Goal: Task Accomplishment & Management: Manage account settings

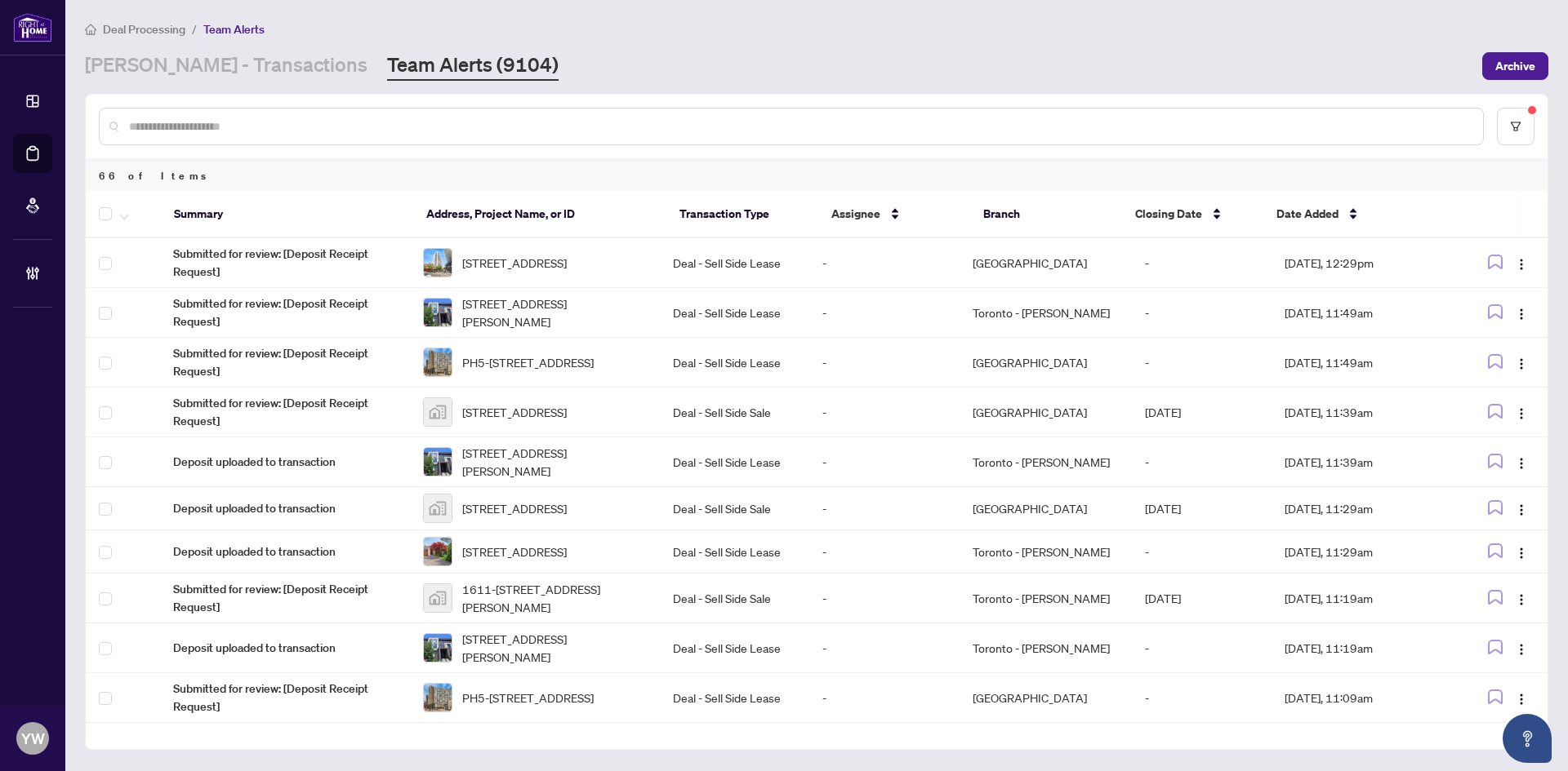
click at [176, 122] on input "text" at bounding box center [799, 126] width 1341 height 18
type input "*****"
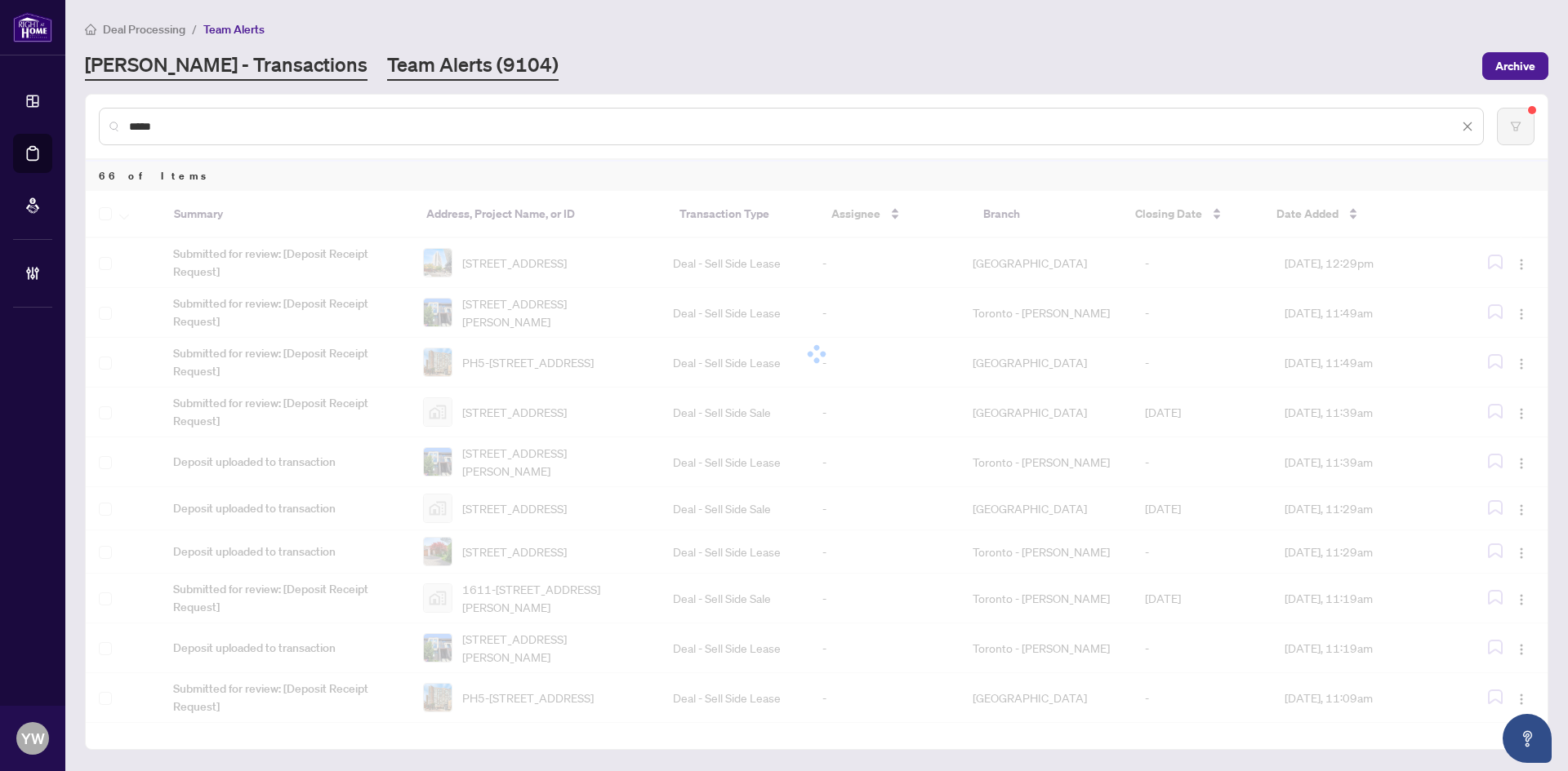
click at [165, 71] on link "RAHR - Transactions" at bounding box center [226, 66] width 283 height 29
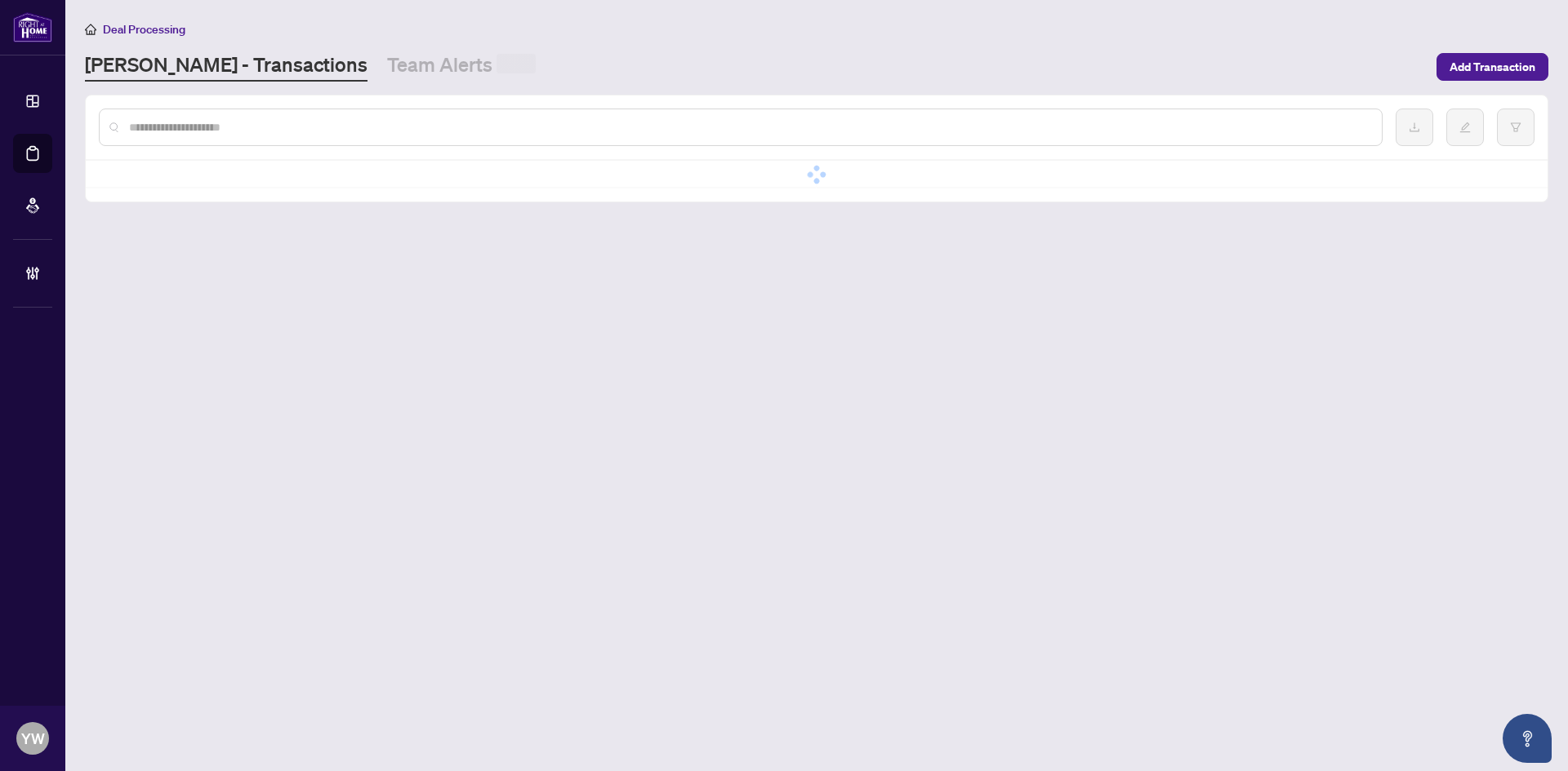
click at [177, 125] on input "text" at bounding box center [749, 127] width 1240 height 18
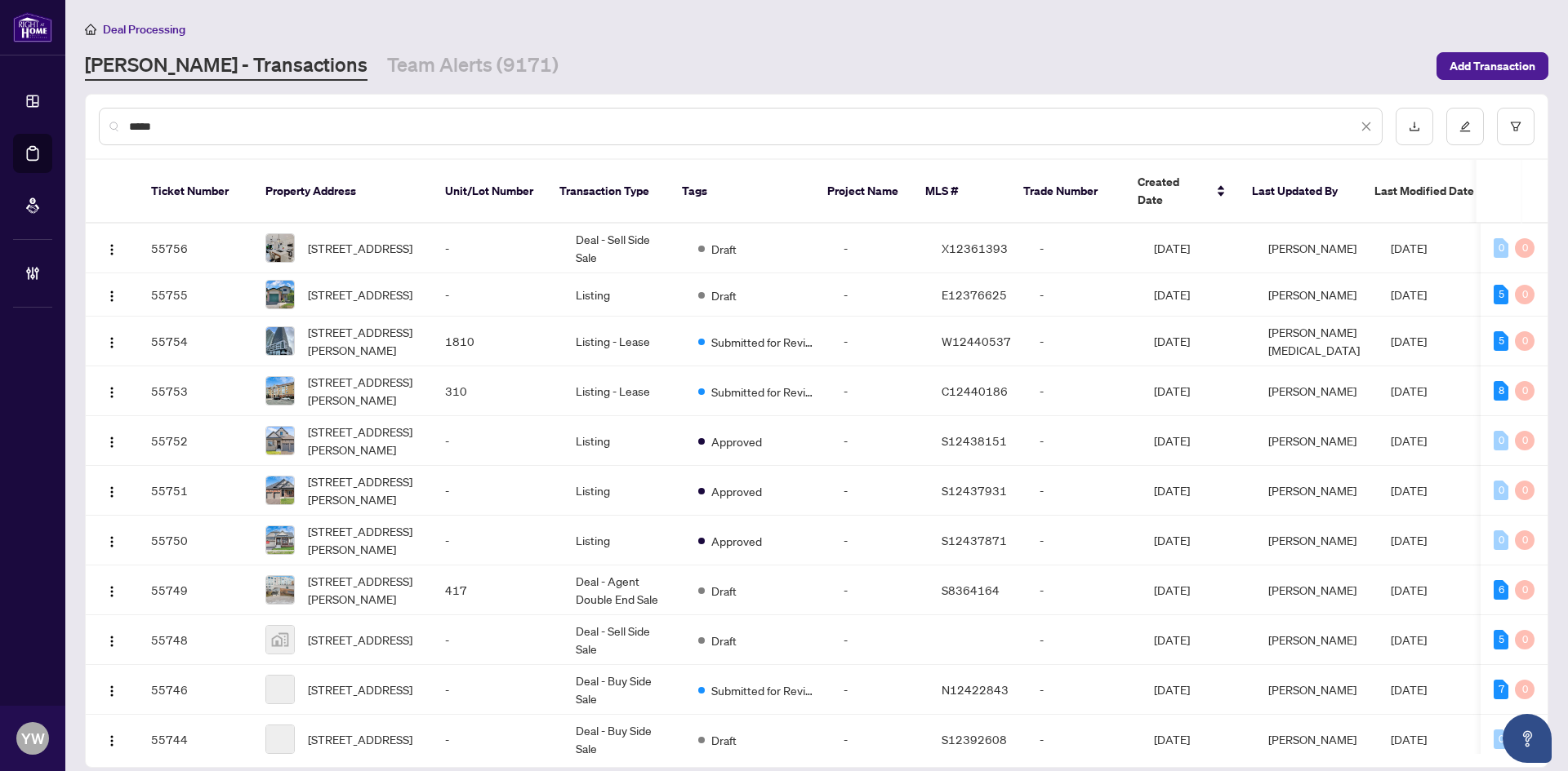
type input "*****"
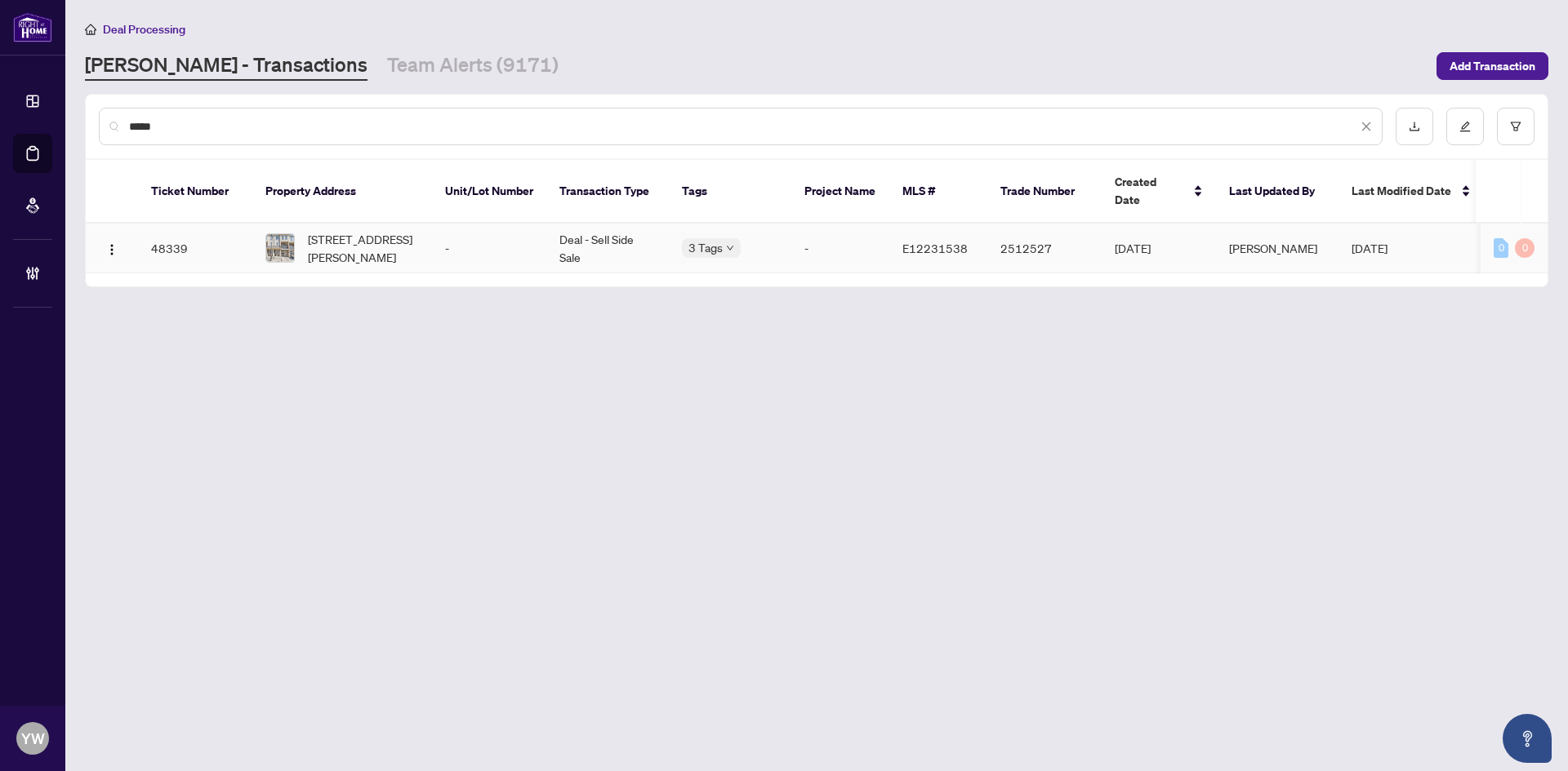
click at [289, 238] on img at bounding box center [280, 248] width 28 height 28
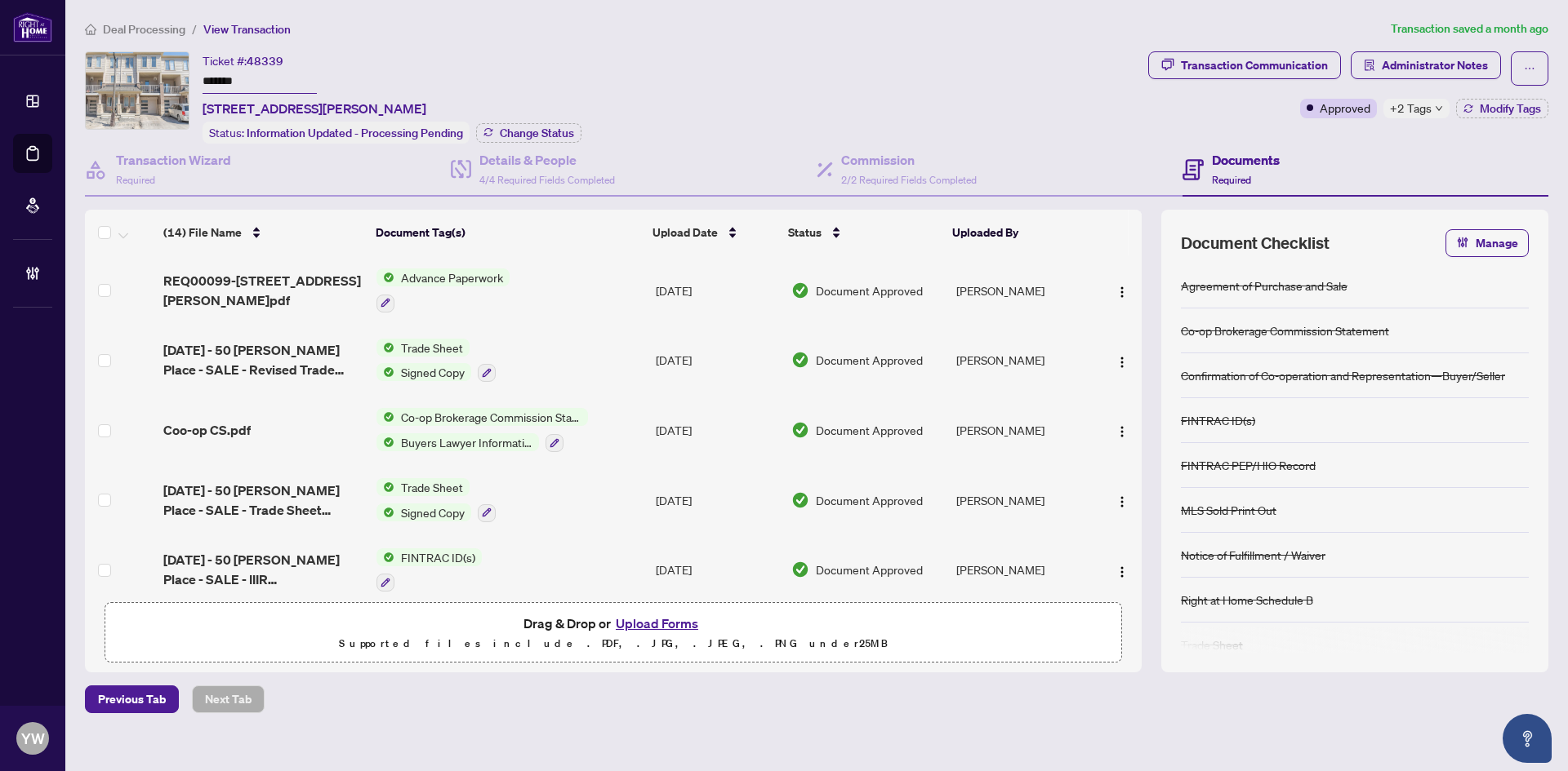
click at [120, 23] on span "Deal Processing" at bounding box center [144, 29] width 82 height 14
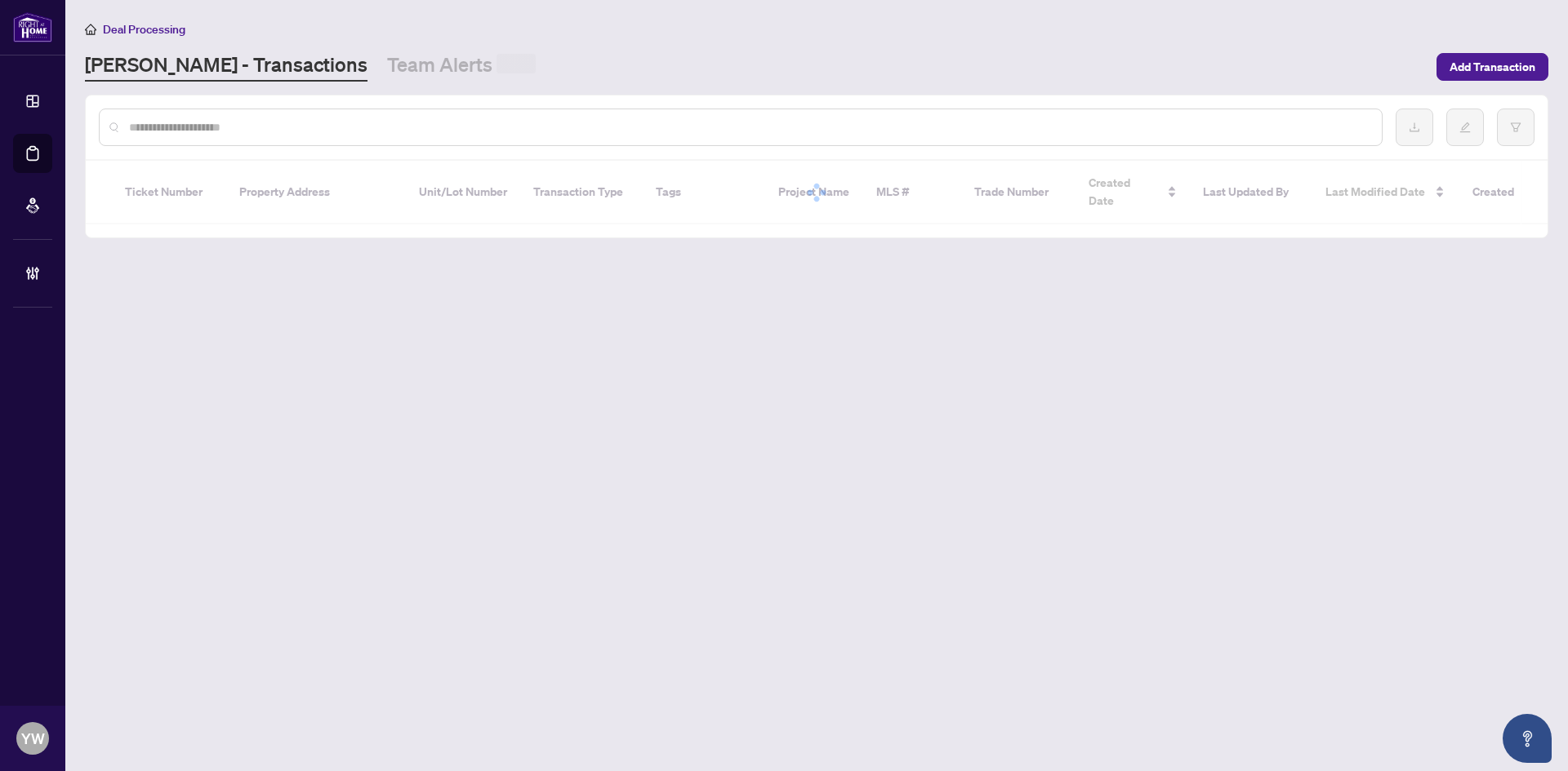
click at [179, 137] on div at bounding box center [741, 126] width 1284 height 38
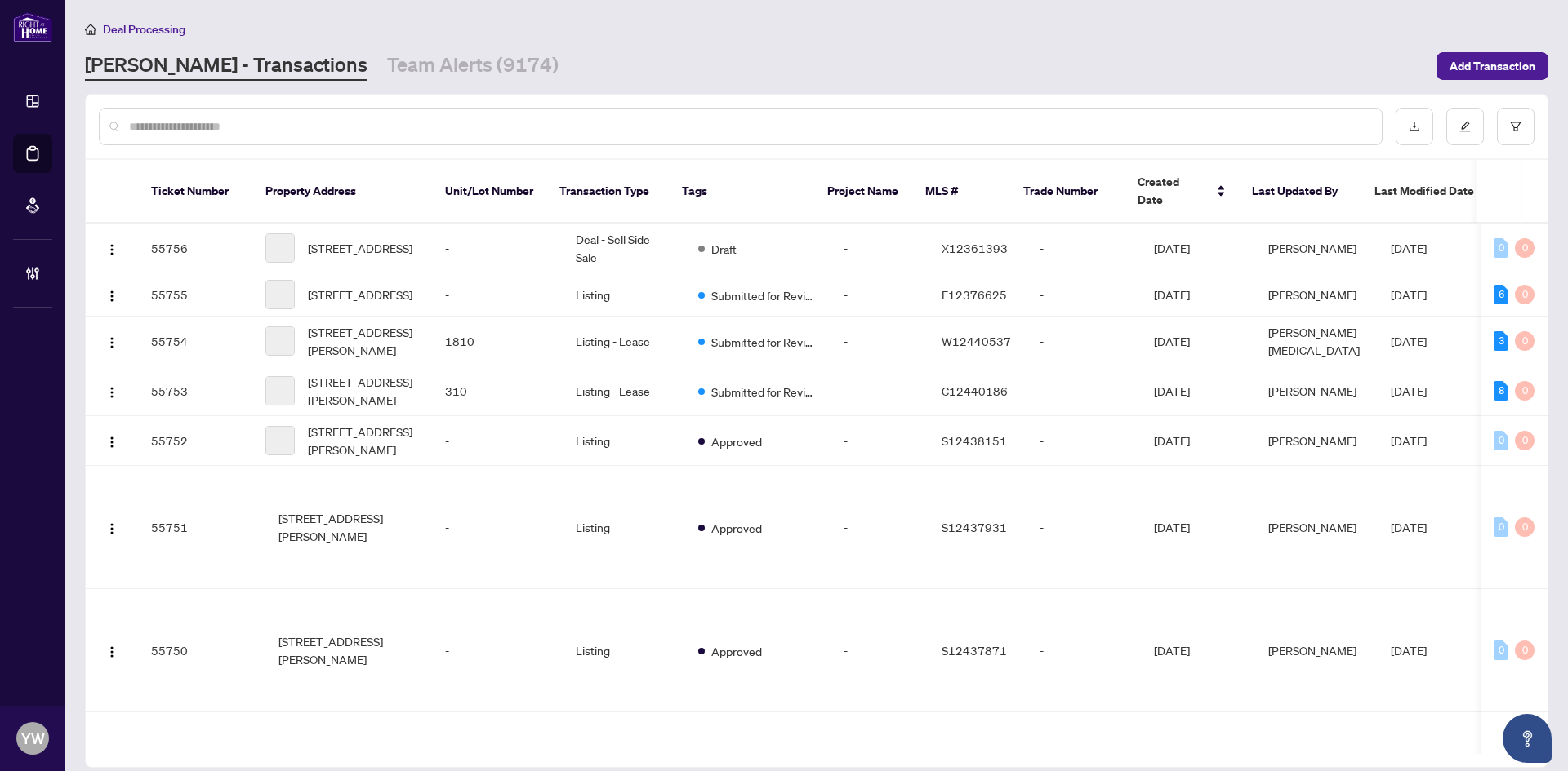
click at [178, 132] on input "text" at bounding box center [749, 126] width 1240 height 18
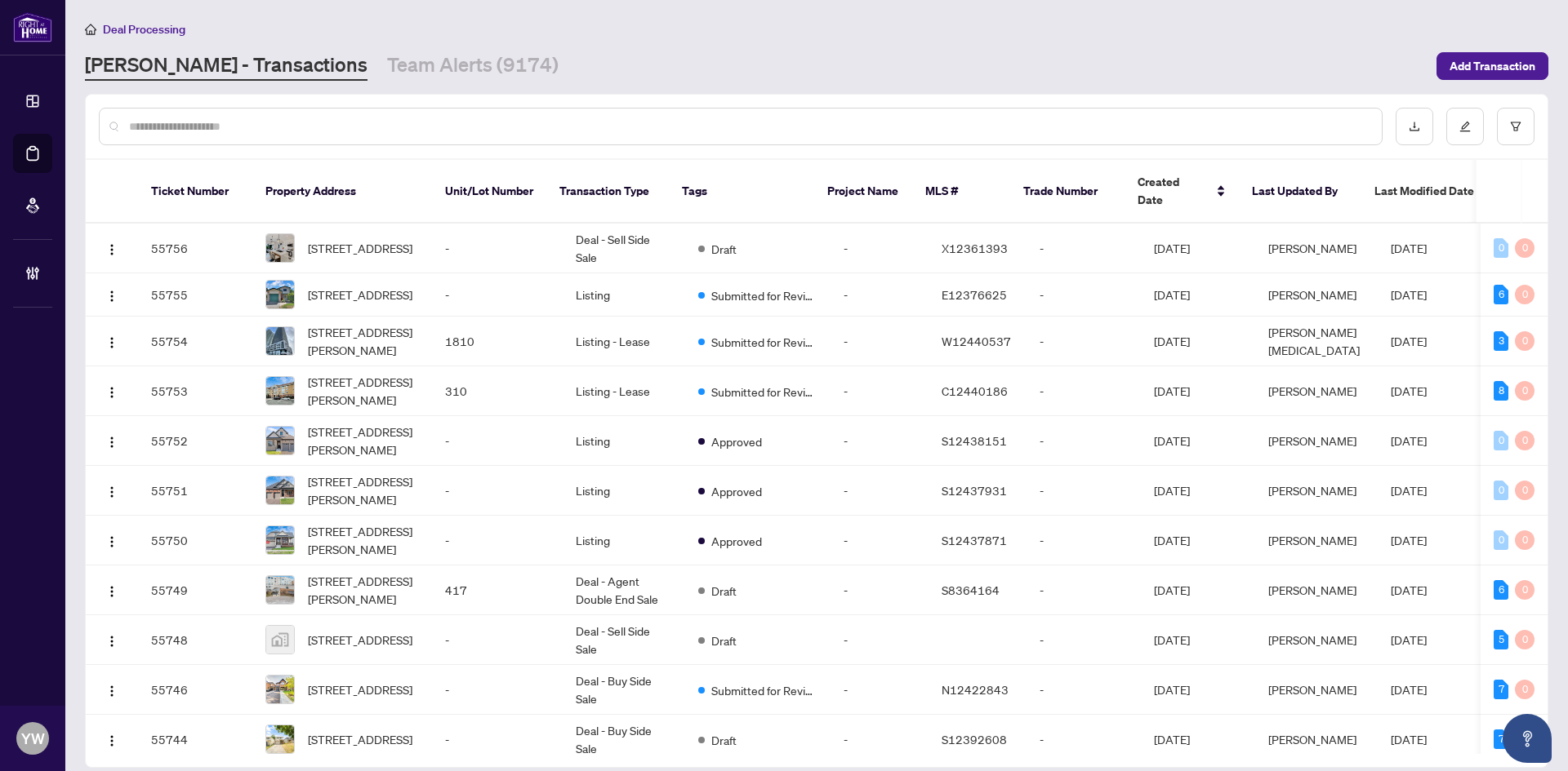
paste input "**********"
type input "**********"
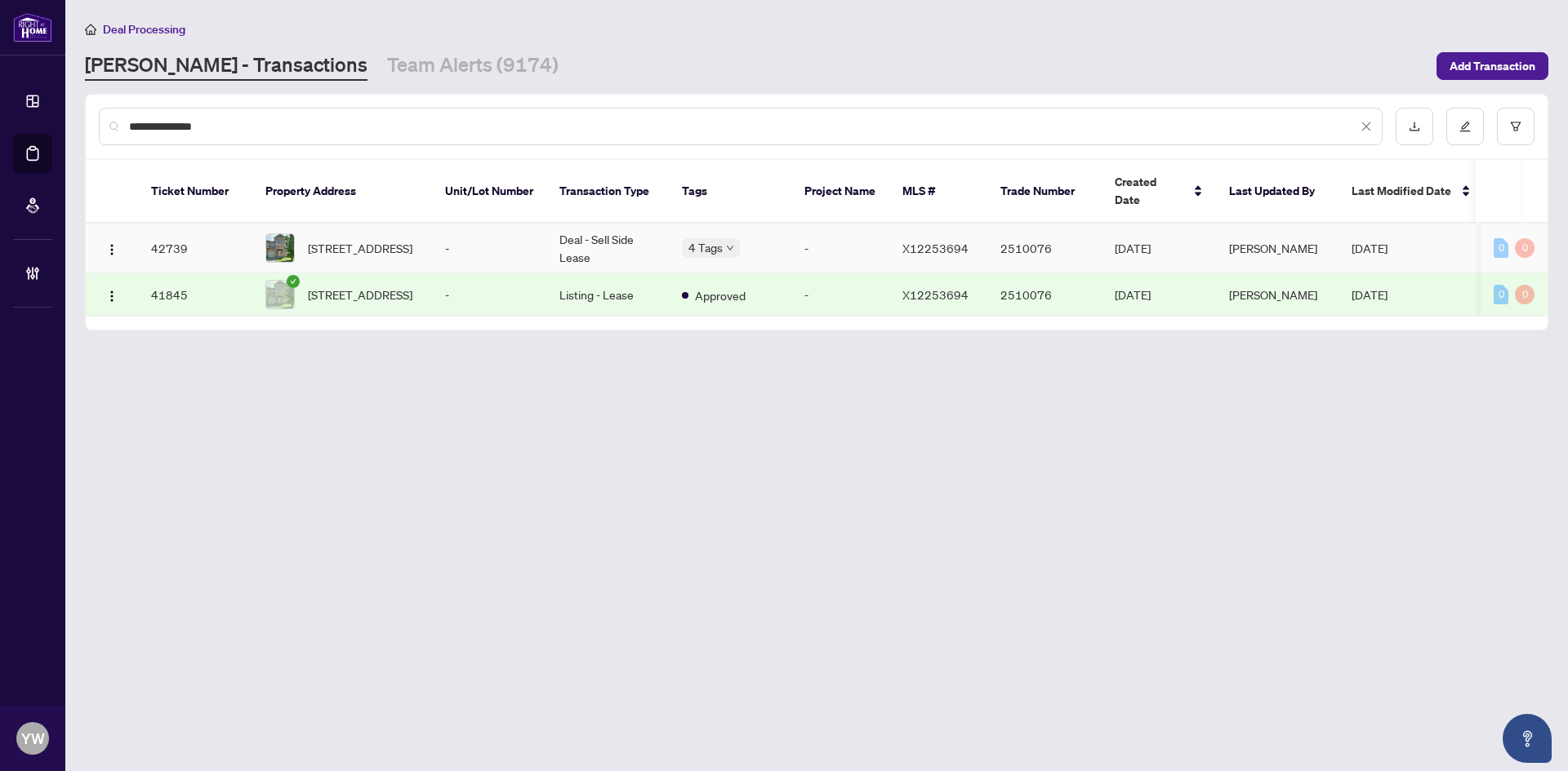
click at [336, 239] on span "125 HORNCHURCH Lane, Ottawa, Ontario K2J 0A6, Canada" at bounding box center [360, 248] width 104 height 18
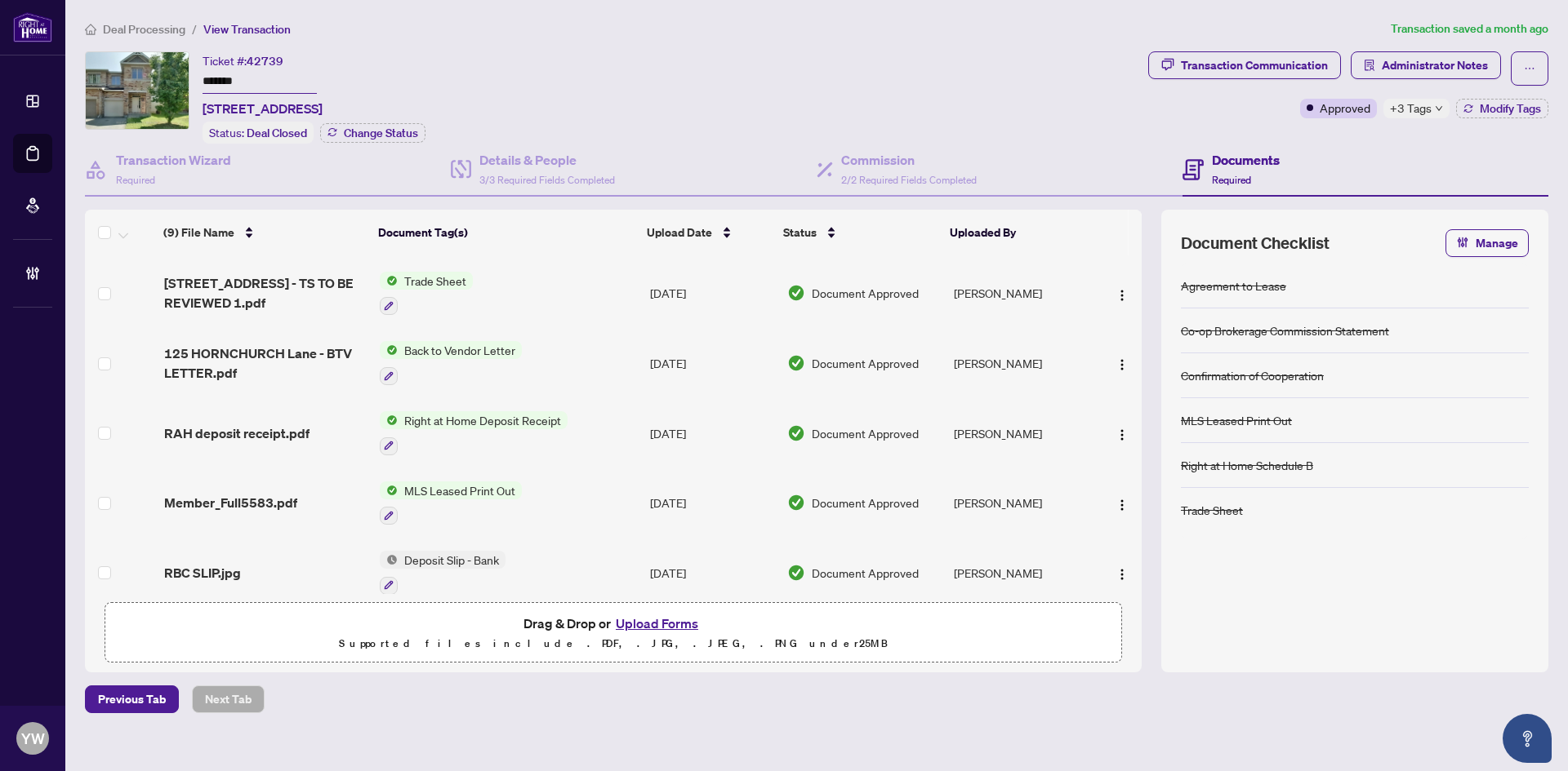
scroll to position [245, 0]
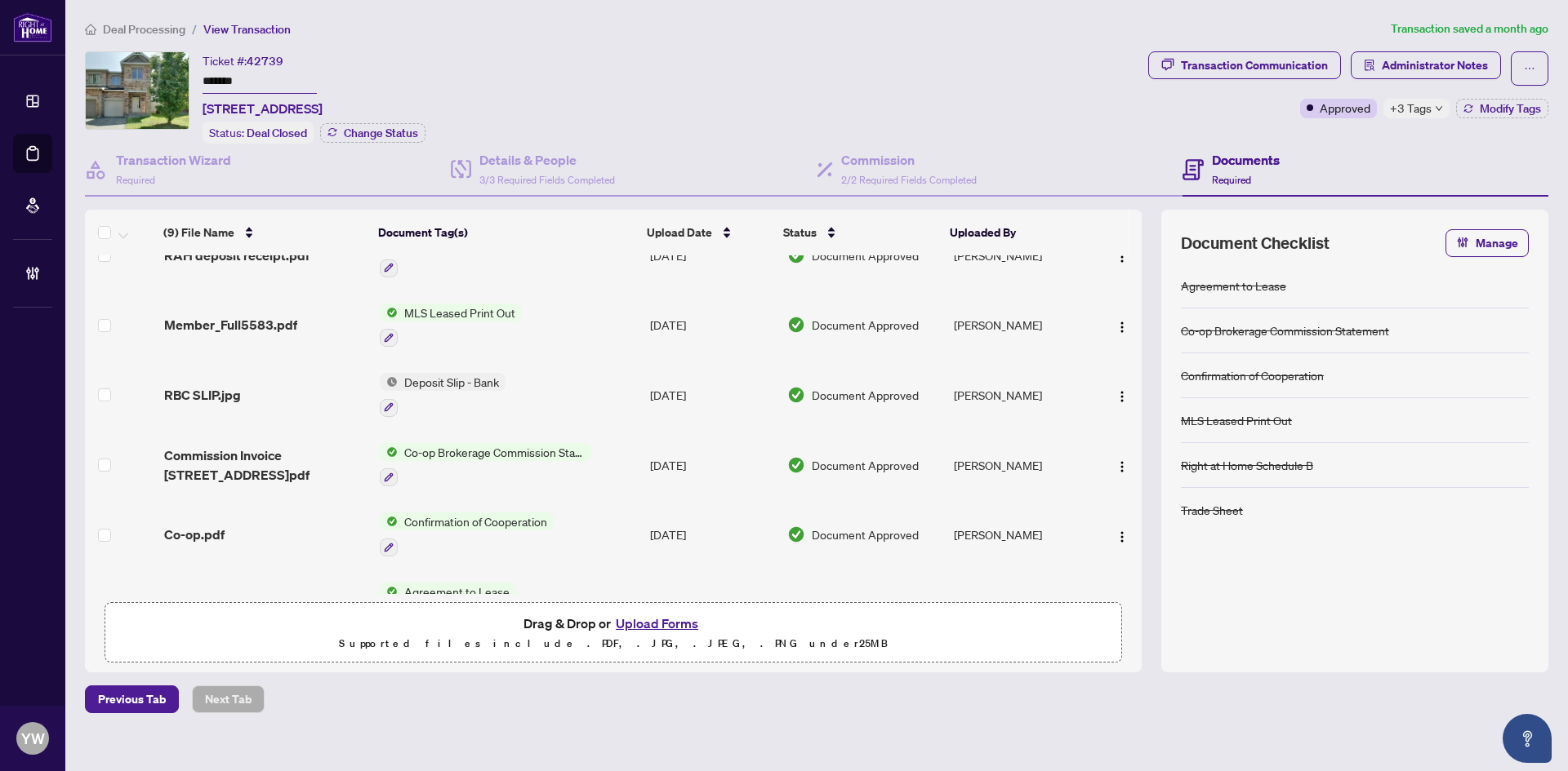
click at [151, 32] on span "Deal Processing" at bounding box center [144, 29] width 82 height 14
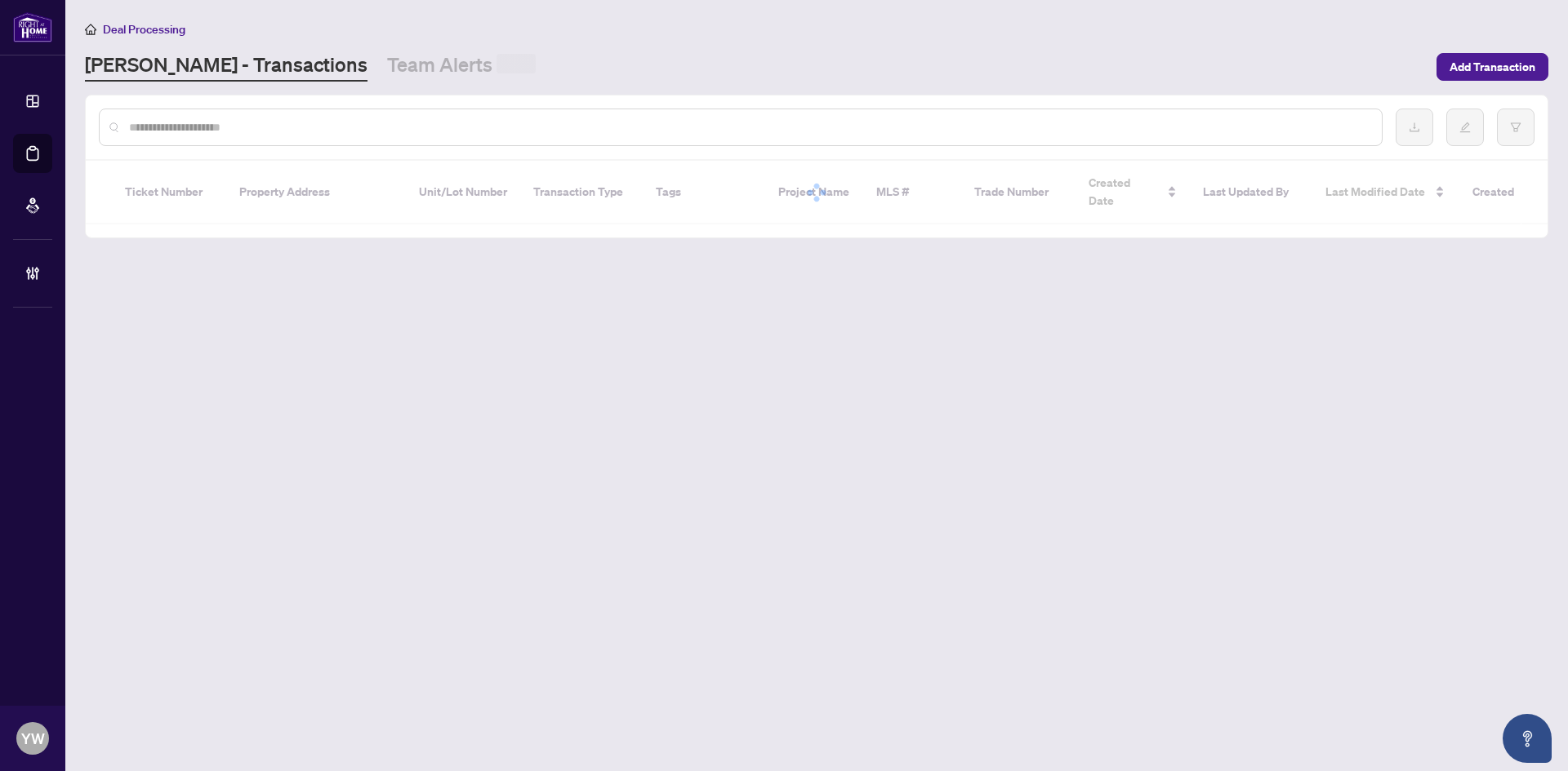
click at [182, 129] on input "text" at bounding box center [749, 127] width 1240 height 18
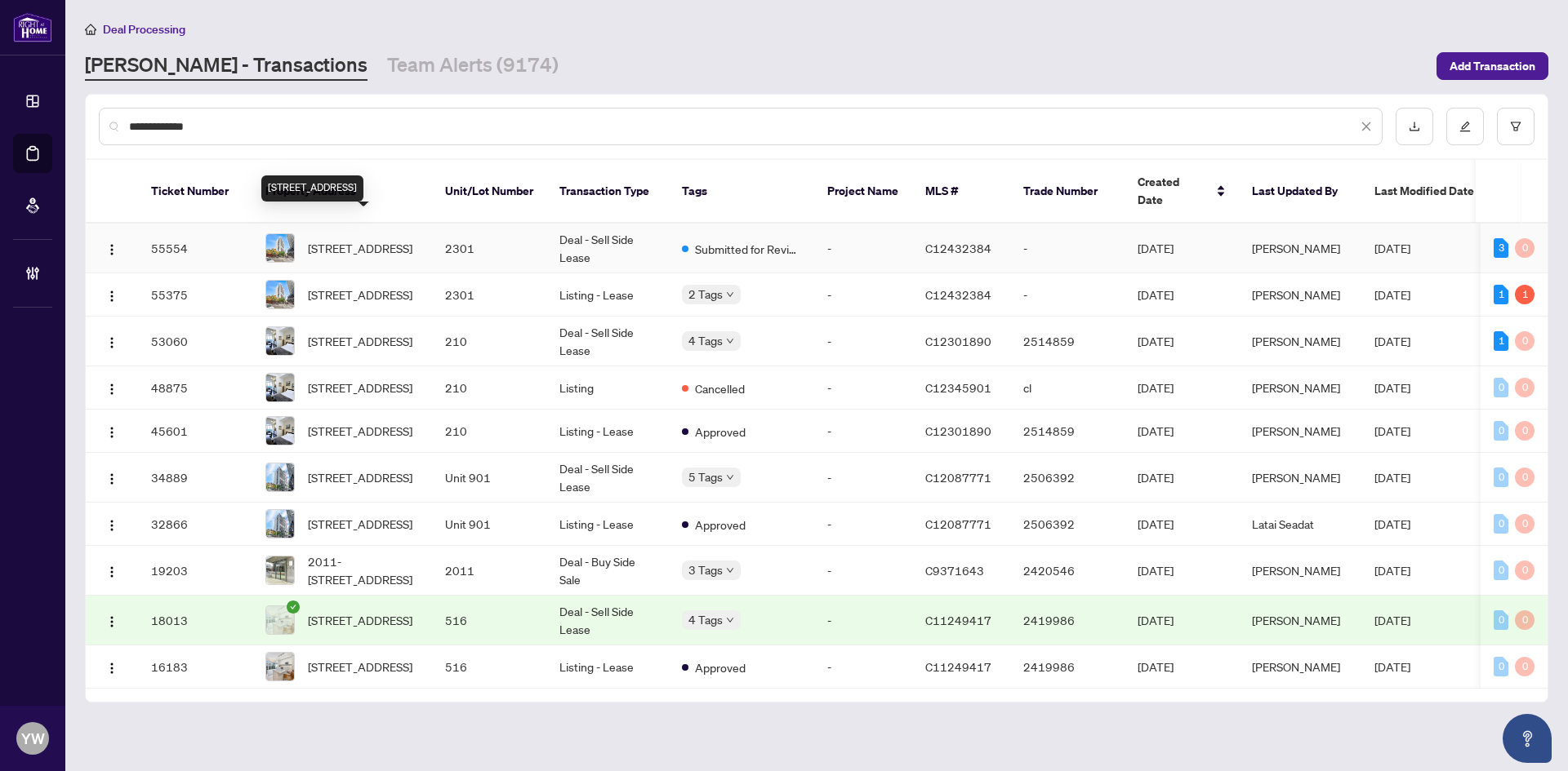
type input "**********"
click at [360, 239] on span "2301-330 Richmond St, Toronto, Ontario M5V 0M4, Canada" at bounding box center [360, 248] width 104 height 18
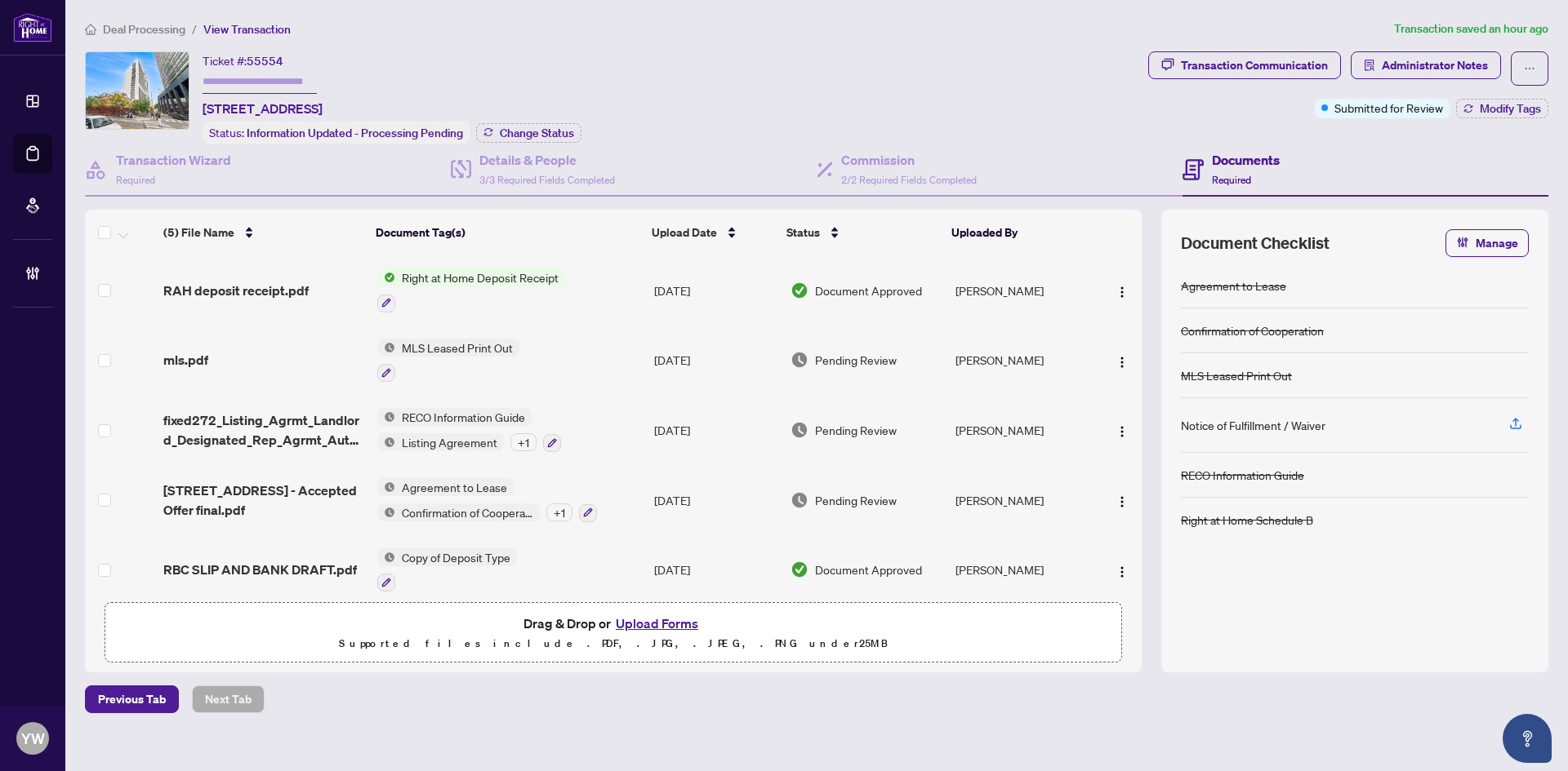
click at [294, 289] on span "RAH deposit receipt.pdf" at bounding box center [236, 290] width 146 height 19
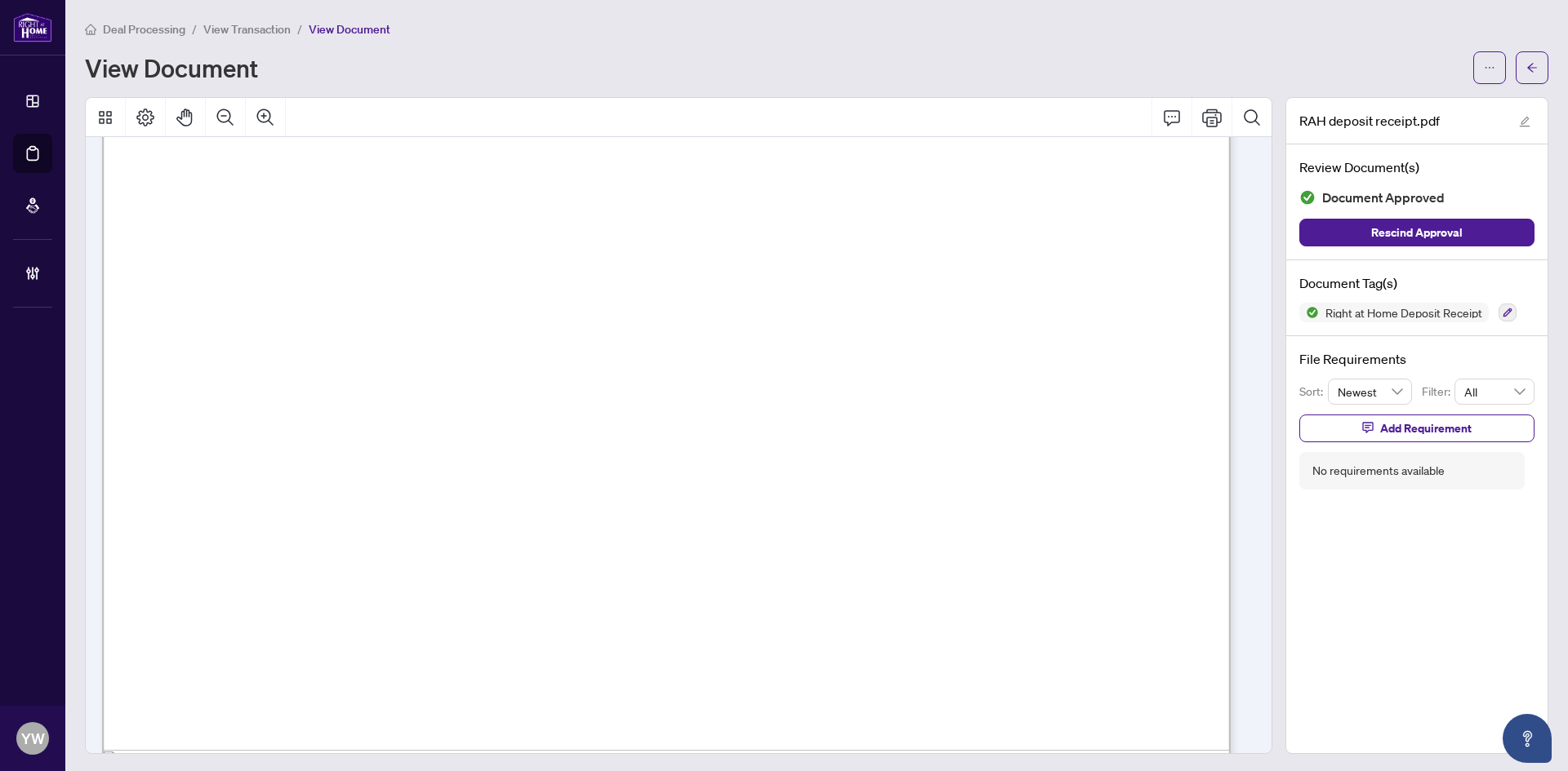
scroll to position [490, 0]
click at [1516, 60] on button "button" at bounding box center [1532, 68] width 33 height 33
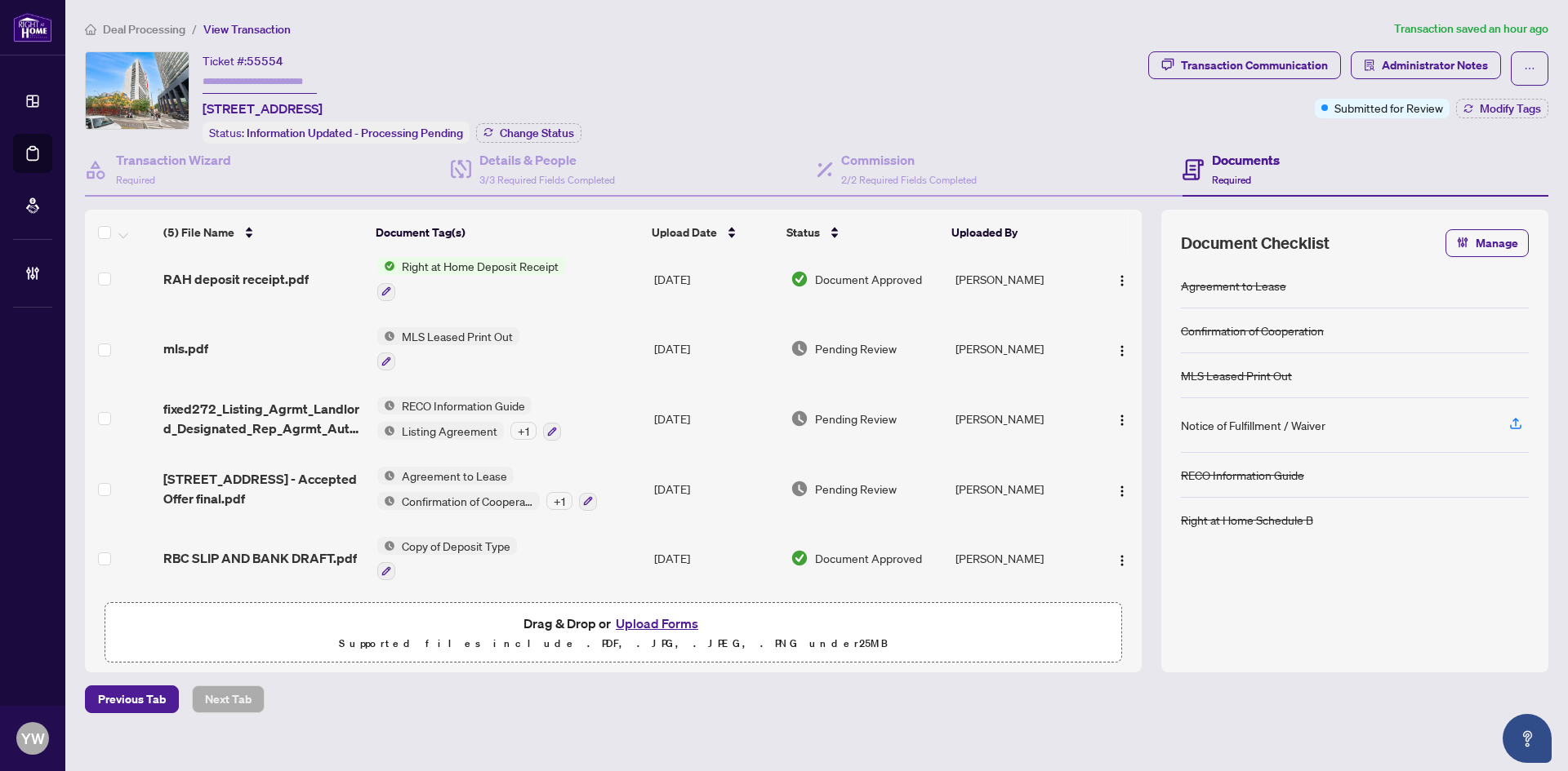
scroll to position [14, 0]
click at [279, 548] on span "RBC SLIP AND BANK DRAFT.pdf" at bounding box center [260, 558] width 193 height 19
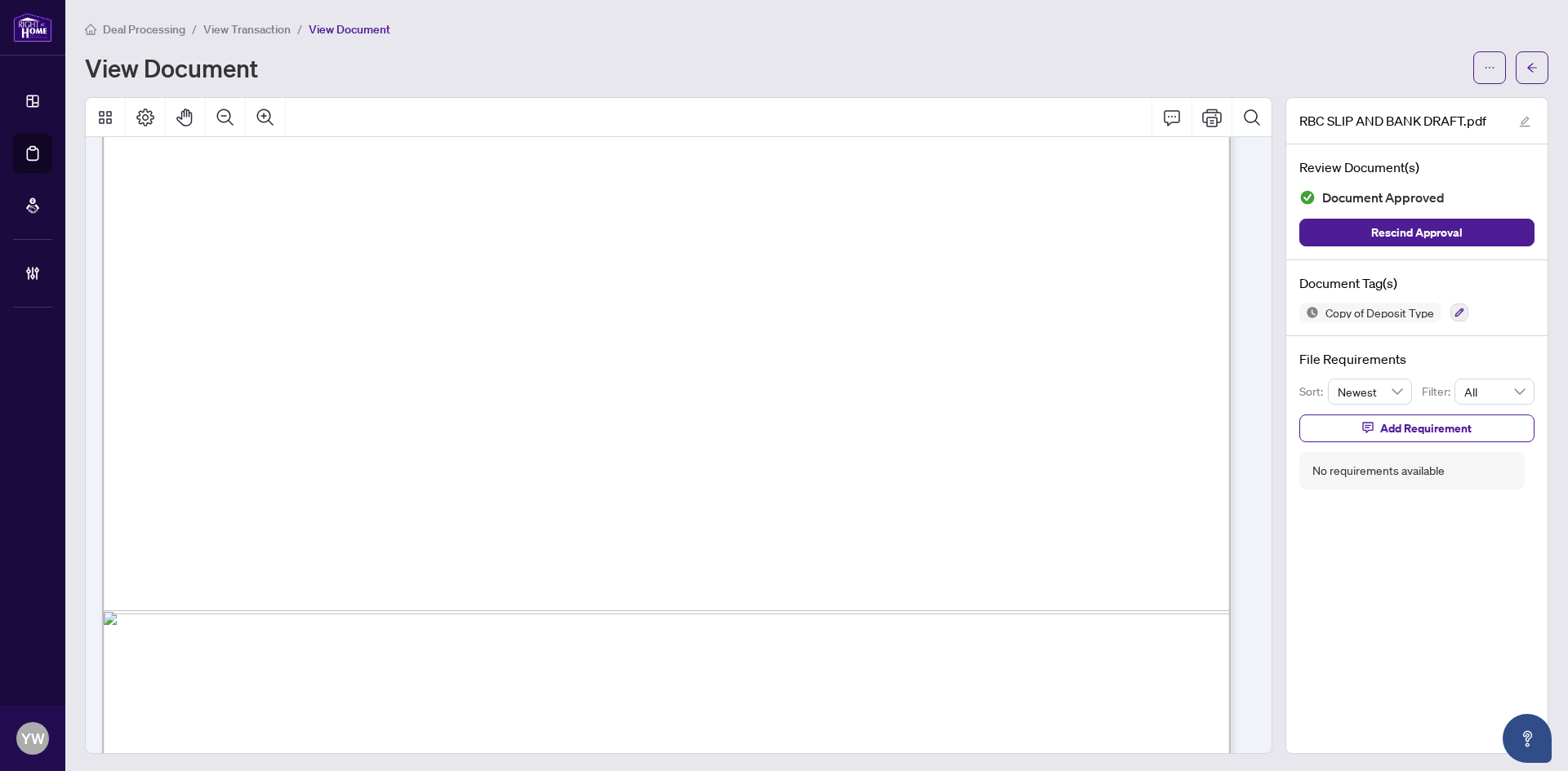
scroll to position [816, 0]
click at [1526, 69] on icon "arrow-left" at bounding box center [1532, 68] width 12 height 12
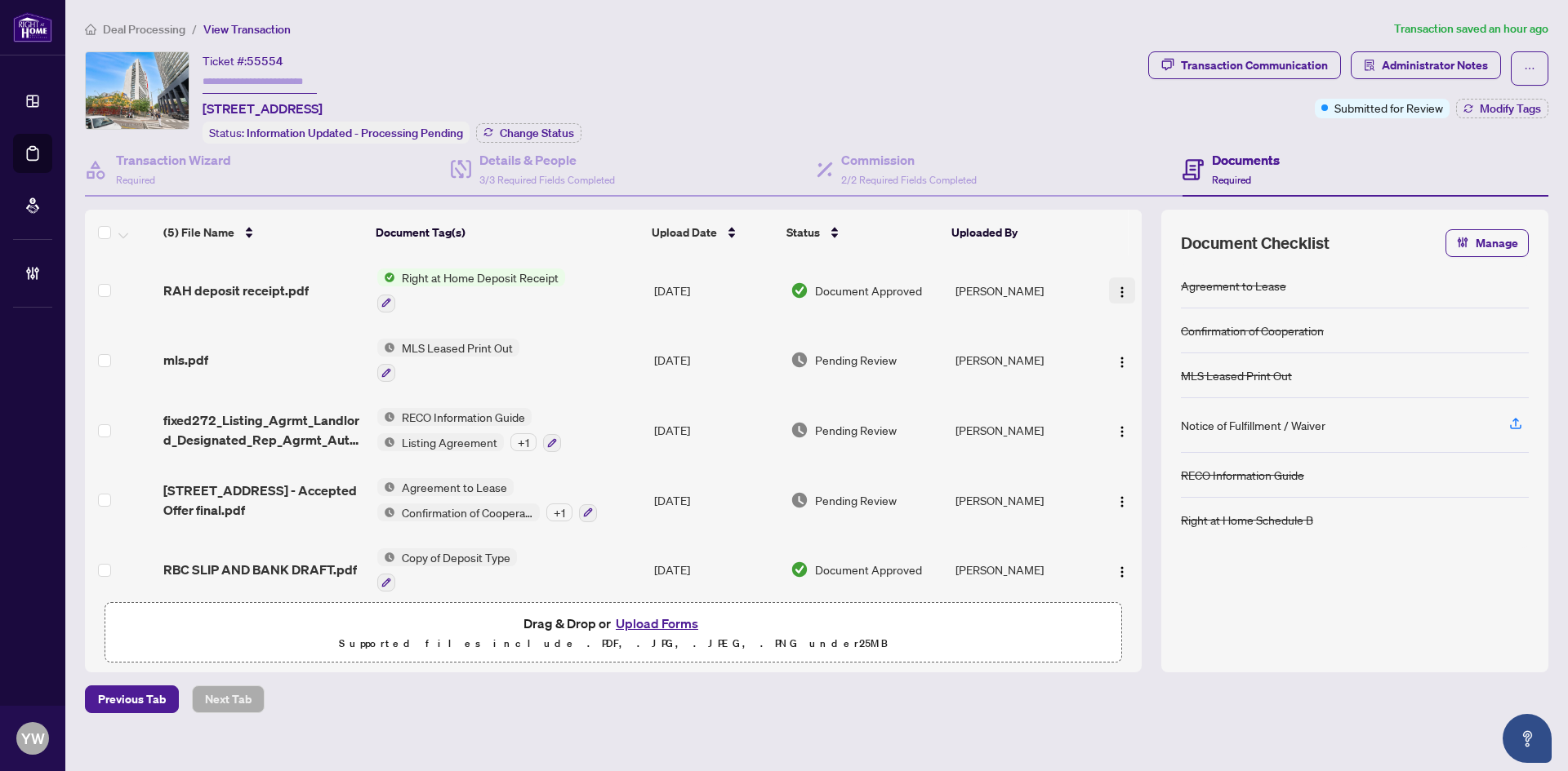
click at [1115, 287] on img "button" at bounding box center [1122, 292] width 14 height 14
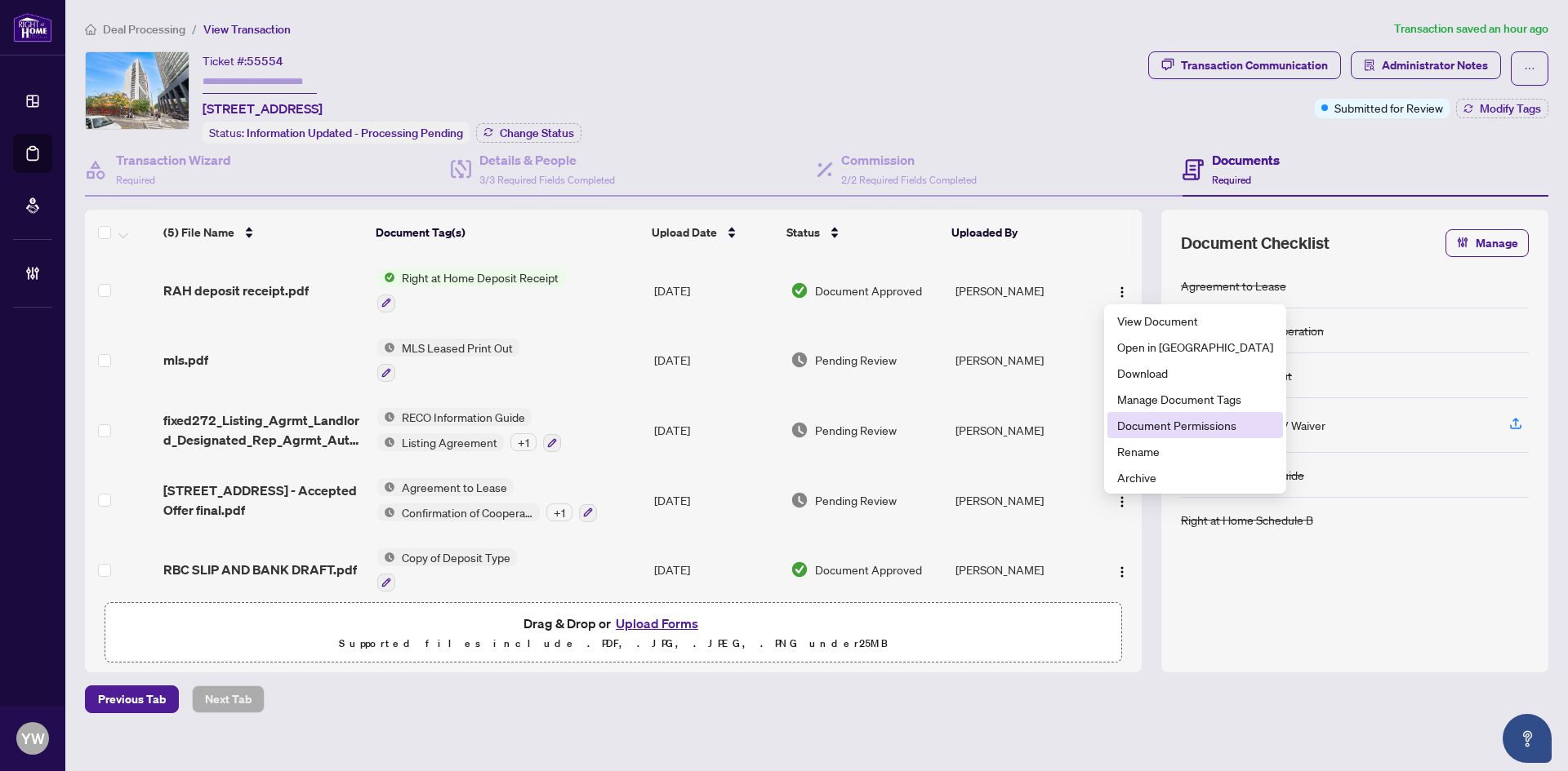
click at [1183, 422] on span "Document Permissions" at bounding box center [1195, 425] width 156 height 18
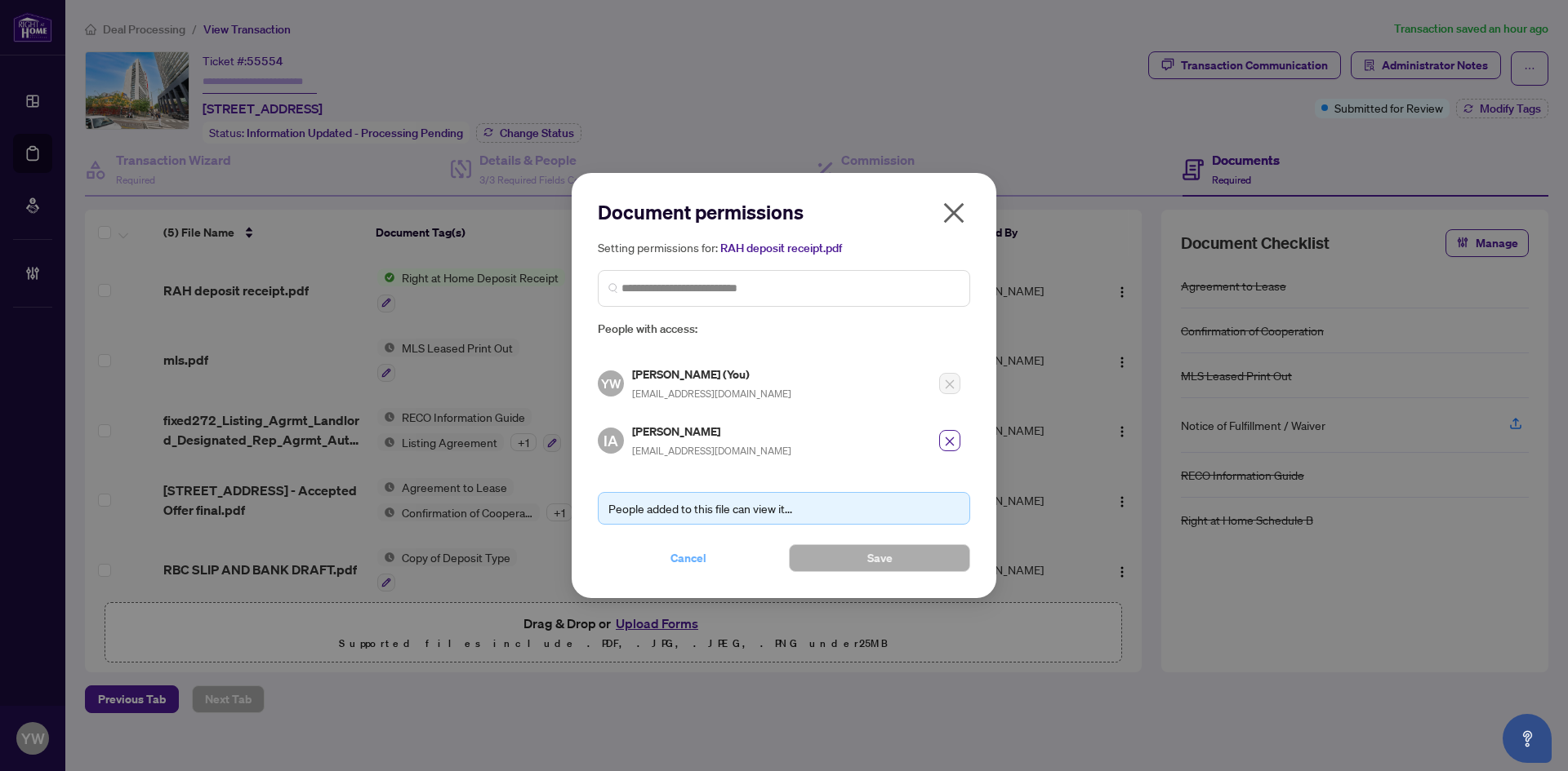
click at [682, 556] on span "Cancel" at bounding box center [687, 558] width 36 height 26
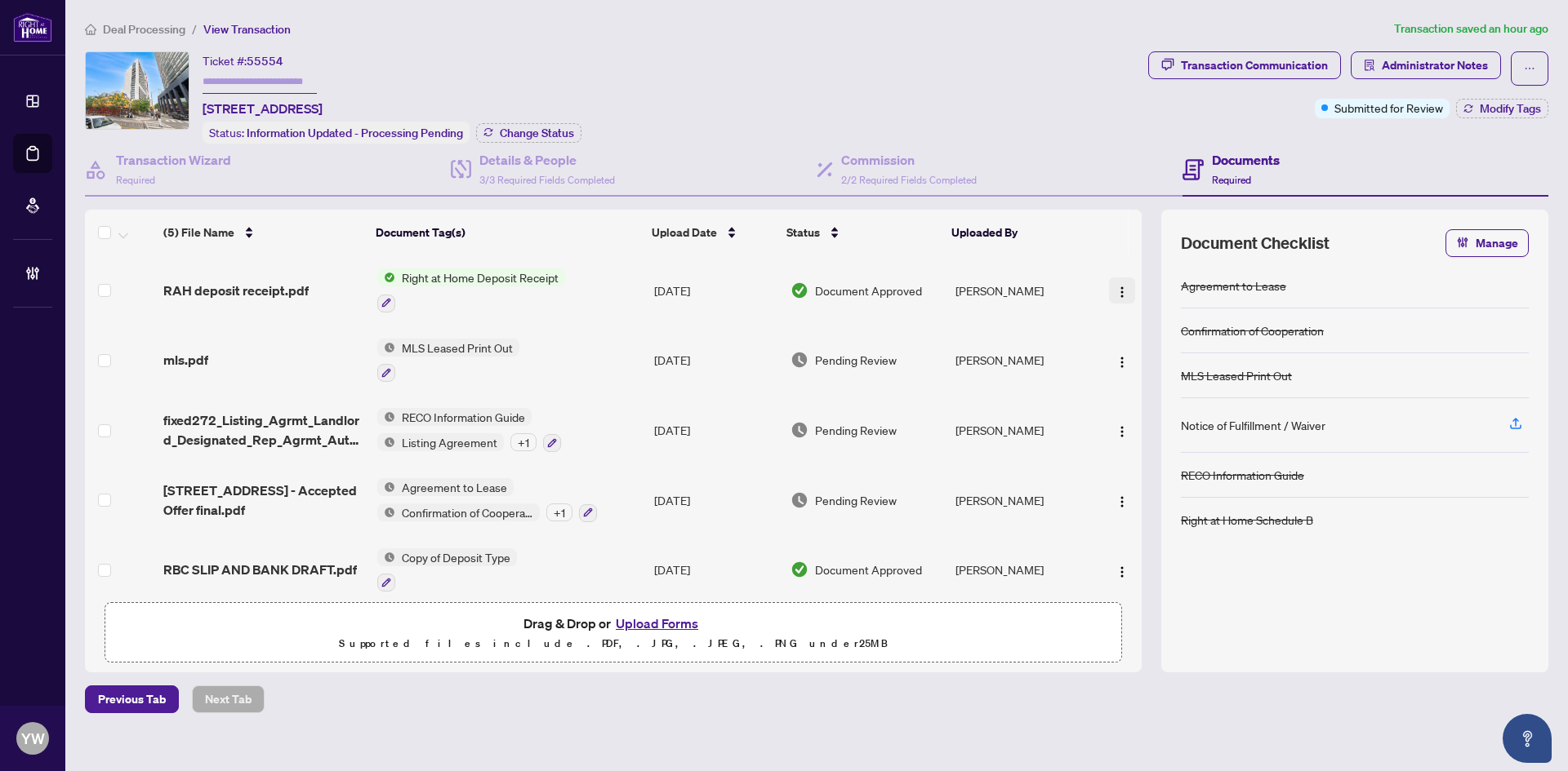
click at [1115, 286] on img "button" at bounding box center [1122, 292] width 14 height 14
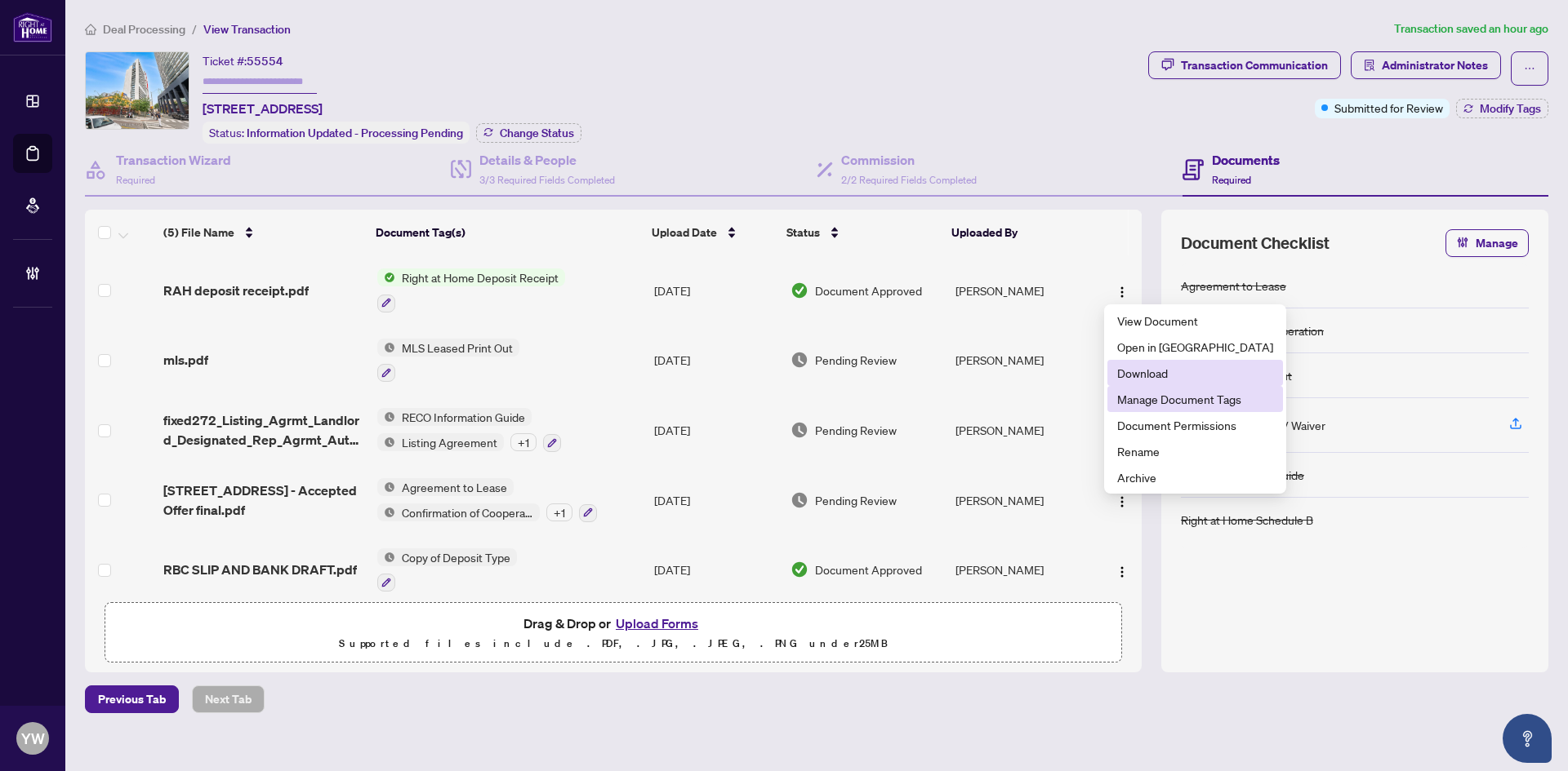
click at [1135, 379] on span "Download" at bounding box center [1195, 372] width 156 height 18
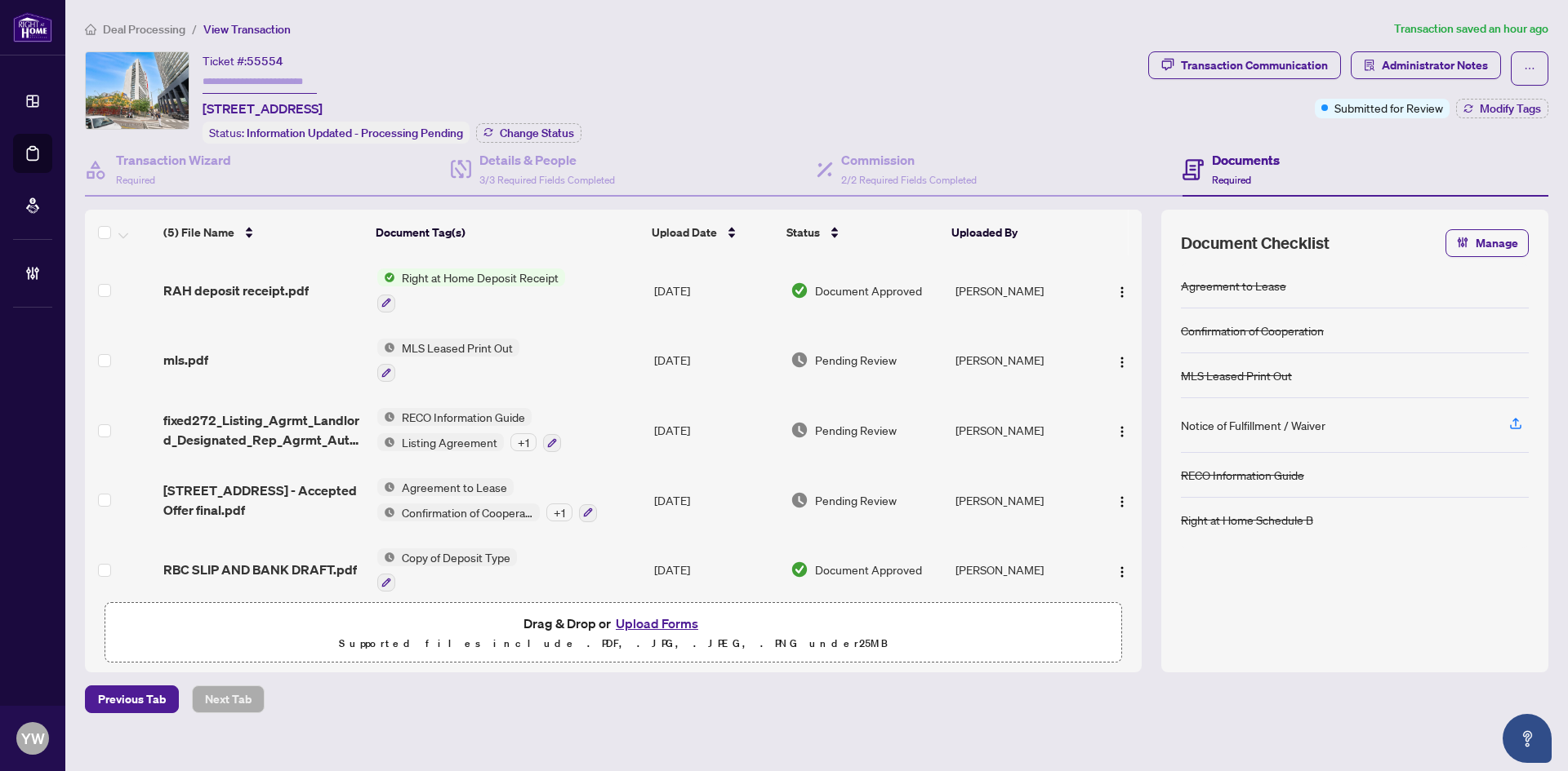
click at [146, 20] on li "Deal Processing" at bounding box center [135, 28] width 100 height 18
click at [144, 38] on div "Deal Processing / View Transaction Transaction saved an hour ago Ticket #: 5555…" at bounding box center [816, 366] width 1476 height 694
click at [151, 35] on span "Deal Processing" at bounding box center [144, 29] width 82 height 14
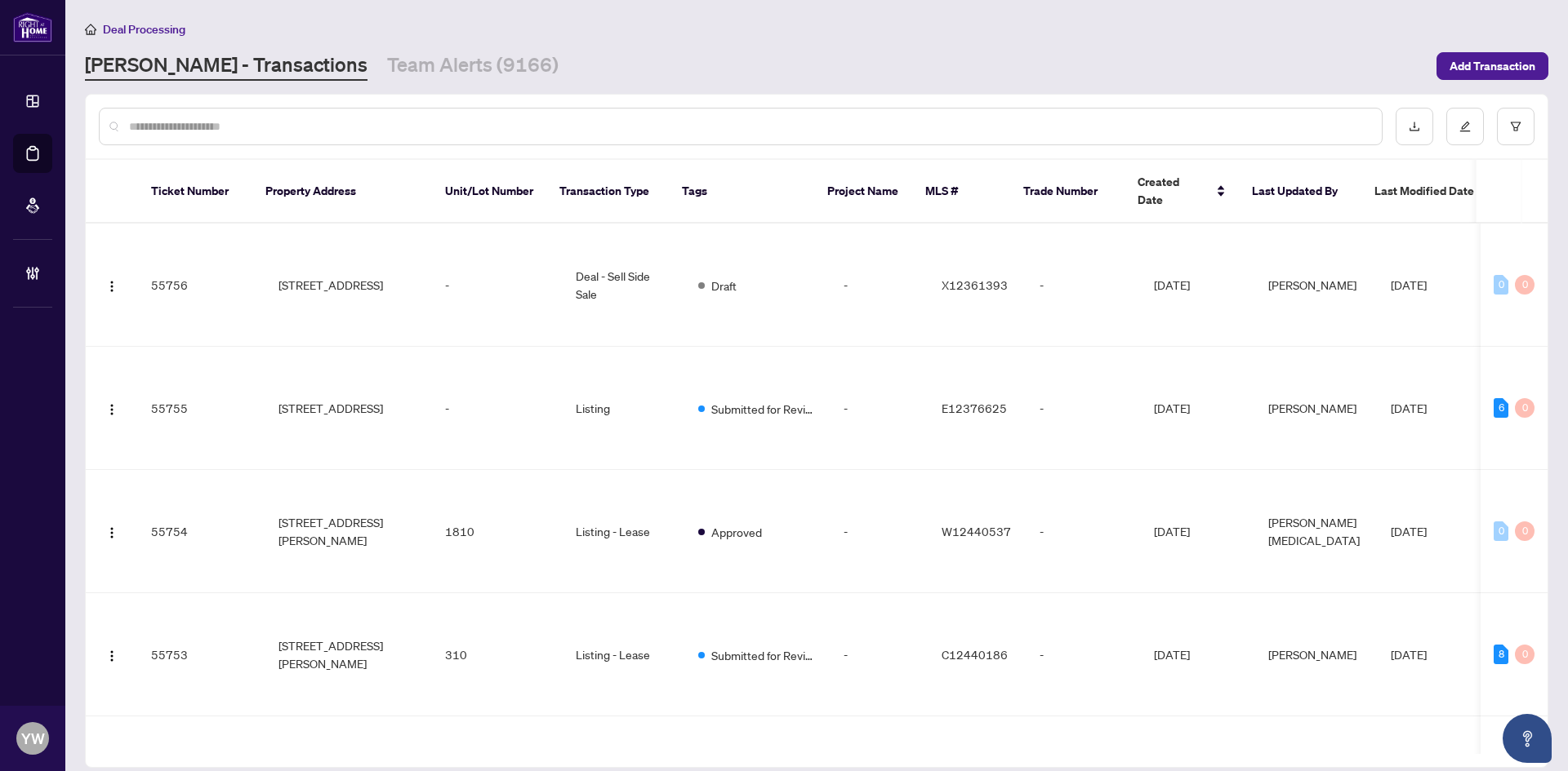
click at [149, 133] on input "text" at bounding box center [749, 126] width 1240 height 18
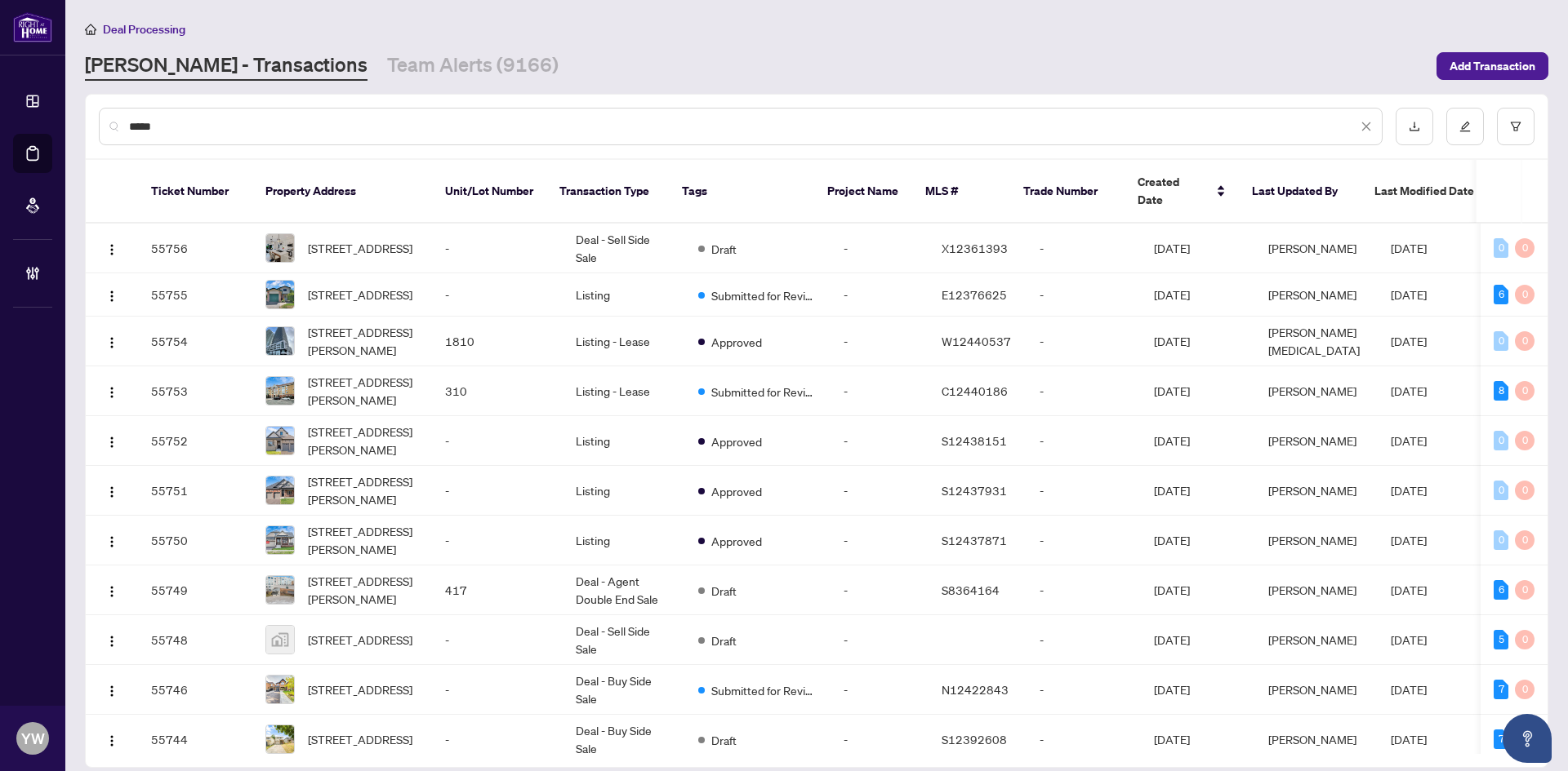
type input "*****"
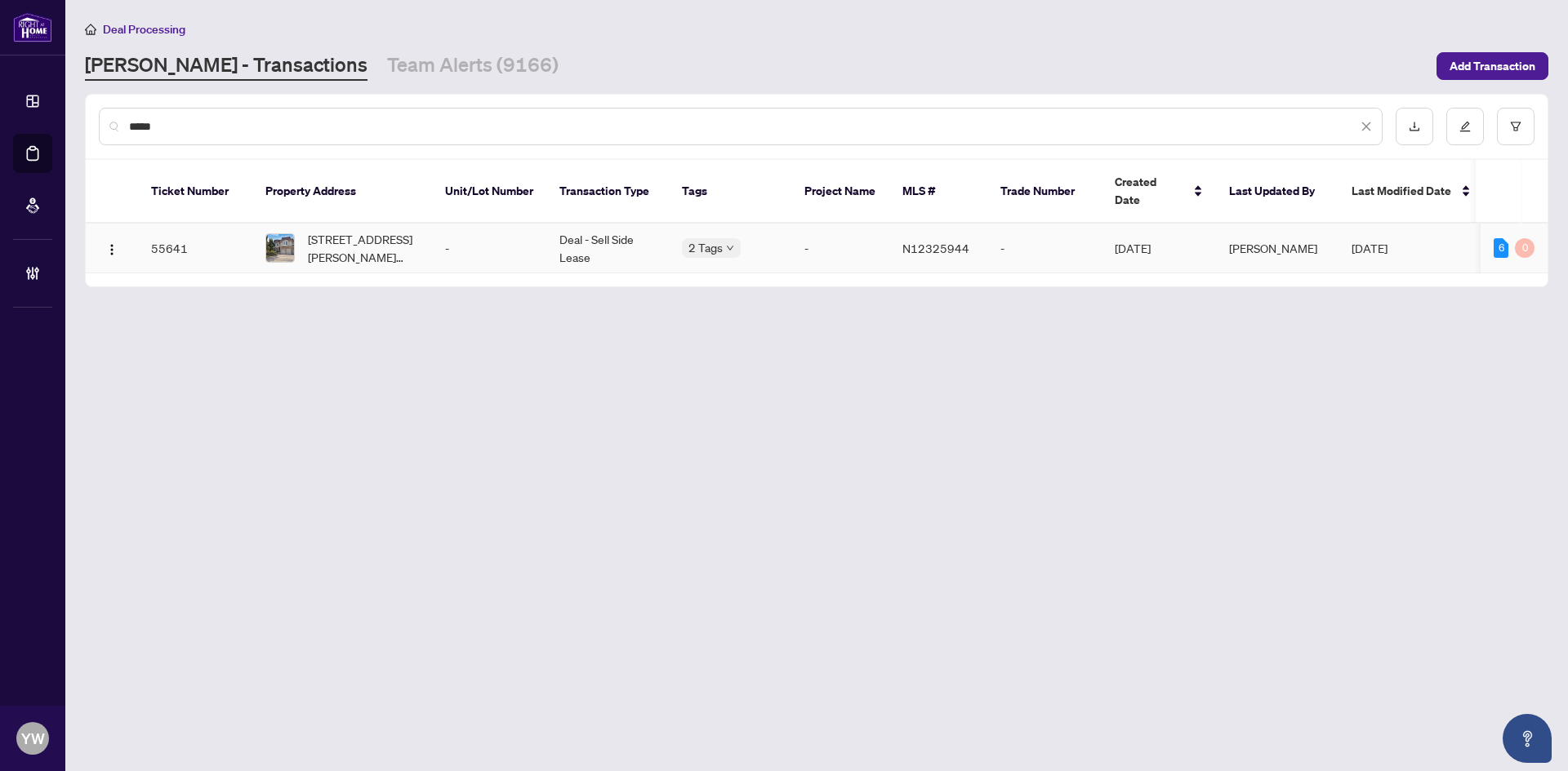
click at [387, 231] on span "88 Langtry Pl, Vaughan, Ontario L4J 8L6, Canada" at bounding box center [363, 248] width 111 height 36
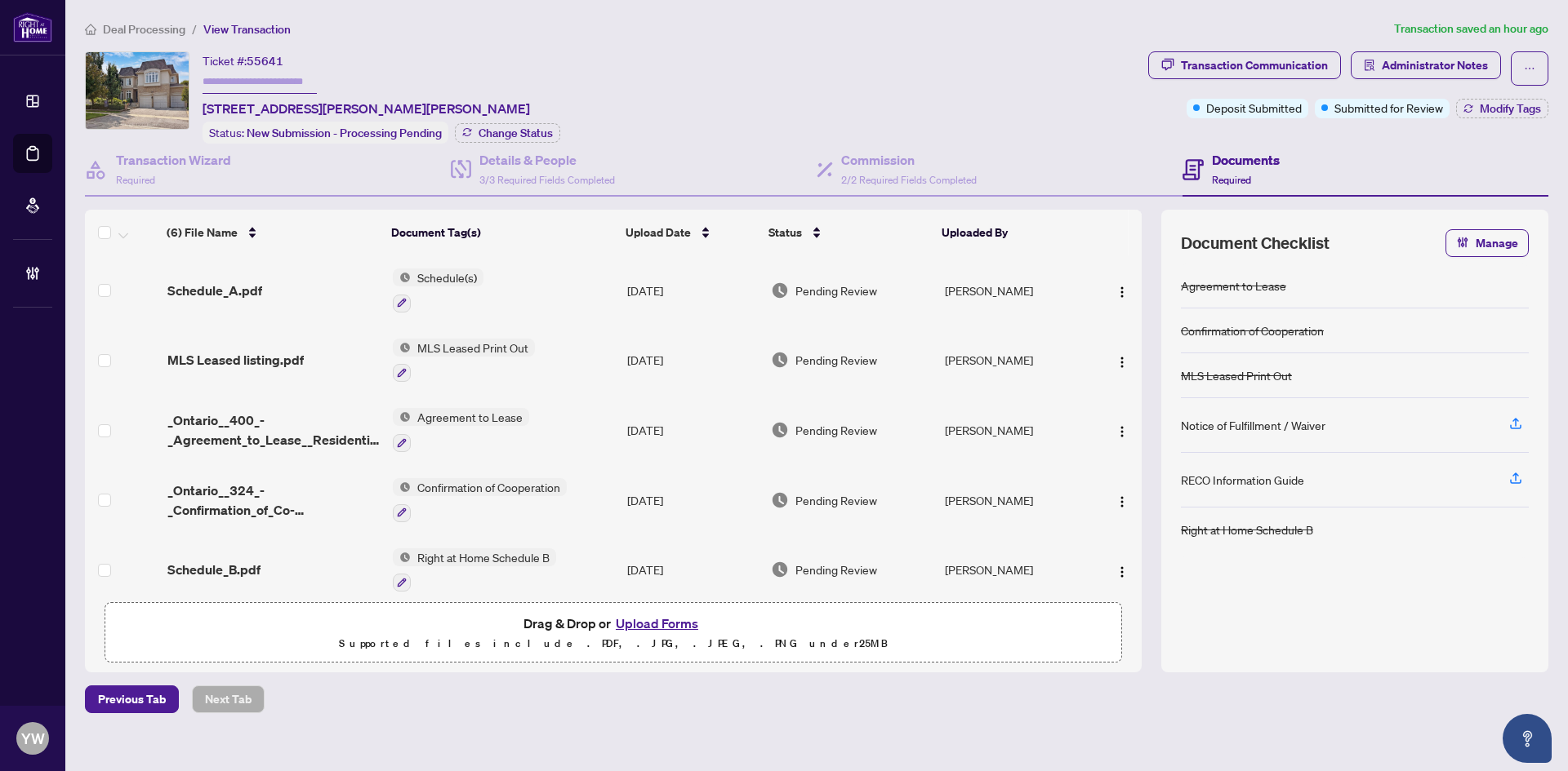
scroll to position [67, 0]
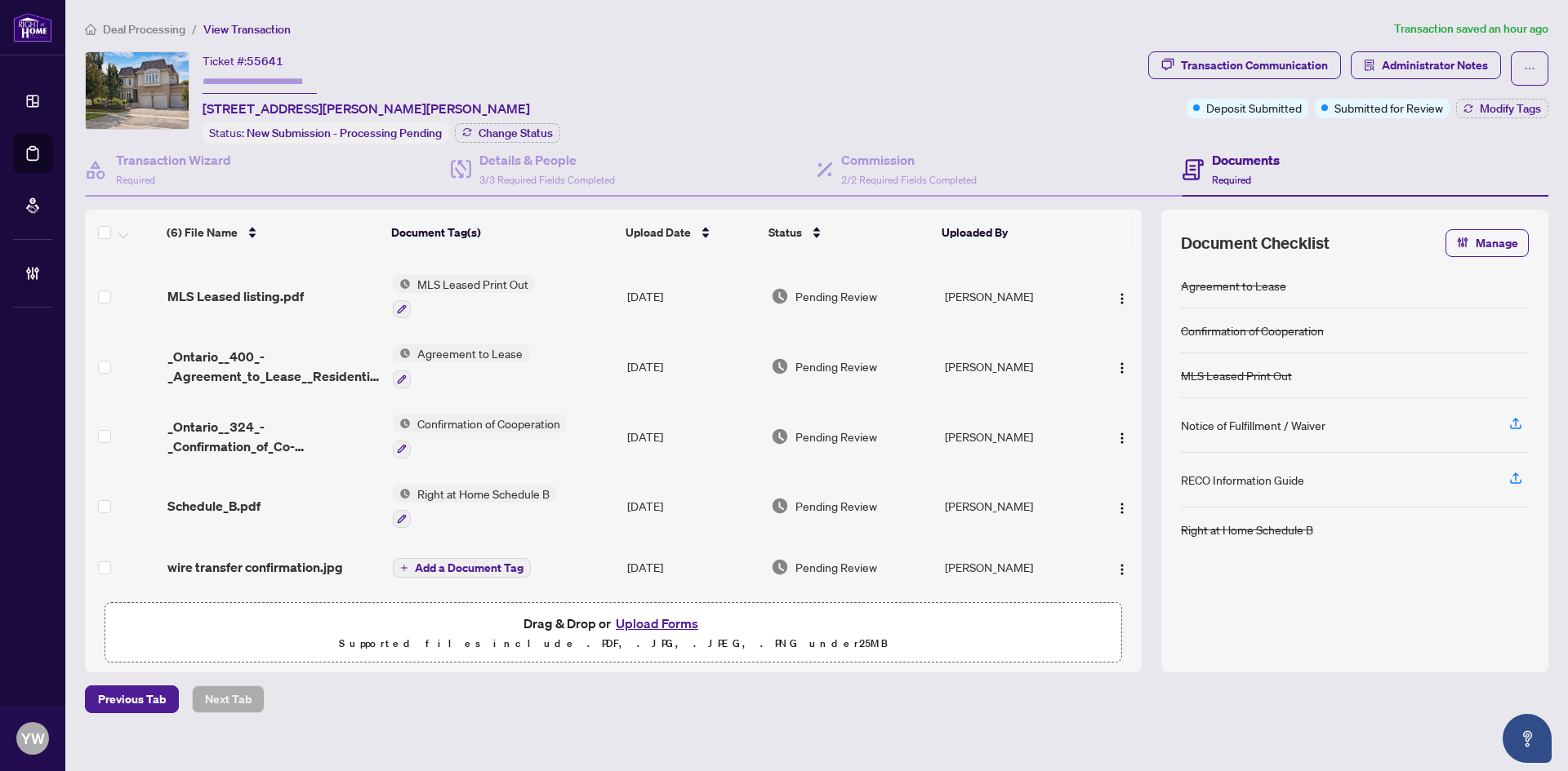
click at [318, 561] on span "wire transfer confirmation.jpg" at bounding box center [255, 567] width 176 height 19
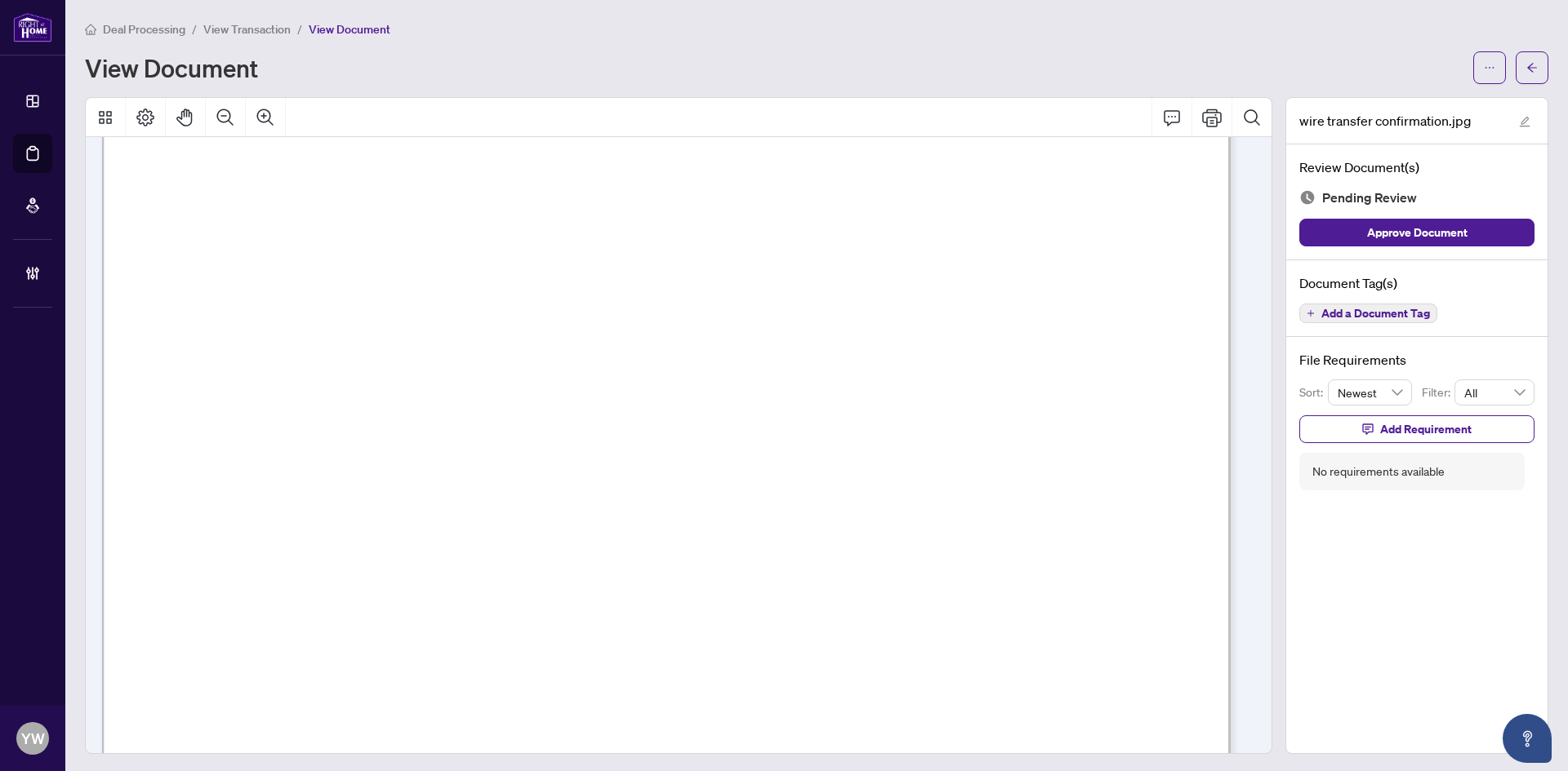
scroll to position [245, 0]
click at [1526, 69] on icon "arrow-left" at bounding box center [1532, 68] width 12 height 12
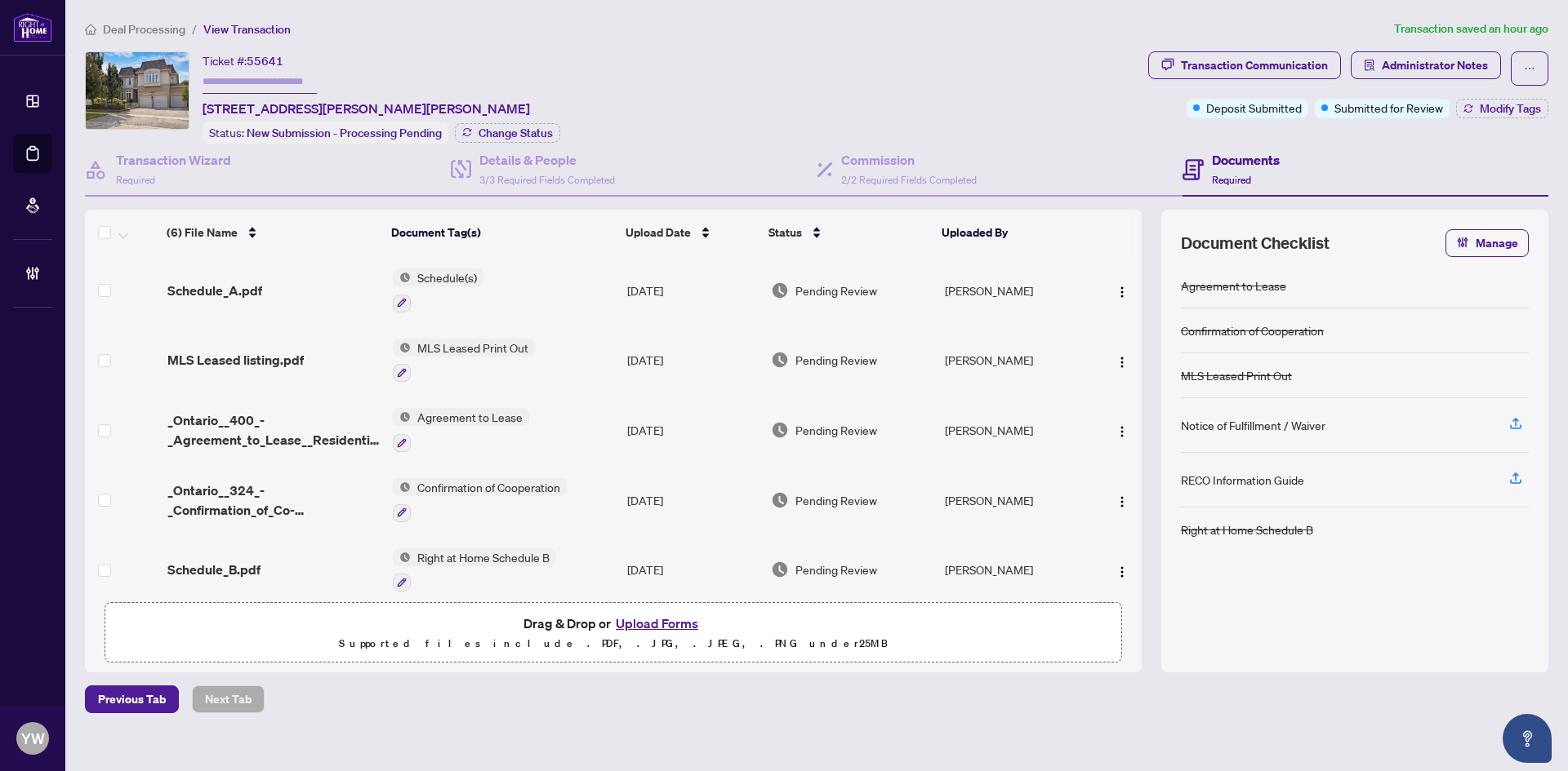
click at [146, 19] on li "Deal Processing" at bounding box center [135, 28] width 100 height 18
click at [164, 30] on span "Deal Processing" at bounding box center [144, 29] width 82 height 14
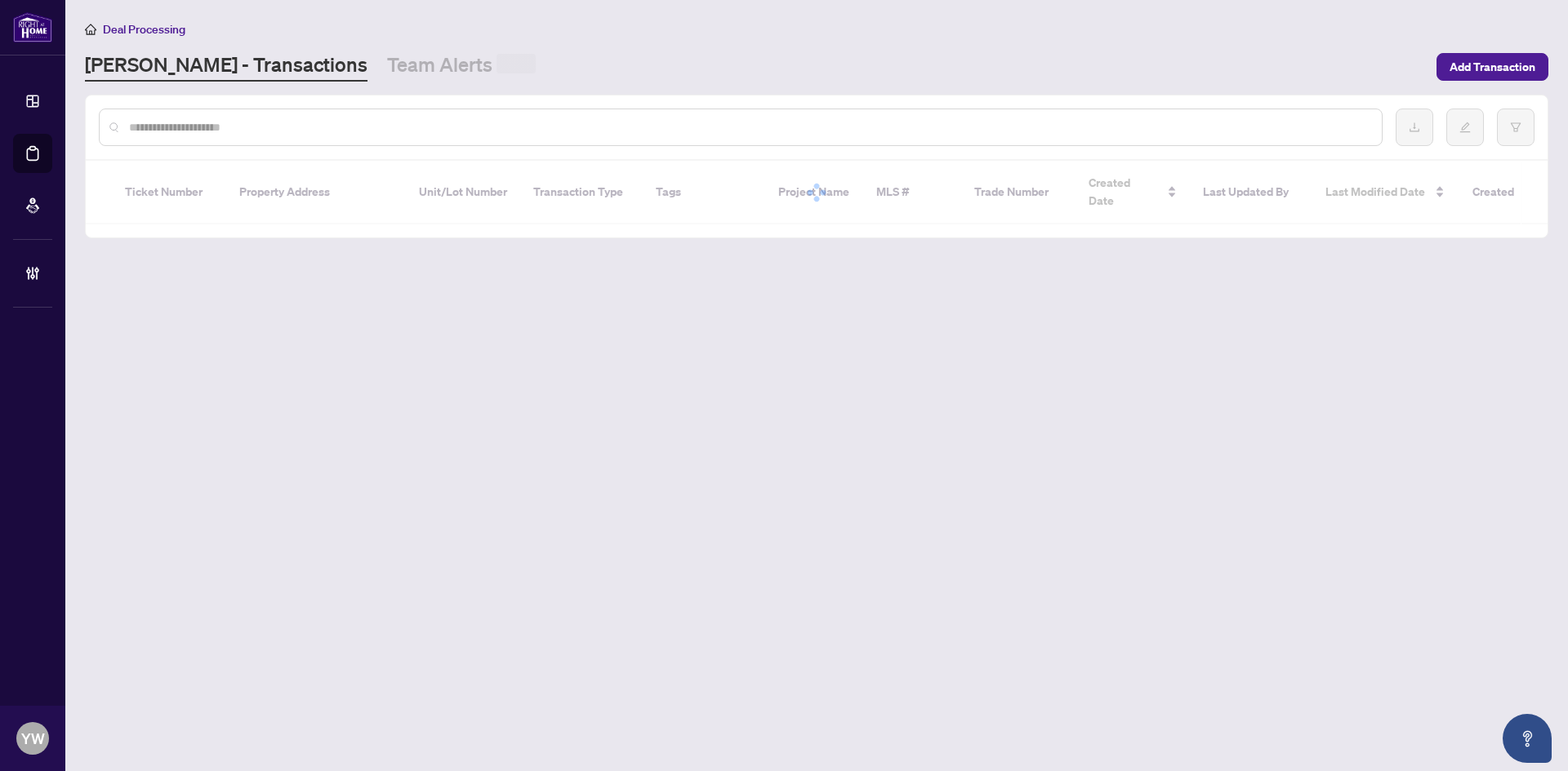
click at [323, 82] on main "Deal Processing RAHR - Transactions Team Alerts Add Transaction Ticket Number P…" at bounding box center [817, 385] width 1502 height 771
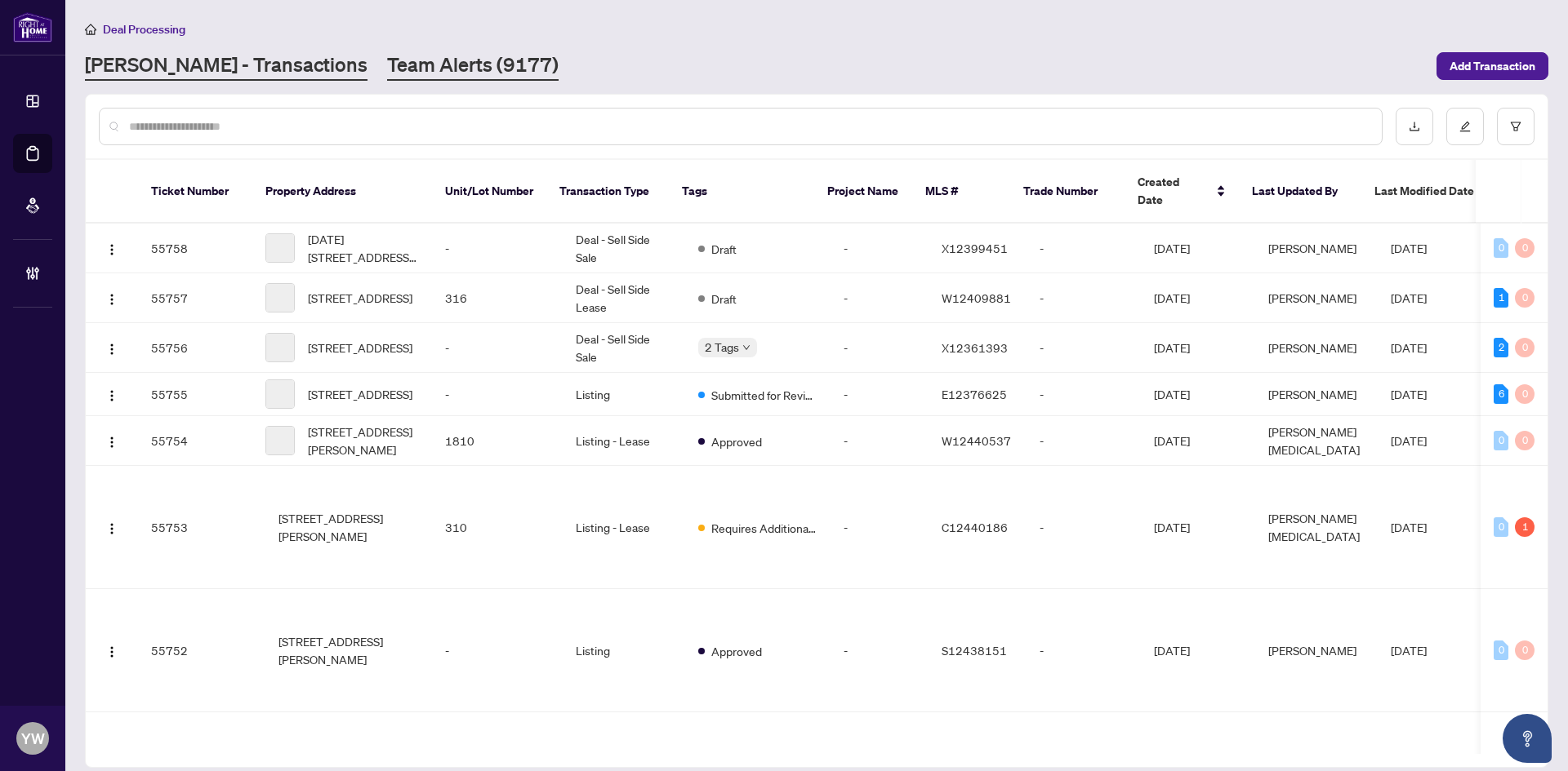
click at [387, 62] on link "Team Alerts (9177)" at bounding box center [473, 66] width 172 height 29
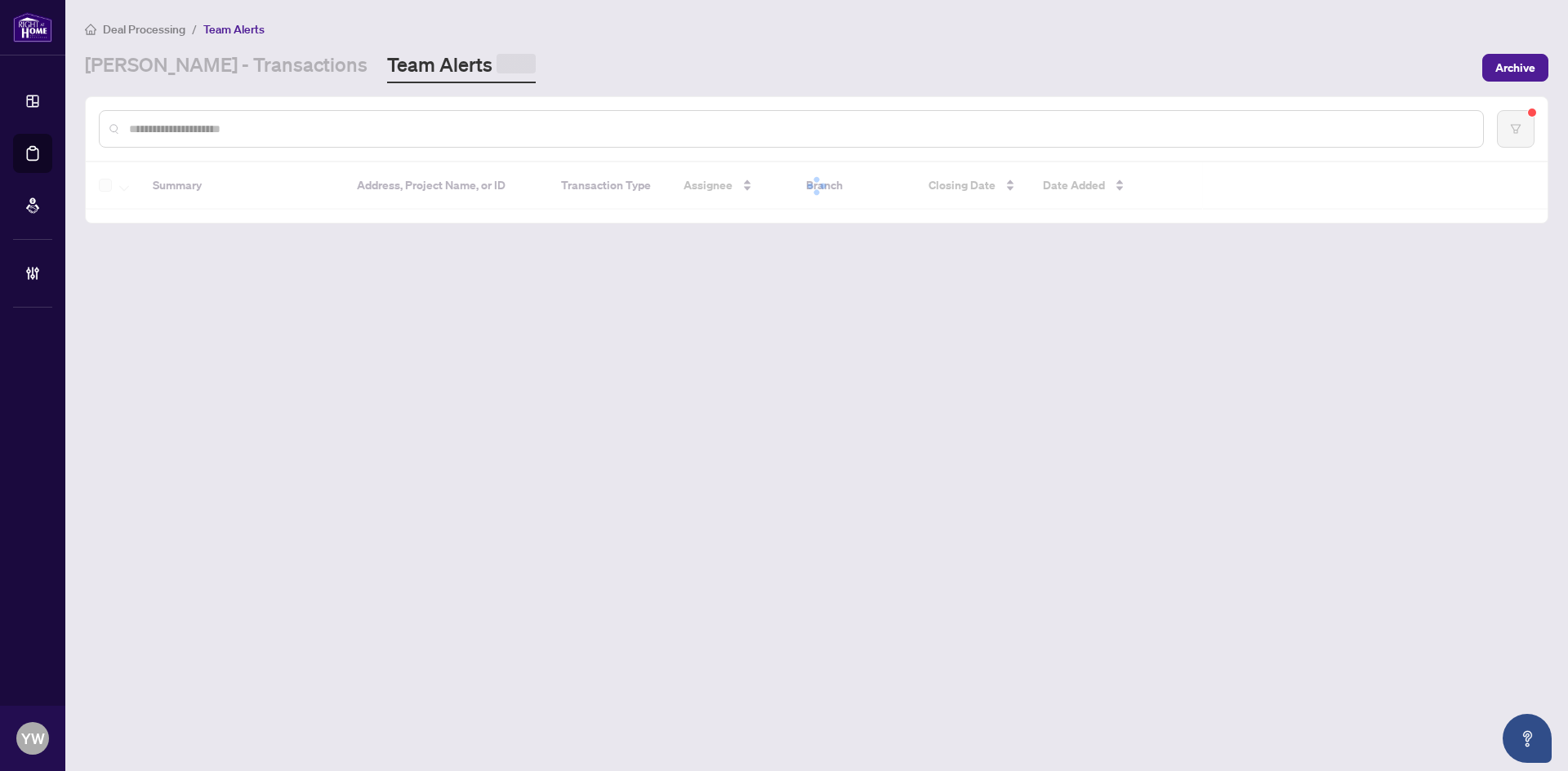
click at [267, 129] on input "text" at bounding box center [799, 128] width 1341 height 18
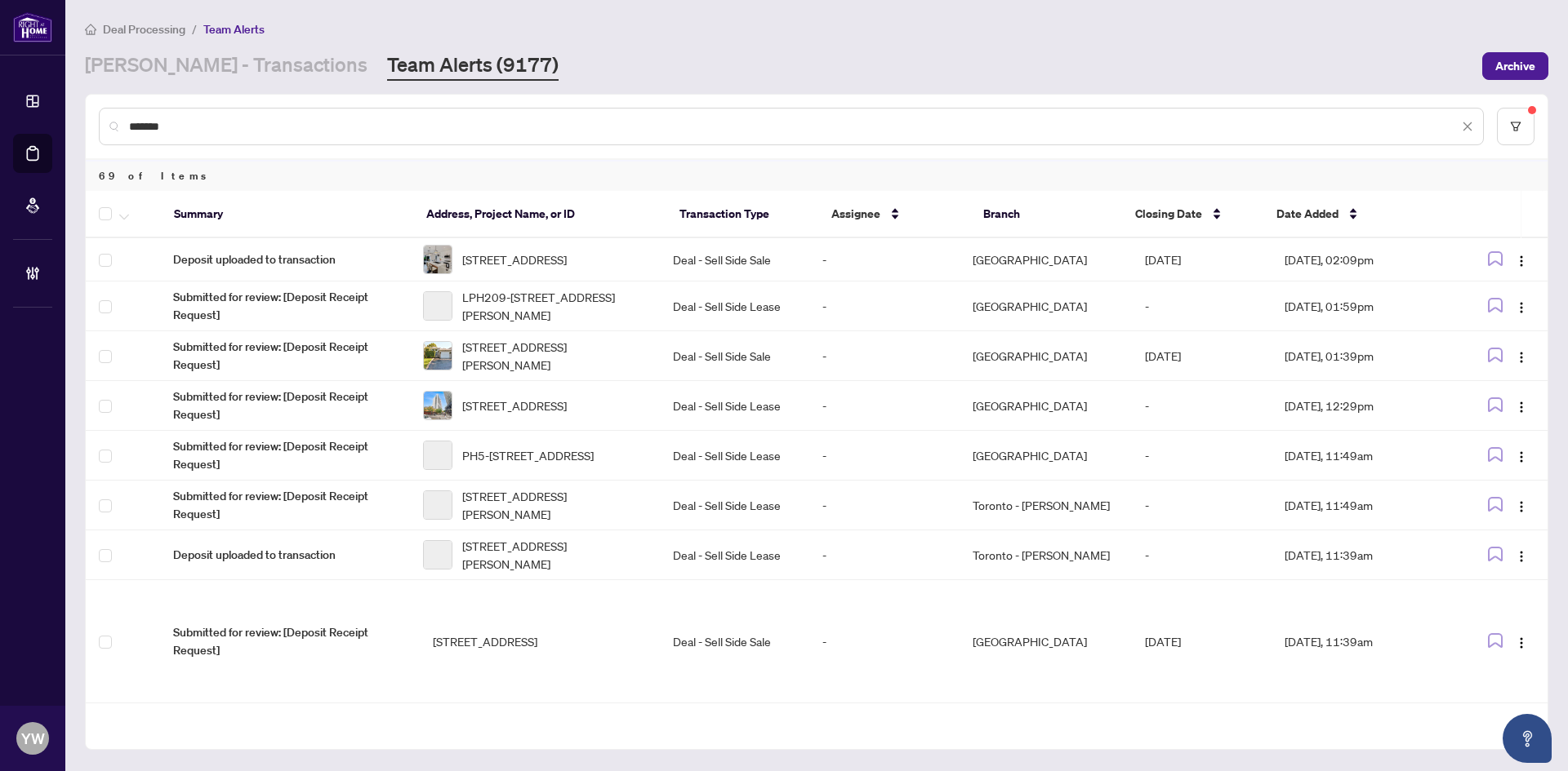
type input "*******"
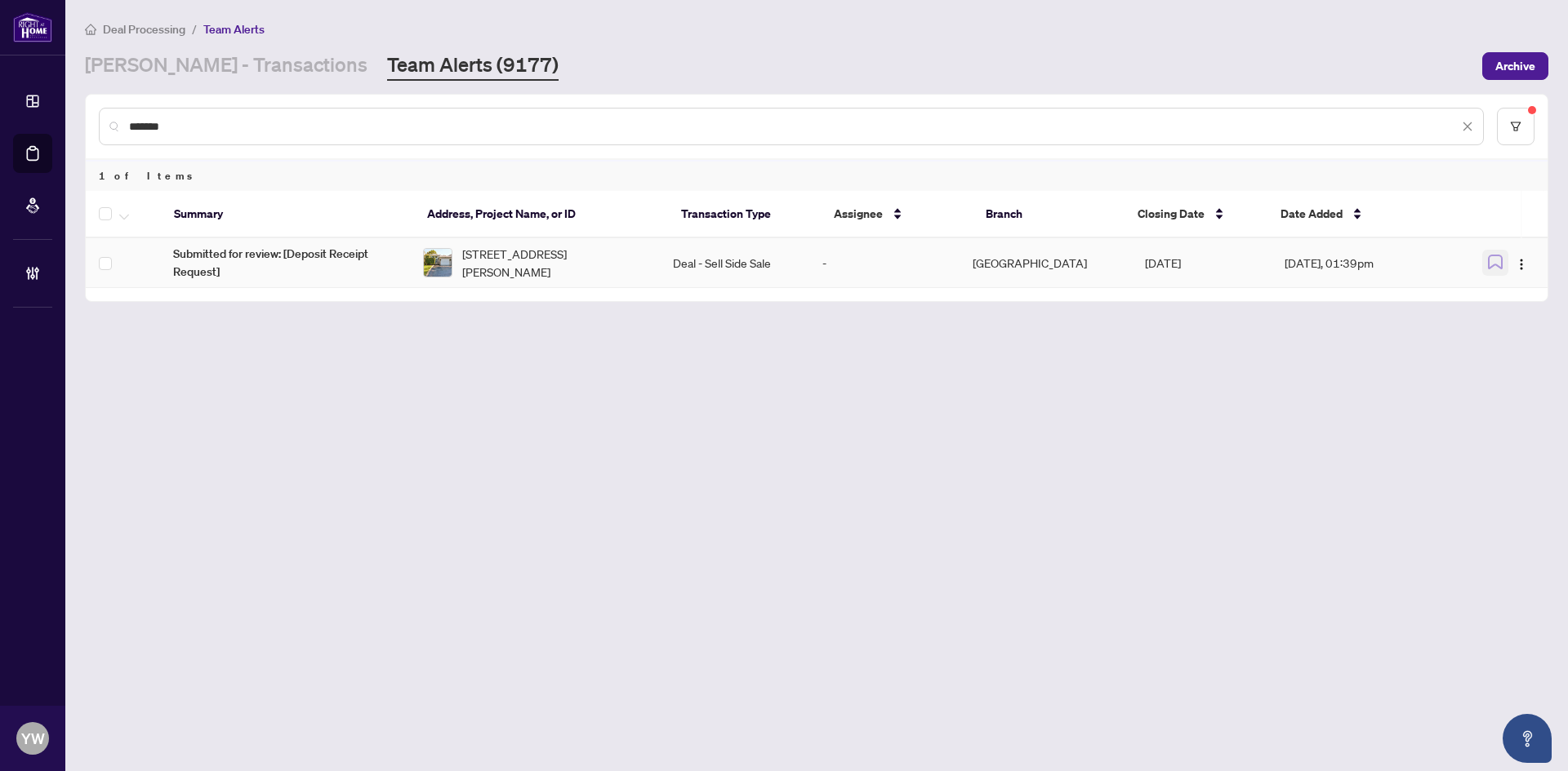
click at [1493, 262] on icon "button" at bounding box center [1495, 262] width 14 height 14
click at [711, 393] on main "Deal Processing / Team Alerts RAHR - Transactions Team Alerts (9177) Archive **…" at bounding box center [817, 385] width 1502 height 771
click at [197, 64] on link "RAHR - Transactions" at bounding box center [226, 66] width 283 height 29
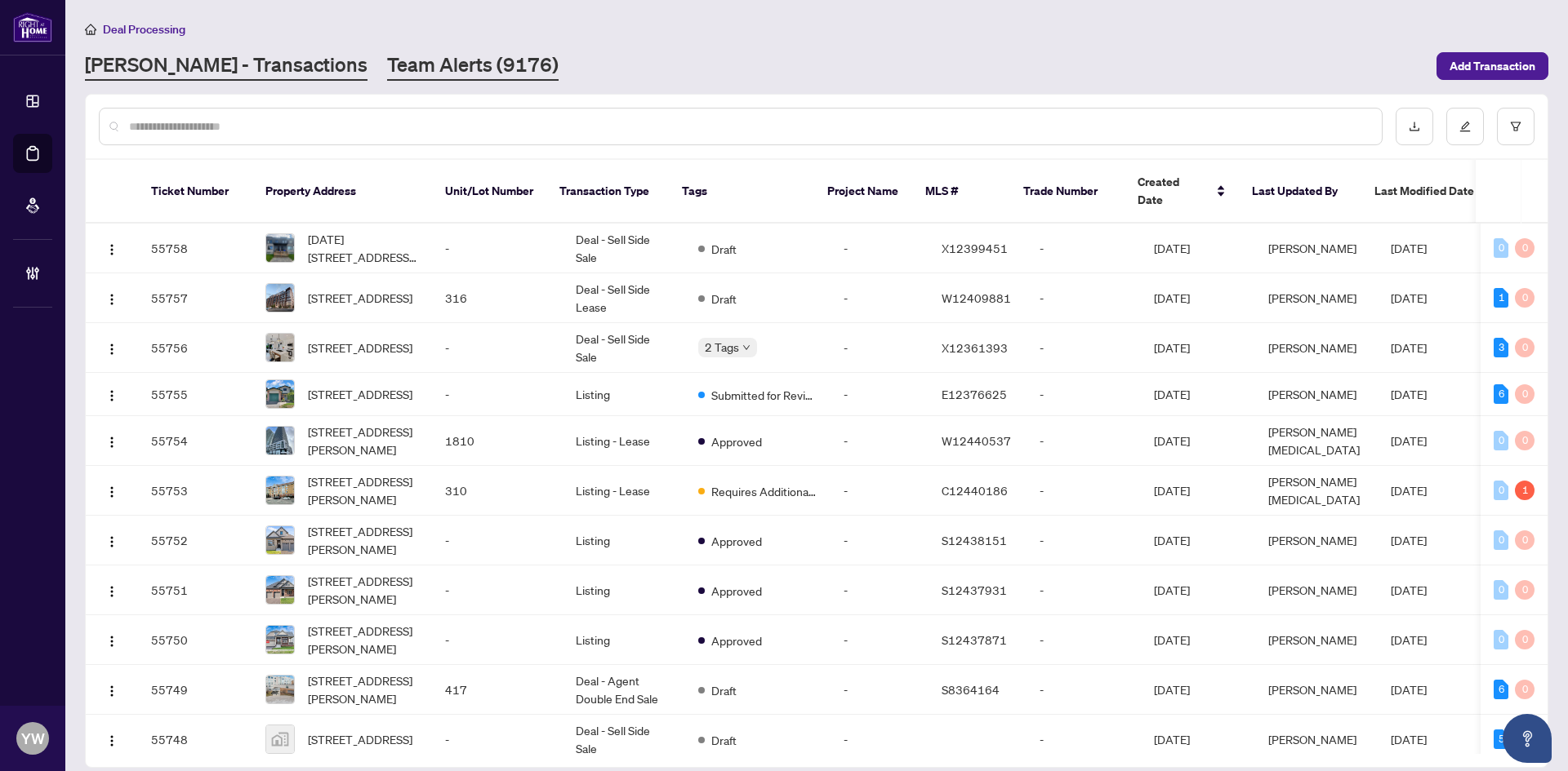
click at [387, 76] on link "Team Alerts (9176)" at bounding box center [473, 66] width 172 height 29
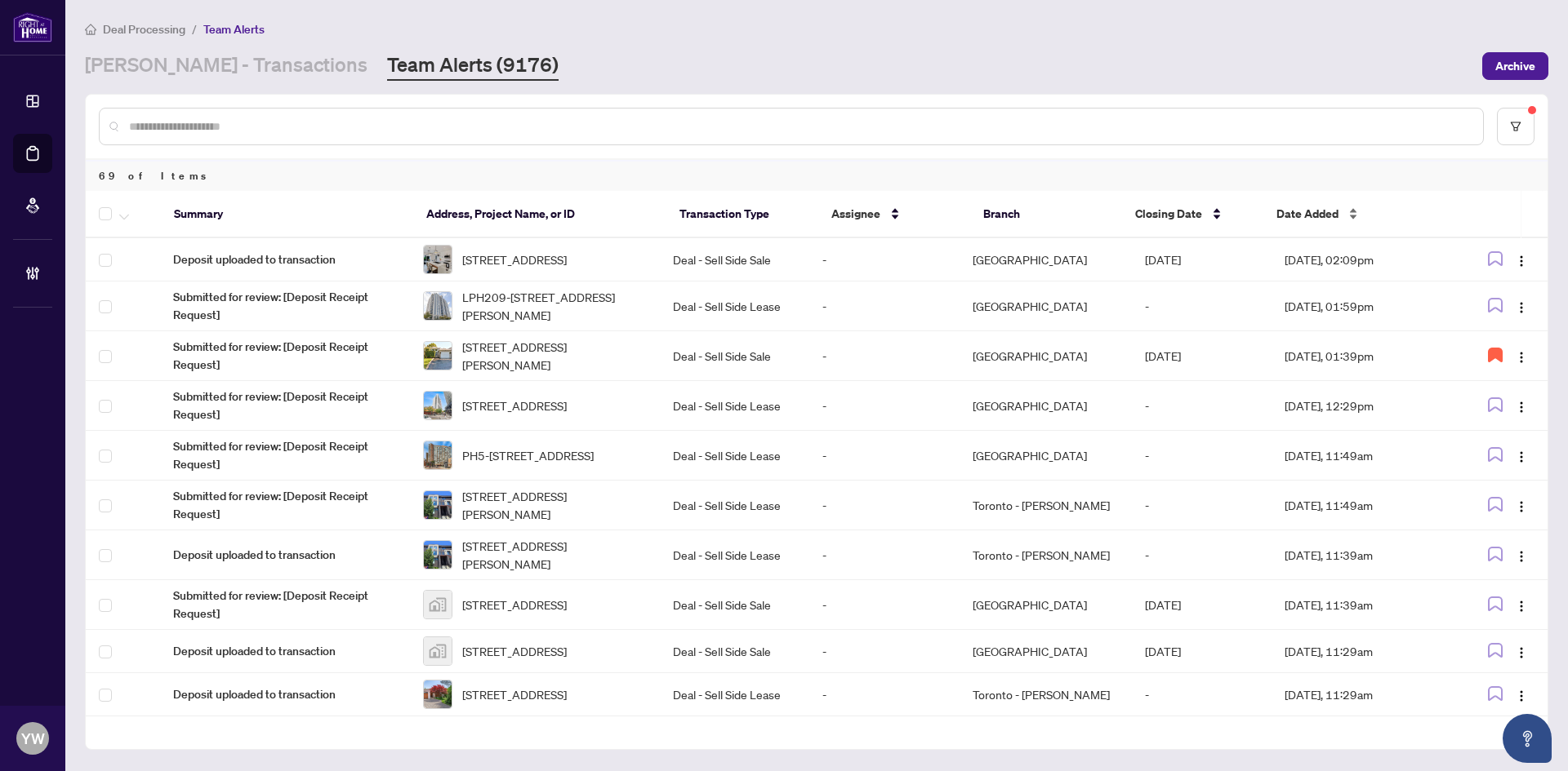
click at [1304, 205] on div "Date Added" at bounding box center [1355, 213] width 156 height 18
click at [1304, 214] on span "Date Added" at bounding box center [1307, 213] width 62 height 18
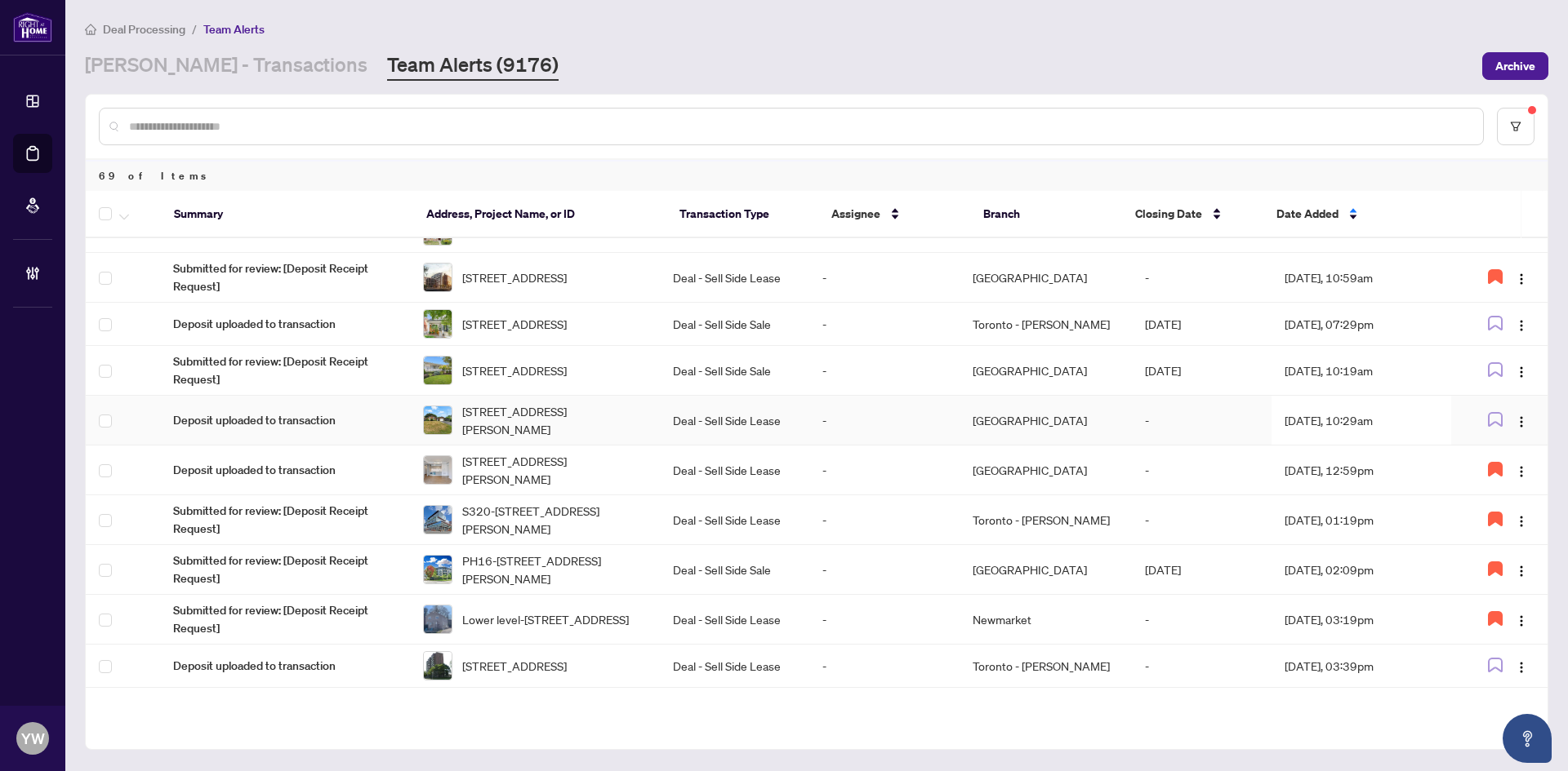
scroll to position [906, 0]
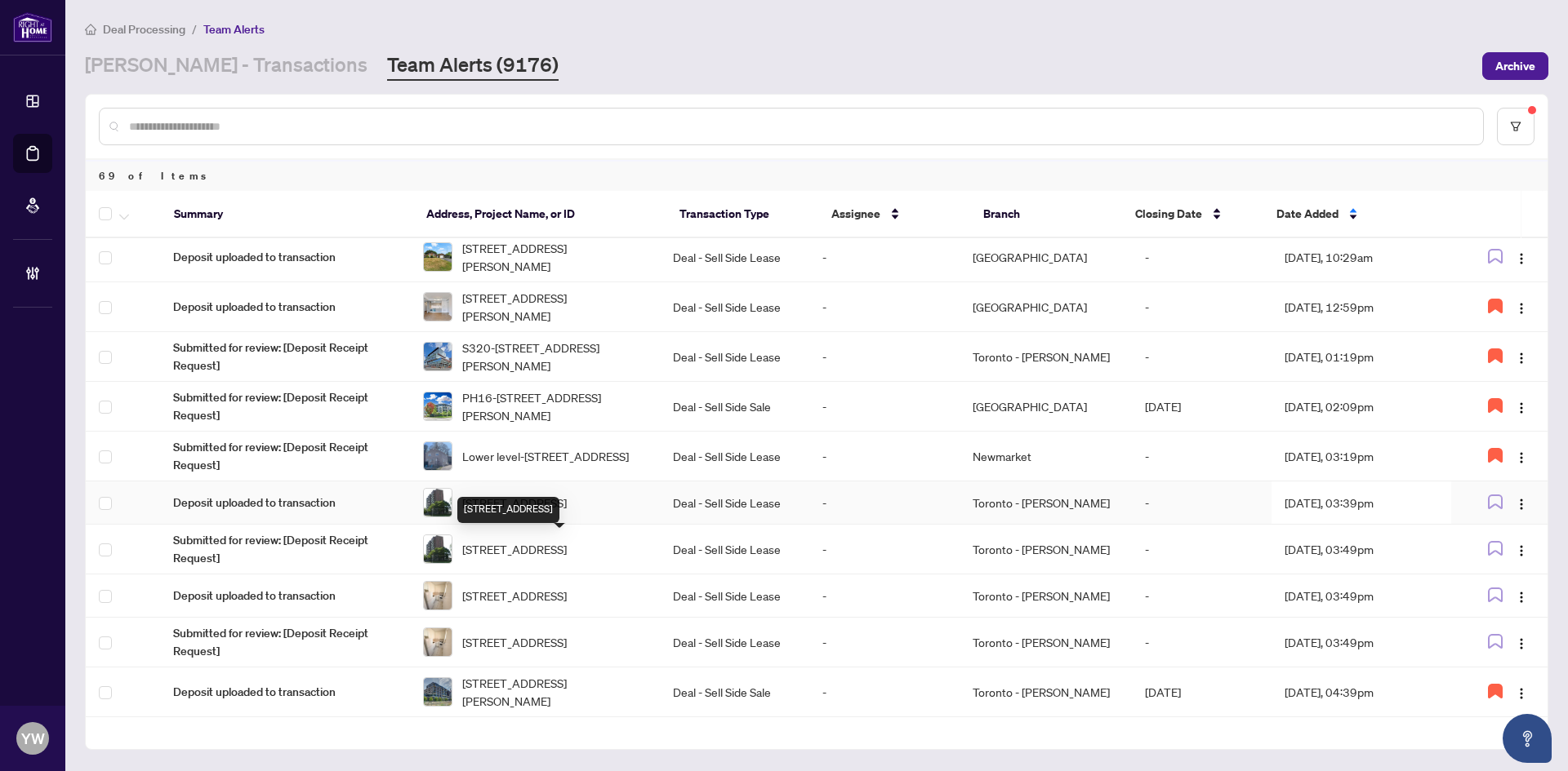
click at [567, 511] on span "912-235 Grandravine Dr, Toronto, Ontario M3N 1J2, Canada" at bounding box center [515, 503] width 104 height 18
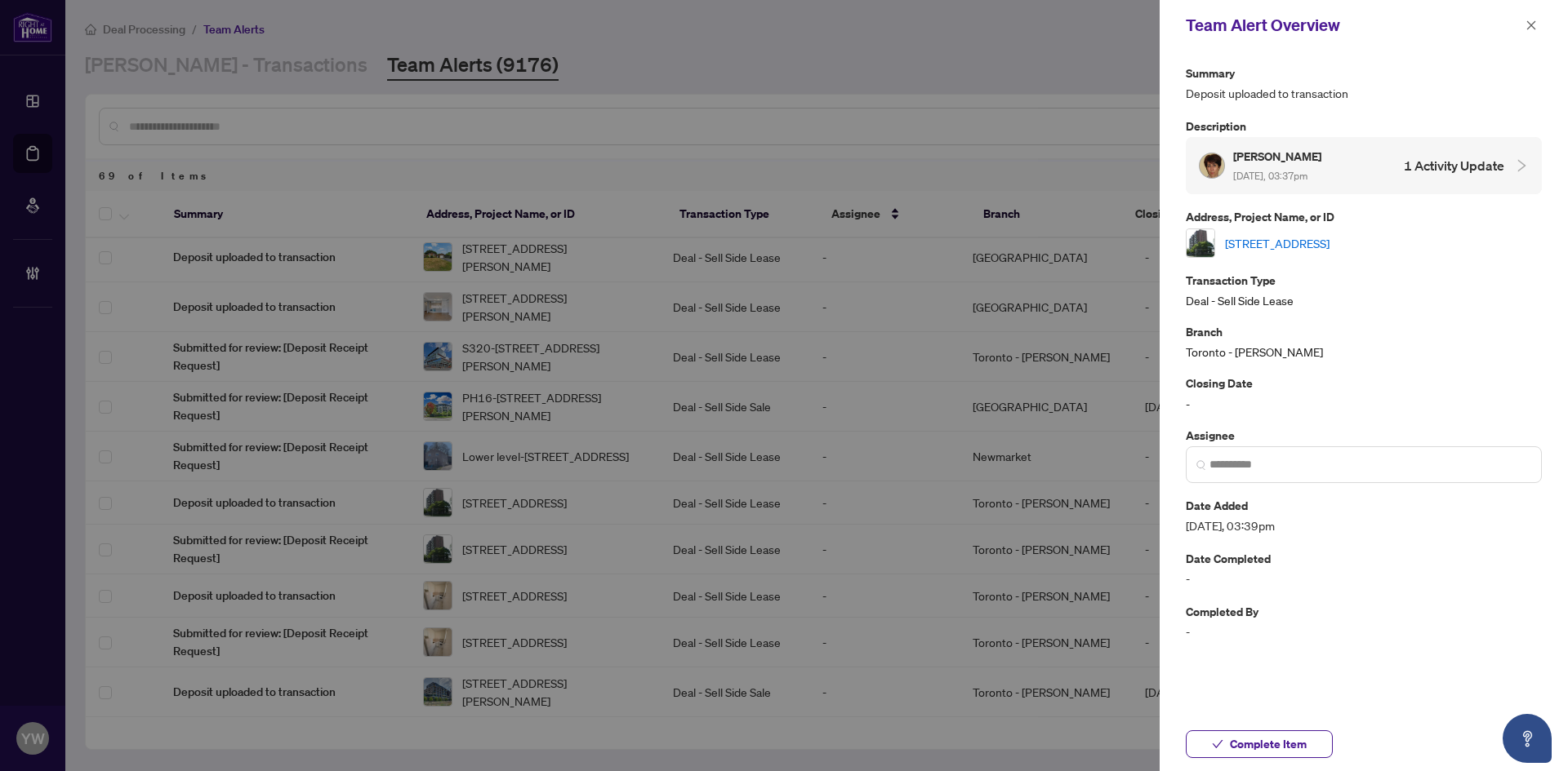
click at [1243, 242] on link "912-235 Grandravine Dr, Toronto, Ontario M3N 1J2, Canada" at bounding box center [1277, 243] width 104 height 18
click at [1274, 748] on span "Complete Item" at bounding box center [1269, 744] width 77 height 26
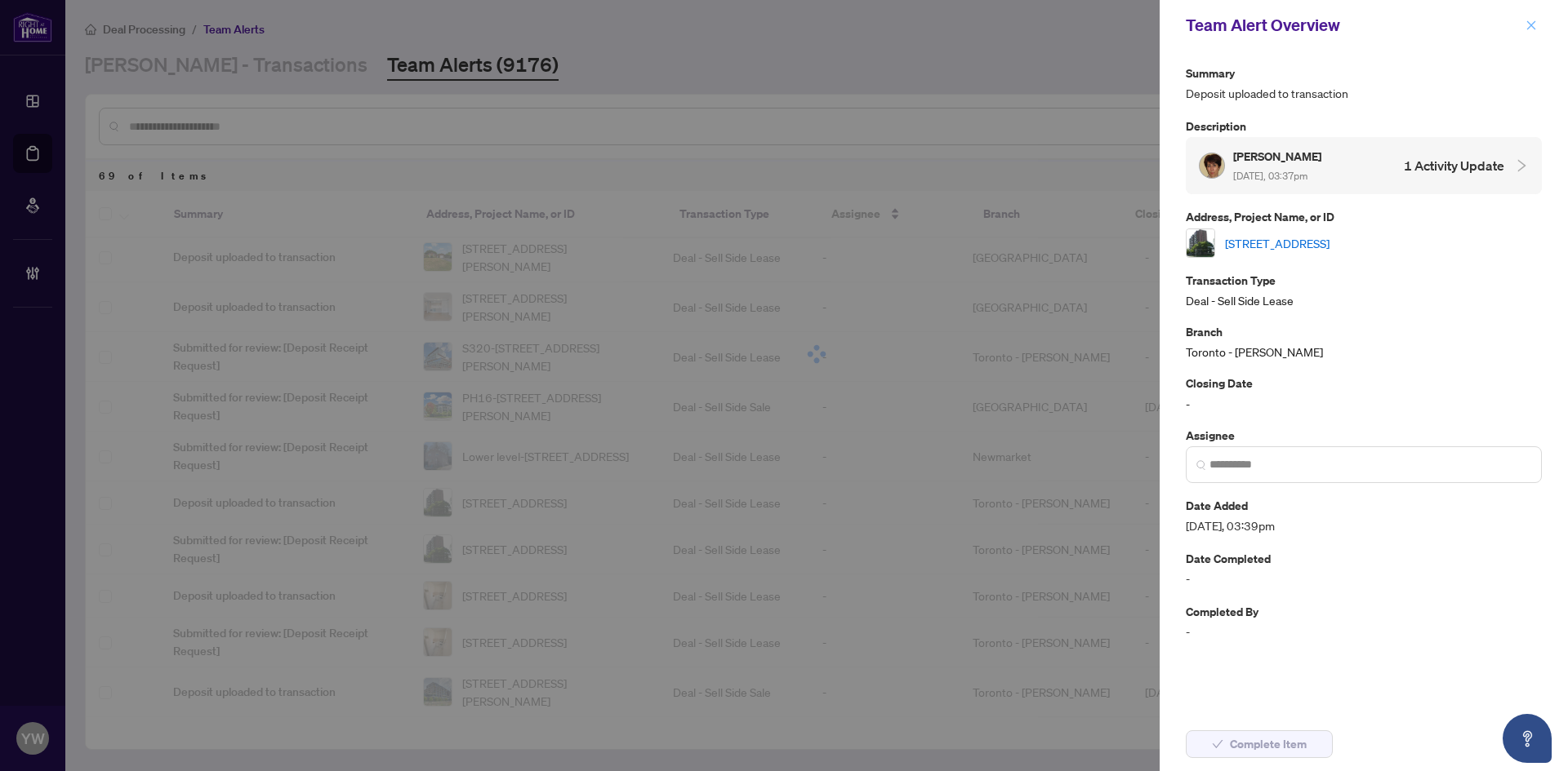
click at [1535, 25] on icon "close" at bounding box center [1531, 25] width 12 height 12
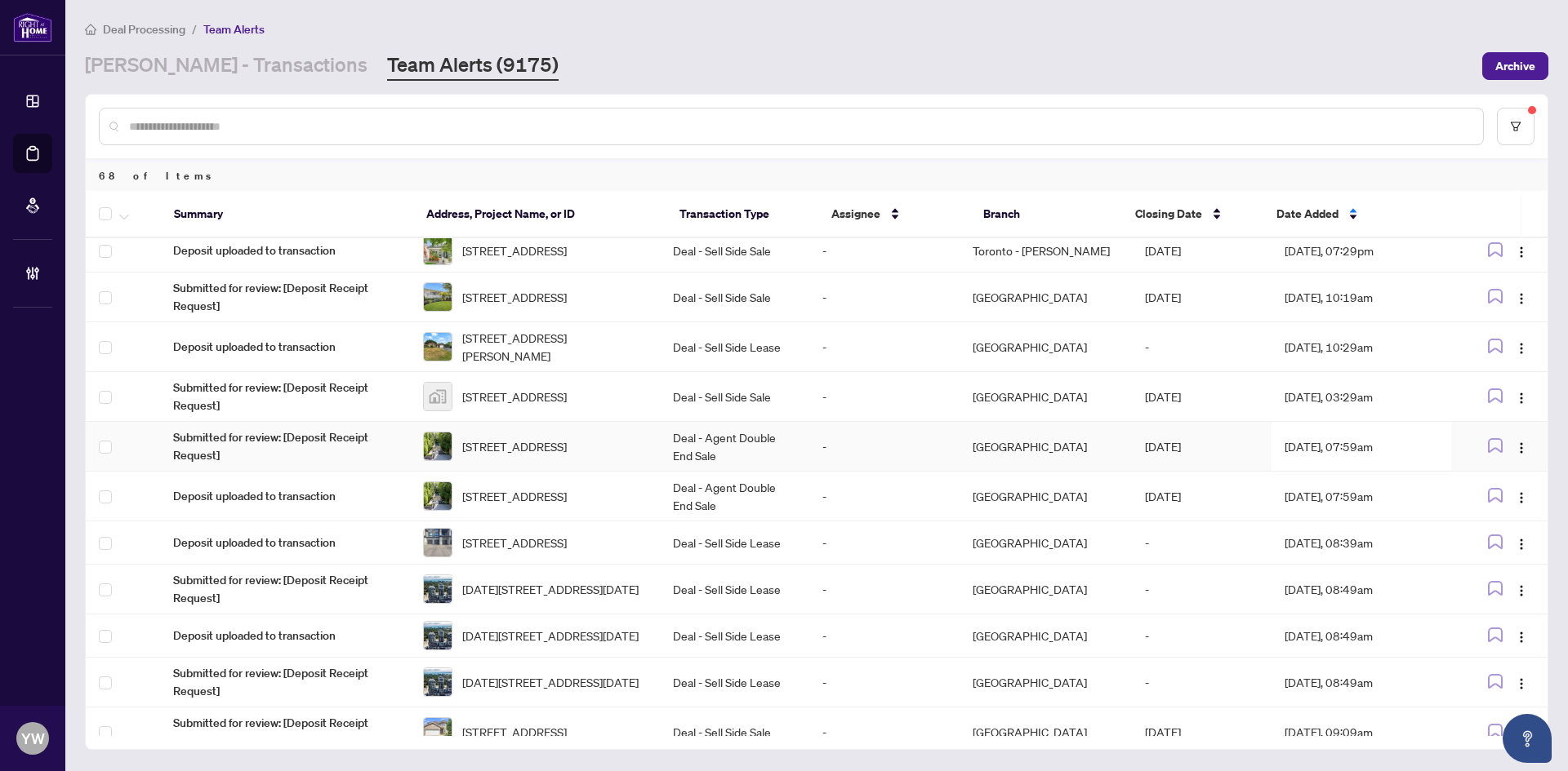
scroll to position [734, 0]
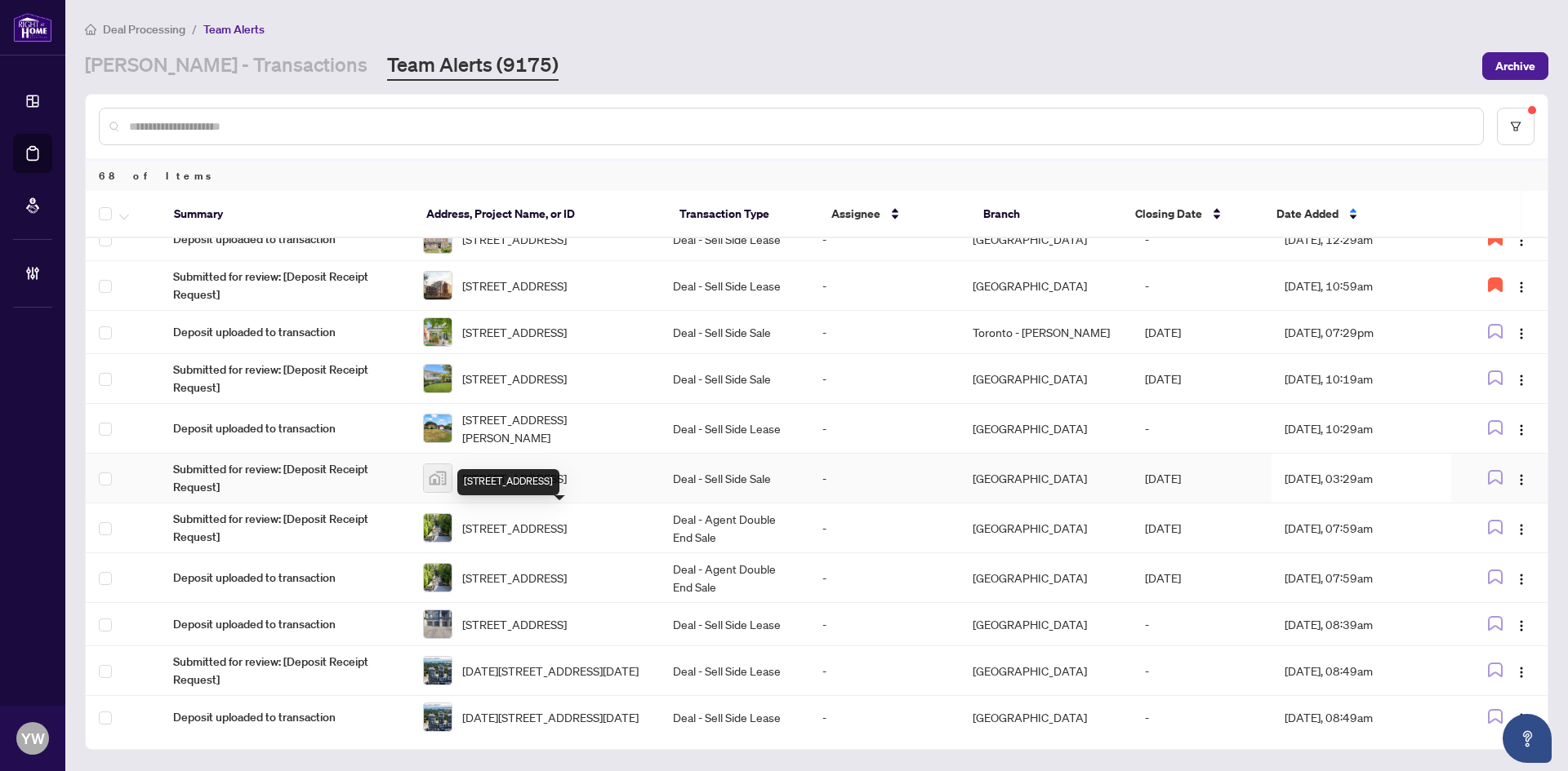
click at [510, 487] on span "2903-390 Cherry St #2903, Toronto, ON, Canada" at bounding box center [515, 478] width 104 height 18
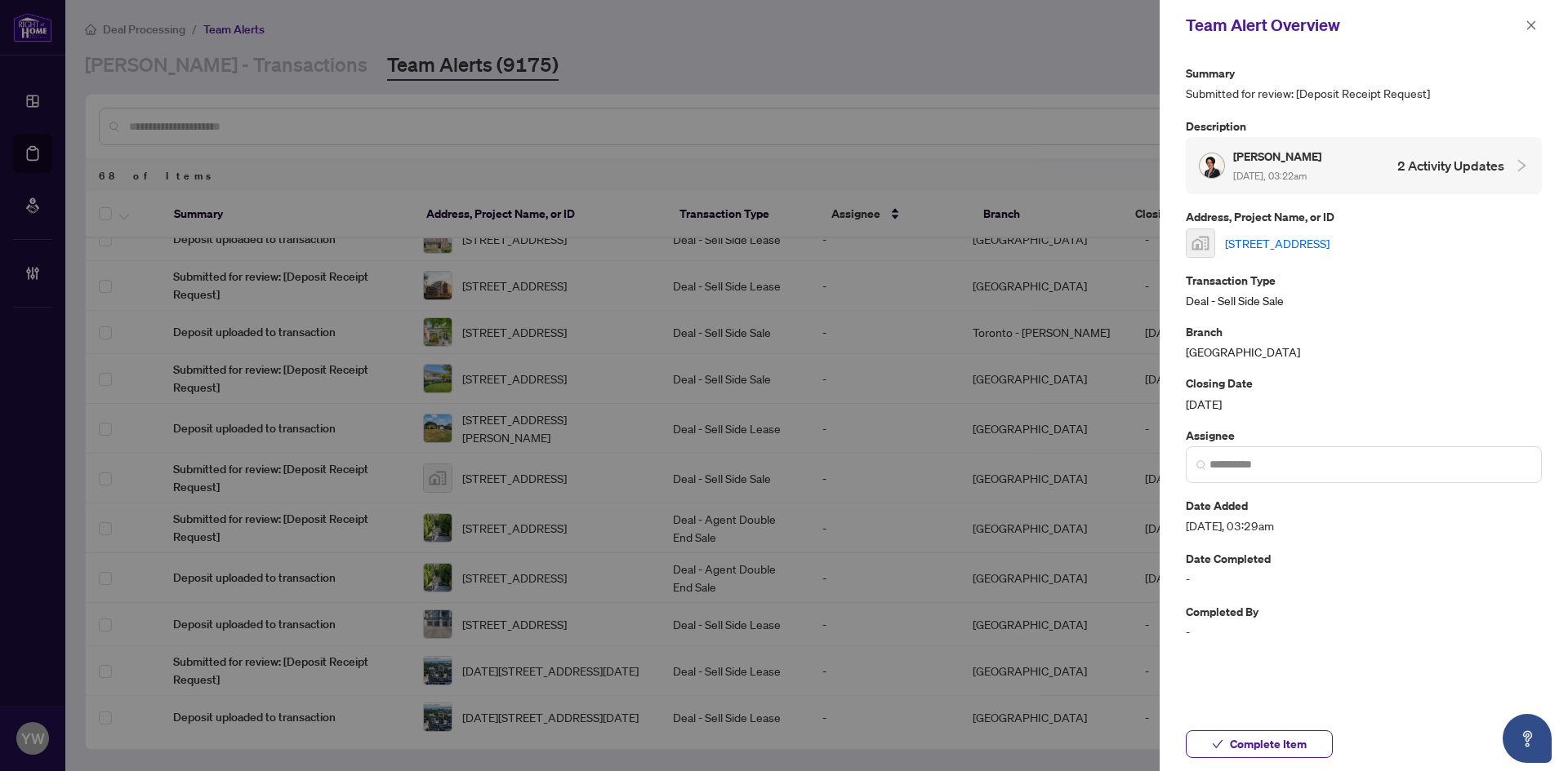
click at [1246, 245] on link "2903-390 Cherry St #2903, Toronto, ON, Canada" at bounding box center [1277, 243] width 104 height 18
click at [1278, 750] on span "Complete Item" at bounding box center [1269, 744] width 77 height 26
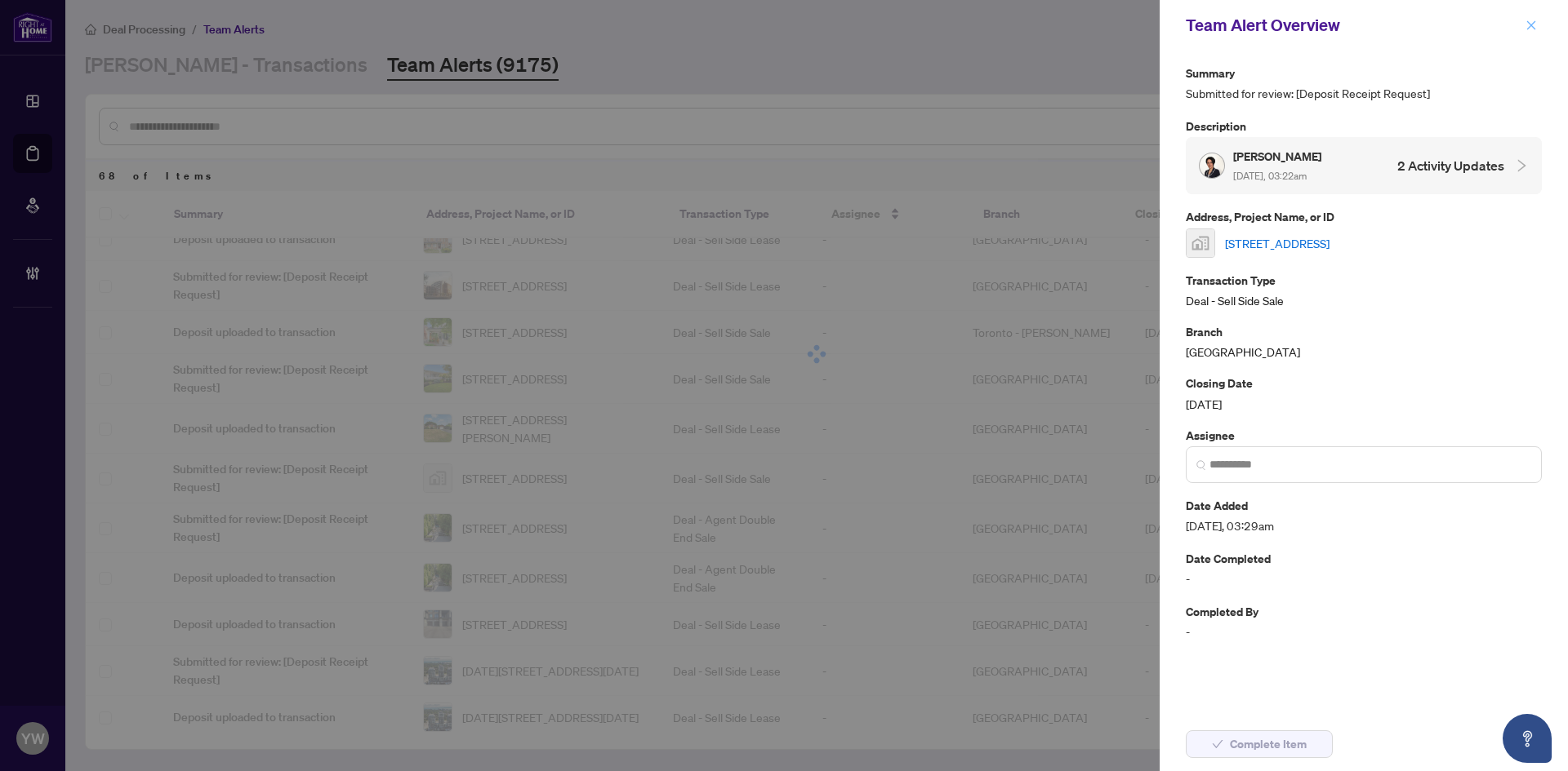
click at [1534, 21] on icon "close" at bounding box center [1531, 25] width 12 height 12
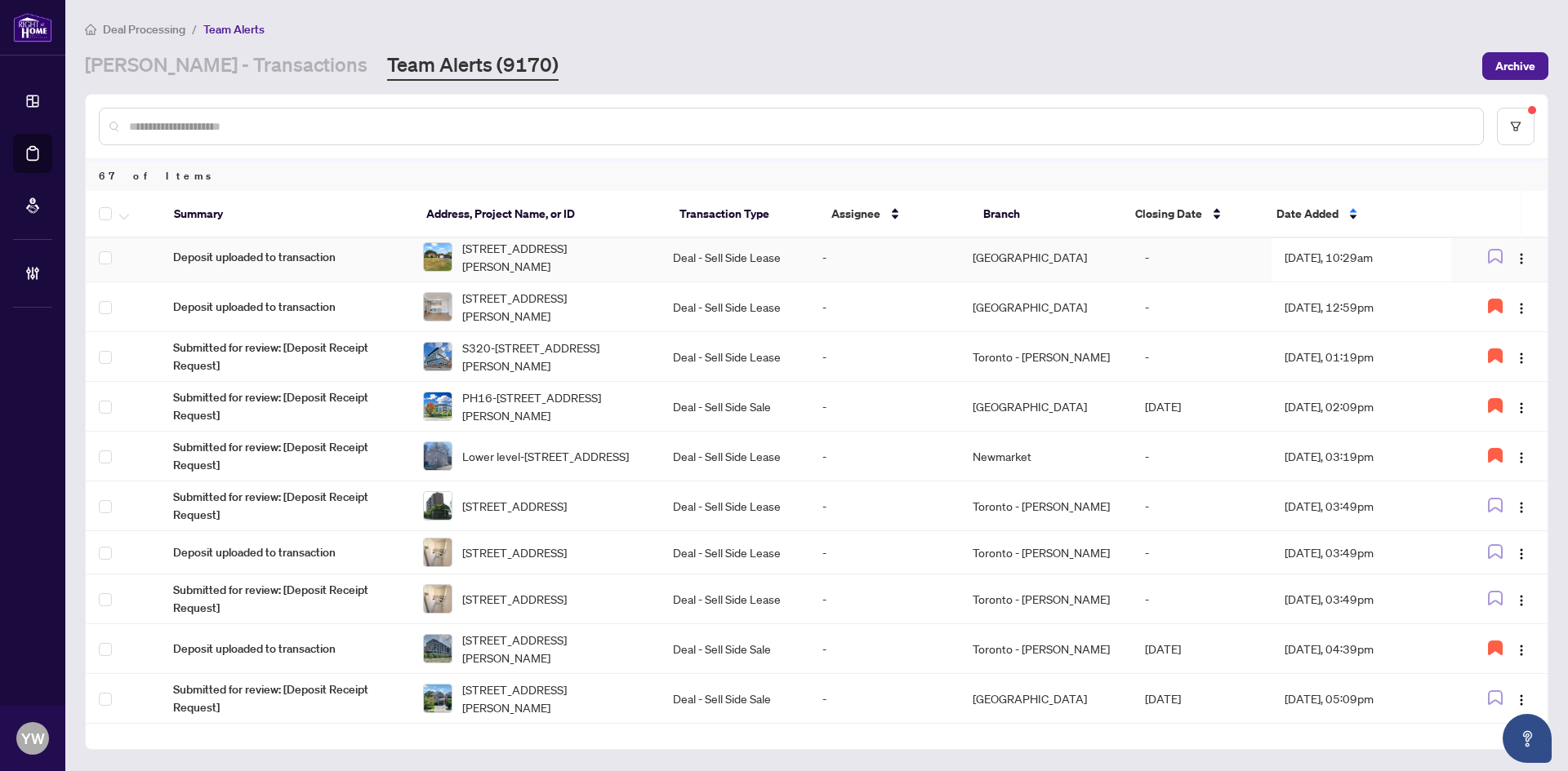
scroll to position [987, 0]
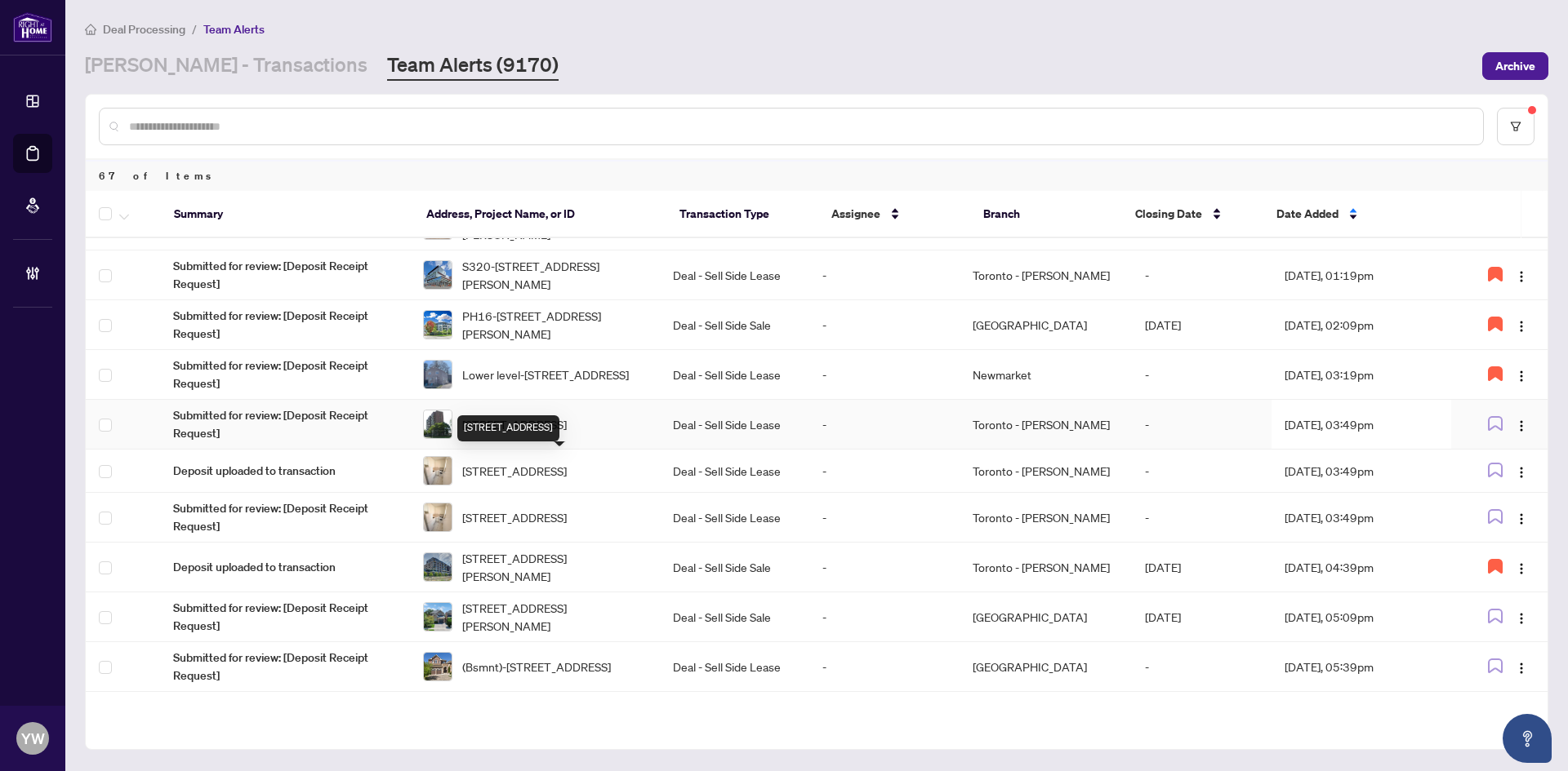
click at [567, 433] on span "912-235 Grandravine Dr, Toronto, Ontario M3N 1J2, Canada" at bounding box center [515, 425] width 104 height 18
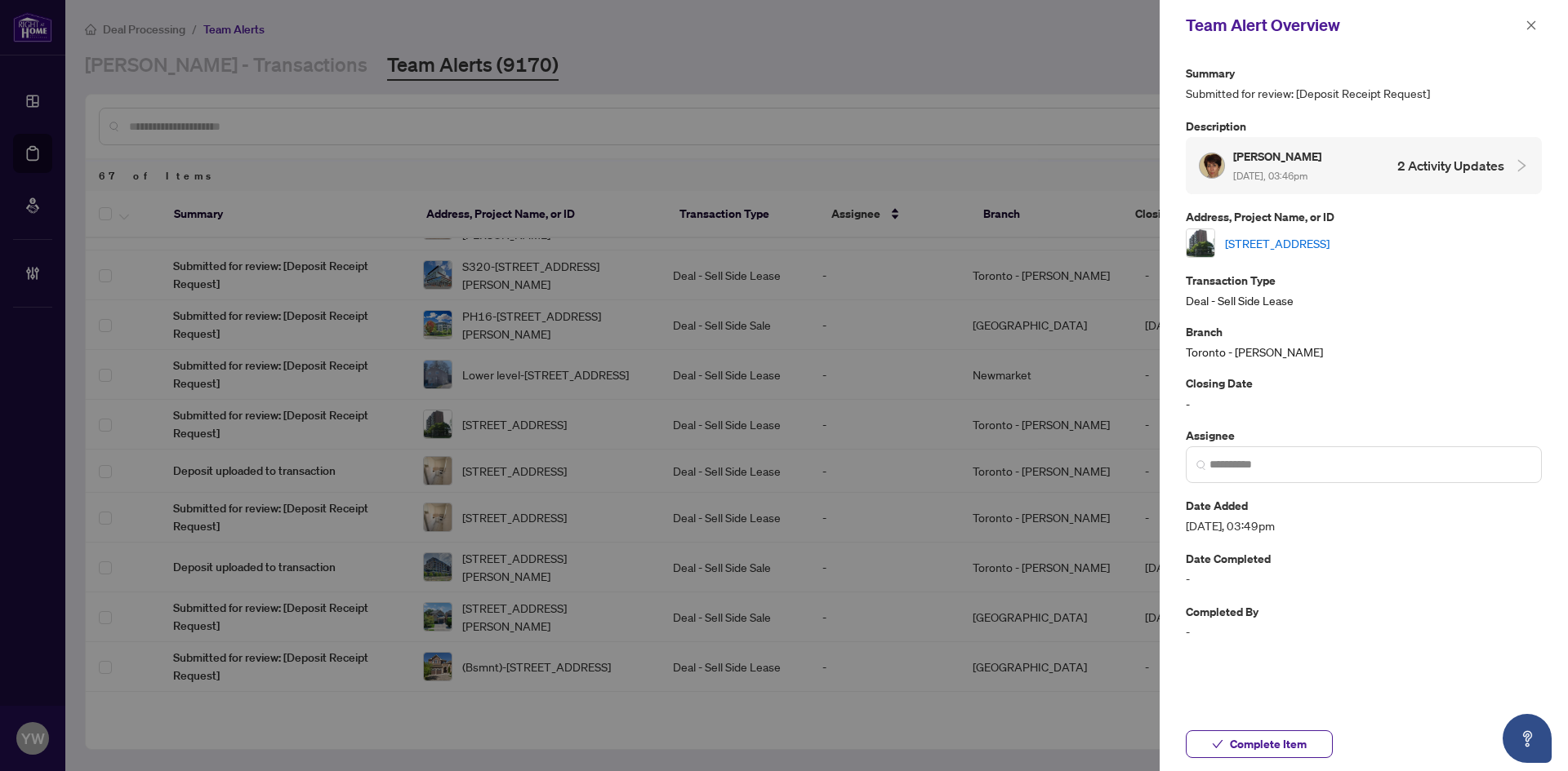
click at [1290, 235] on link "912-235 Grandravine Dr, Toronto, Ontario M3N 1J2, Canada" at bounding box center [1277, 243] width 104 height 18
click at [1237, 747] on span "Complete Item" at bounding box center [1269, 744] width 77 height 26
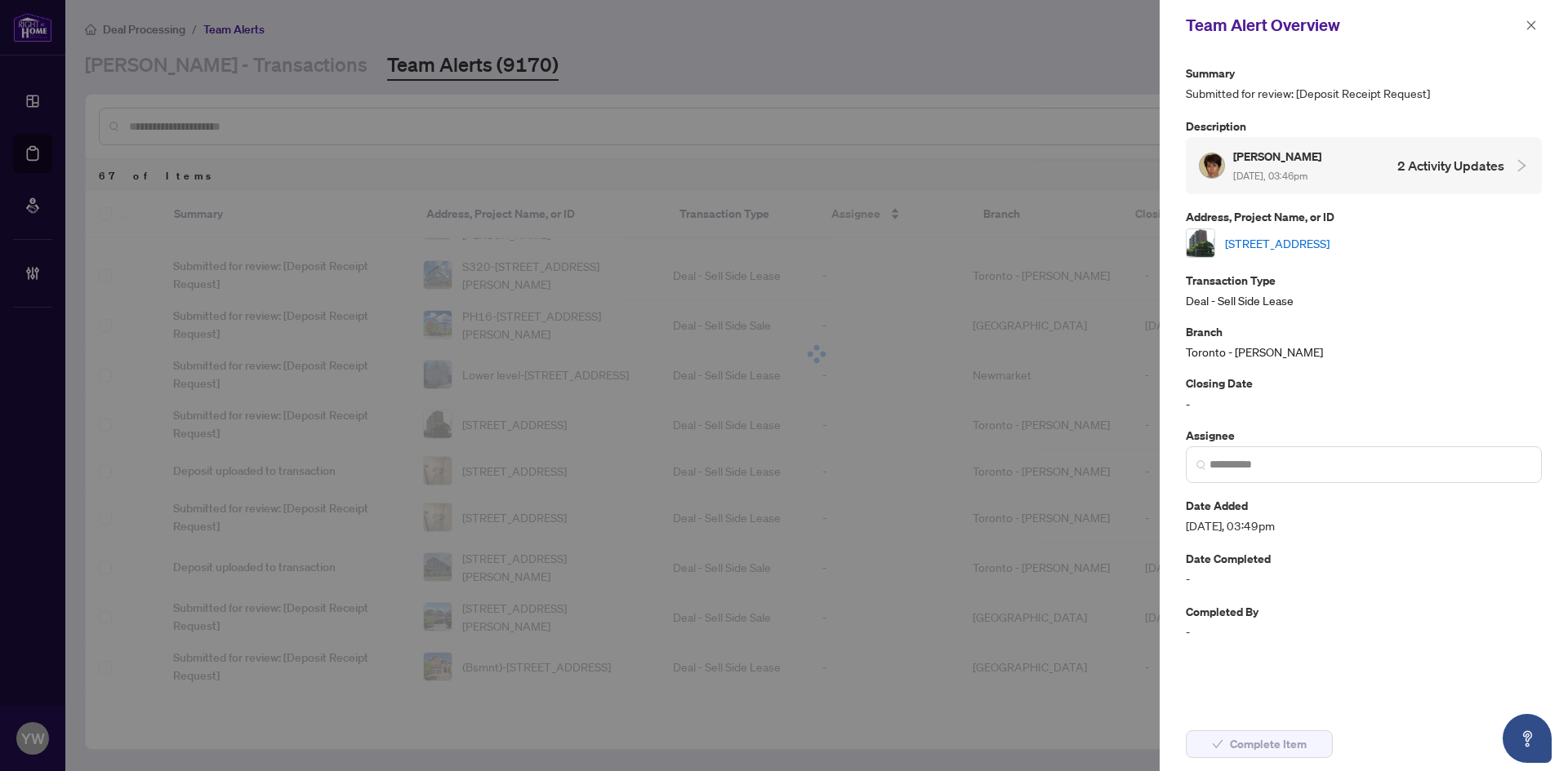
click at [1531, 20] on icon "close" at bounding box center [1531, 25] width 12 height 12
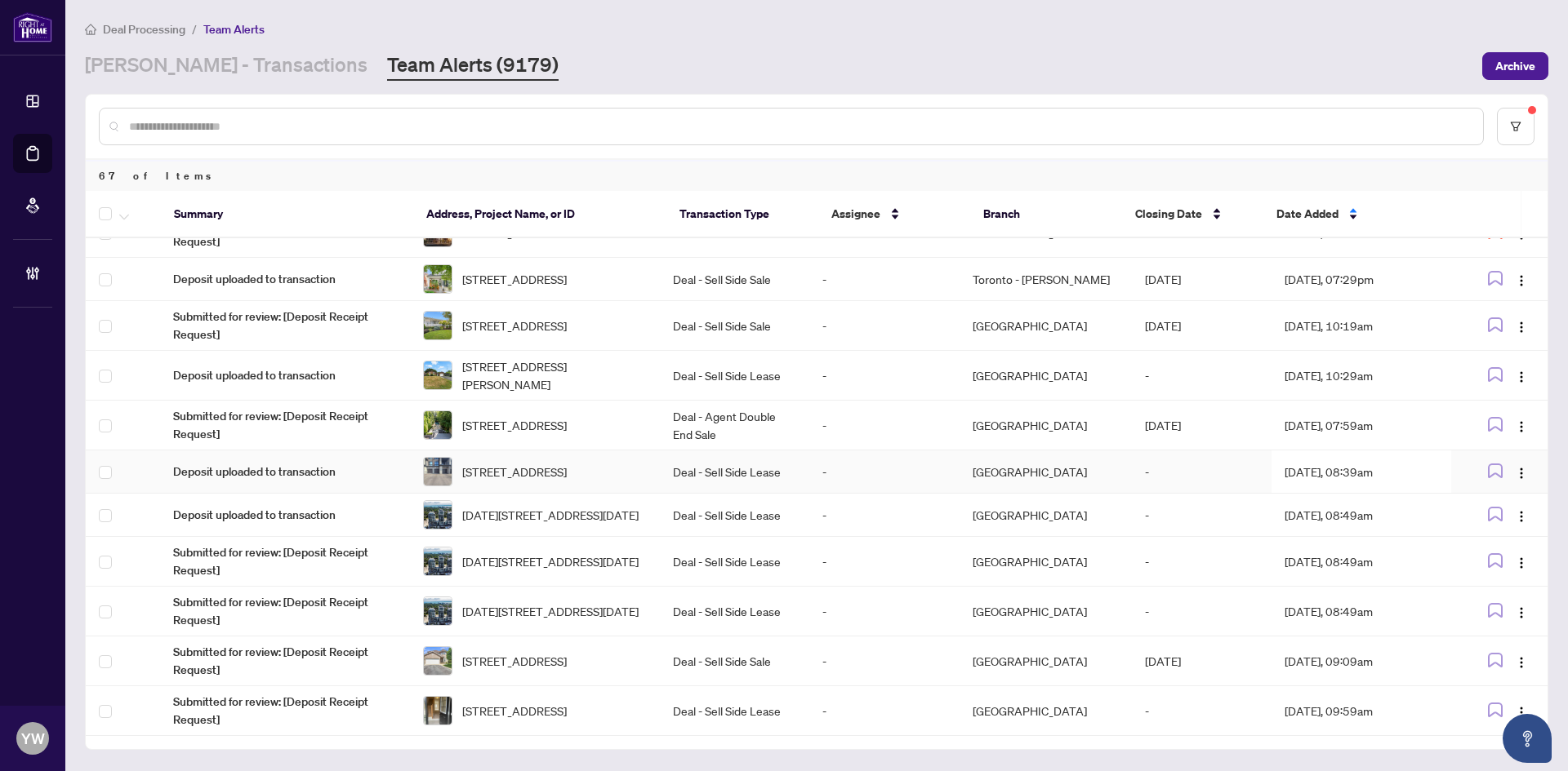
scroll to position [816, 0]
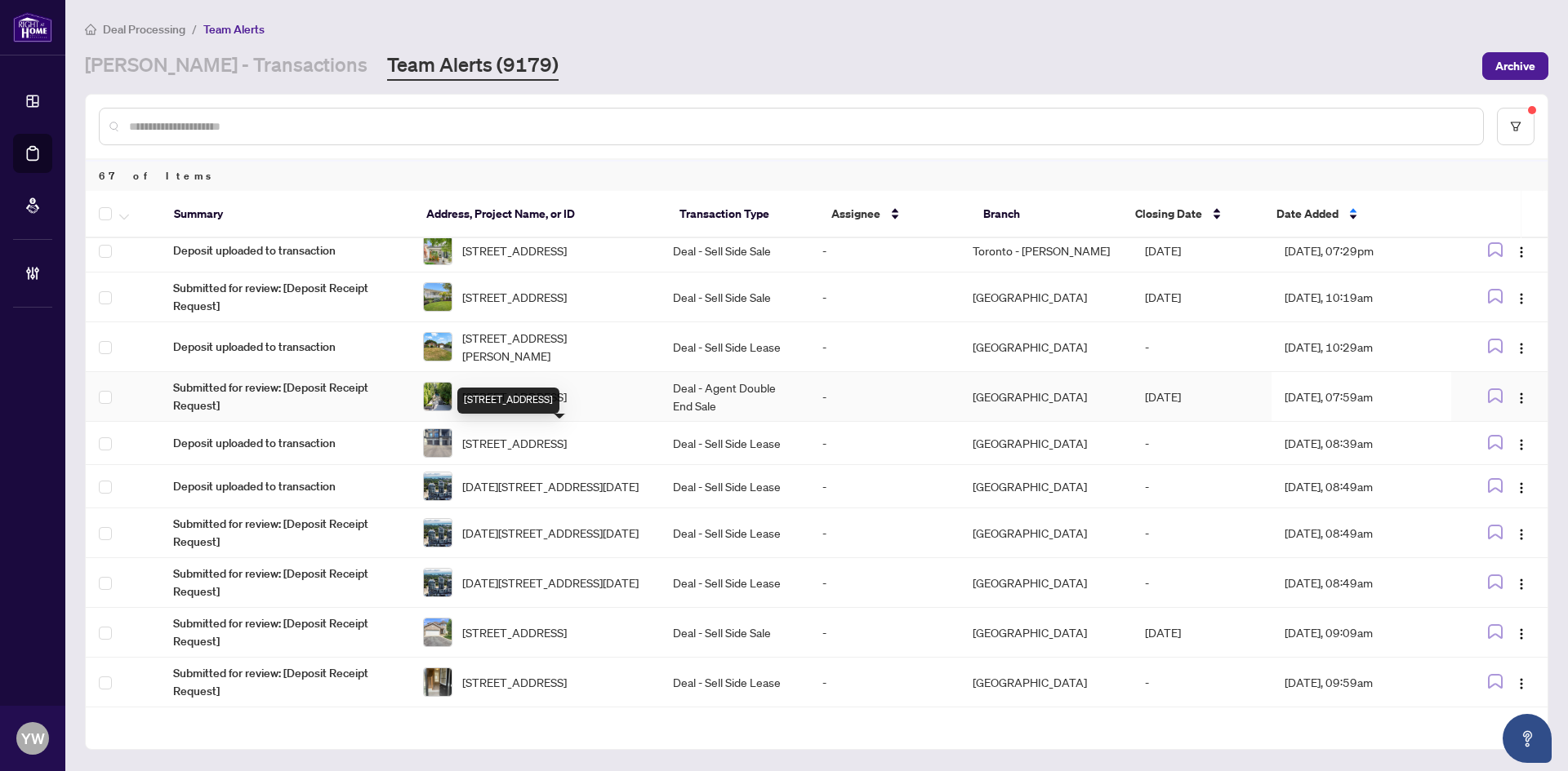
click at [567, 405] on span "123 South Dr, Toronto, Ontario M4W 1R9, Canada" at bounding box center [515, 397] width 104 height 18
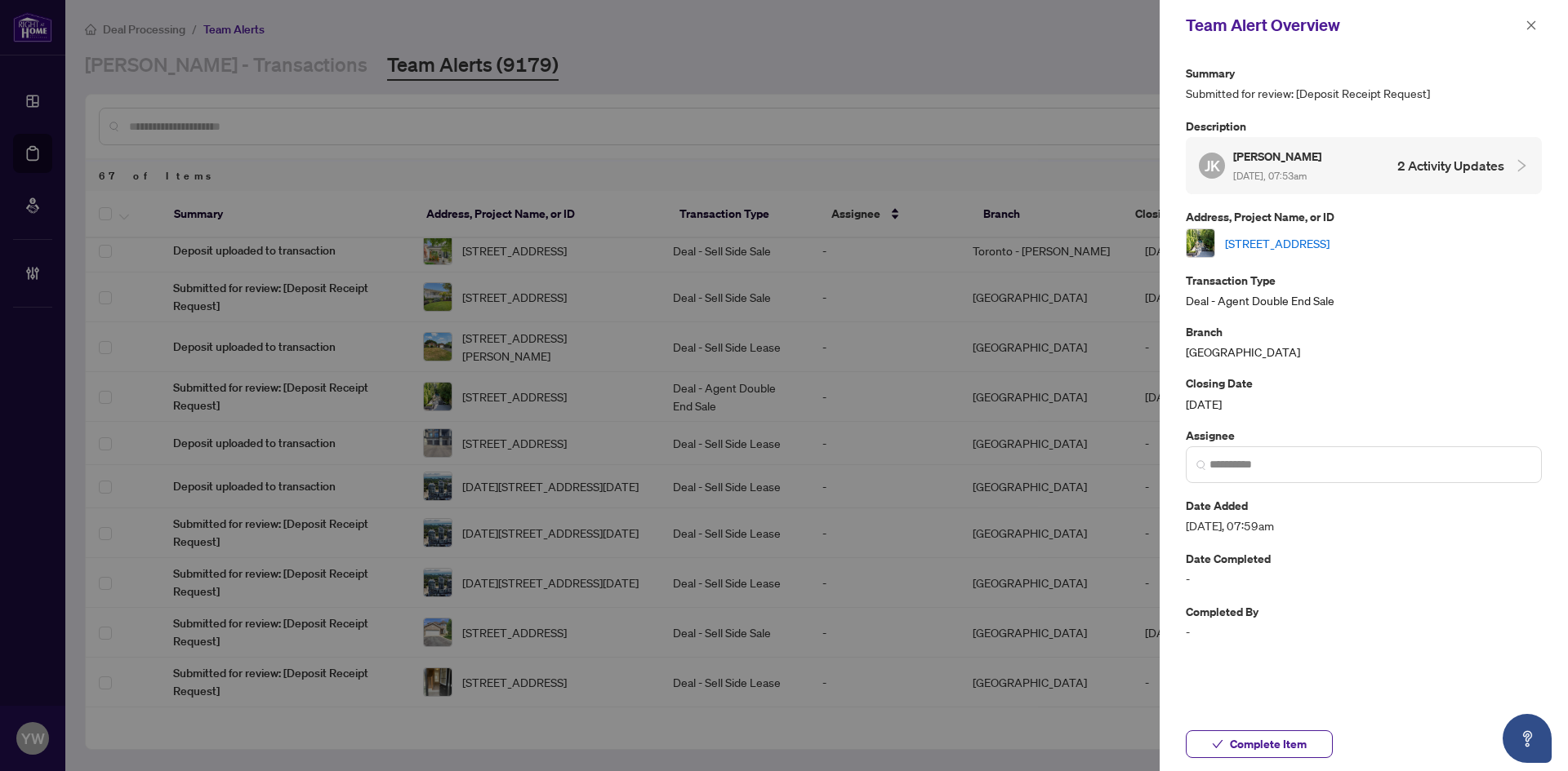
click at [1274, 240] on link "123 South Dr, Toronto, Ontario M4W 1R9, Canada" at bounding box center [1277, 243] width 104 height 18
click at [1231, 743] on span "Complete Item" at bounding box center [1269, 744] width 77 height 26
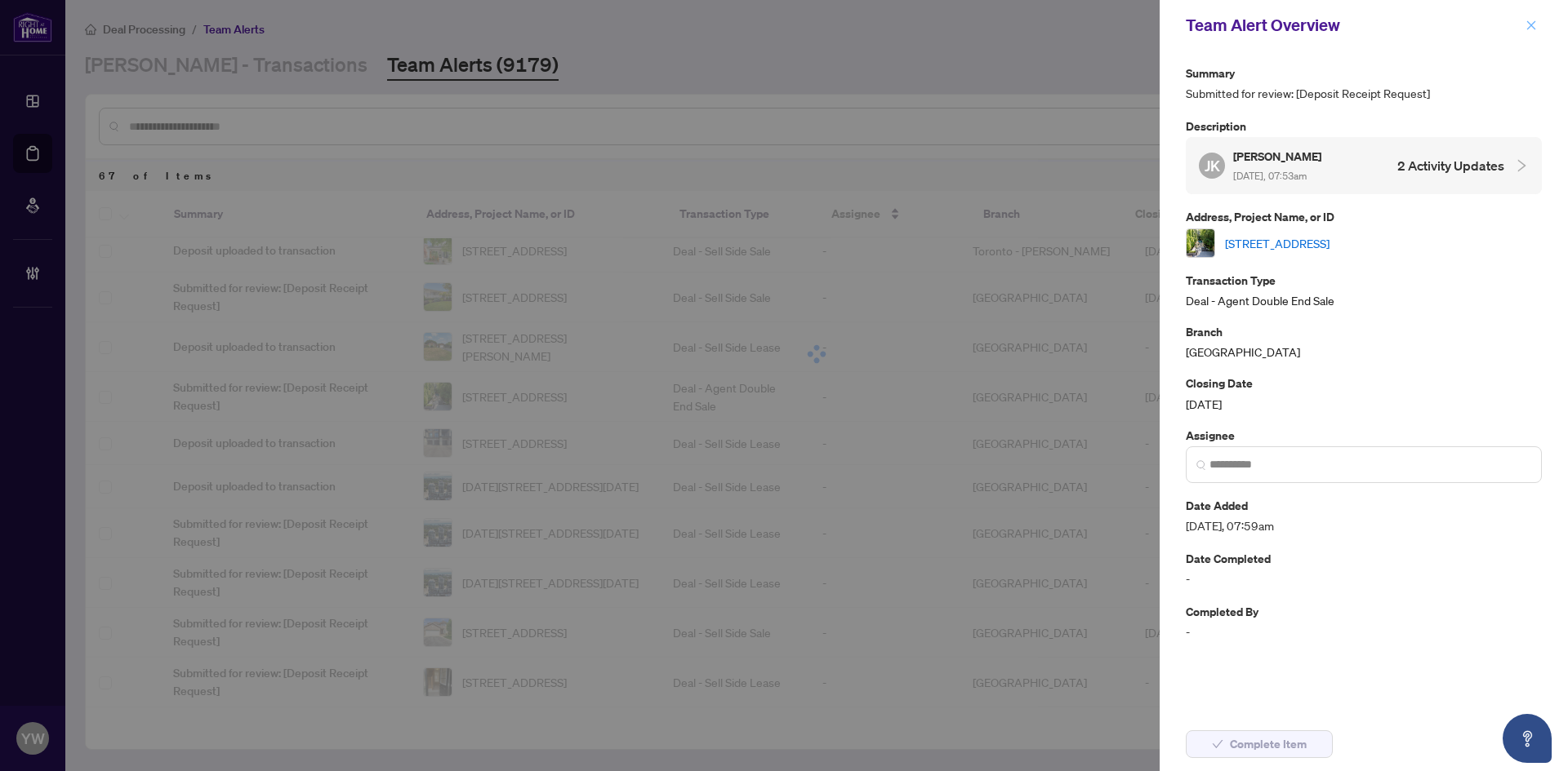
click at [1528, 28] on icon "close" at bounding box center [1531, 25] width 12 height 12
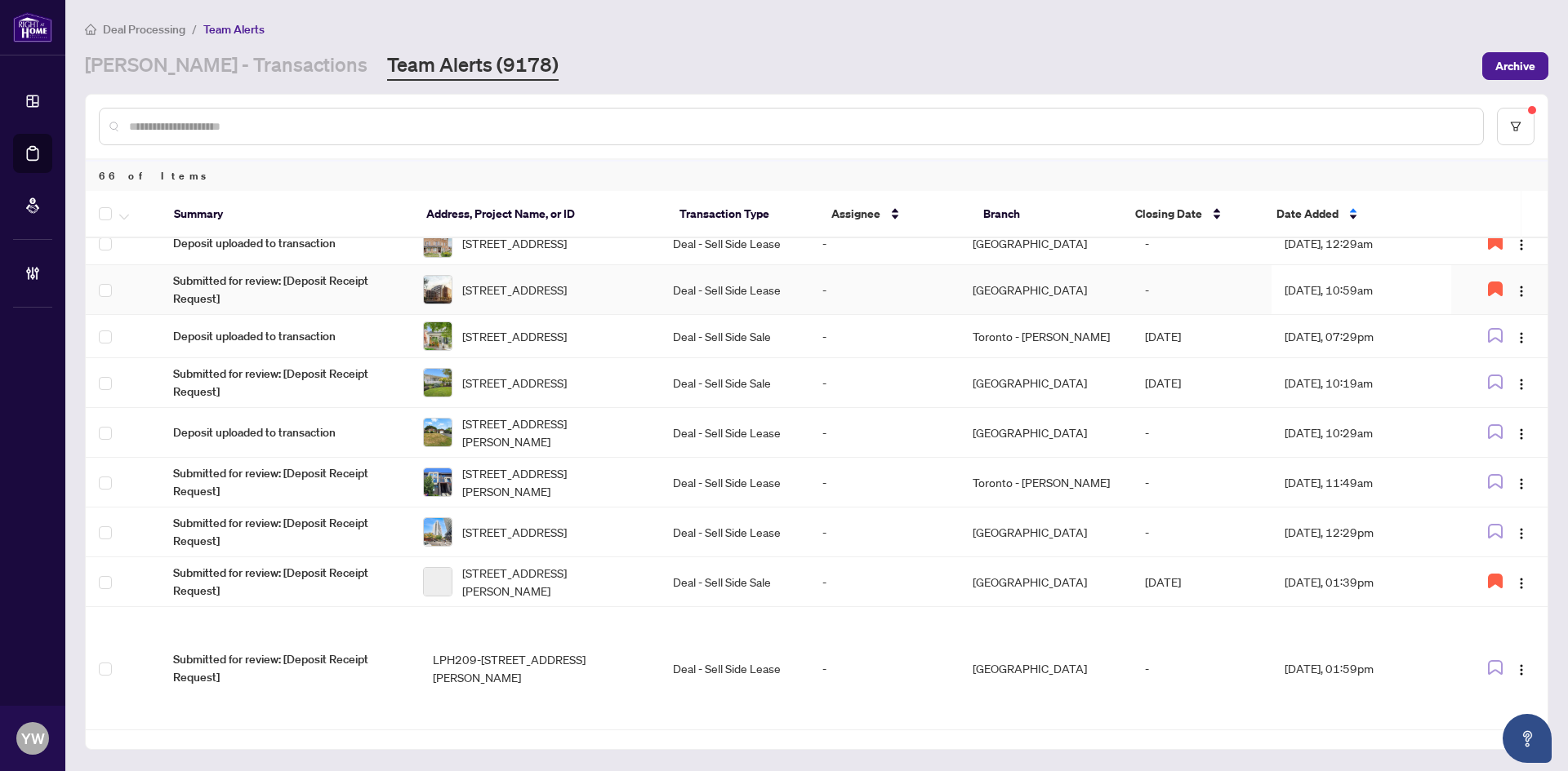
scroll to position [797, 0]
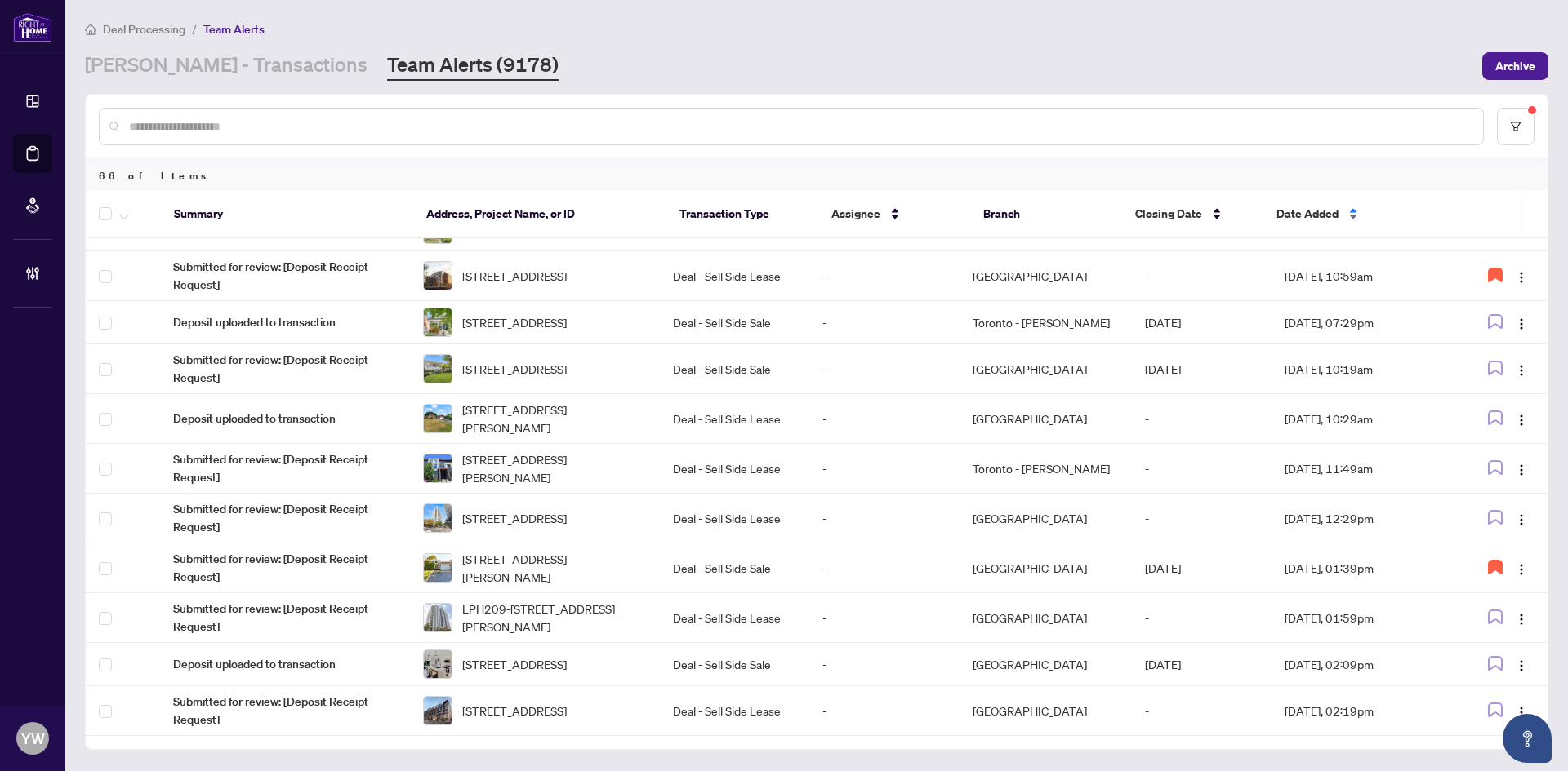
click at [1315, 219] on span "Date Added" at bounding box center [1307, 213] width 62 height 18
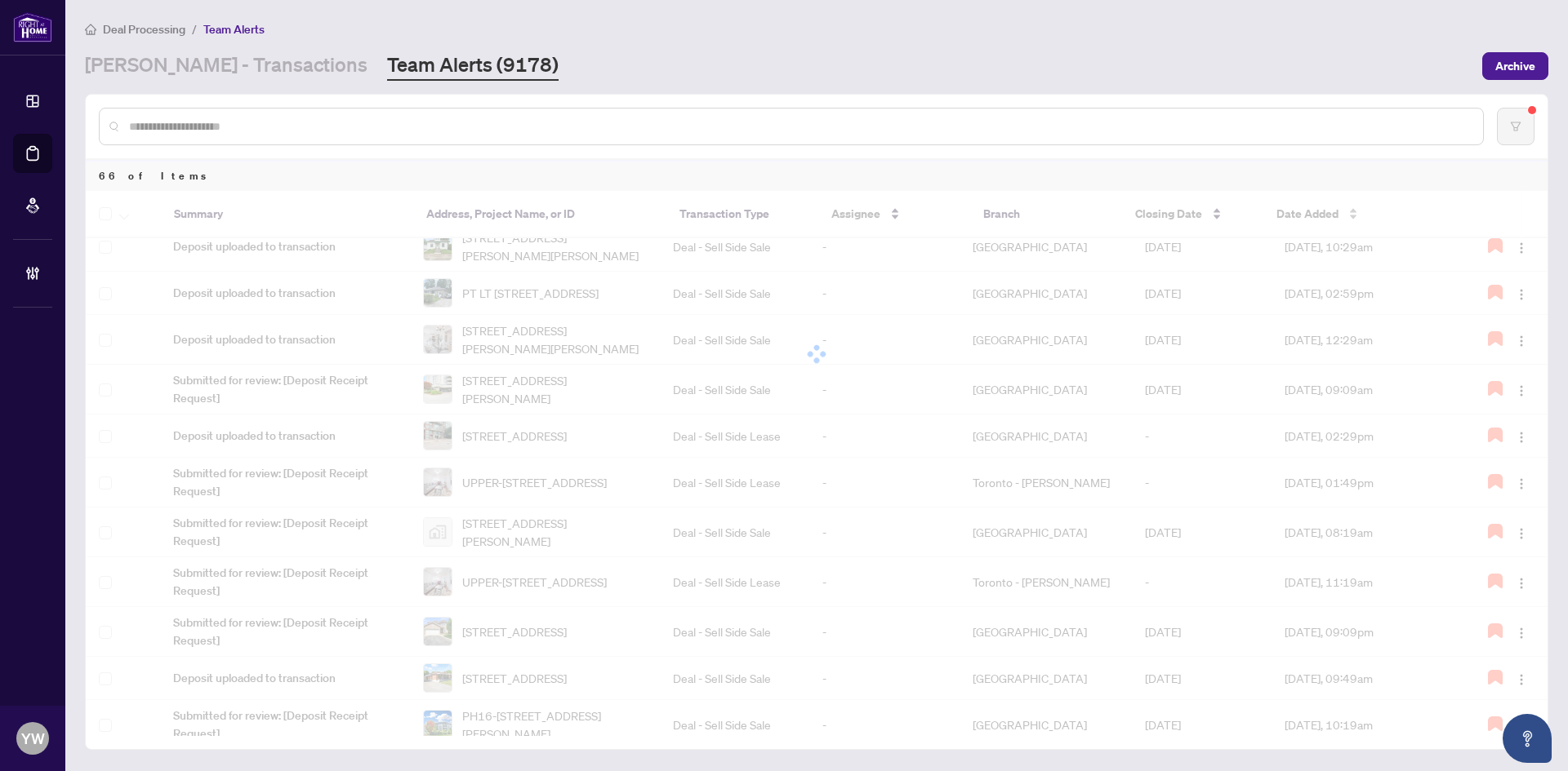
scroll to position [0, 0]
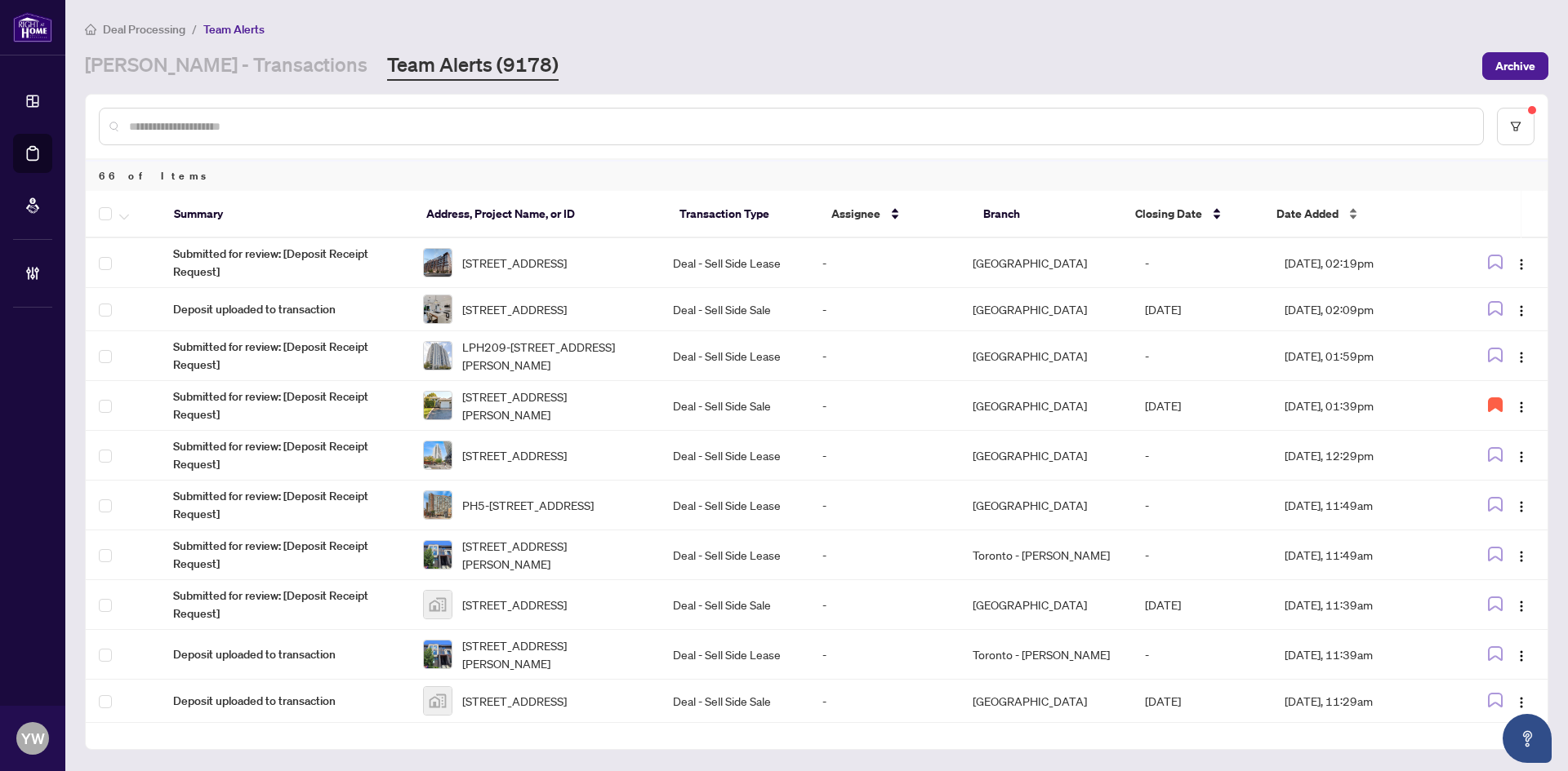
click at [1307, 206] on span "Date Added" at bounding box center [1307, 213] width 62 height 18
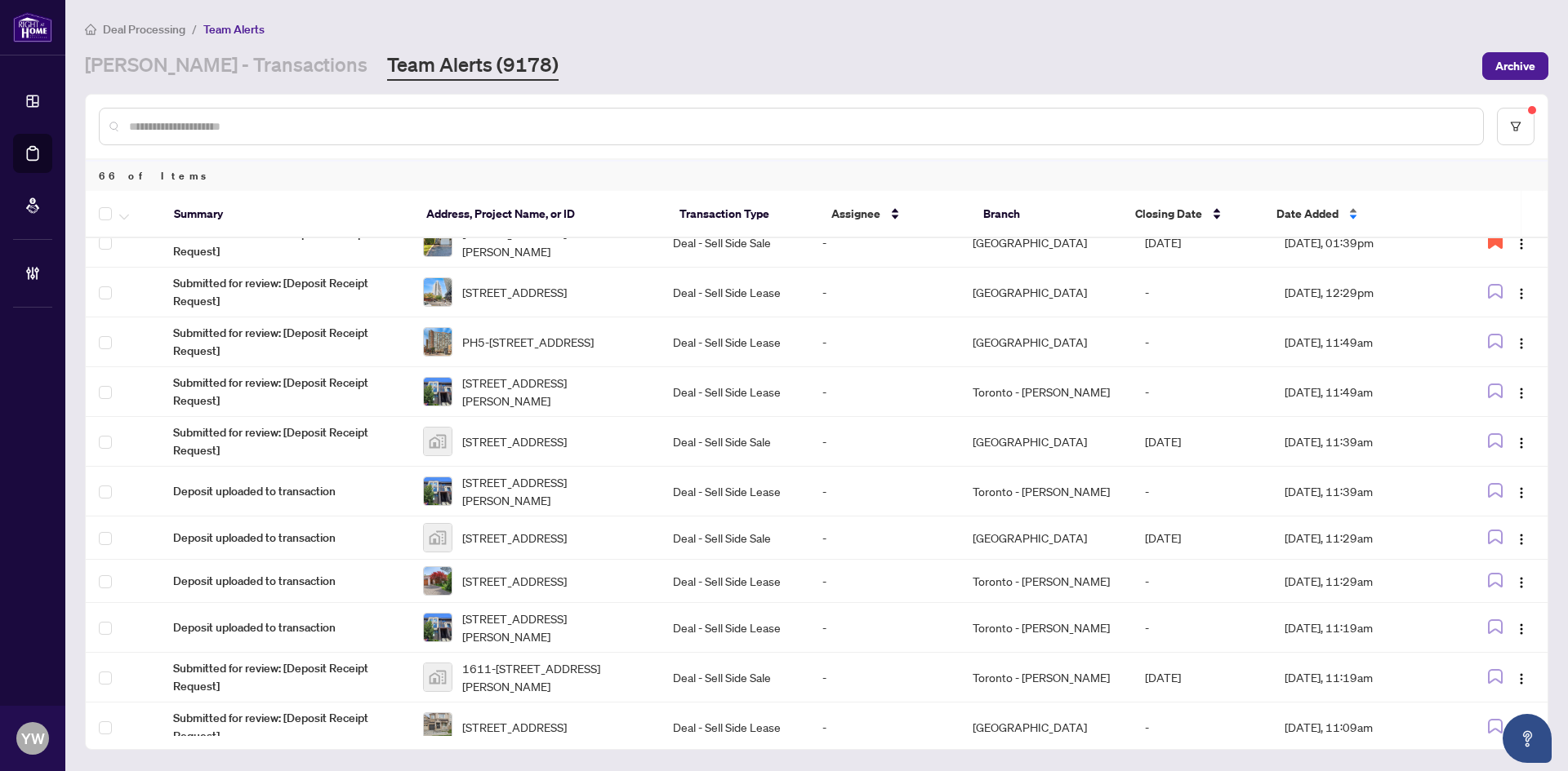
click at [1304, 211] on span "Date Added" at bounding box center [1307, 213] width 62 height 18
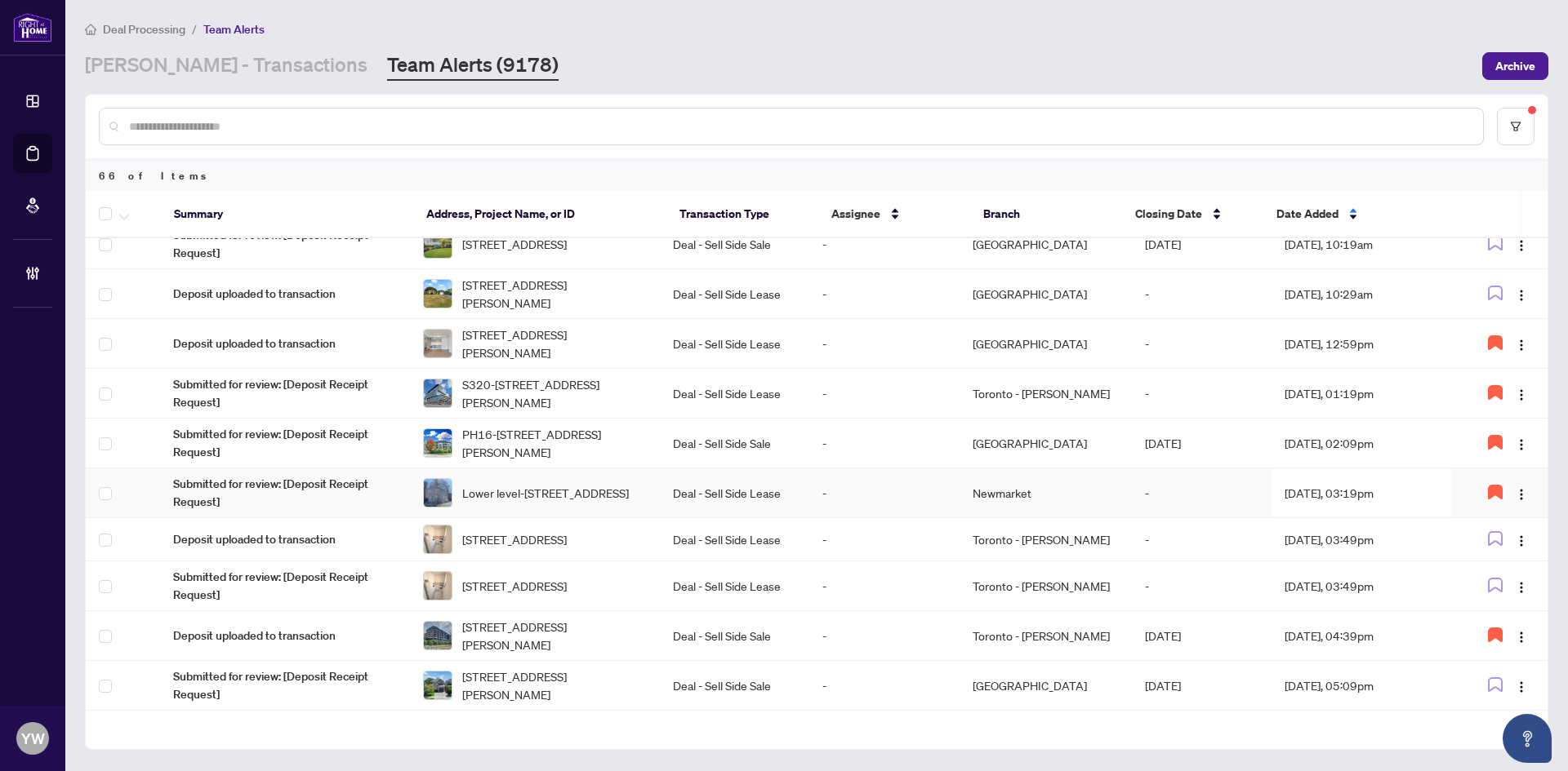
scroll to position [906, 0]
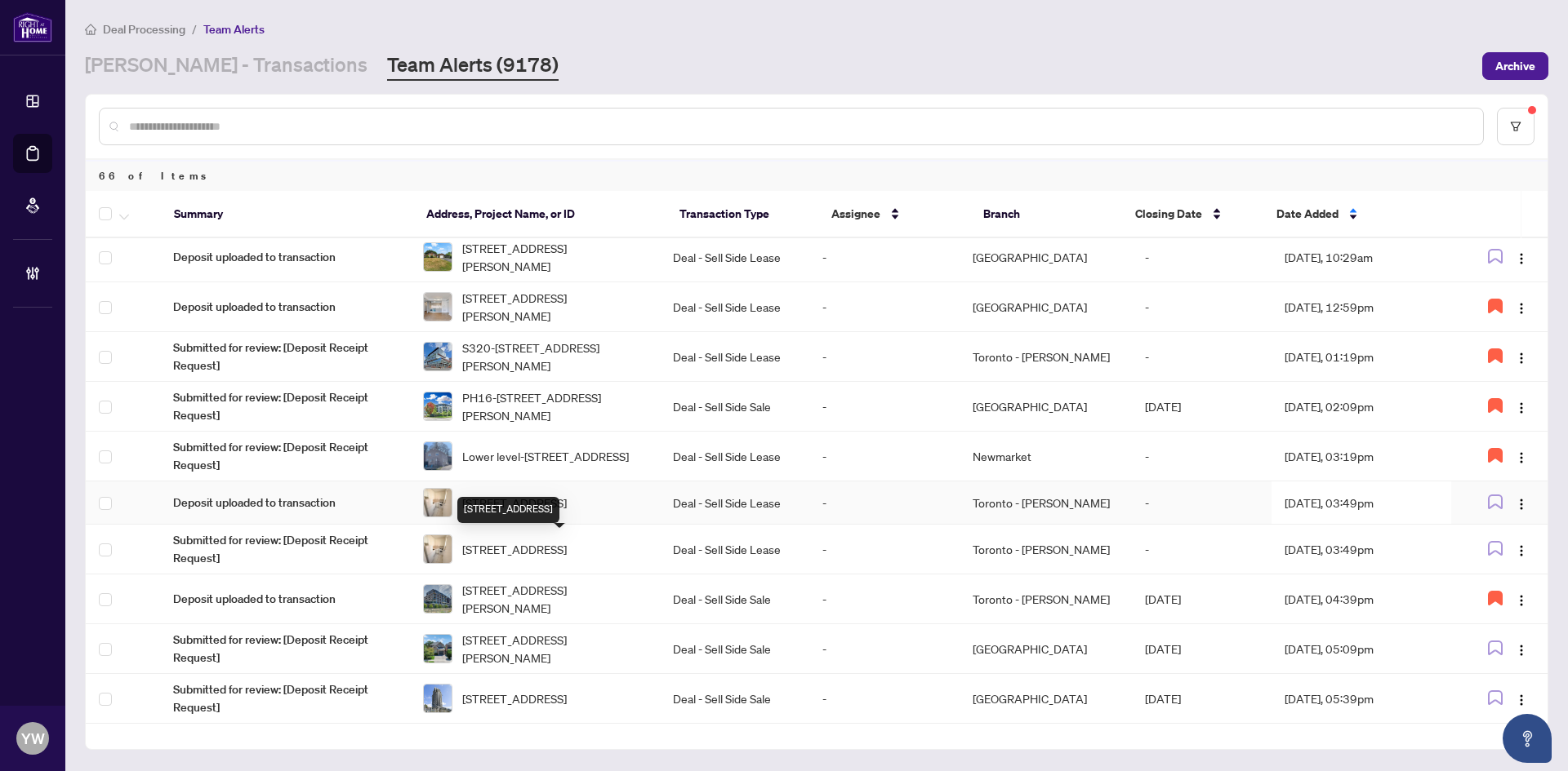
click at [567, 511] on span "203-896 Eglinton Ave, Toronto, Ontario M4G 2L2, Canada" at bounding box center [515, 503] width 104 height 18
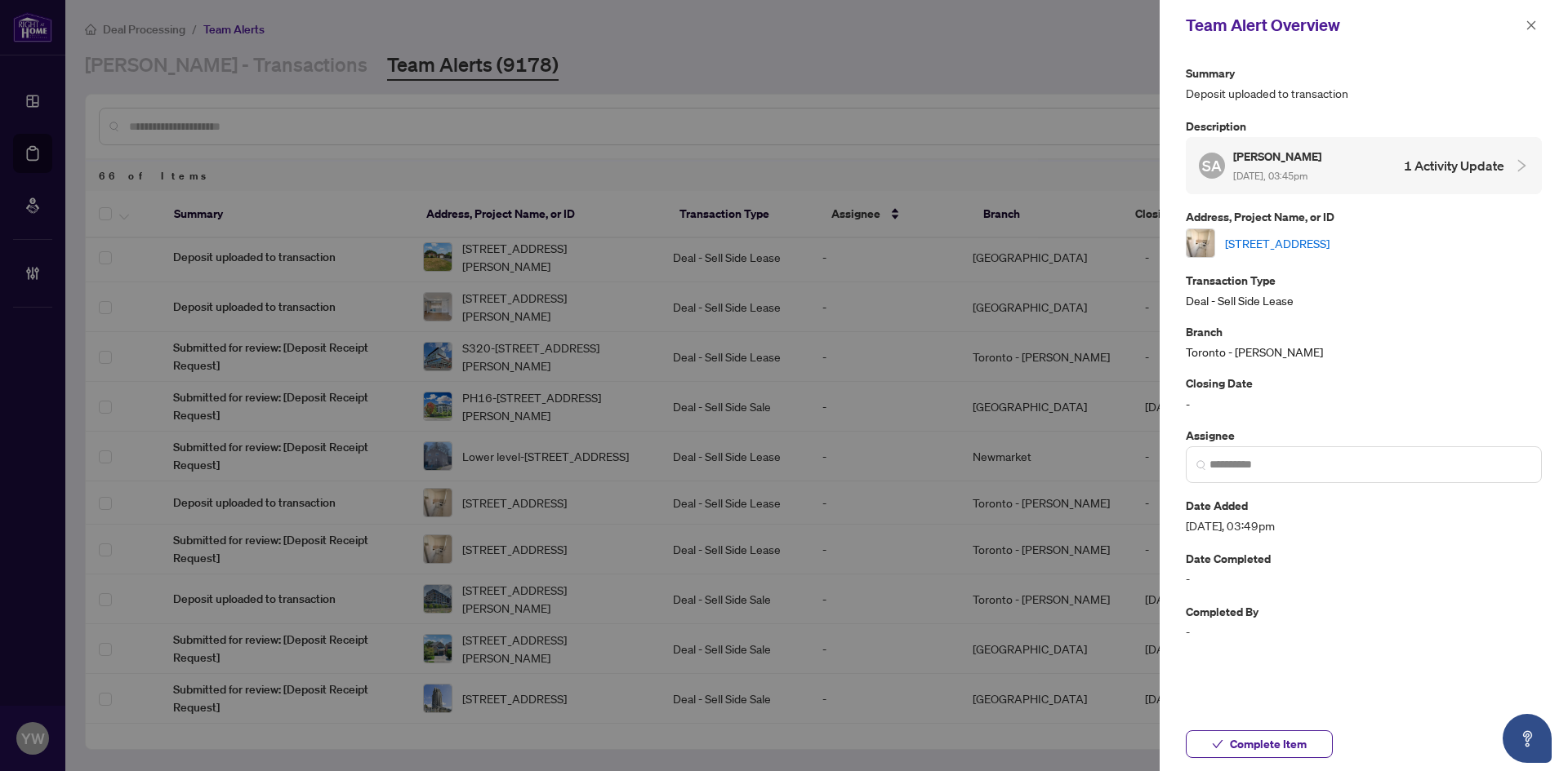
click at [1303, 242] on link "203-896 Eglinton Ave, Toronto, Ontario M4G 2L2, Canada" at bounding box center [1277, 243] width 104 height 18
click at [1252, 742] on span "Complete Item" at bounding box center [1269, 744] width 77 height 26
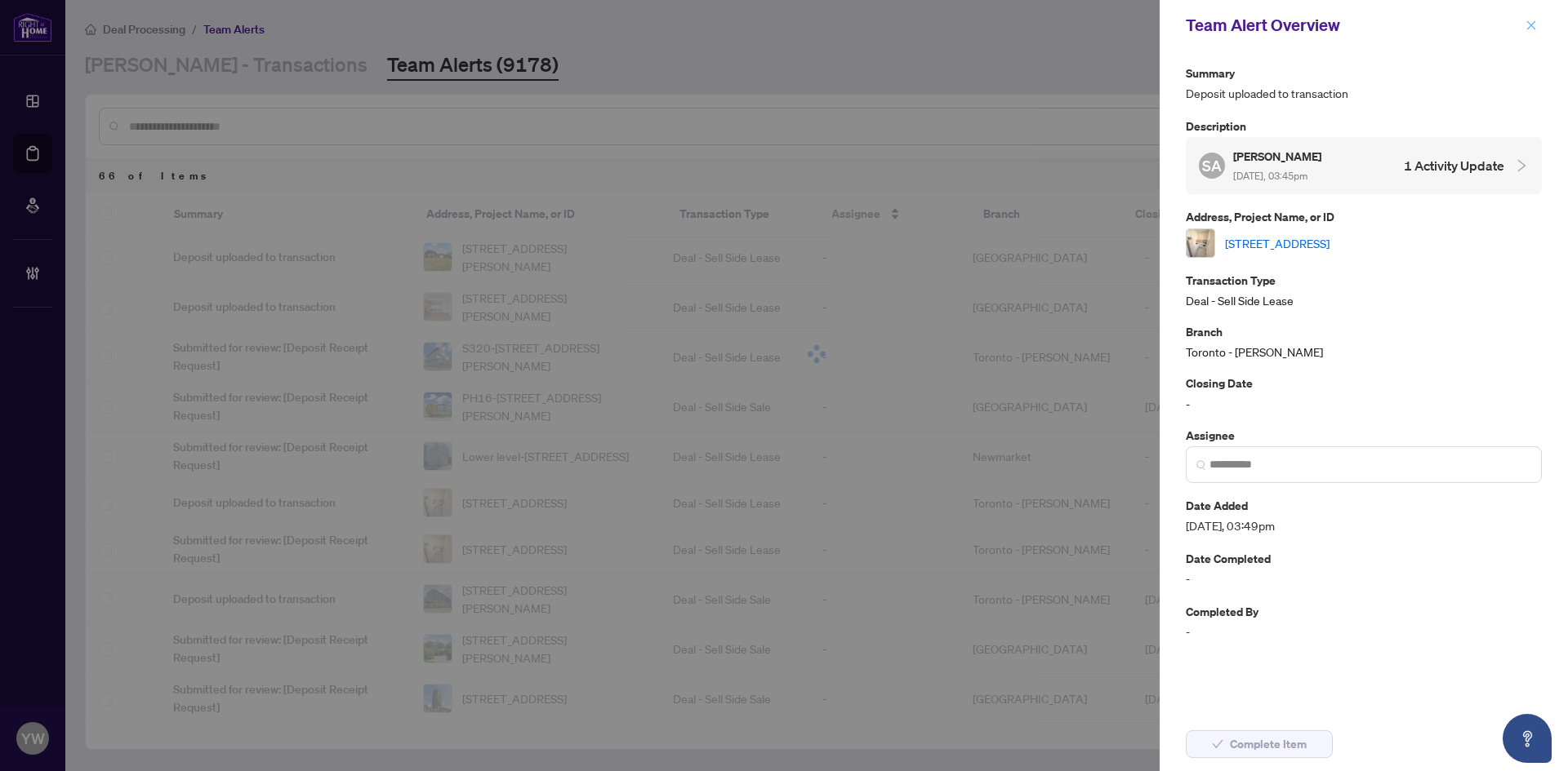
click at [1528, 23] on icon "close" at bounding box center [1531, 24] width 9 height 9
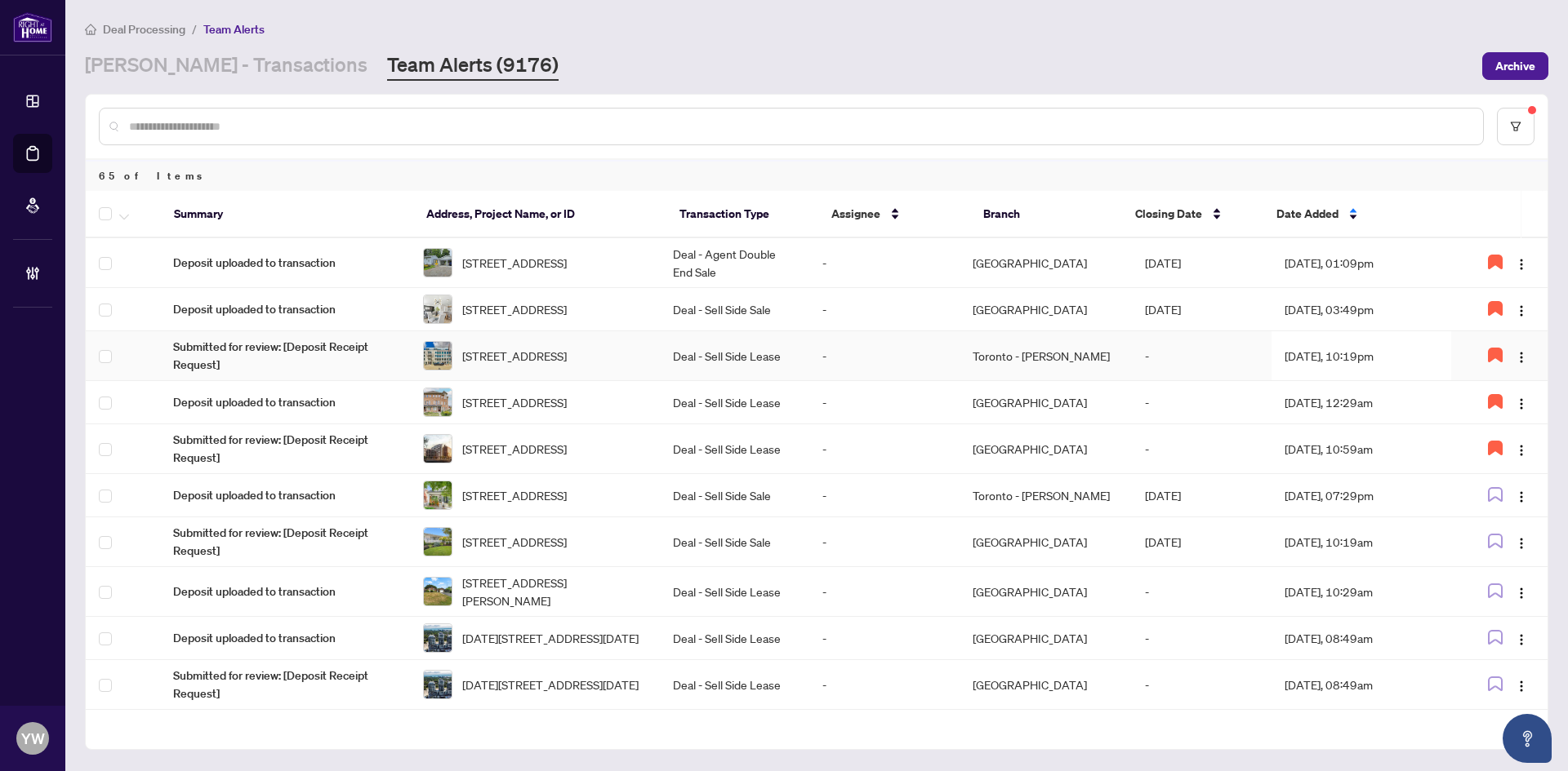
scroll to position [816, 0]
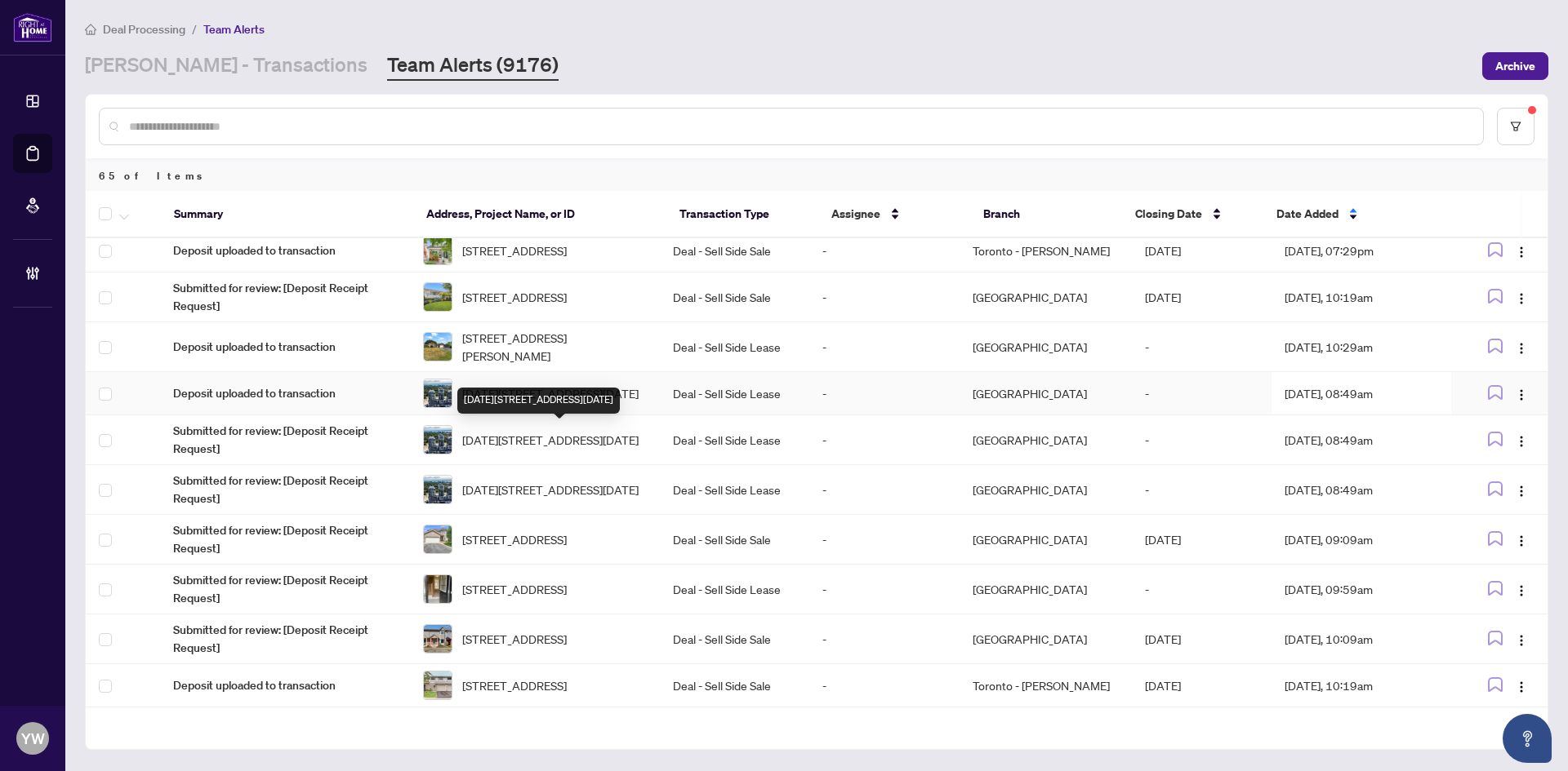
click at [574, 402] on span "1007-2093 Fairview St, Burlington, Ontario L7R 0E6, Canada" at bounding box center [550, 393] width 177 height 18
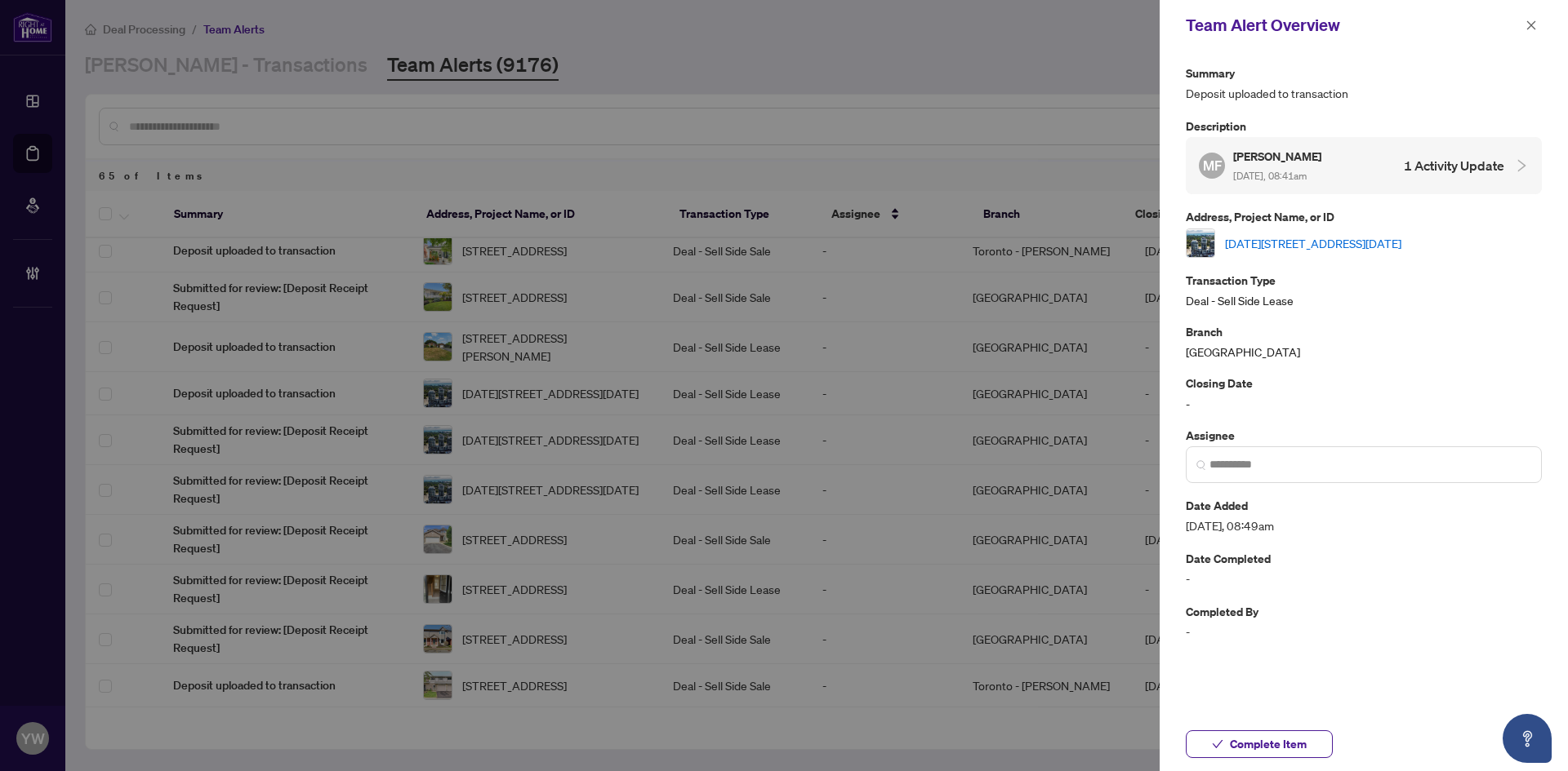
click at [1246, 238] on link "1007-2093 Fairview St, Burlington, Ontario L7R 0E6, Canada" at bounding box center [1313, 243] width 177 height 18
click at [1229, 744] on button "Complete Item" at bounding box center [1259, 744] width 147 height 28
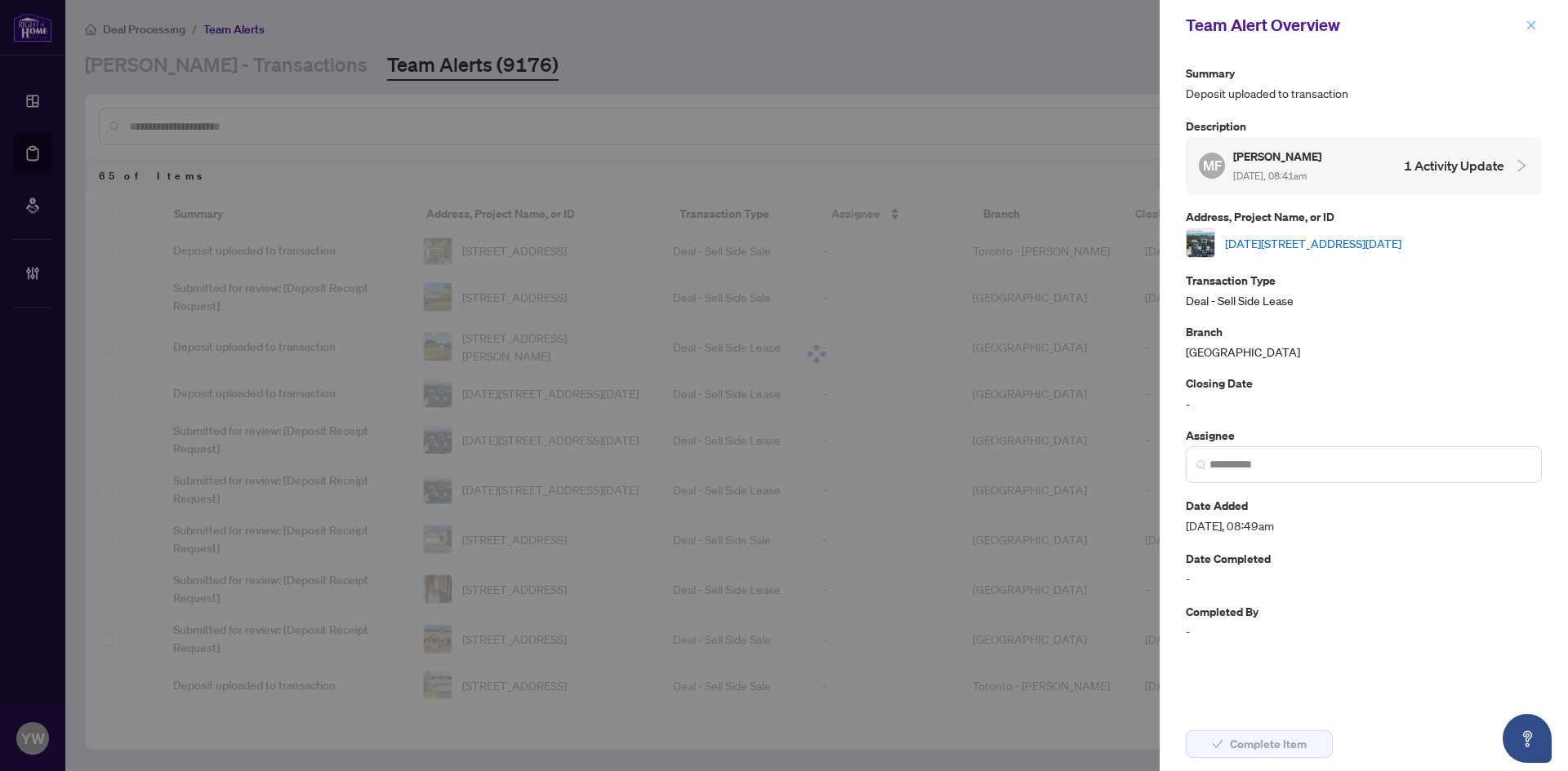
click at [1529, 29] on icon "close" at bounding box center [1531, 25] width 12 height 12
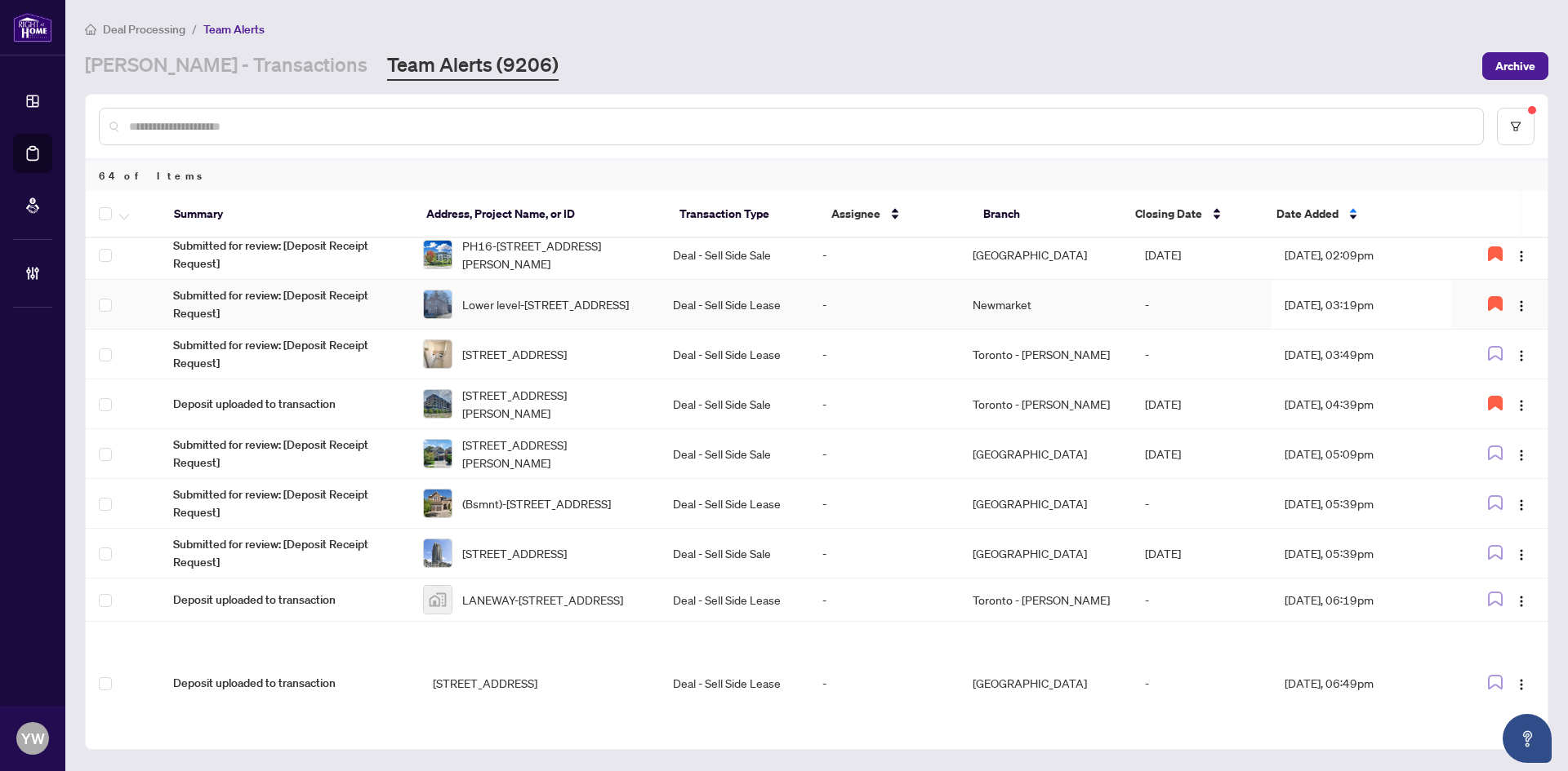
scroll to position [1061, 0]
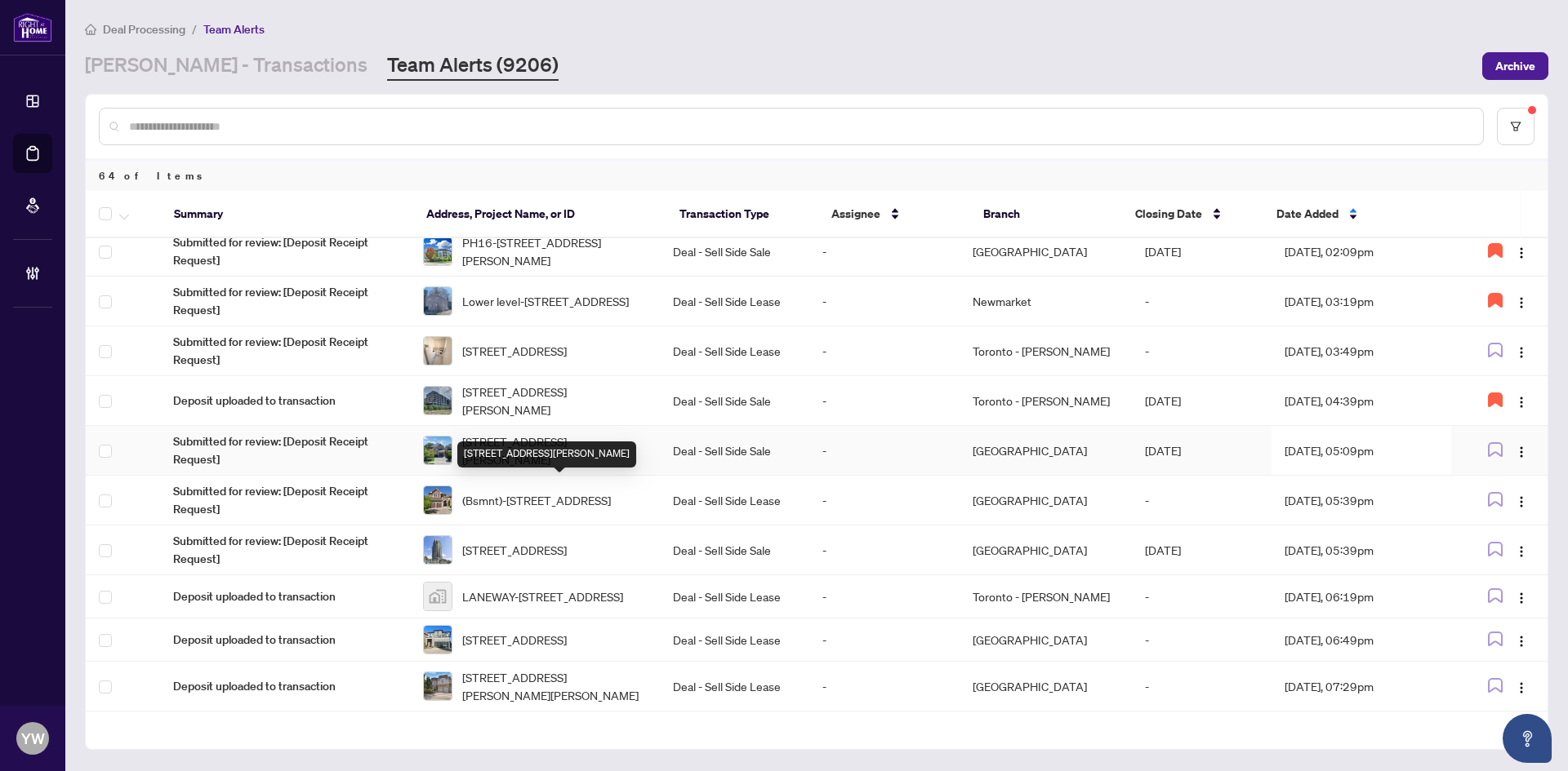
click at [502, 469] on span "1542 Croft Ave, Milton, Ontario L9T 5K9, Canada" at bounding box center [554, 450] width 184 height 36
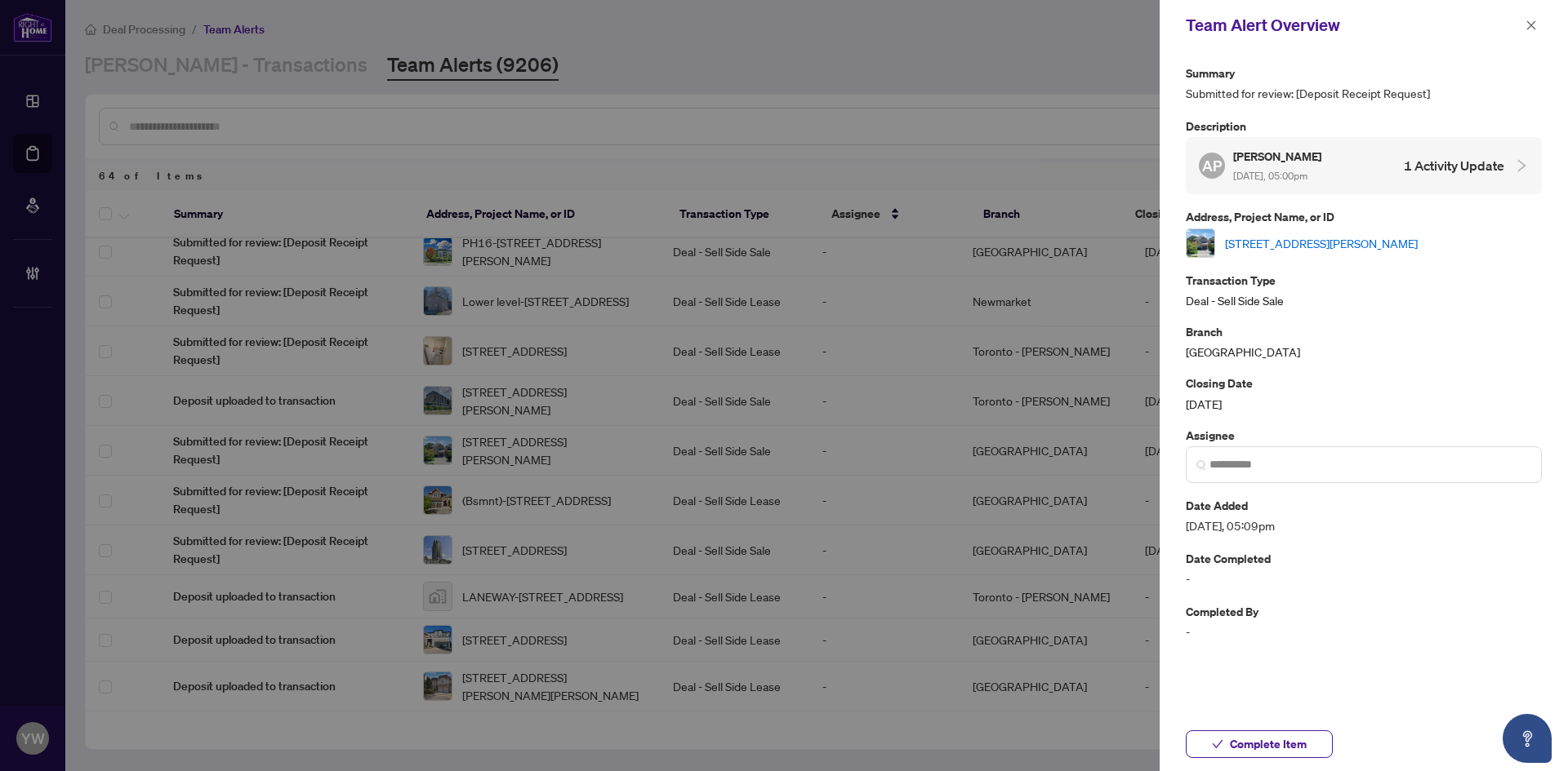
click at [1263, 243] on link "1542 Croft Ave, Milton, Ontario L9T 5K9, Canada" at bounding box center [1322, 243] width 193 height 18
click at [1278, 740] on span "Complete Item" at bounding box center [1269, 744] width 77 height 26
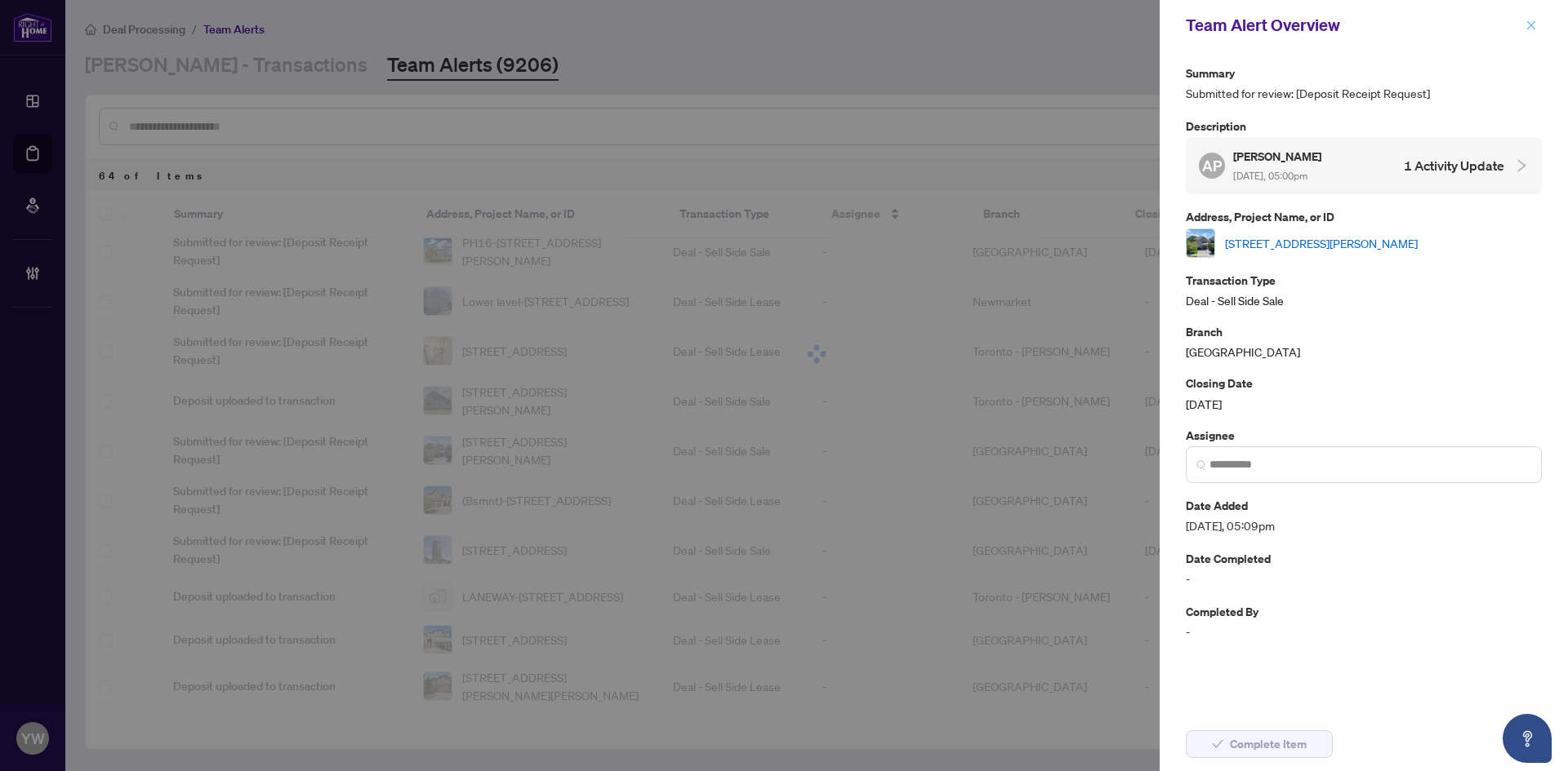
click at [1530, 24] on icon "close" at bounding box center [1531, 24] width 9 height 9
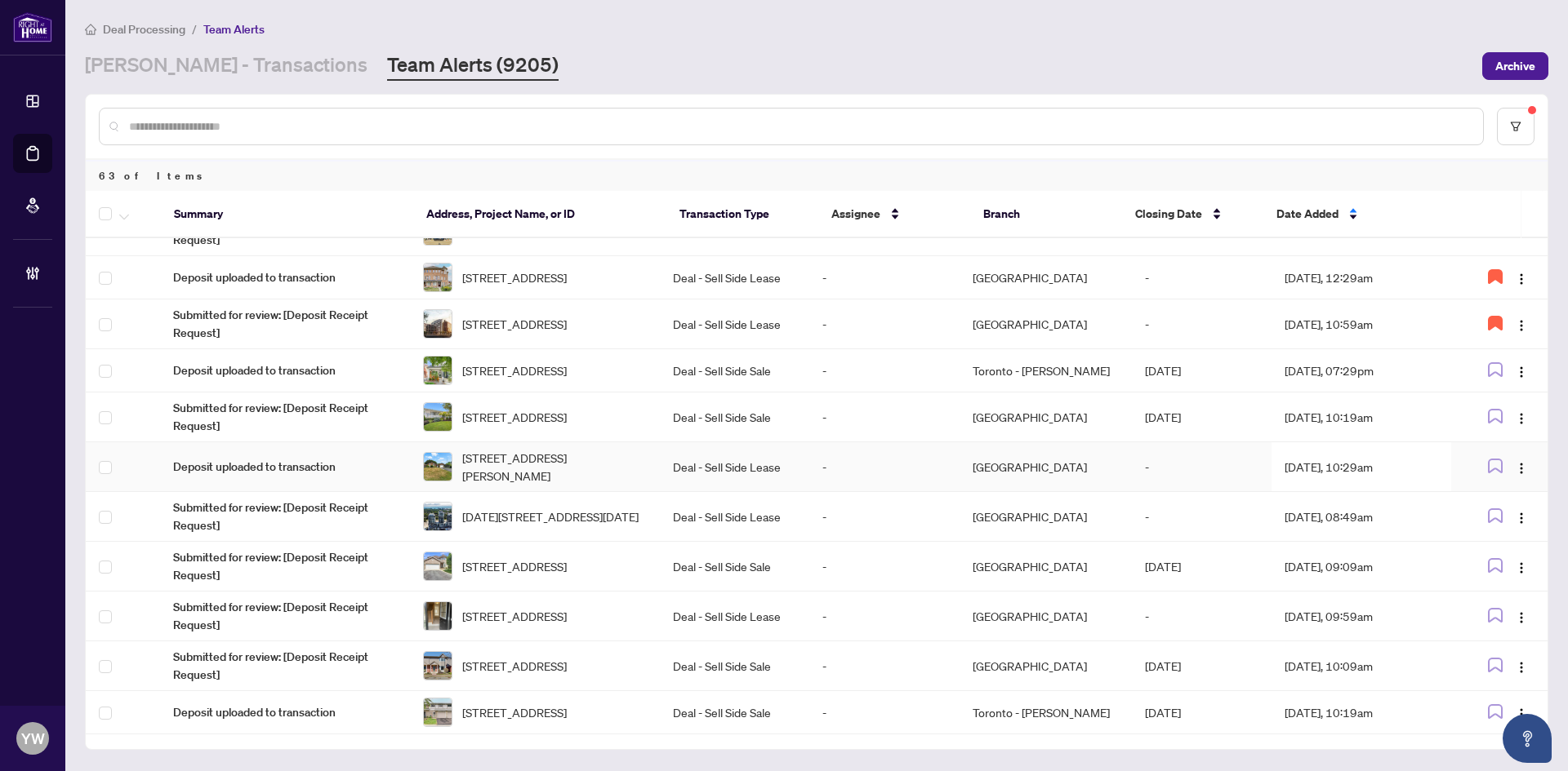
scroll to position [734, 0]
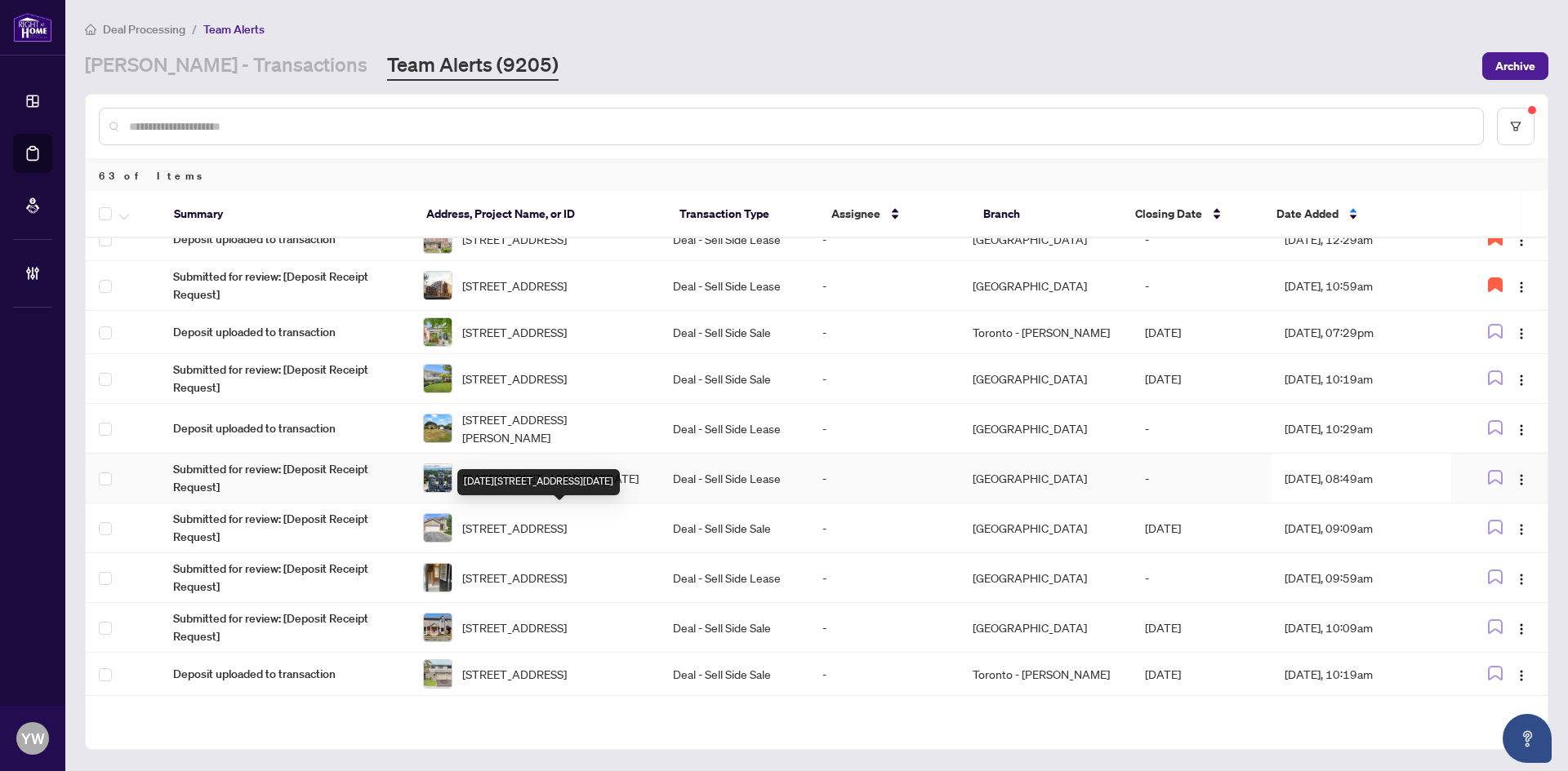
click at [585, 487] on span "1007-2093 Fairview St, Burlington, Ontario L7R 0E6, Canada" at bounding box center [550, 478] width 177 height 18
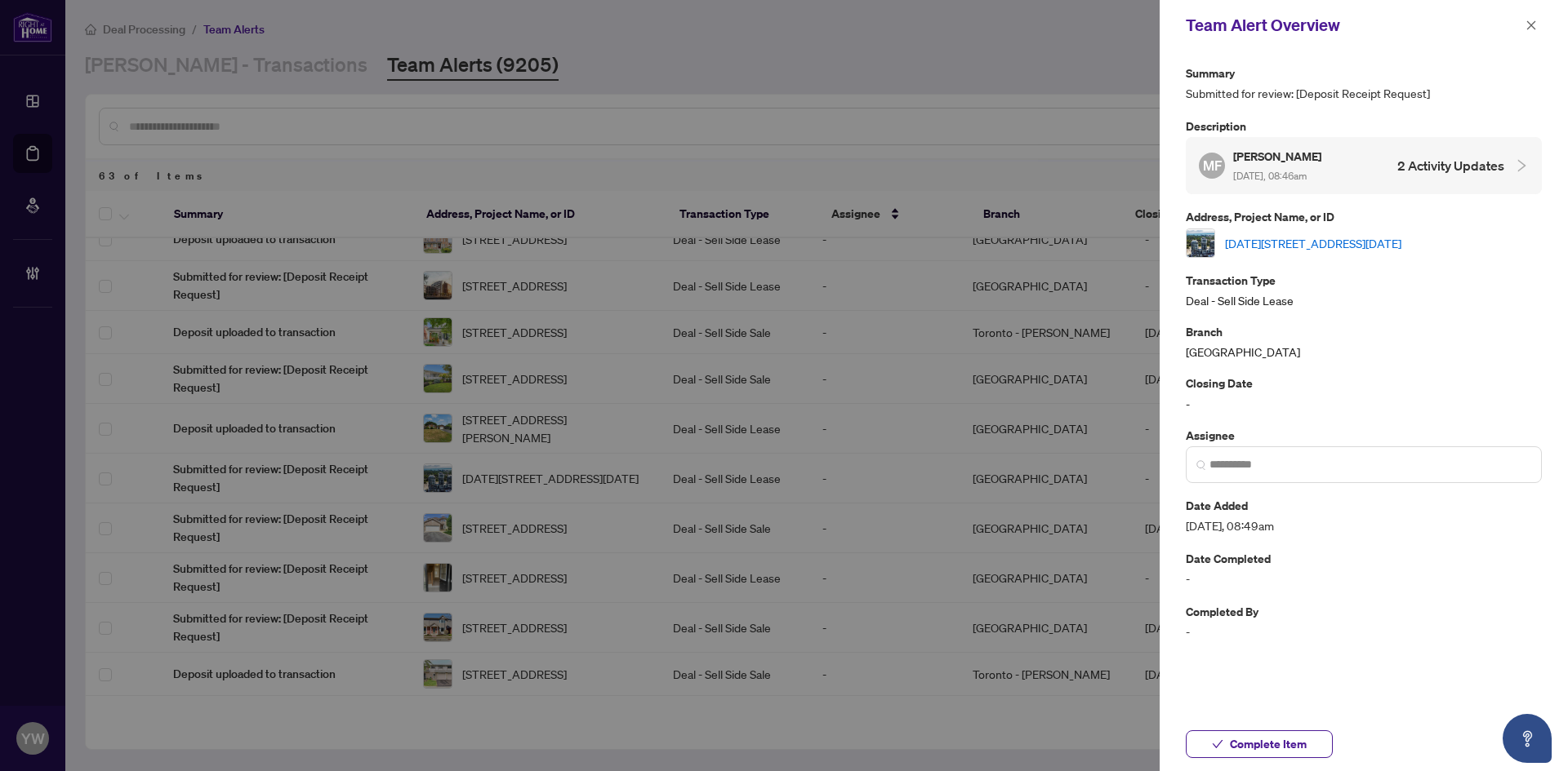
drag, startPoint x: 1211, startPoint y: 747, endPoint x: 1407, endPoint y: 302, distance: 486.3
click at [1211, 747] on button "Complete Item" at bounding box center [1259, 744] width 147 height 28
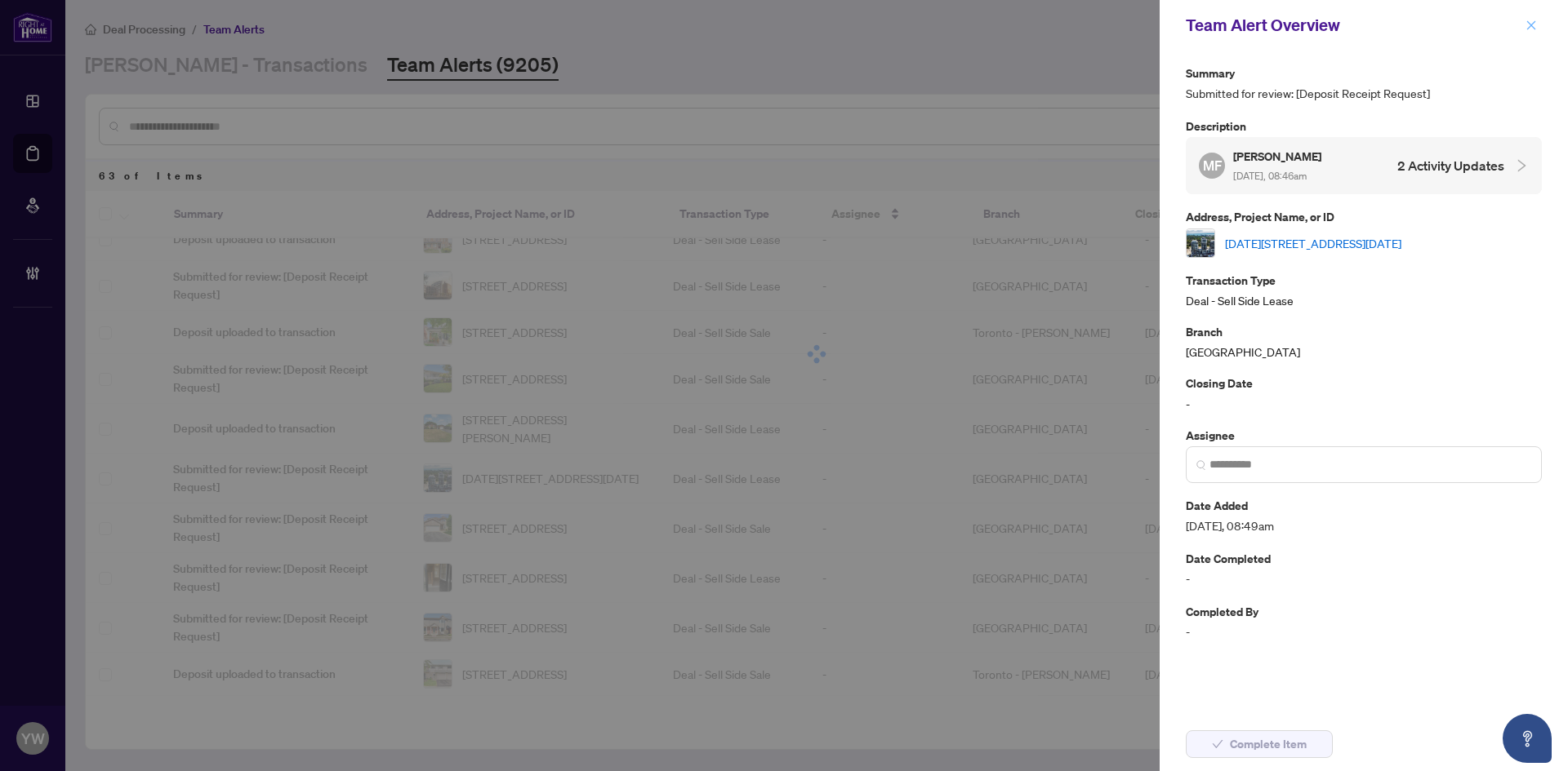
click at [1534, 19] on icon "close" at bounding box center [1531, 25] width 12 height 12
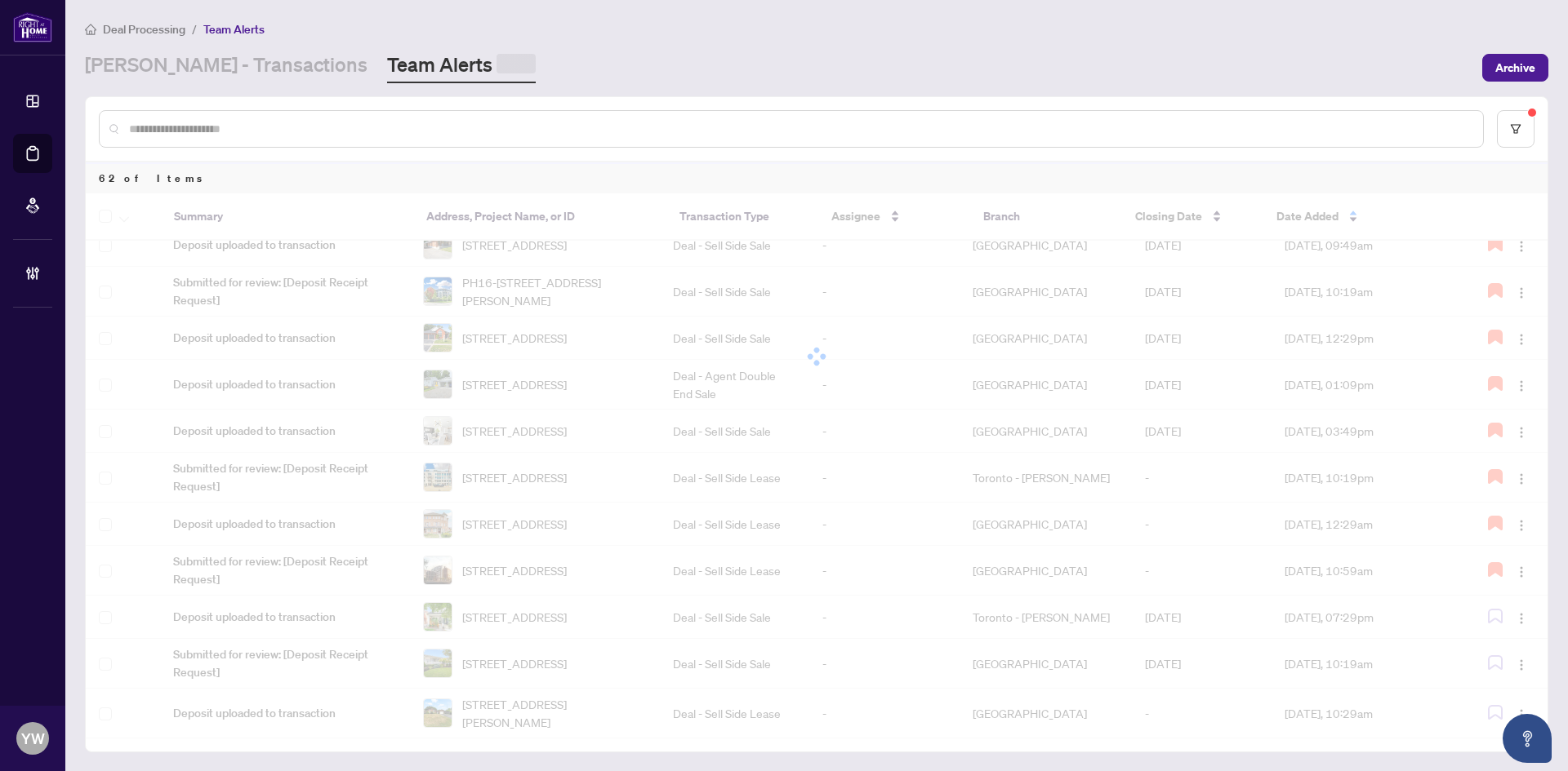
scroll to position [0, 0]
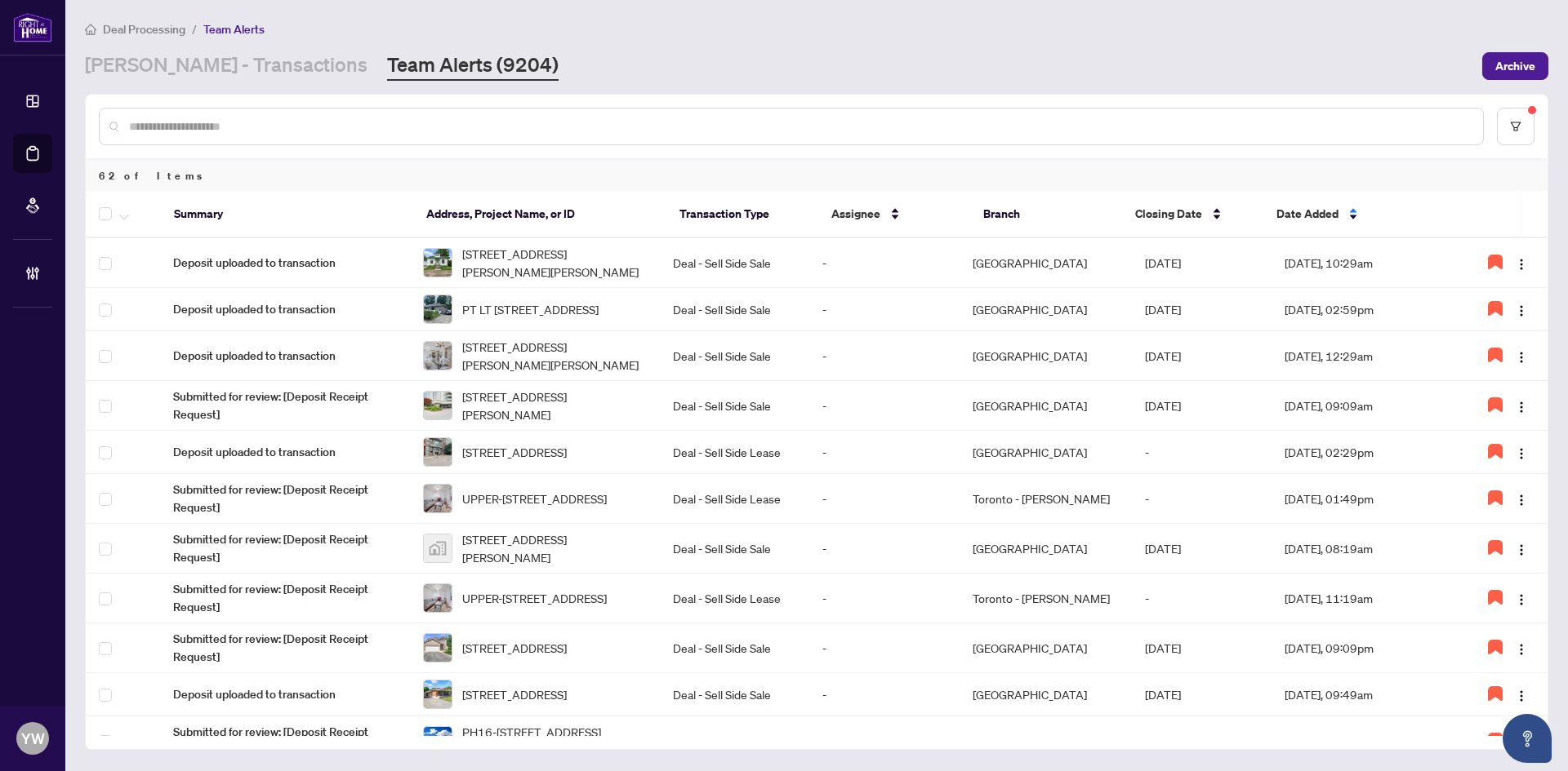
click at [1293, 210] on span "Date Added" at bounding box center [1307, 213] width 62 height 18
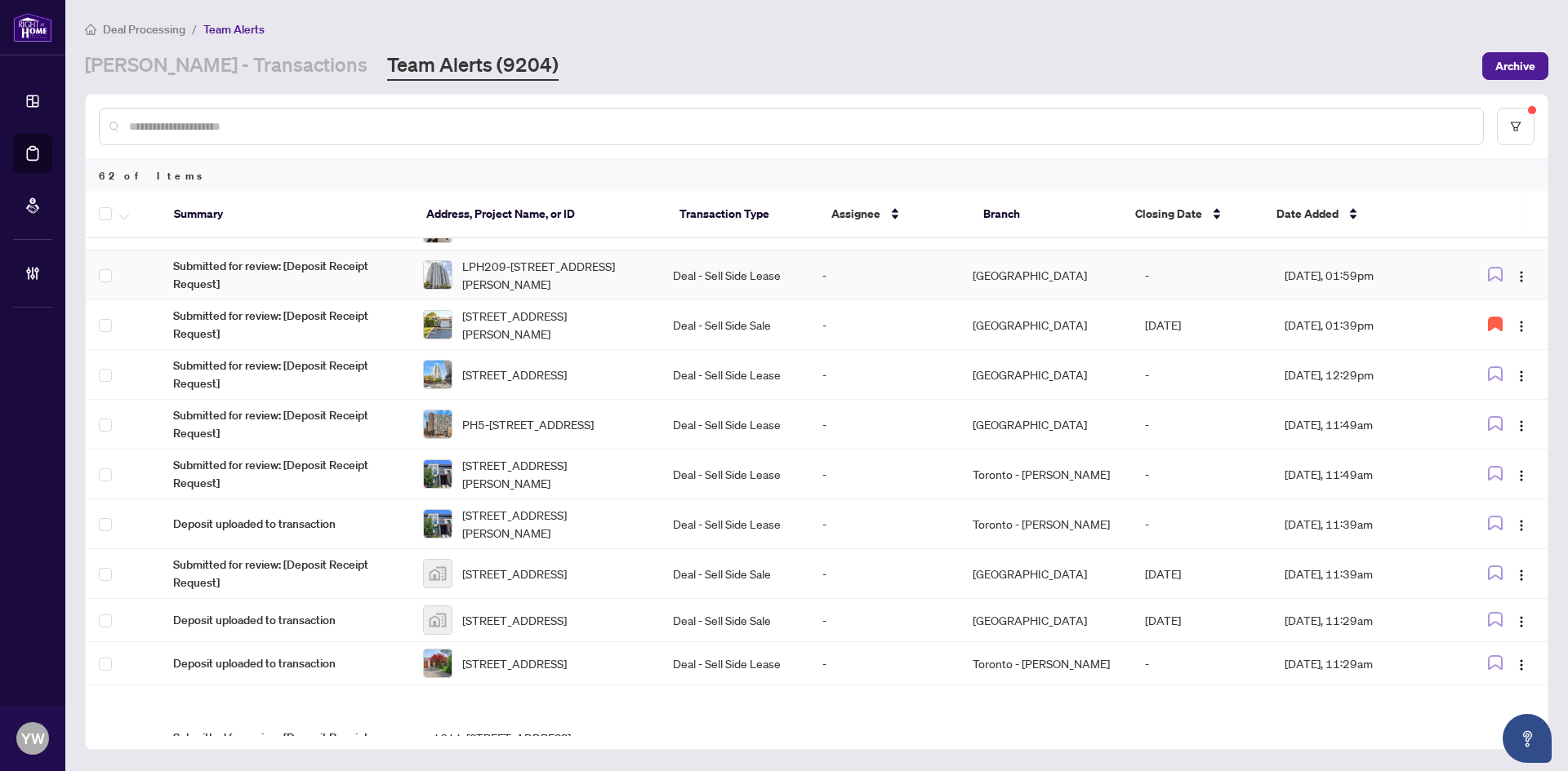
scroll to position [245, 0]
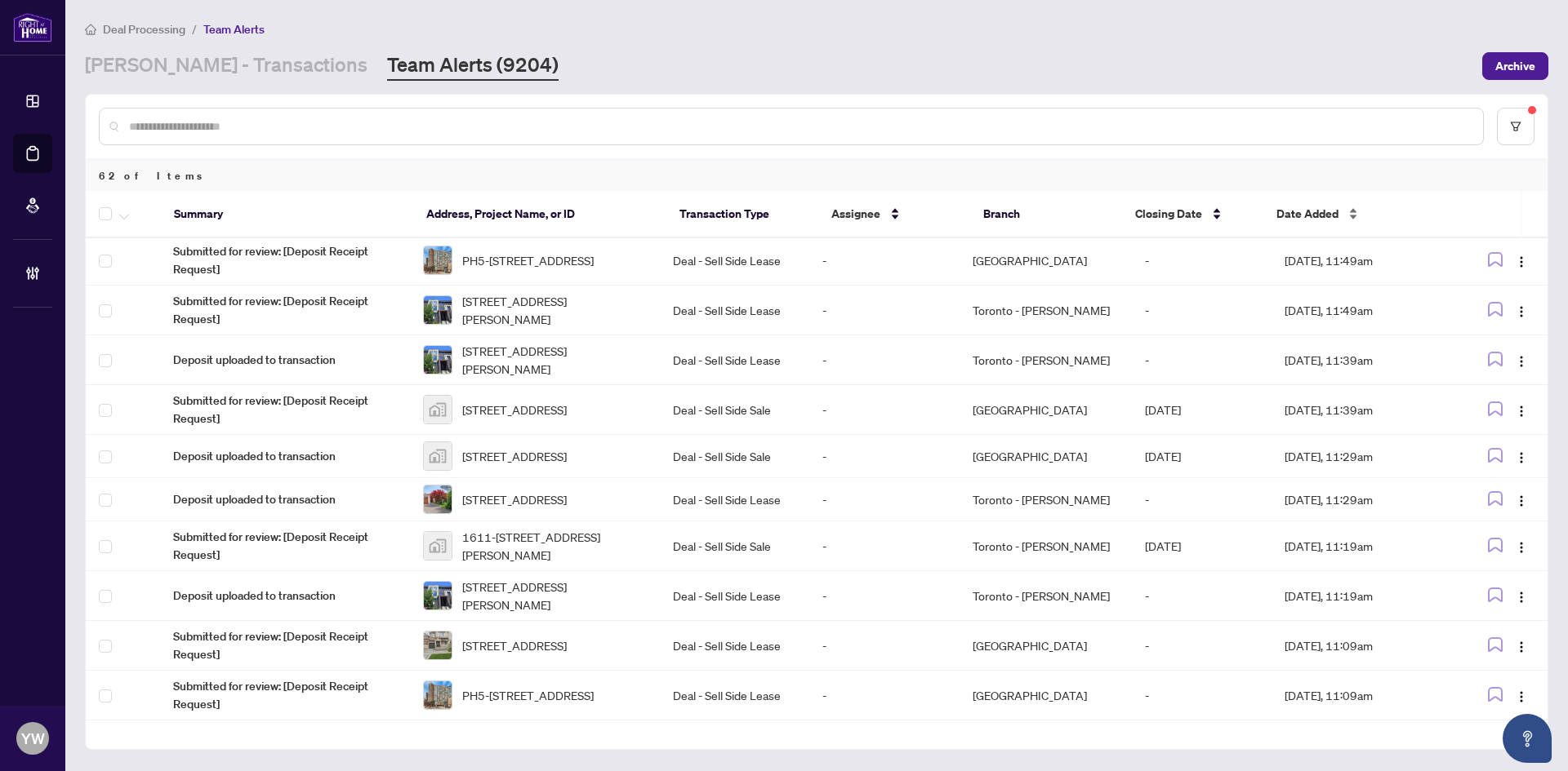
click at [1301, 210] on span "Date Added" at bounding box center [1307, 213] width 62 height 18
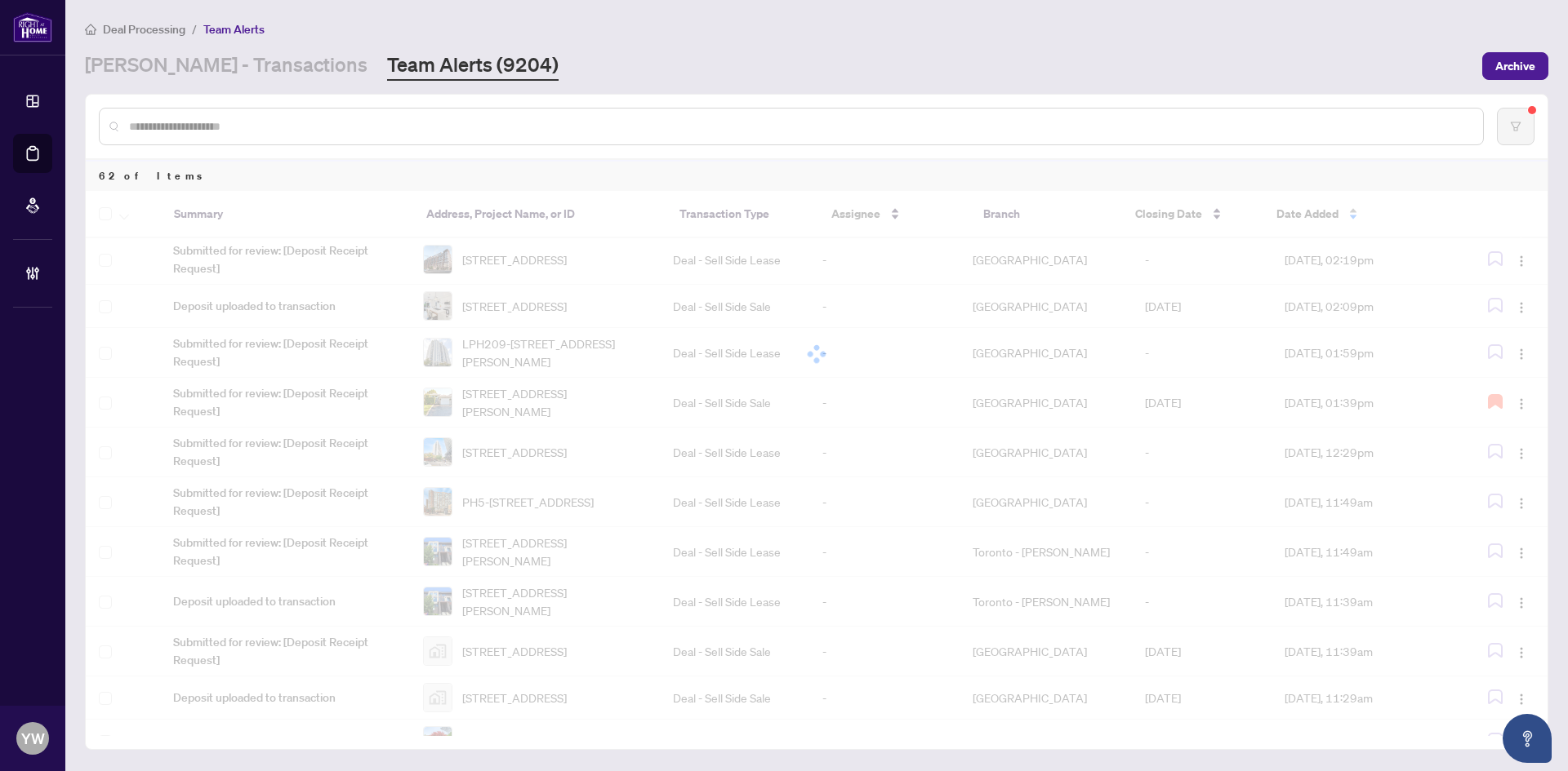
scroll to position [0, 0]
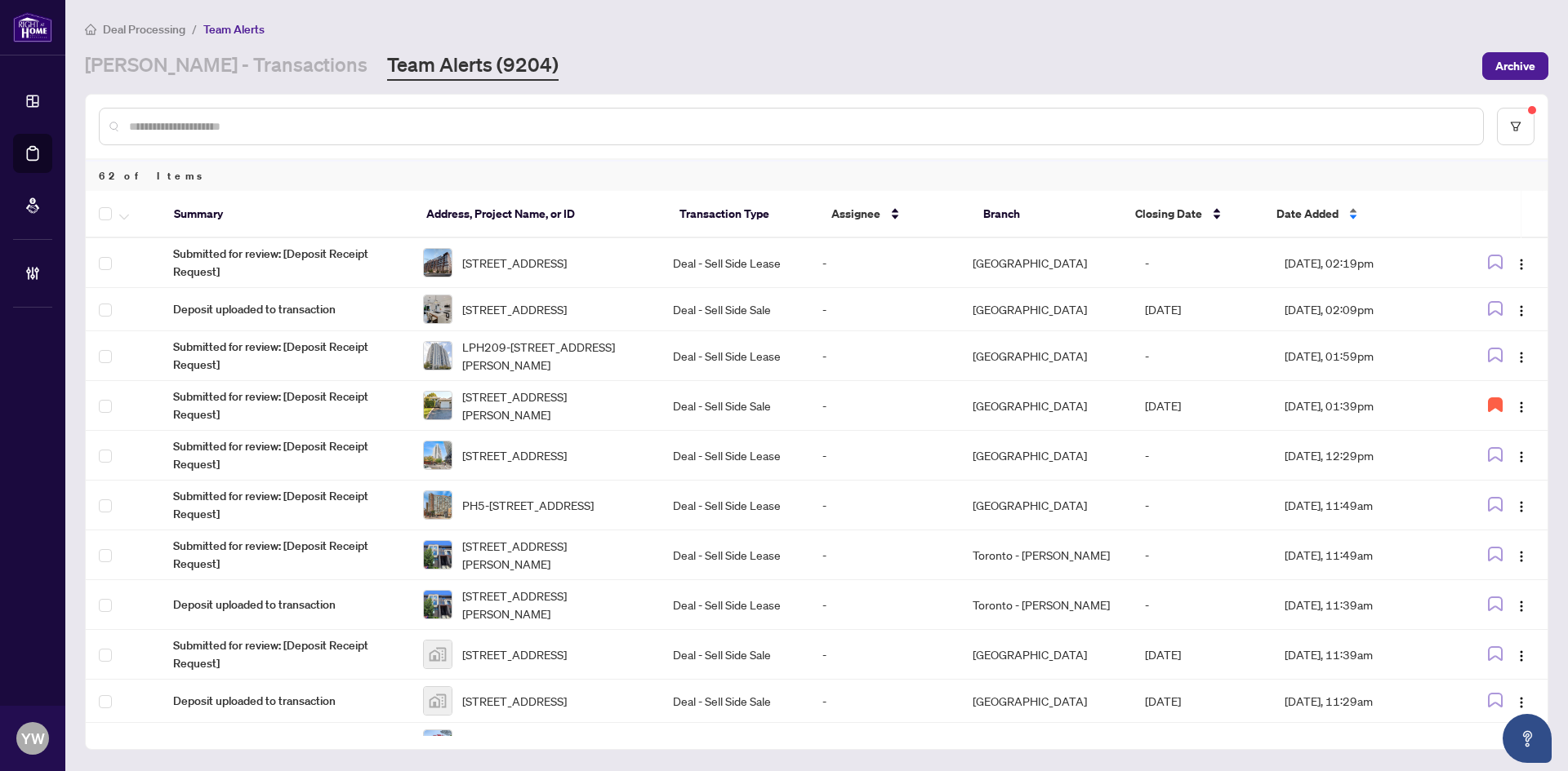
click at [1301, 210] on span "Date Added" at bounding box center [1307, 213] width 62 height 18
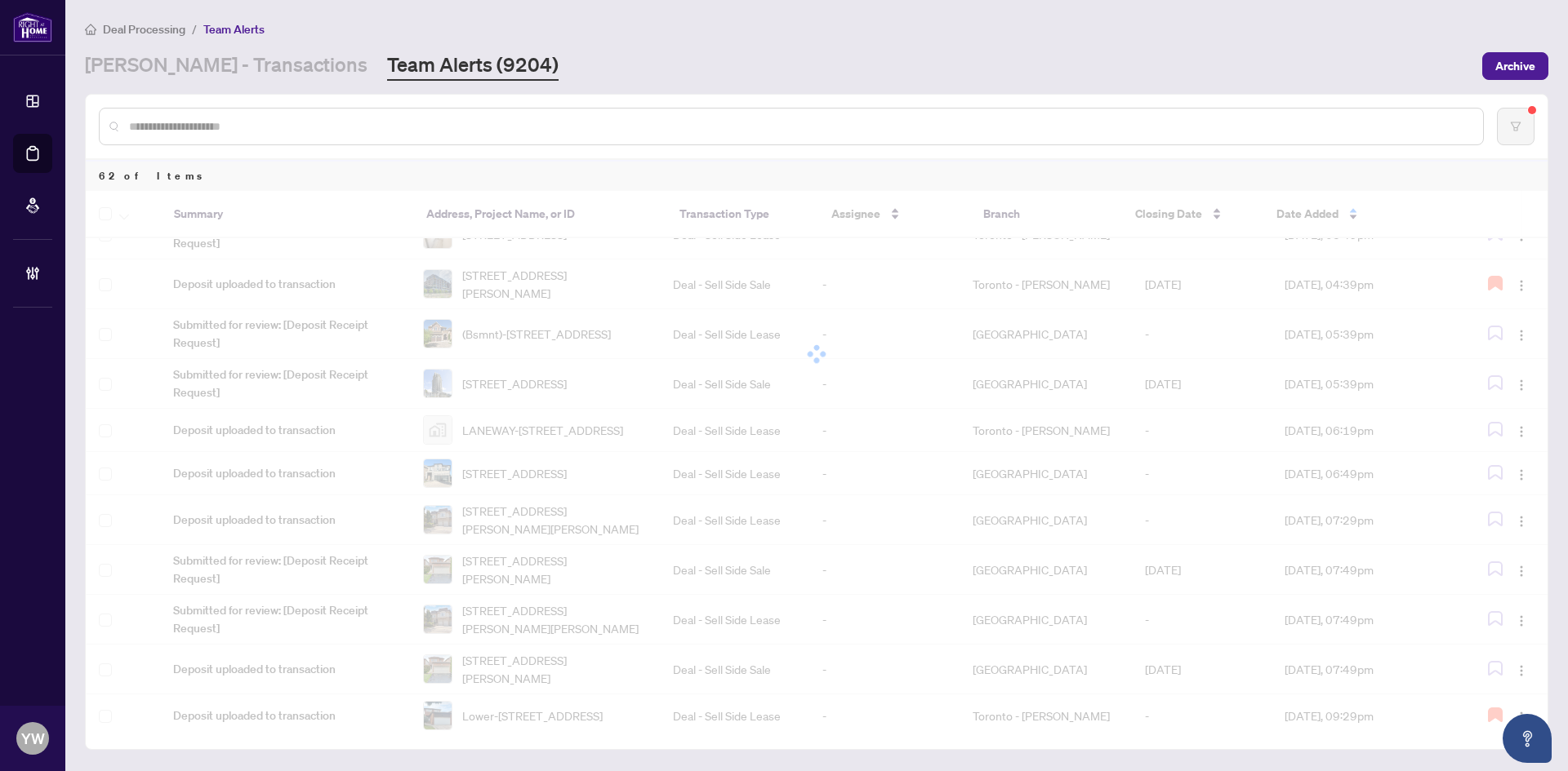
scroll to position [1168, 0]
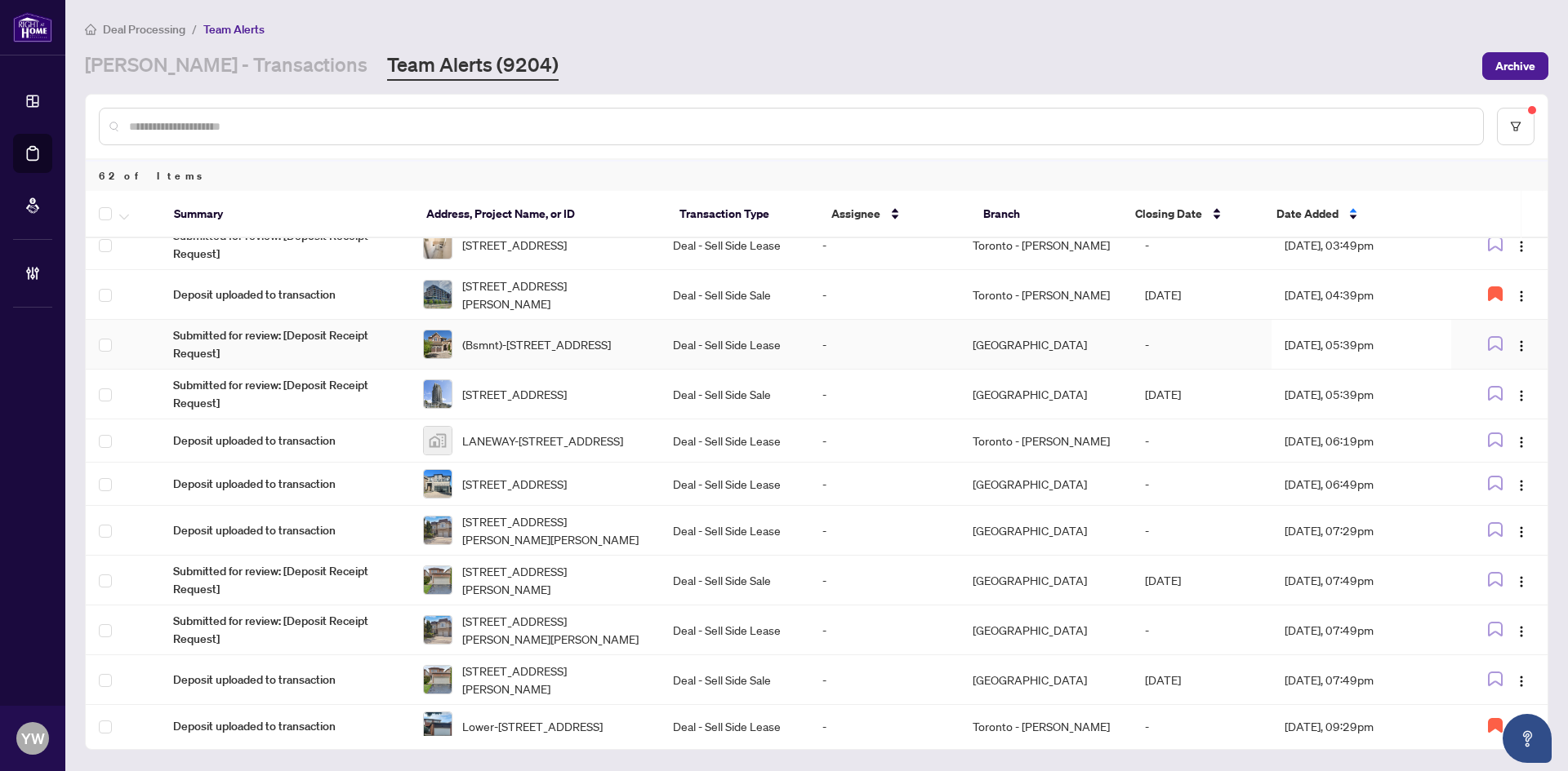
click at [520, 353] on span "(Bsmnt)-1305 Kestell Blvd, Oakville, Ontario L6H 0B9, Canada" at bounding box center [537, 344] width 149 height 18
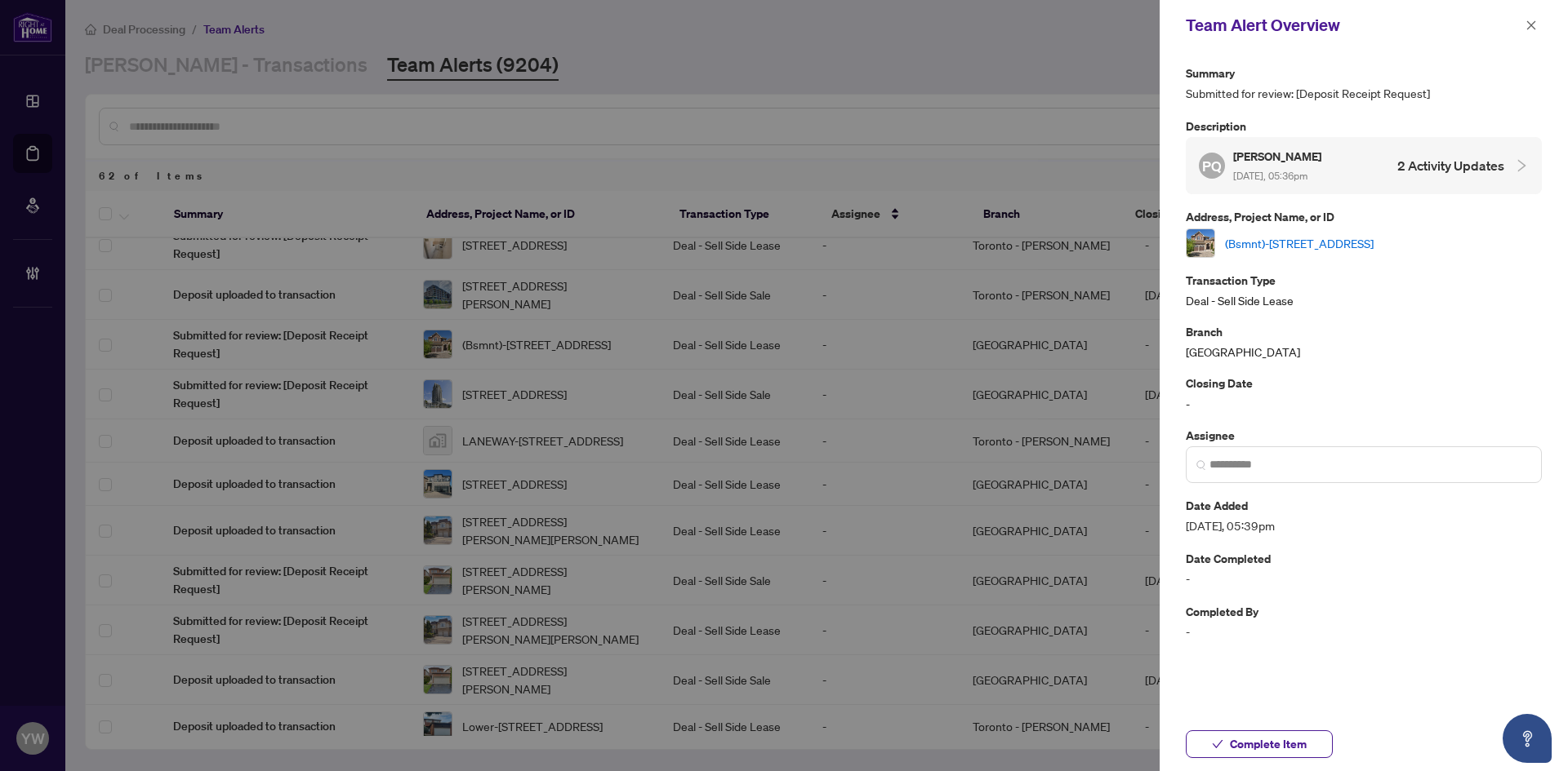
click at [1279, 242] on link "(Bsmnt)-1305 Kestell Blvd, Oakville, Ontario L6H 0B9, Canada" at bounding box center [1300, 243] width 149 height 18
click at [1224, 736] on button "Complete Item" at bounding box center [1259, 744] width 147 height 28
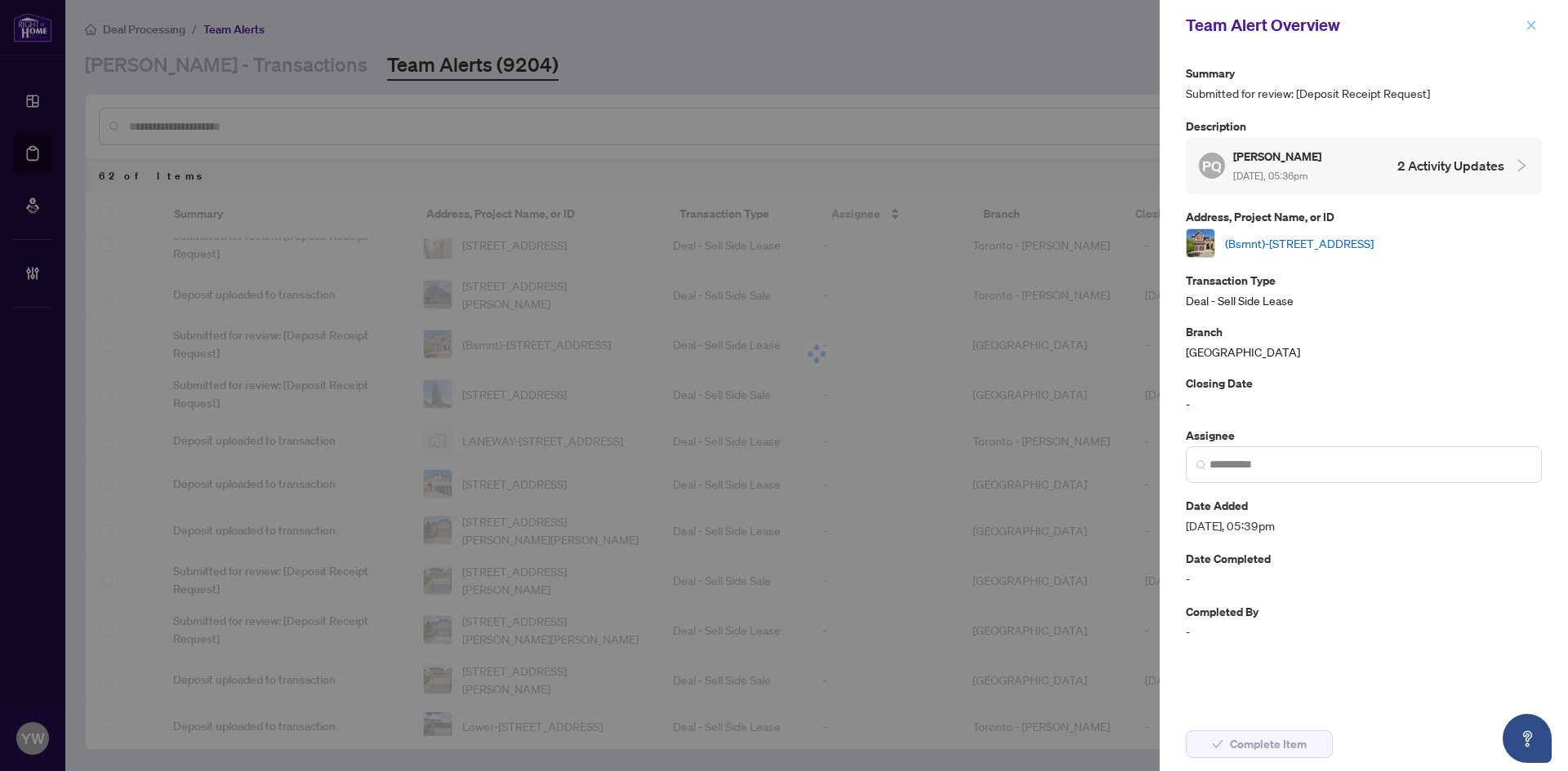
click at [1524, 24] on button "button" at bounding box center [1531, 25] width 21 height 19
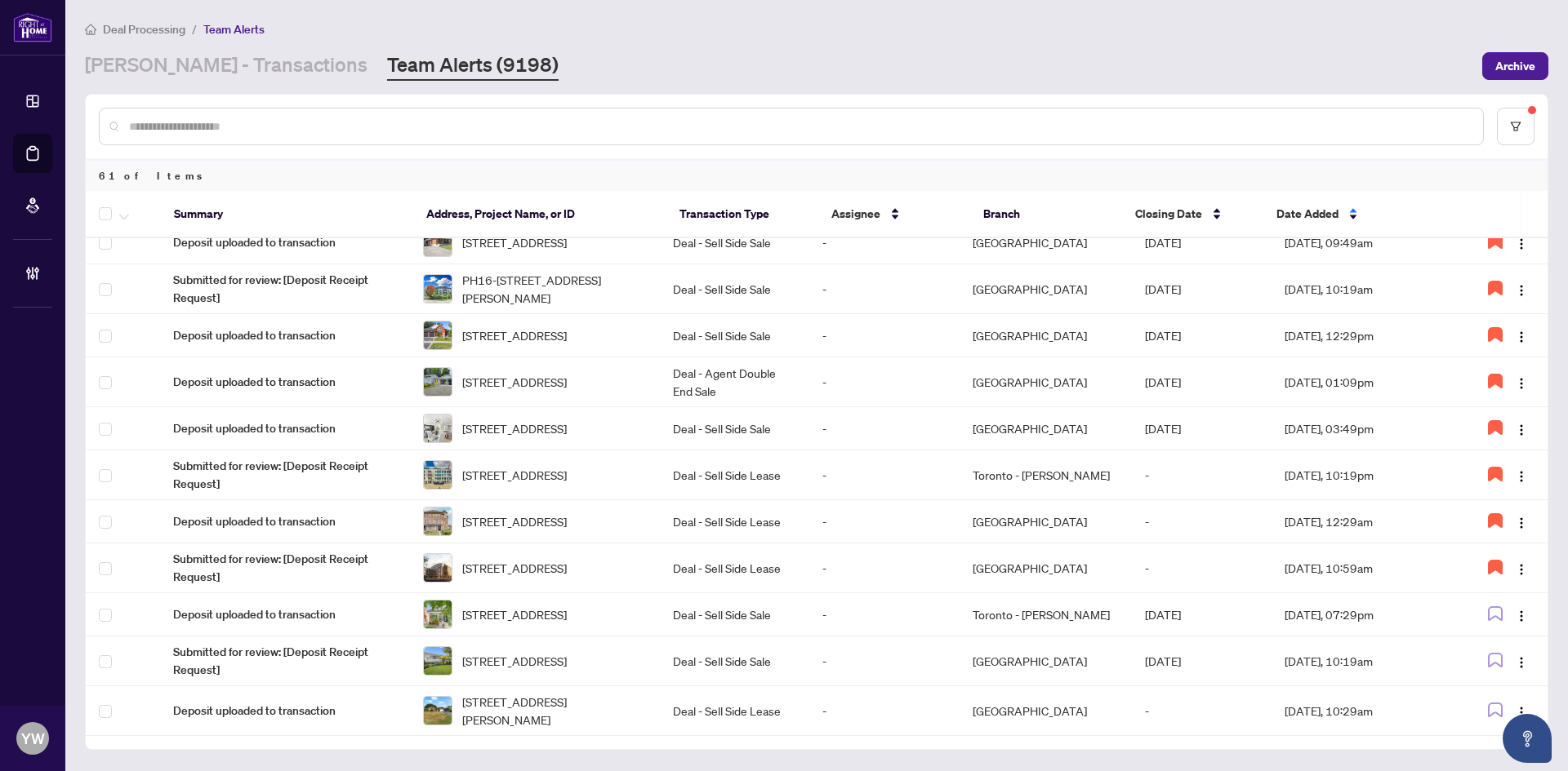
scroll to position [0, 0]
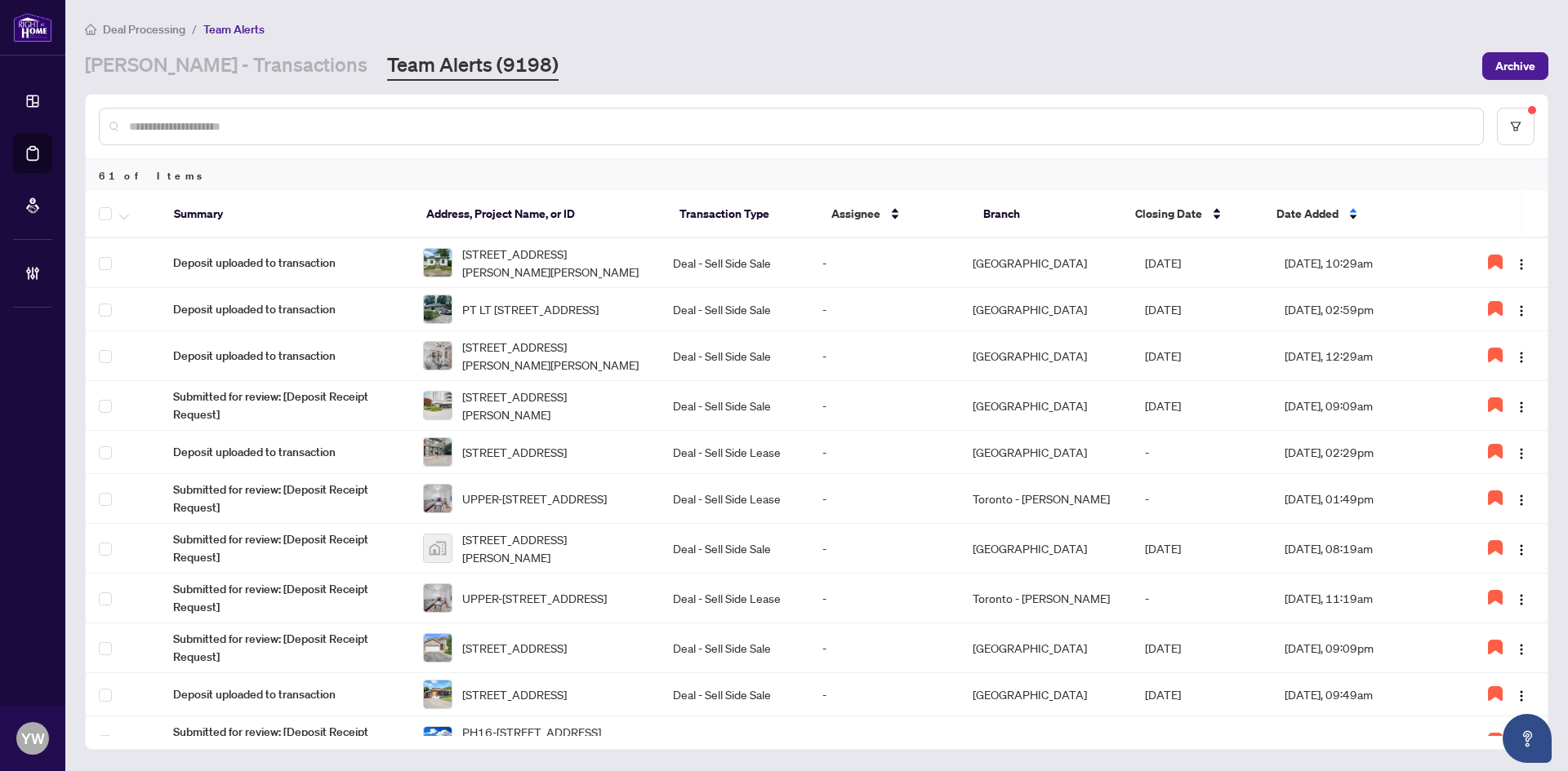
click at [178, 125] on input "text" at bounding box center [799, 126] width 1341 height 18
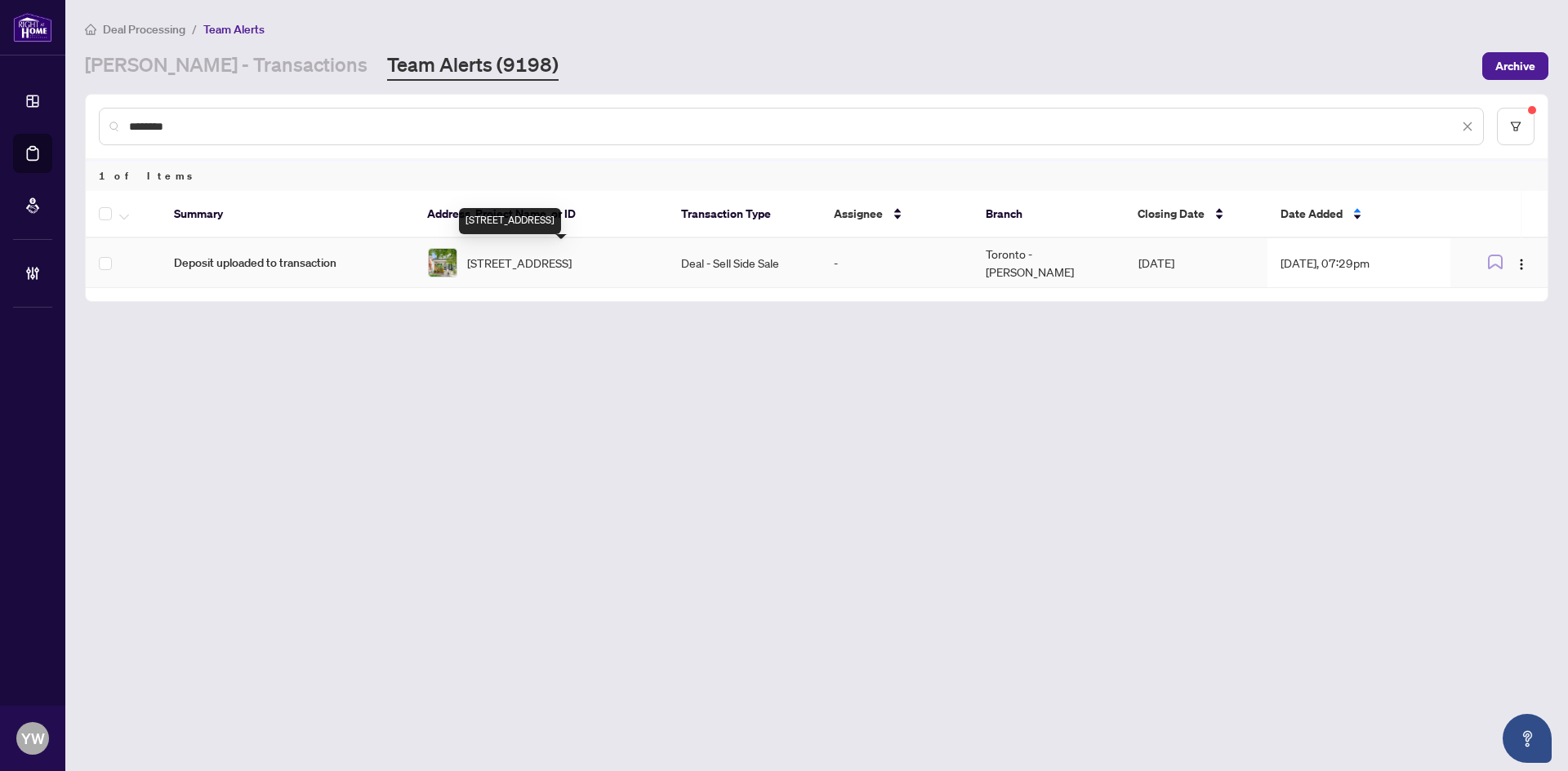
type input "********"
click at [501, 265] on span "33 Wiley Ave, Toronto, Ontario M4J 3W3, Canada" at bounding box center [519, 262] width 104 height 18
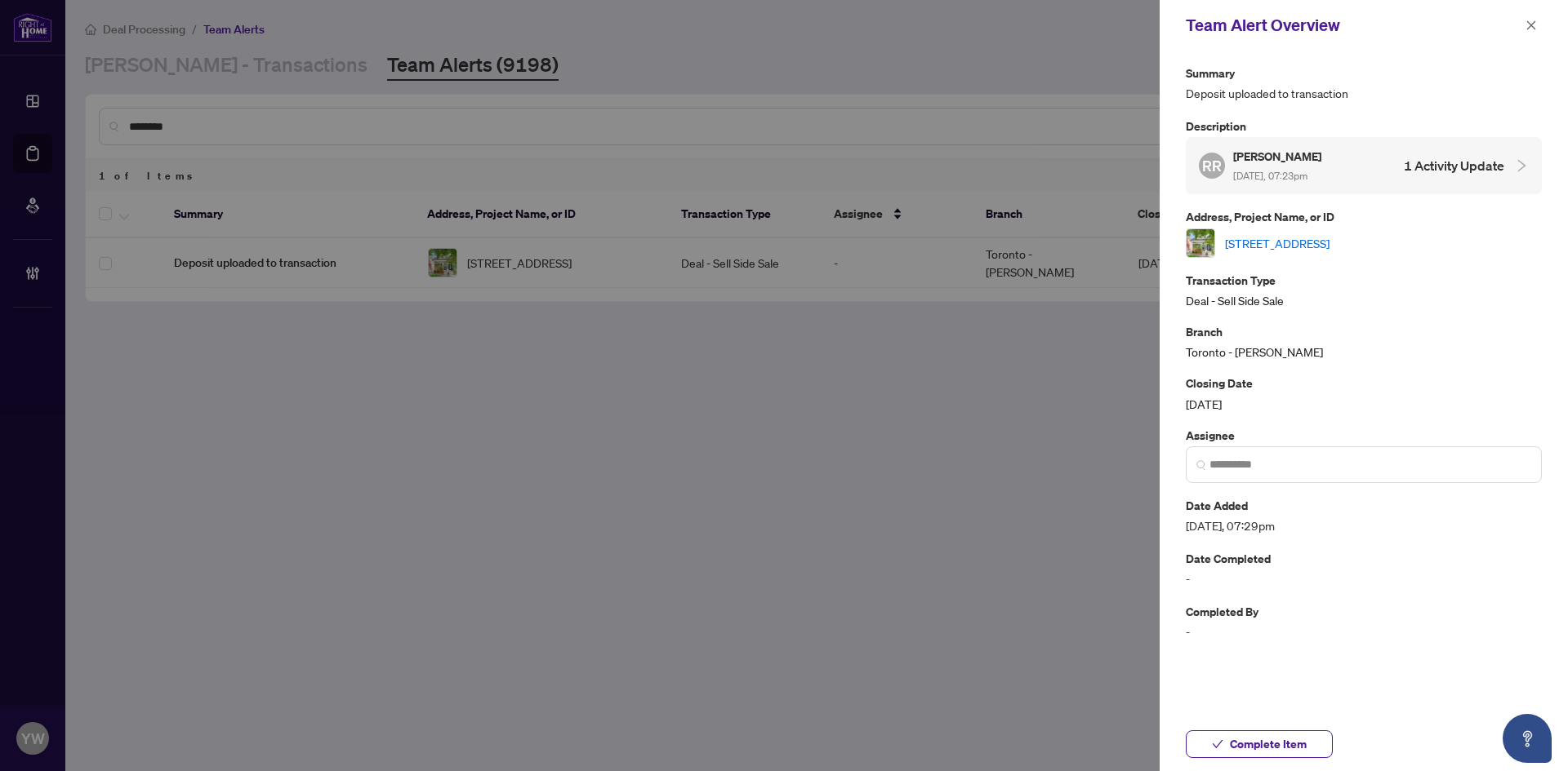
click at [1280, 243] on link "33 Wiley Ave, Toronto, Ontario M4J 3W3, Canada" at bounding box center [1277, 243] width 104 height 18
click at [516, 362] on div at bounding box center [784, 385] width 1568 height 771
click at [1267, 747] on span "Complete Item" at bounding box center [1269, 744] width 77 height 26
click at [1532, 24] on icon "close" at bounding box center [1531, 25] width 12 height 12
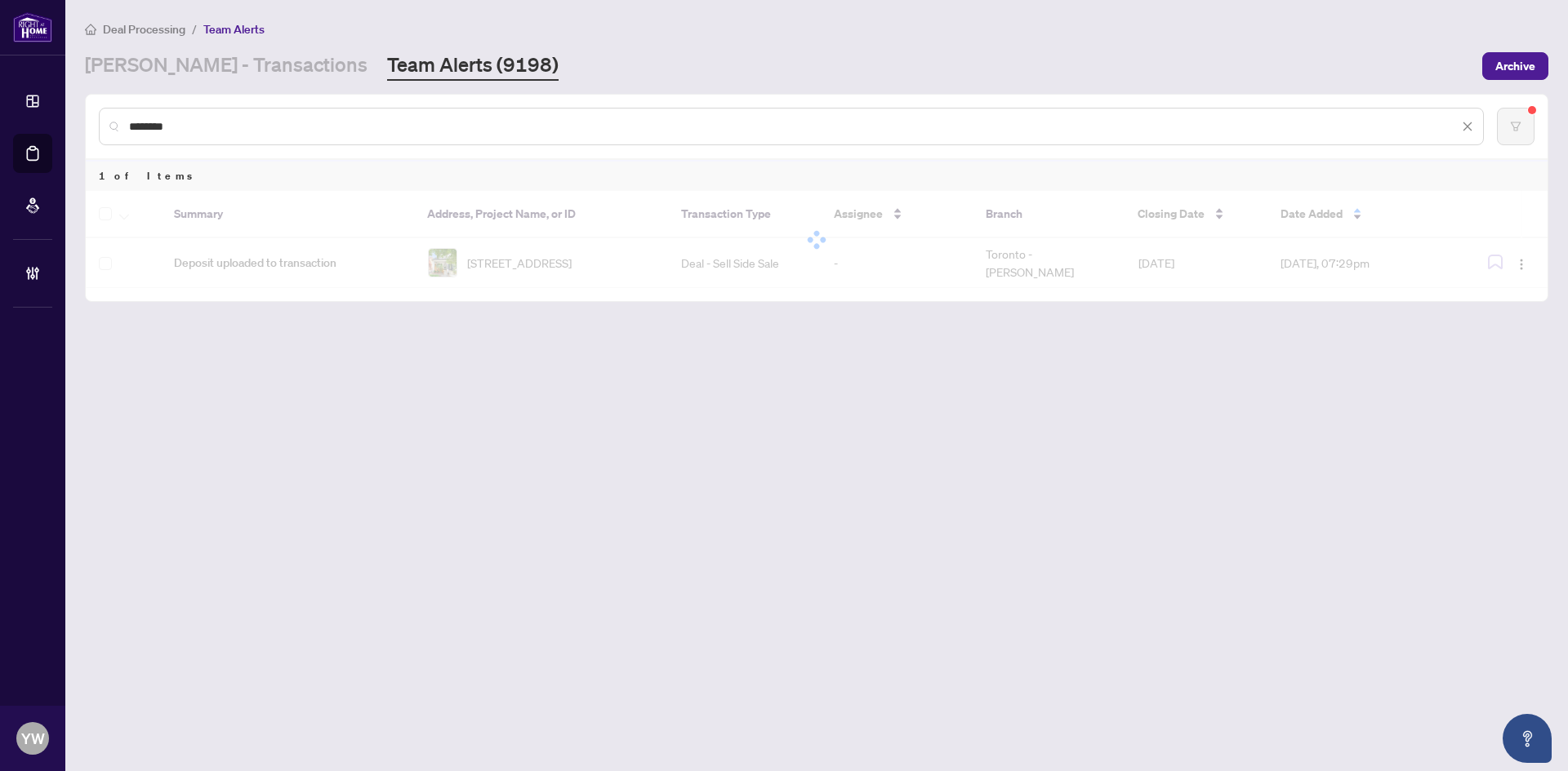
click at [241, 124] on input "********" at bounding box center [794, 126] width 1330 height 18
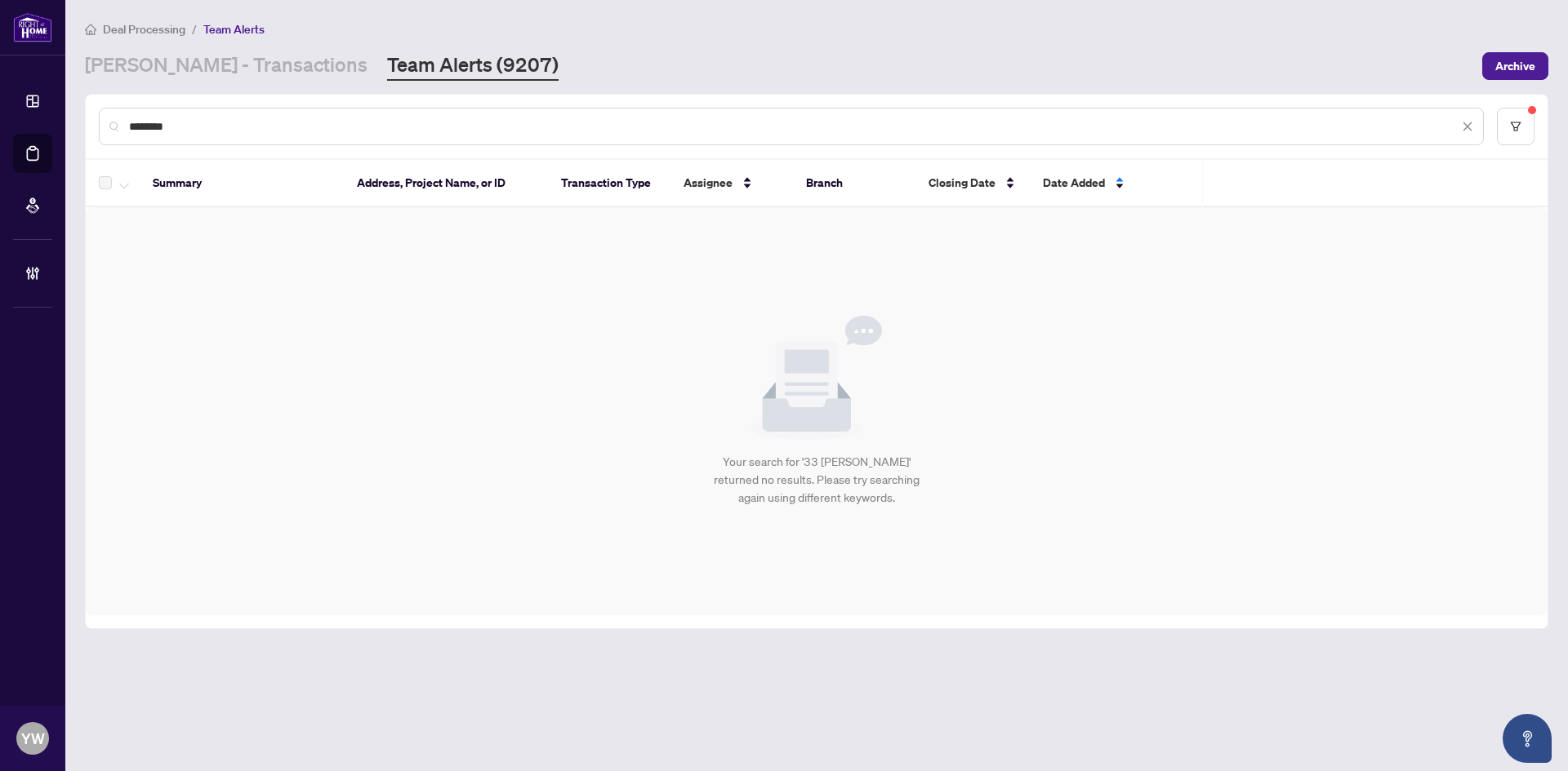
click at [298, 129] on input "********" at bounding box center [794, 126] width 1330 height 18
drag, startPoint x: 238, startPoint y: 129, endPoint x: 50, endPoint y: 116, distance: 188.4
click at [55, 116] on div "Dashboard Deal Processing Mortgage Referrals Brokerage Management YW YuPan Wang…" at bounding box center [784, 385] width 1568 height 771
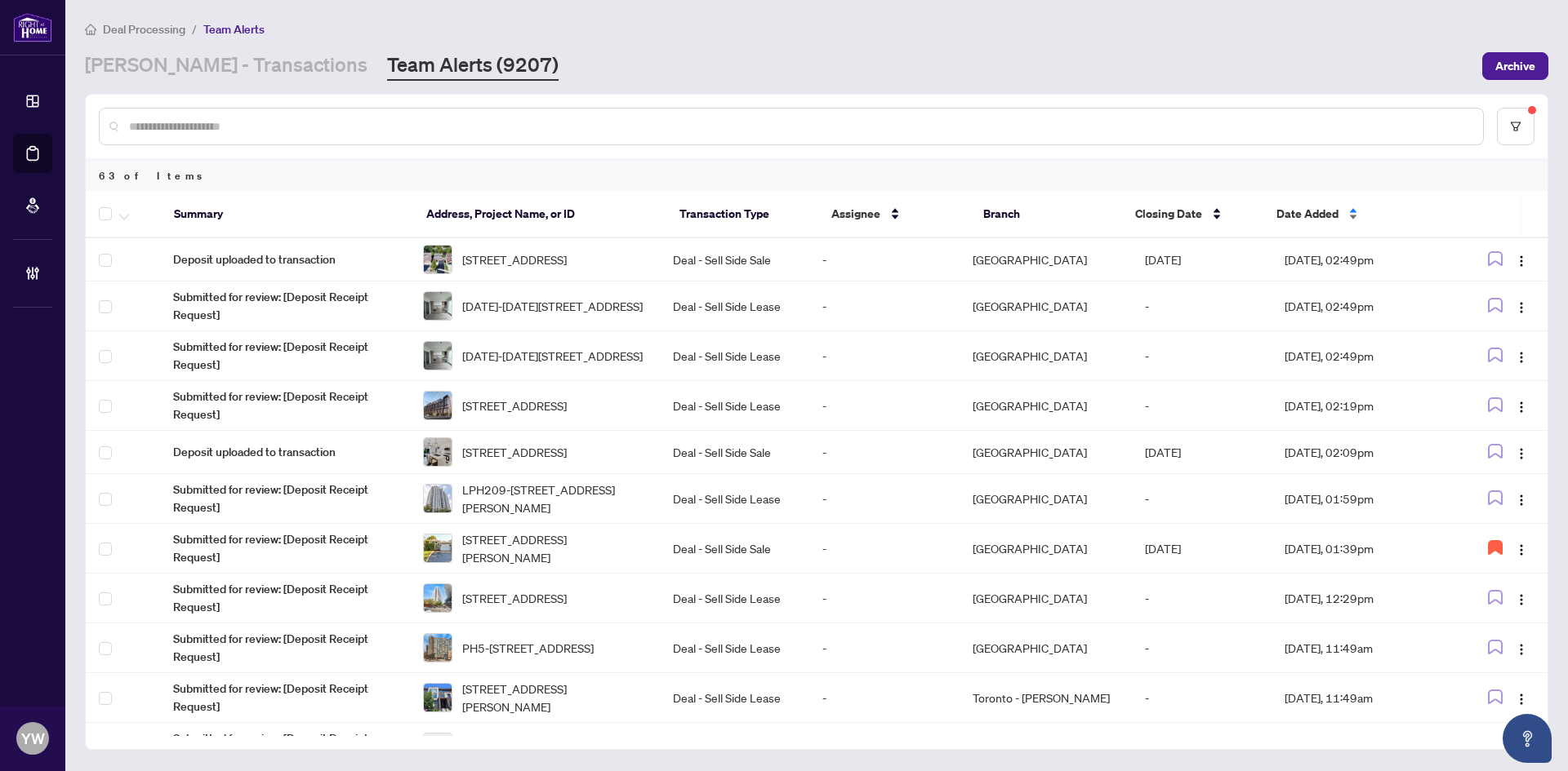
click at [1294, 207] on span "Date Added" at bounding box center [1307, 213] width 62 height 18
click at [1303, 205] on span "Date Added" at bounding box center [1307, 213] width 62 height 18
click at [1306, 205] on span "Date Added" at bounding box center [1307, 213] width 62 height 18
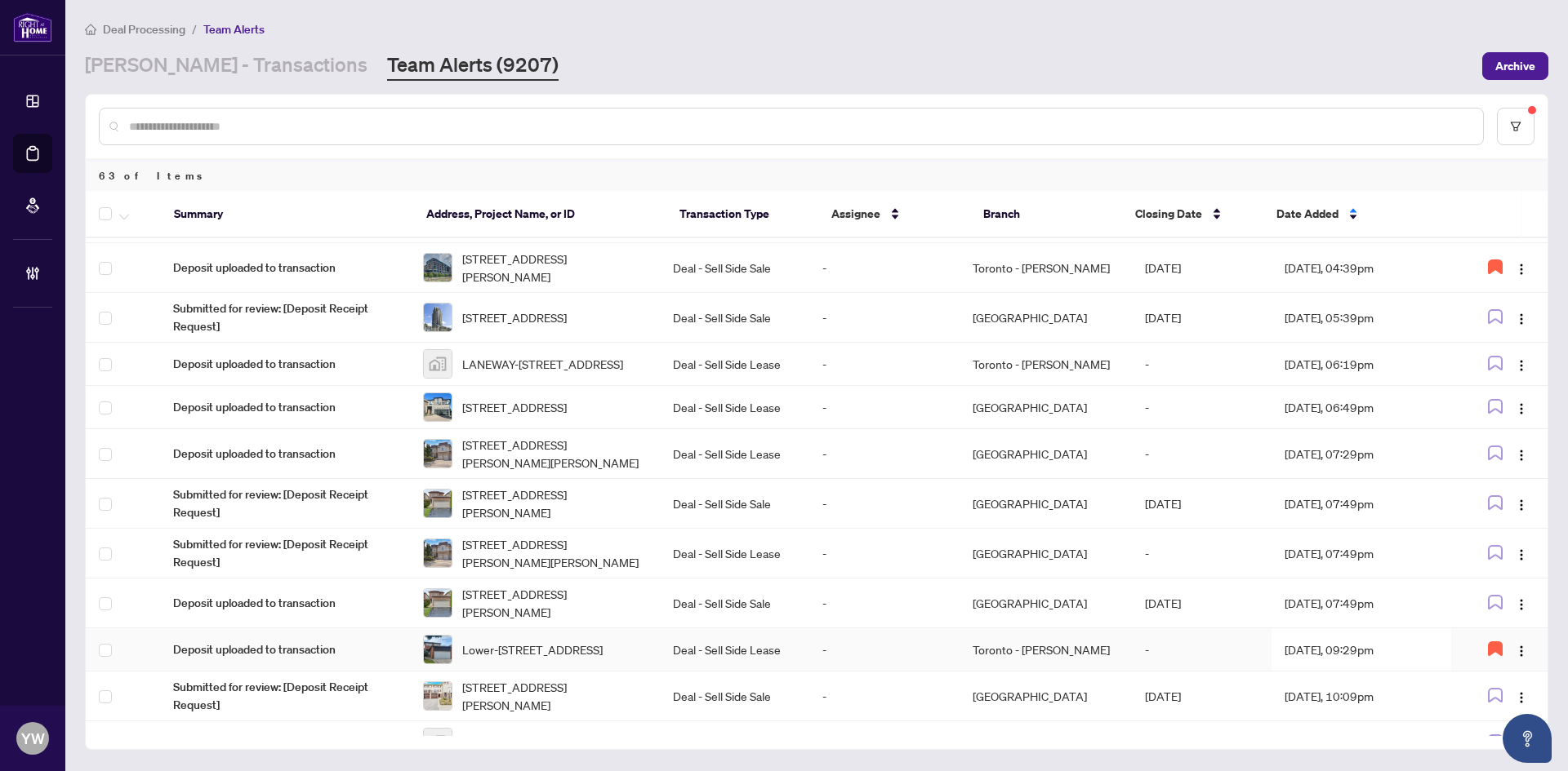
scroll to position [1069, 0]
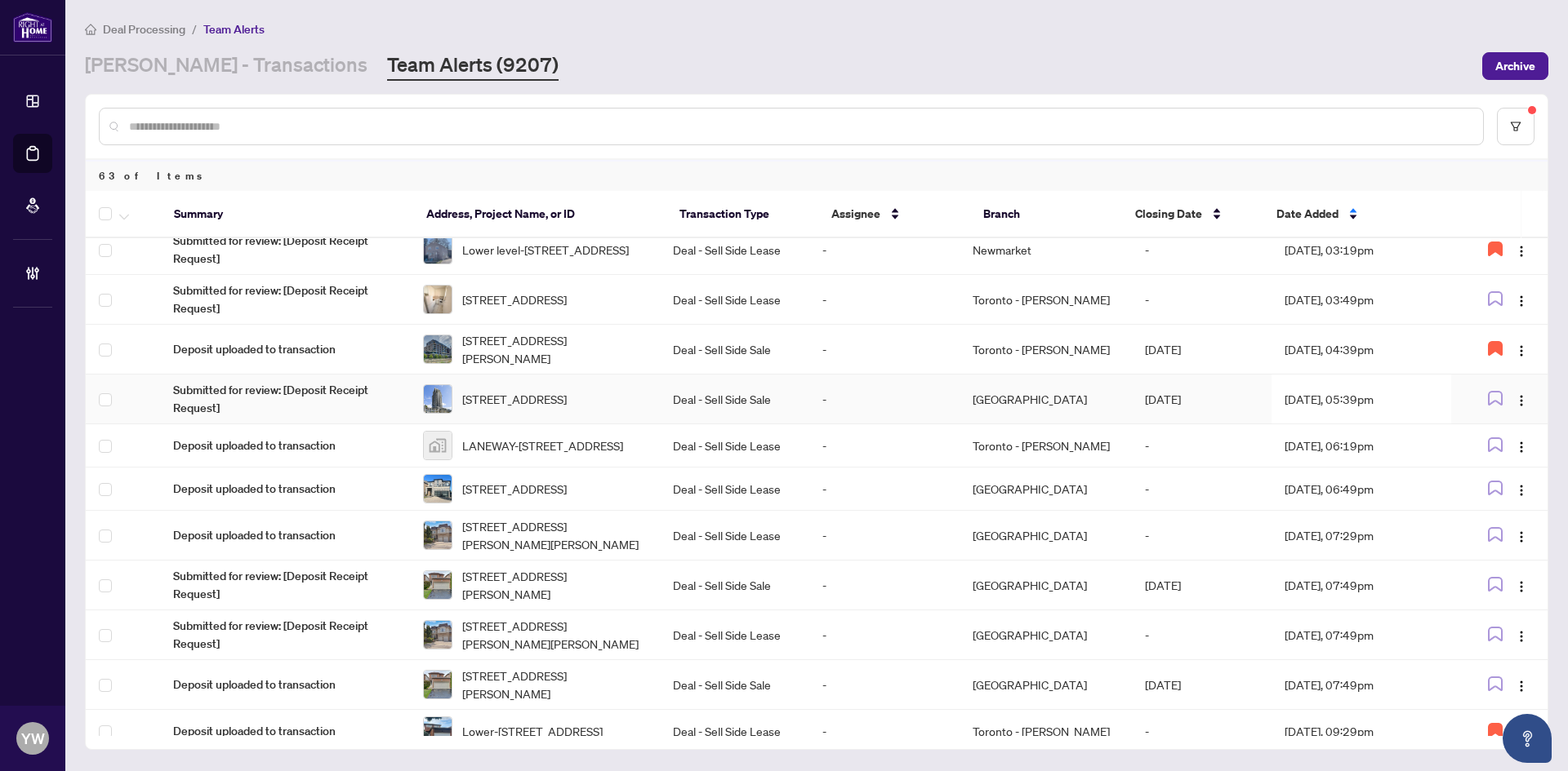
click at [567, 408] on span "1809-388 Prince Of Wales Dr, Mississauga, Ontario L5B 0A1, Canada" at bounding box center [515, 399] width 104 height 18
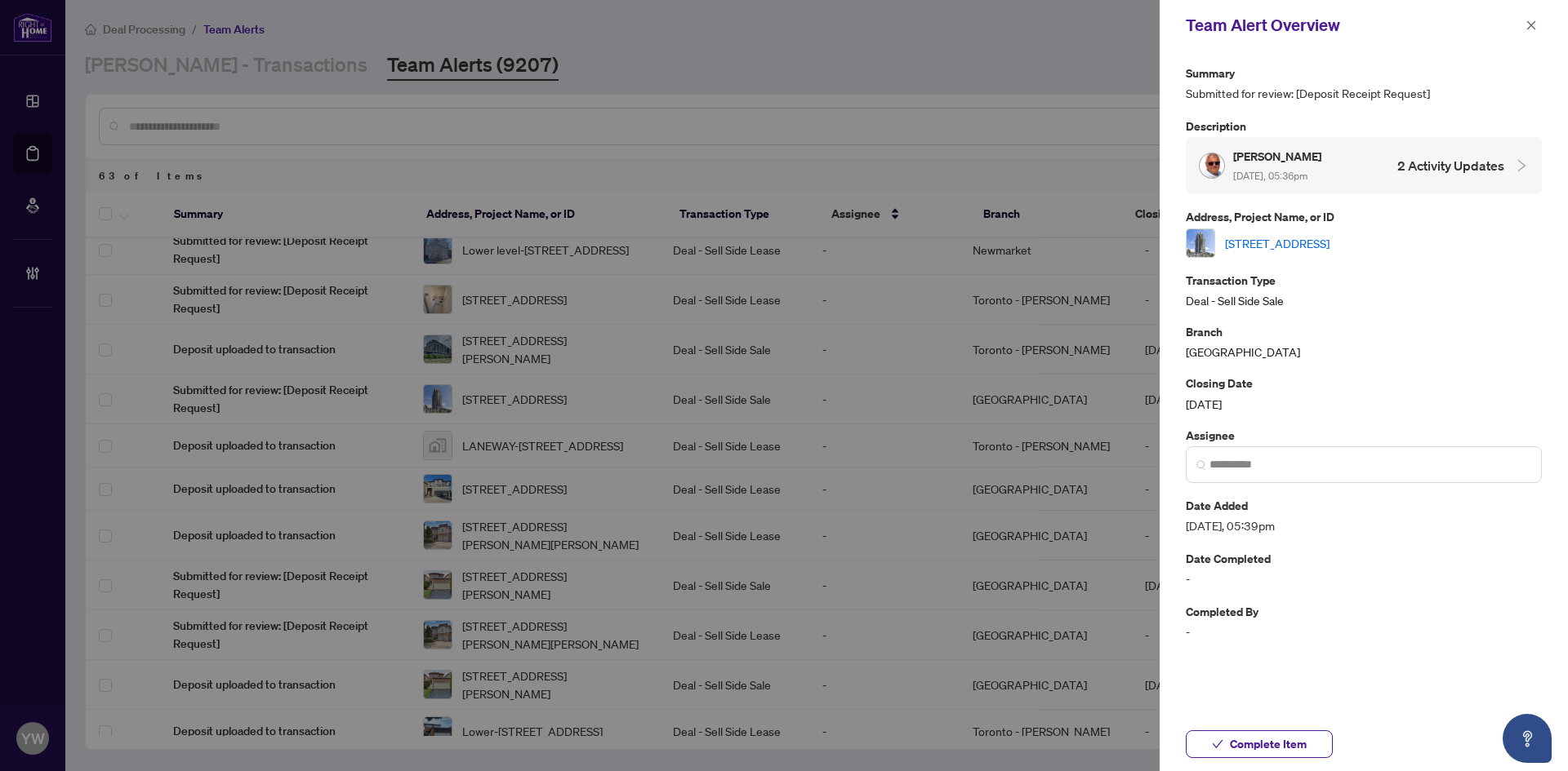
click at [1260, 236] on link "1809-388 Prince Of Wales Dr, Mississauga, Ontario L5B 0A1, Canada" at bounding box center [1277, 243] width 104 height 18
click at [1252, 741] on span "Complete Item" at bounding box center [1269, 744] width 77 height 26
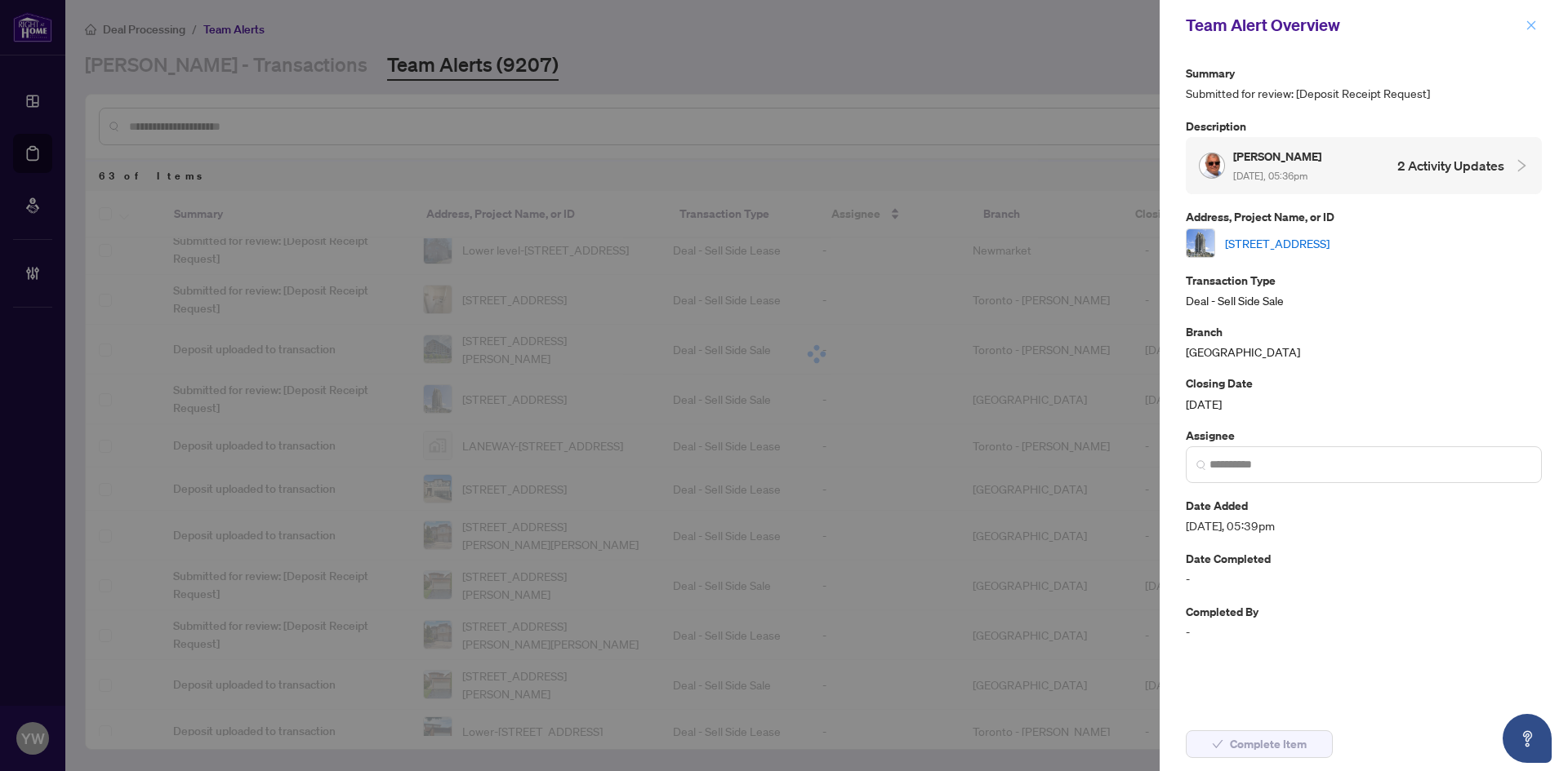
click at [1528, 28] on icon "close" at bounding box center [1531, 24] width 9 height 9
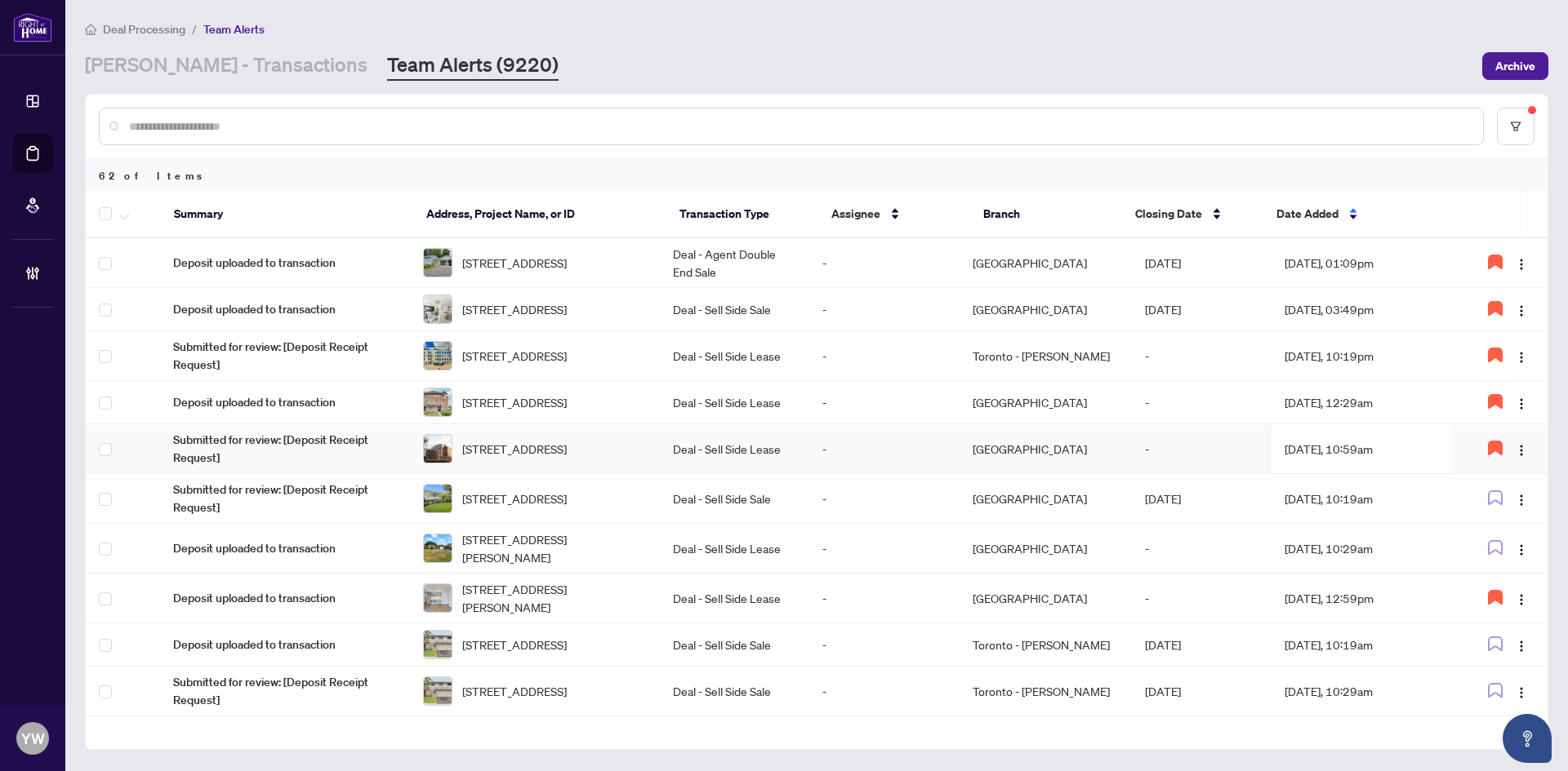
scroll to position [734, 0]
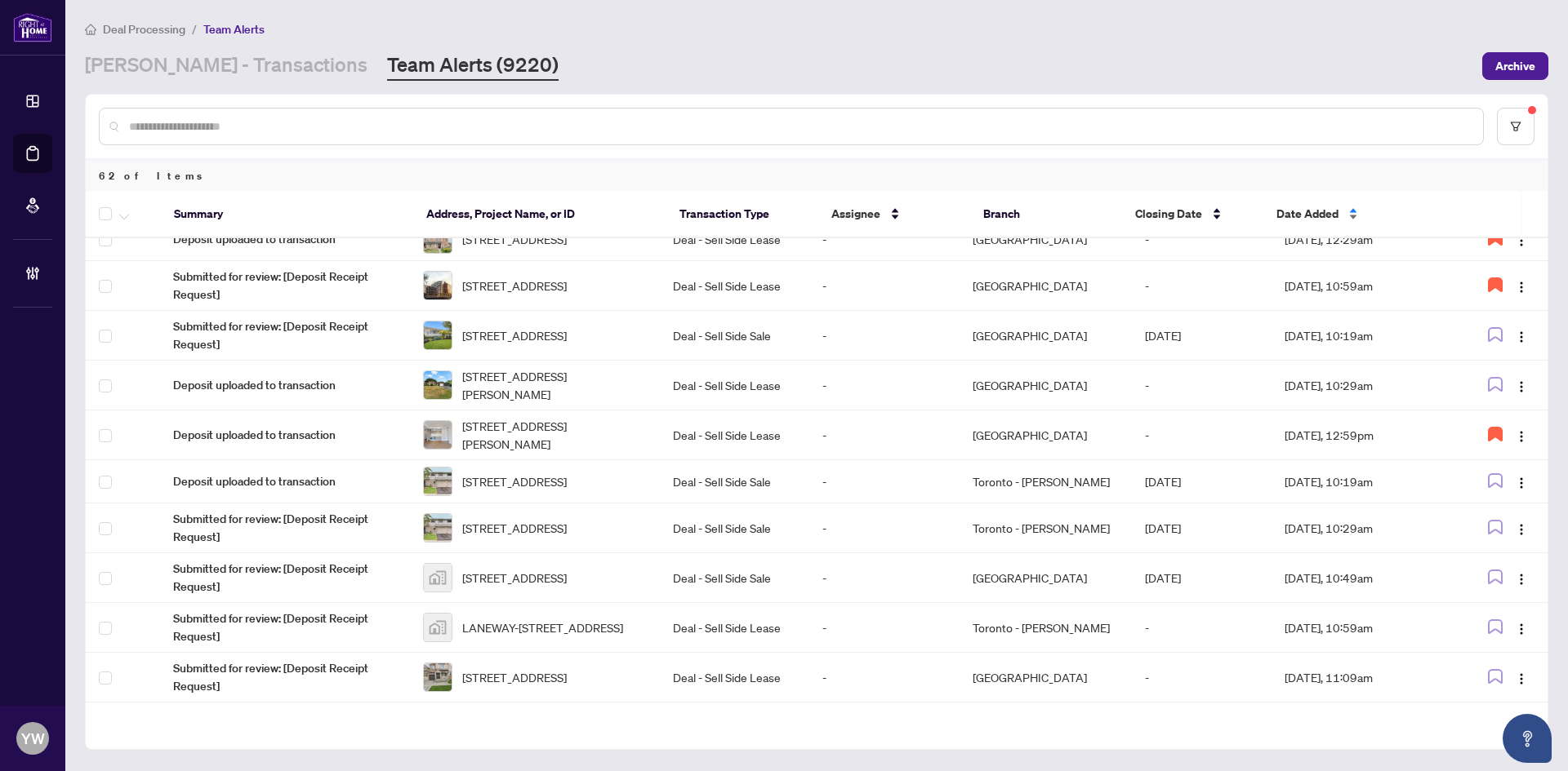
click at [1313, 220] on span "Date Added" at bounding box center [1307, 213] width 62 height 18
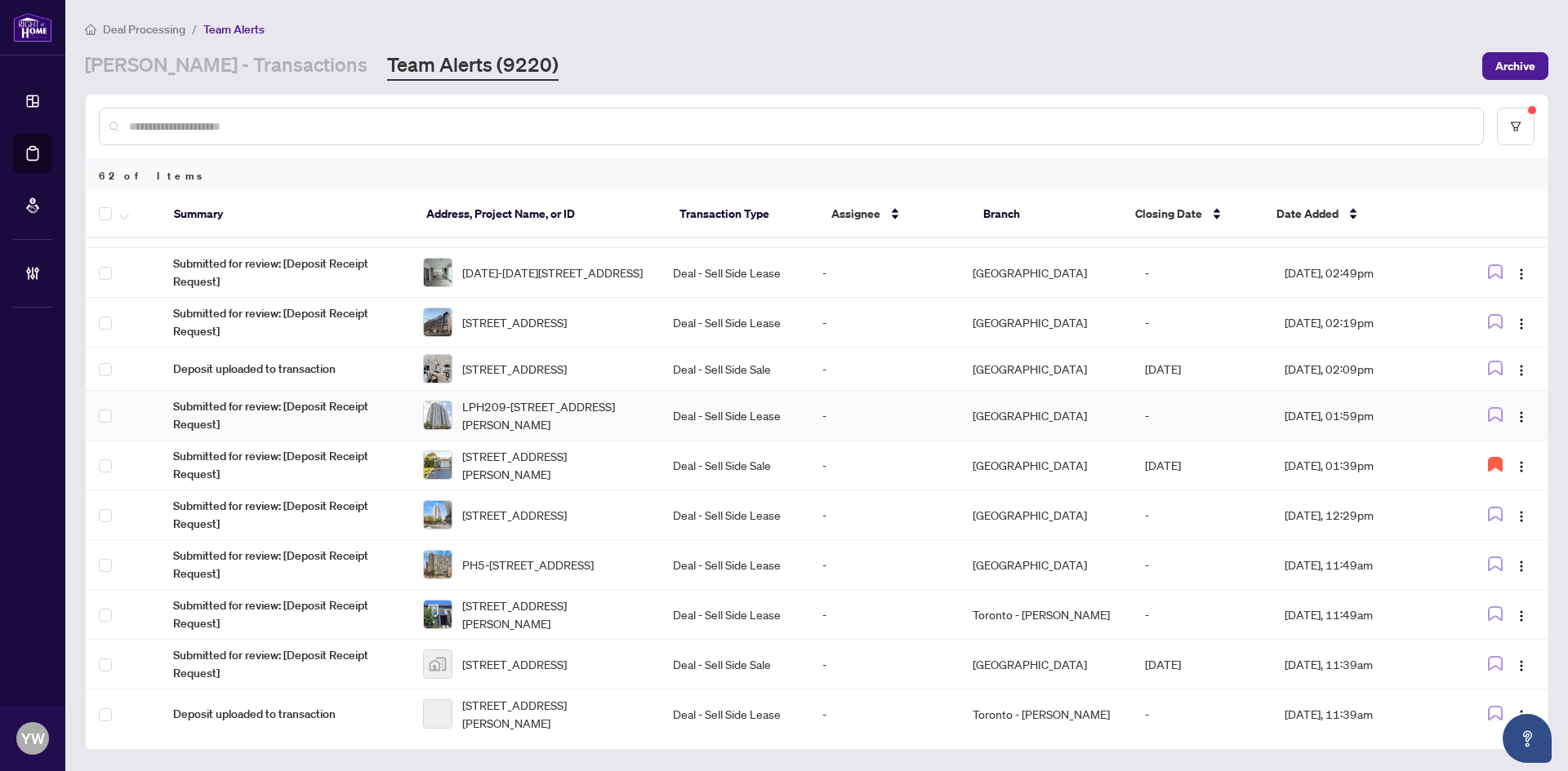
scroll to position [163, 0]
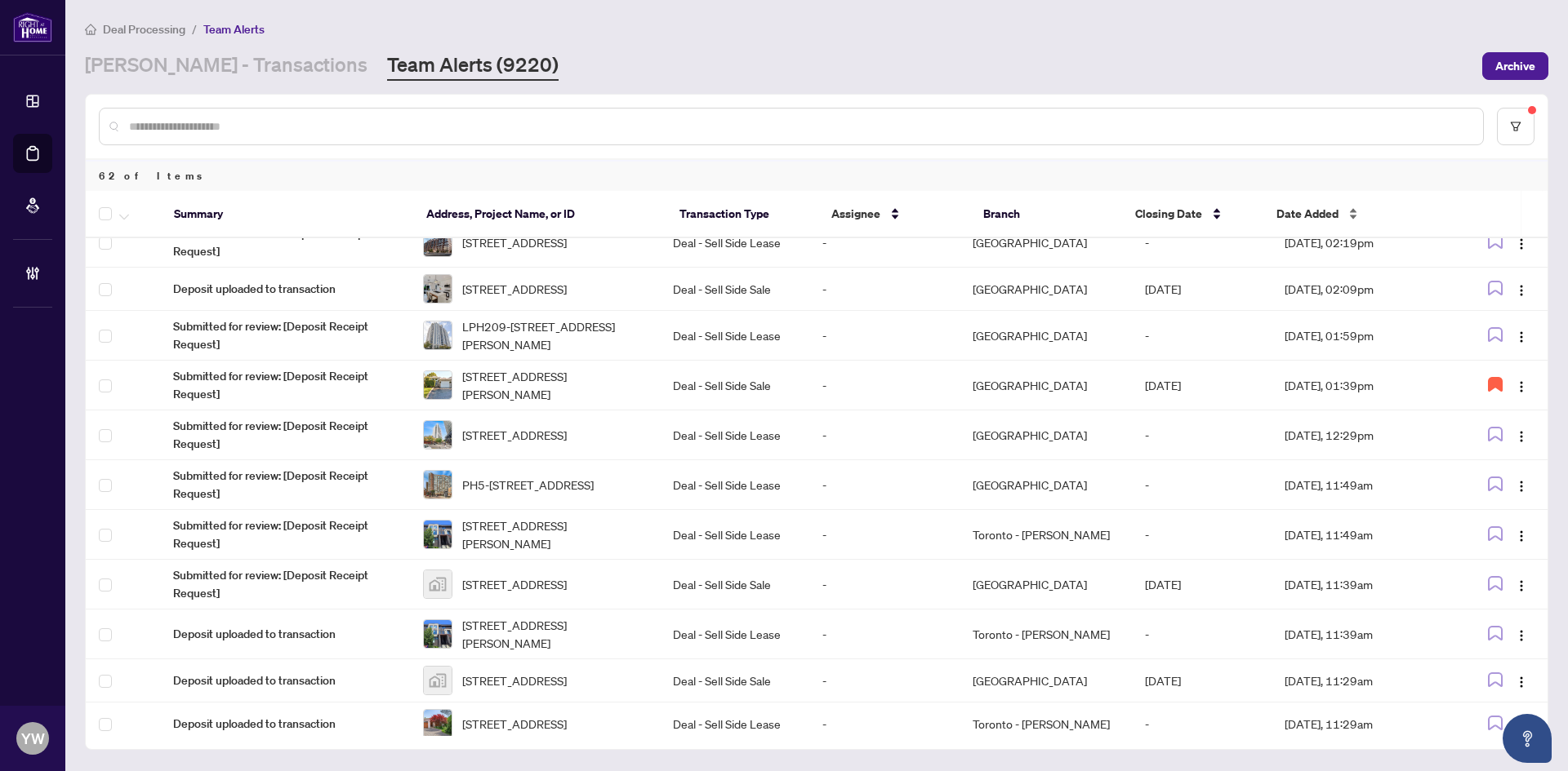
click at [1299, 218] on span "Date Added" at bounding box center [1307, 213] width 62 height 18
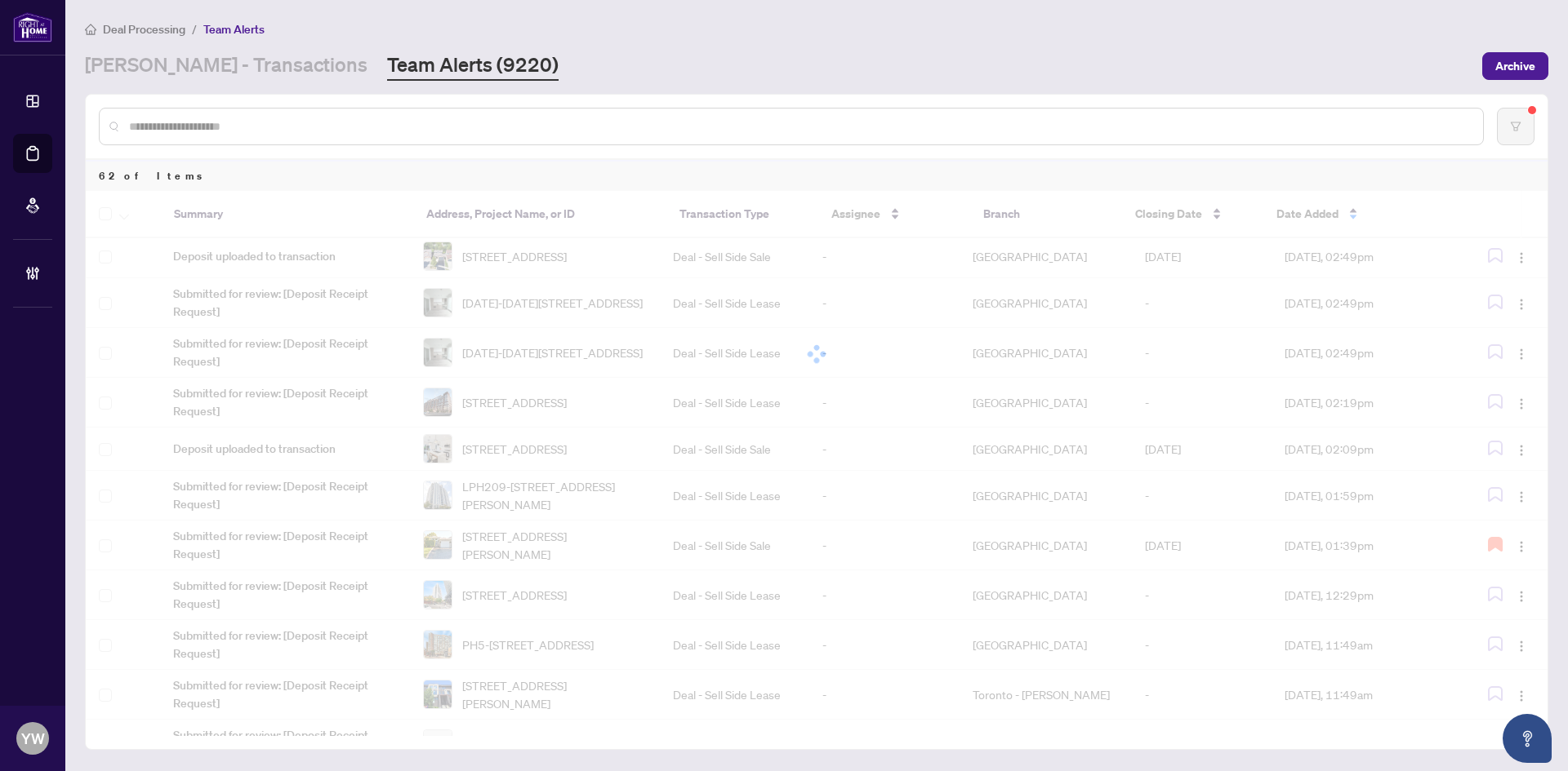
scroll to position [0, 0]
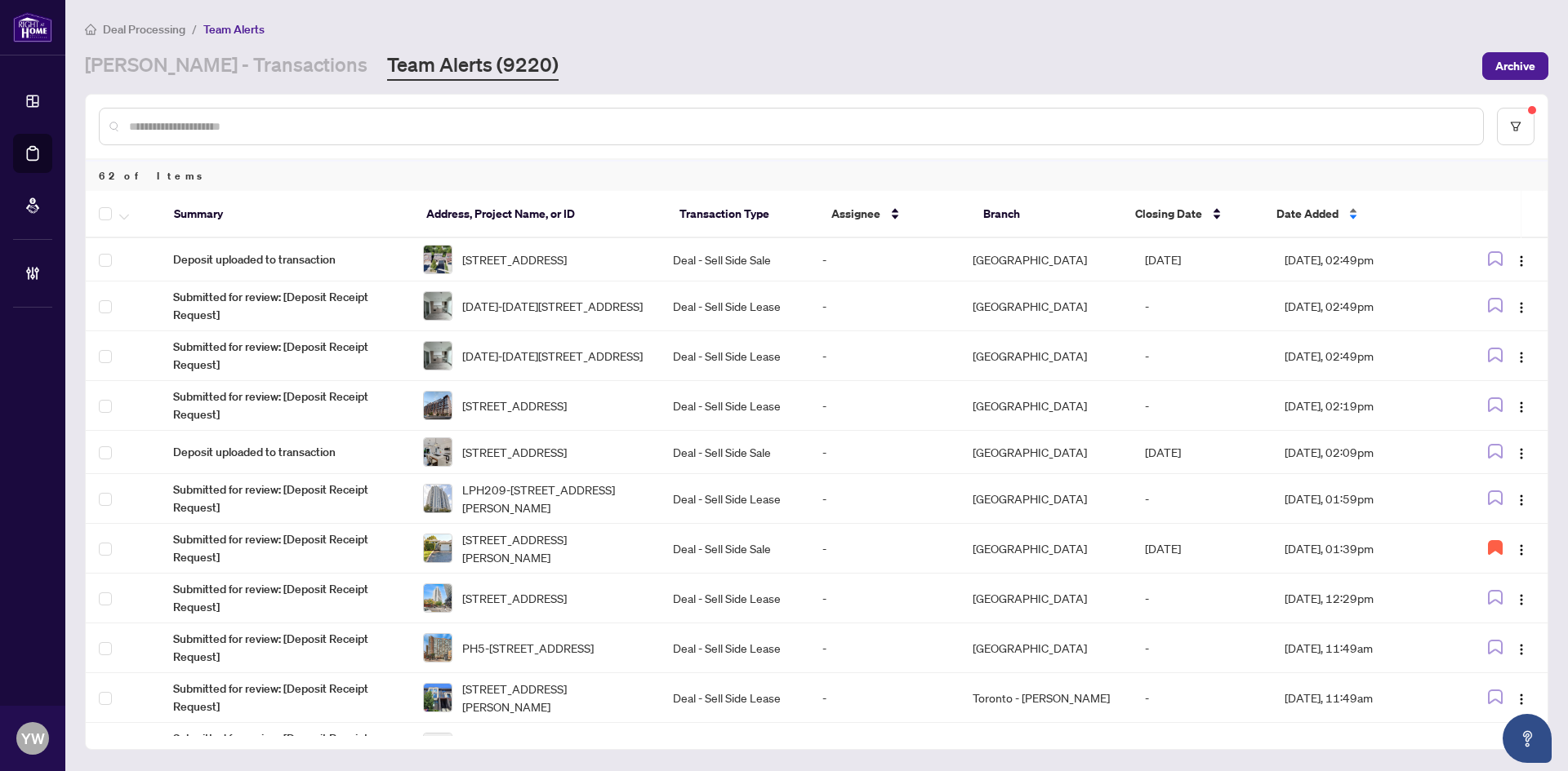
click at [1311, 209] on span "Date Added" at bounding box center [1307, 213] width 62 height 18
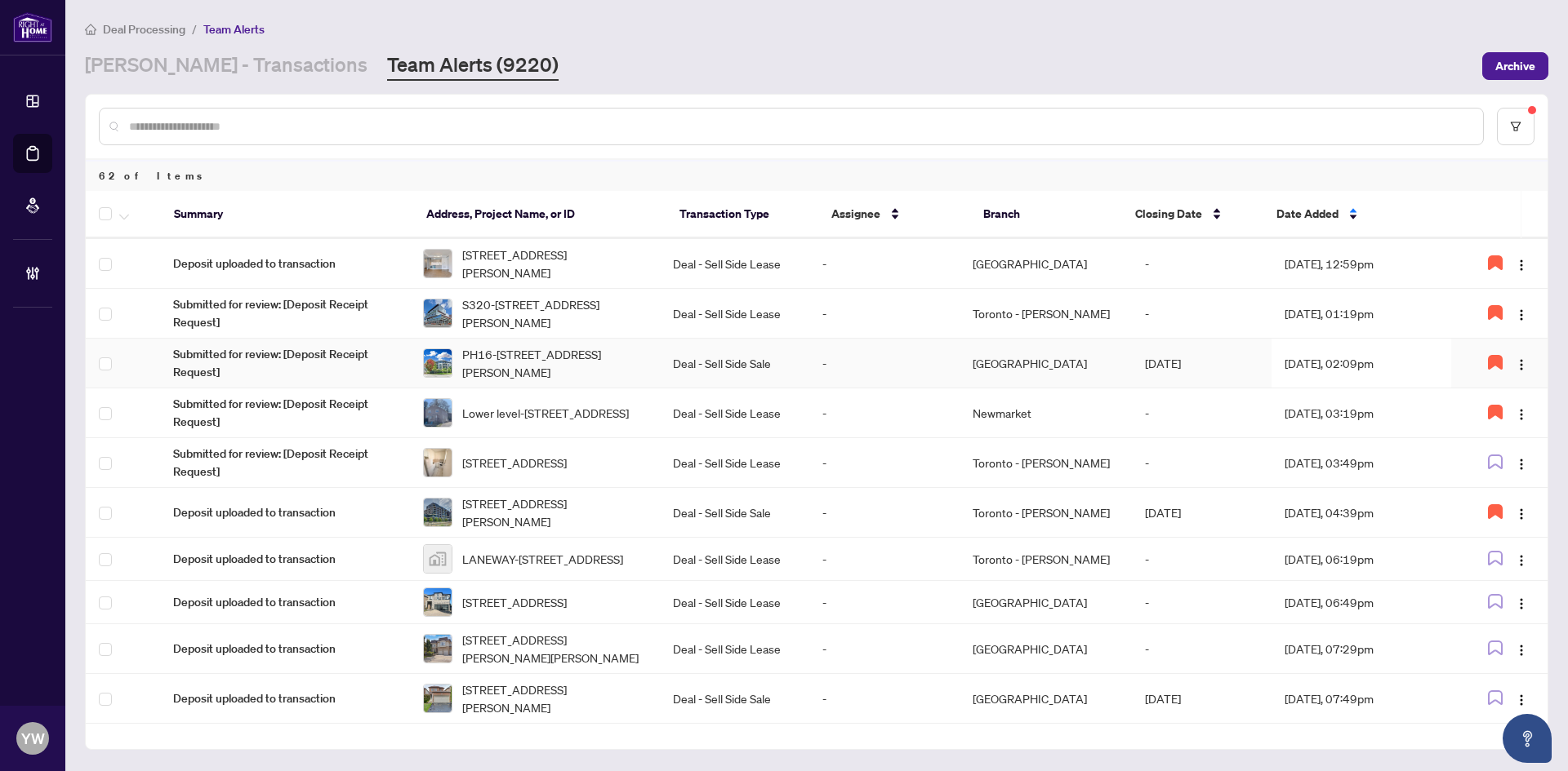
scroll to position [1069, 0]
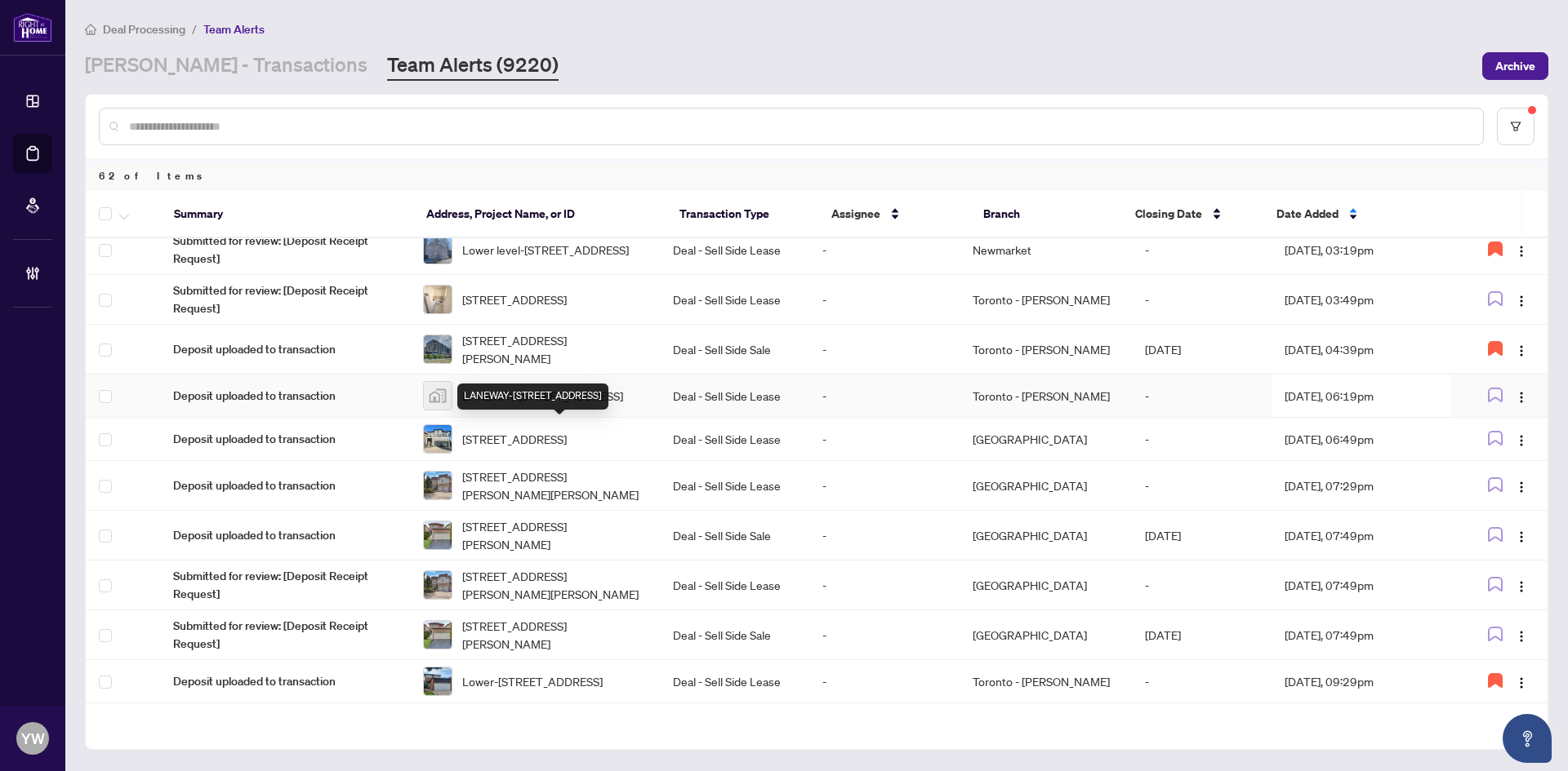
click at [515, 405] on span "LANEWAY-28 Salem Ave, Toronto, ON, Canada" at bounding box center [543, 396] width 161 height 18
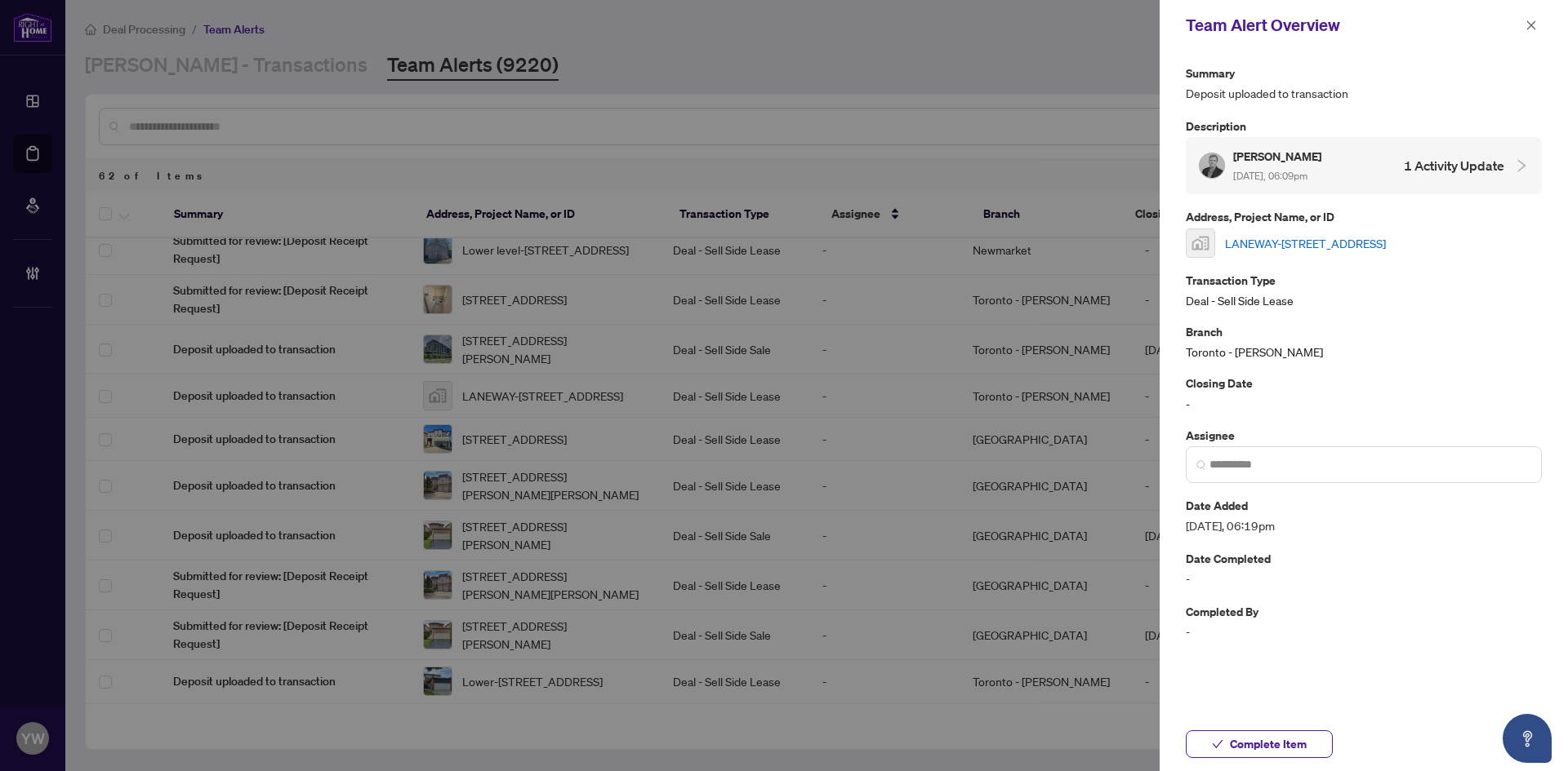
click at [1255, 246] on link "LANEWAY-28 Salem Ave, Toronto, ON, Canada" at bounding box center [1305, 243] width 161 height 18
click at [1269, 738] on span "Complete Item" at bounding box center [1269, 744] width 77 height 26
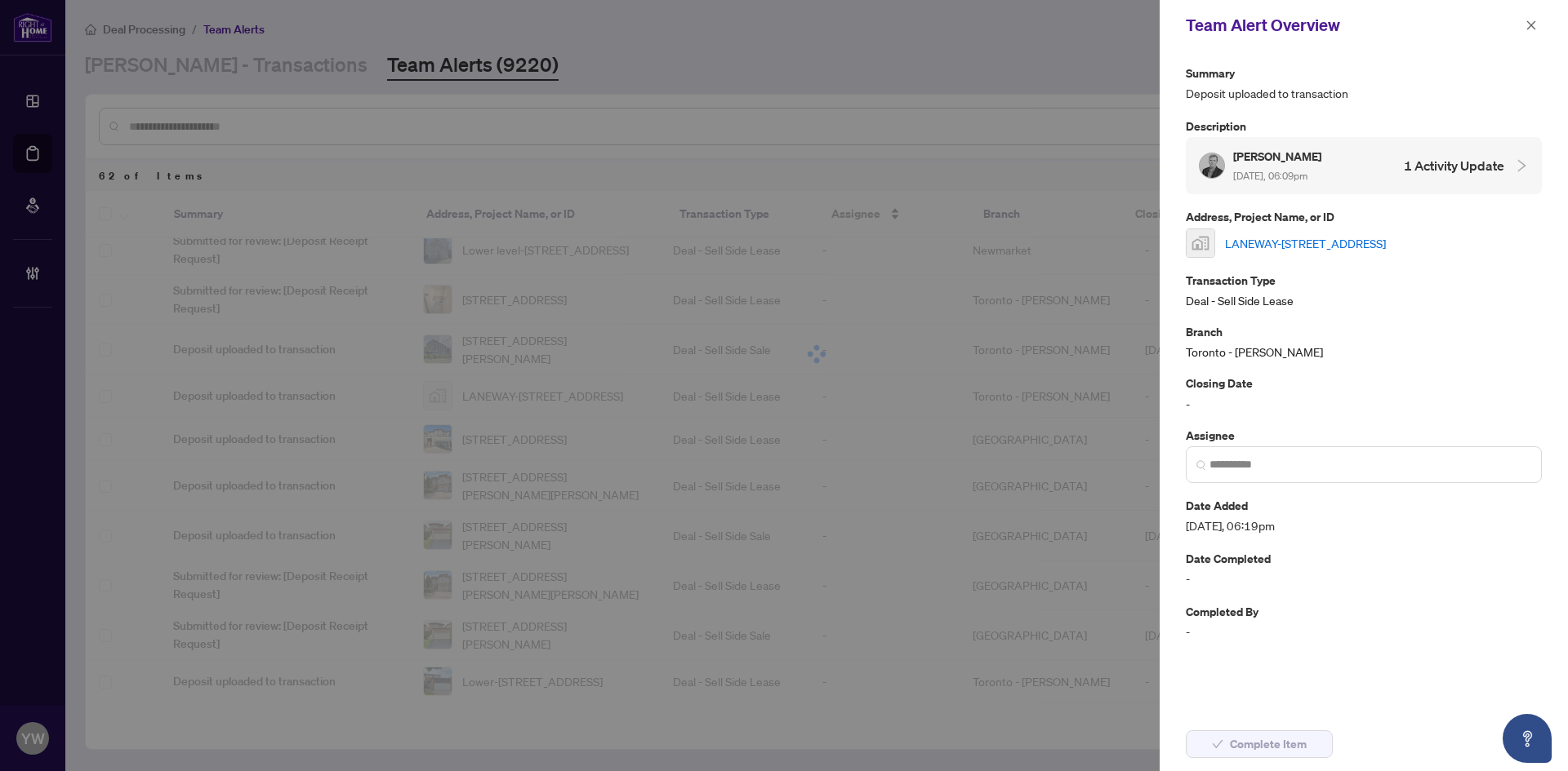
click at [1528, 28] on icon "close" at bounding box center [1531, 24] width 9 height 9
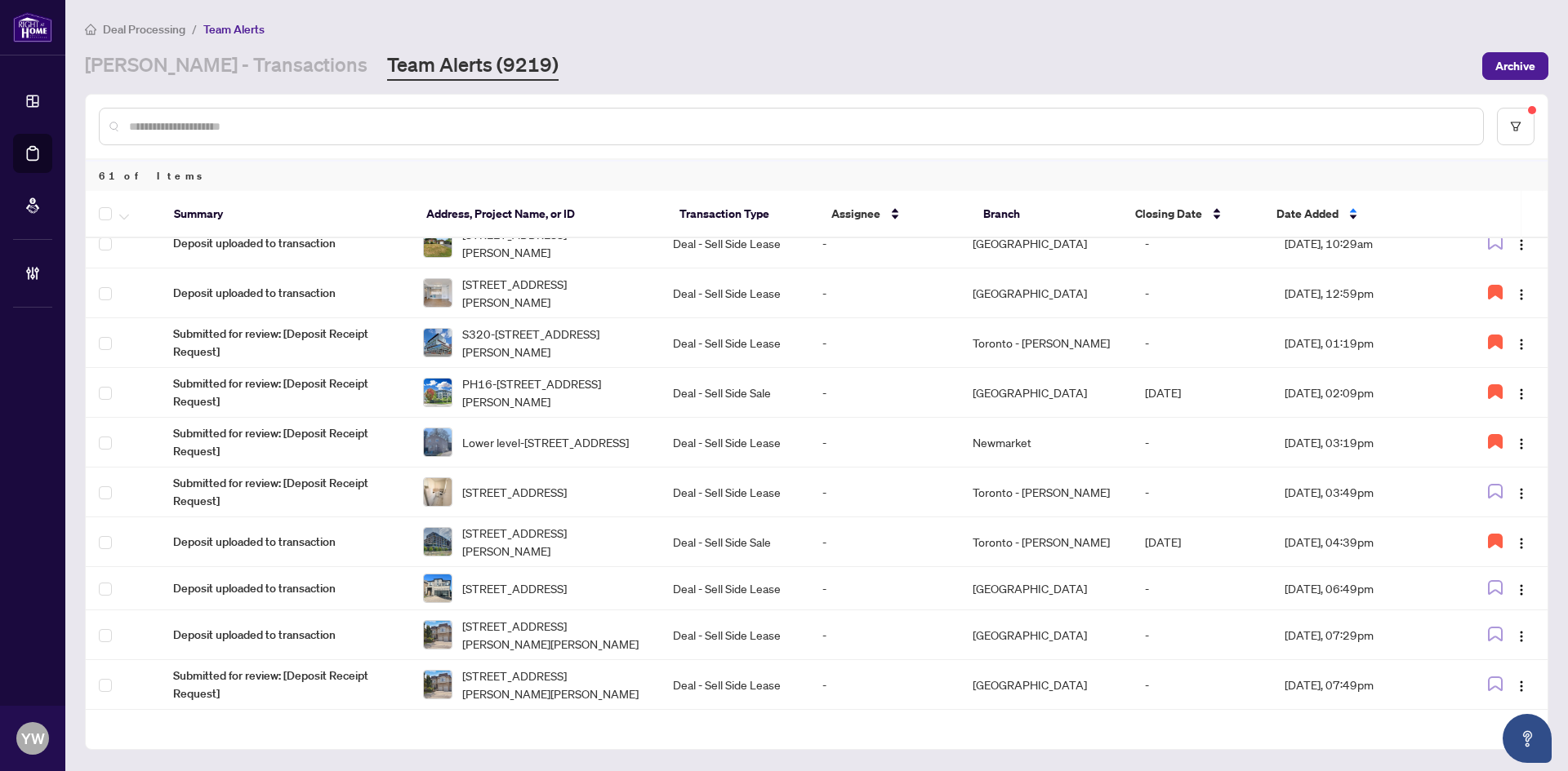
scroll to position [906, 0]
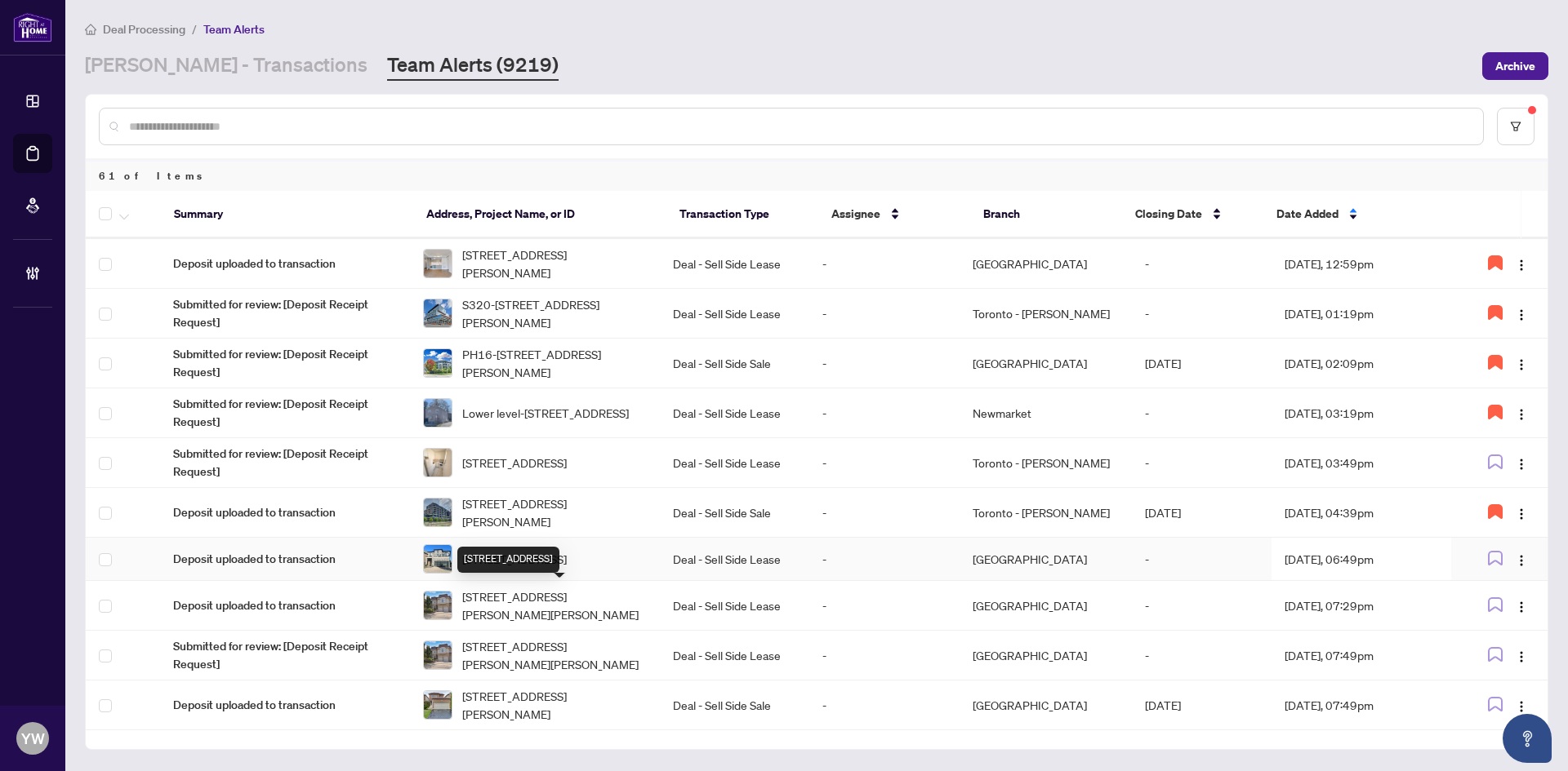
click at [542, 568] on span "6 Grendon Cres, Brampton, Ontario L6X 0E7, Canada" at bounding box center [515, 559] width 104 height 18
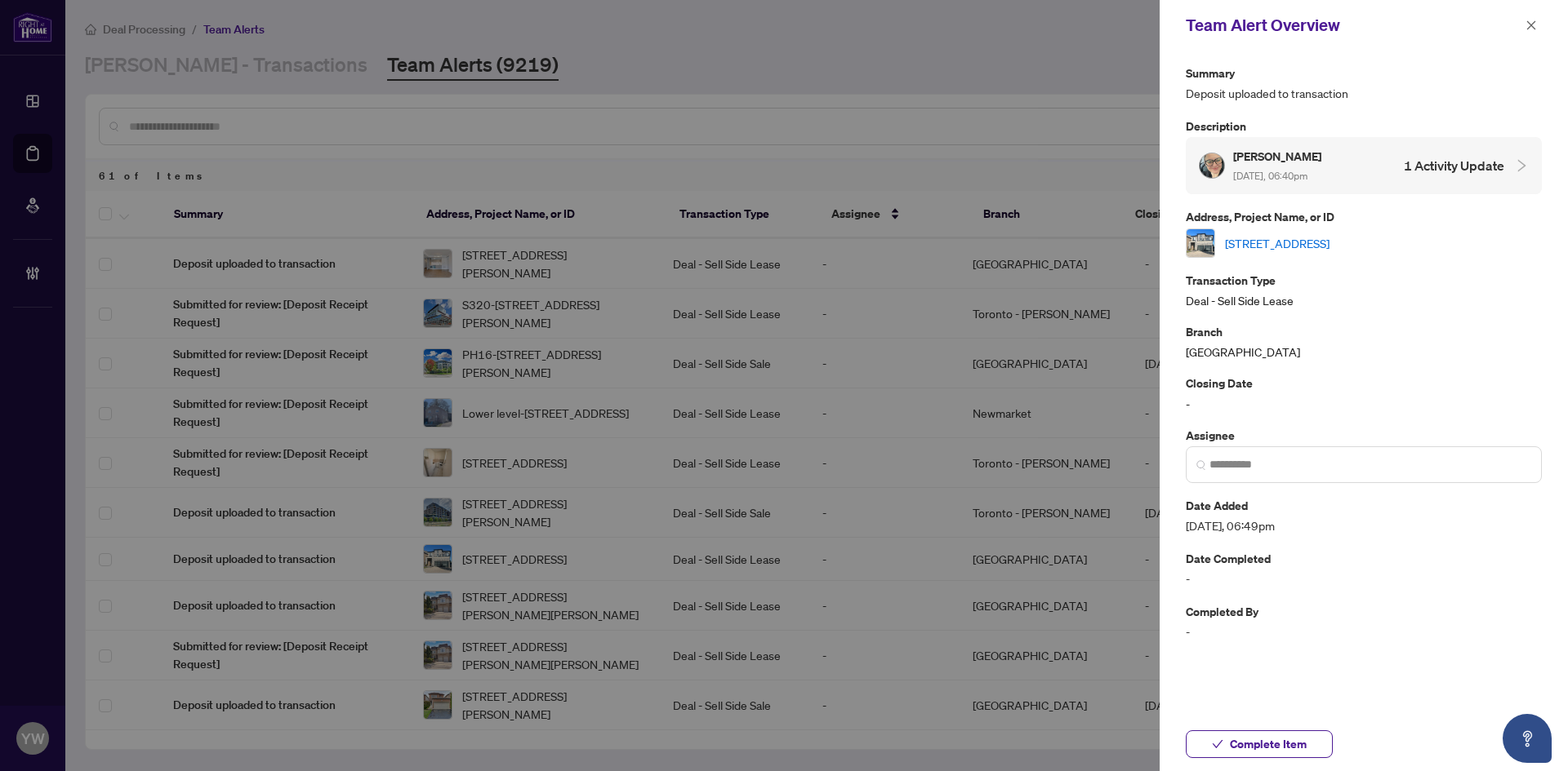
click at [1226, 246] on link "6 Grendon Cres, Brampton, Ontario L6X 0E7, Canada" at bounding box center [1277, 243] width 104 height 18
click at [1232, 746] on span "Complete Item" at bounding box center [1269, 744] width 77 height 26
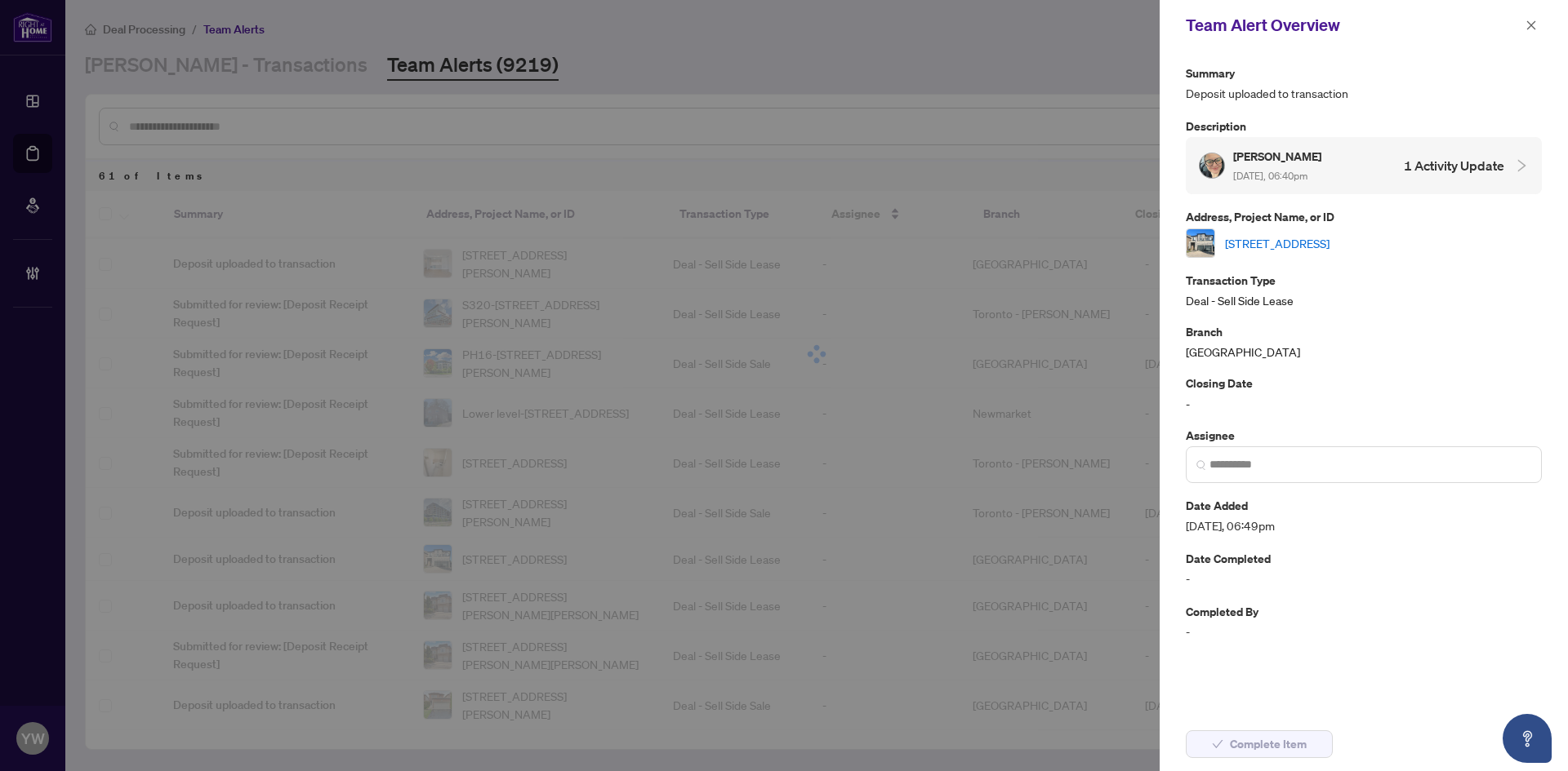
click at [1534, 29] on icon "close" at bounding box center [1531, 24] width 9 height 9
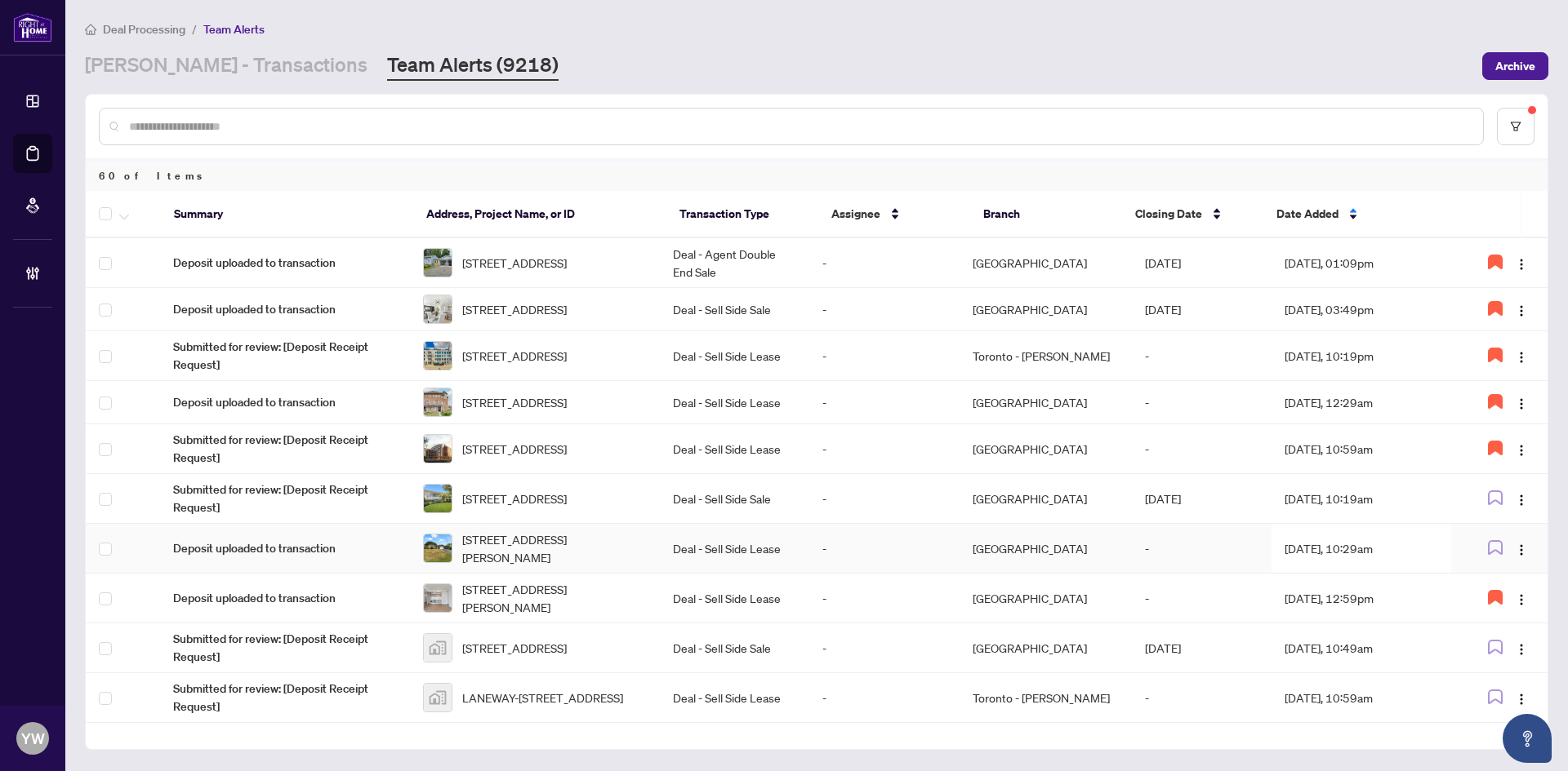
scroll to position [734, 0]
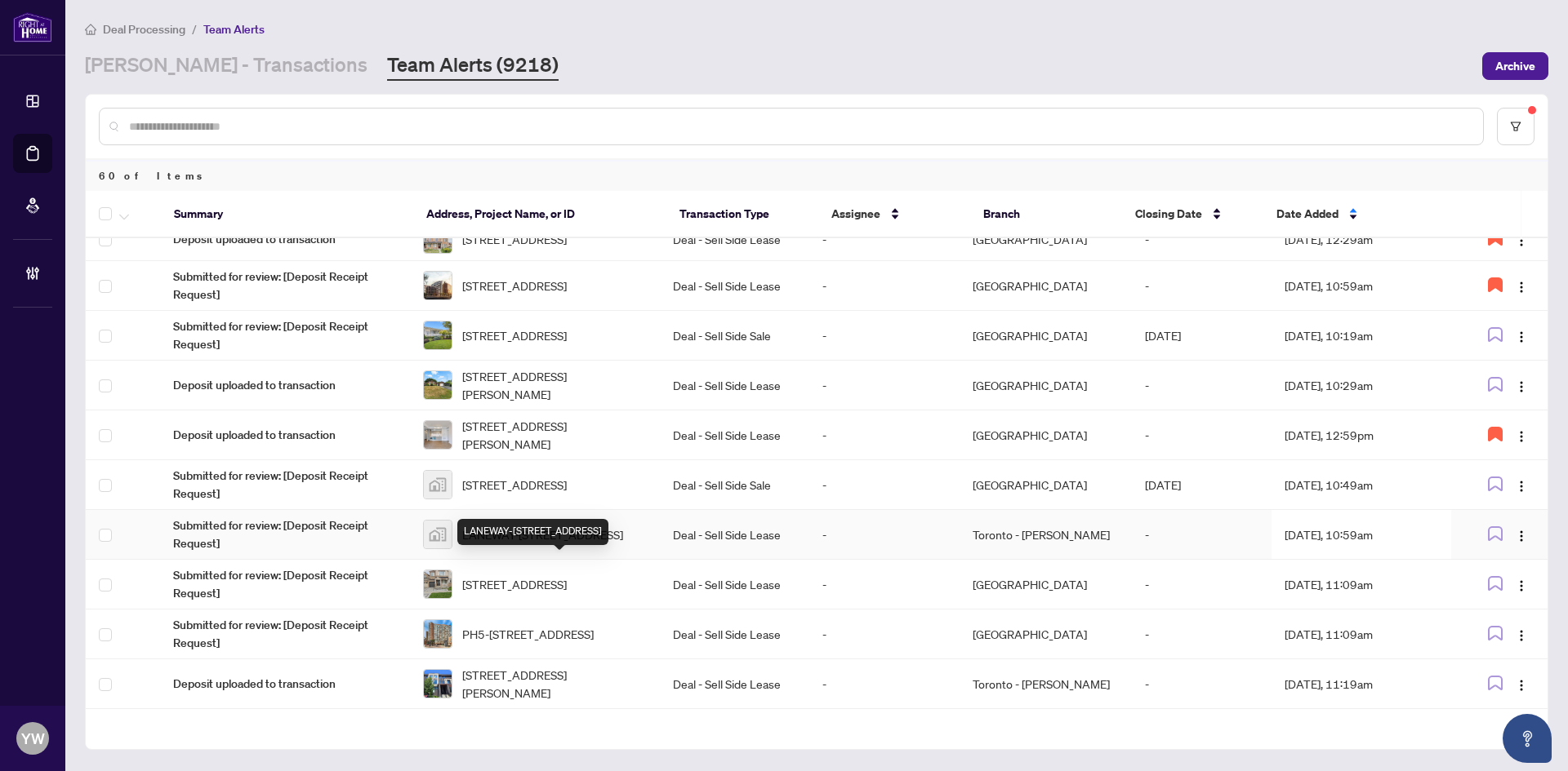
click at [576, 543] on span "LANEWAY-28 Salem Ave, Toronto, ON, Canada" at bounding box center [543, 535] width 161 height 18
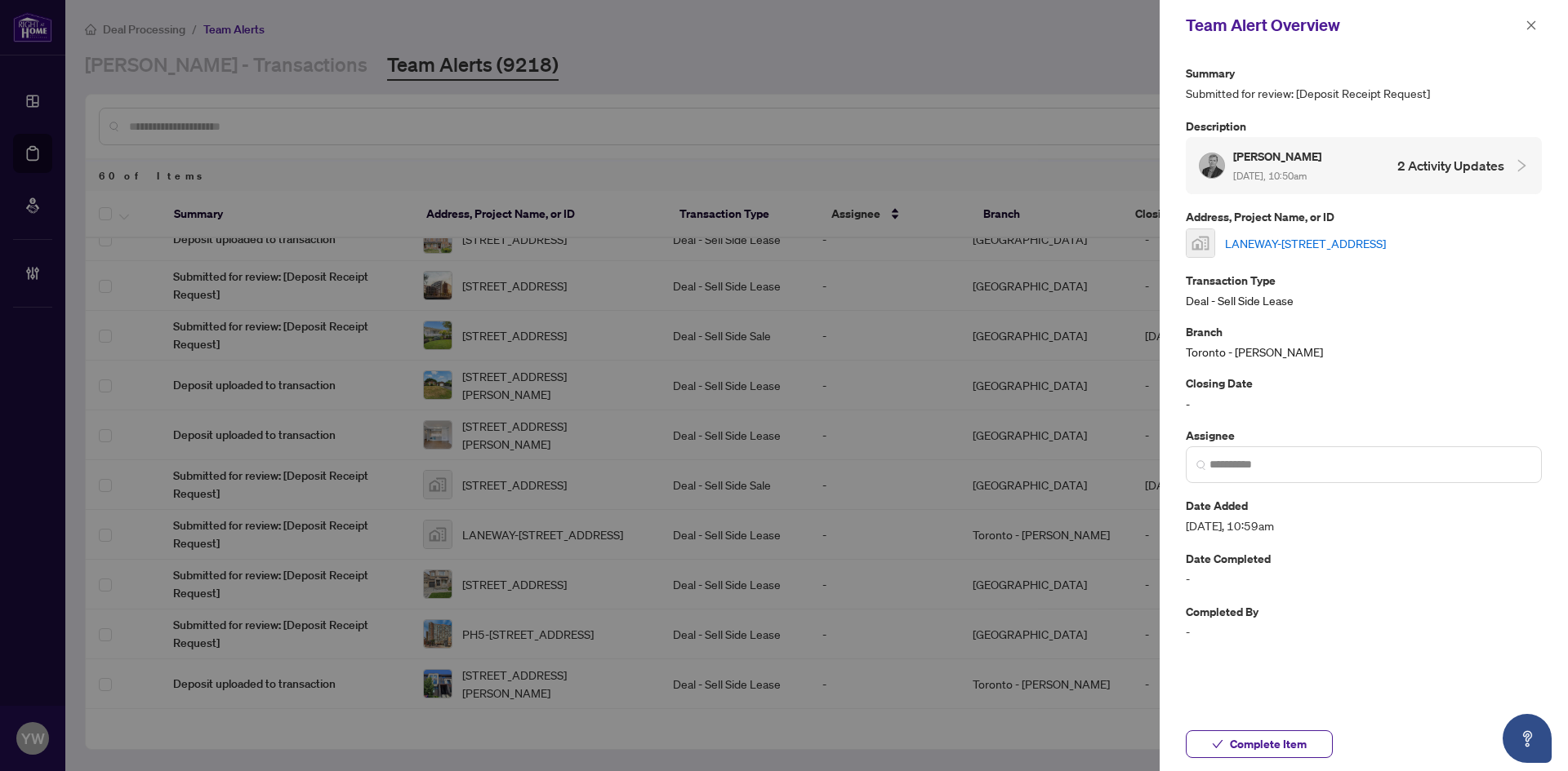
click at [1233, 246] on link "LANEWAY-28 Salem Ave, Toronto, ON, Canada" at bounding box center [1305, 243] width 161 height 18
click at [1239, 744] on span "Complete Item" at bounding box center [1269, 744] width 77 height 26
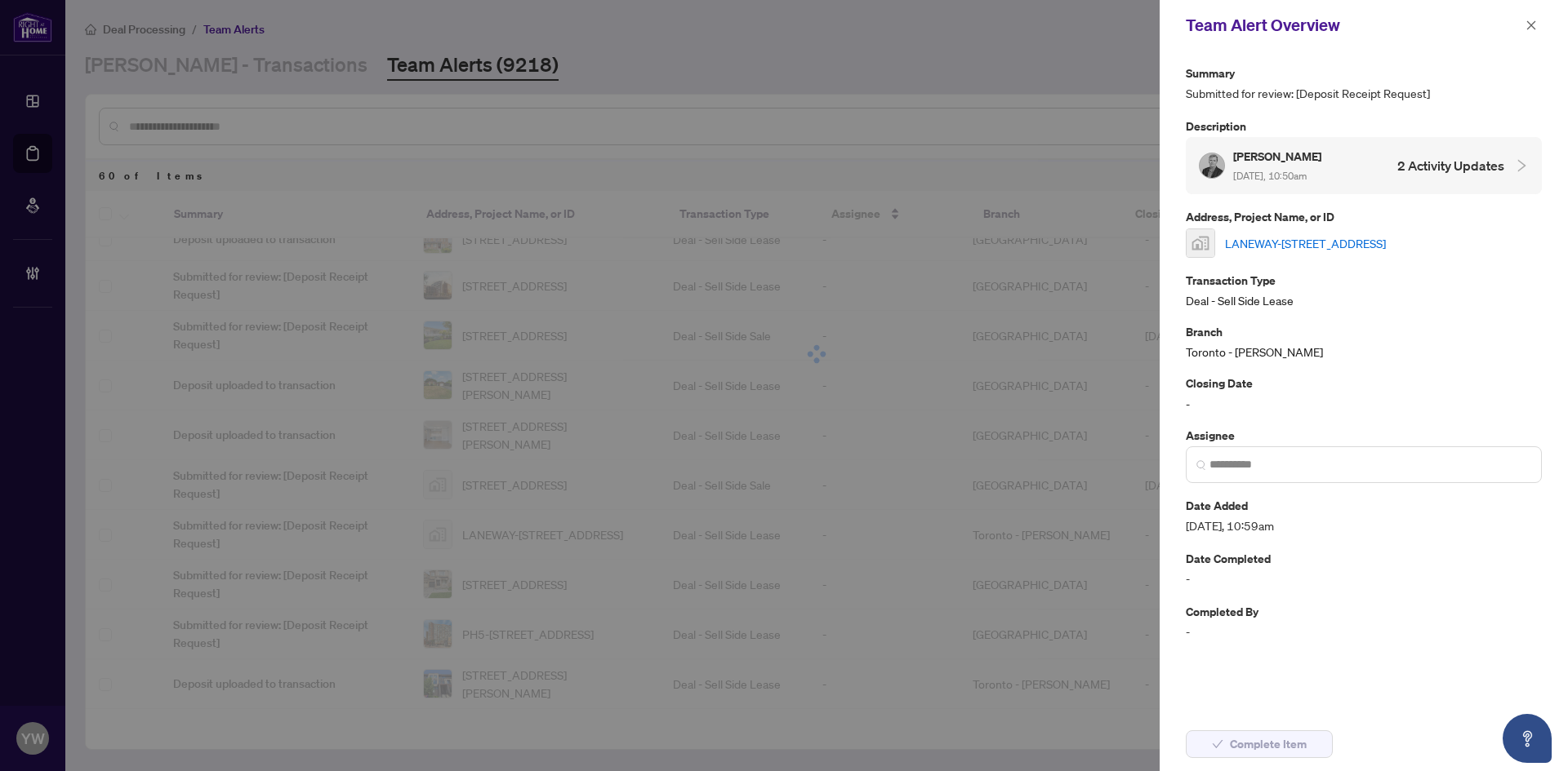
click at [1532, 29] on icon "close" at bounding box center [1531, 25] width 12 height 12
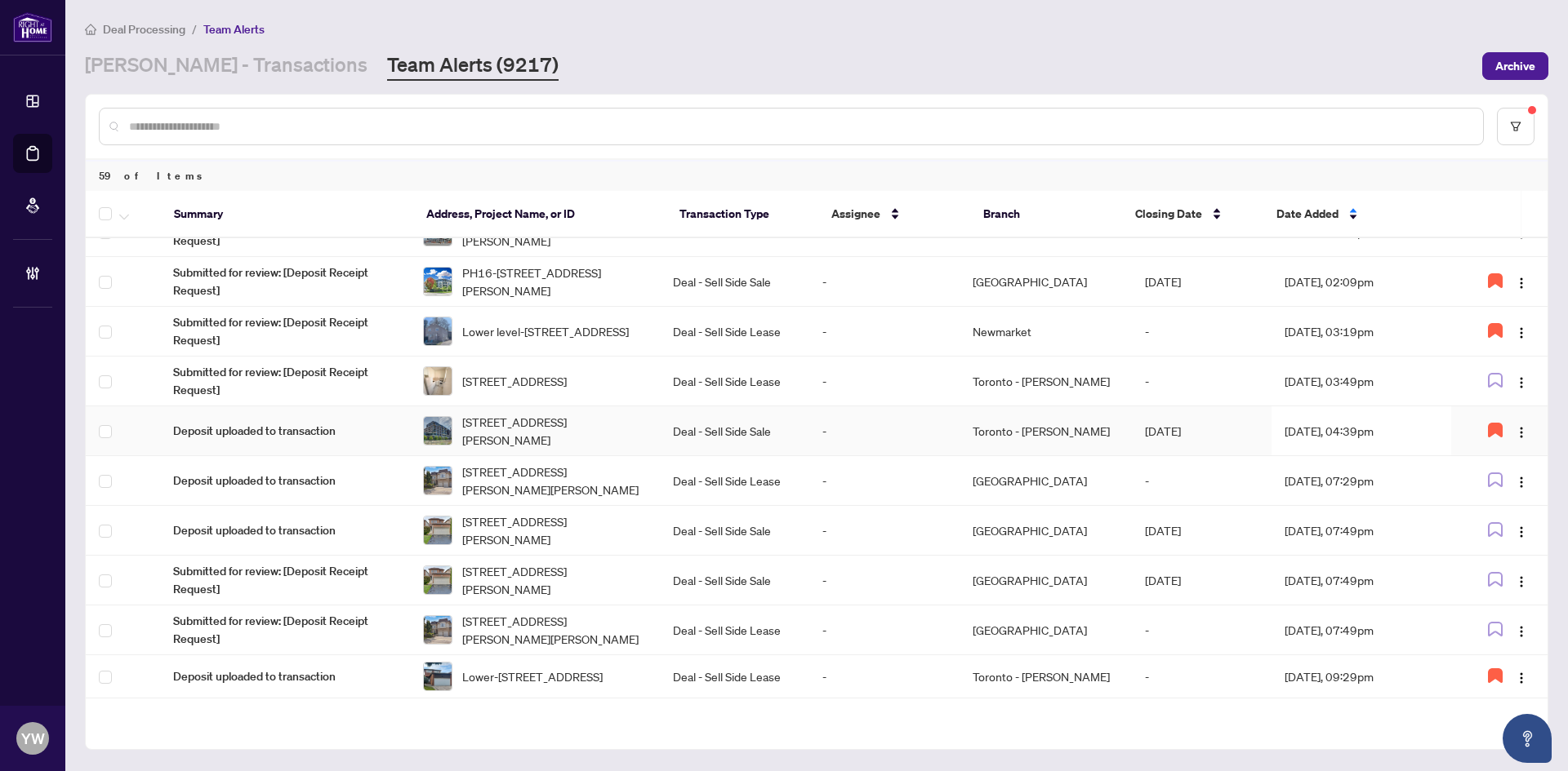
scroll to position [1069, 0]
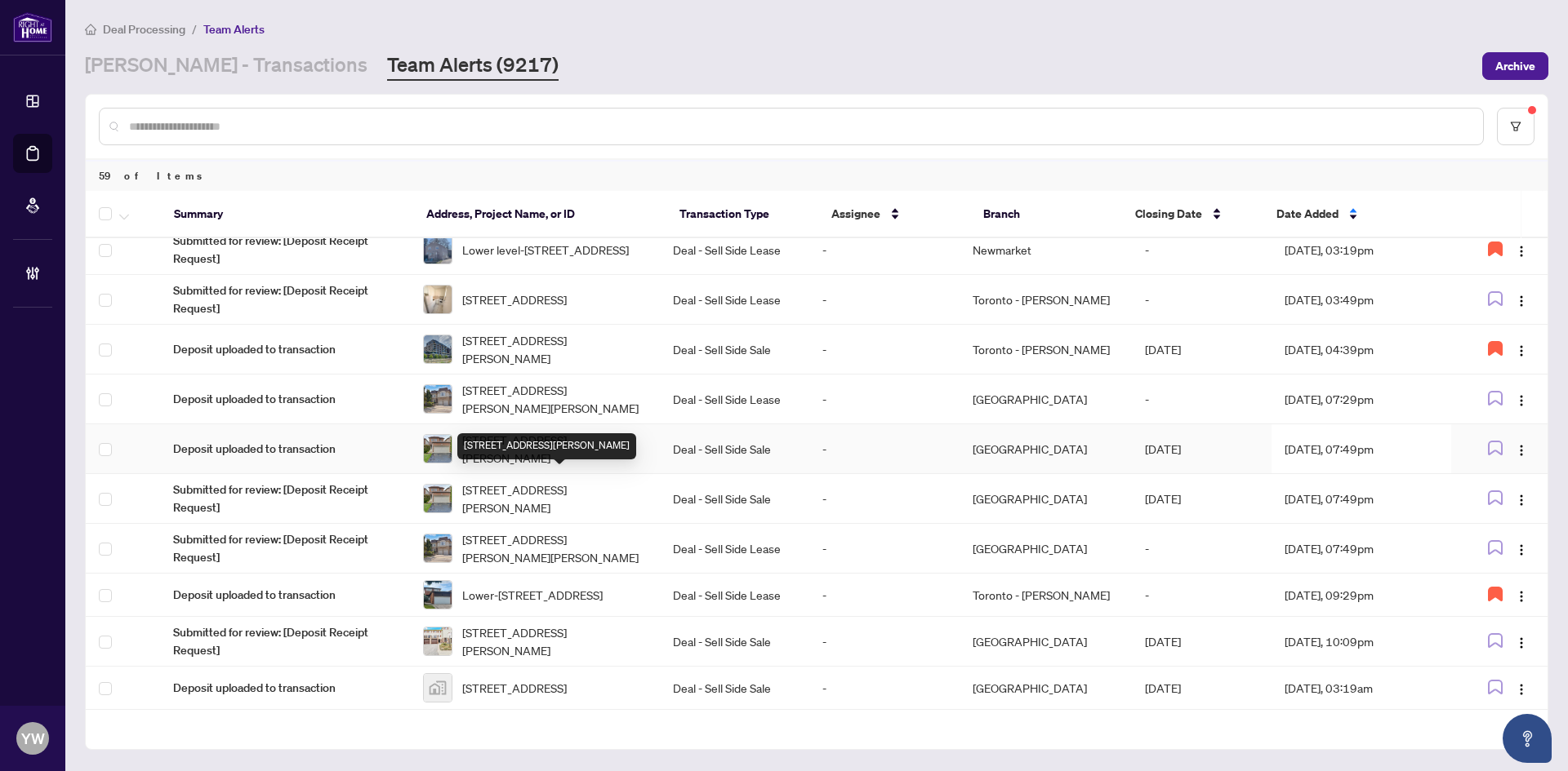
click at [519, 467] on span "41 Steele Valley Crt, Whitby, Ontario L1R 2M3, Canada" at bounding box center [554, 449] width 184 height 36
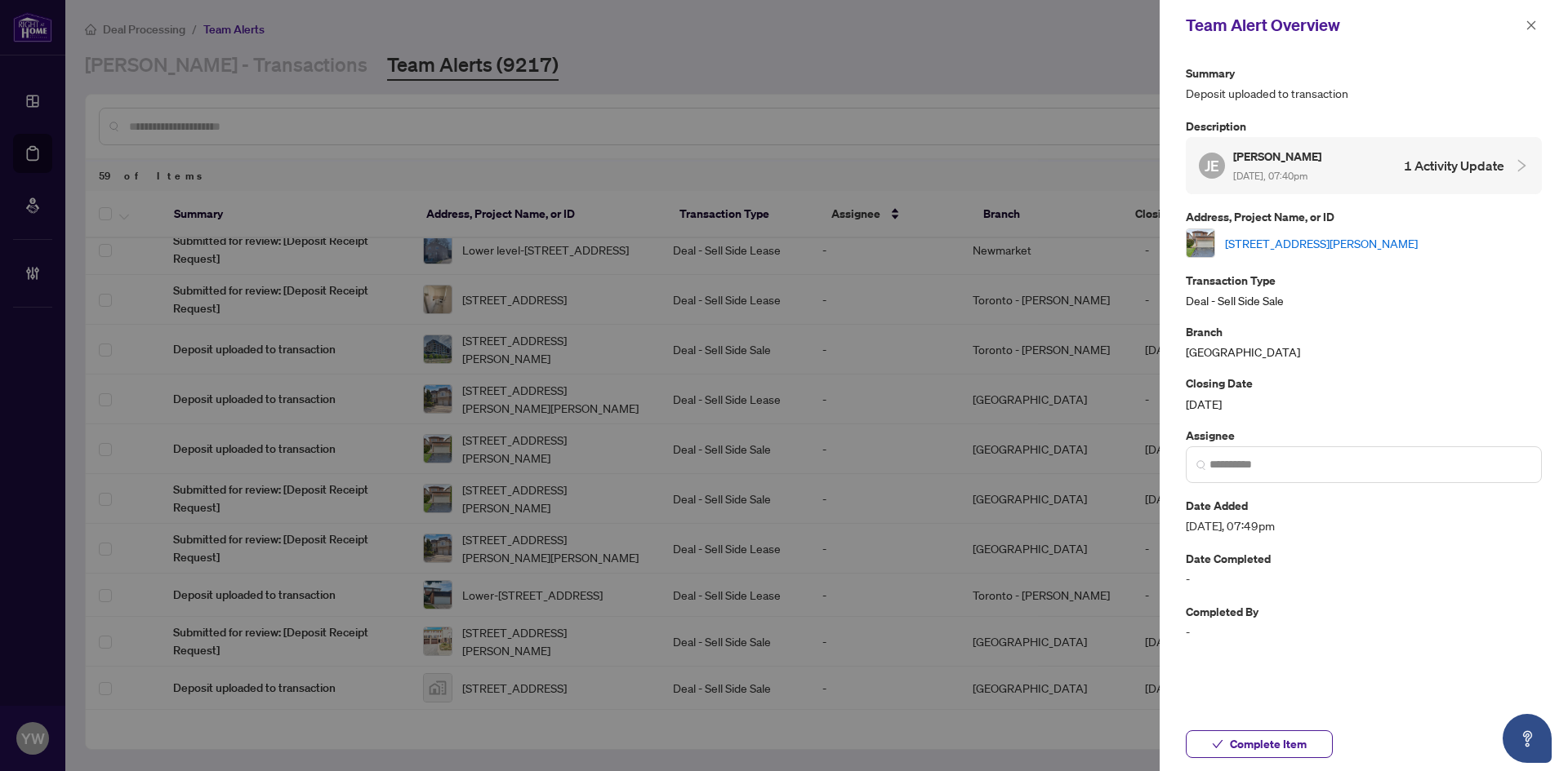
click at [1254, 241] on link "41 Steele Valley Crt, Whitby, Ontario L1R 2M3, Canada" at bounding box center [1322, 243] width 193 height 18
click at [1533, 11] on div "Team Alert Overview" at bounding box center [1363, 25] width 408 height 50
click at [1531, 24] on icon "close" at bounding box center [1531, 25] width 12 height 12
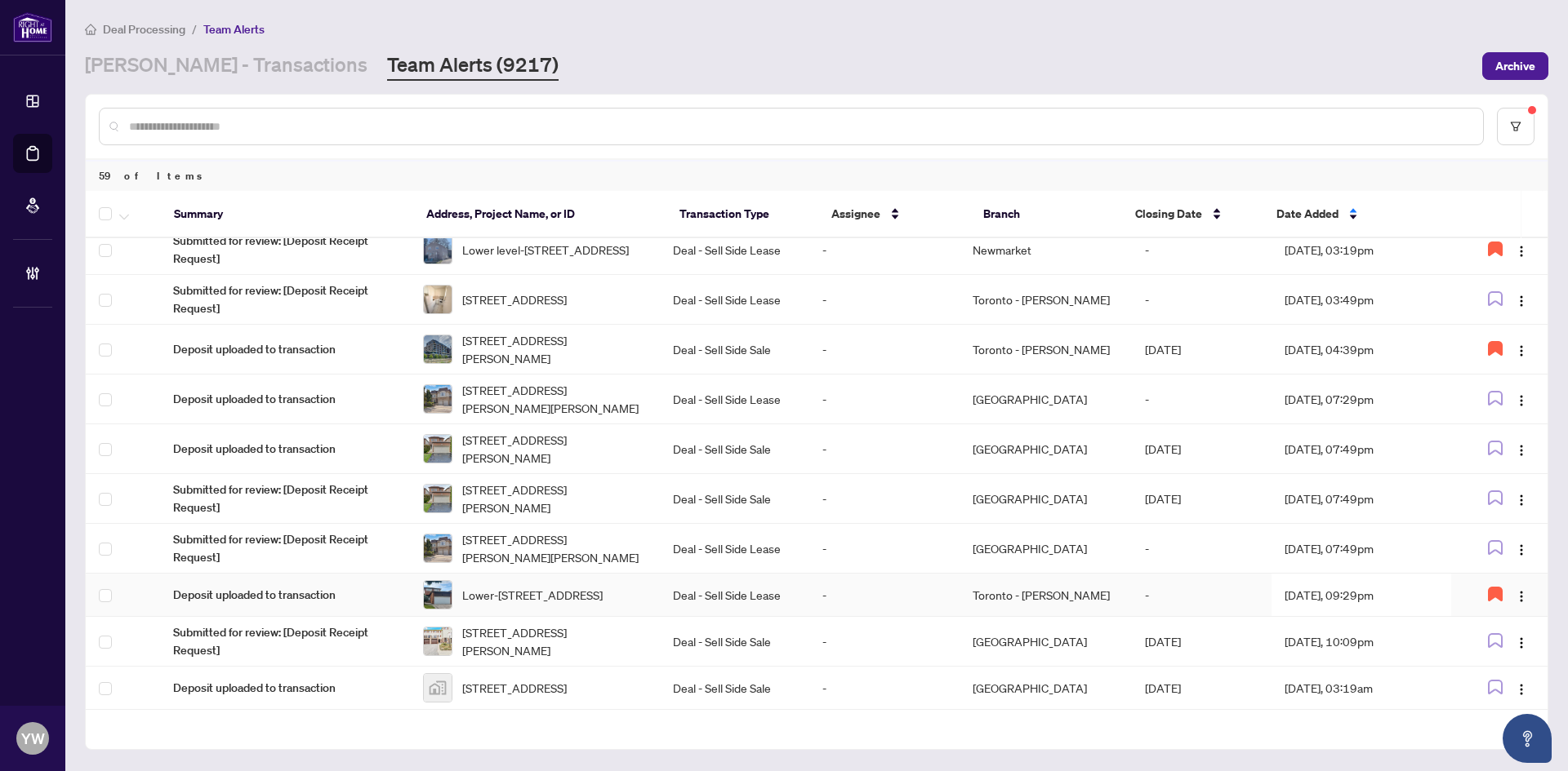
scroll to position [1151, 0]
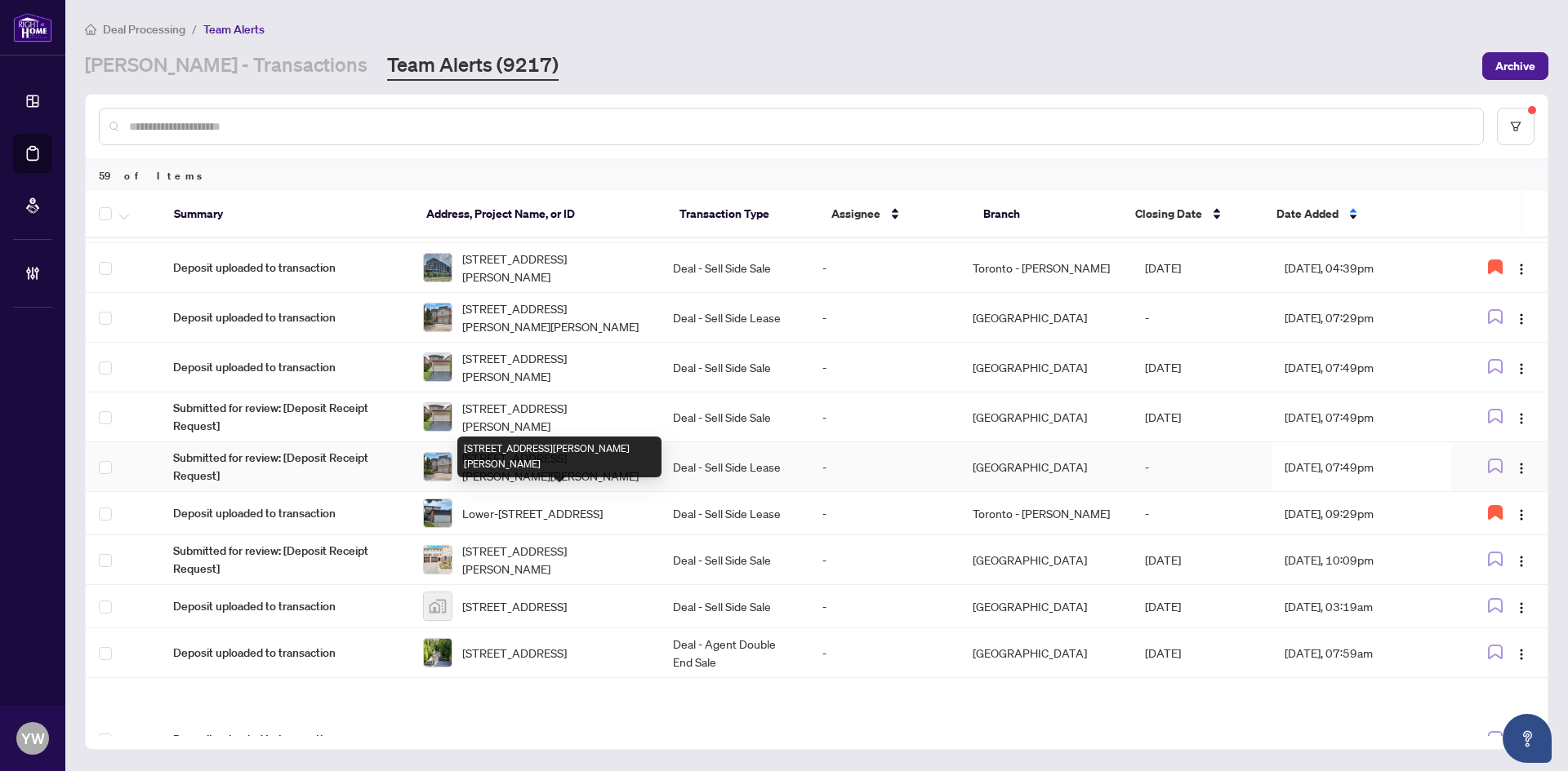
click at [568, 484] on span "88 Langtry Pl, Vaughan, Ontario L4J 8L6, Canada" at bounding box center [554, 466] width 184 height 36
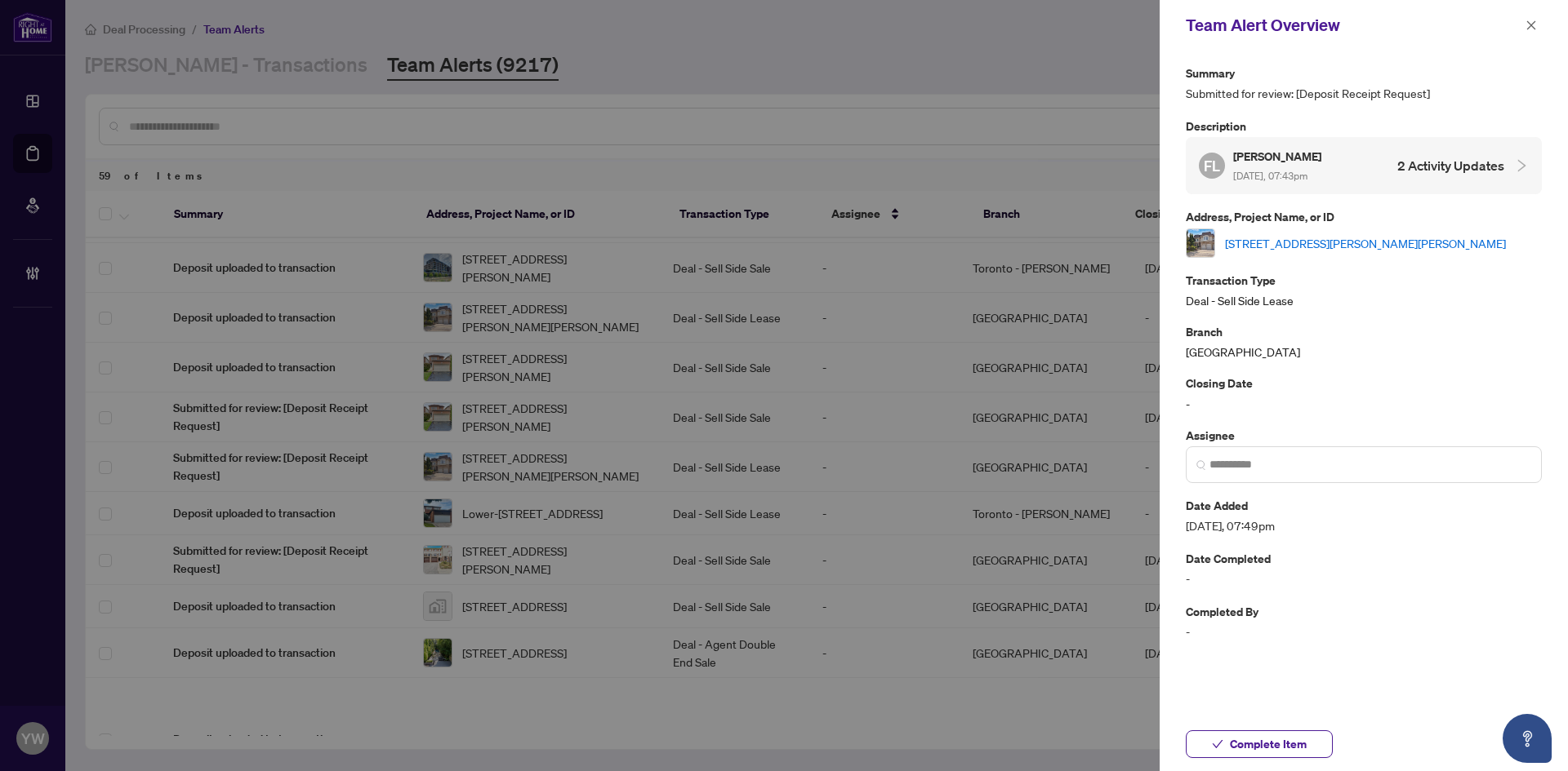
click at [1530, 31] on icon "close" at bounding box center [1531, 25] width 12 height 12
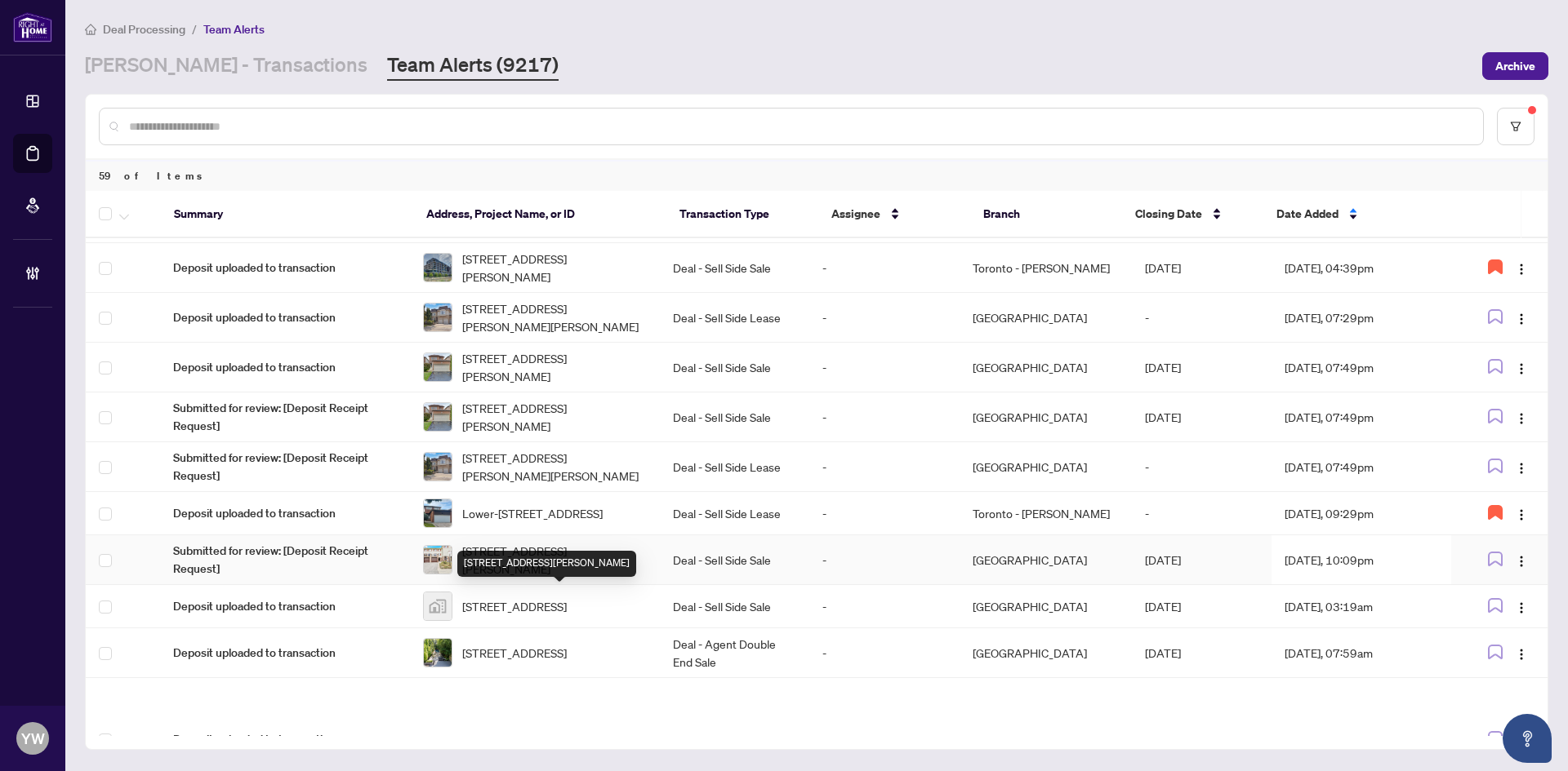
click at [570, 578] on span "129 Jenny Wren Way, Toronto, Ontario M2H 2Z1, Canada" at bounding box center [554, 560] width 184 height 36
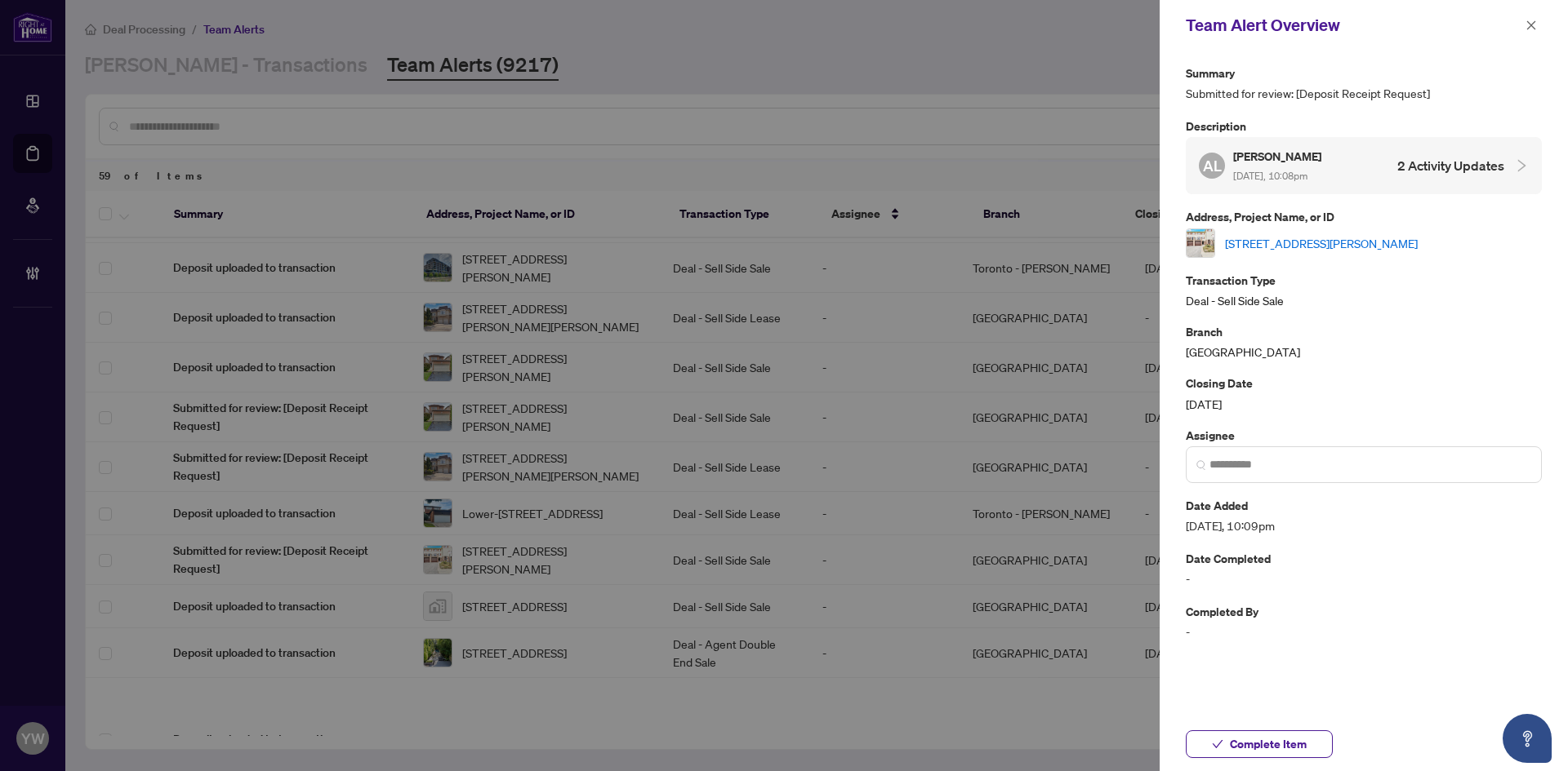
click at [1275, 242] on link "129 Jenny Wren Way, Toronto, Ontario M2H 2Z1, Canada" at bounding box center [1322, 243] width 193 height 18
click at [1257, 744] on span "Complete Item" at bounding box center [1269, 744] width 77 height 26
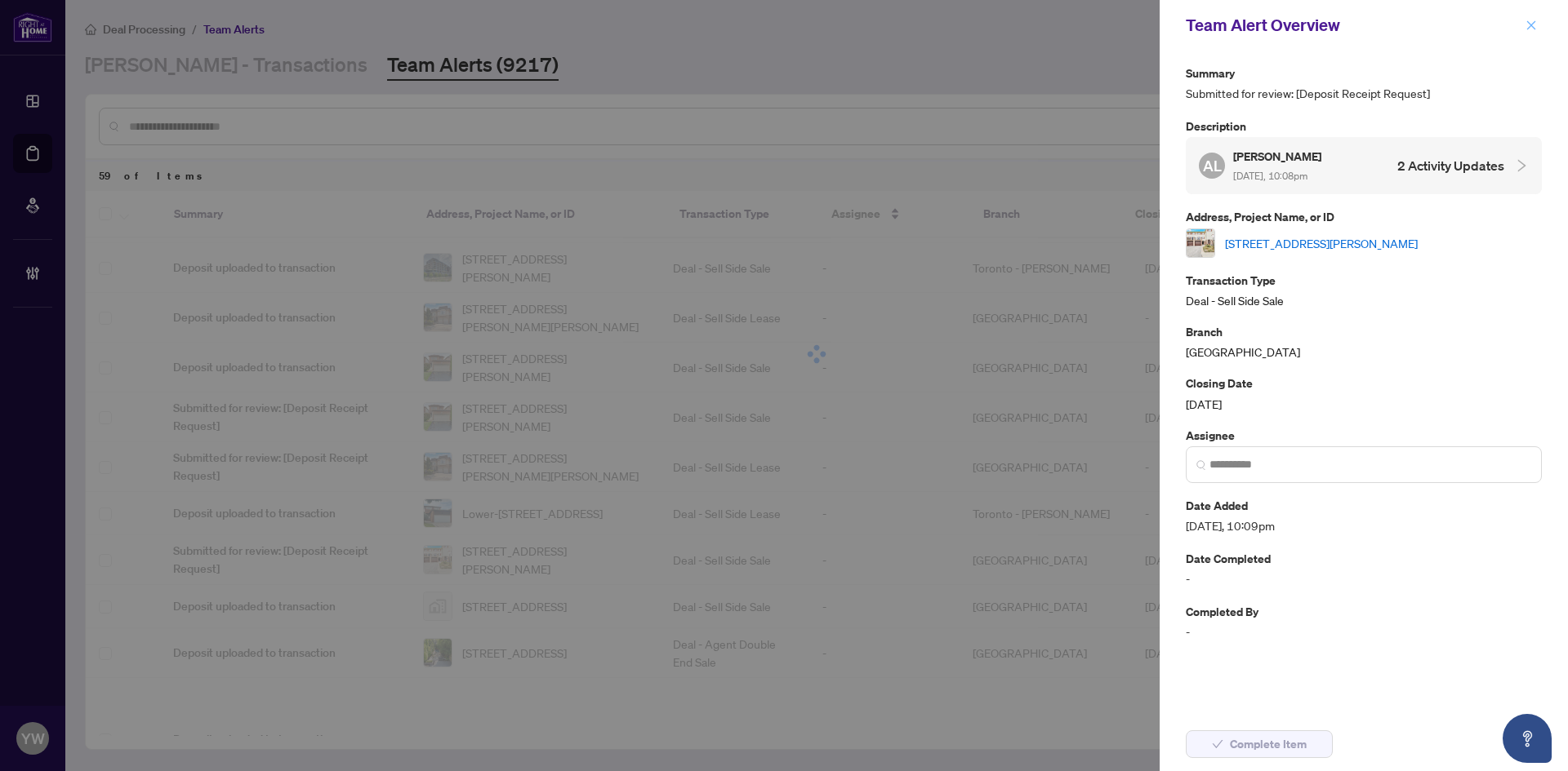
click at [1534, 25] on icon "close" at bounding box center [1531, 25] width 12 height 12
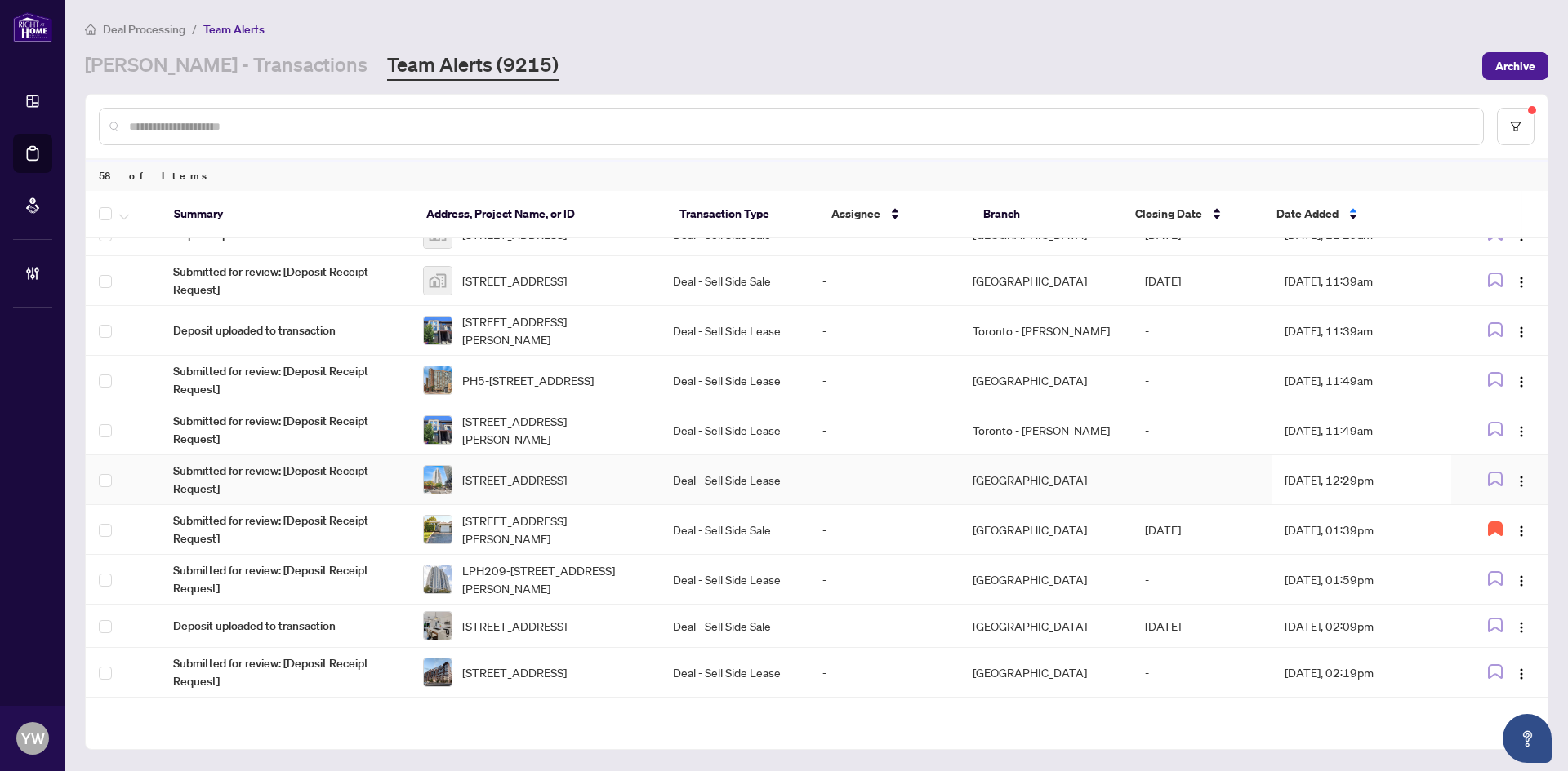
scroll to position [1306, 0]
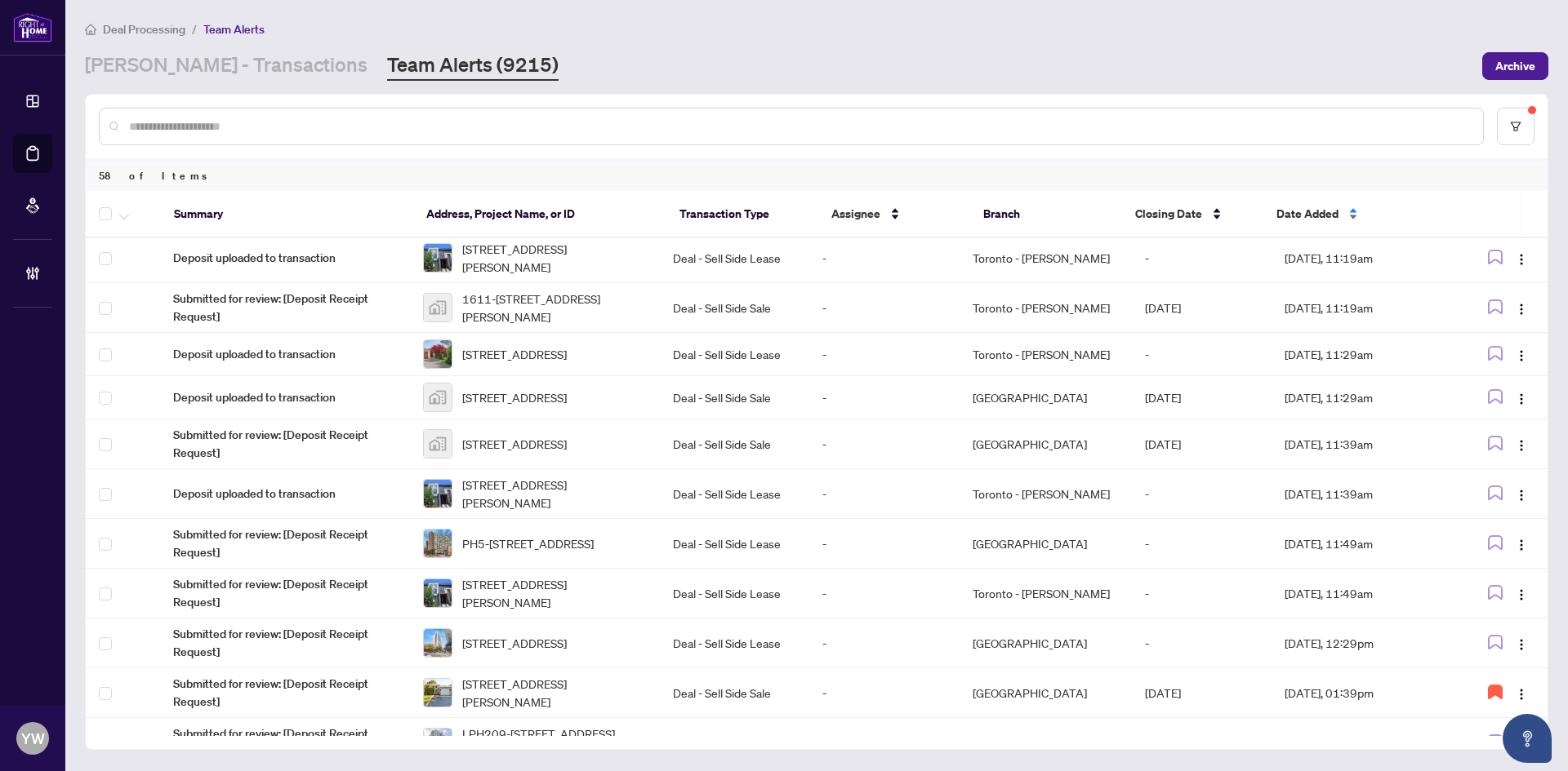
click at [1291, 210] on span "Date Added" at bounding box center [1307, 213] width 62 height 18
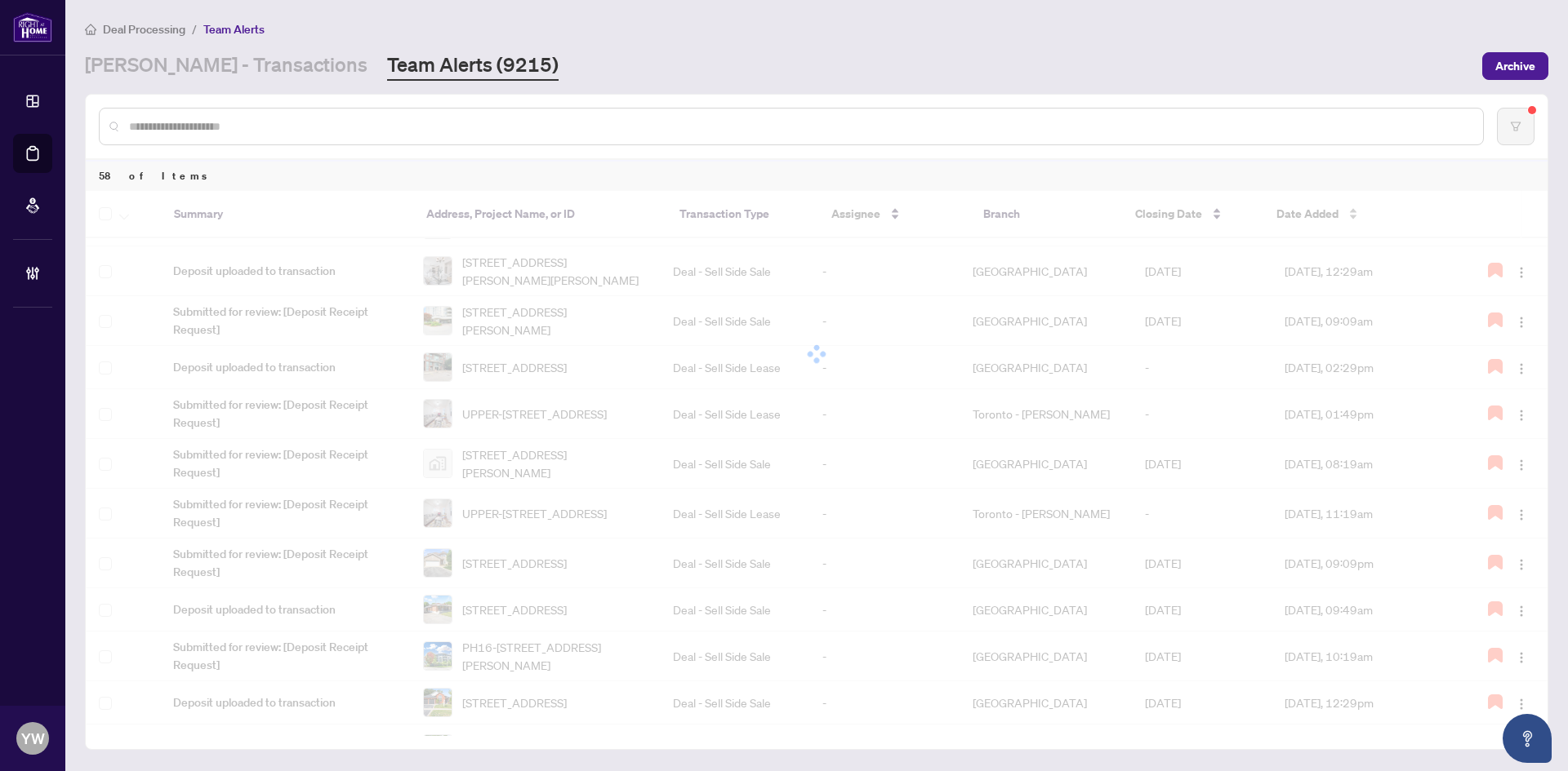
scroll to position [0, 0]
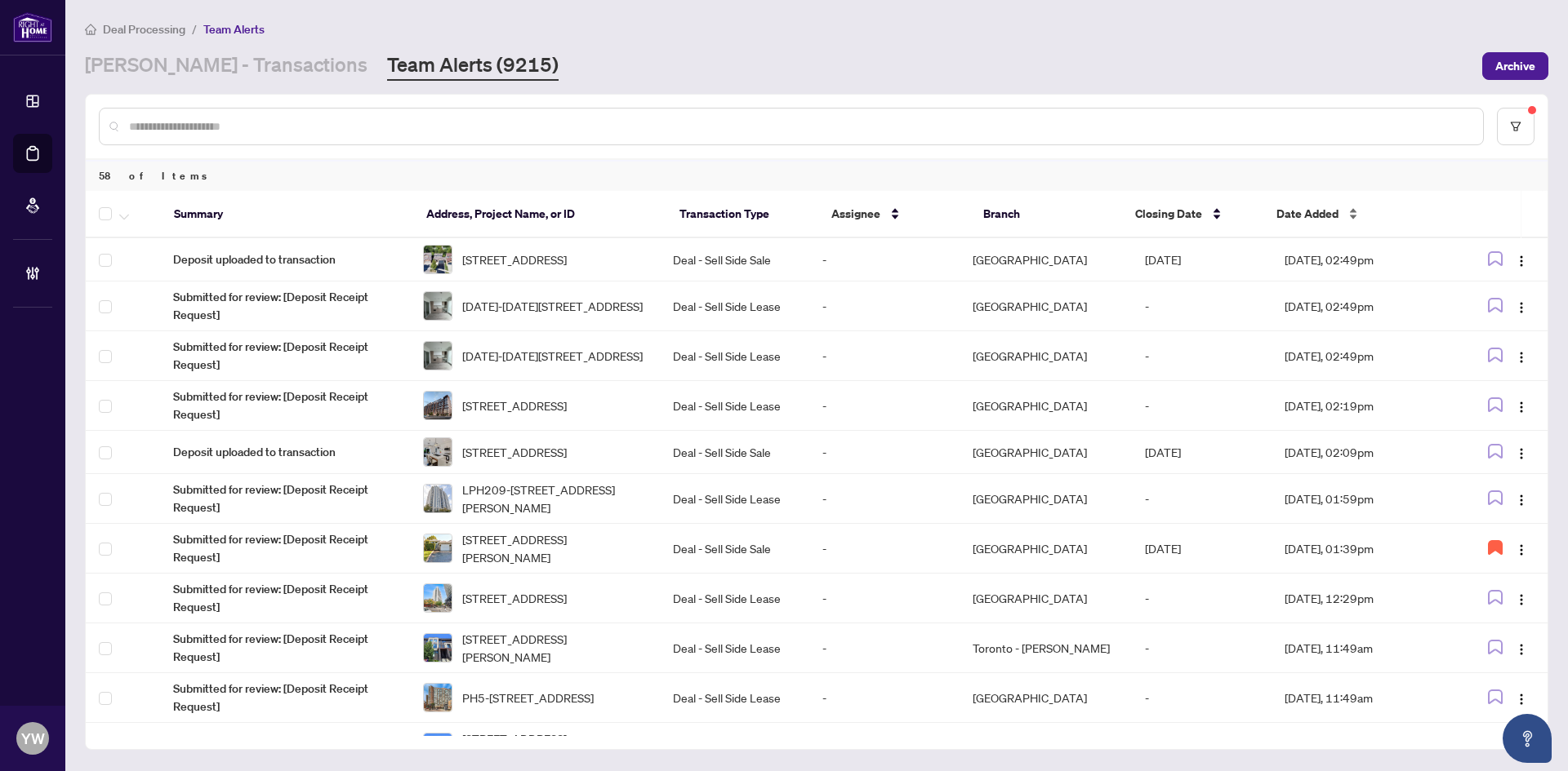
click at [1319, 219] on span "Date Added" at bounding box center [1307, 213] width 62 height 18
click at [1310, 205] on div "Date Added" at bounding box center [1355, 213] width 156 height 18
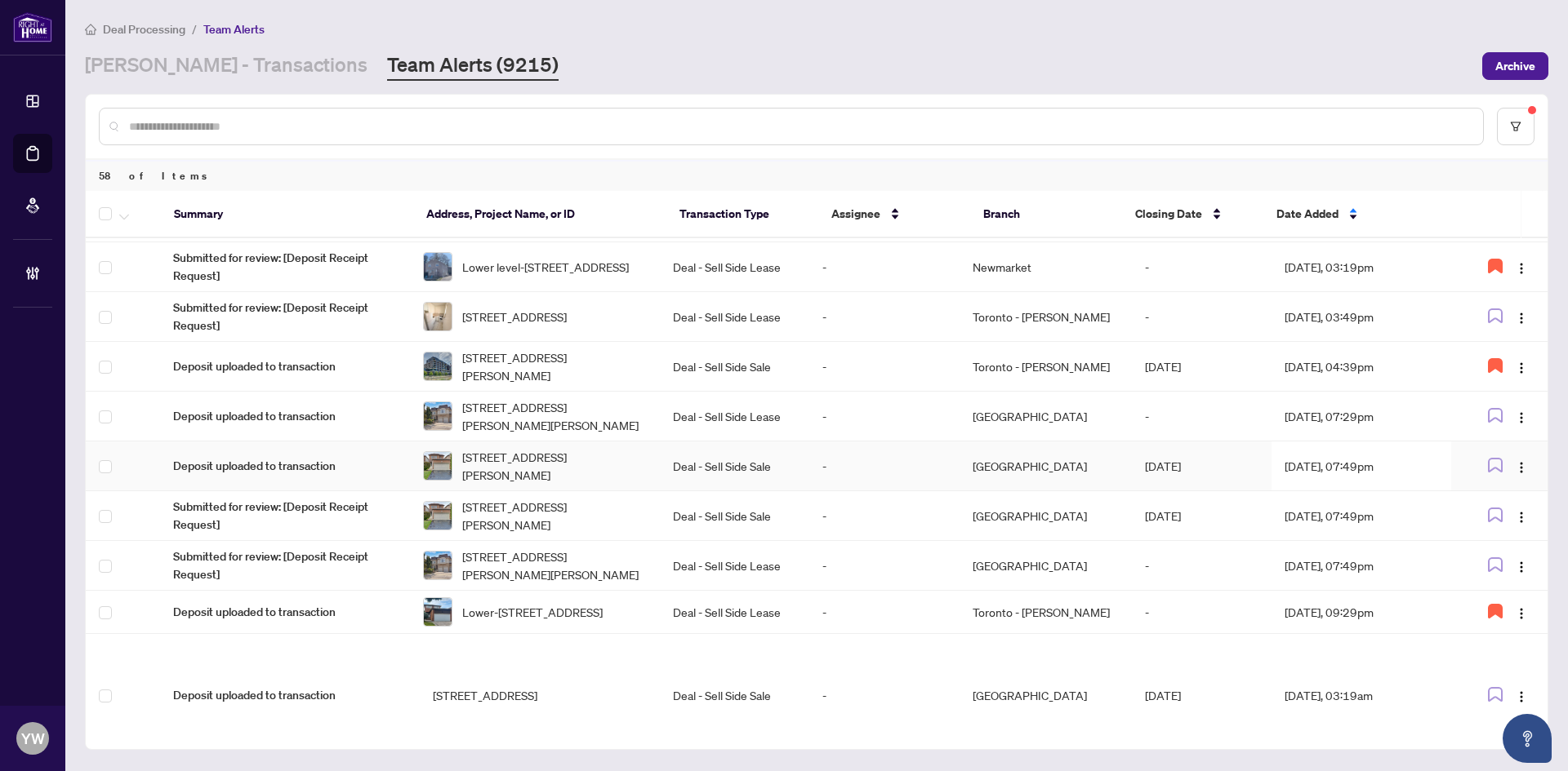
scroll to position [1061, 0]
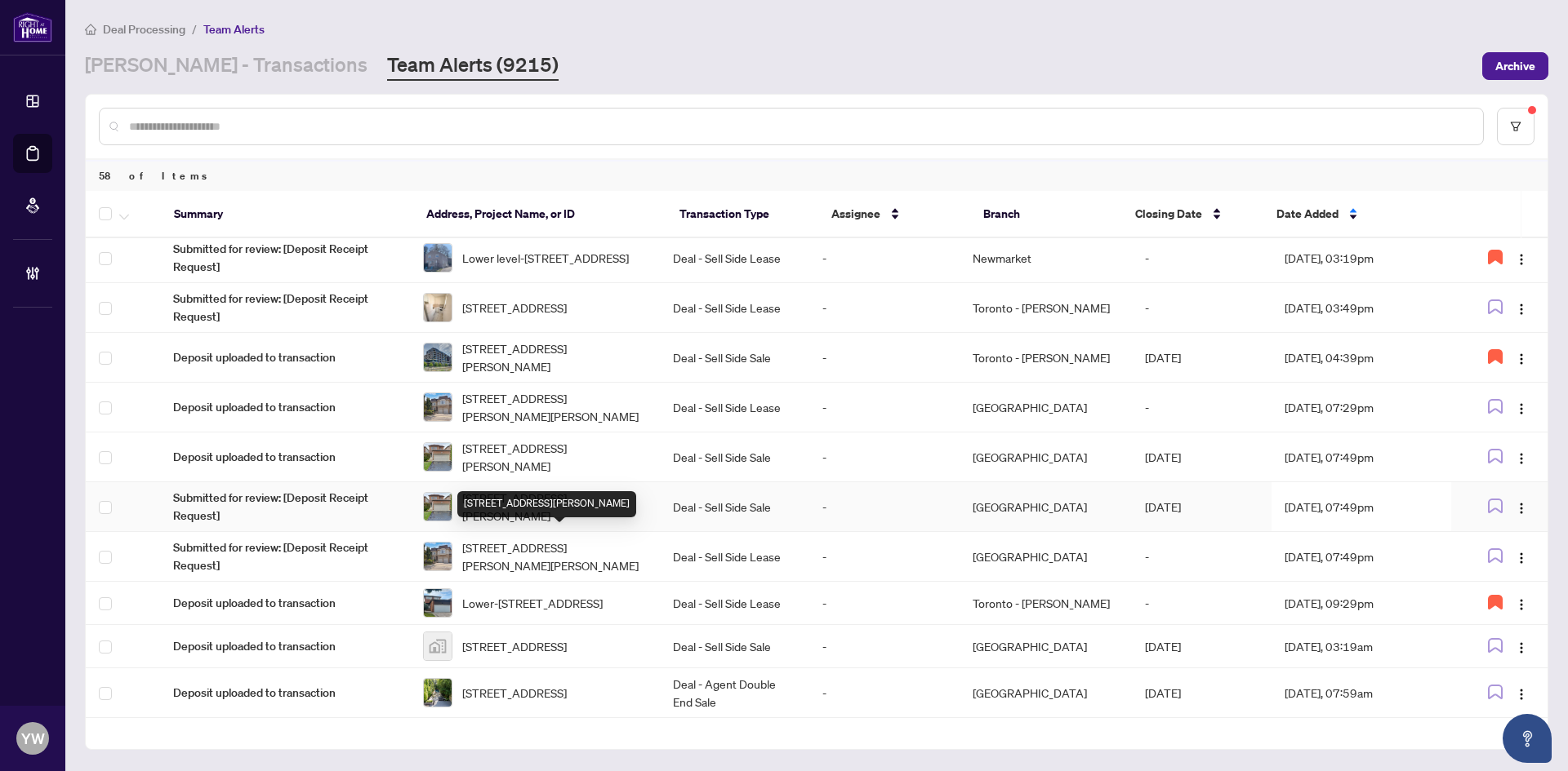
click at [532, 525] on span "41 Steele Valley Crt, Whitby, Ontario L1R 2M3, Canada" at bounding box center [554, 507] width 184 height 36
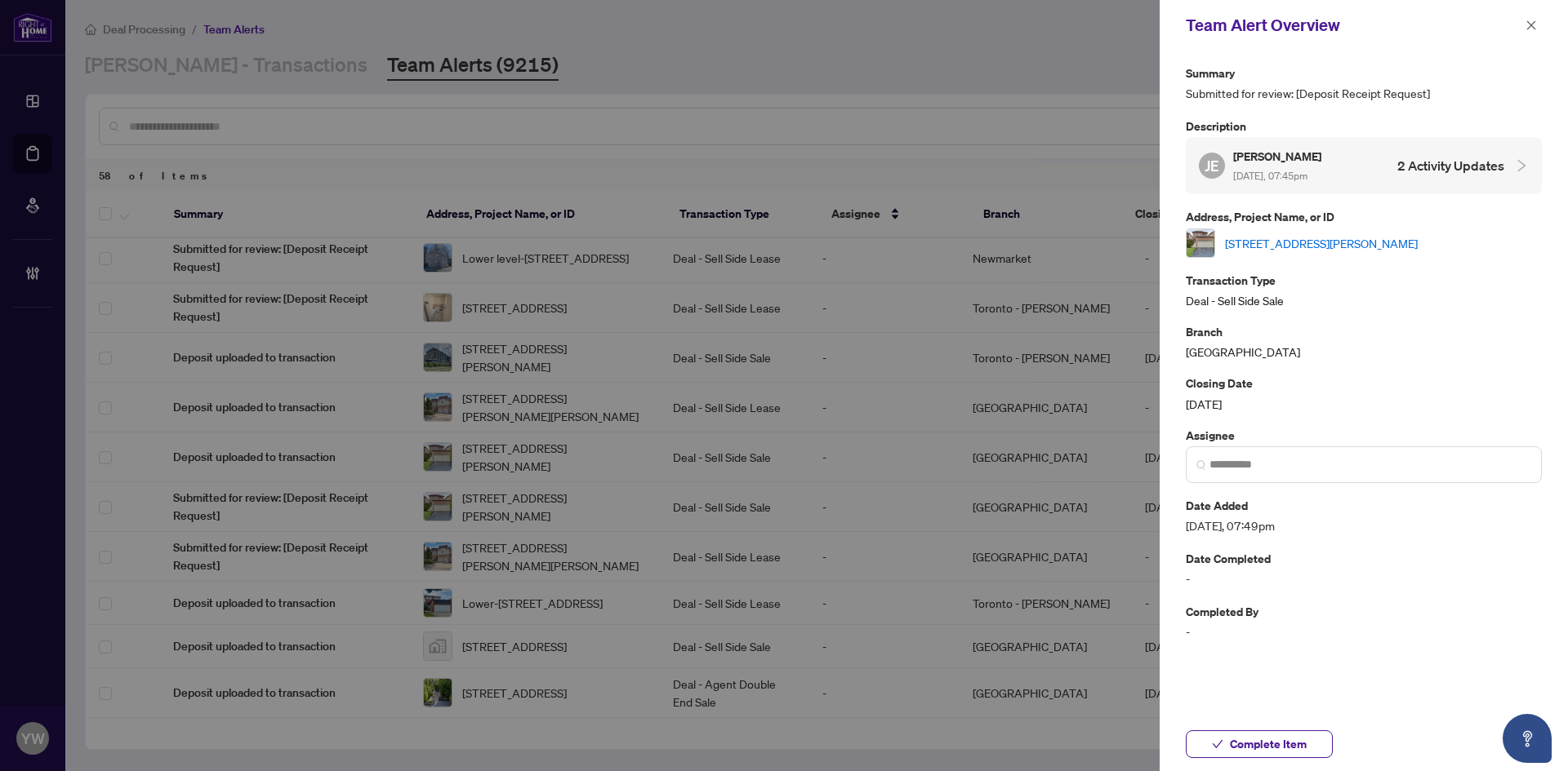
click at [1291, 241] on link "41 Steele Valley Crt, Whitby, Ontario L1R 2M3, Canada" at bounding box center [1322, 243] width 193 height 18
click at [1528, 19] on icon "close" at bounding box center [1531, 25] width 12 height 12
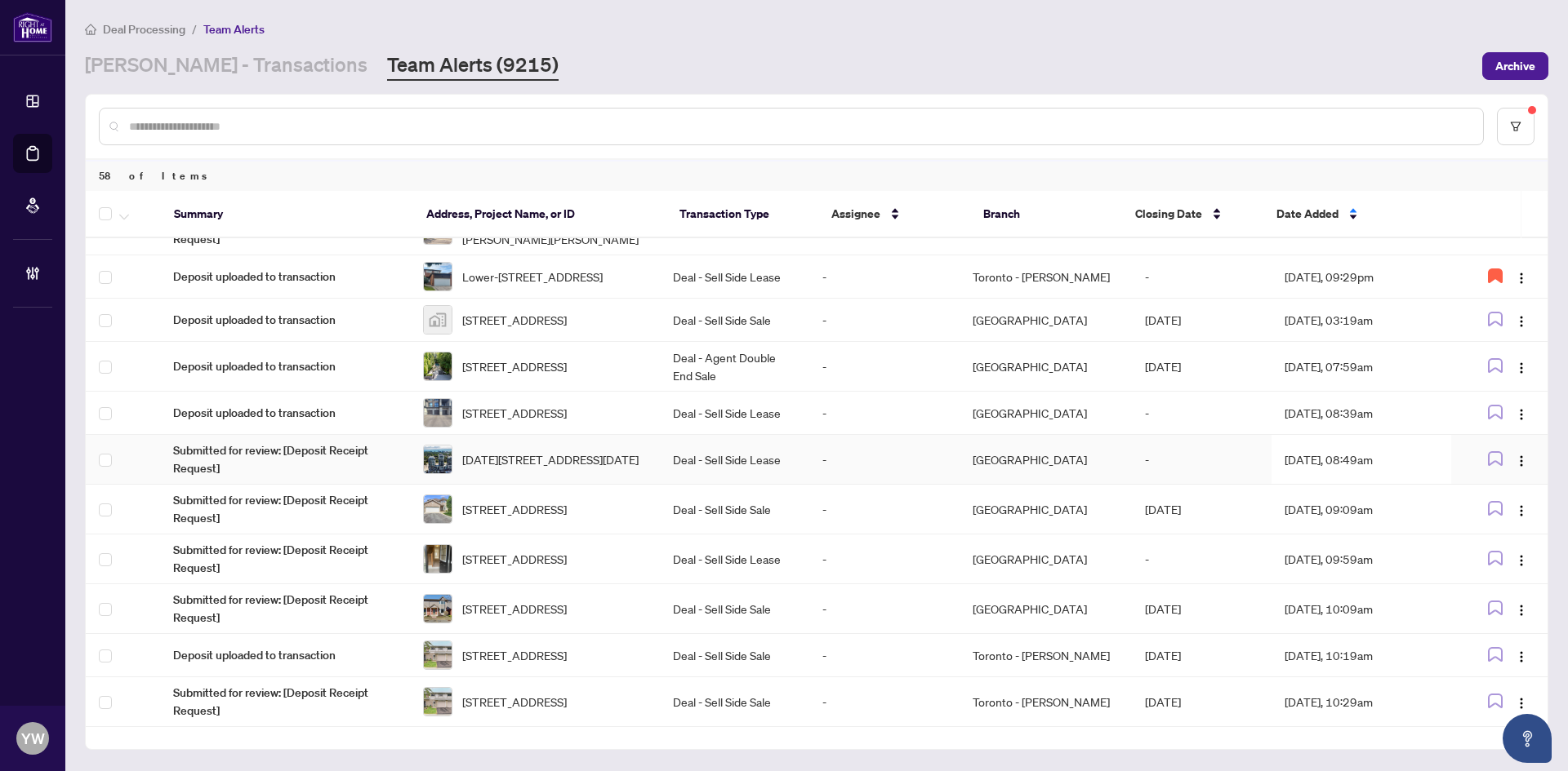
scroll to position [1306, 0]
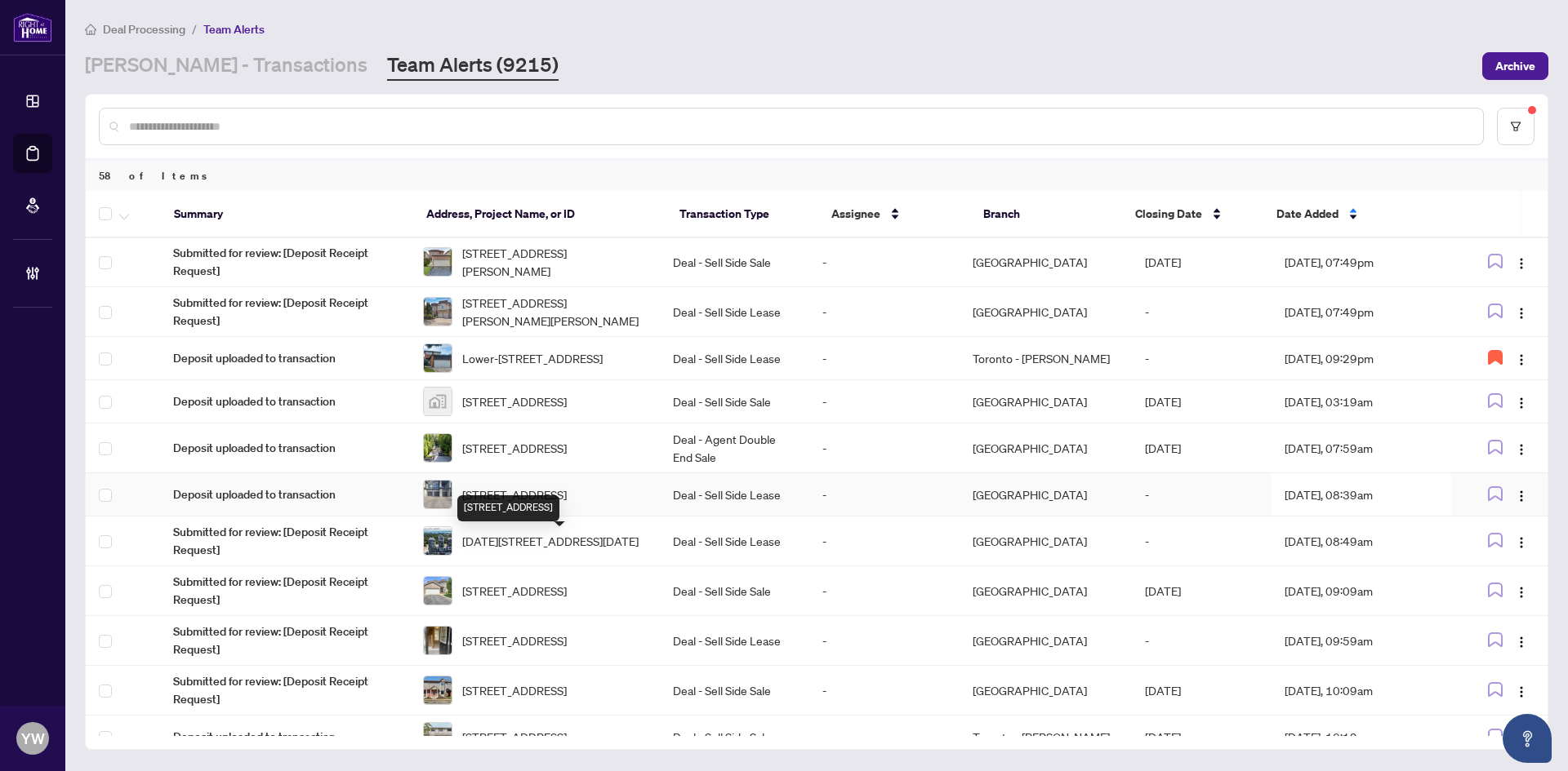
click at [567, 504] on span "496 Salem Rd, Ajax, Ontario L1S 0G9, Canada" at bounding box center [515, 494] width 104 height 18
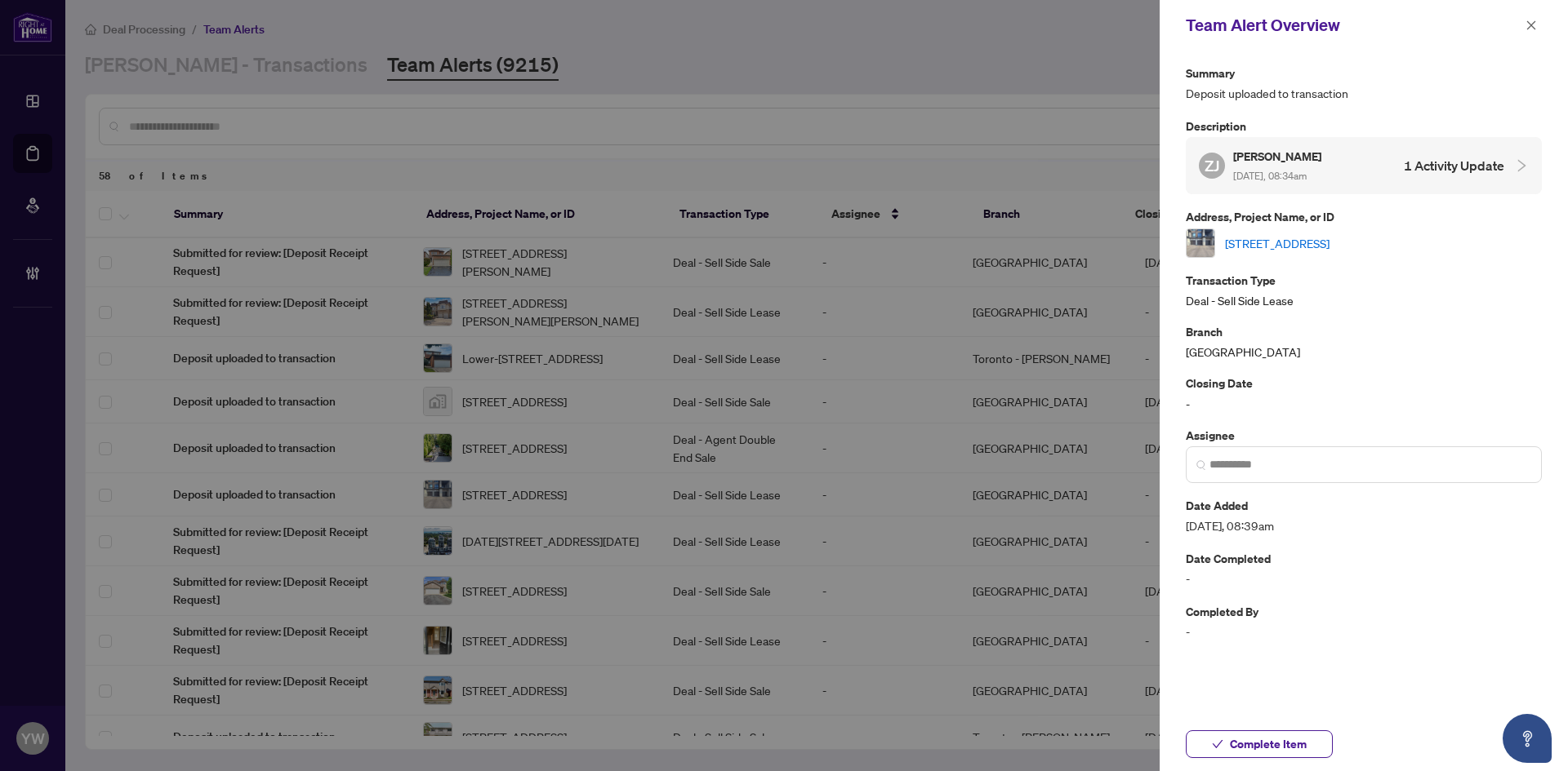
click at [1254, 241] on link "496 Salem Rd, Ajax, Ontario L1S 0G9, Canada" at bounding box center [1277, 243] width 104 height 18
click at [1278, 747] on span "Complete Item" at bounding box center [1269, 744] width 77 height 26
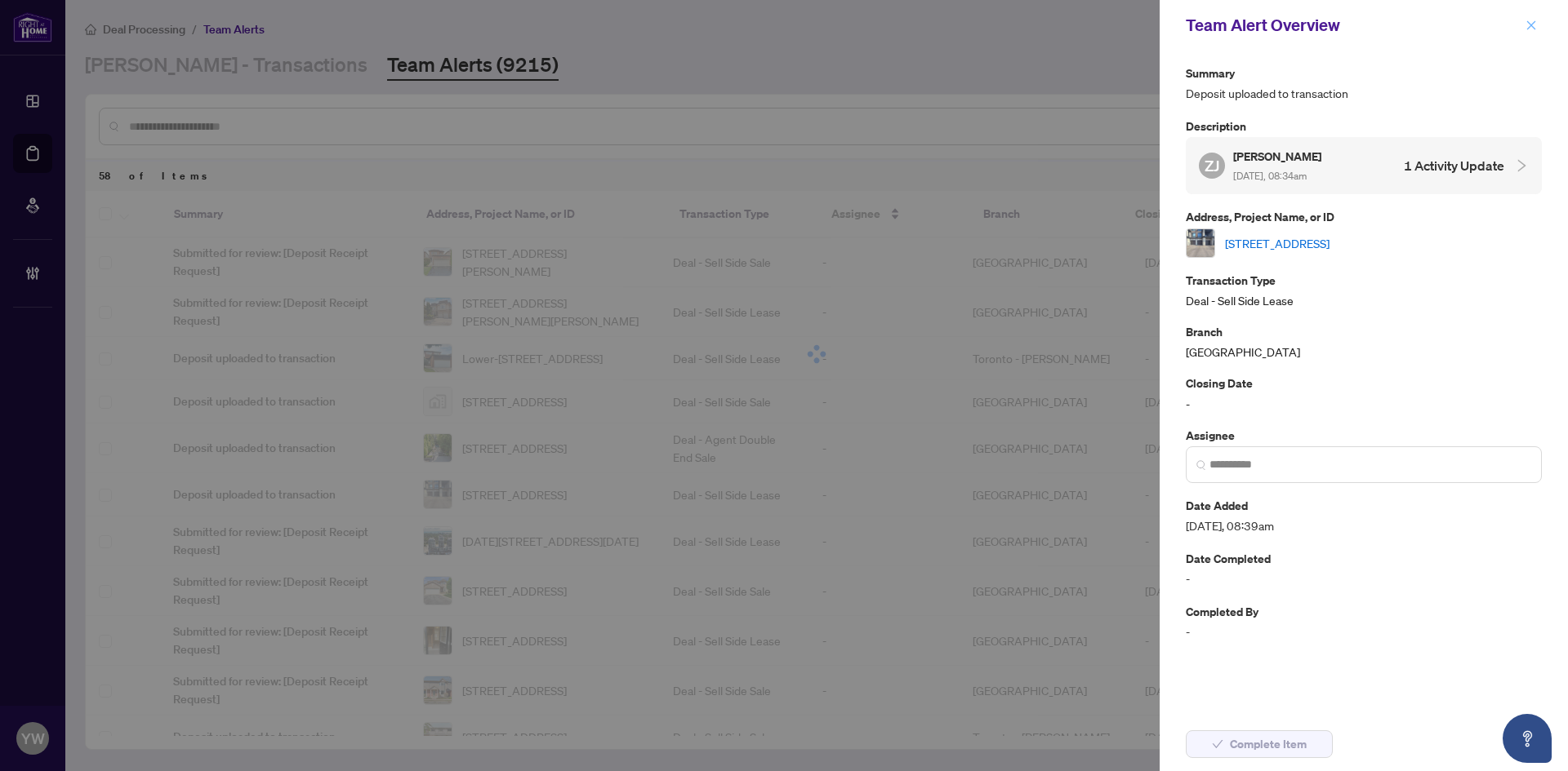
click at [1527, 29] on icon "close" at bounding box center [1531, 25] width 12 height 12
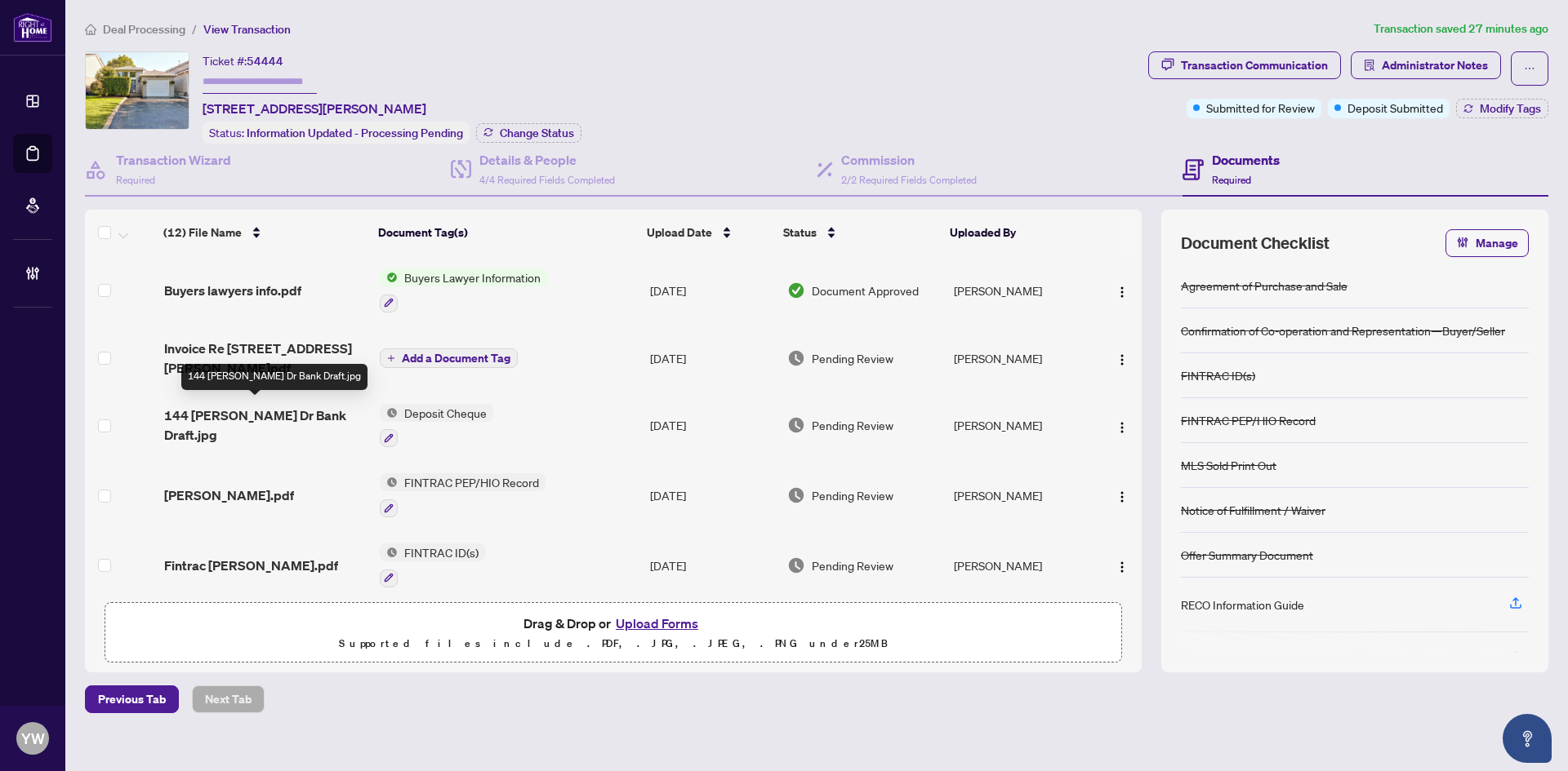
click at [280, 412] on span "144 Trudeau Dr Bank Draft.jpg" at bounding box center [266, 425] width 203 height 40
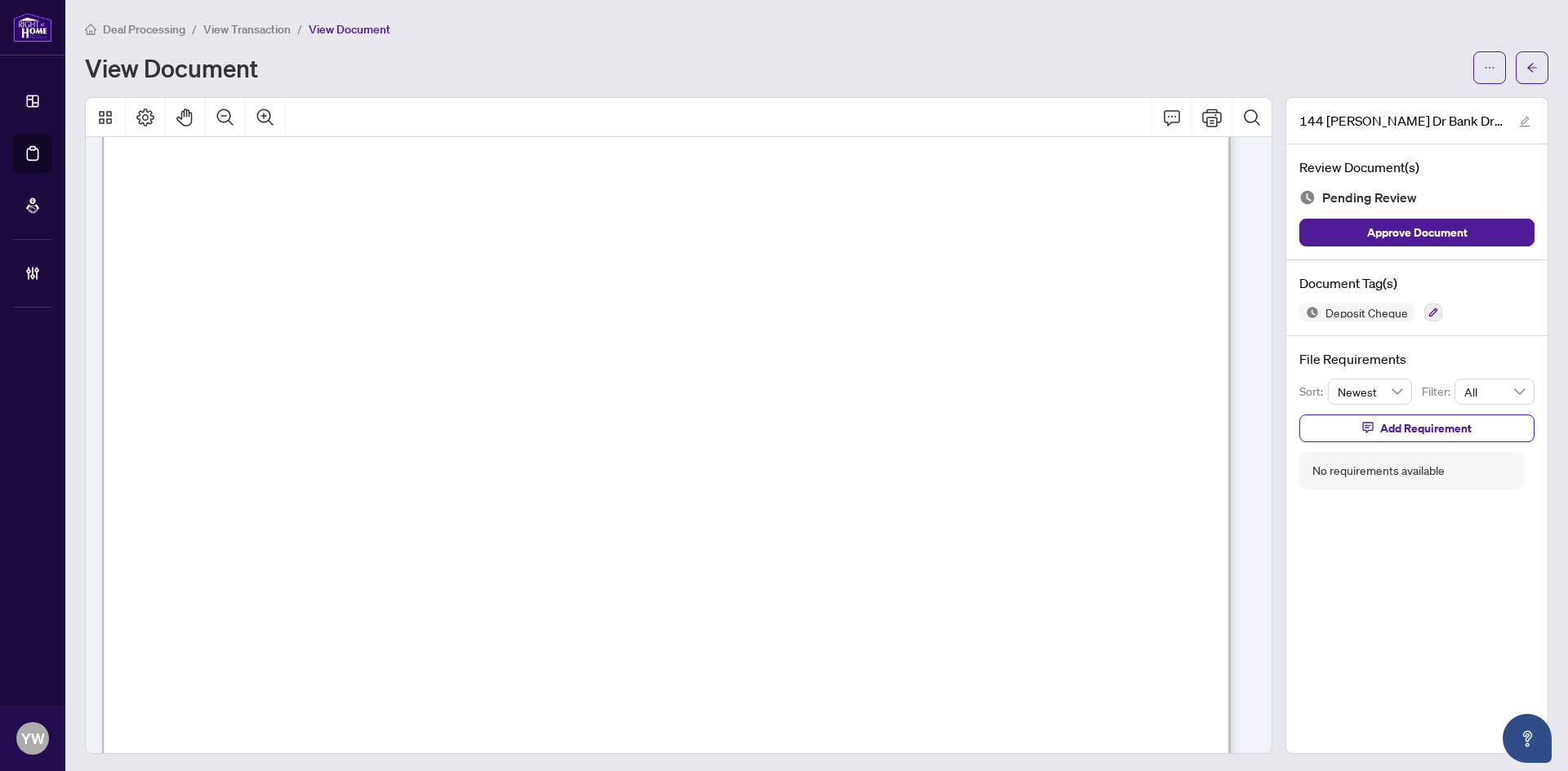
scroll to position [604, 0]
click at [1515, 119] on button "button" at bounding box center [1525, 121] width 19 height 19
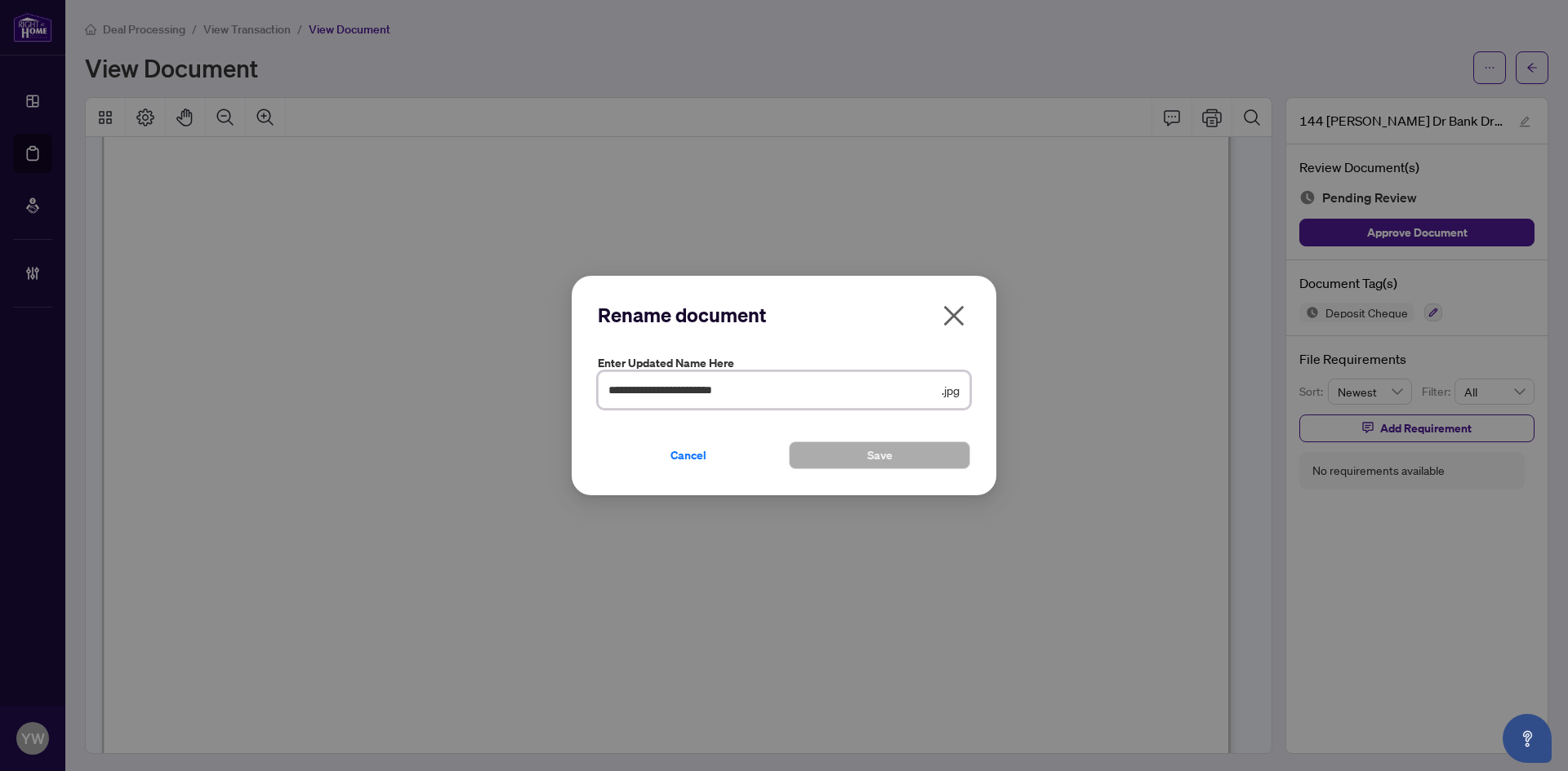
drag, startPoint x: 792, startPoint y: 394, endPoint x: 602, endPoint y: 415, distance: 191.2
click at [502, 373] on div "**********" at bounding box center [784, 385] width 1568 height 771
type input "**********"
click at [881, 453] on span "Save" at bounding box center [880, 454] width 25 height 26
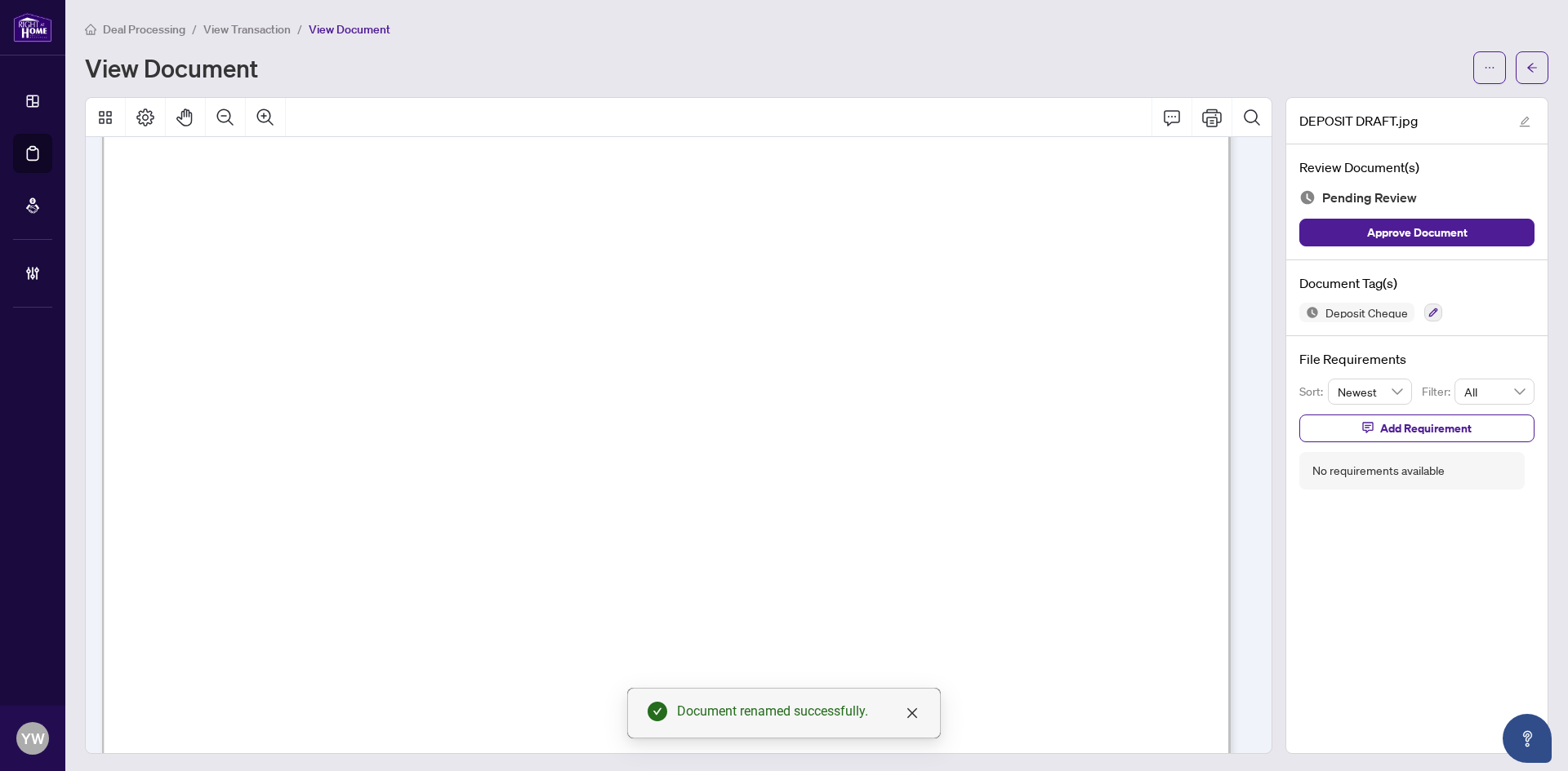
scroll to position [0, 0]
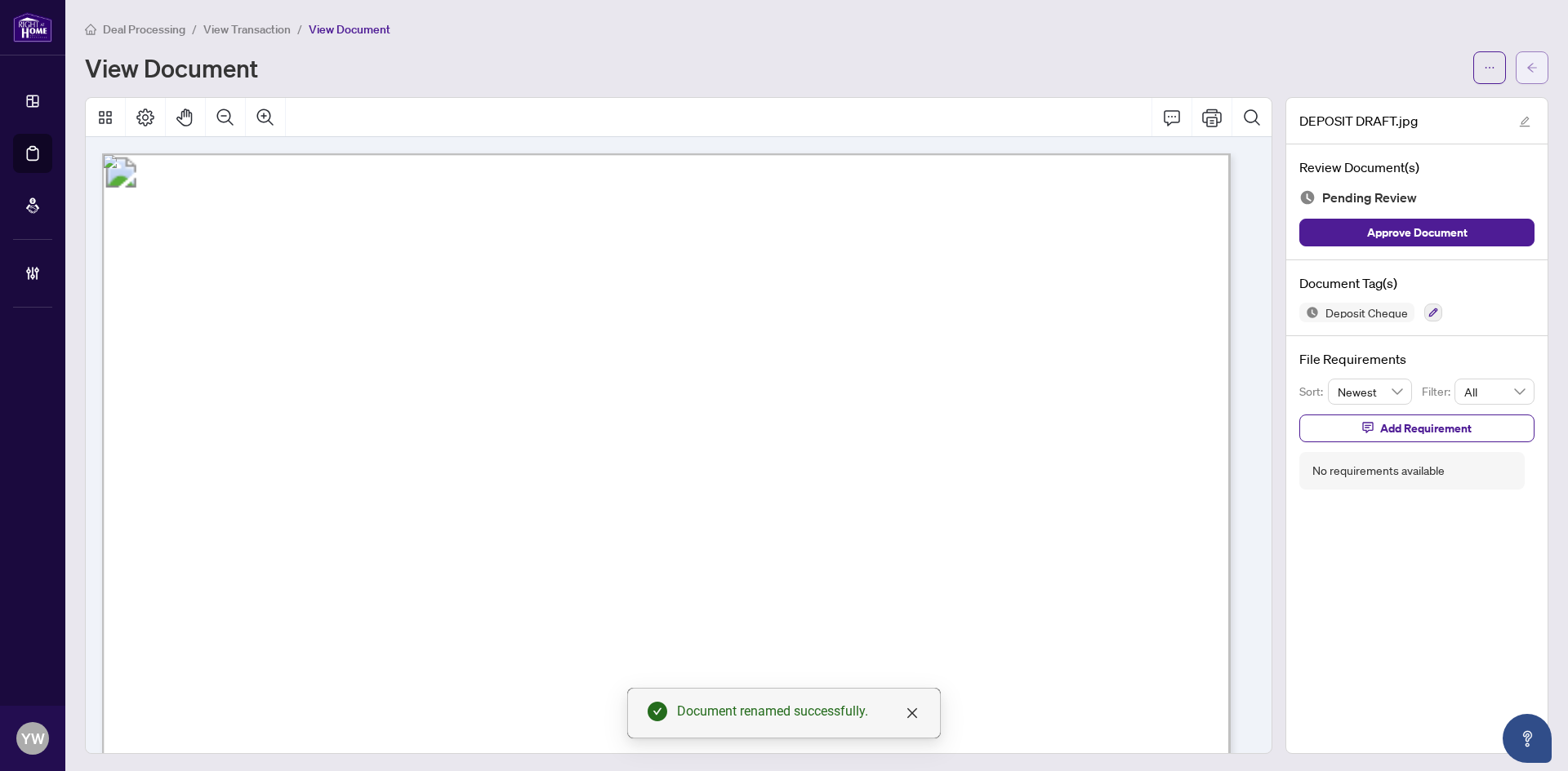
click at [1526, 55] on span "button" at bounding box center [1532, 68] width 12 height 26
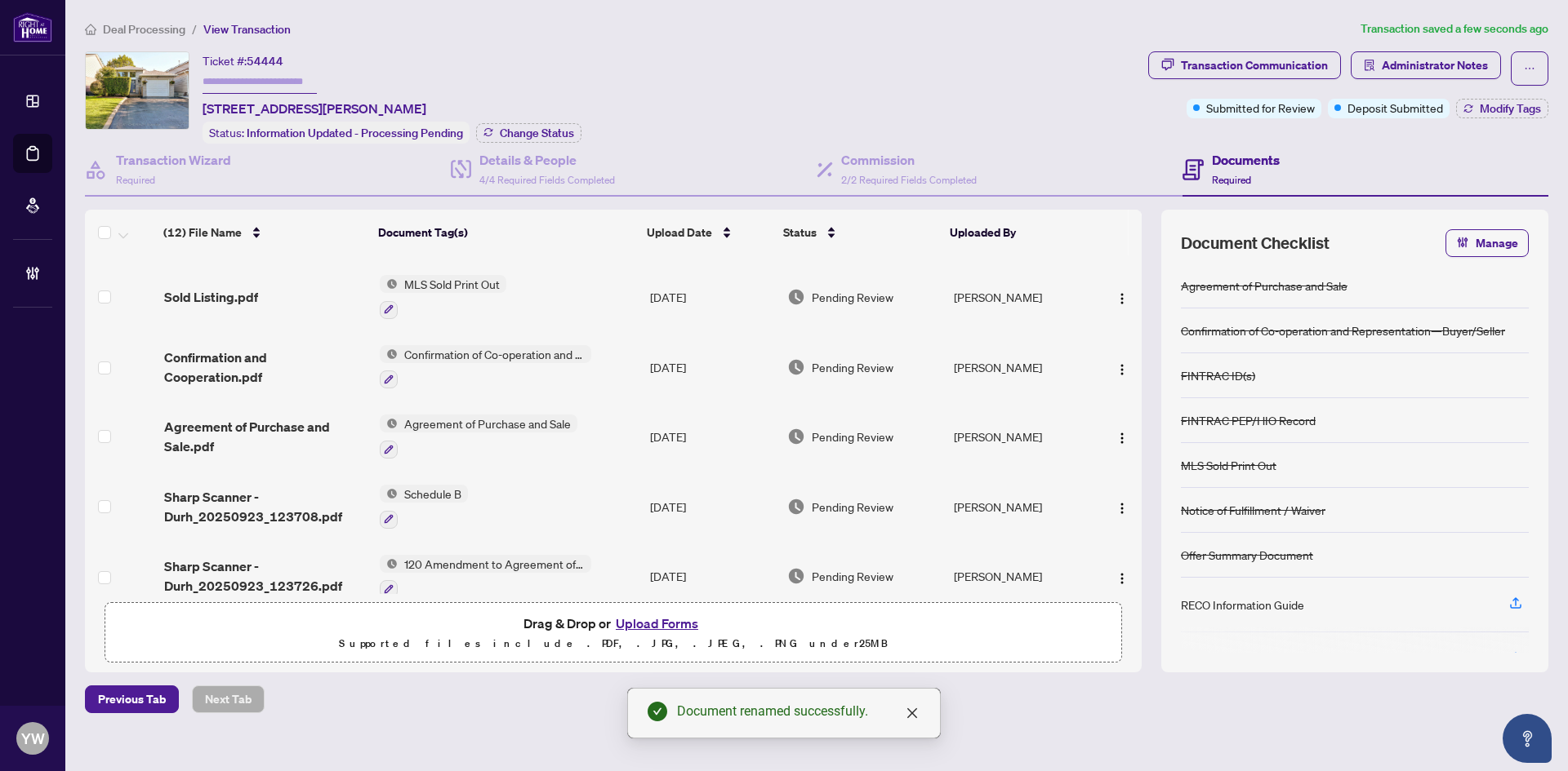
scroll to position [484, 0]
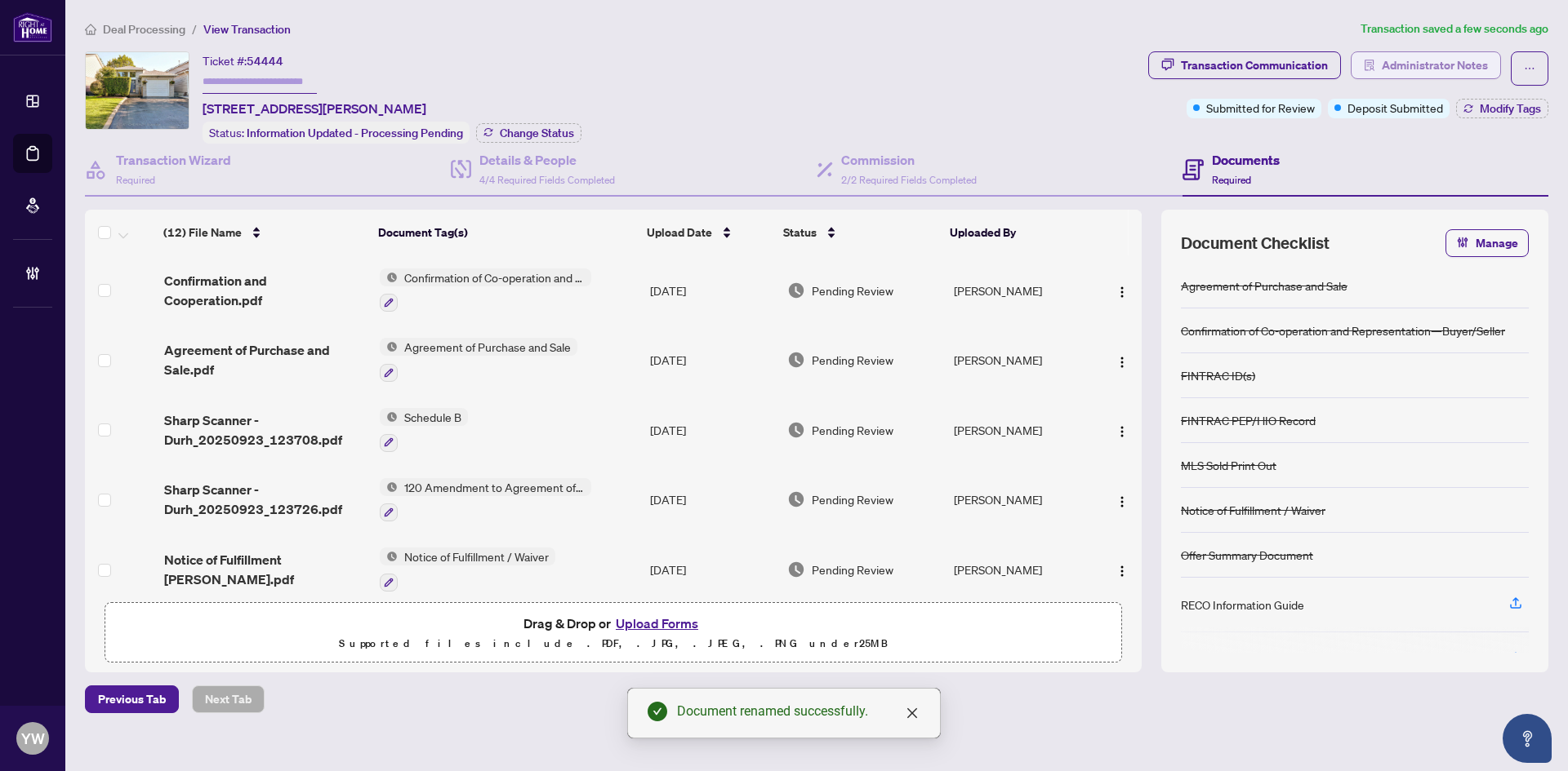
click at [1422, 62] on span "Administrator Notes" at bounding box center [1435, 65] width 106 height 26
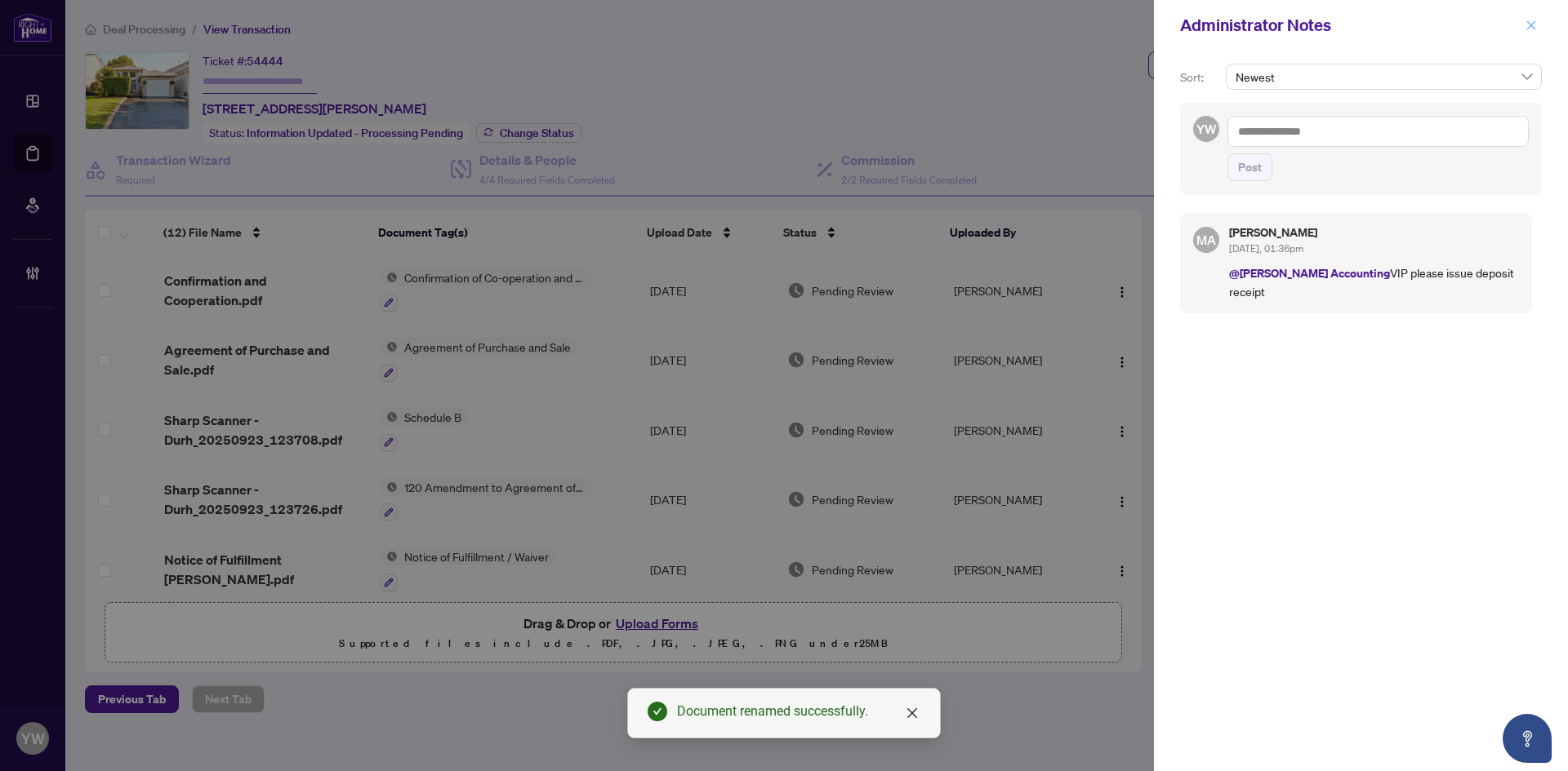
click at [1525, 29] on button "button" at bounding box center [1531, 25] width 21 height 19
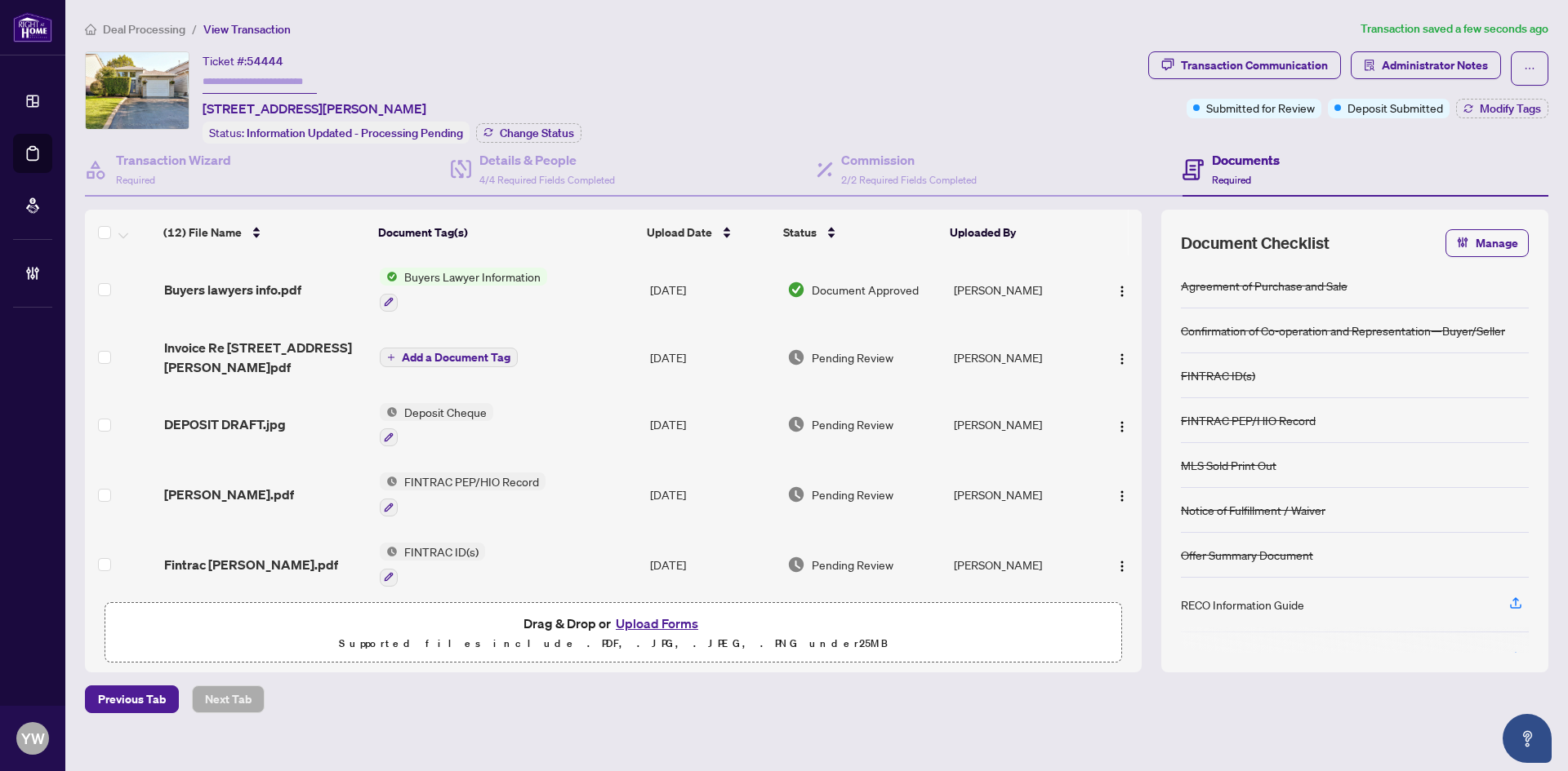
scroll to position [0, 0]
click at [1467, 67] on span "Administrator Notes" at bounding box center [1435, 65] width 106 height 26
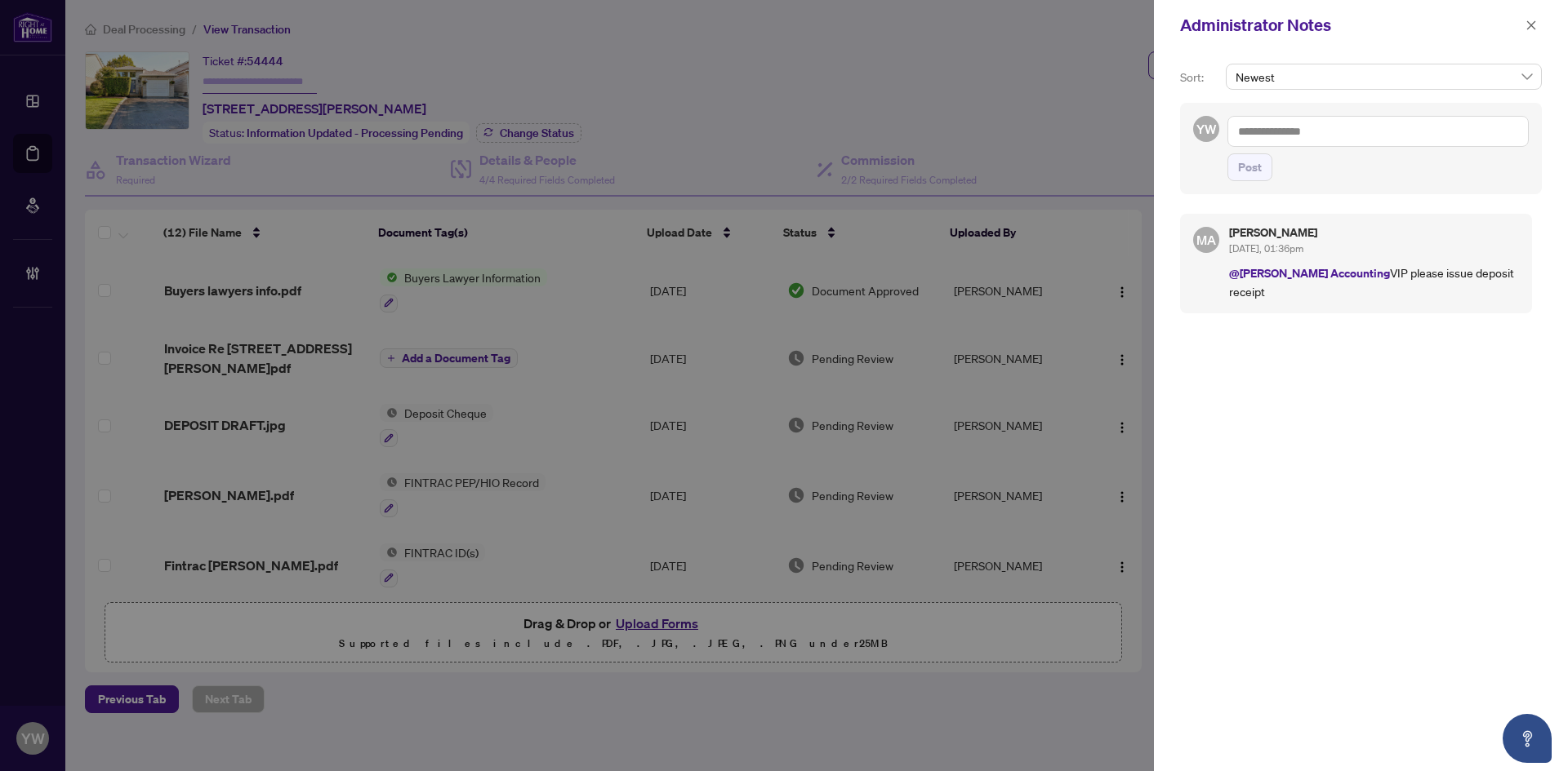
click at [1375, 132] on textarea at bounding box center [1378, 131] width 301 height 31
click at [1346, 139] on span "Maryam Arman" at bounding box center [1328, 142] width 75 height 14
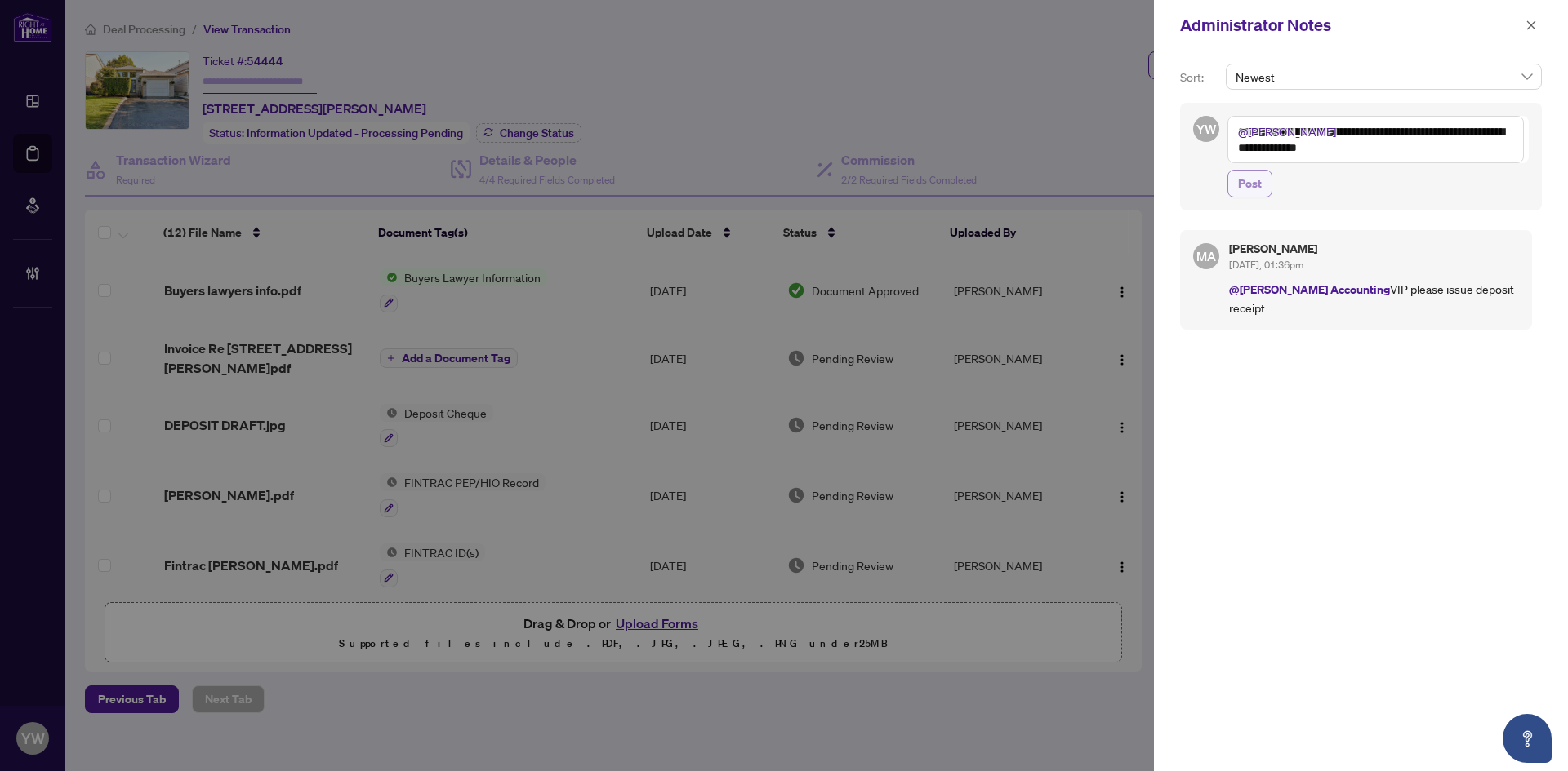
type textarea "**********"
click at [1253, 183] on span "Post" at bounding box center [1249, 183] width 24 height 26
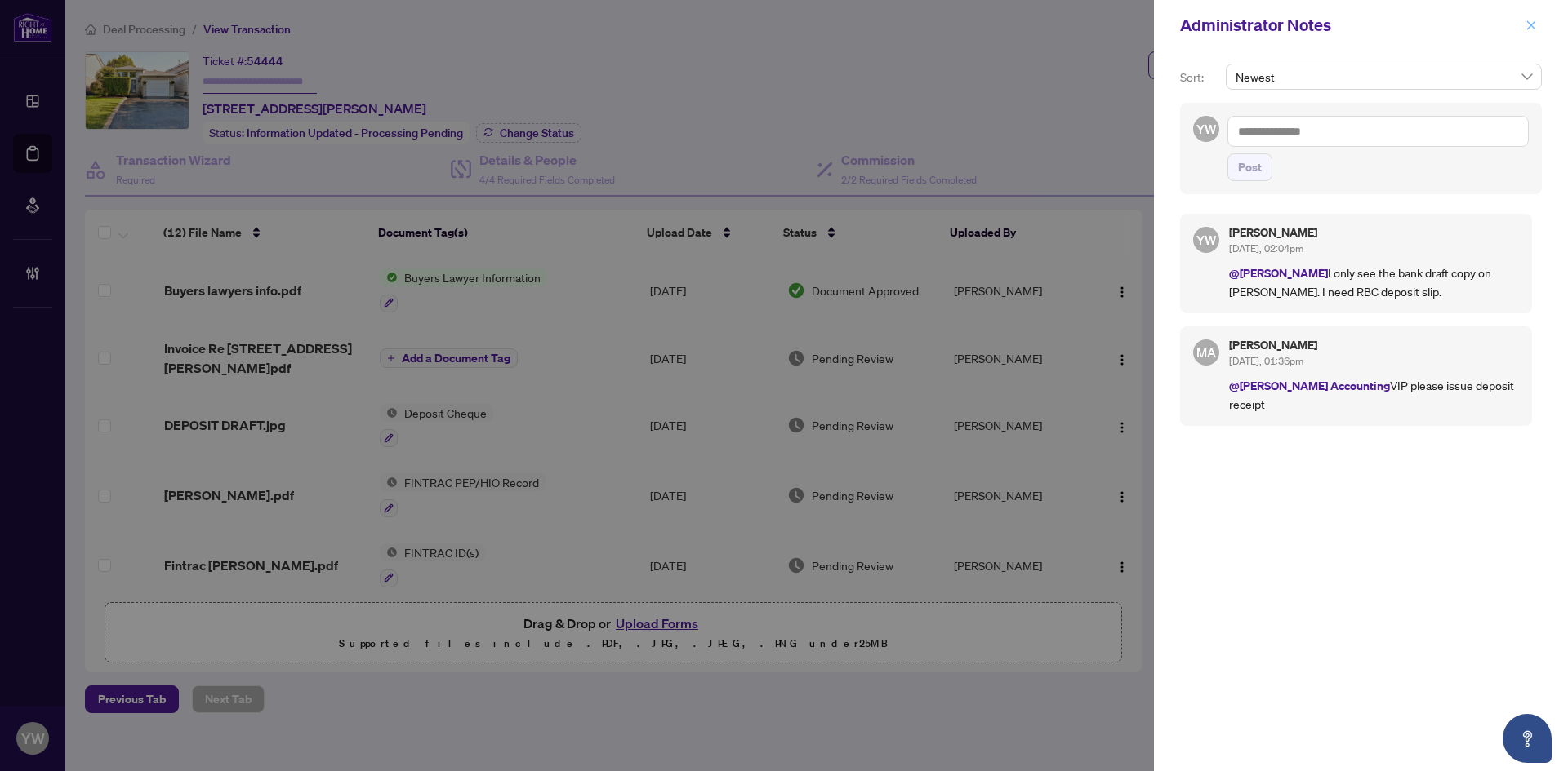
click at [1526, 27] on icon "close" at bounding box center [1531, 25] width 12 height 12
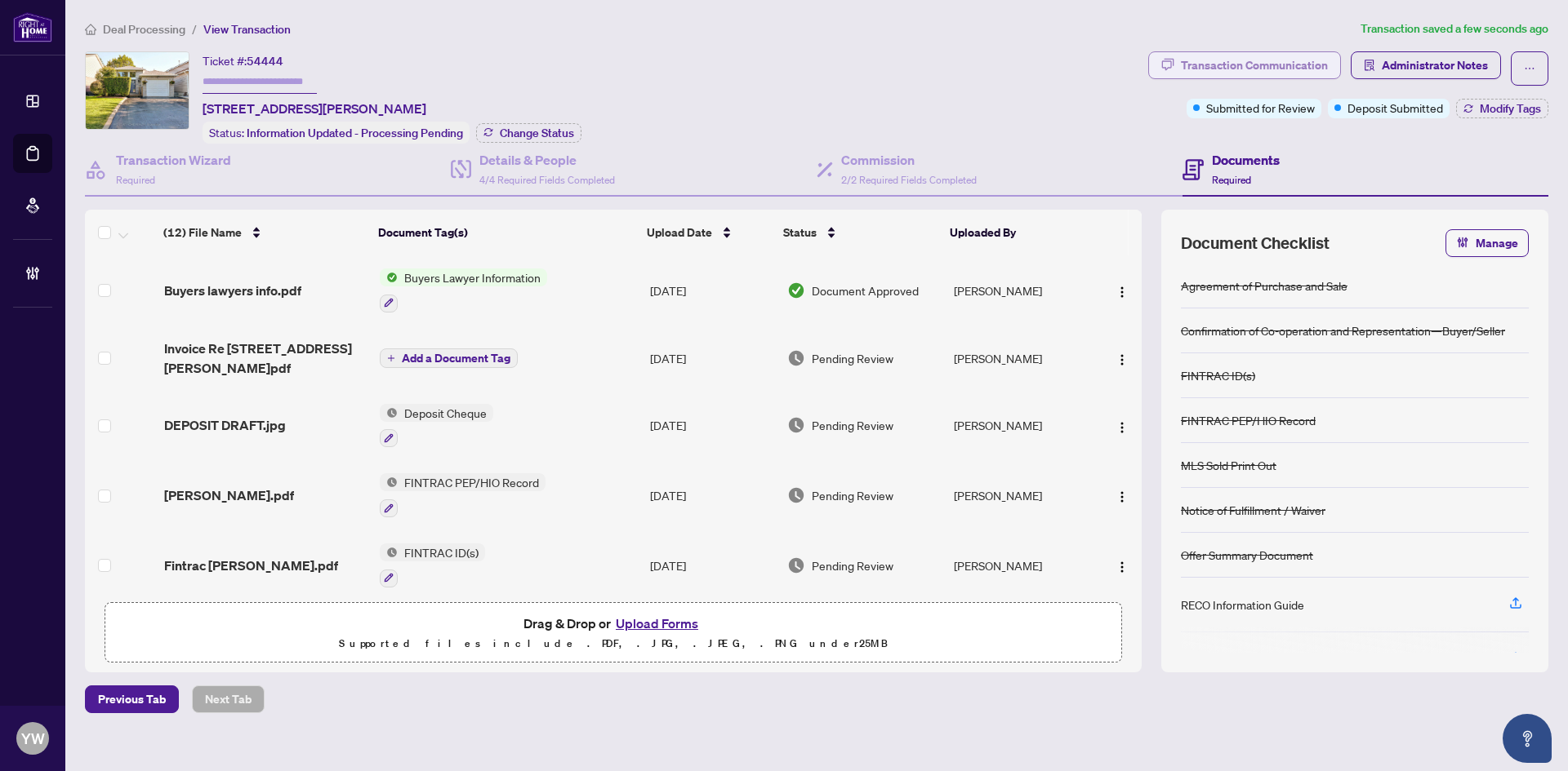
click at [1269, 67] on div "Transaction Communication" at bounding box center [1254, 65] width 147 height 26
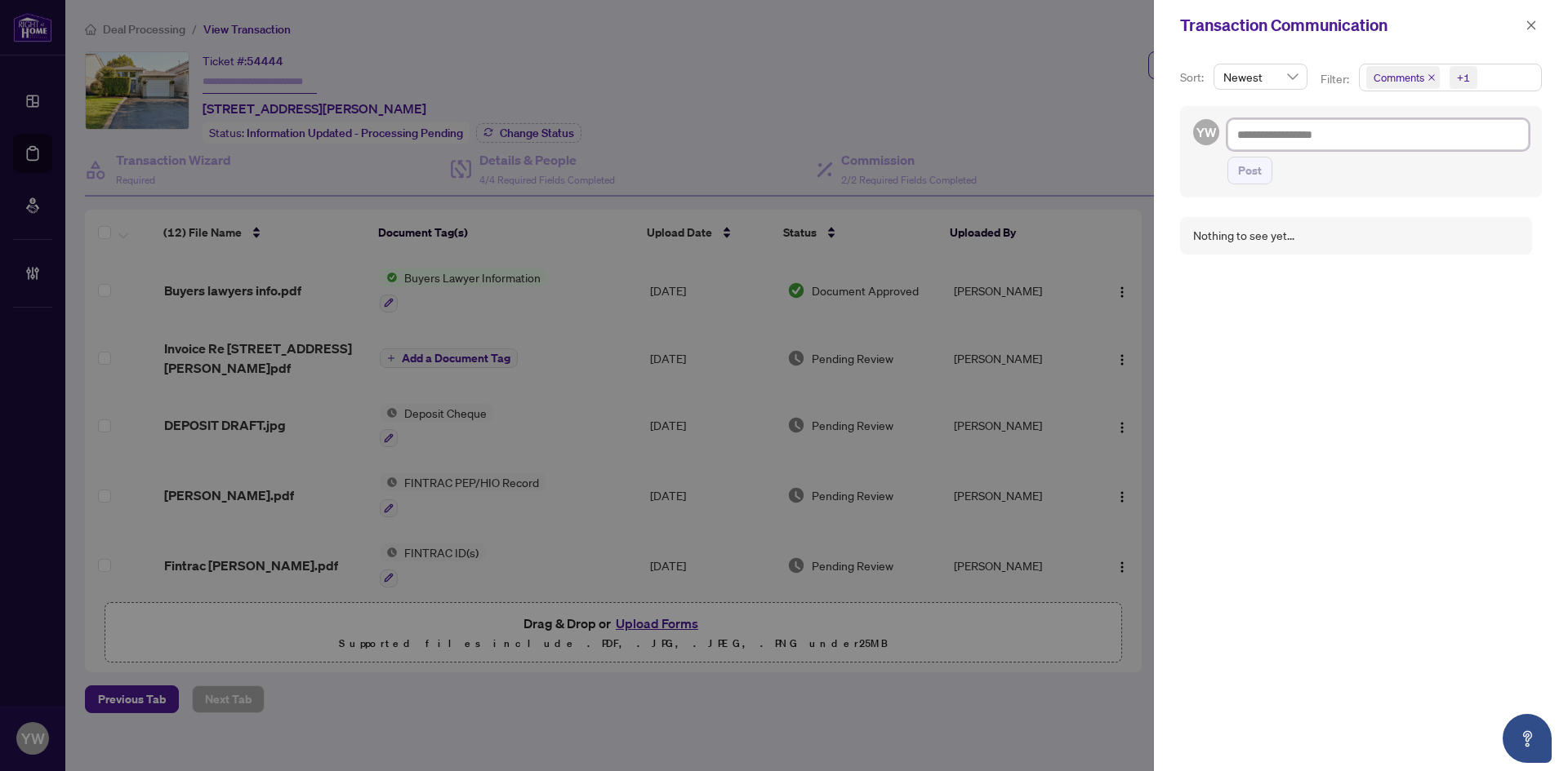
click at [1332, 130] on textarea at bounding box center [1378, 134] width 301 height 31
paste textarea "**********"
type textarea "**********"
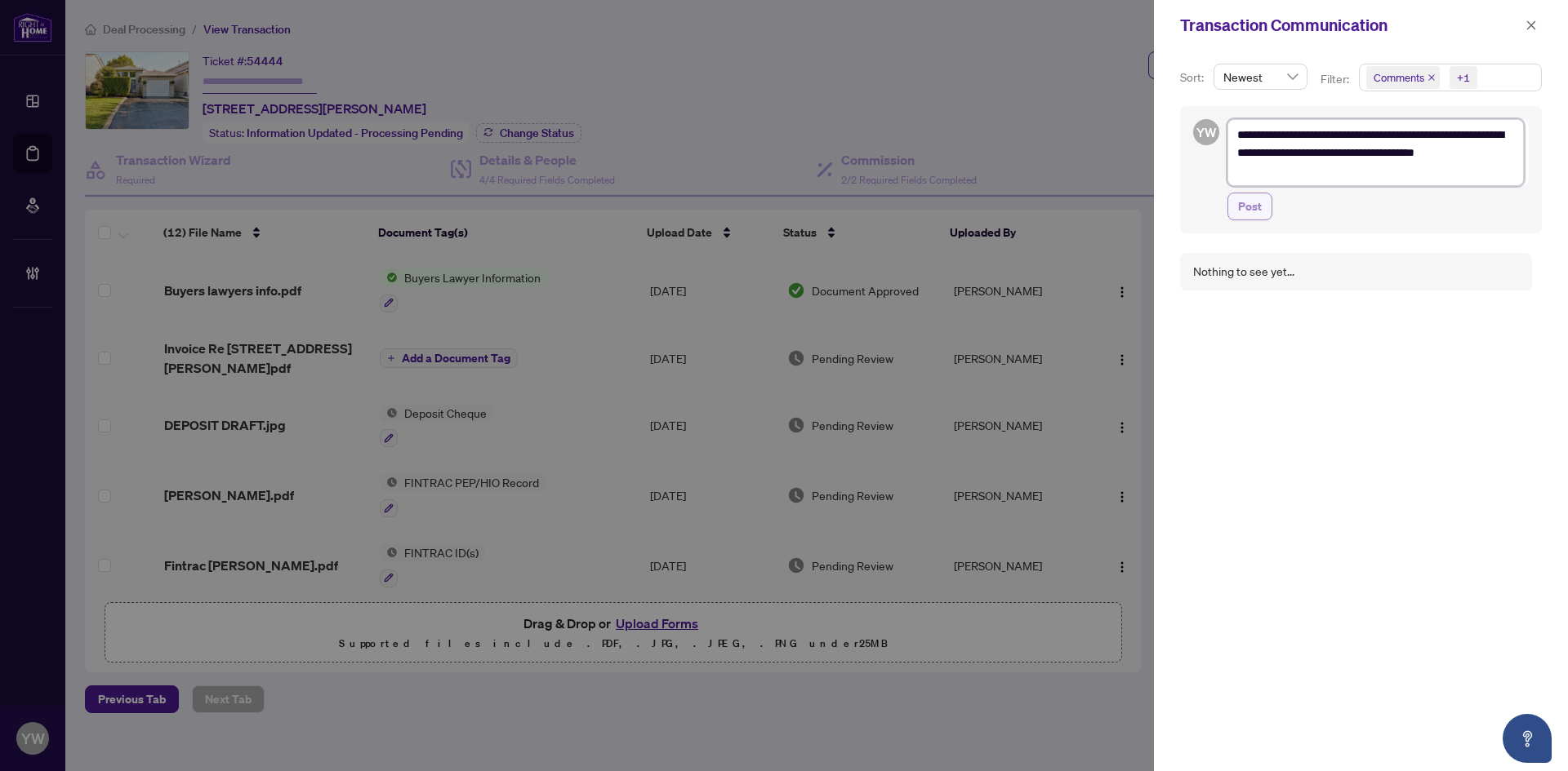
type textarea "**********"
click at [1268, 199] on button "Post" at bounding box center [1249, 207] width 45 height 28
type textarea "**********"
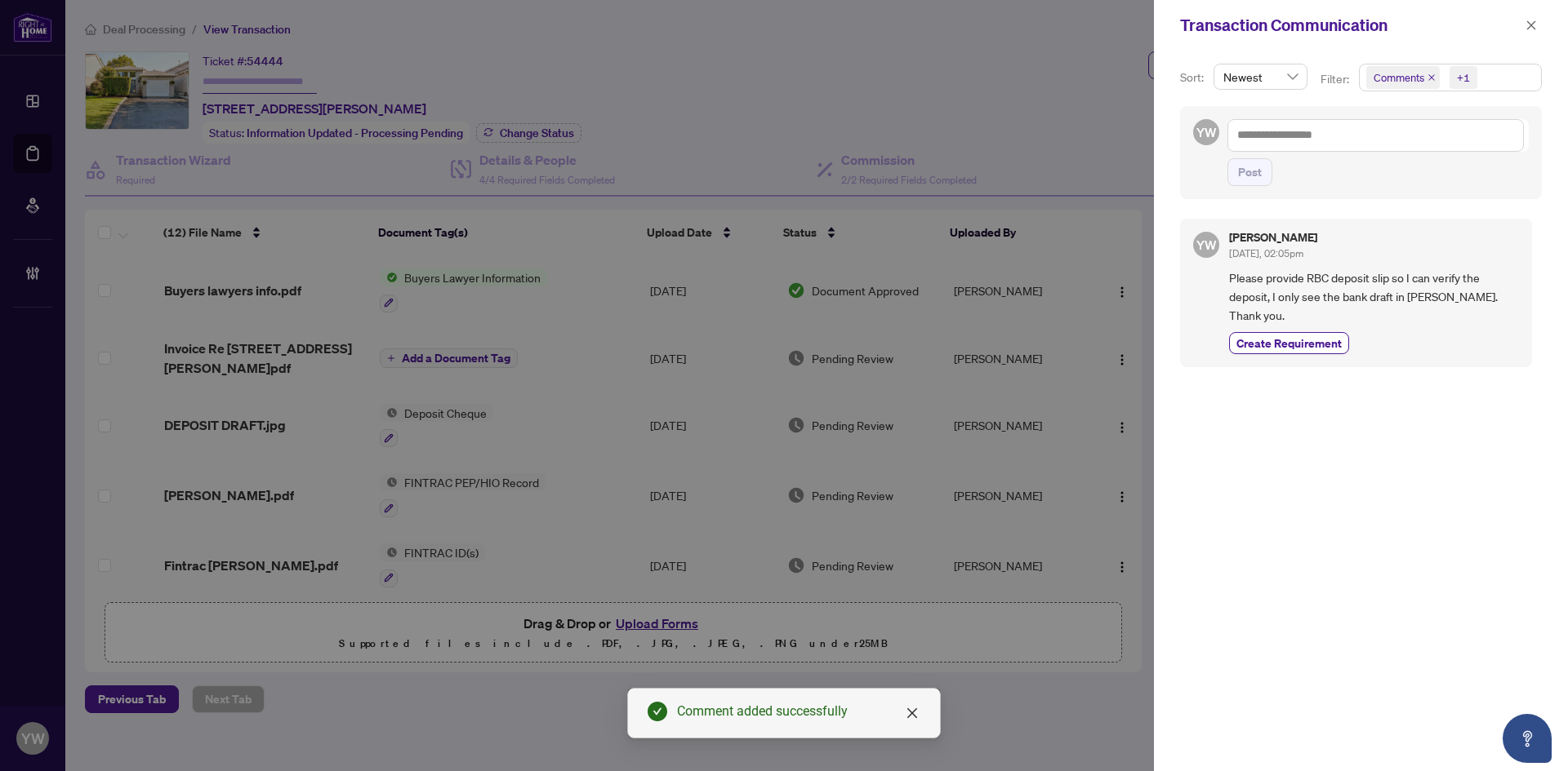
click at [1525, 24] on button "button" at bounding box center [1531, 25] width 21 height 19
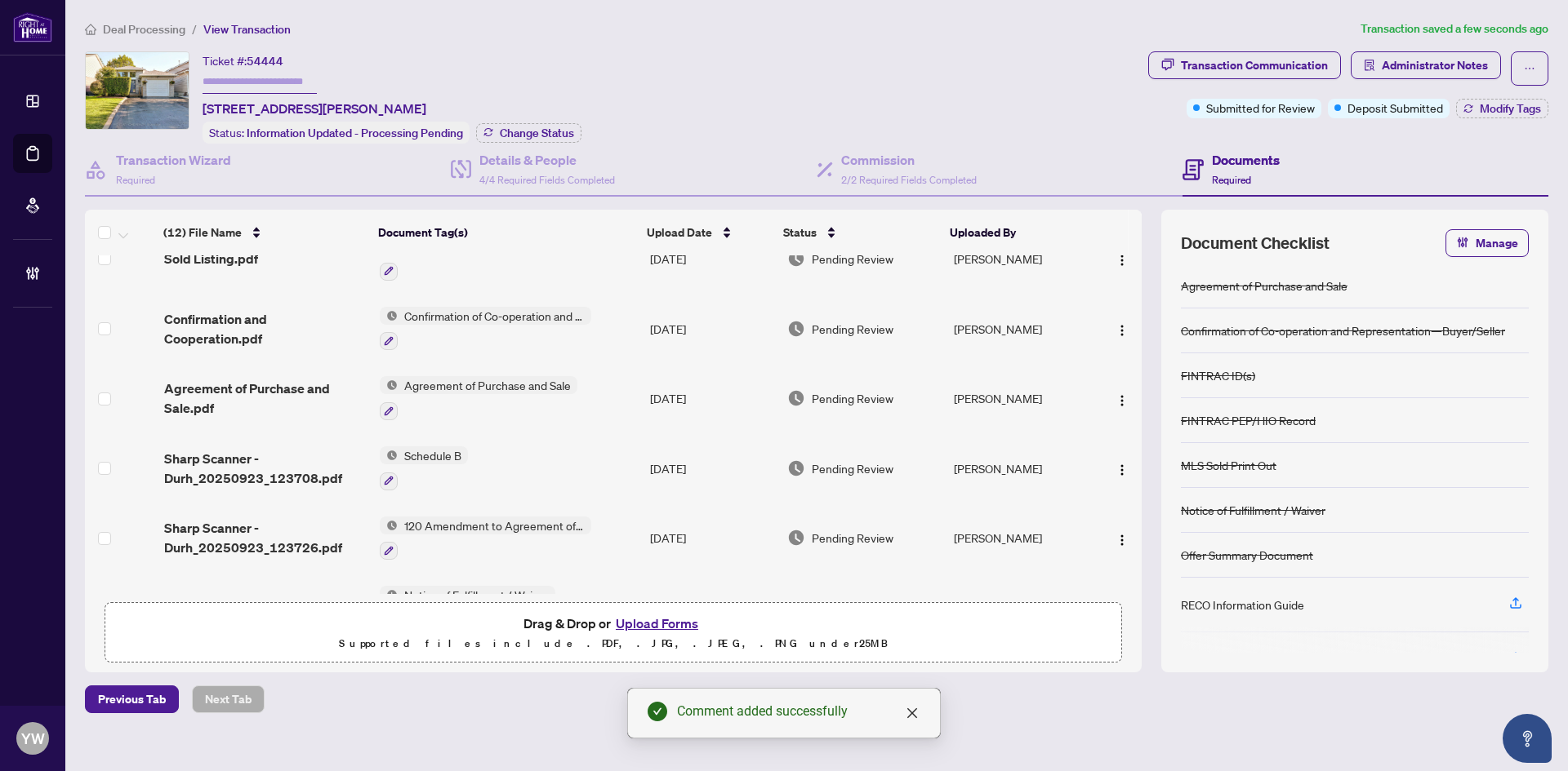
scroll to position [484, 0]
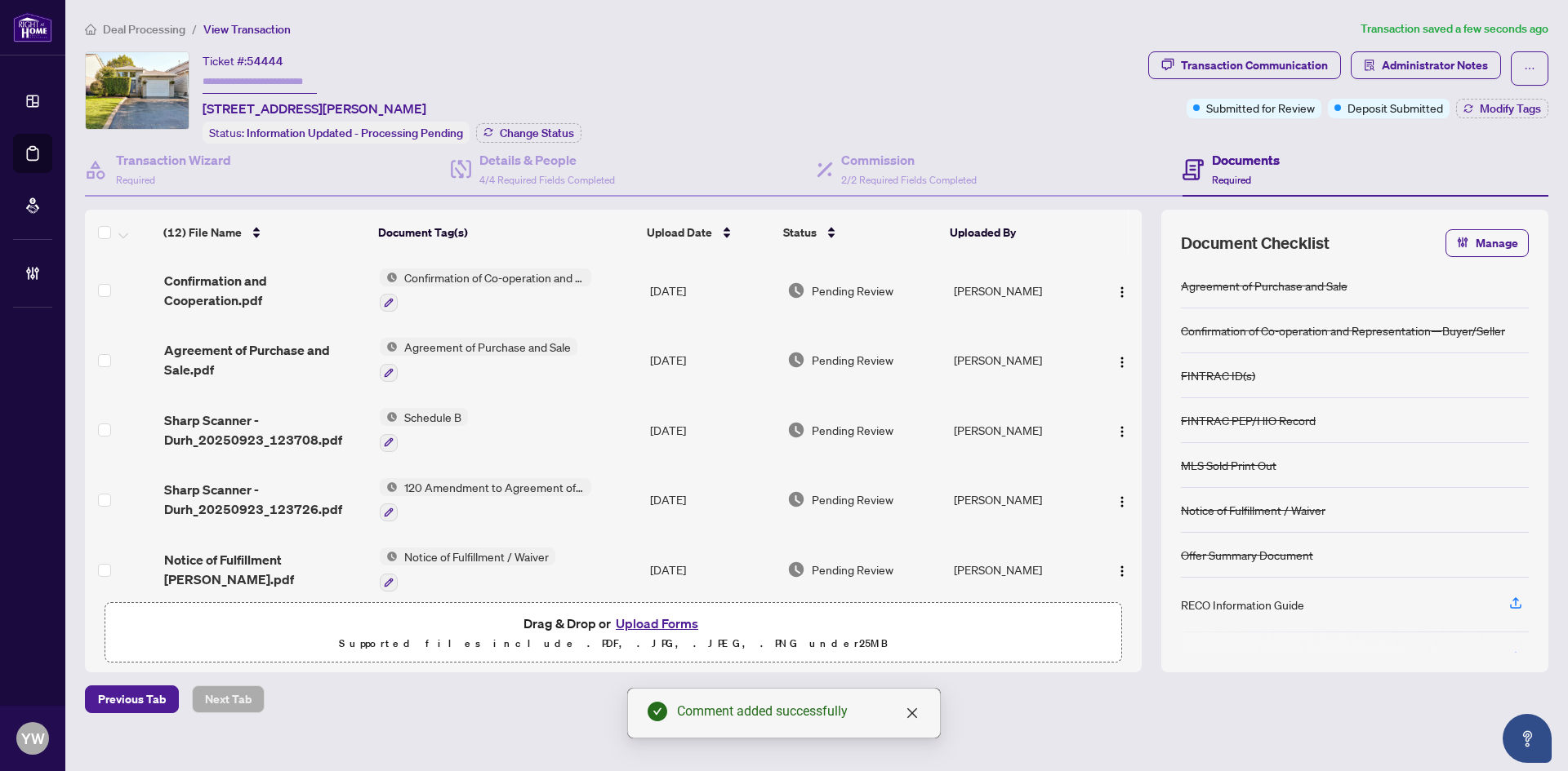
click at [261, 505] on td "Sharp Scanner - Durh_20250923_123726.pdf" at bounding box center [265, 500] width 215 height 70
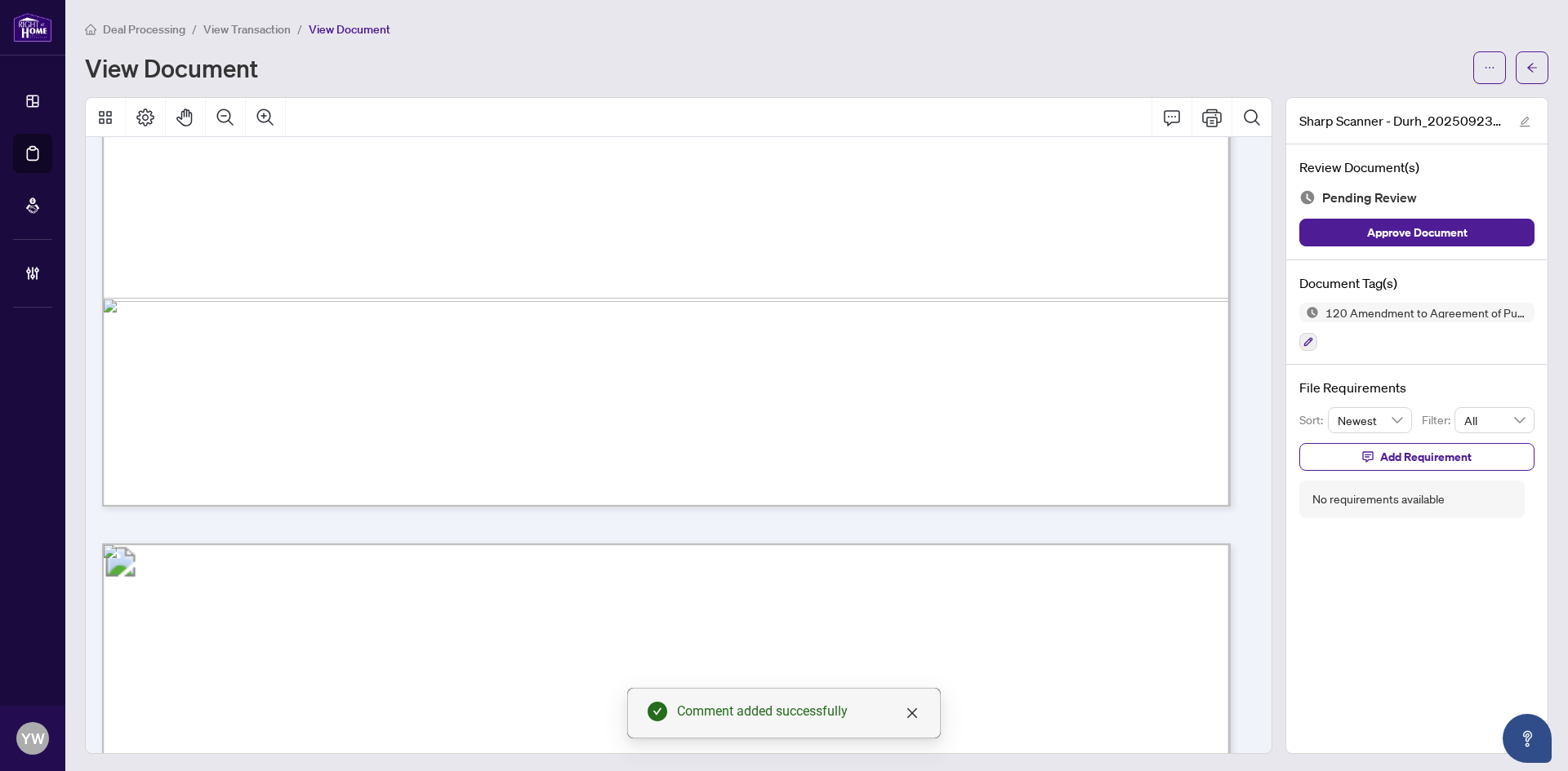
scroll to position [1143, 0]
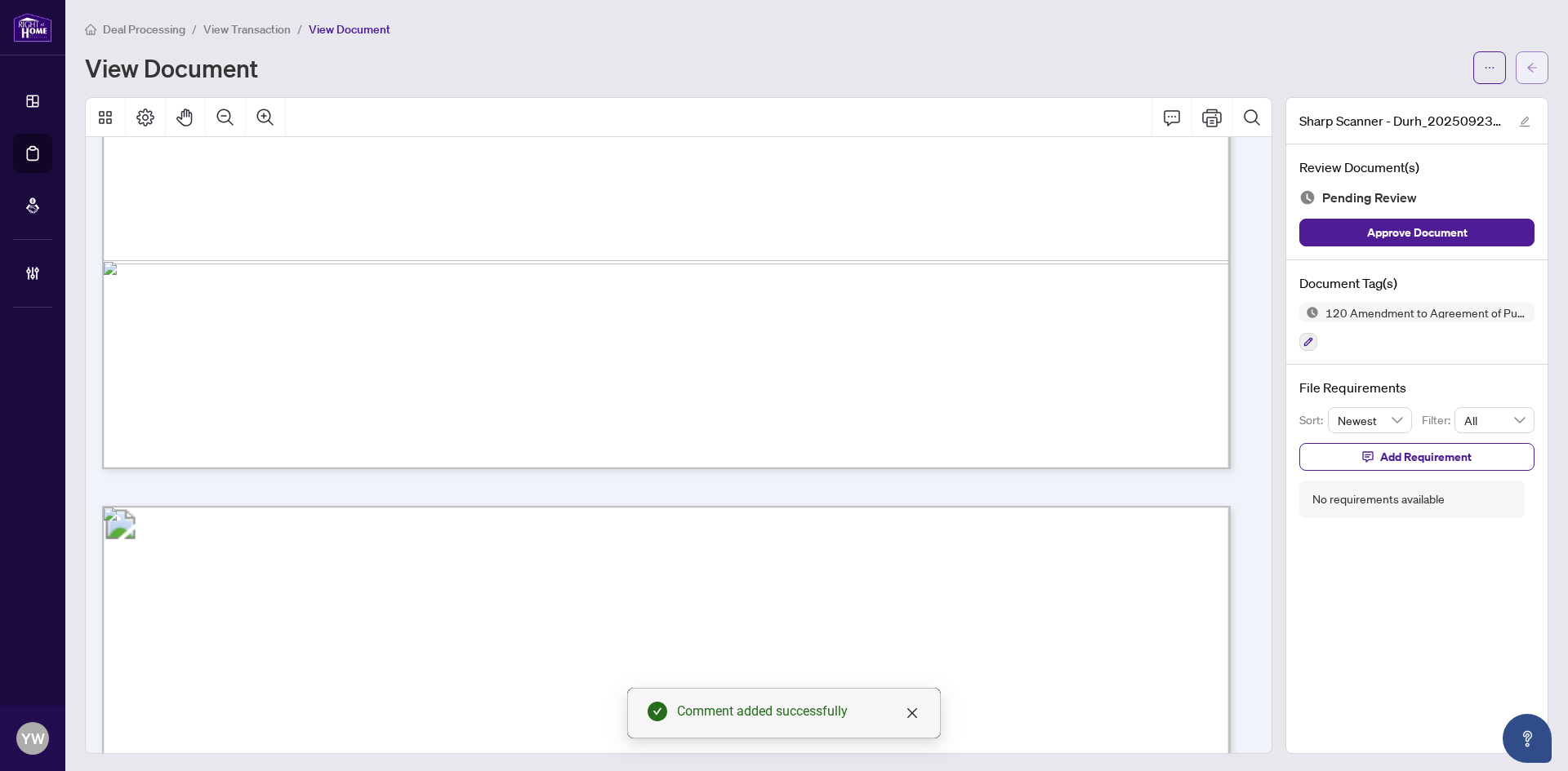
click at [1526, 67] on icon "arrow-left" at bounding box center [1532, 68] width 12 height 12
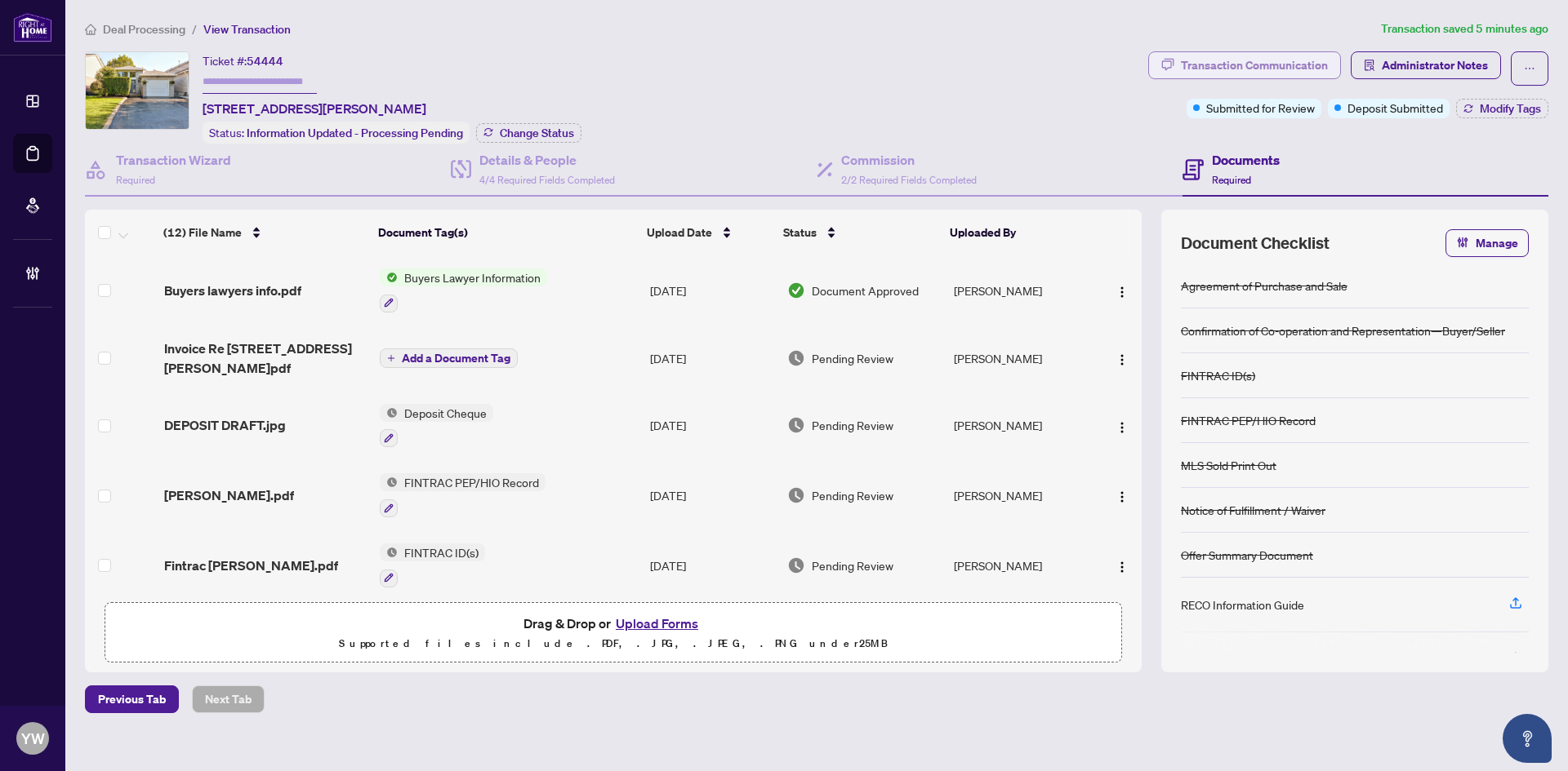
click at [1267, 66] on div "Transaction Communication" at bounding box center [1254, 65] width 147 height 26
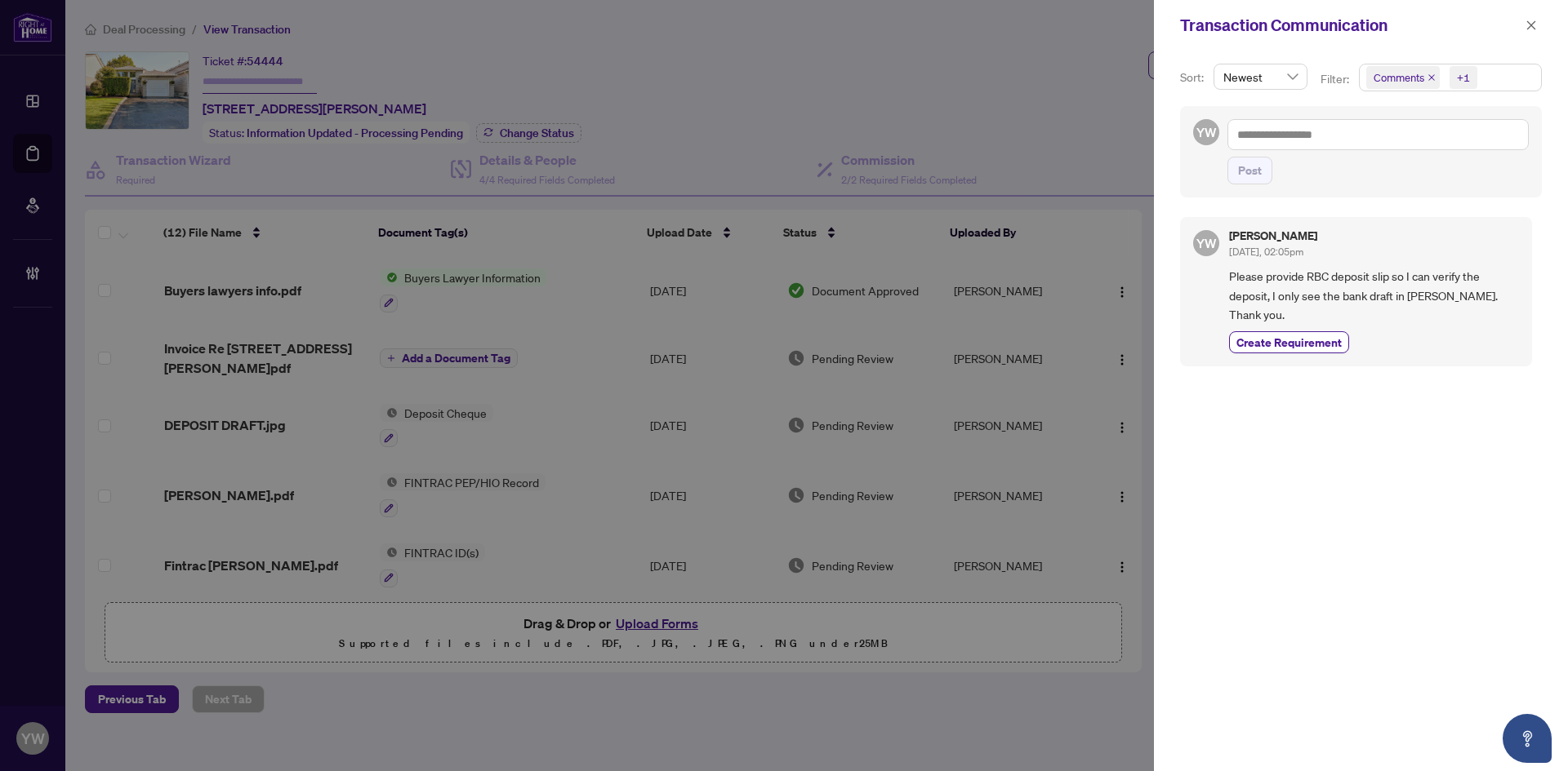
click at [1518, 23] on div "Transaction Communication" at bounding box center [1350, 25] width 341 height 24
click at [135, 23] on div at bounding box center [784, 385] width 1568 height 771
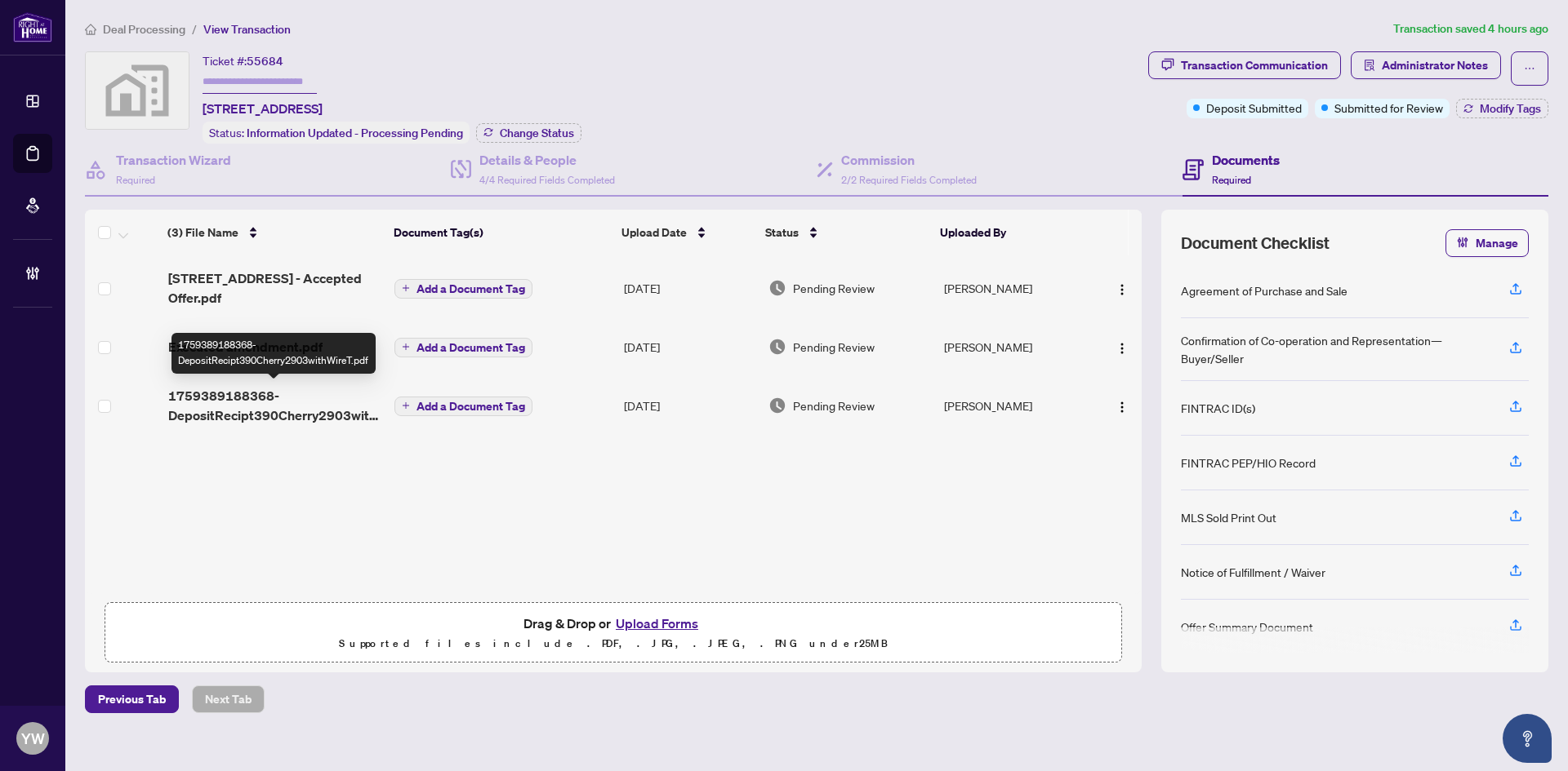
click at [309, 404] on span "1759389188368-DepositRecipt390Cherry2903withWireT.pdf" at bounding box center [275, 405] width 214 height 40
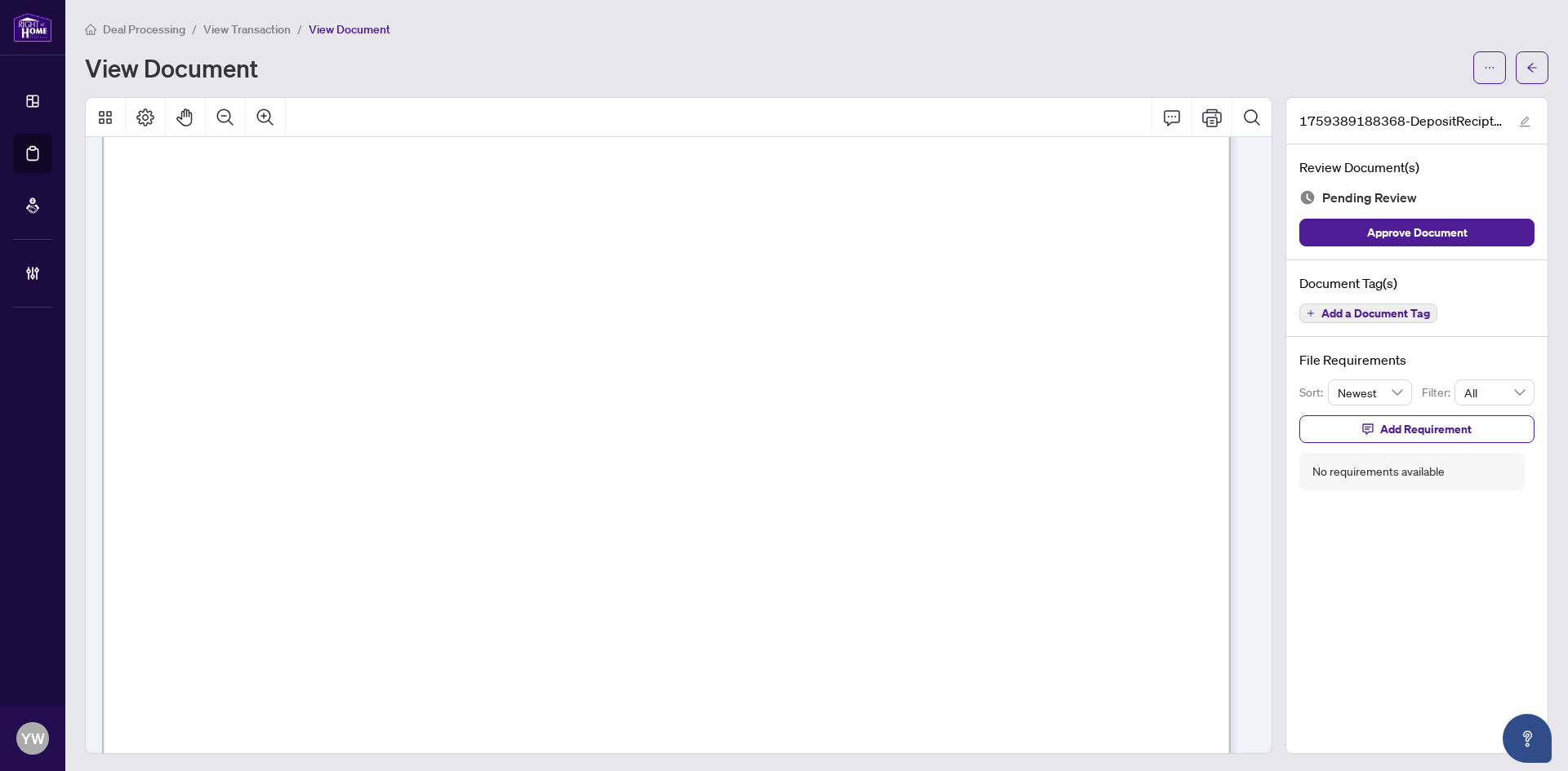
scroll to position [1714, 0]
drag, startPoint x: 1388, startPoint y: 234, endPoint x: 1406, endPoint y: 218, distance: 24.1
click at [1388, 234] on span "Approve Document" at bounding box center [1417, 233] width 100 height 26
click at [1519, 113] on span "button" at bounding box center [1525, 121] width 12 height 18
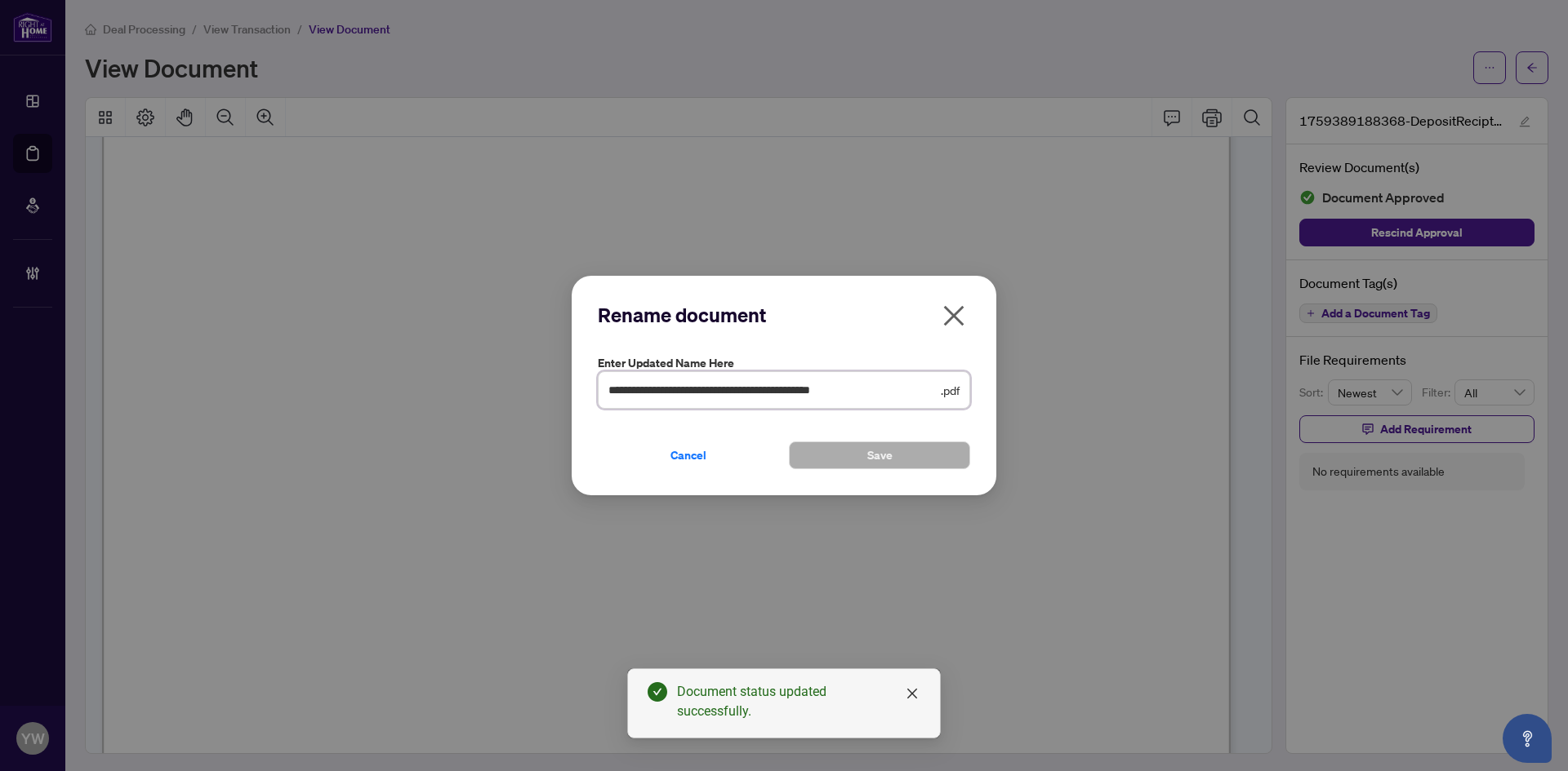
drag, startPoint x: 828, startPoint y: 394, endPoint x: 562, endPoint y: 410, distance: 266.5
click at [509, 394] on div "**********" at bounding box center [784, 385] width 1568 height 771
type input "**********"
click at [888, 461] on span "Save" at bounding box center [880, 454] width 25 height 26
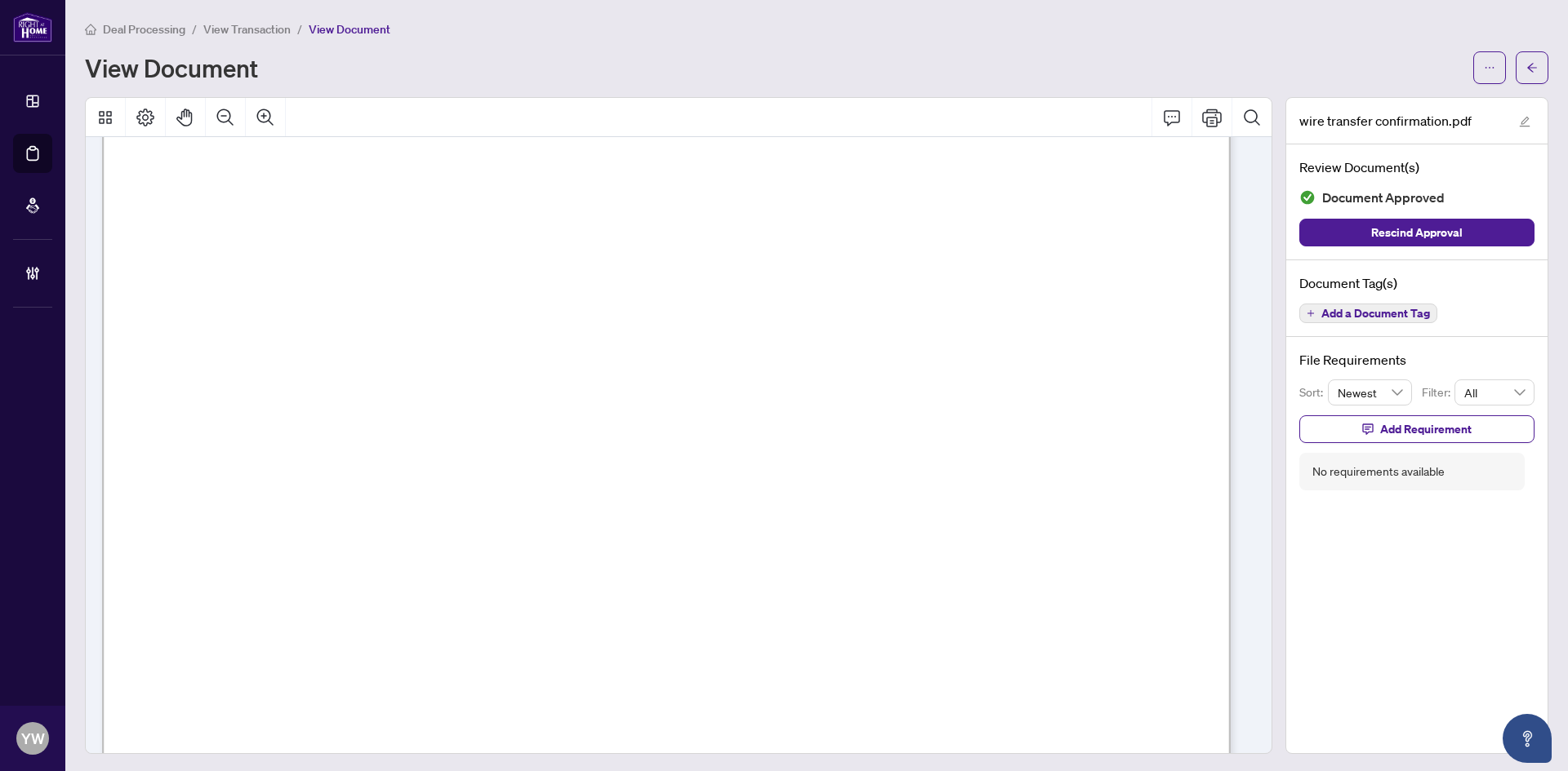
scroll to position [3020, 0]
click at [1516, 65] on button "button" at bounding box center [1532, 68] width 33 height 33
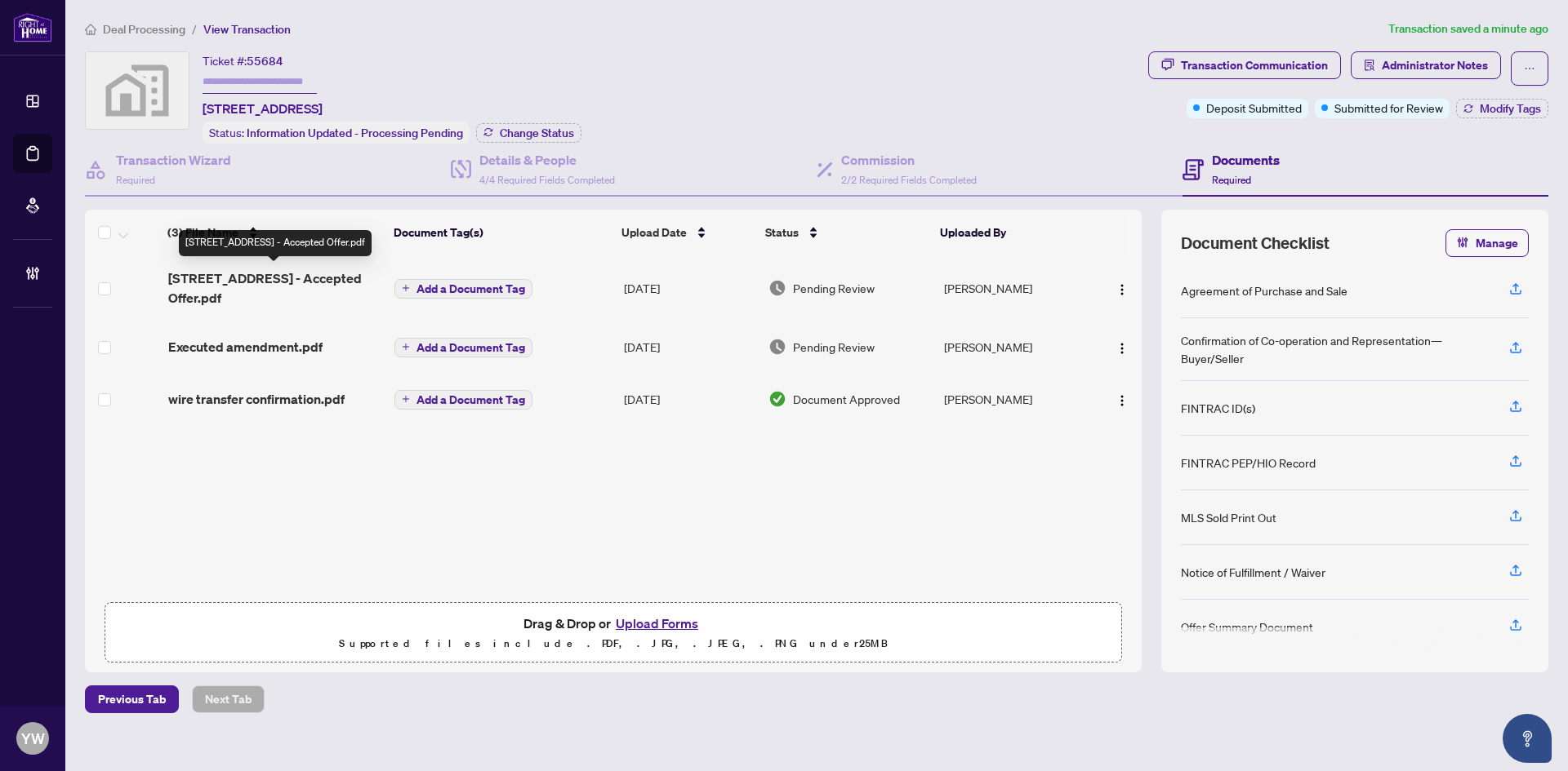
drag, startPoint x: 269, startPoint y: 275, endPoint x: 66, endPoint y: 276, distance: 203.0
click at [269, 275] on span "390 Cherry St 2903 - Accepted Offer.pdf" at bounding box center [275, 288] width 214 height 40
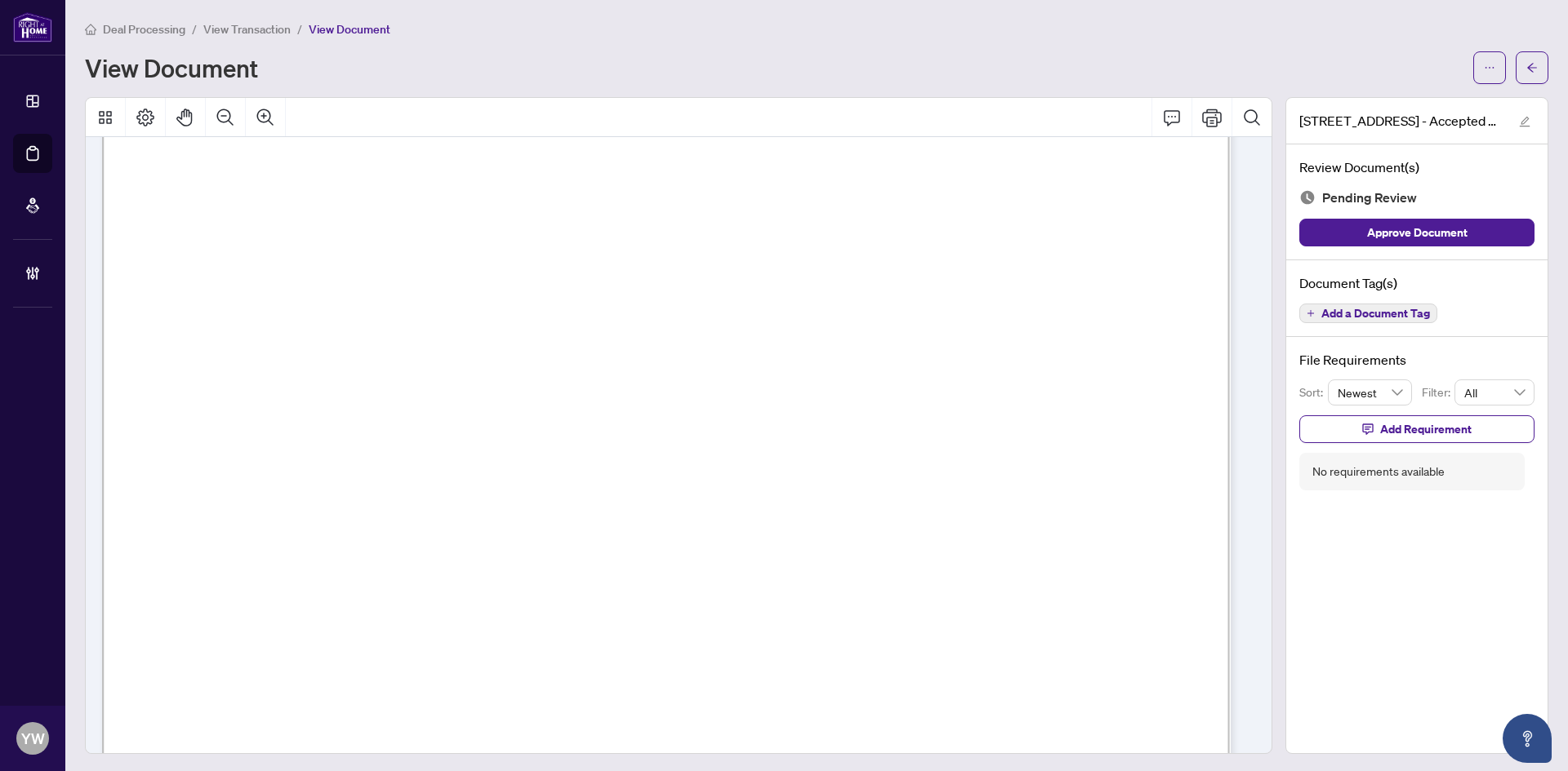
click at [1526, 74] on span "button" at bounding box center [1532, 68] width 12 height 26
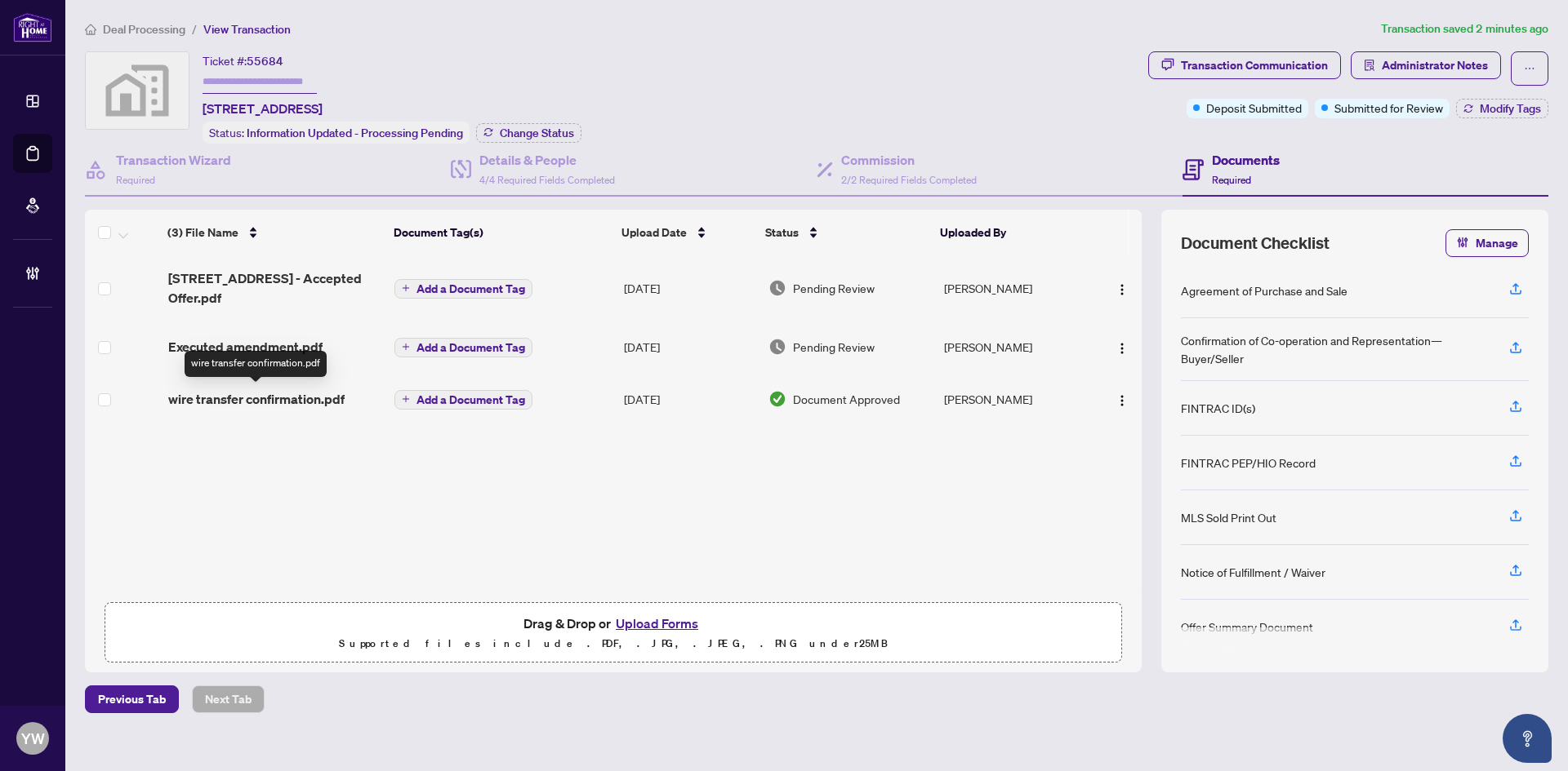
click at [298, 399] on span "wire transfer confirmation.pdf" at bounding box center [256, 399] width 177 height 19
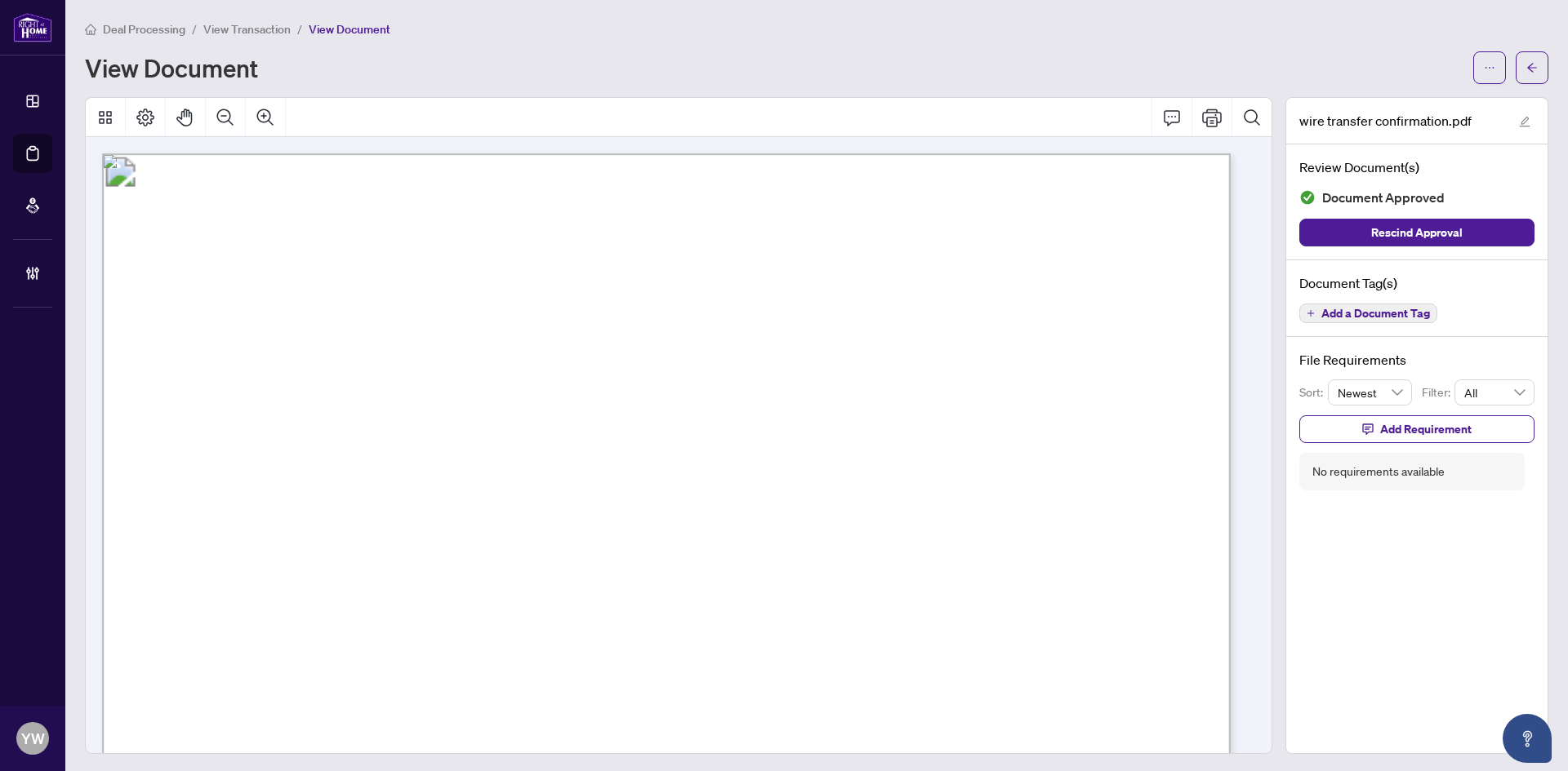
drag, startPoint x: 1259, startPoint y: 199, endPoint x: 1252, endPoint y: 204, distance: 8.6
click at [1257, 200] on div at bounding box center [679, 426] width 1188 height 657
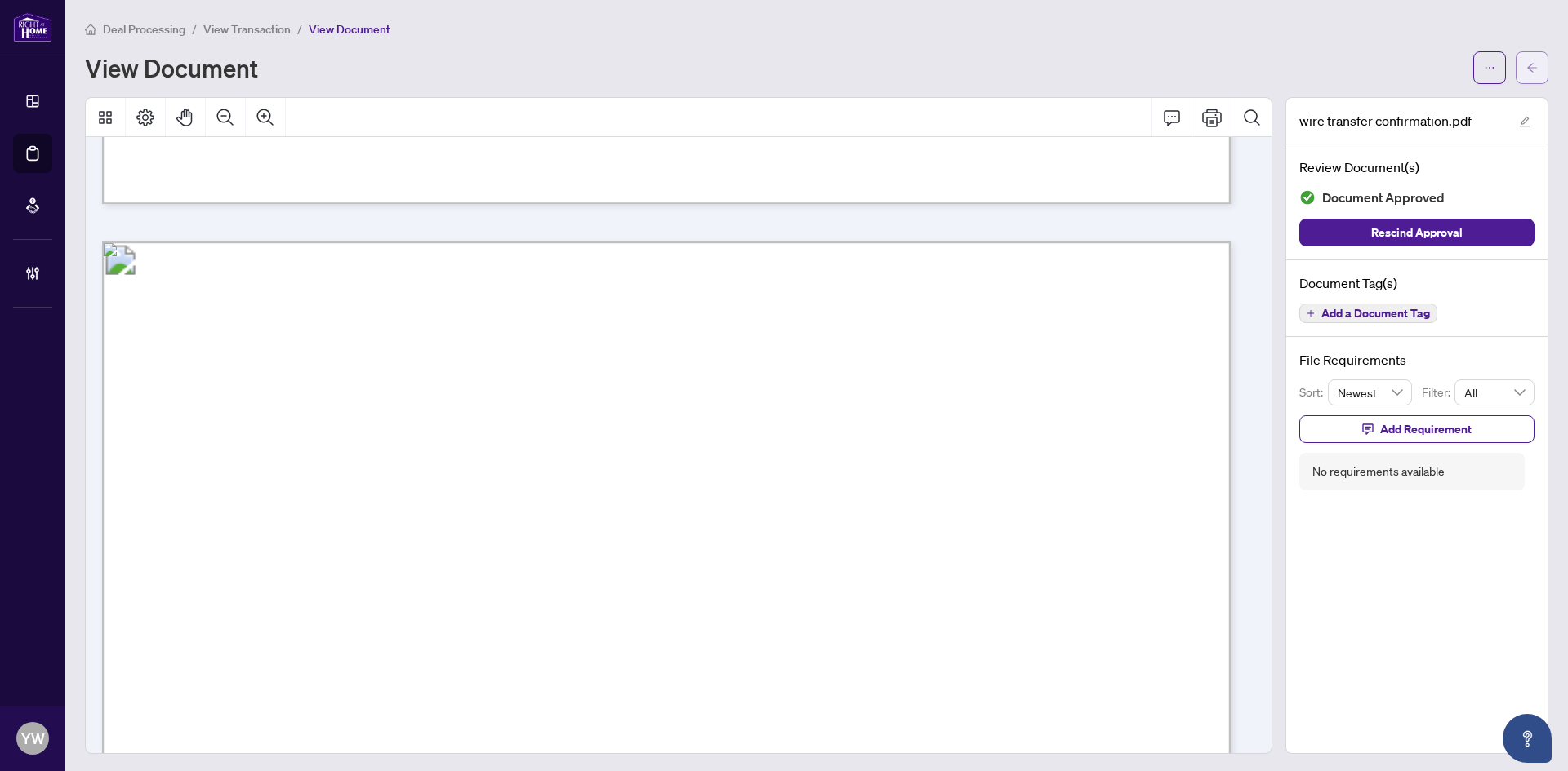
click at [1526, 73] on span "button" at bounding box center [1532, 68] width 12 height 26
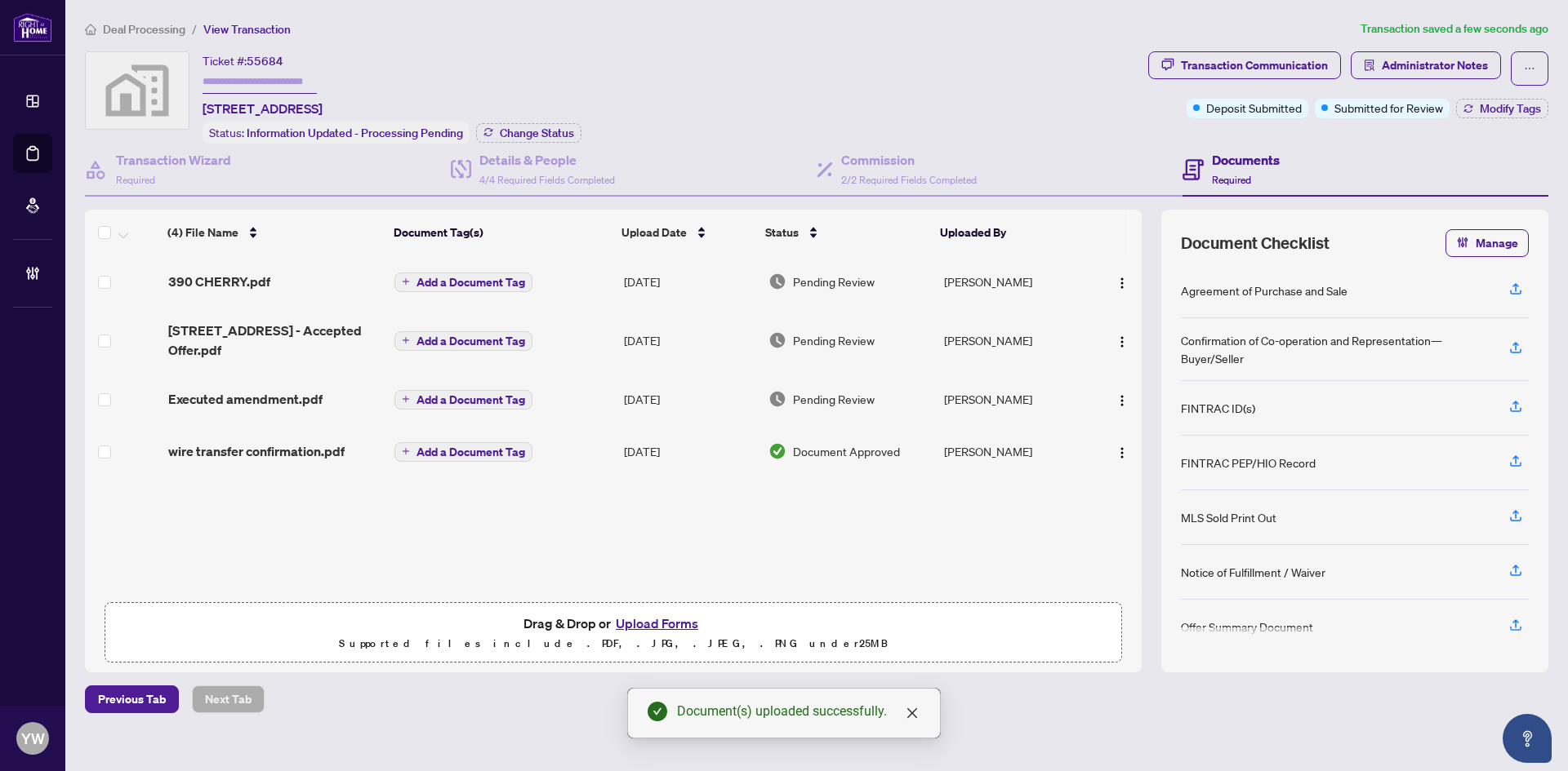
drag, startPoint x: 1115, startPoint y: 282, endPoint x: 1131, endPoint y: 299, distance: 23.3
click at [1115, 282] on img "button" at bounding box center [1122, 284] width 14 height 14
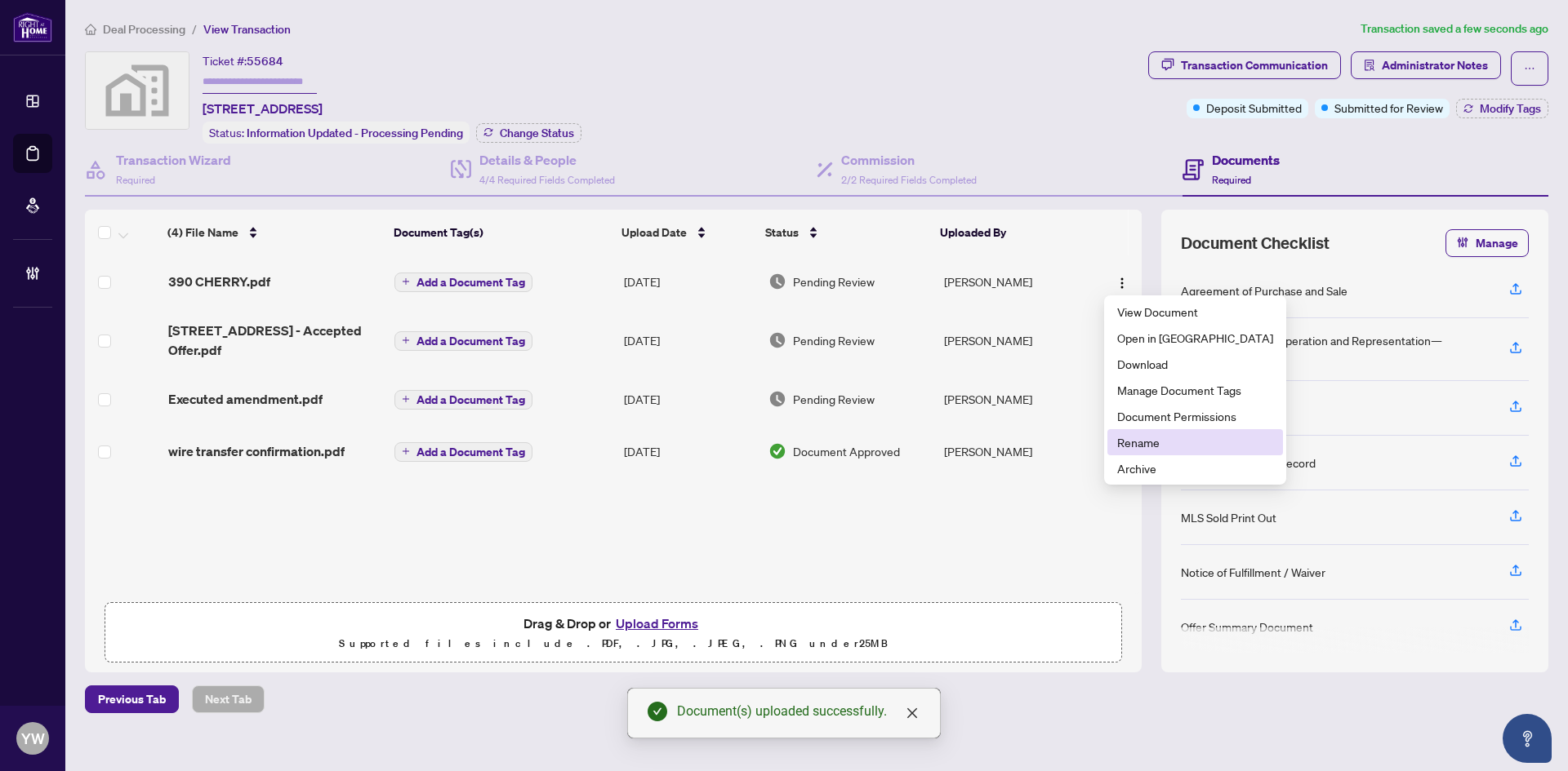
click at [1155, 450] on span "Rename" at bounding box center [1195, 442] width 156 height 18
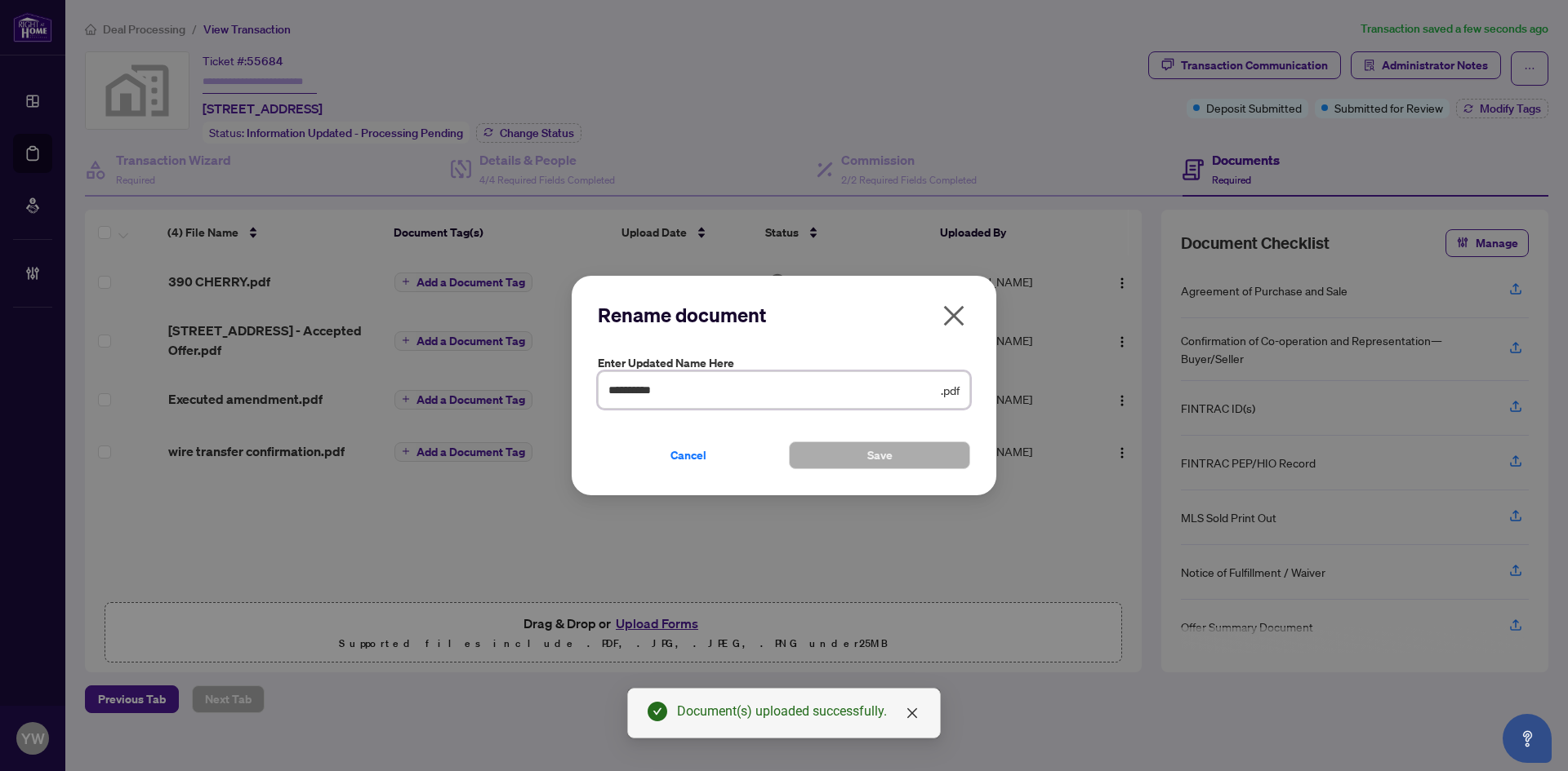
drag, startPoint x: 695, startPoint y: 397, endPoint x: 671, endPoint y: 446, distance: 54.6
click at [538, 396] on div "**********" at bounding box center [784, 385] width 1568 height 771
type input "**********"
click at [896, 458] on button "Save" at bounding box center [880, 455] width 182 height 28
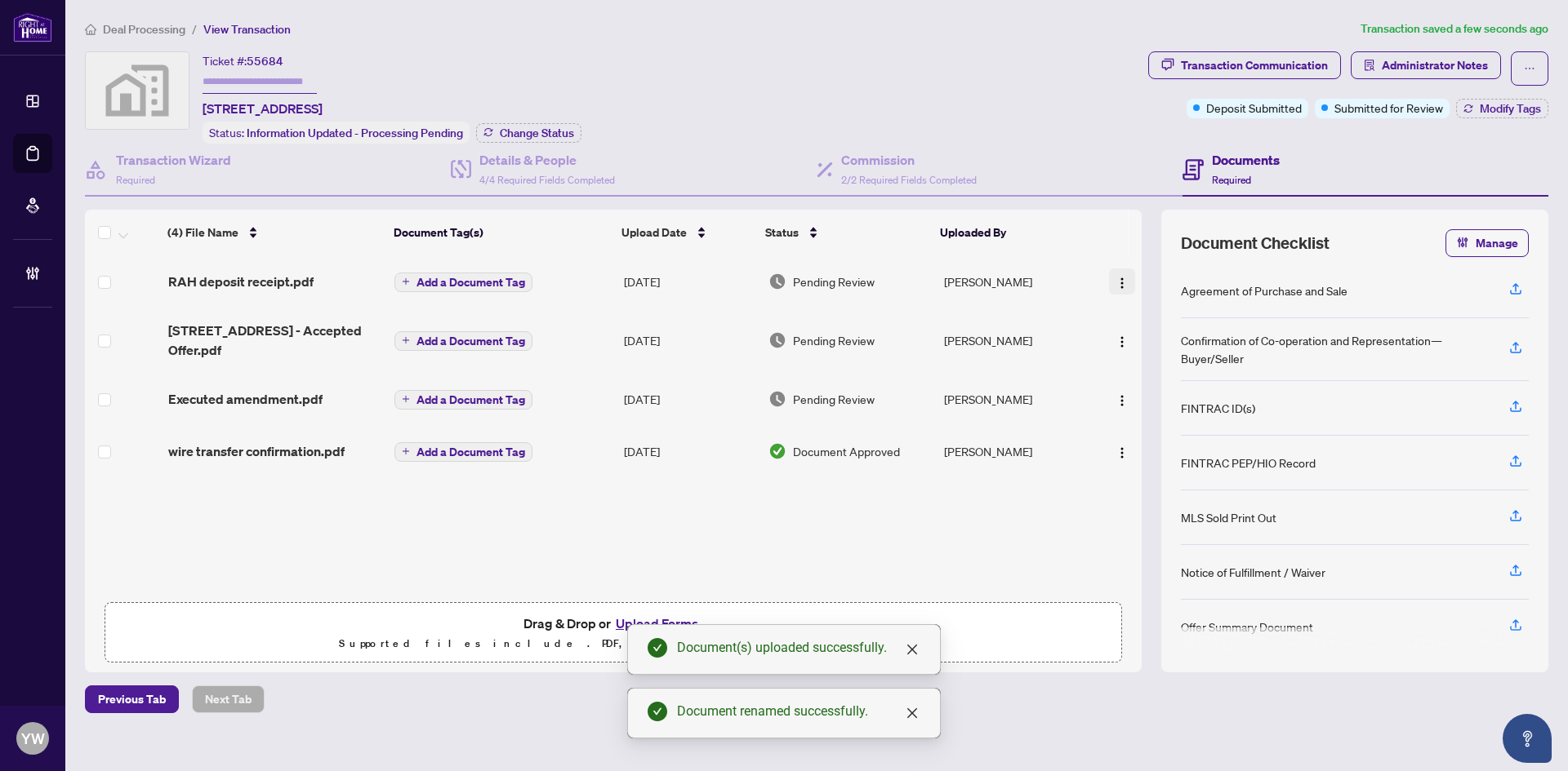
click at [1126, 283] on button "button" at bounding box center [1122, 281] width 26 height 26
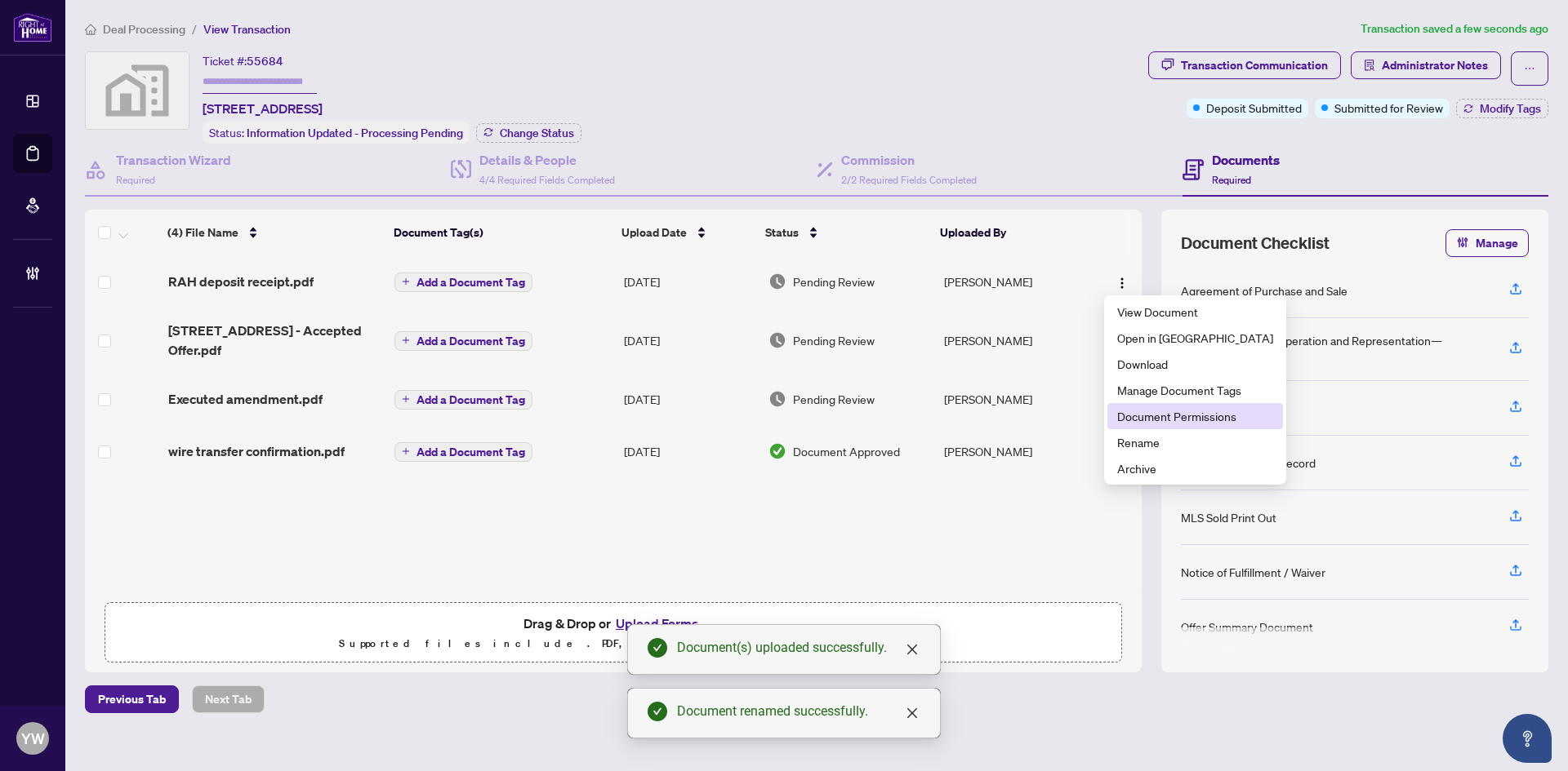
click at [1179, 418] on span "Document Permissions" at bounding box center [1195, 416] width 156 height 18
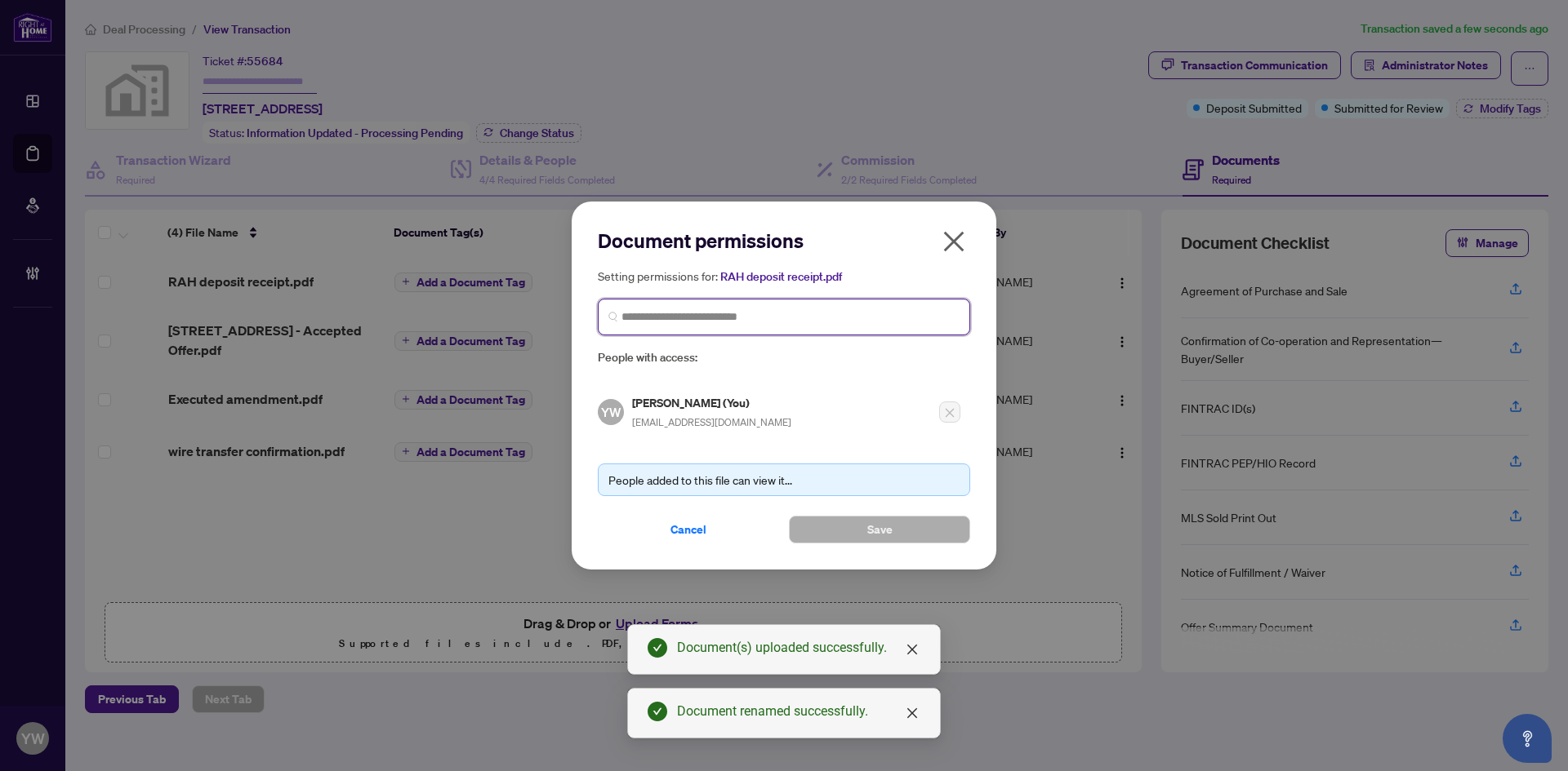
click at [649, 323] on input "search" at bounding box center [791, 317] width 338 height 17
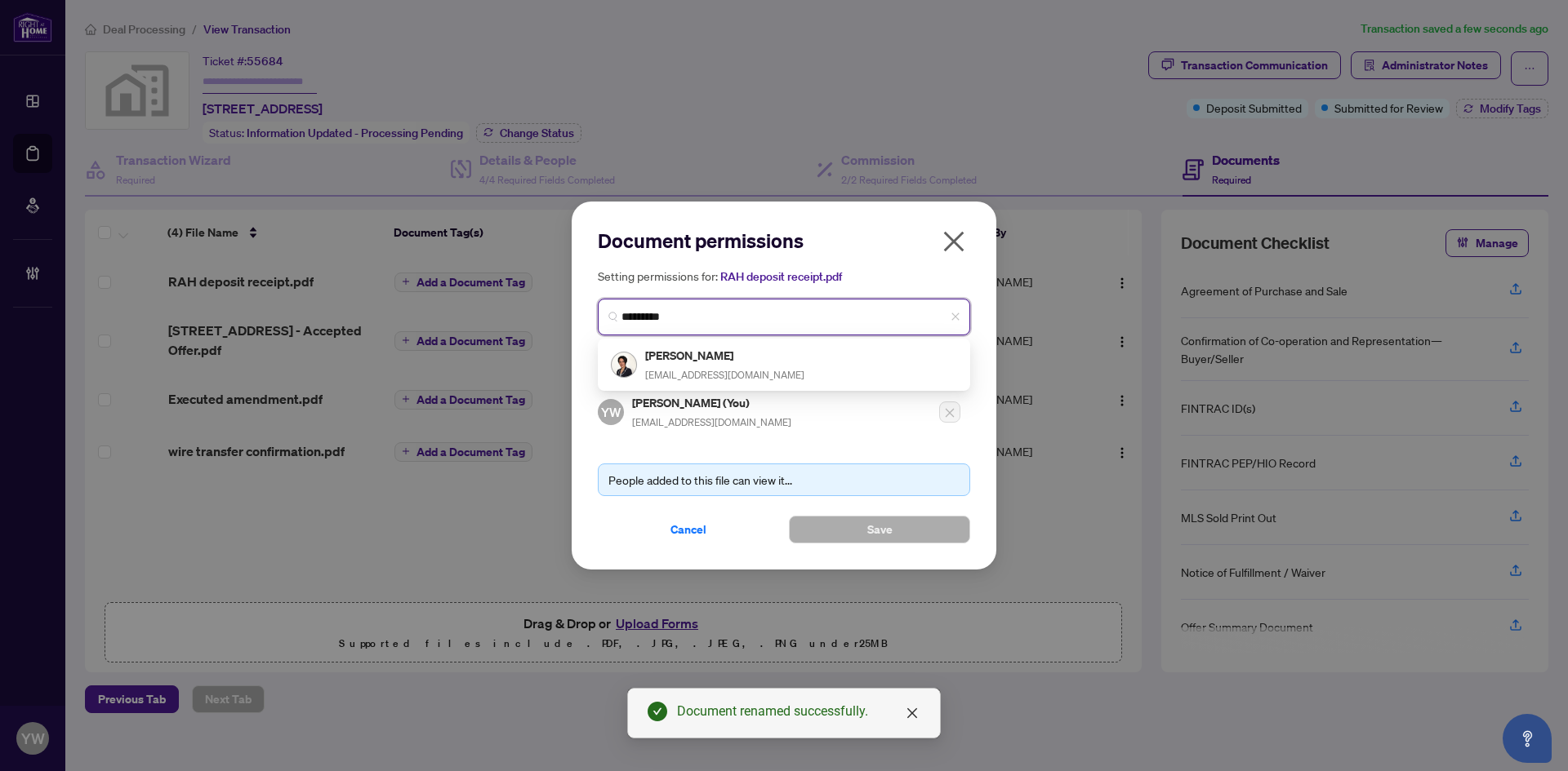
type input "**********"
click at [723, 373] on div "Parinaz Sadeghian Rizi p_rizi@yahoo.ca" at bounding box center [724, 365] width 159 height 38
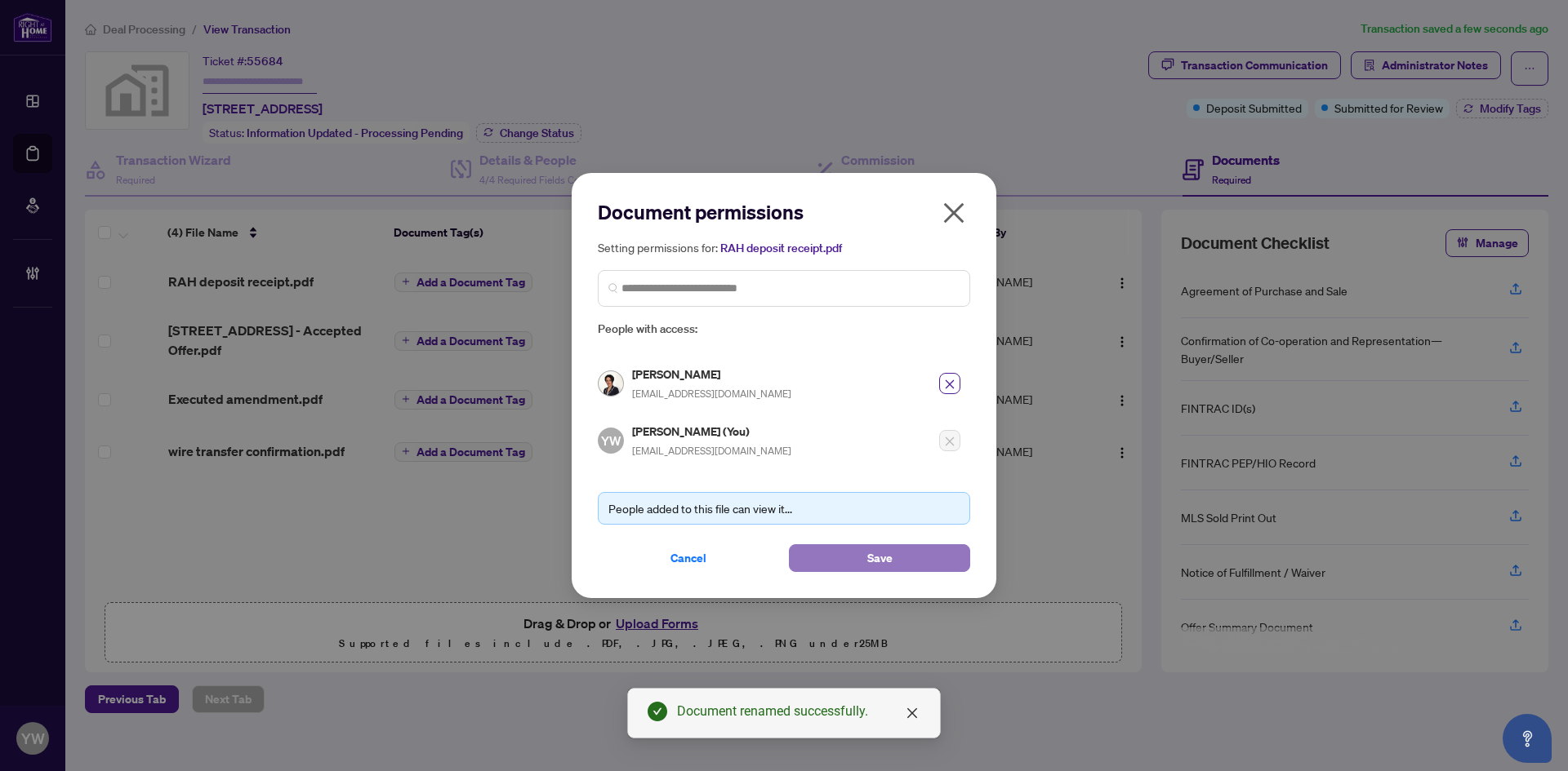
click at [910, 561] on button "Save" at bounding box center [880, 558] width 182 height 28
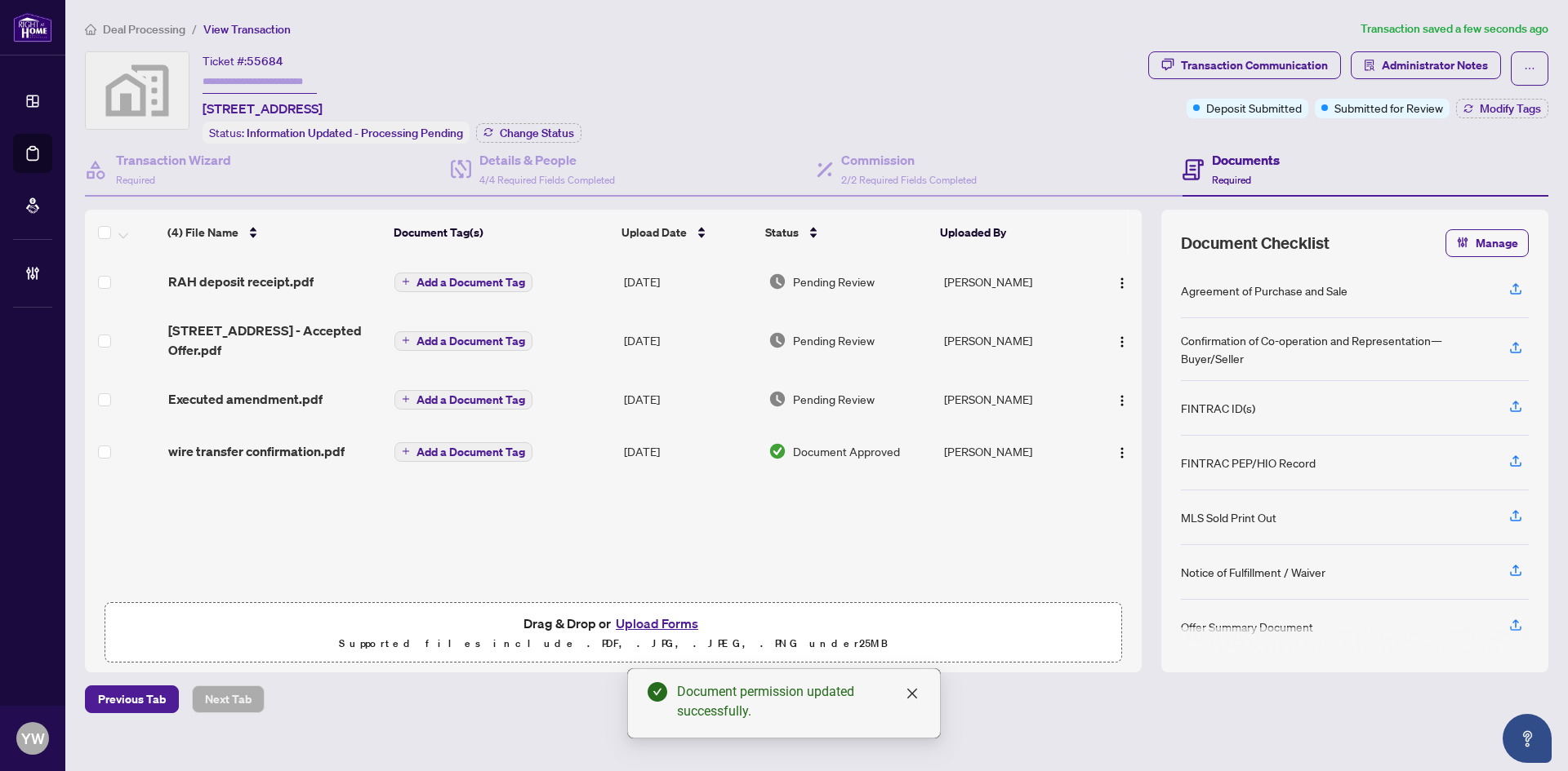
click at [504, 283] on span "Add a Document Tag" at bounding box center [470, 283] width 108 height 12
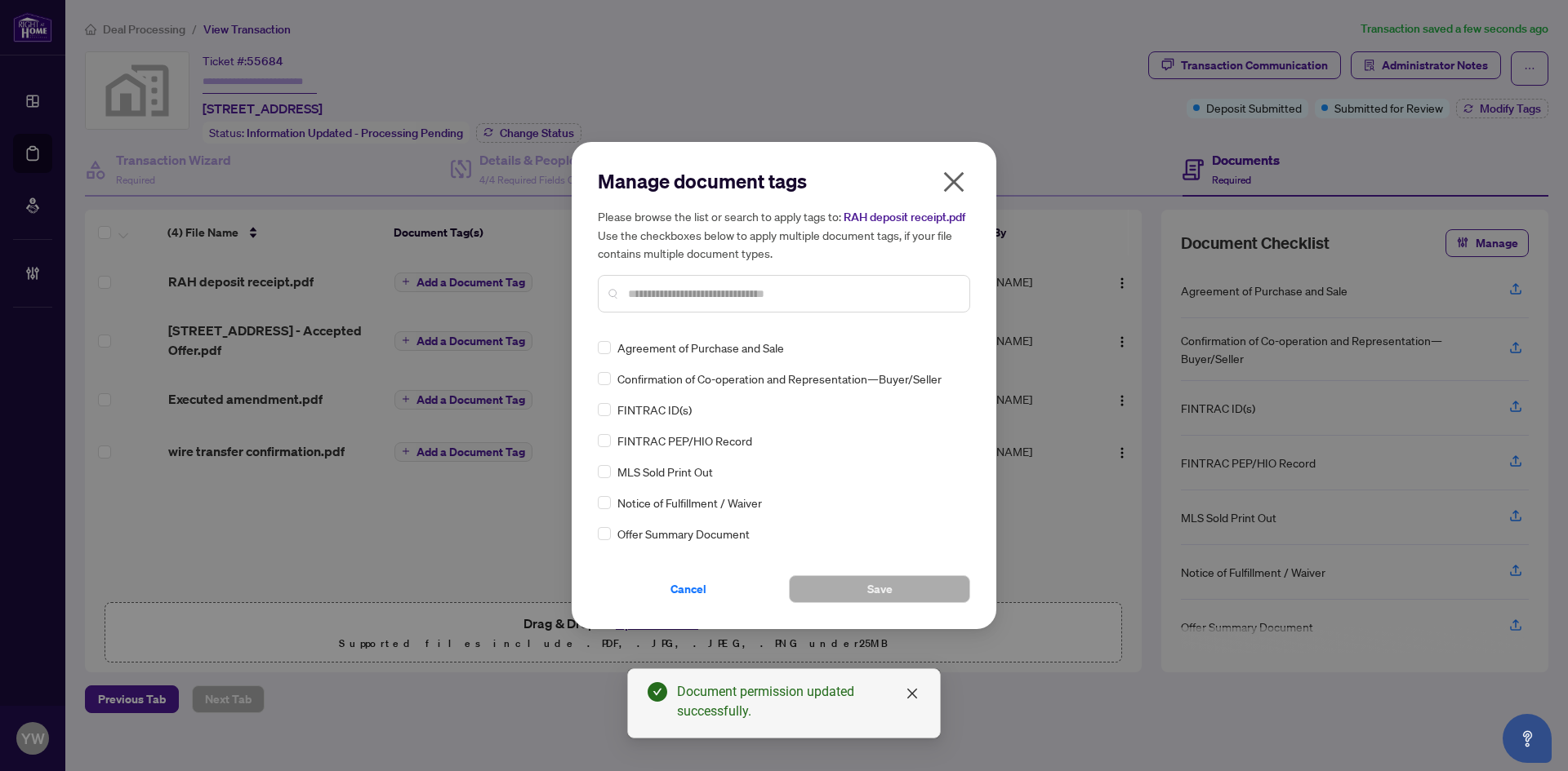
click at [676, 291] on input "text" at bounding box center [792, 293] width 328 height 18
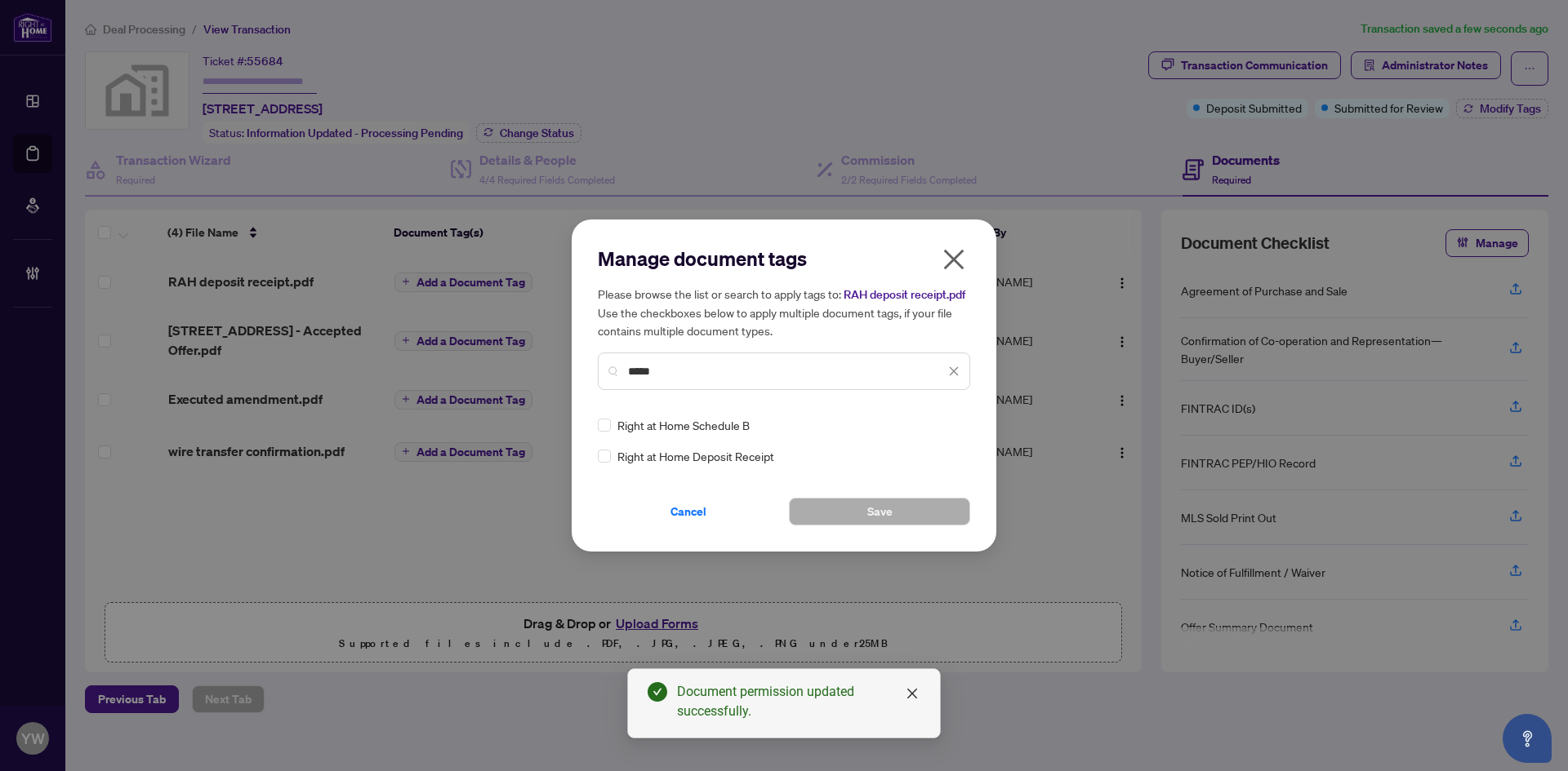
type input "*****"
click at [927, 425] on div at bounding box center [939, 425] width 42 height 16
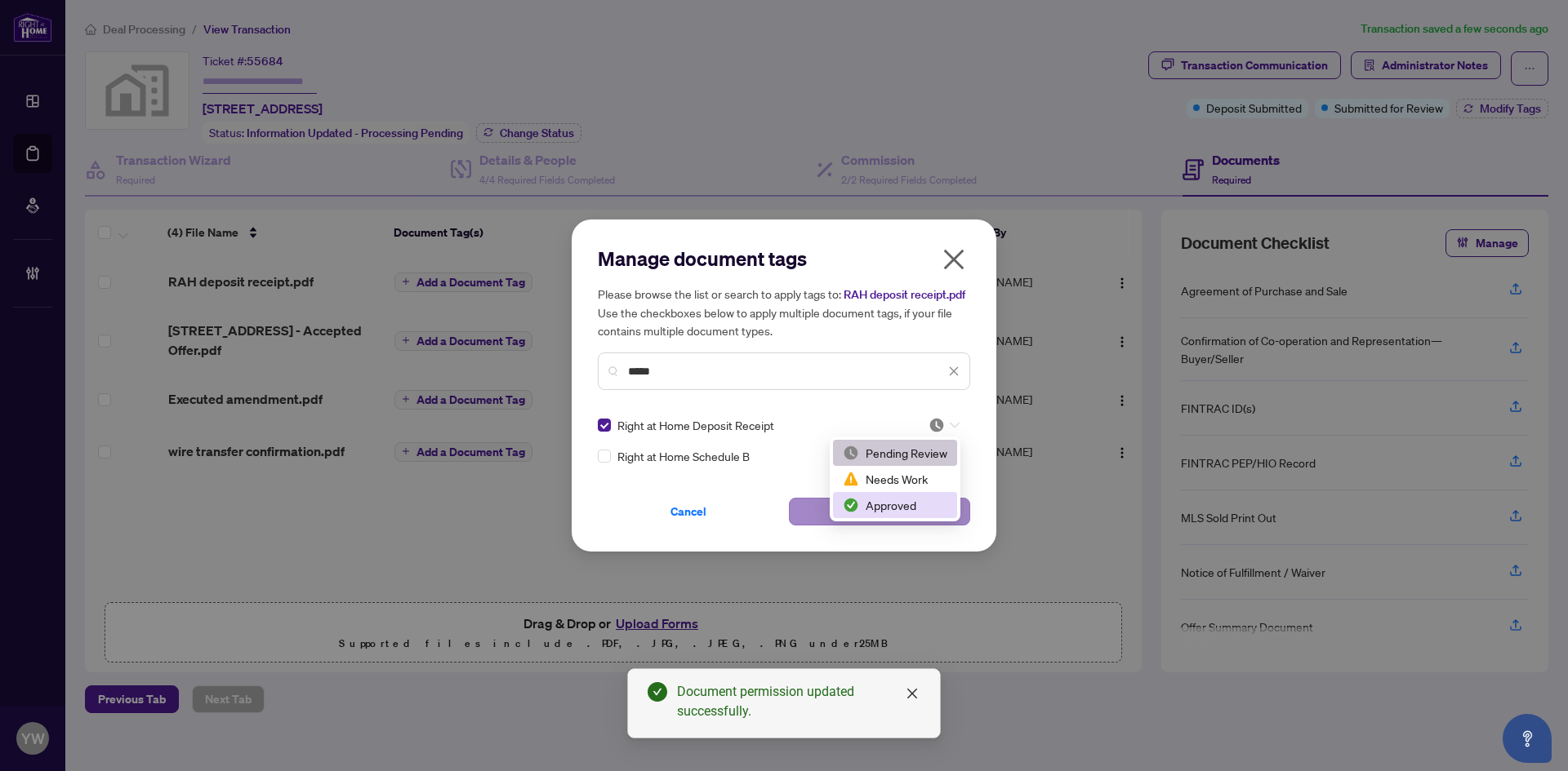
drag, startPoint x: 897, startPoint y: 510, endPoint x: 885, endPoint y: 510, distance: 12.0
click at [897, 510] on div "Approved" at bounding box center [895, 505] width 104 height 18
click at [952, 515] on button "Save" at bounding box center [880, 511] width 182 height 28
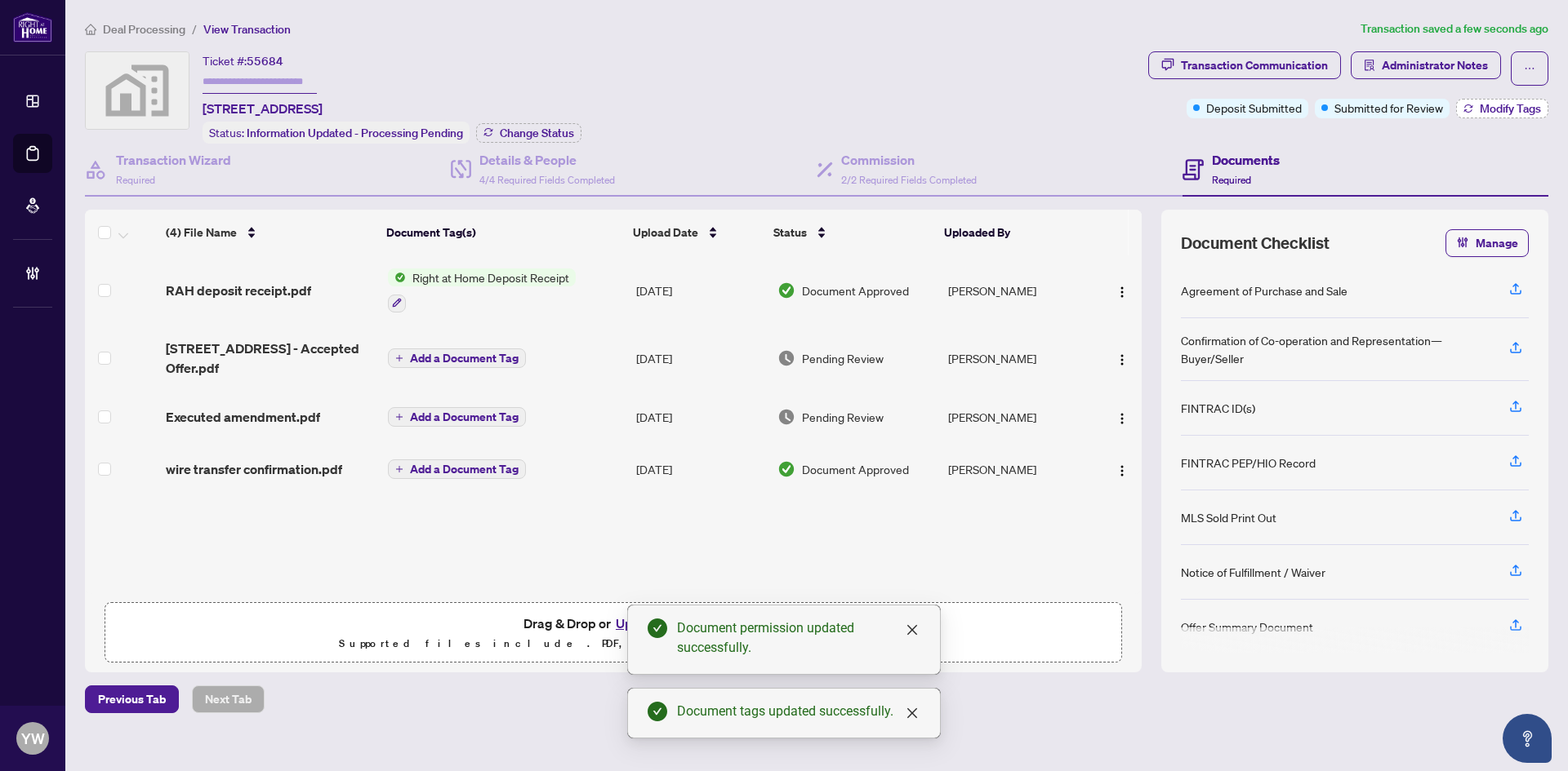
click at [1481, 107] on span "Modify Tags" at bounding box center [1510, 109] width 61 height 12
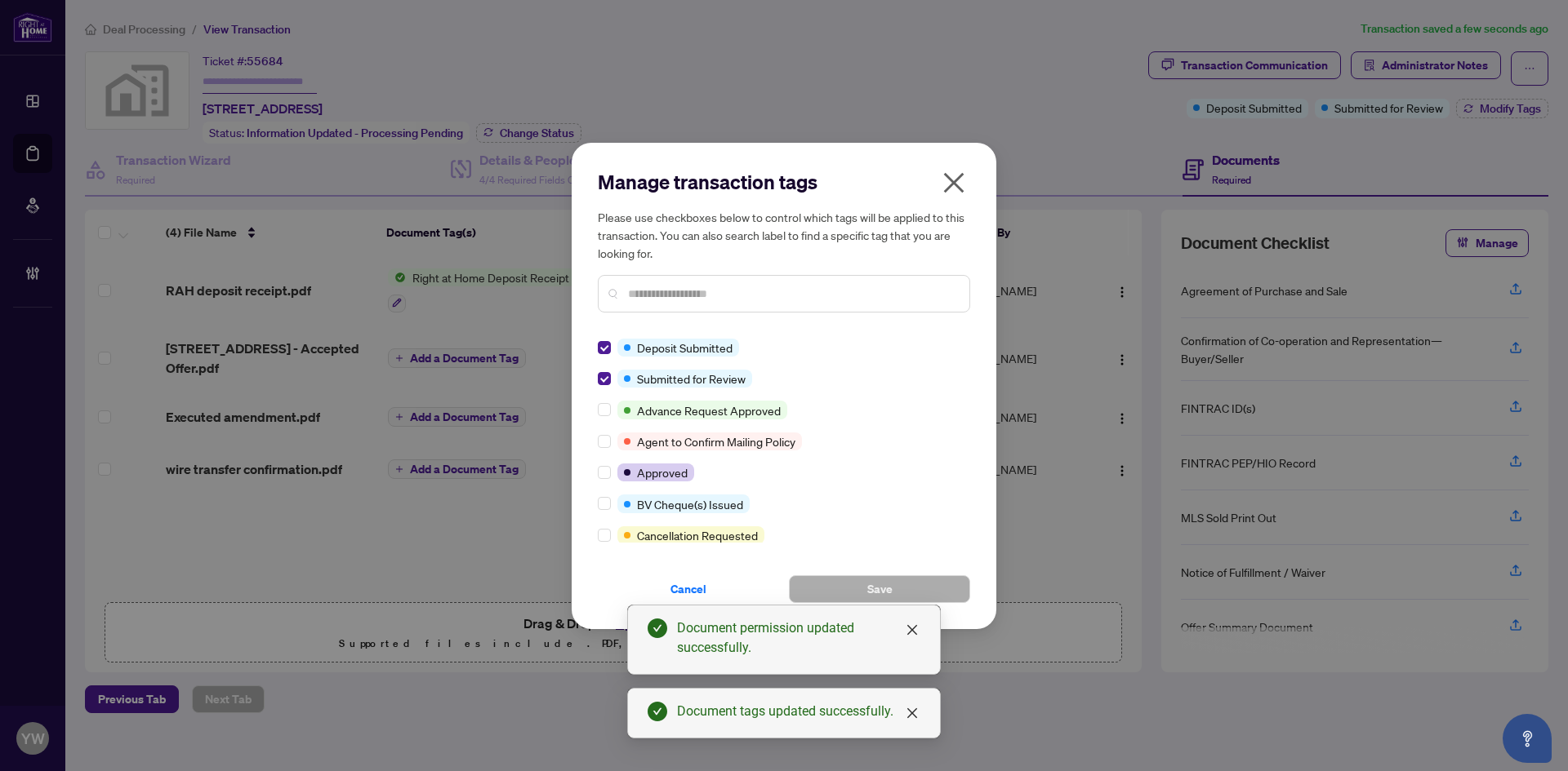
click at [612, 346] on div at bounding box center [607, 347] width 19 height 18
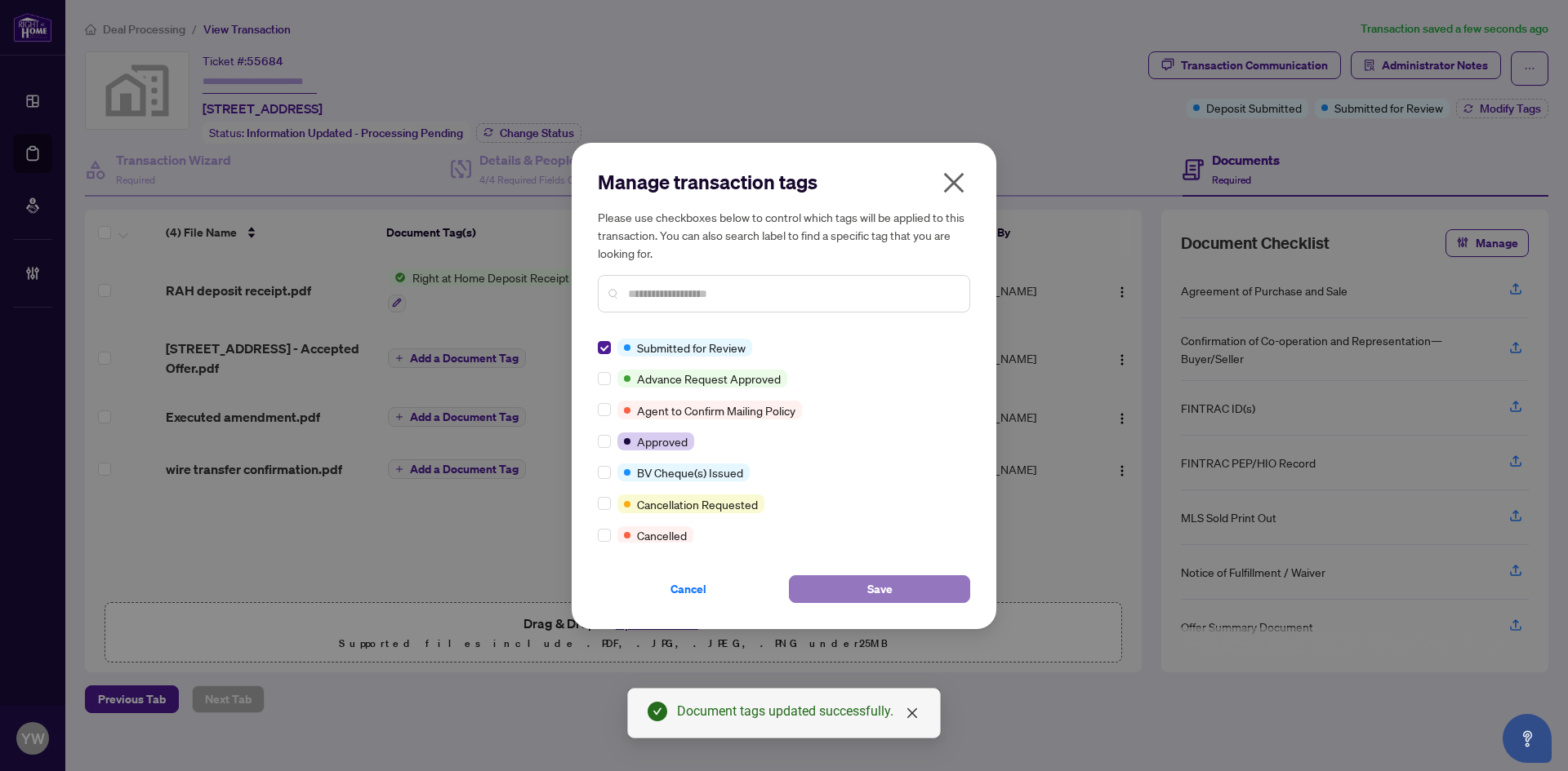
click at [896, 584] on button "Save" at bounding box center [880, 589] width 182 height 28
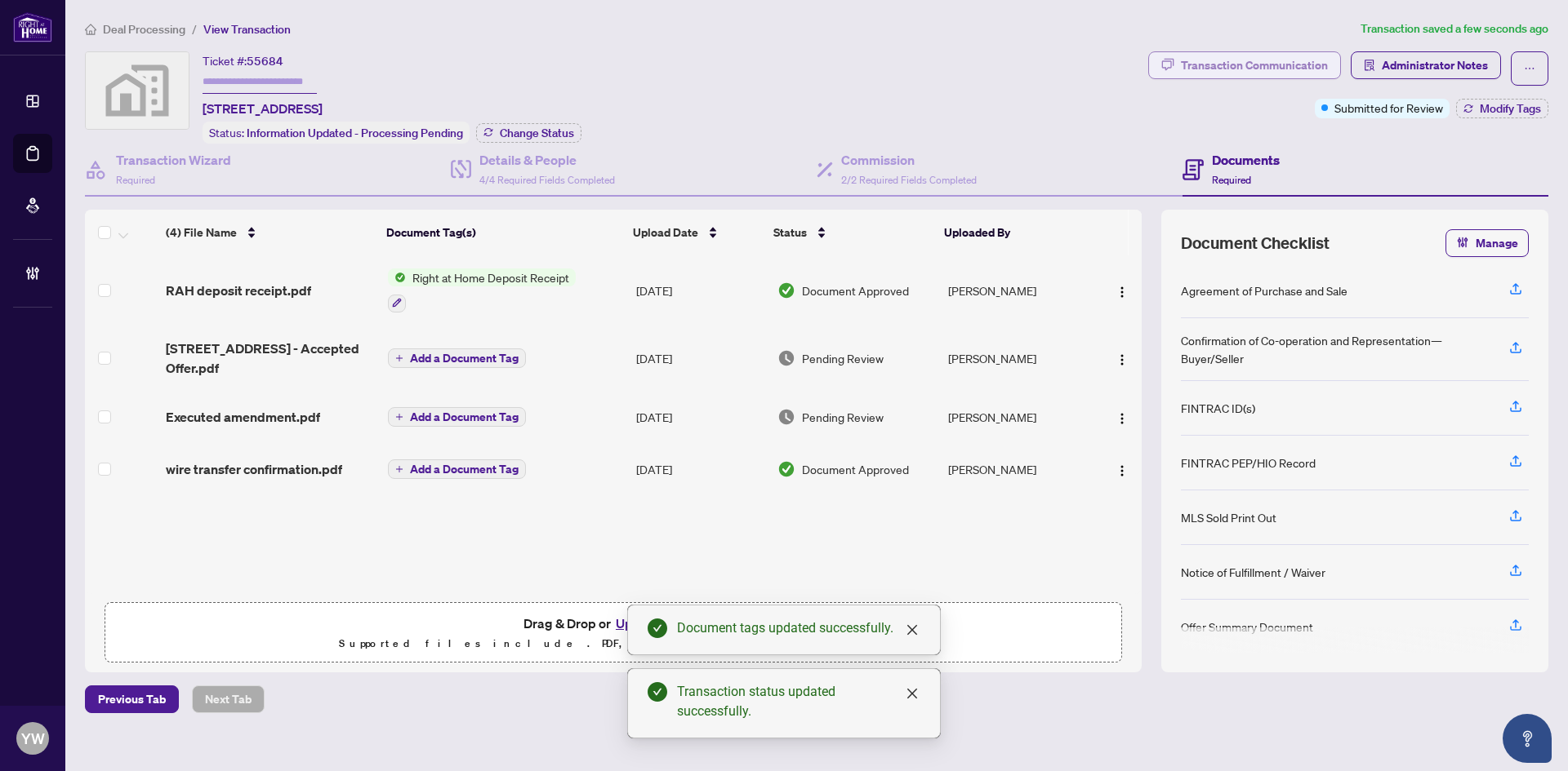
click at [1222, 76] on div "Transaction Communication" at bounding box center [1254, 65] width 147 height 26
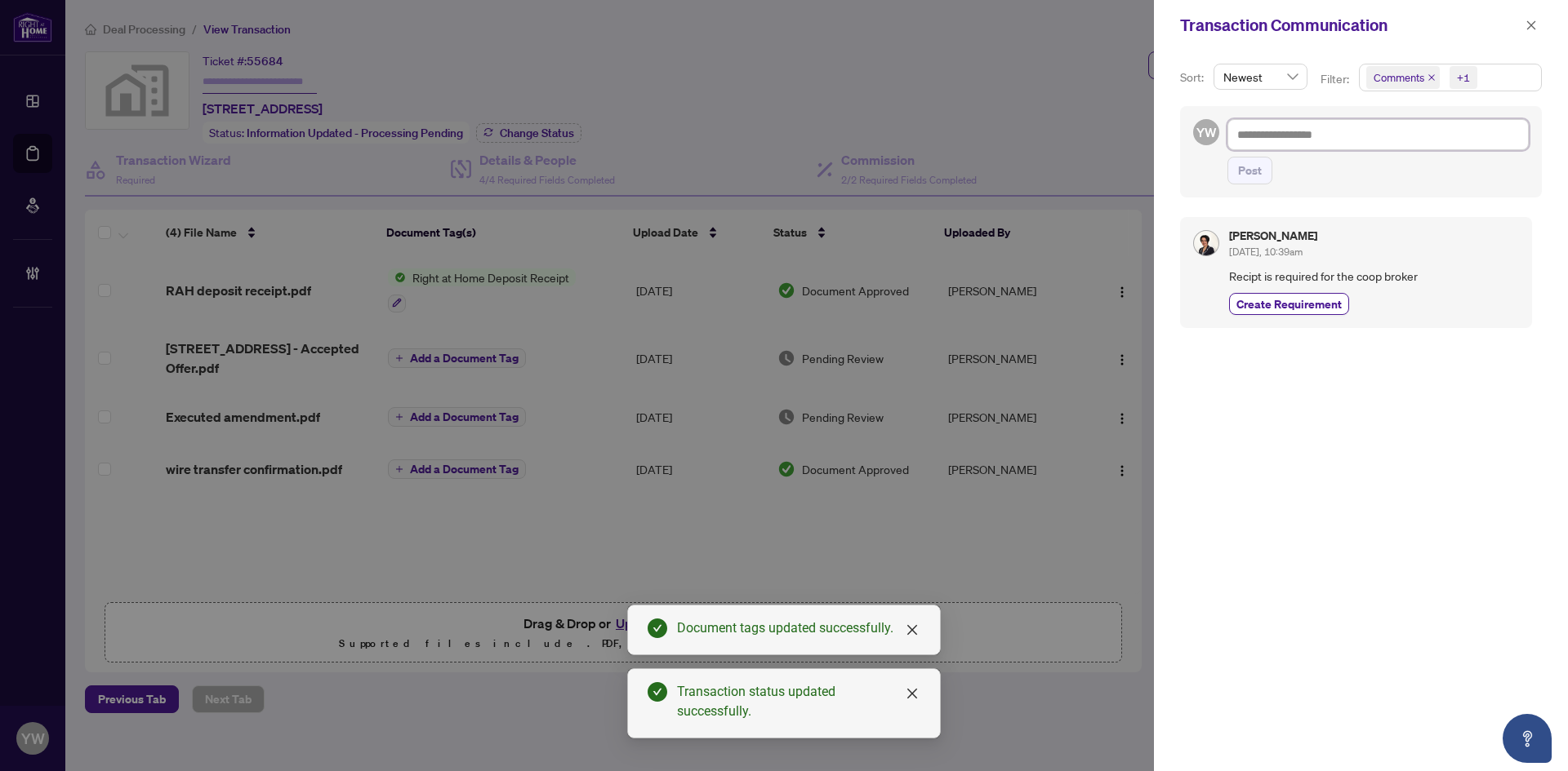
drag, startPoint x: 1271, startPoint y: 144, endPoint x: 1285, endPoint y: 151, distance: 15.7
click at [1271, 144] on textarea at bounding box center [1378, 134] width 301 height 31
paste textarea "**********"
type textarea "**********"
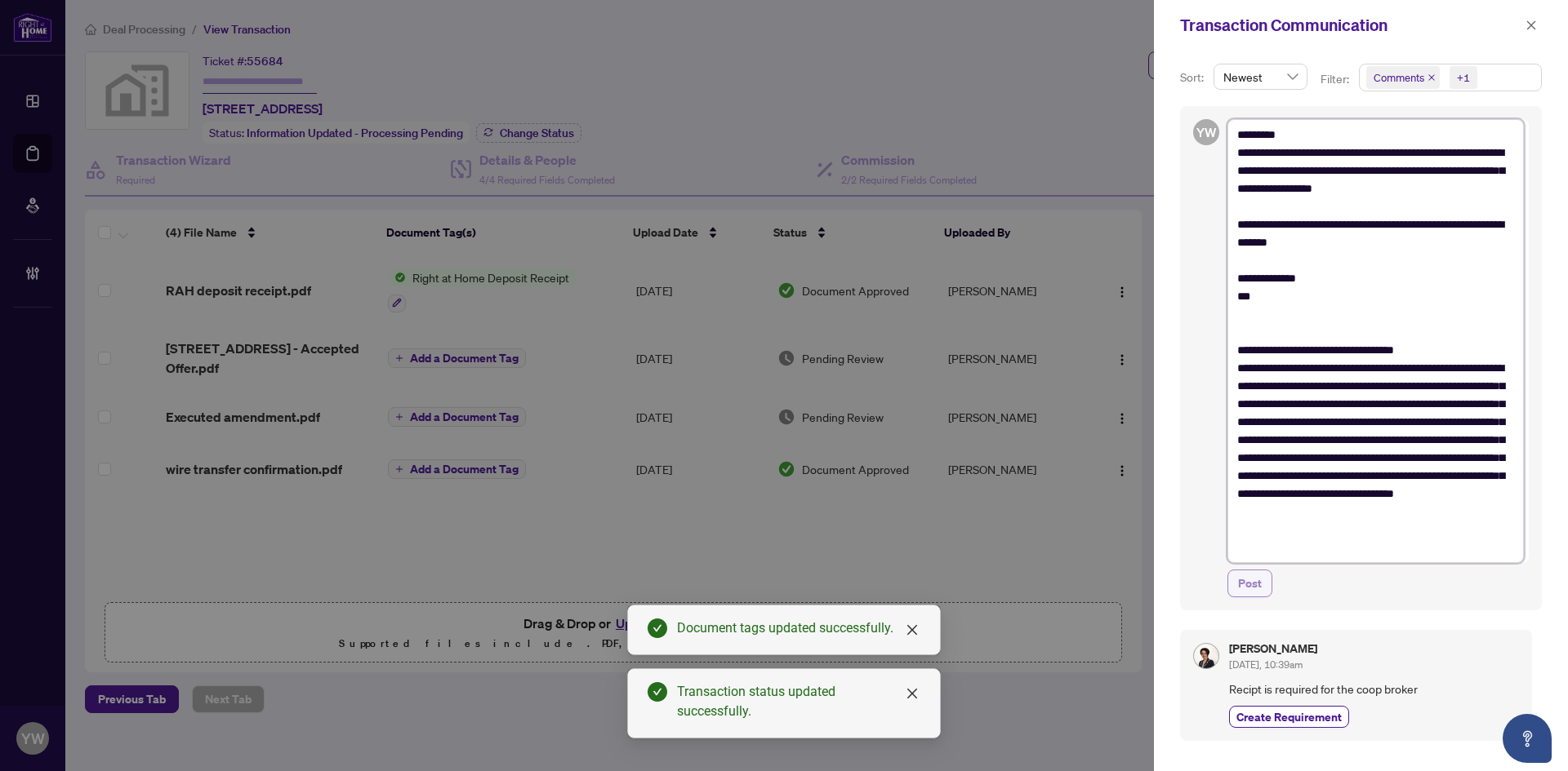
type textarea "**********"
click at [1254, 590] on span "Post" at bounding box center [1249, 583] width 24 height 26
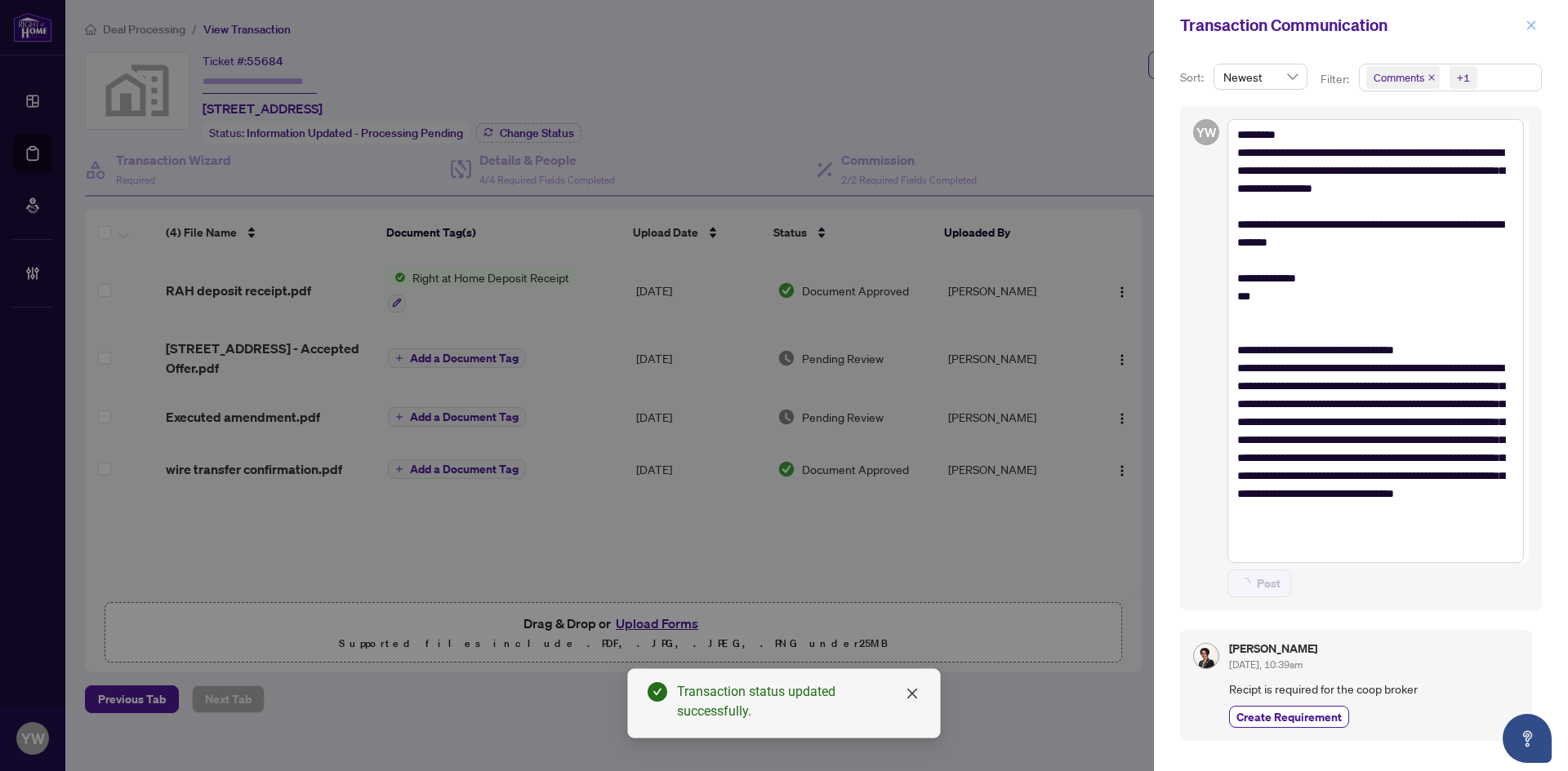
type textarea "**********"
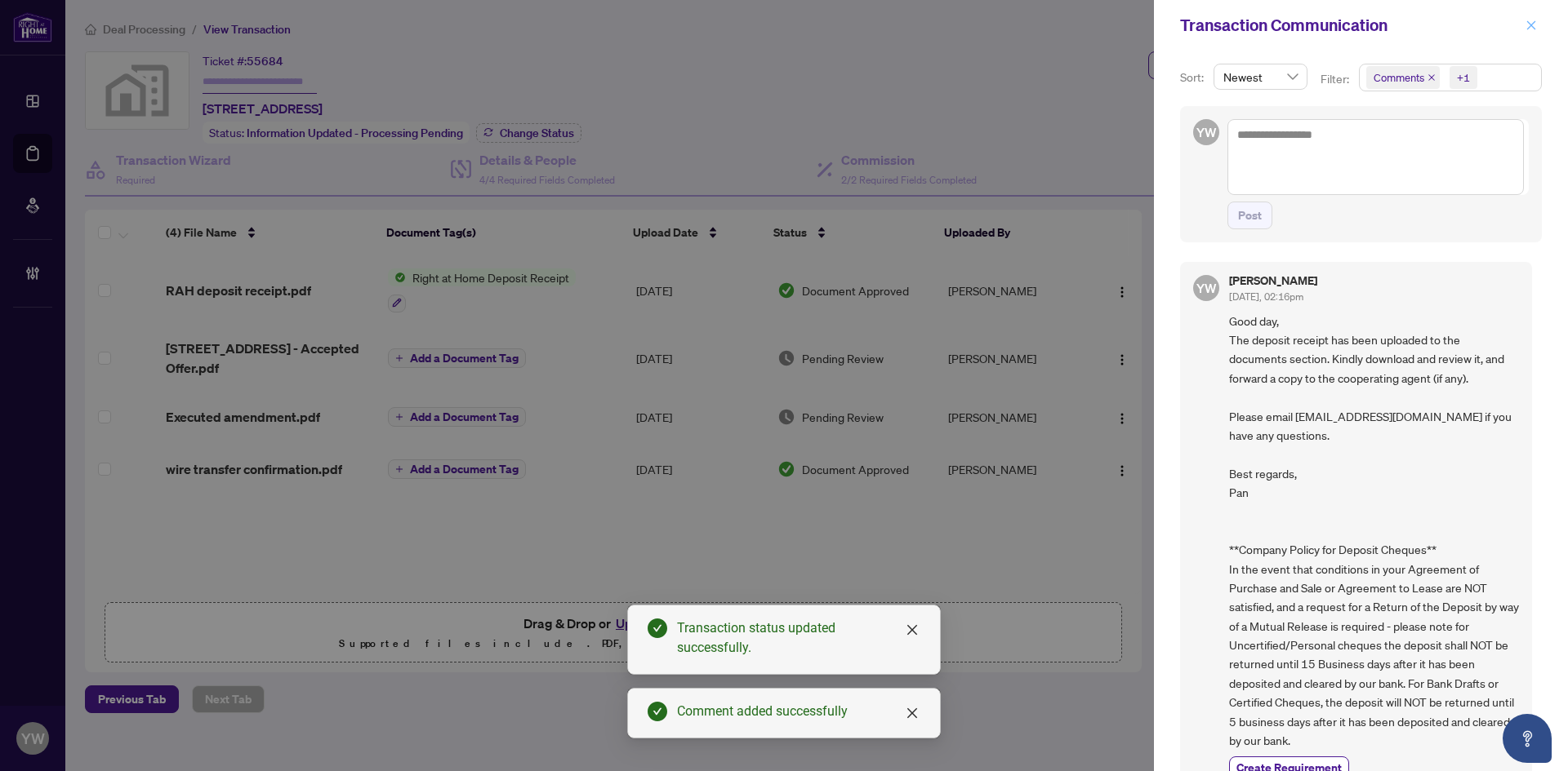
click at [1528, 19] on icon "close" at bounding box center [1531, 25] width 12 height 12
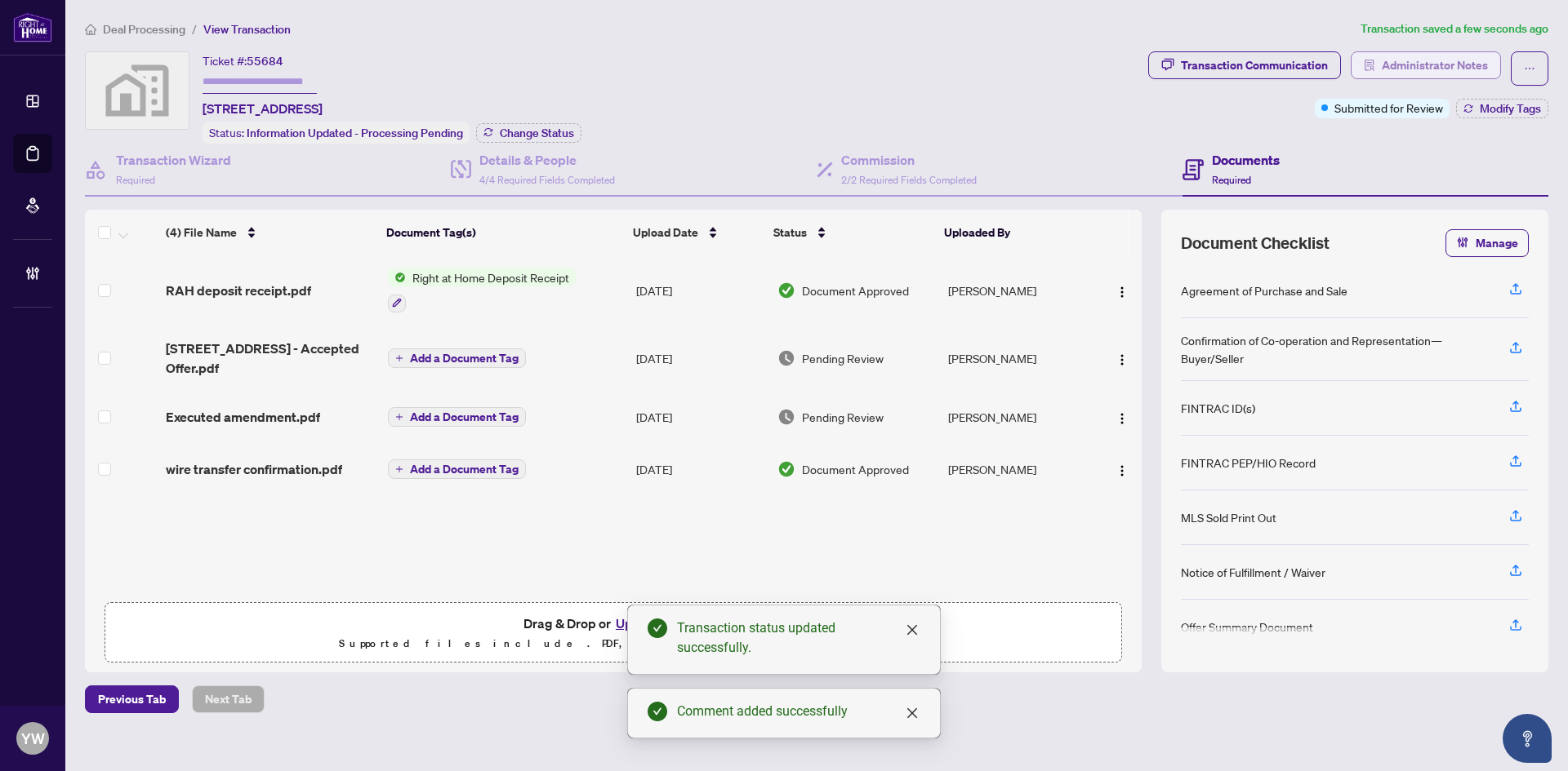
click at [1454, 60] on span "Administrator Notes" at bounding box center [1435, 65] width 106 height 26
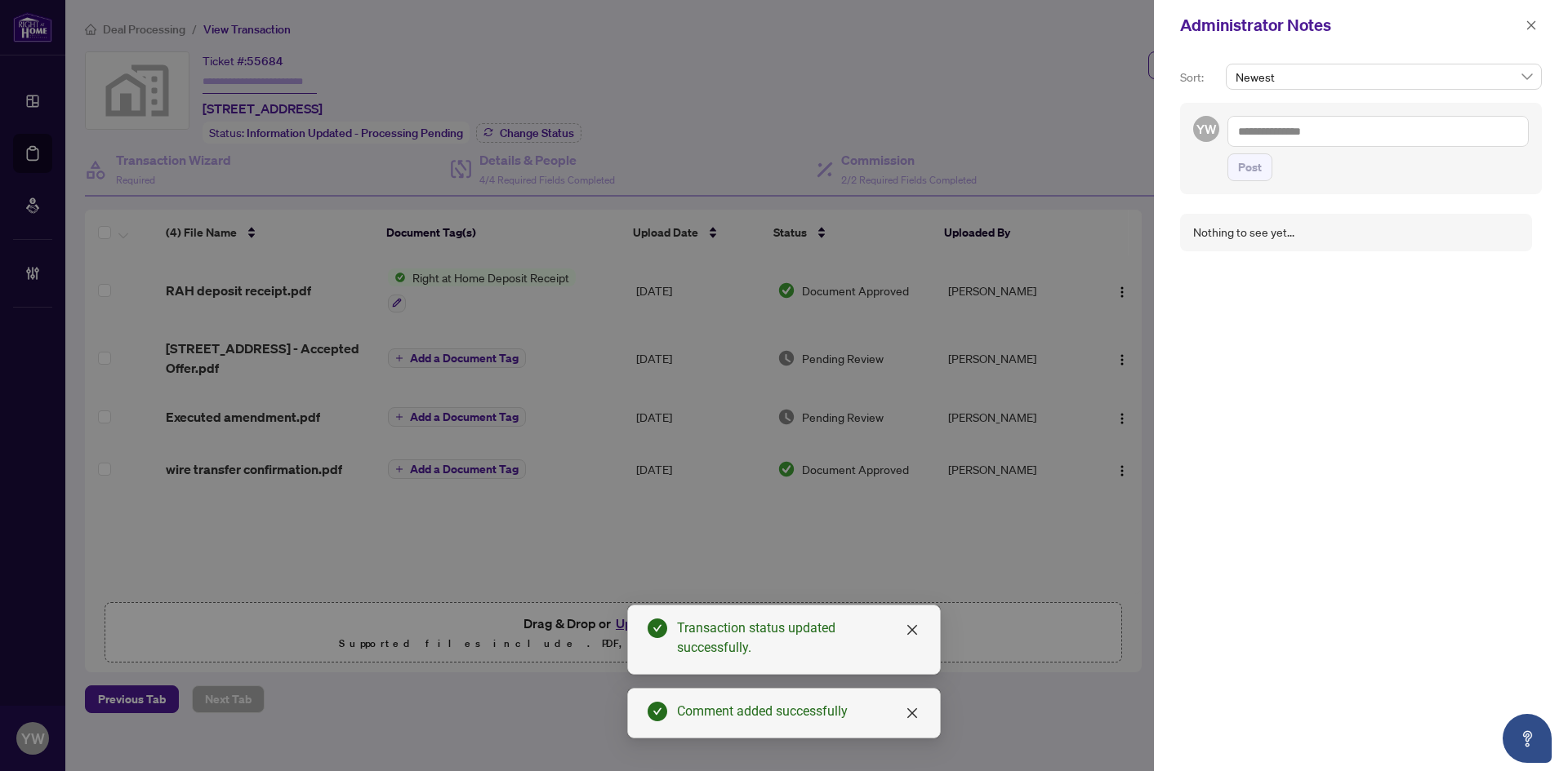
click at [1242, 142] on textarea at bounding box center [1378, 131] width 301 height 31
paste textarea "**********"
type textarea "**********"
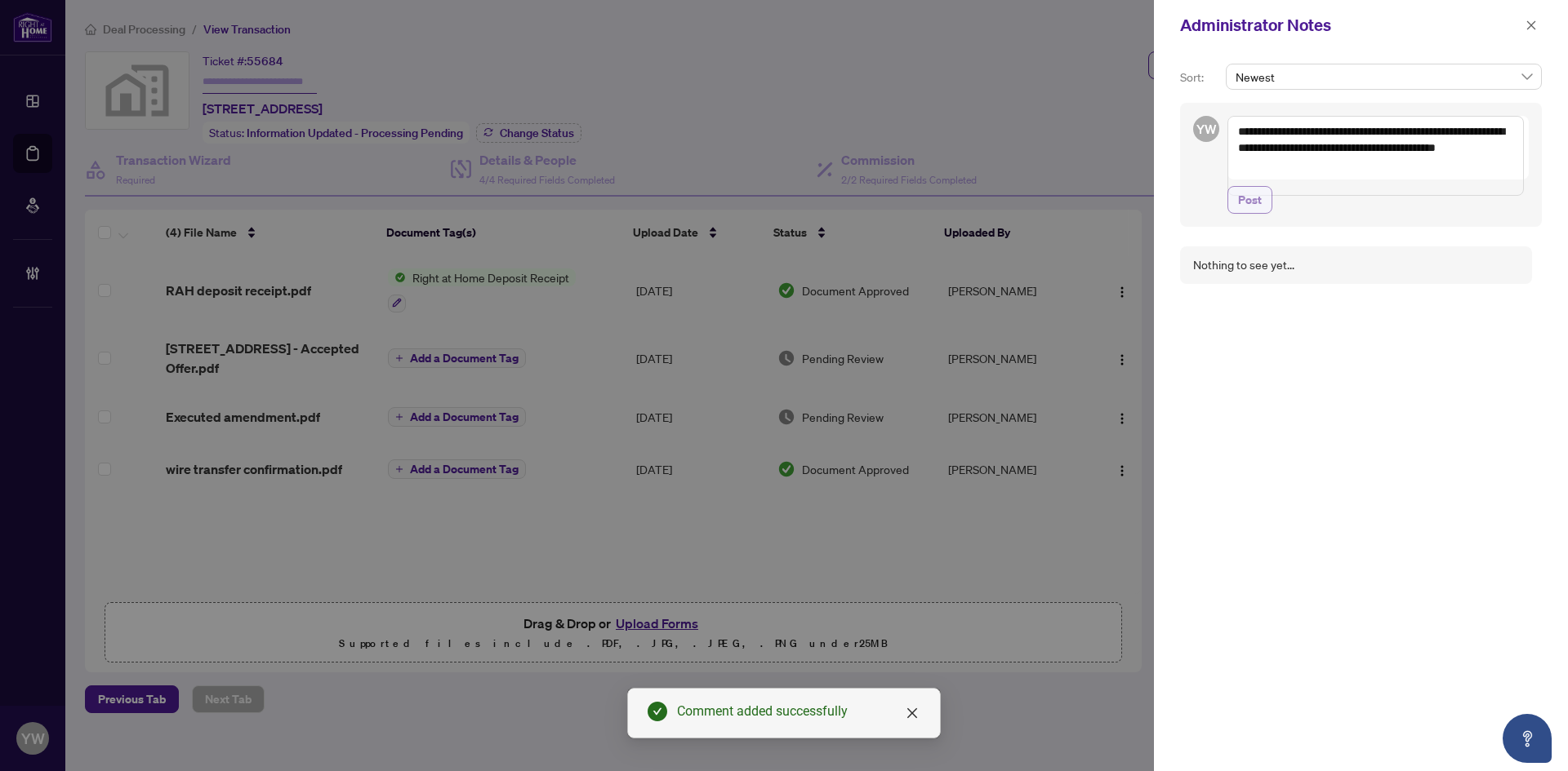
click at [1247, 212] on span "Post" at bounding box center [1249, 200] width 24 height 26
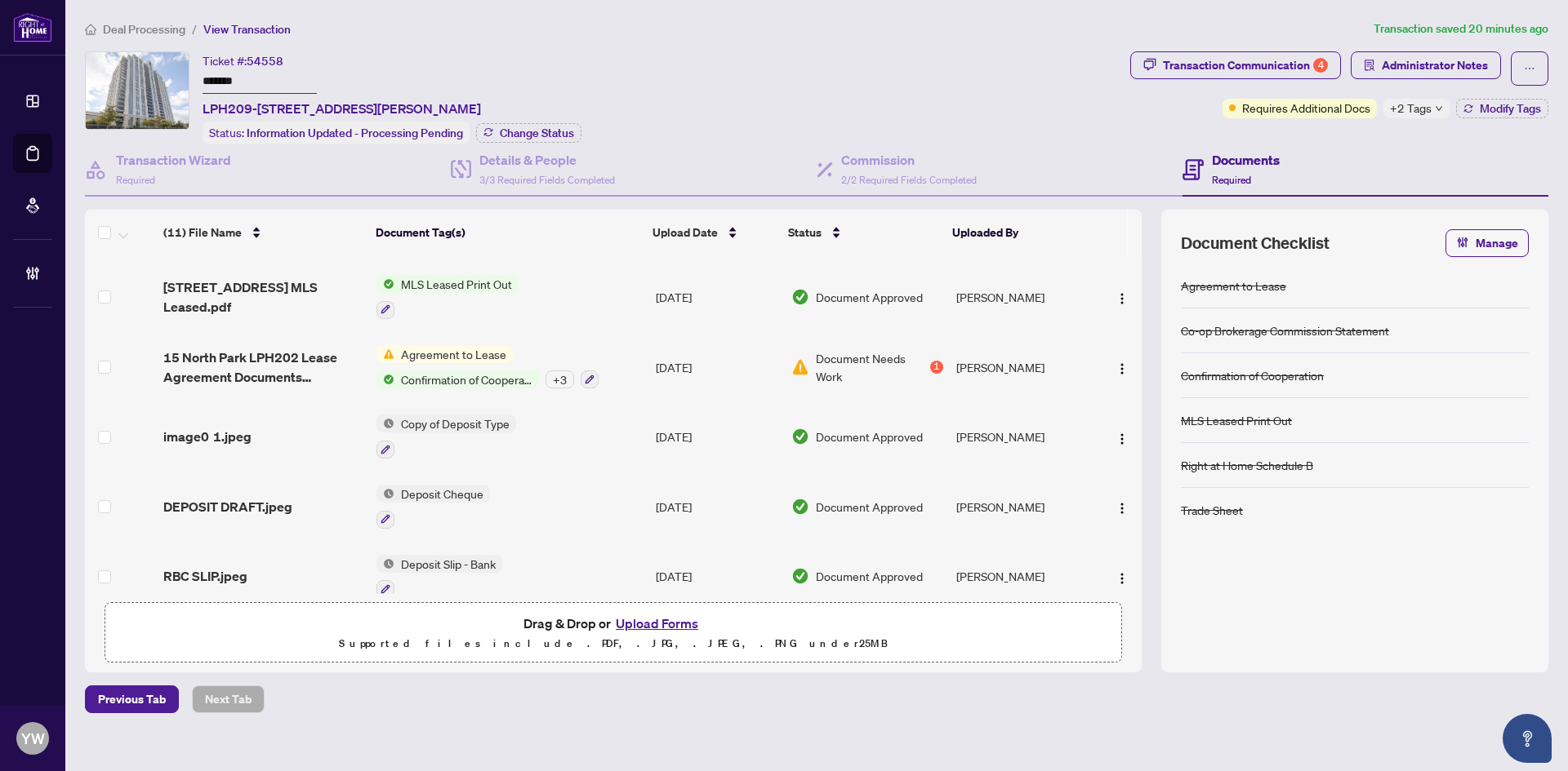
scroll to position [428, 0]
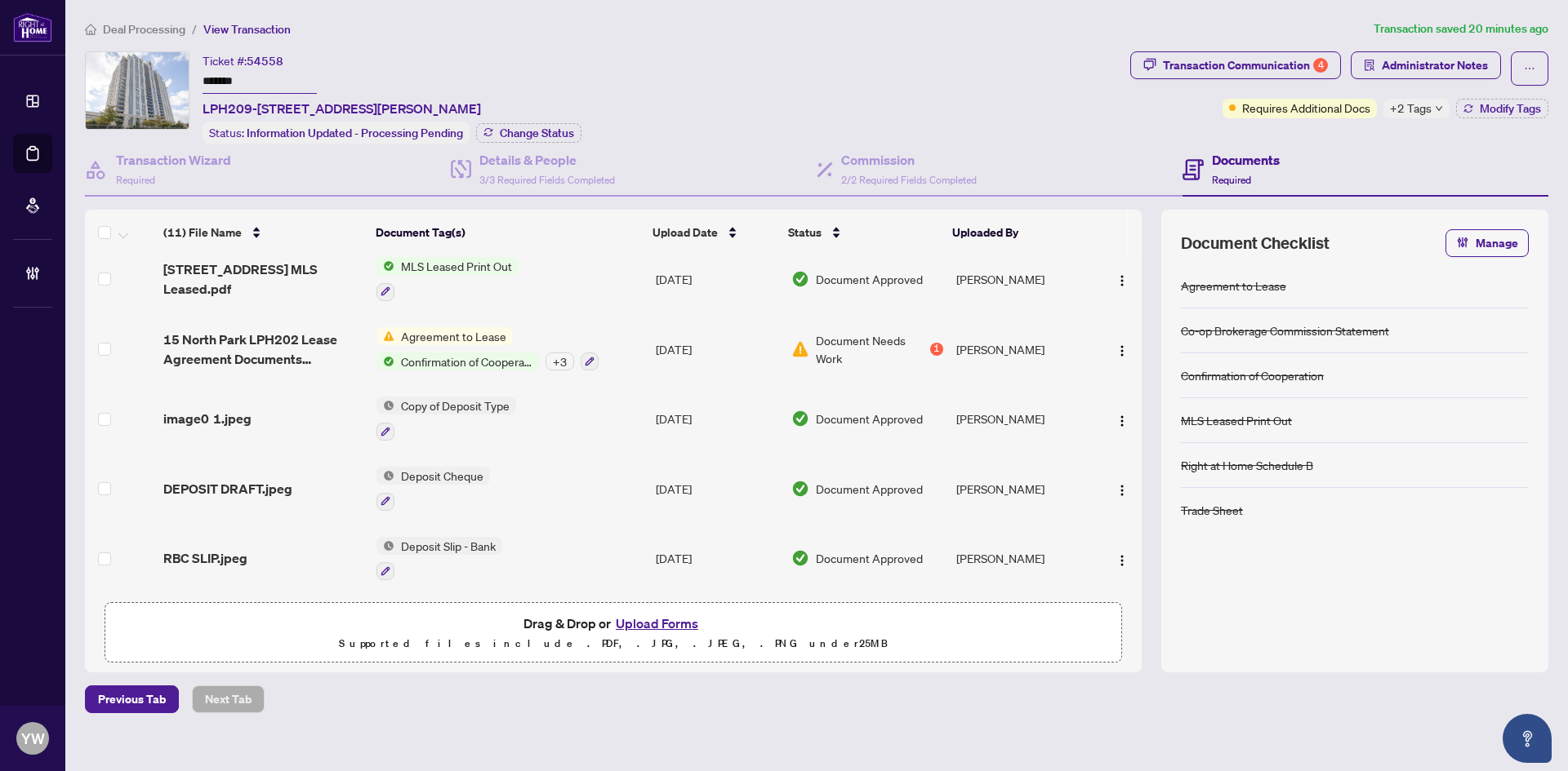
drag, startPoint x: 882, startPoint y: 63, endPoint x: 948, endPoint y: 112, distance: 82.2
click at [882, 63] on div "Ticket #: 54558 ******* LPH209-15 North Park Rd, Vaughan, Ontario L4J 0A1, Cana…" at bounding box center [604, 97] width 1039 height 93
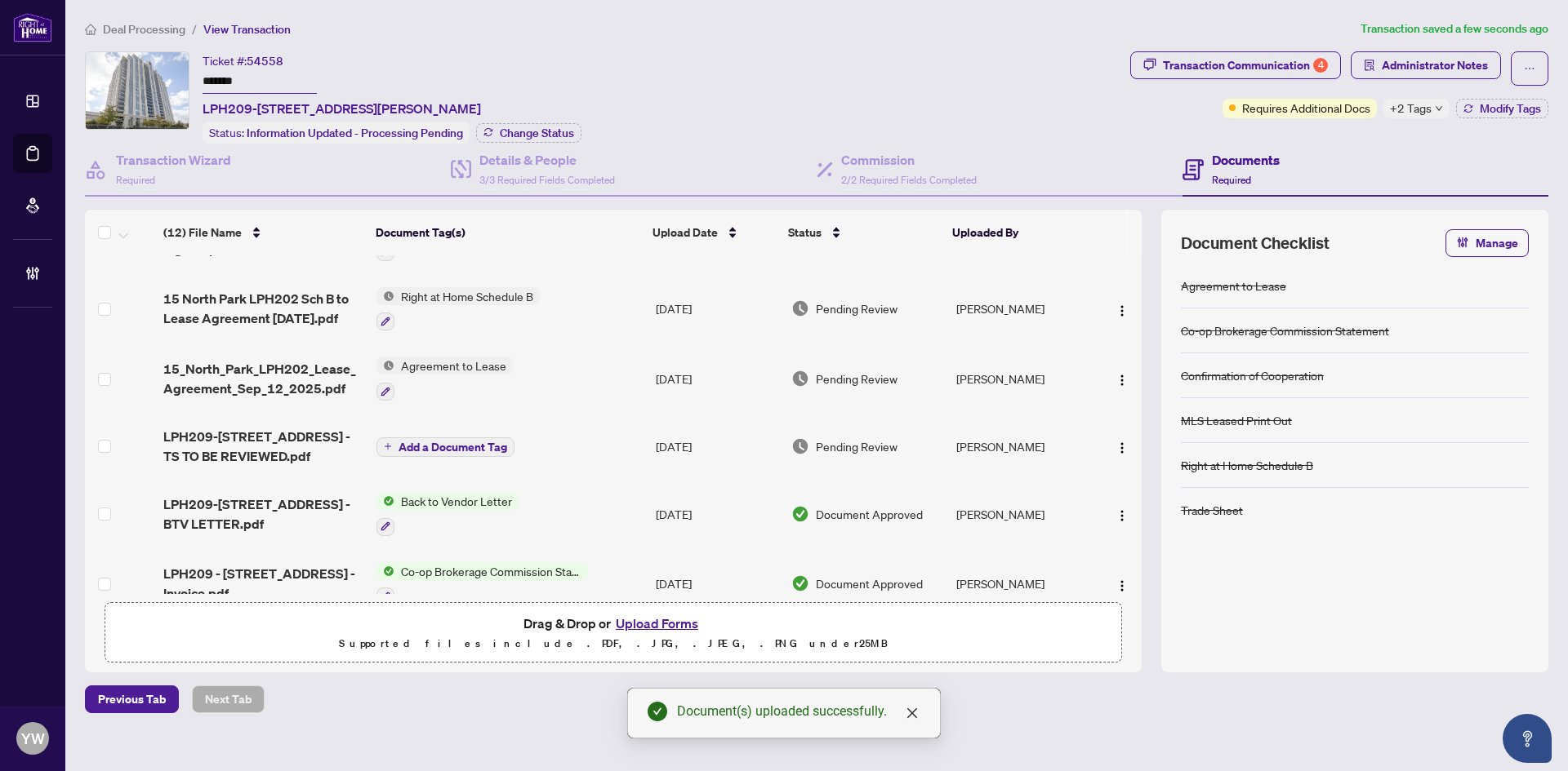
scroll to position [0, 0]
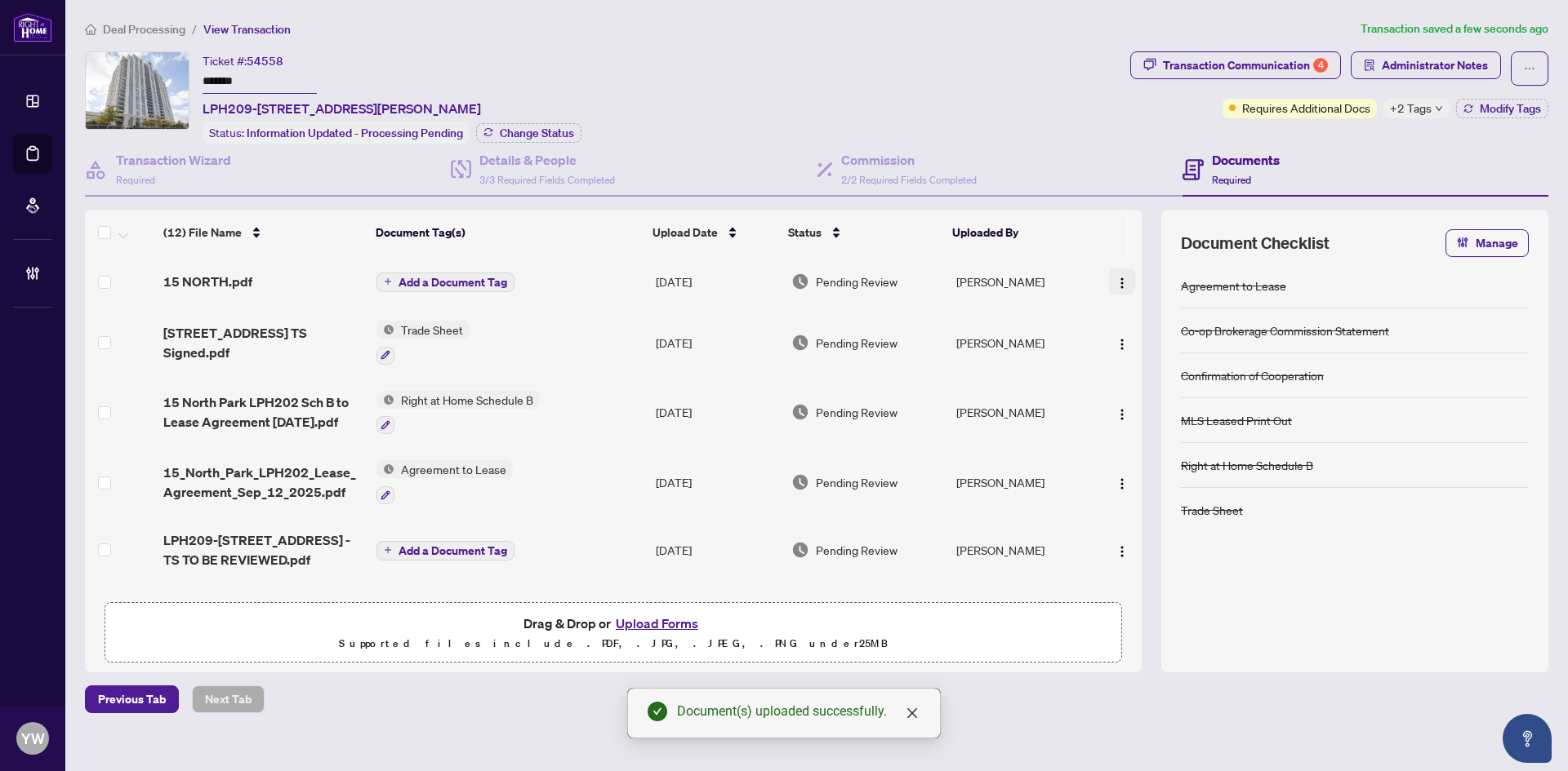
click at [1122, 279] on img "button" at bounding box center [1122, 284] width 14 height 14
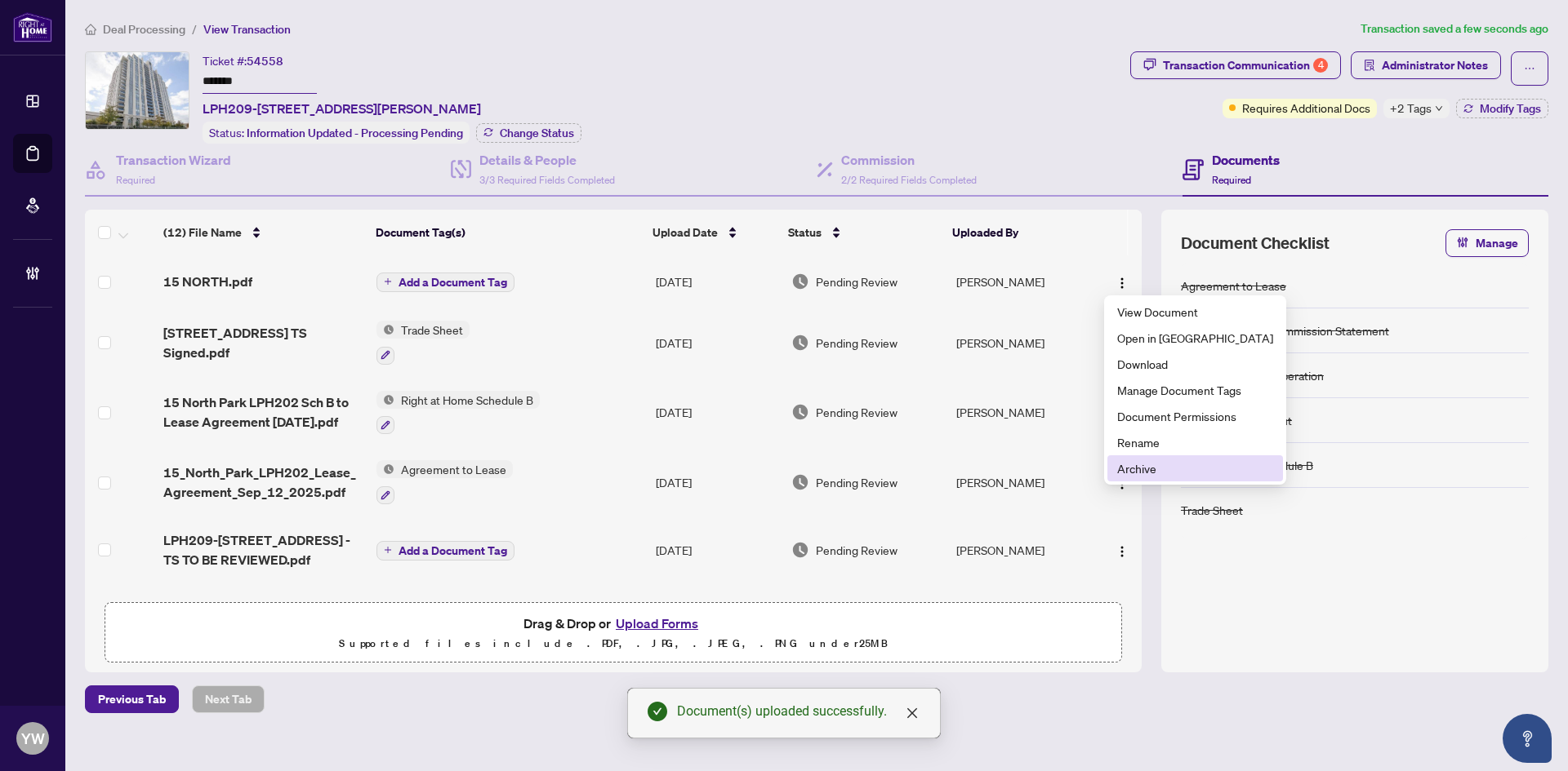
click at [1143, 467] on span "Archive" at bounding box center [1195, 468] width 156 height 18
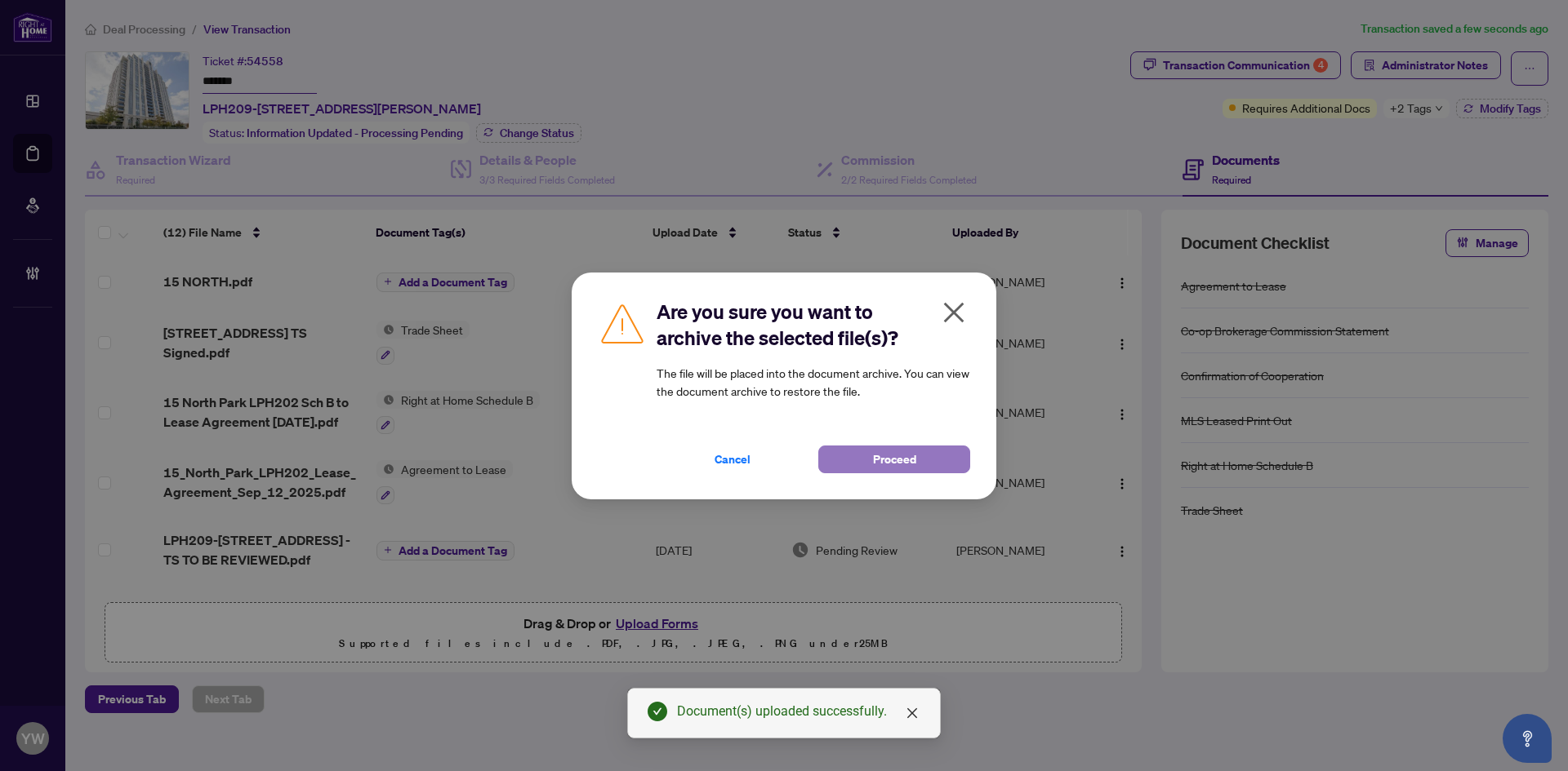
click at [885, 459] on span "Proceed" at bounding box center [894, 459] width 43 height 26
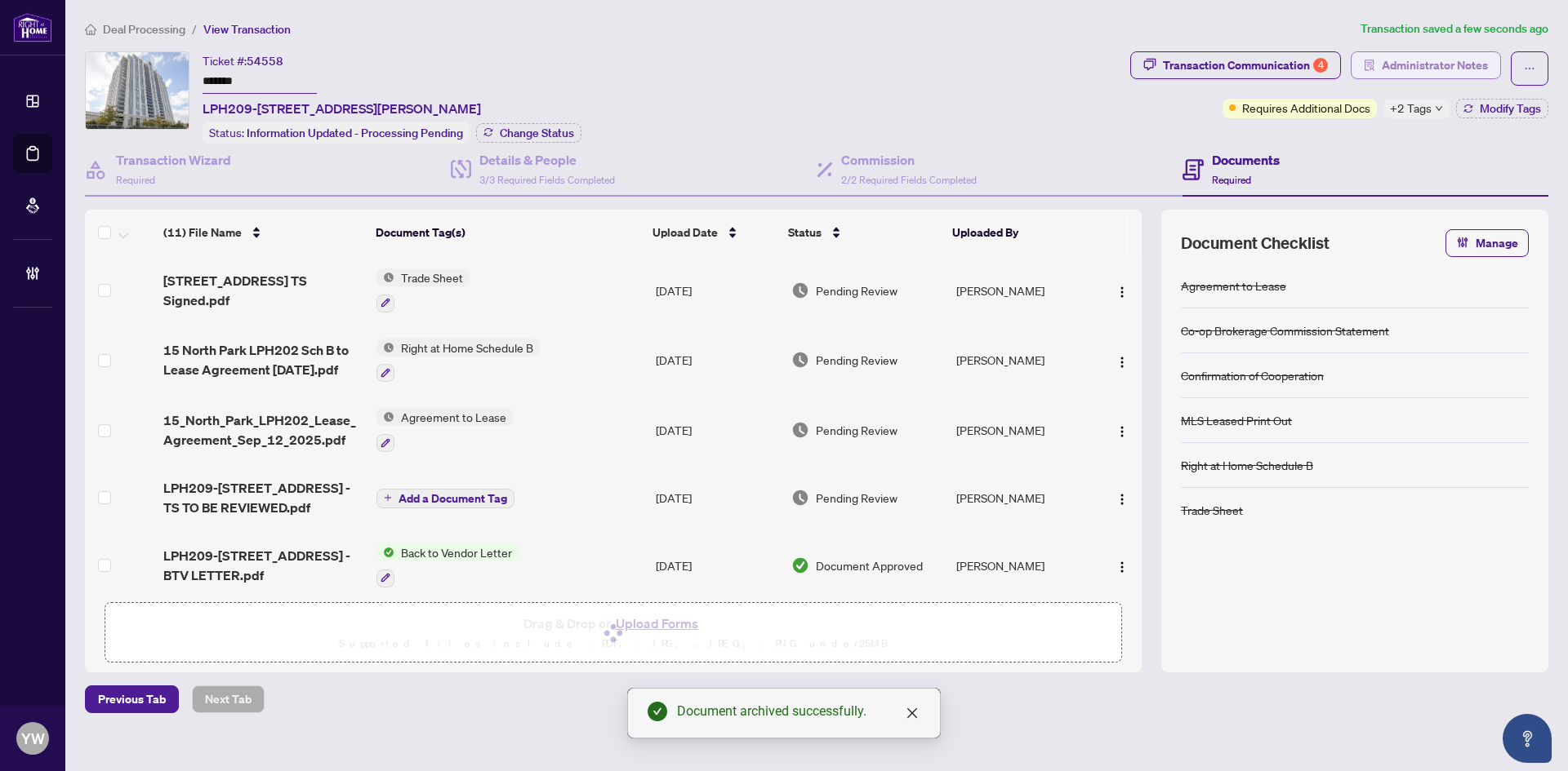
click at [1410, 68] on span "Administrator Notes" at bounding box center [1435, 65] width 106 height 26
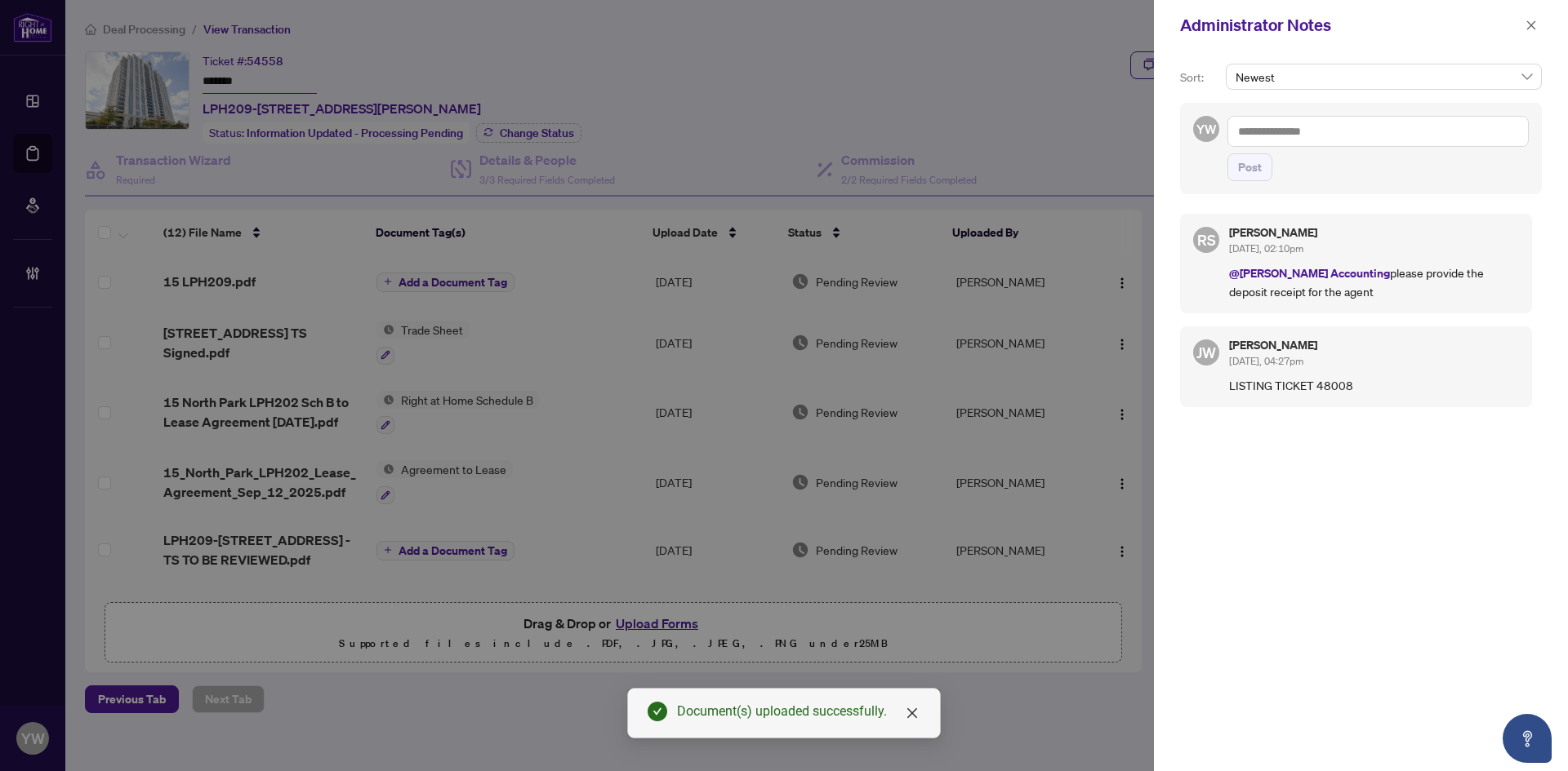
click at [1280, 136] on textarea at bounding box center [1378, 131] width 301 height 31
click at [1530, 28] on icon "close" at bounding box center [1531, 25] width 12 height 12
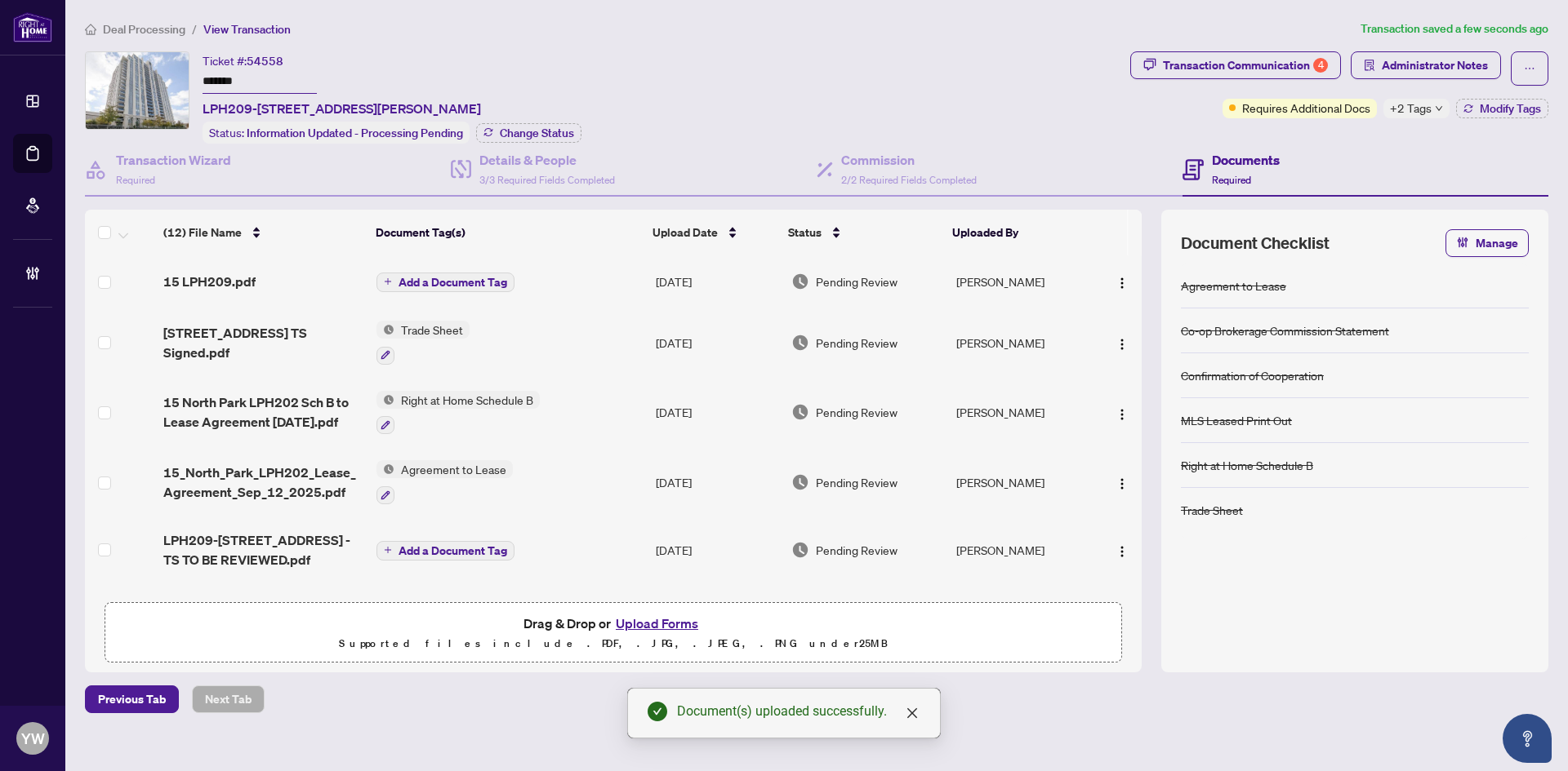
click at [1115, 281] on img "button" at bounding box center [1122, 284] width 14 height 14
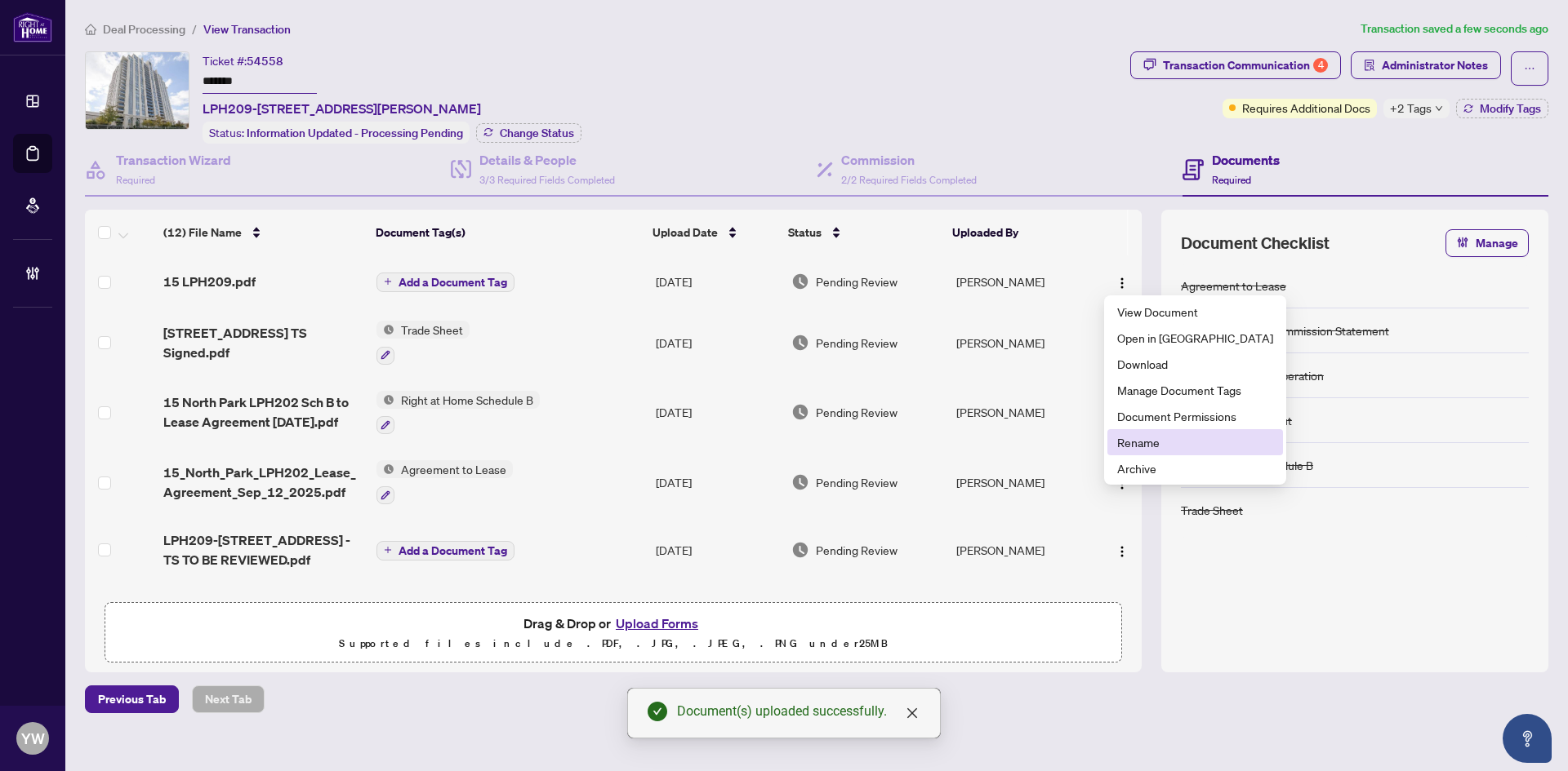
click at [1150, 443] on span "Rename" at bounding box center [1195, 442] width 156 height 18
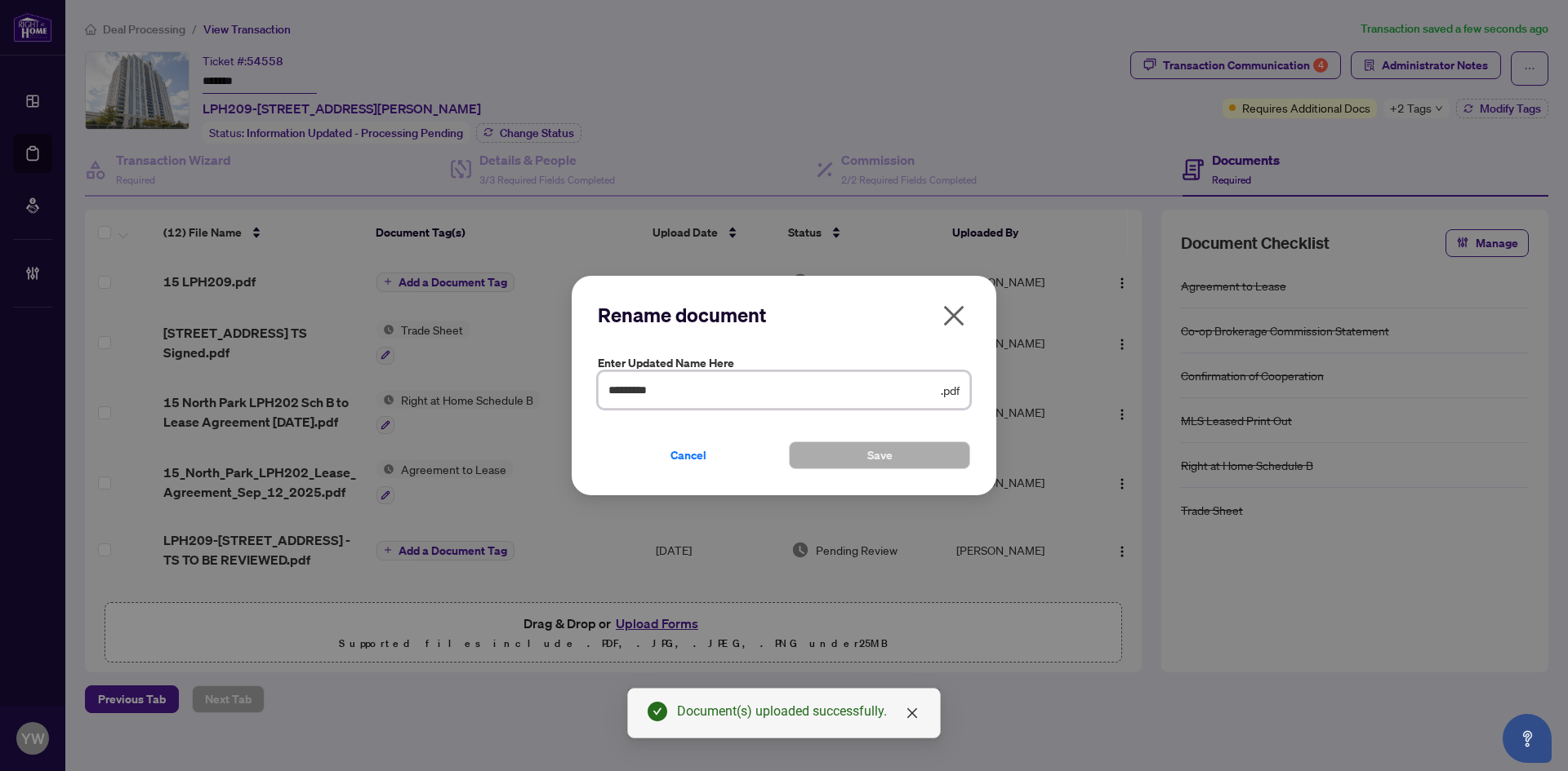
drag, startPoint x: 543, startPoint y: 383, endPoint x: 627, endPoint y: 430, distance: 96.3
click at [533, 383] on div "Rename document Enter updated name here ********* .pdf Cancel Save Cancel OK" at bounding box center [784, 385] width 1568 height 771
type input "**********"
click at [876, 455] on span "Save" at bounding box center [880, 454] width 25 height 26
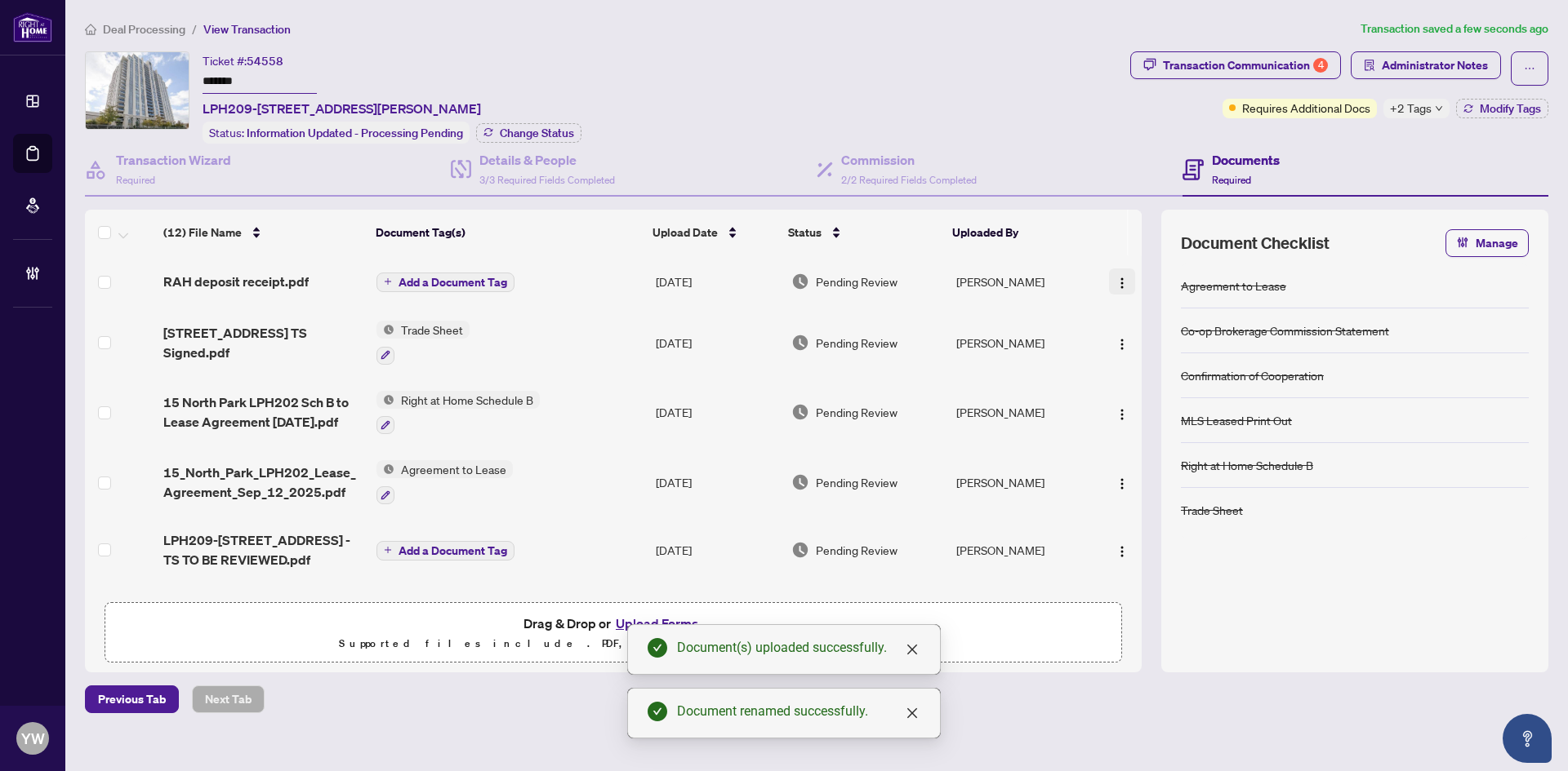
click at [1121, 277] on img "button" at bounding box center [1122, 284] width 14 height 14
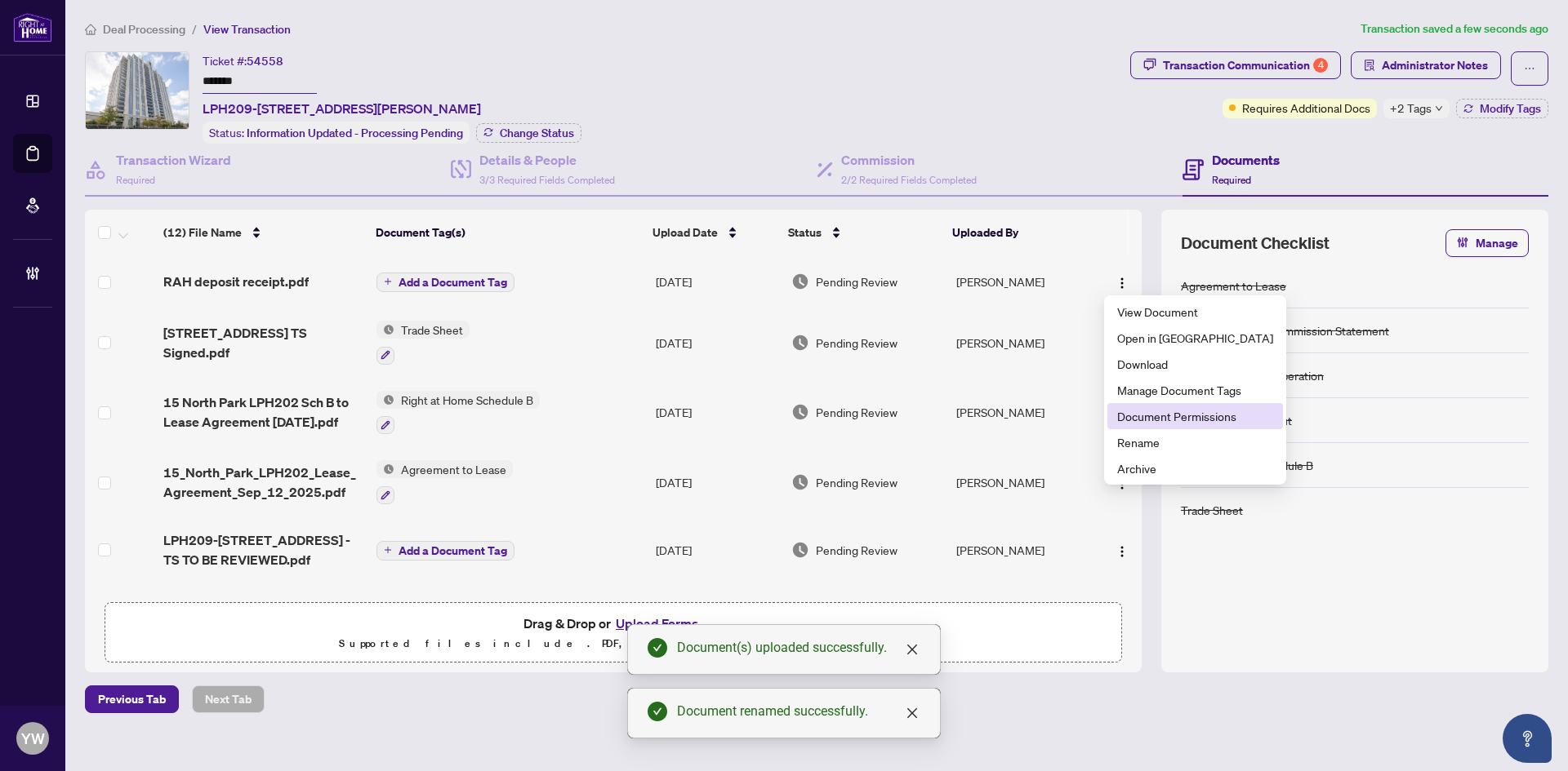
click at [1177, 409] on span "Document Permissions" at bounding box center [1195, 416] width 156 height 18
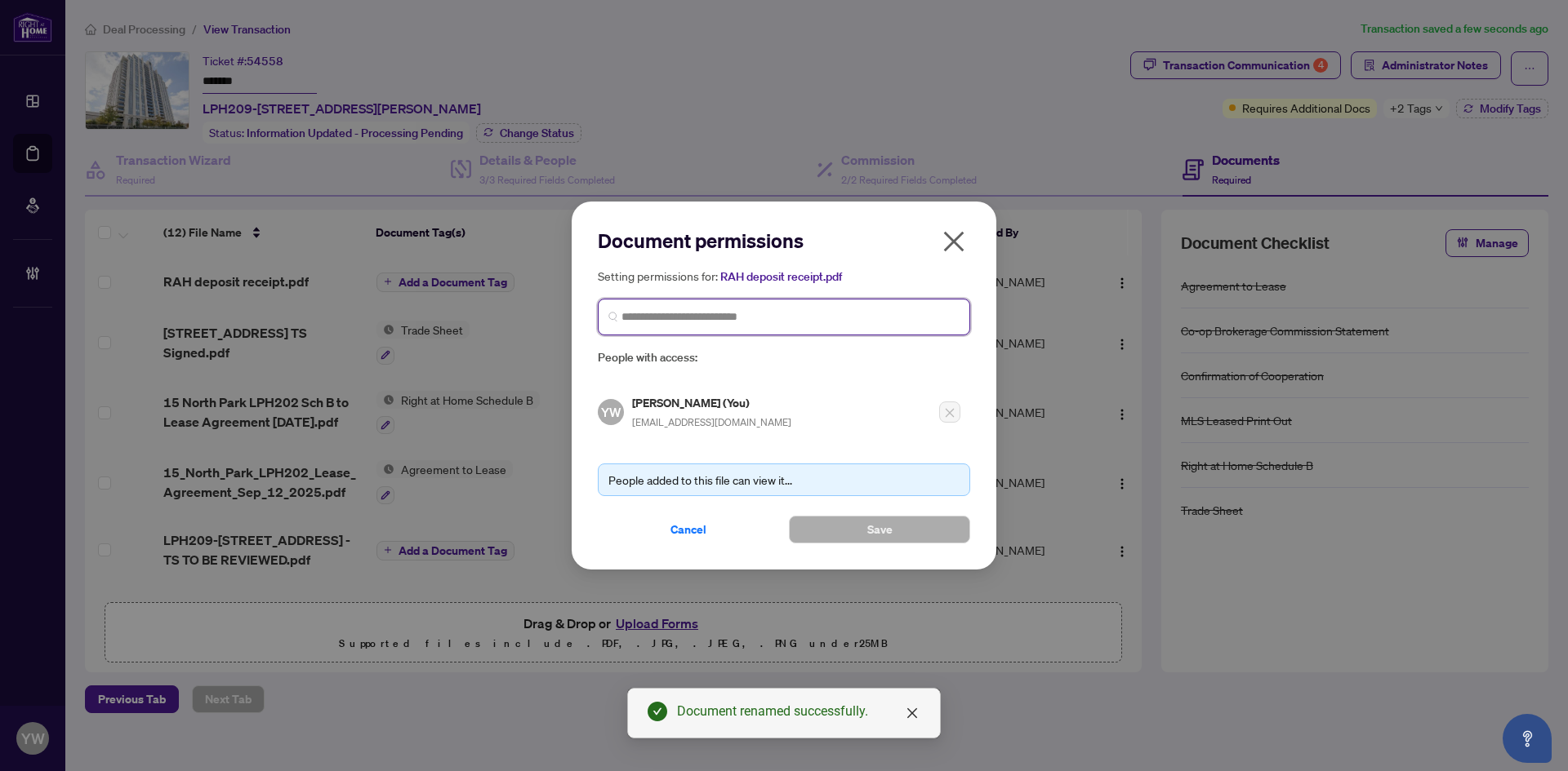
click at [727, 310] on input "search" at bounding box center [791, 317] width 338 height 17
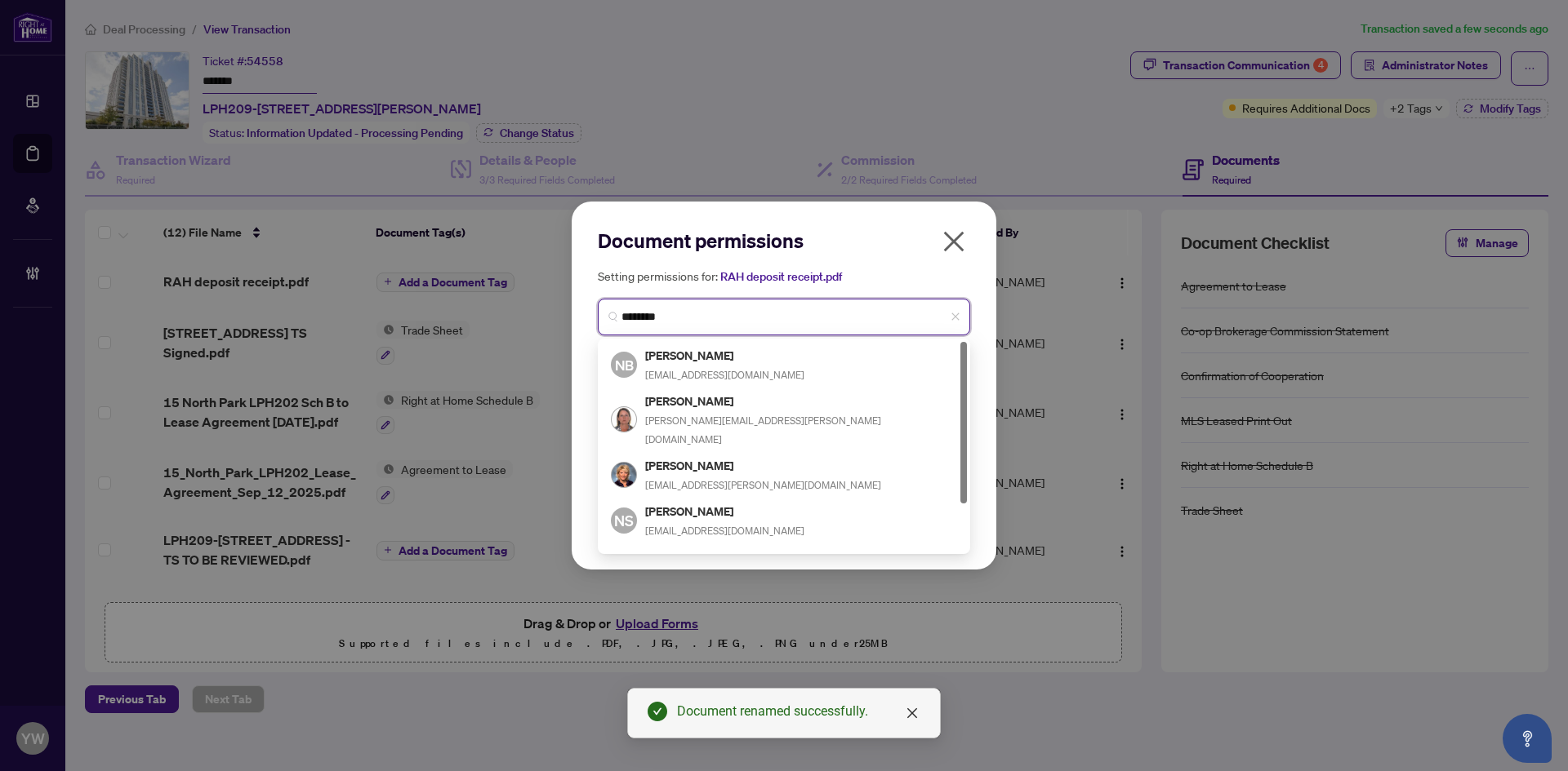
type input "*********"
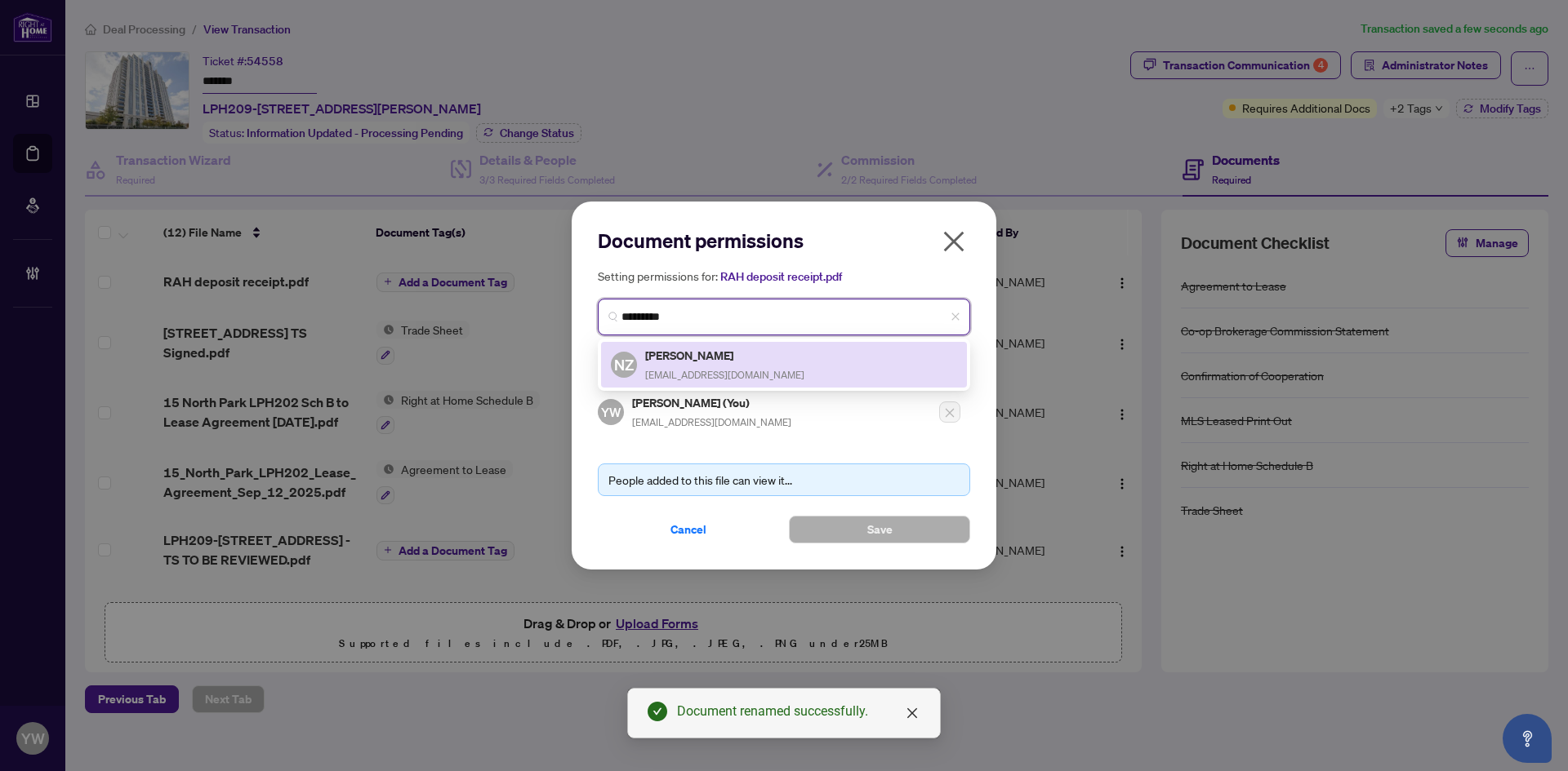
click at [758, 367] on div "NZ Natalia Zolotnitsky nzolotnitsky@gmail.com" at bounding box center [784, 365] width 347 height 38
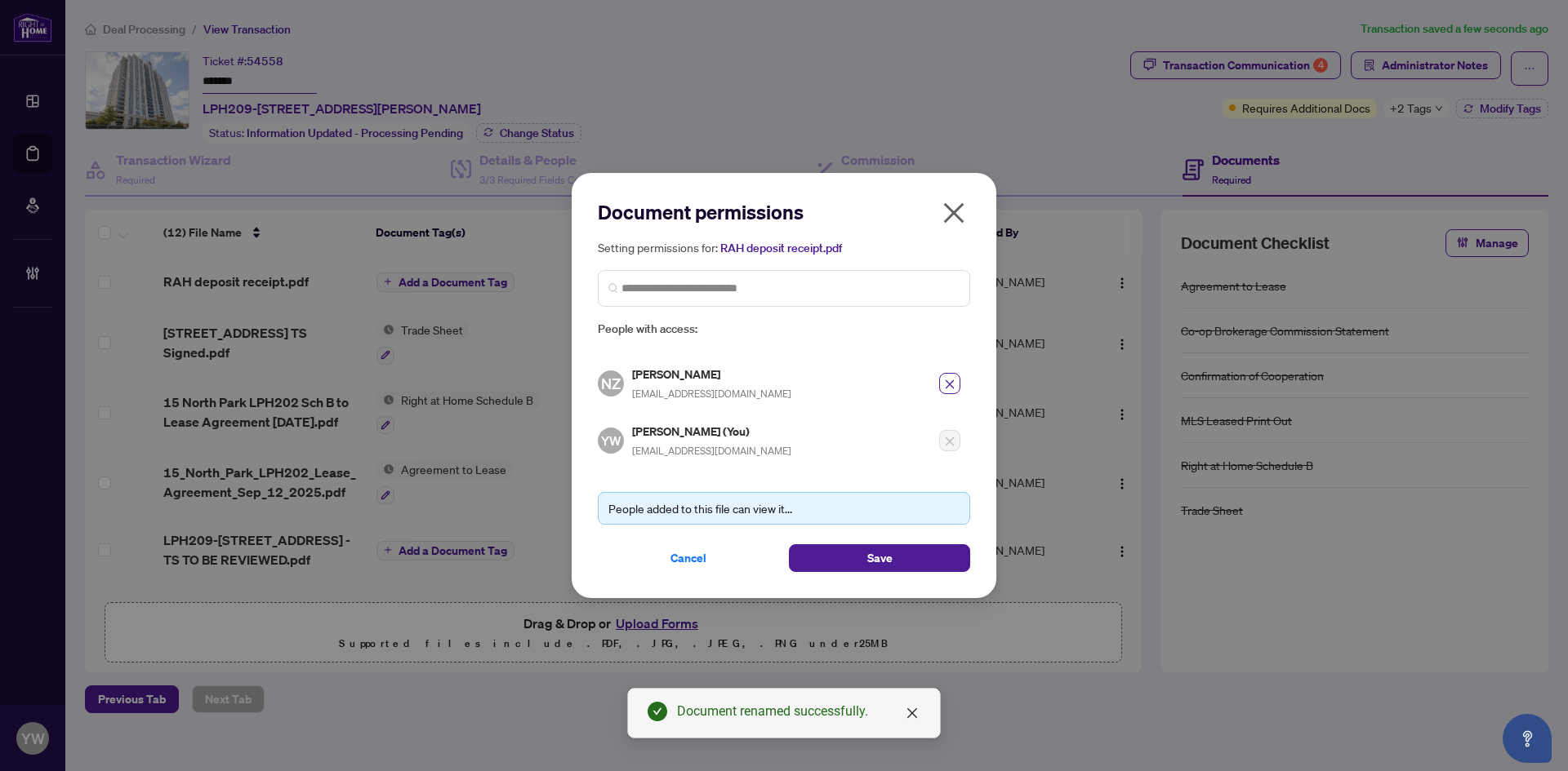
drag, startPoint x: 861, startPoint y: 536, endPoint x: 863, endPoint y: 546, distance: 10.2
click at [861, 537] on div "People added to this file can view it... Cancel Save" at bounding box center [784, 522] width 373 height 99
click at [864, 547] on button "Save" at bounding box center [880, 558] width 182 height 28
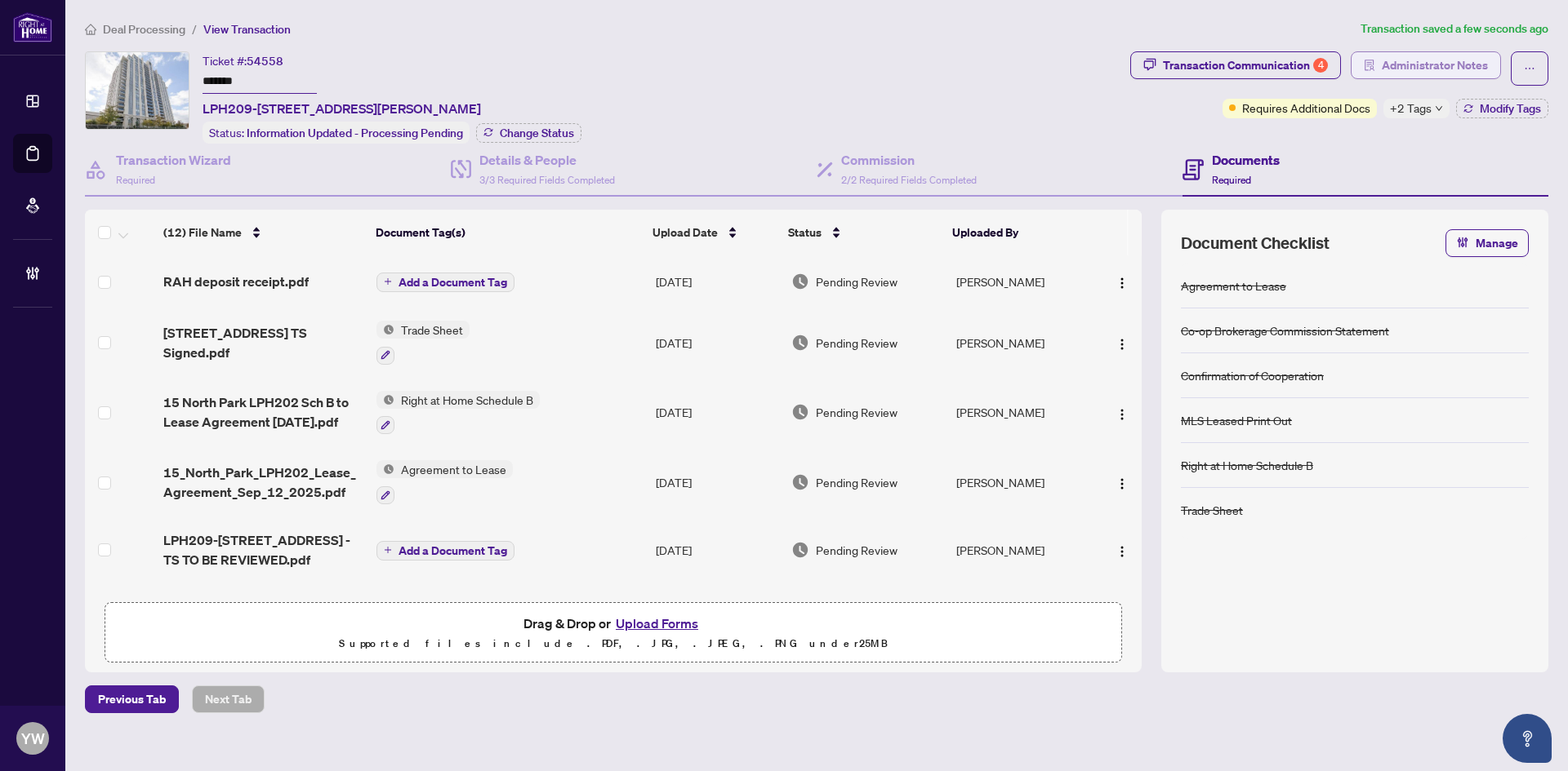
click at [1455, 67] on span "Administrator Notes" at bounding box center [1435, 65] width 106 height 26
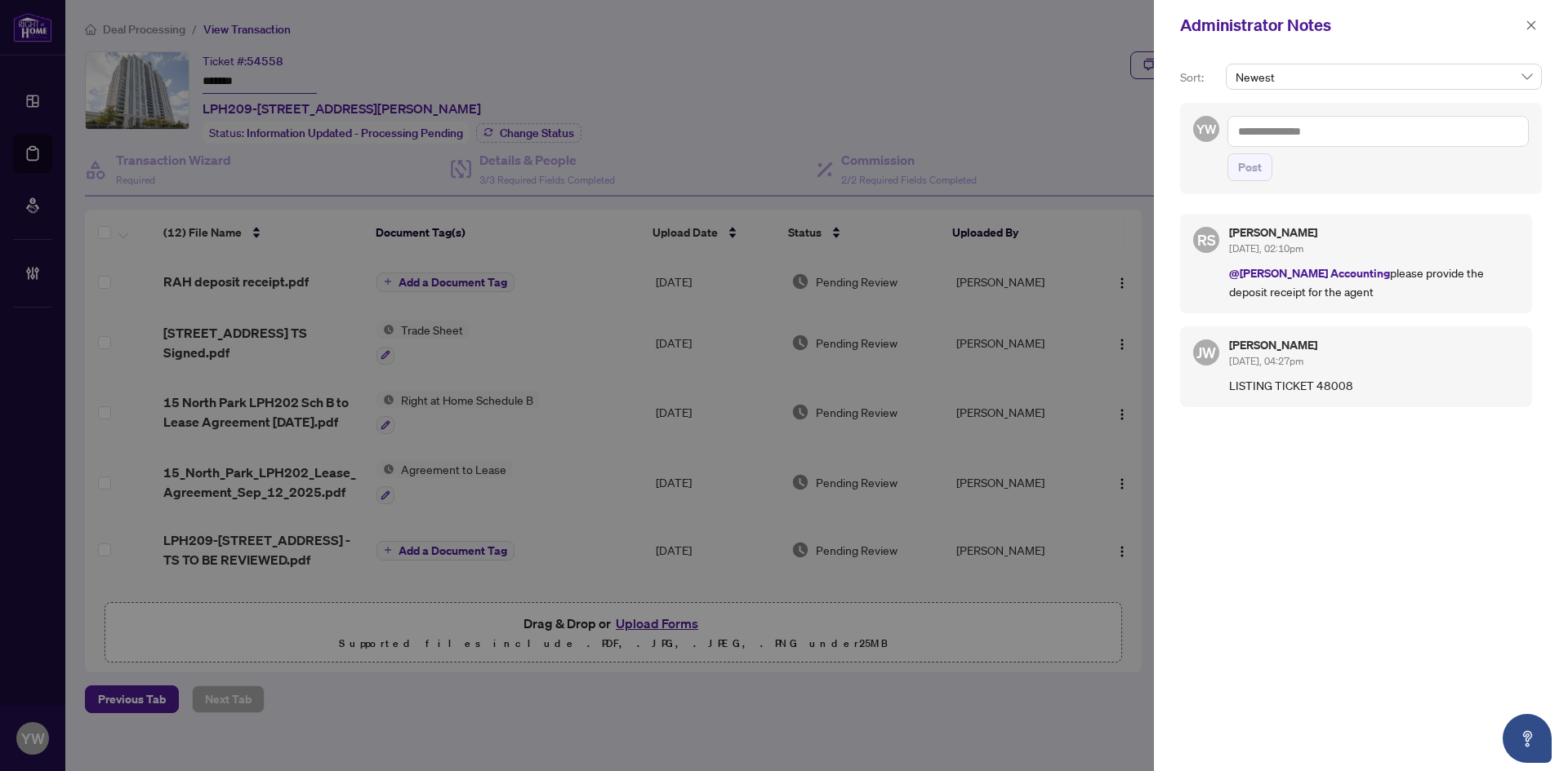
click at [1317, 146] on textarea at bounding box center [1378, 131] width 301 height 31
click at [1324, 140] on b "Rosana" at bounding box center [1338, 142] width 88 height 14
drag, startPoint x: 1336, startPoint y: 132, endPoint x: 1395, endPoint y: 144, distance: 60.2
click at [1395, 144] on textarea "**********" at bounding box center [1378, 131] width 301 height 31
type textarea "**********"
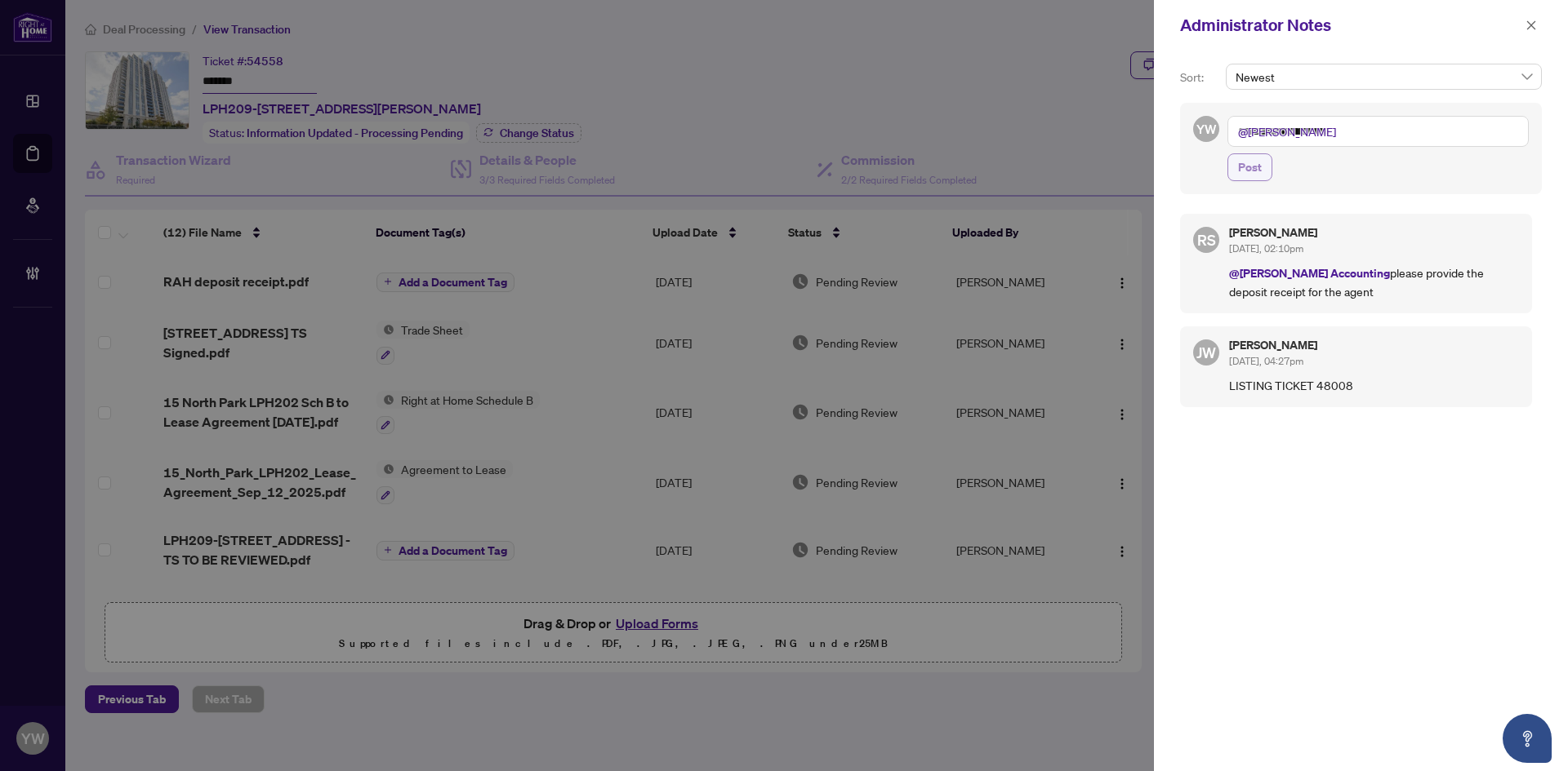
click at [1259, 161] on span "Post" at bounding box center [1249, 167] width 24 height 26
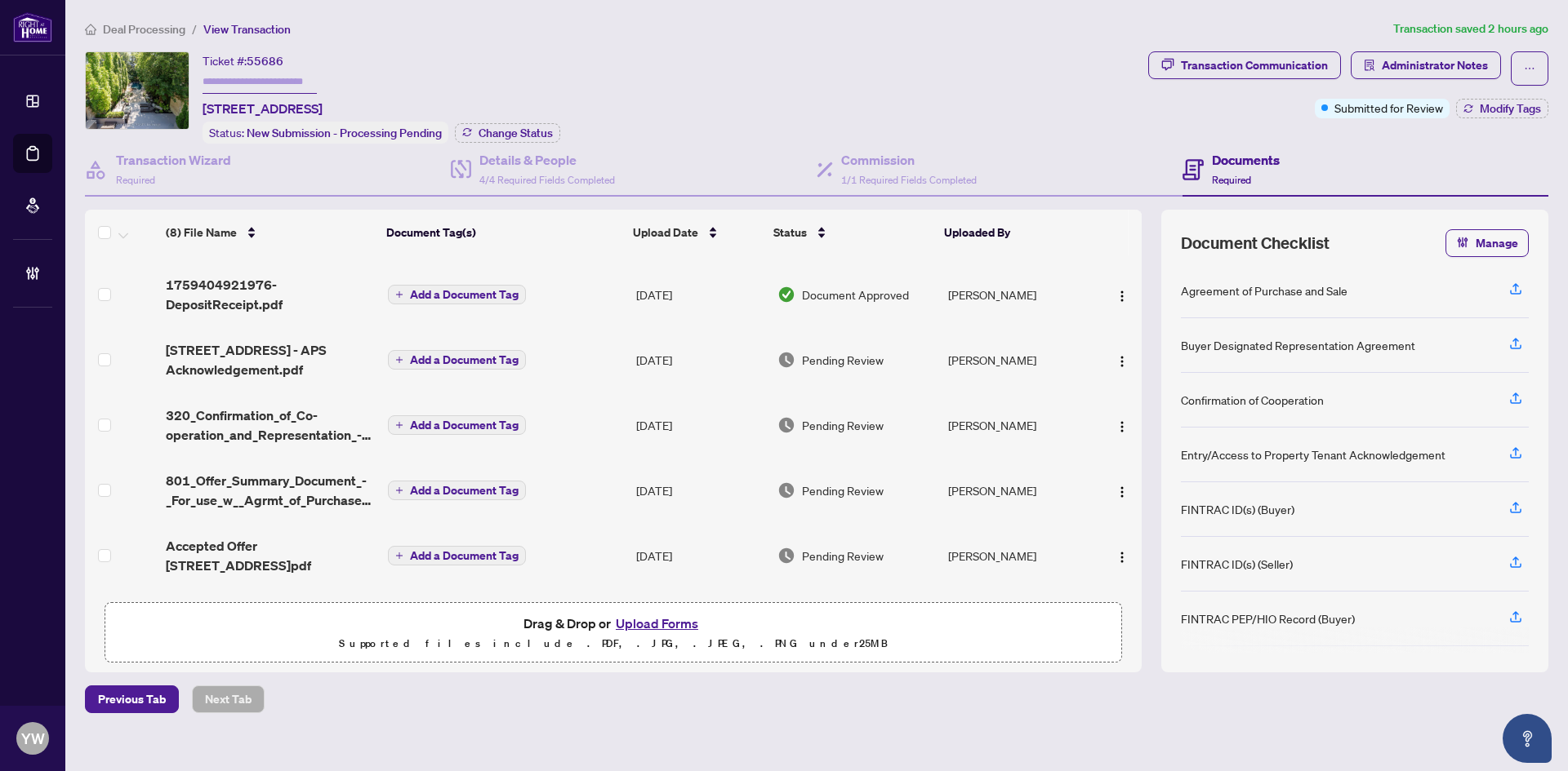
scroll to position [154, 0]
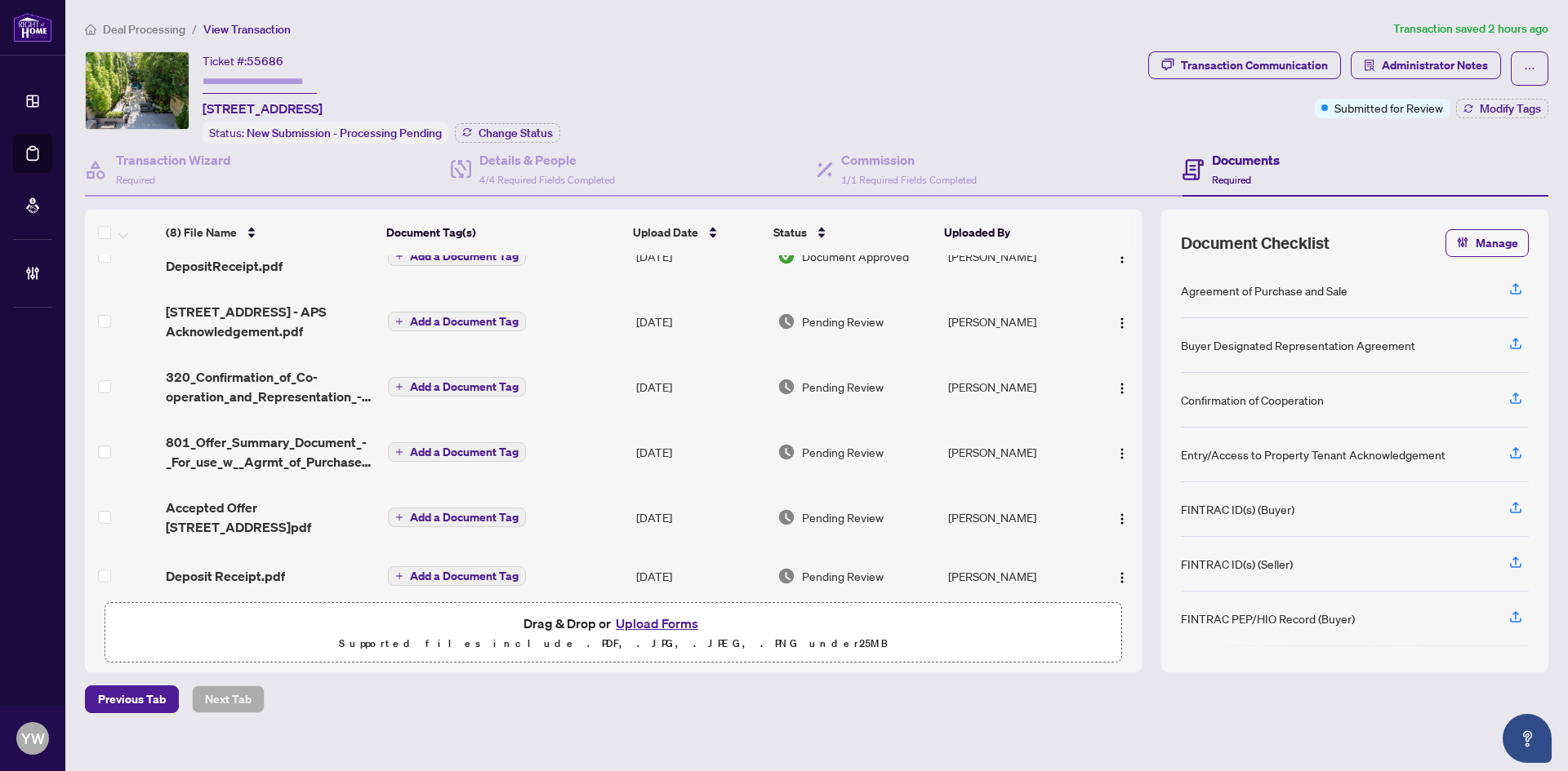
click at [248, 566] on span "Deposit Receipt.pdf" at bounding box center [225, 576] width 119 height 19
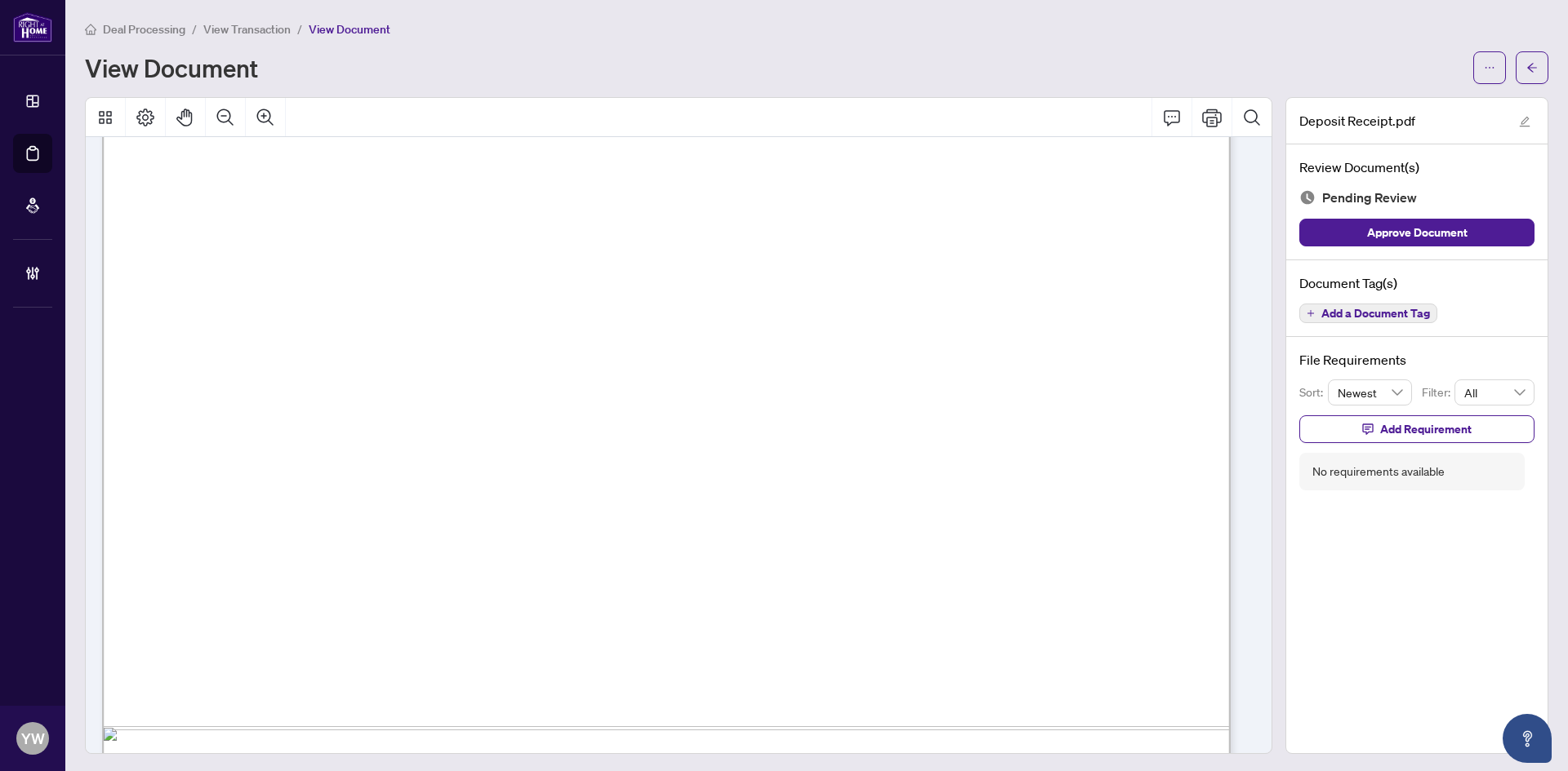
scroll to position [734, 0]
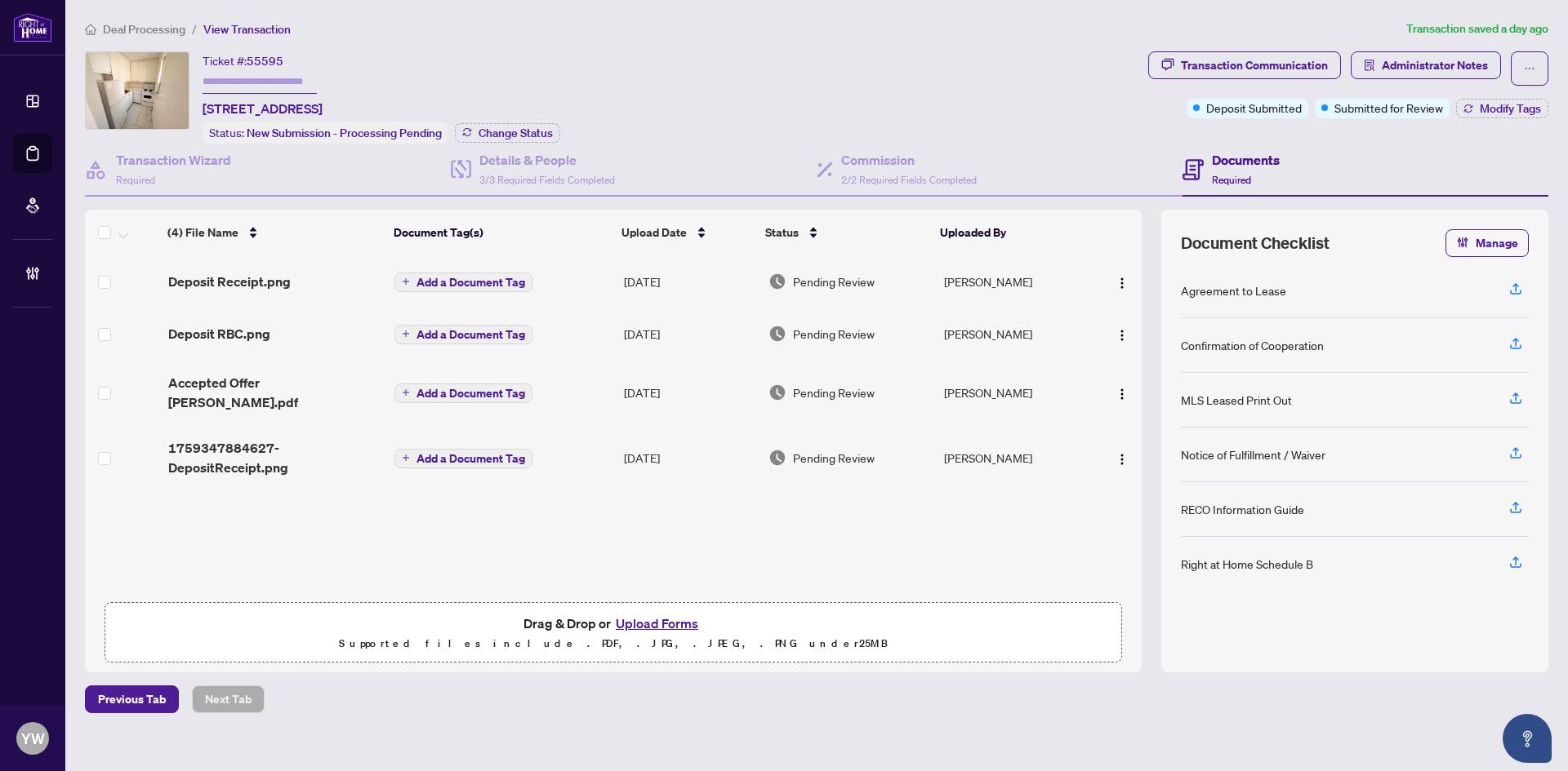
click at [261, 332] on span "Deposit RBC.png" at bounding box center [219, 334] width 102 height 19
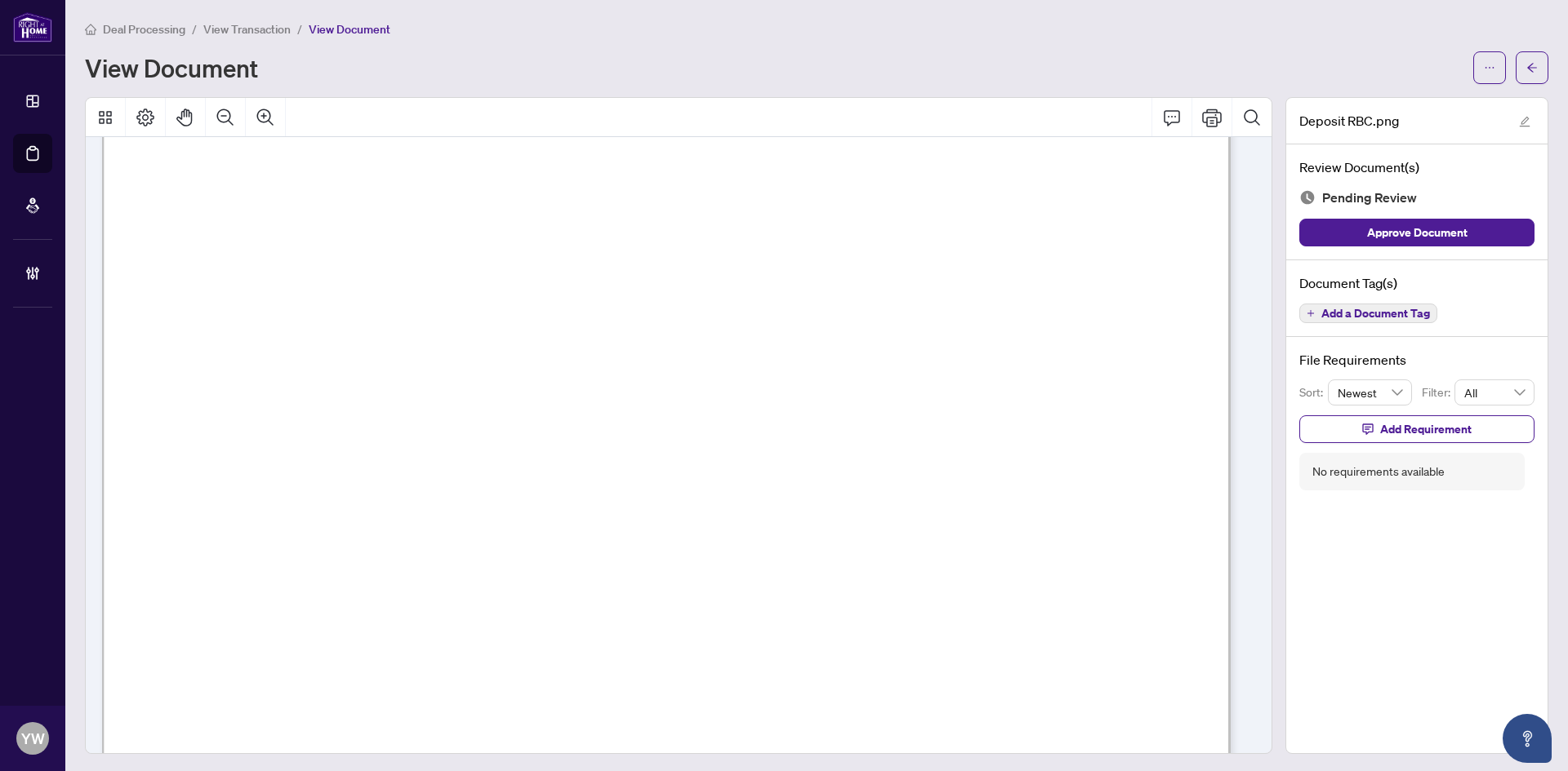
scroll to position [326, 0]
click at [1367, 232] on span "Approve Document" at bounding box center [1417, 233] width 100 height 26
click at [1519, 121] on button "button" at bounding box center [1525, 121] width 19 height 19
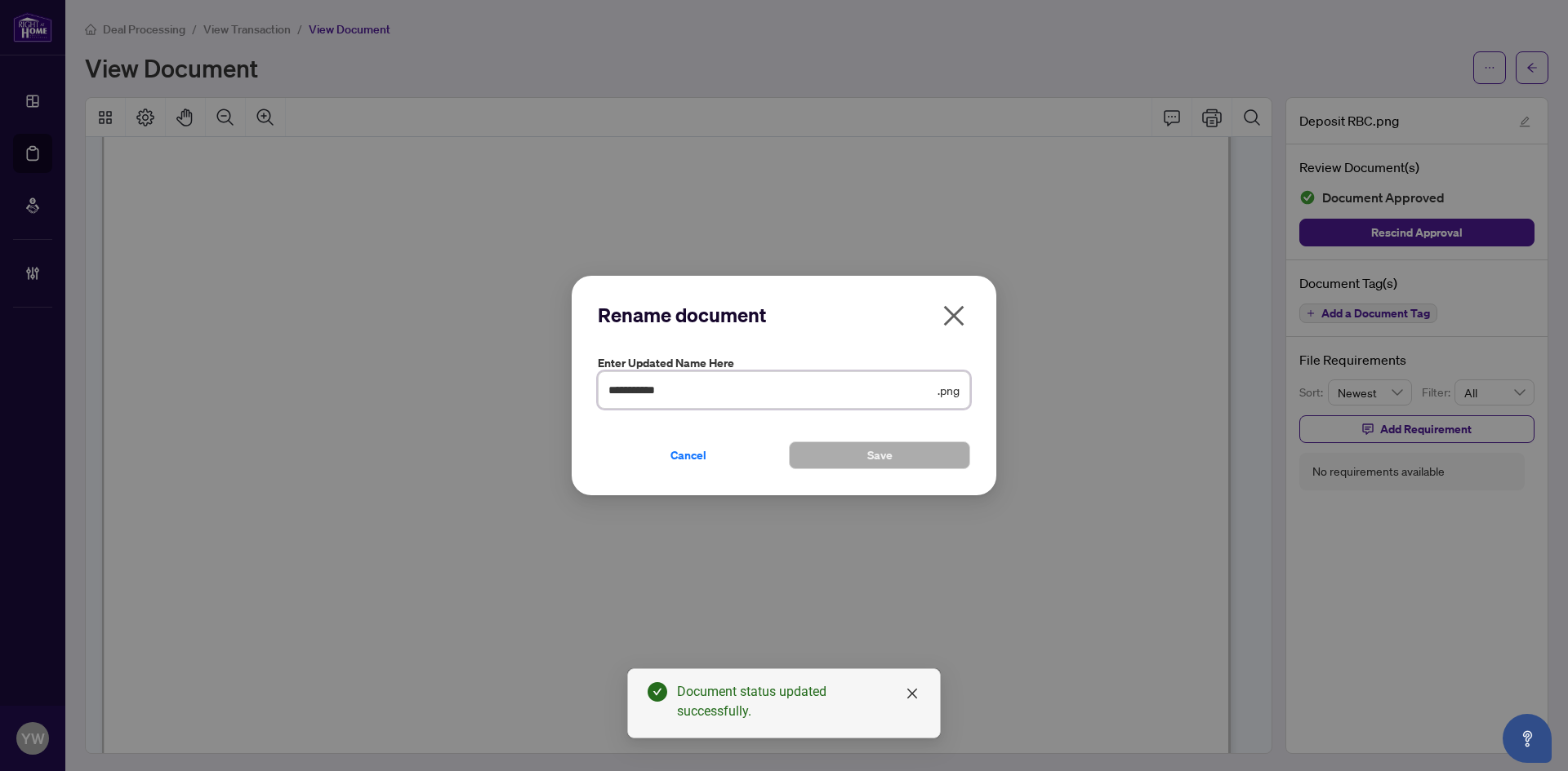
drag, startPoint x: 686, startPoint y: 397, endPoint x: 530, endPoint y: 395, distance: 156.0
click at [530, 395] on div "**********" at bounding box center [784, 385] width 1568 height 771
type input "********"
drag, startPoint x: 850, startPoint y: 457, endPoint x: 963, endPoint y: 460, distance: 113.0
click at [851, 457] on button "Save" at bounding box center [880, 455] width 182 height 28
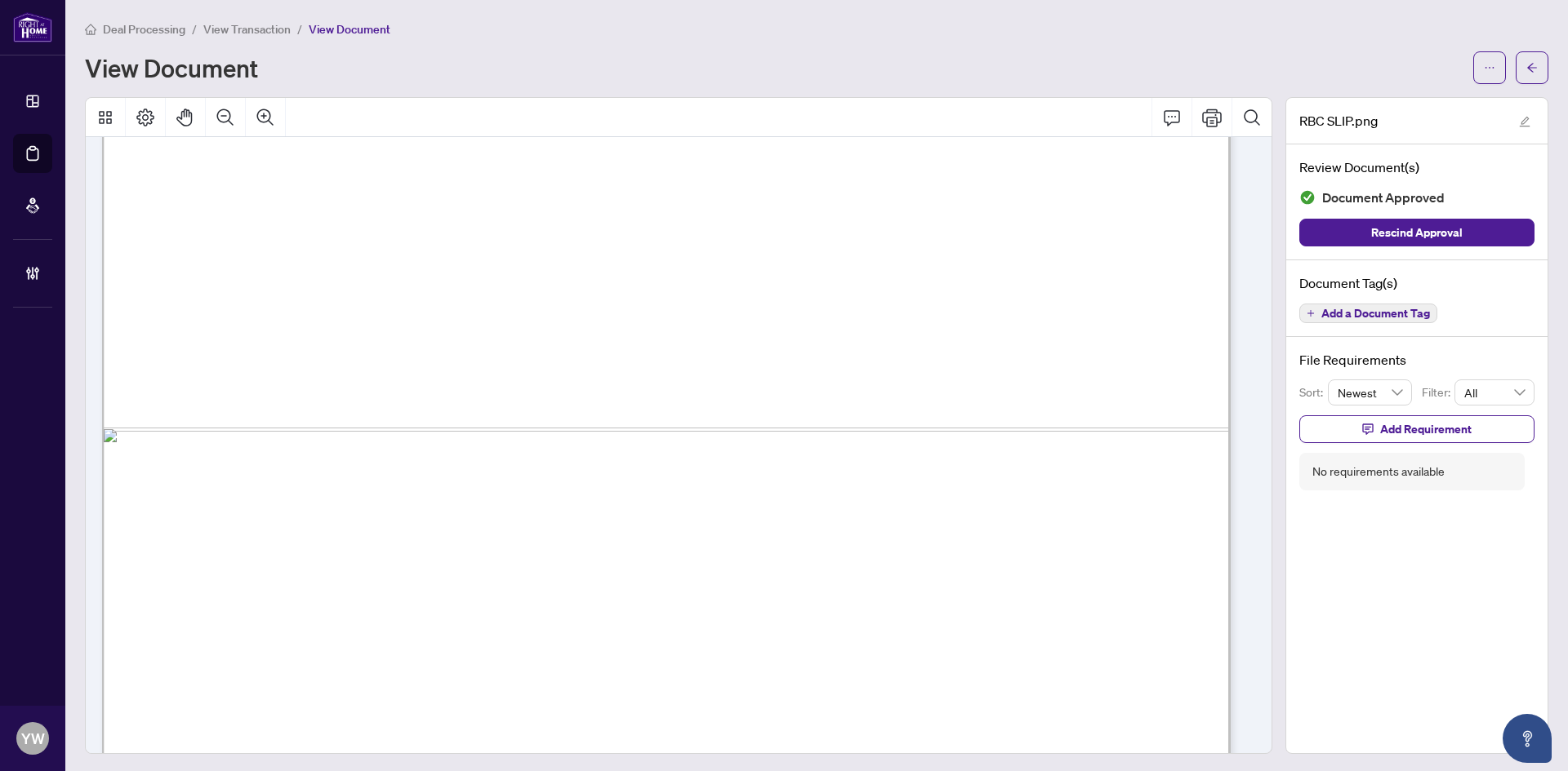
scroll to position [1012, 0]
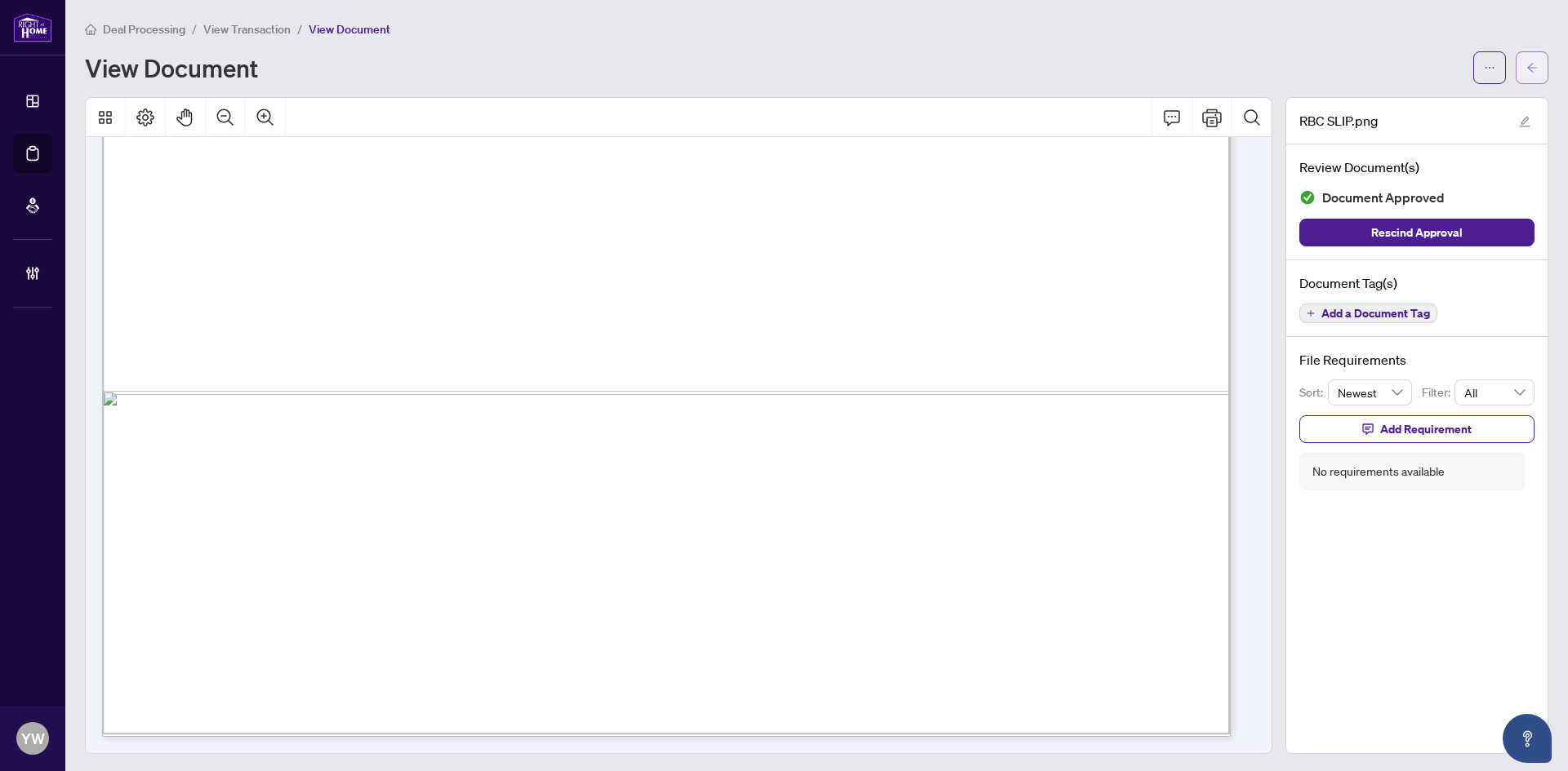
click at [1516, 71] on button "button" at bounding box center [1532, 68] width 33 height 33
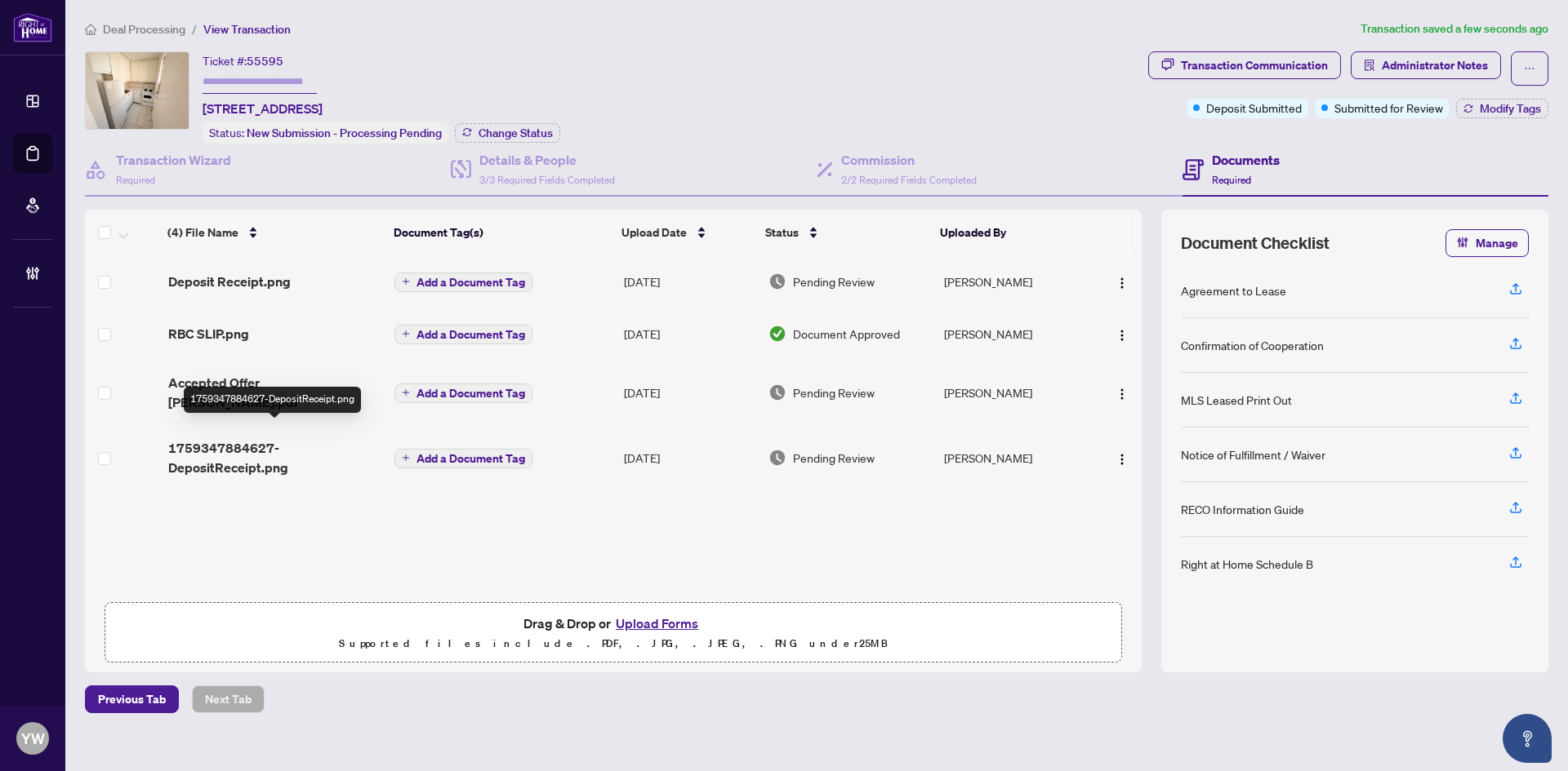
click at [240, 447] on span "1759347884627-DepositReceipt.png" at bounding box center [275, 457] width 214 height 40
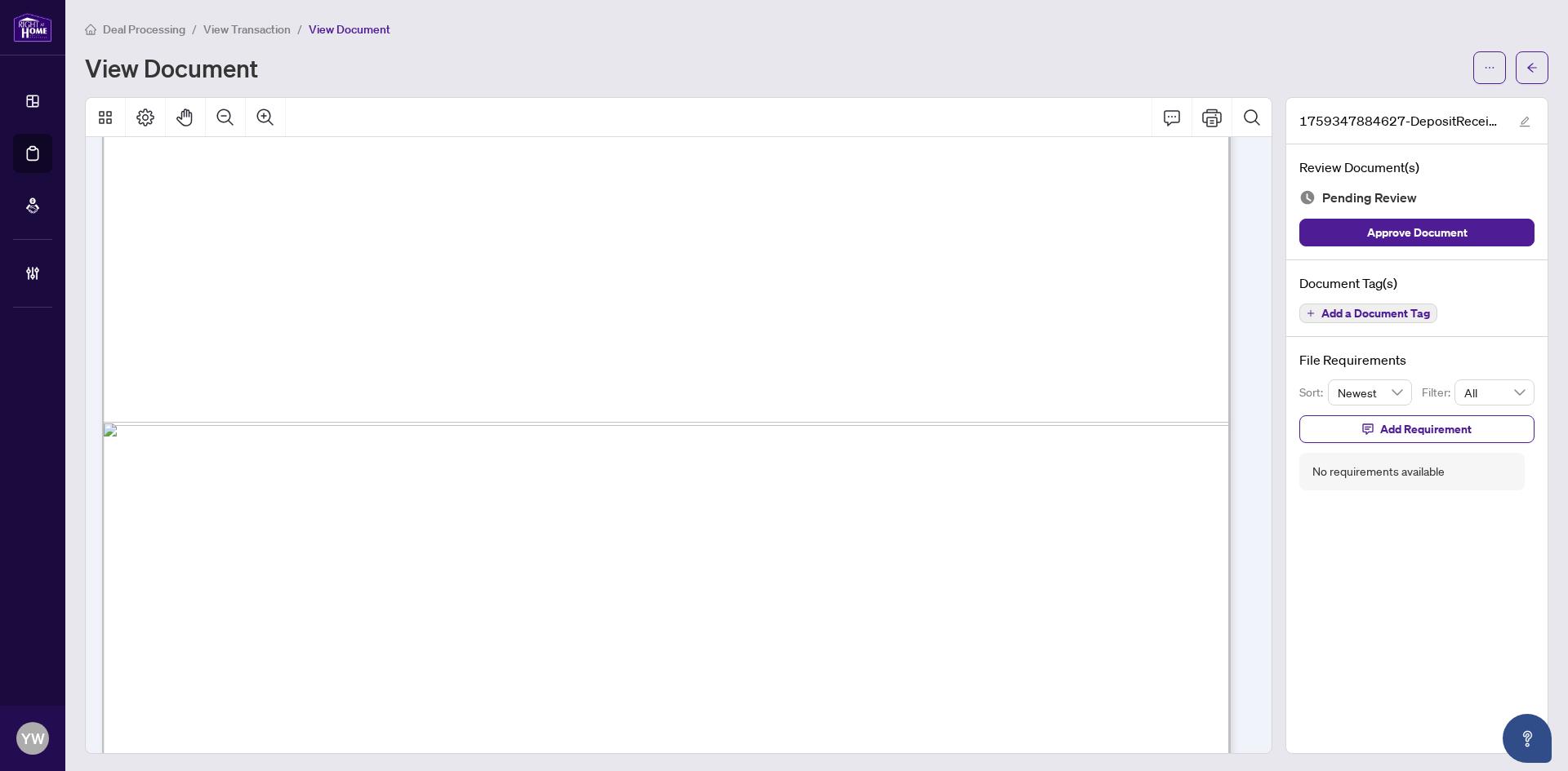
scroll to position [1012, 0]
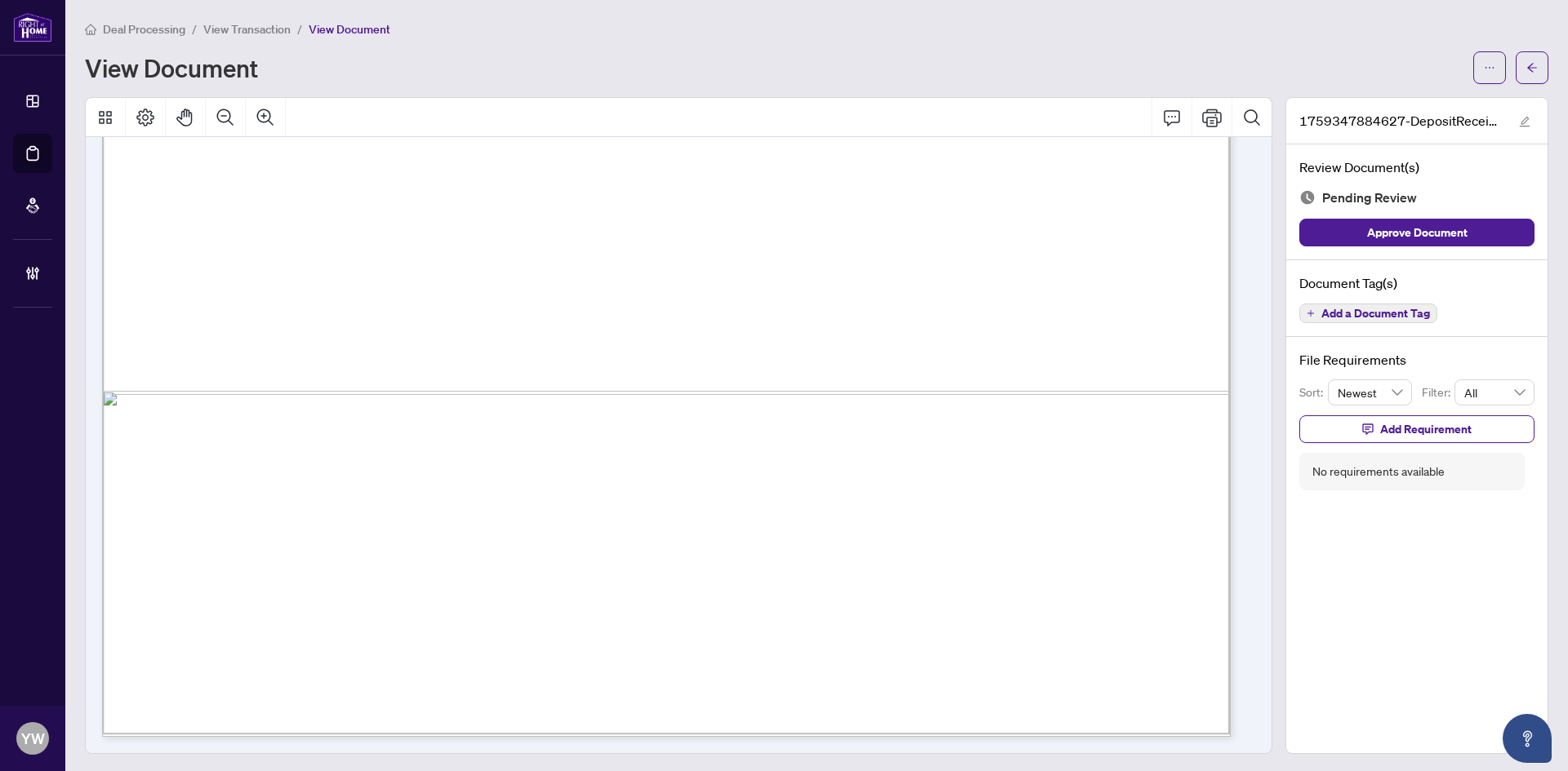
drag, startPoint x: 1440, startPoint y: 231, endPoint x: 1460, endPoint y: 205, distance: 32.8
click at [1440, 231] on span "Approve Document" at bounding box center [1417, 233] width 100 height 26
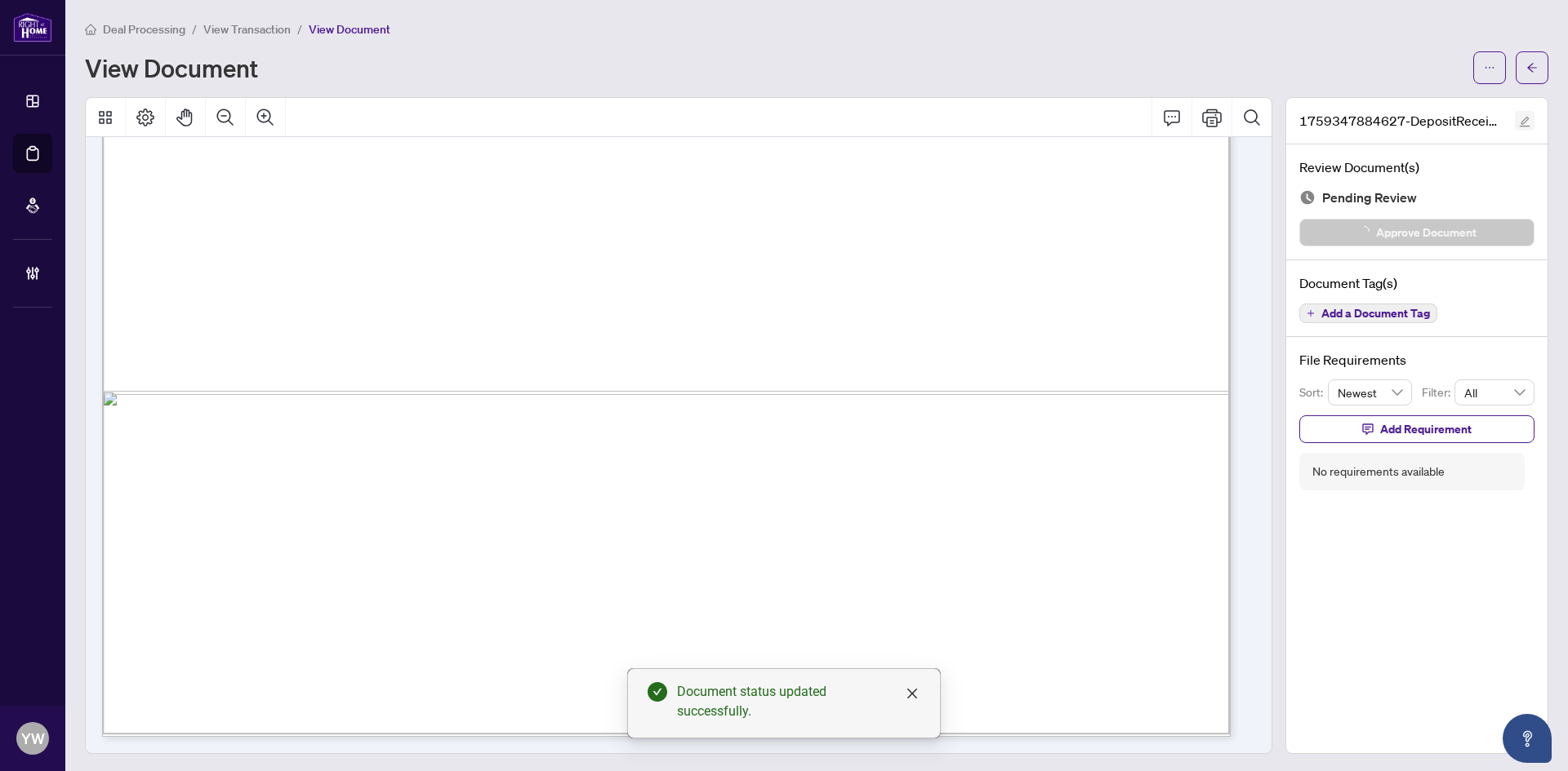
click at [1519, 122] on icon "edit" at bounding box center [1525, 122] width 12 height 12
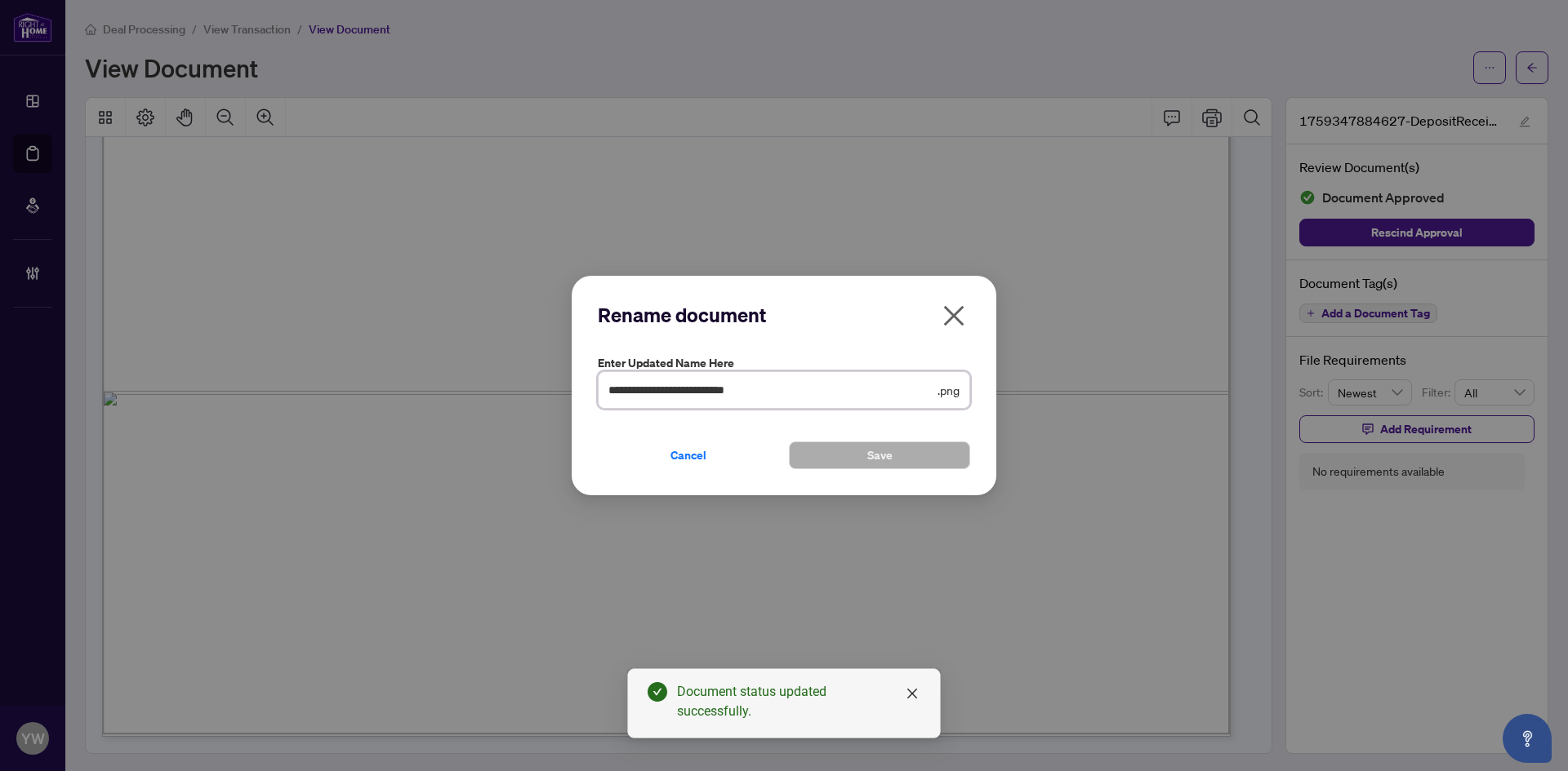
drag, startPoint x: 802, startPoint y: 391, endPoint x: 570, endPoint y: 394, distance: 232.0
click at [572, 394] on div "**********" at bounding box center [784, 386] width 425 height 220
type input "********"
click at [845, 458] on button "Save" at bounding box center [880, 455] width 182 height 28
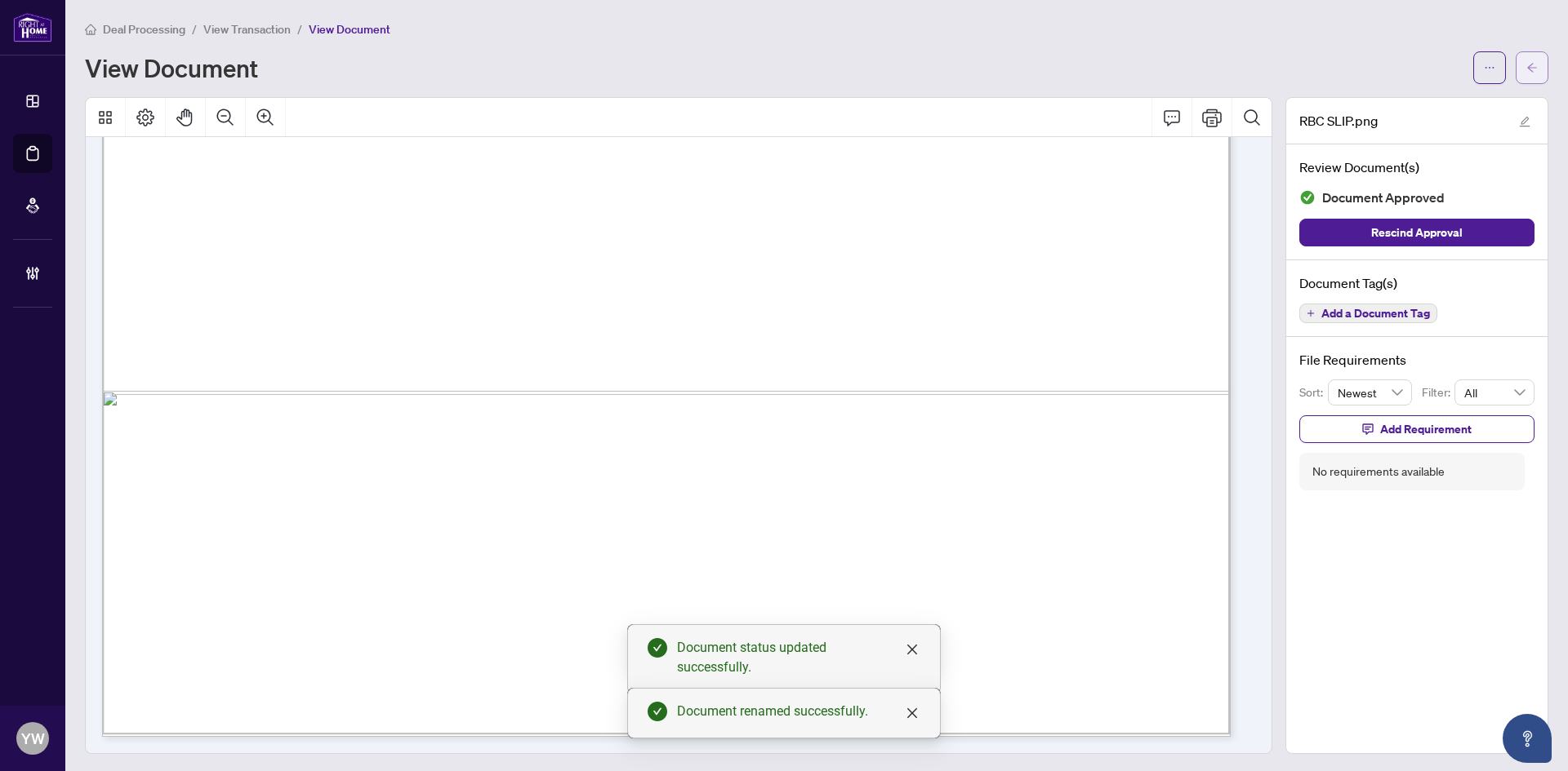
click at [1526, 59] on span "button" at bounding box center [1532, 68] width 12 height 26
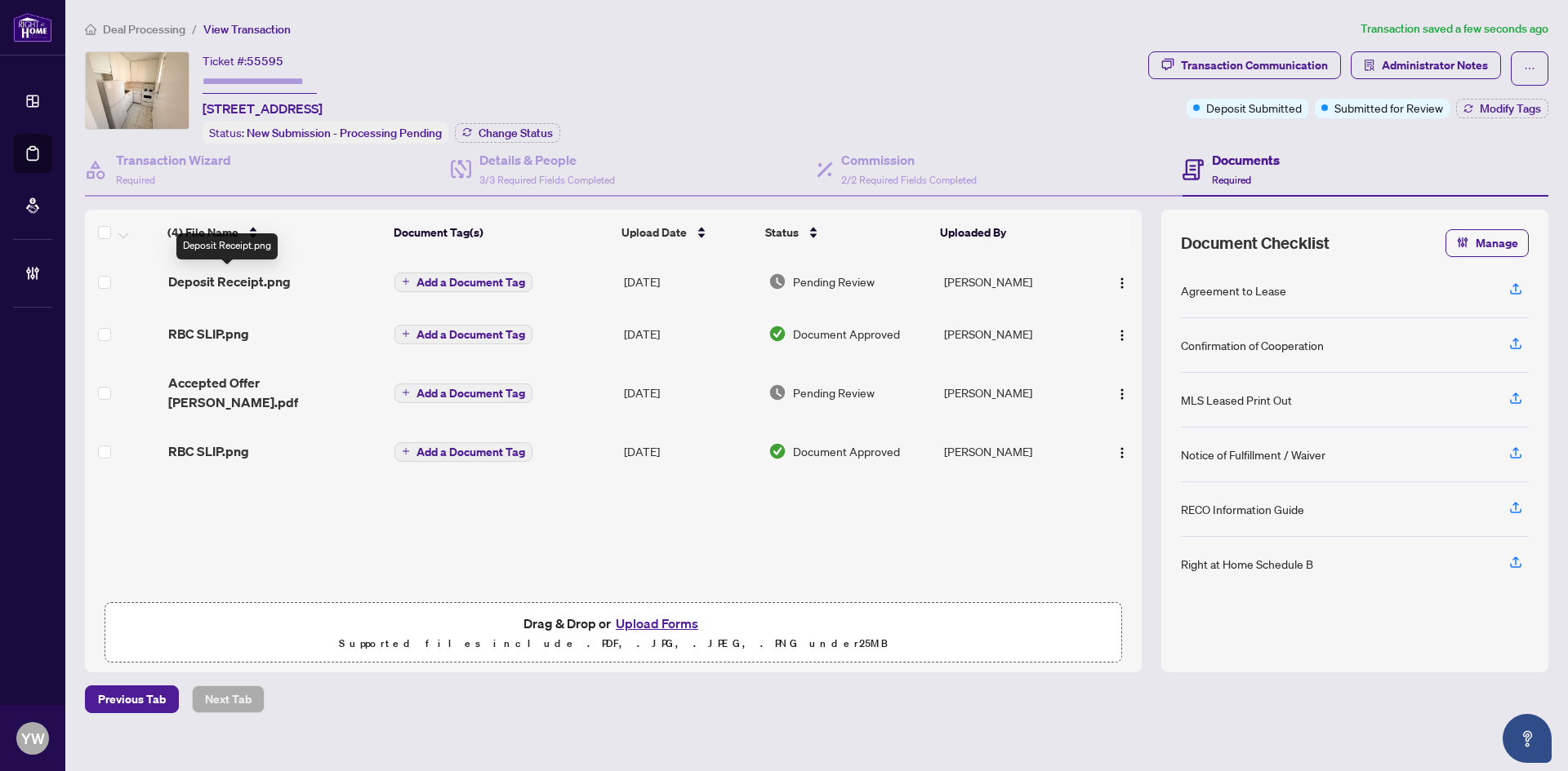
click at [256, 272] on span "Deposit Receipt.png" at bounding box center [229, 282] width 123 height 19
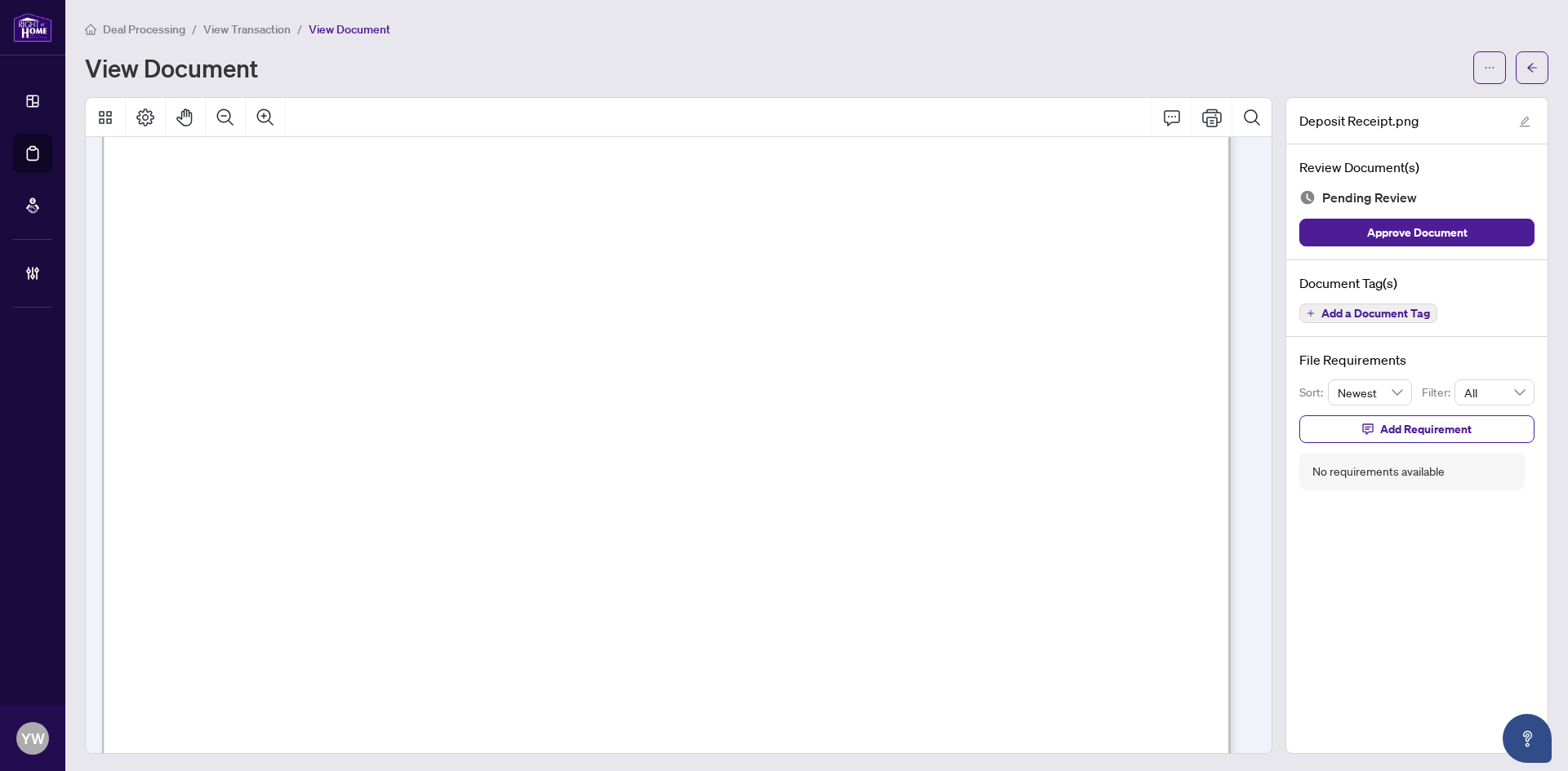
scroll to position [571, 0]
click at [1367, 238] on span "Approve Document" at bounding box center [1417, 233] width 100 height 26
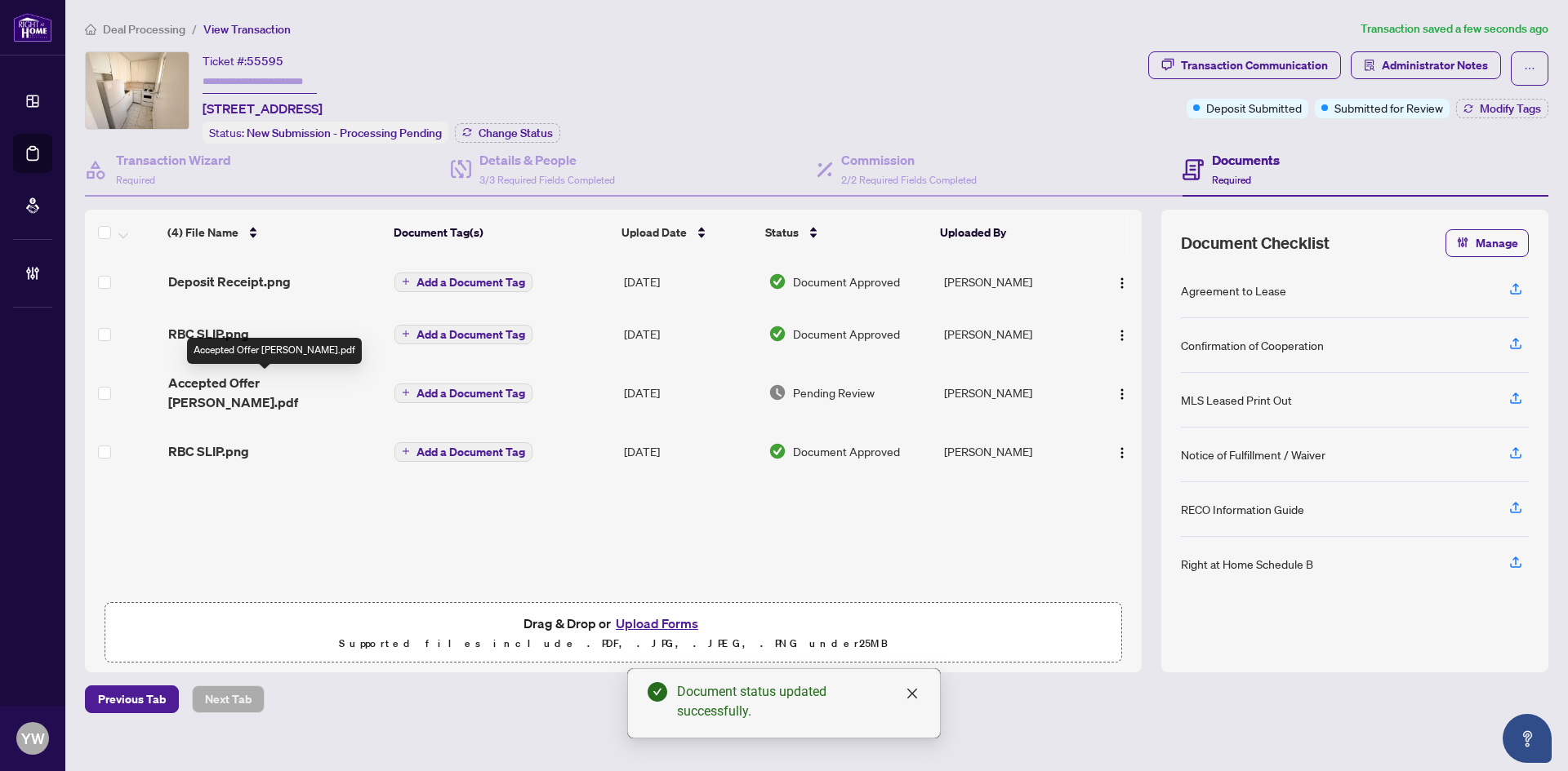
click at [289, 379] on span "Accepted Offer Dylan Saraza.pdf" at bounding box center [275, 393] width 214 height 40
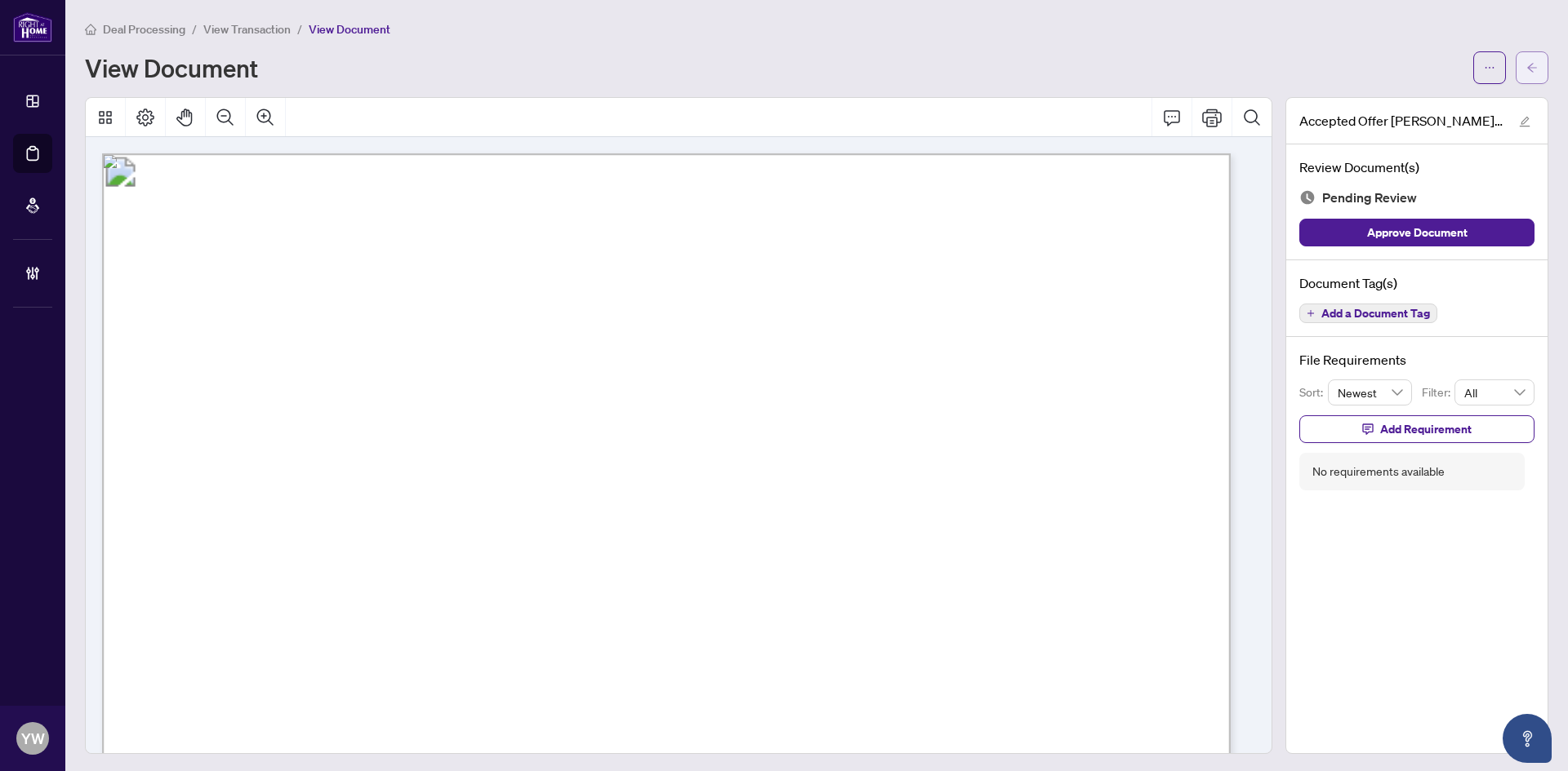
click at [1526, 69] on icon "arrow-left" at bounding box center [1532, 68] width 12 height 12
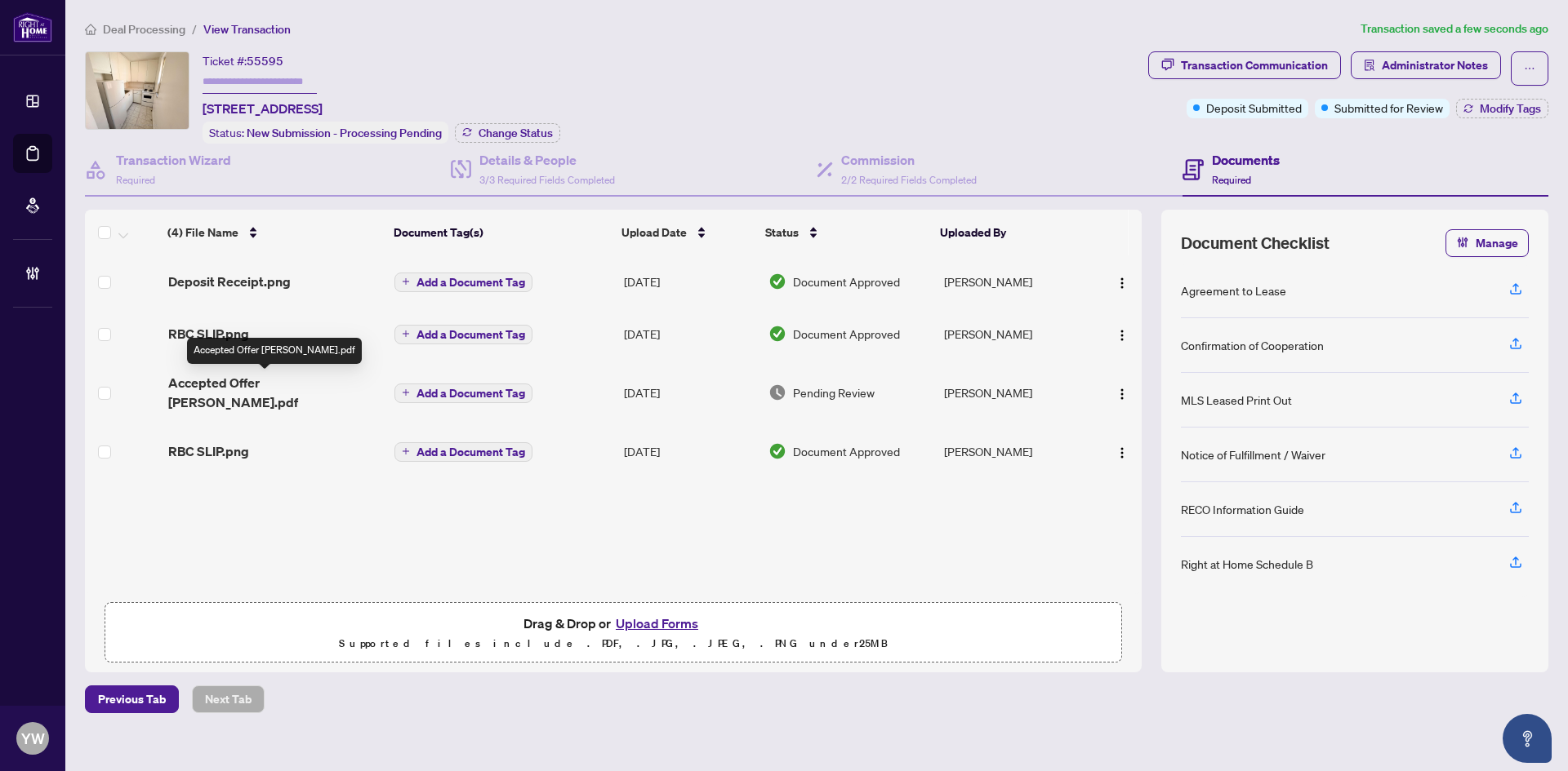
click at [263, 391] on span "Accepted Offer Dylan Saraza.pdf" at bounding box center [275, 393] width 214 height 40
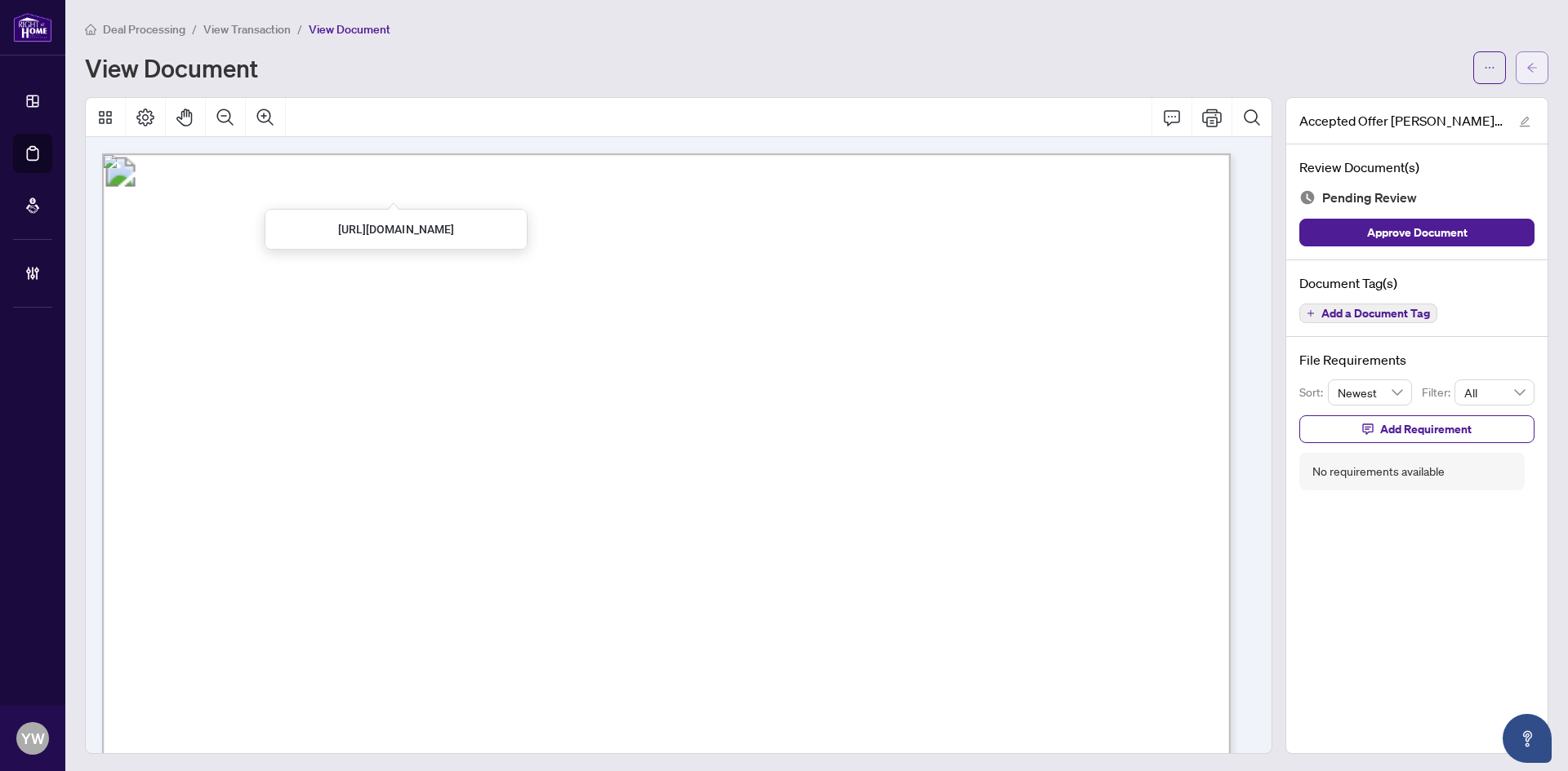
click at [1516, 63] on button "button" at bounding box center [1532, 68] width 33 height 33
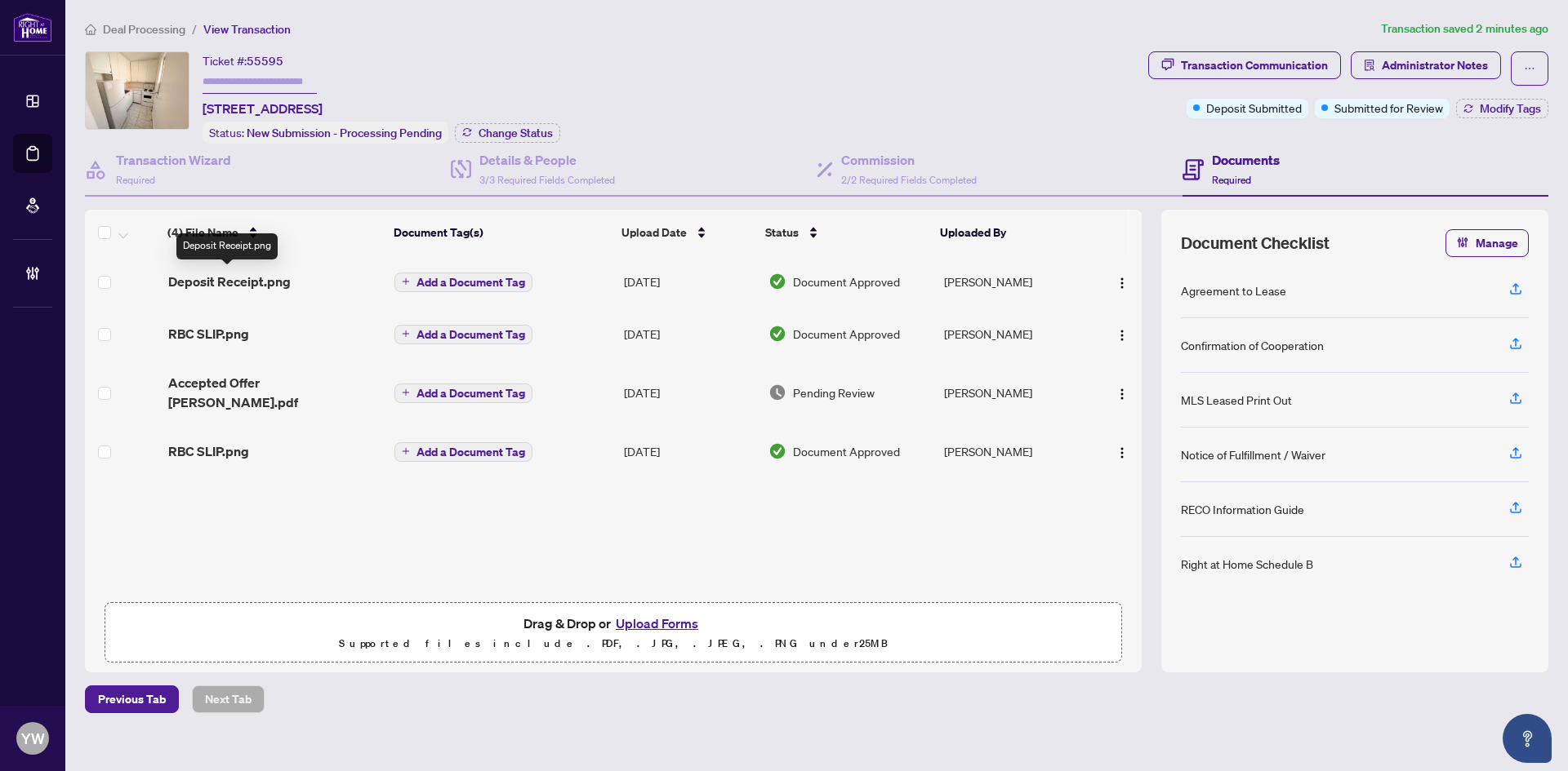
click at [255, 288] on span "Deposit Receipt.png" at bounding box center [229, 282] width 123 height 19
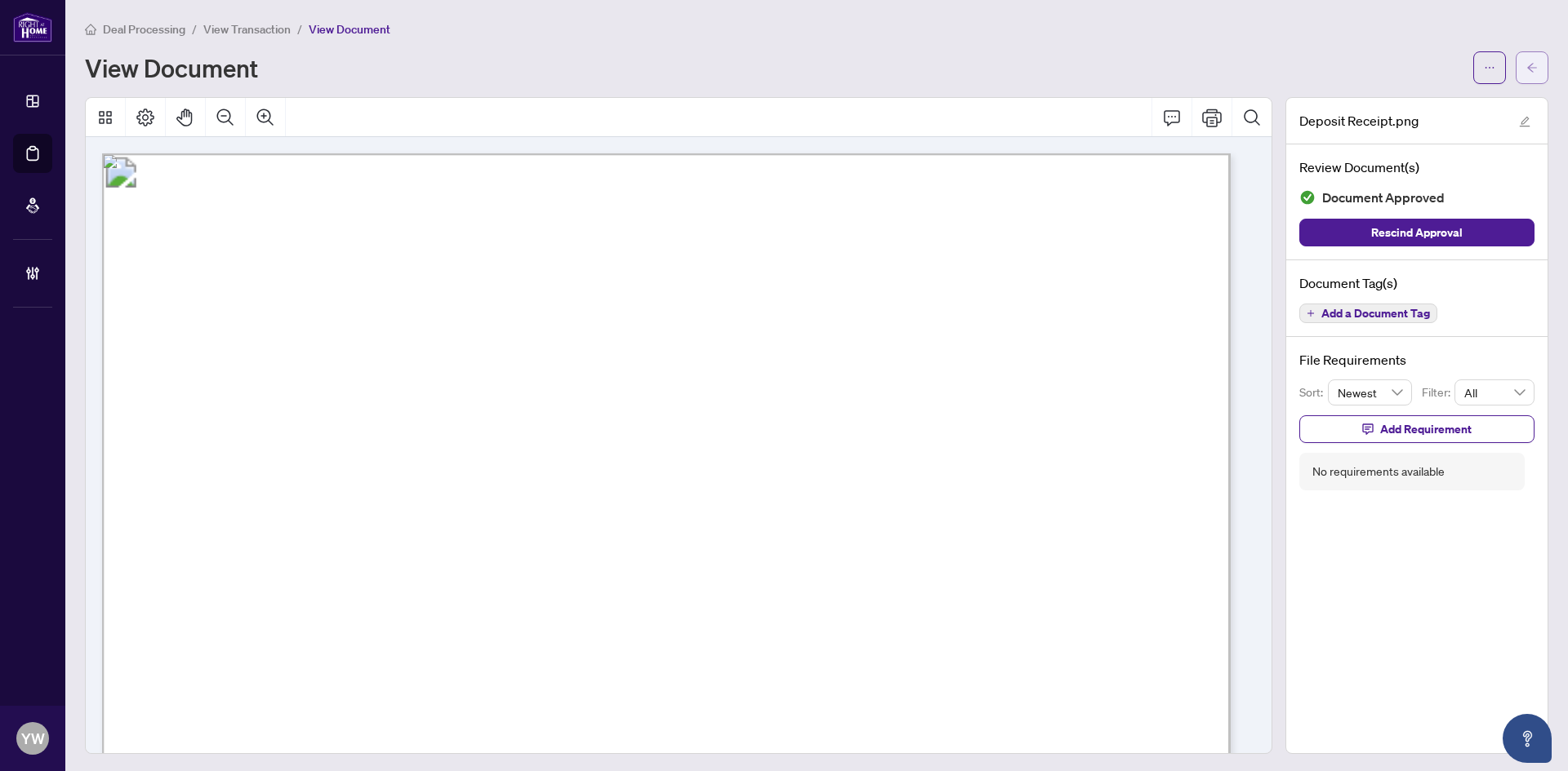
click at [1526, 78] on span "button" at bounding box center [1532, 68] width 12 height 26
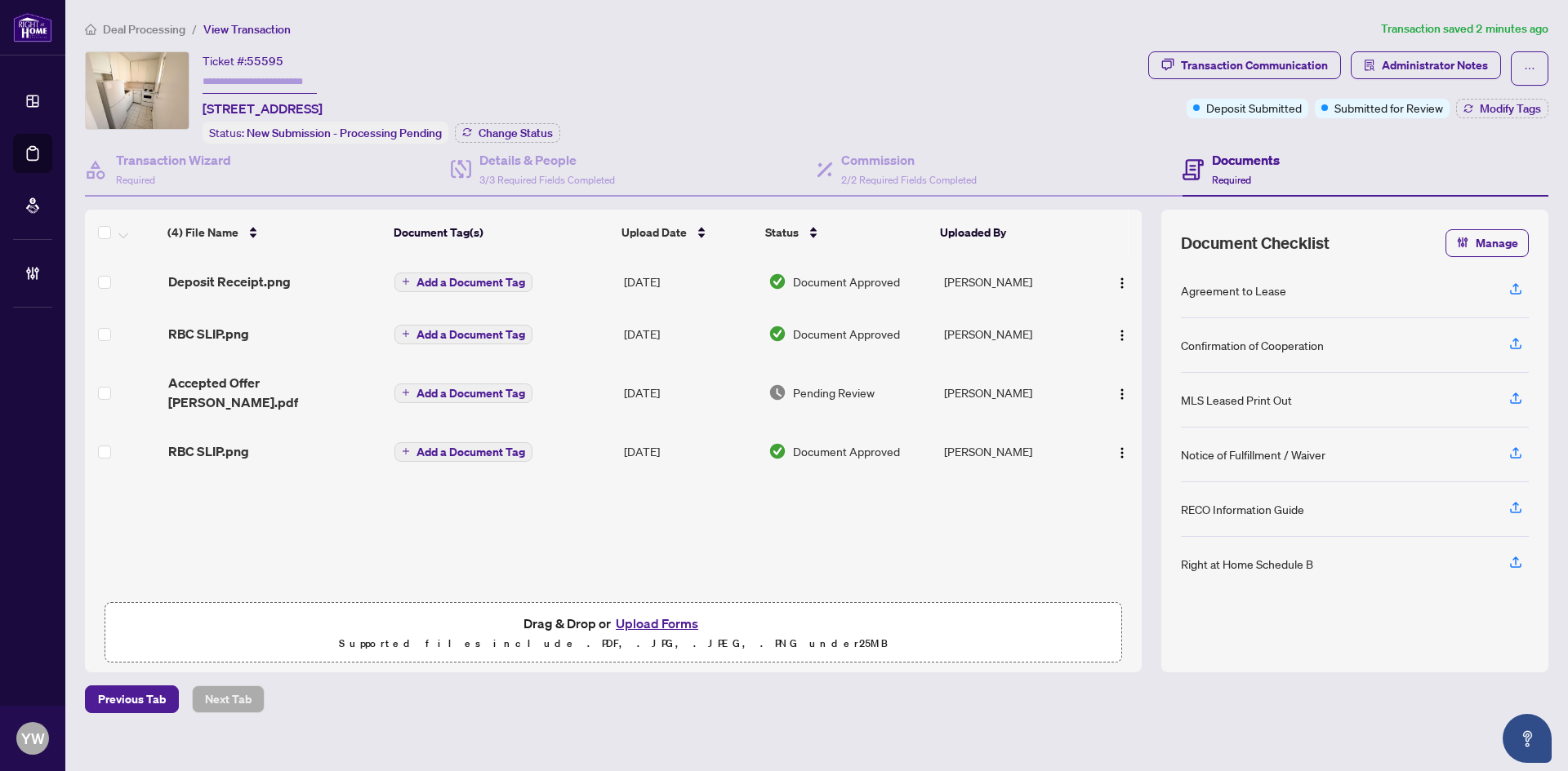
click at [330, 383] on span "Accepted Offer Dylan Saraza.pdf" at bounding box center [275, 393] width 214 height 40
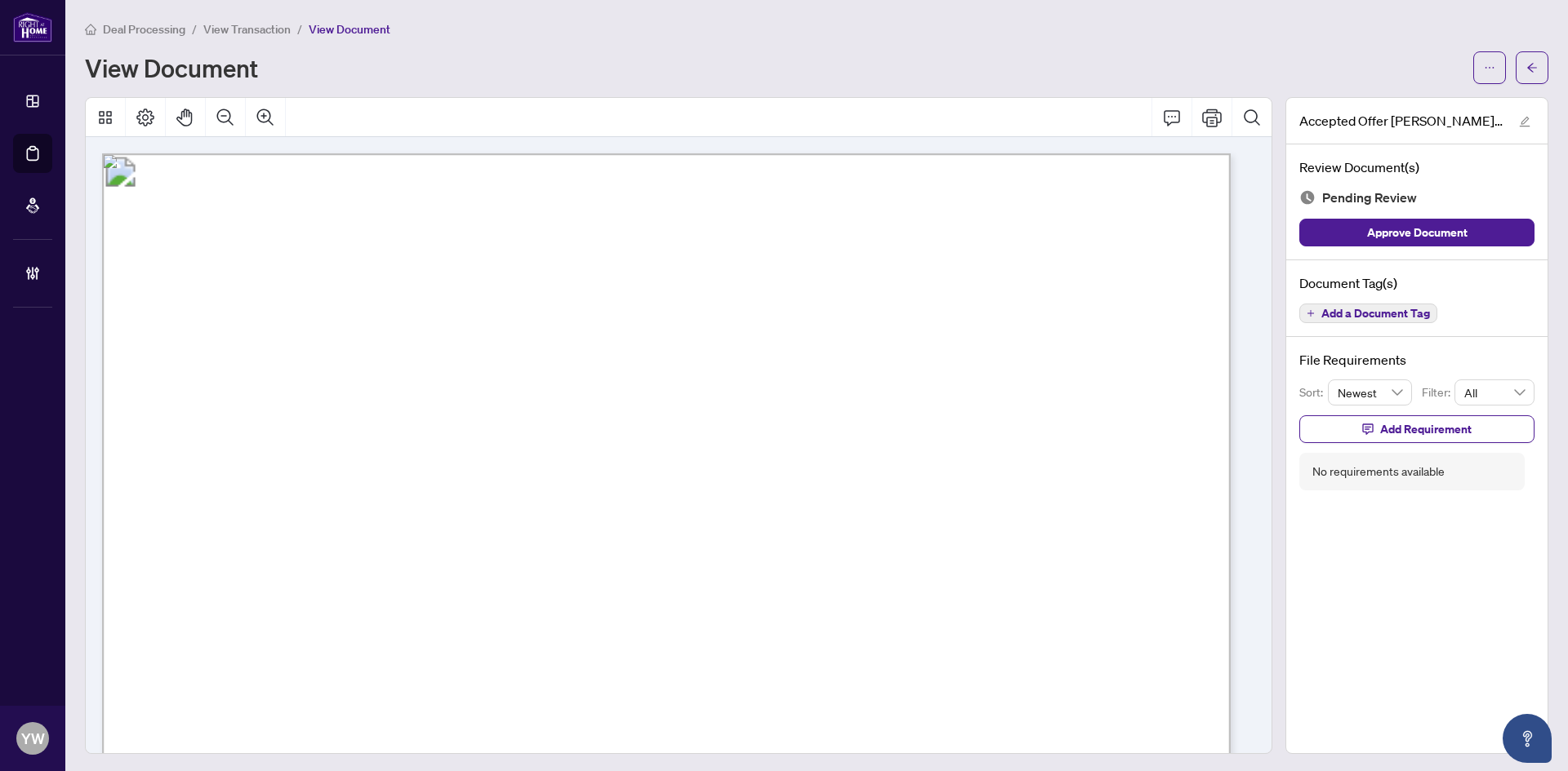
click at [606, 454] on span "...............................................................................…" at bounding box center [757, 461] width 789 height 14
click at [1516, 69] on button "button" at bounding box center [1532, 68] width 33 height 33
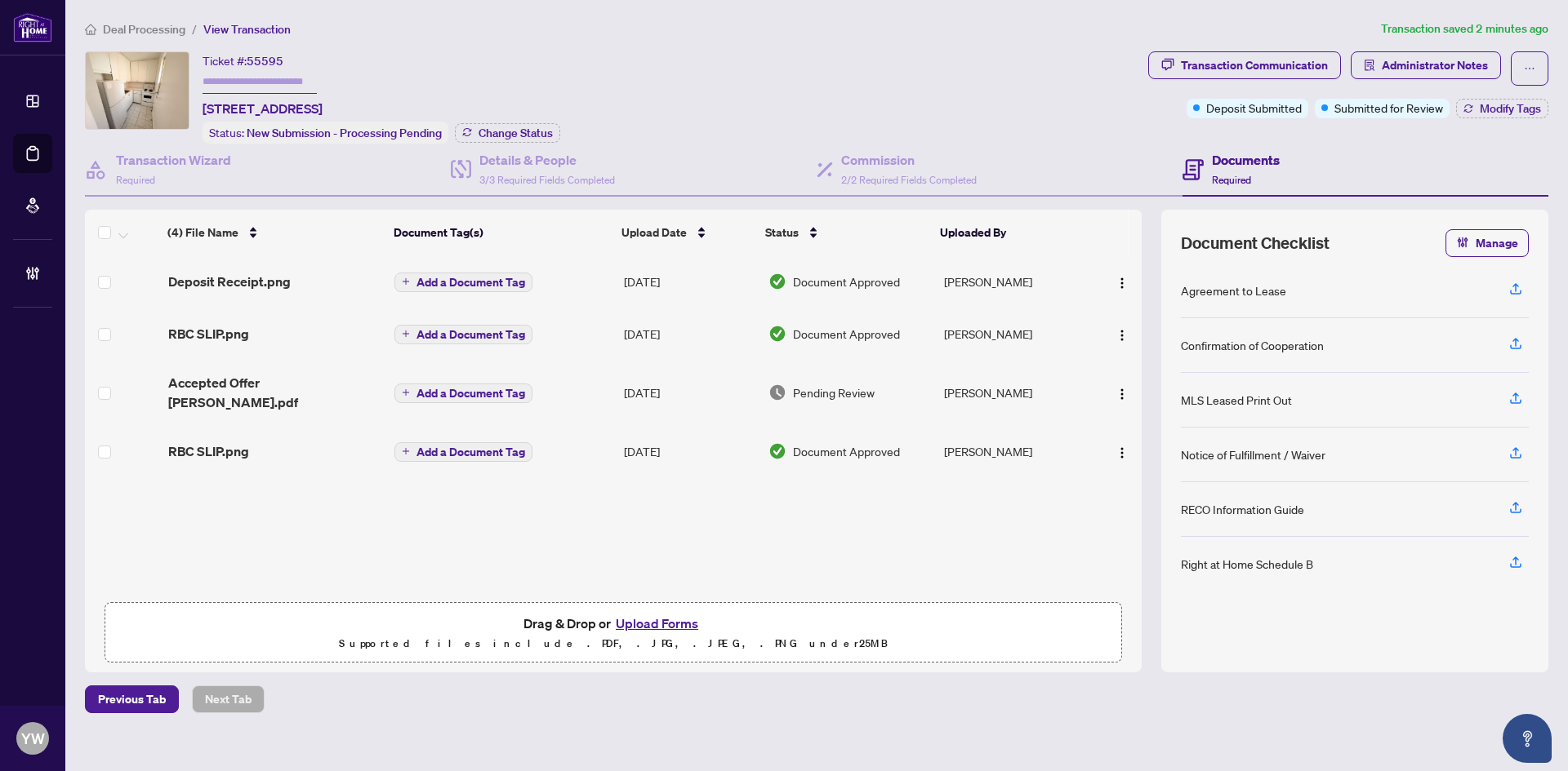
drag, startPoint x: 1499, startPoint y: 118, endPoint x: 1463, endPoint y: 123, distance: 36.3
click at [1499, 118] on div "Transaction Communication Administrator Notes Deposit Submitted Submitted for R…" at bounding box center [1348, 97] width 406 height 93
click at [1489, 103] on span "Modify Tags" at bounding box center [1510, 109] width 61 height 12
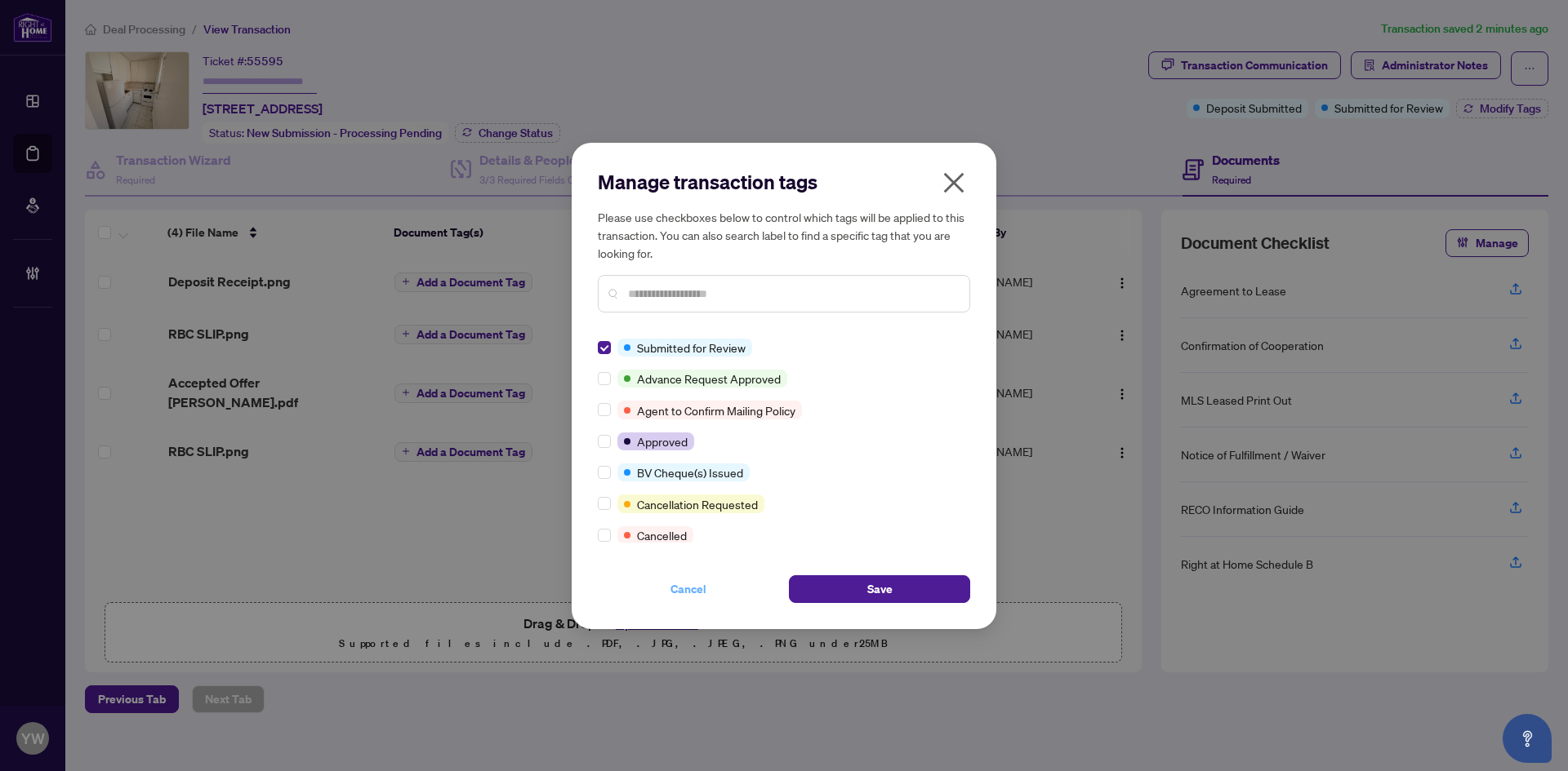
click at [657, 598] on button "Cancel" at bounding box center [688, 589] width 182 height 28
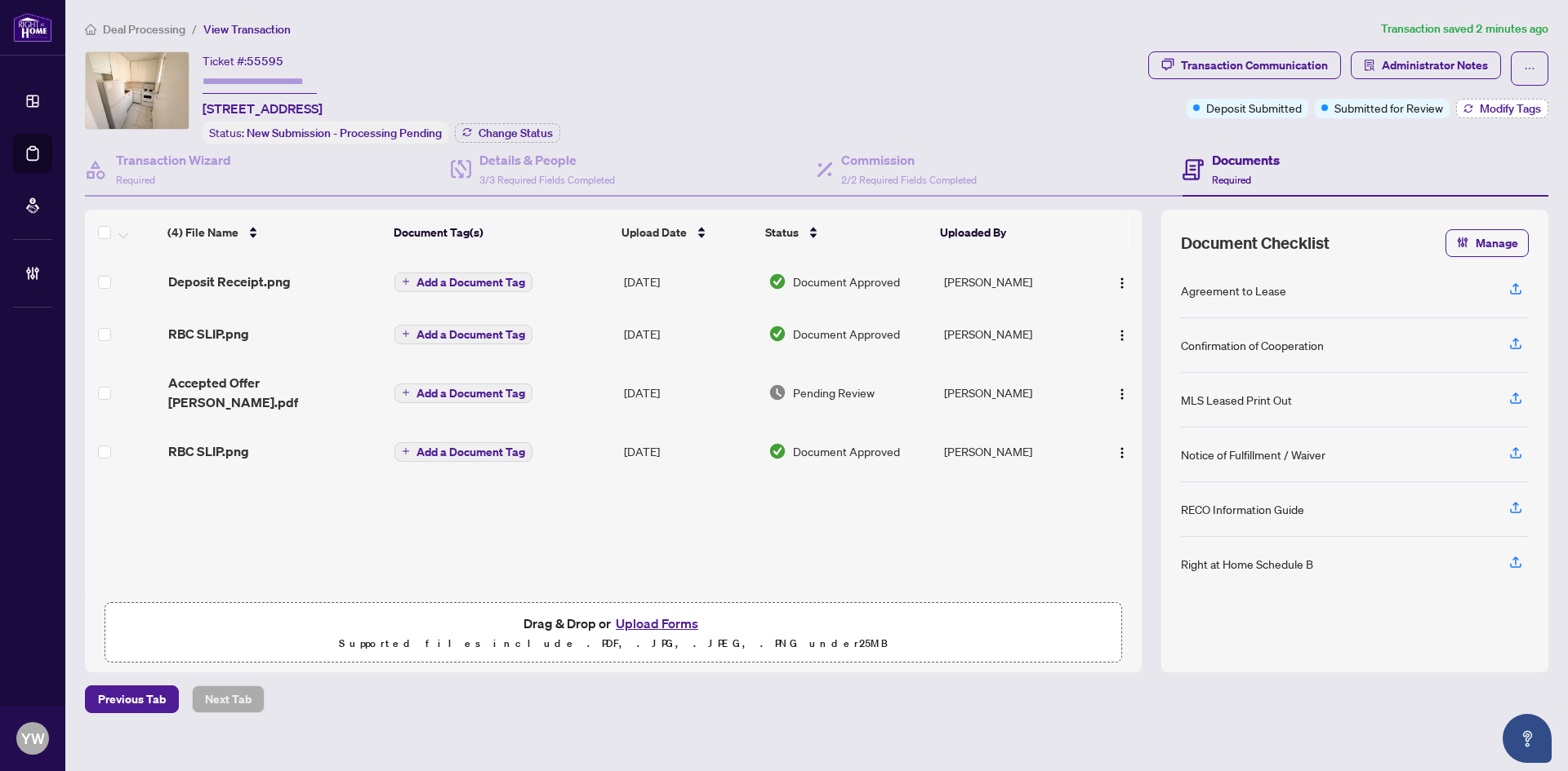
click at [1485, 103] on span "Modify Tags" at bounding box center [1510, 109] width 61 height 12
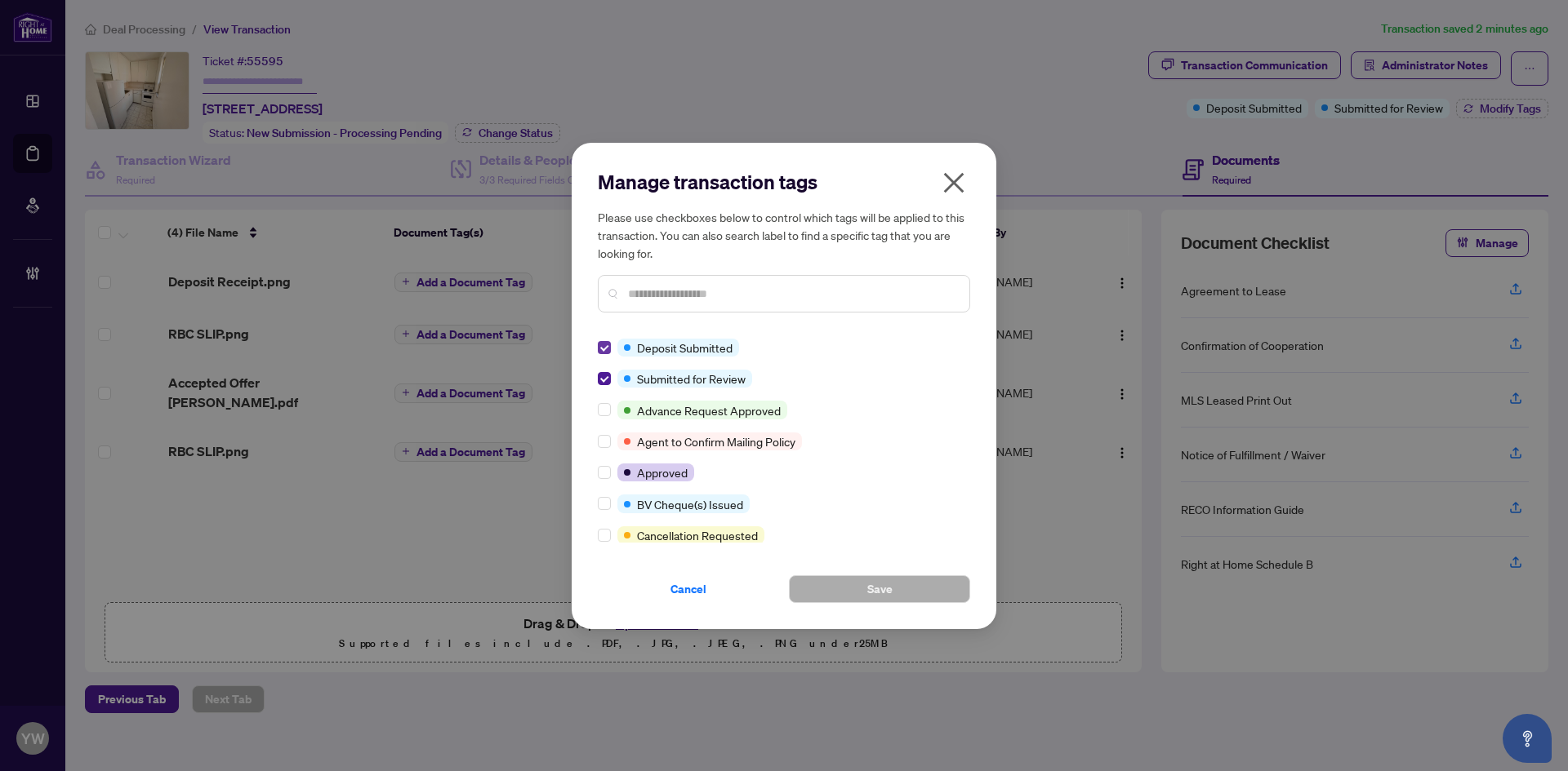
click at [604, 339] on label at bounding box center [604, 347] width 14 height 18
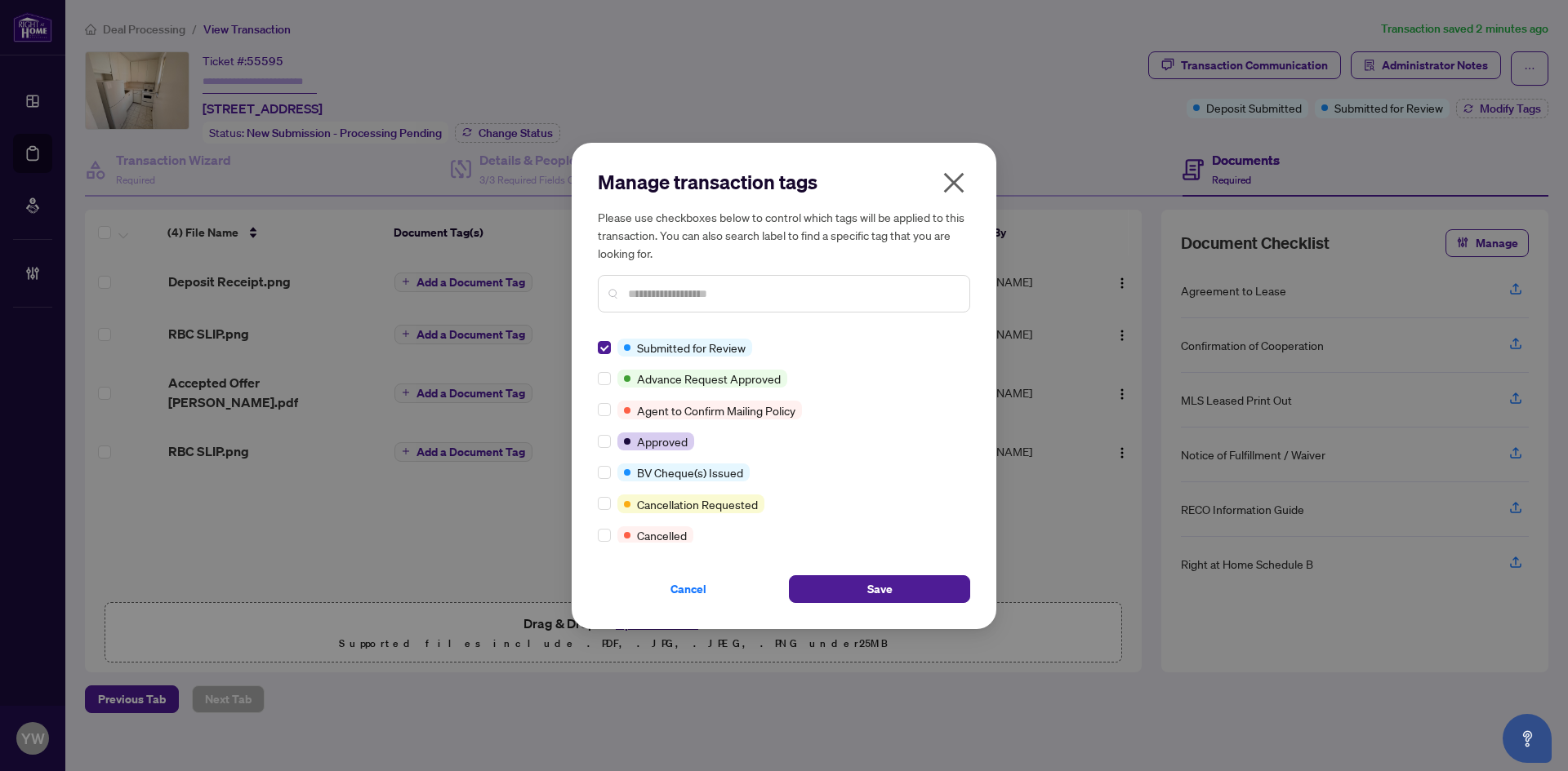
click at [866, 563] on div "Cancel Save" at bounding box center [784, 579] width 373 height 47
click at [877, 573] on div "Cancel Save" at bounding box center [784, 579] width 373 height 47
drag, startPoint x: 885, startPoint y: 580, endPoint x: 913, endPoint y: 596, distance: 32.2
click at [885, 580] on span "Save" at bounding box center [880, 589] width 25 height 26
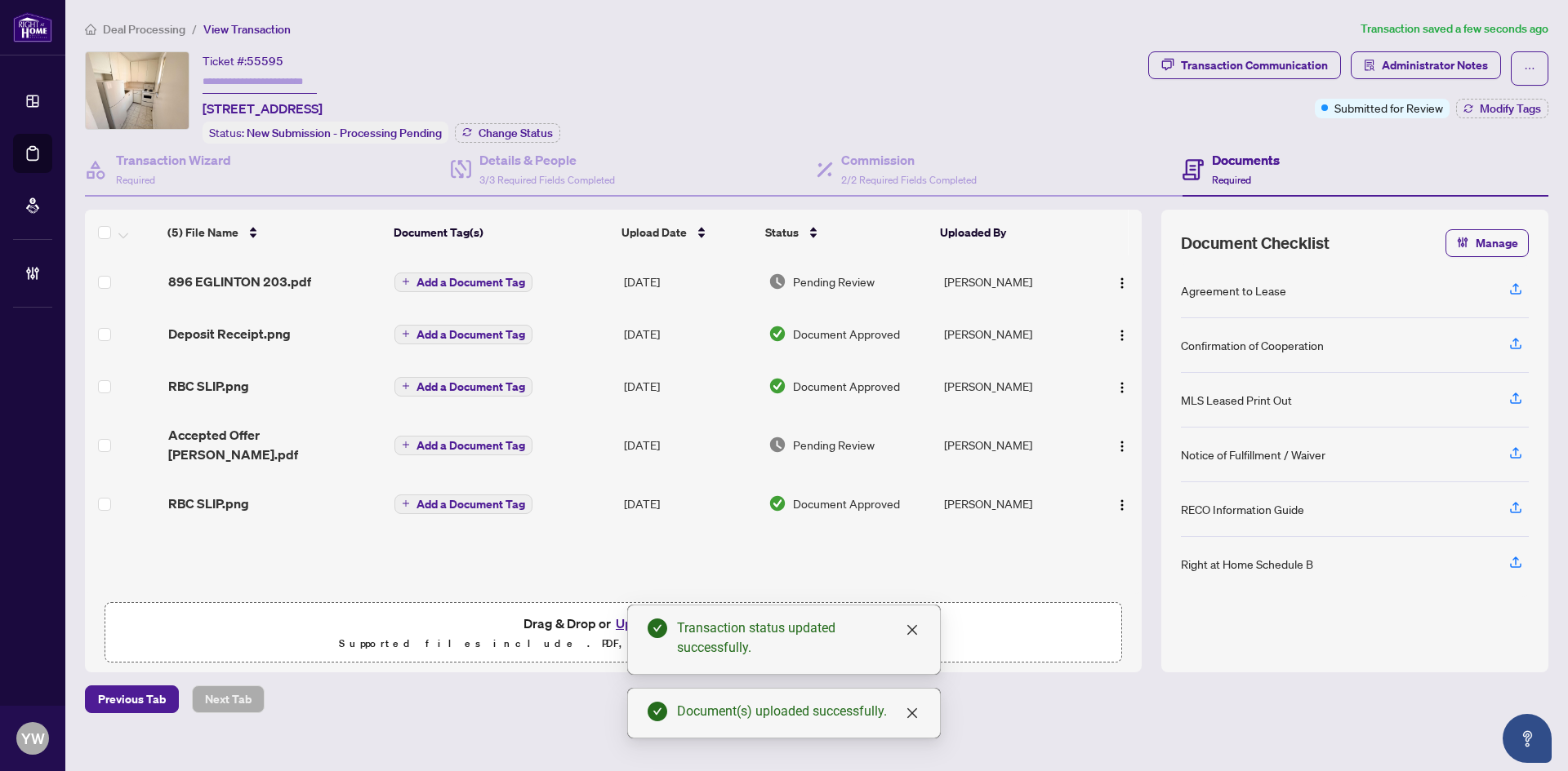
click at [1121, 279] on img "button" at bounding box center [1122, 284] width 14 height 14
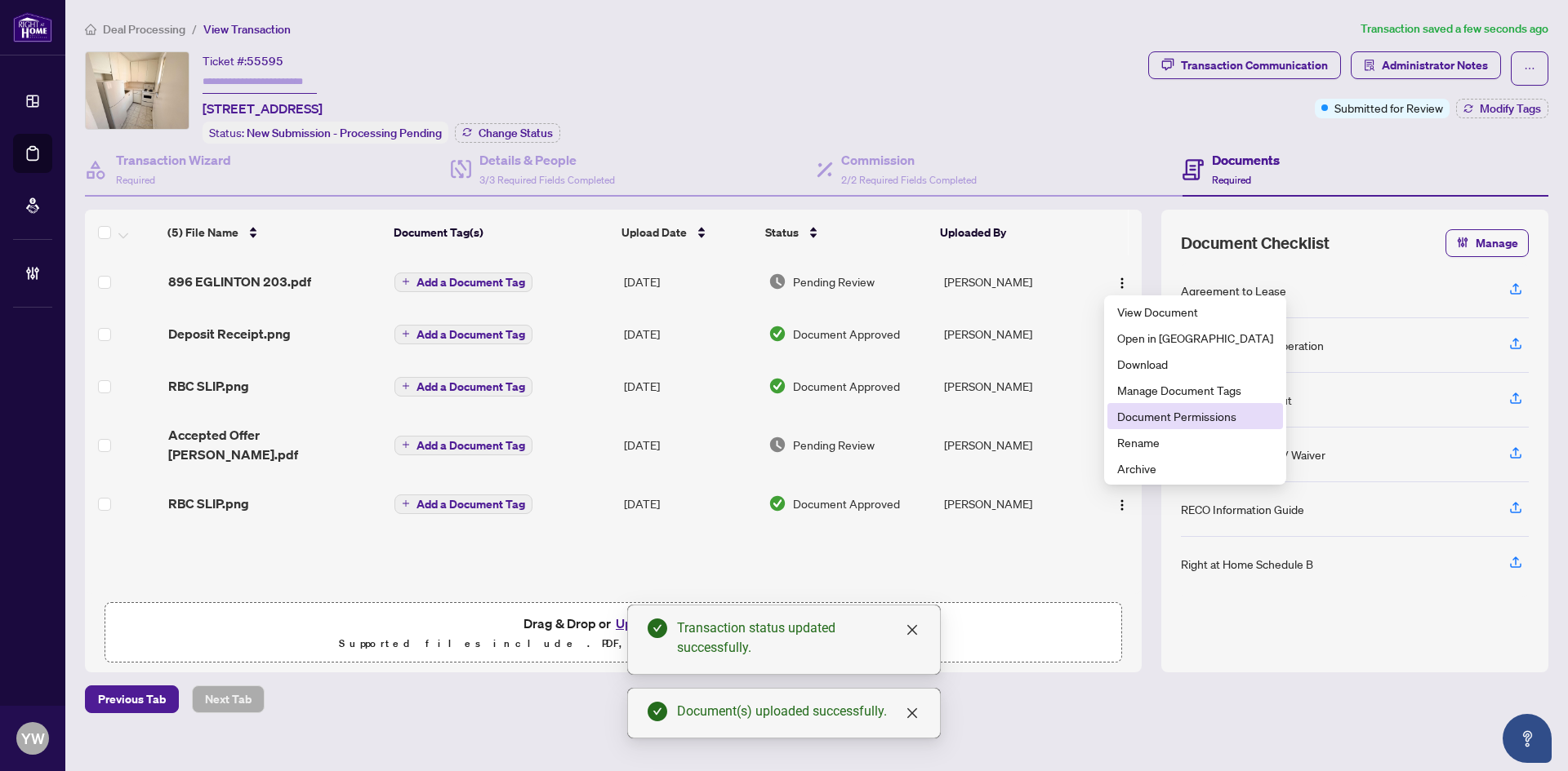
click at [1175, 416] on span "Document Permissions" at bounding box center [1195, 416] width 156 height 18
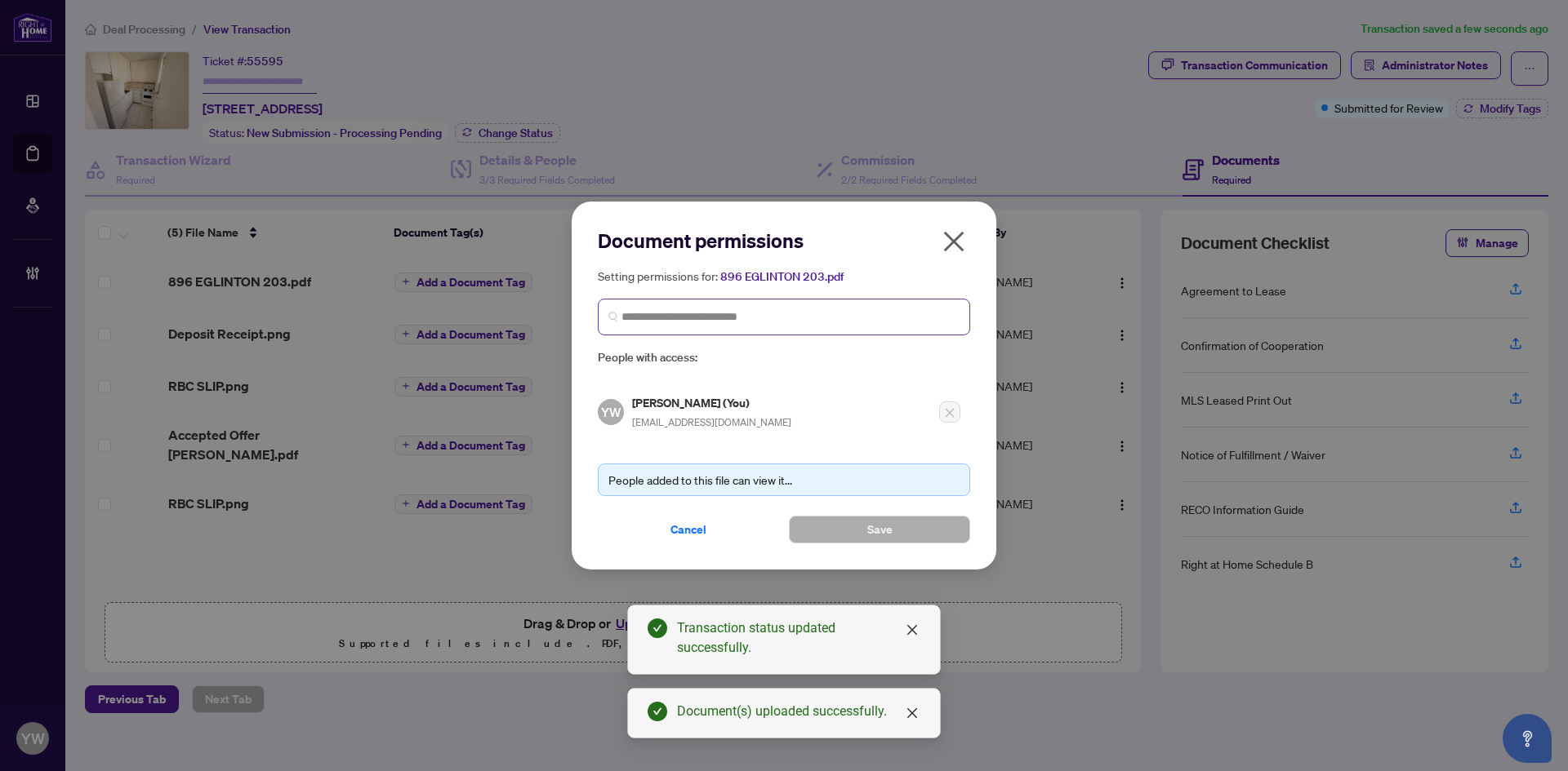
click at [750, 326] on span at bounding box center [784, 317] width 373 height 37
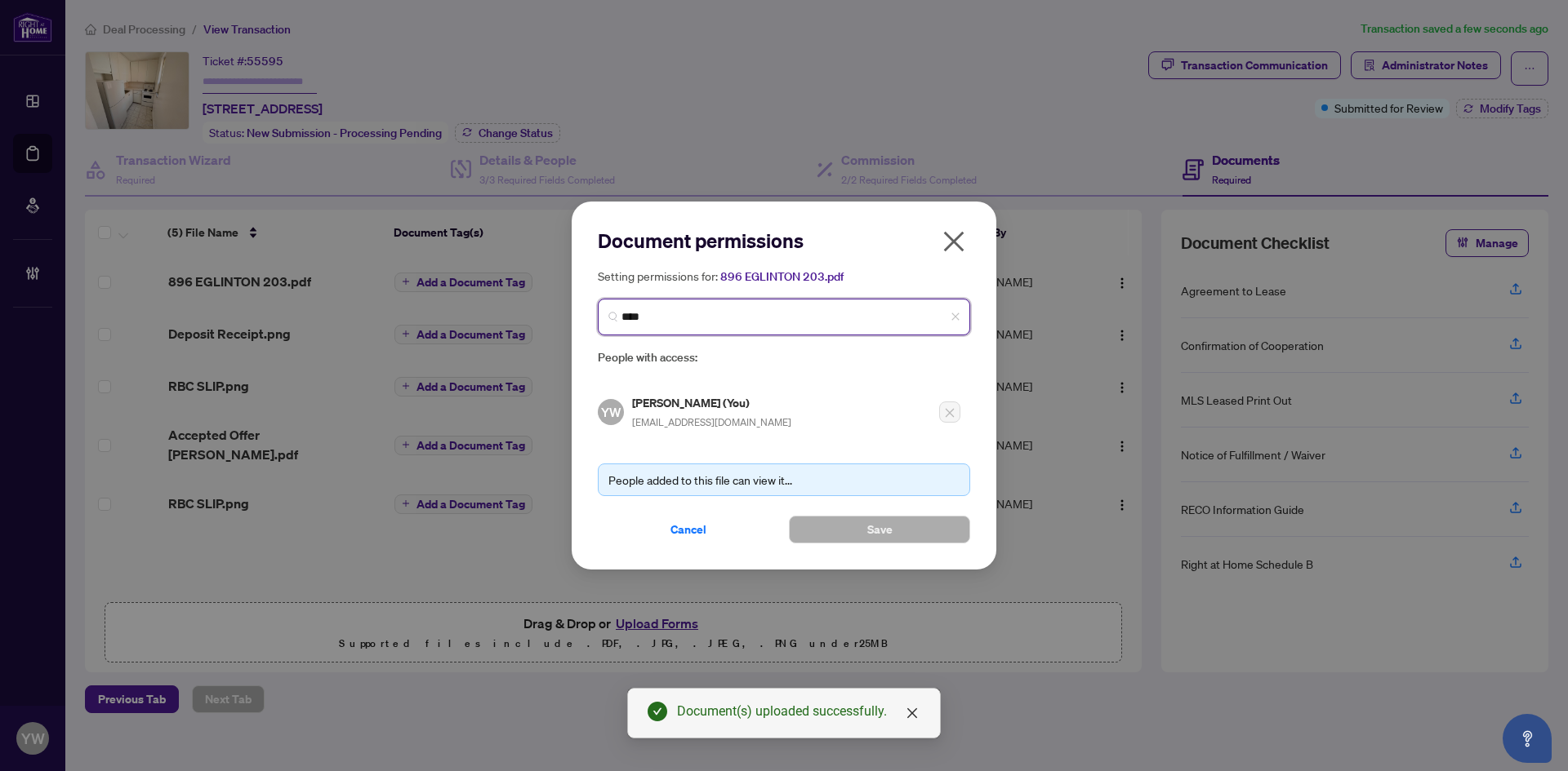
click at [698, 310] on input "****" at bounding box center [791, 317] width 338 height 17
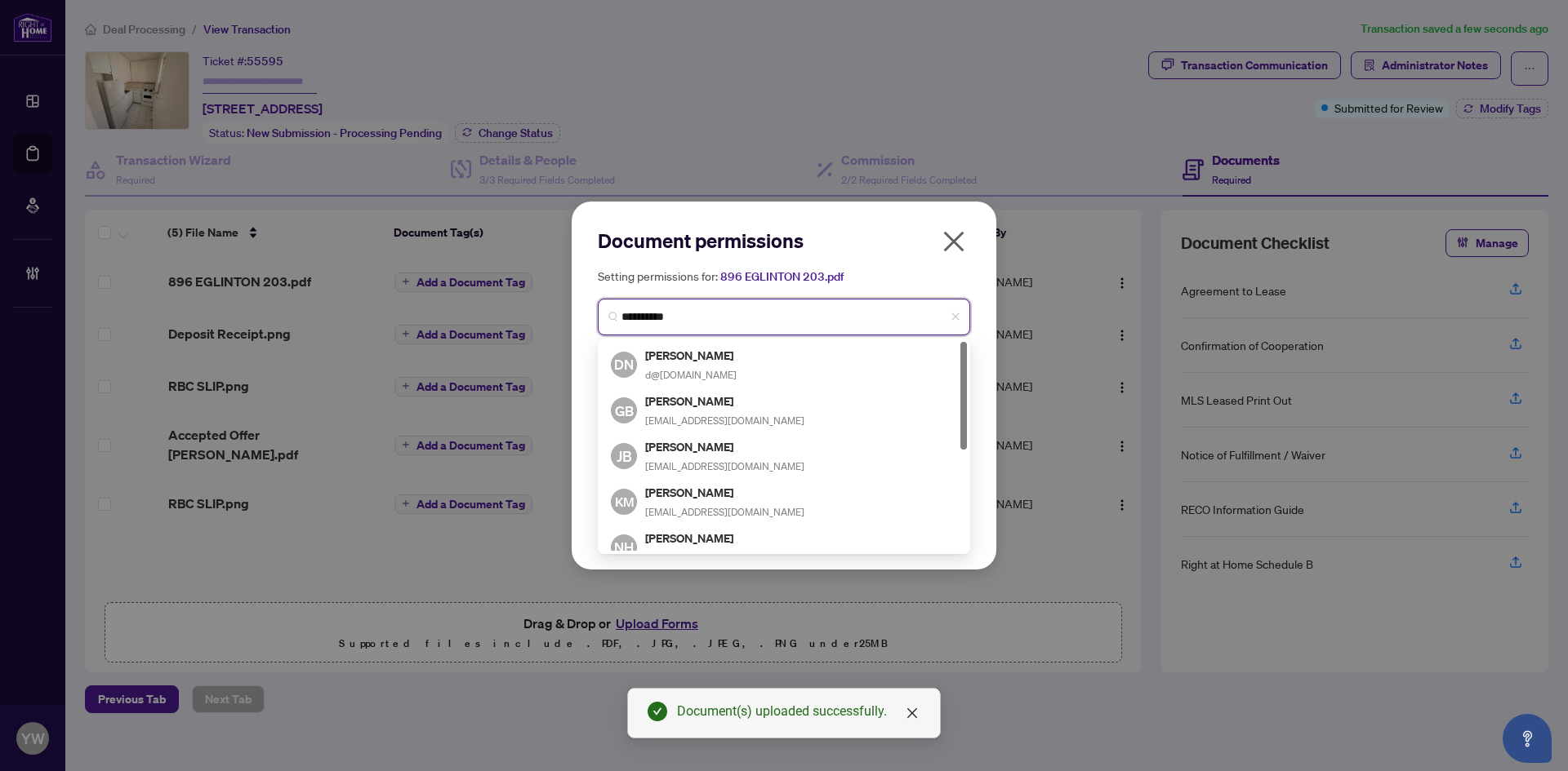
type input "**********"
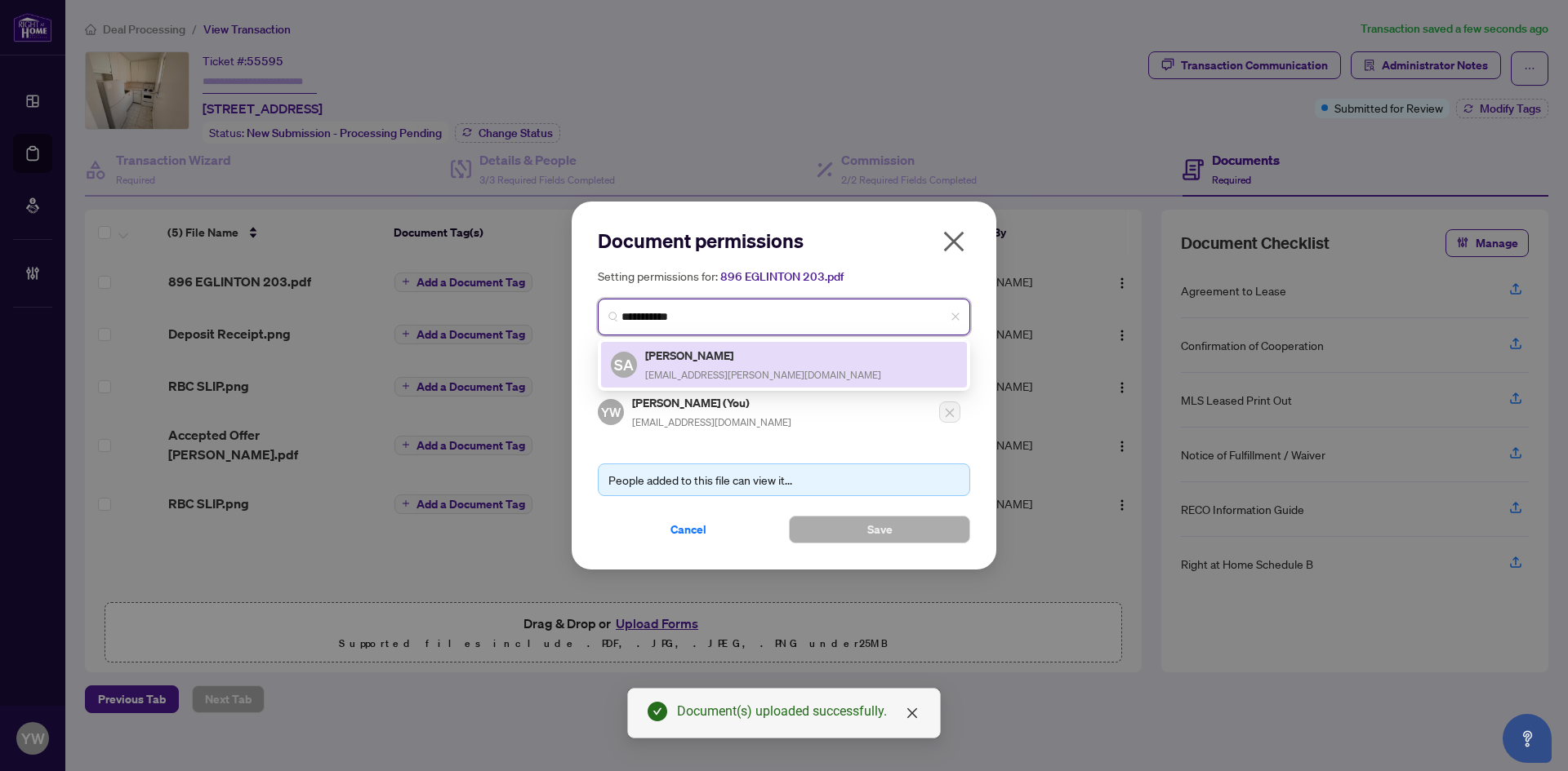
click at [715, 360] on h5 "Shay Asnani" at bounding box center [763, 355] width 236 height 18
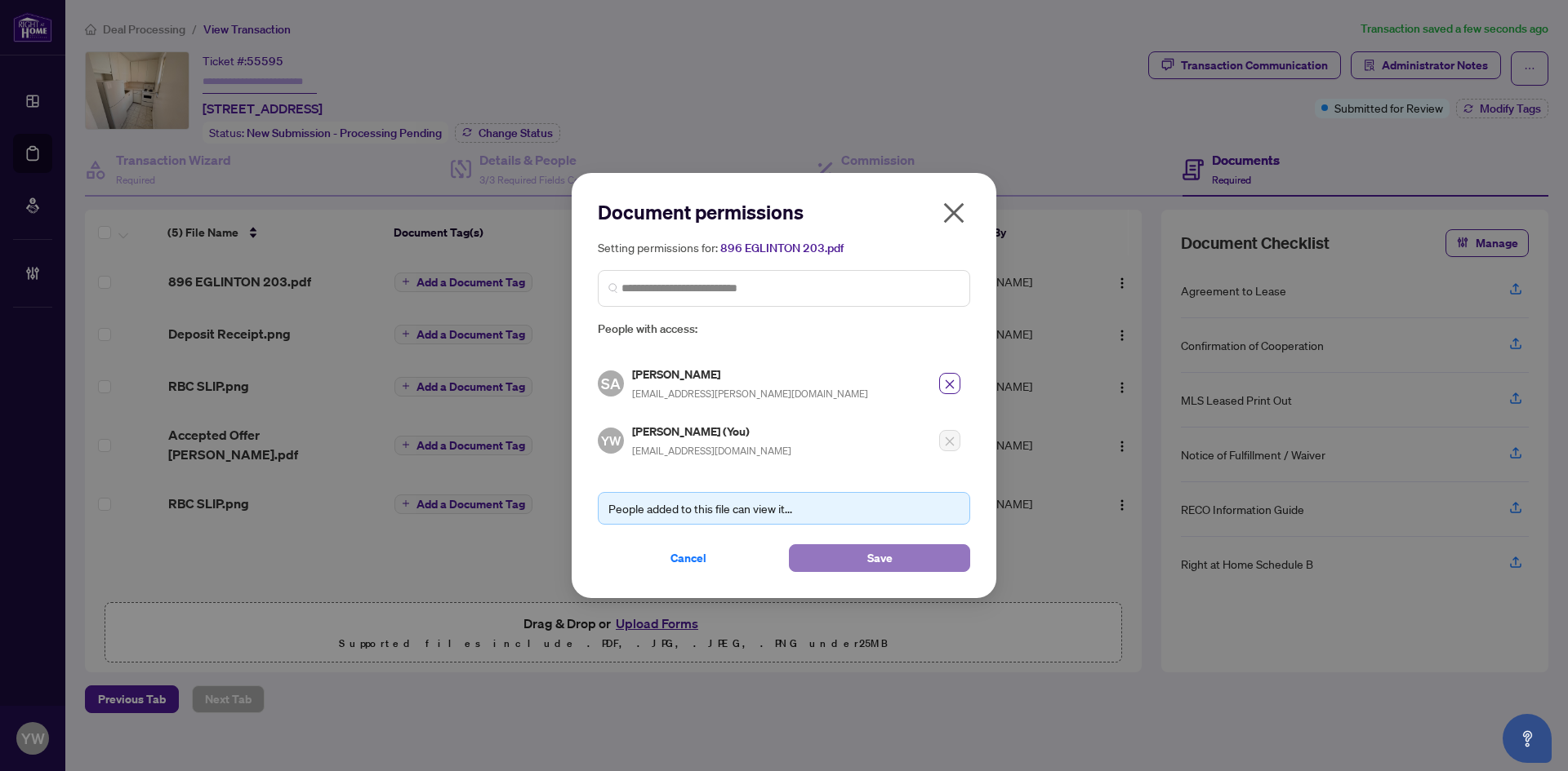
click at [856, 563] on button "Save" at bounding box center [880, 558] width 182 height 28
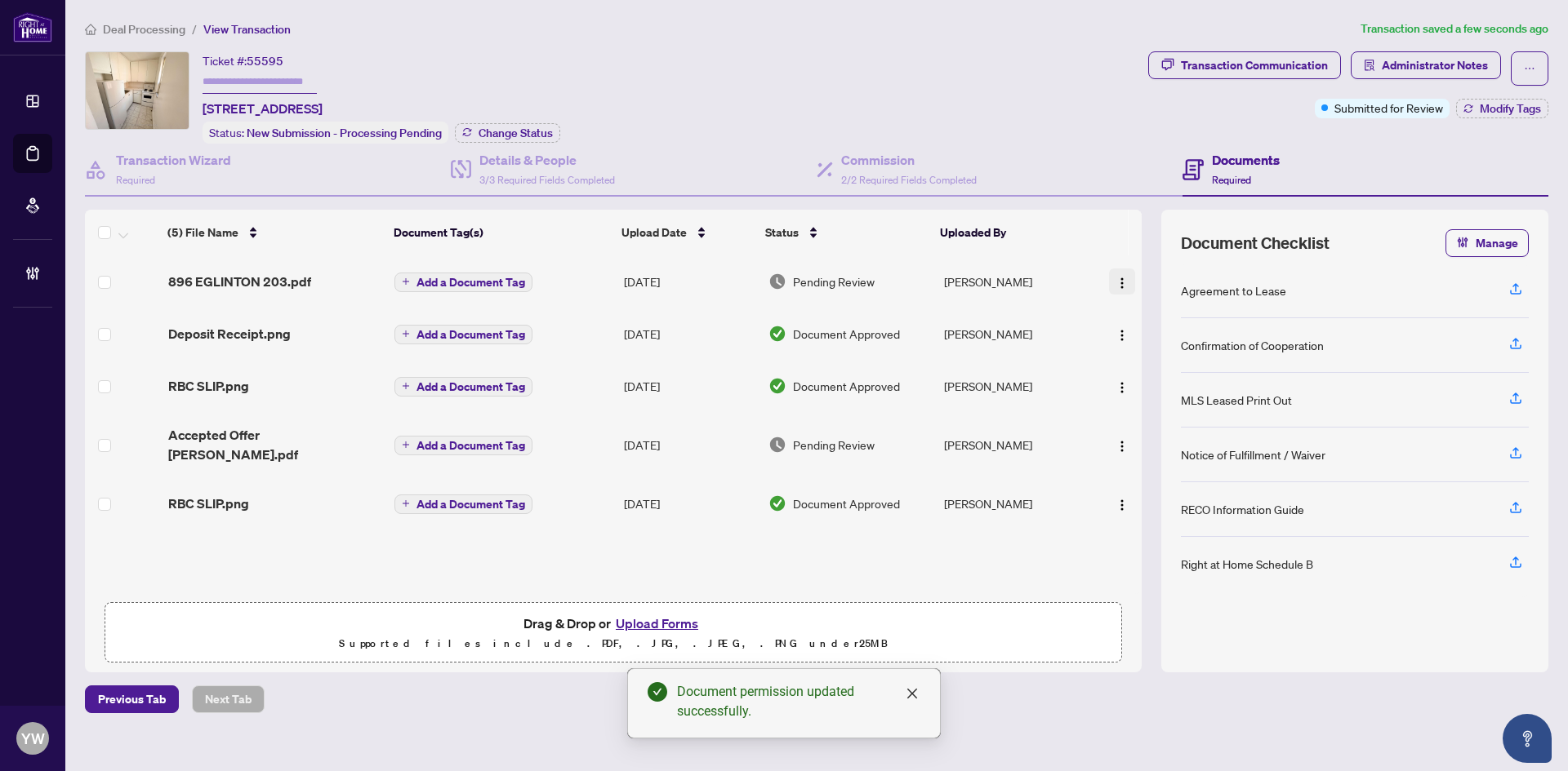
click at [1115, 283] on img "button" at bounding box center [1122, 284] width 14 height 14
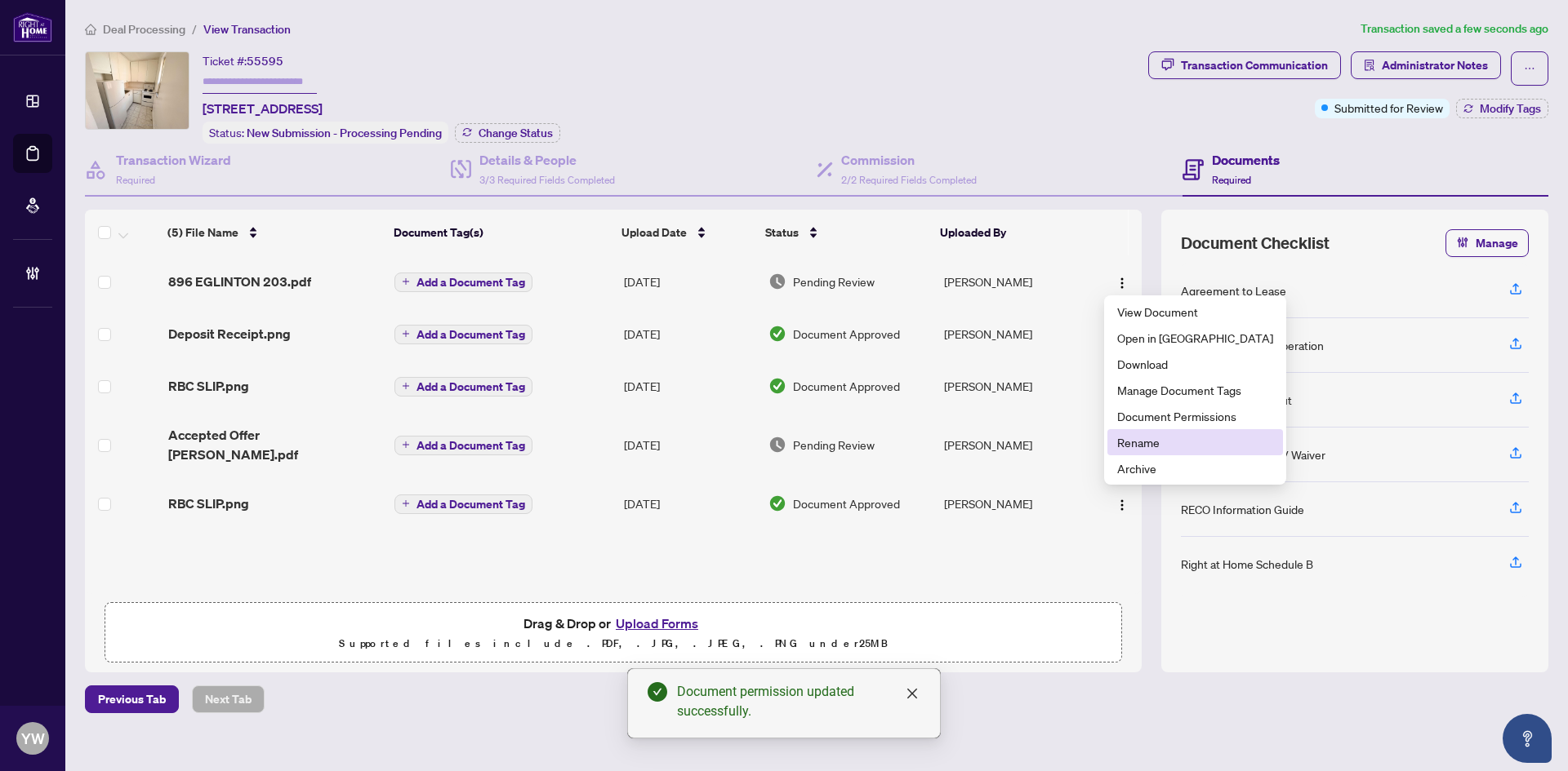
click at [1136, 439] on span "Rename" at bounding box center [1195, 442] width 156 height 18
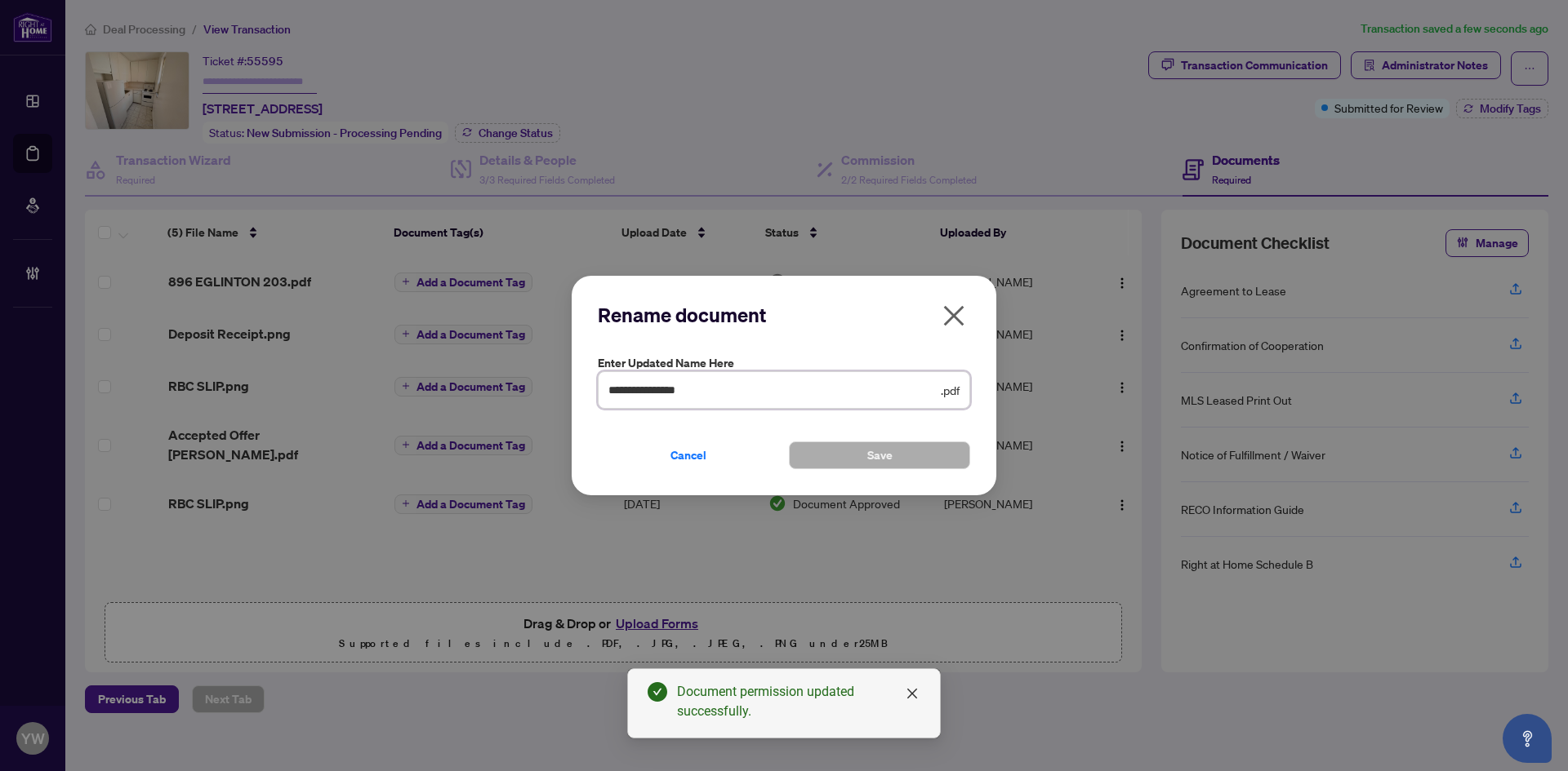
drag, startPoint x: 759, startPoint y: 395, endPoint x: 506, endPoint y: 395, distance: 253.0
click at [506, 394] on div "**********" at bounding box center [784, 385] width 1568 height 771
type input "**********"
click at [898, 461] on button "Save" at bounding box center [880, 455] width 182 height 28
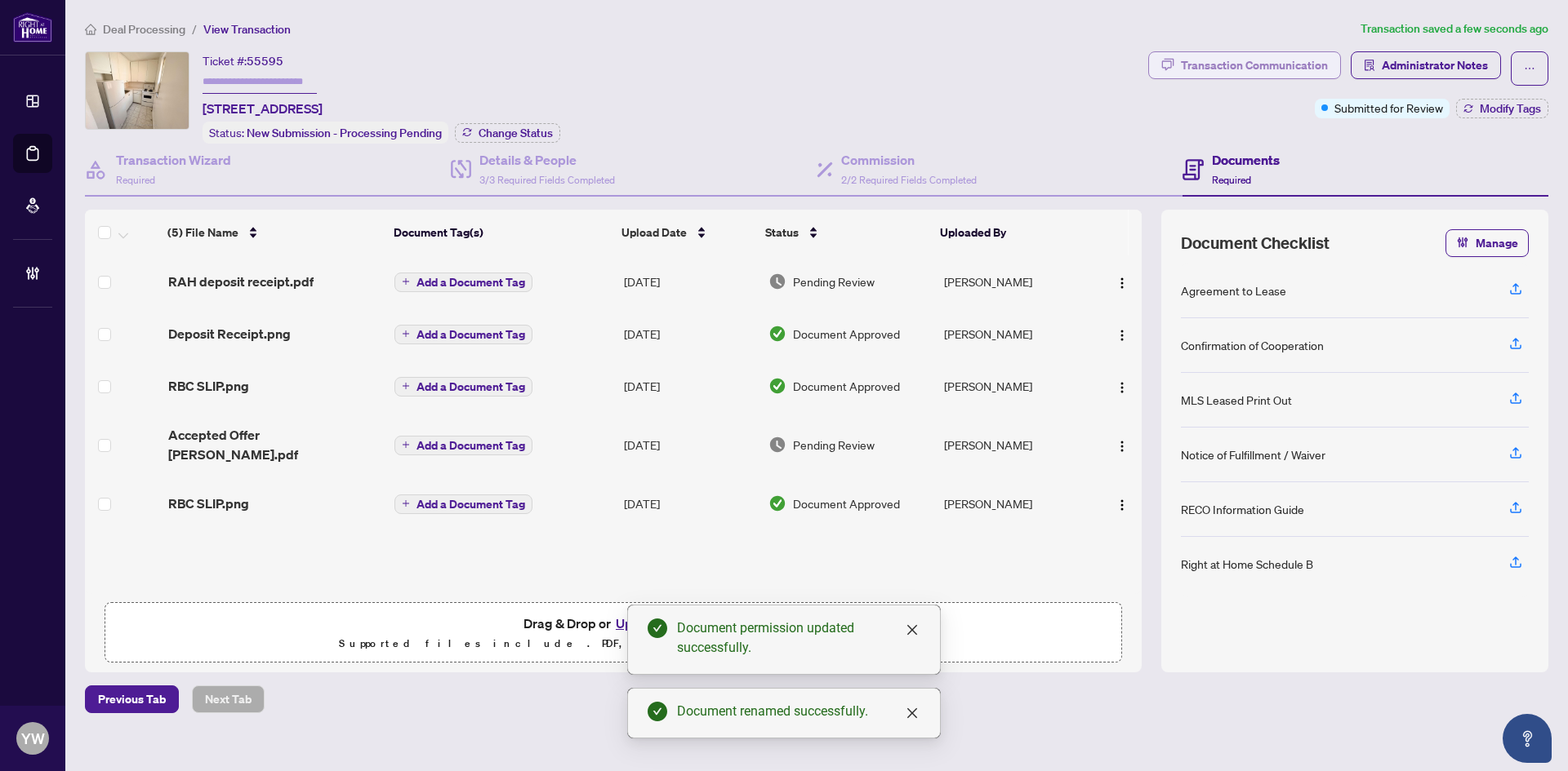
click at [1285, 71] on div "Transaction Communication" at bounding box center [1254, 65] width 147 height 26
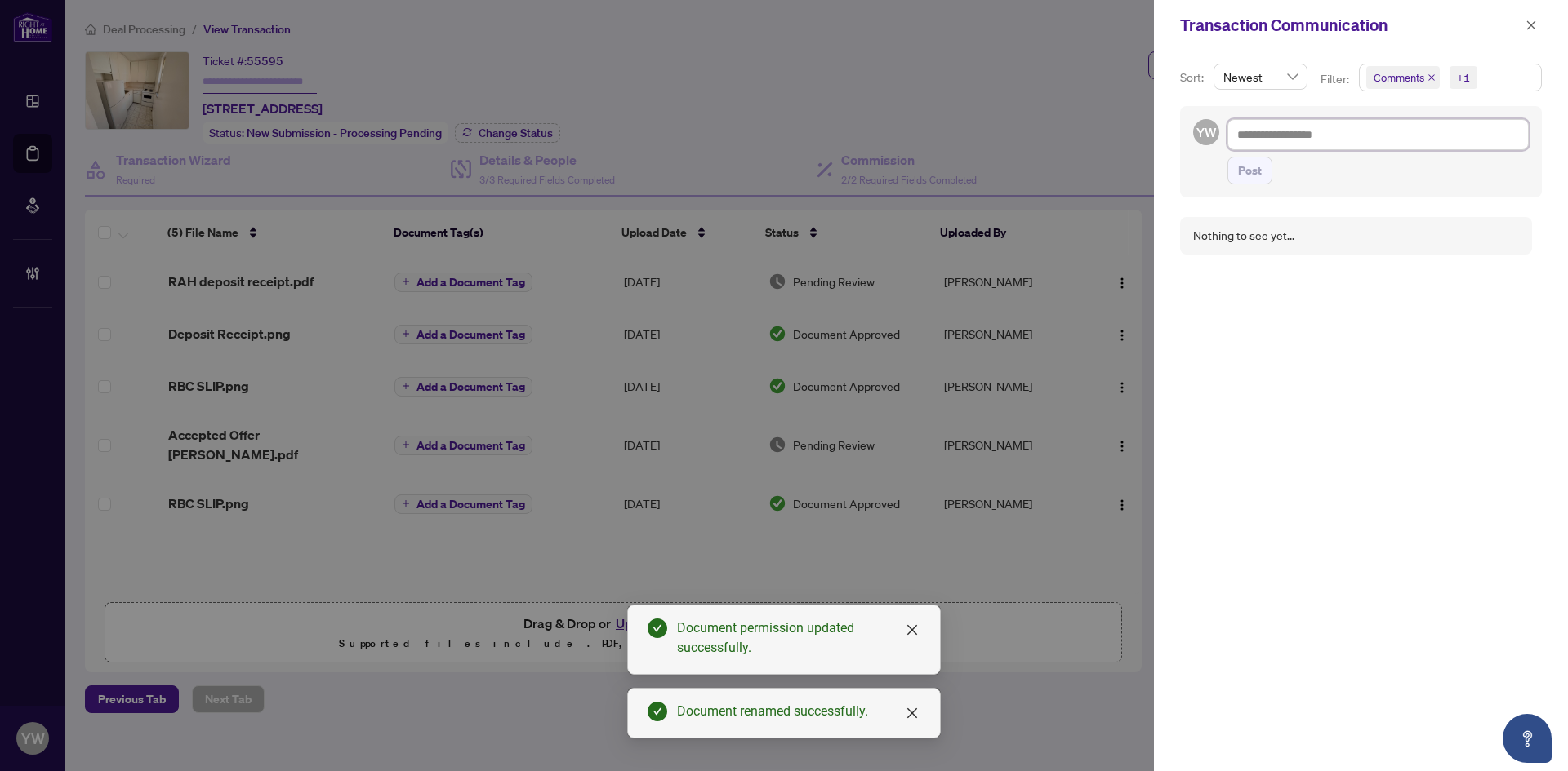
drag, startPoint x: 1259, startPoint y: 142, endPoint x: 1304, endPoint y: 156, distance: 47.1
click at [1259, 142] on textarea at bounding box center [1378, 134] width 301 height 31
paste textarea "**********"
type textarea "**********"
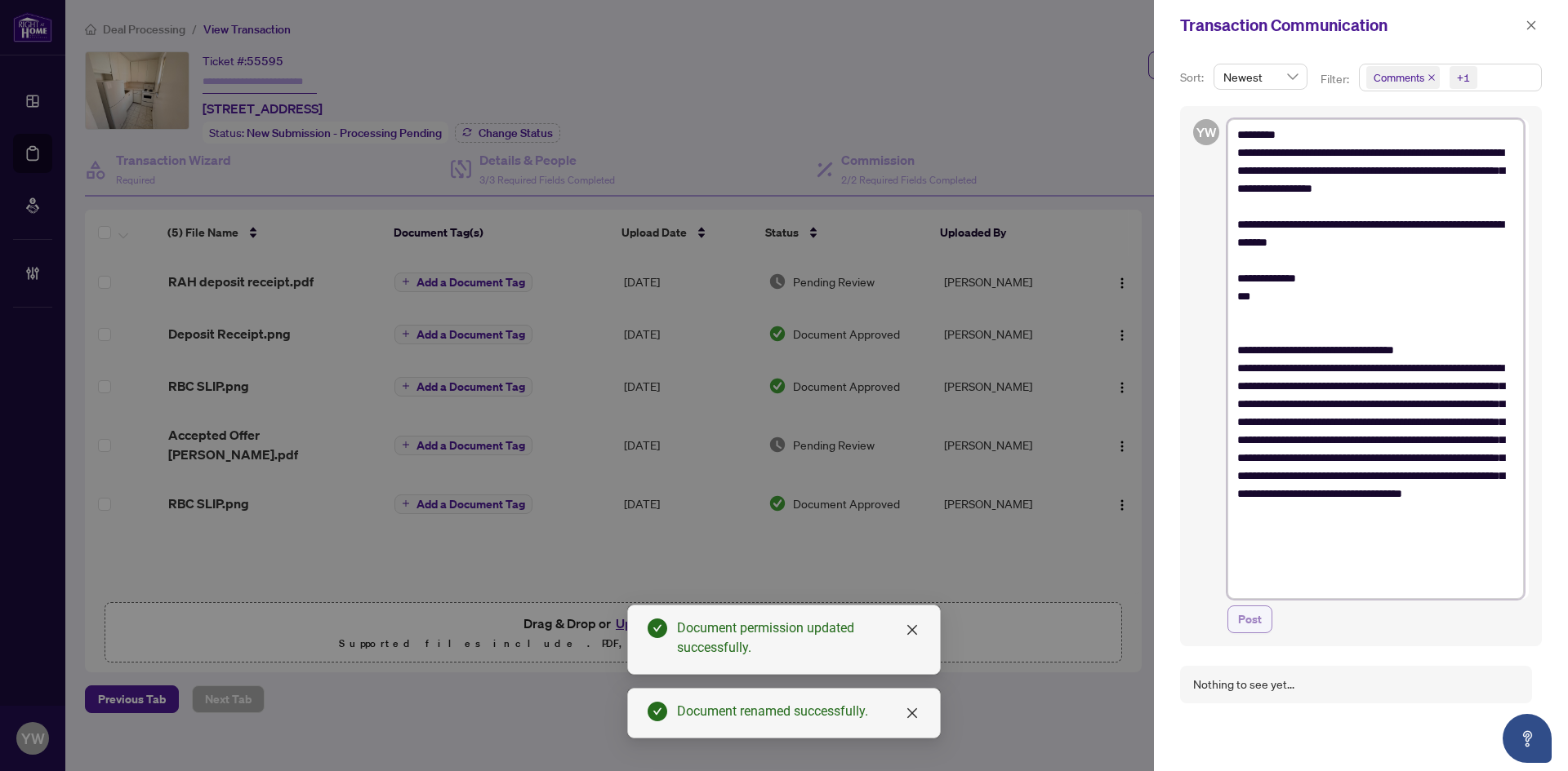
type textarea "**********"
click at [1247, 630] on span "Post" at bounding box center [1249, 619] width 24 height 26
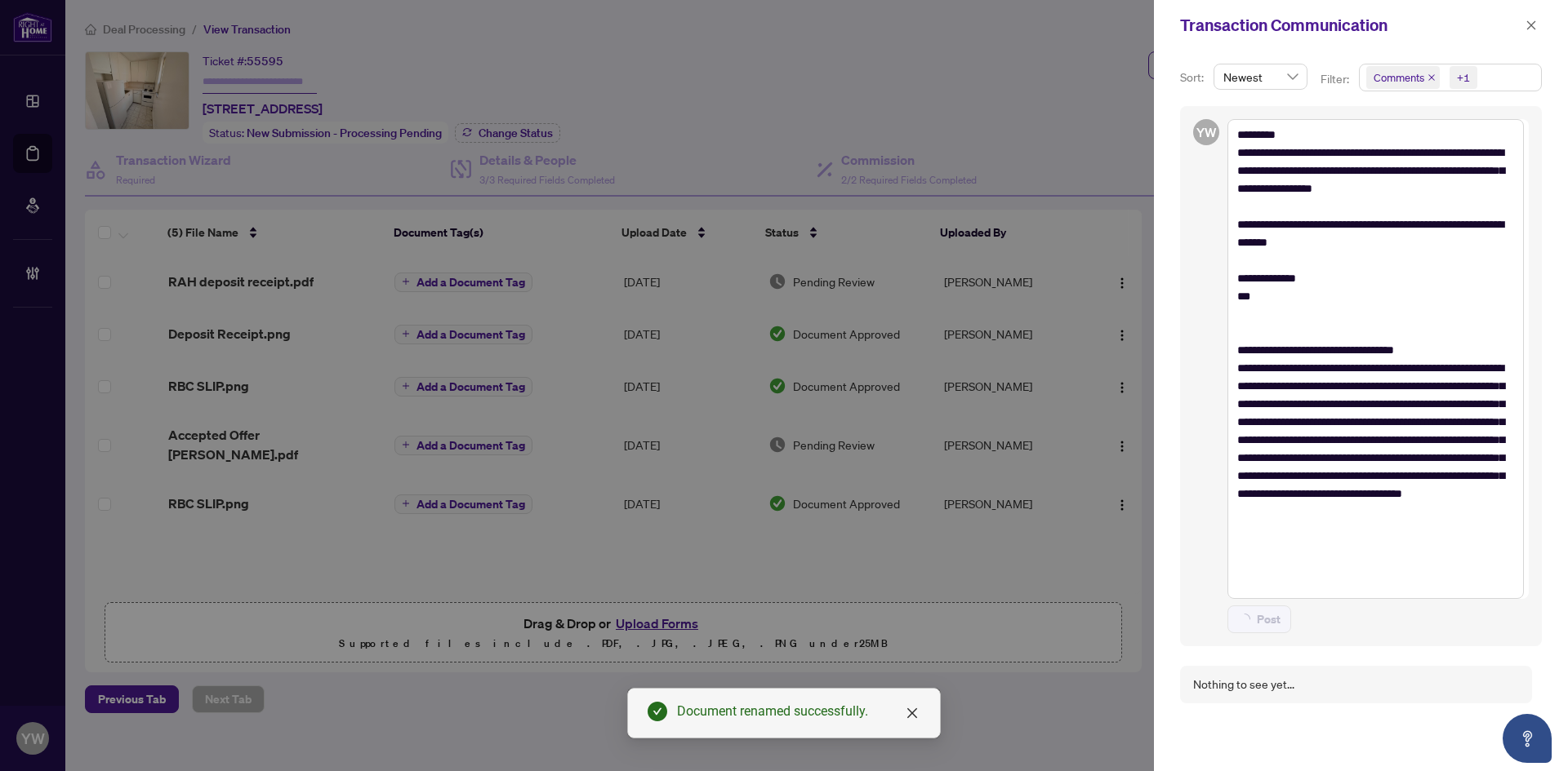
type textarea "**********"
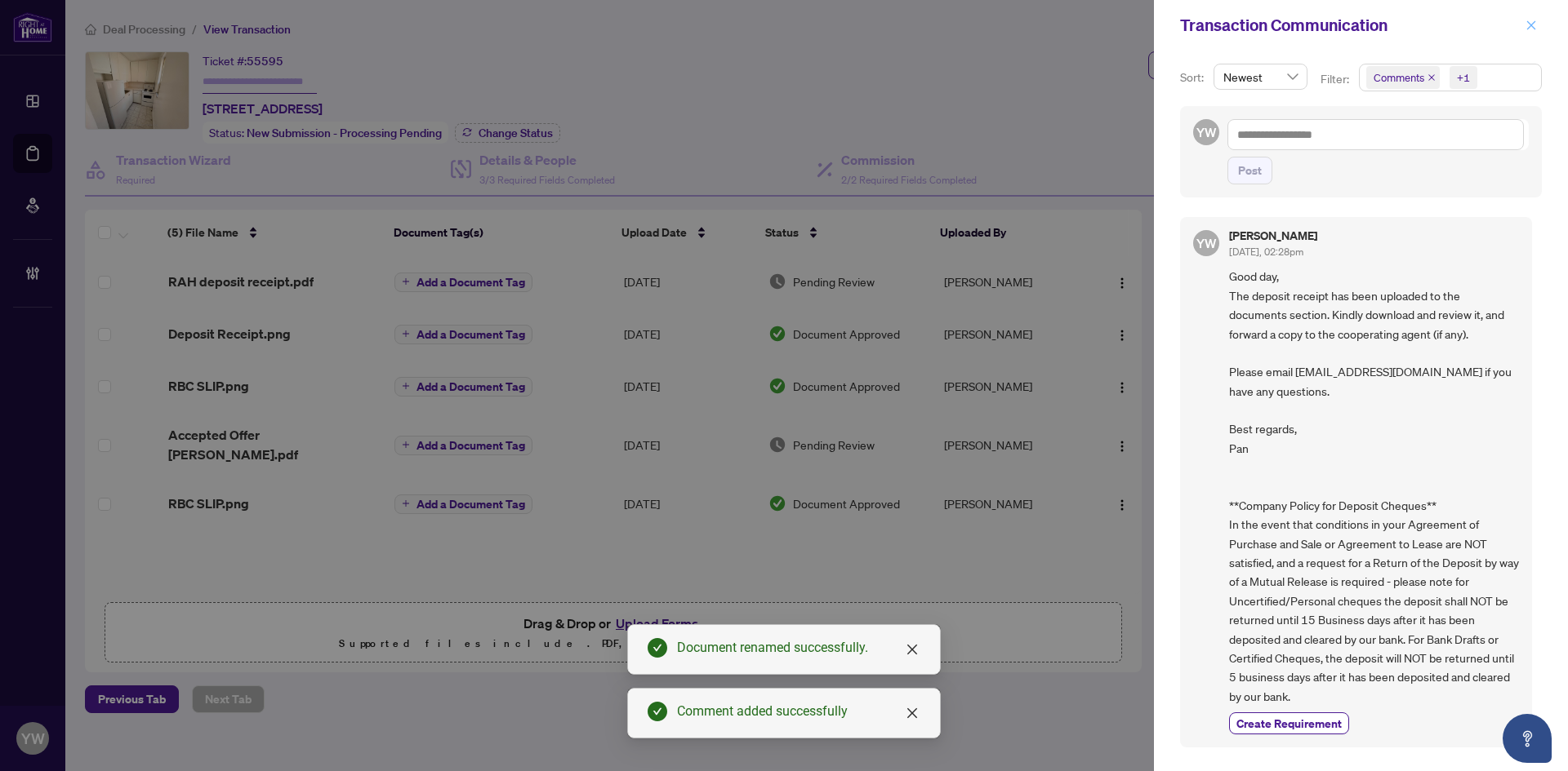
click at [1526, 24] on icon "close" at bounding box center [1531, 25] width 12 height 12
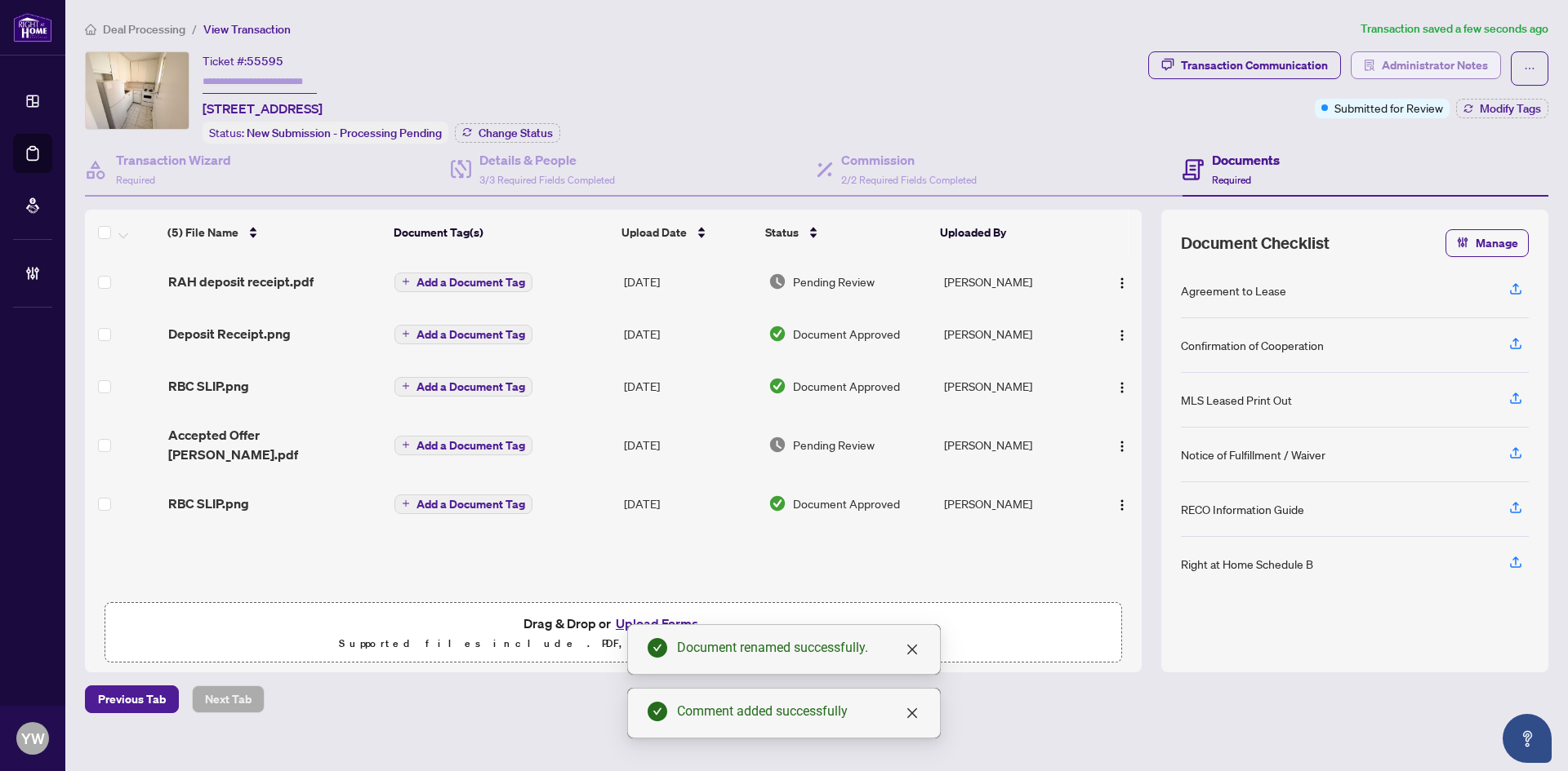
click at [1430, 69] on span "Administrator Notes" at bounding box center [1435, 65] width 106 height 26
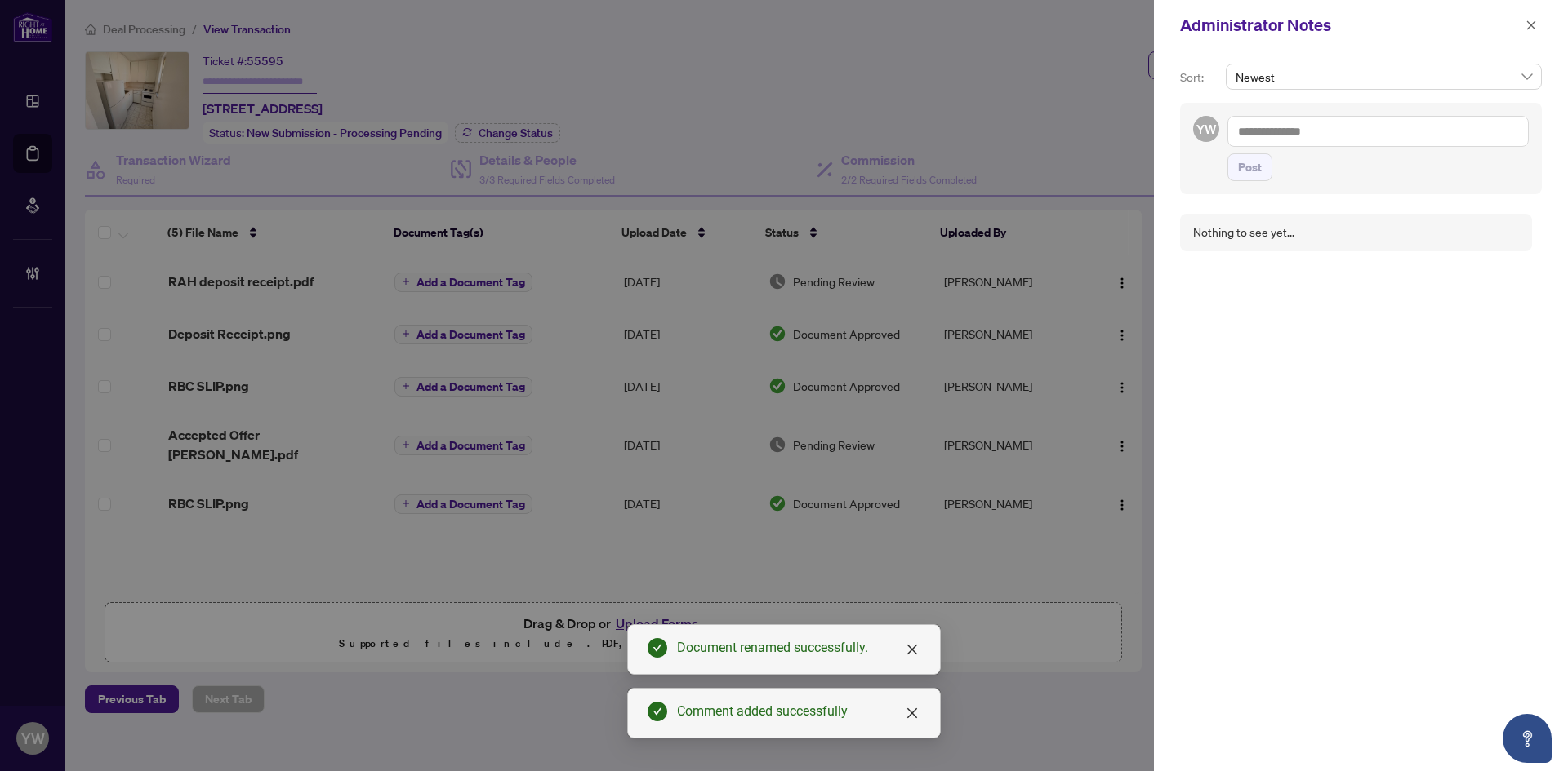
drag, startPoint x: 1296, startPoint y: 146, endPoint x: 1323, endPoint y: 154, distance: 28.2
click at [1296, 146] on textarea at bounding box center [1378, 131] width 301 height 31
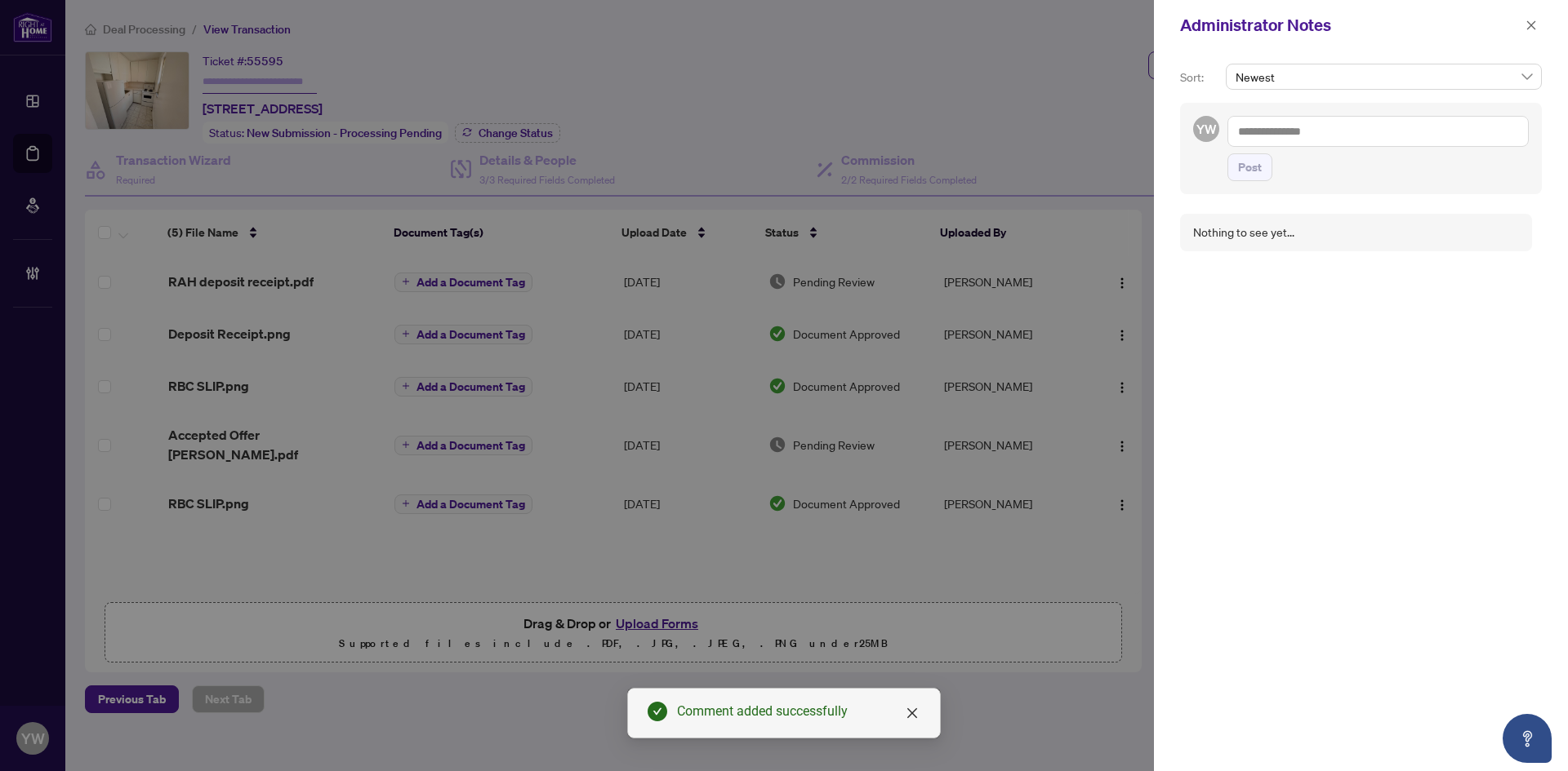
paste textarea "**********"
type textarea "**********"
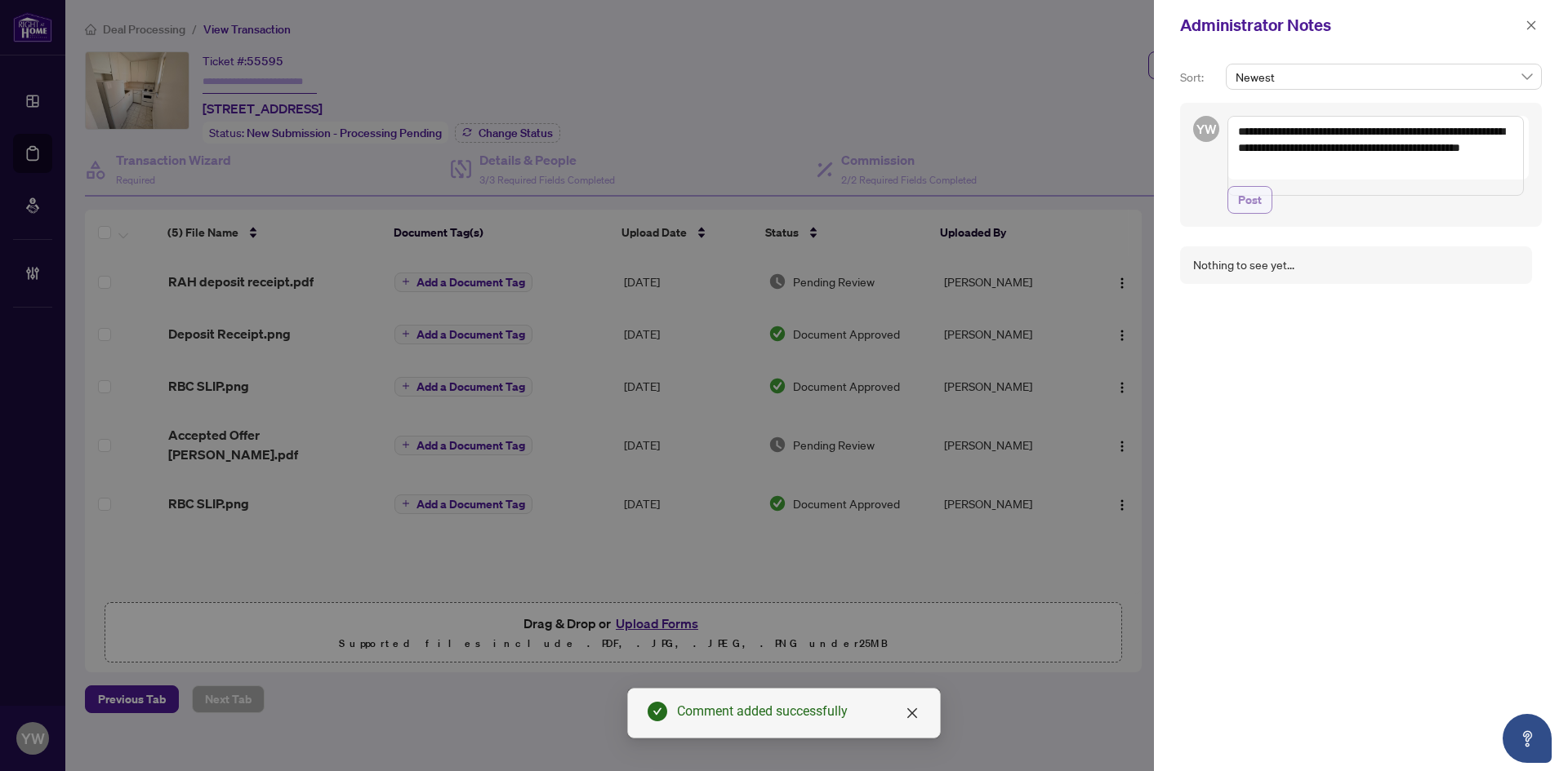
click at [1255, 213] on span "Post" at bounding box center [1249, 200] width 24 height 26
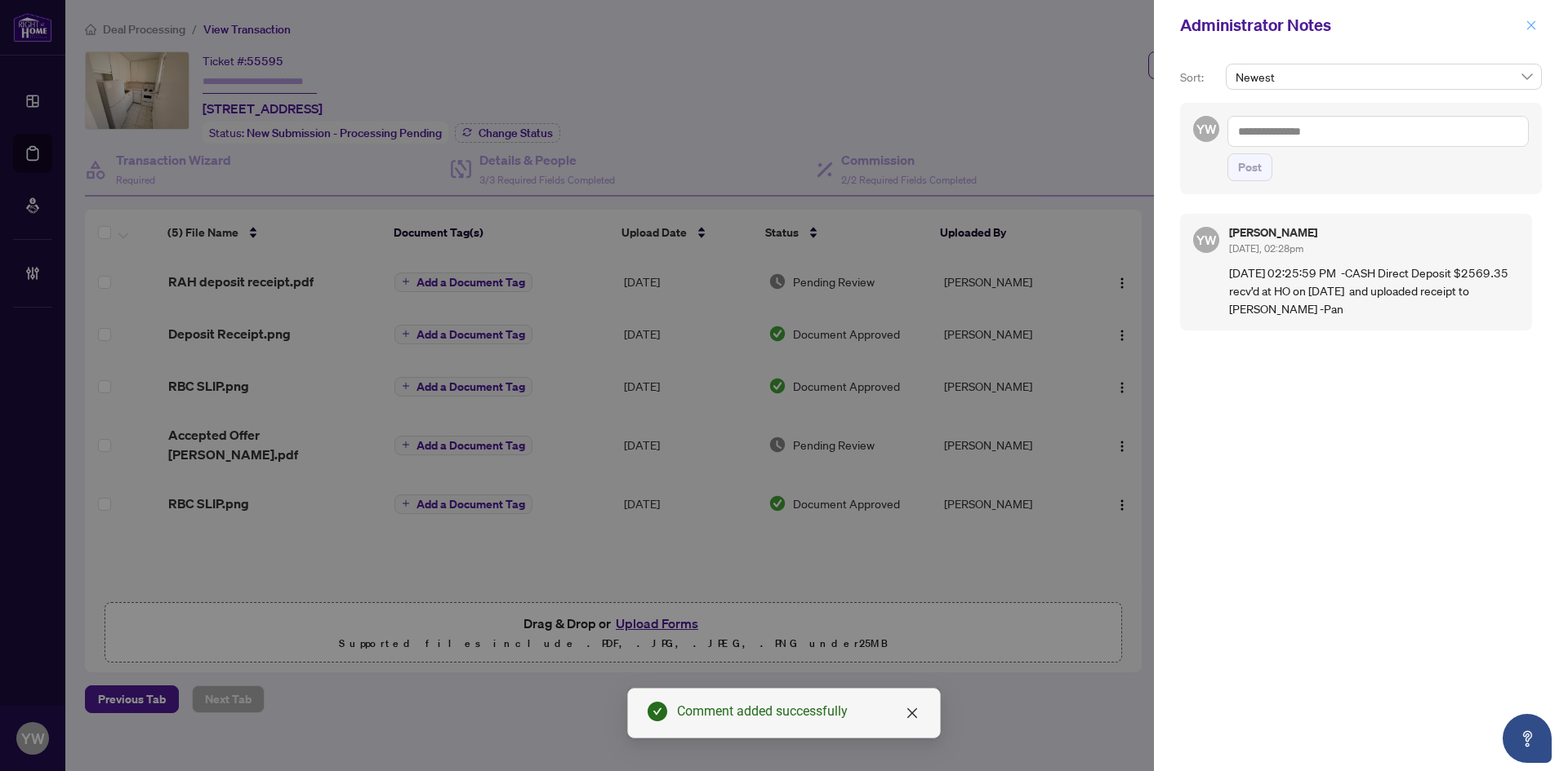
click at [1534, 25] on icon "close" at bounding box center [1531, 25] width 12 height 12
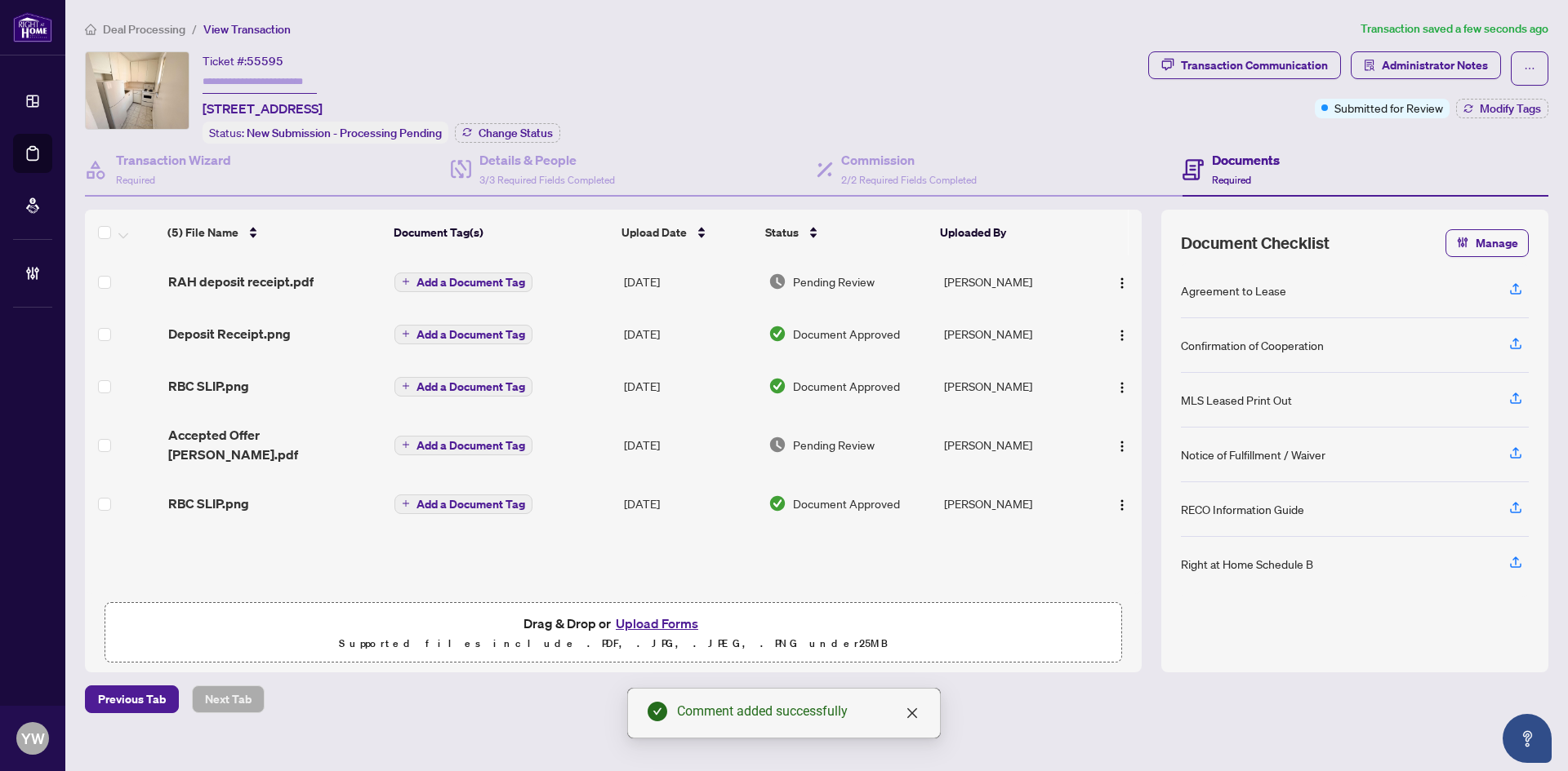
click at [430, 277] on span "Add a Document Tag" at bounding box center [470, 283] width 108 height 12
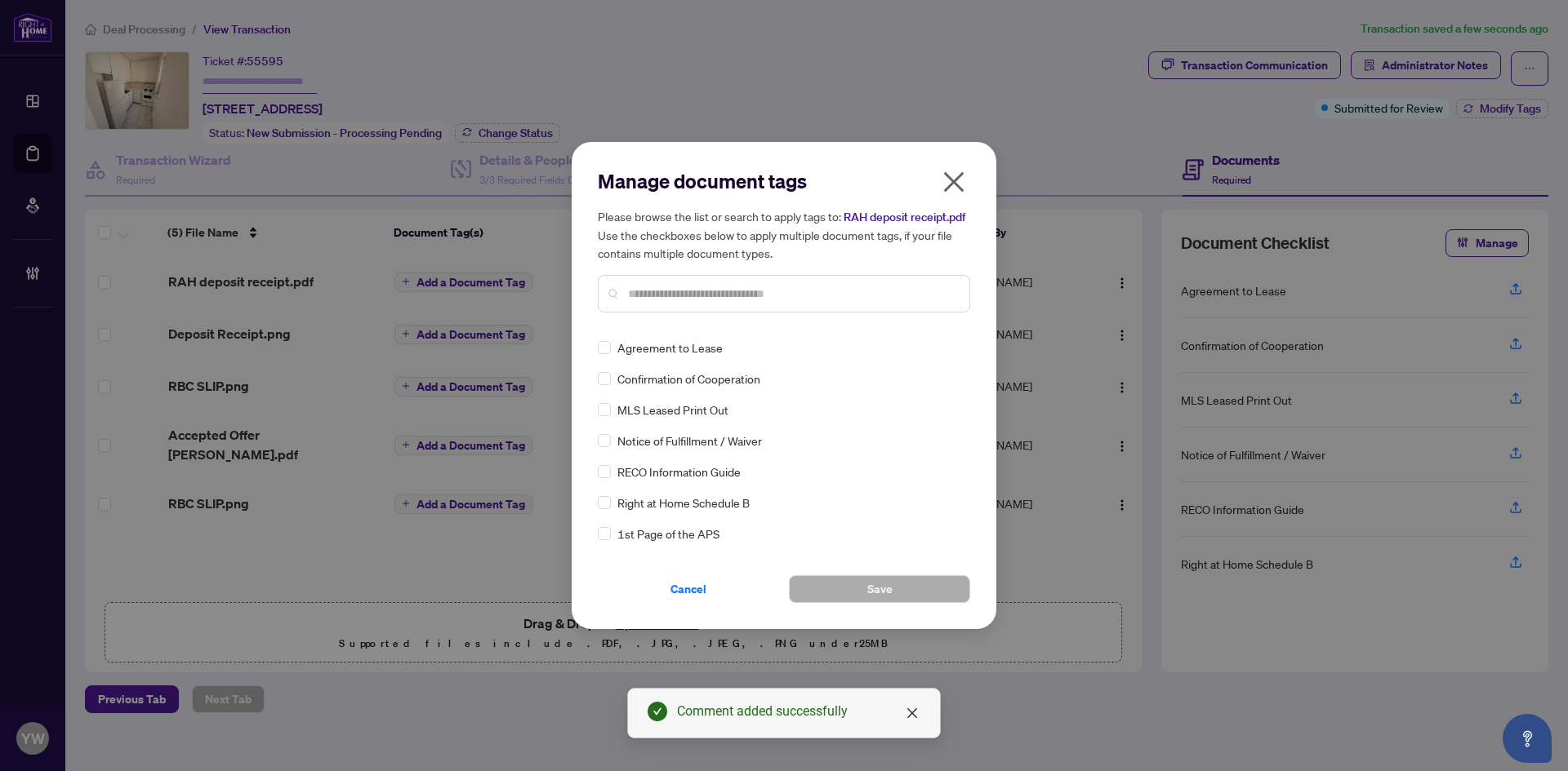
click at [682, 292] on input "text" at bounding box center [792, 293] width 328 height 18
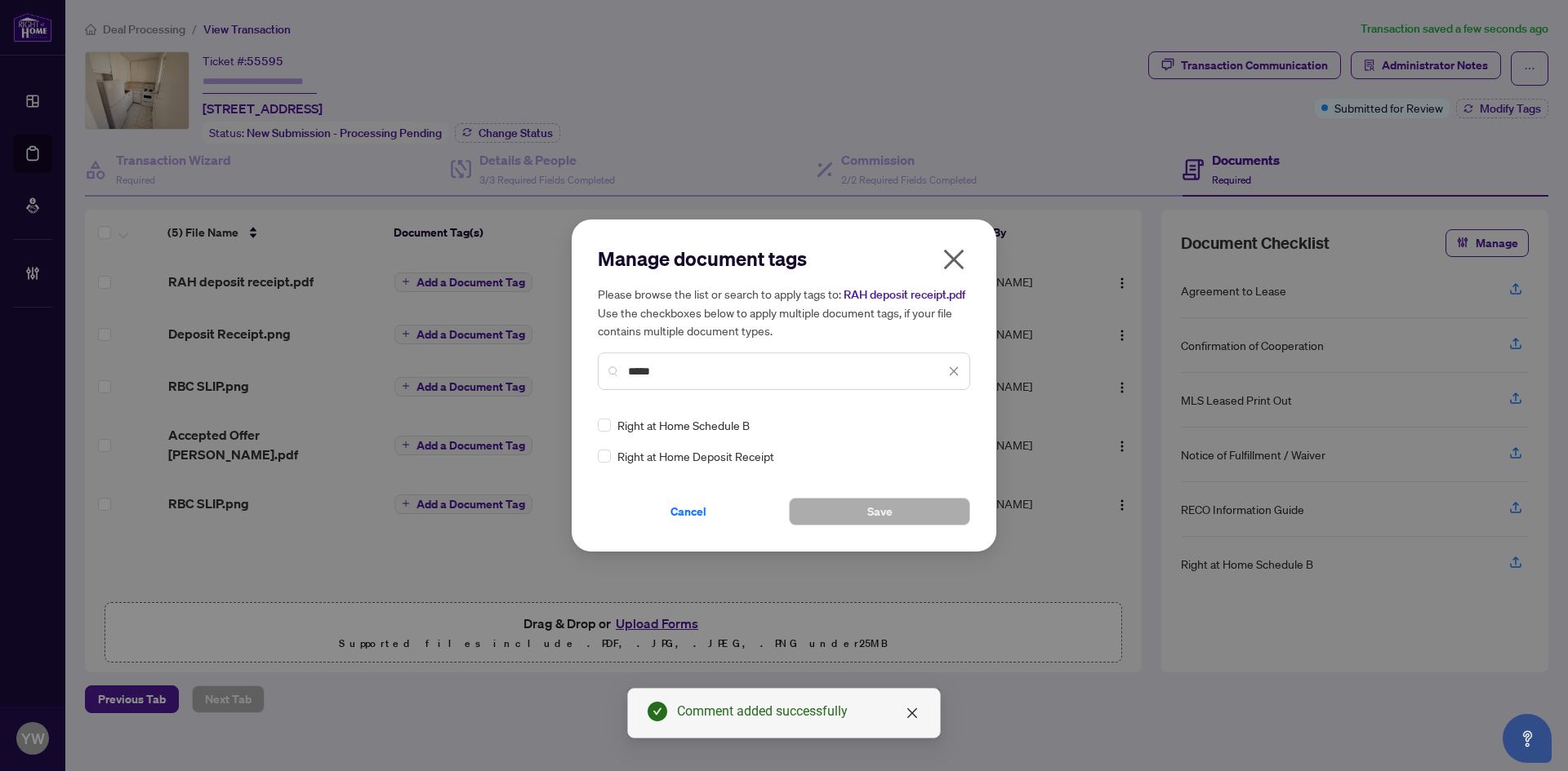
type input "*****"
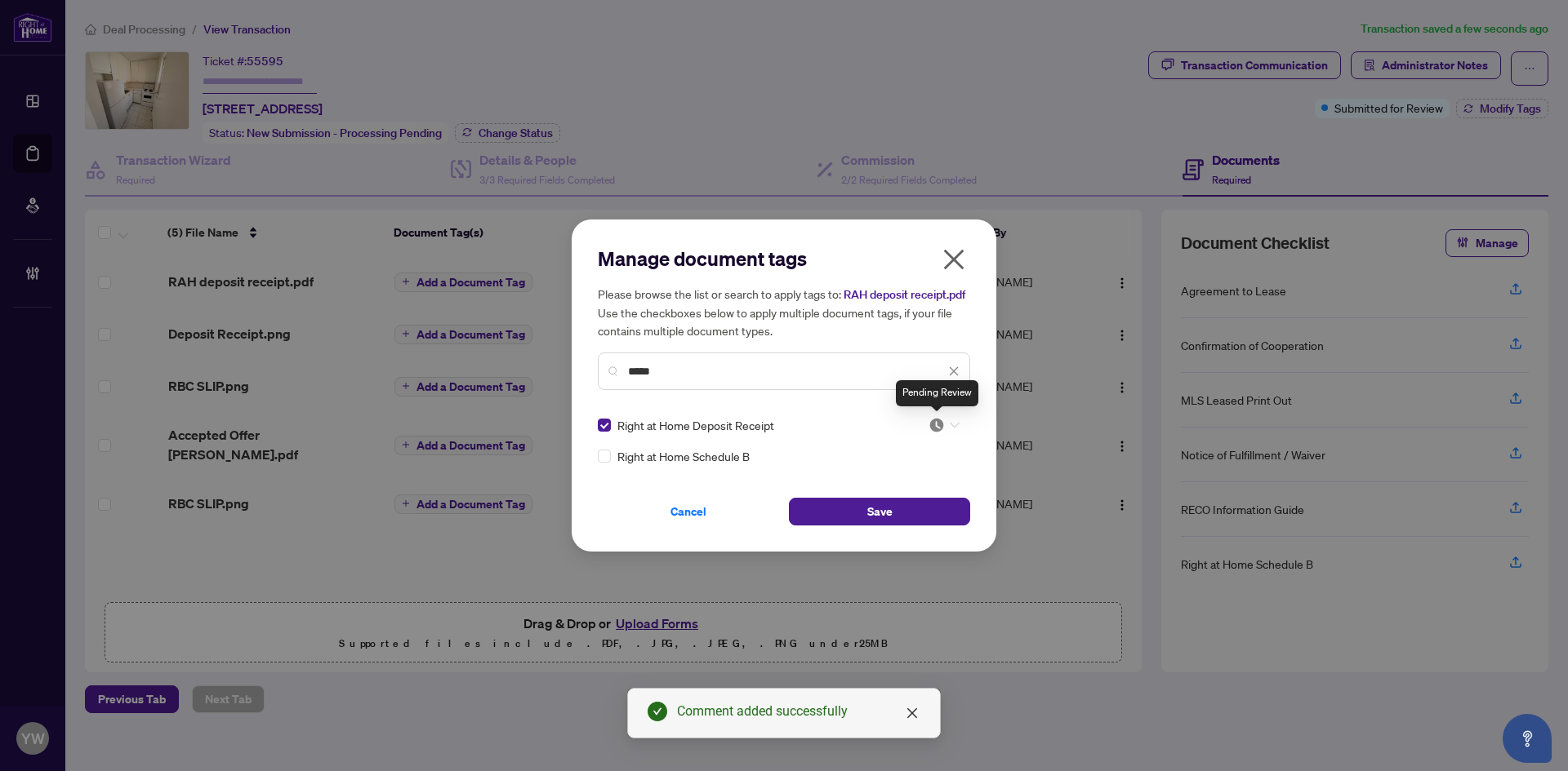
click at [936, 423] on img at bounding box center [937, 425] width 16 height 16
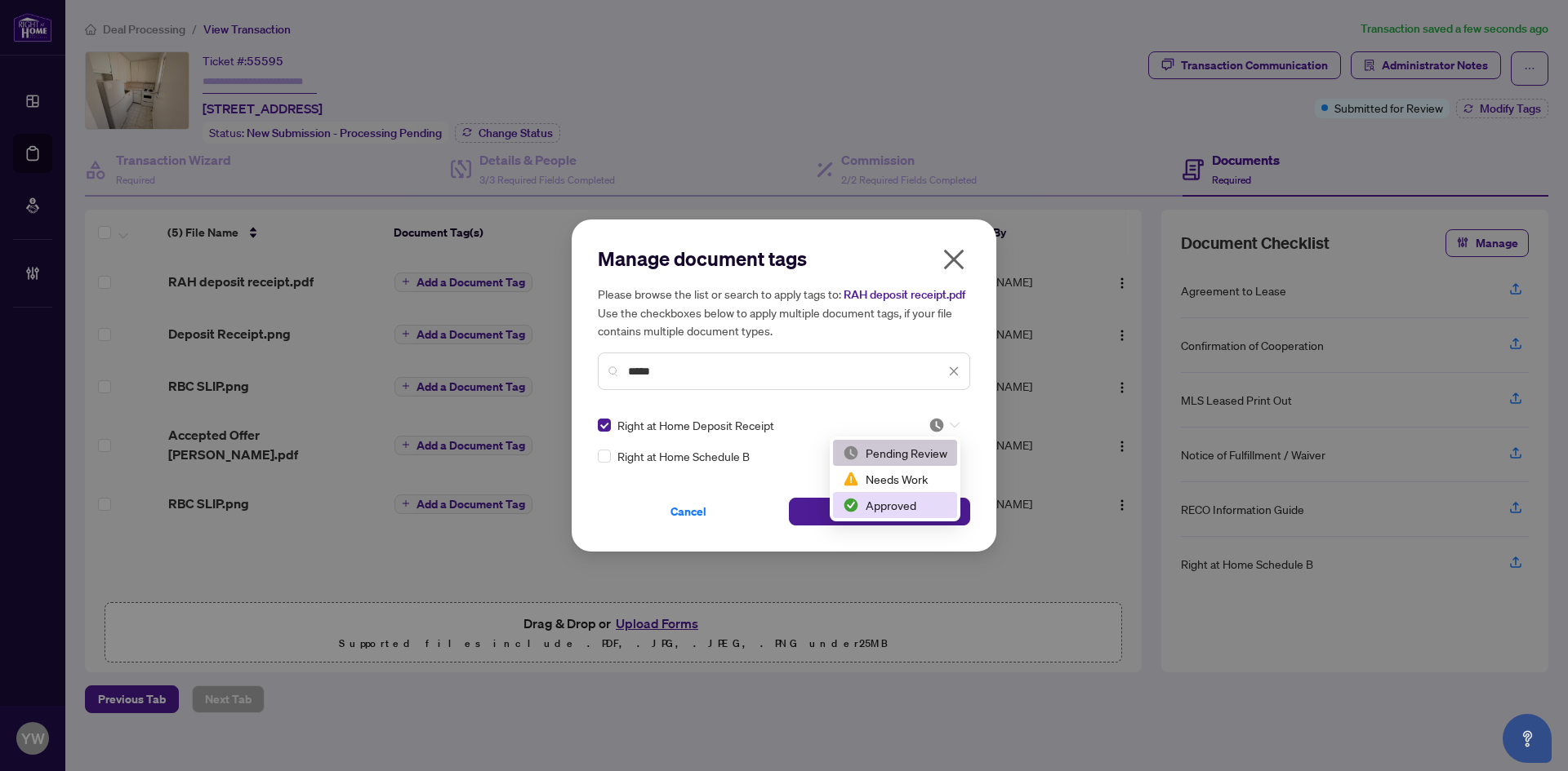
click at [896, 506] on div "Approved" at bounding box center [895, 505] width 104 height 18
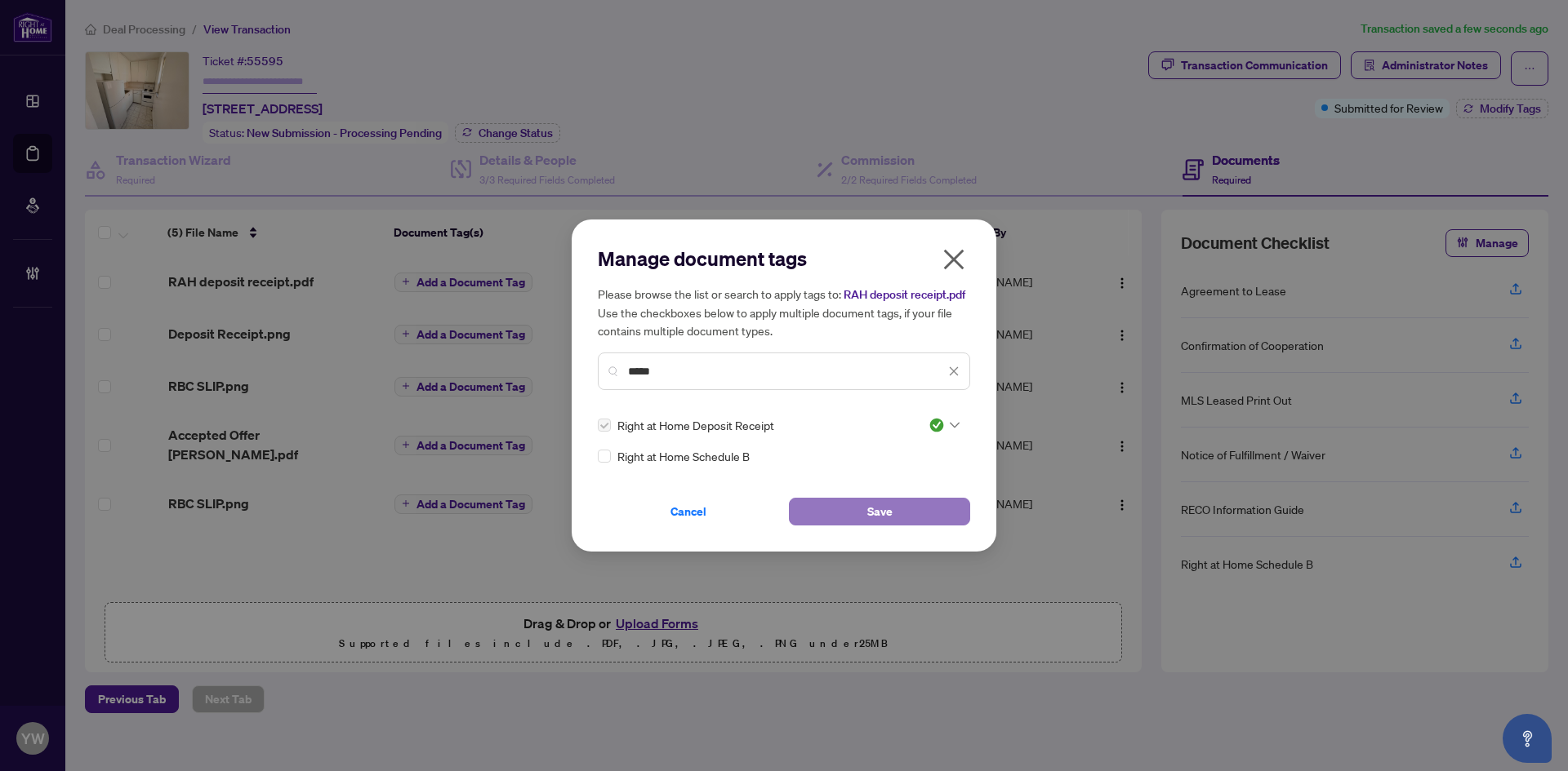
click at [922, 514] on button "Save" at bounding box center [880, 511] width 182 height 28
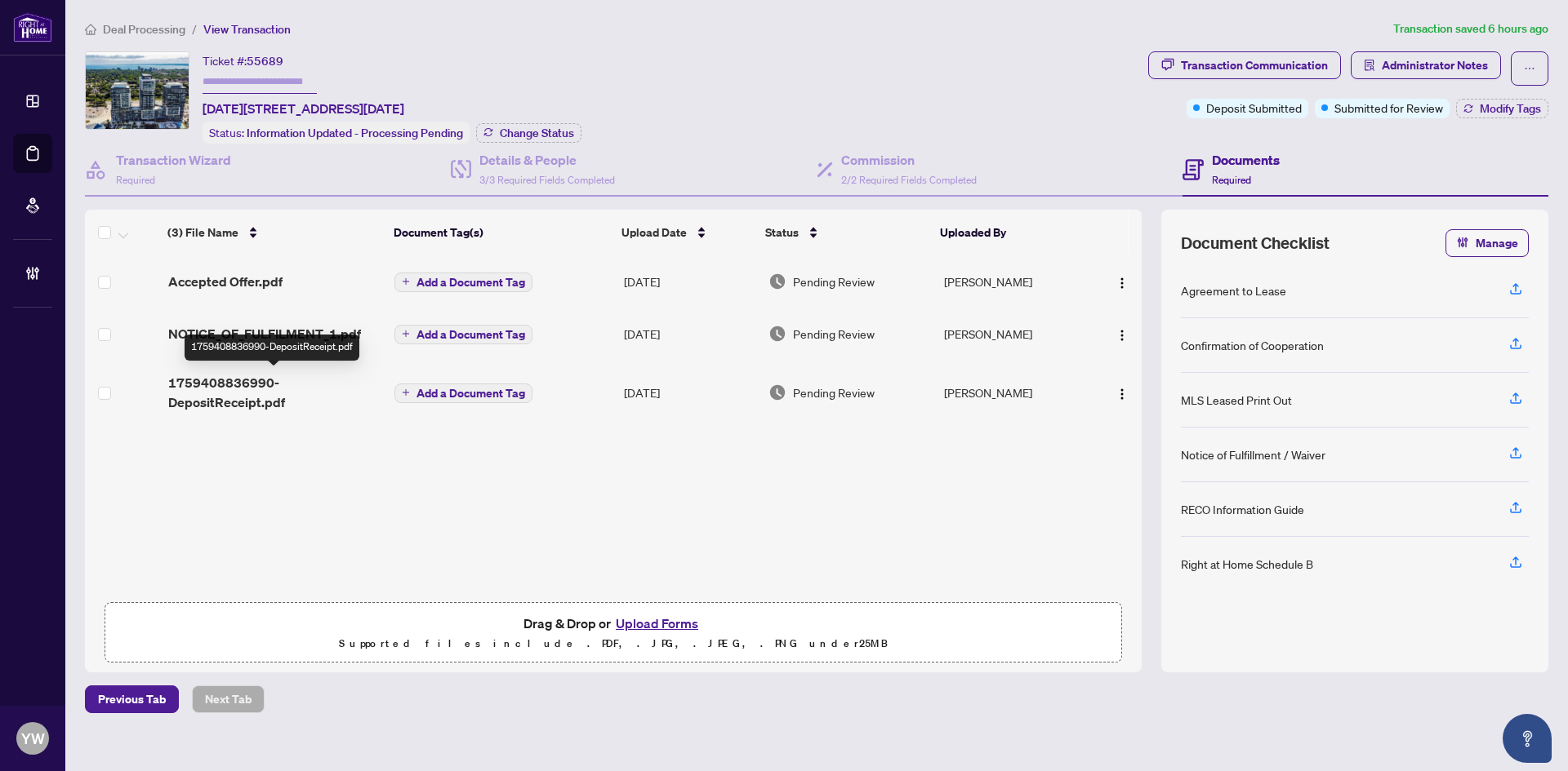
click at [234, 387] on span "1759408836990-DepositReceipt.pdf" at bounding box center [275, 393] width 214 height 40
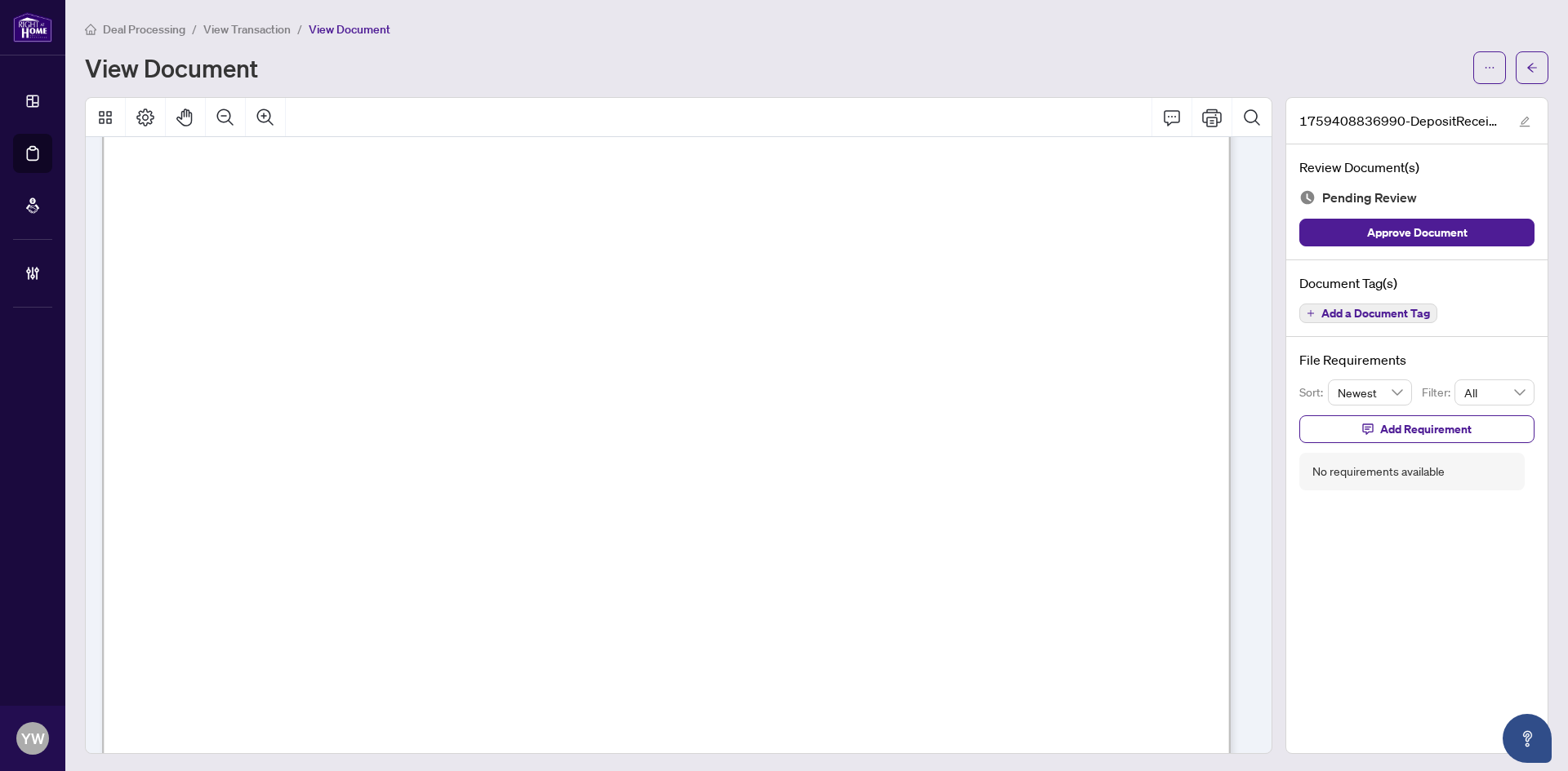
scroll to position [2122, 0]
click at [1462, 240] on button "Approve Document" at bounding box center [1417, 233] width 236 height 28
click at [1515, 129] on button "button" at bounding box center [1525, 121] width 19 height 19
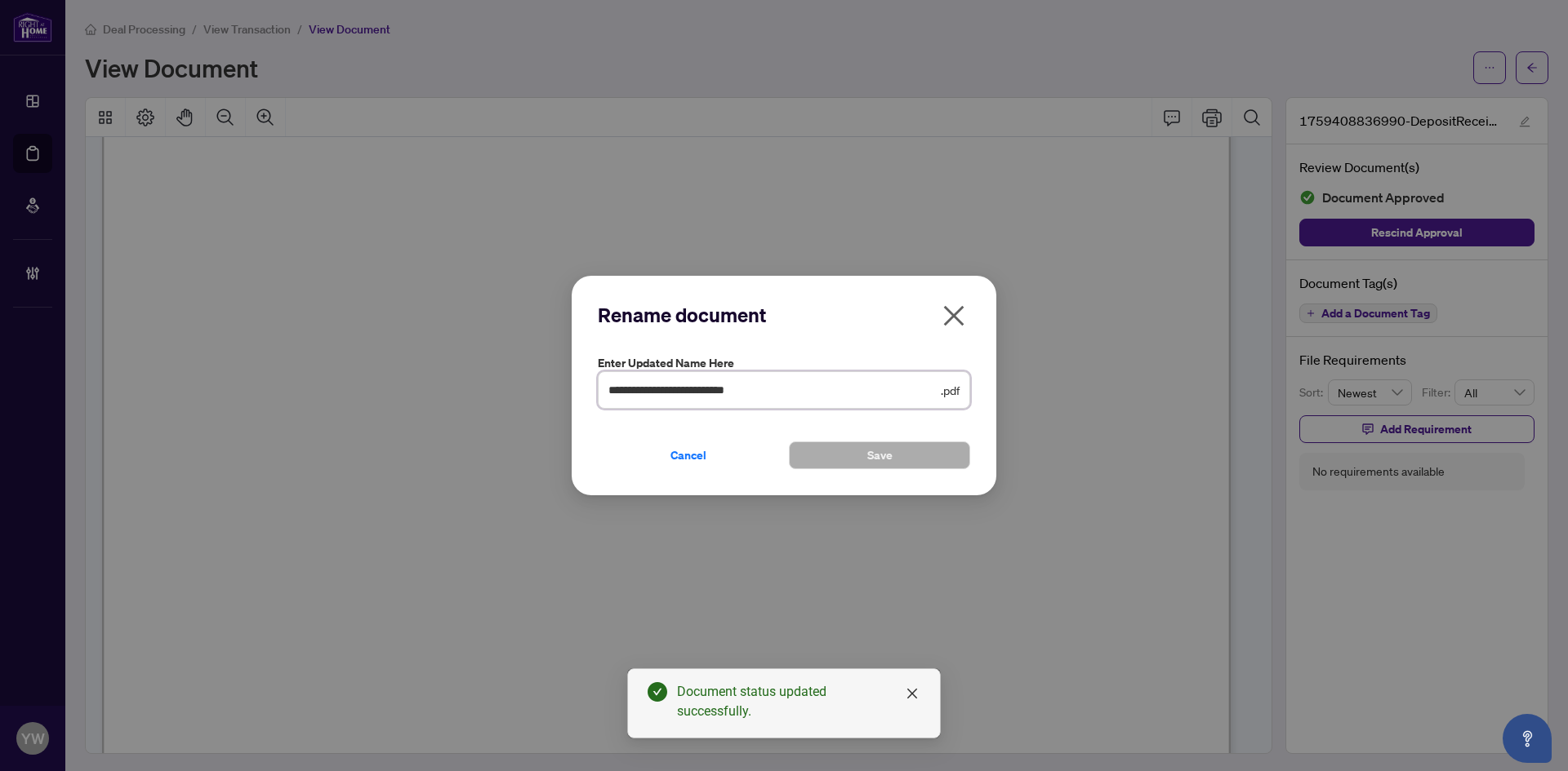
drag, startPoint x: 819, startPoint y: 391, endPoint x: 433, endPoint y: 385, distance: 386.0
click at [433, 385] on div "**********" at bounding box center [784, 385] width 1568 height 771
type input "**********"
click at [874, 453] on span "Save" at bounding box center [880, 454] width 25 height 26
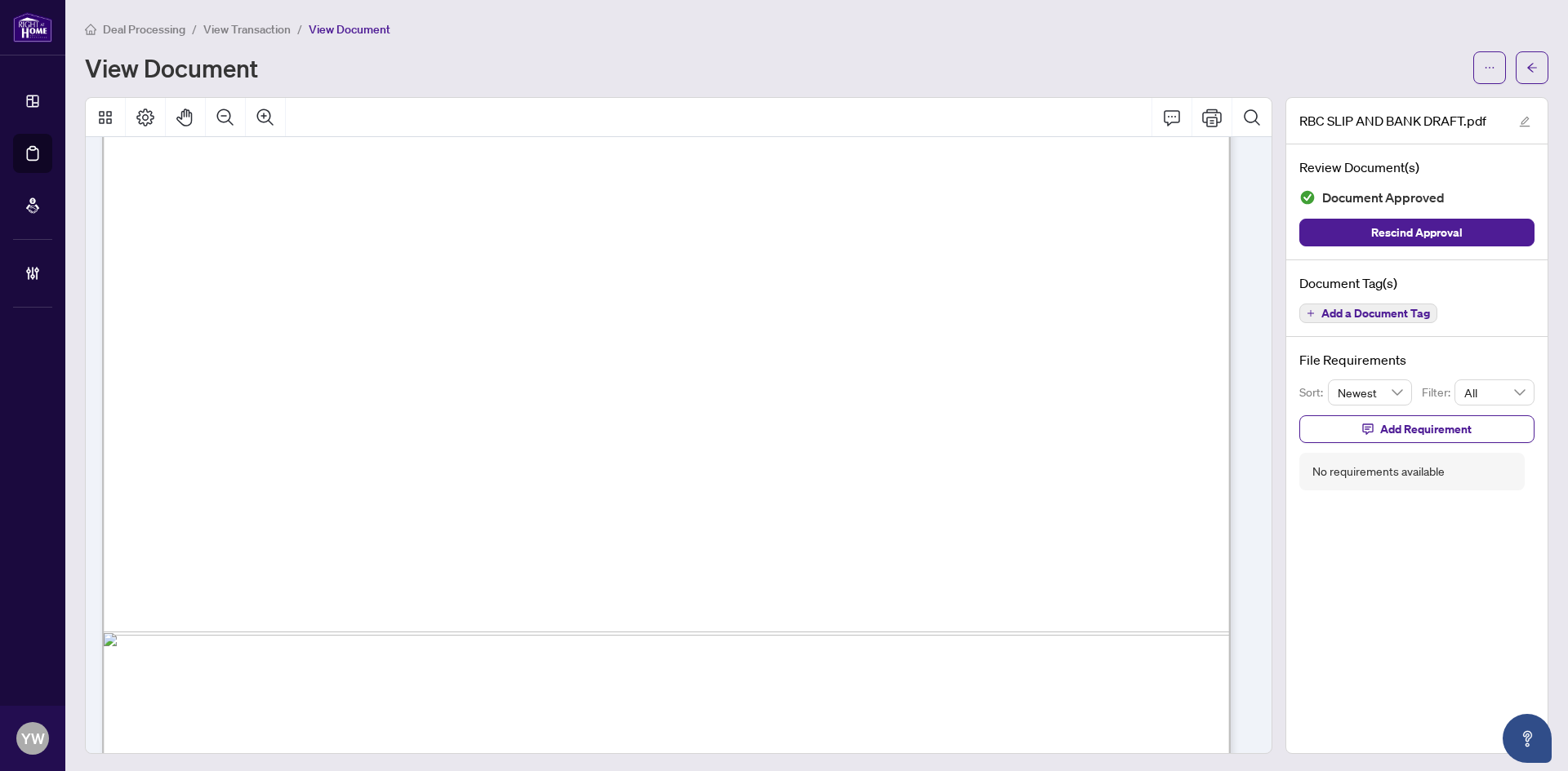
scroll to position [2612, 0]
click at [1526, 63] on span "button" at bounding box center [1532, 68] width 12 height 26
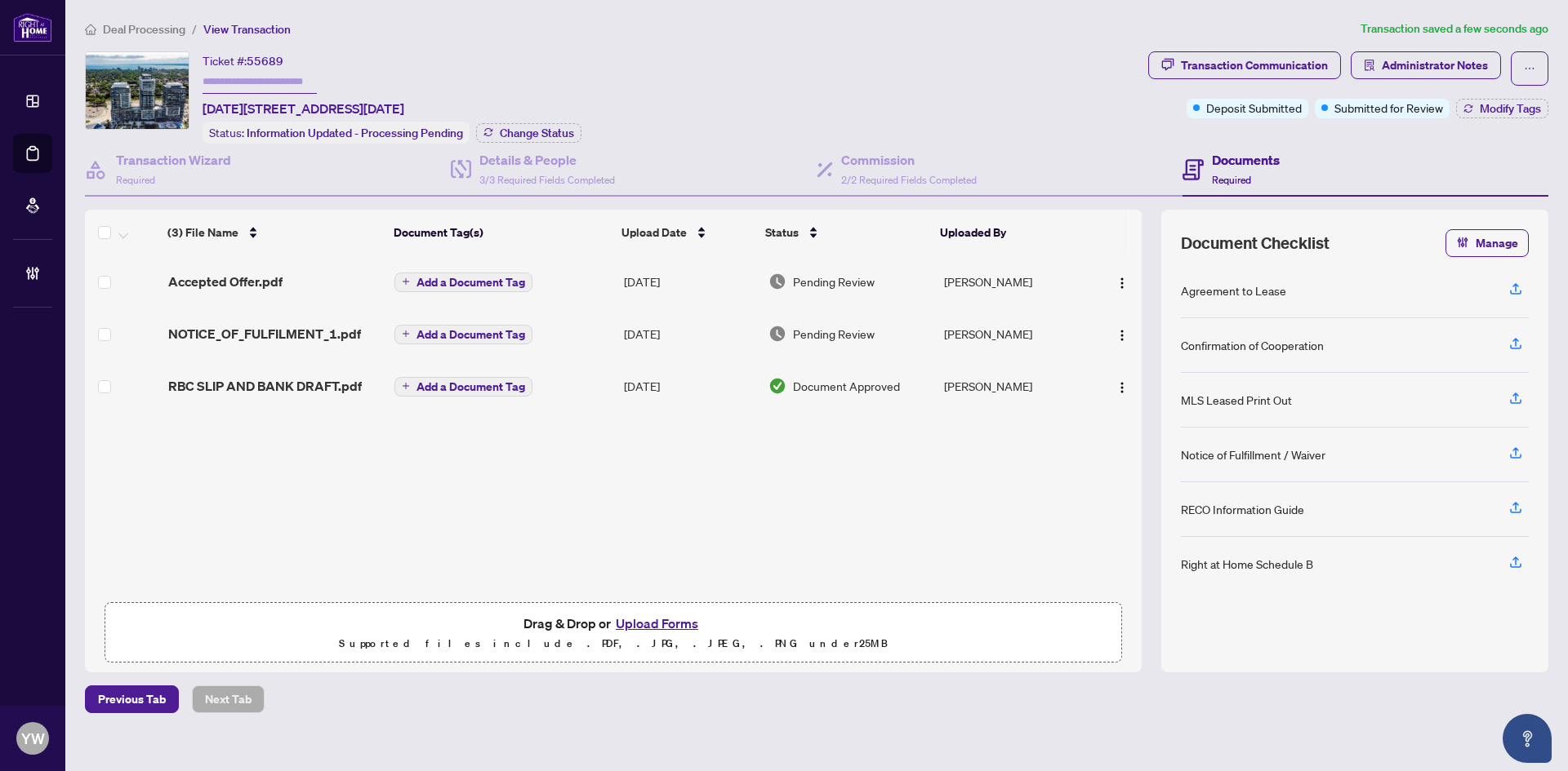
click at [305, 379] on span "RBC SLIP AND BANK DRAFT.pdf" at bounding box center [265, 386] width 193 height 19
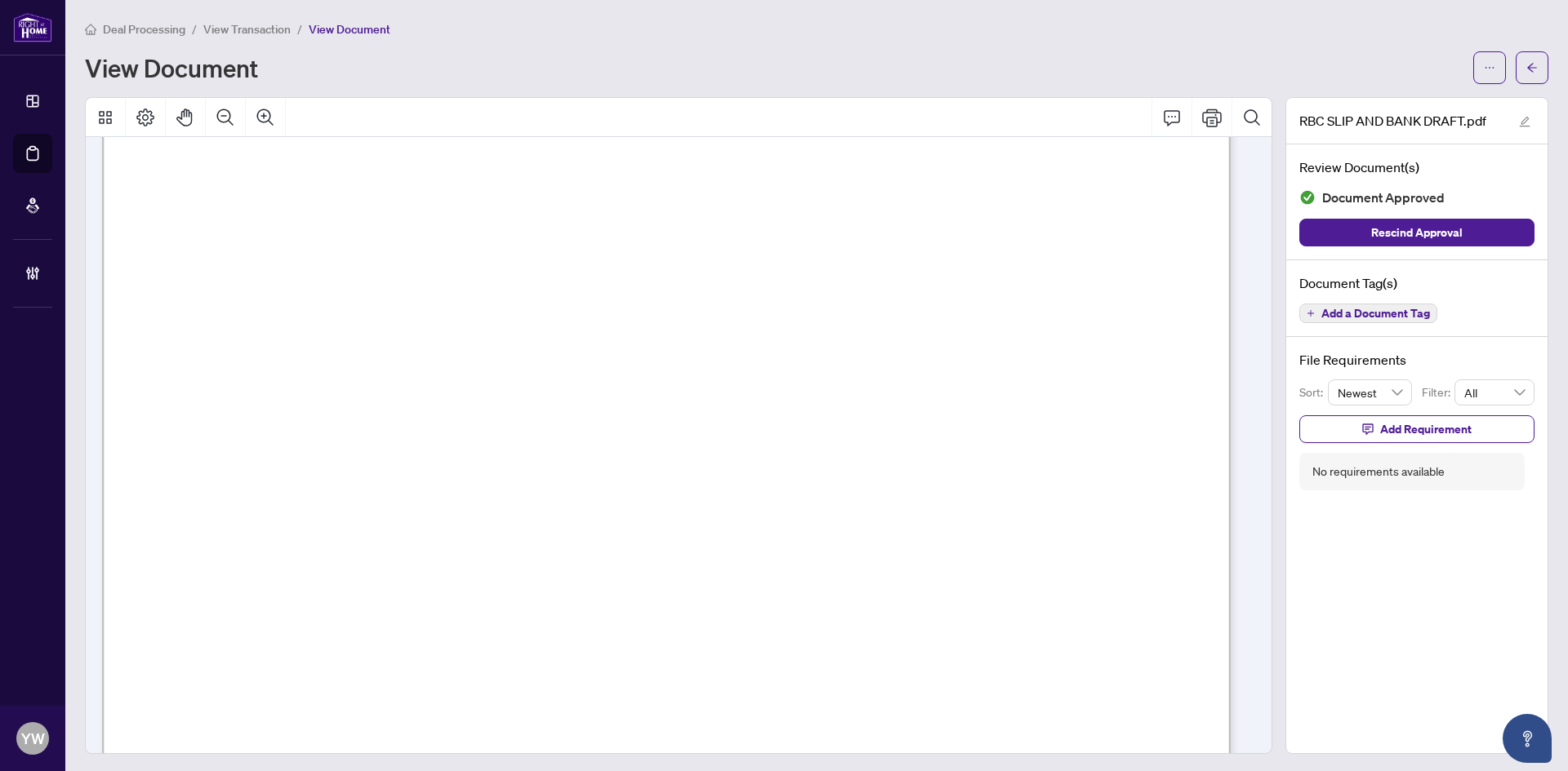
scroll to position [245, 0]
click at [1526, 67] on icon "arrow-left" at bounding box center [1532, 68] width 12 height 12
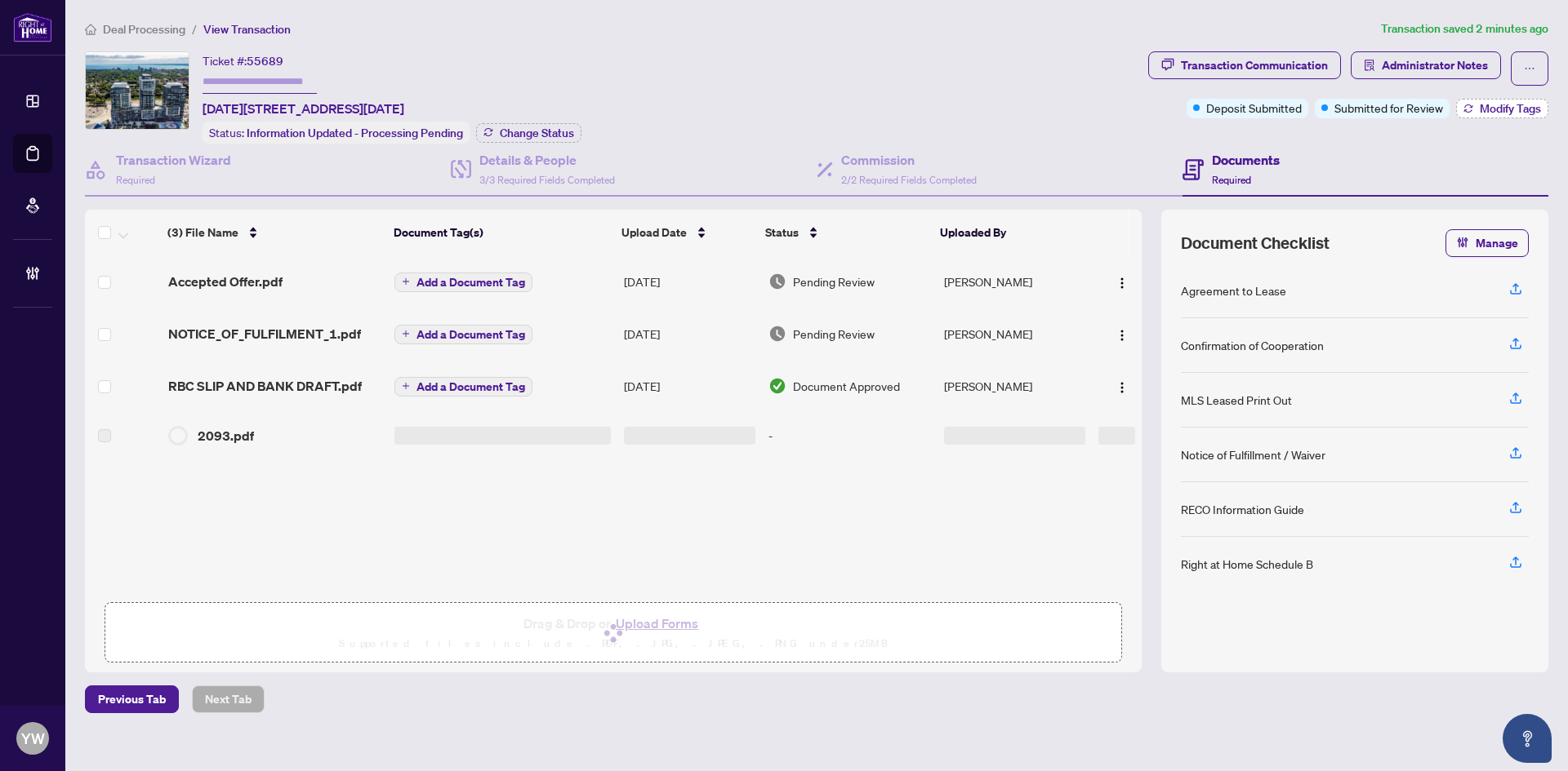
click at [1475, 109] on button "Modify Tags" at bounding box center [1502, 108] width 93 height 19
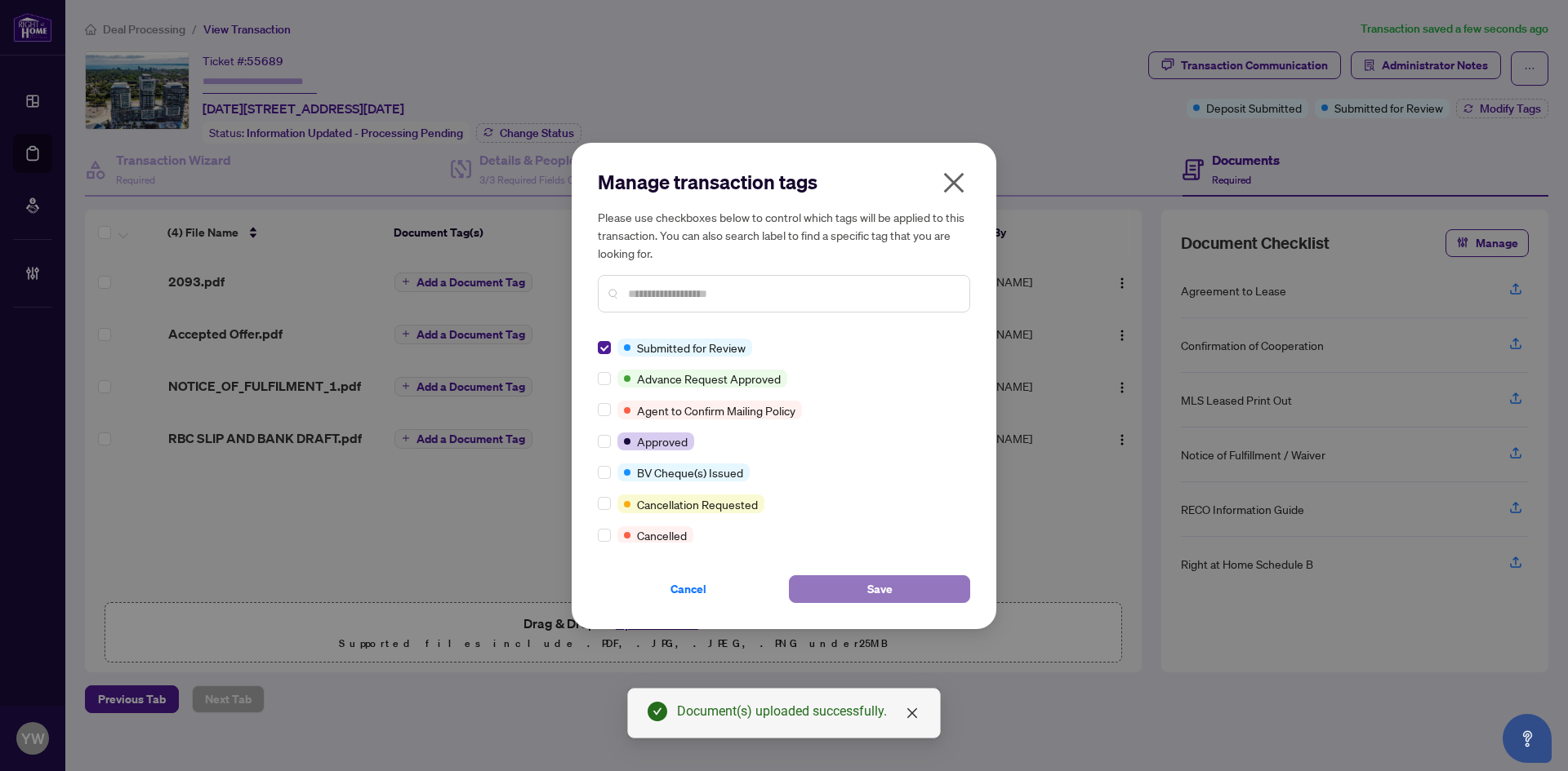
click at [931, 584] on button "Save" at bounding box center [880, 589] width 182 height 28
click at [366, 524] on div "Manage transaction tags Please use checkboxes below to control which tags will …" at bounding box center [784, 385] width 1568 height 771
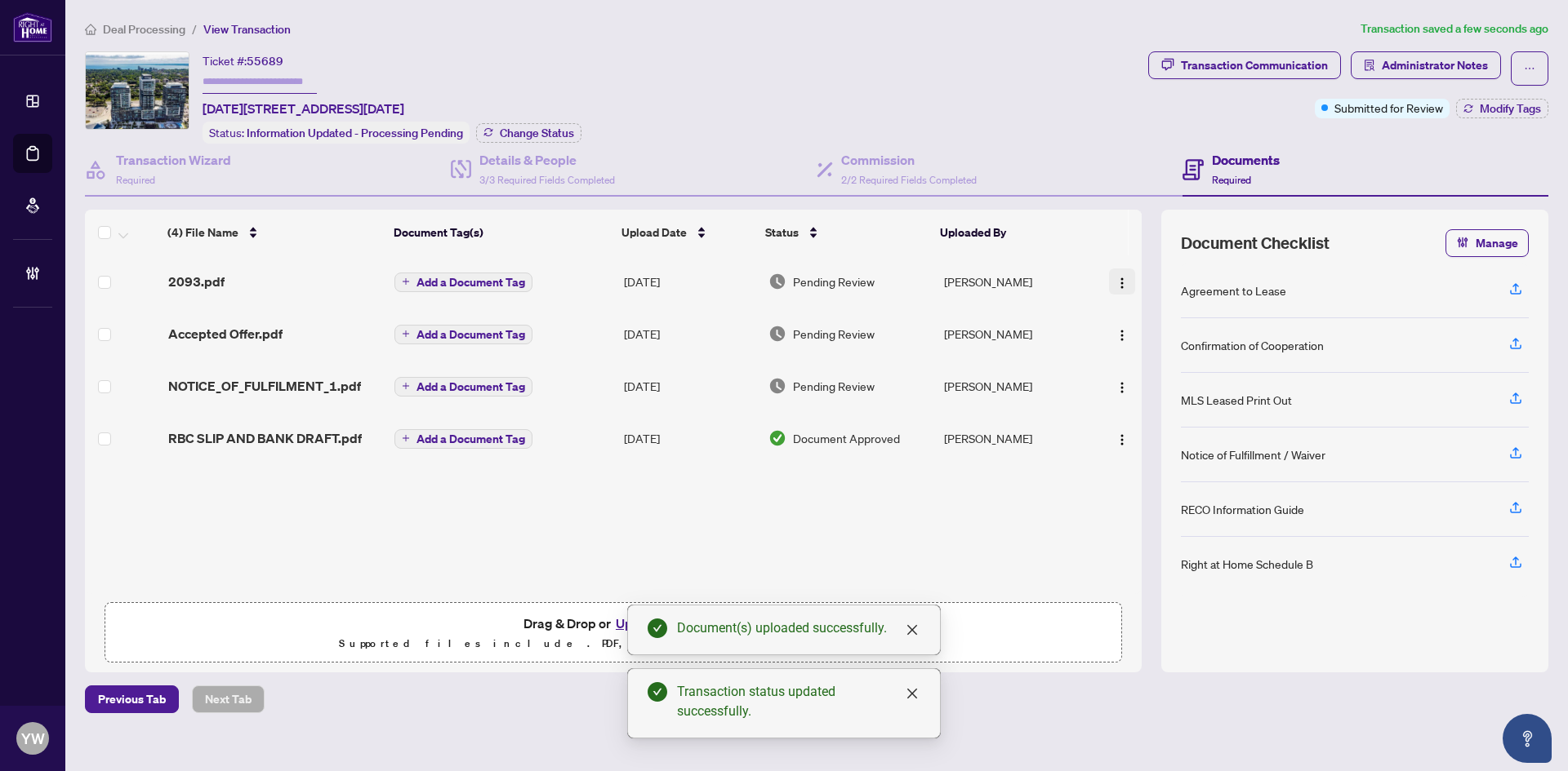
click at [1125, 274] on button "button" at bounding box center [1122, 281] width 26 height 26
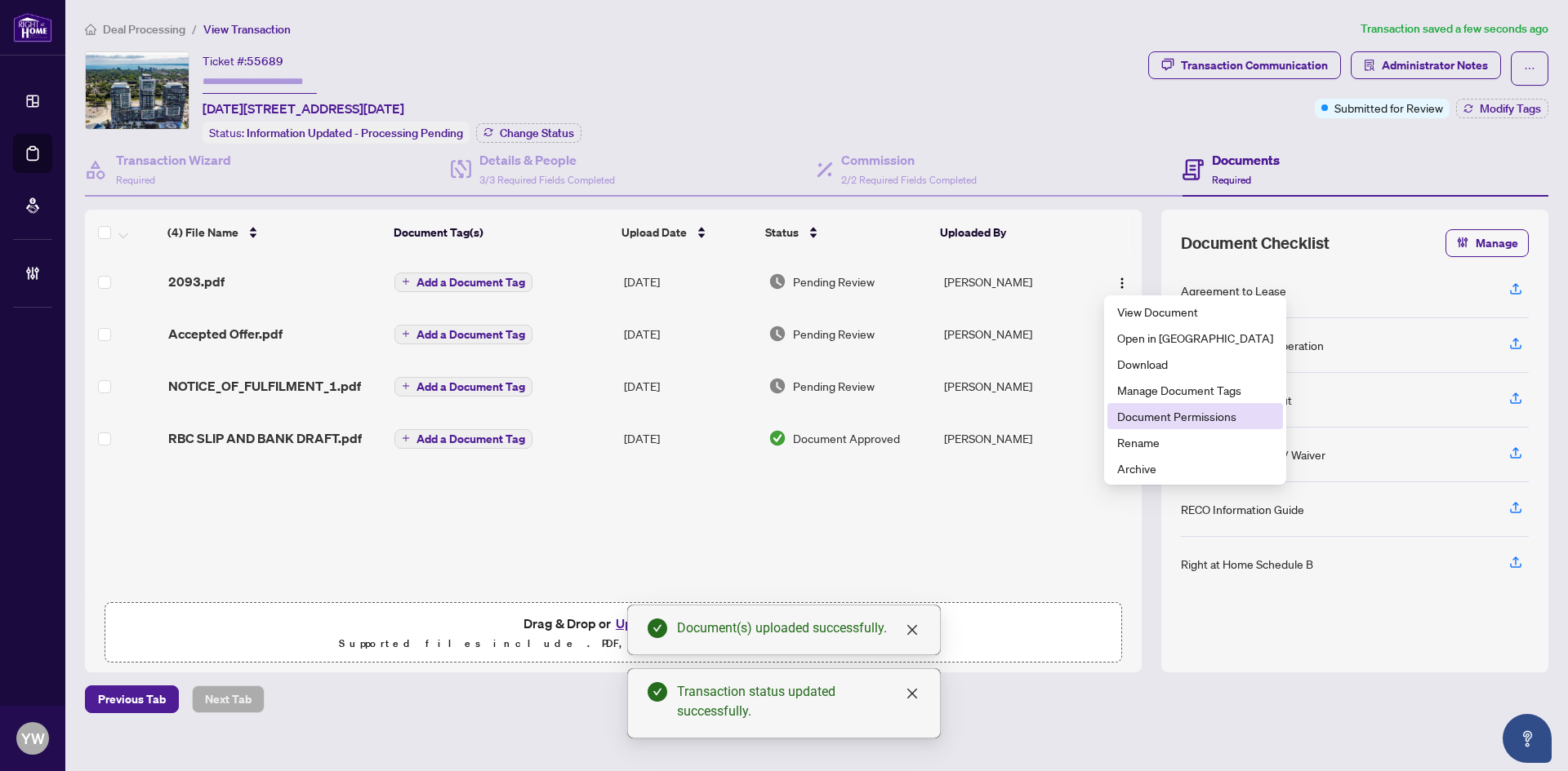
click at [1176, 423] on span "Document Permissions" at bounding box center [1195, 416] width 156 height 18
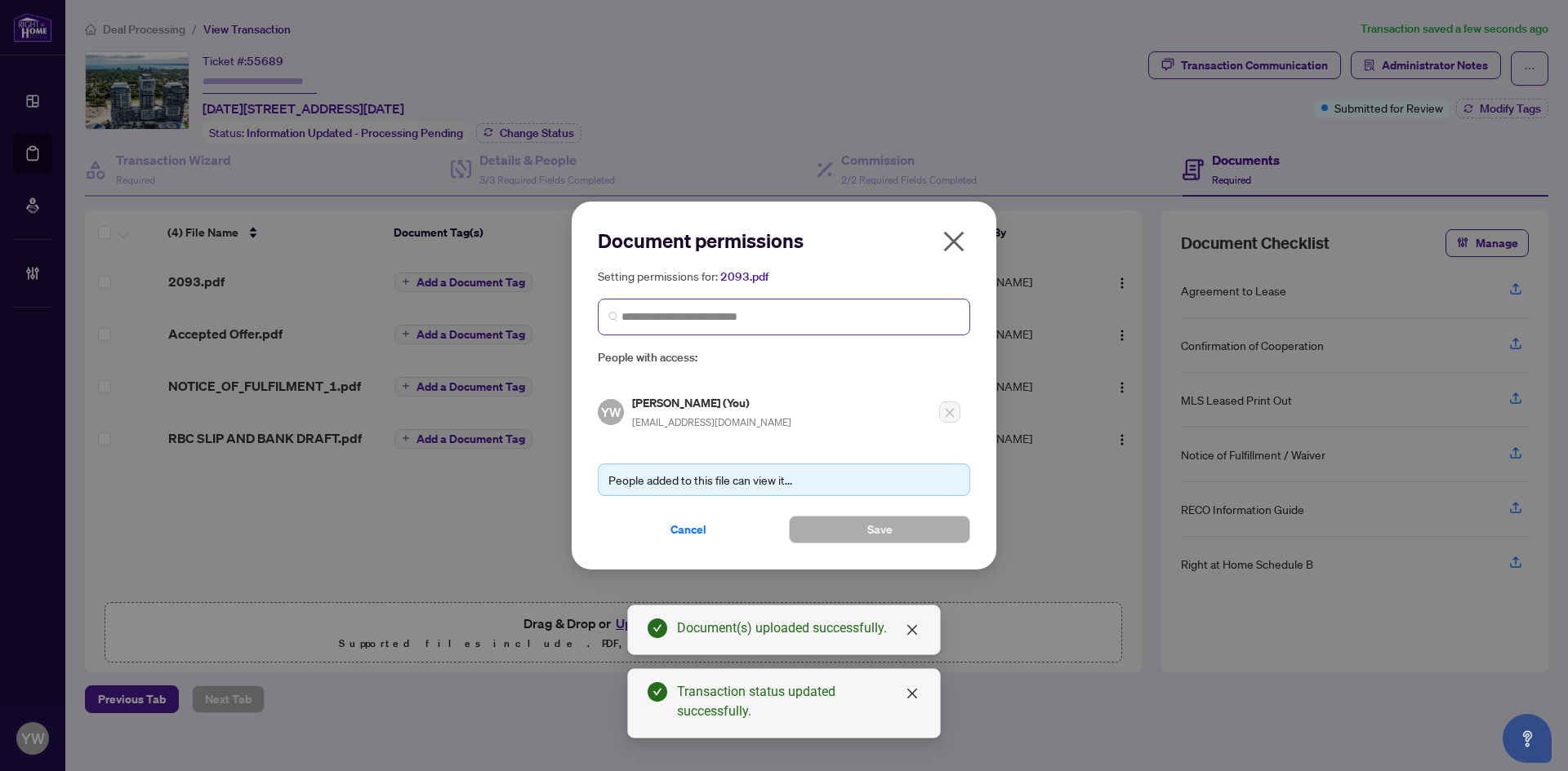
click at [713, 325] on span at bounding box center [784, 317] width 373 height 37
type input "********"
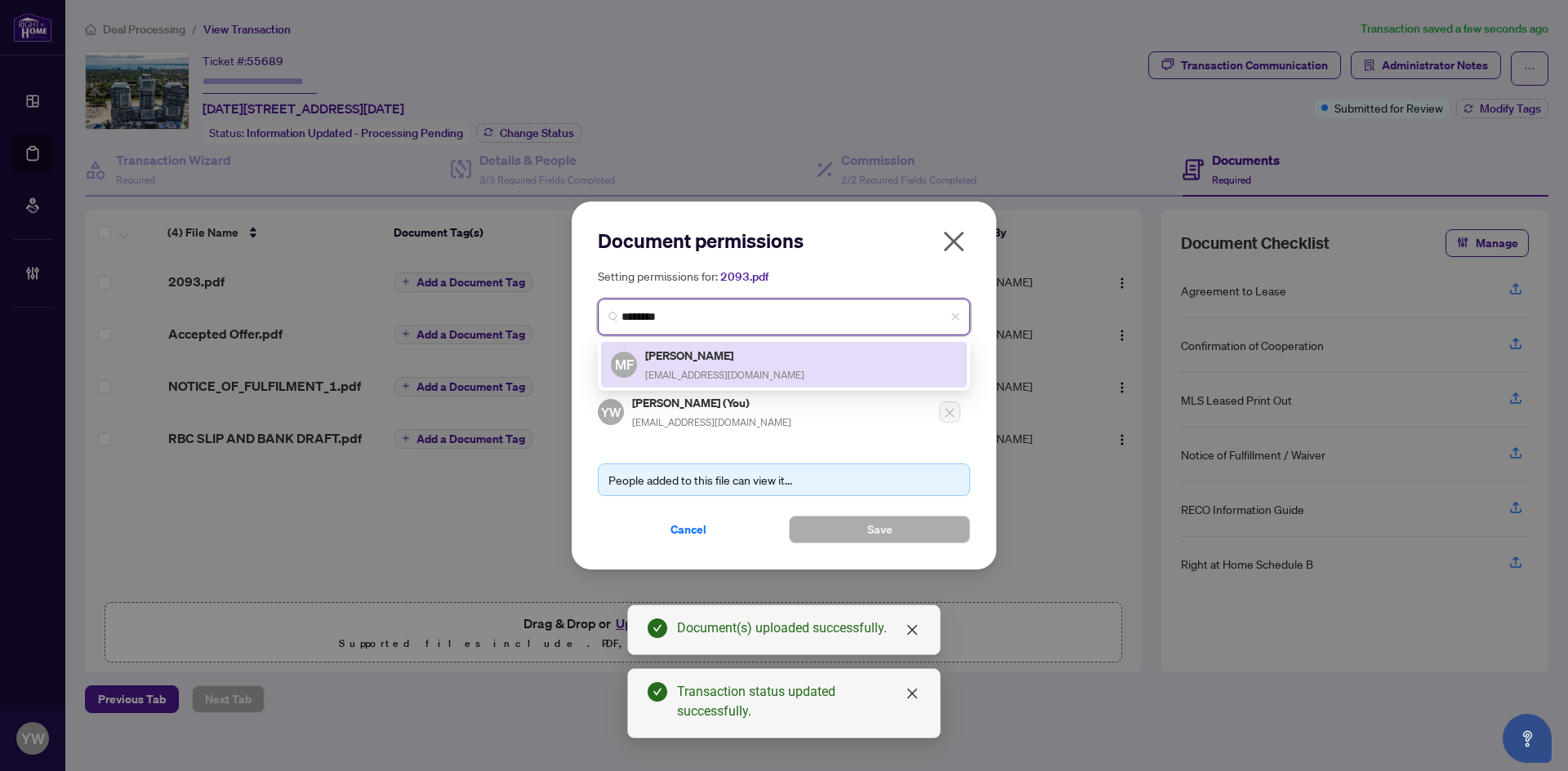
click at [744, 363] on div "Maria Florez sellyourhome@constanza.ca" at bounding box center [724, 365] width 159 height 38
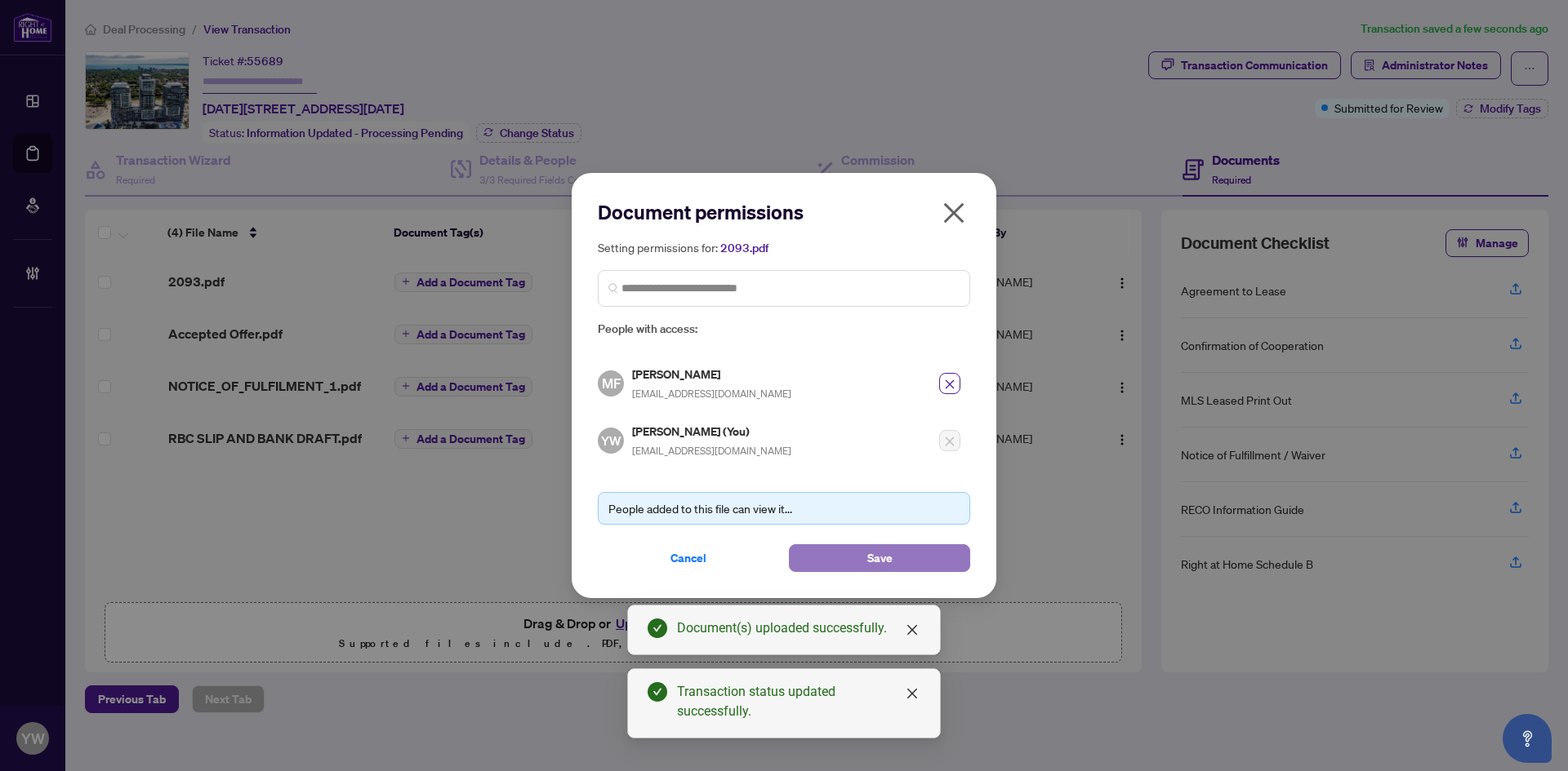
click at [843, 561] on button "Save" at bounding box center [880, 558] width 182 height 28
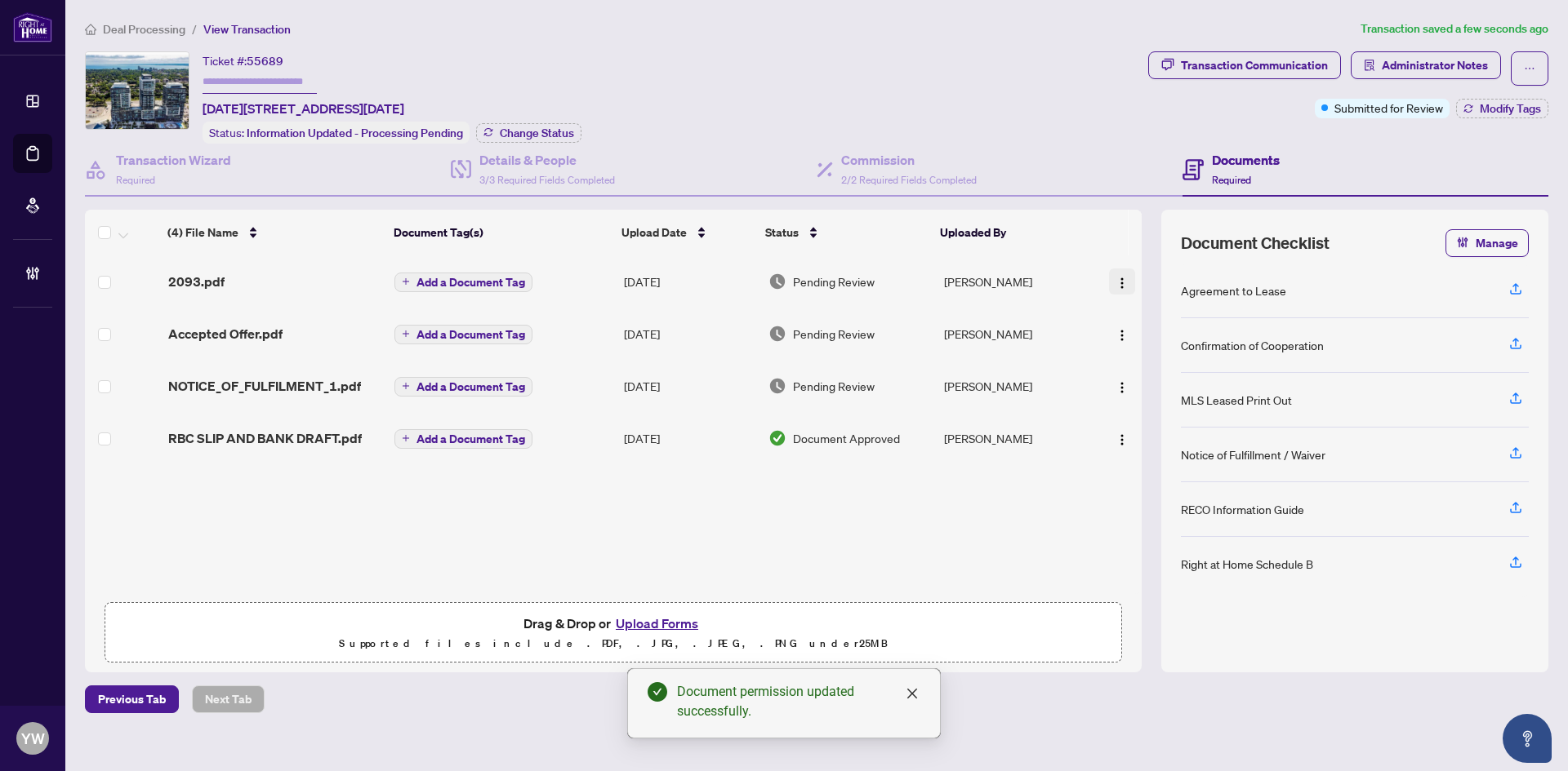
click at [1126, 276] on button "button" at bounding box center [1122, 281] width 26 height 26
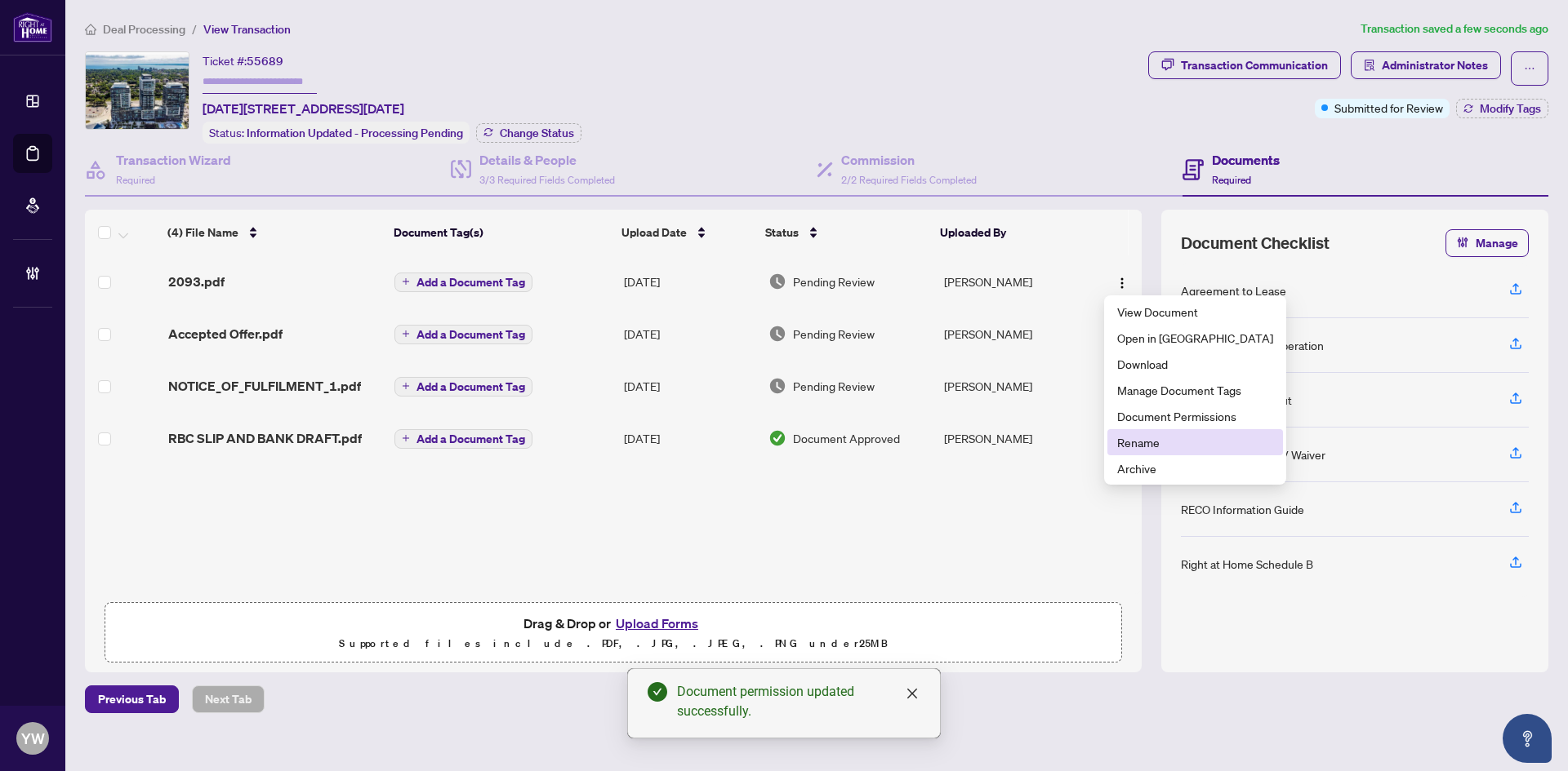
click at [1126, 447] on span "Rename" at bounding box center [1195, 442] width 156 height 18
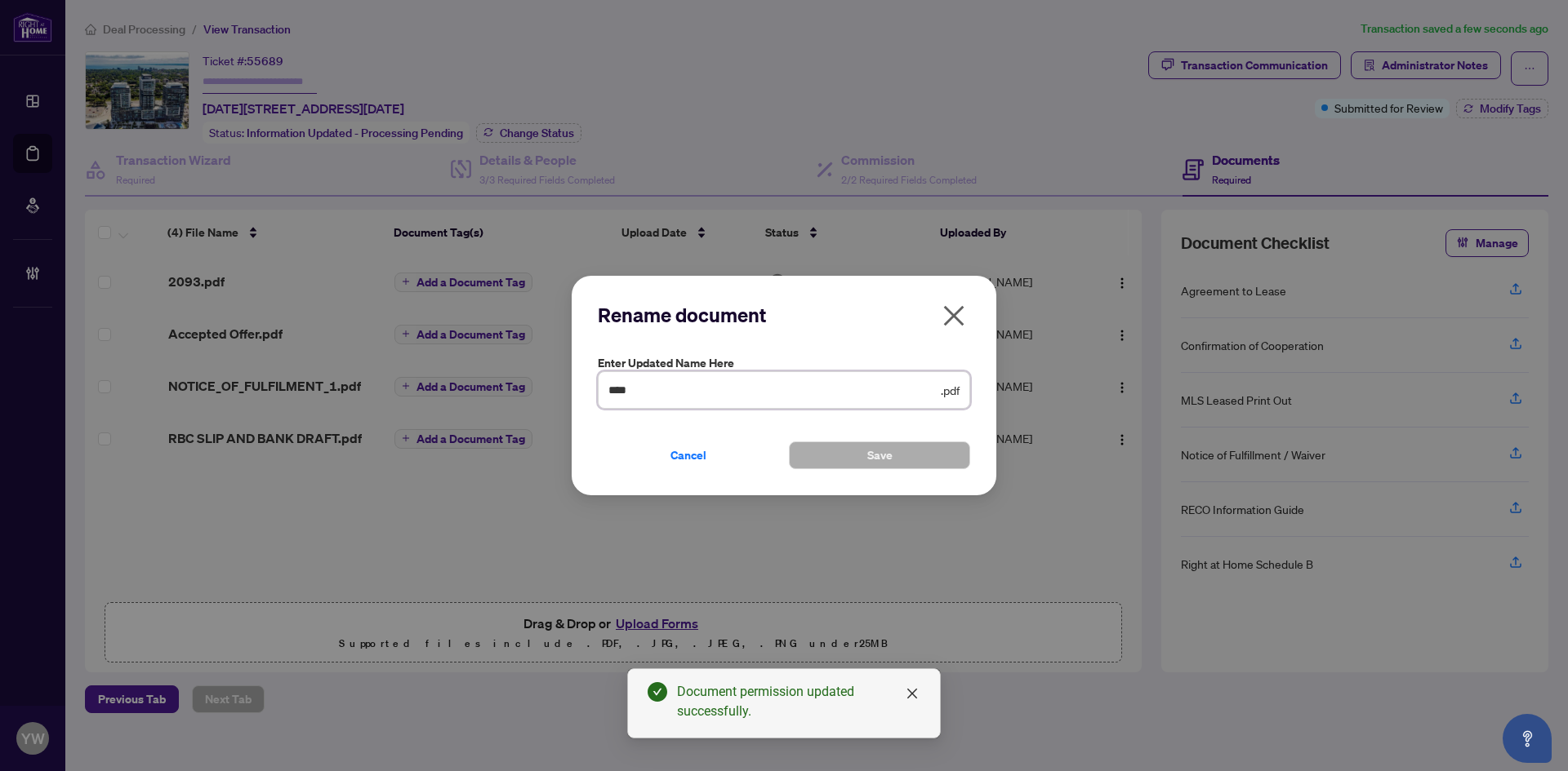
drag, startPoint x: 670, startPoint y: 394, endPoint x: 545, endPoint y: 394, distance: 125.0
click at [545, 394] on div "Rename document Enter updated name here **** .pdf Cancel Save Cancel OK" at bounding box center [784, 385] width 1568 height 771
type input "**********"
click at [928, 462] on button "Save" at bounding box center [880, 455] width 182 height 28
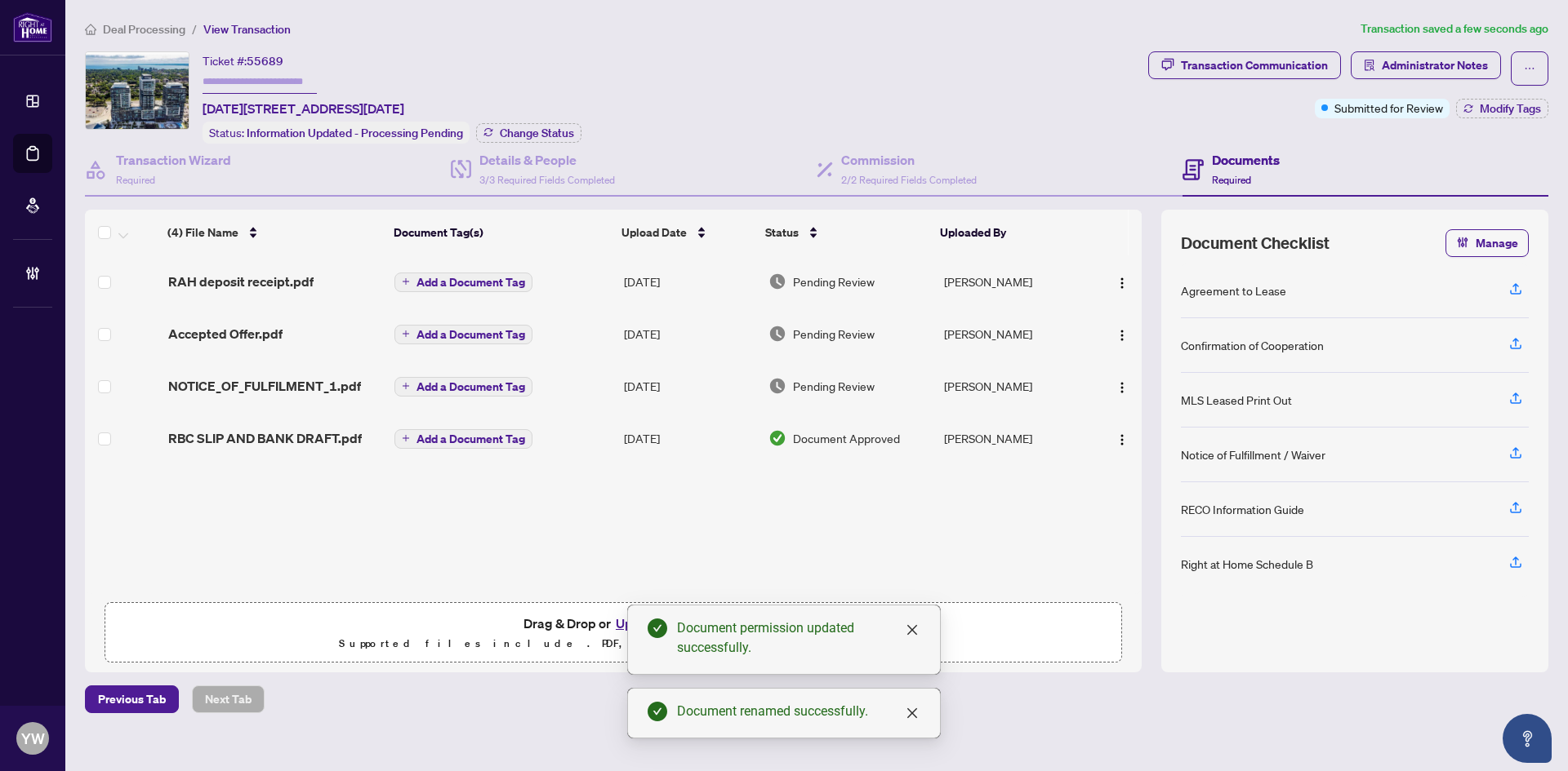
click at [498, 287] on span "Add a Document Tag" at bounding box center [470, 283] width 108 height 12
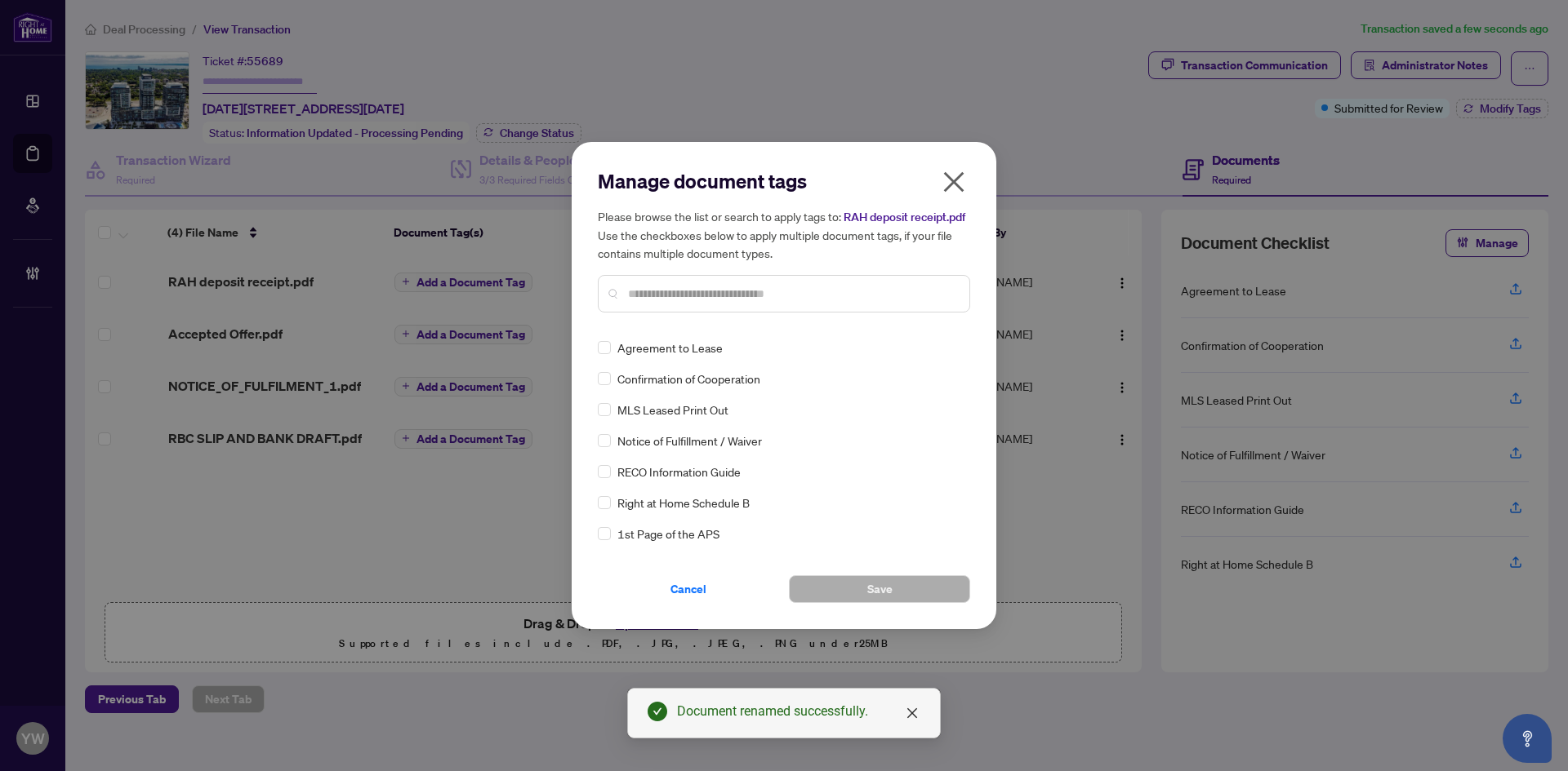
click at [706, 296] on input "text" at bounding box center [792, 293] width 328 height 18
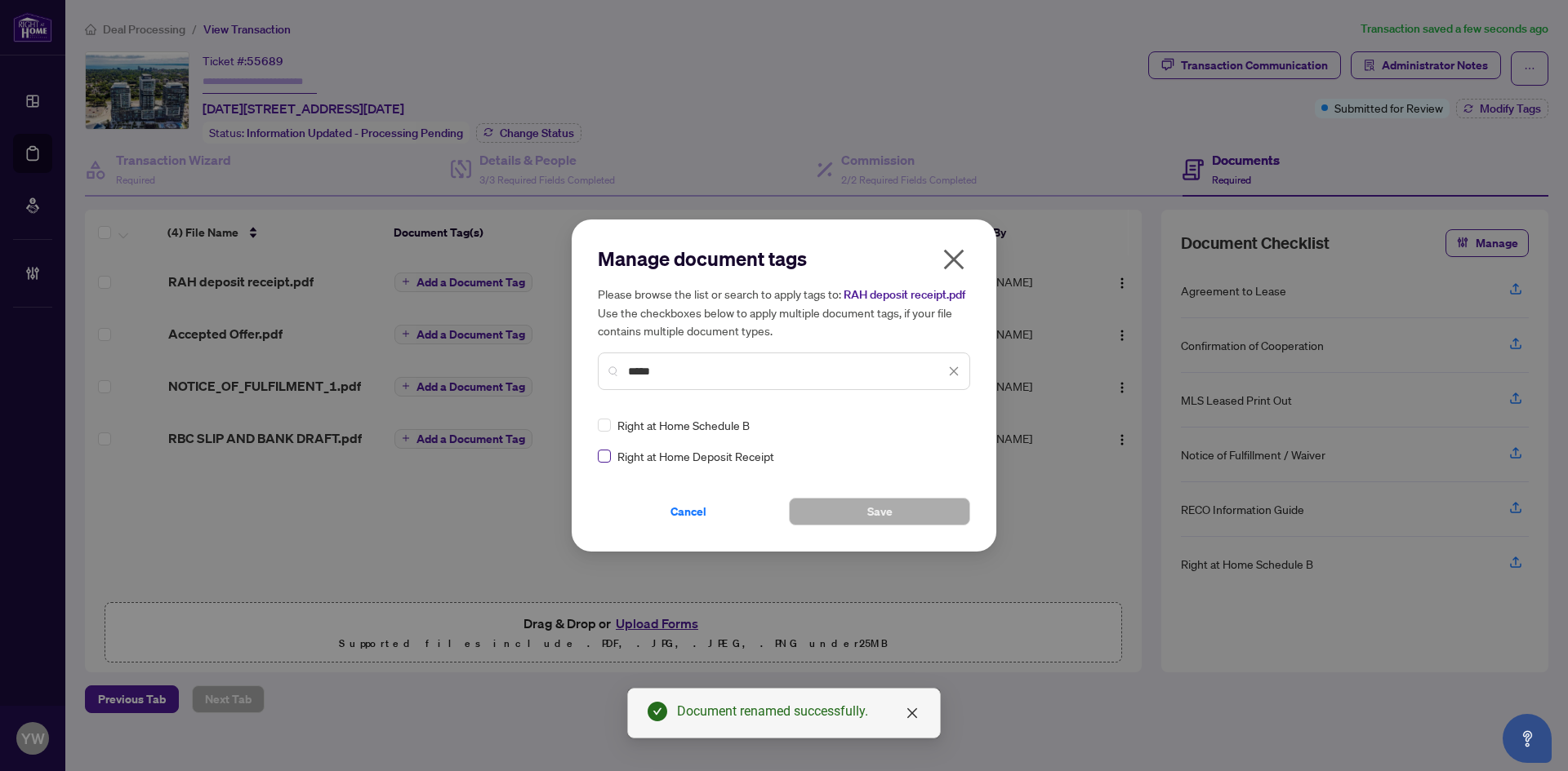
type input "*****"
click at [931, 425] on img at bounding box center [937, 425] width 16 height 16
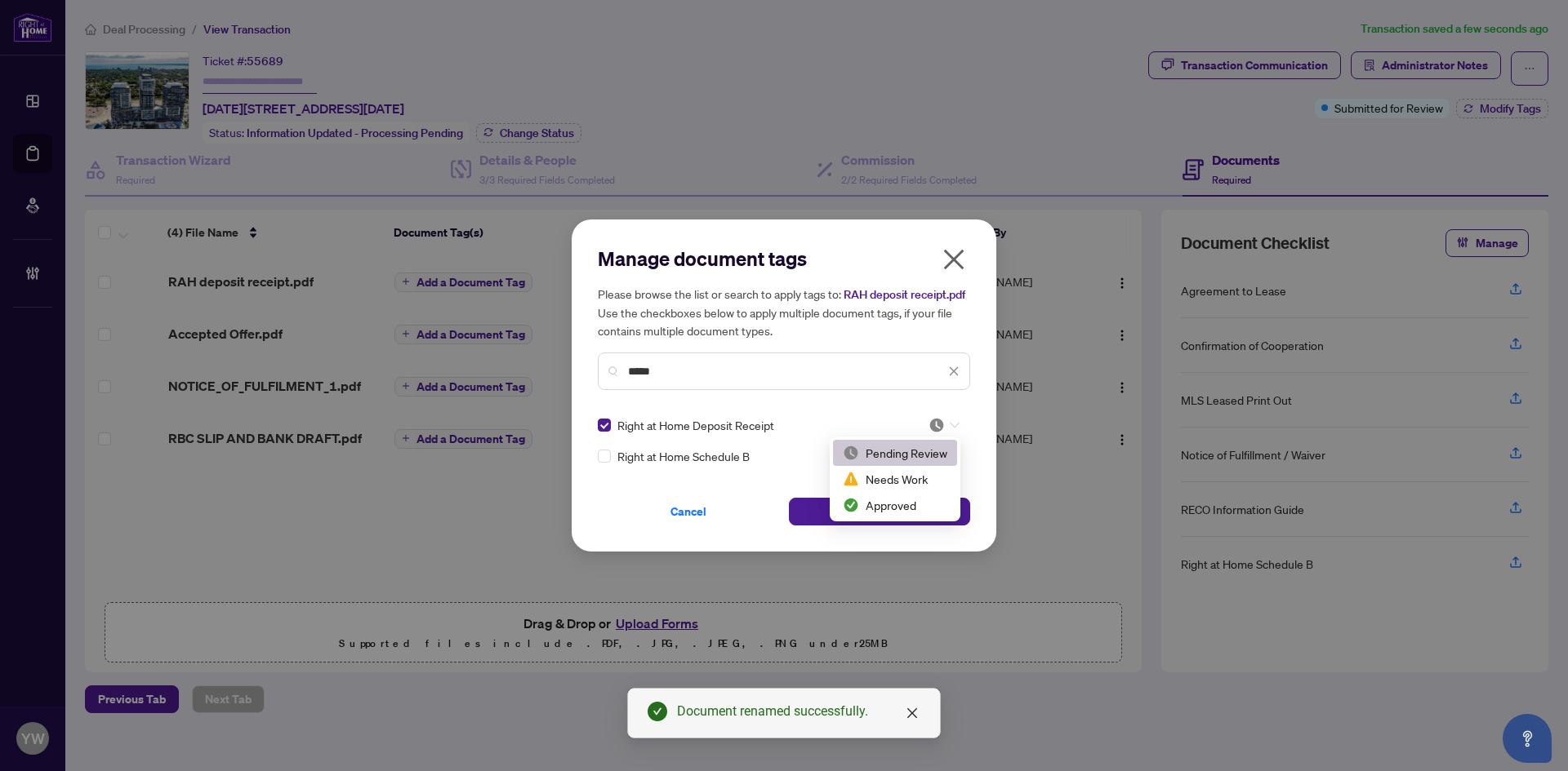
click at [888, 504] on div "Approved" at bounding box center [895, 505] width 104 height 18
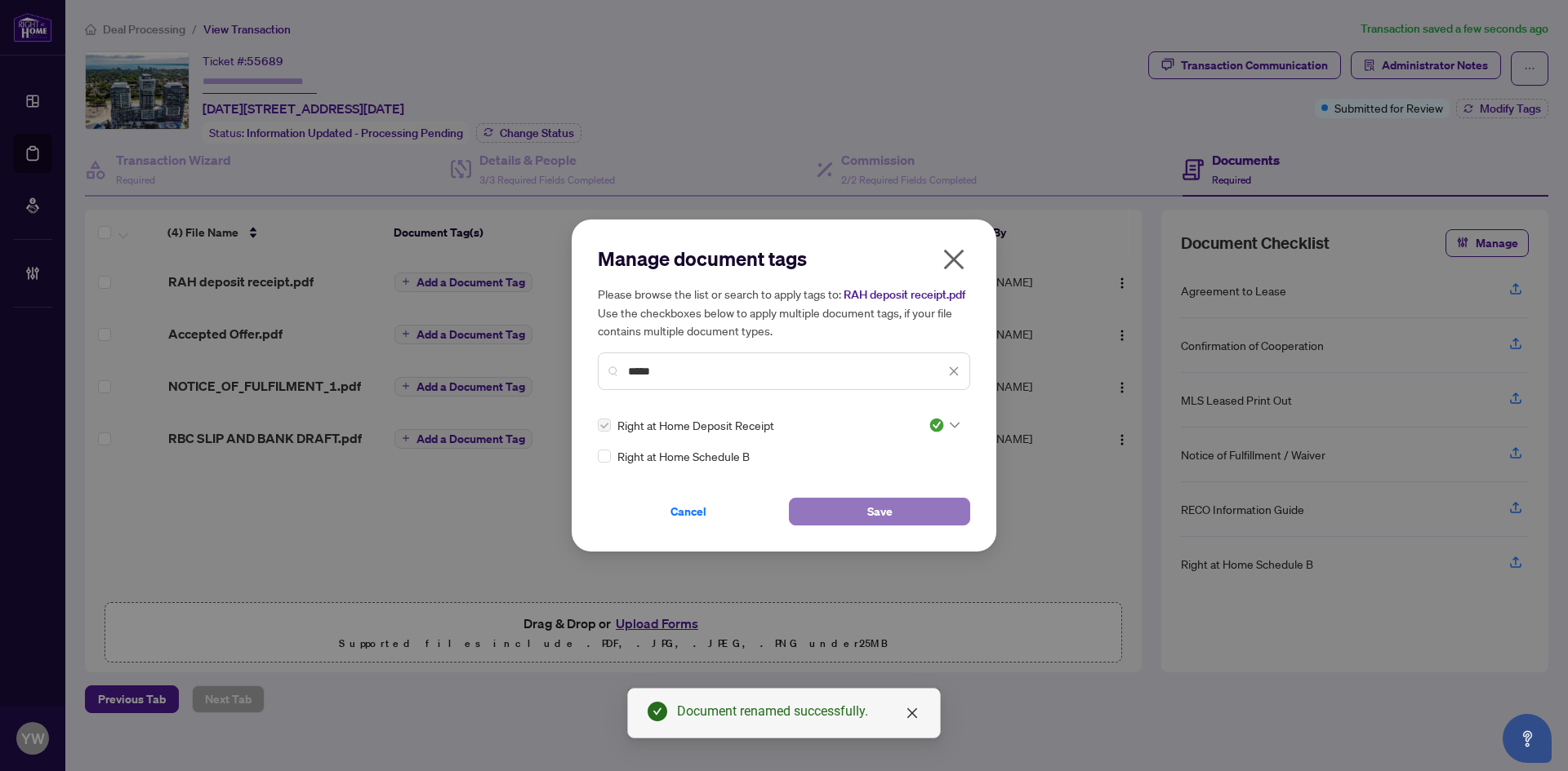
click at [867, 509] on span "Save" at bounding box center [880, 511] width 25 height 26
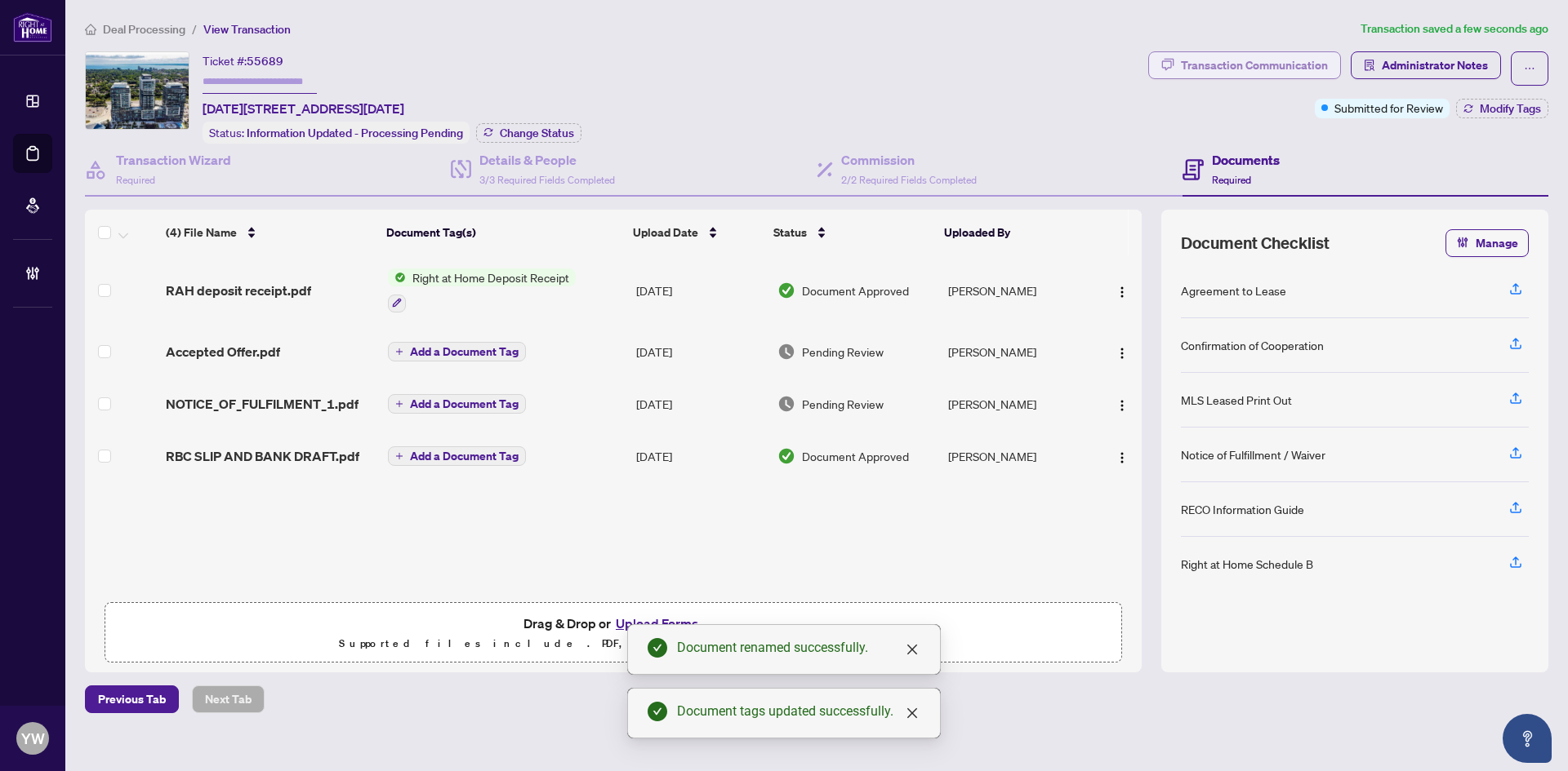
click at [1265, 61] on div "Transaction Communication" at bounding box center [1254, 65] width 147 height 26
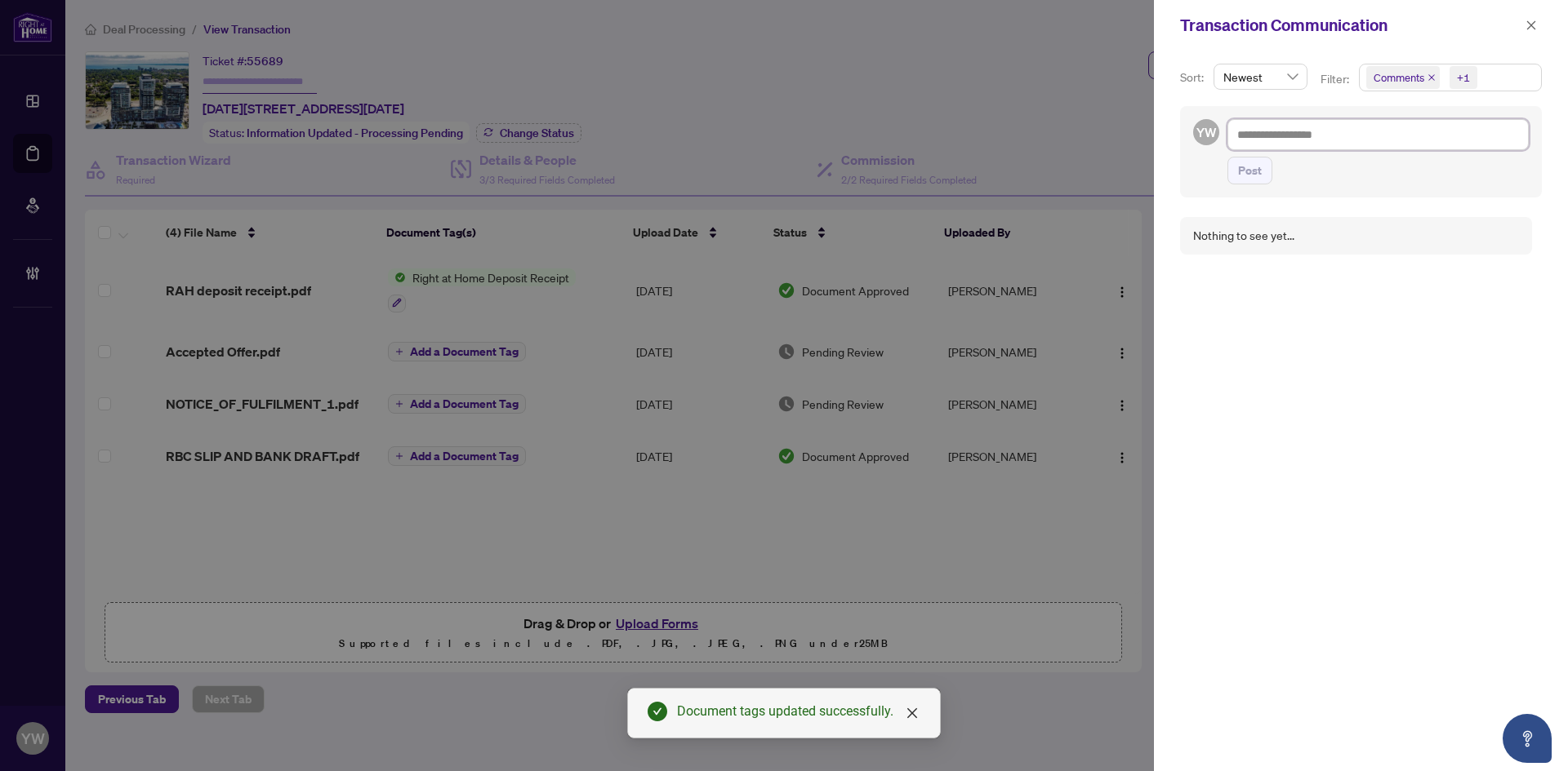
drag, startPoint x: 1322, startPoint y: 135, endPoint x: 1360, endPoint y: 178, distance: 57.4
click at [1322, 135] on textarea at bounding box center [1378, 134] width 301 height 31
paste textarea "**********"
type textarea "**********"
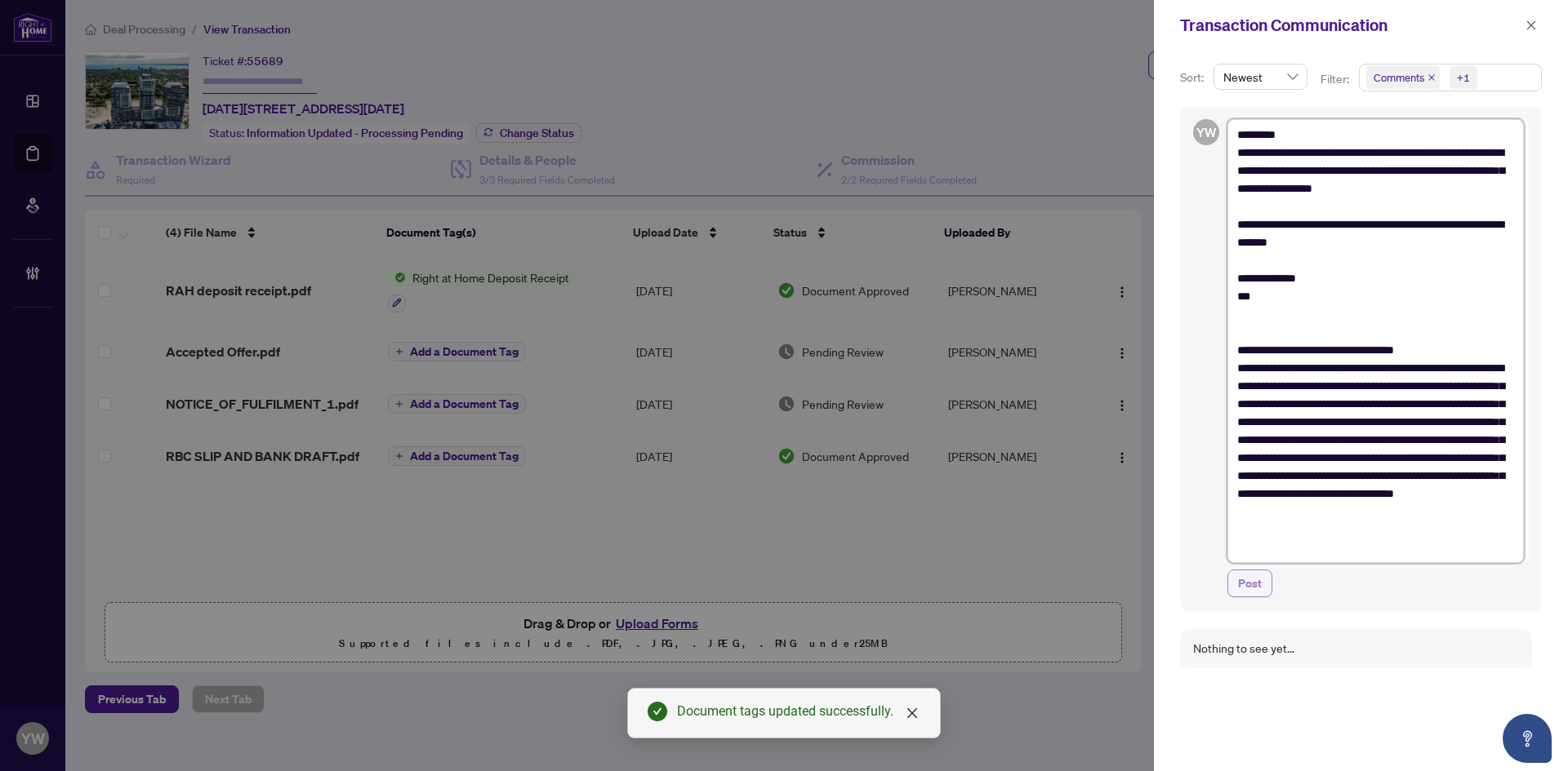
type textarea "**********"
click at [1248, 589] on span "Post" at bounding box center [1249, 583] width 24 height 26
type textarea "**********"
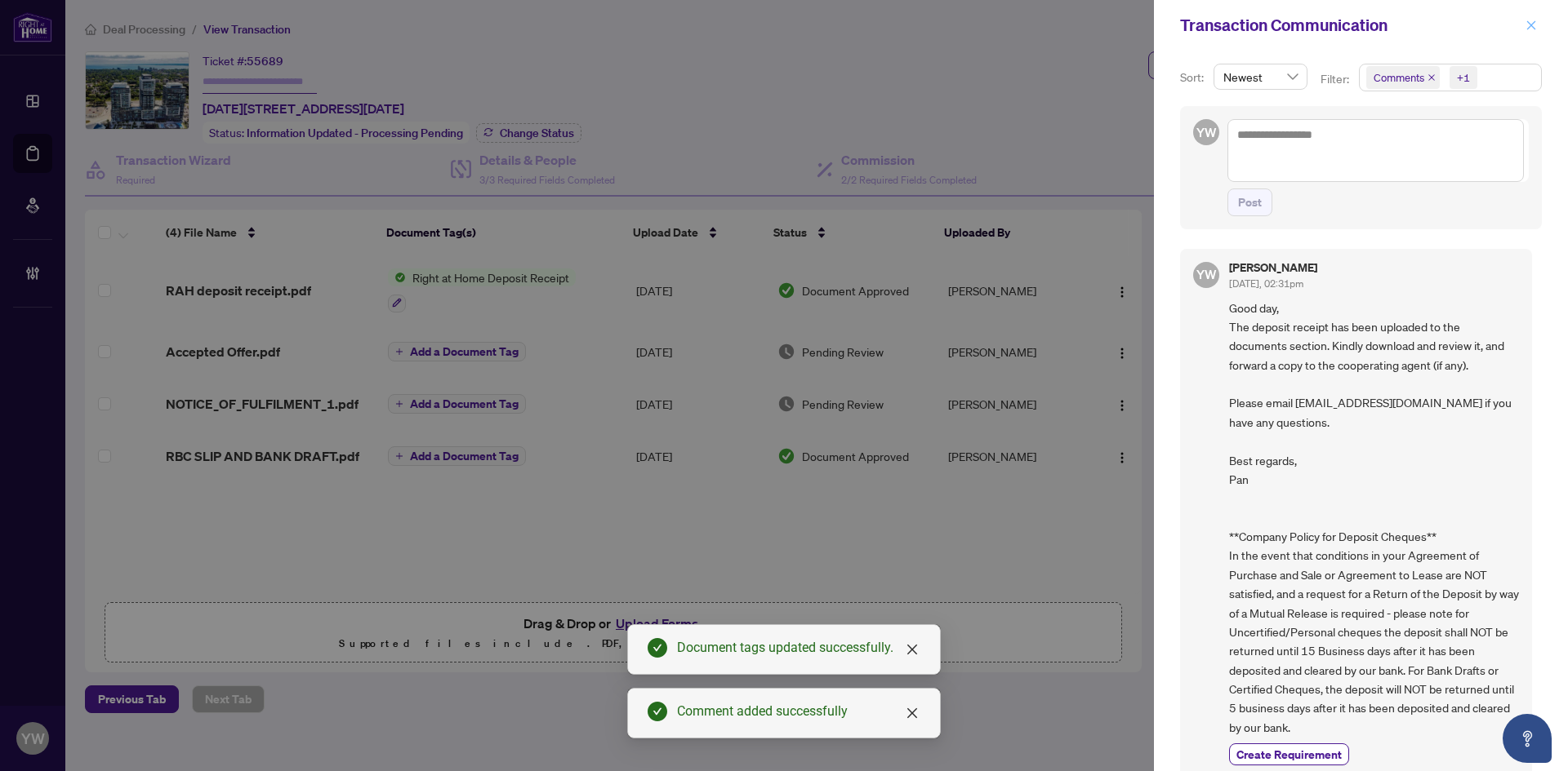
click at [1533, 22] on icon "close" at bounding box center [1531, 25] width 12 height 12
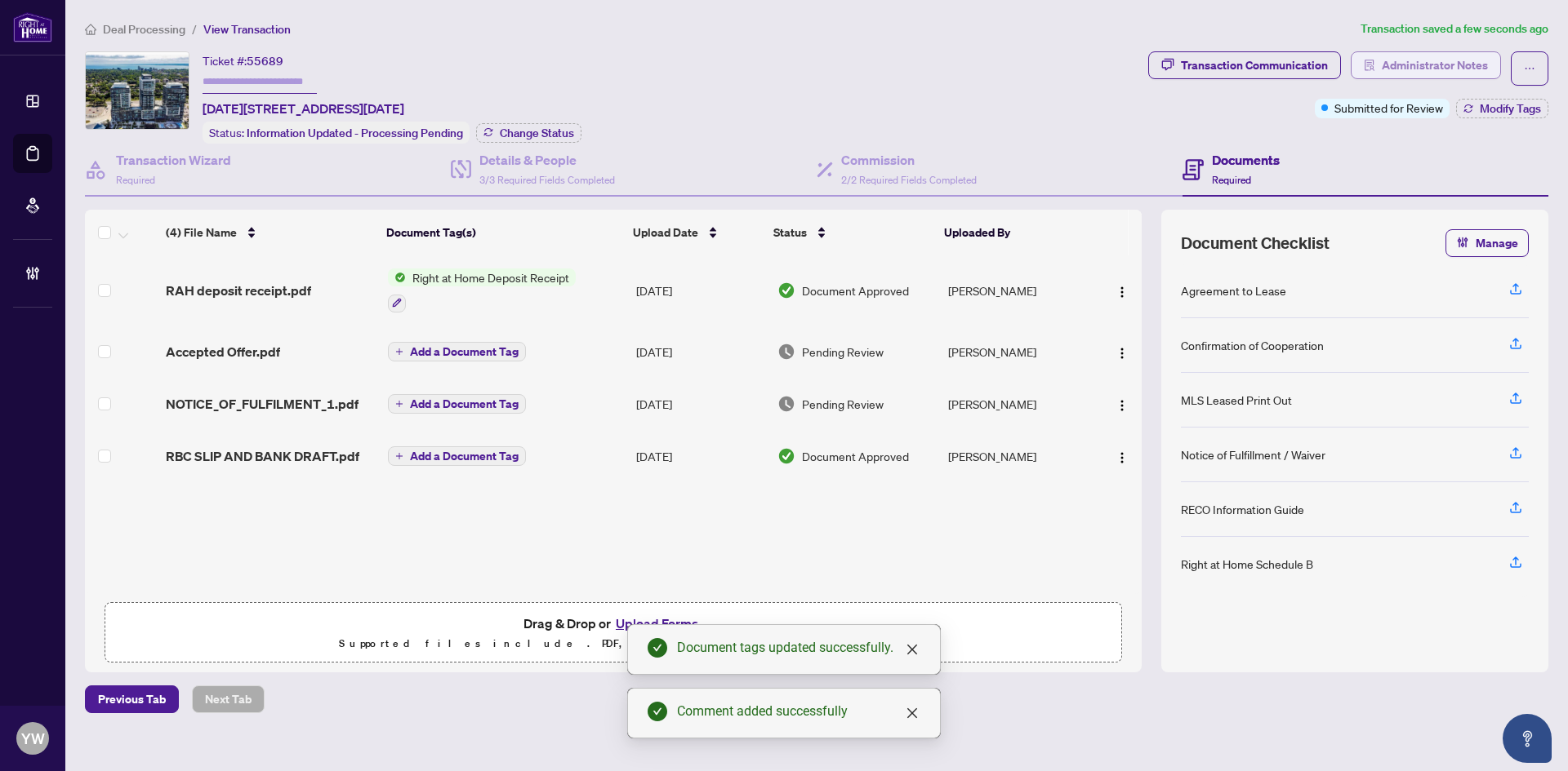
click at [1470, 64] on span "Administrator Notes" at bounding box center [1435, 65] width 106 height 26
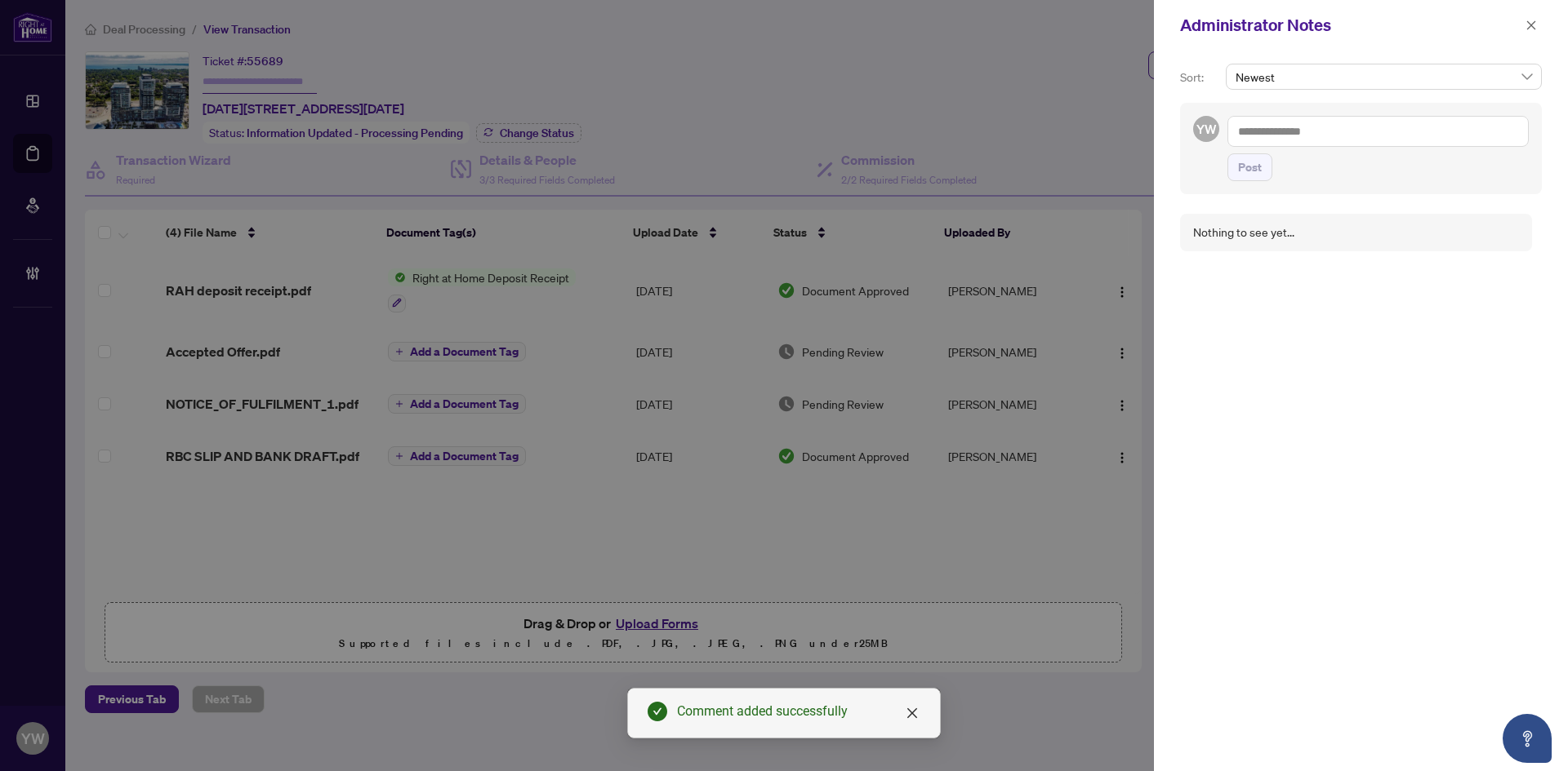
click at [1286, 137] on textarea at bounding box center [1378, 131] width 301 height 31
paste textarea "**********"
type textarea "**********"
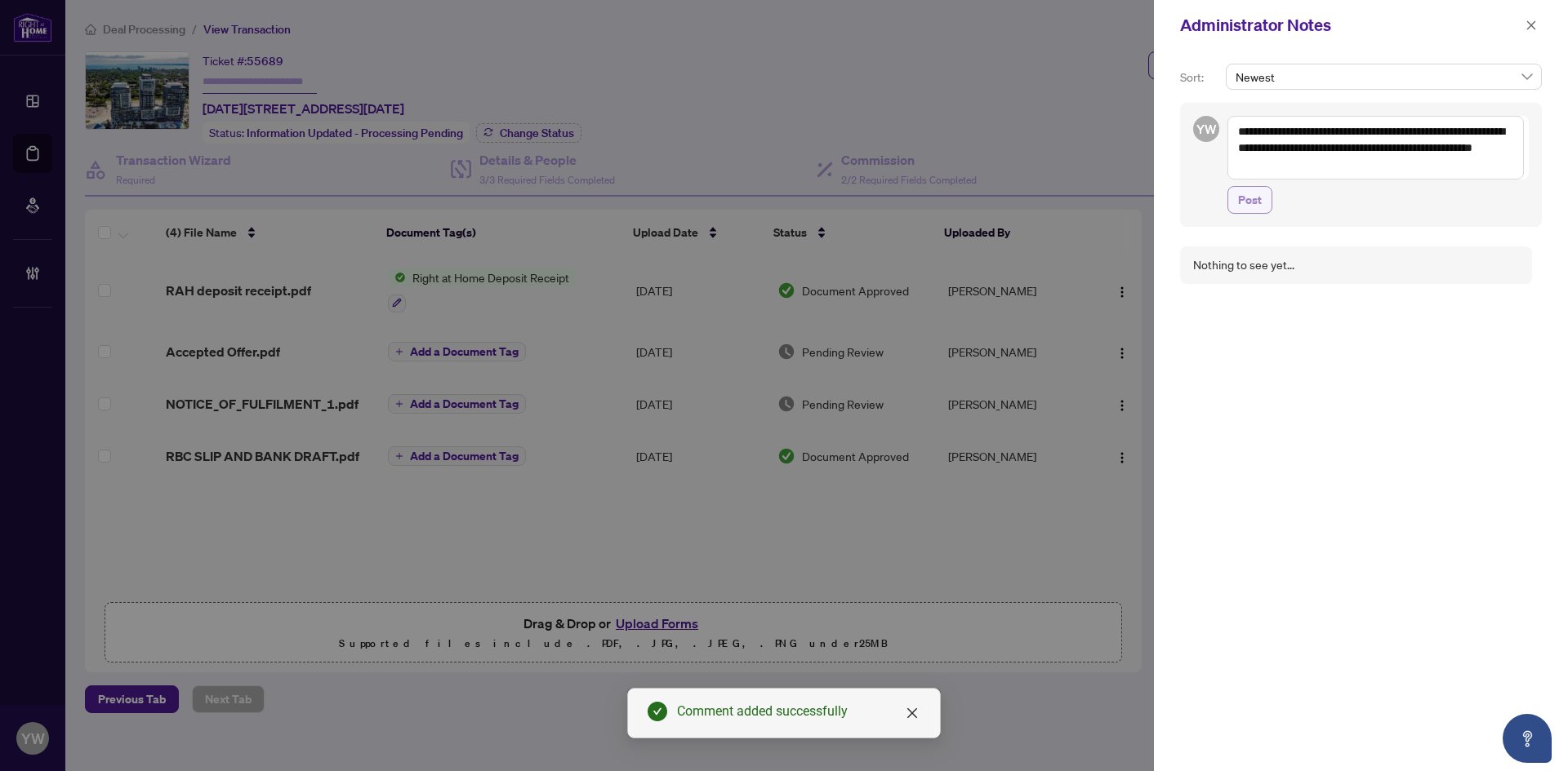
click at [1248, 208] on span "Post" at bounding box center [1249, 200] width 24 height 26
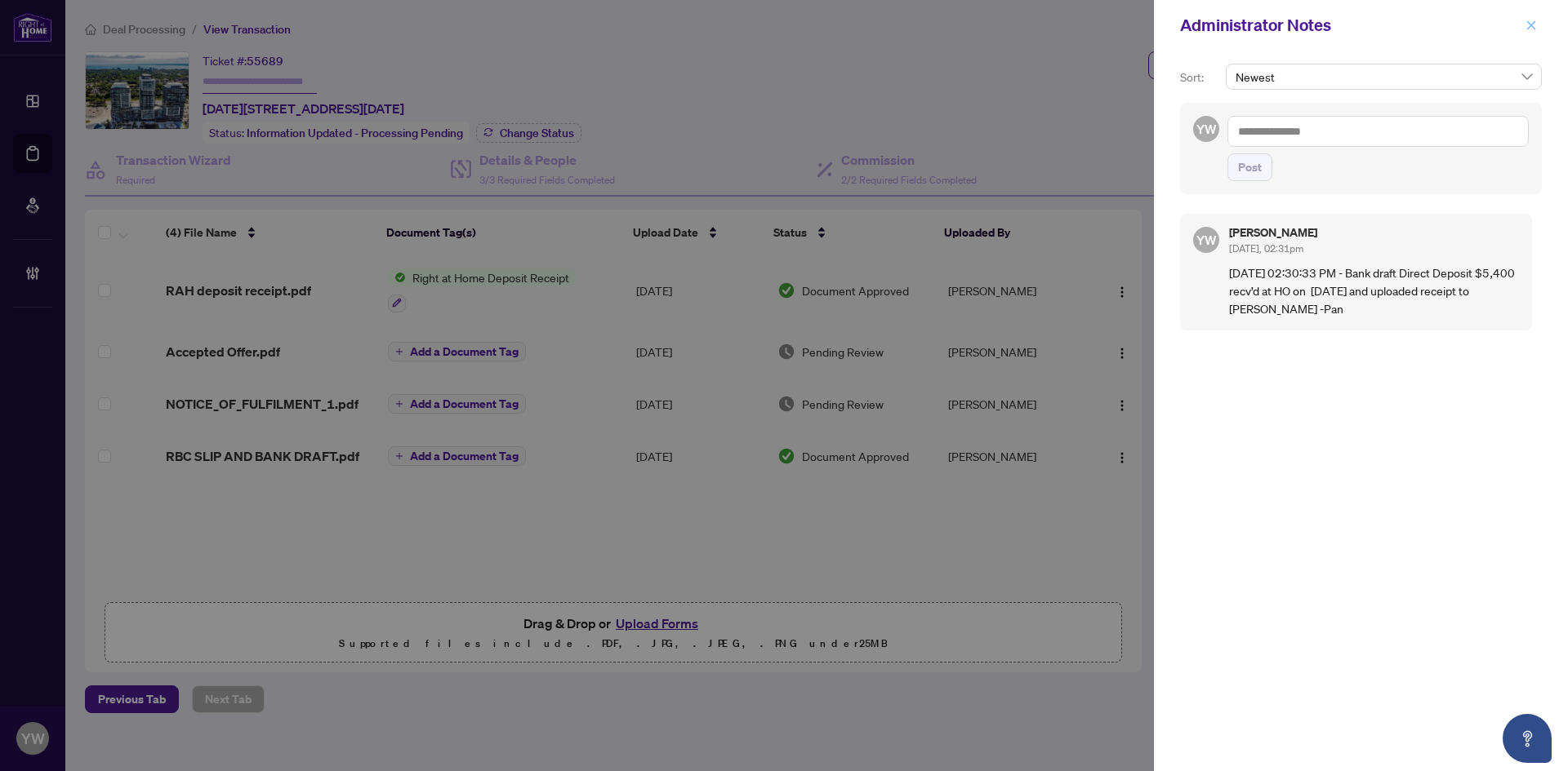
click at [1534, 20] on icon "close" at bounding box center [1531, 25] width 12 height 12
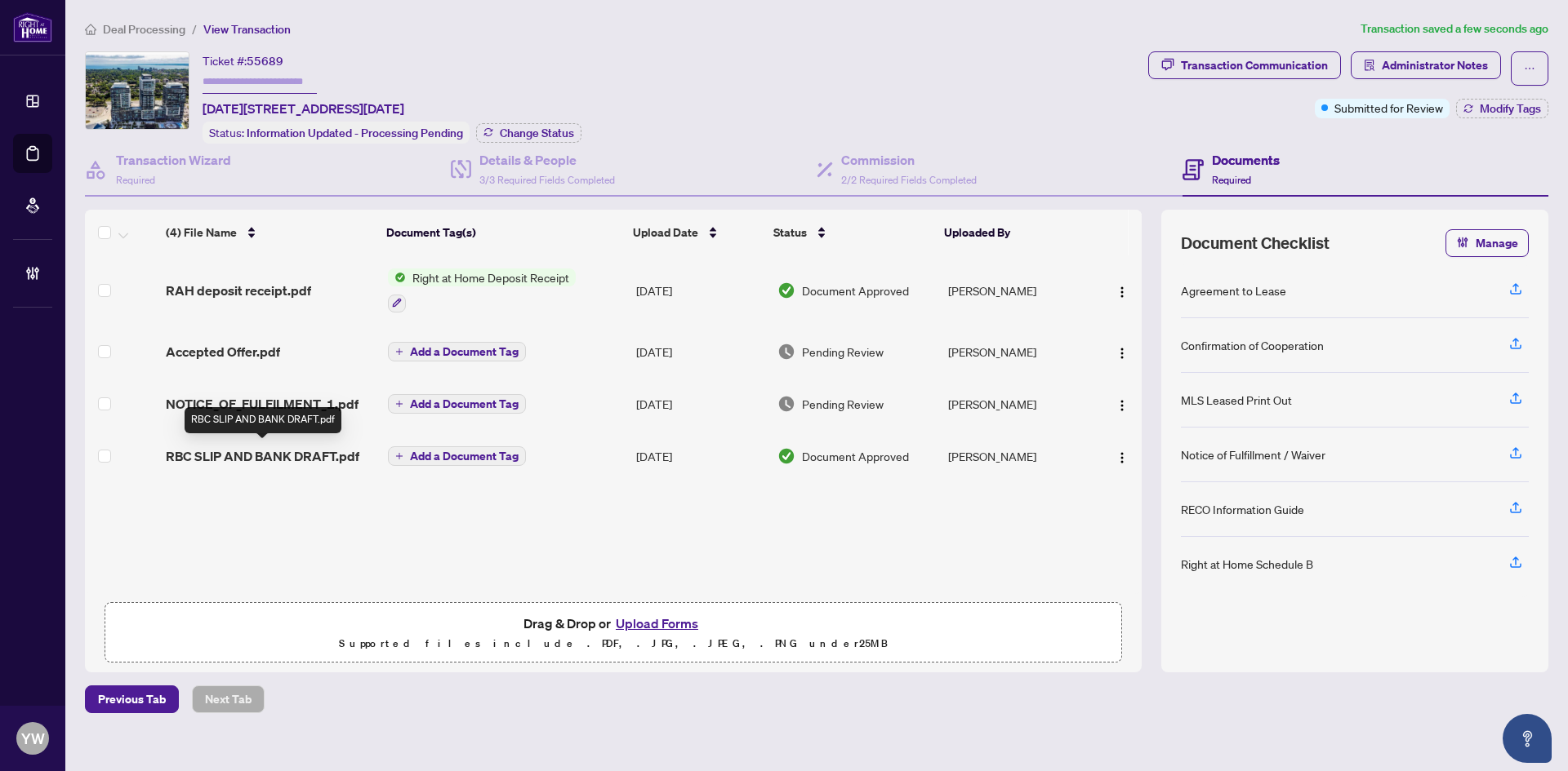
click at [283, 455] on span "RBC SLIP AND BANK DRAFT.pdf" at bounding box center [263, 456] width 193 height 19
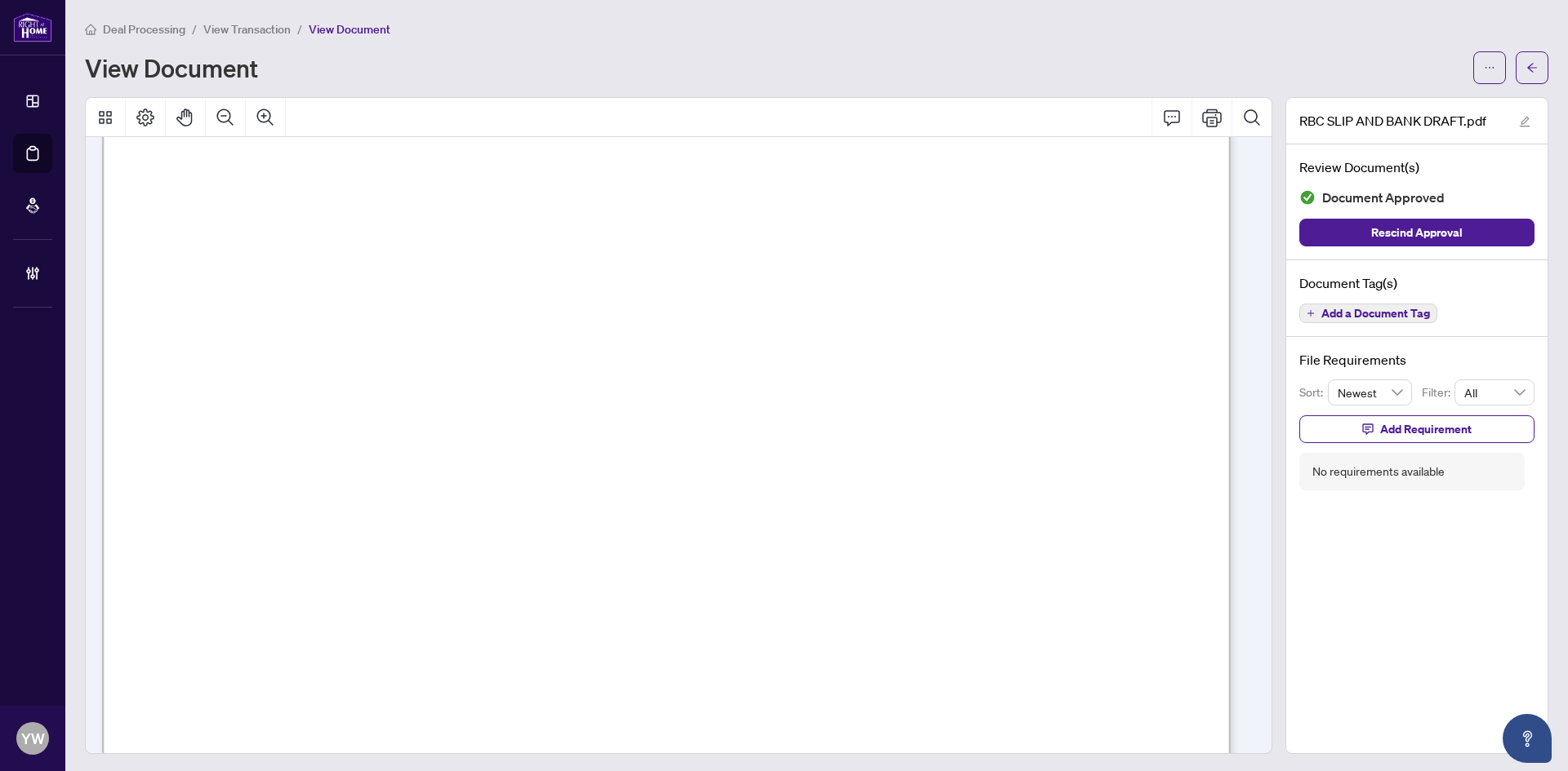
scroll to position [1796, 0]
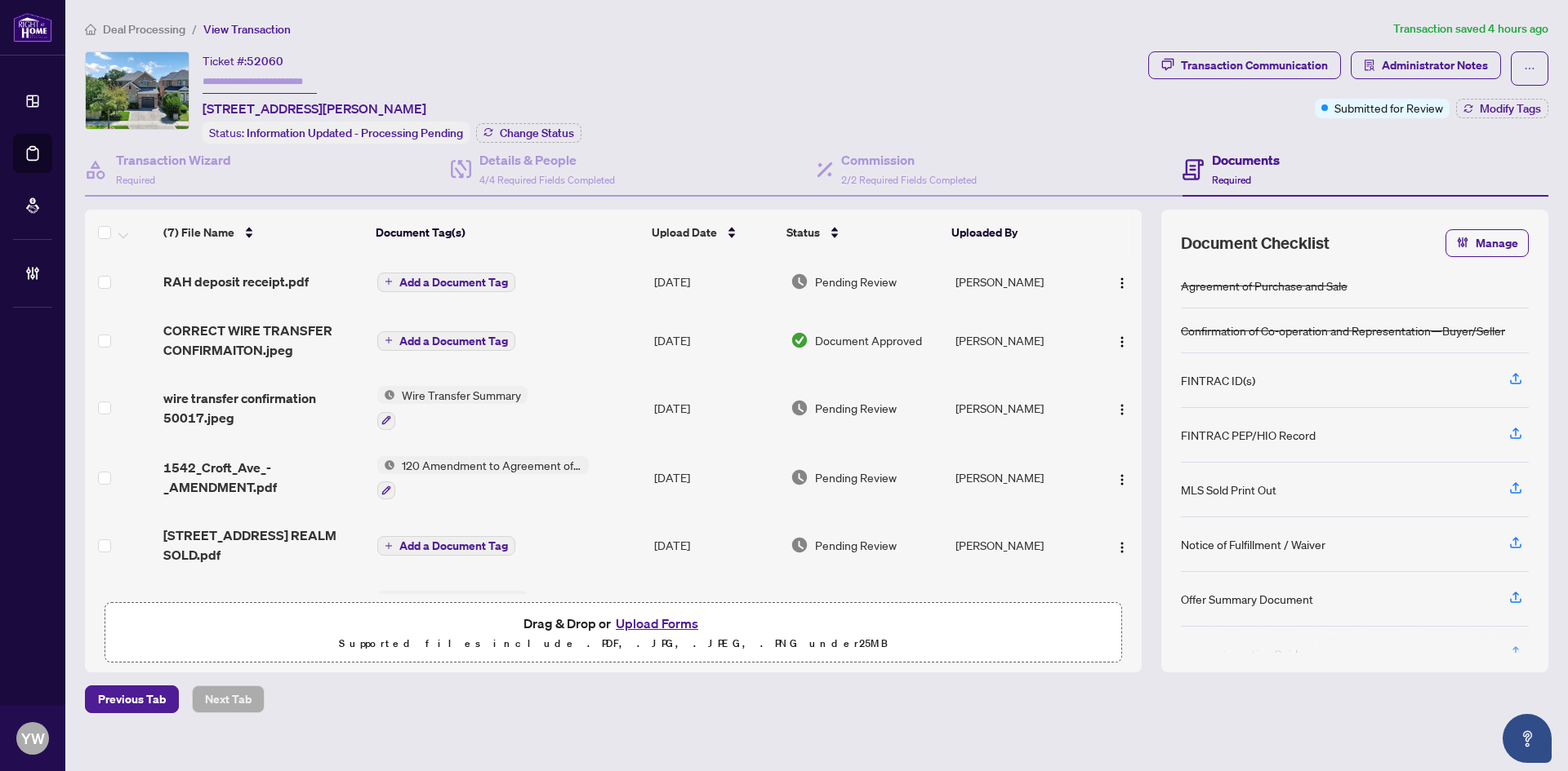
click at [498, 277] on span "Add a Document Tag" at bounding box center [454, 283] width 108 height 12
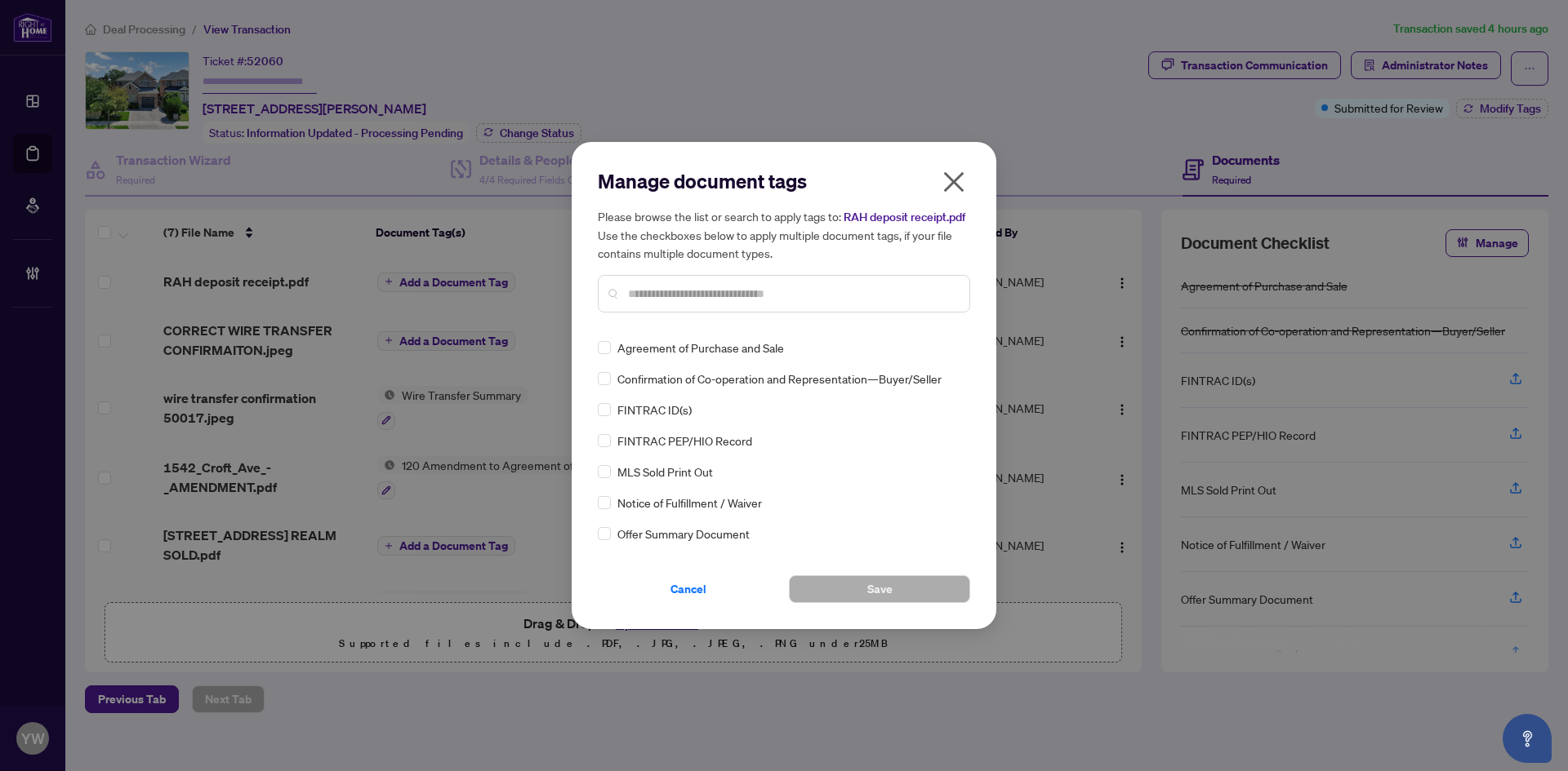
click at [687, 294] on input "text" at bounding box center [792, 293] width 328 height 18
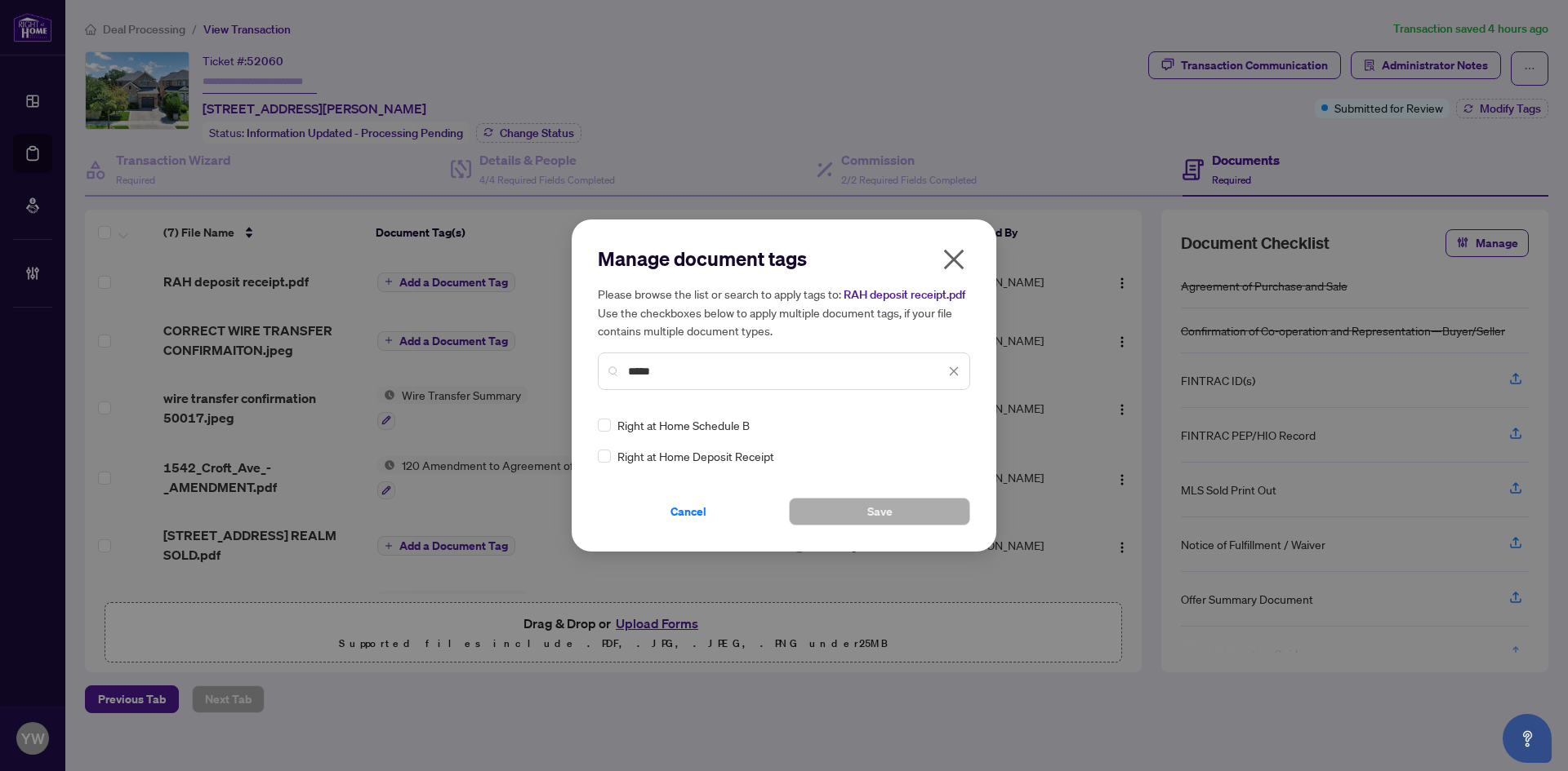
type input "*****"
click at [942, 427] on img at bounding box center [937, 425] width 16 height 16
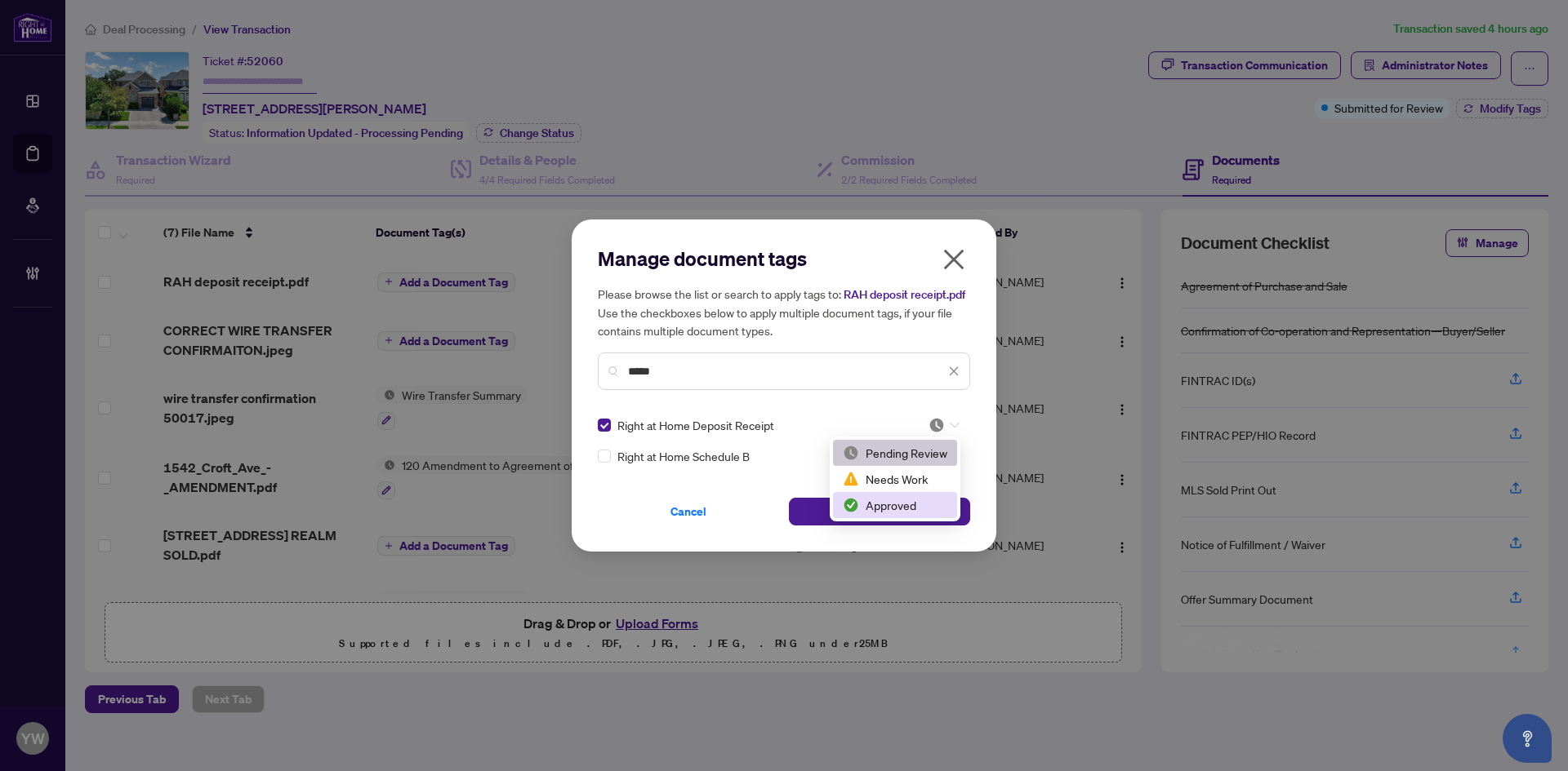
click at [909, 500] on div "Approved" at bounding box center [895, 505] width 104 height 18
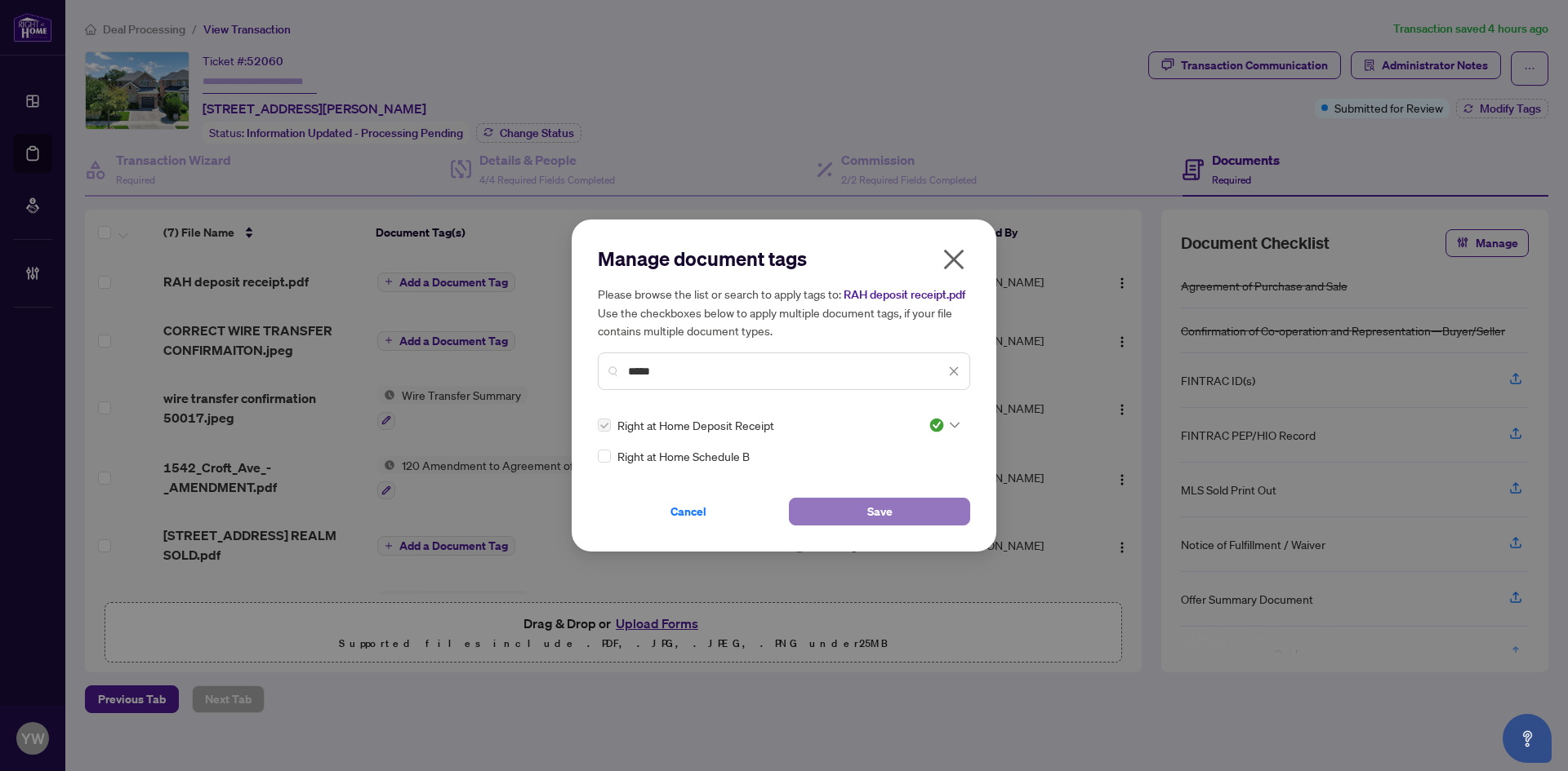
click at [831, 511] on button "Save" at bounding box center [880, 511] width 182 height 28
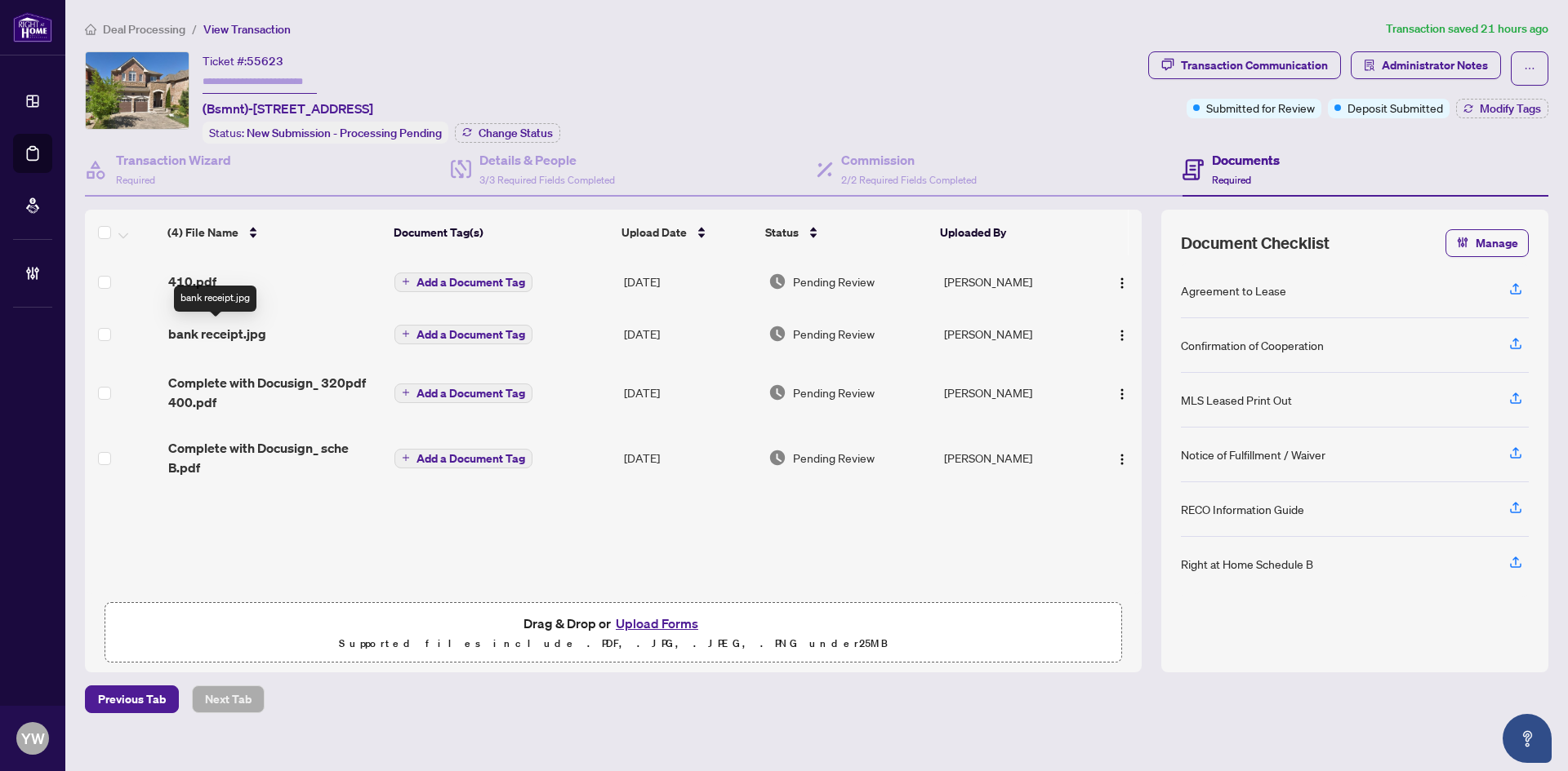
click at [228, 335] on span "bank receipt.jpg" at bounding box center [217, 334] width 98 height 19
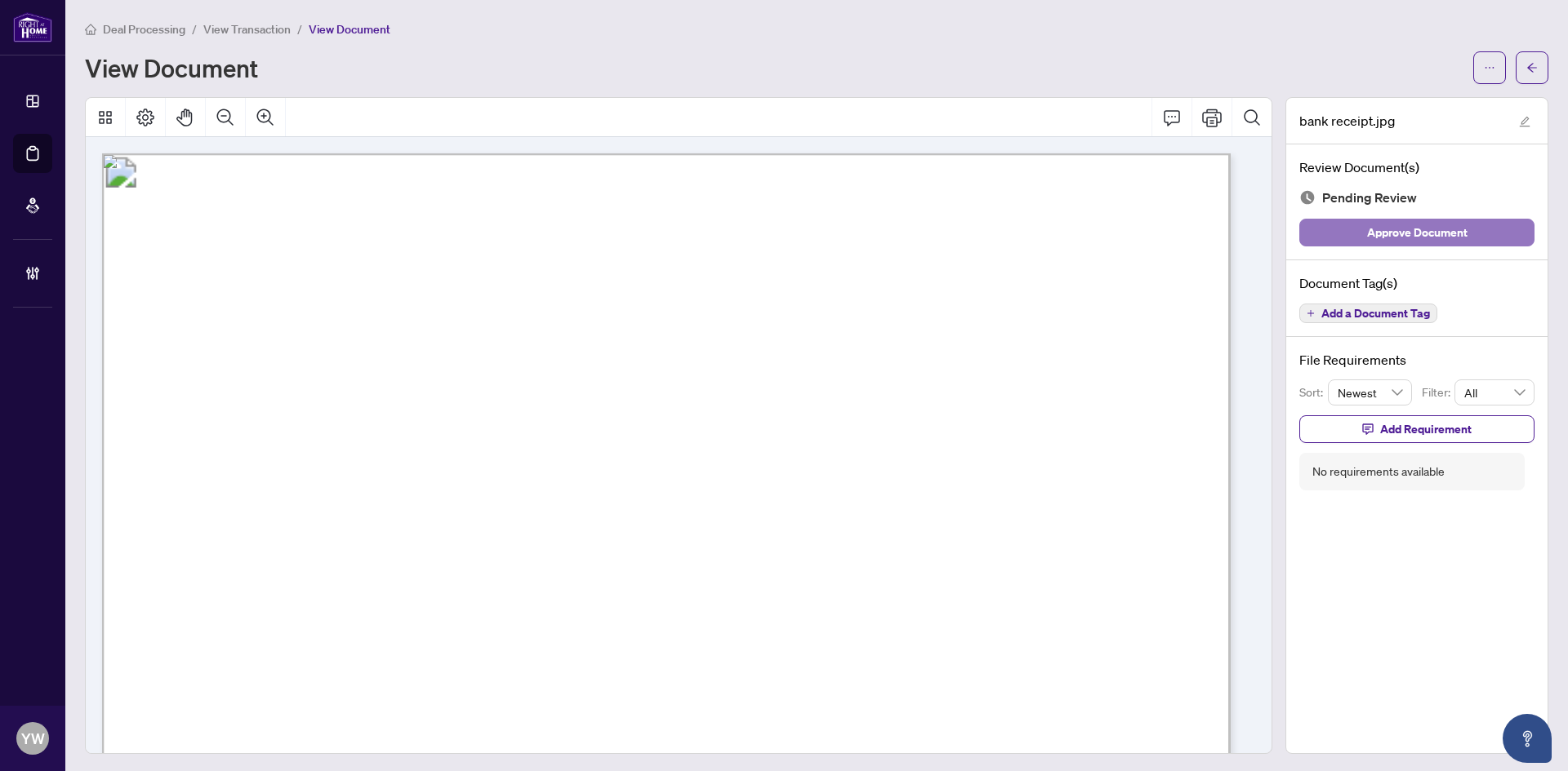
click at [1401, 226] on span "Approve Document" at bounding box center [1417, 233] width 100 height 26
click at [1519, 116] on icon "edit" at bounding box center [1525, 122] width 12 height 12
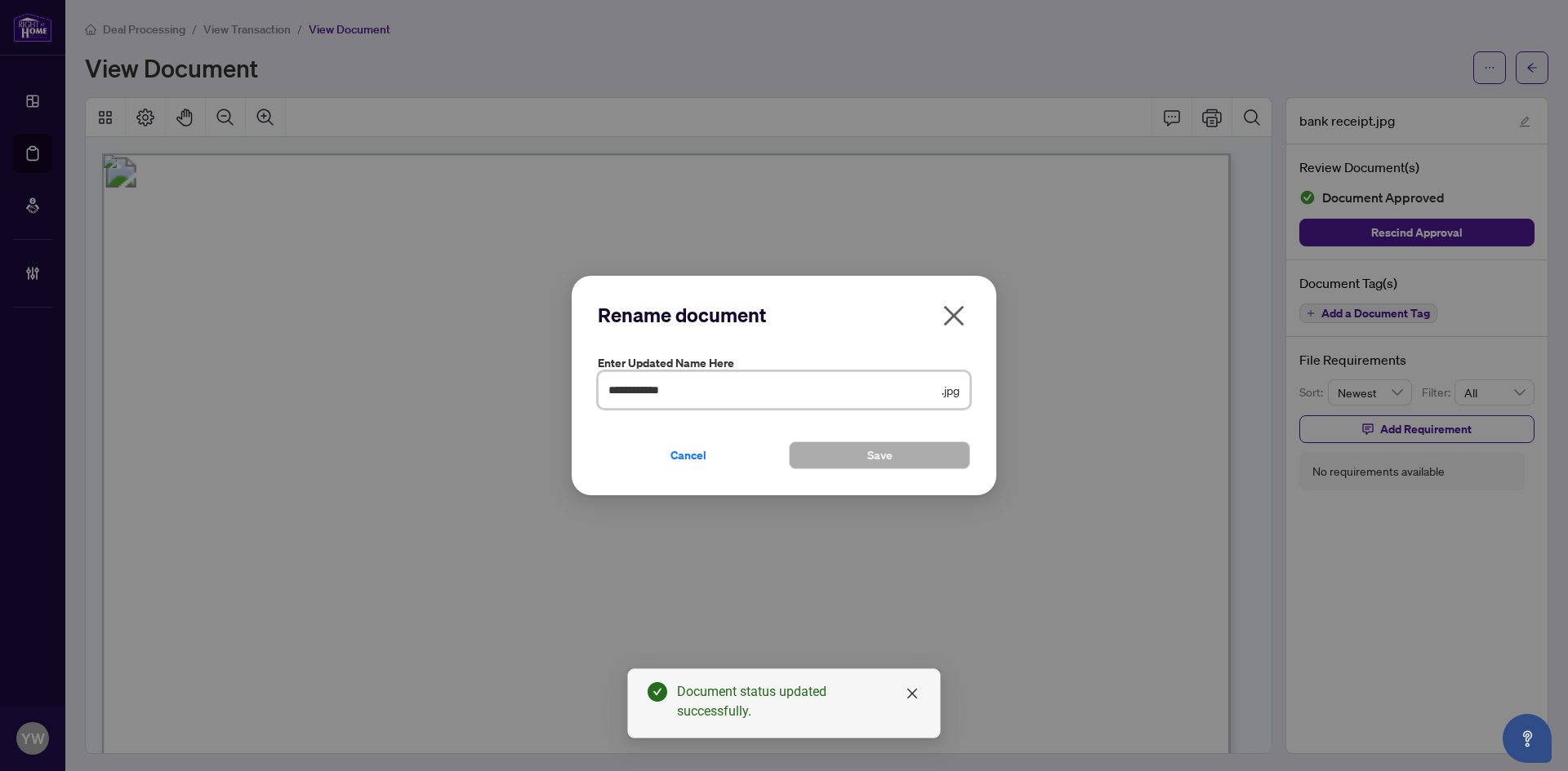
drag, startPoint x: 681, startPoint y: 396, endPoint x: 532, endPoint y: 397, distance: 149.0
click at [533, 396] on div "**********" at bounding box center [784, 385] width 1568 height 771
click at [886, 454] on span "Save" at bounding box center [880, 454] width 25 height 26
click at [700, 386] on input "*" at bounding box center [773, 390] width 330 height 18
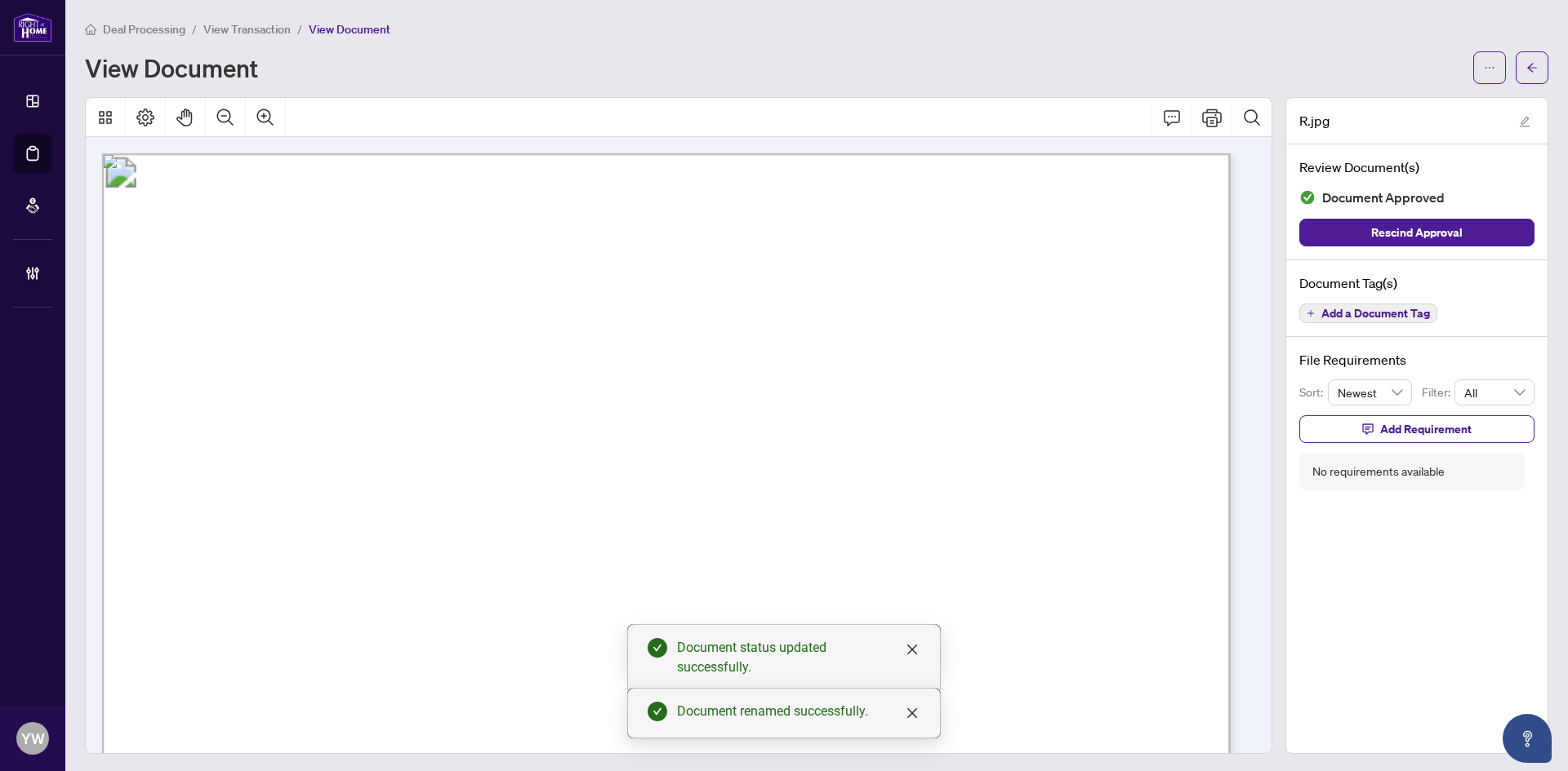
click at [1519, 116] on icon "edit" at bounding box center [1525, 122] width 12 height 12
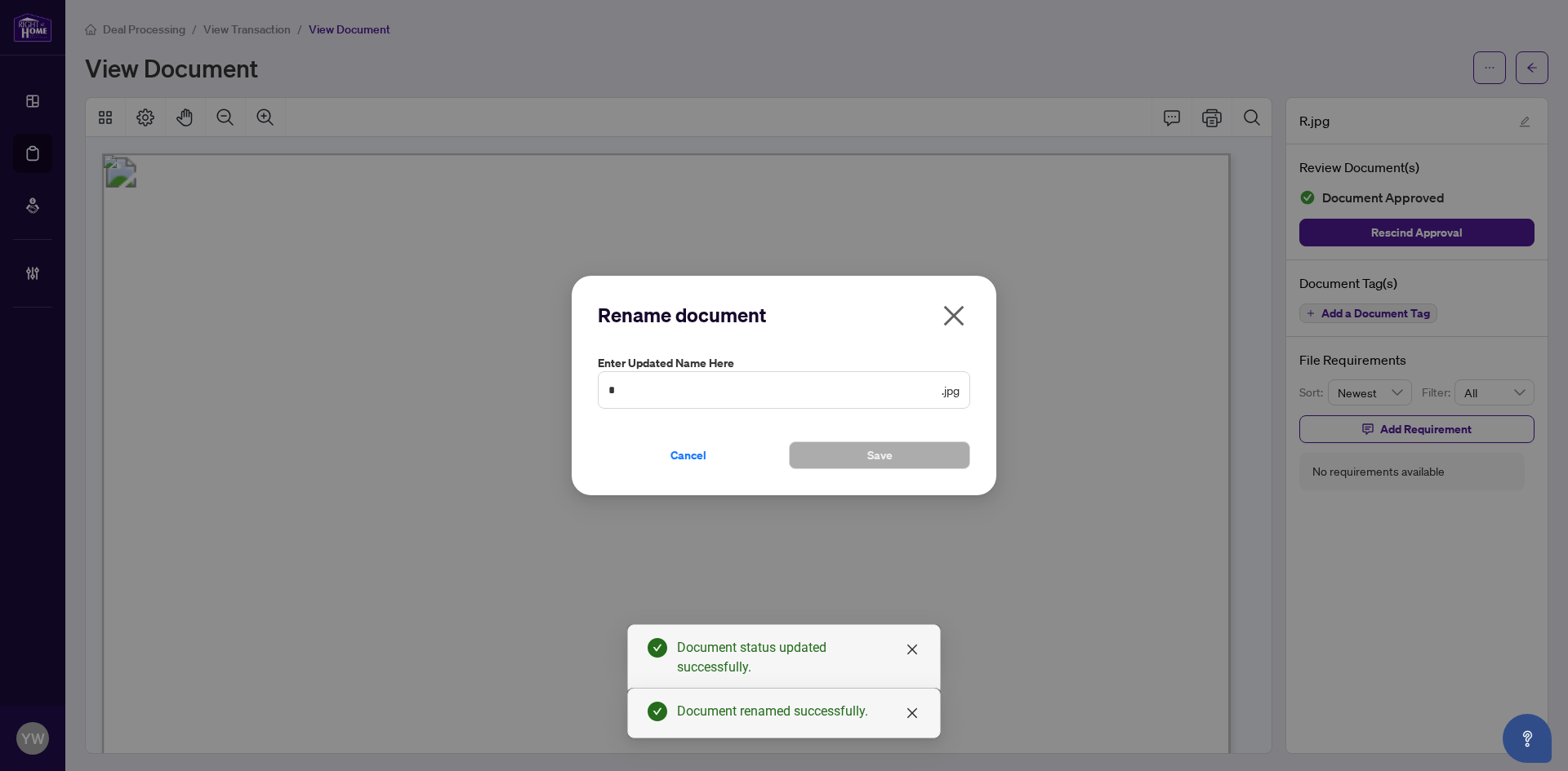
click at [659, 381] on span "* .jpg" at bounding box center [784, 390] width 373 height 38
click at [723, 389] on input "*" at bounding box center [773, 390] width 330 height 18
drag, startPoint x: 705, startPoint y: 387, endPoint x: 719, endPoint y: 395, distance: 16.1
click at [705, 387] on input "********" at bounding box center [773, 390] width 330 height 18
type input "**********"
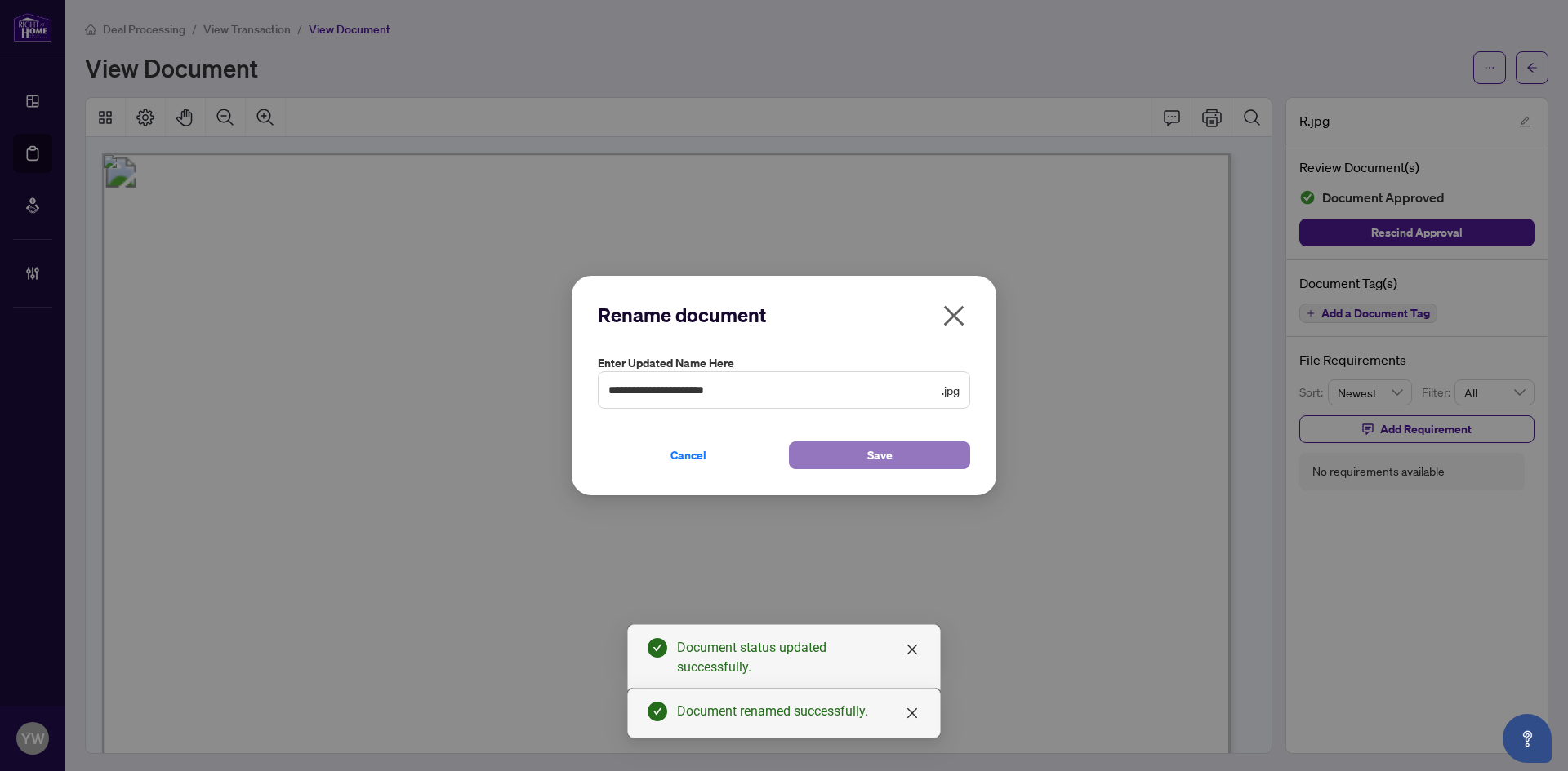
click at [905, 460] on button "Save" at bounding box center [880, 455] width 182 height 28
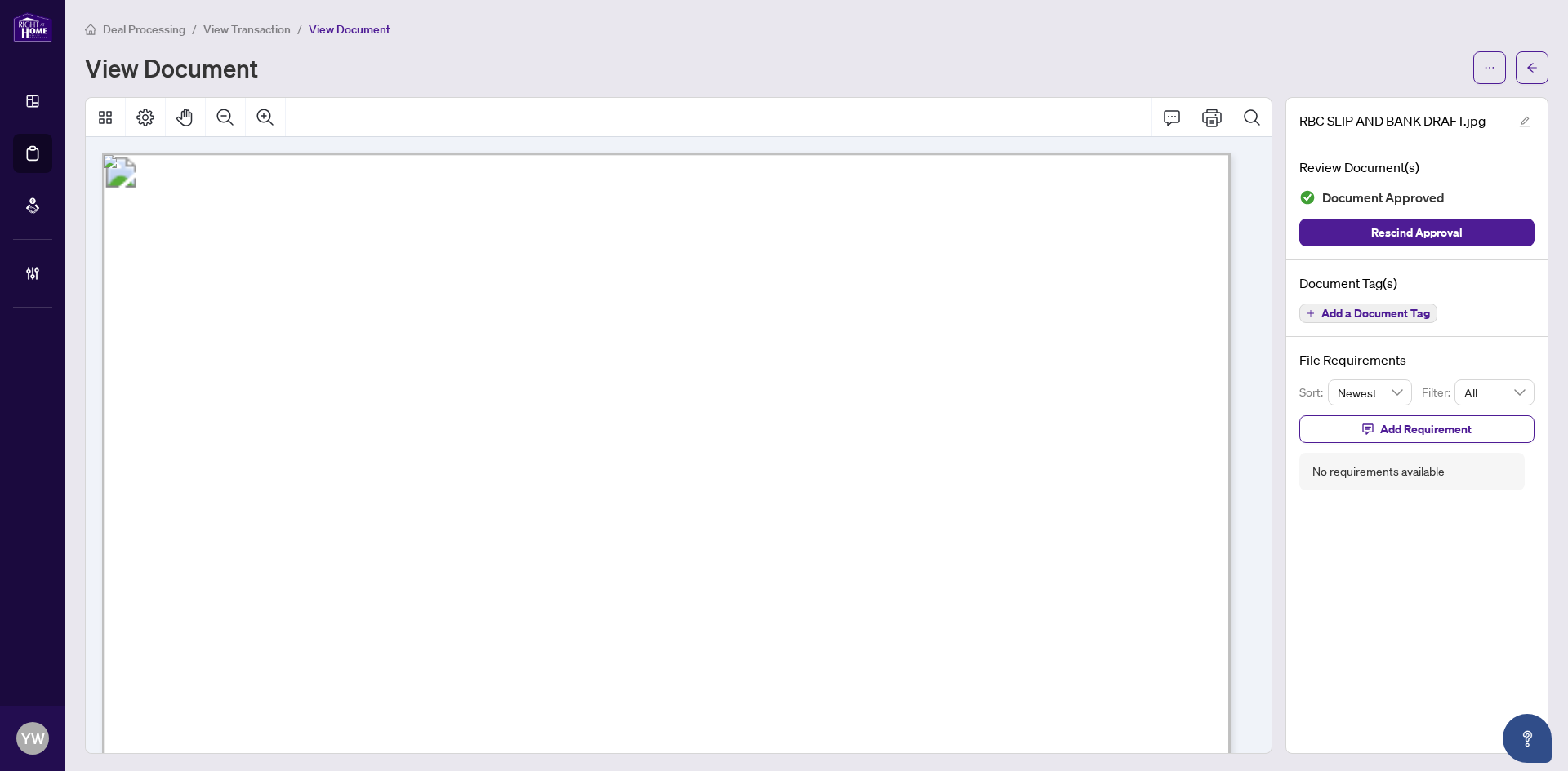
click at [1516, 70] on button "button" at bounding box center [1532, 68] width 33 height 33
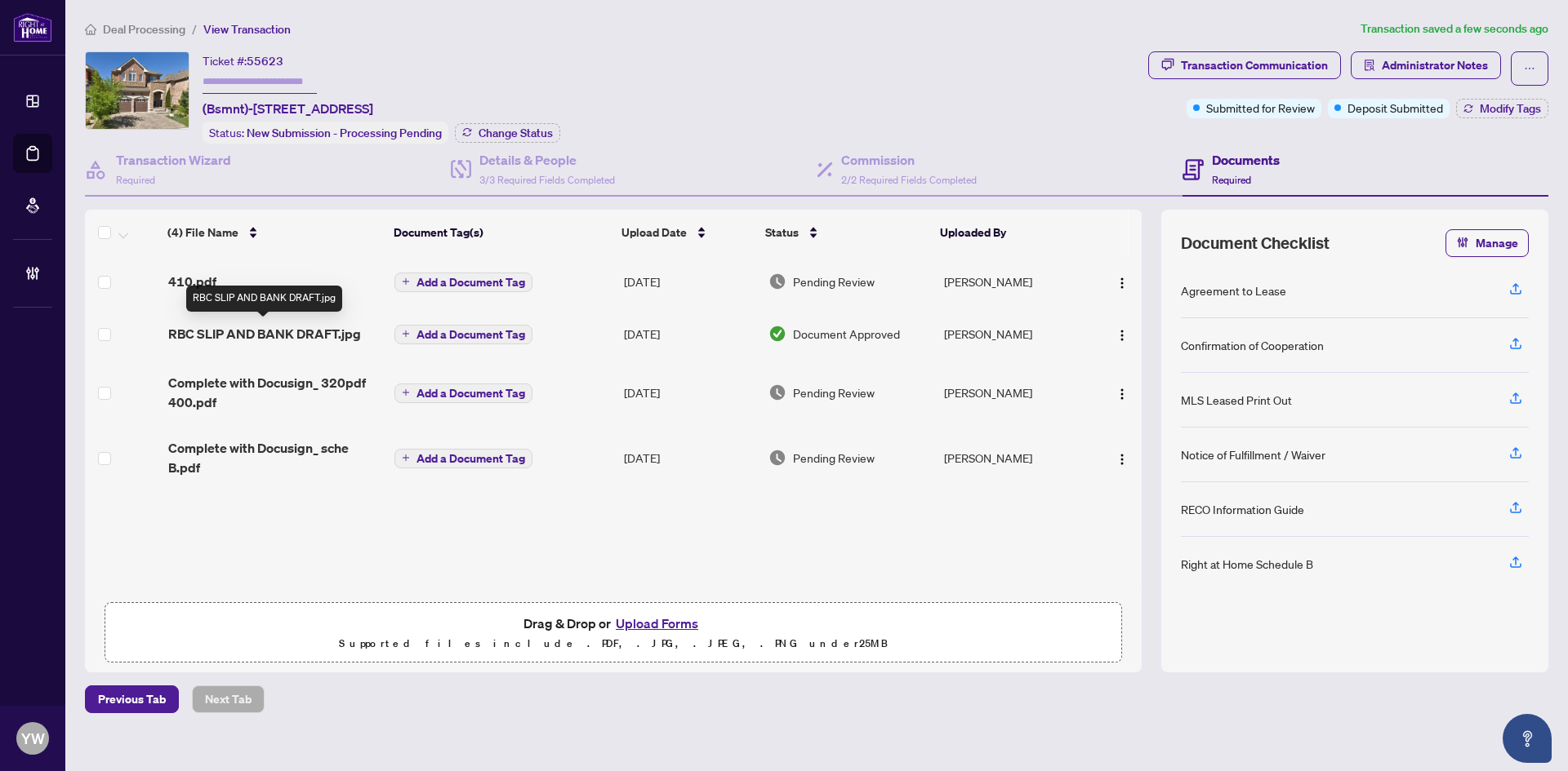
click at [297, 333] on span "RBC SLIP AND BANK DRAFT.jpg" at bounding box center [265, 334] width 193 height 19
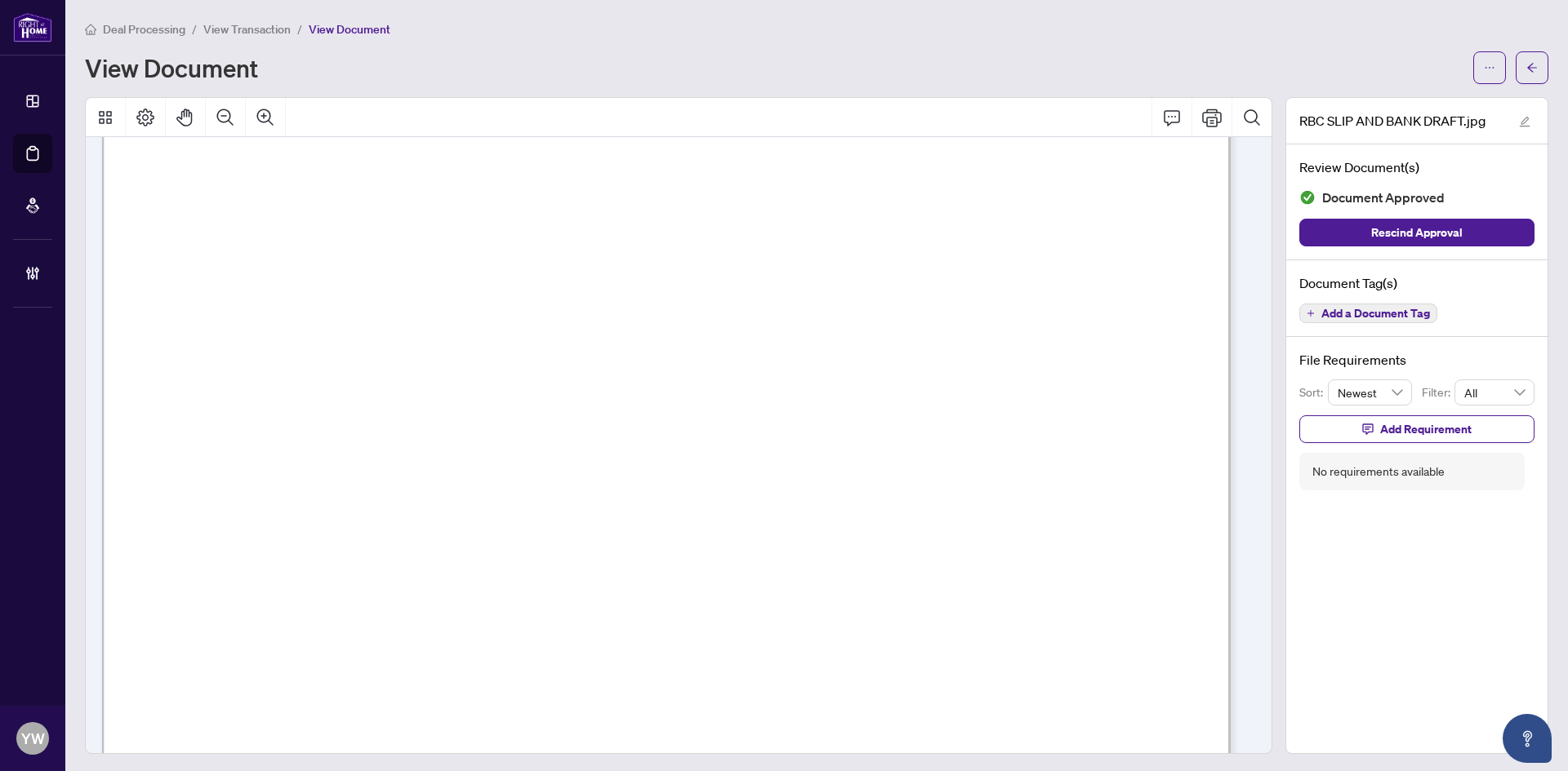
scroll to position [490, 0]
click at [1528, 67] on button "button" at bounding box center [1532, 68] width 33 height 33
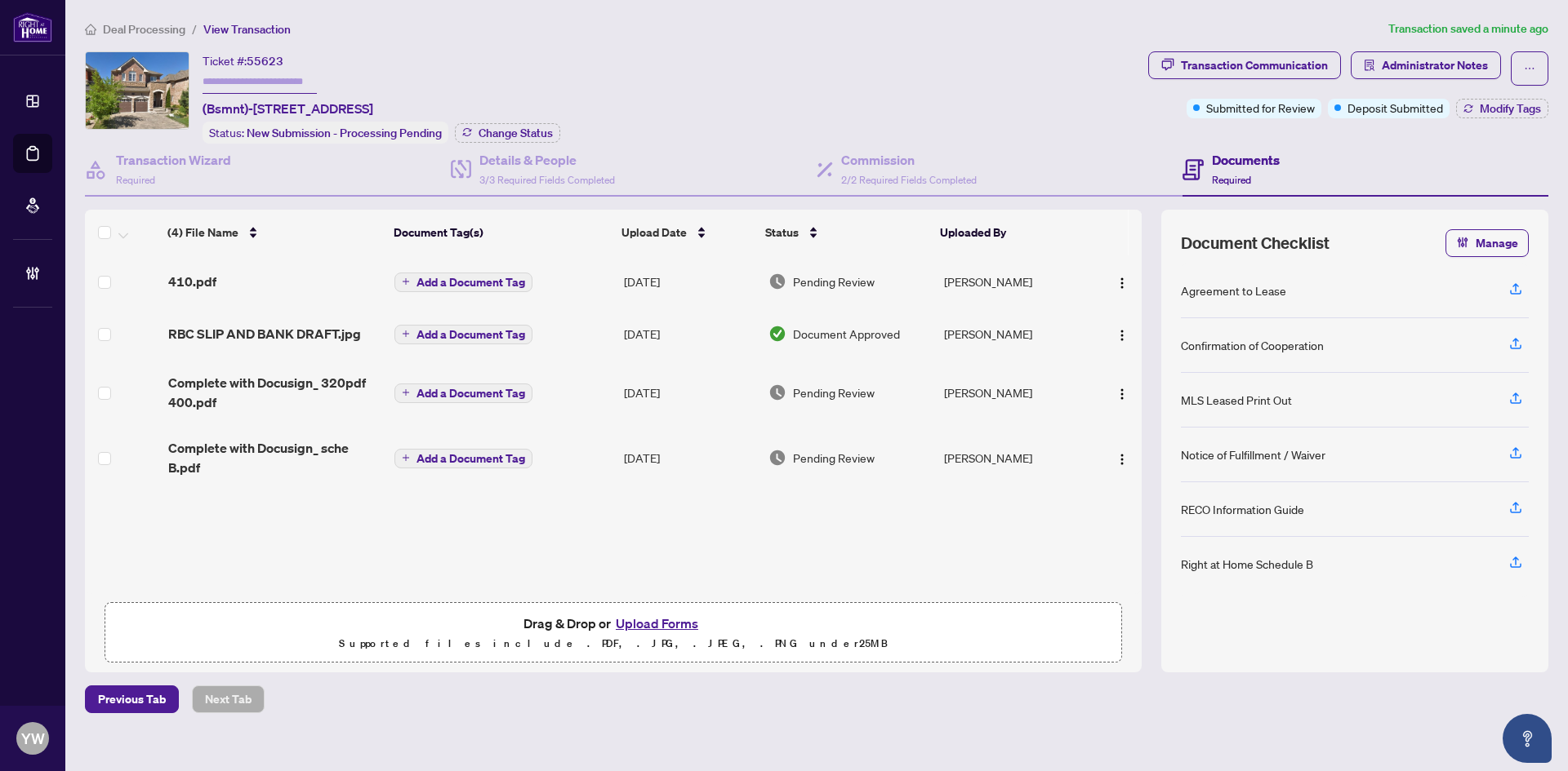
click at [312, 444] on span "Complete with Docusign_ sche B.pdf" at bounding box center [275, 457] width 214 height 40
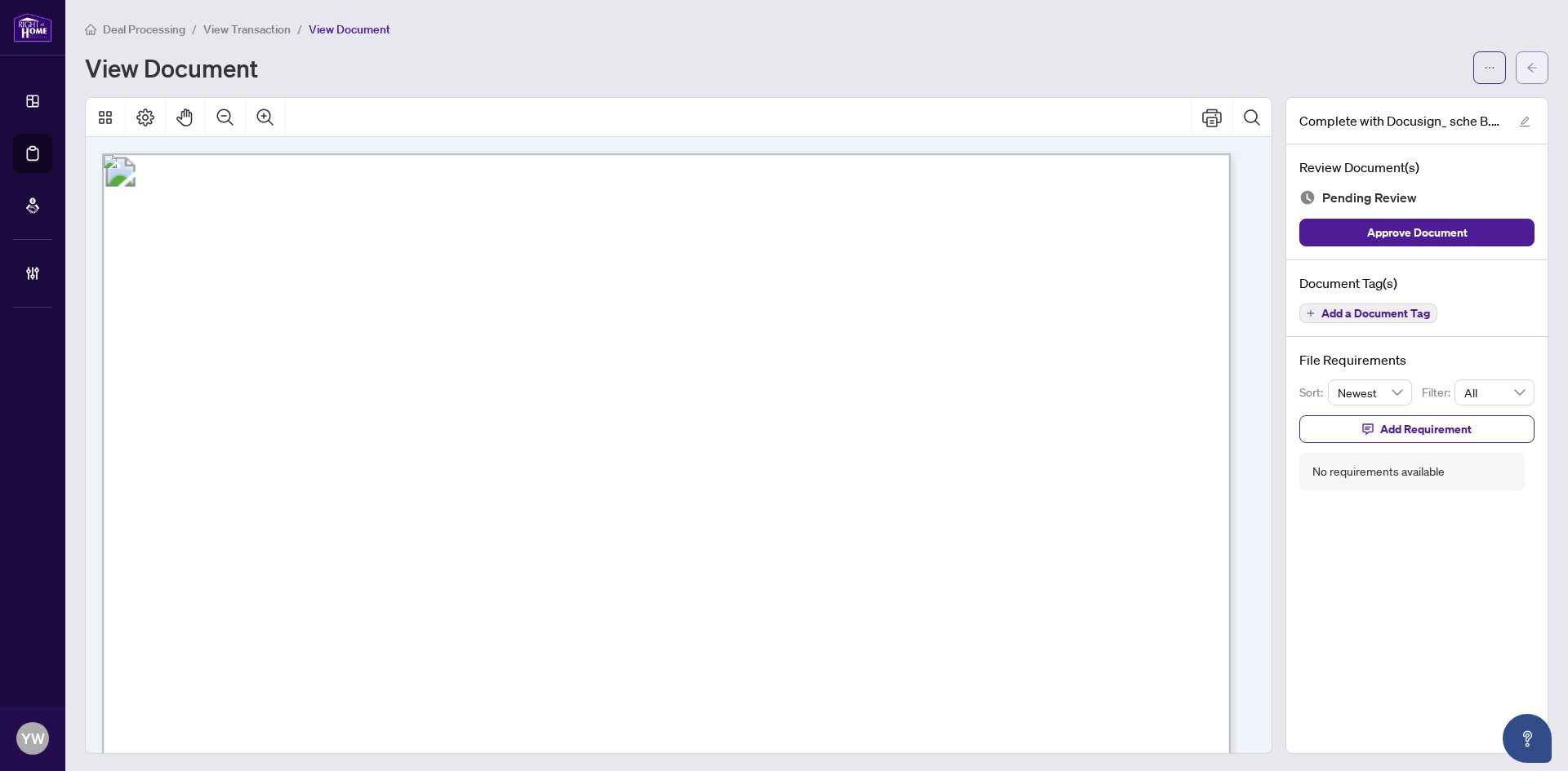
click at [1526, 71] on icon "arrow-left" at bounding box center [1532, 68] width 12 height 12
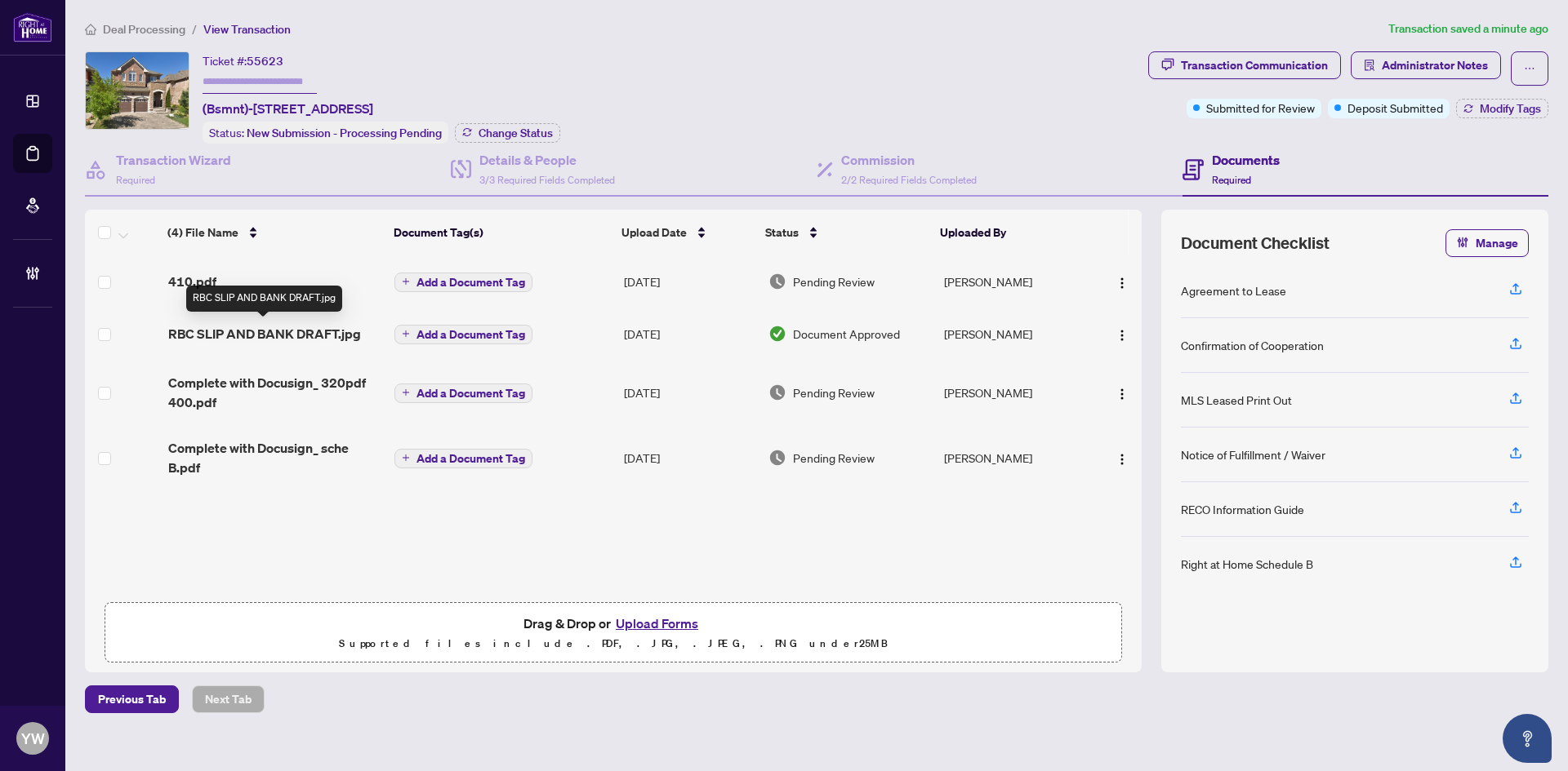
click at [294, 327] on span "RBC SLIP AND BANK DRAFT.jpg" at bounding box center [265, 334] width 193 height 19
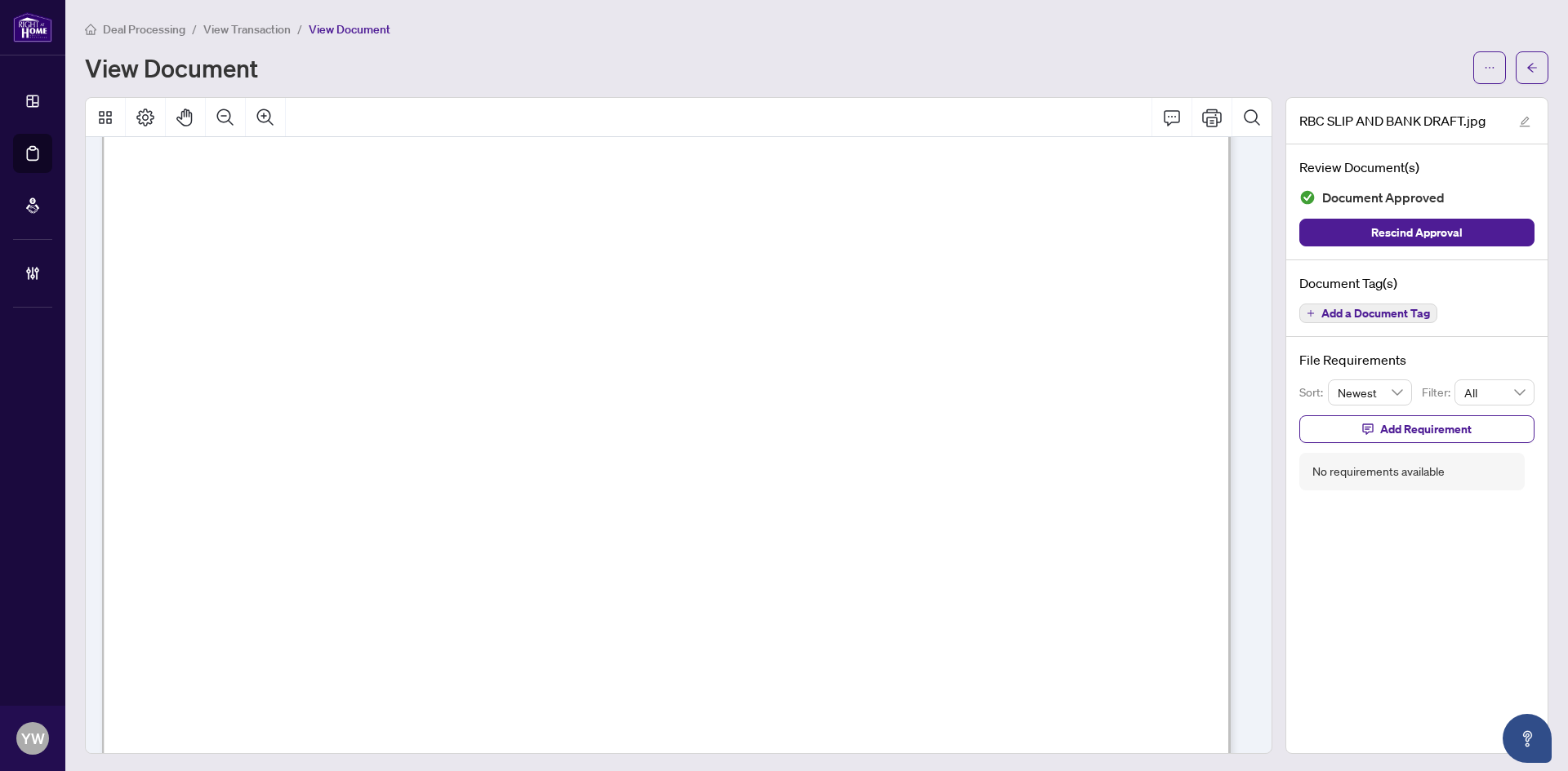
scroll to position [245, 0]
click at [1528, 67] on button "button" at bounding box center [1532, 68] width 33 height 33
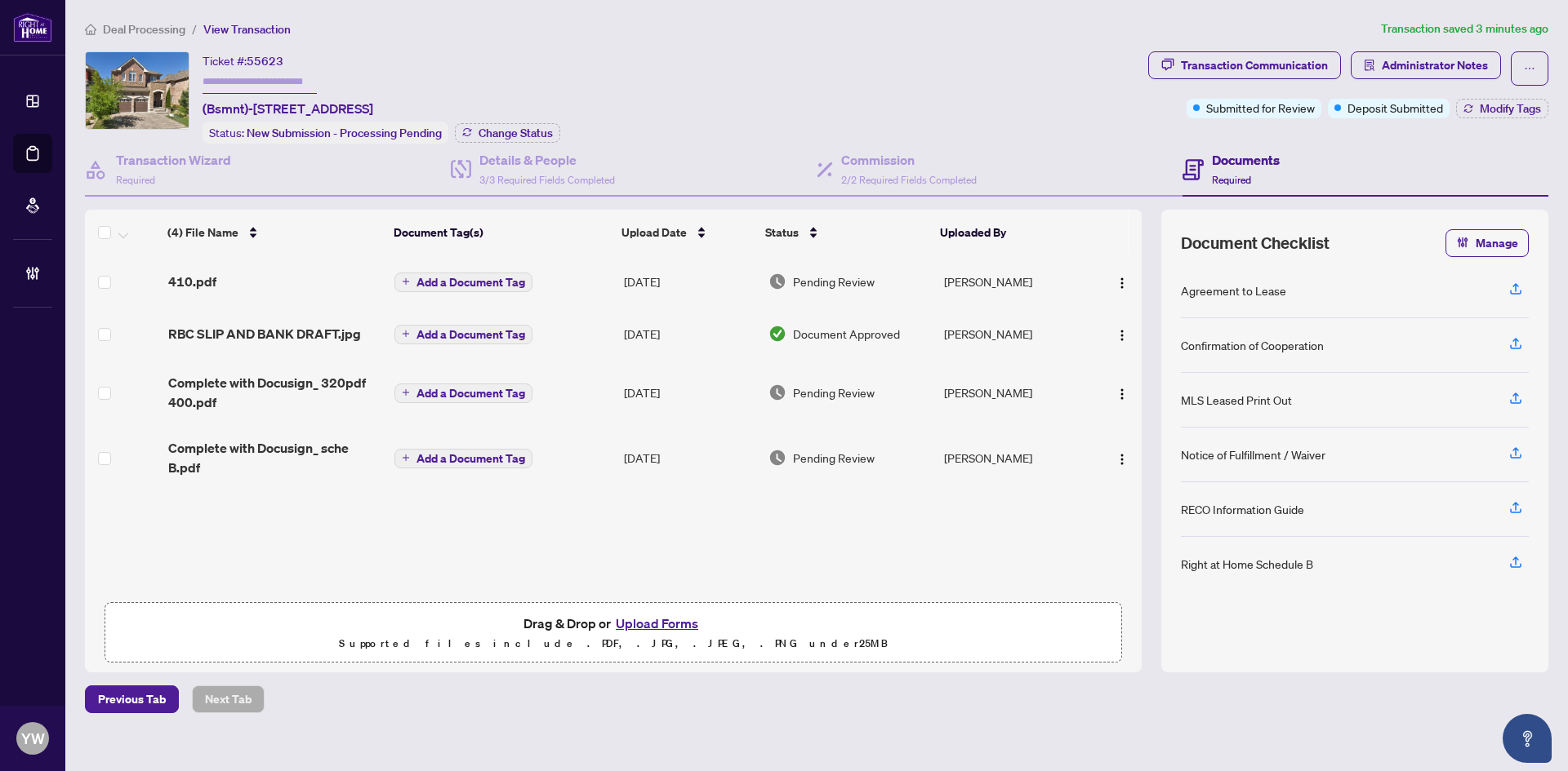
click at [543, 511] on div "(4) File Name Document Tag(s) Upload Date Status Uploaded By 410.pdf Add a Docu…" at bounding box center [613, 425] width 1057 height 339
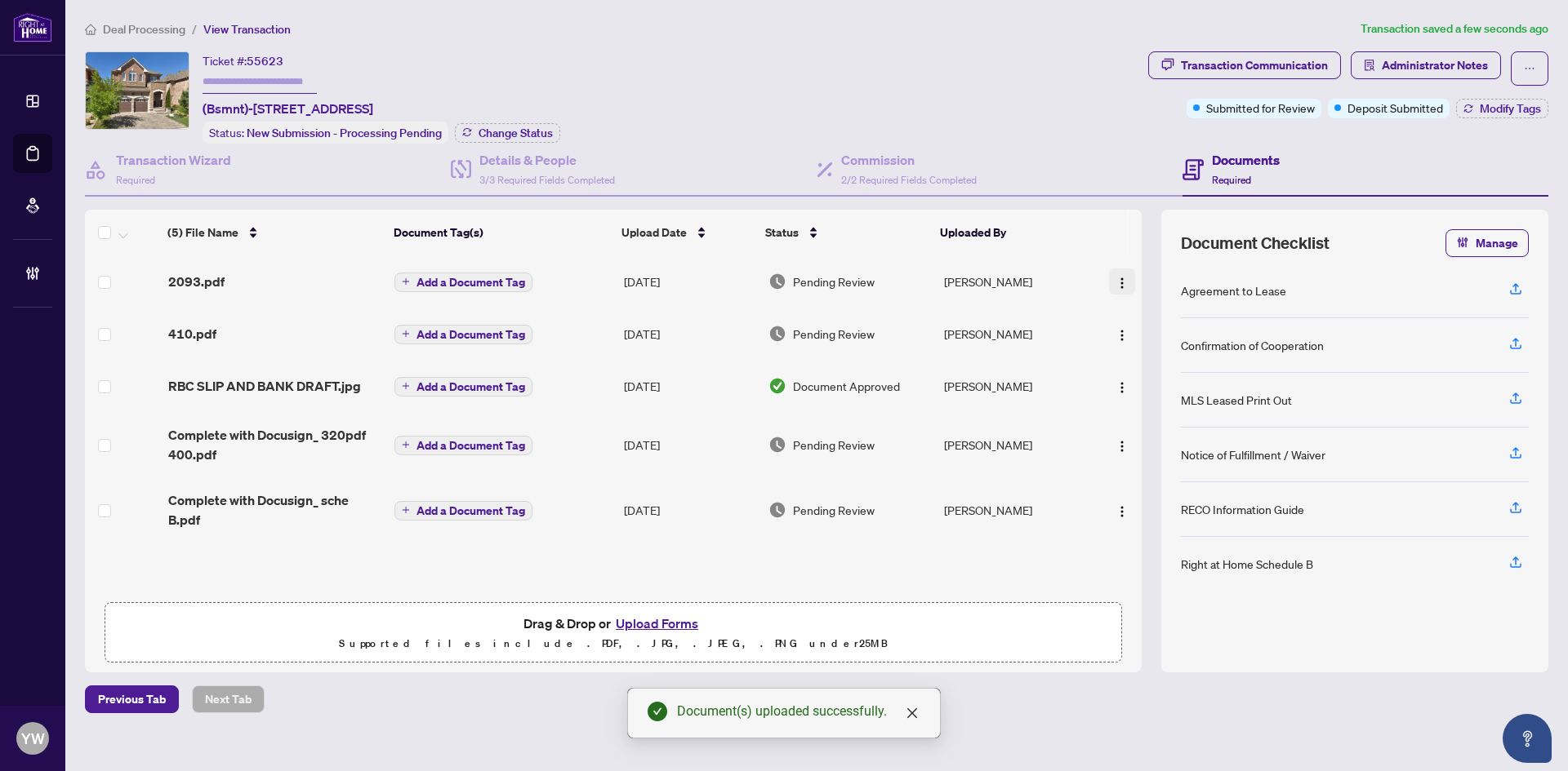
click at [1120, 273] on span "button" at bounding box center [1122, 282] width 14 height 18
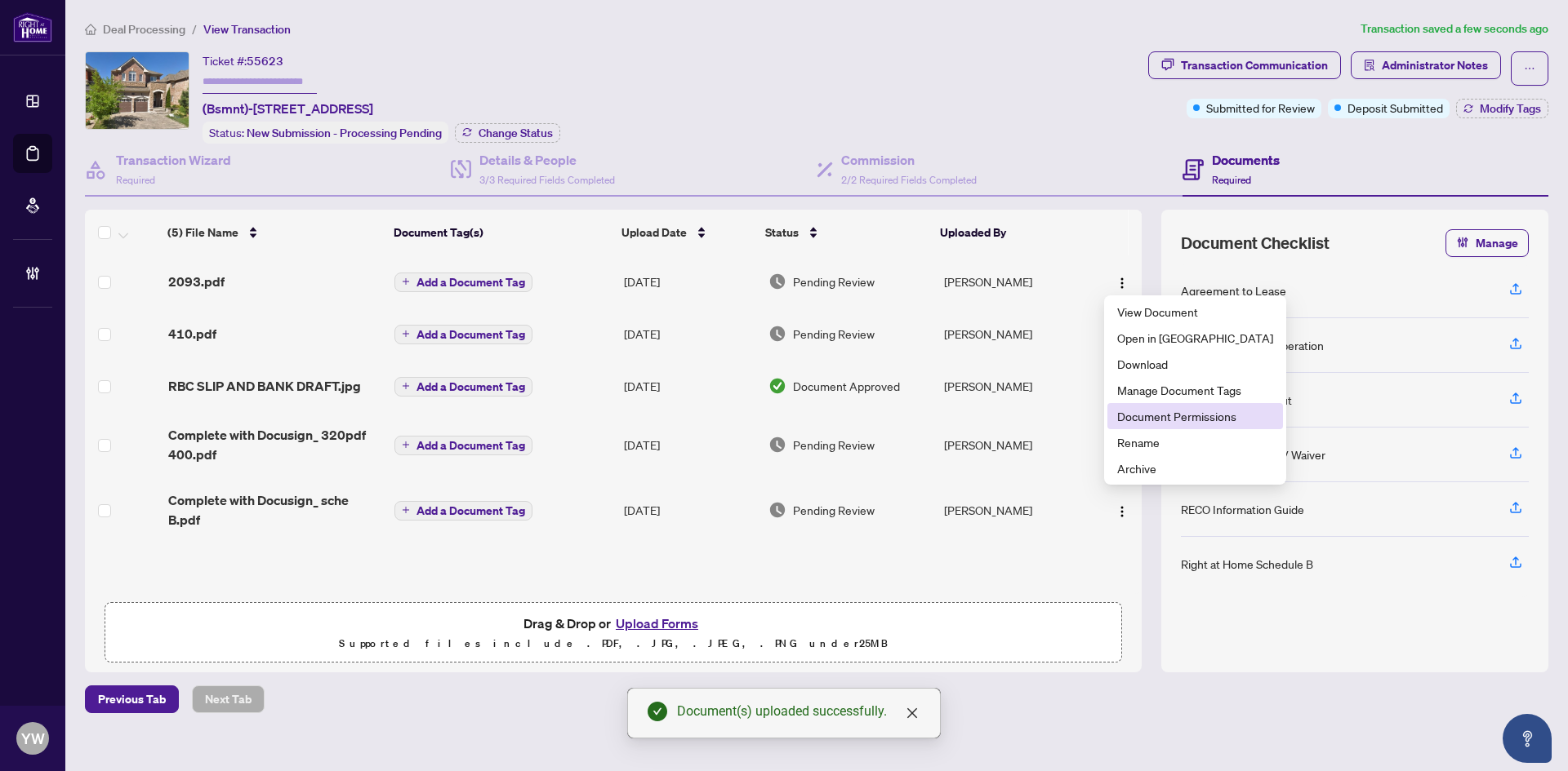
click at [1166, 414] on span "Document Permissions" at bounding box center [1195, 416] width 156 height 18
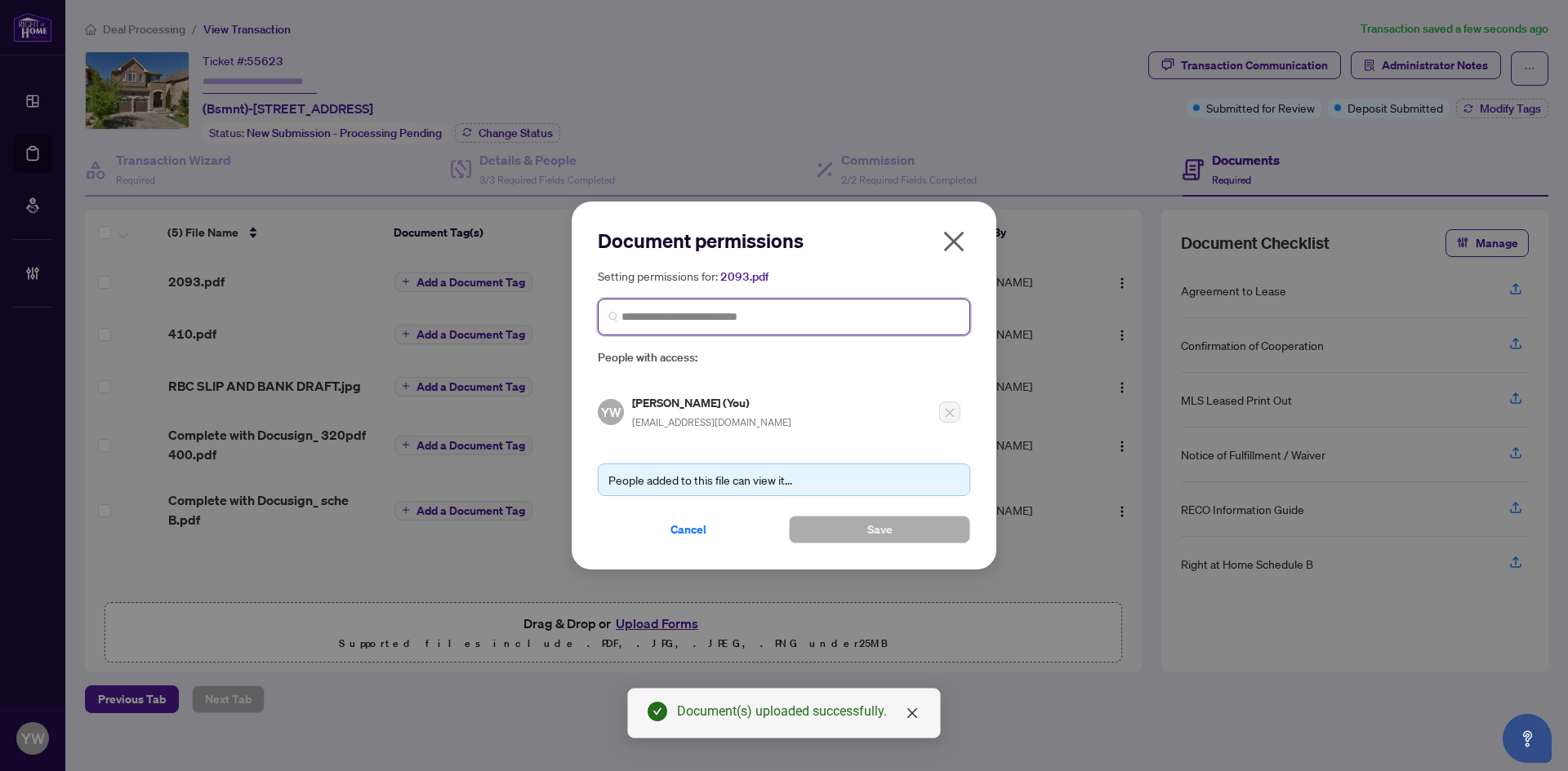
click at [761, 310] on input "search" at bounding box center [791, 317] width 338 height 17
type input "*********"
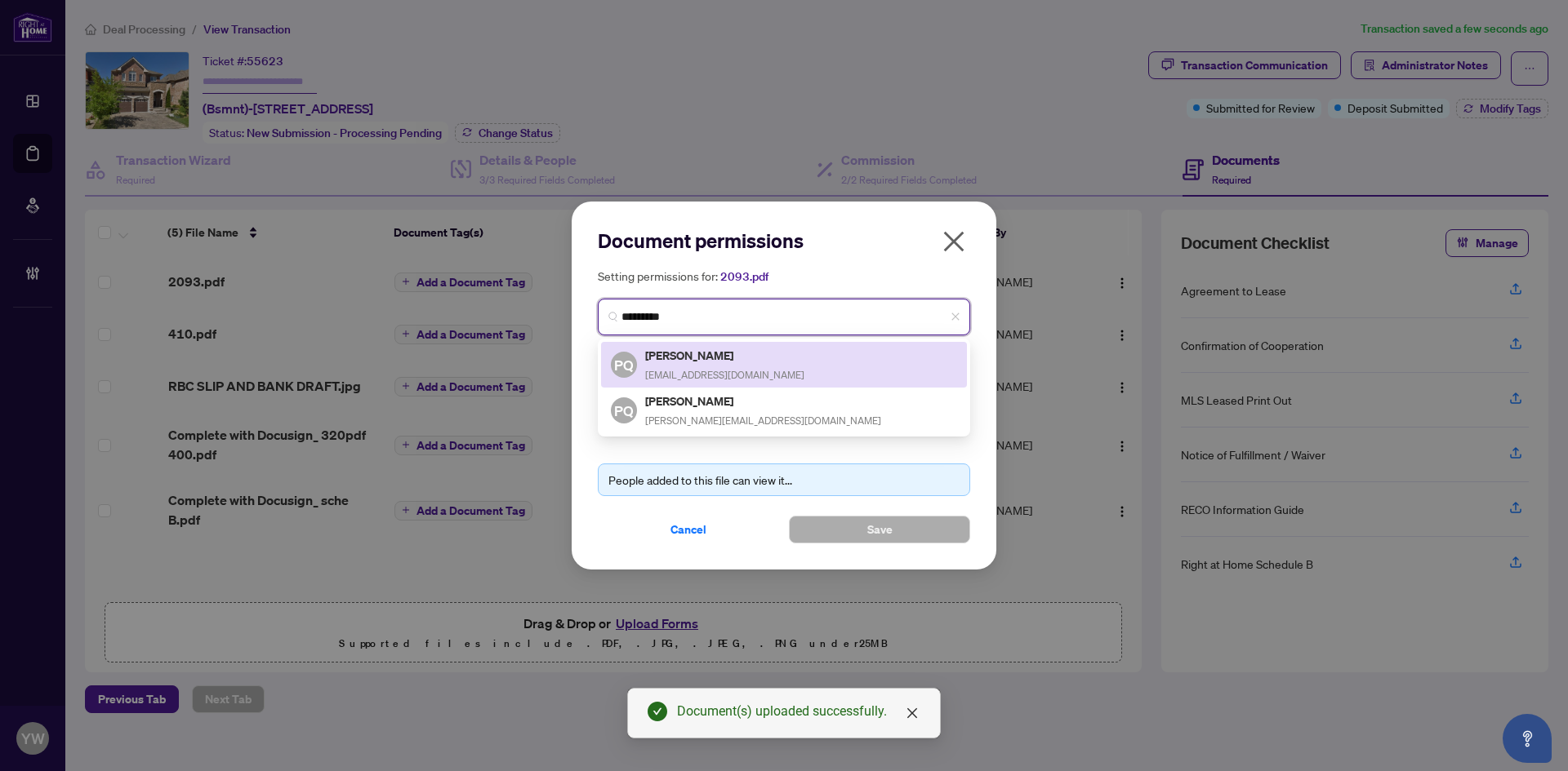
click at [762, 368] on div "PQ [PERSON_NAME] [EMAIL_ADDRESS][DOMAIN_NAME]" at bounding box center [784, 365] width 347 height 38
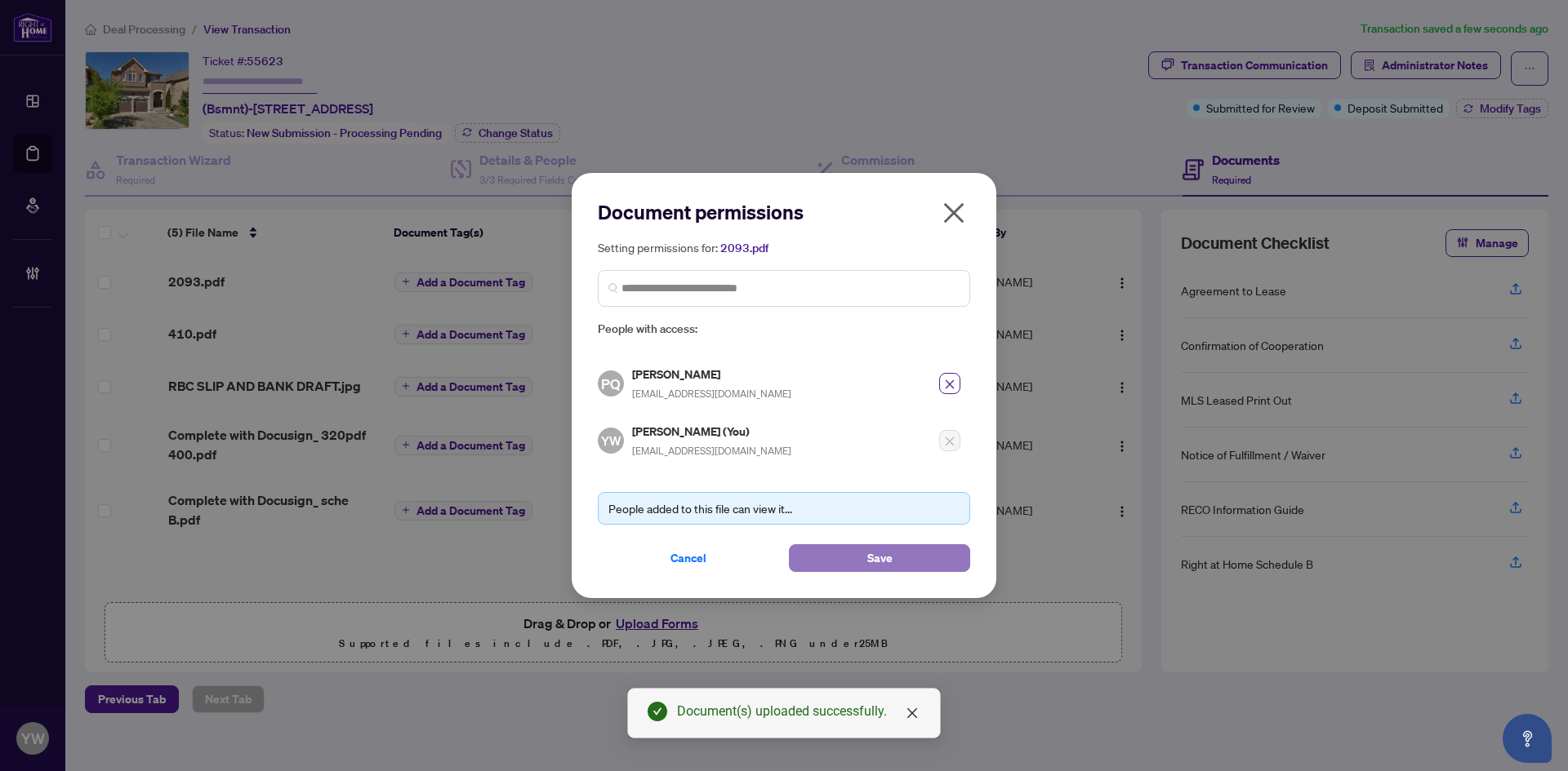
click at [857, 558] on button "Save" at bounding box center [880, 558] width 182 height 28
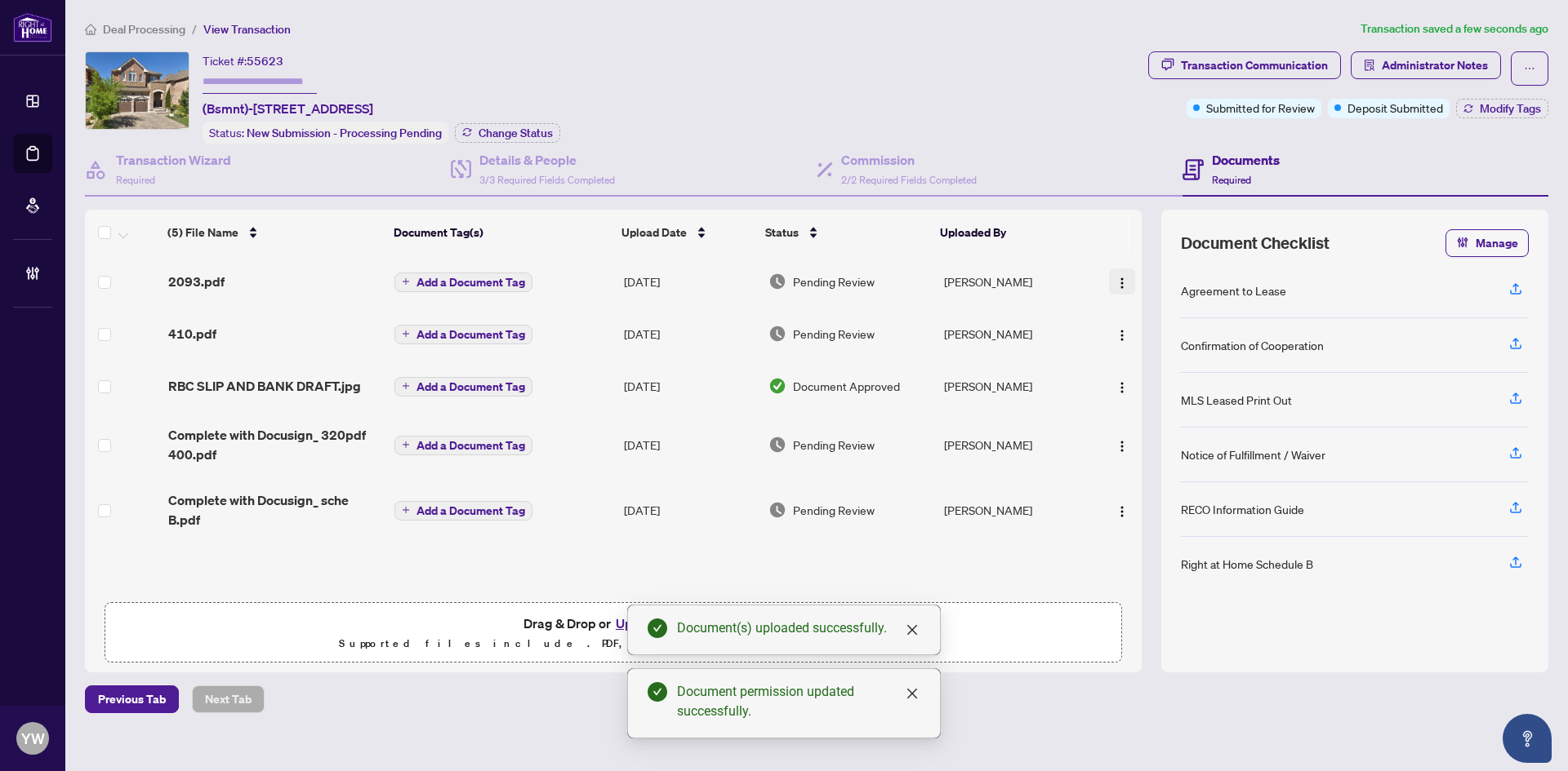
click at [1115, 284] on img "button" at bounding box center [1122, 284] width 14 height 14
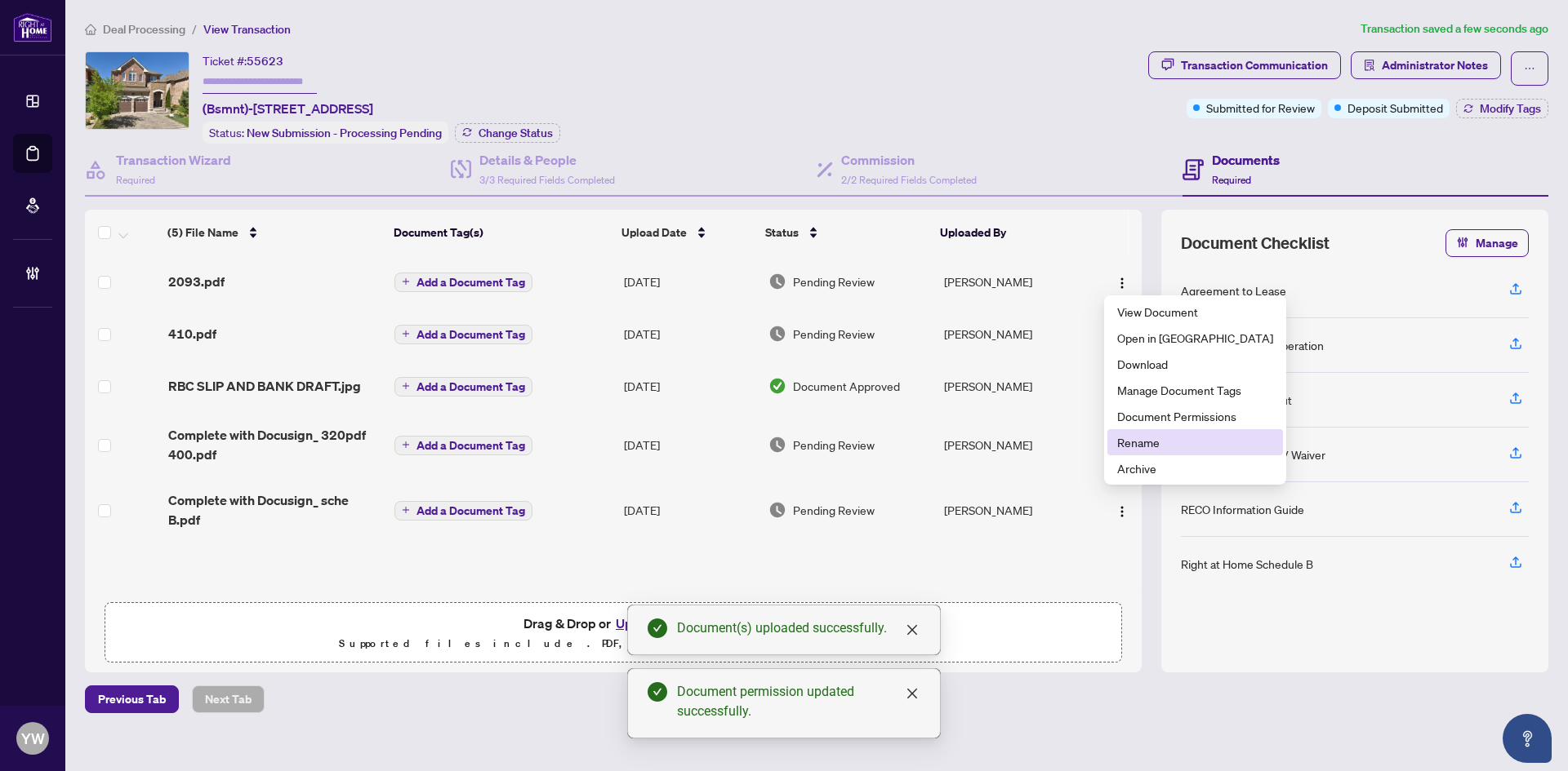
click at [1147, 442] on span "Rename" at bounding box center [1195, 442] width 156 height 18
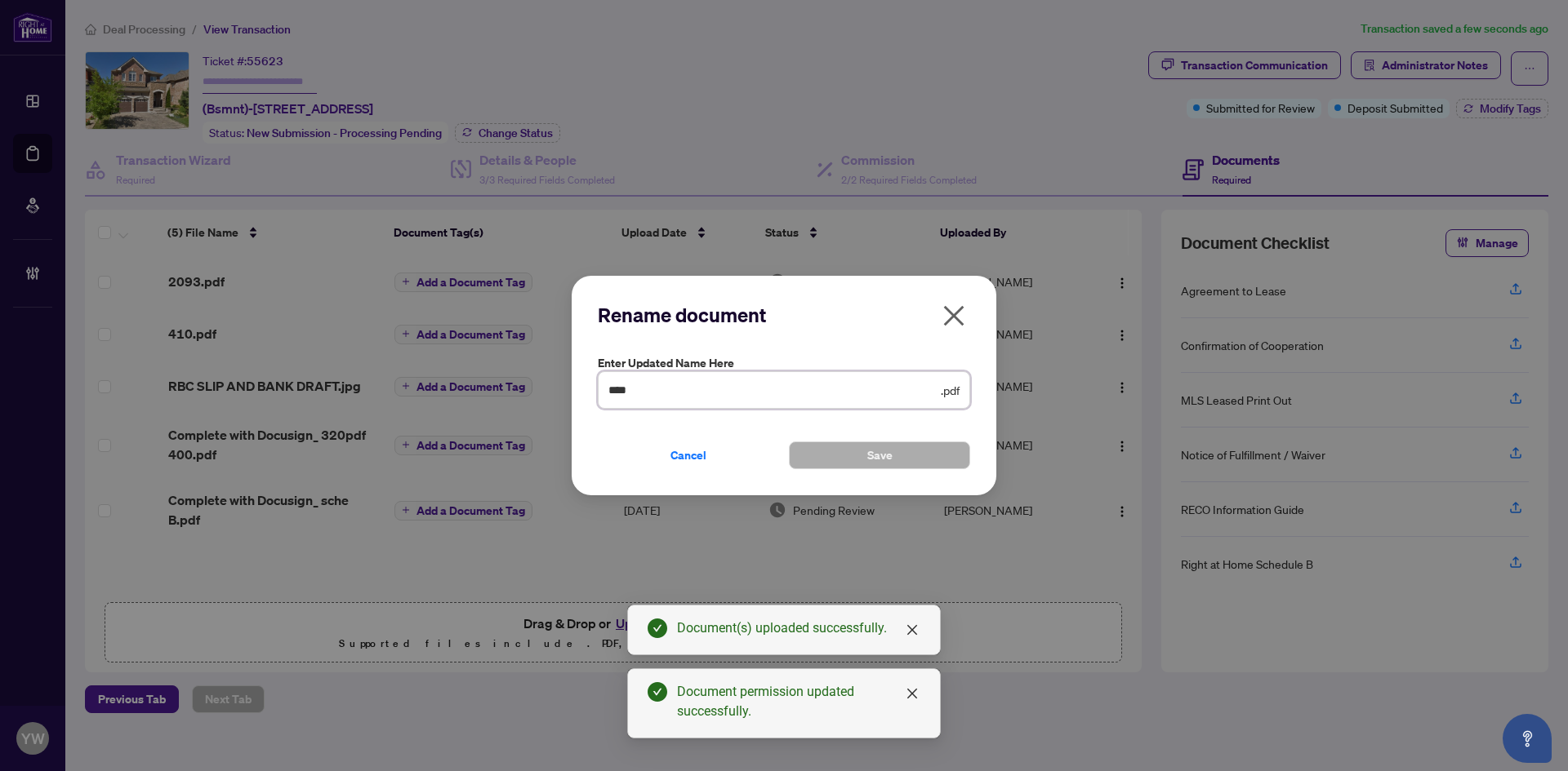
click at [549, 390] on div "Rename document Enter updated name here **** .pdf Cancel Save Cancel OK" at bounding box center [784, 385] width 1568 height 771
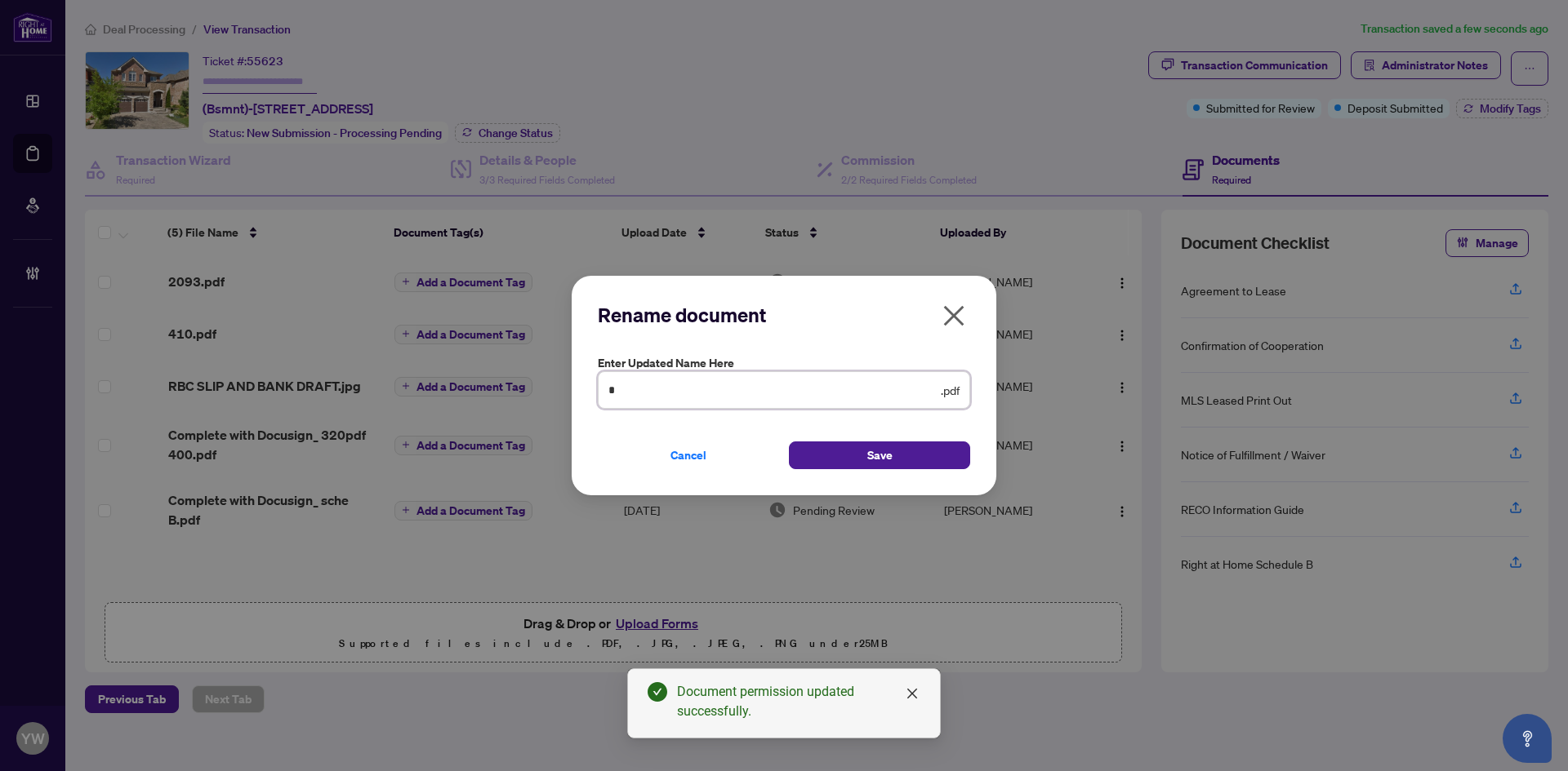
type input "**********"
click at [919, 455] on button "Save" at bounding box center [880, 455] width 182 height 28
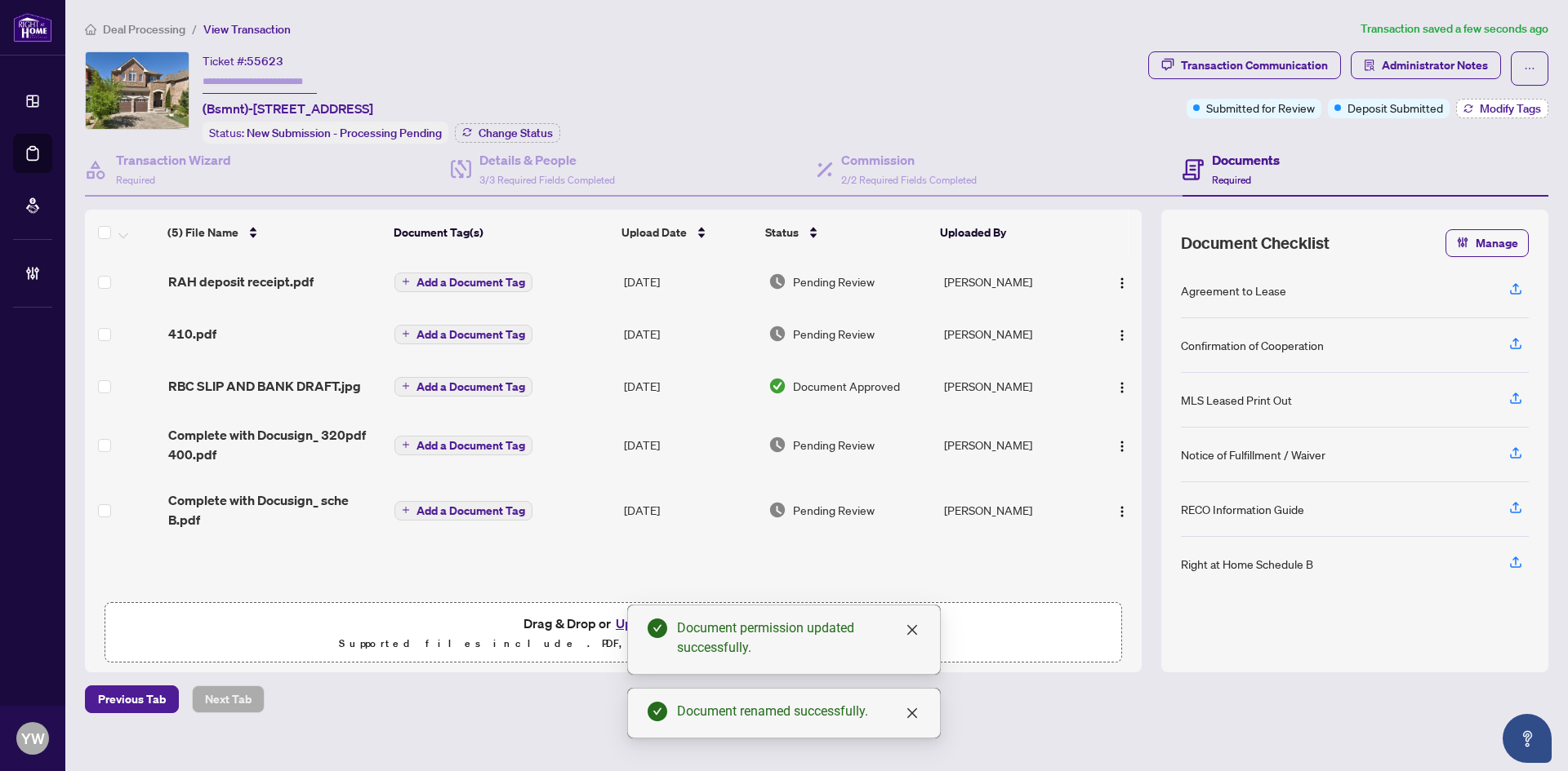
click at [1498, 107] on span "Modify Tags" at bounding box center [1510, 109] width 61 height 12
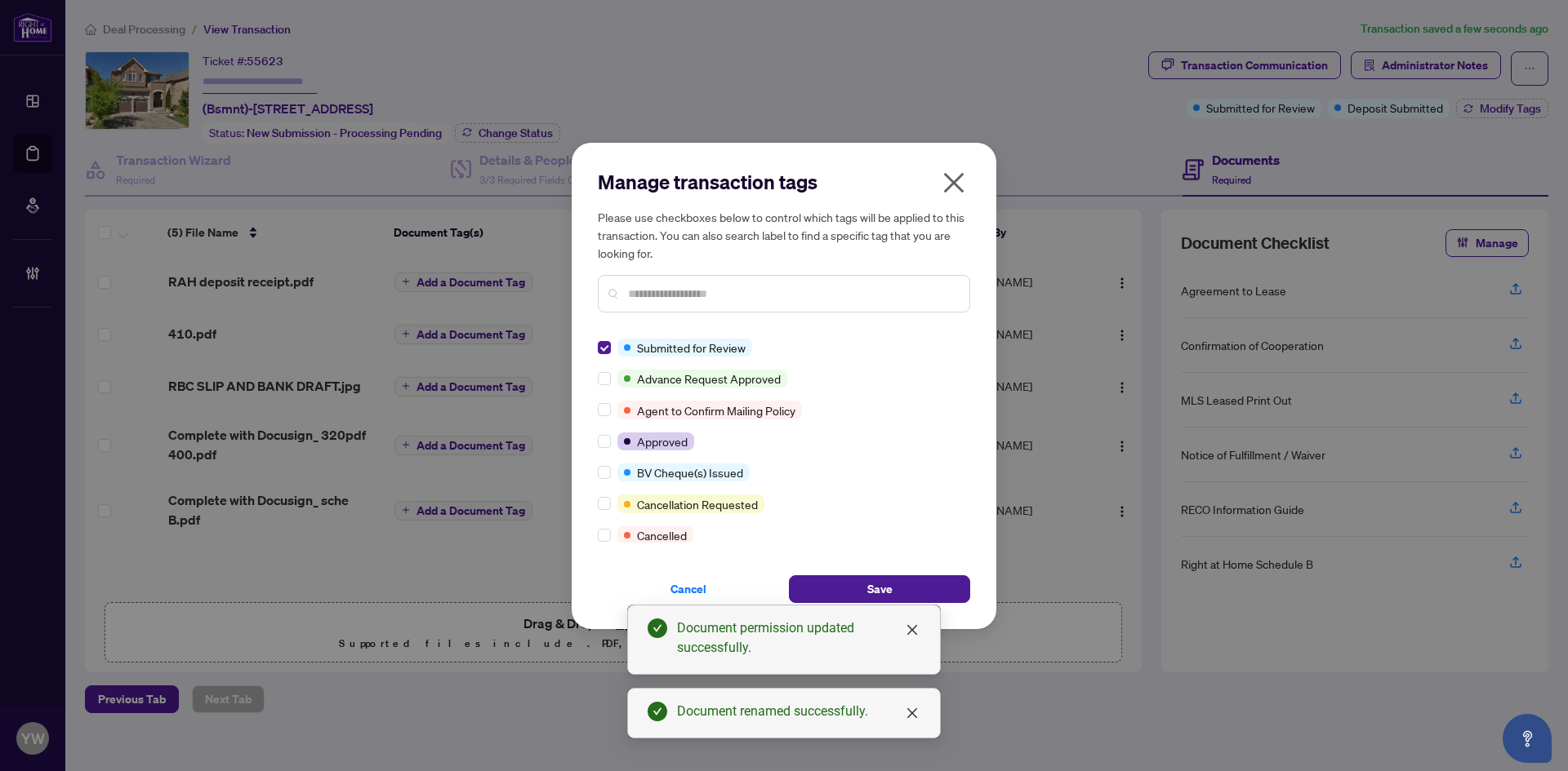
click at [907, 573] on div "Cancel Save" at bounding box center [784, 579] width 373 height 47
click at [916, 587] on button "Save" at bounding box center [880, 589] width 182 height 28
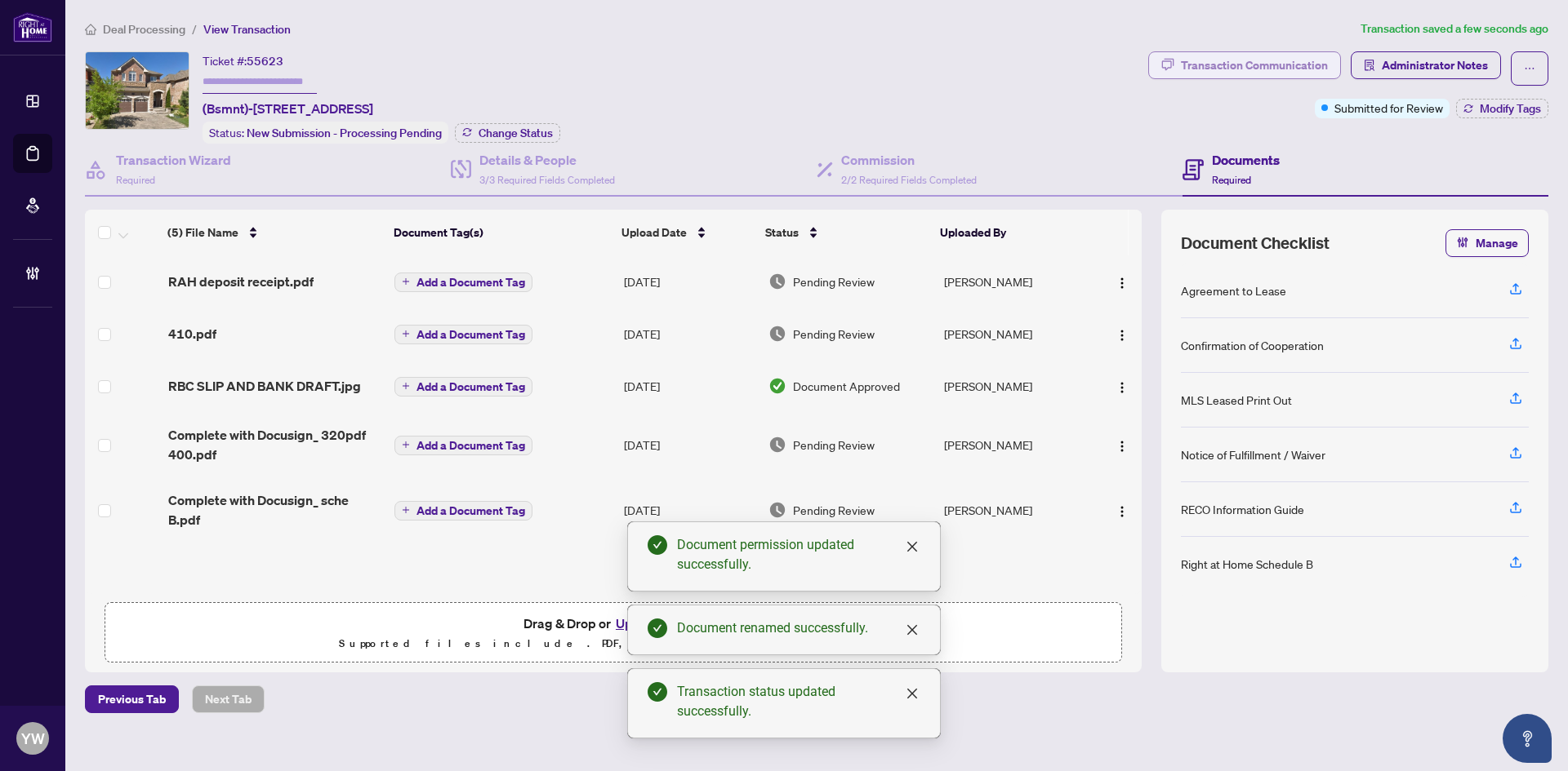
click at [1257, 63] on div "Transaction Communication" at bounding box center [1254, 65] width 147 height 26
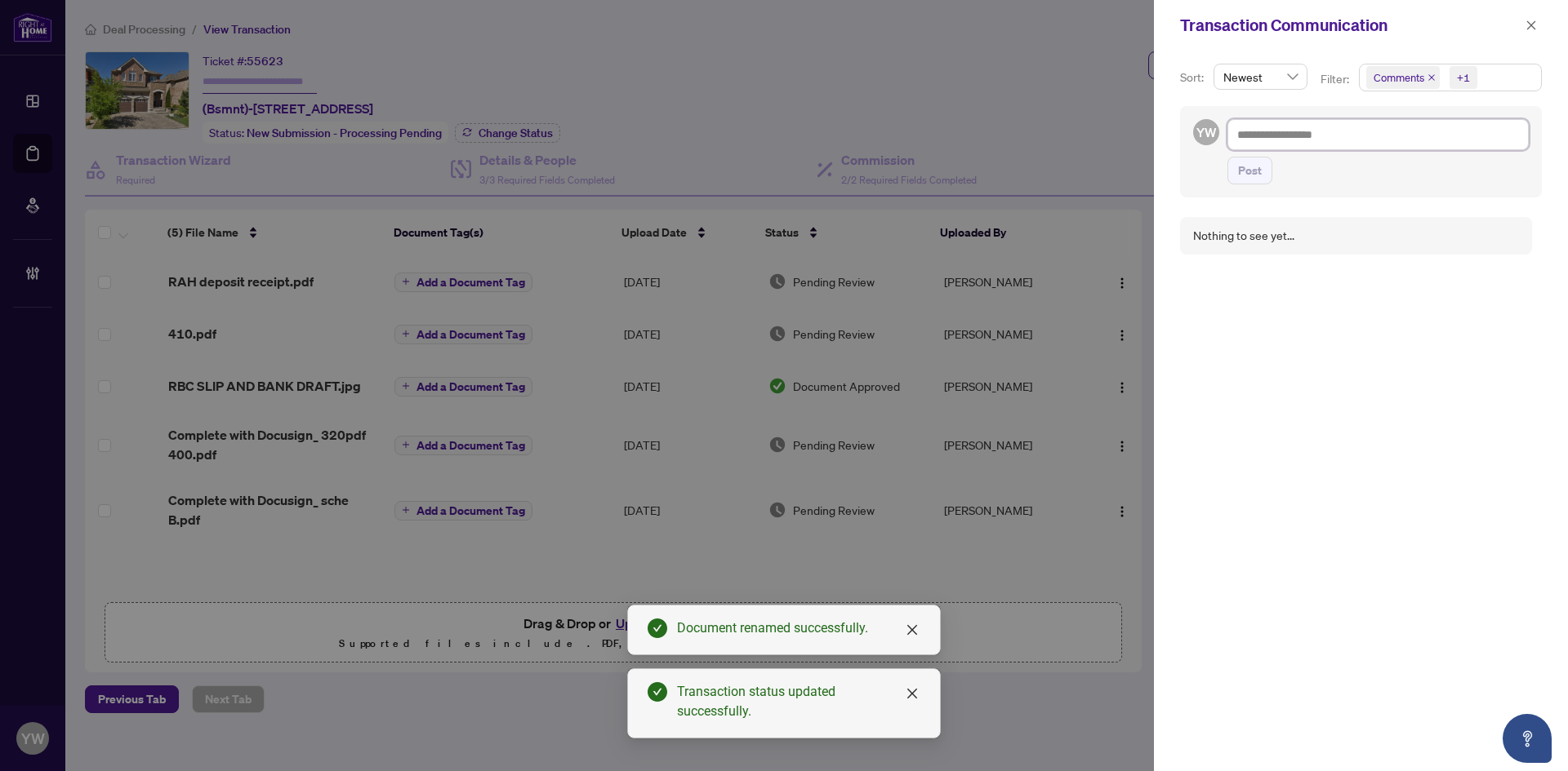
click at [1271, 145] on textarea at bounding box center [1378, 134] width 301 height 31
paste textarea "**********"
type textarea "**********"
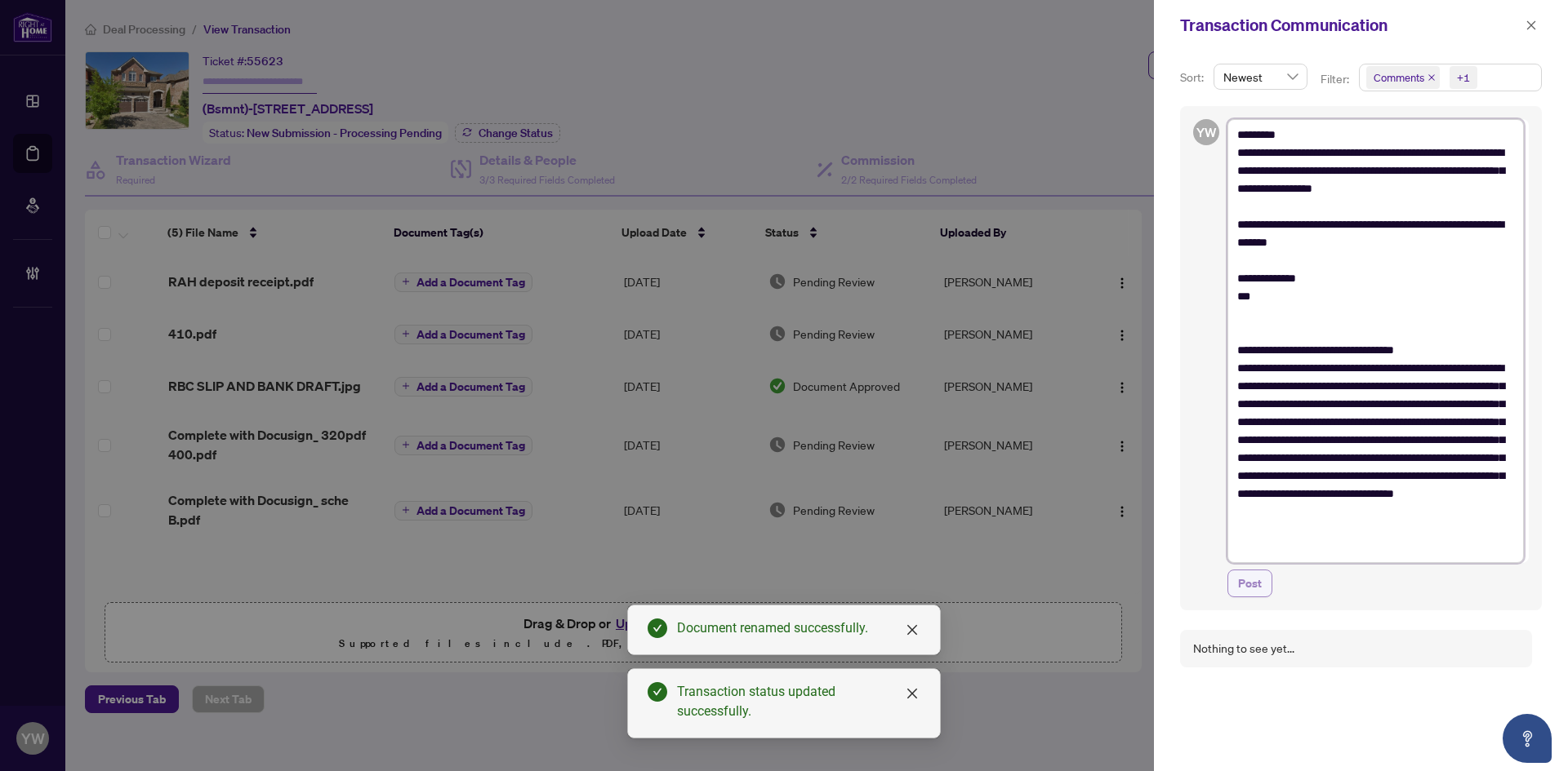
type textarea "**********"
click at [1247, 579] on span "Post" at bounding box center [1249, 583] width 24 height 26
type textarea "**********"
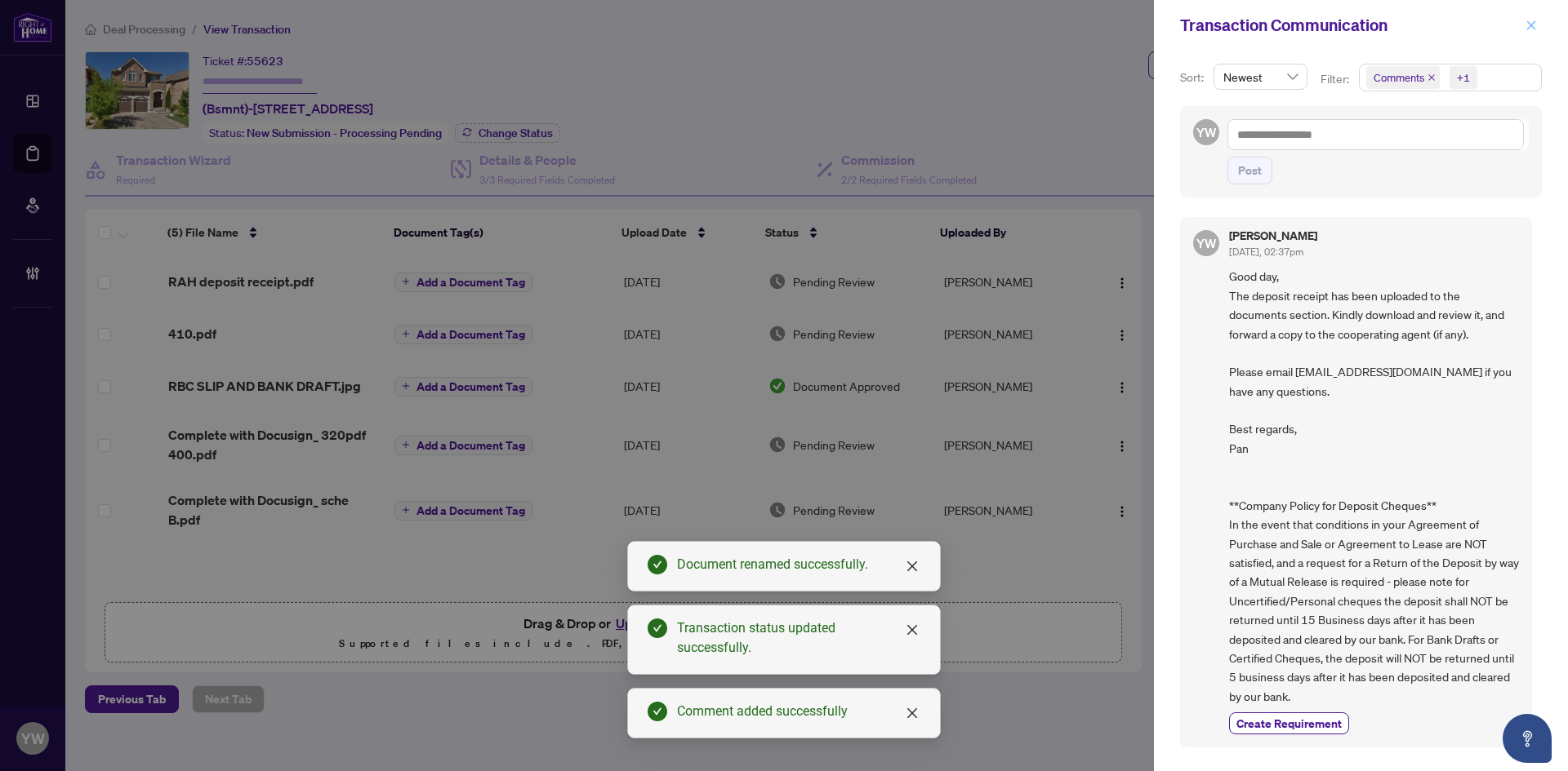
click at [1526, 18] on span "button" at bounding box center [1531, 25] width 12 height 26
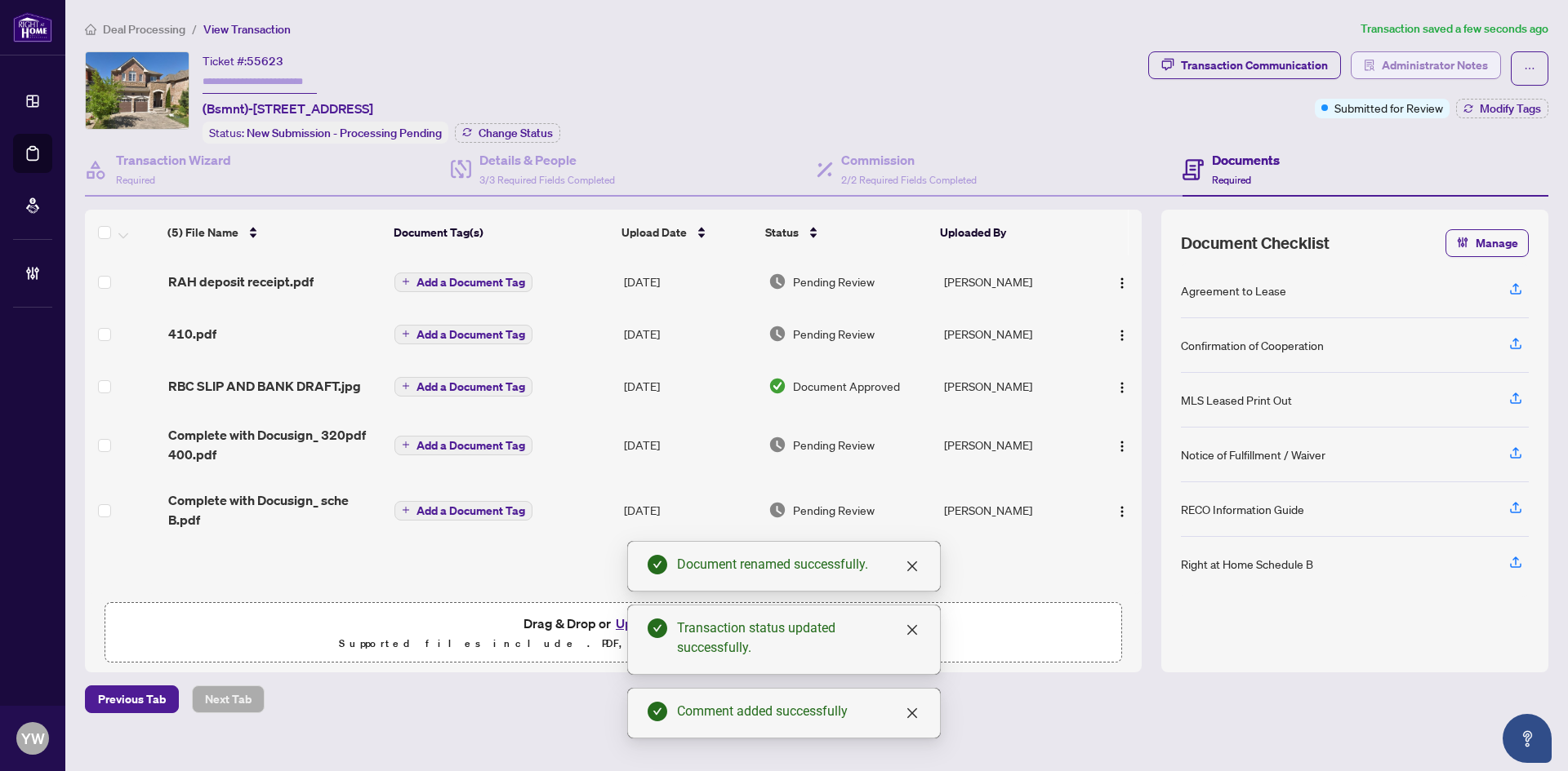
click at [1437, 66] on span "Administrator Notes" at bounding box center [1435, 65] width 106 height 26
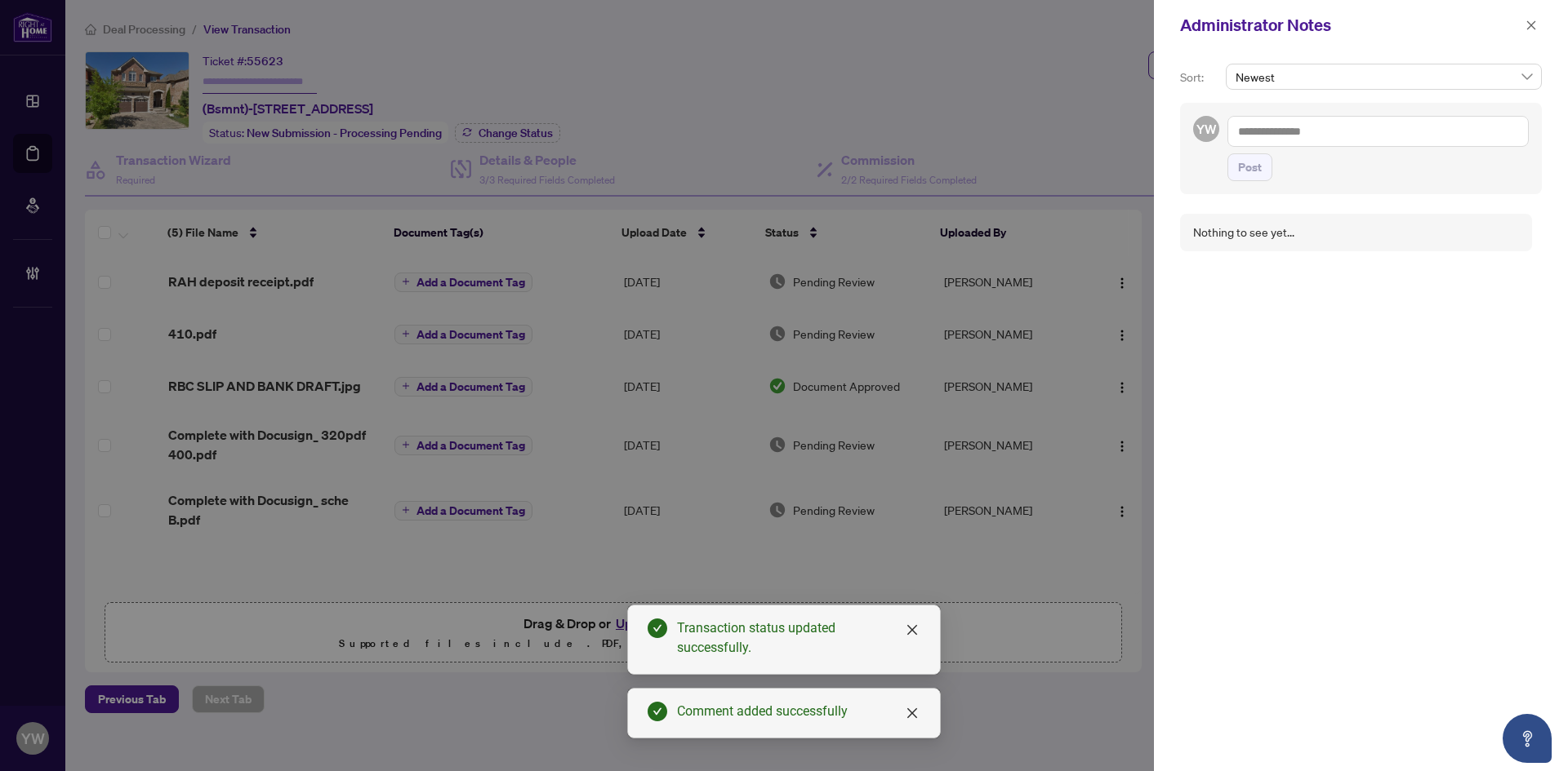
click at [1318, 140] on textarea at bounding box center [1378, 131] width 301 height 31
paste textarea "**********"
type textarea "**********"
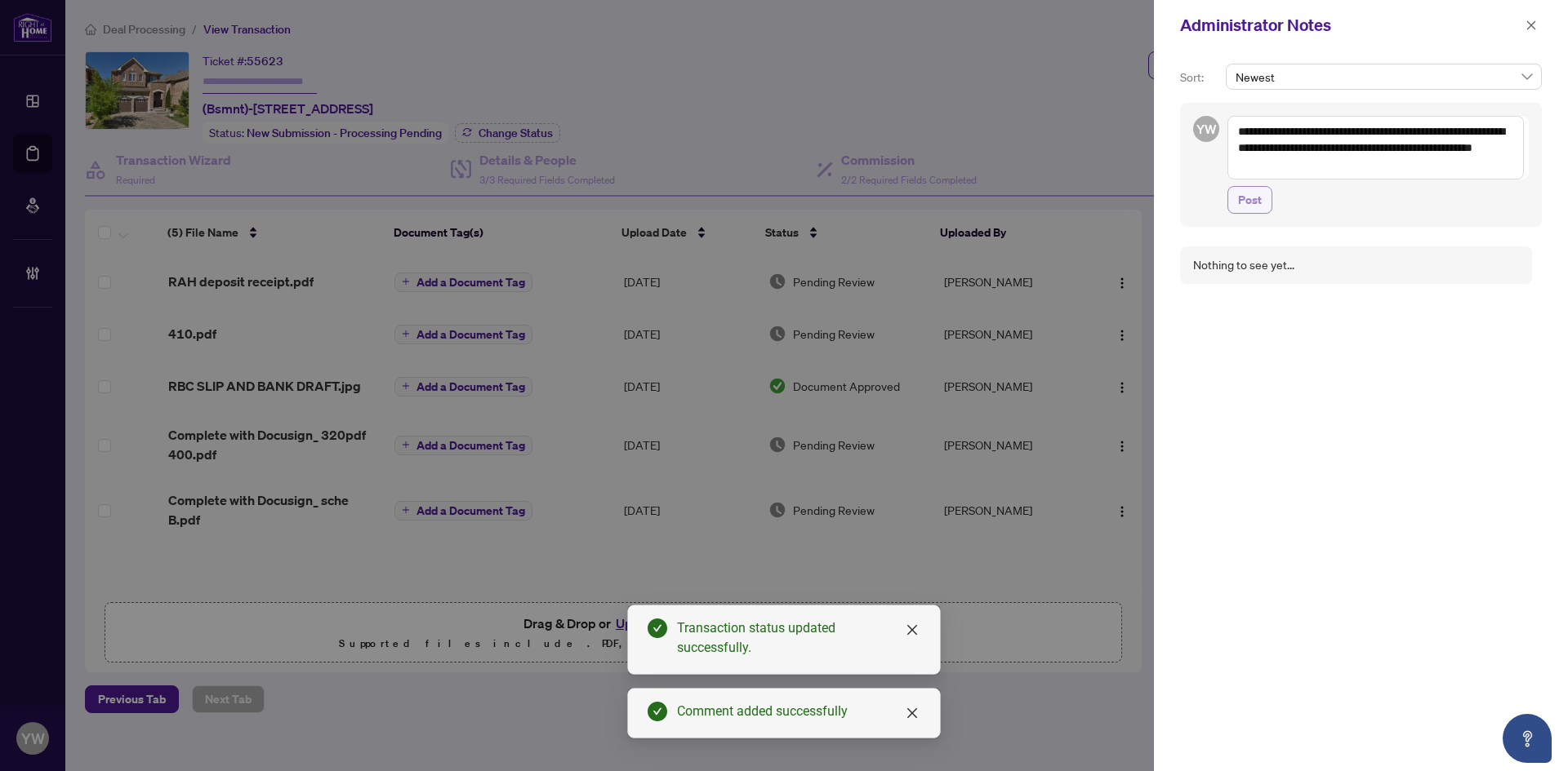
click at [1262, 201] on button "Post" at bounding box center [1249, 200] width 45 height 28
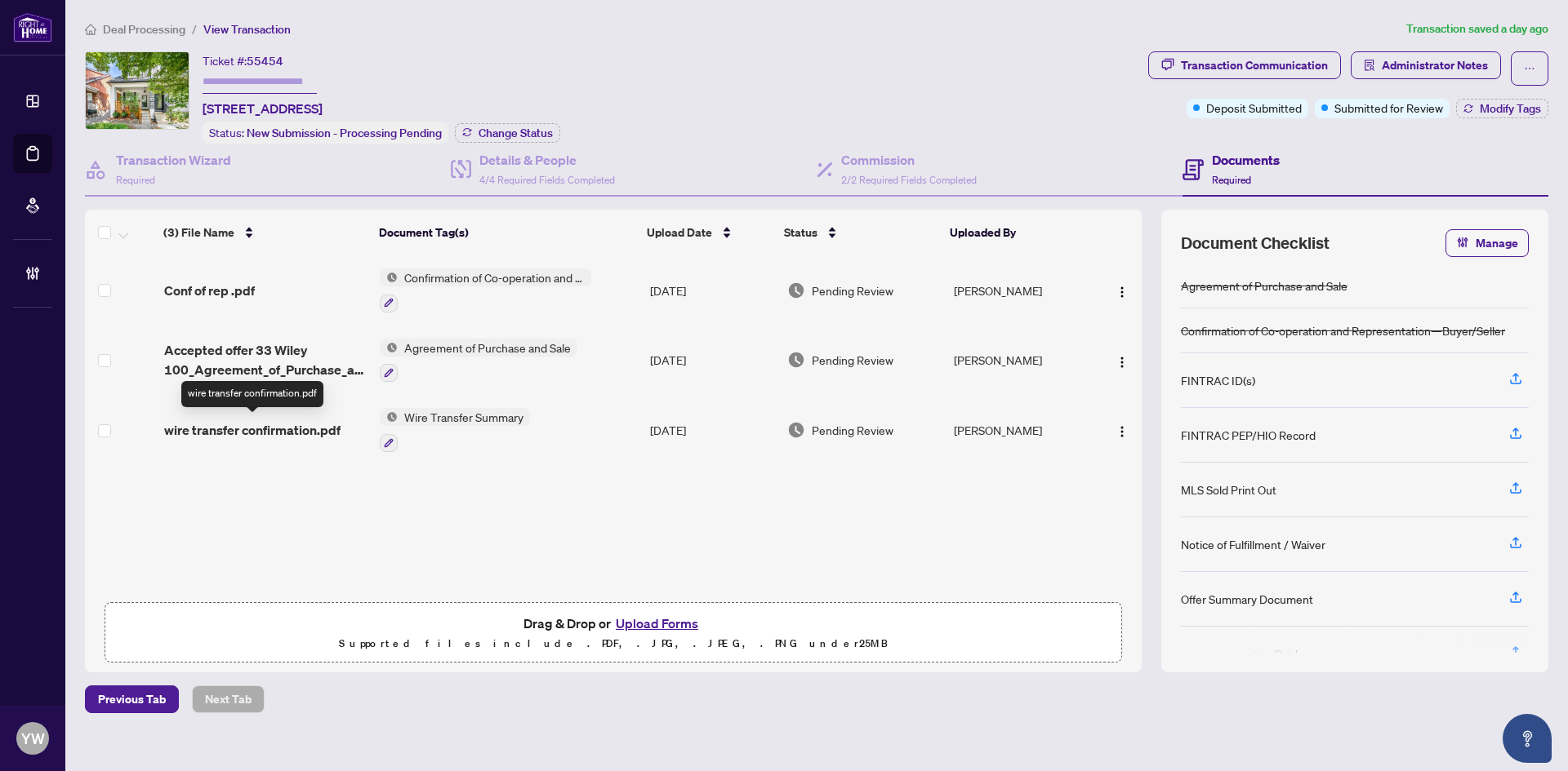
click at [327, 434] on span "wire transfer confirmation.pdf" at bounding box center [252, 430] width 177 height 19
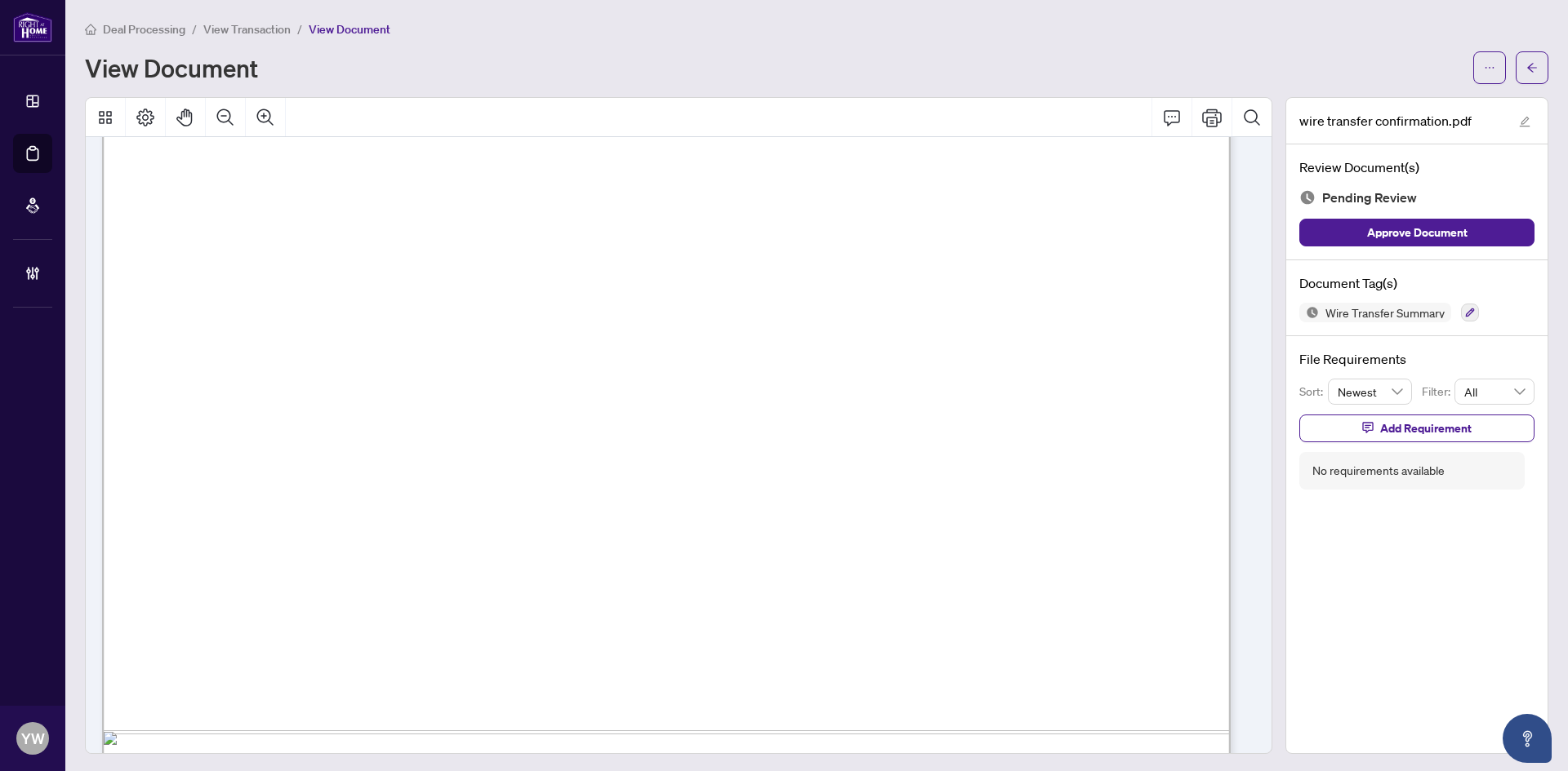
scroll to position [816, 0]
click at [1519, 119] on icon "edit" at bounding box center [1525, 122] width 12 height 12
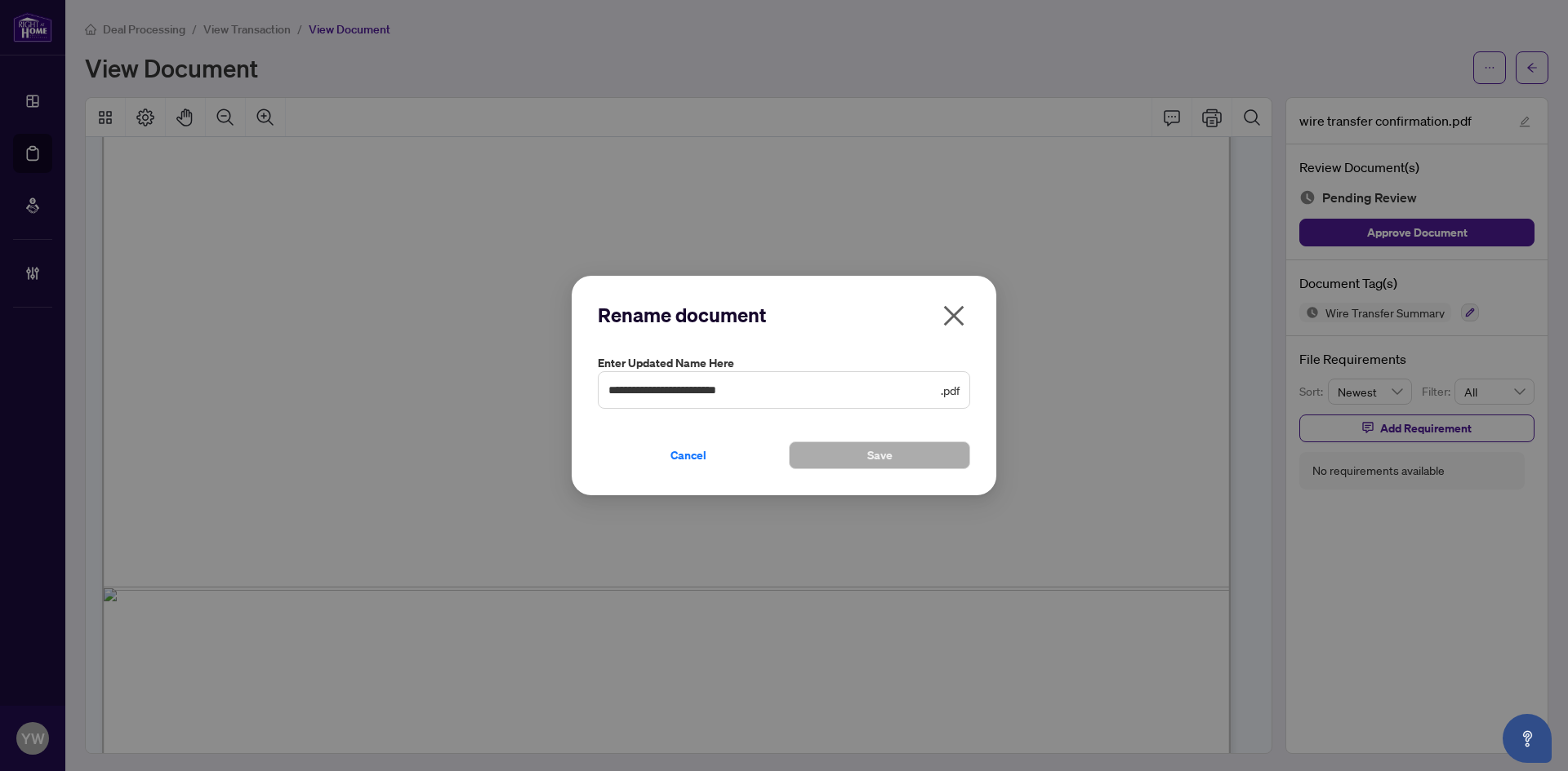
click at [949, 319] on icon "close" at bounding box center [954, 315] width 20 height 20
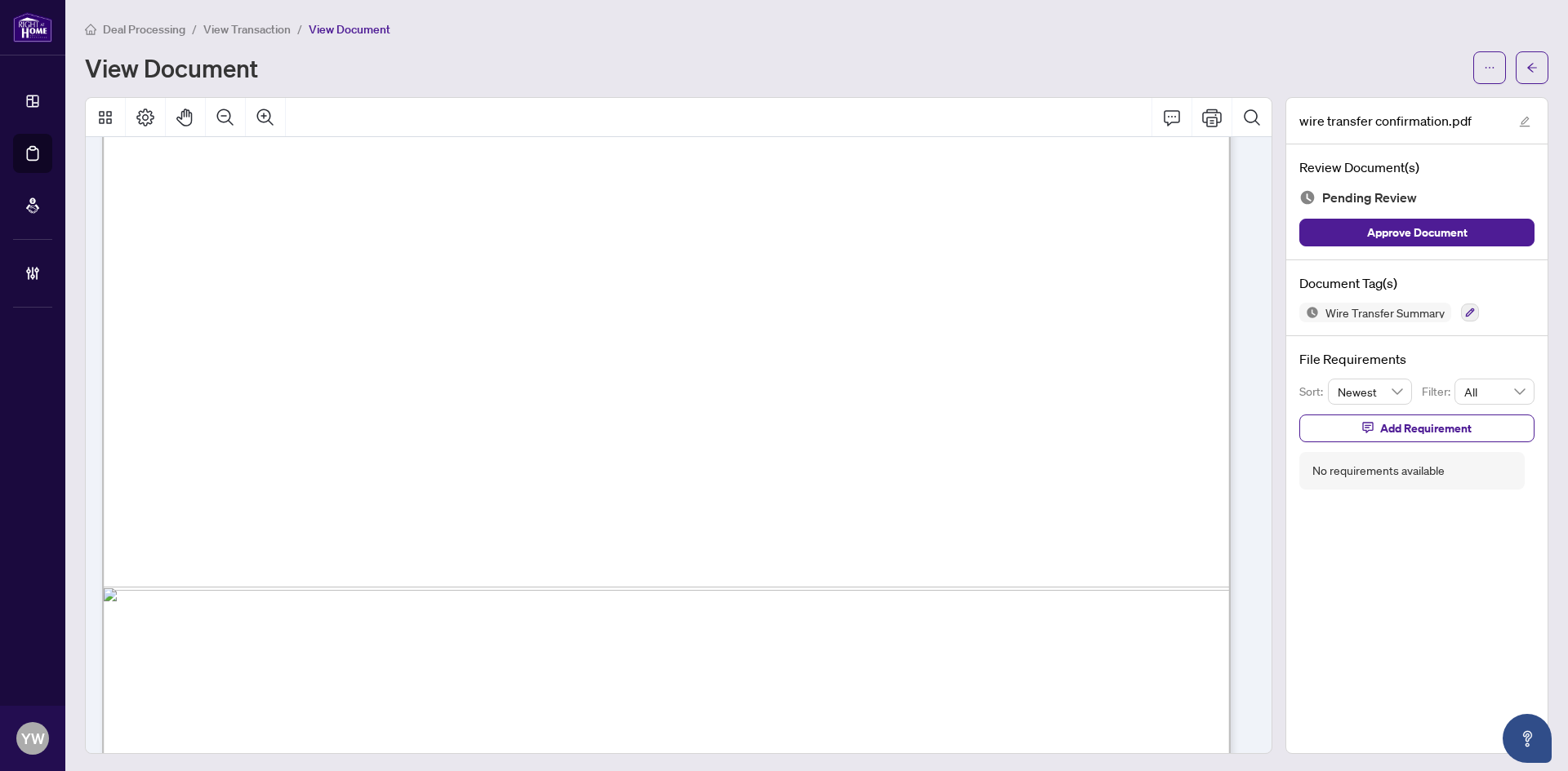
click at [1389, 235] on span "Approve Document" at bounding box center [1417, 233] width 100 height 26
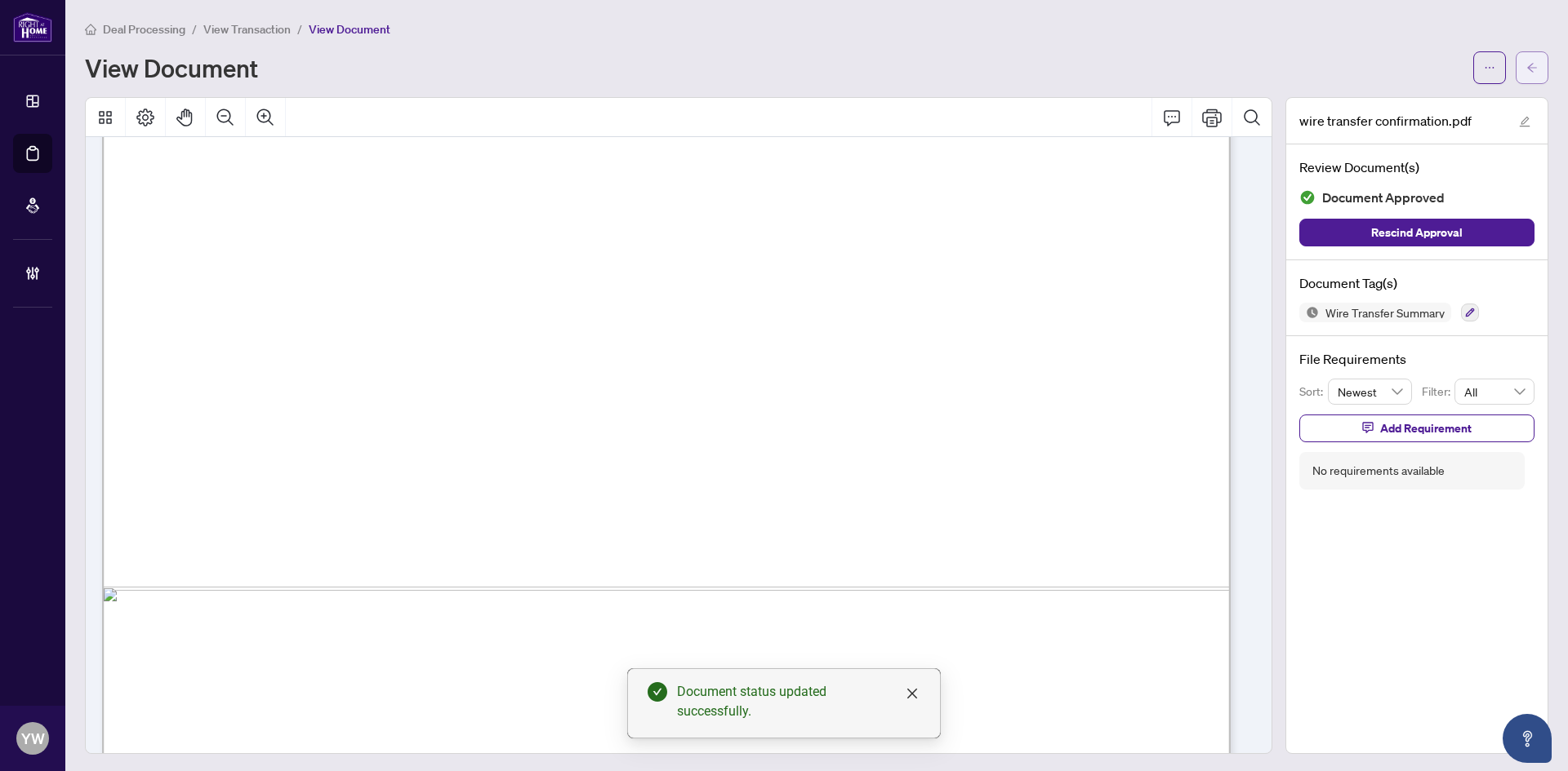
click at [1526, 55] on span "button" at bounding box center [1532, 68] width 12 height 26
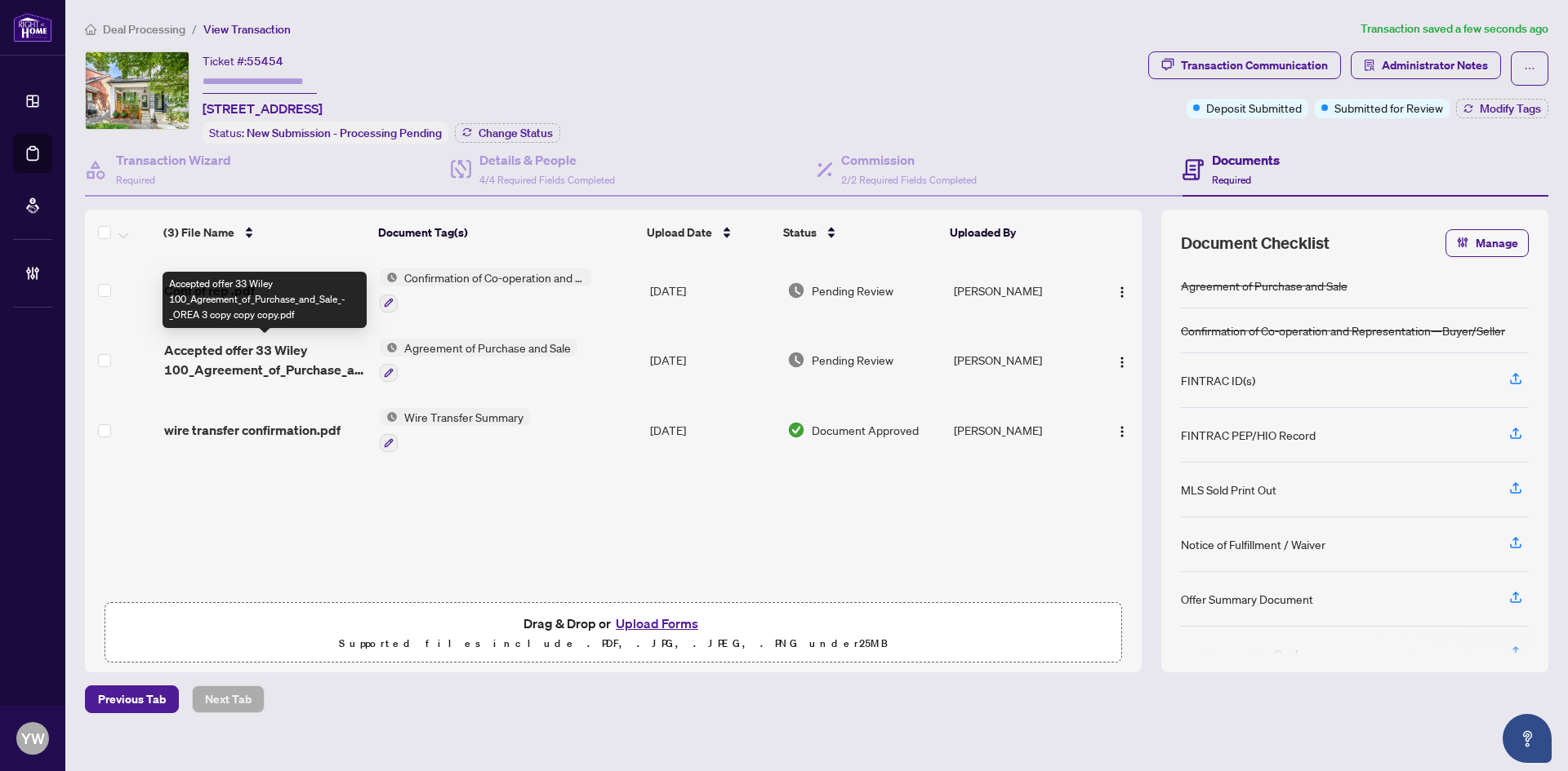
click at [250, 356] on span "Accepted offer 33 Wiley 100_Agreement_of_Purchase_and_Sale_-_OREA 3 copy copy c…" at bounding box center [266, 360] width 203 height 40
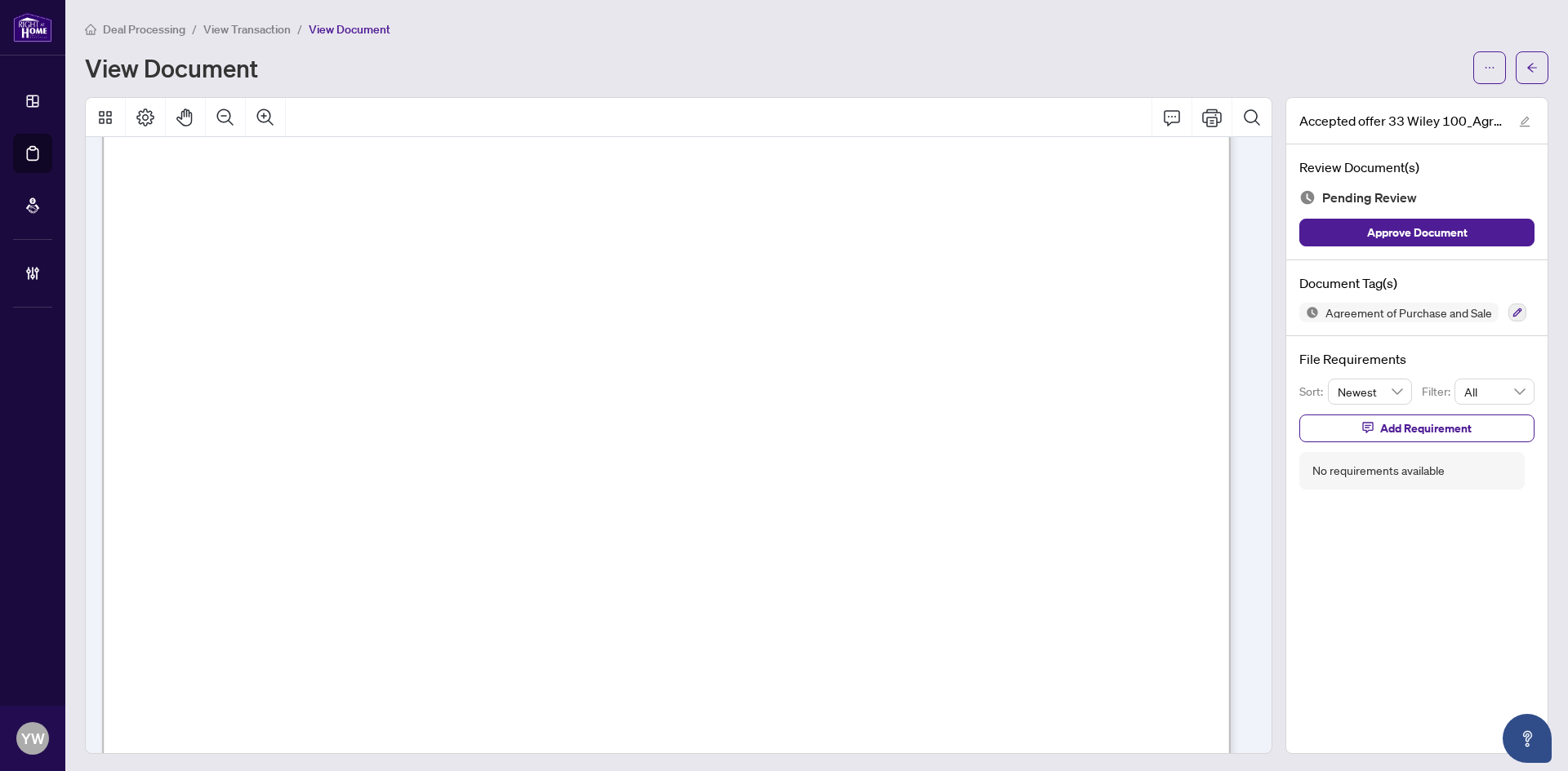
scroll to position [326, 0]
click at [1526, 69] on button "button" at bounding box center [1532, 68] width 33 height 33
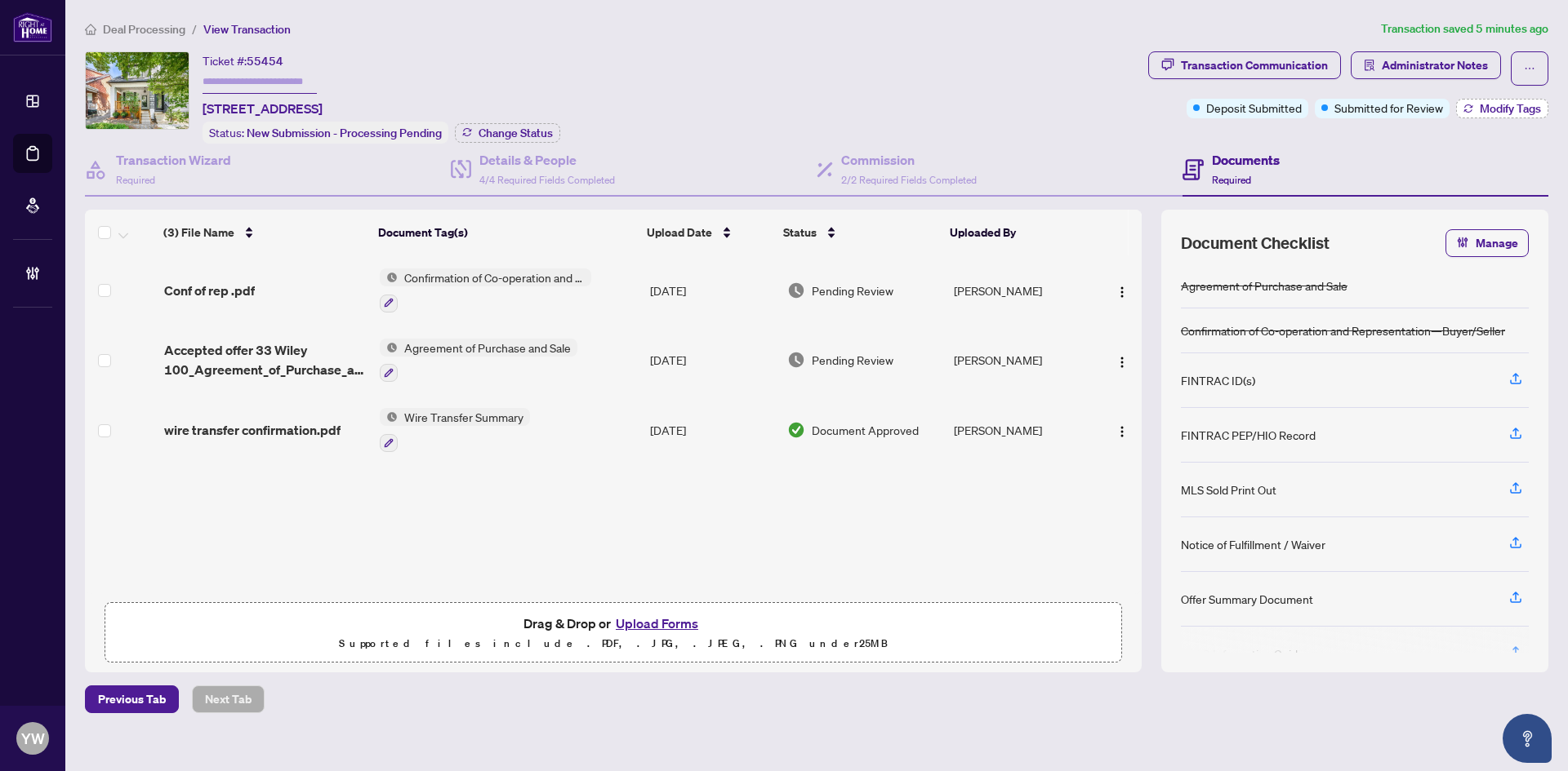
click at [1512, 105] on span "Modify Tags" at bounding box center [1510, 109] width 61 height 12
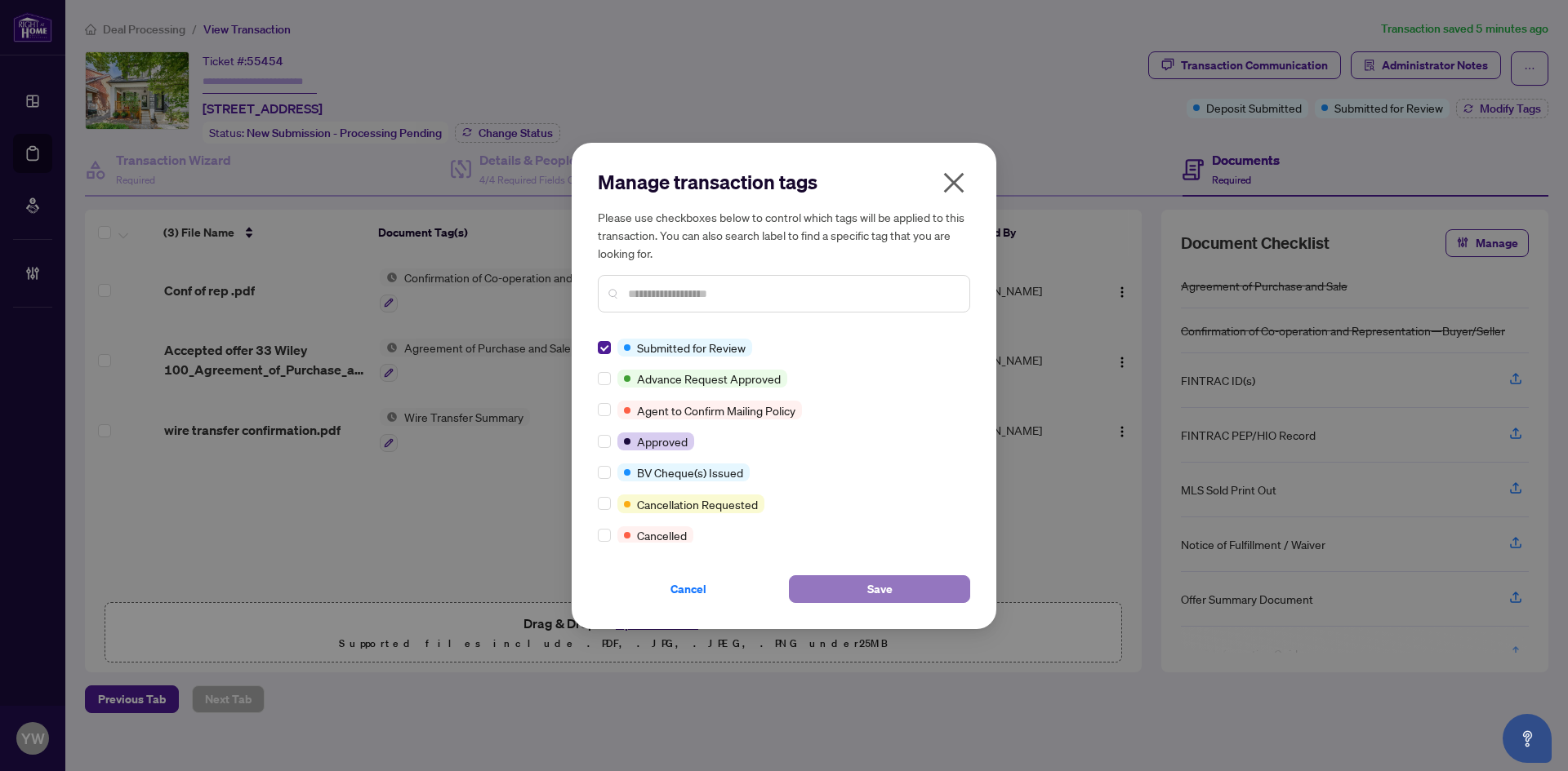
click at [858, 590] on button "Save" at bounding box center [880, 589] width 182 height 28
click at [459, 544] on div "Manage transaction tags Please use checkboxes below to control which tags will …" at bounding box center [784, 385] width 1568 height 771
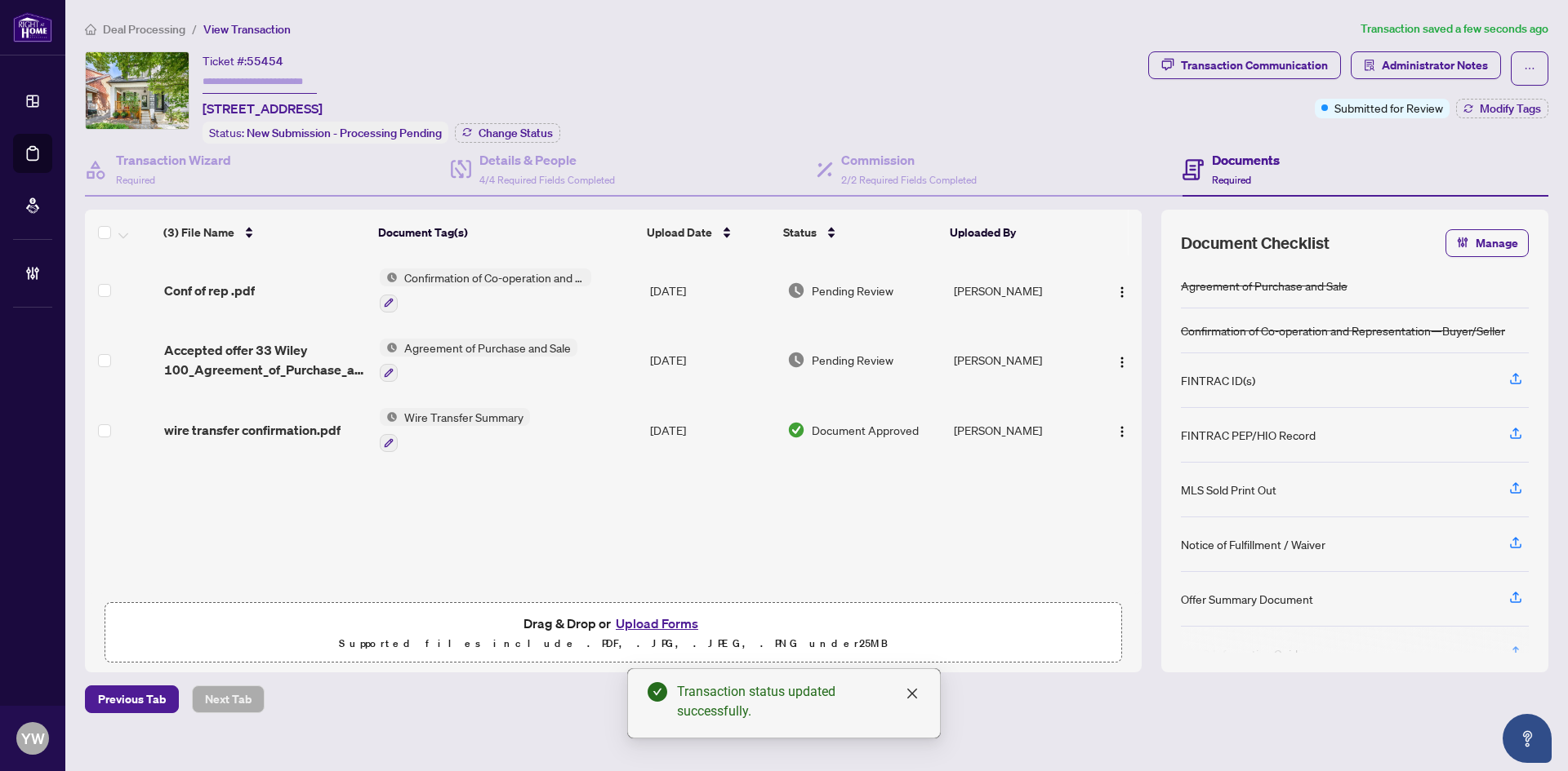
click at [314, 431] on span "wire transfer confirmation.pdf" at bounding box center [252, 430] width 177 height 19
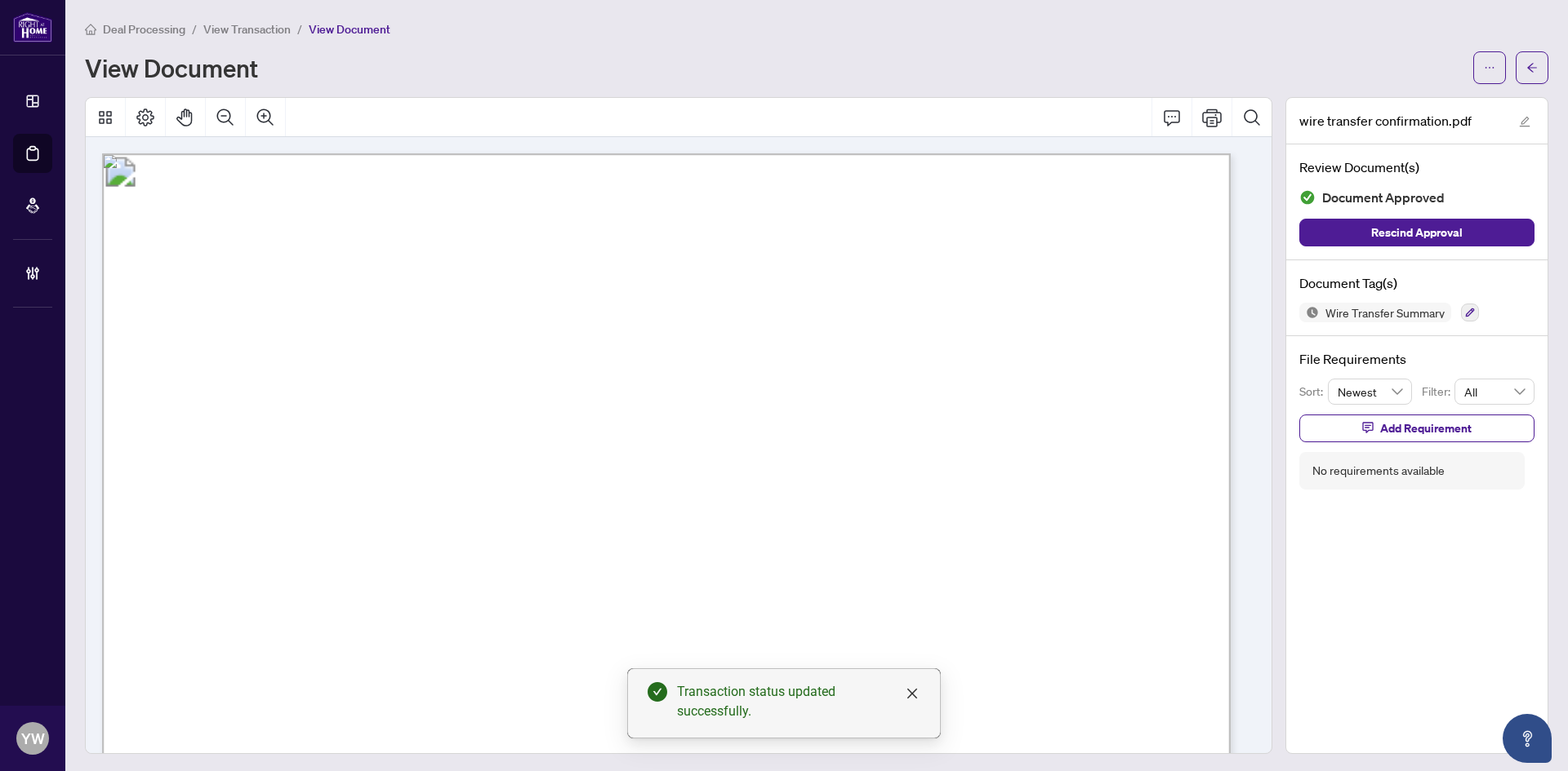
drag, startPoint x: 681, startPoint y: 481, endPoint x: 694, endPoint y: 529, distance: 49.7
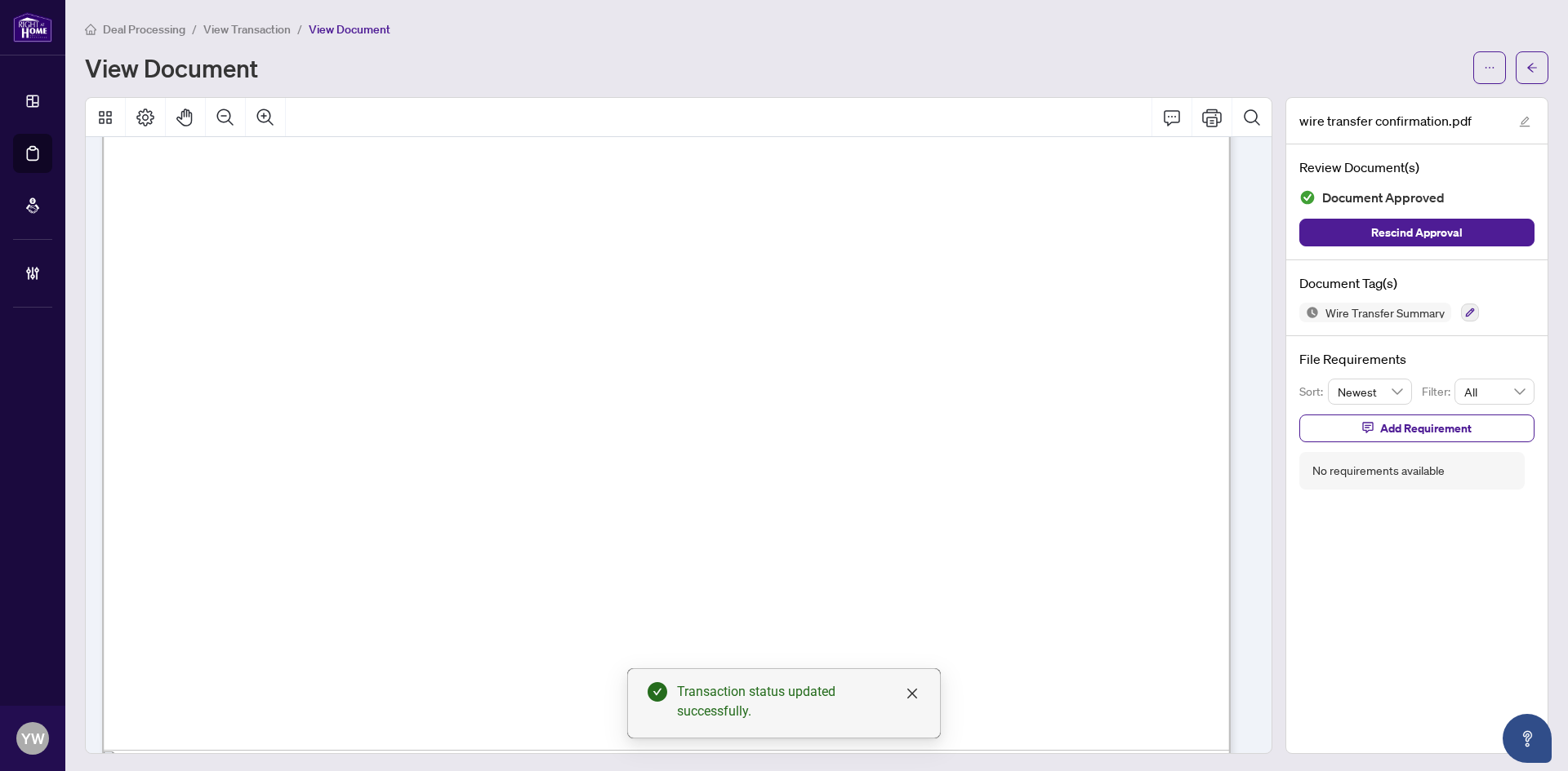
scroll to position [876, 0]
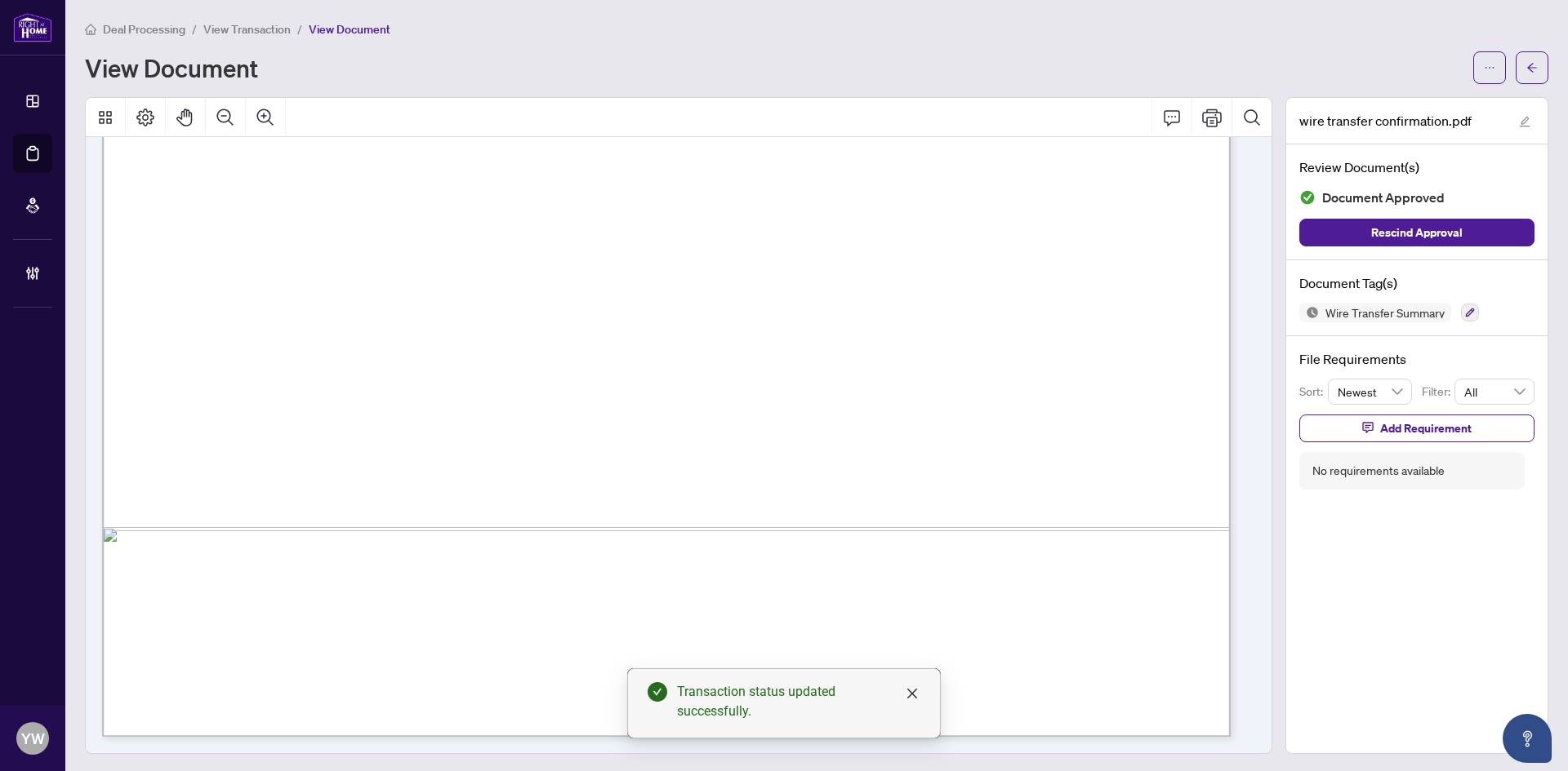
click at [1526, 62] on icon "arrow-left" at bounding box center [1532, 68] width 12 height 12
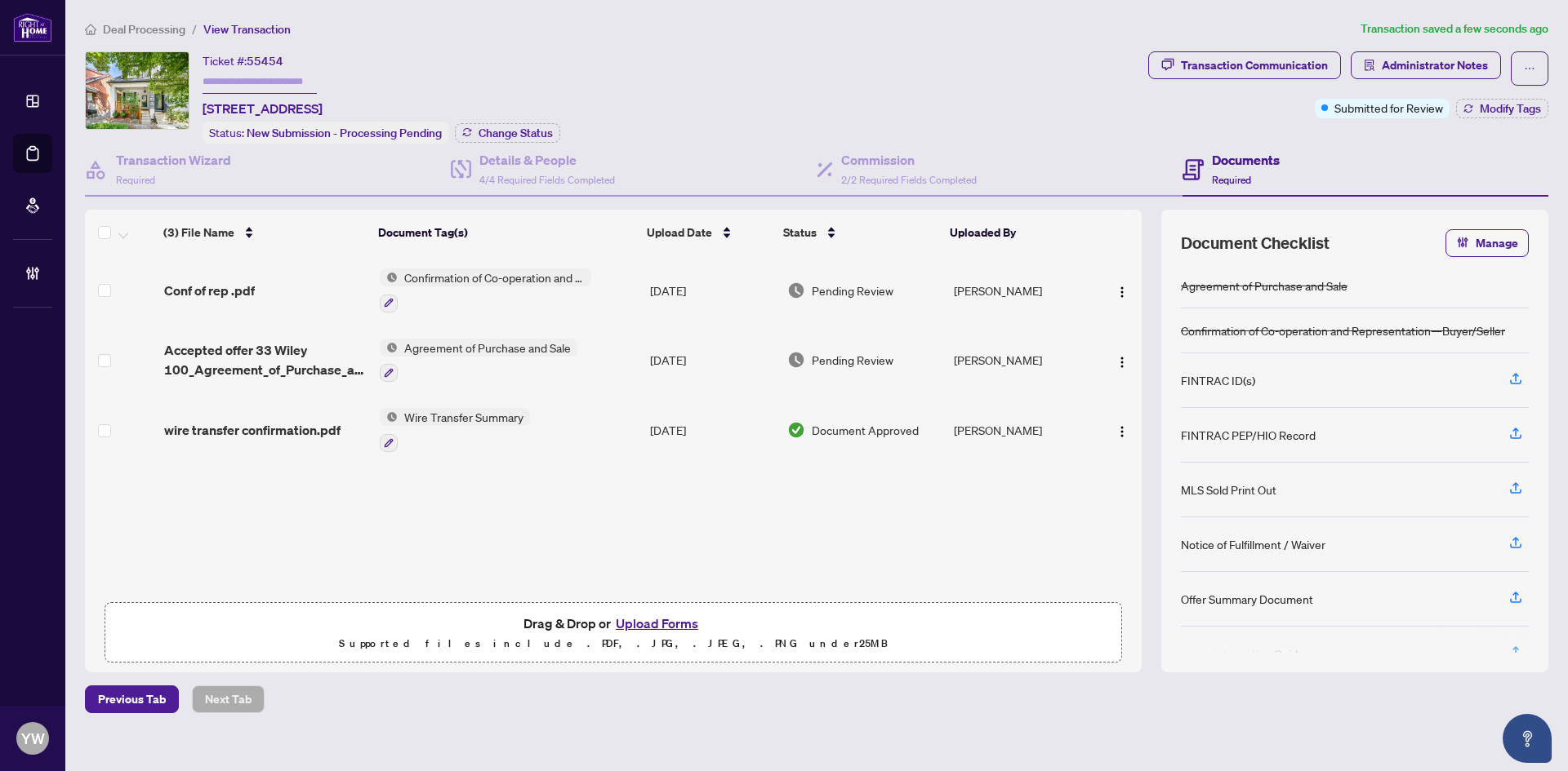
click at [577, 545] on div "(3) File Name Document Tag(s) Upload Date Status Uploaded By Conf of rep .pdf C…" at bounding box center [613, 425] width 1057 height 339
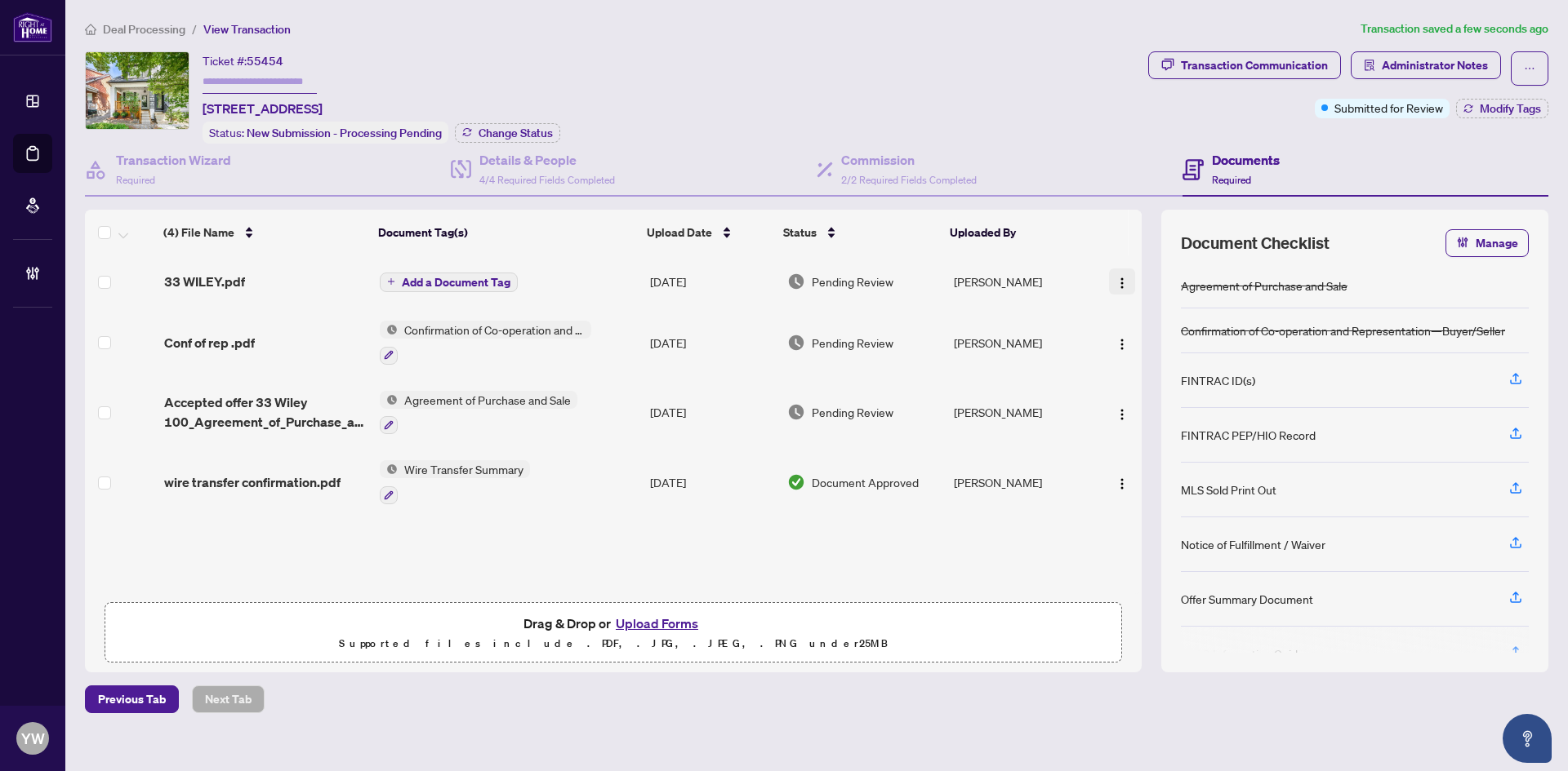
click at [1118, 277] on img "button" at bounding box center [1122, 284] width 14 height 14
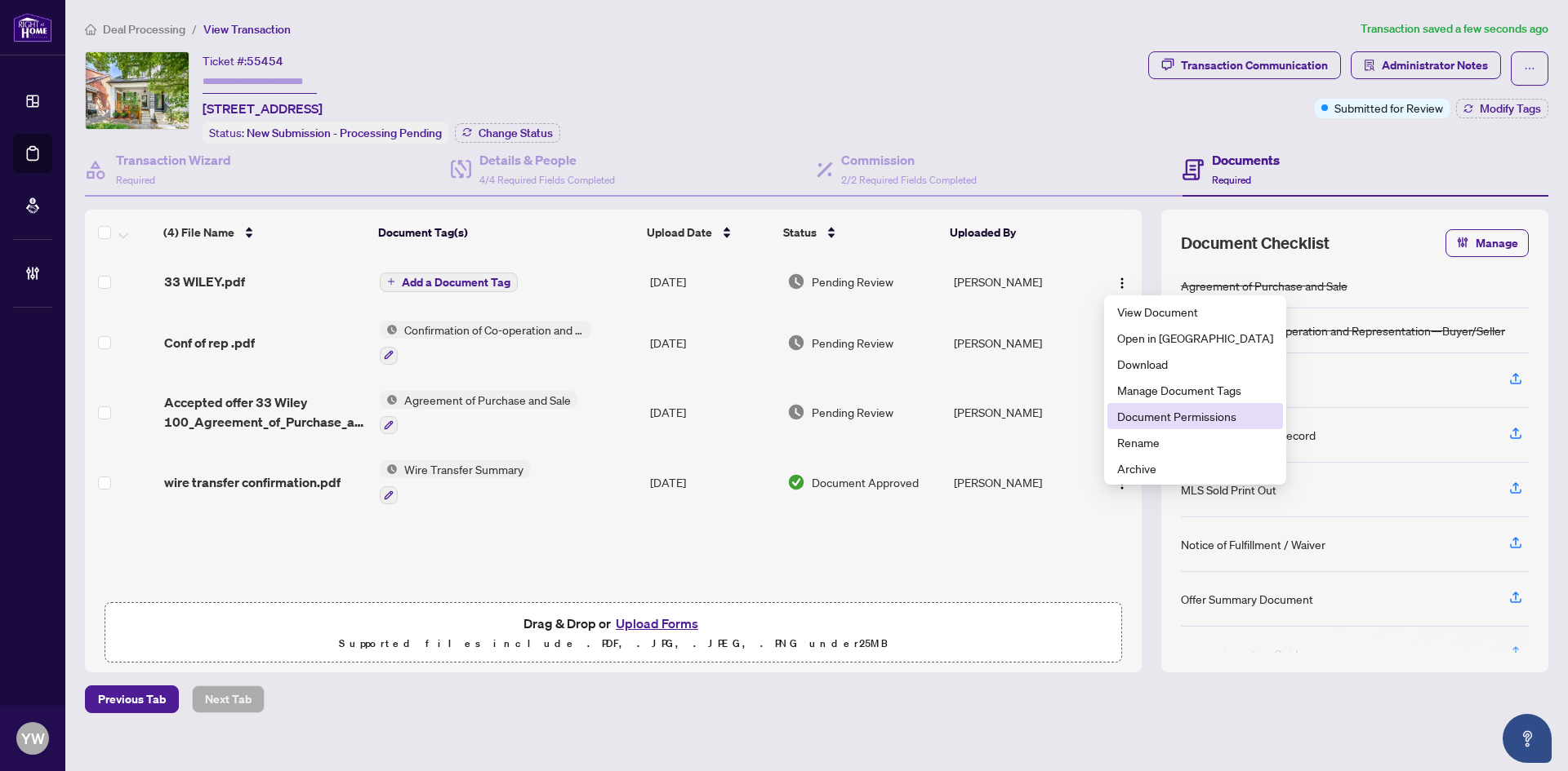
click at [1177, 420] on span "Document Permissions" at bounding box center [1195, 416] width 156 height 18
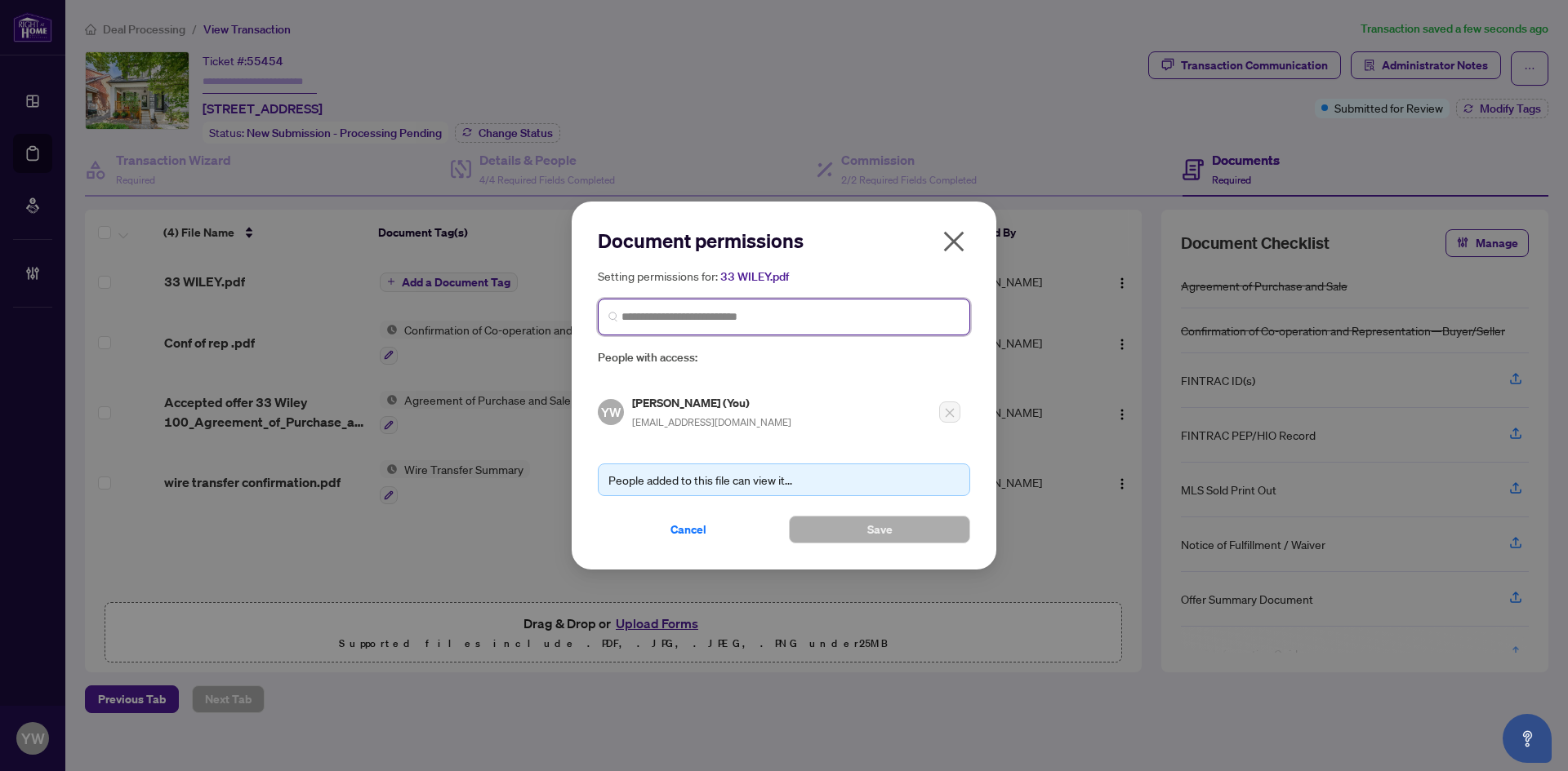
click at [726, 323] on input "search" at bounding box center [791, 317] width 338 height 17
type input "*****"
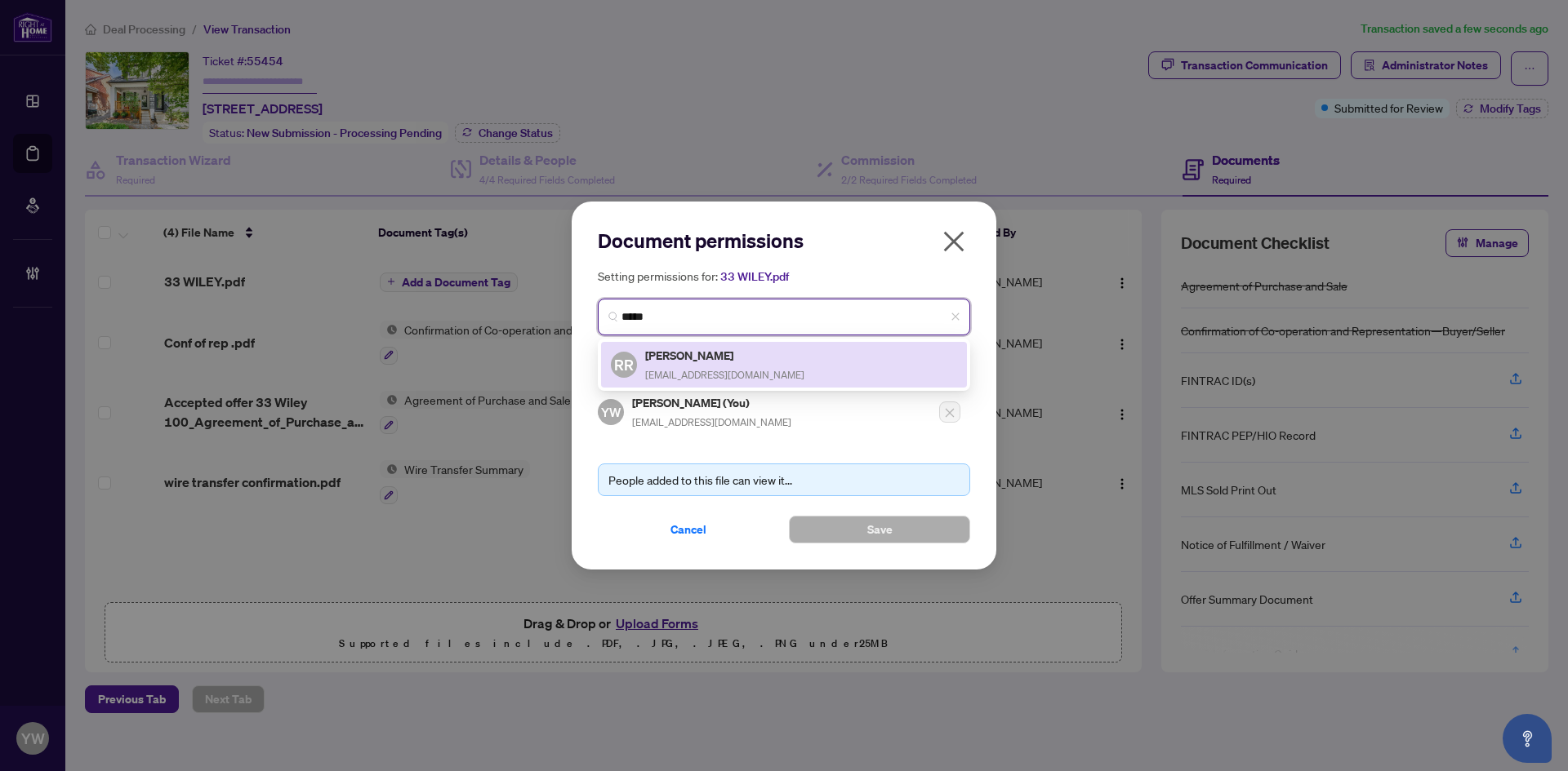
click at [733, 363] on h5 "[PERSON_NAME]" at bounding box center [724, 355] width 159 height 18
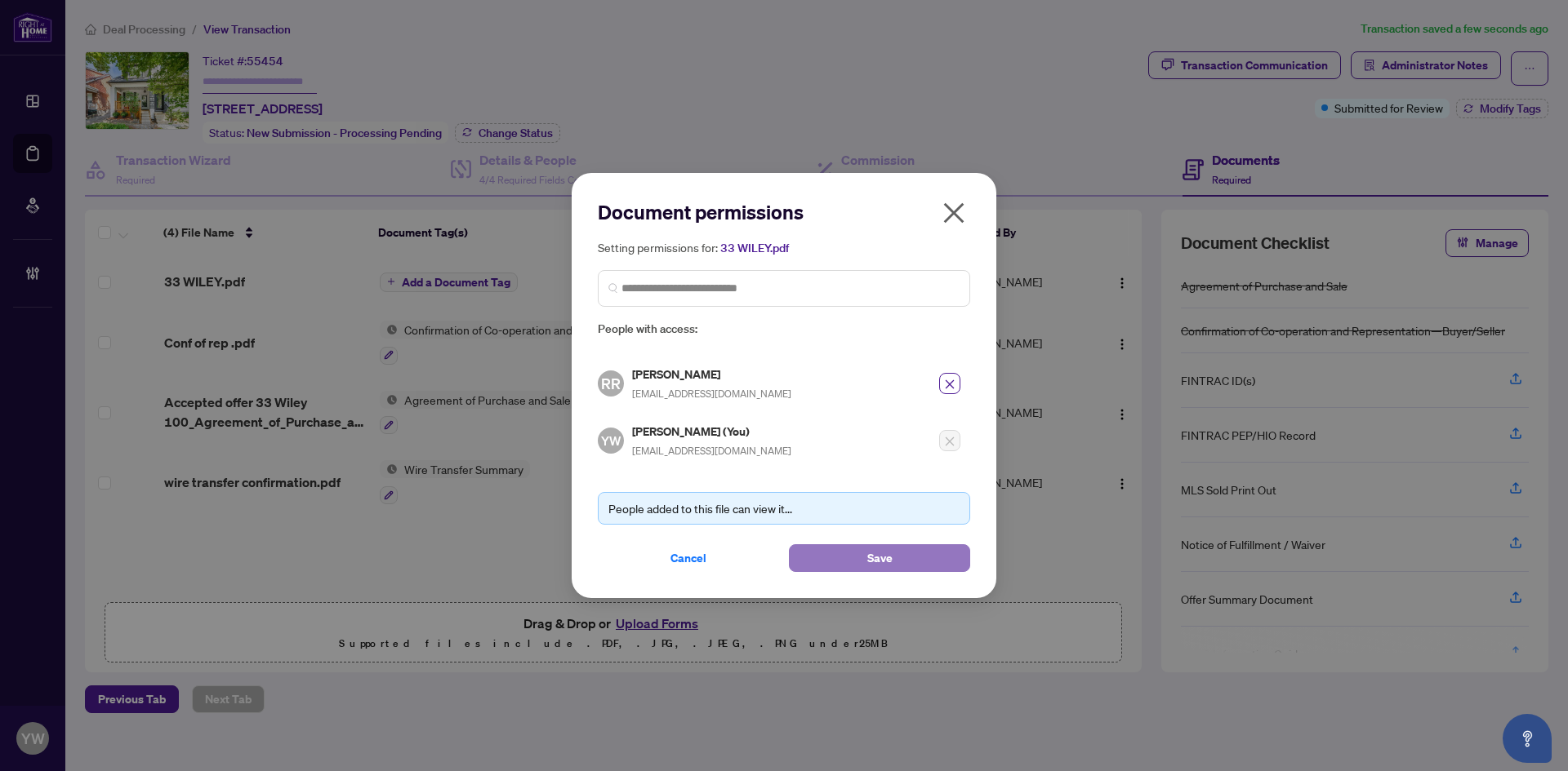
click at [858, 569] on button "Save" at bounding box center [880, 558] width 182 height 28
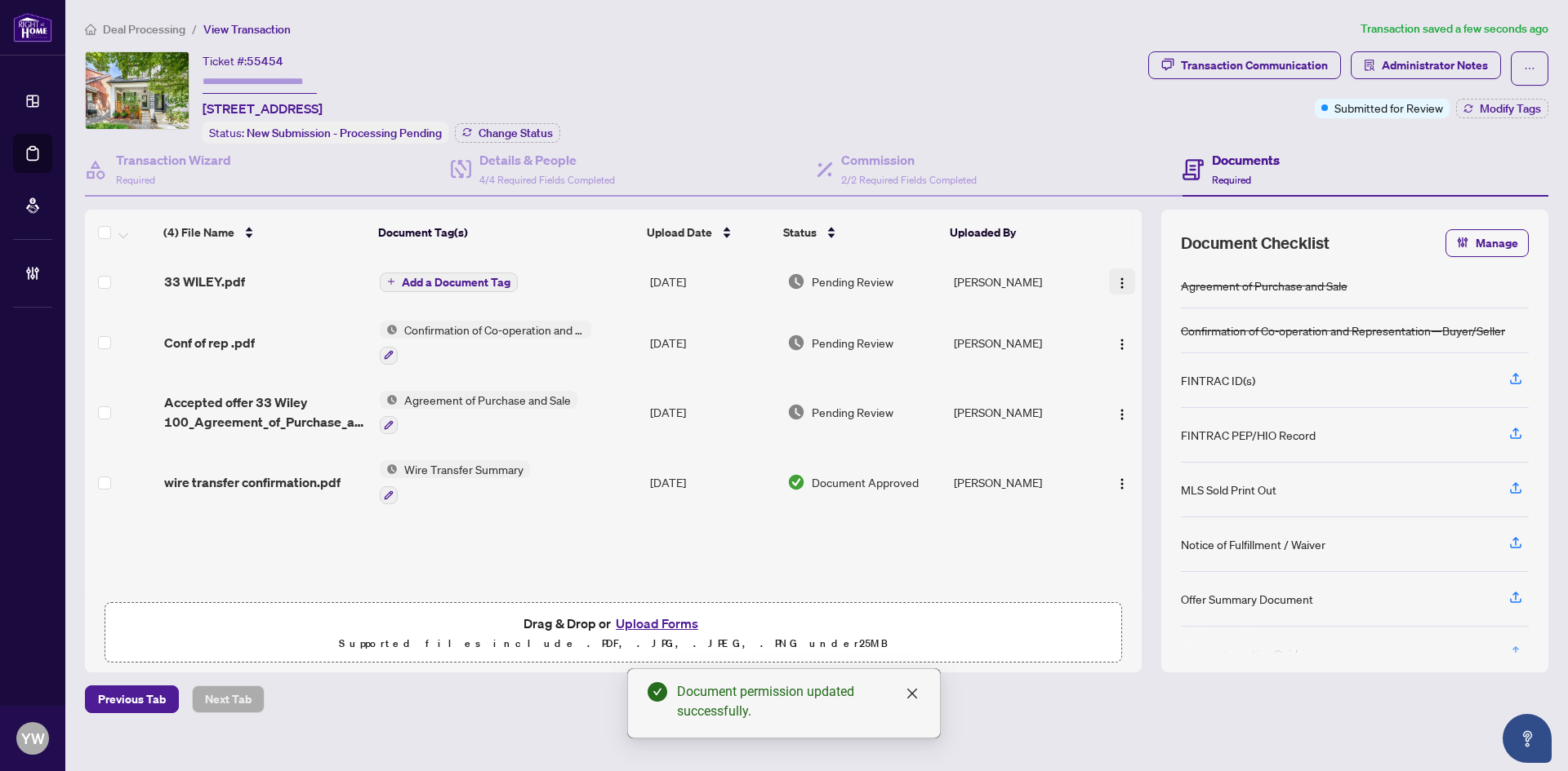
click at [1109, 281] on button "button" at bounding box center [1122, 281] width 26 height 26
click at [1126, 431] on li "Rename" at bounding box center [1195, 442] width 176 height 26
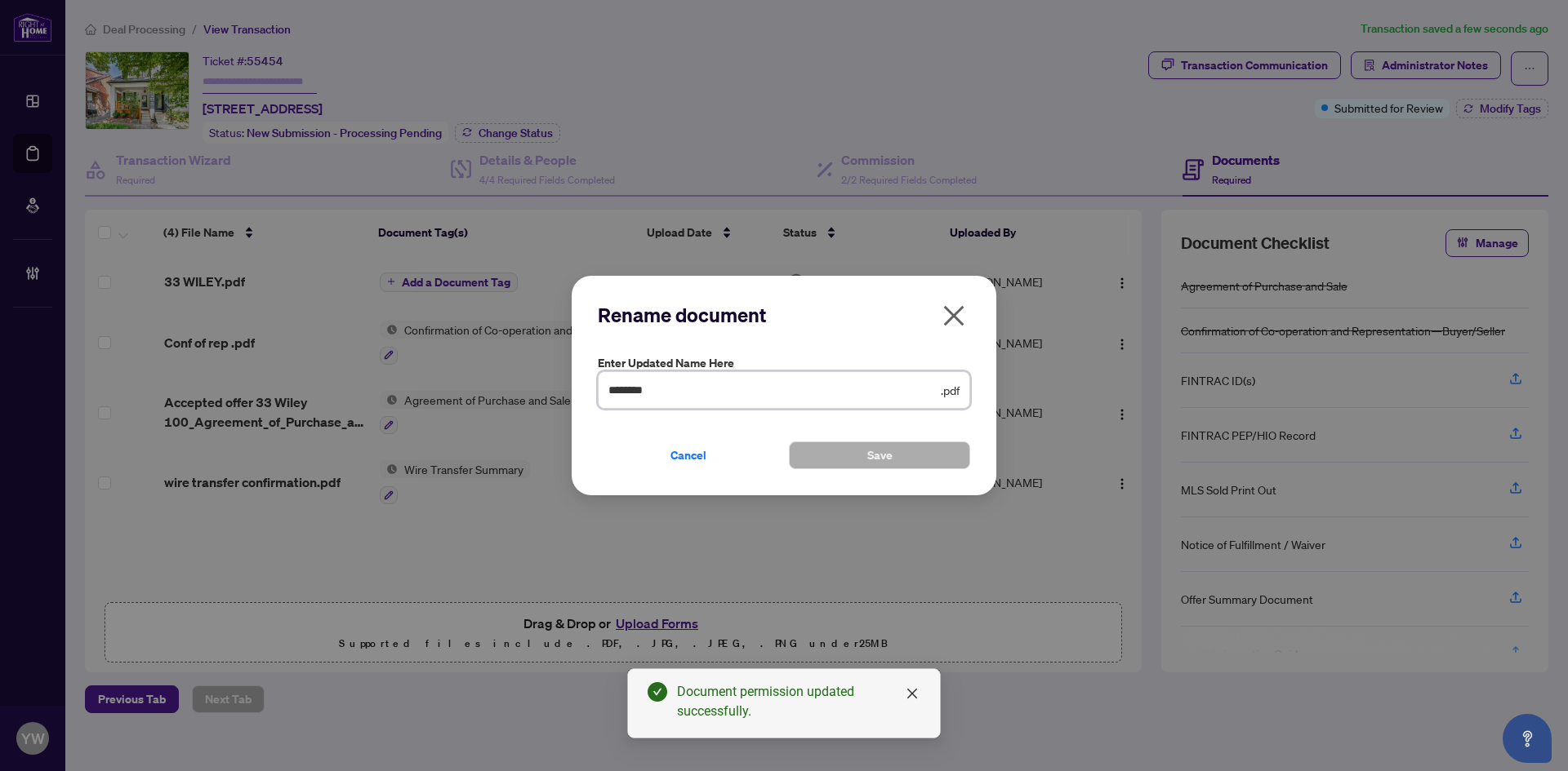
drag, startPoint x: 568, startPoint y: 386, endPoint x: 555, endPoint y: 385, distance: 13.0
click at [555, 385] on div "Rename document Enter updated name here ******** .pdf Cancel Save Cancel OK" at bounding box center [784, 385] width 1568 height 771
type input "**********"
click at [912, 451] on button "Save" at bounding box center [880, 455] width 182 height 28
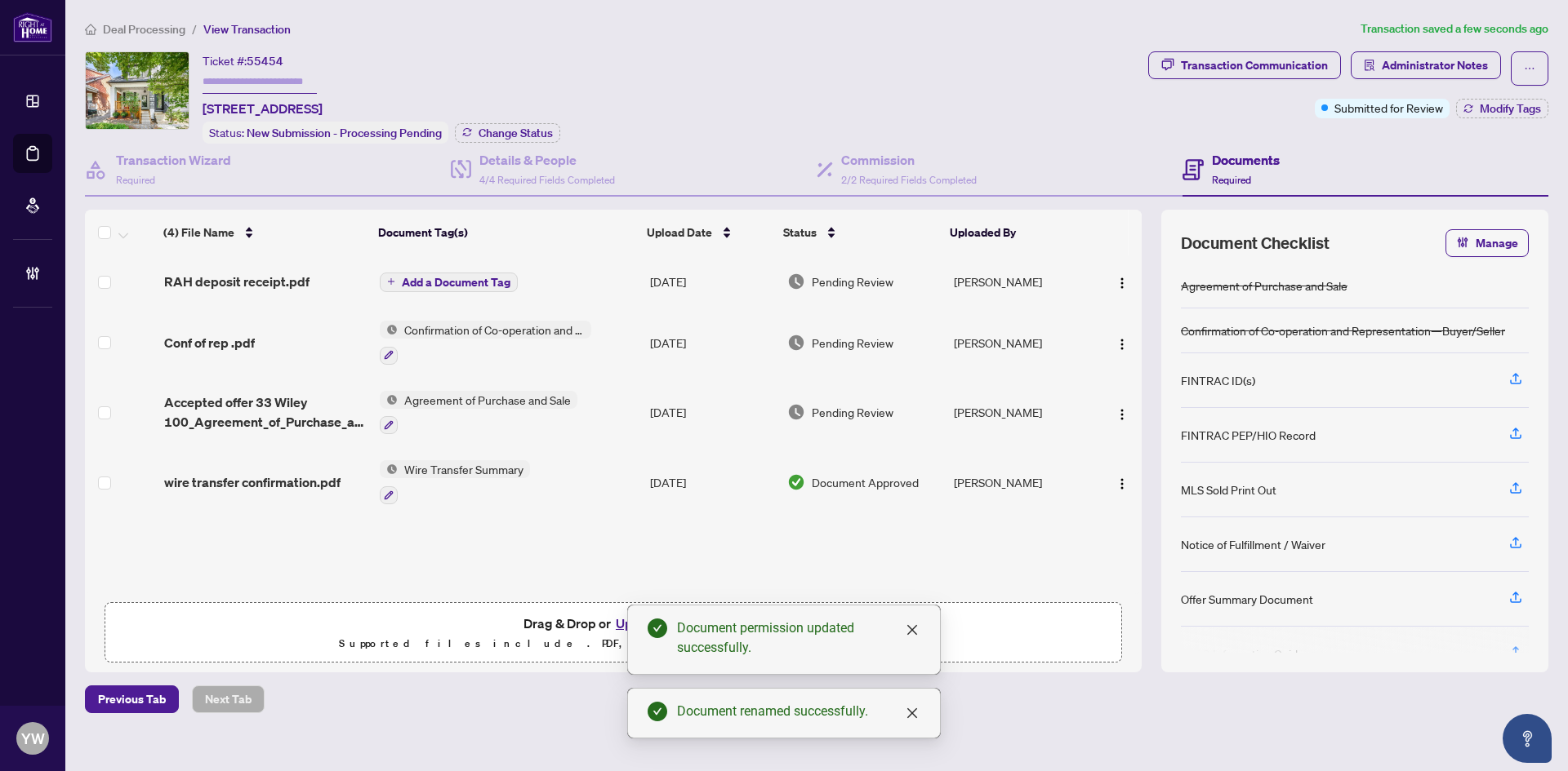
click at [504, 278] on span "Add a Document Tag" at bounding box center [456, 283] width 108 height 12
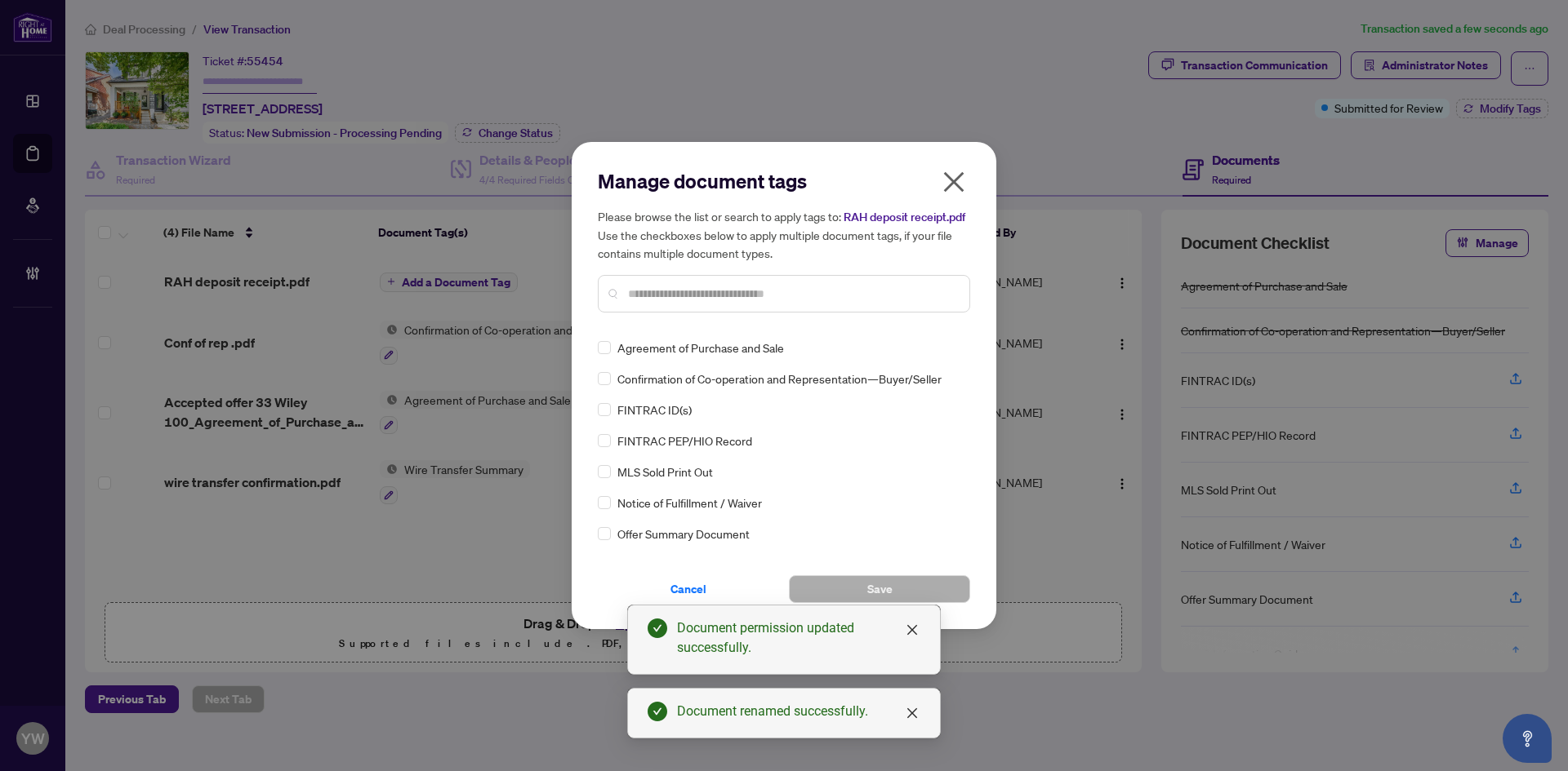
click at [667, 297] on input "text" at bounding box center [792, 293] width 328 height 18
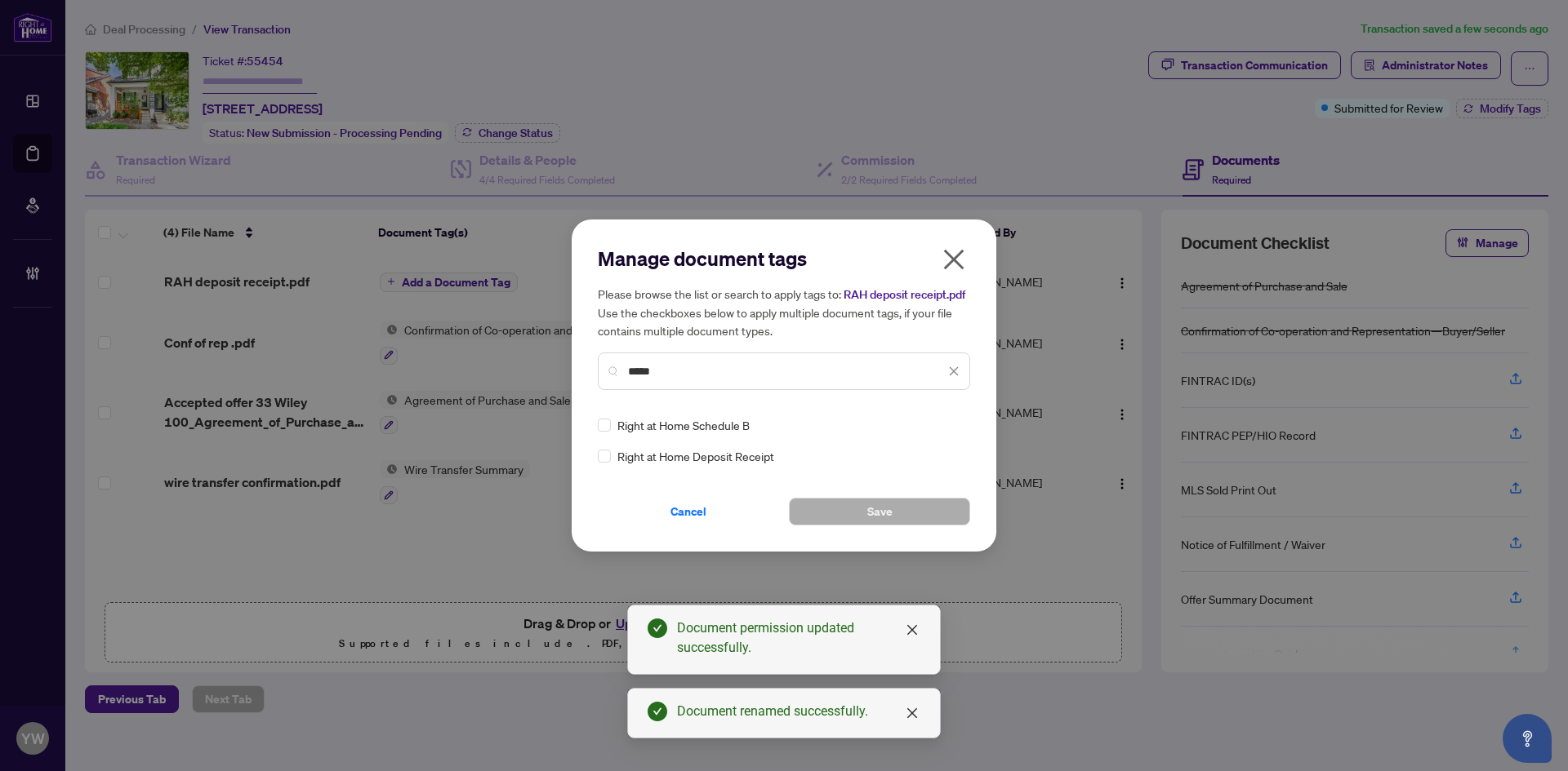
type input "*****"
click at [943, 426] on img at bounding box center [937, 425] width 16 height 16
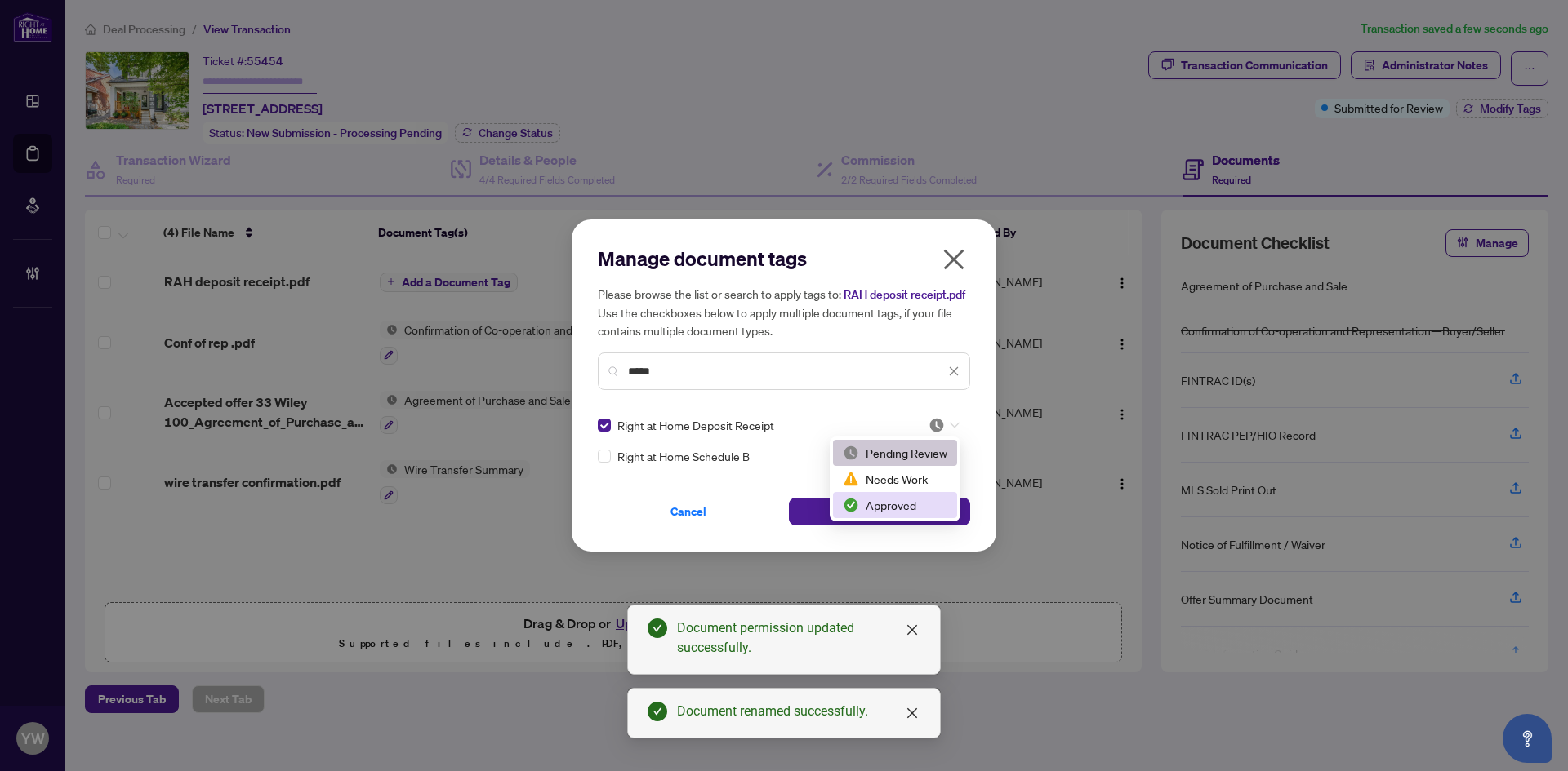
click at [898, 491] on div "Needs Work" at bounding box center [895, 479] width 125 height 26
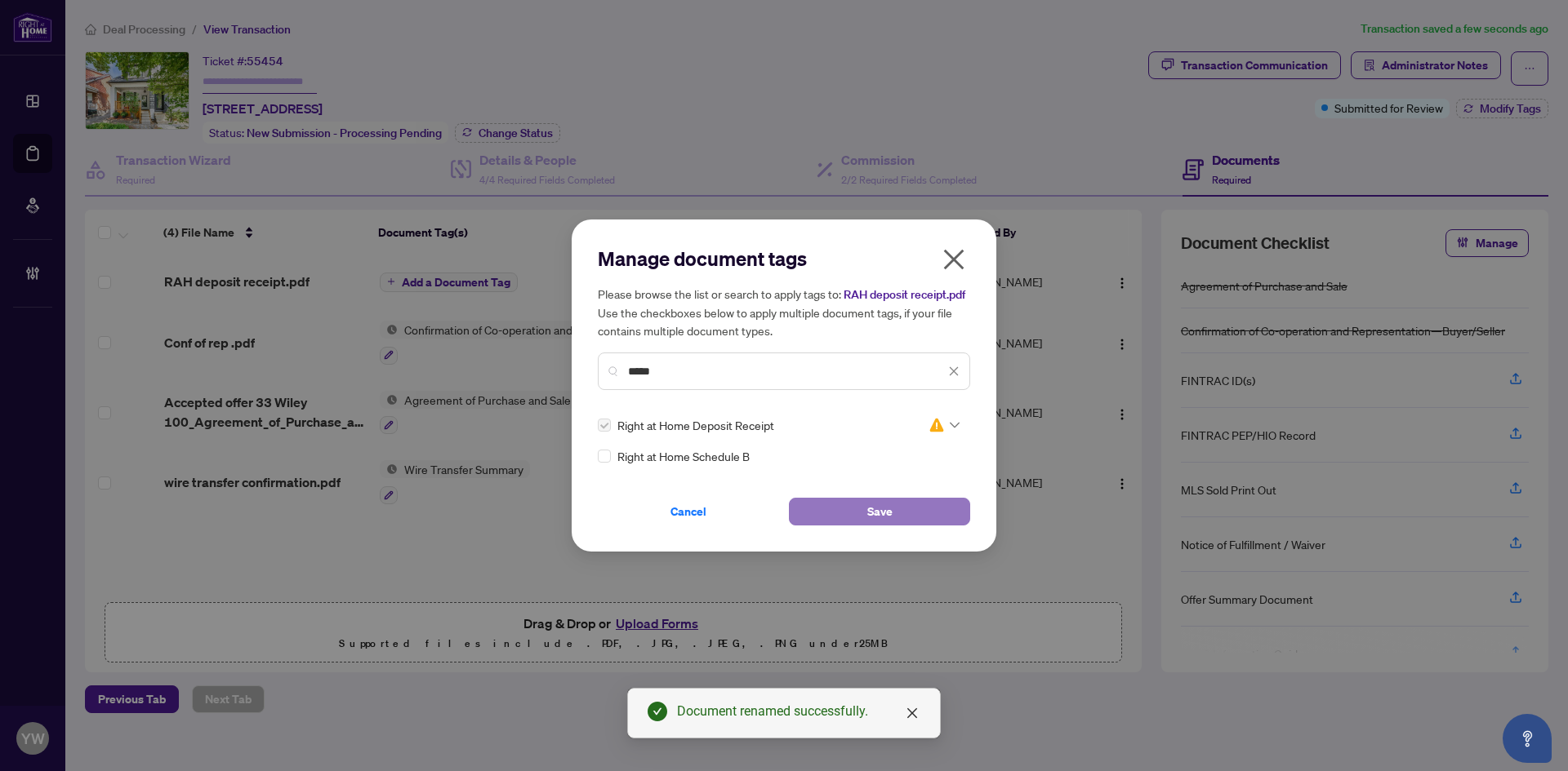
click at [884, 511] on span "Save" at bounding box center [880, 511] width 25 height 26
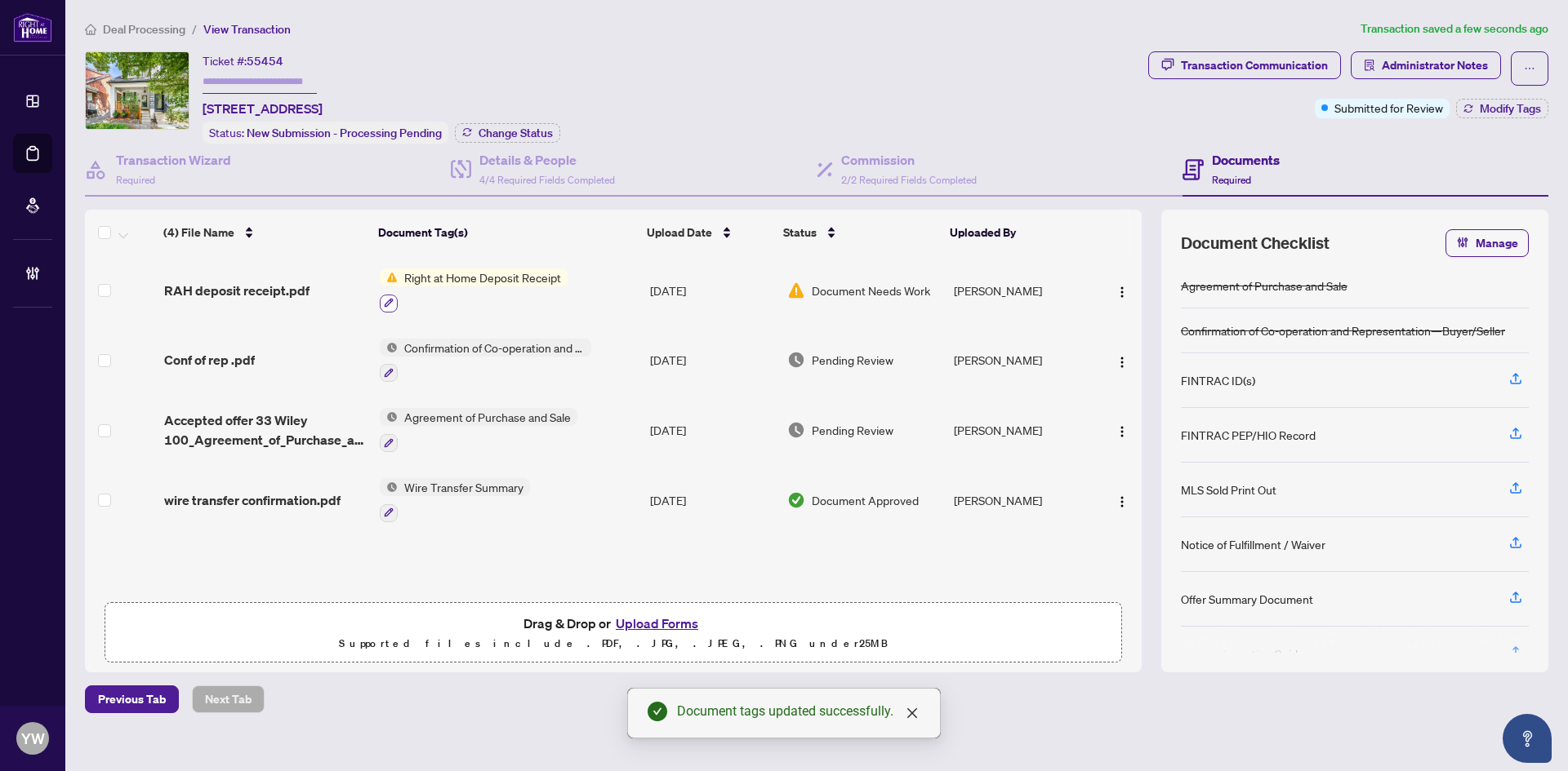
click at [388, 299] on icon "button" at bounding box center [388, 303] width 9 height 9
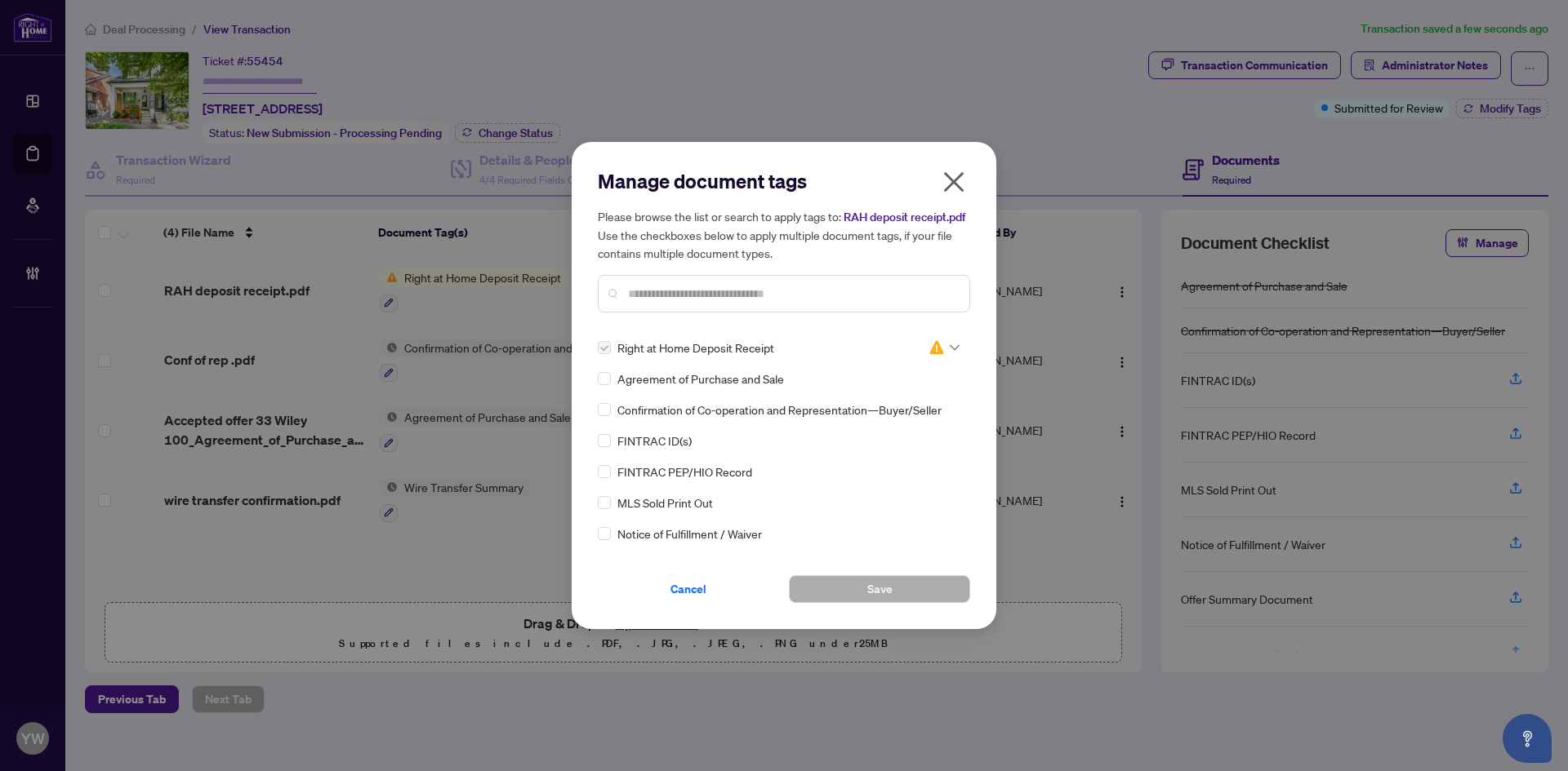
click at [936, 353] on img at bounding box center [937, 347] width 16 height 16
click at [888, 427] on div "Approved" at bounding box center [890, 427] width 104 height 18
click at [877, 591] on span "Save" at bounding box center [880, 589] width 25 height 26
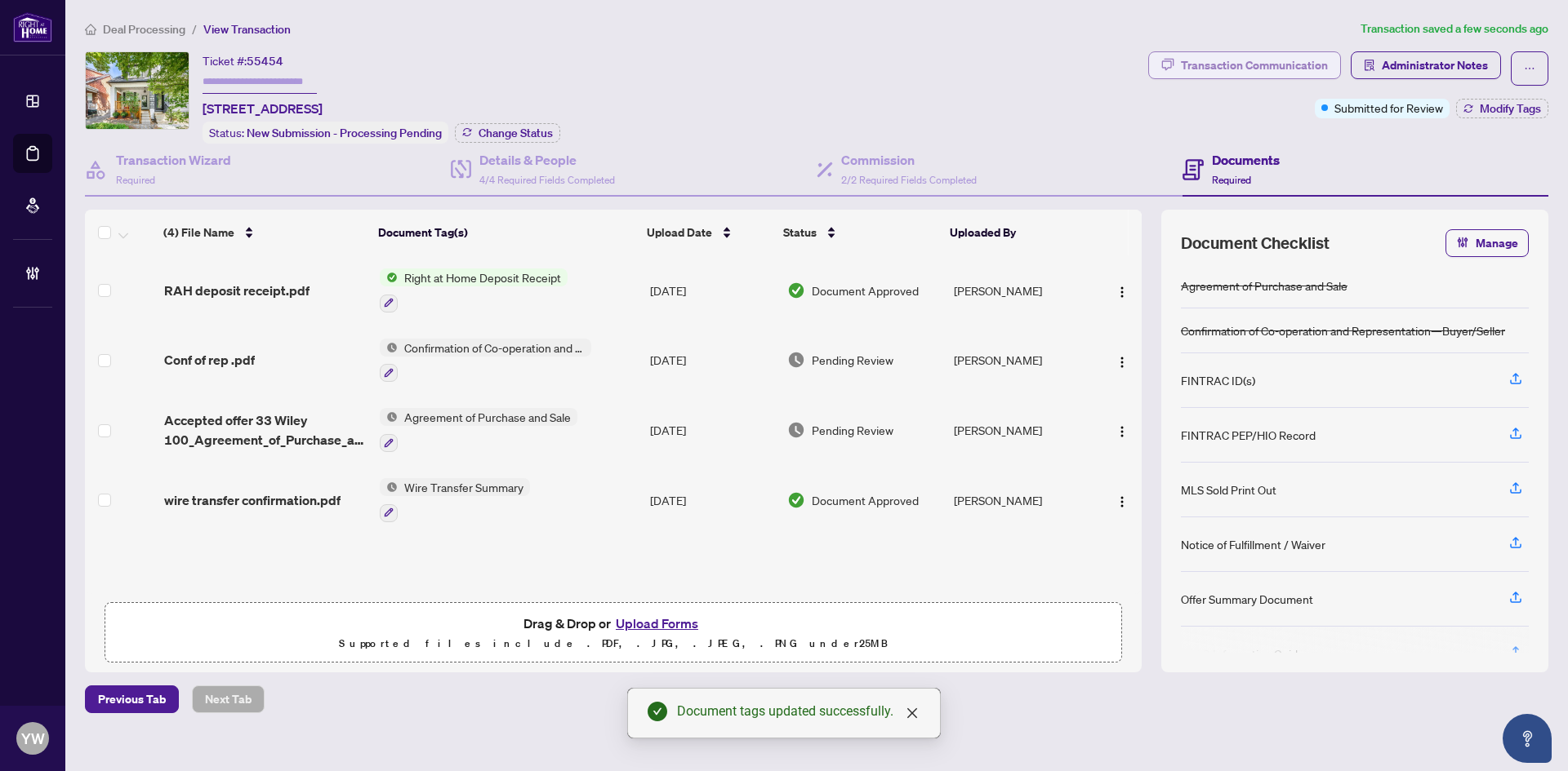
click at [1257, 67] on div "Transaction Communication" at bounding box center [1254, 65] width 147 height 26
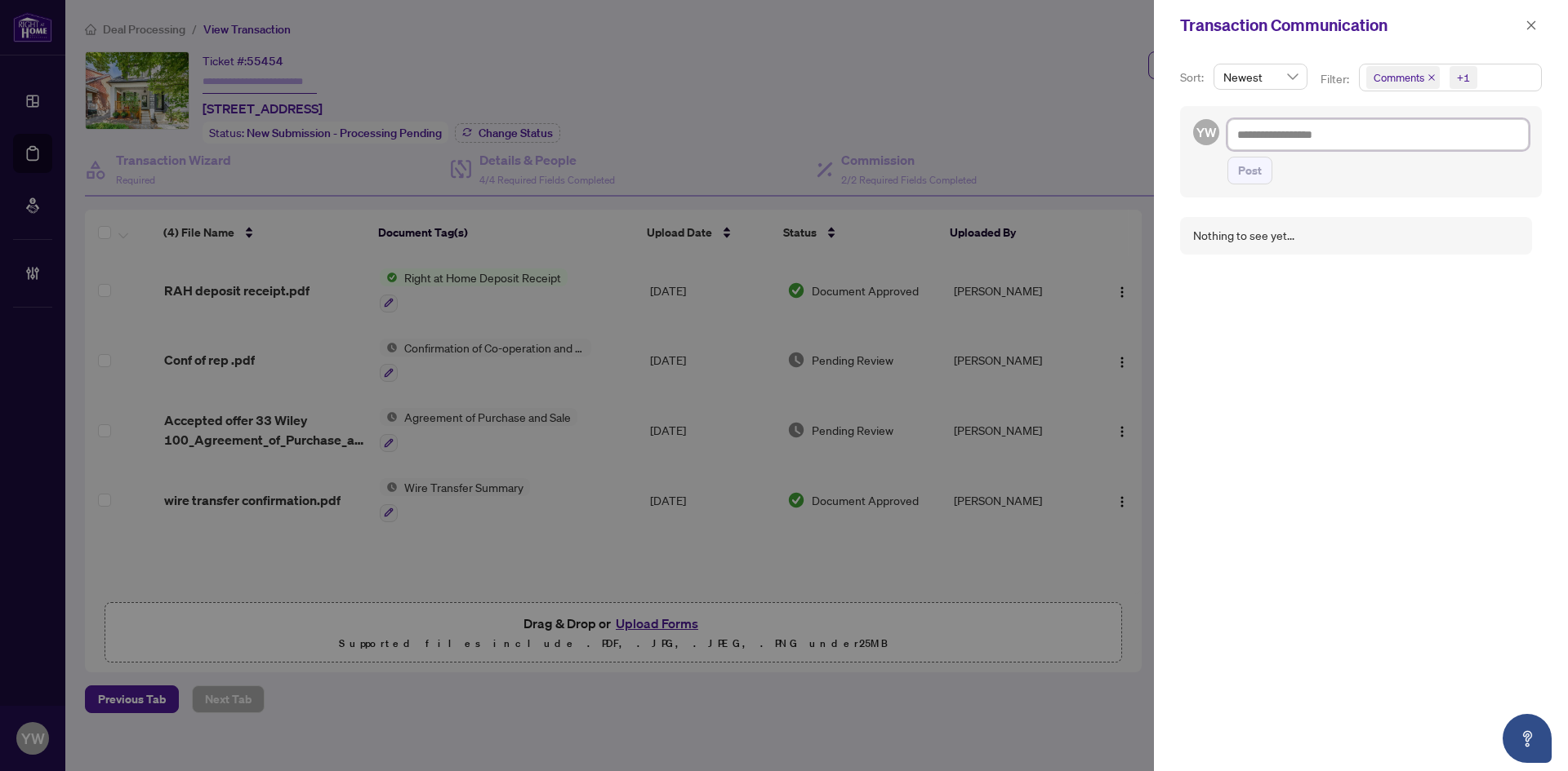
click at [1318, 124] on textarea at bounding box center [1378, 134] width 301 height 31
drag, startPoint x: 1237, startPoint y: 108, endPoint x: 1258, endPoint y: 125, distance: 27.0
click at [1237, 108] on div "YW Post" at bounding box center [1360, 151] width 362 height 92
click at [1258, 125] on textarea at bounding box center [1378, 134] width 301 height 31
paste textarea "**********"
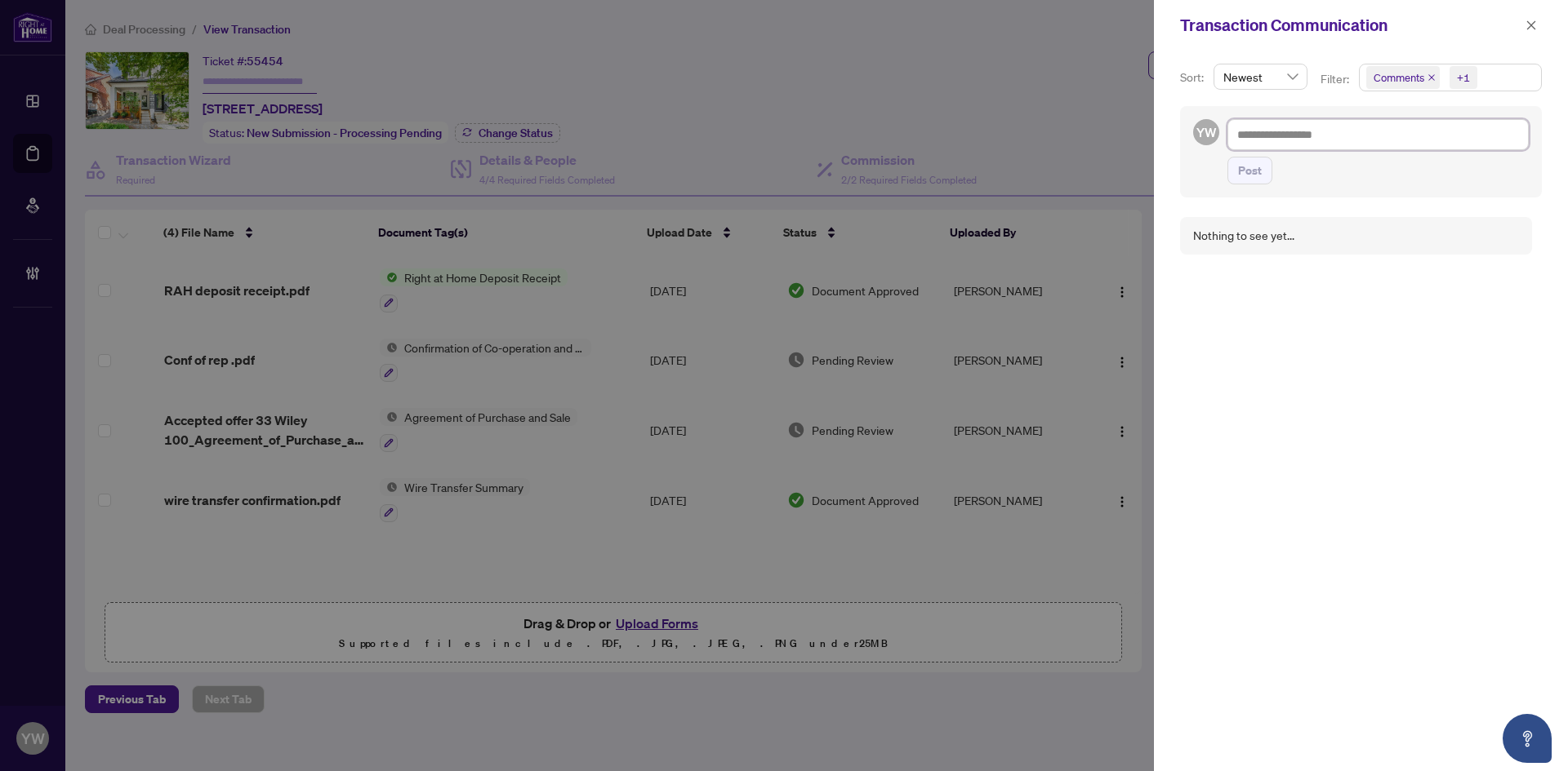
type textarea "**********"
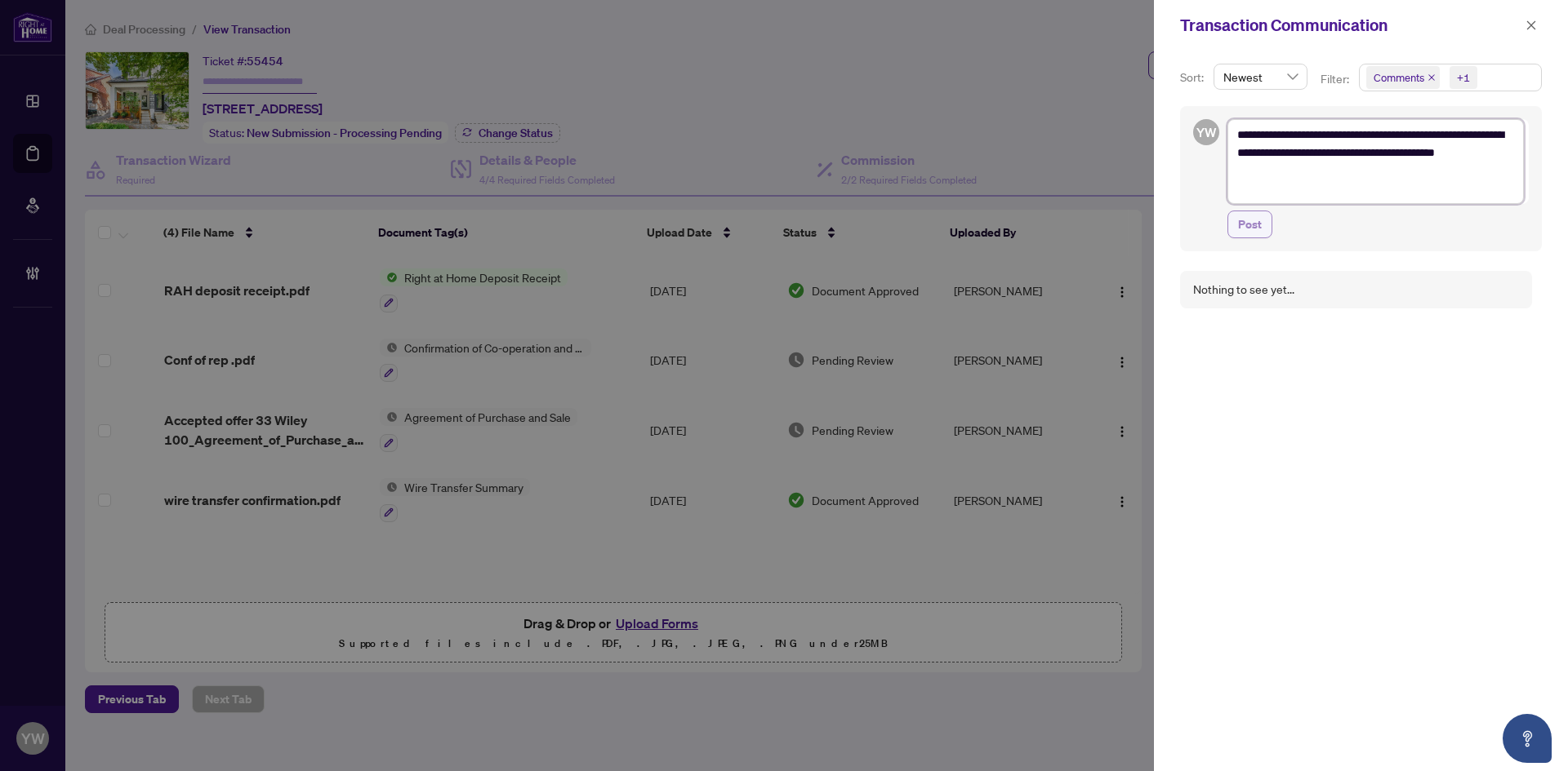
type textarea "**********"
click at [1253, 220] on span "Post" at bounding box center [1249, 224] width 24 height 26
type textarea "**********"
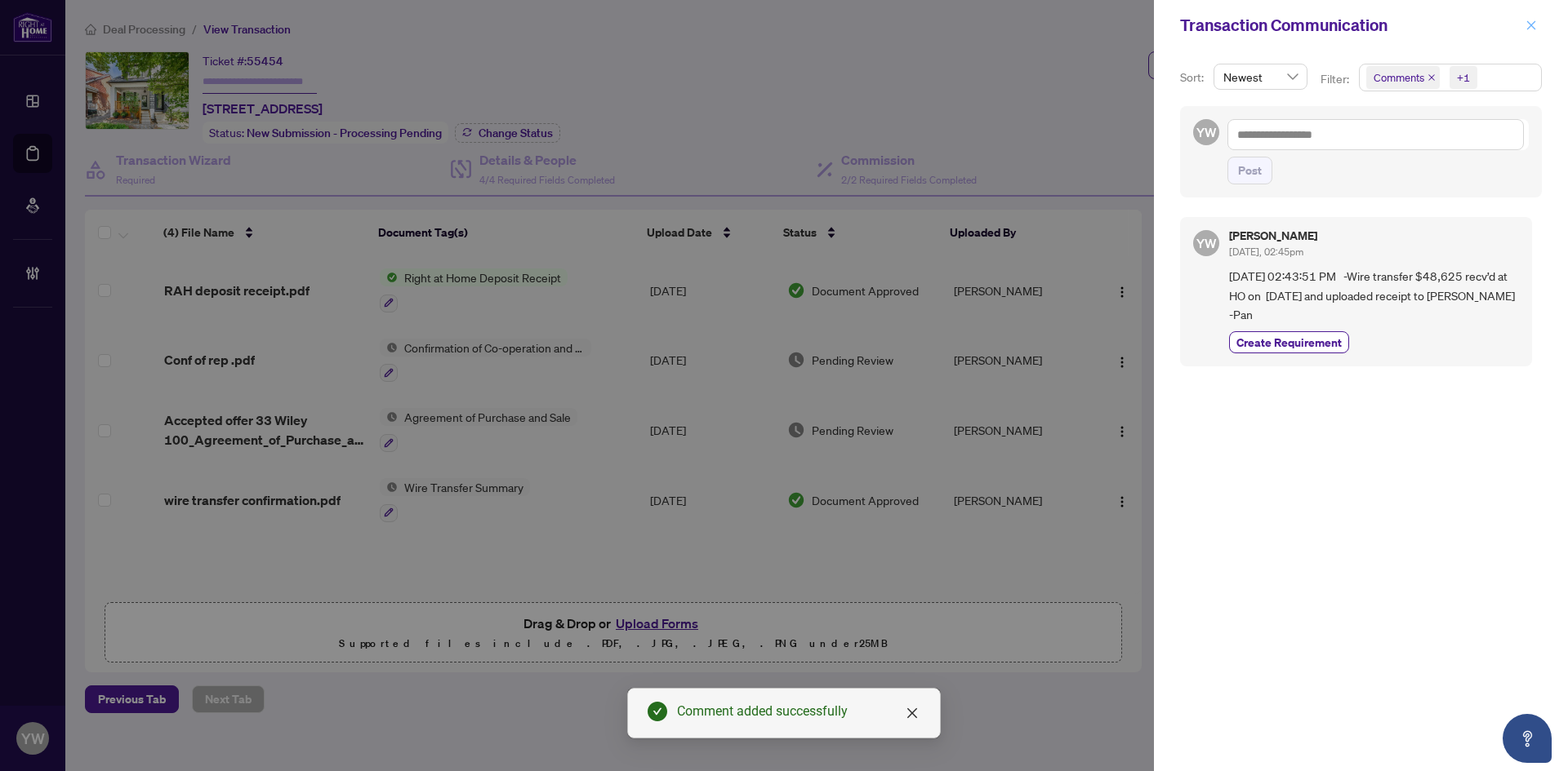
click at [1523, 25] on button "button" at bounding box center [1531, 25] width 21 height 19
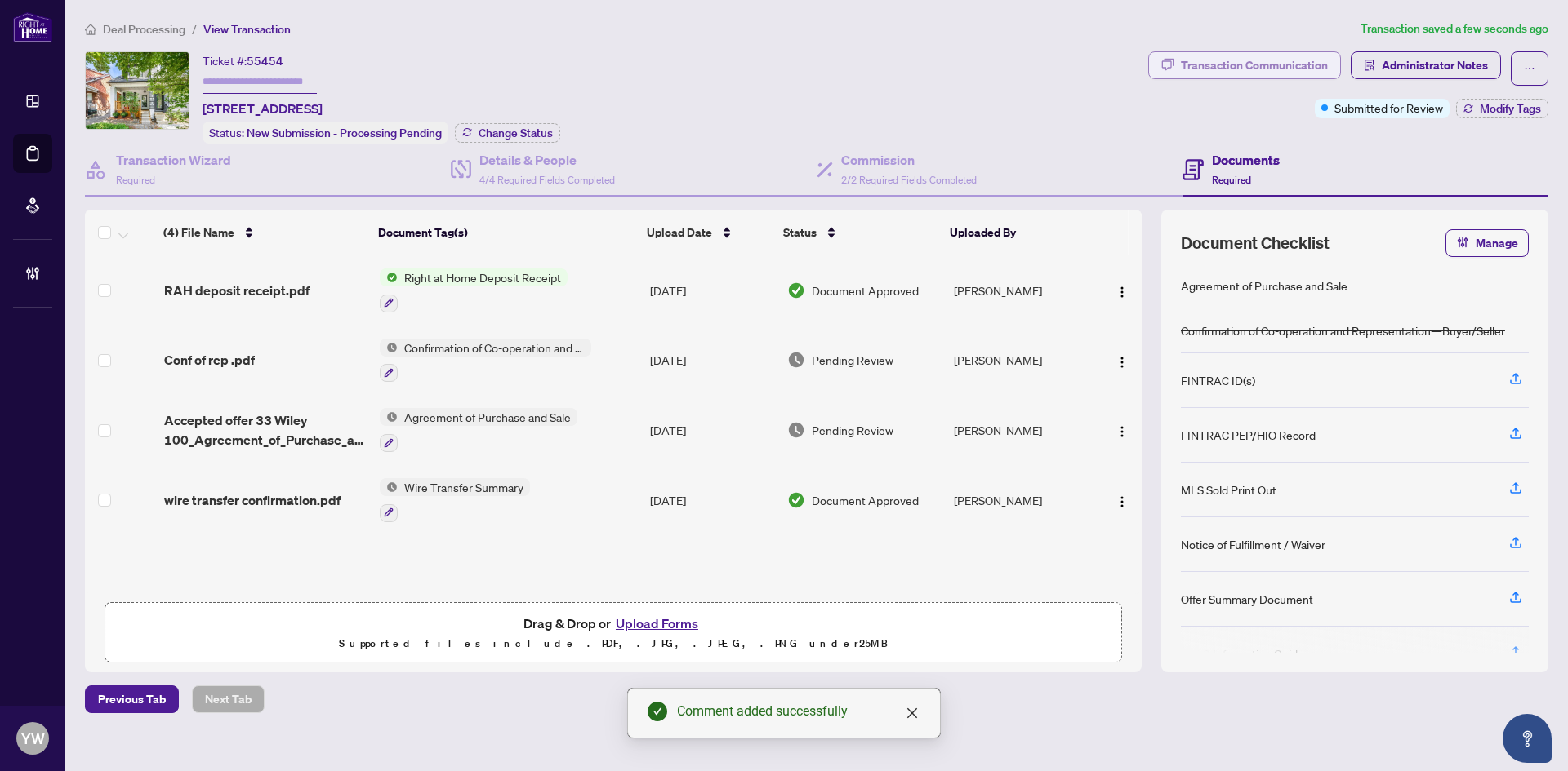
click at [1290, 57] on div "Transaction Communication" at bounding box center [1254, 65] width 147 height 26
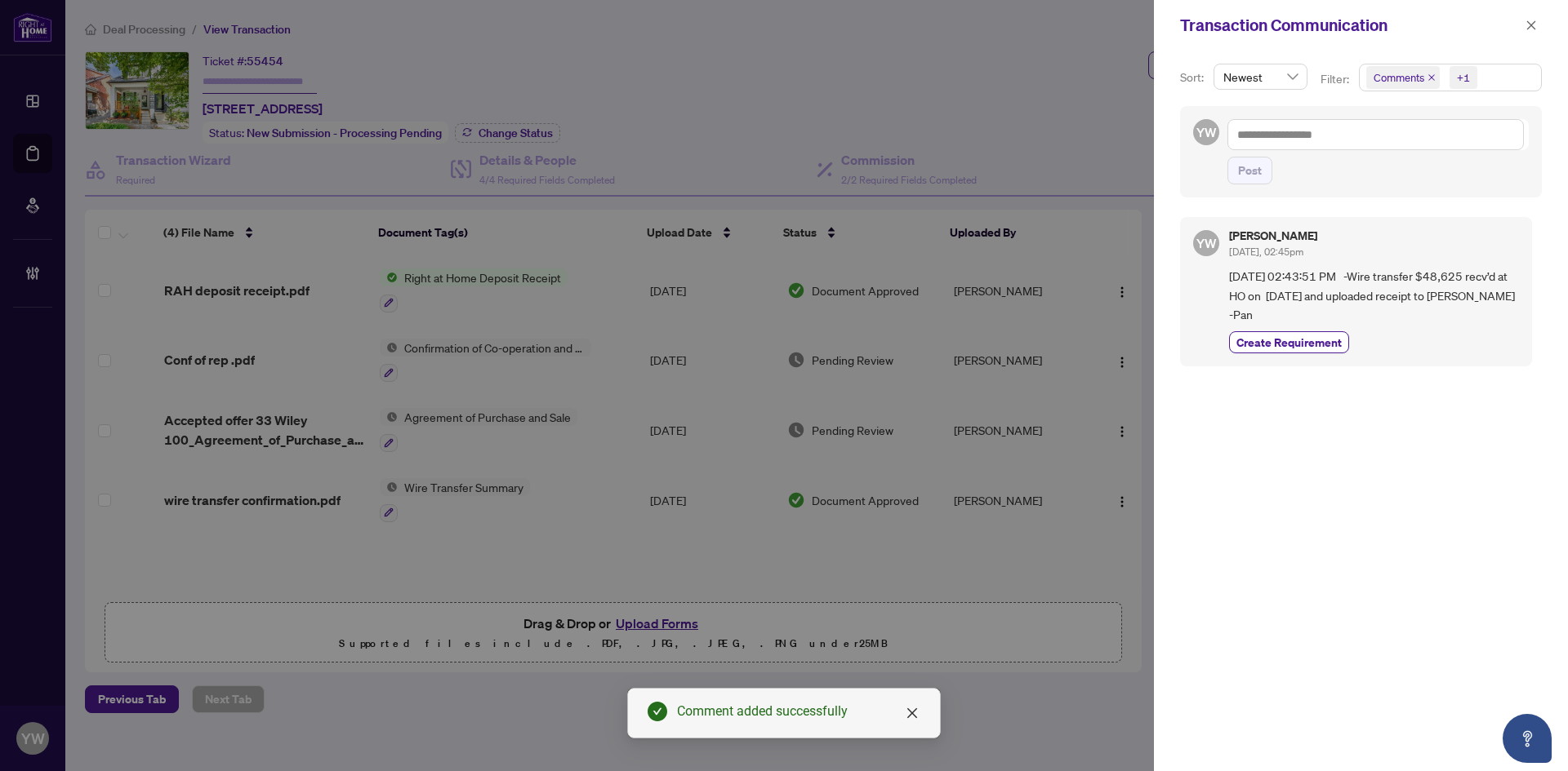
click at [431, 546] on div at bounding box center [784, 385] width 1568 height 771
click at [1524, 25] on button "button" at bounding box center [1531, 25] width 21 height 19
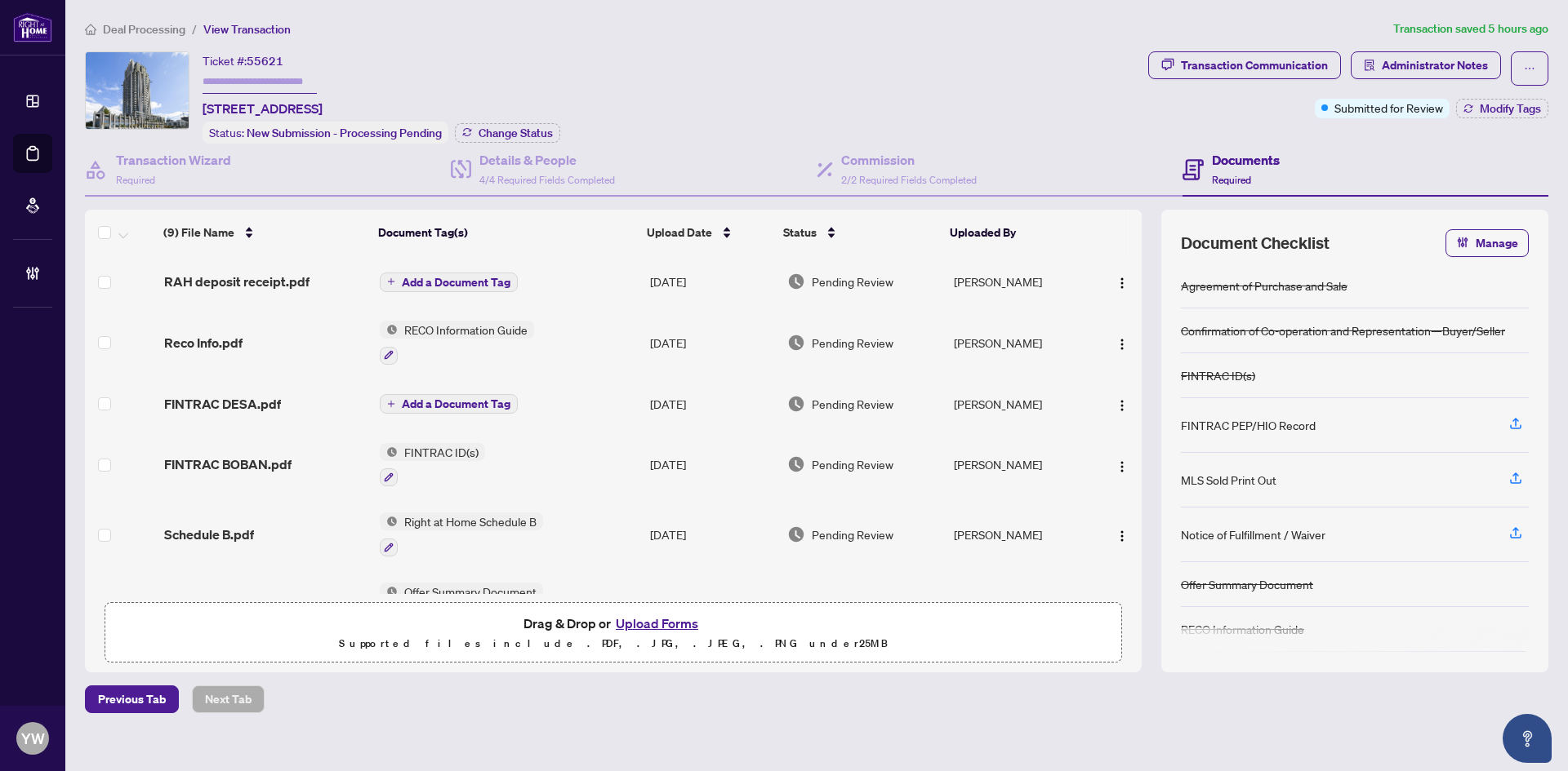
click at [500, 282] on span "Add a Document Tag" at bounding box center [456, 283] width 108 height 12
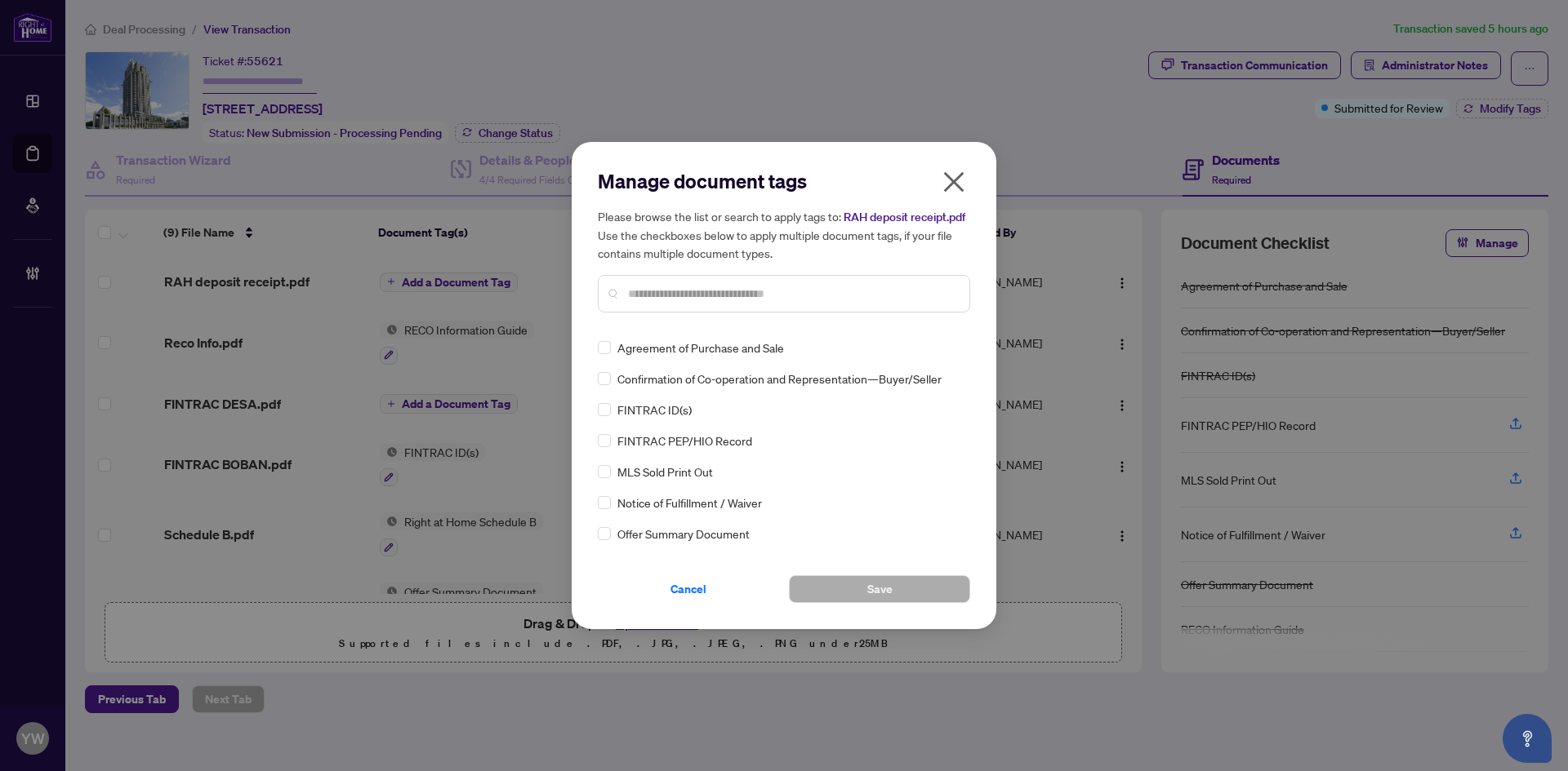
click at [674, 296] on input "text" at bounding box center [792, 293] width 328 height 18
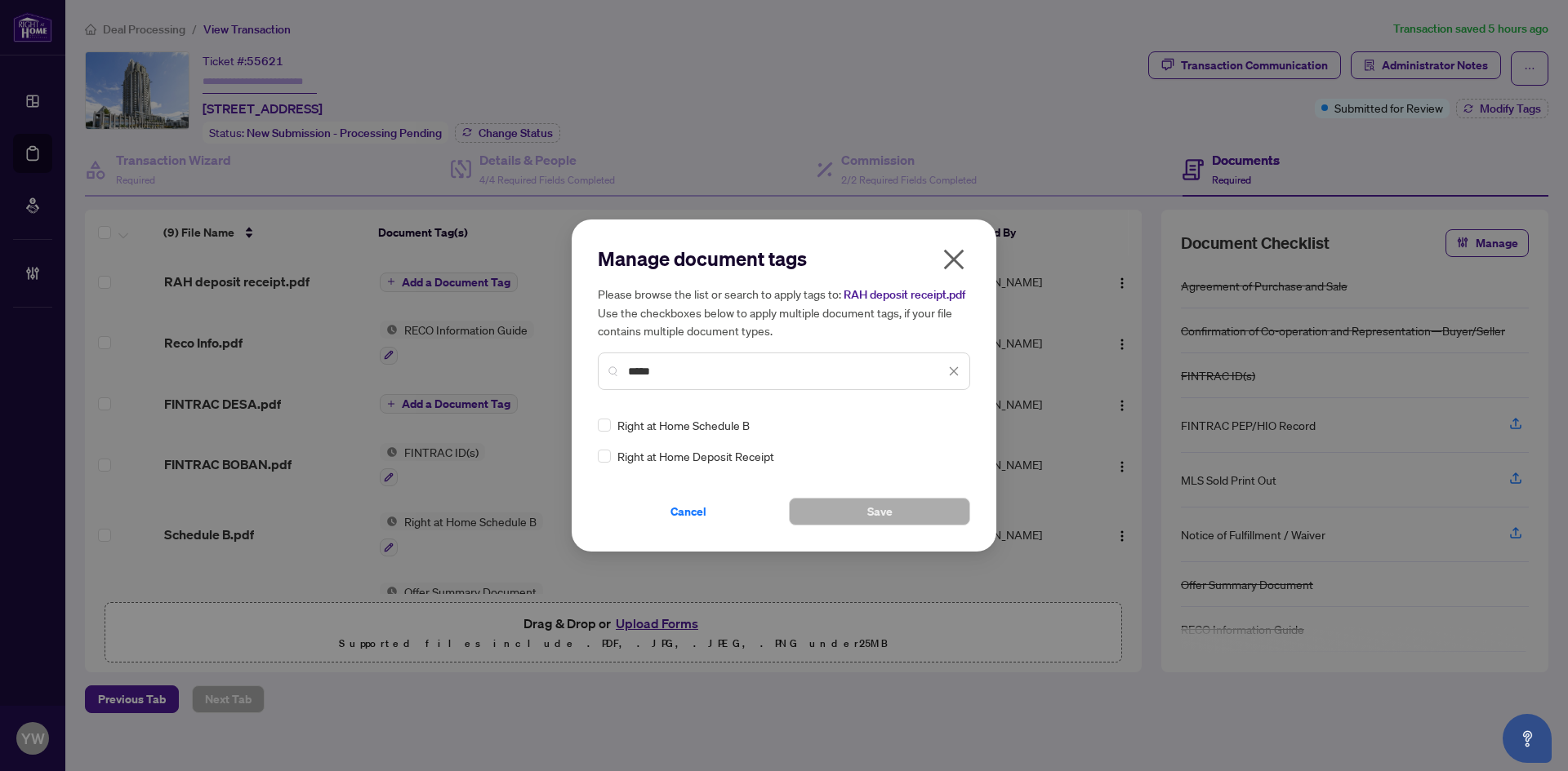
type input "*****"
click at [941, 427] on img at bounding box center [937, 425] width 16 height 16
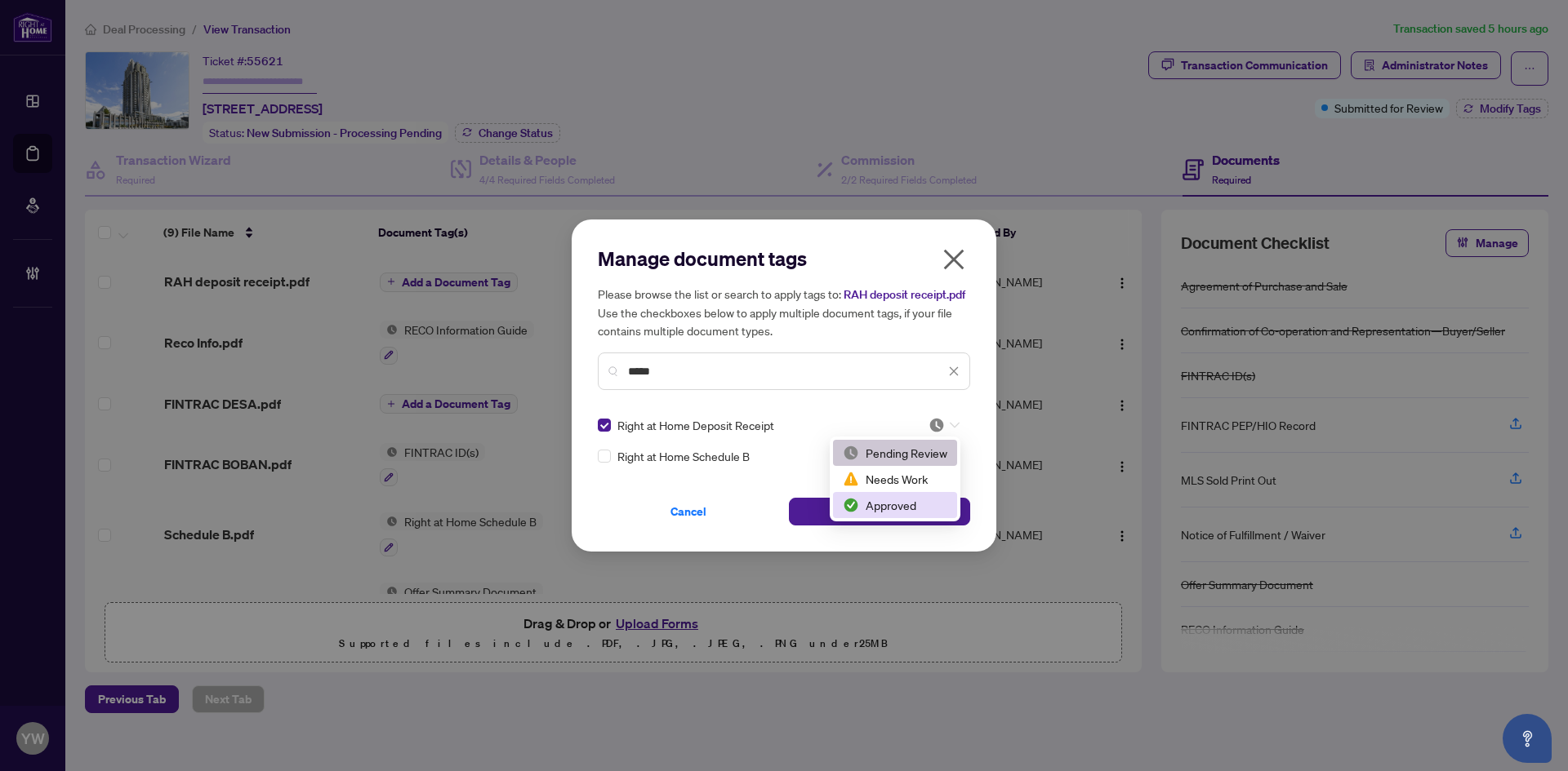
click at [904, 501] on div "Approved" at bounding box center [895, 505] width 104 height 18
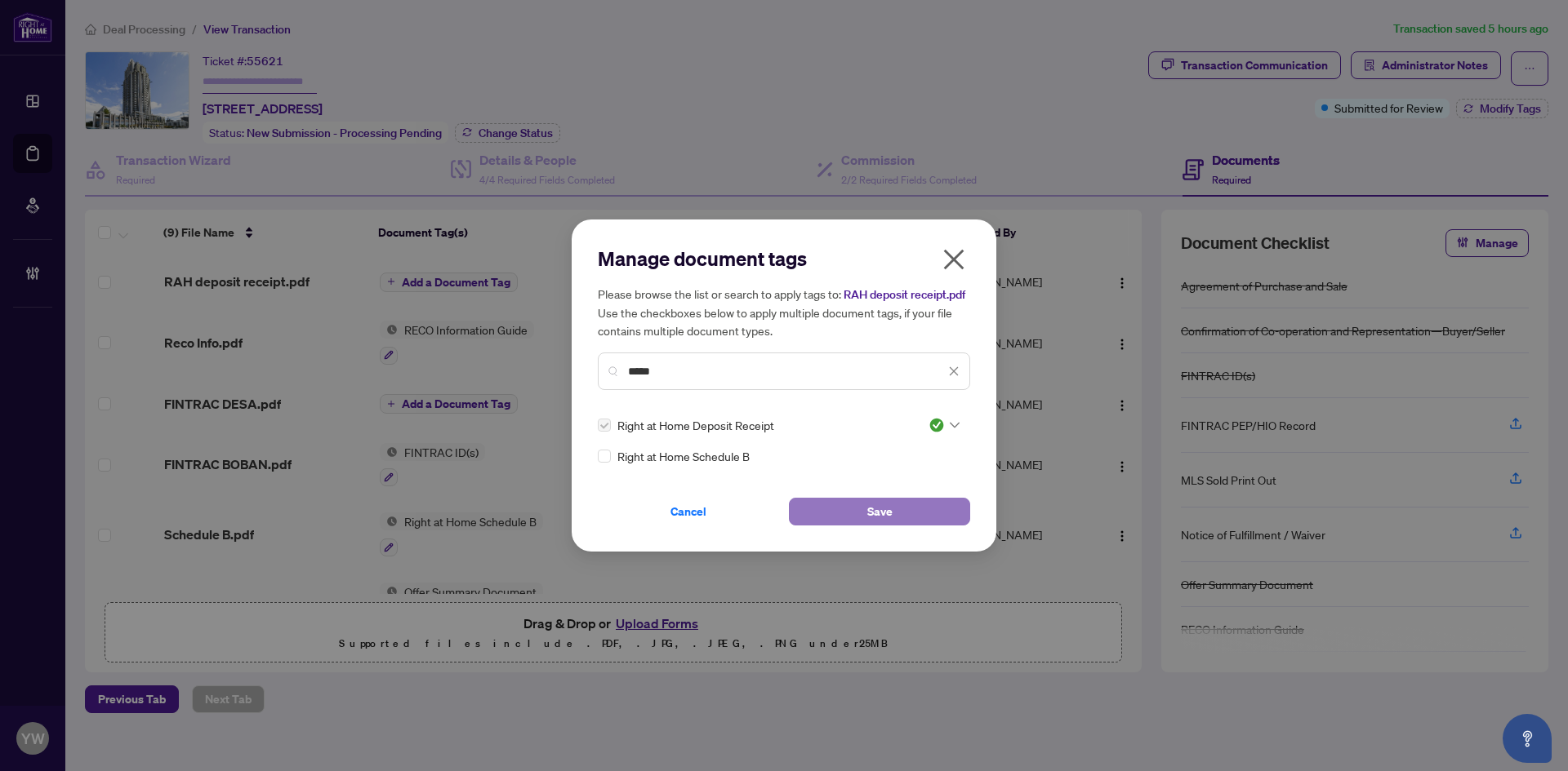
click at [946, 508] on button "Save" at bounding box center [880, 511] width 182 height 28
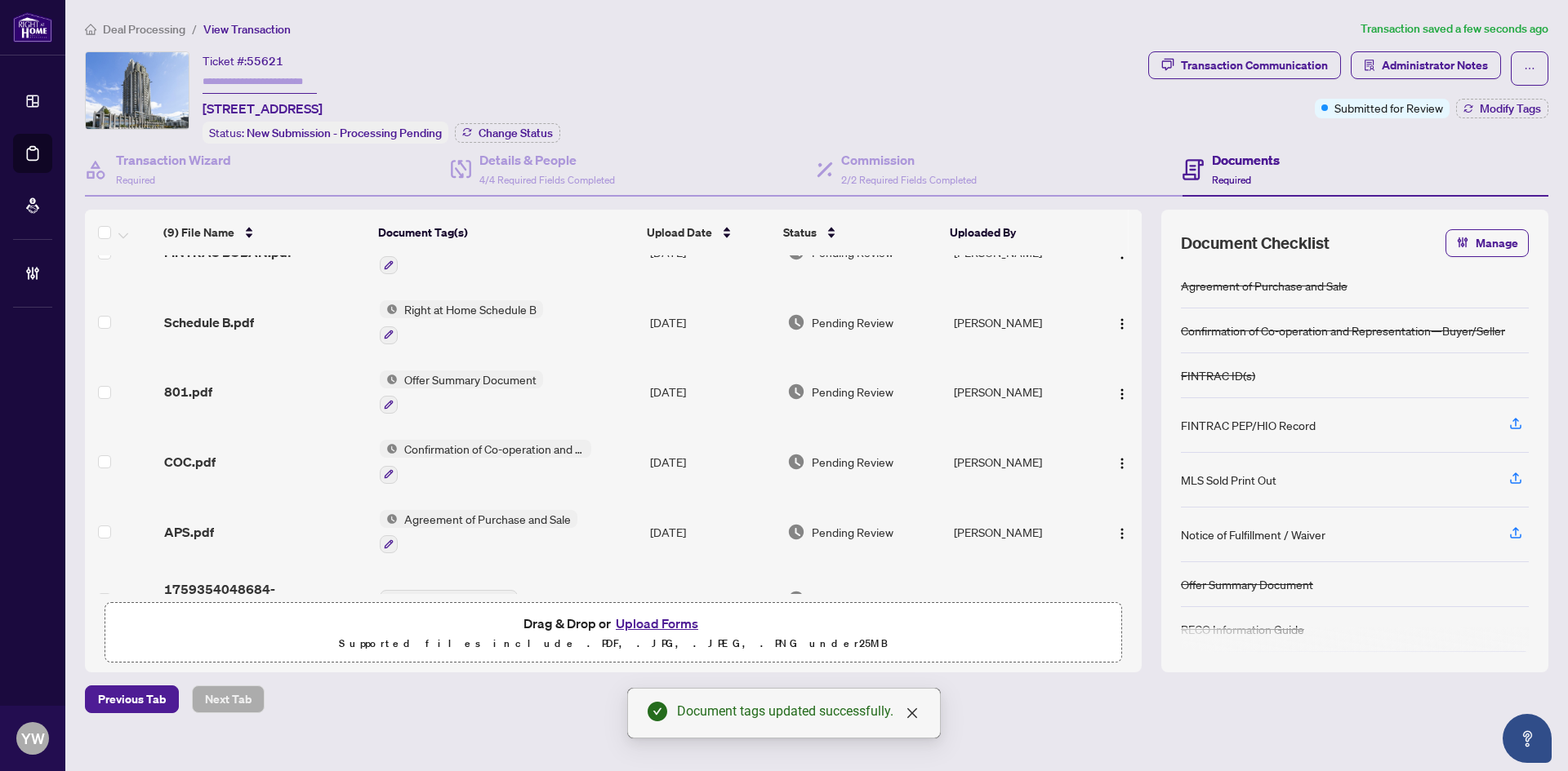
scroll to position [272, 0]
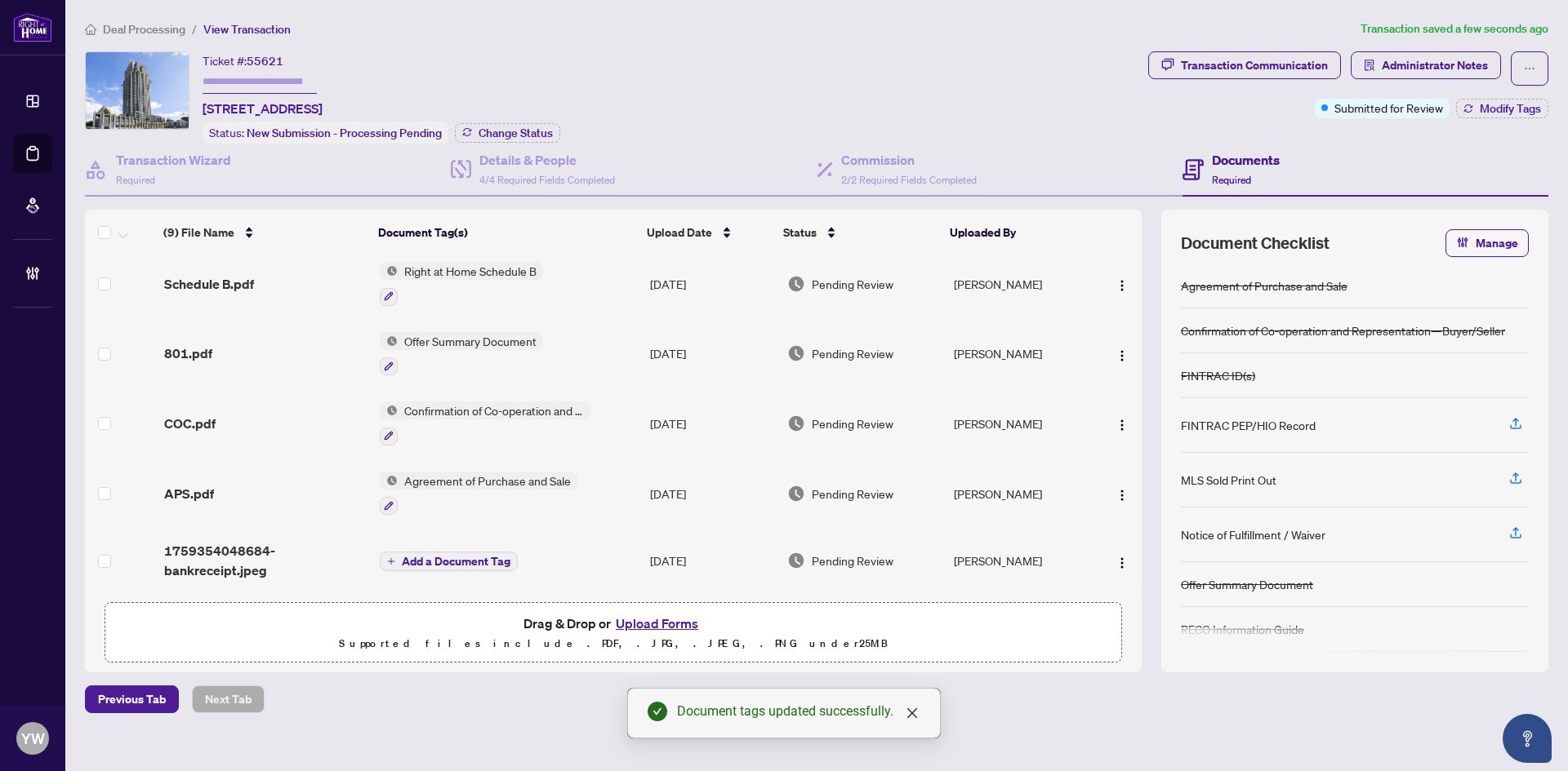
click at [214, 564] on span "1759354048684-bankreceipt.jpeg" at bounding box center [266, 561] width 203 height 40
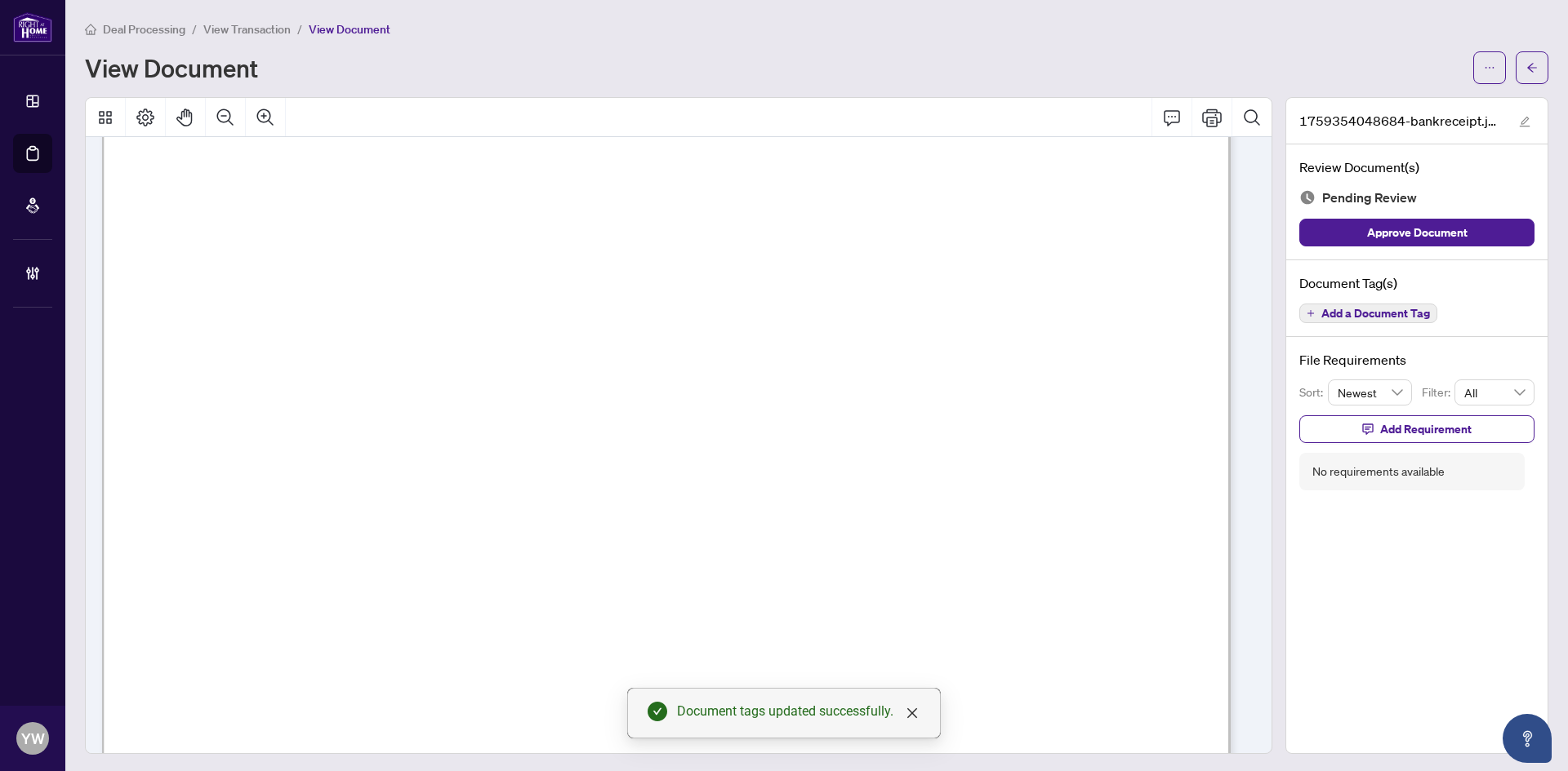
scroll to position [163, 0]
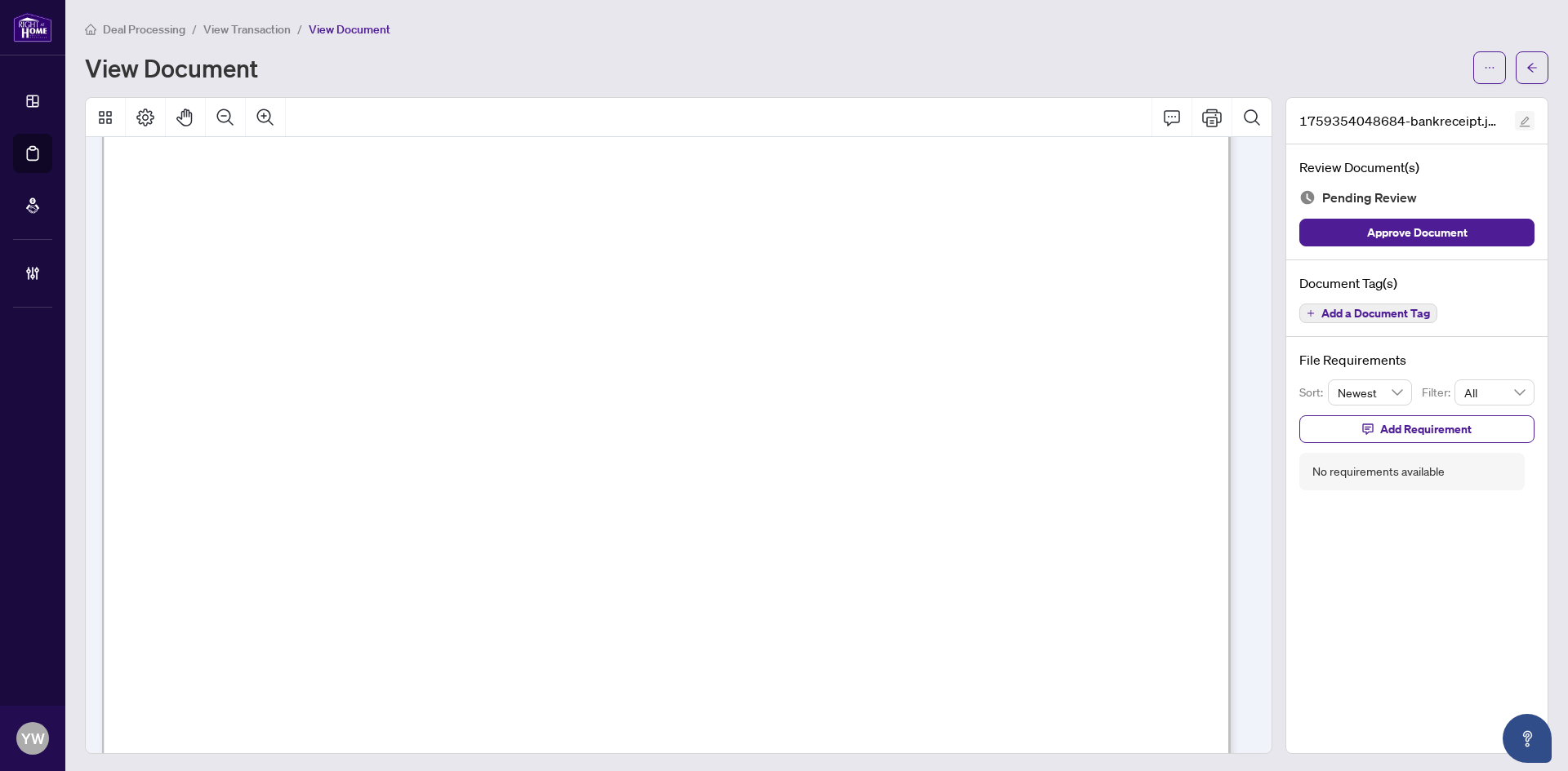
click at [1519, 120] on icon "edit" at bounding box center [1525, 122] width 12 height 12
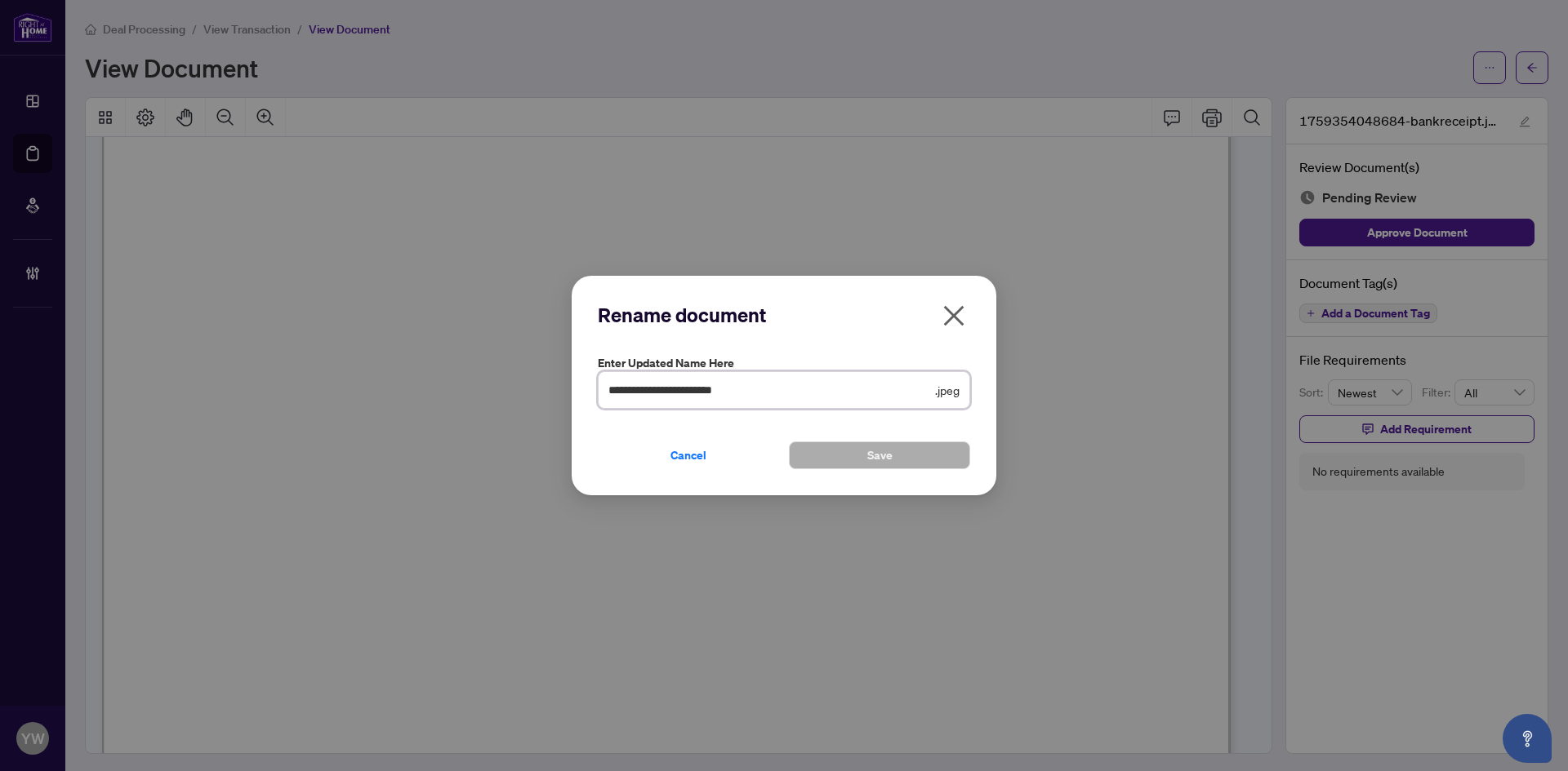
drag, startPoint x: 755, startPoint y: 391, endPoint x: 533, endPoint y: 410, distance: 222.8
click at [464, 391] on div "**********" at bounding box center [784, 385] width 1568 height 771
type input "**********"
click at [869, 463] on span "Save" at bounding box center [880, 454] width 25 height 26
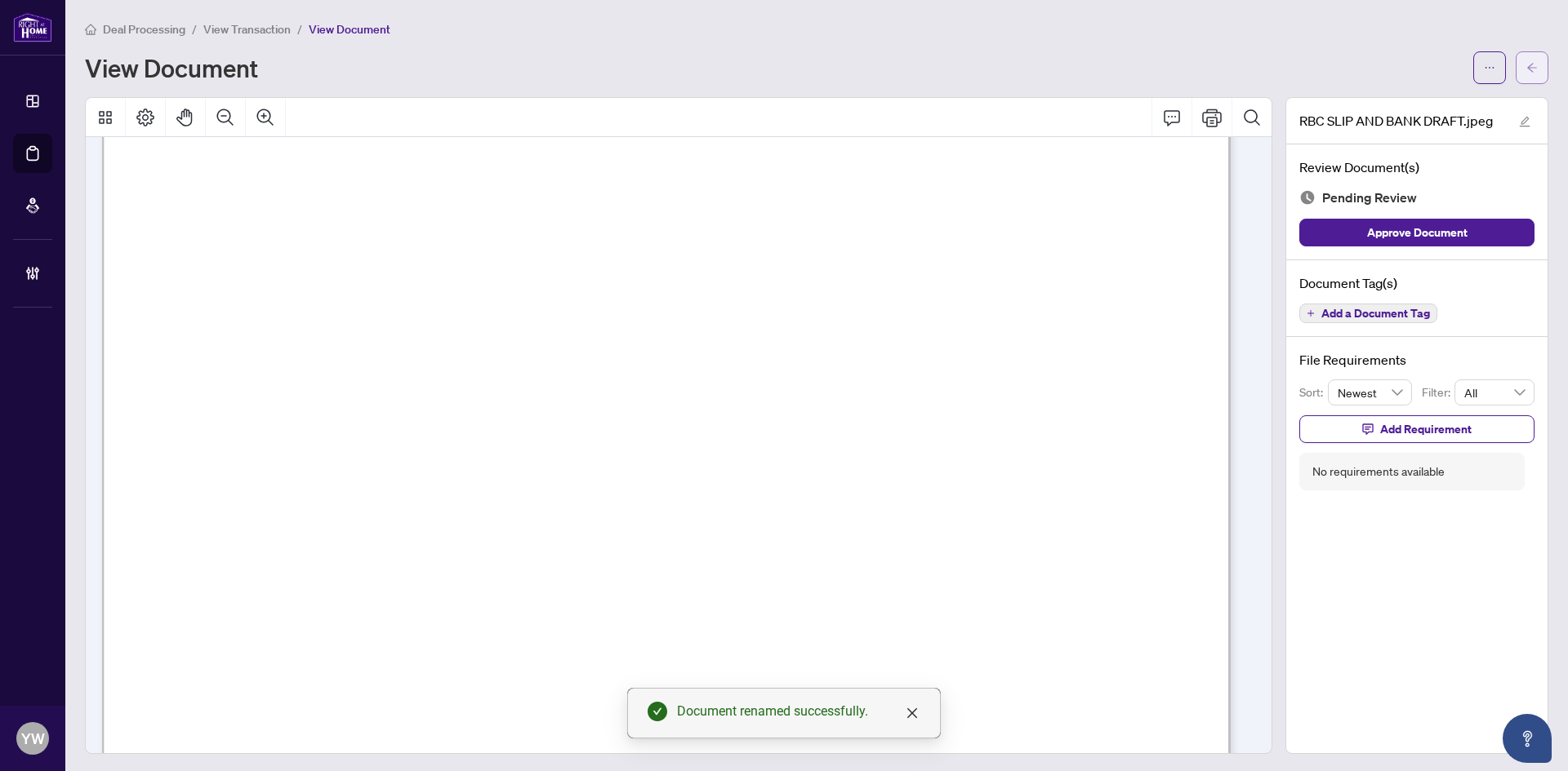
click at [1526, 56] on span "button" at bounding box center [1532, 68] width 12 height 26
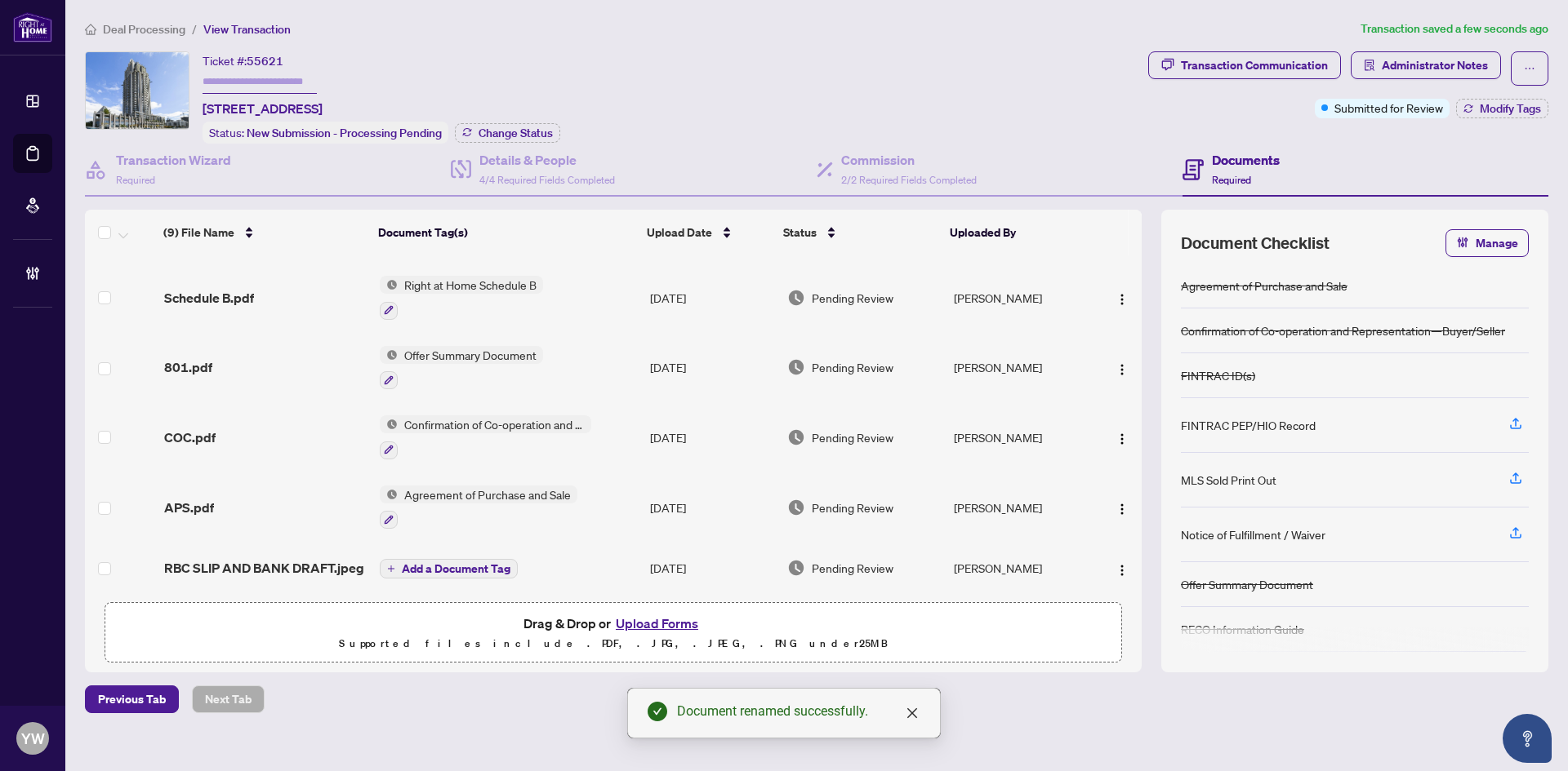
scroll to position [259, 0]
click at [321, 559] on span "RBC SLIP AND BANK DRAFT.jpeg" at bounding box center [264, 567] width 200 height 19
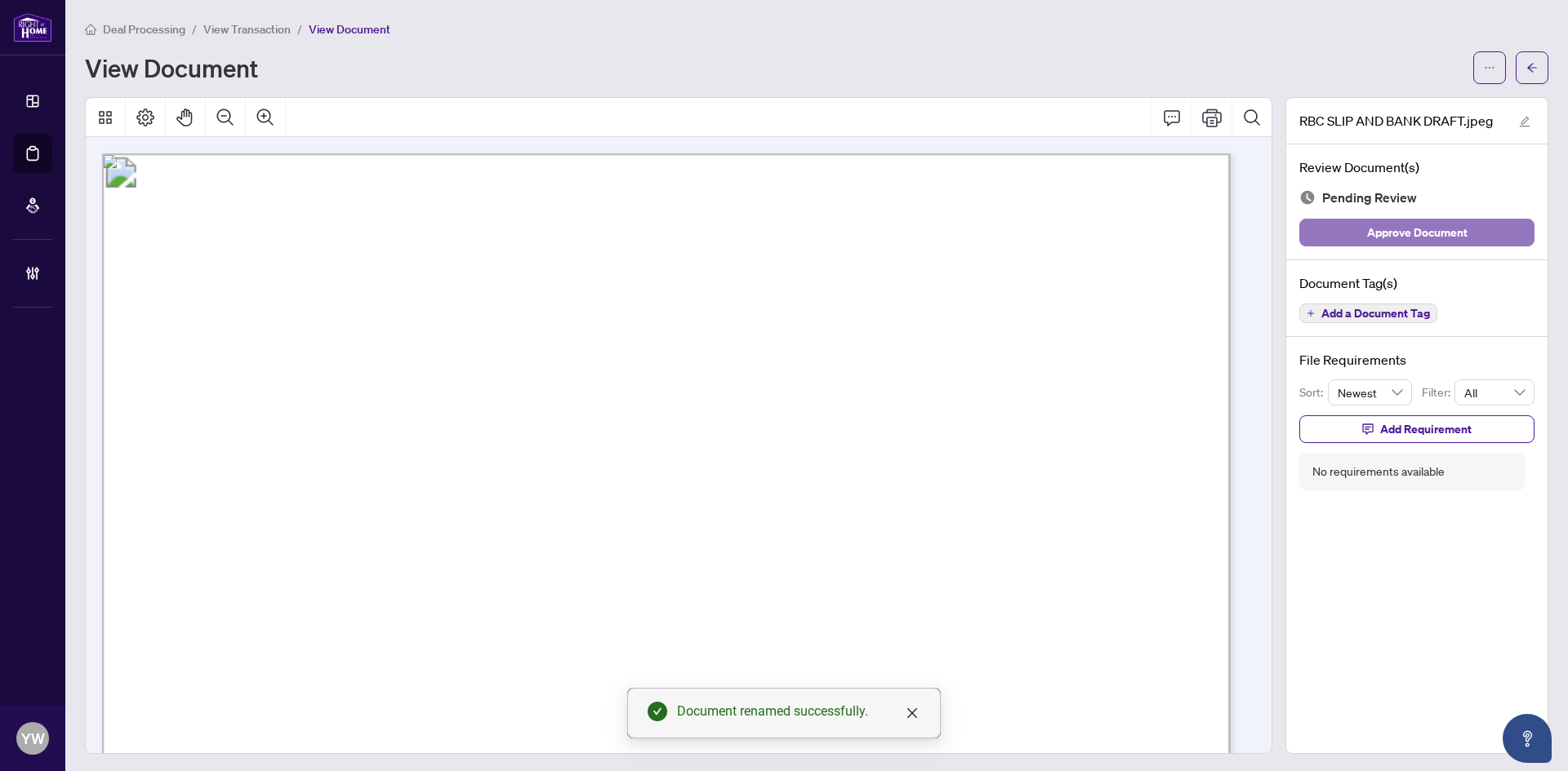
click at [1367, 234] on span "Approve Document" at bounding box center [1417, 233] width 100 height 26
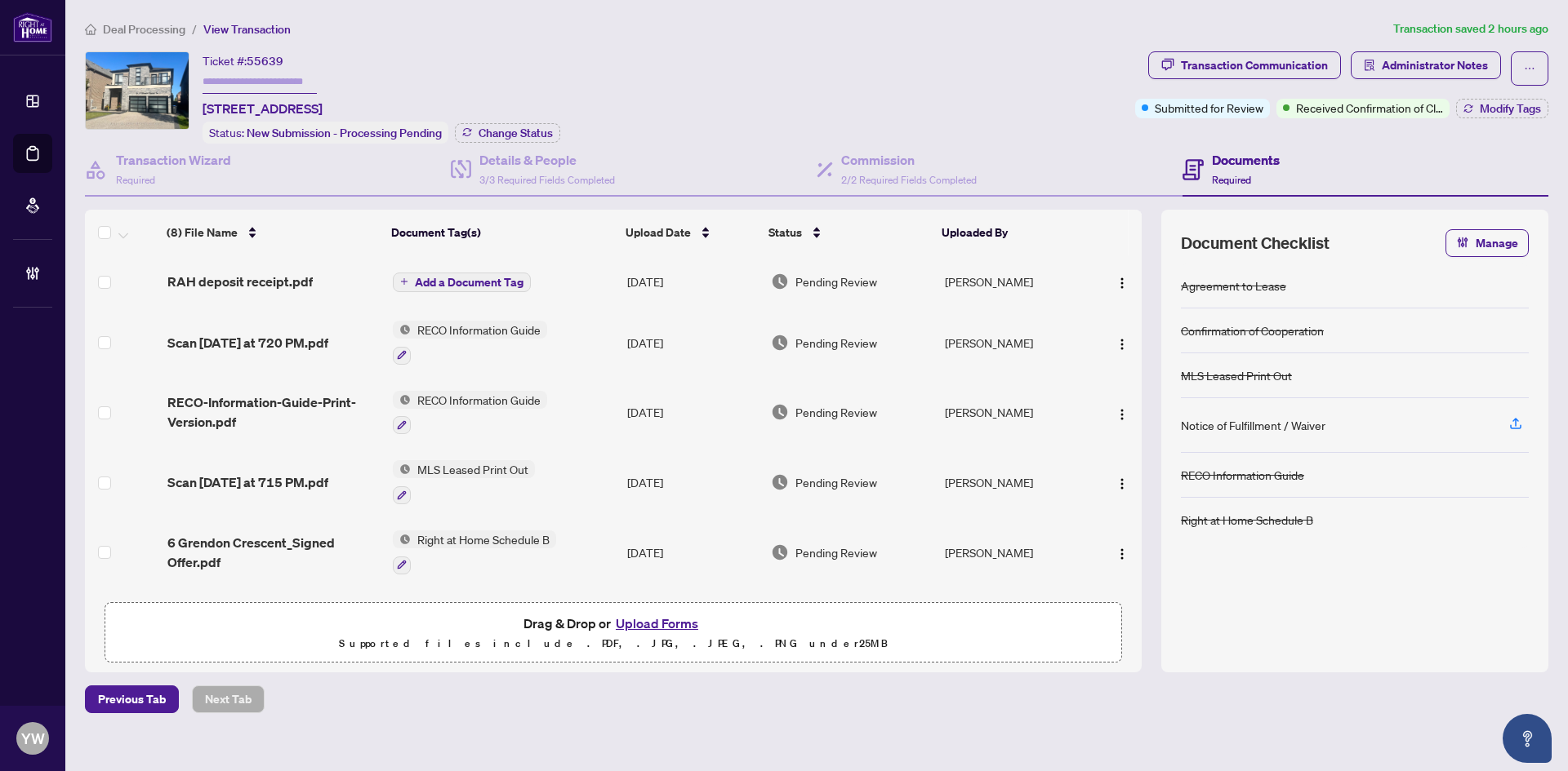
click at [742, 85] on div "Ticket #: 55639 [STREET_ADDRESS][PERSON_NAME] Status: New Submission - Processi…" at bounding box center [606, 97] width 1044 height 93
click at [474, 284] on span "Add a Document Tag" at bounding box center [469, 283] width 108 height 12
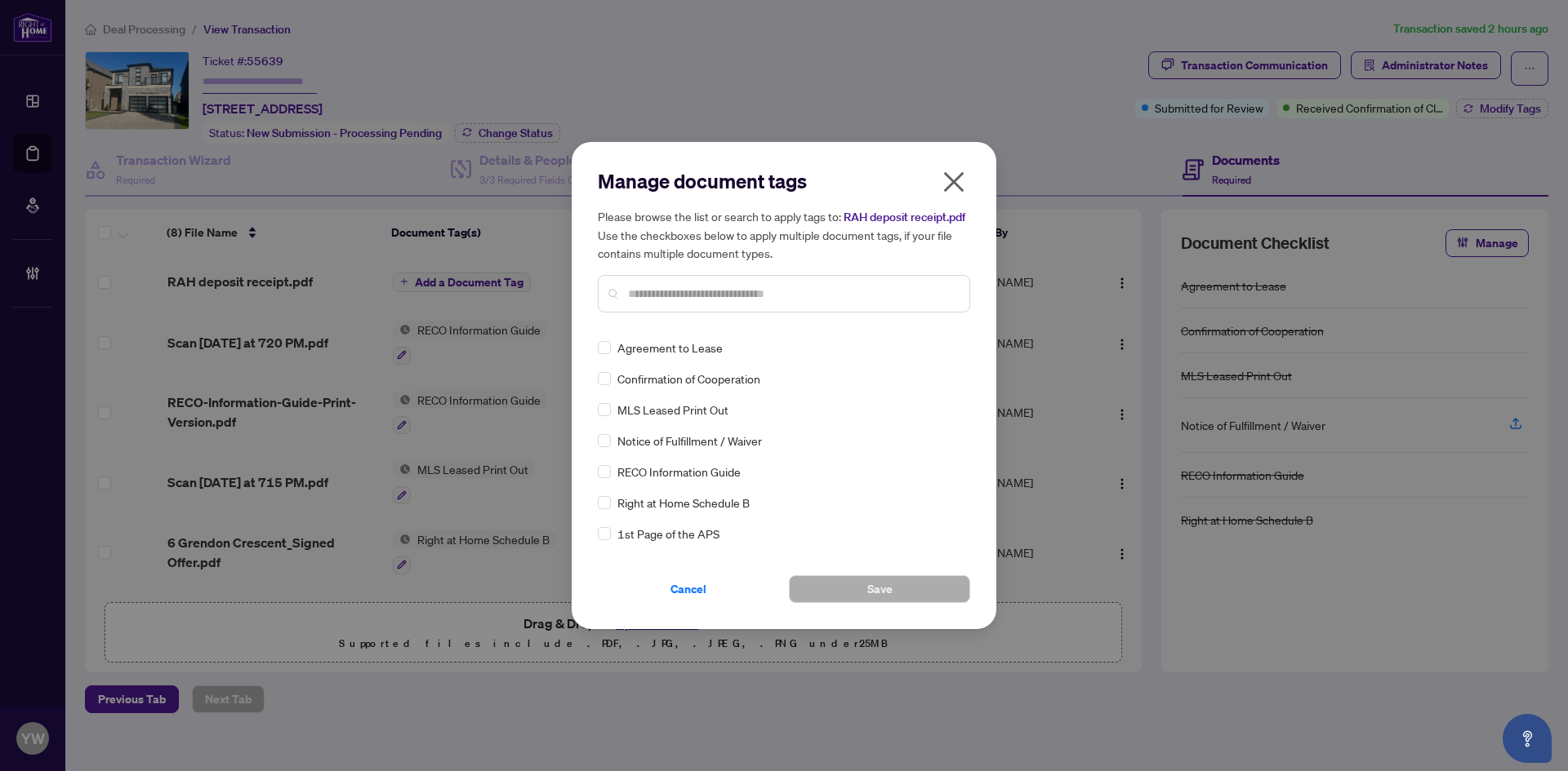
click at [703, 294] on input "text" at bounding box center [792, 293] width 328 height 18
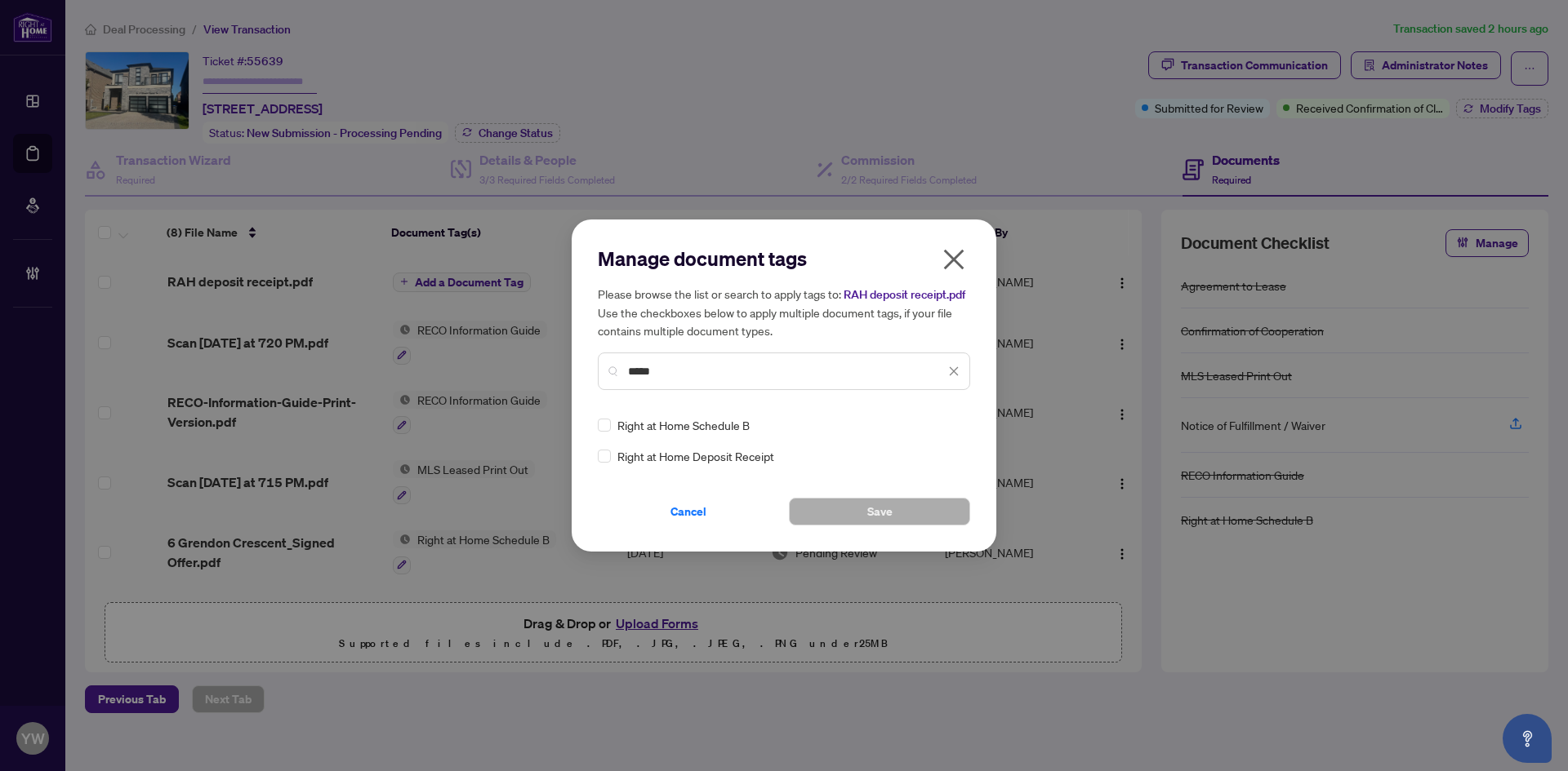
type input "*****"
click at [942, 422] on img at bounding box center [937, 425] width 16 height 16
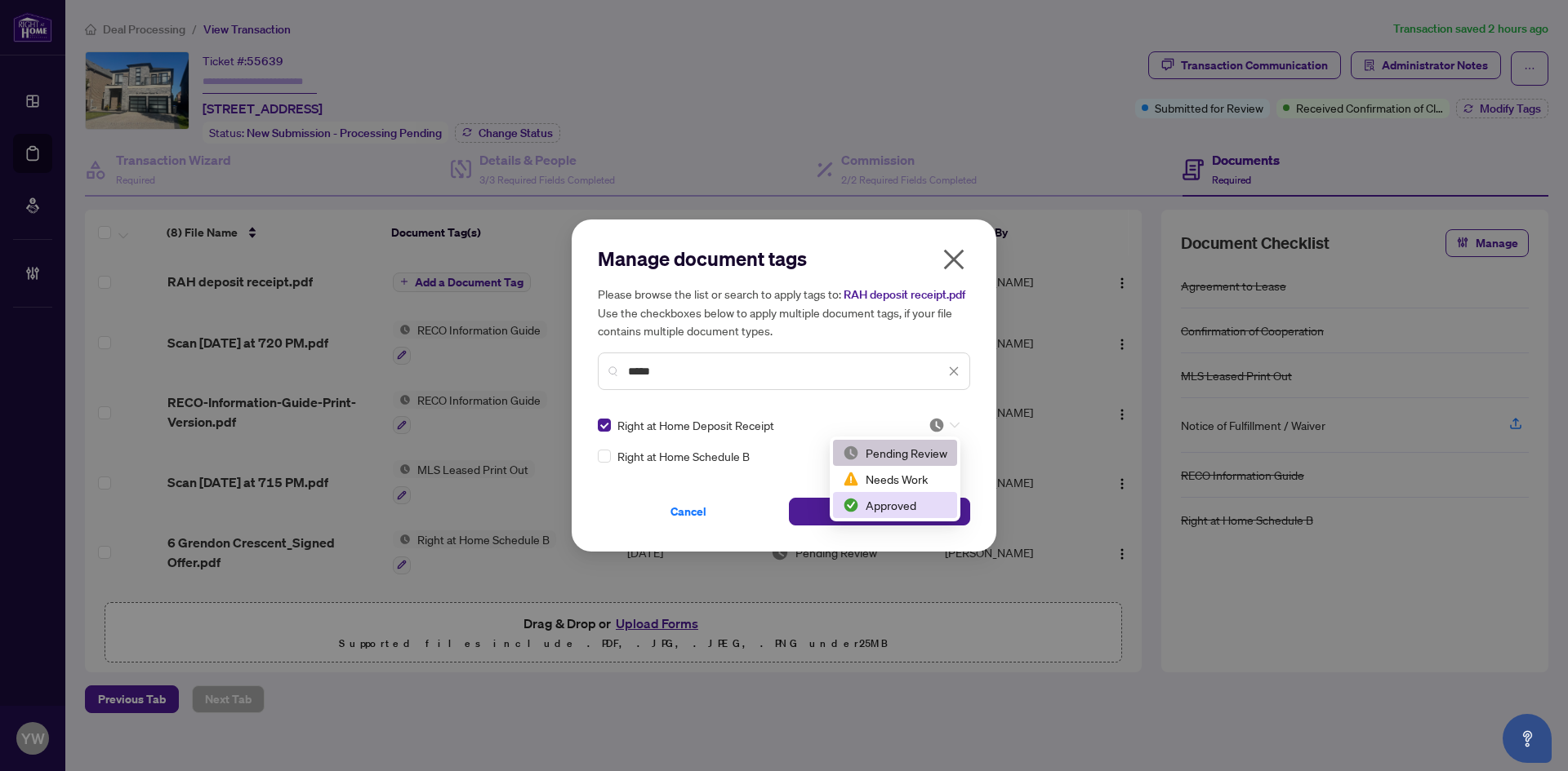
click at [907, 506] on div "Approved" at bounding box center [895, 505] width 104 height 18
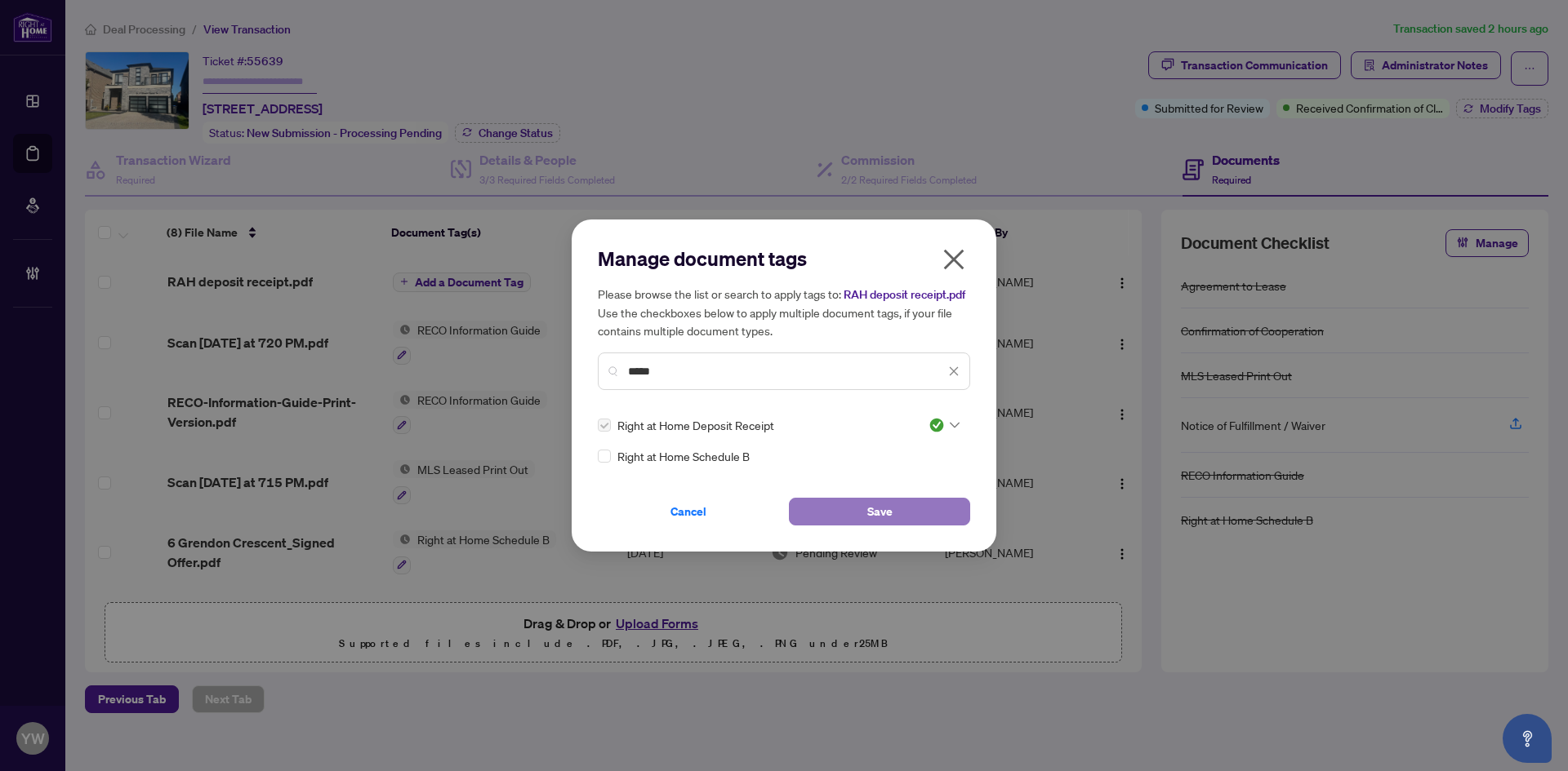
click at [955, 513] on button "Save" at bounding box center [880, 511] width 182 height 28
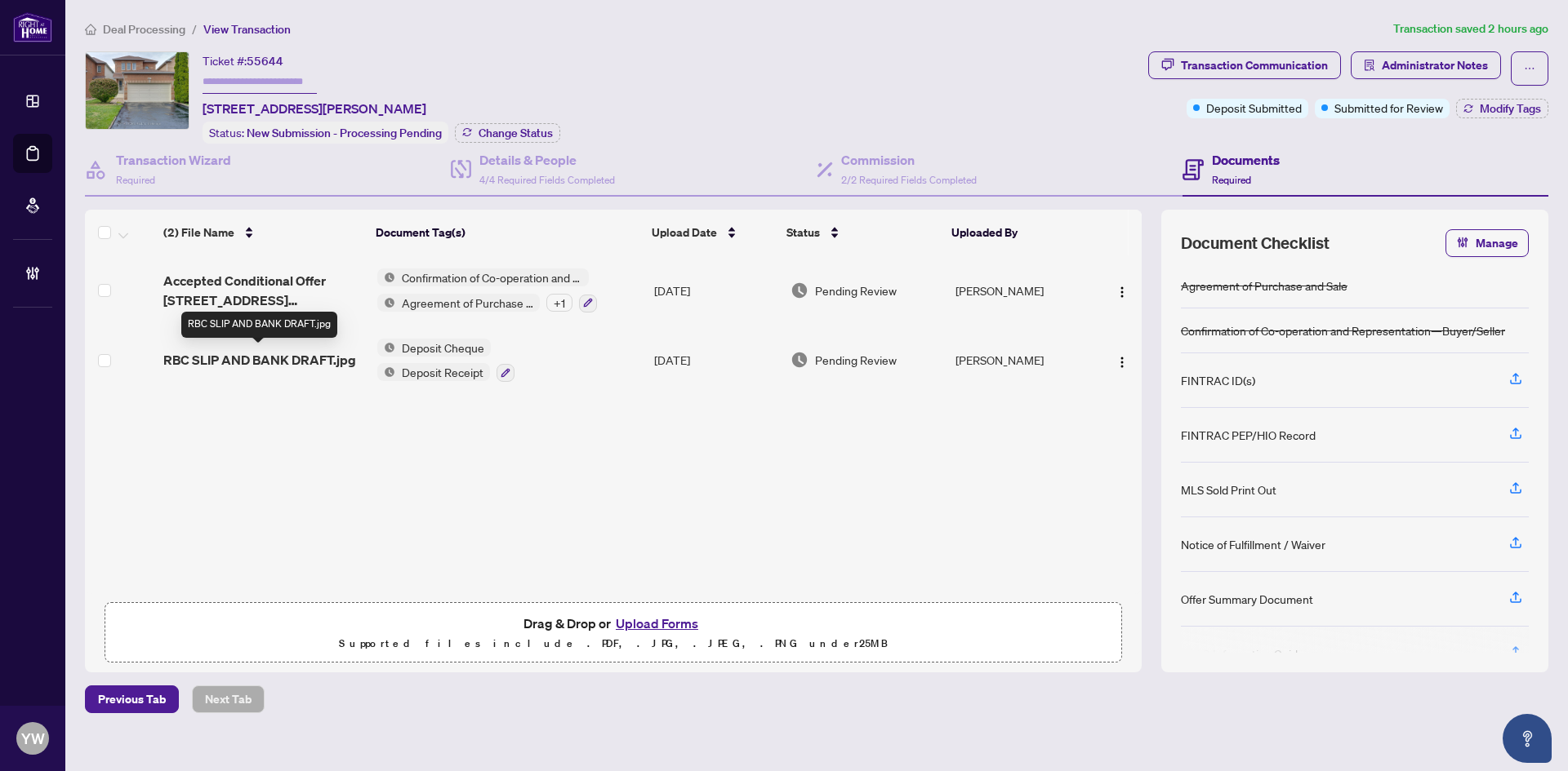
click at [313, 357] on span "RBC SLIP AND BANK DRAFT.jpg" at bounding box center [260, 360] width 193 height 19
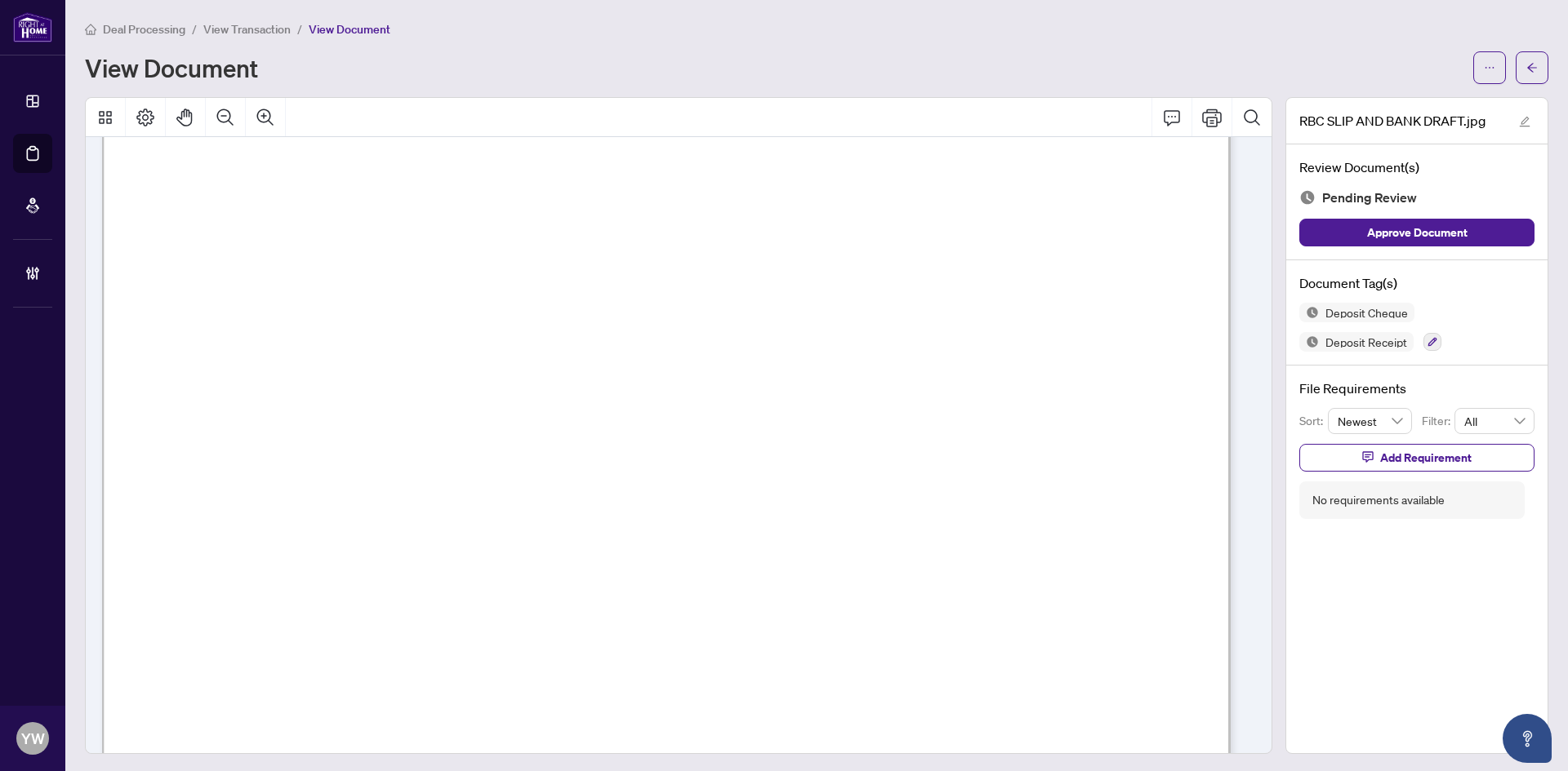
scroll to position [571, 0]
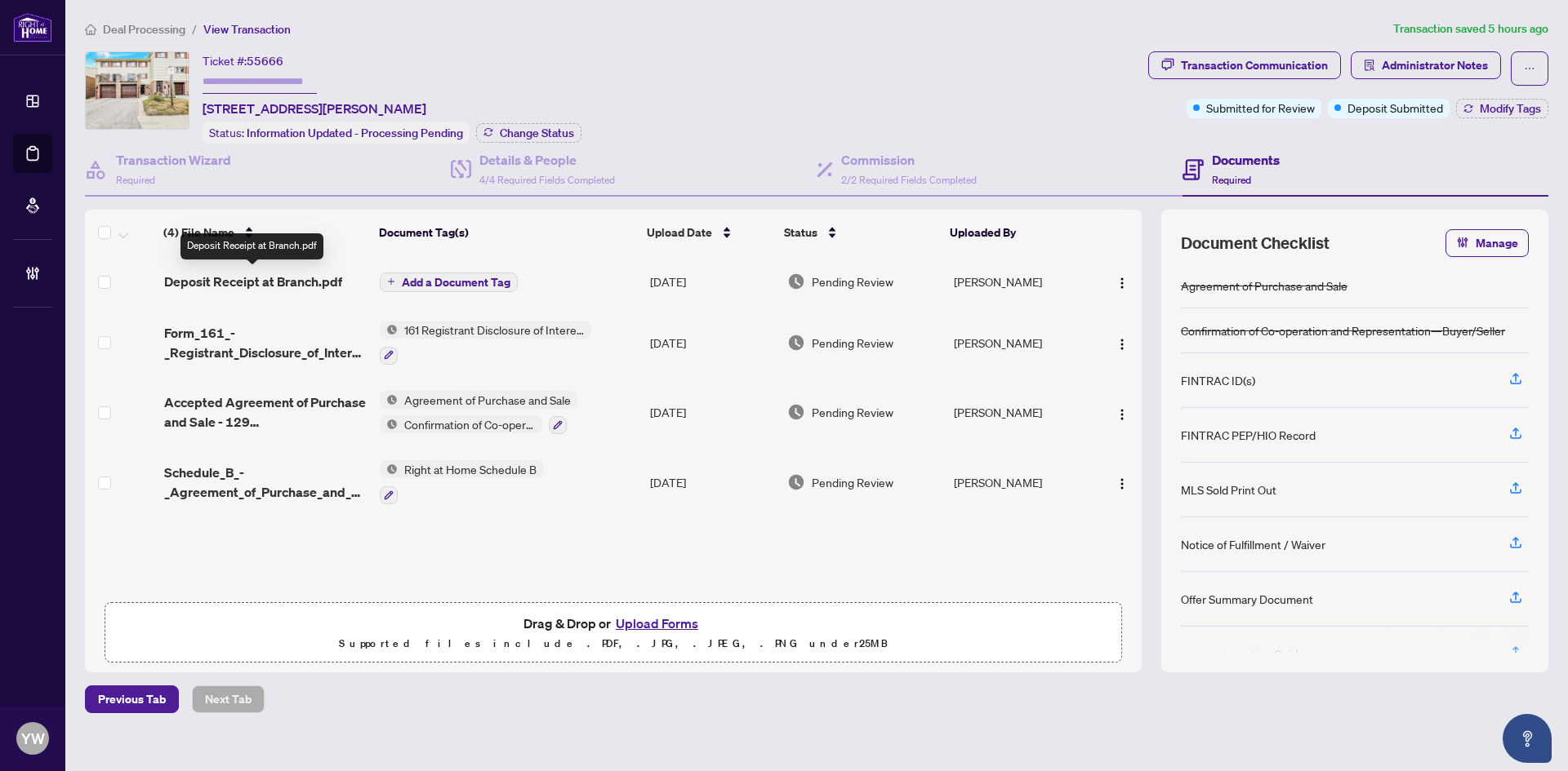
click at [267, 285] on span "Deposit Receipt at Branch.pdf" at bounding box center [253, 282] width 178 height 19
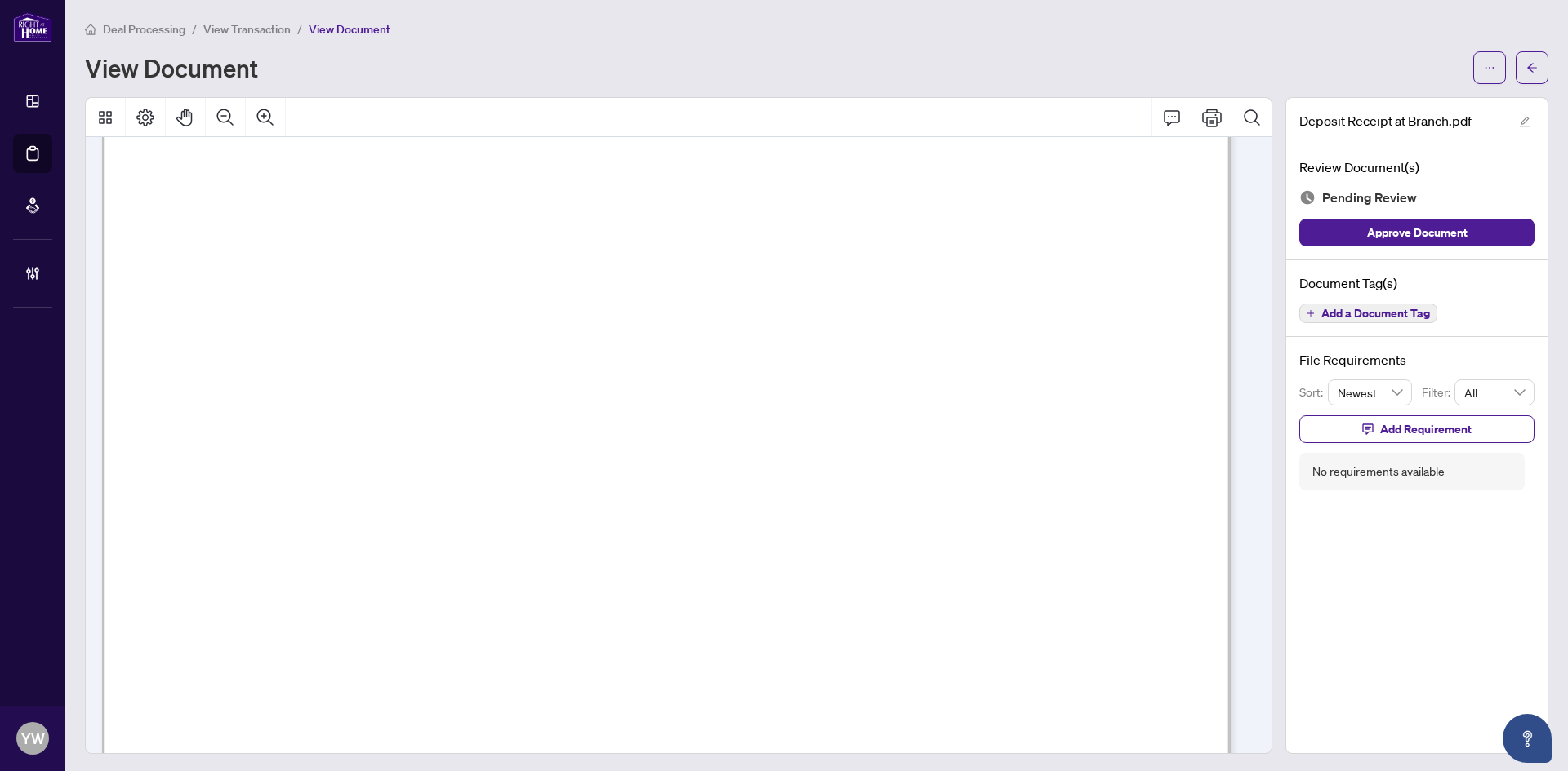
scroll to position [490, 0]
click at [1526, 72] on icon "arrow-left" at bounding box center [1532, 68] width 12 height 12
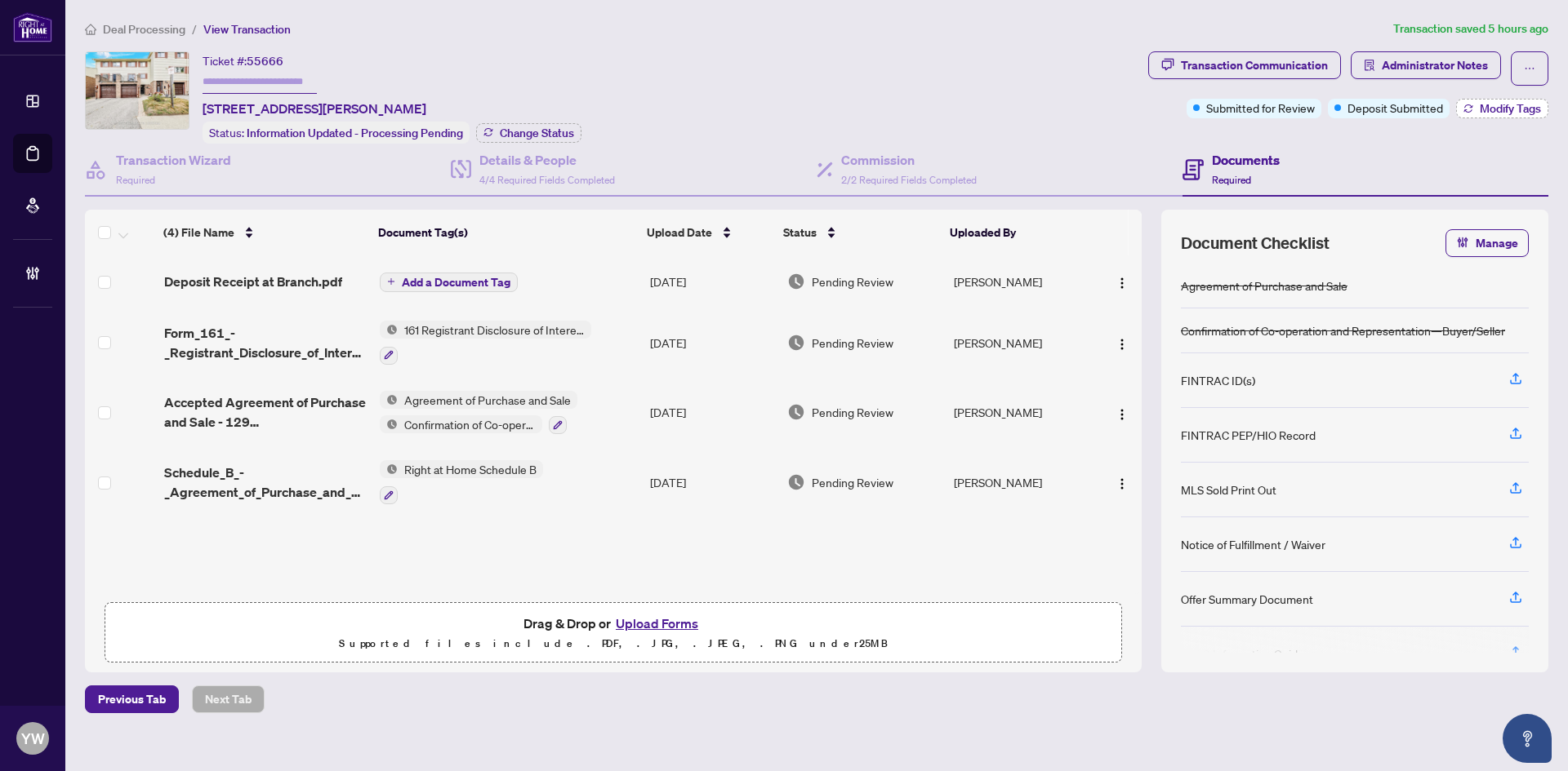
click at [1507, 103] on span "Modify Tags" at bounding box center [1510, 109] width 61 height 12
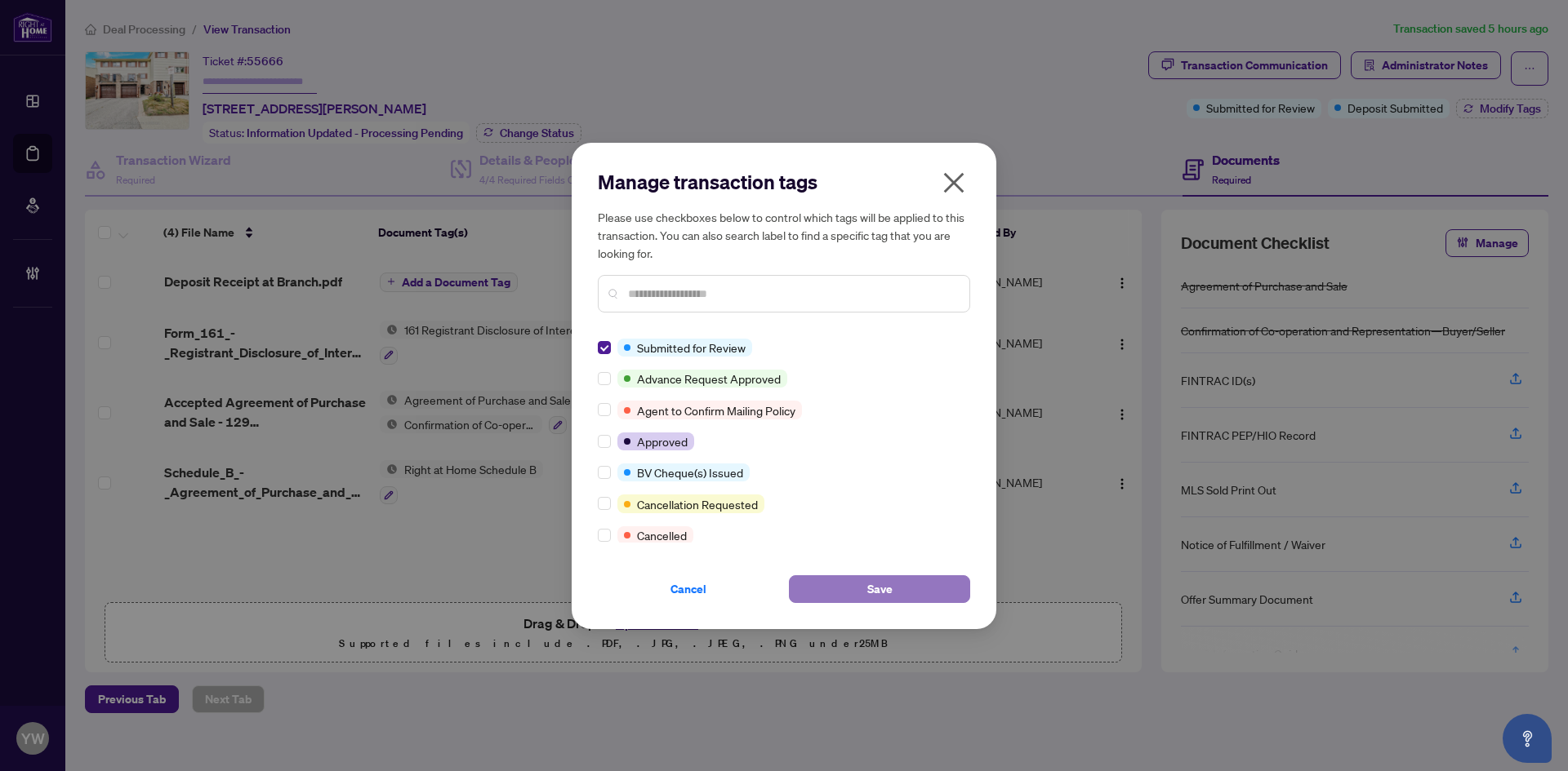
click at [884, 595] on span "Save" at bounding box center [880, 589] width 25 height 26
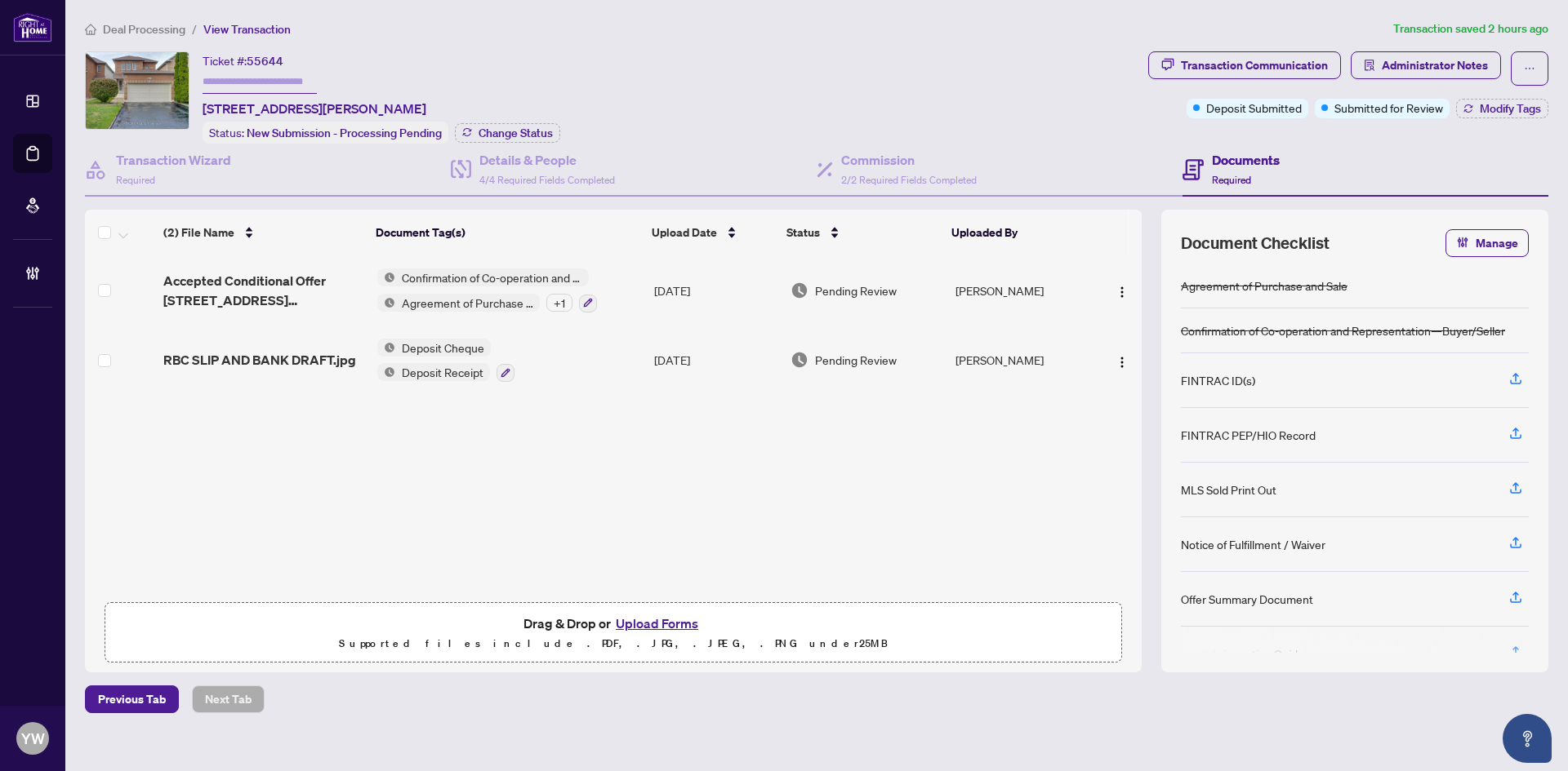
click at [656, 93] on div "Ticket #: 55644 [STREET_ADDRESS][PERSON_NAME] Status: New Submission - Processi…" at bounding box center [613, 97] width 1057 height 93
click at [1223, 62] on div "Transaction Communication" at bounding box center [1254, 65] width 147 height 26
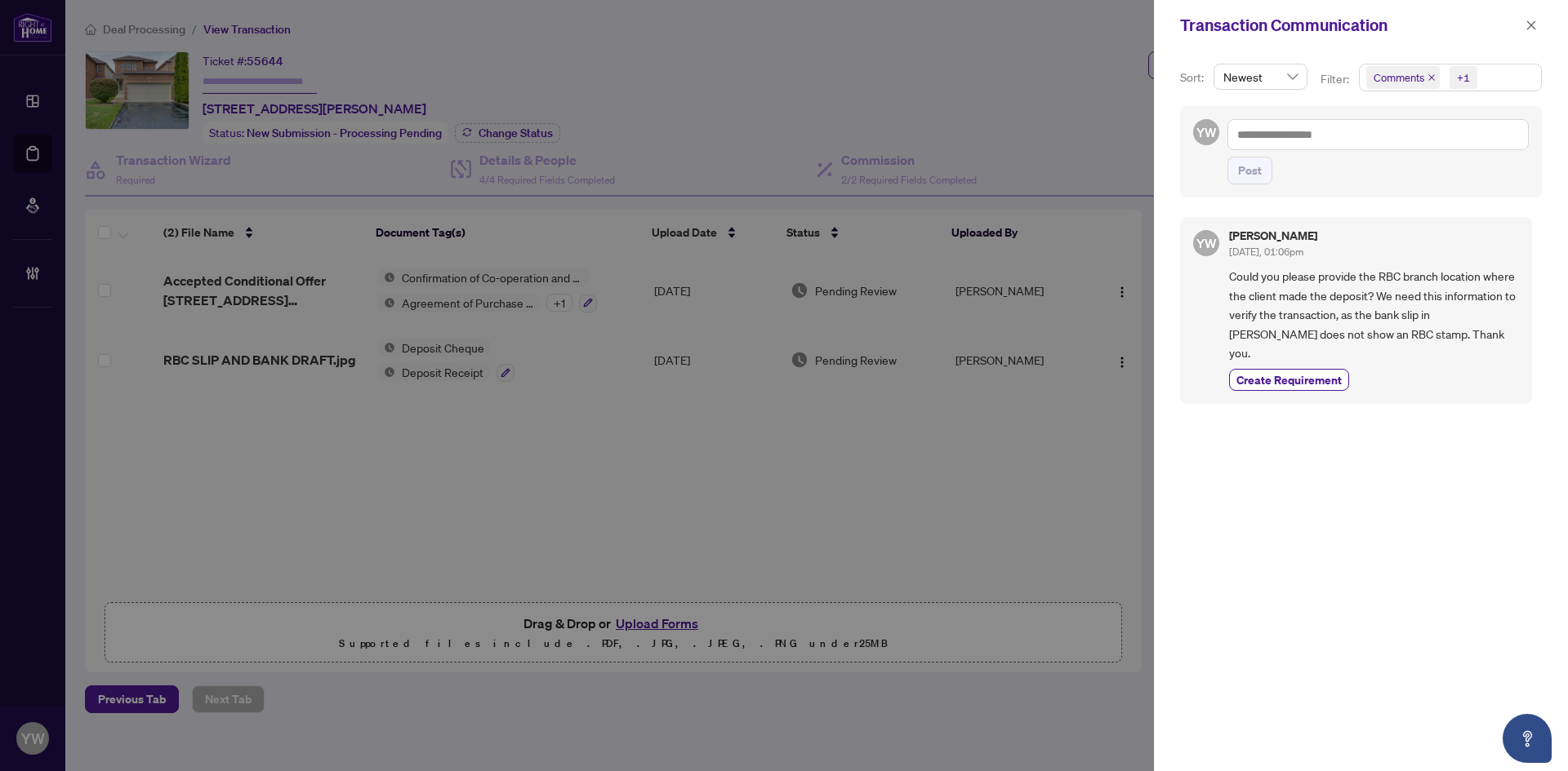
click at [1404, 433] on div "YW [PERSON_NAME] [DATE], 01:06pm Could you please provide the RBC branch locati…" at bounding box center [1360, 484] width 362 height 554
click at [1526, 32] on span "button" at bounding box center [1531, 25] width 12 height 26
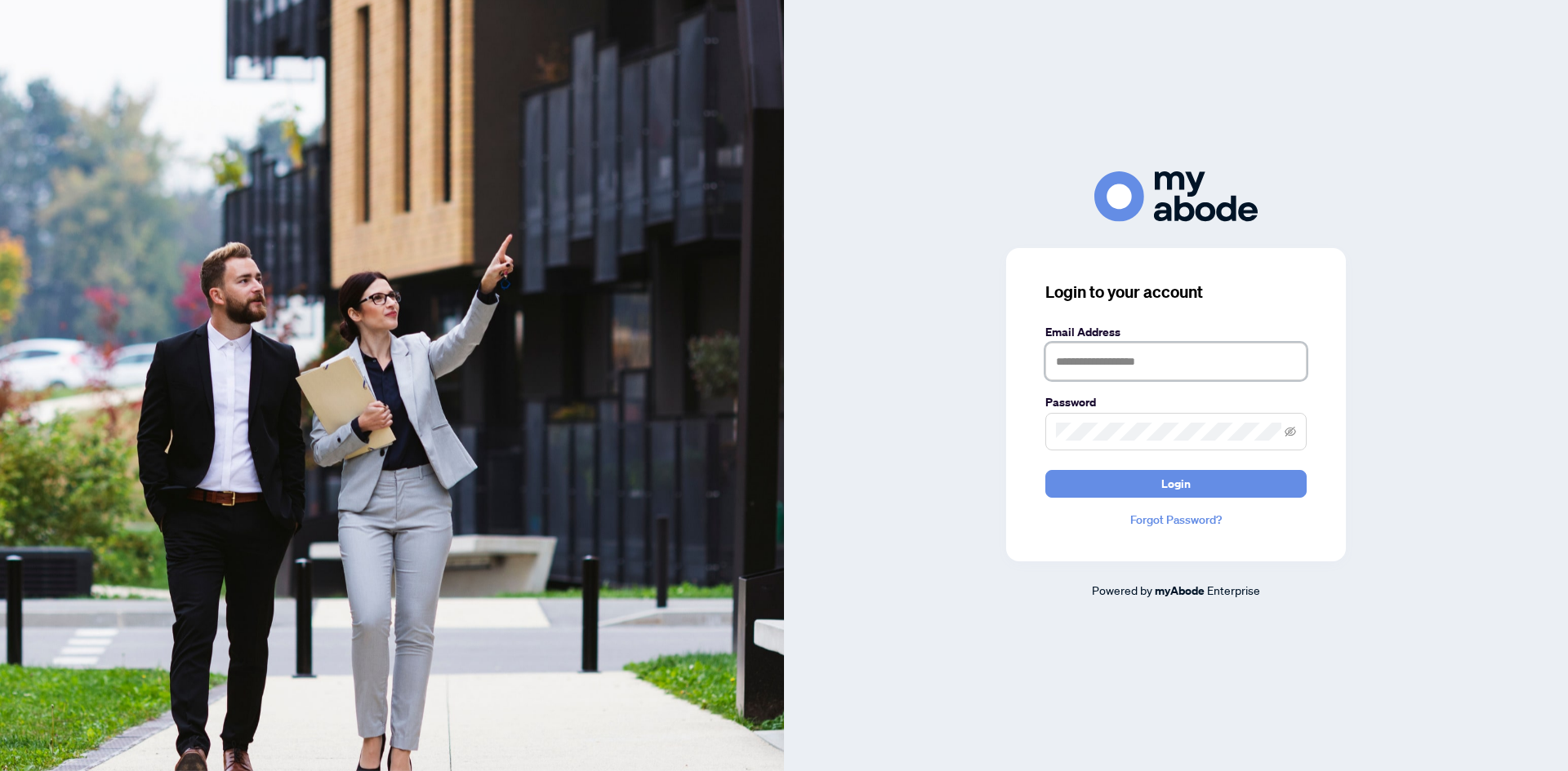
type input "**********"
click at [1156, 475] on button "Login" at bounding box center [1176, 483] width 262 height 28
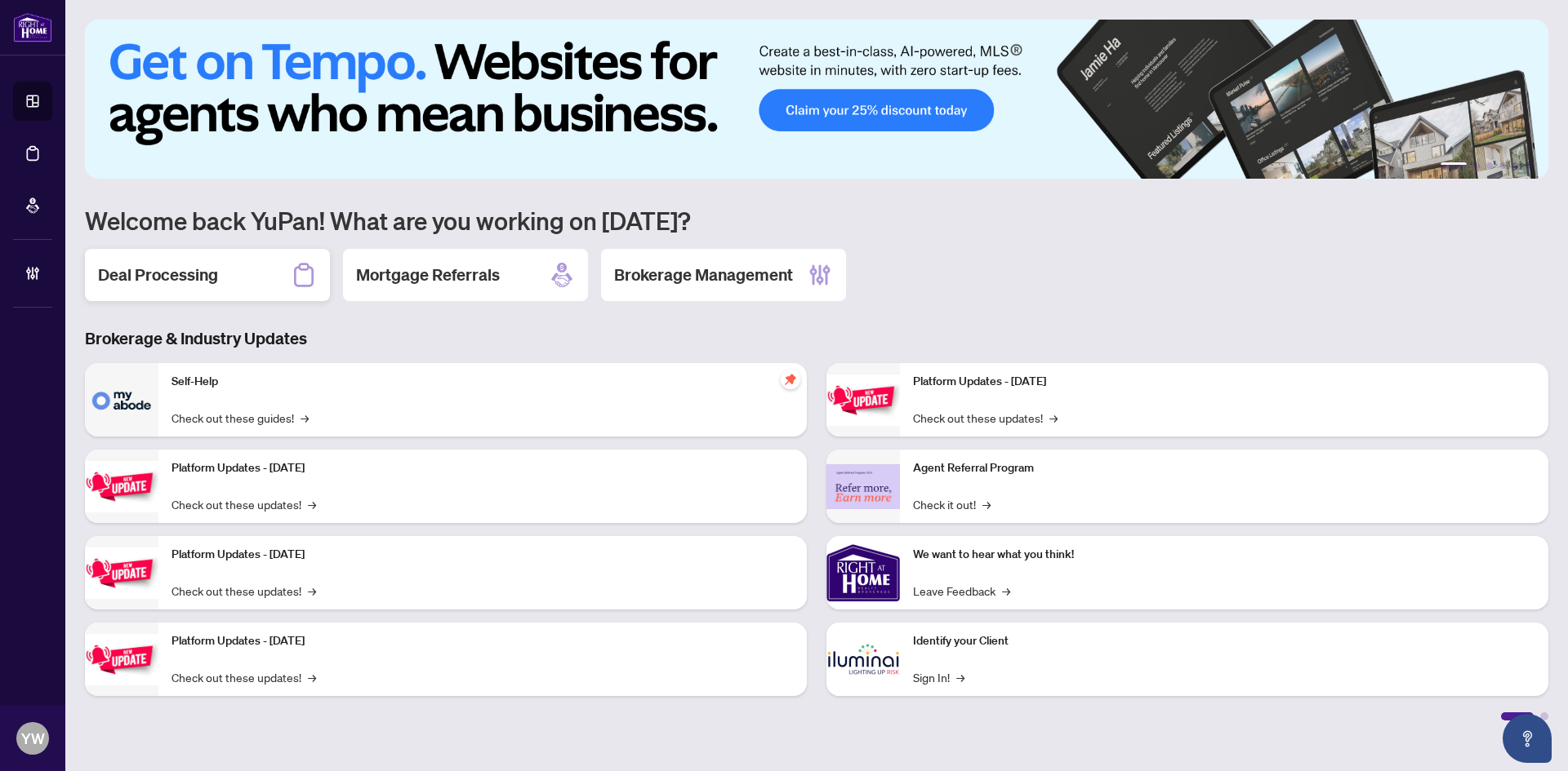
click at [185, 268] on h2 "Deal Processing" at bounding box center [158, 275] width 120 height 23
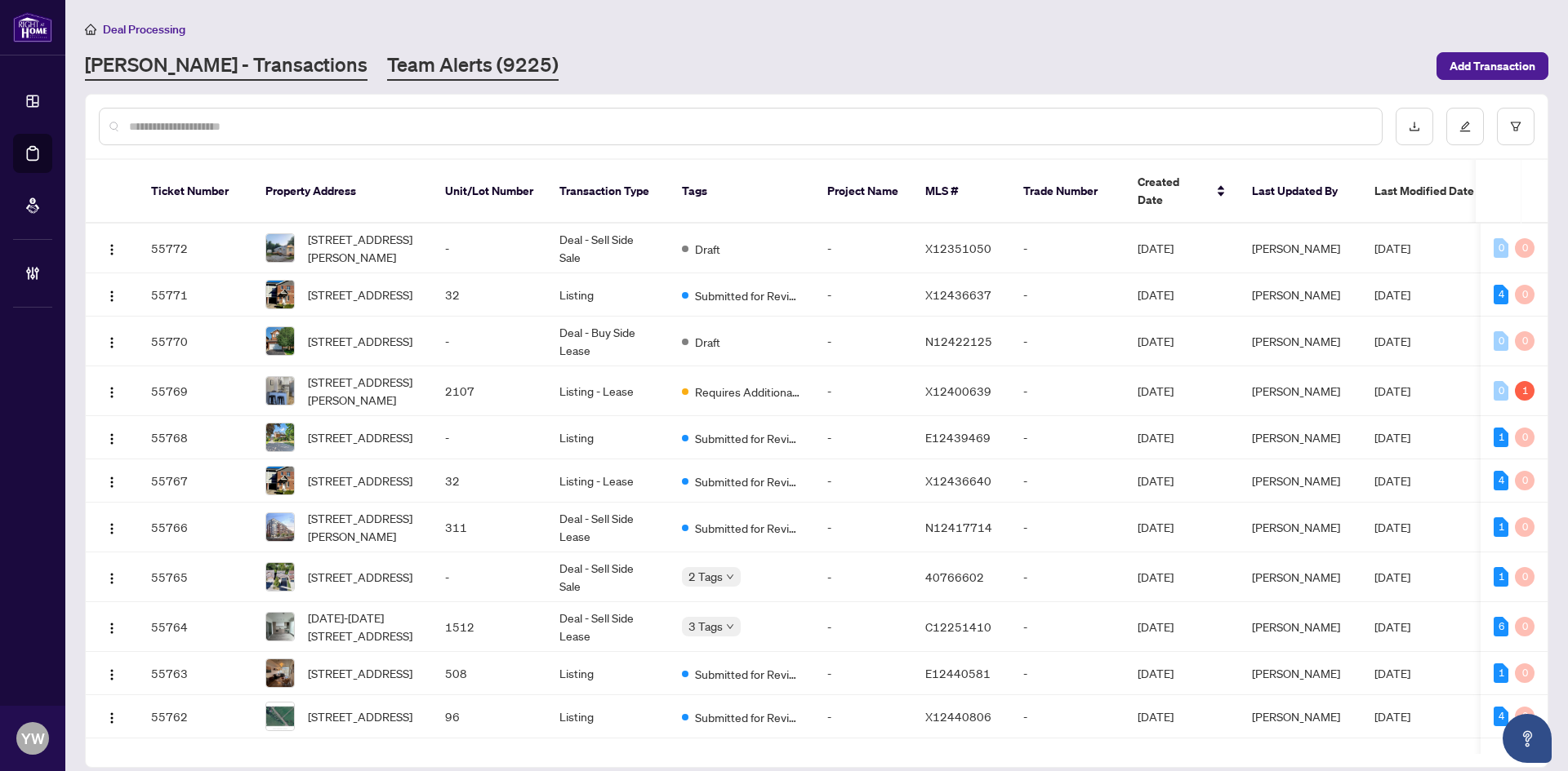
click at [387, 71] on link "Team Alerts (9225)" at bounding box center [473, 66] width 172 height 29
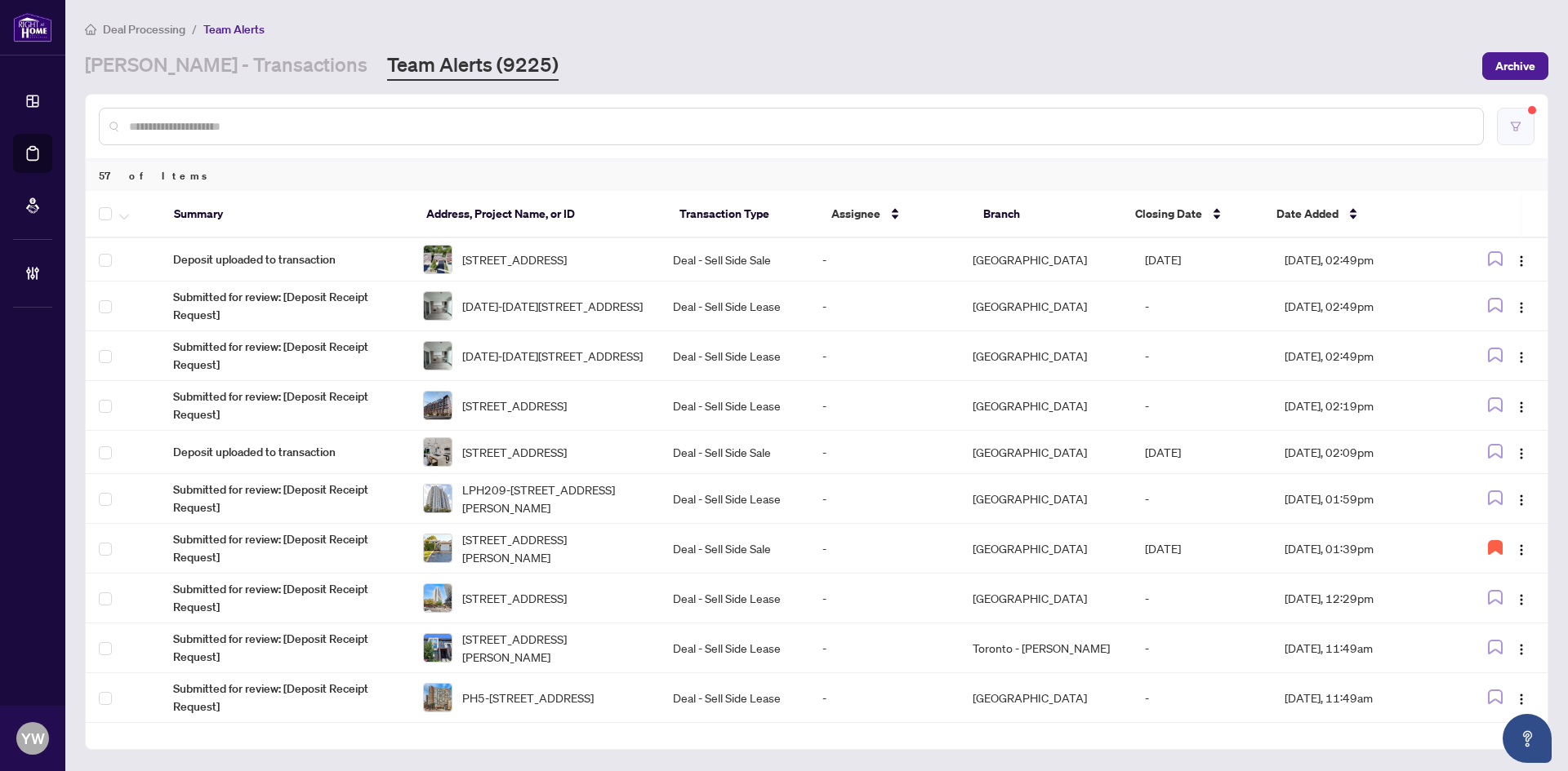
click at [1518, 125] on icon "filter" at bounding box center [1516, 125] width 10 height 9
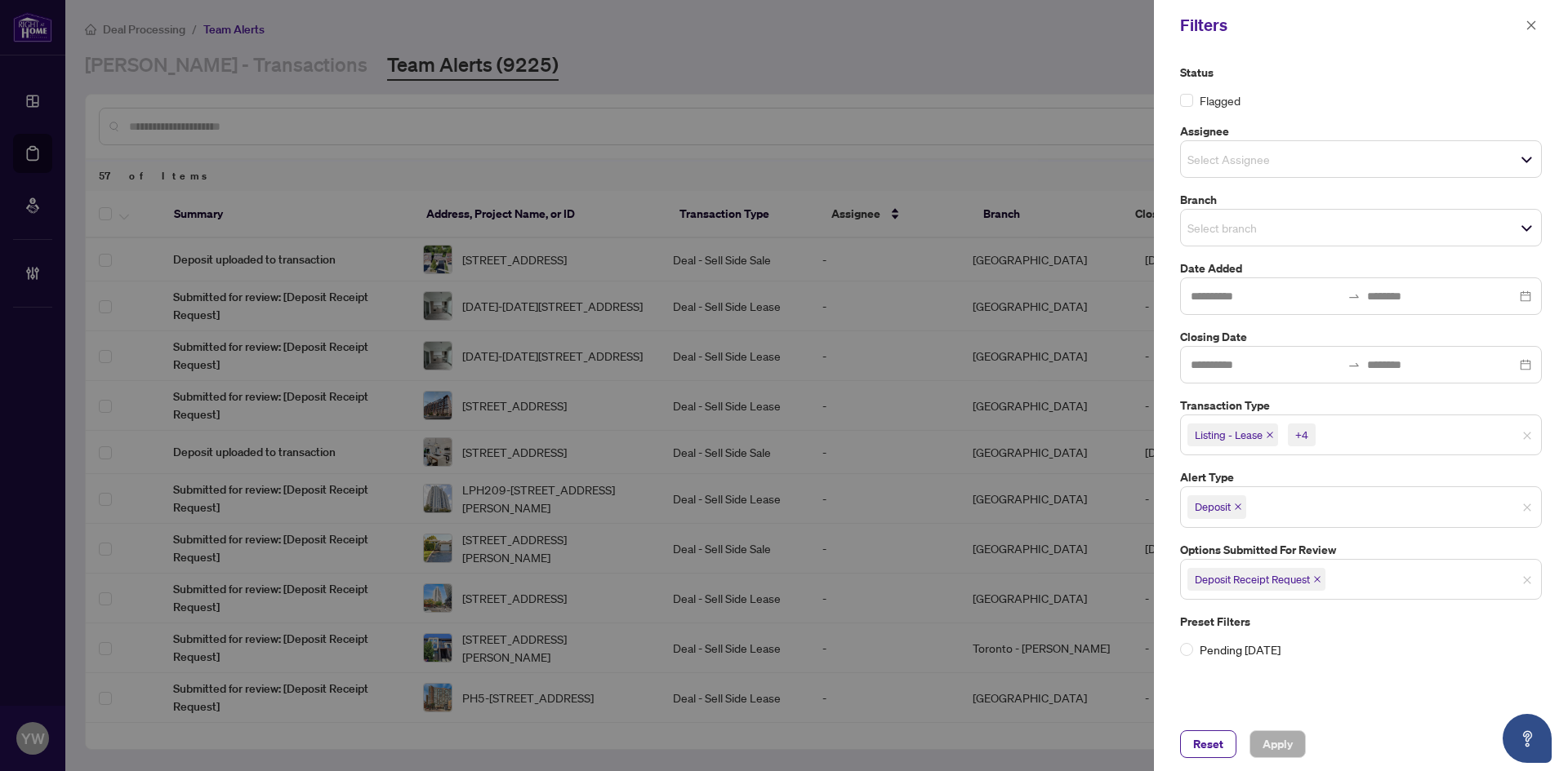
click at [1241, 503] on icon "close" at bounding box center [1238, 507] width 8 height 8
click at [1324, 572] on span "Deposit Receipt Request" at bounding box center [1256, 575] width 138 height 23
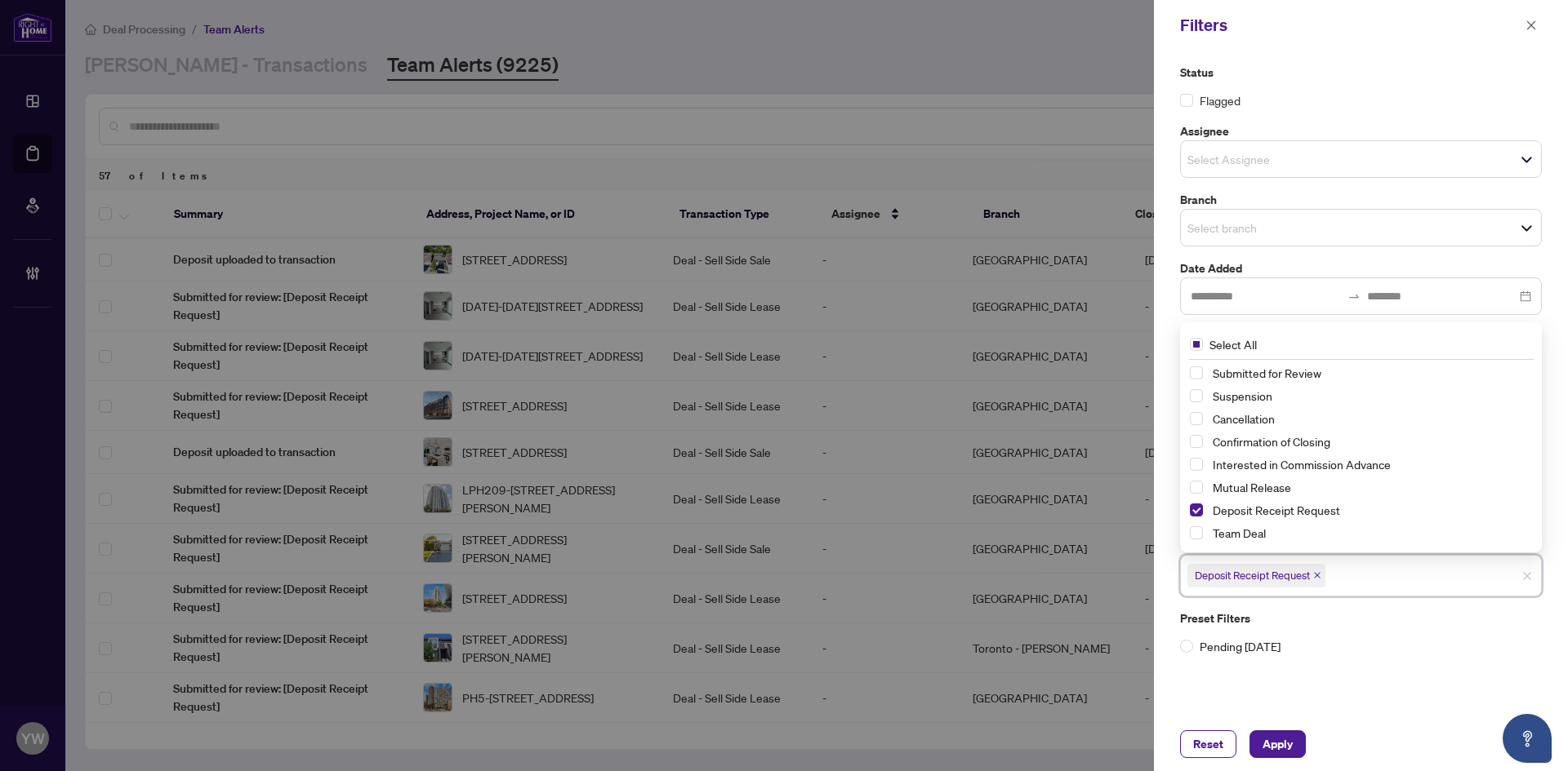
click at [1318, 573] on icon "close" at bounding box center [1317, 575] width 8 height 8
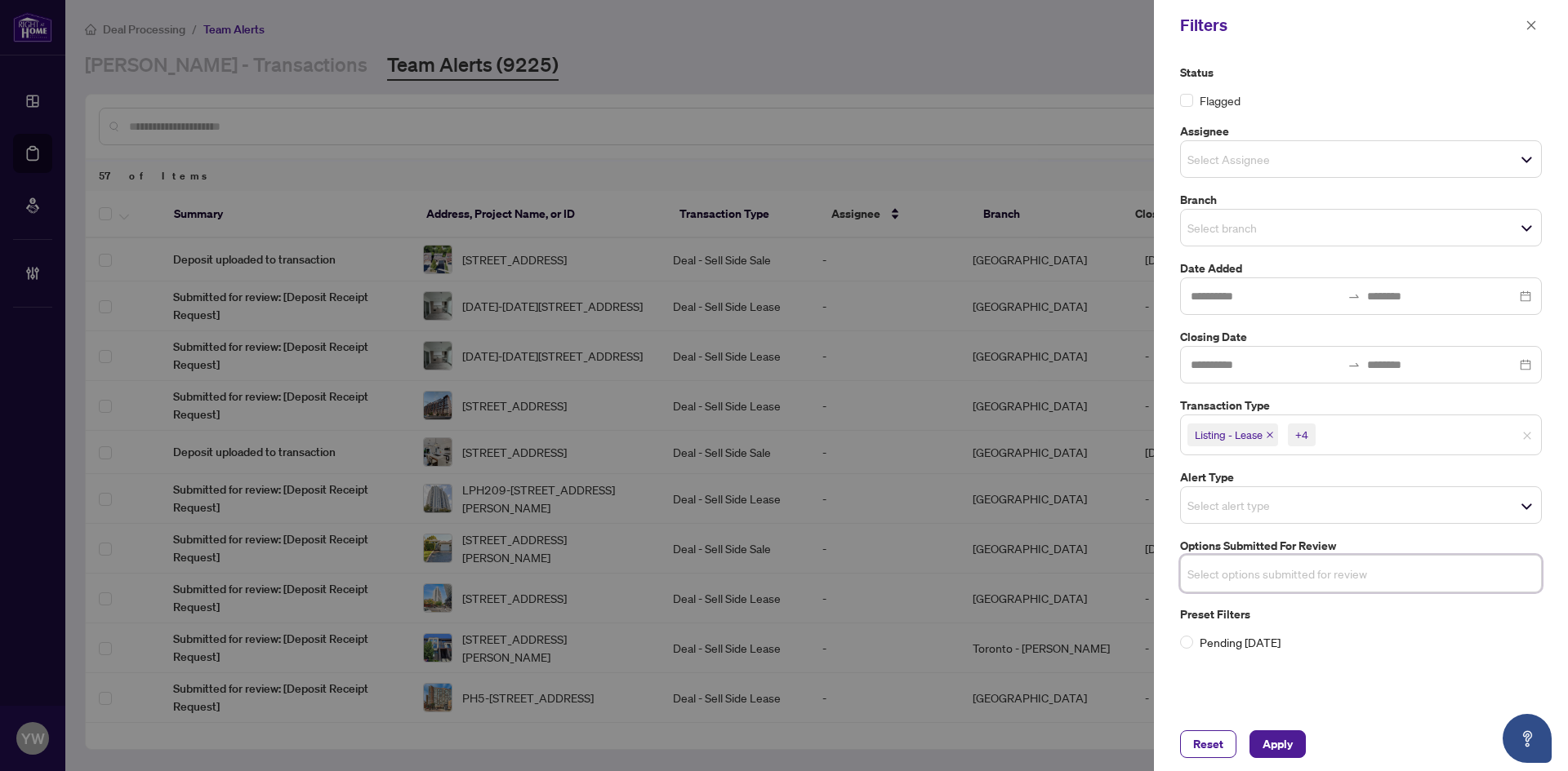
click at [1363, 588] on div "Select options submitted for review" at bounding box center [1360, 573] width 362 height 38
click at [1253, 512] on input "search" at bounding box center [1245, 505] width 114 height 19
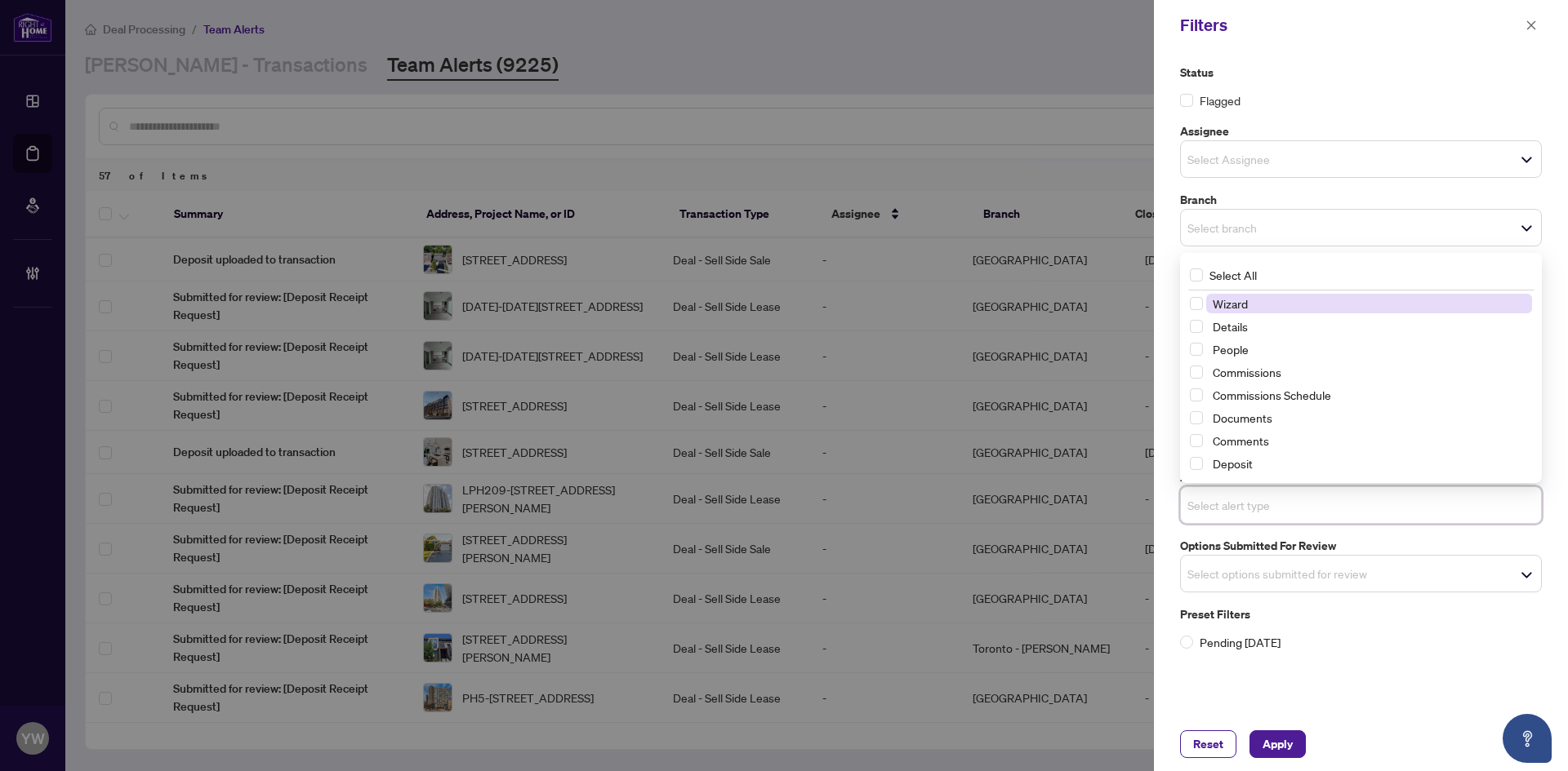
click at [1264, 553] on label "Options Submitted for Review" at bounding box center [1360, 546] width 362 height 18
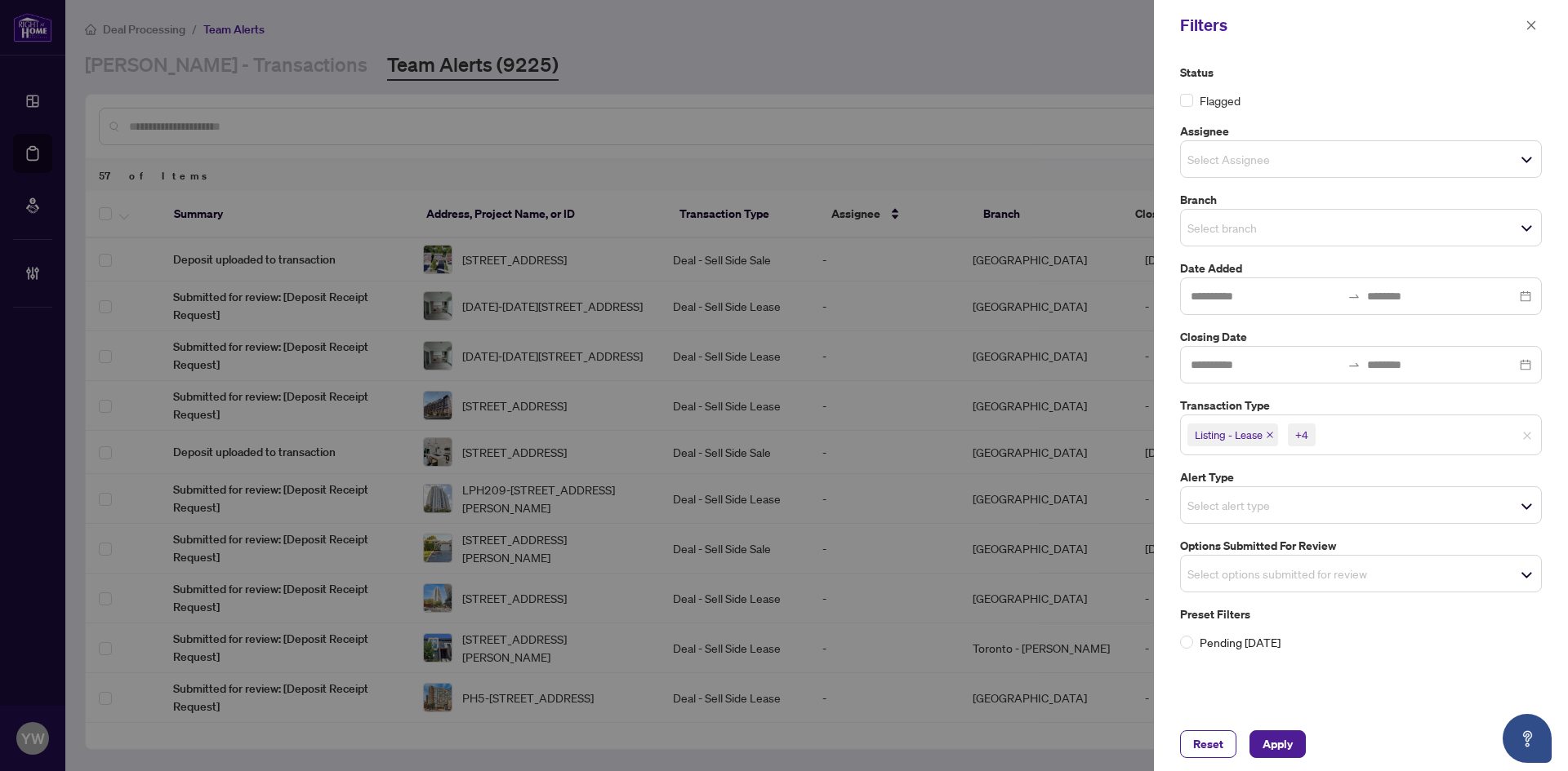
click at [1268, 569] on input "search" at bounding box center [1245, 573] width 114 height 19
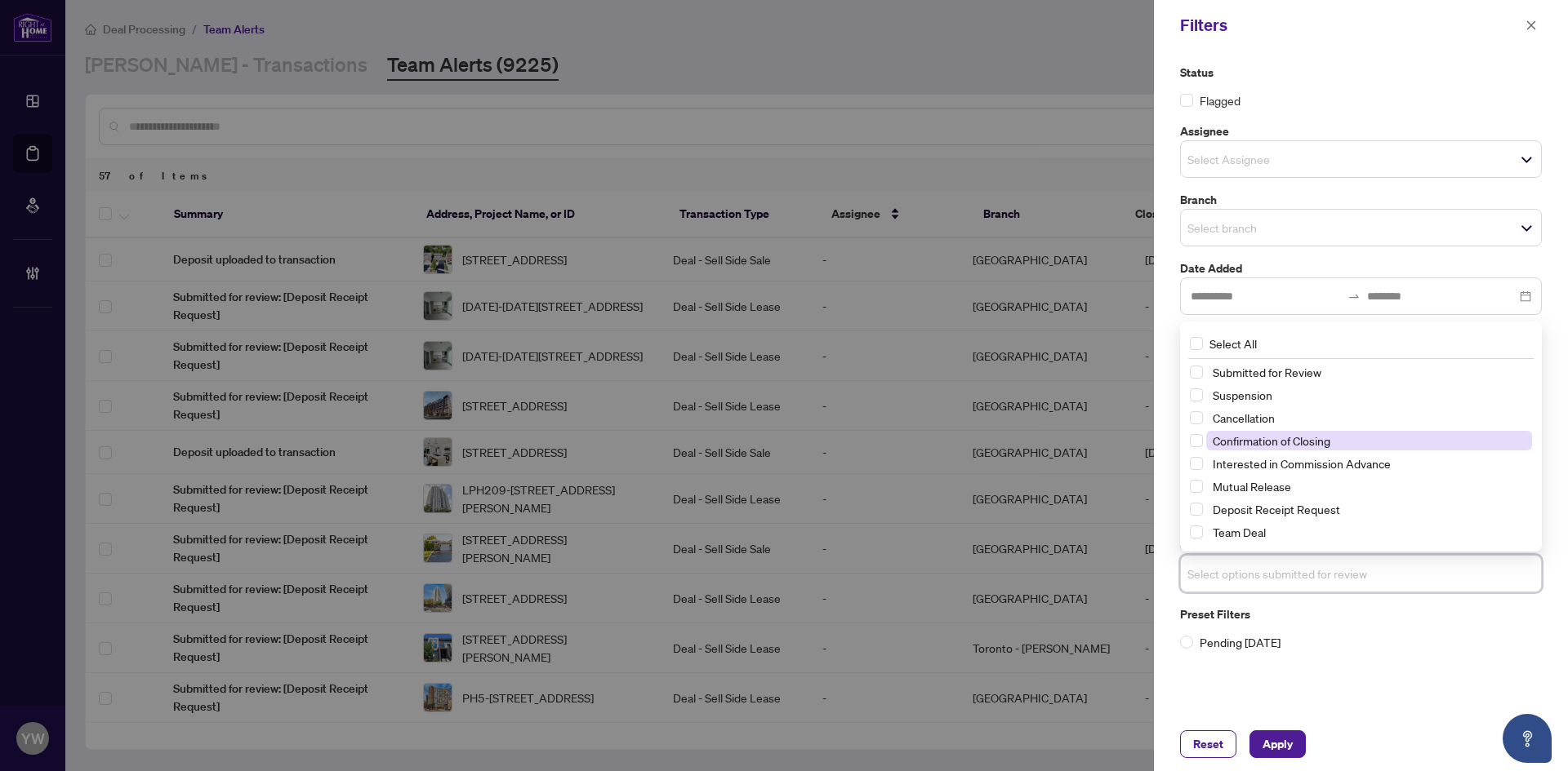
click at [1295, 444] on span "Confirmation of Closing" at bounding box center [1272, 440] width 118 height 14
click at [1352, 691] on div "Status Flagged Assignee Select Assignee Branch Select branch Date Added Closing…" at bounding box center [1360, 383] width 414 height 667
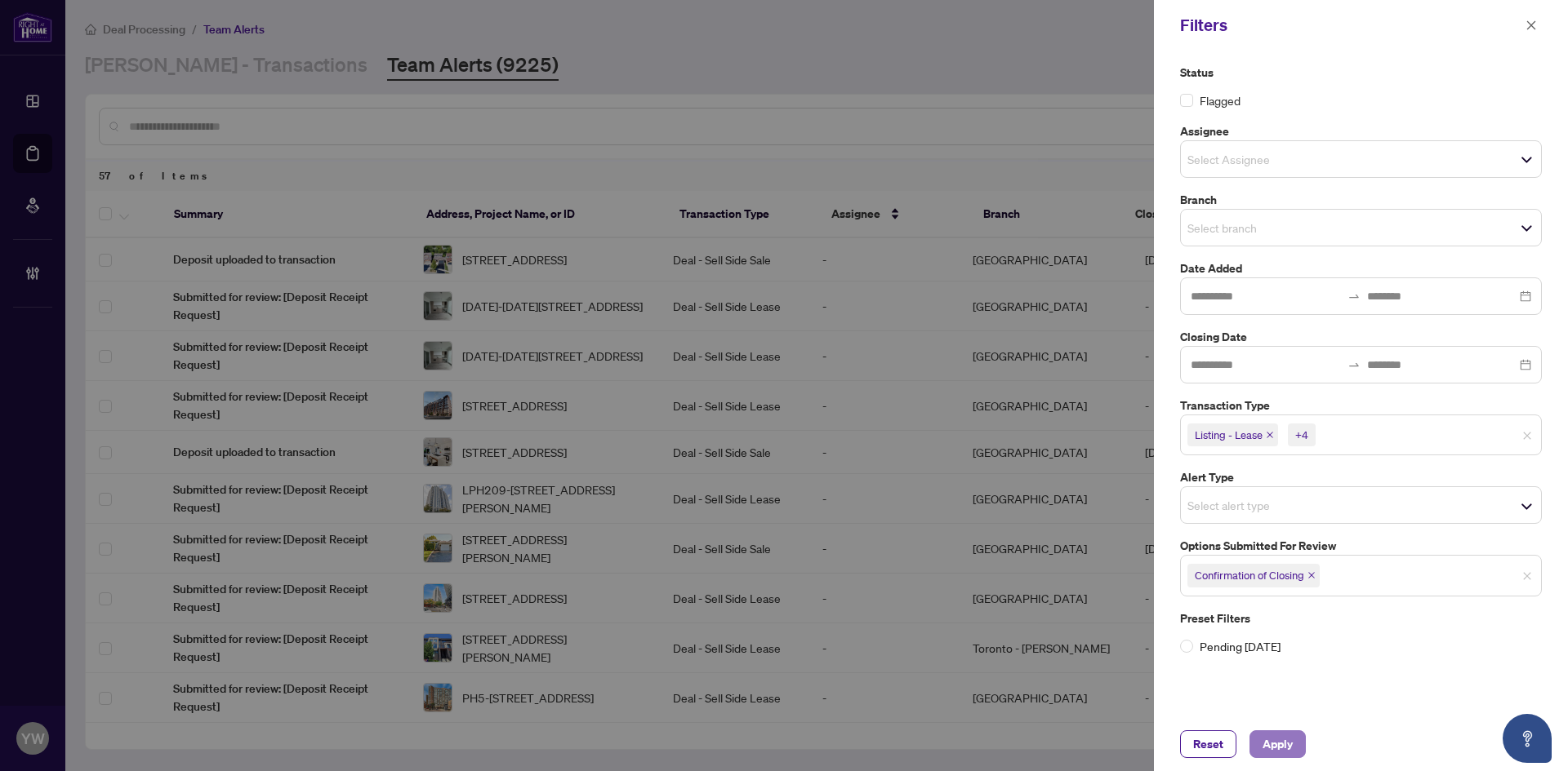
click at [1291, 745] on span "Apply" at bounding box center [1277, 744] width 30 height 26
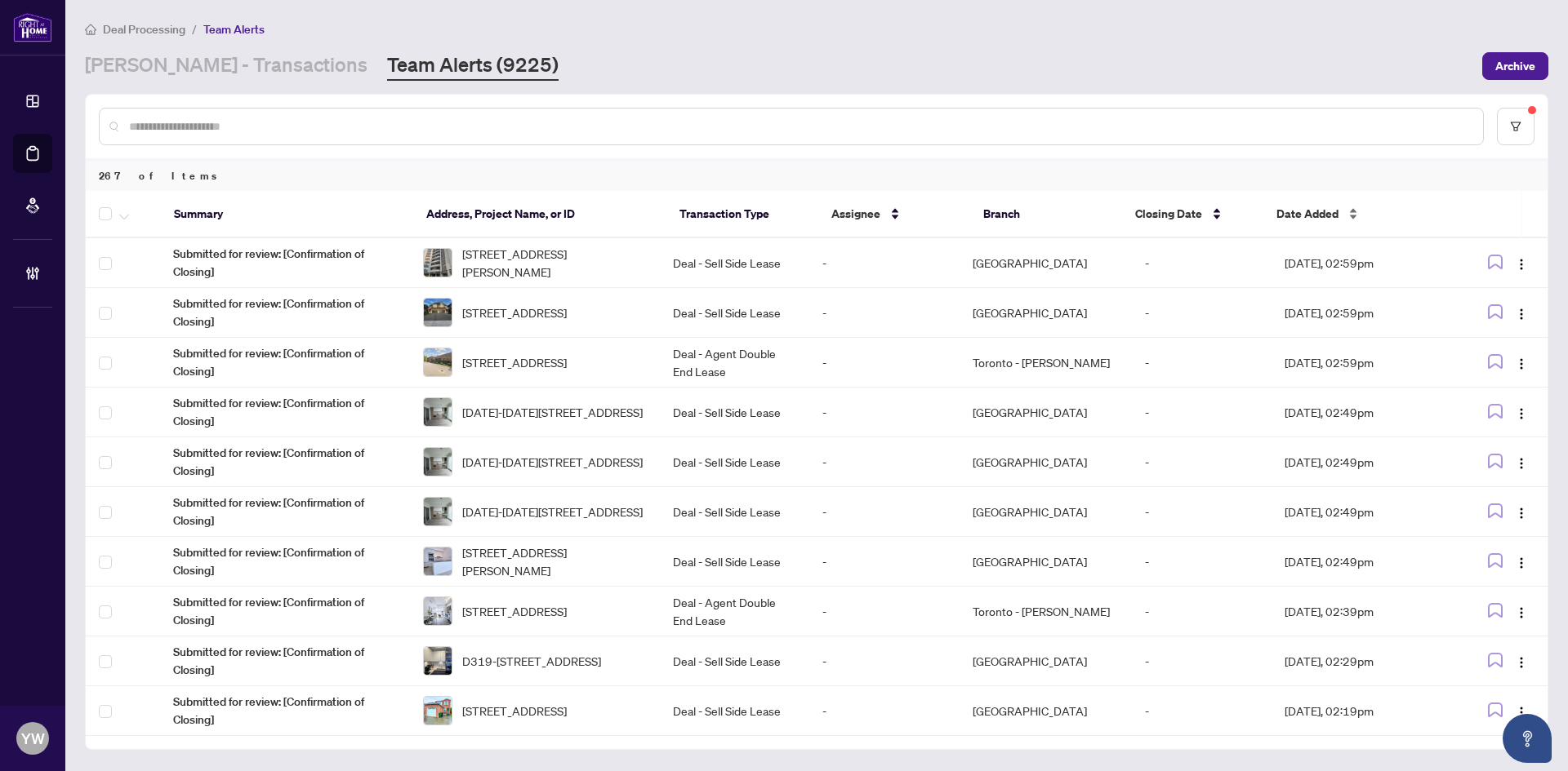
click at [1304, 217] on span "Date Added" at bounding box center [1307, 213] width 62 height 18
click at [1303, 213] on span "Date Added" at bounding box center [1307, 213] width 62 height 18
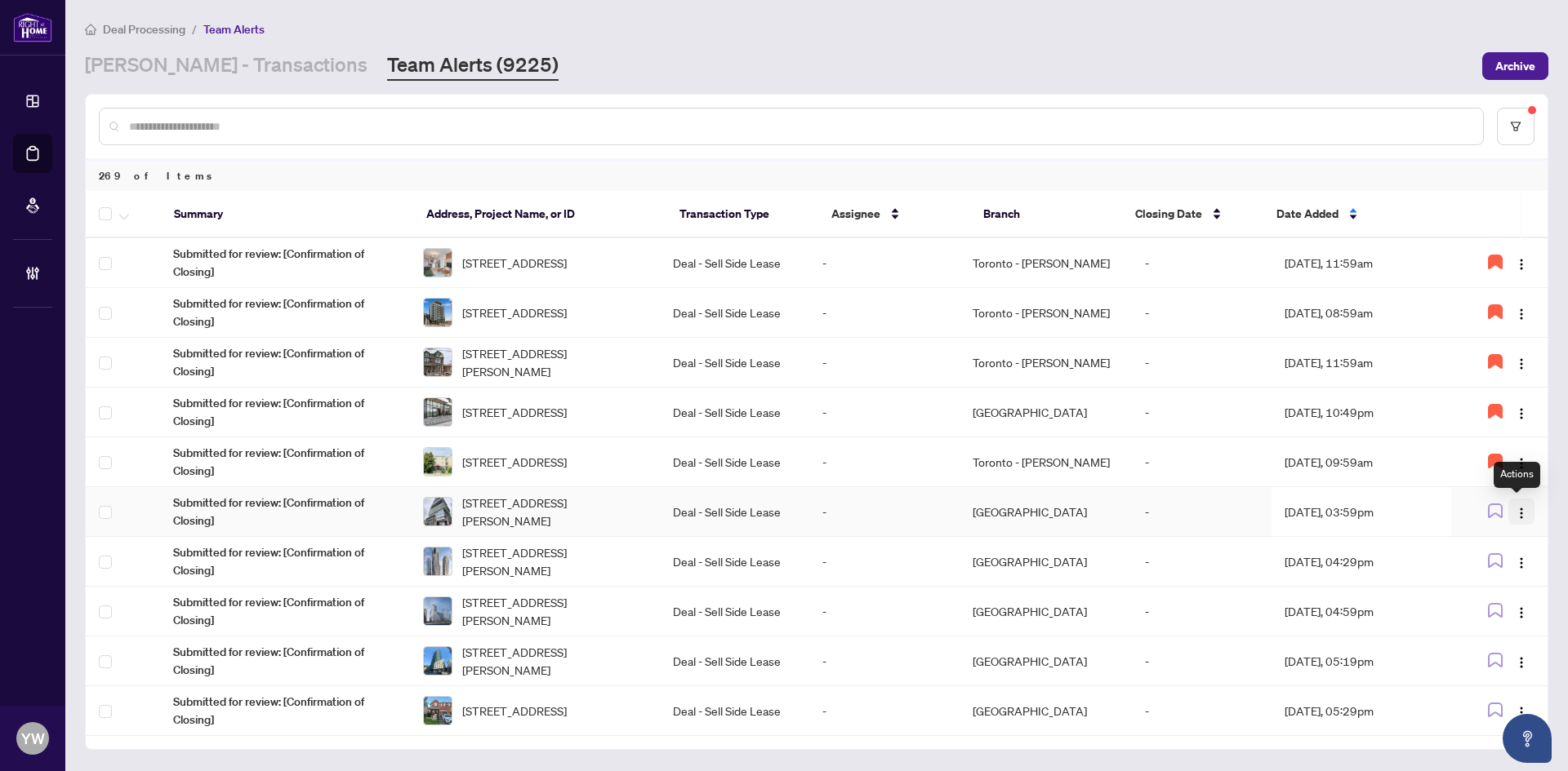
click at [1515, 510] on img "button" at bounding box center [1522, 513] width 14 height 14
click at [1486, 543] on span "Assign Myself" at bounding box center [1478, 543] width 76 height 18
click at [1518, 557] on img "button" at bounding box center [1522, 564] width 14 height 14
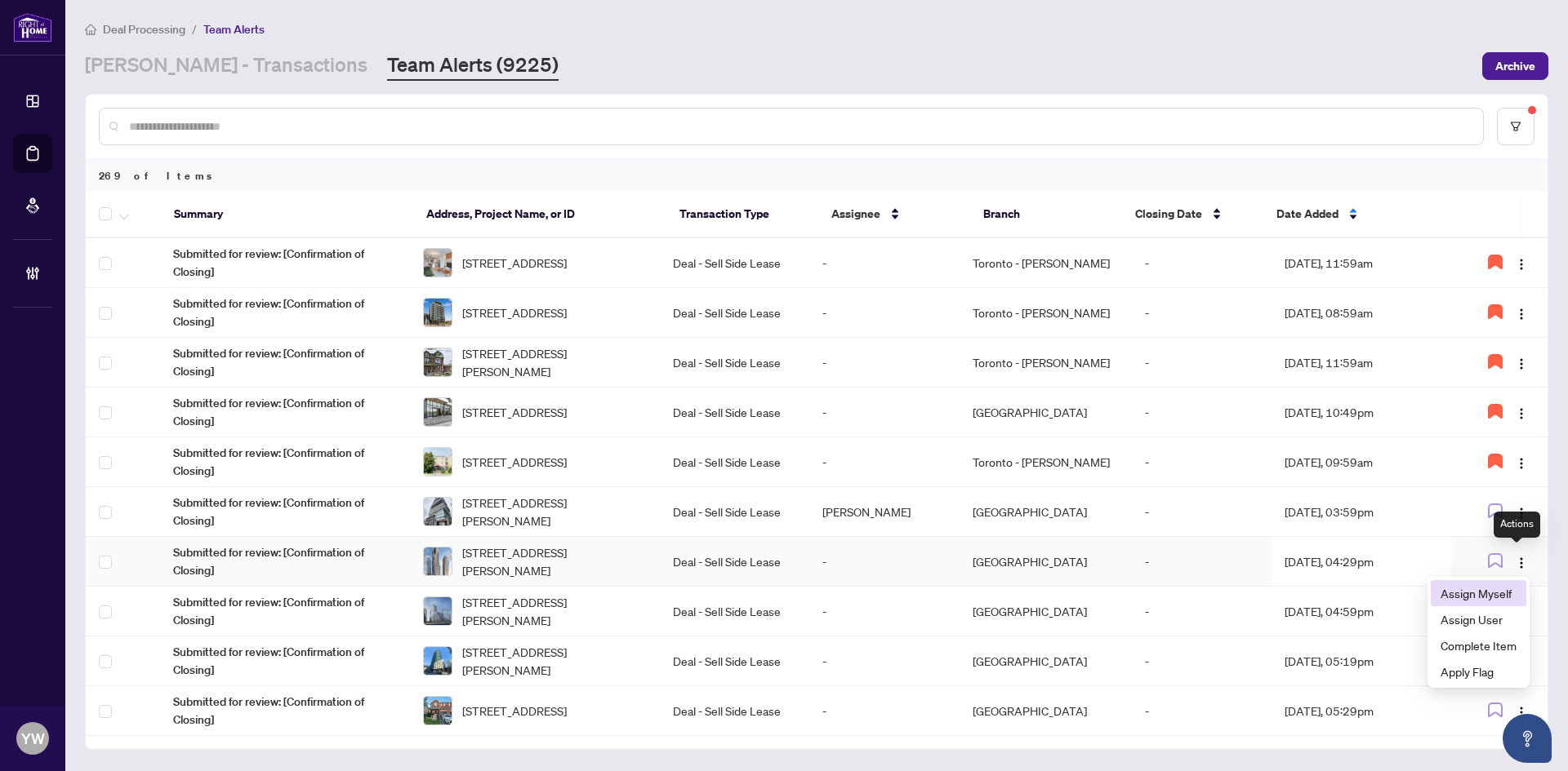
click at [1491, 588] on span "Assign Myself" at bounding box center [1478, 593] width 76 height 18
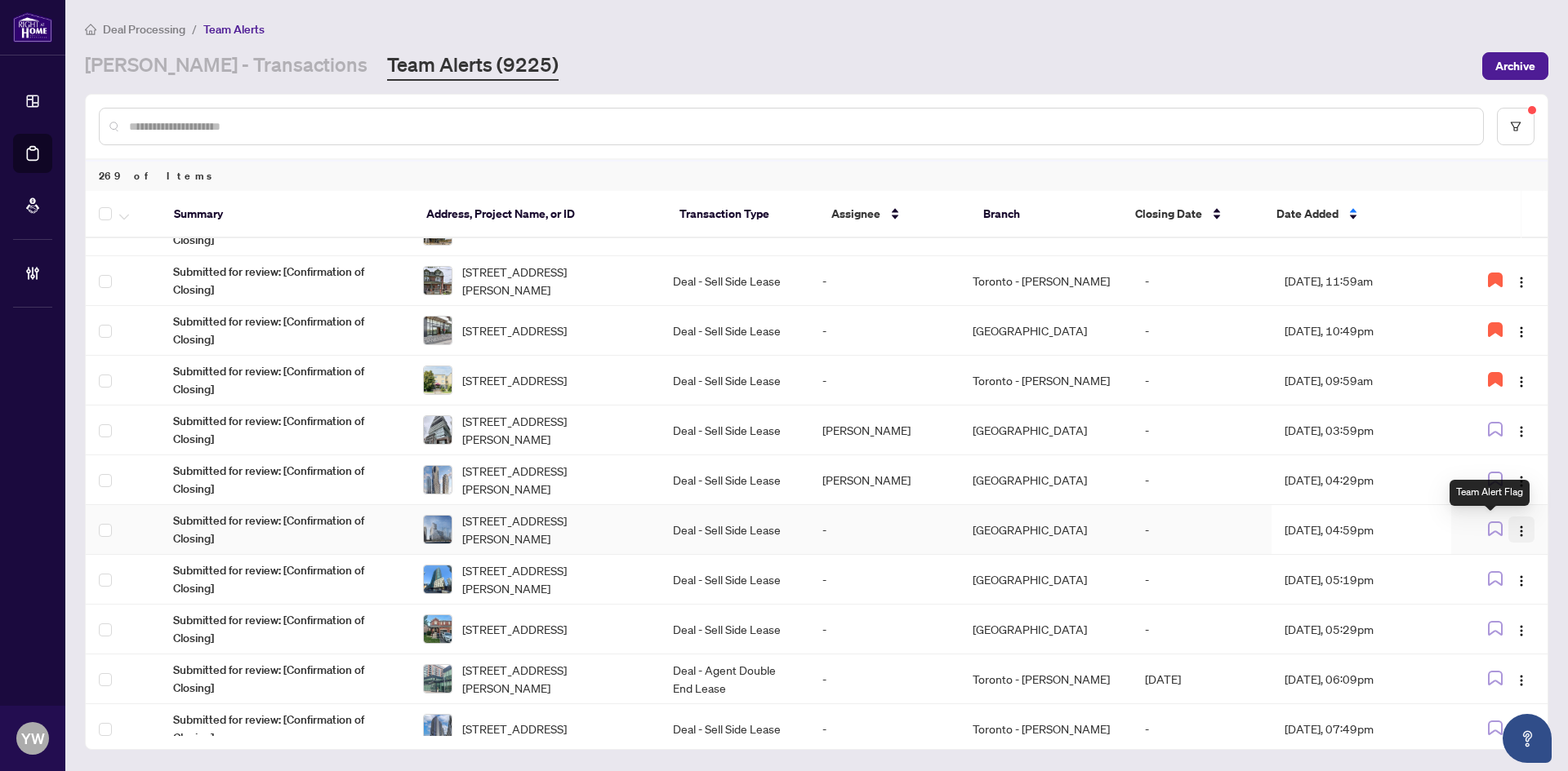
click at [1508, 533] on button "button" at bounding box center [1521, 529] width 26 height 26
click at [1495, 564] on span "Assign Myself" at bounding box center [1478, 562] width 76 height 18
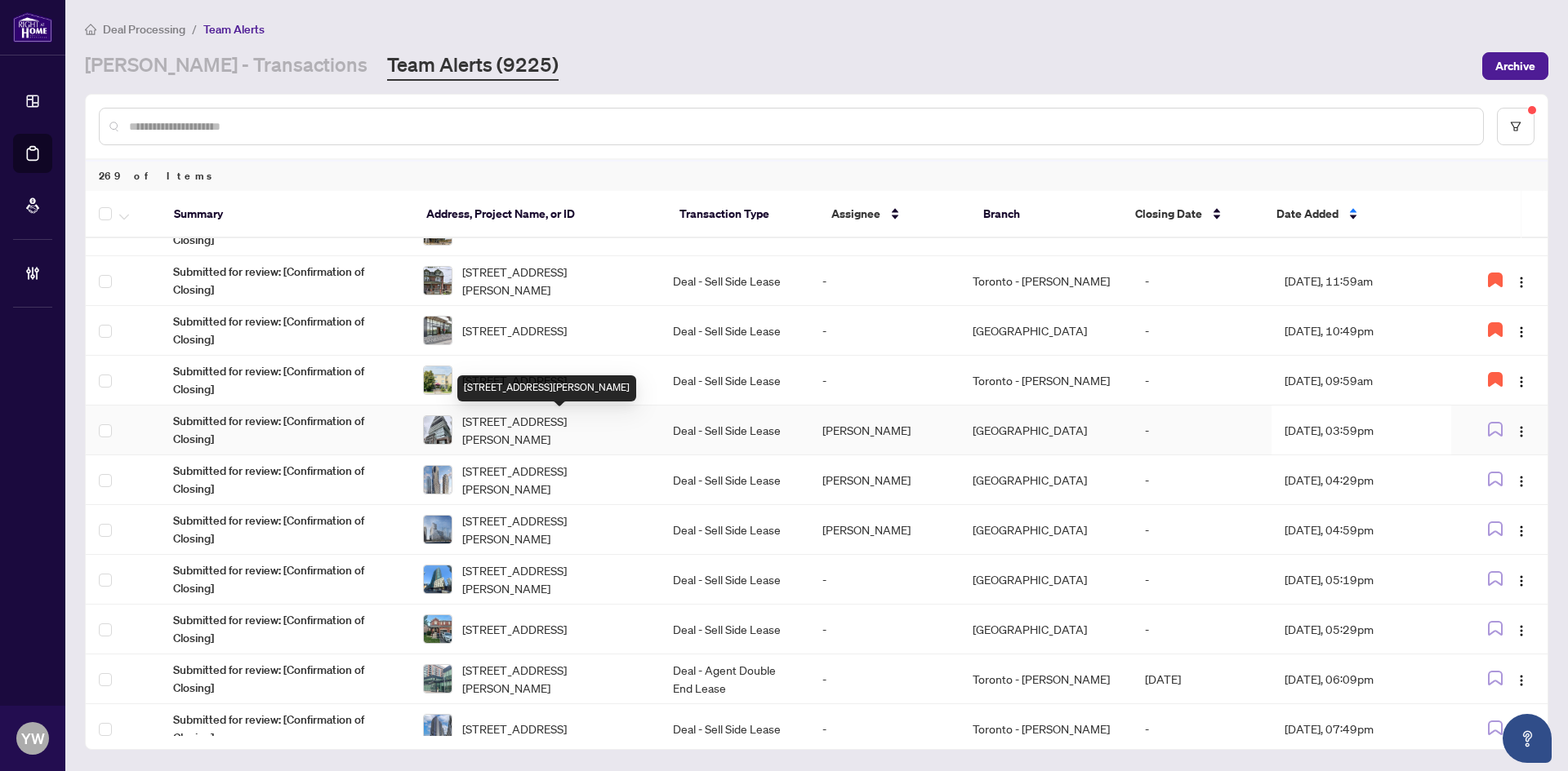
click at [582, 418] on span "[STREET_ADDRESS][PERSON_NAME]" at bounding box center [554, 429] width 184 height 36
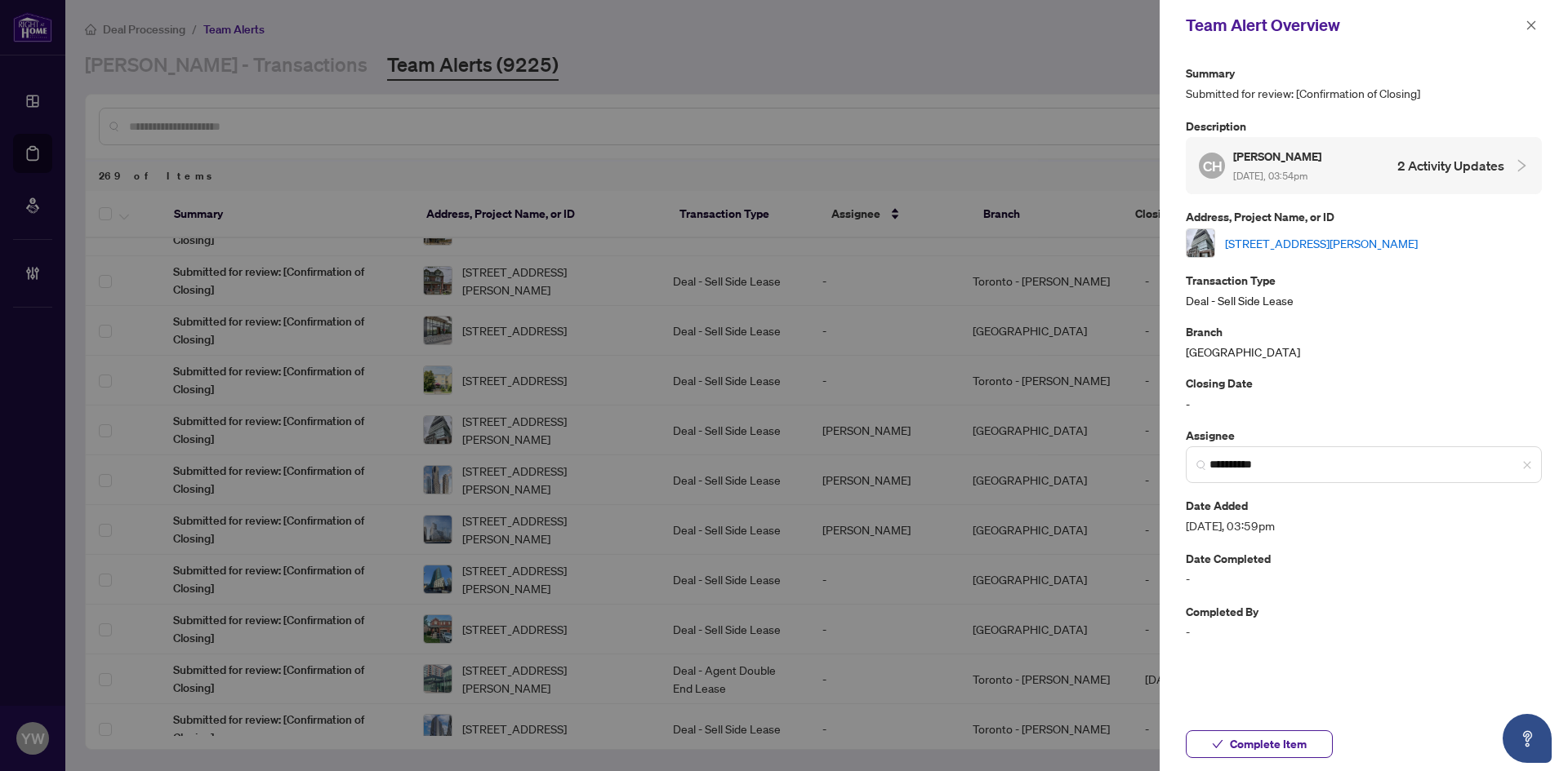
click at [1251, 246] on link "[STREET_ADDRESS][PERSON_NAME]" at bounding box center [1322, 243] width 193 height 18
click at [1259, 750] on span "Complete Item" at bounding box center [1269, 744] width 77 height 26
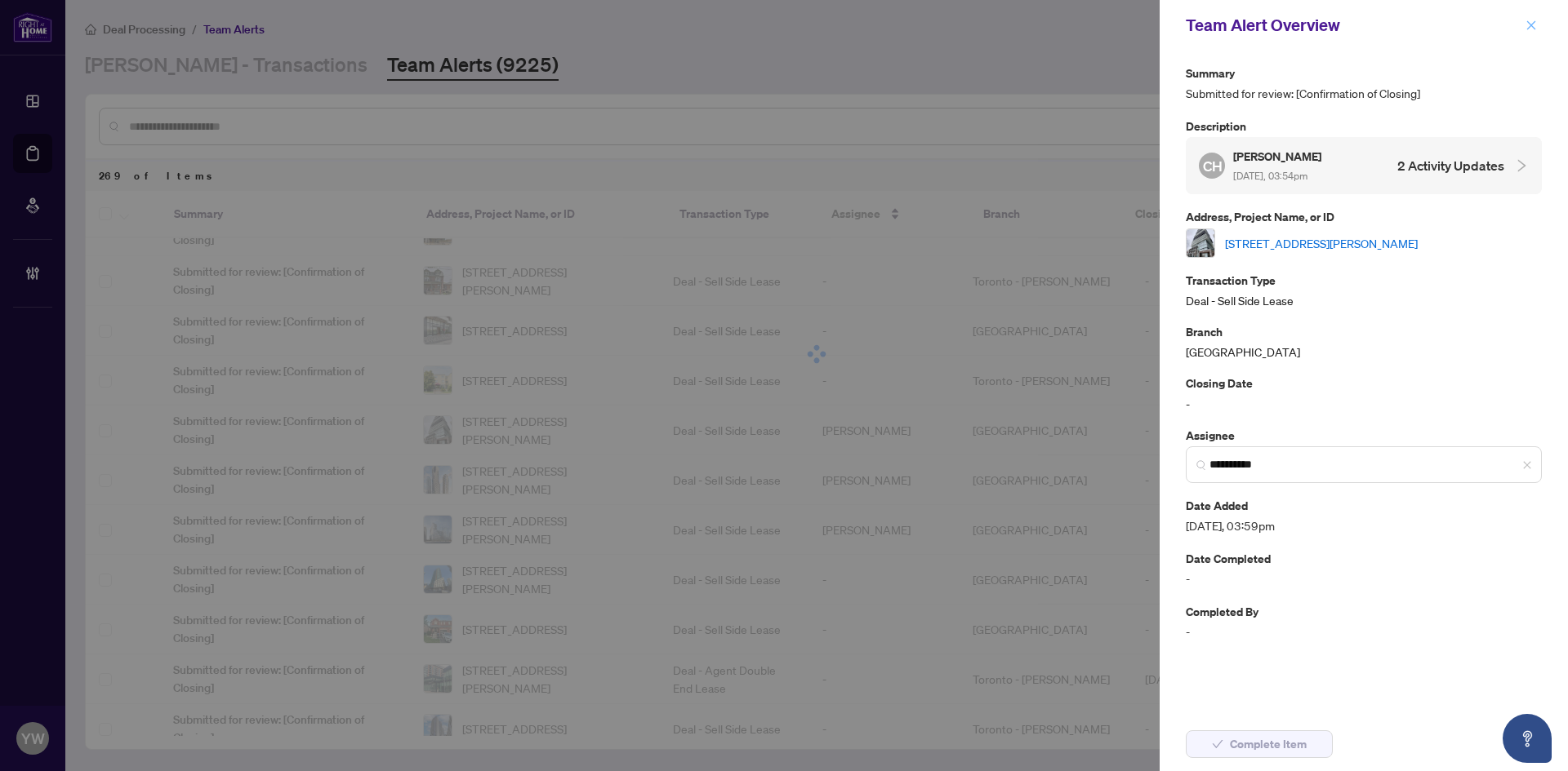
click at [1532, 26] on icon "close" at bounding box center [1531, 24] width 9 height 9
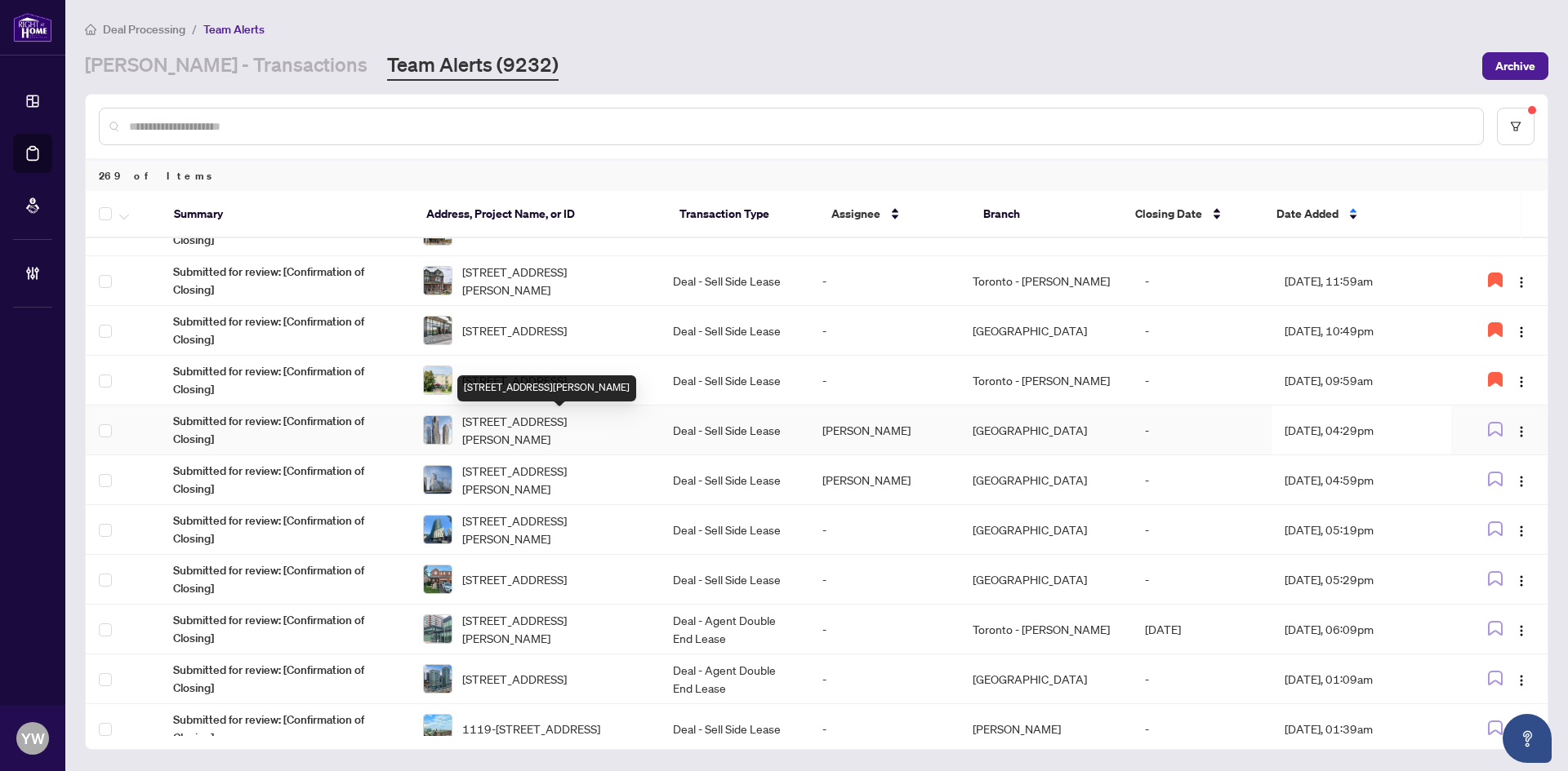
click at [582, 427] on span "3008-28 Interchange Way, Vaughan, Ontario L4K 0P8, Canada" at bounding box center [554, 429] width 184 height 36
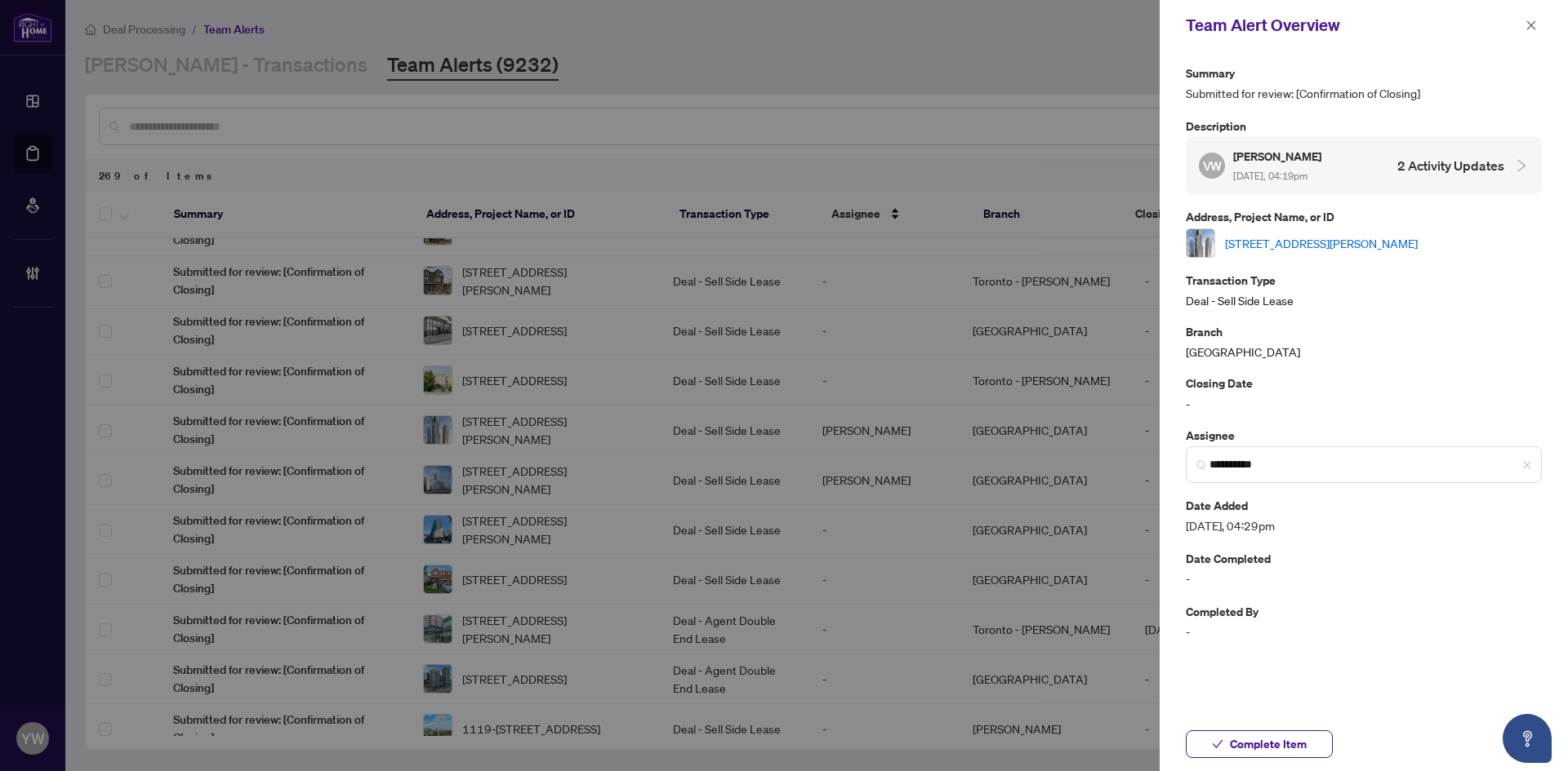
click at [1255, 243] on link "3008-28 Interchange Way, Vaughan, Ontario L4K 0P8, Canada" at bounding box center [1322, 243] width 193 height 18
click at [1534, 25] on icon "close" at bounding box center [1531, 25] width 12 height 12
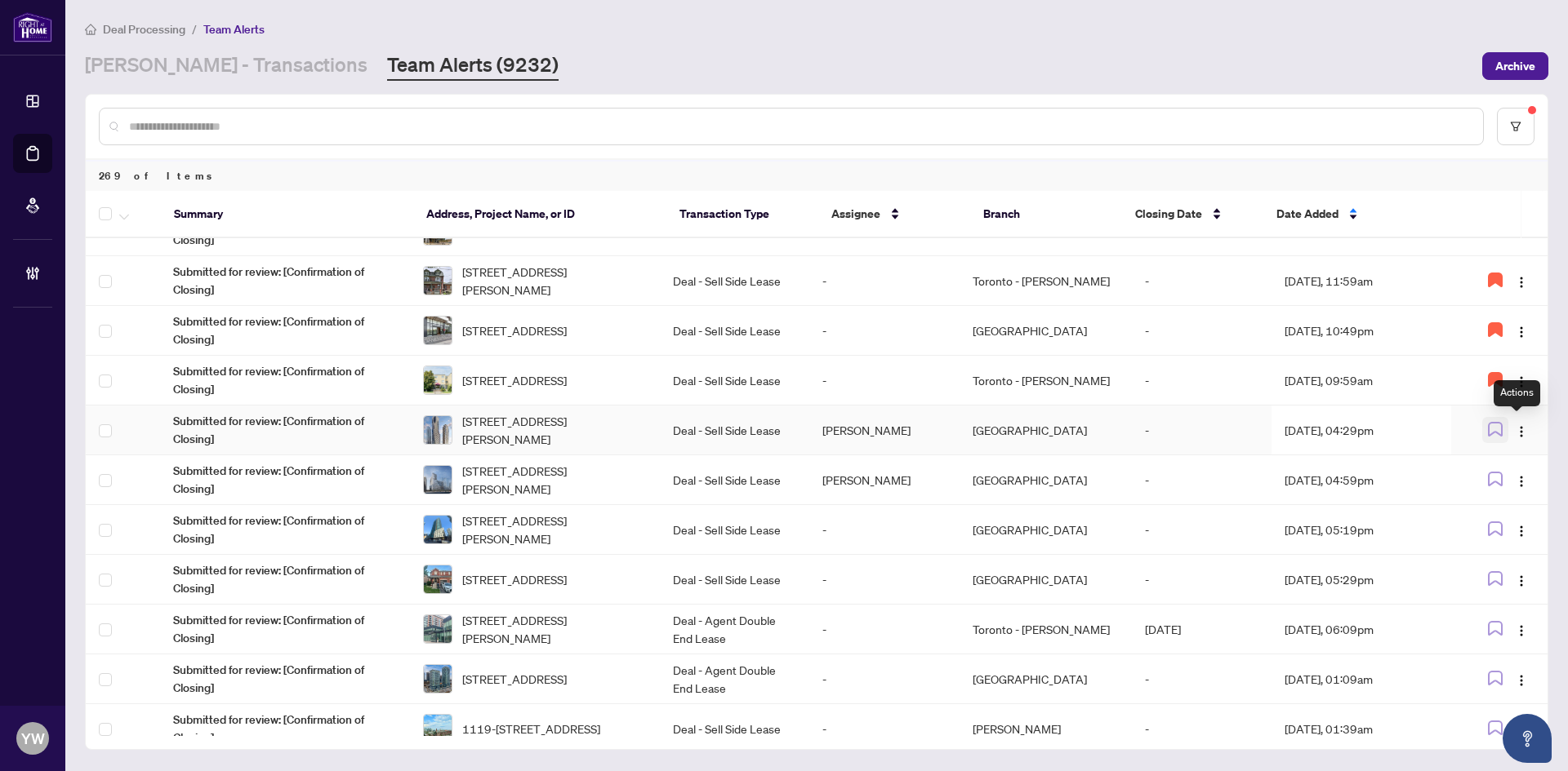
click at [1495, 425] on icon "button" at bounding box center [1495, 428] width 14 height 14
click at [1517, 433] on img "button" at bounding box center [1522, 432] width 14 height 14
click at [1473, 471] on li "Unassign Myself" at bounding box center [1474, 461] width 103 height 26
click at [567, 377] on span "302-896 Eglinton Ave, Toronto, Ontario M4G 2L2, Canada" at bounding box center [515, 380] width 104 height 18
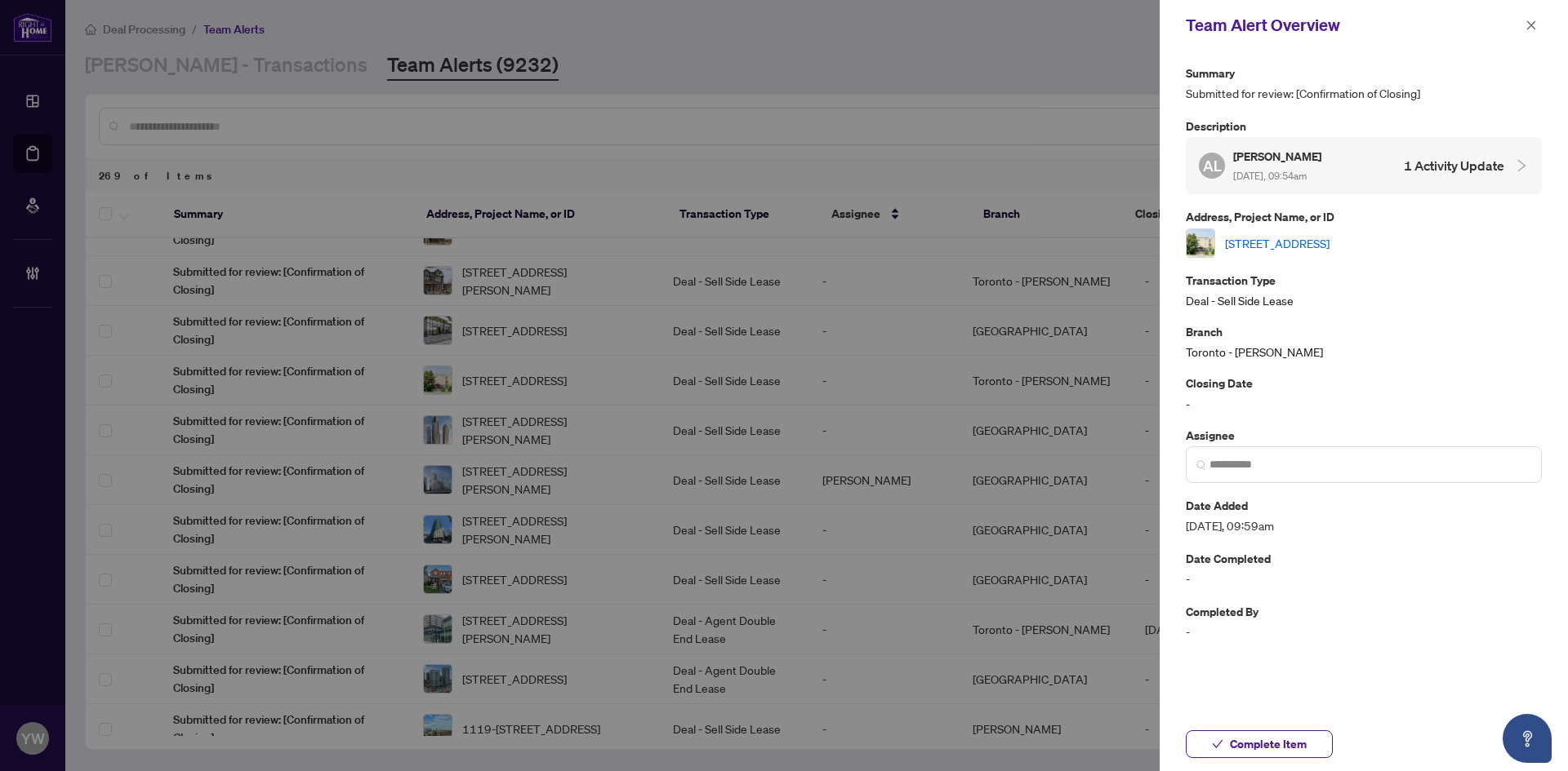
click at [1260, 234] on link "302-896 Eglinton Ave, Toronto, Ontario M4G 2L2, Canada" at bounding box center [1277, 243] width 104 height 18
click at [1534, 25] on icon "close" at bounding box center [1531, 25] width 12 height 12
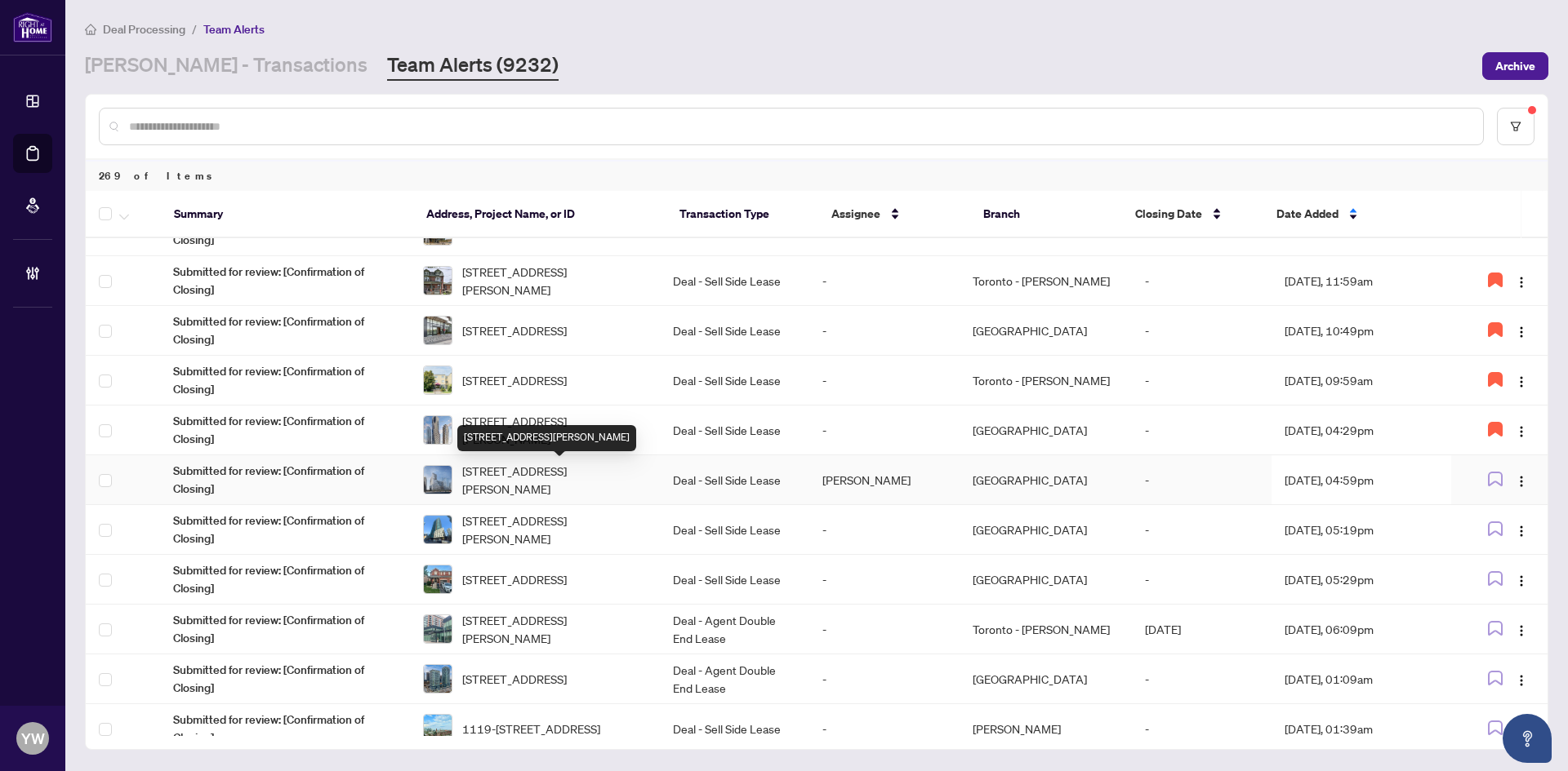
click at [567, 484] on span "1512-15 Richardson St, Toronto, Ontario M5A 4J9, Canada" at bounding box center [554, 480] width 184 height 36
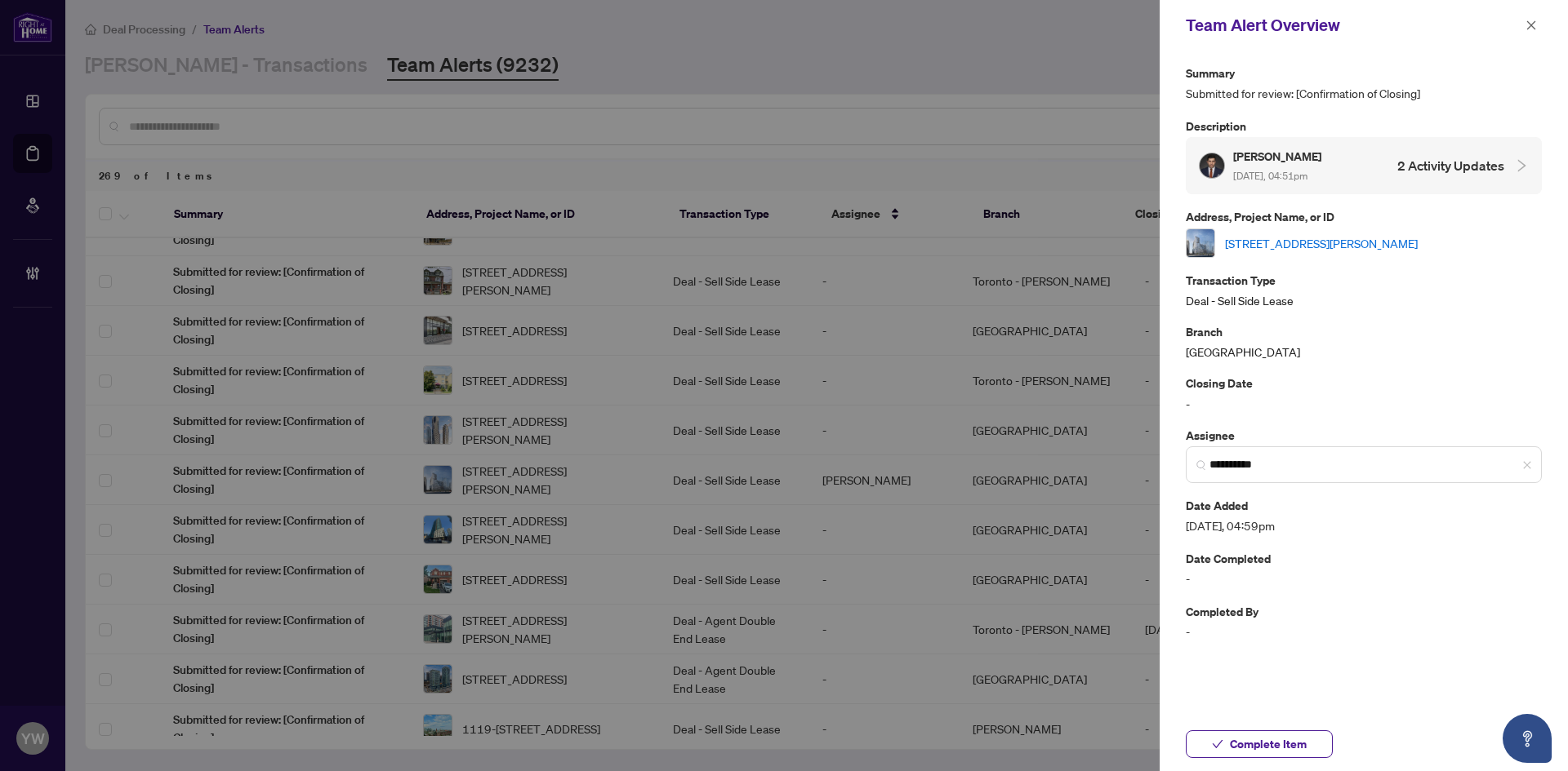
click at [1243, 234] on link "1512-15 Richardson St, Toronto, Ontario M5A 4J9, Canada" at bounding box center [1322, 243] width 193 height 18
click at [1527, 22] on icon "close" at bounding box center [1531, 24] width 9 height 9
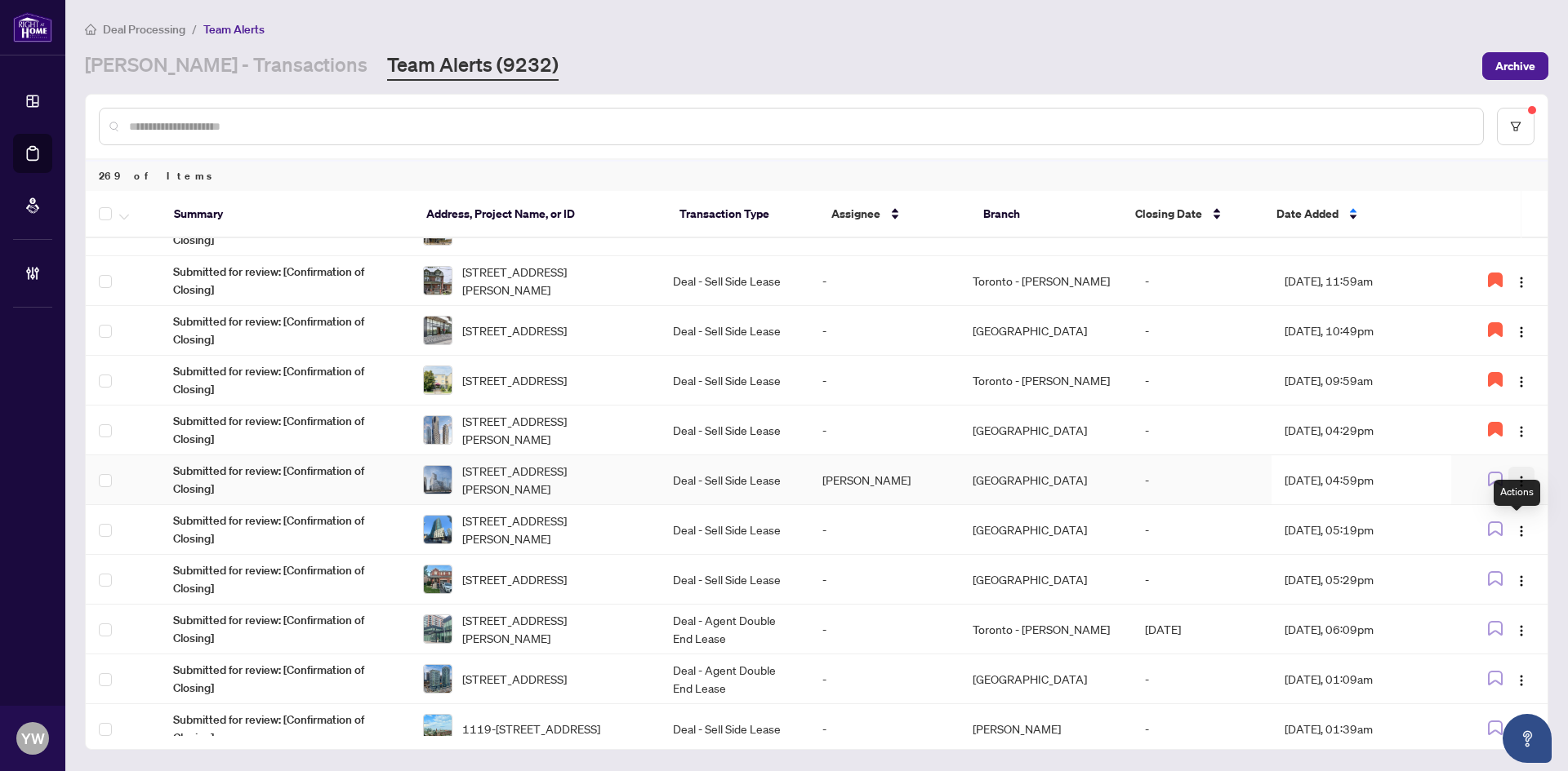
click at [1515, 480] on img "button" at bounding box center [1522, 482] width 14 height 14
click at [1482, 568] on span "Complete Item" at bounding box center [1474, 564] width 83 height 18
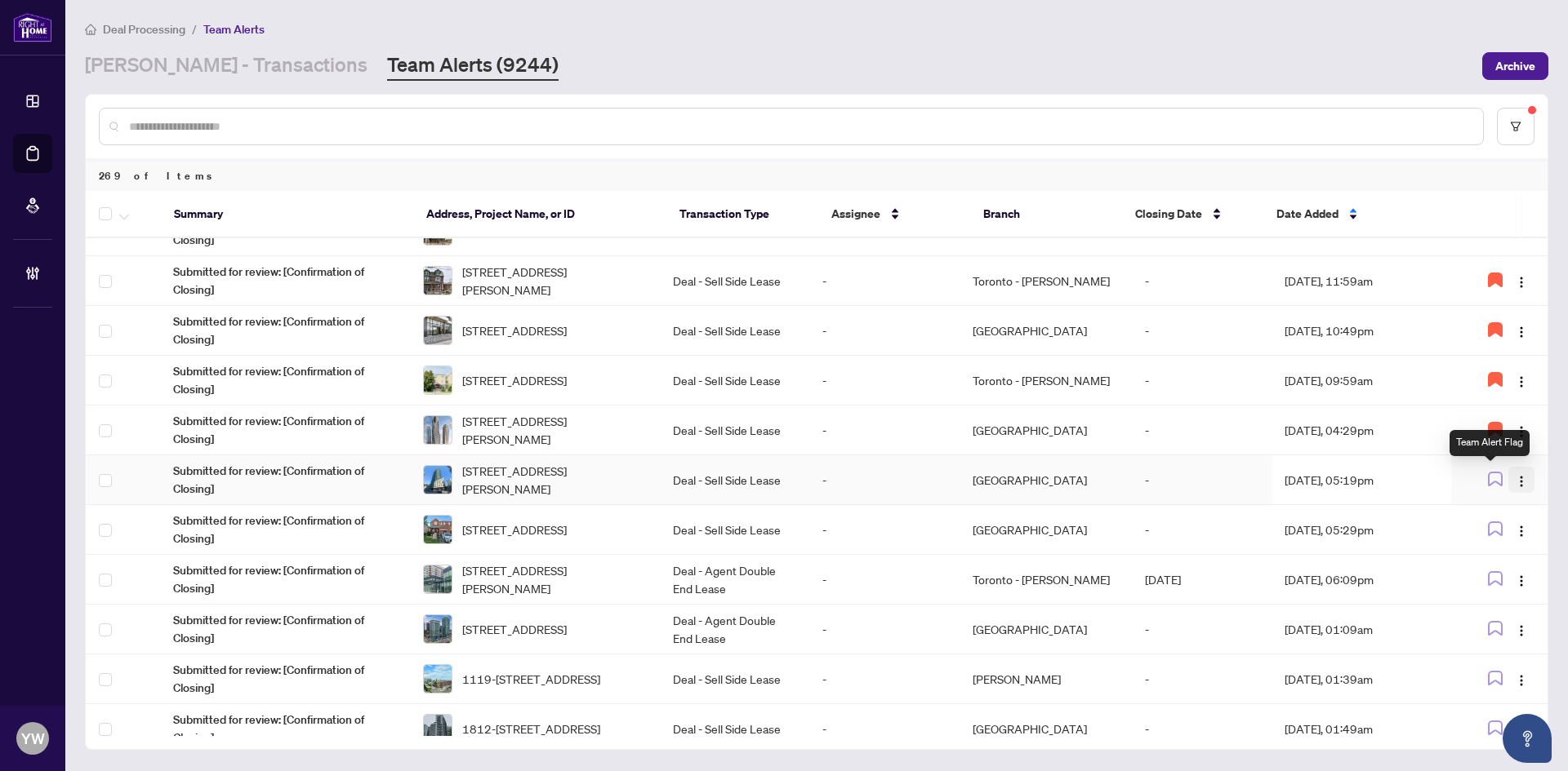
click at [1515, 482] on img "button" at bounding box center [1522, 482] width 14 height 14
click at [1497, 511] on span "Assign Myself" at bounding box center [1478, 511] width 76 height 18
click at [1520, 529] on img "button" at bounding box center [1522, 532] width 14 height 14
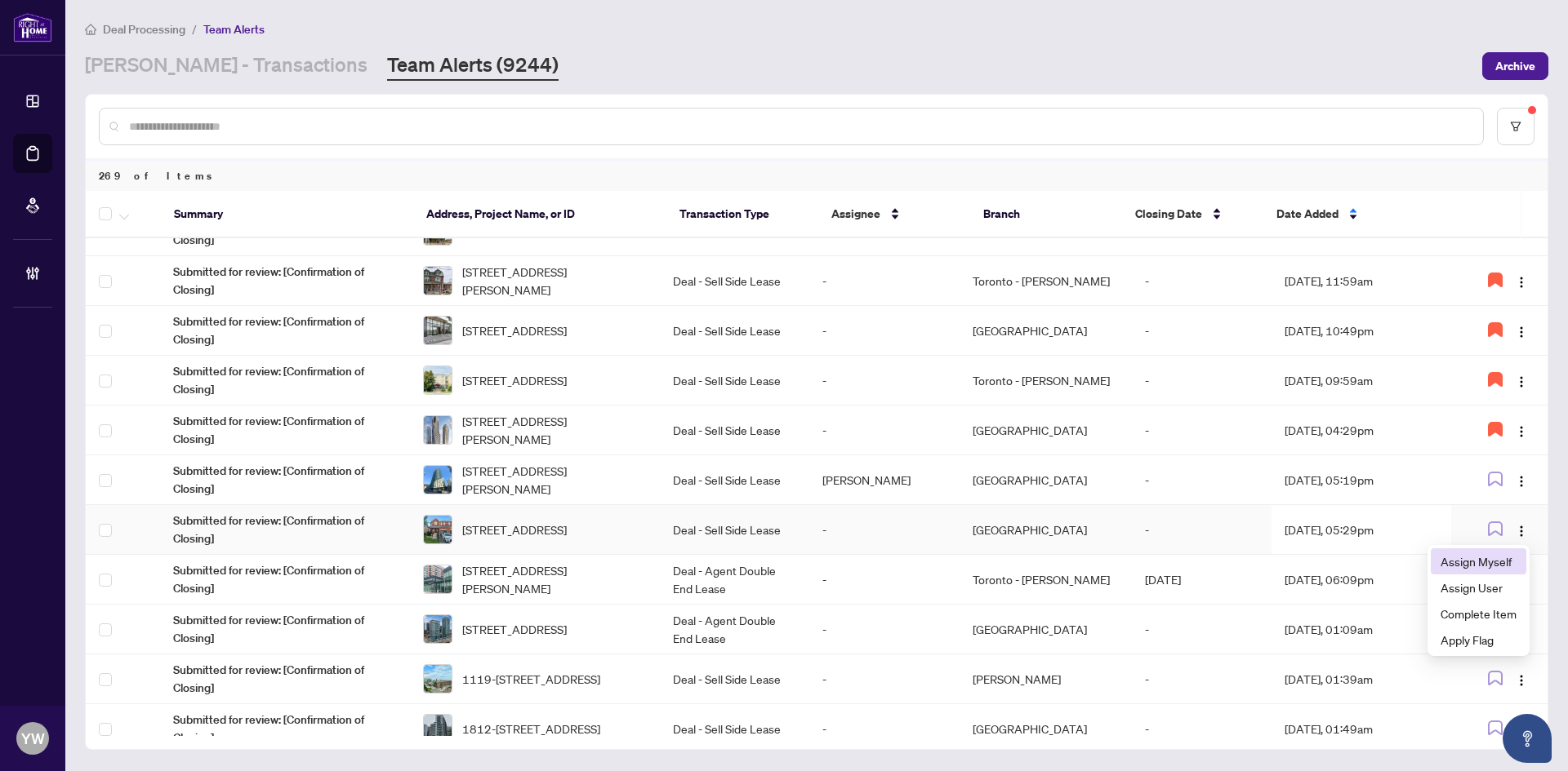
click at [1498, 567] on span "Assign Myself" at bounding box center [1478, 562] width 76 height 18
click at [1517, 585] on img "button" at bounding box center [1522, 581] width 14 height 14
click at [1496, 605] on span "Assign Myself" at bounding box center [1478, 611] width 76 height 18
click at [575, 474] on span "806-1 Scott St, Toronto, Ontario M5E 1A1, Canada" at bounding box center [554, 480] width 184 height 36
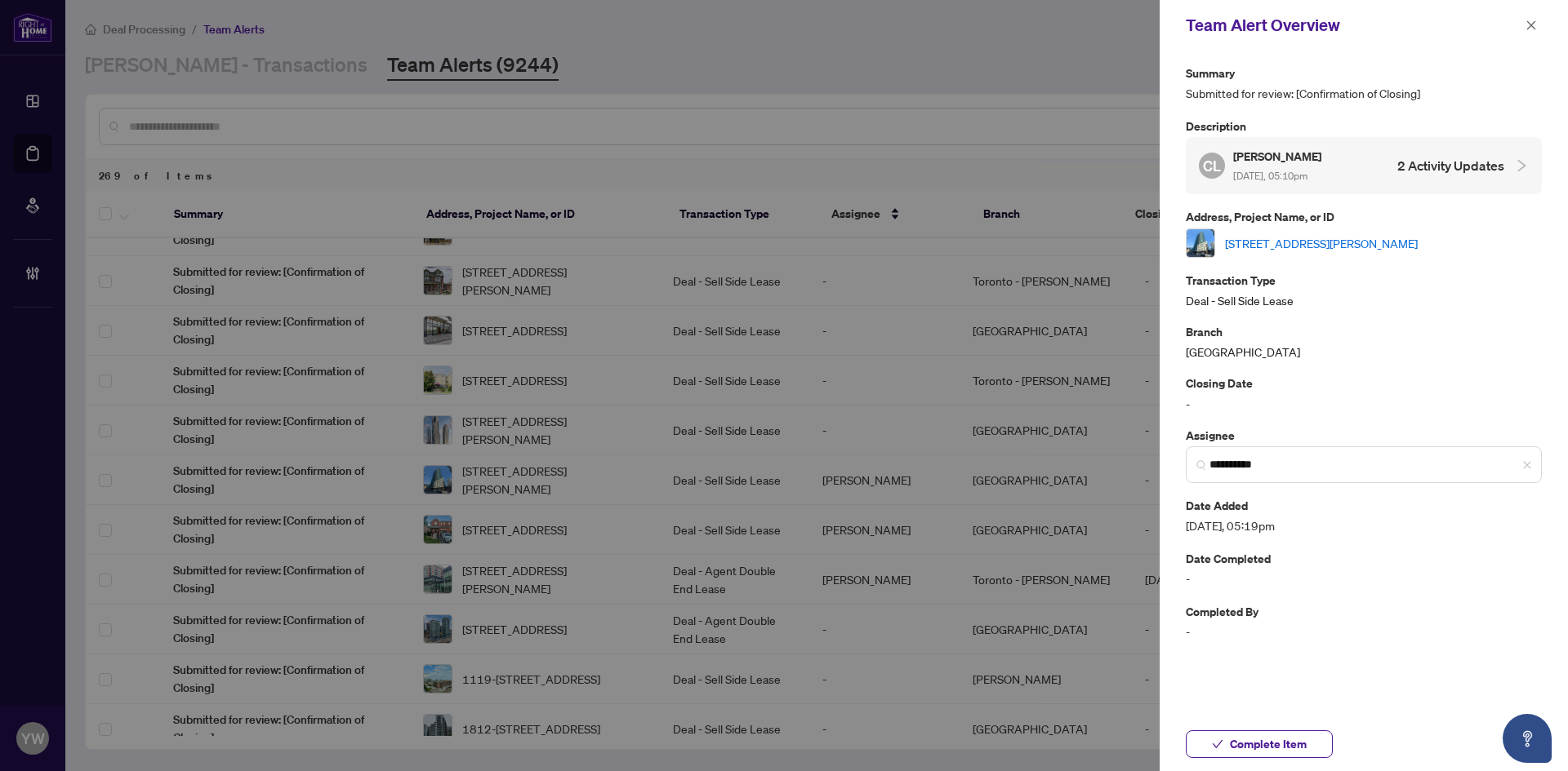
click at [1259, 243] on link "[STREET_ADDRESS][PERSON_NAME]" at bounding box center [1322, 243] width 193 height 18
click at [1530, 27] on icon "close" at bounding box center [1531, 24] width 9 height 9
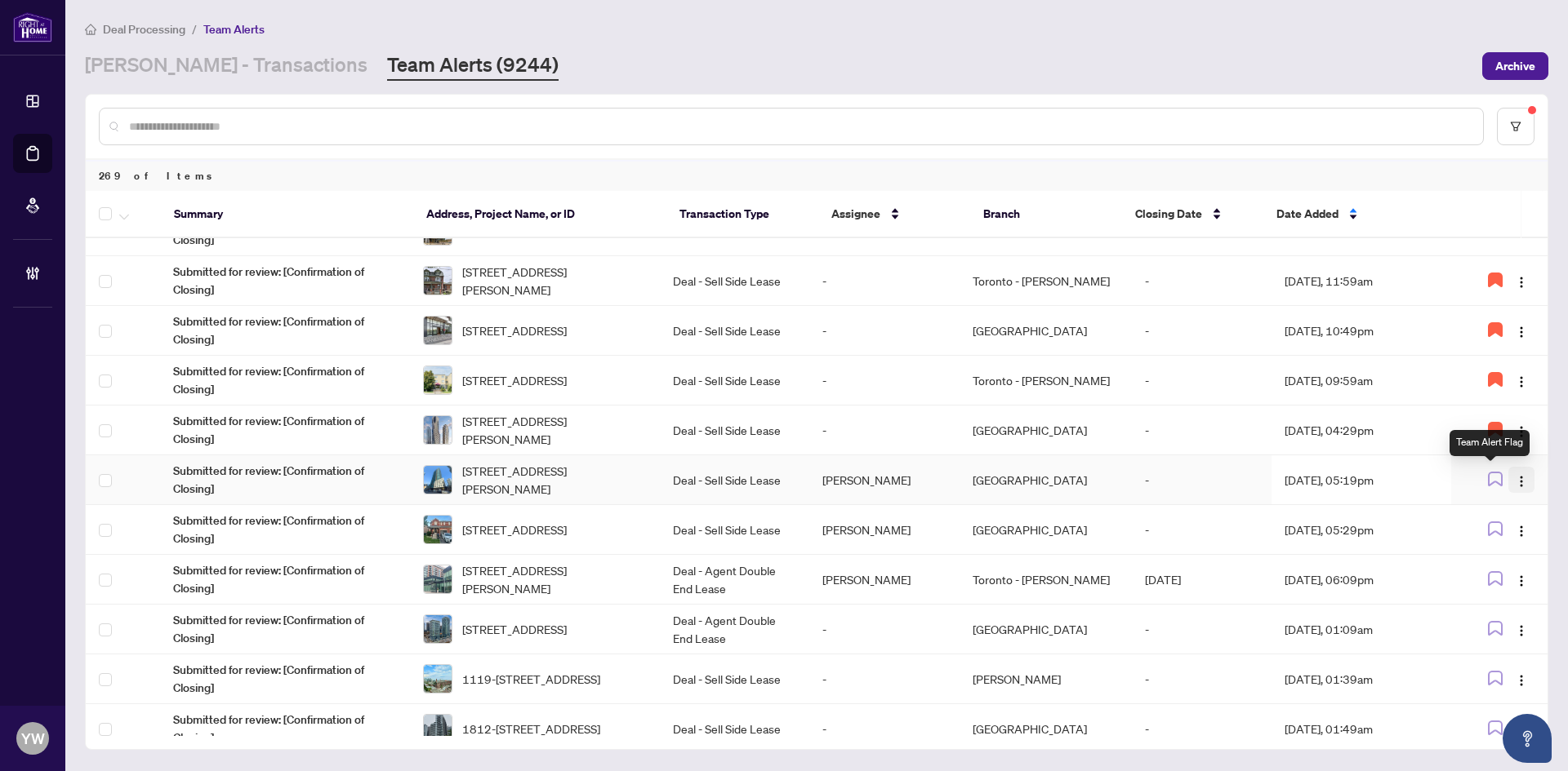
click at [1517, 480] on img "button" at bounding box center [1522, 482] width 14 height 14
click at [1505, 564] on span "Complete Item" at bounding box center [1474, 564] width 83 height 18
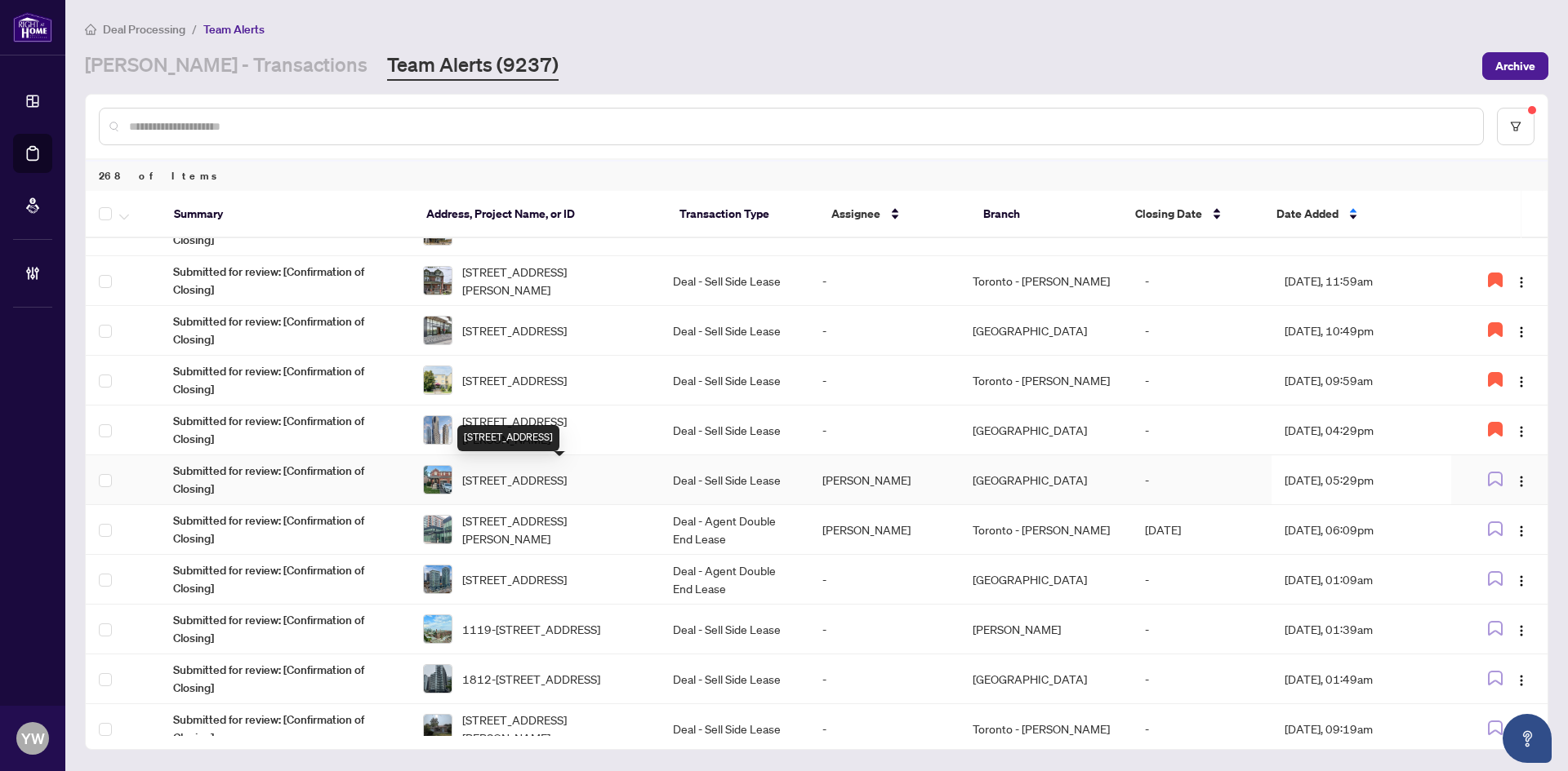
click at [565, 474] on span "27 Bramcedar Cres, Brampton, Ontario L7A 1T3, Canada" at bounding box center [515, 480] width 104 height 18
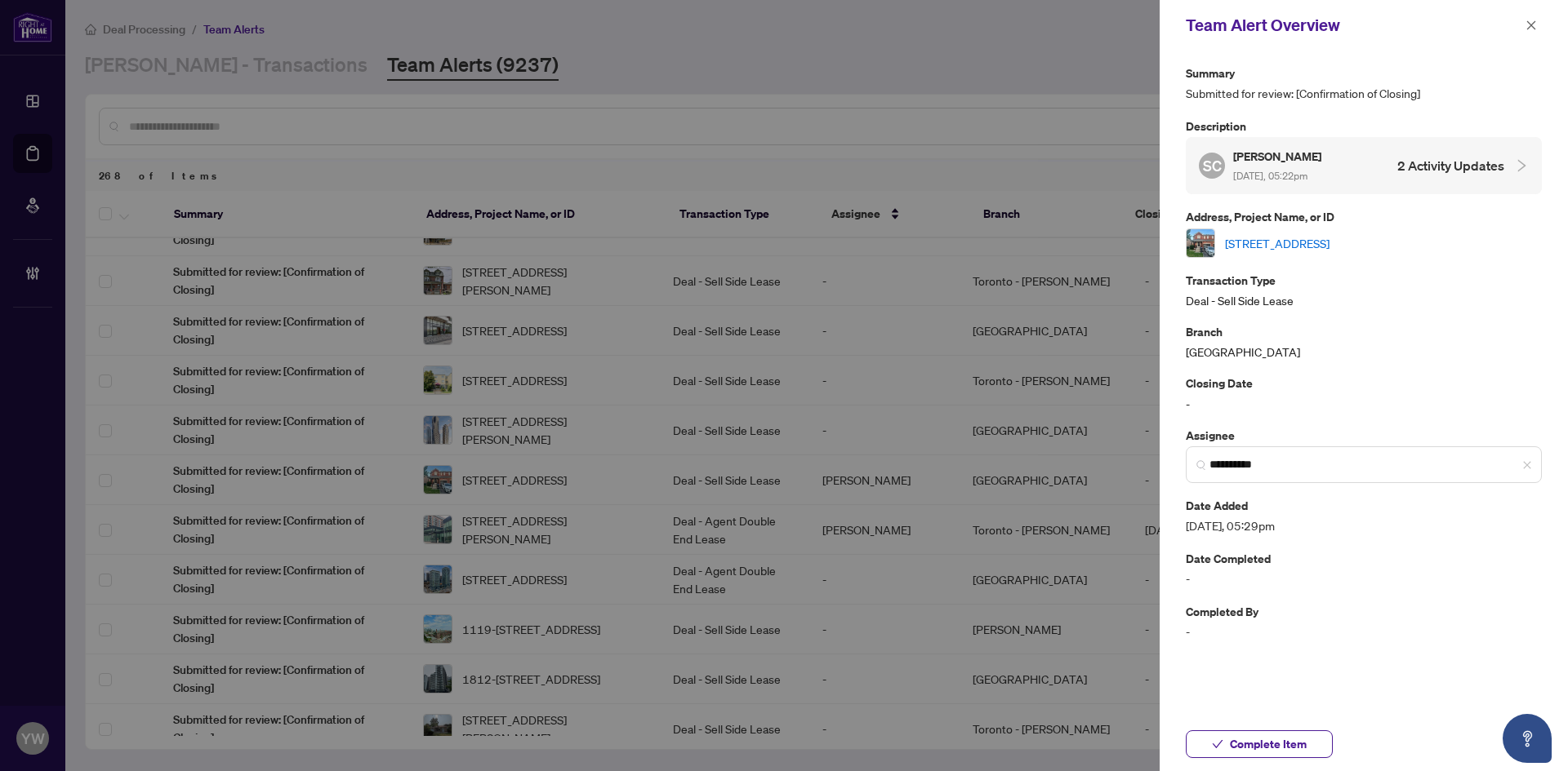
click at [1241, 243] on link "27 Bramcedar Cres, Brampton, Ontario L7A 1T3, Canada" at bounding box center [1277, 243] width 104 height 18
click at [1253, 243] on link "27 Bramcedar Cres, Brampton, Ontario L7A 1T3, Canada" at bounding box center [1277, 243] width 104 height 18
click at [1526, 22] on icon "close" at bounding box center [1531, 25] width 12 height 12
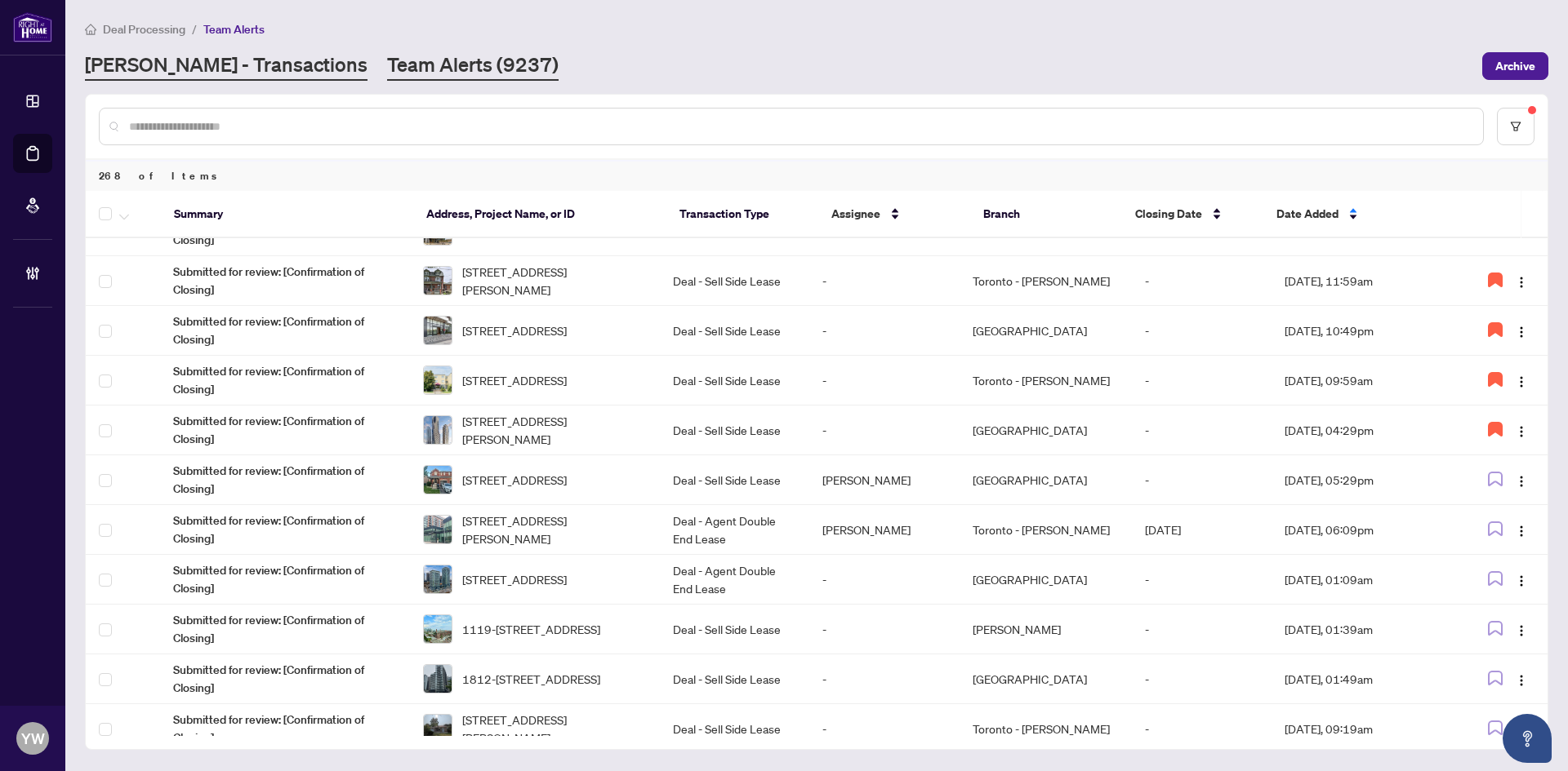
click at [157, 67] on link "[PERSON_NAME] - Transactions" at bounding box center [226, 66] width 283 height 29
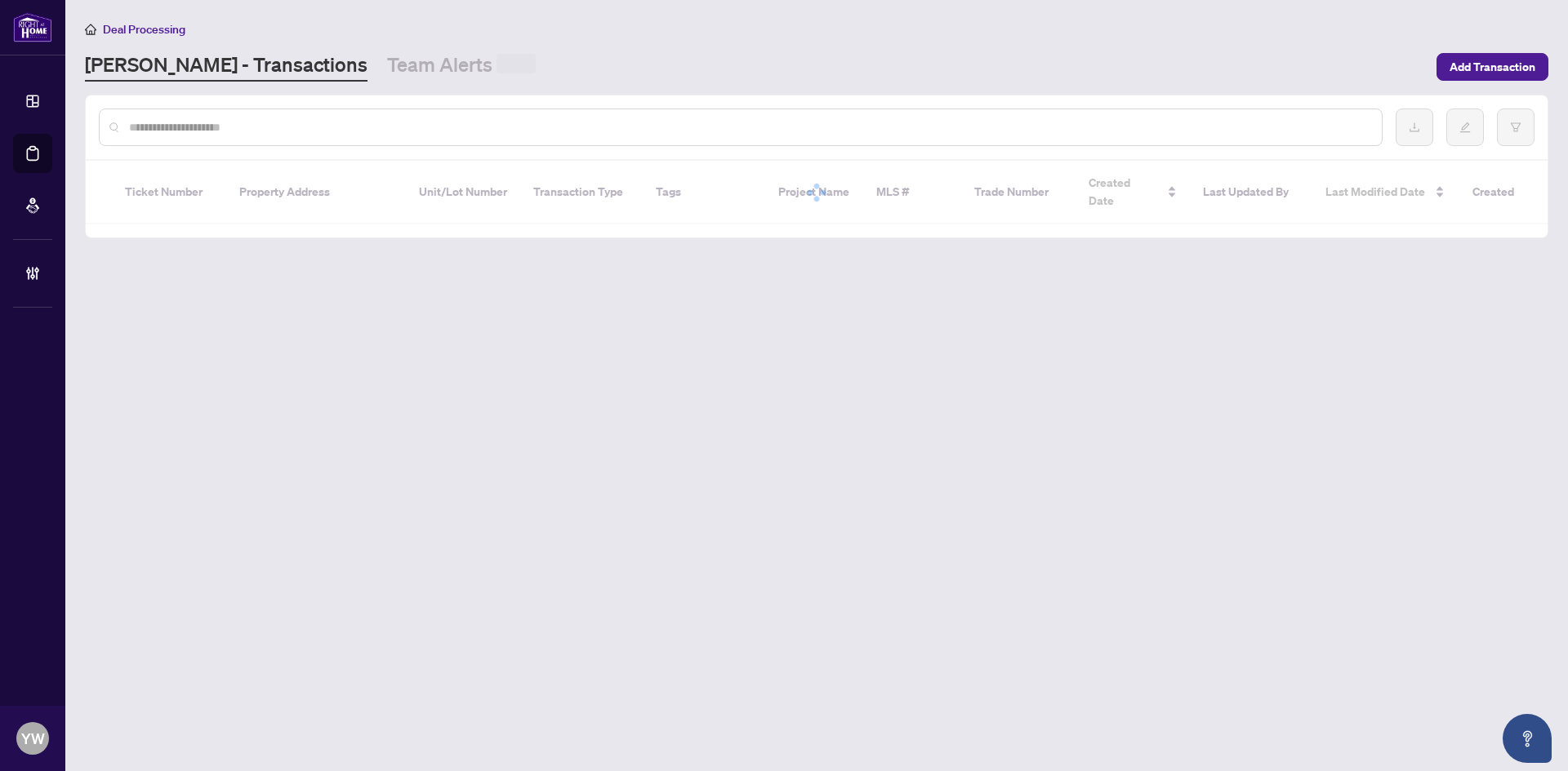
click at [183, 124] on input "text" at bounding box center [749, 127] width 1240 height 18
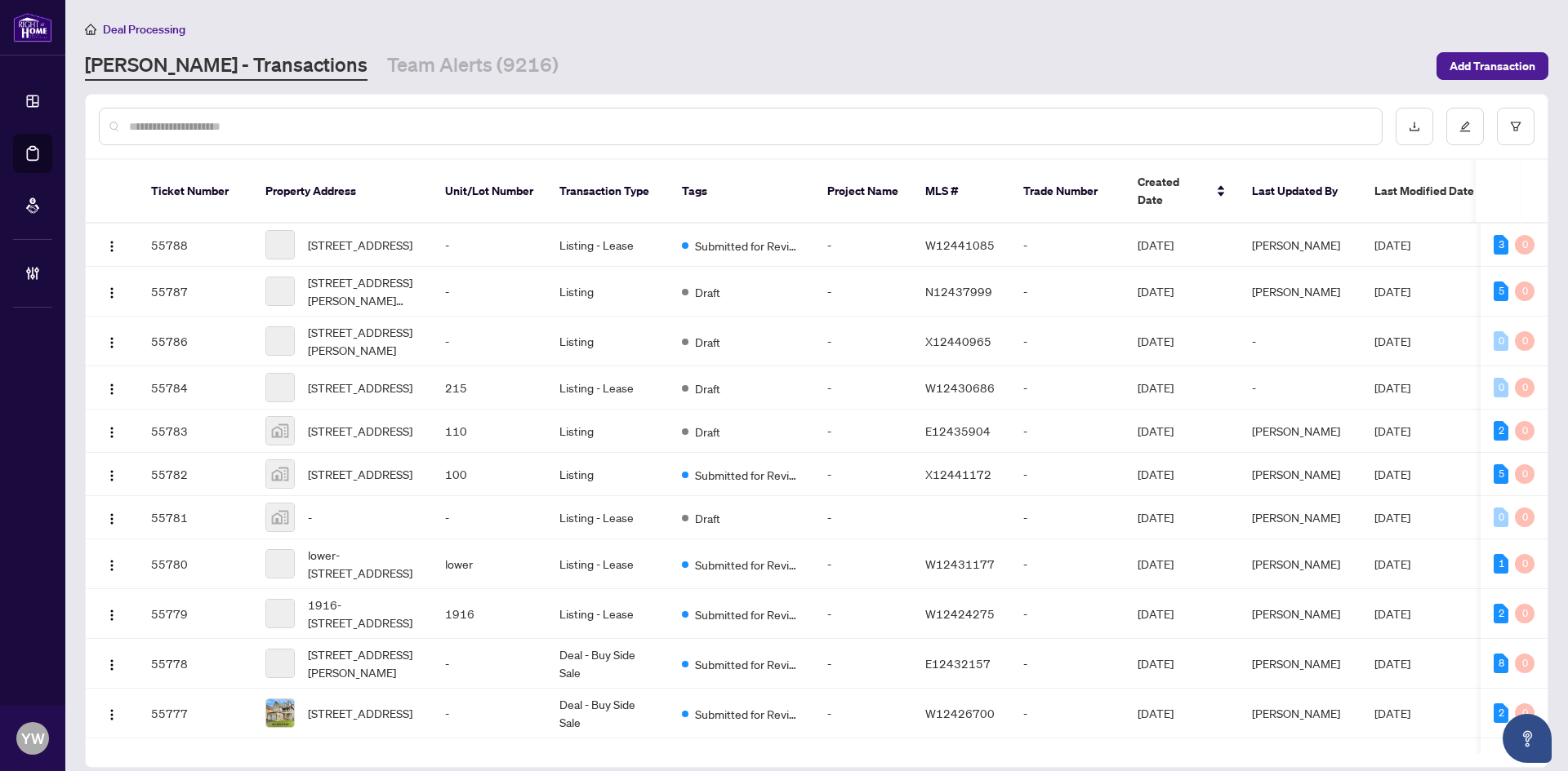
paste input "*******"
type input "*******"
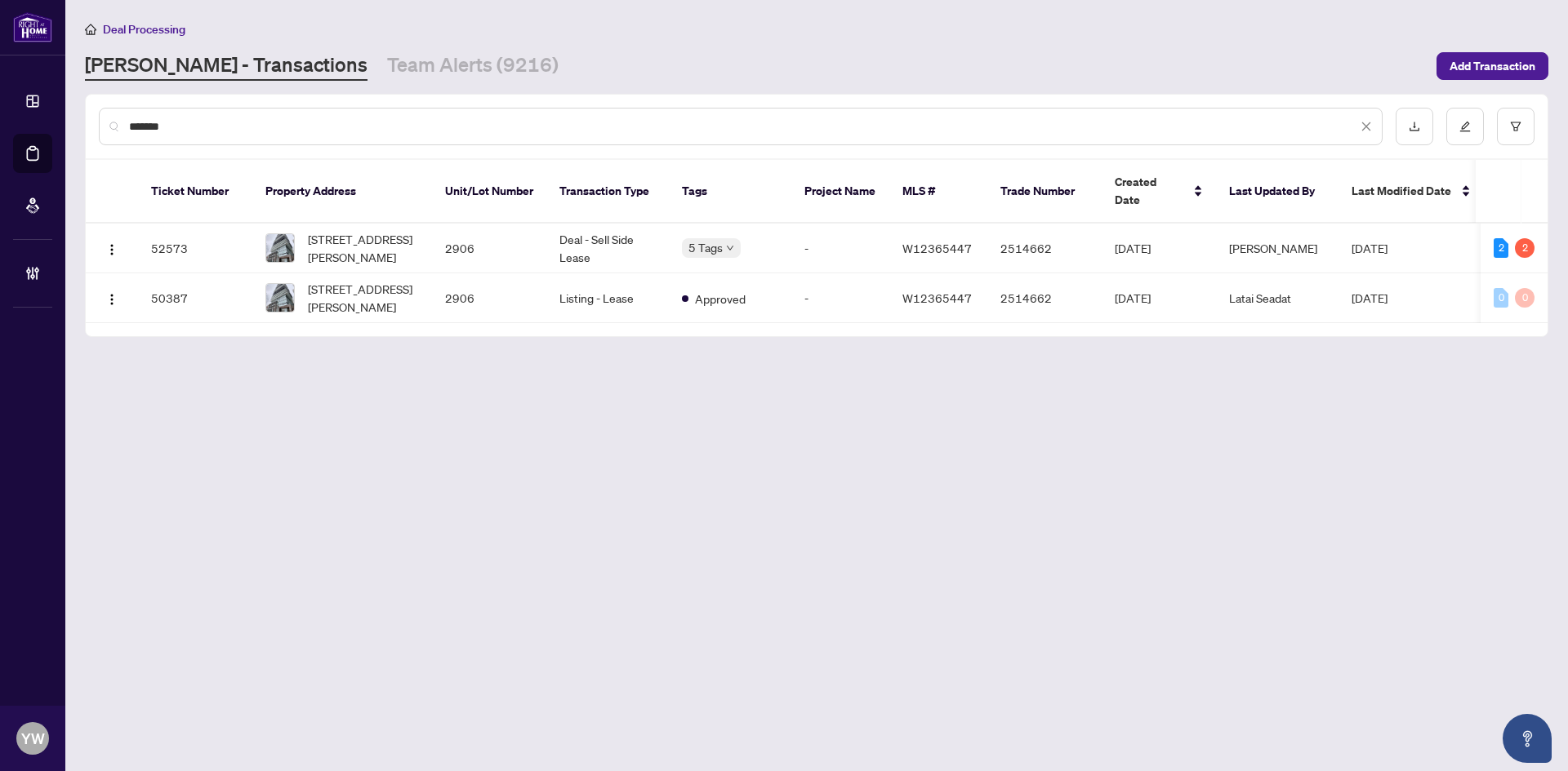
click at [195, 125] on input "*******" at bounding box center [743, 126] width 1228 height 18
drag, startPoint x: 229, startPoint y: 121, endPoint x: 88, endPoint y: 114, distance: 141.2
click at [88, 114] on div "*******" at bounding box center [817, 126] width 1462 height 64
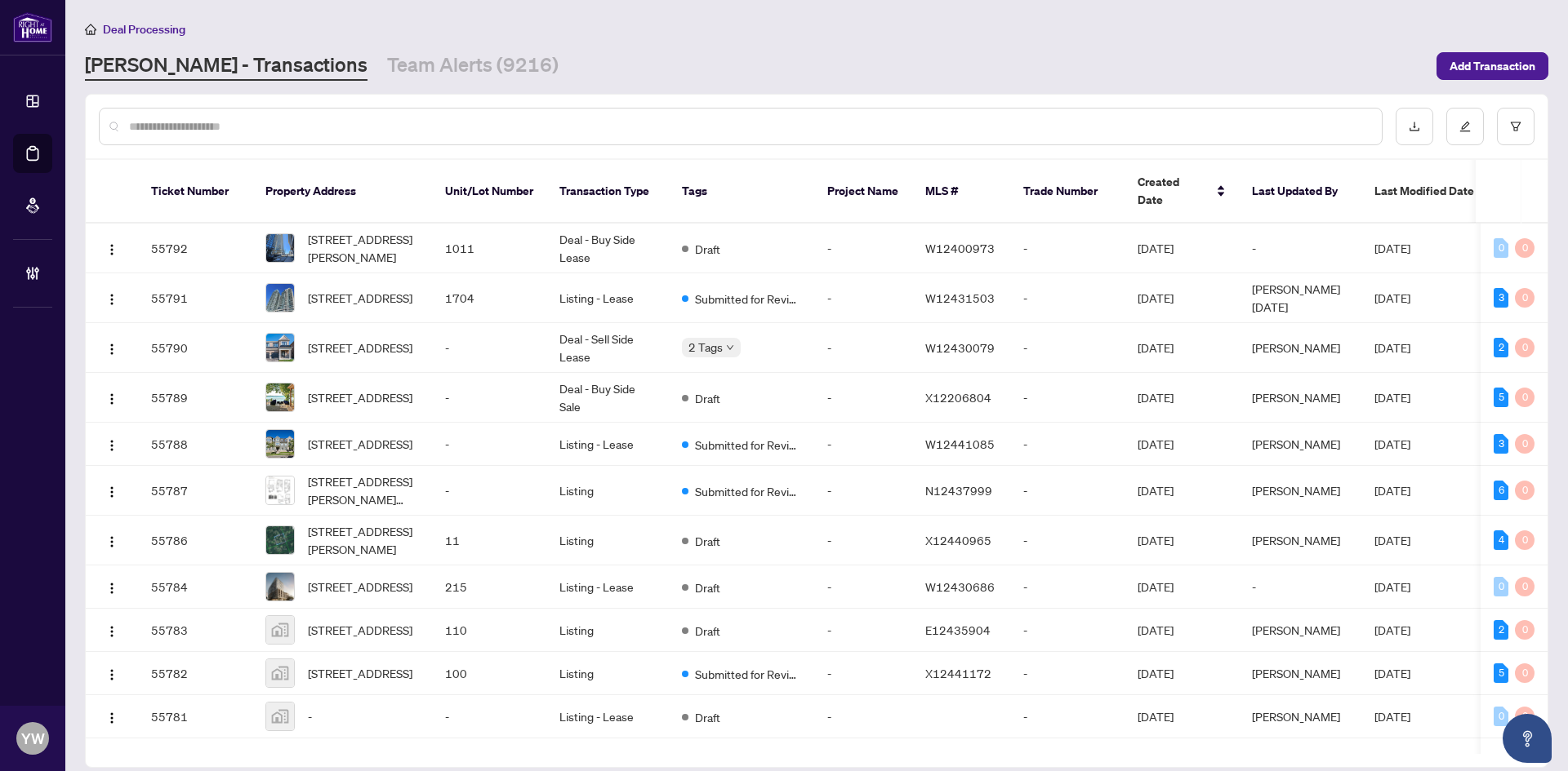
click at [190, 123] on input "text" at bounding box center [749, 126] width 1240 height 18
type input "*******"
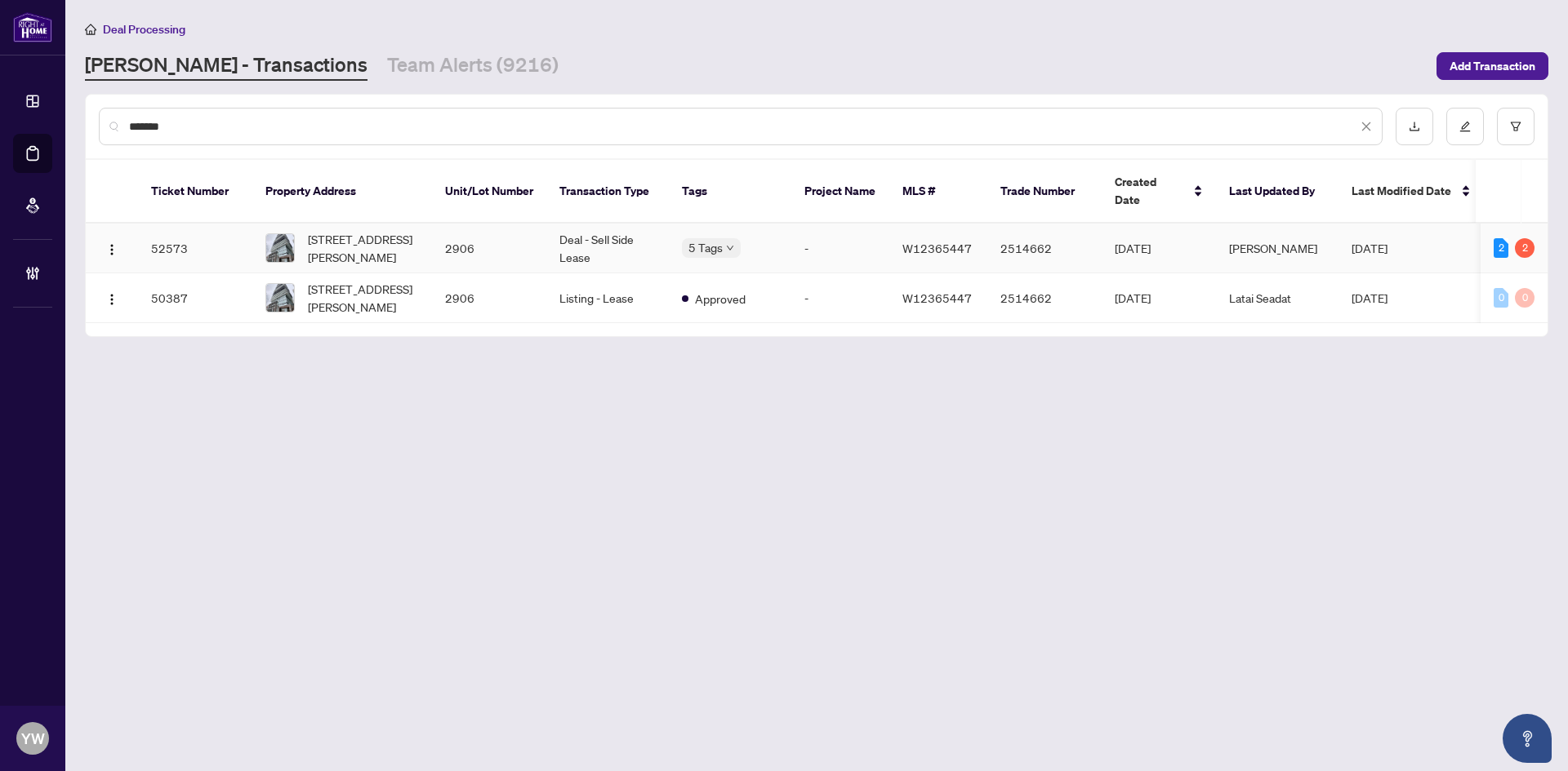
click at [406, 231] on span "[STREET_ADDRESS][PERSON_NAME]" at bounding box center [363, 248] width 111 height 36
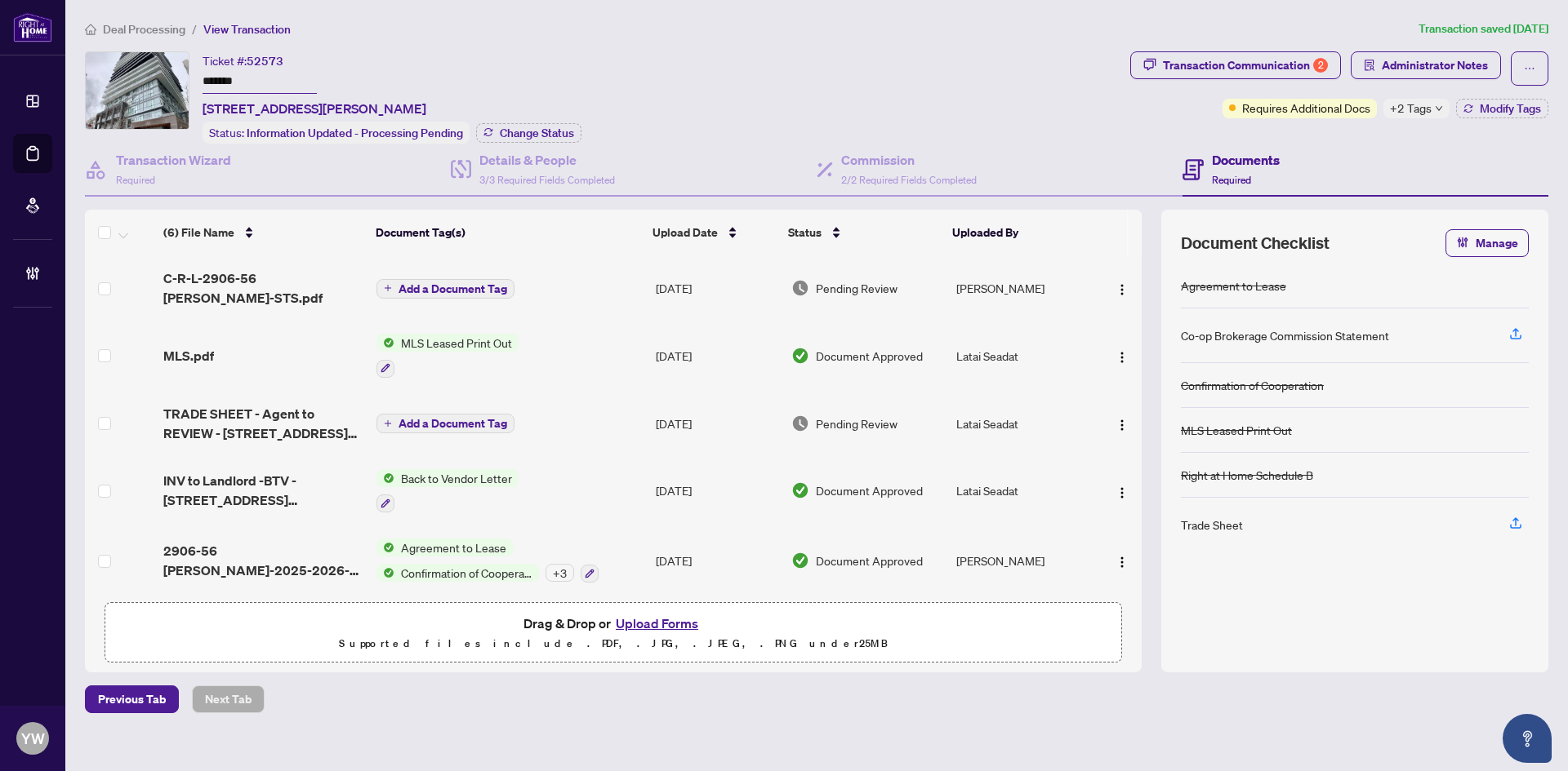
scroll to position [76, 0]
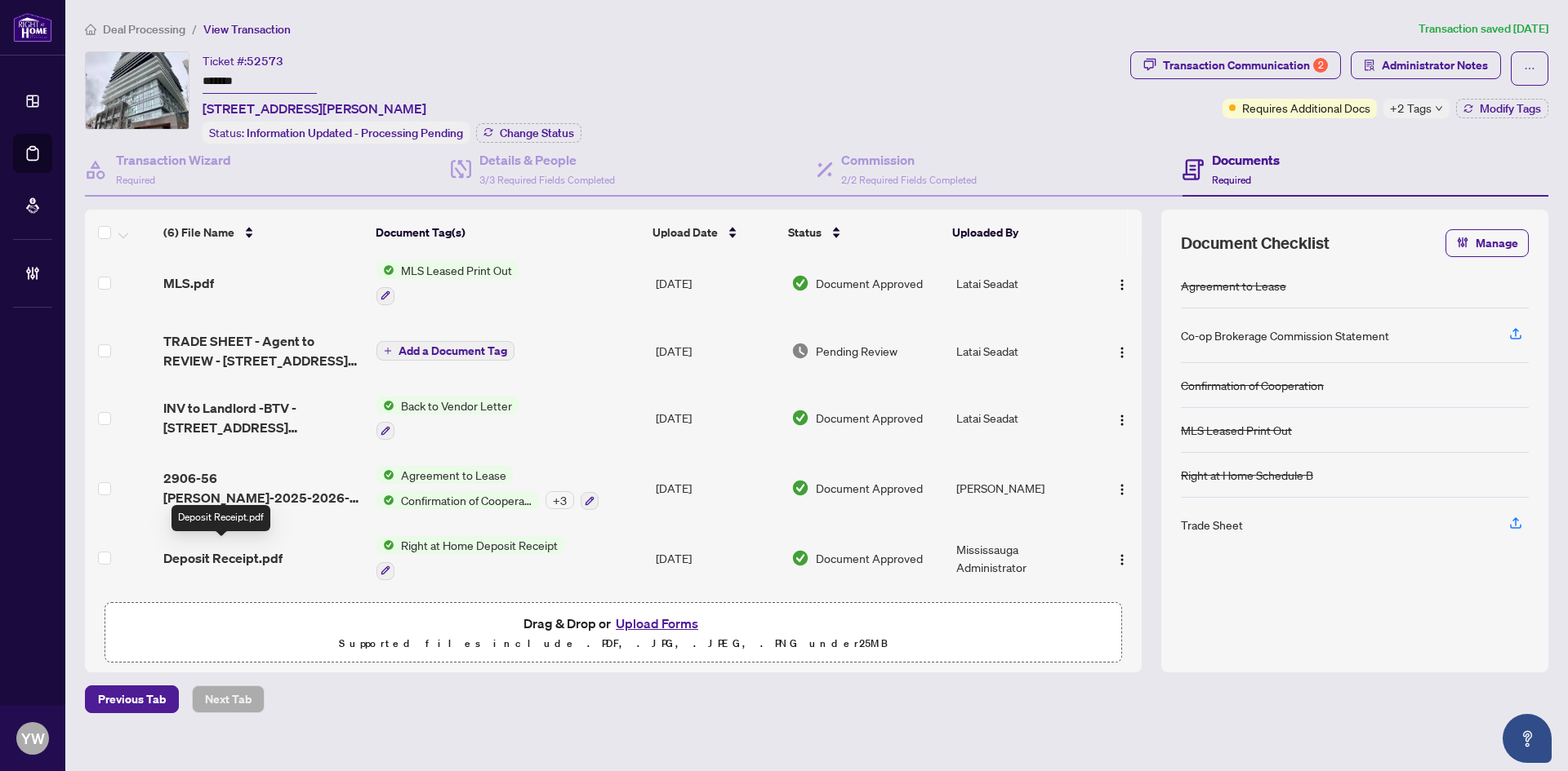
click at [254, 552] on span "Deposit Receipt.pdf" at bounding box center [222, 558] width 119 height 19
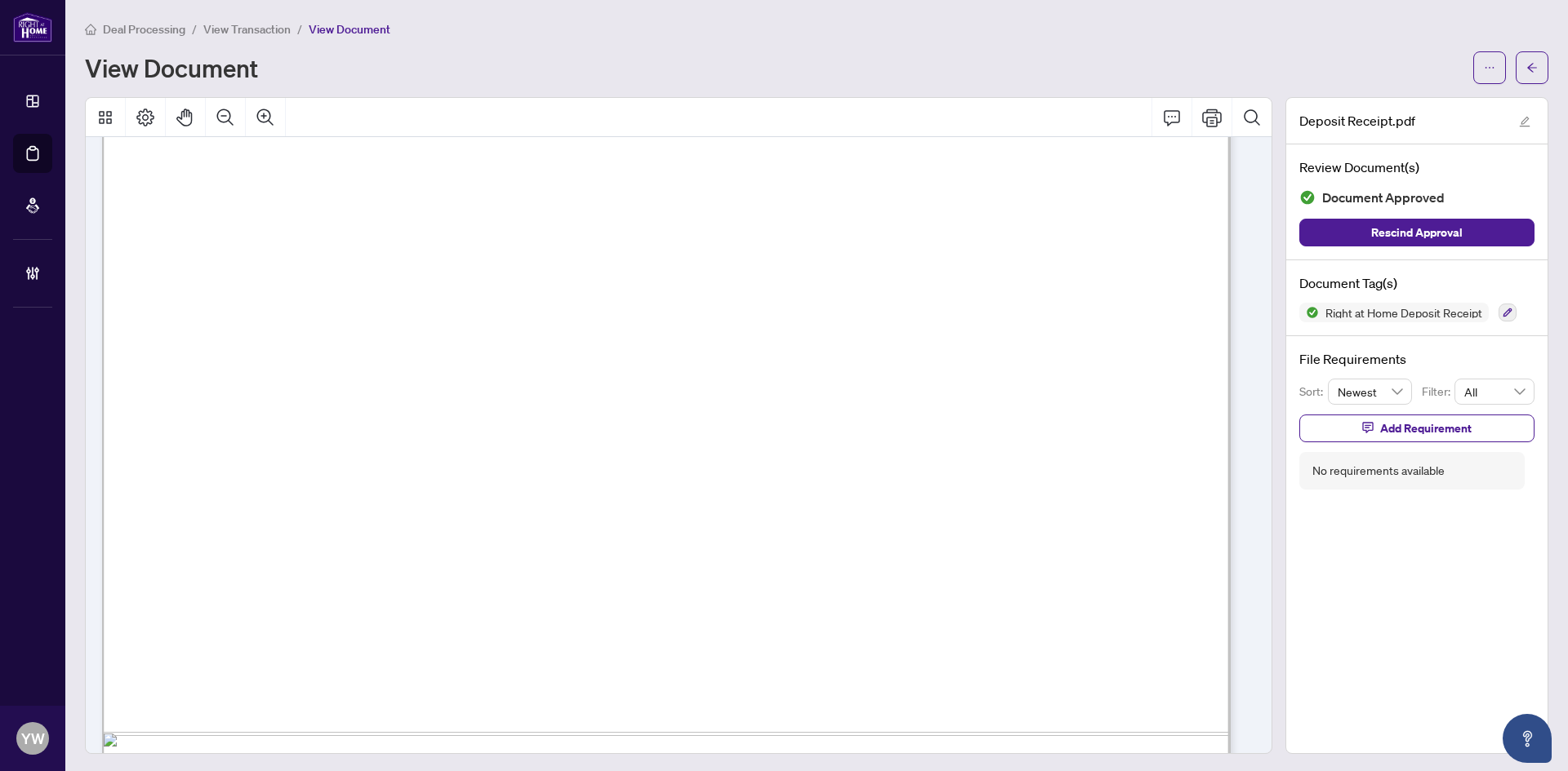
scroll to position [734, 0]
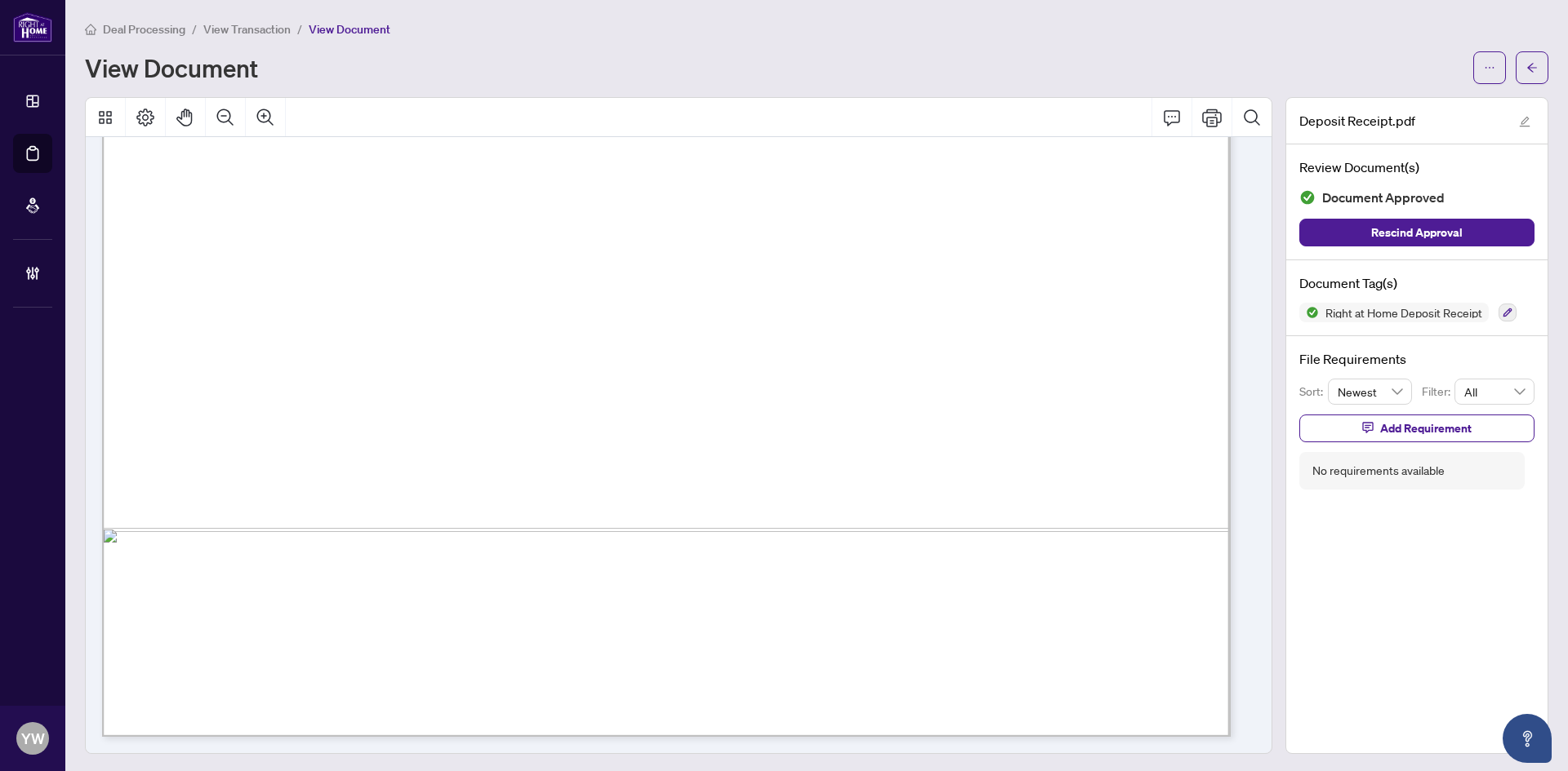
scroll to position [2, 0]
click at [1526, 65] on icon "arrow-left" at bounding box center [1532, 67] width 12 height 12
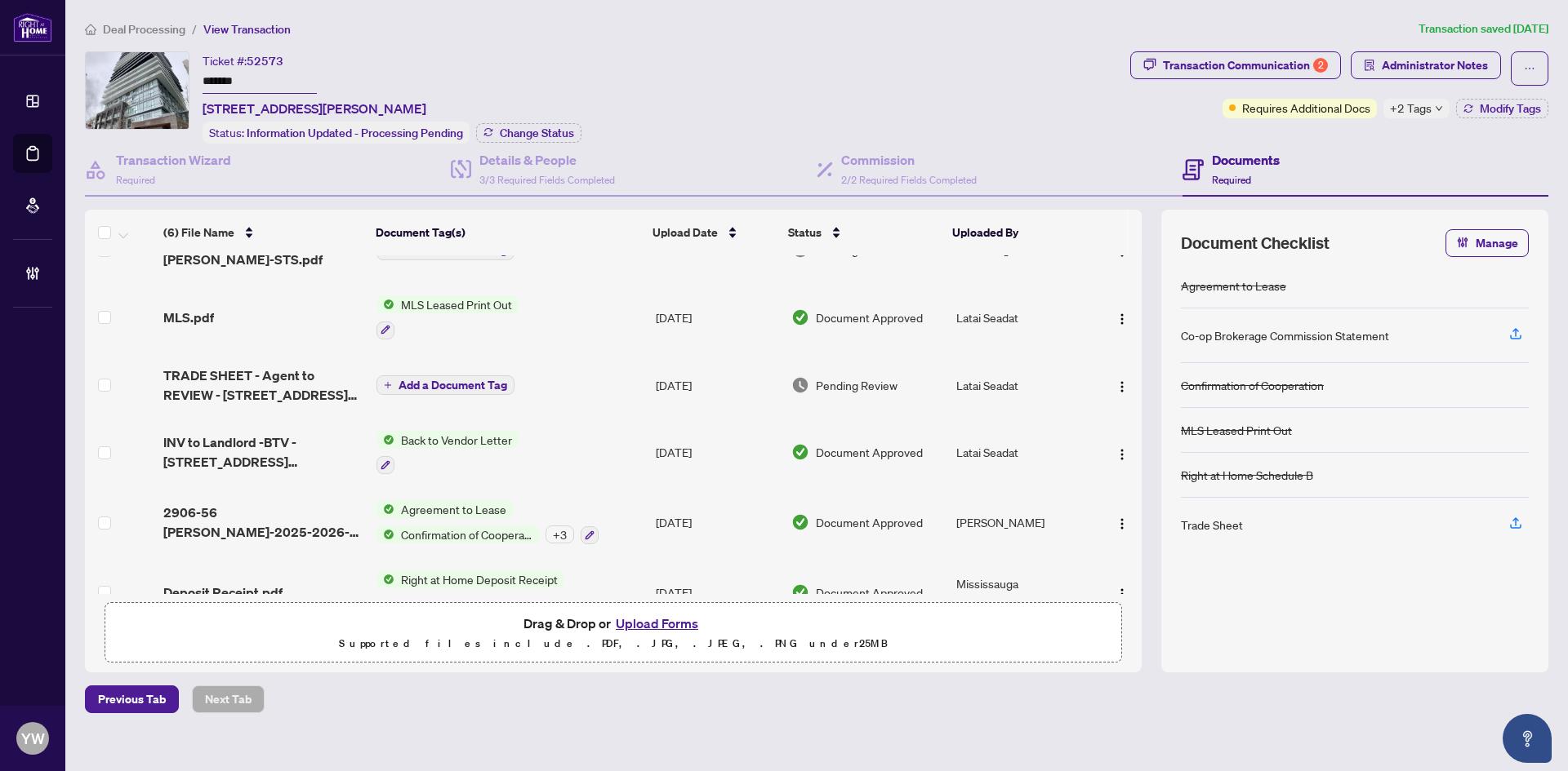
scroll to position [76, 0]
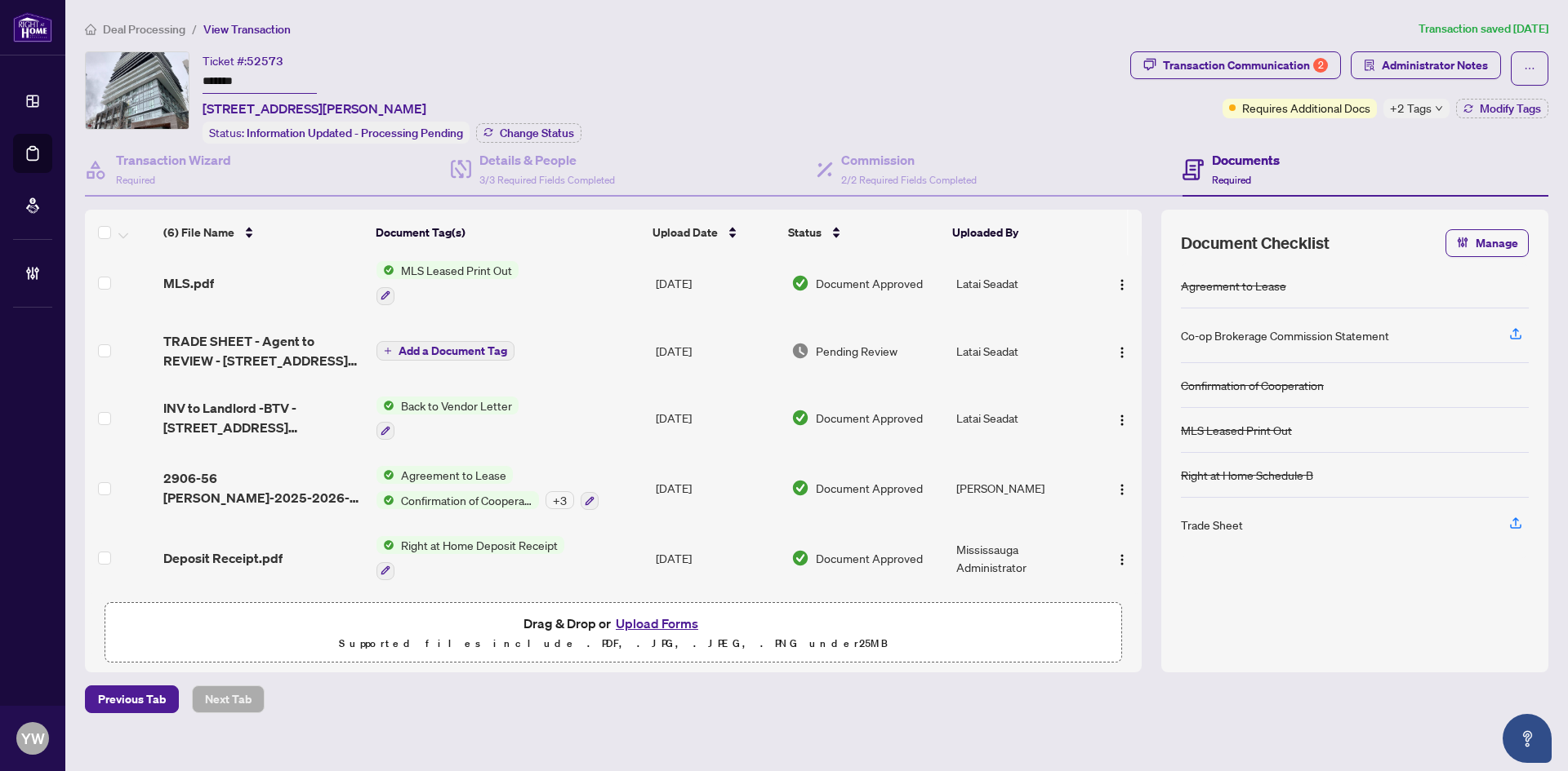
click at [837, 73] on div "Ticket #: 52573 ******* [STREET_ADDRESS][PERSON_NAME] Status: Information Updat…" at bounding box center [604, 97] width 1039 height 93
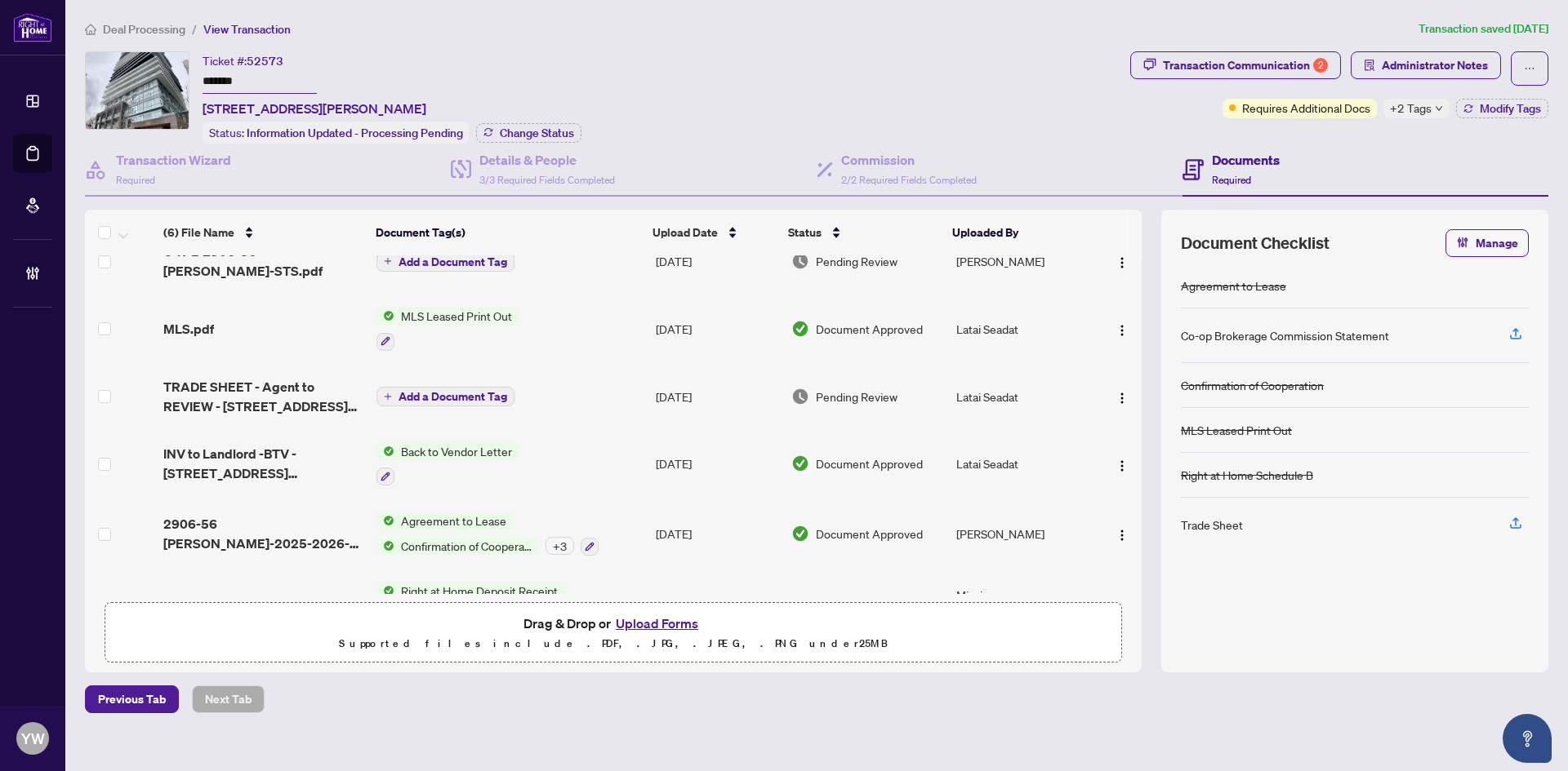
scroll to position [0, 0]
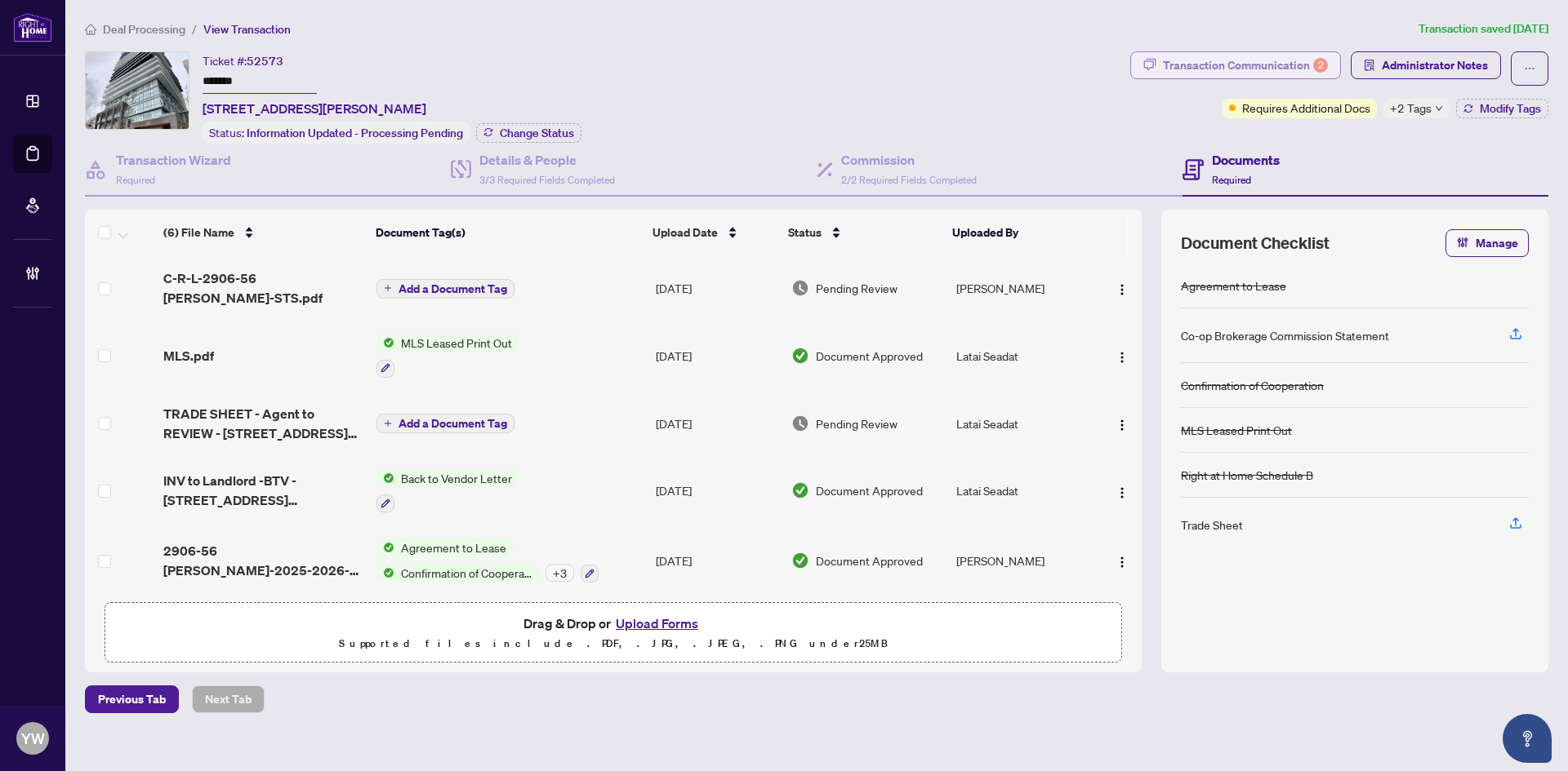
click at [1261, 73] on div "Transaction Communication 2" at bounding box center [1246, 65] width 165 height 26
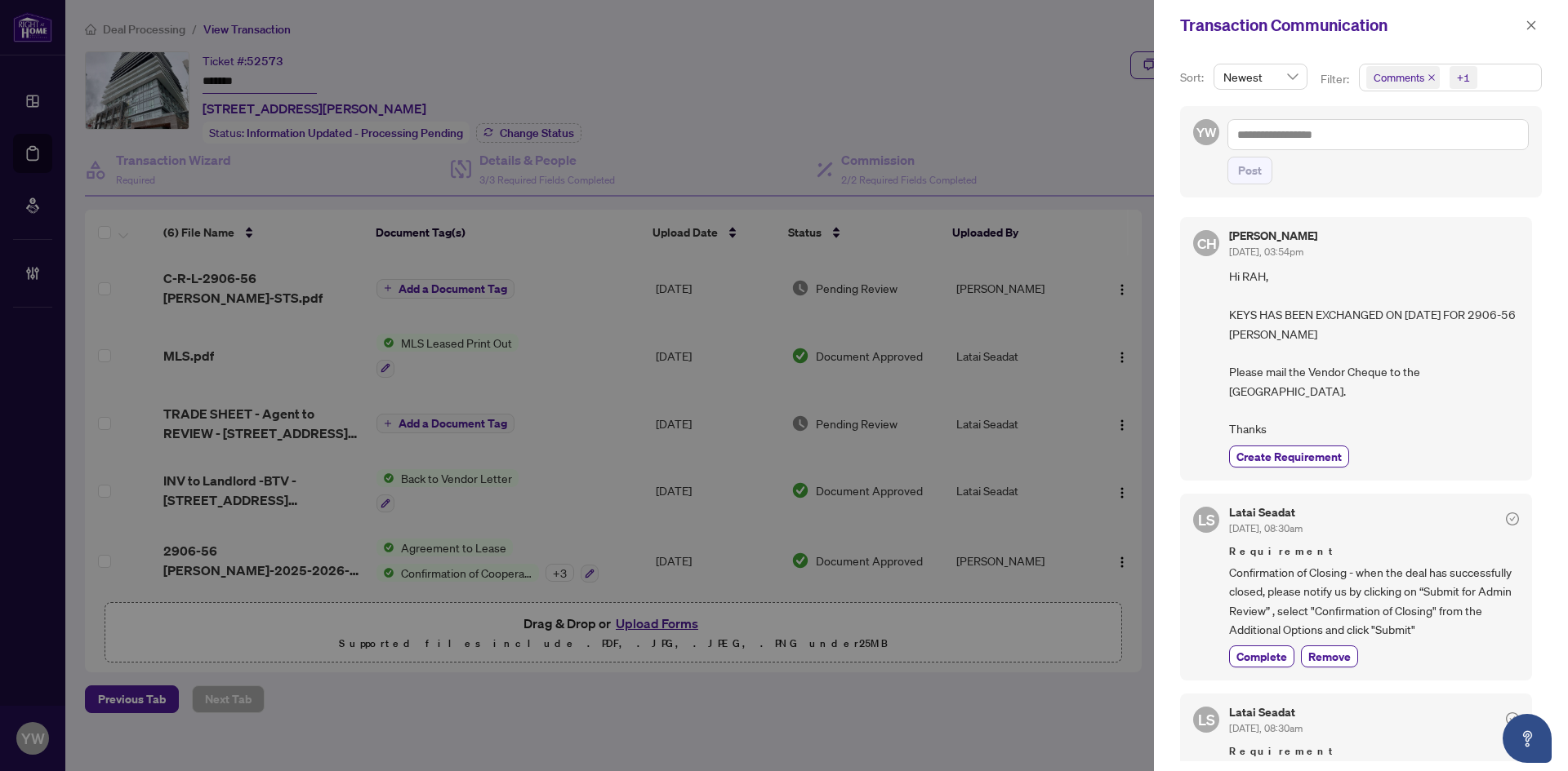
click at [1428, 76] on icon "close" at bounding box center [1432, 77] width 8 height 8
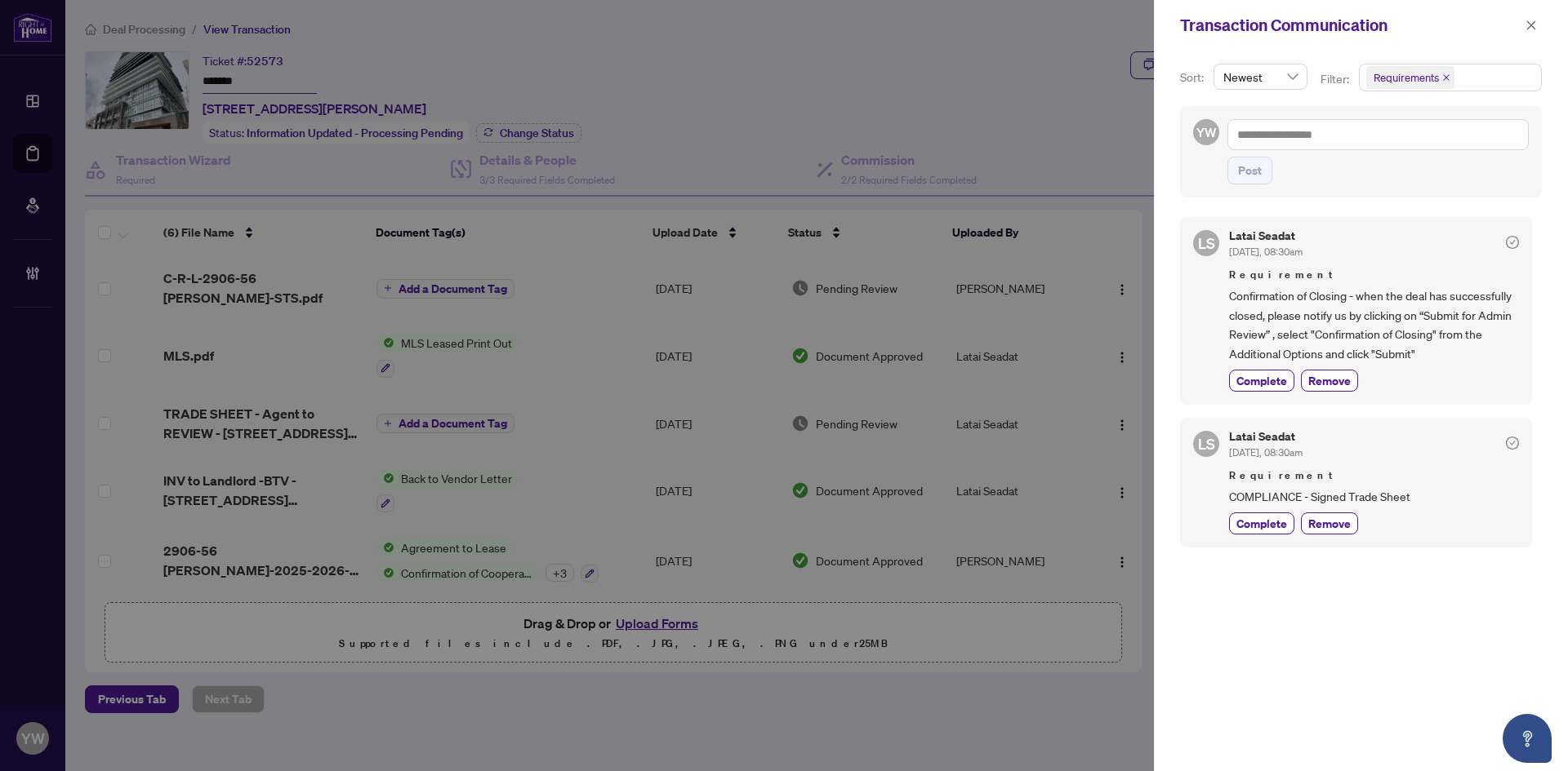
click at [1414, 482] on span "Requirement" at bounding box center [1374, 476] width 290 height 16
click at [1524, 16] on button "button" at bounding box center [1531, 25] width 21 height 19
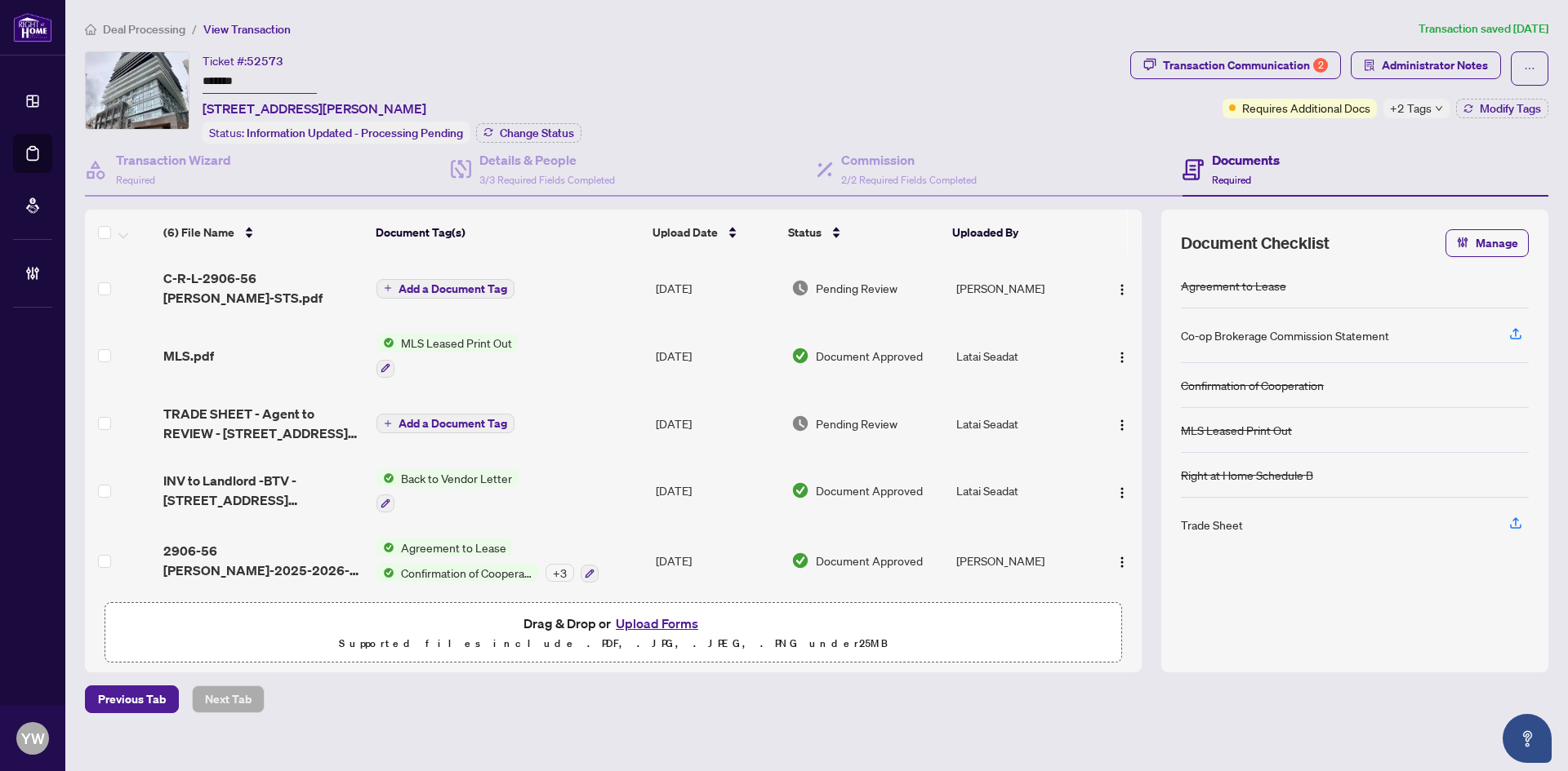
click at [295, 278] on span "C-R-L-2906-56 [PERSON_NAME]-STS.pdf" at bounding box center [263, 288] width 200 height 40
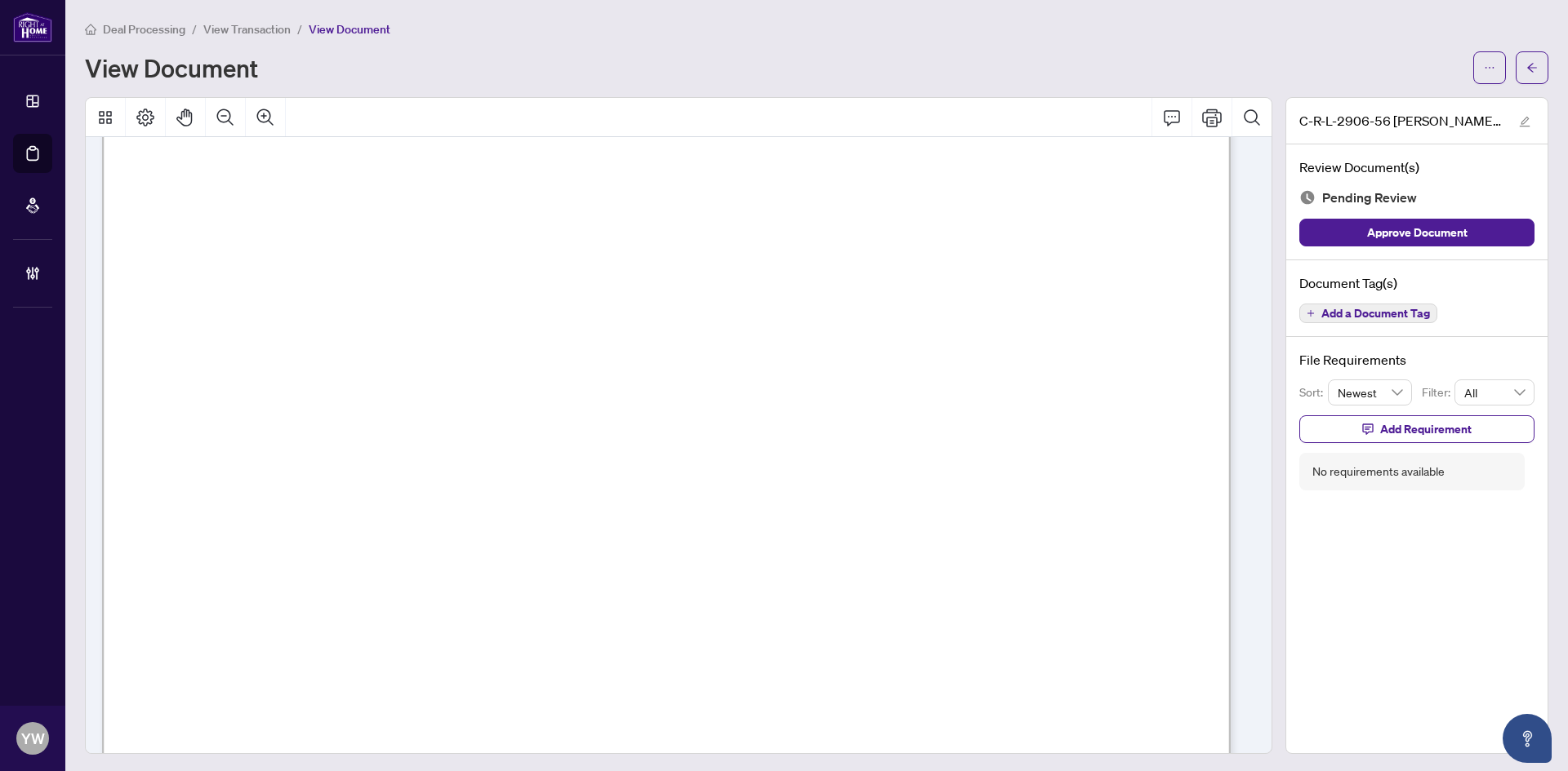
scroll to position [490, 0]
click at [1431, 221] on span "Approve Document" at bounding box center [1417, 233] width 100 height 26
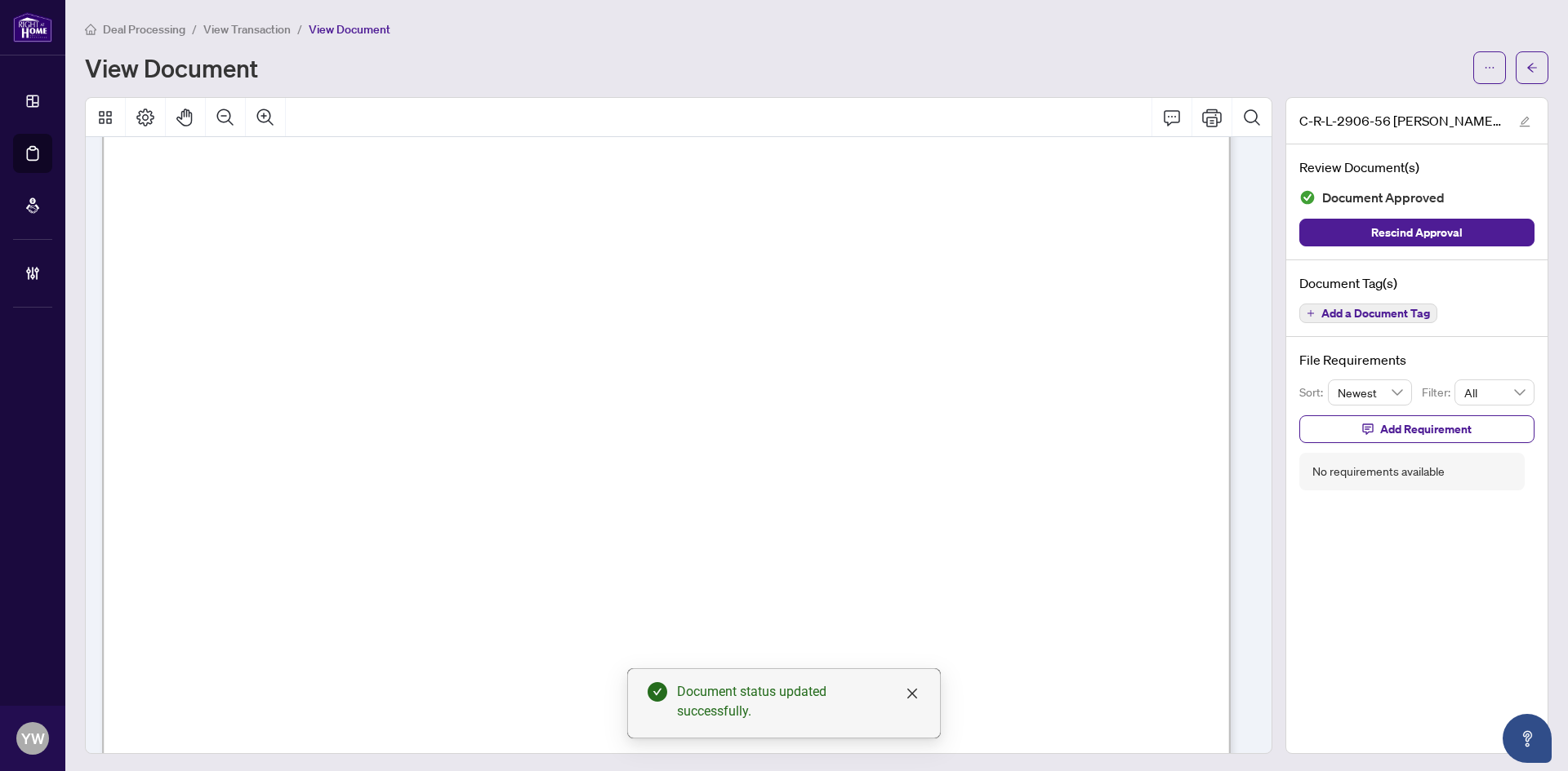
scroll to position [305, 0]
click at [1516, 66] on button "button" at bounding box center [1532, 68] width 33 height 33
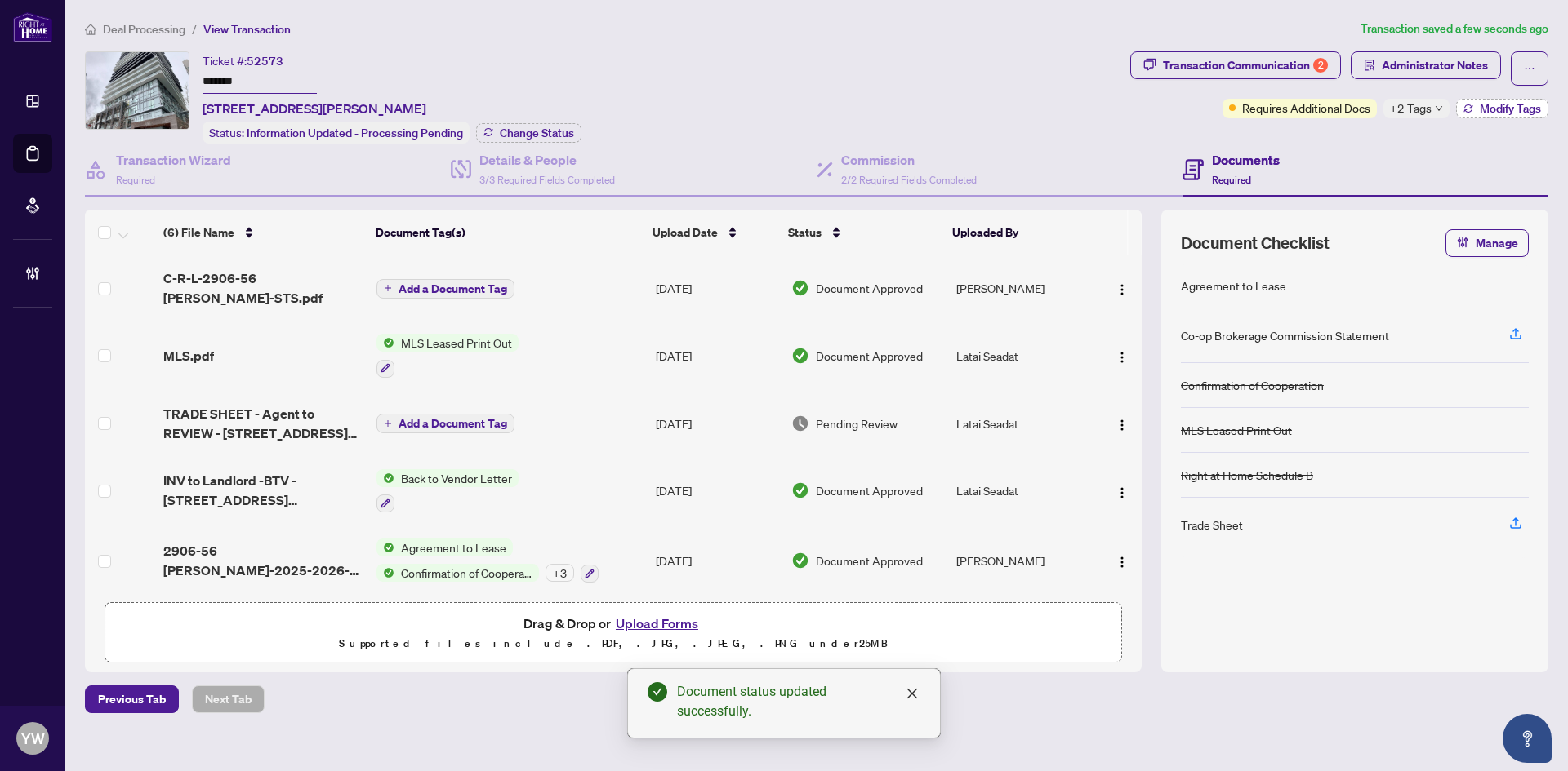
click at [1490, 113] on span "Modify Tags" at bounding box center [1510, 109] width 61 height 12
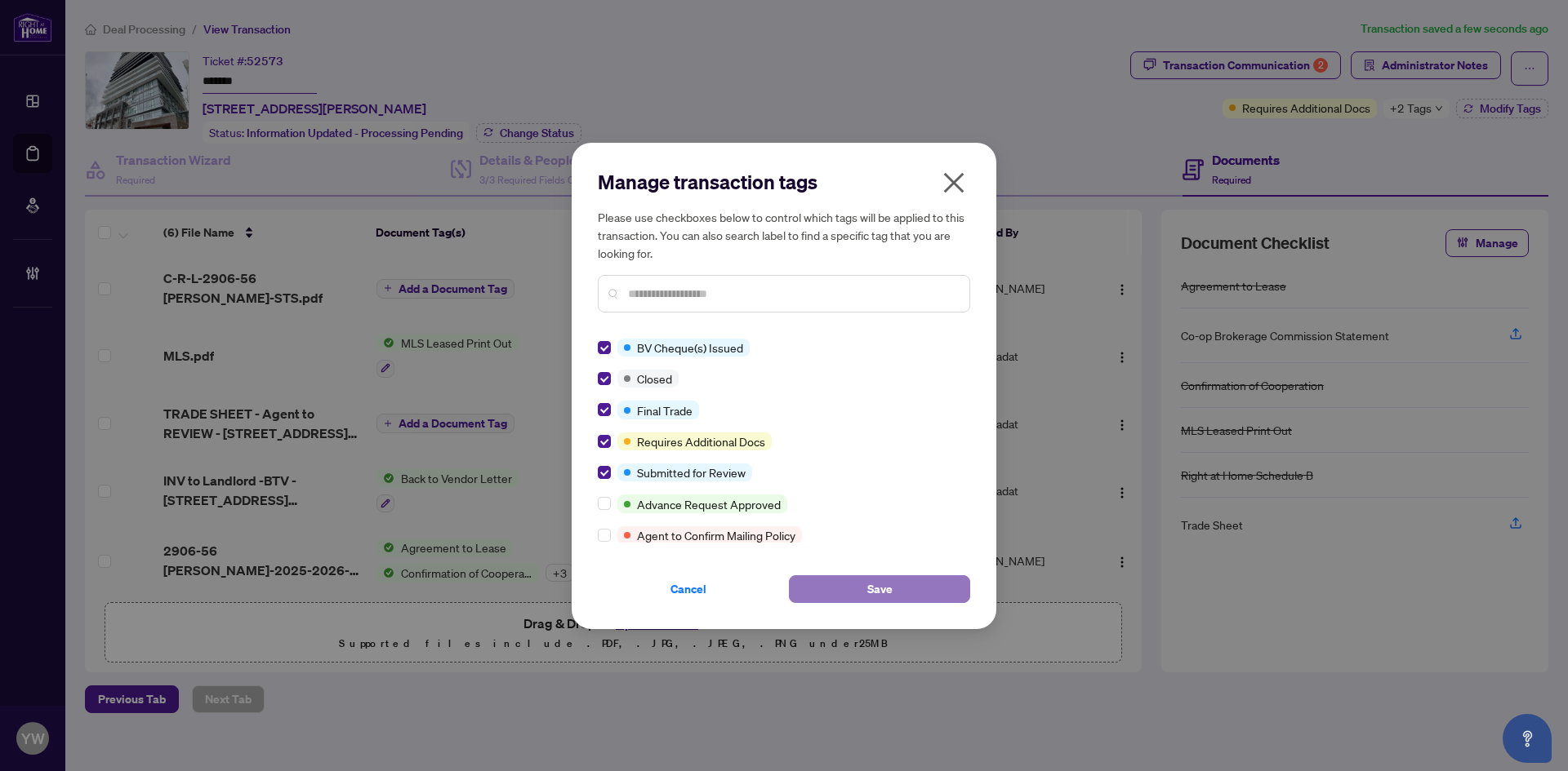
click at [852, 579] on button "Save" at bounding box center [880, 589] width 182 height 28
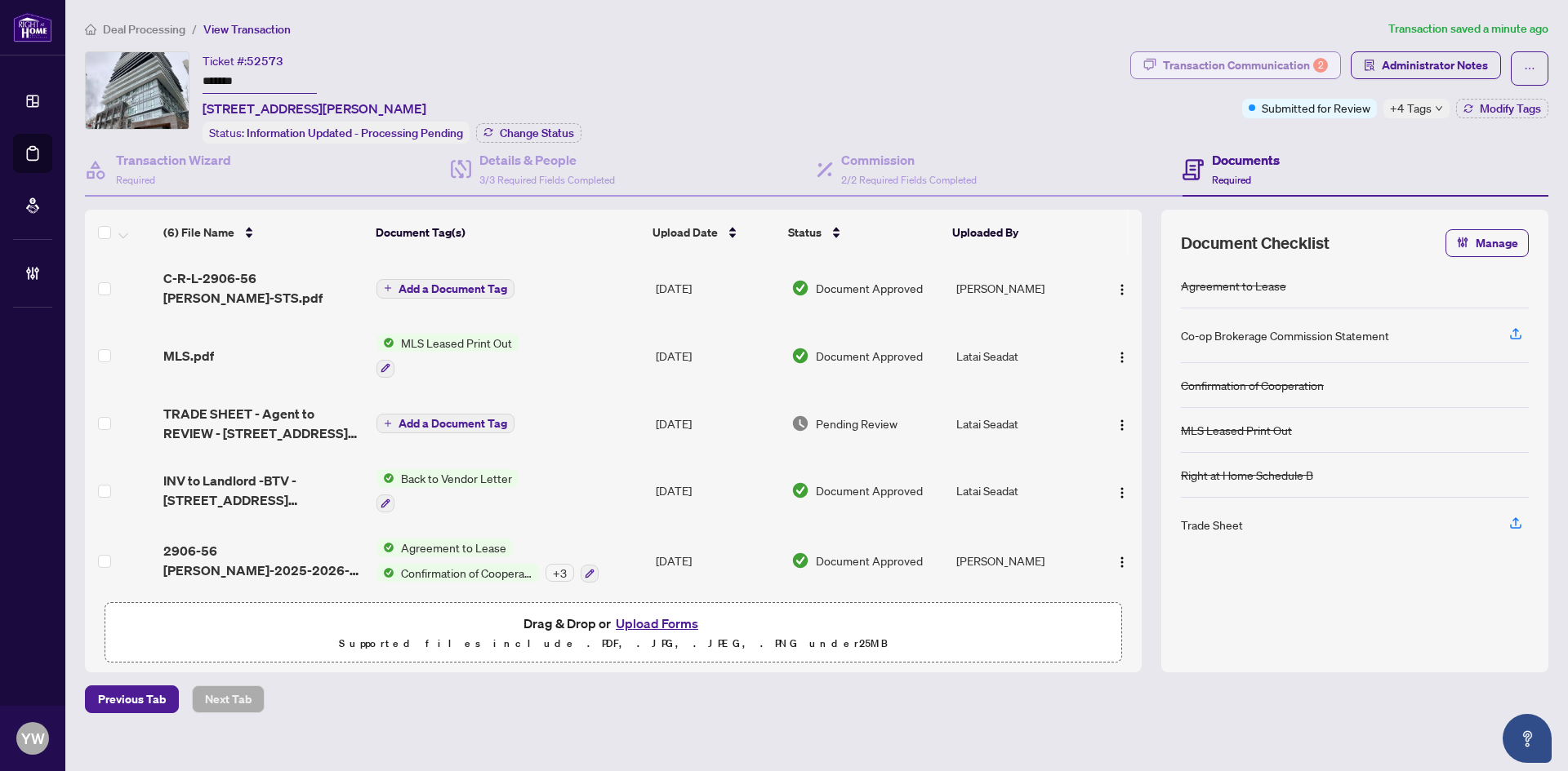
click at [1186, 59] on div "Transaction Communication 2" at bounding box center [1246, 65] width 165 height 26
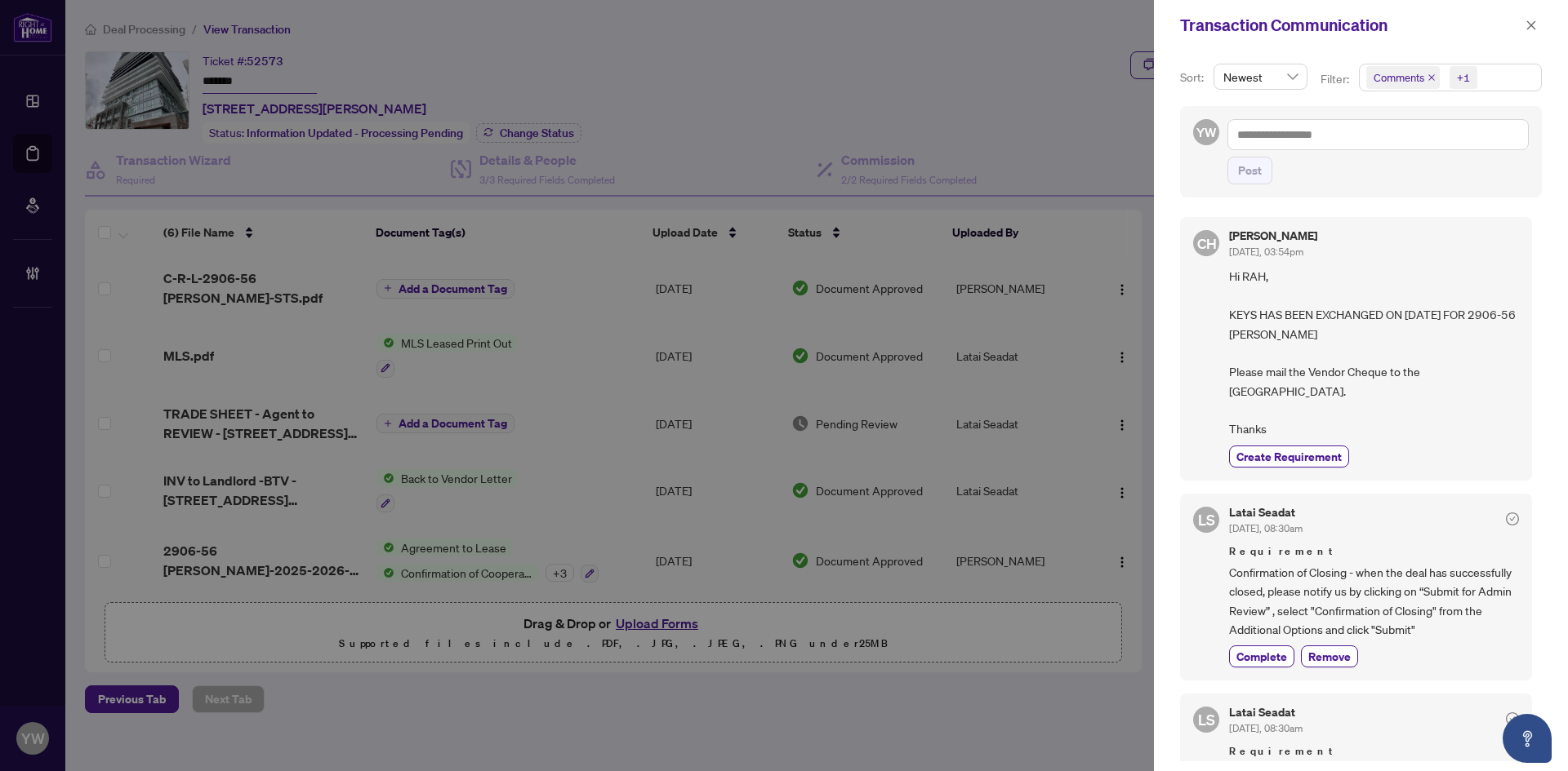
click at [1446, 380] on span "Hi RAH, KEYS HAS BEEN EXCHANGED ON [DATE] FOR 2906-56 [PERSON_NAME] Please mail…" at bounding box center [1374, 353] width 290 height 172
drag, startPoint x: 1534, startPoint y: 22, endPoint x: 1382, endPoint y: 13, distance: 152.3
click at [1534, 22] on icon "close" at bounding box center [1531, 25] width 12 height 12
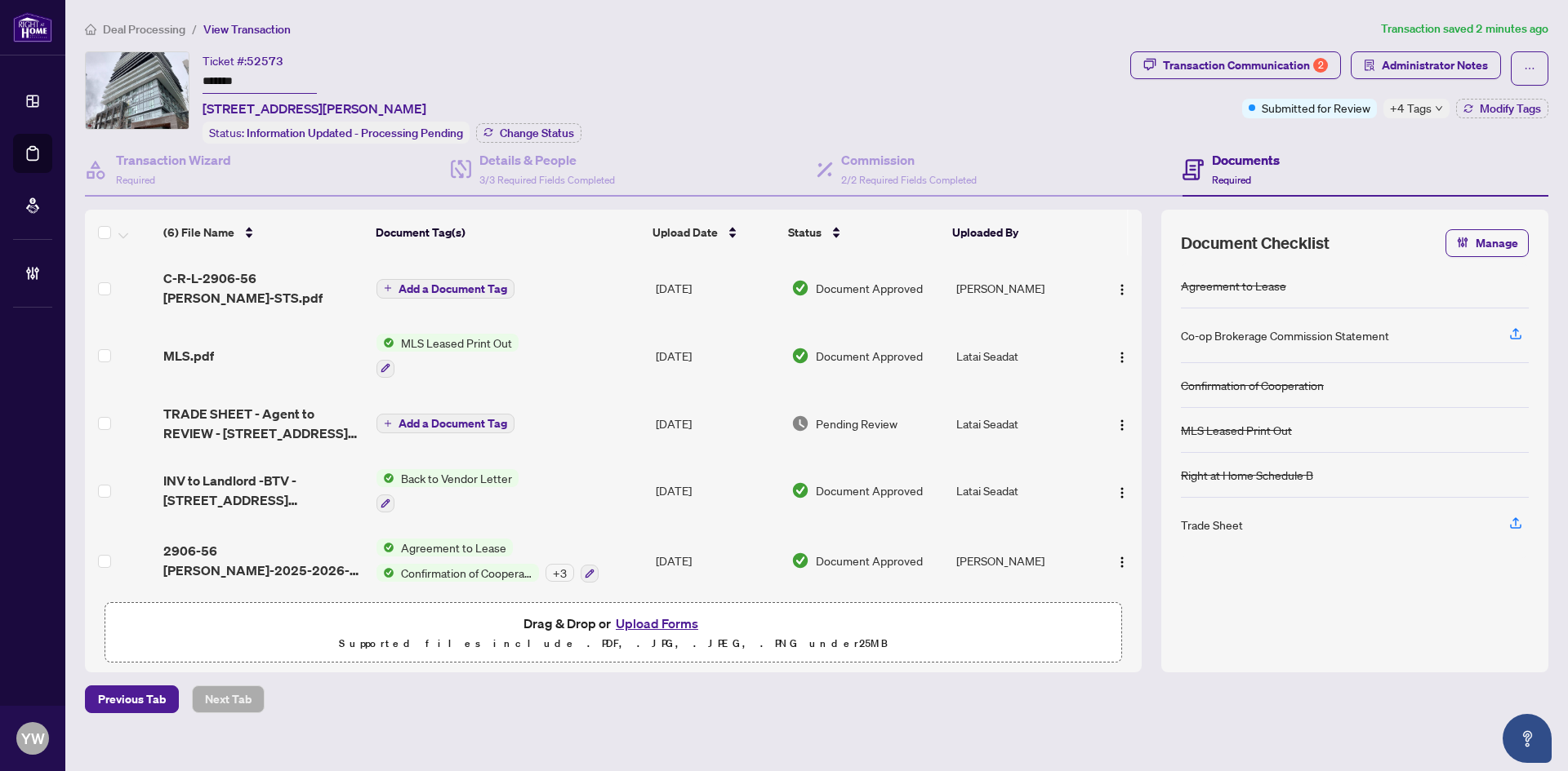
scroll to position [76, 0]
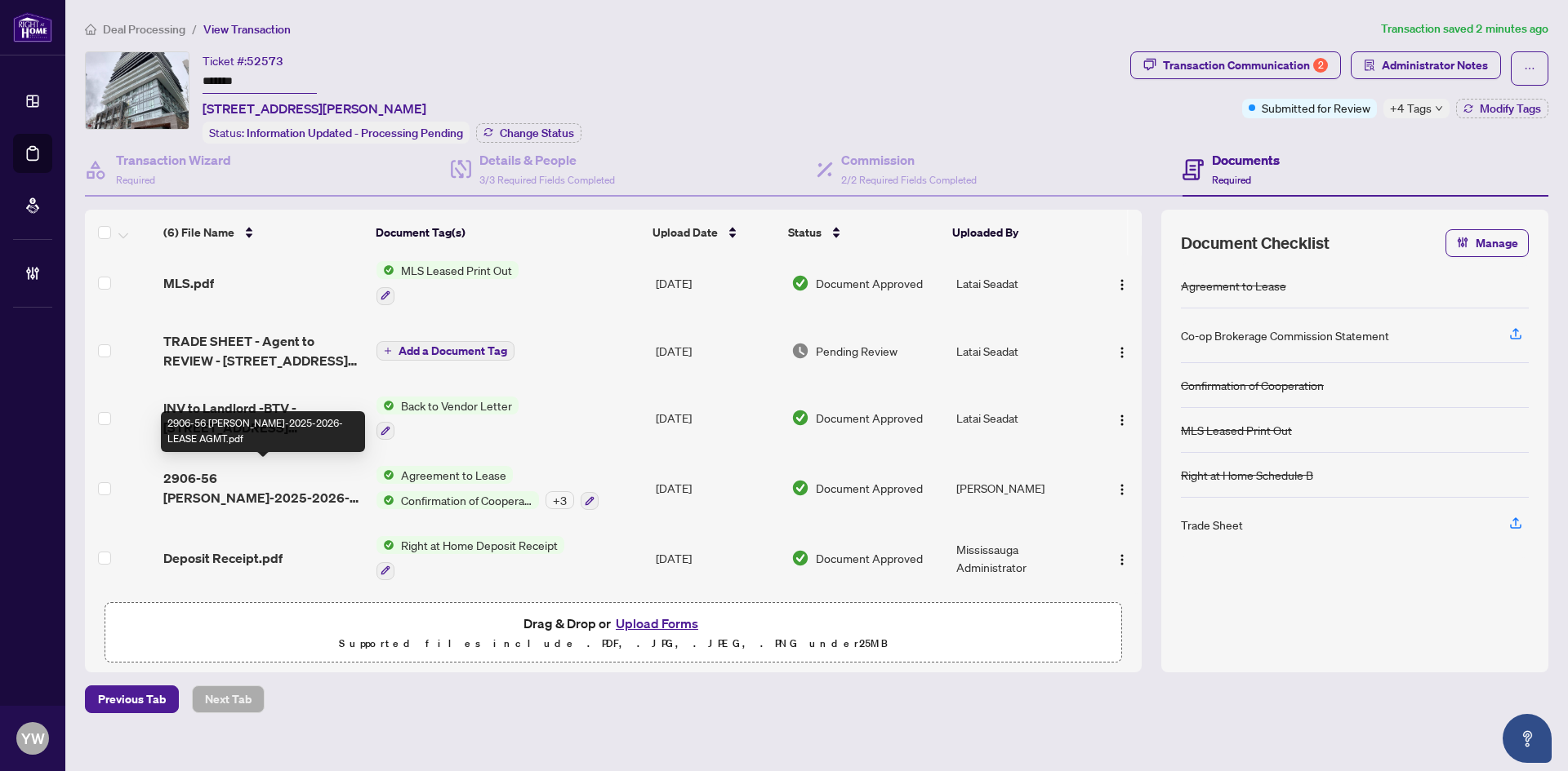
click at [282, 484] on span "2906-56 [PERSON_NAME]-2025-2026-LEASE AGMT.pdf" at bounding box center [263, 488] width 200 height 40
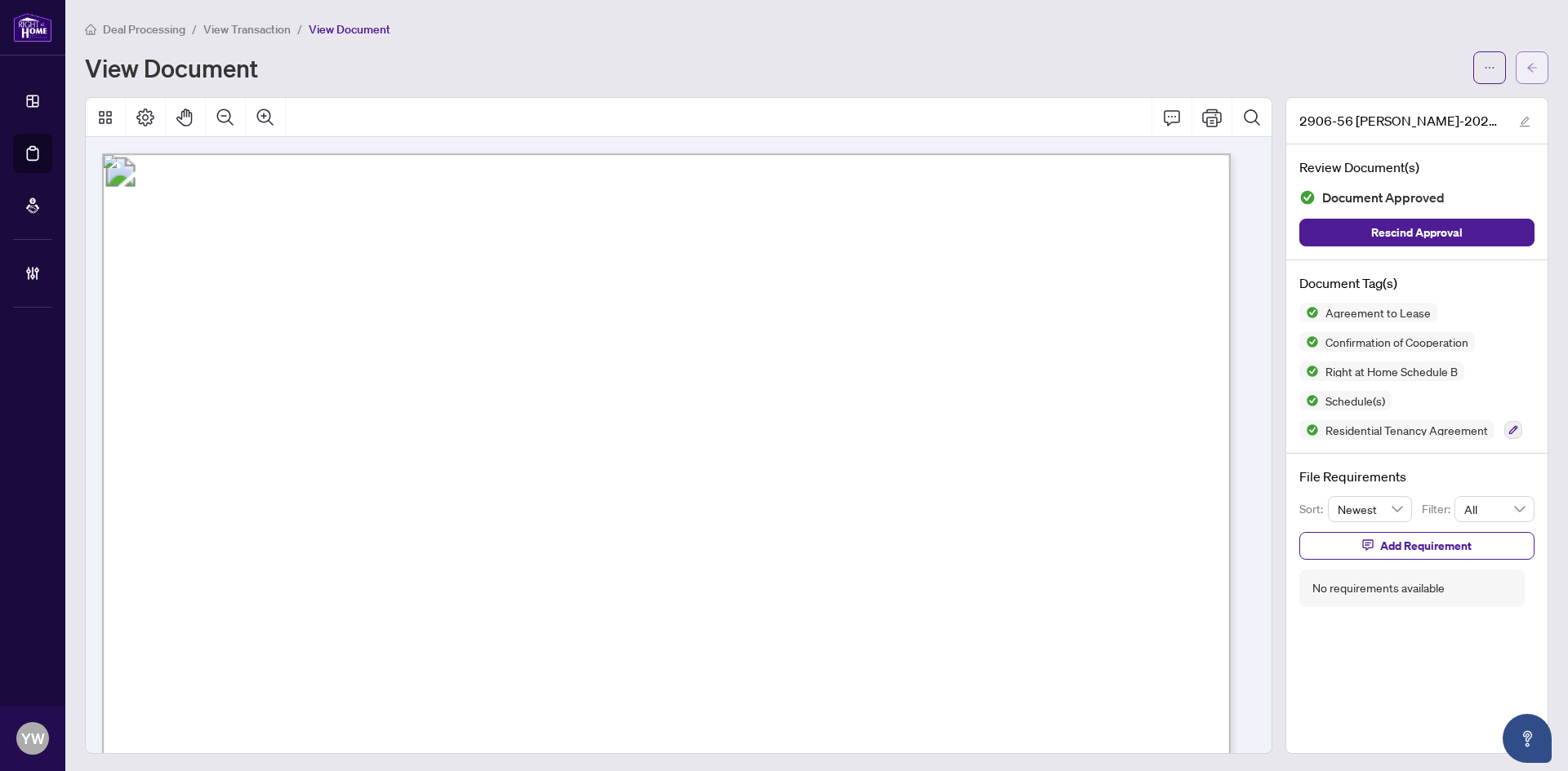
click at [1526, 67] on icon "arrow-left" at bounding box center [1532, 68] width 12 height 12
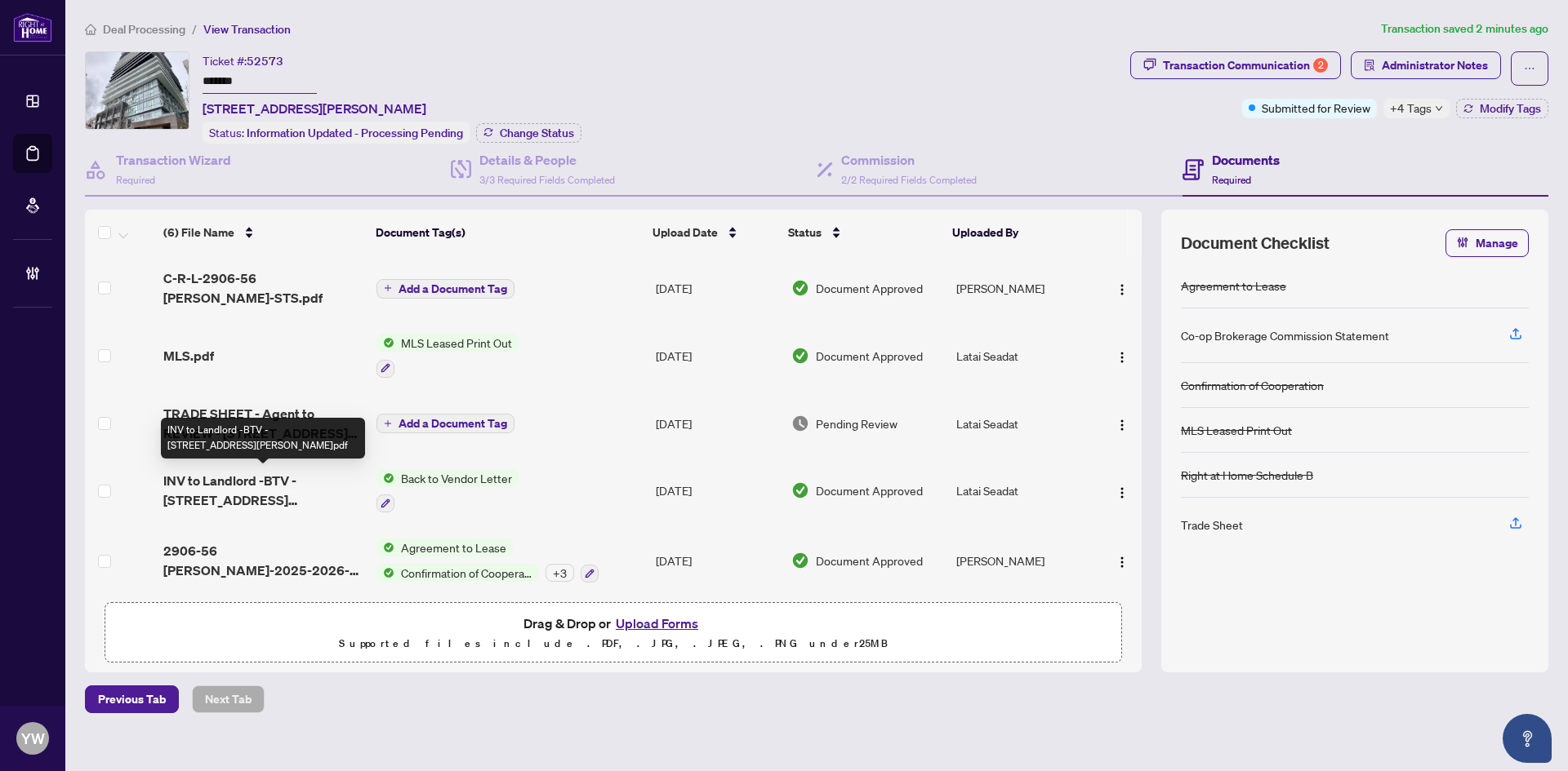
scroll to position [76, 0]
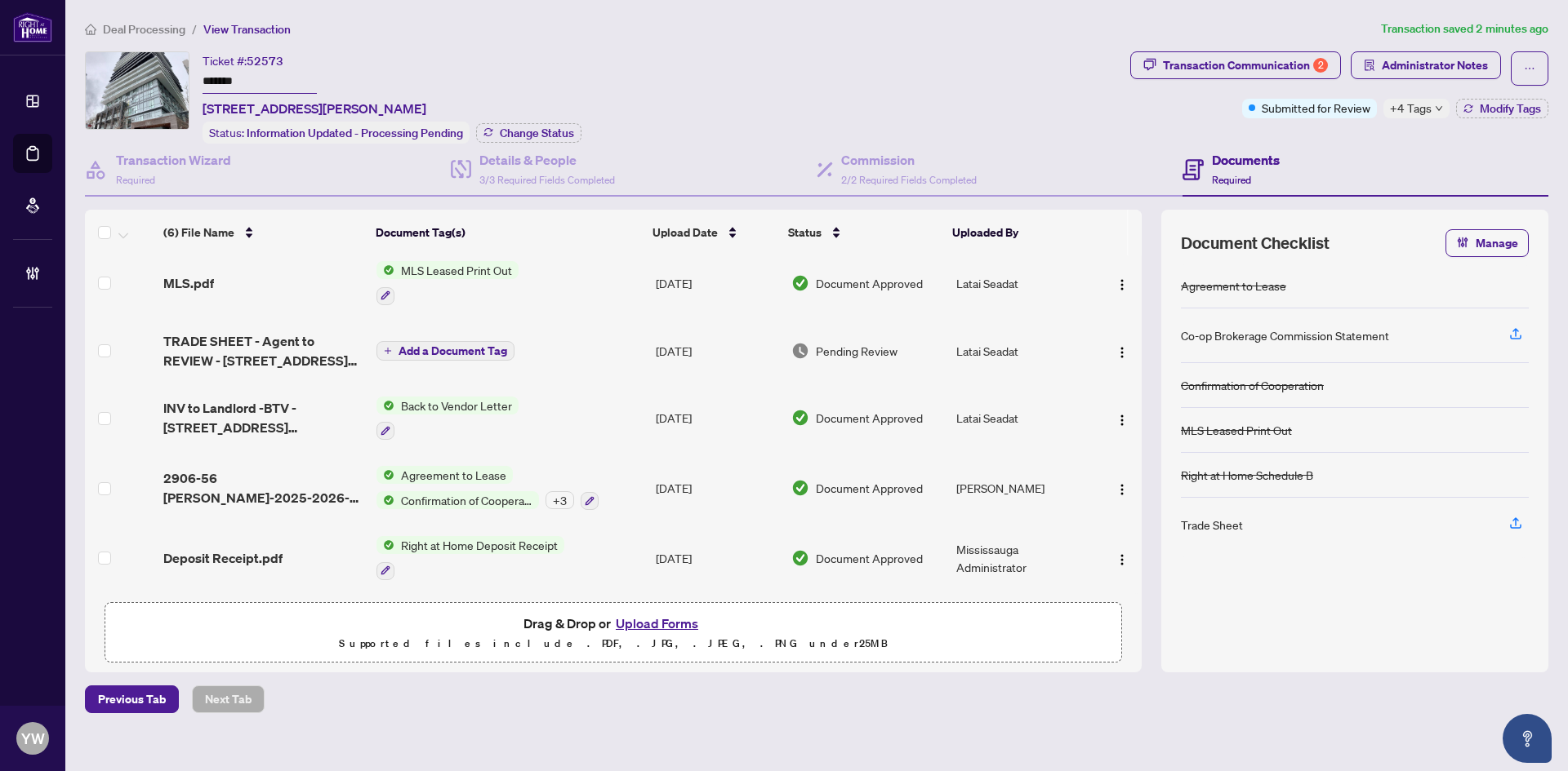
click at [266, 479] on span "2906-56 ANNIE CRAIG-2025-2026-LEASE AGMT.pdf" at bounding box center [263, 488] width 200 height 40
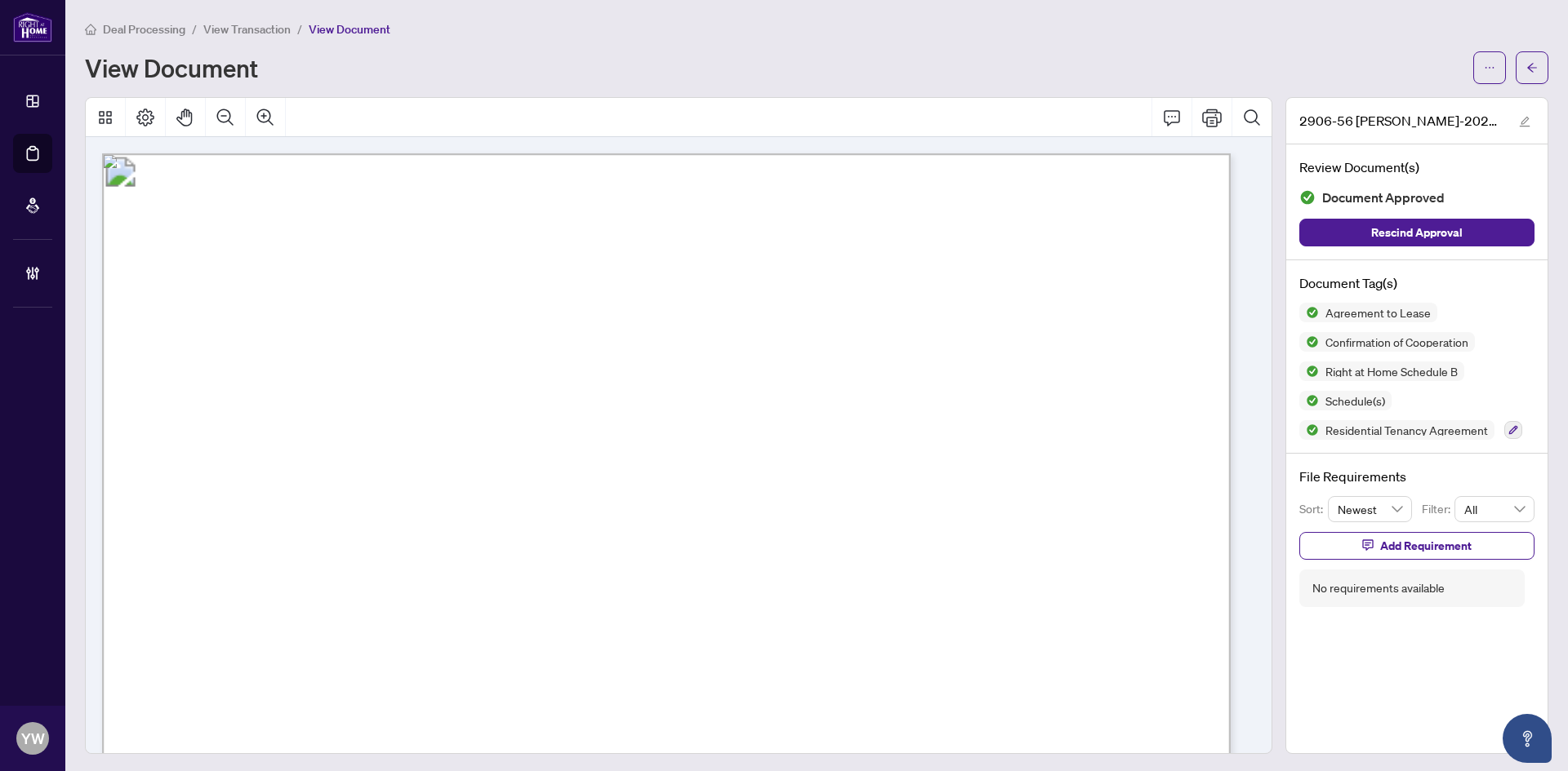
click at [477, 413] on span "for use in the Province of [GEOGRAPHIC_DATA]" at bounding box center [374, 411] width 206 height 13
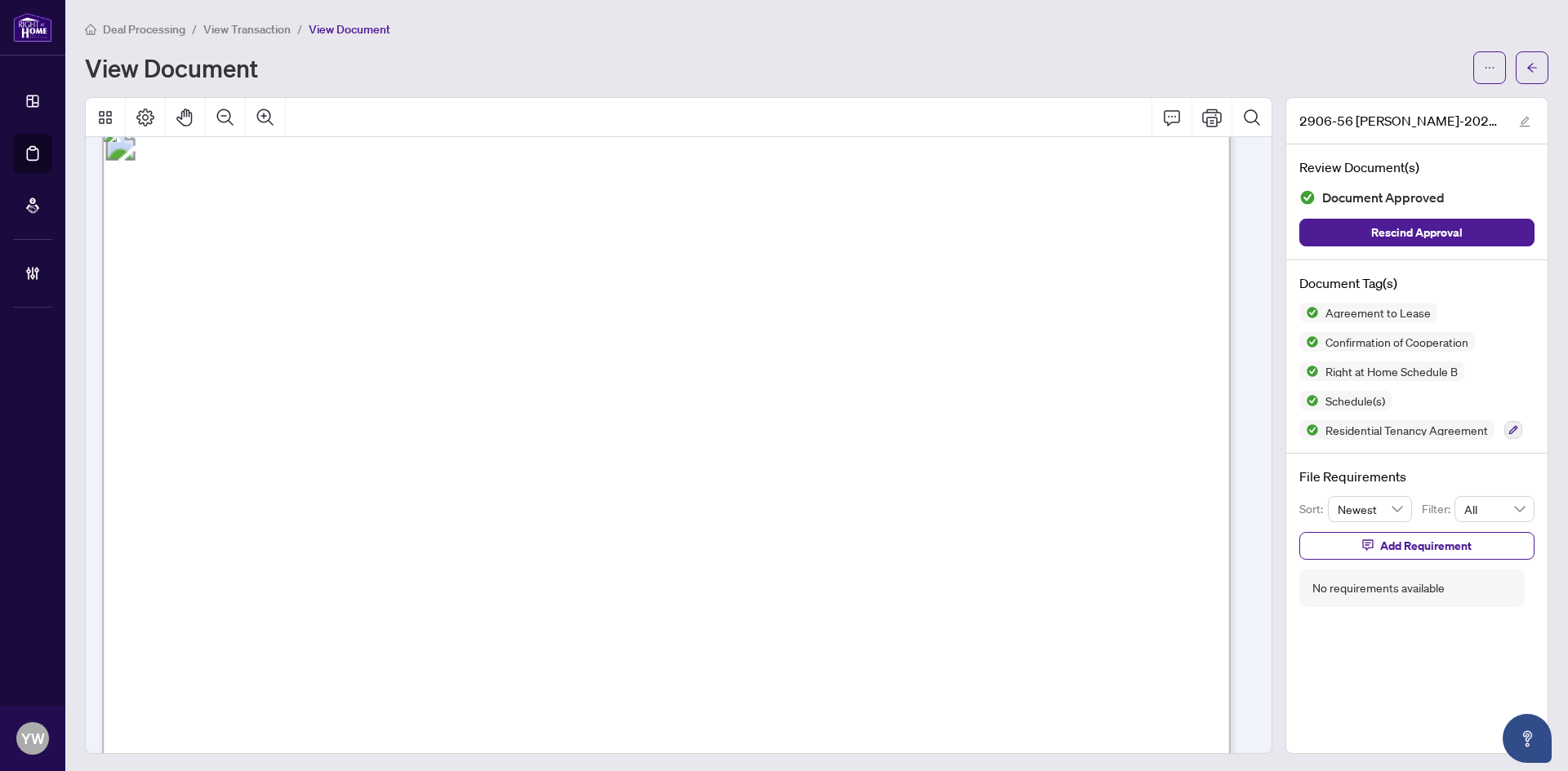
scroll to position [3510, 0]
click at [1526, 71] on icon "arrow-left" at bounding box center [1532, 68] width 12 height 12
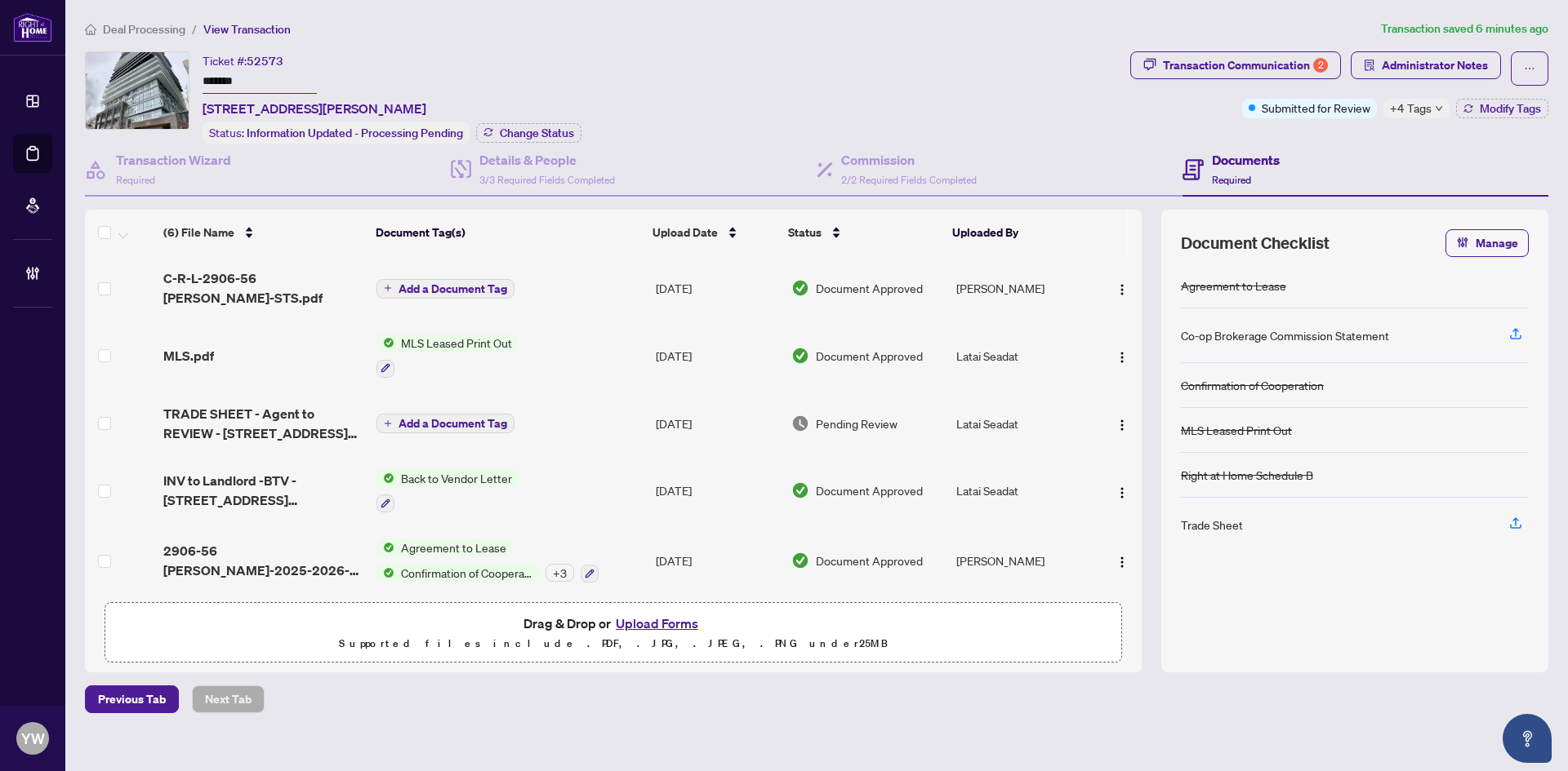
drag, startPoint x: 935, startPoint y: 6, endPoint x: 936, endPoint y: 28, distance: 22.0
click at [935, 6] on main "Deal Processing / View Transaction Transaction saved 6 minutes ago Ticket #: 52…" at bounding box center [817, 385] width 1502 height 771
click at [1495, 108] on span "Modify Tags" at bounding box center [1510, 109] width 61 height 12
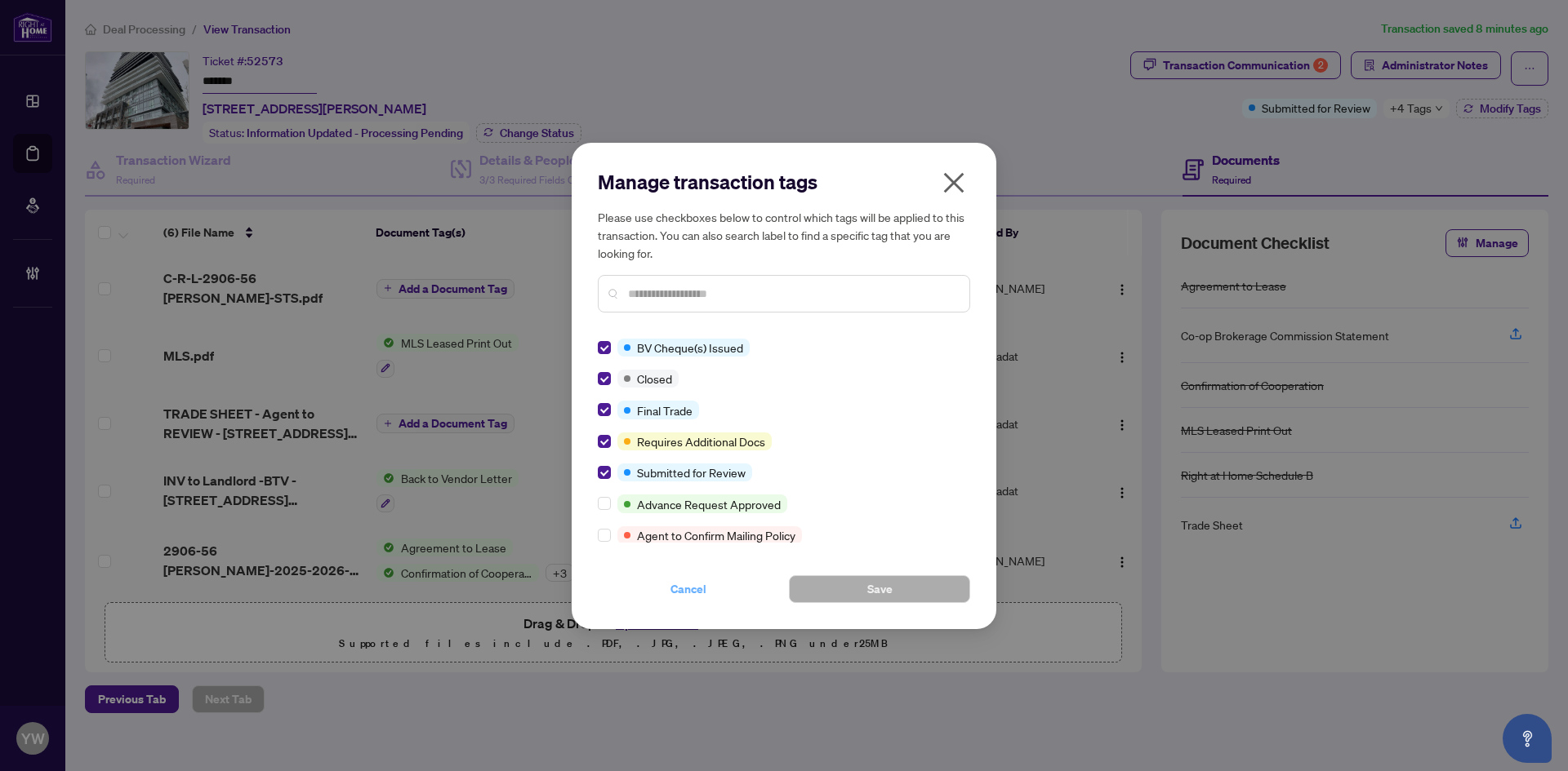
click at [686, 592] on span "Cancel" at bounding box center [687, 589] width 36 height 26
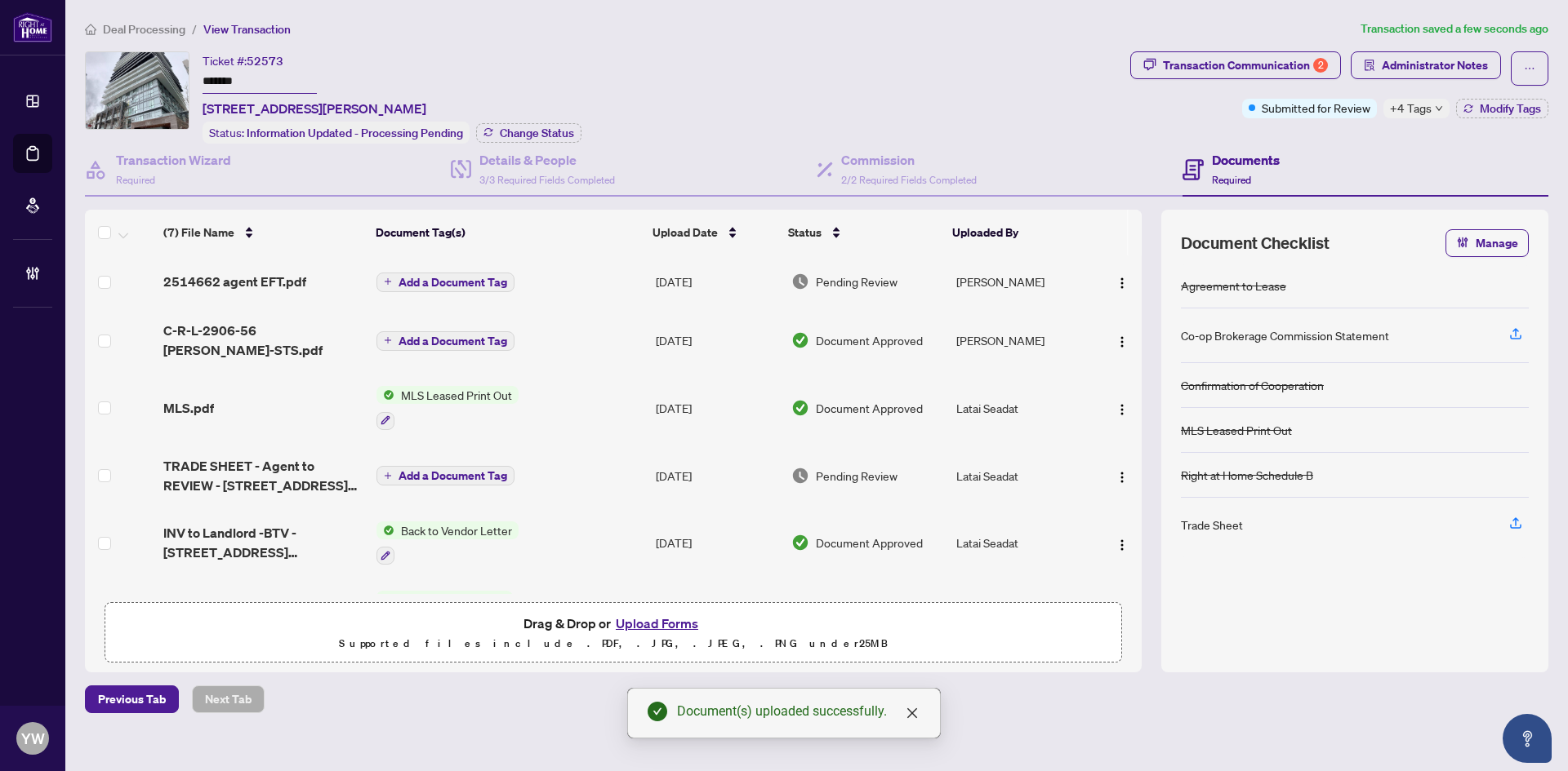
click at [498, 283] on span "Add a Document Tag" at bounding box center [453, 283] width 108 height 12
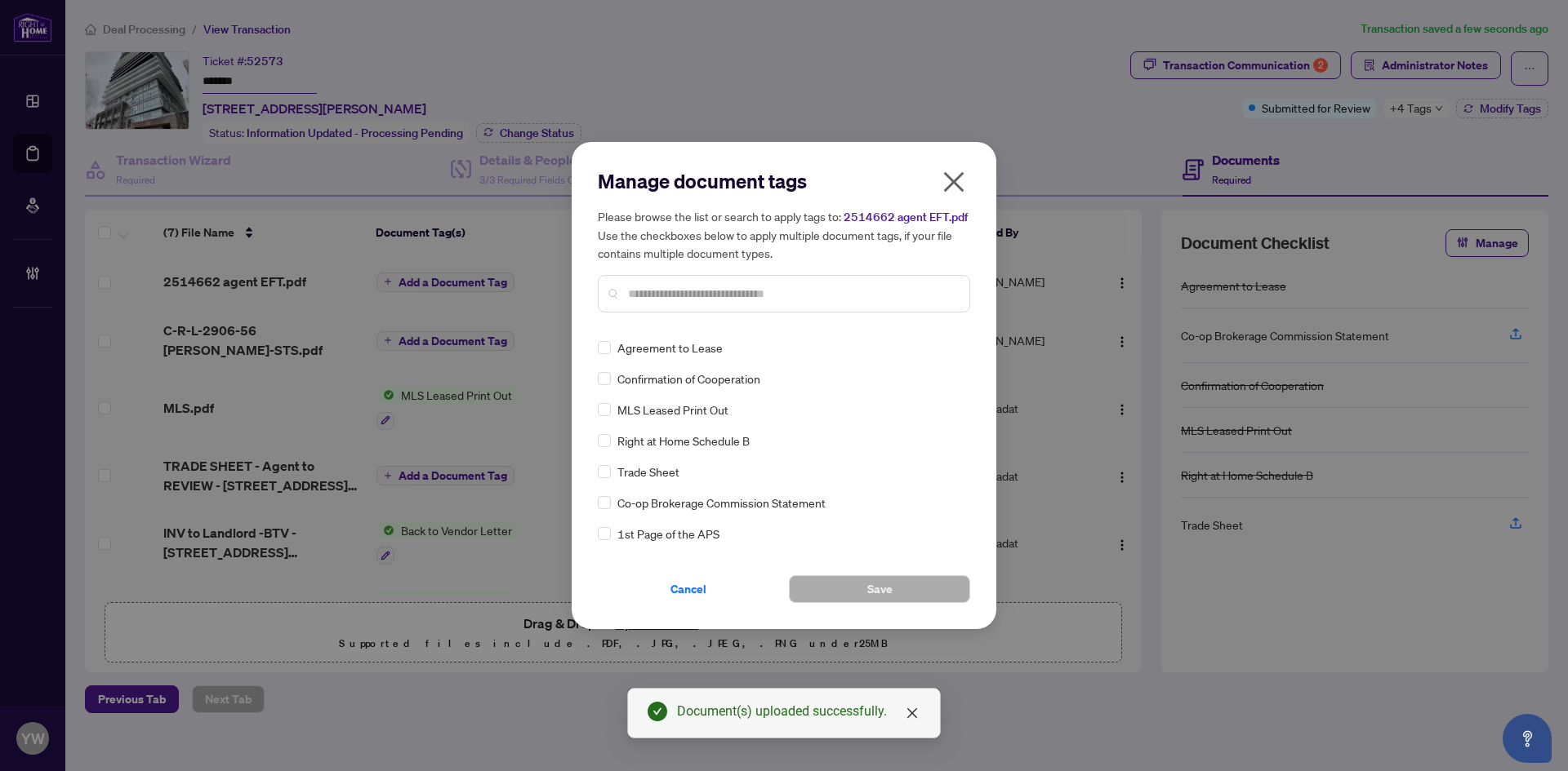
click at [952, 179] on icon "close" at bounding box center [953, 181] width 26 height 26
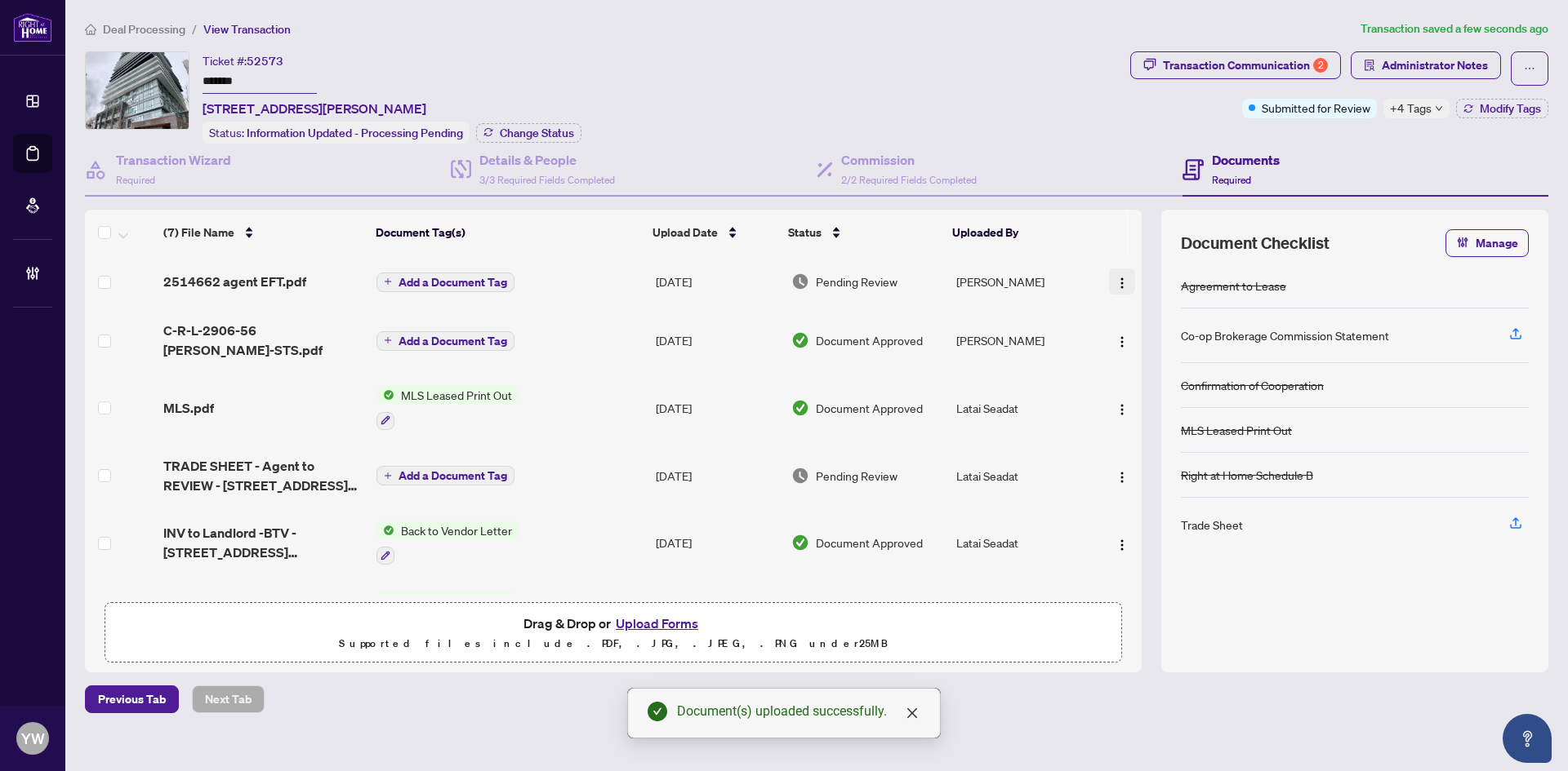
click at [1115, 283] on img "button" at bounding box center [1122, 284] width 14 height 14
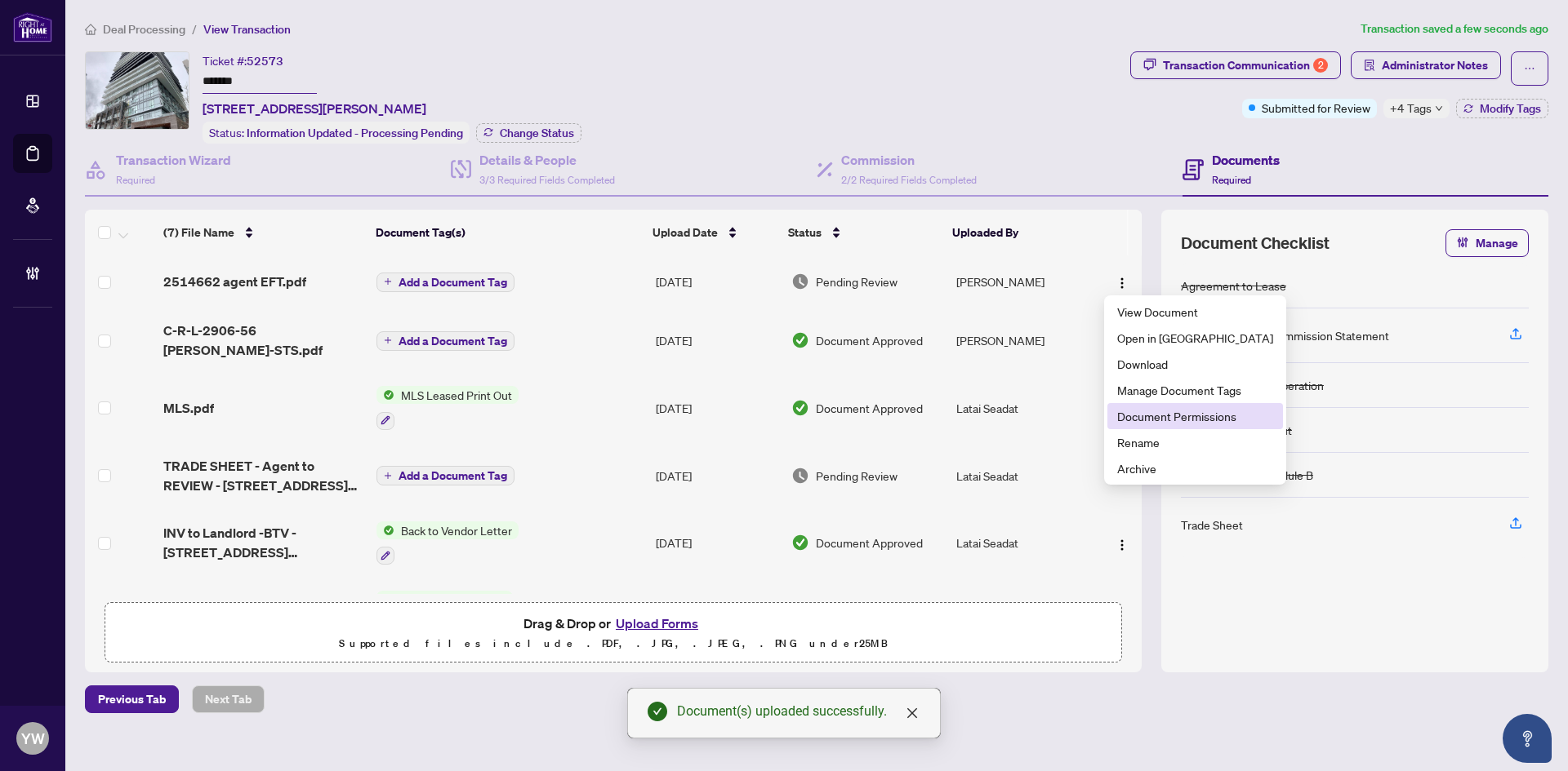
click at [1179, 419] on span "Document Permissions" at bounding box center [1195, 416] width 156 height 18
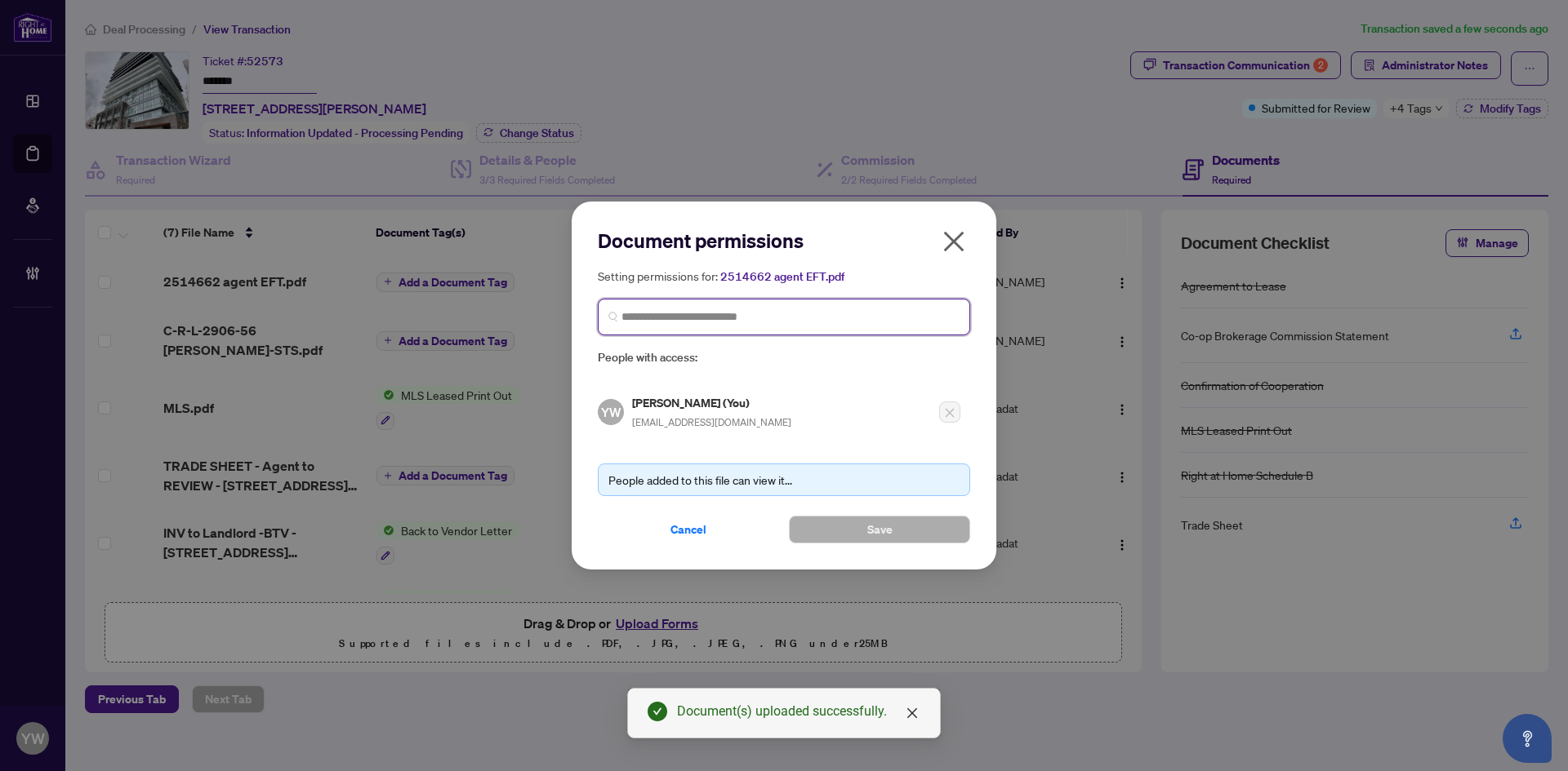
click at [738, 317] on input "search" at bounding box center [791, 317] width 338 height 17
click at [685, 316] on input "search" at bounding box center [791, 317] width 338 height 17
type input "**********"
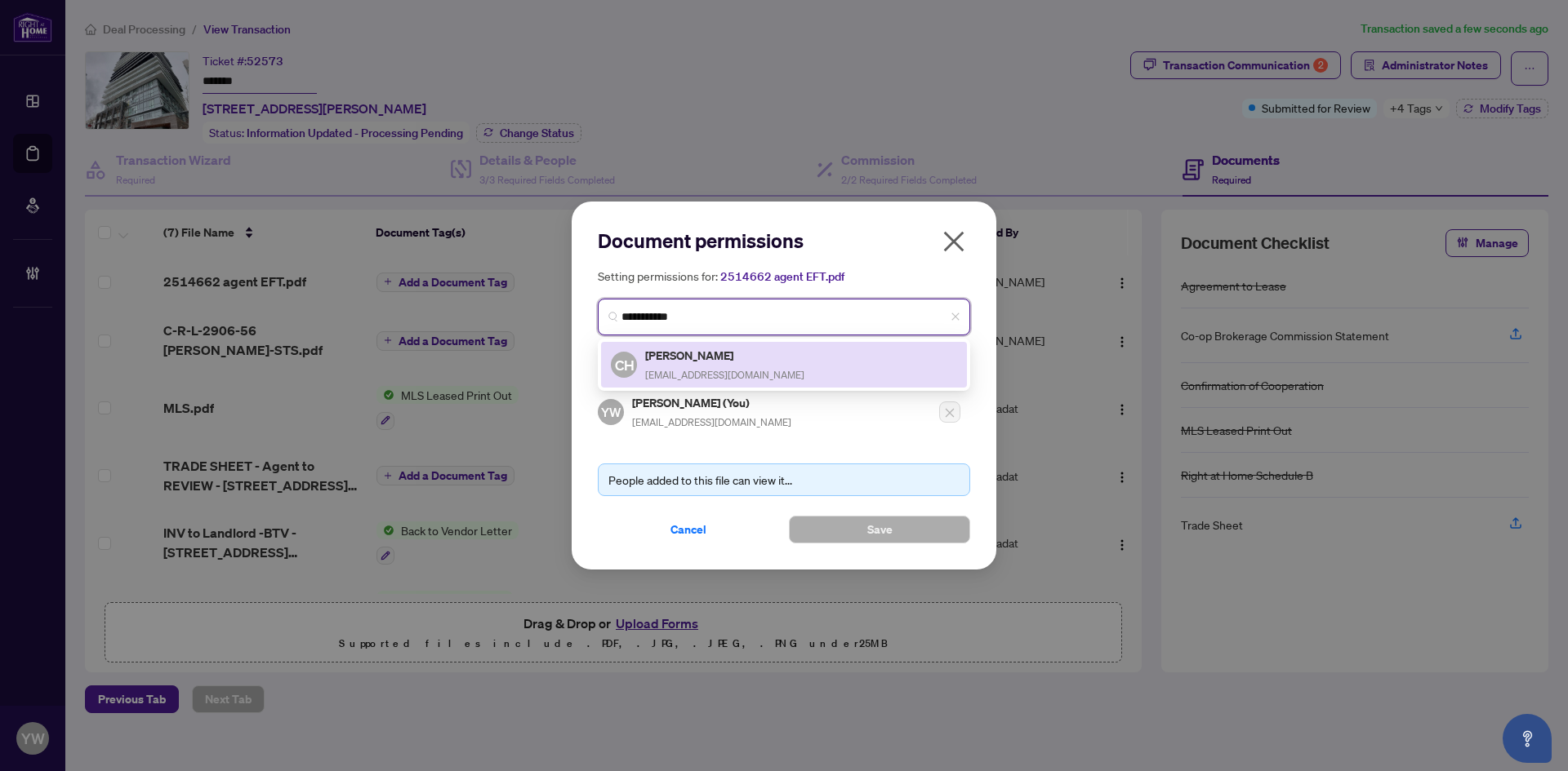
click at [797, 371] on div "CH Carlo Huang carlohuang342@gmail.com" at bounding box center [784, 365] width 347 height 38
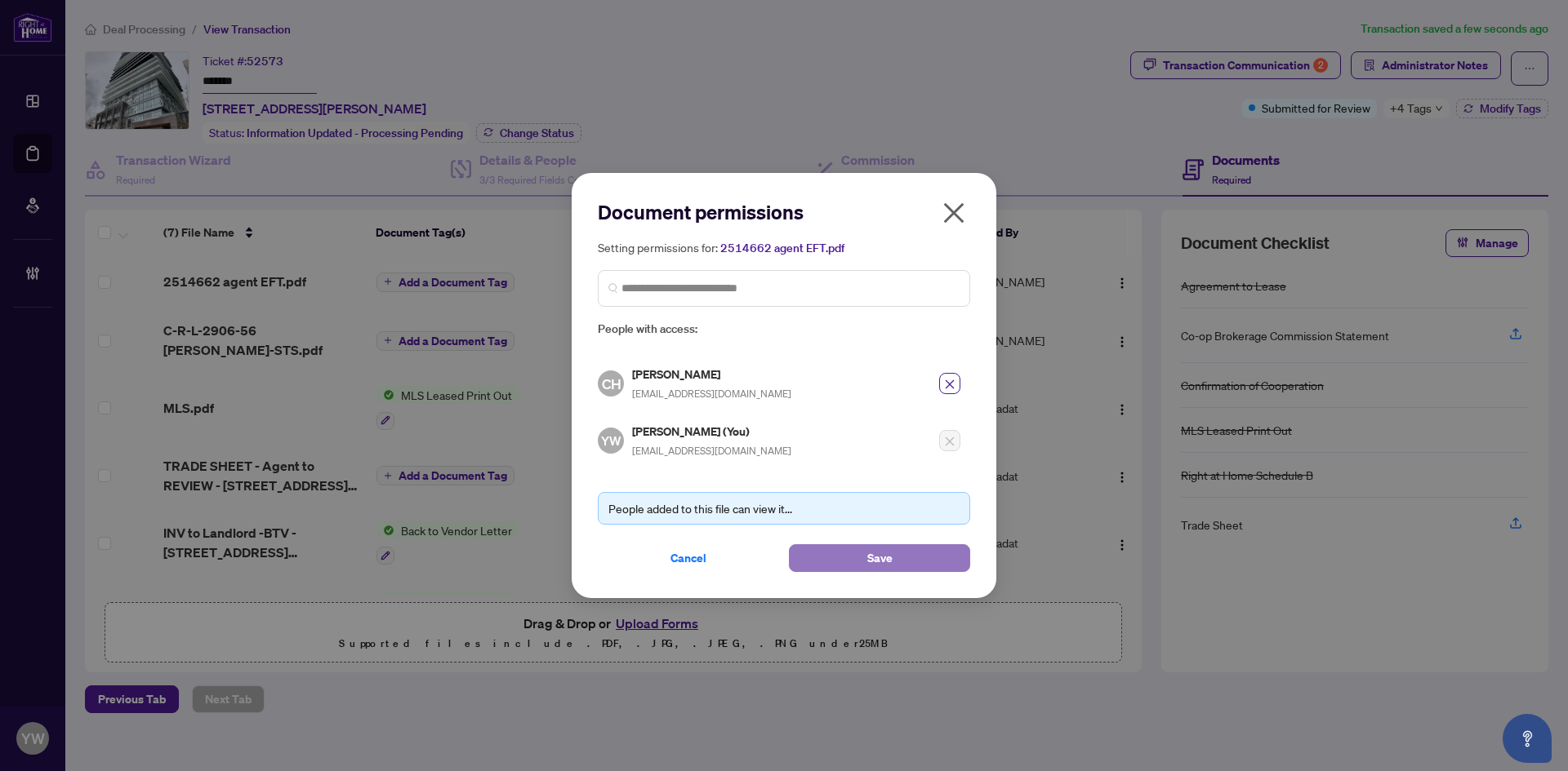
click at [862, 568] on button "Save" at bounding box center [880, 558] width 182 height 28
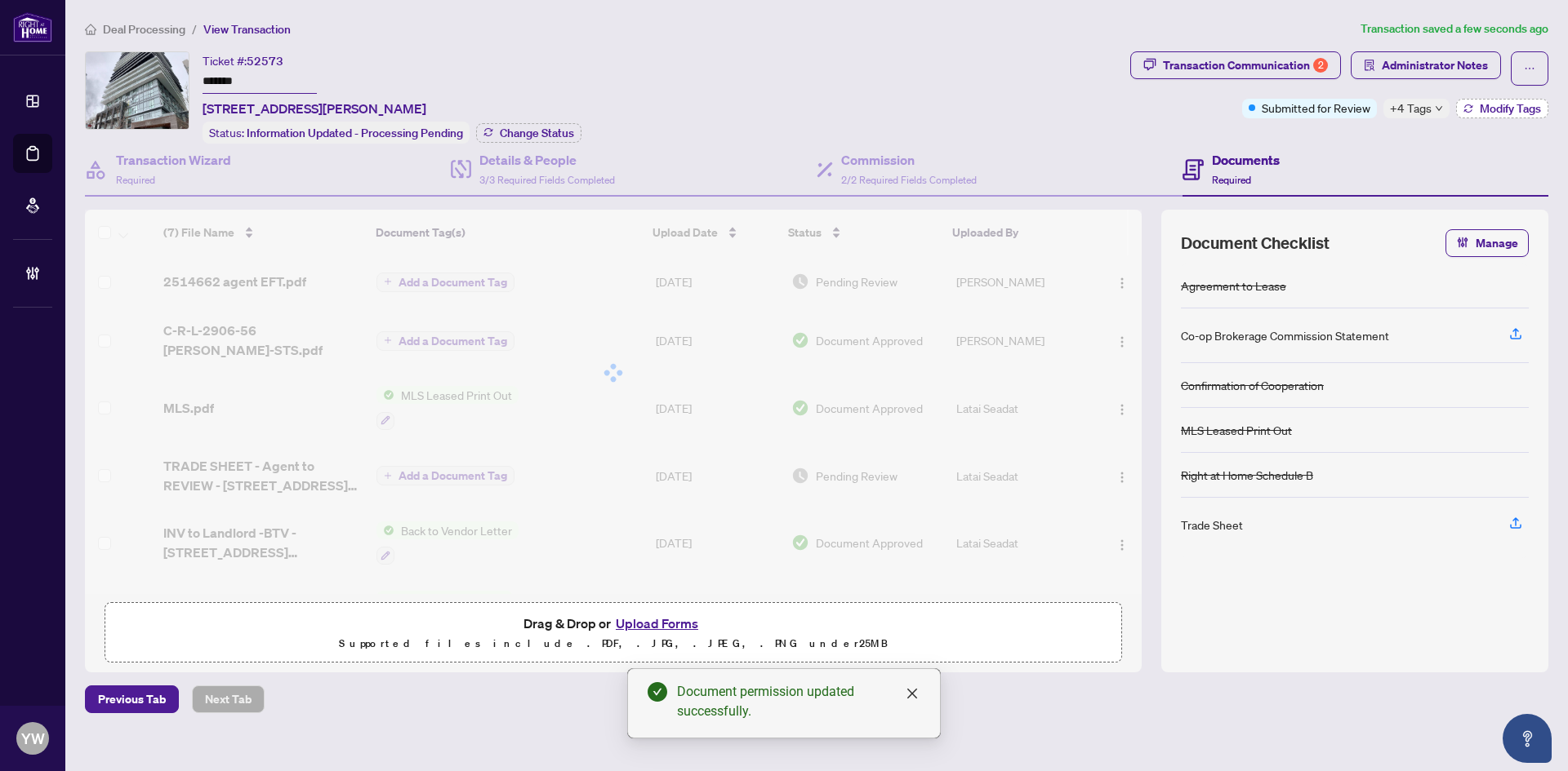
click at [1508, 103] on span "Modify Tags" at bounding box center [1510, 109] width 61 height 12
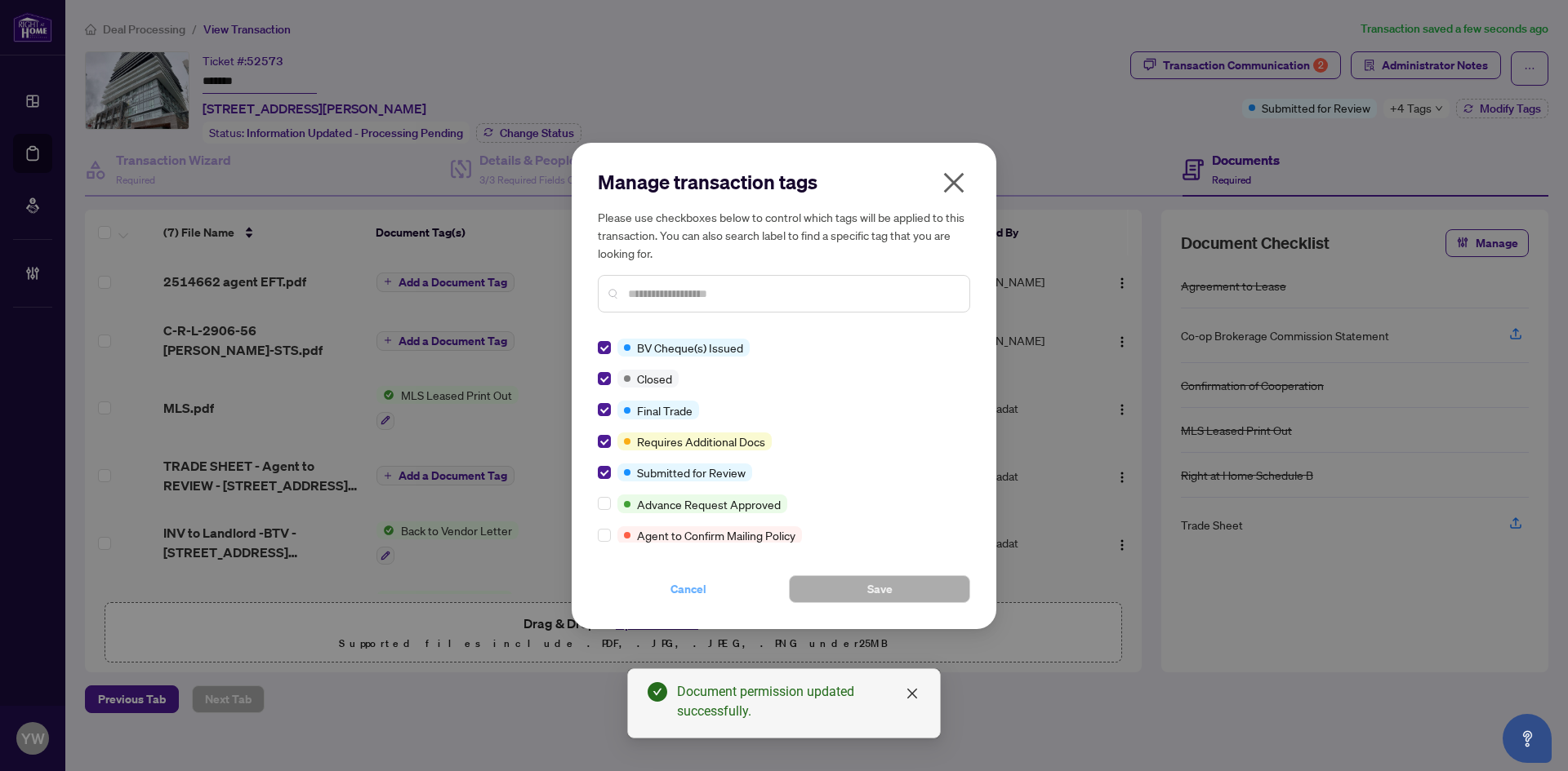
click at [699, 592] on span "Cancel" at bounding box center [687, 589] width 36 height 26
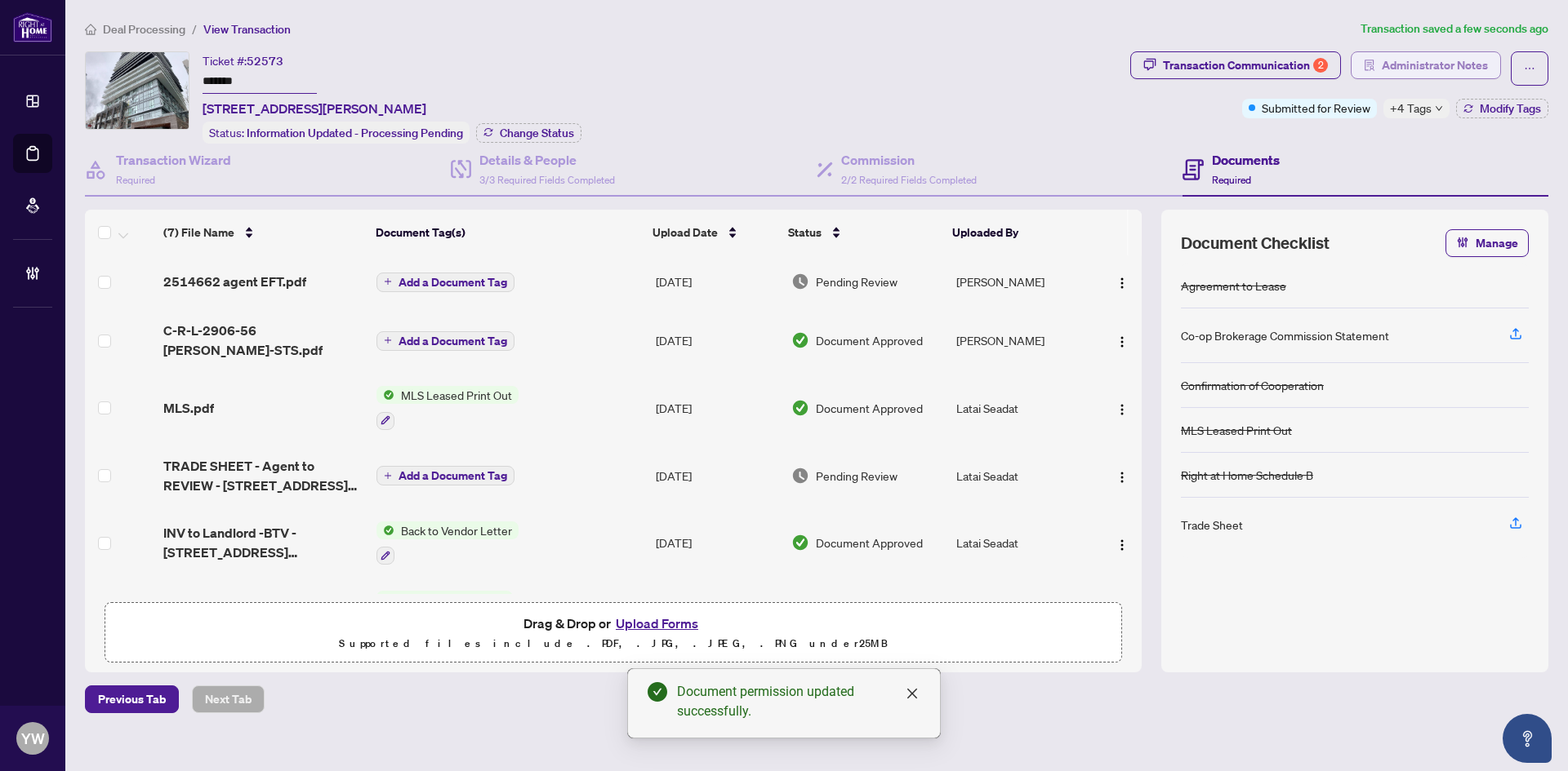
click at [1418, 56] on span "Administrator Notes" at bounding box center [1435, 65] width 106 height 26
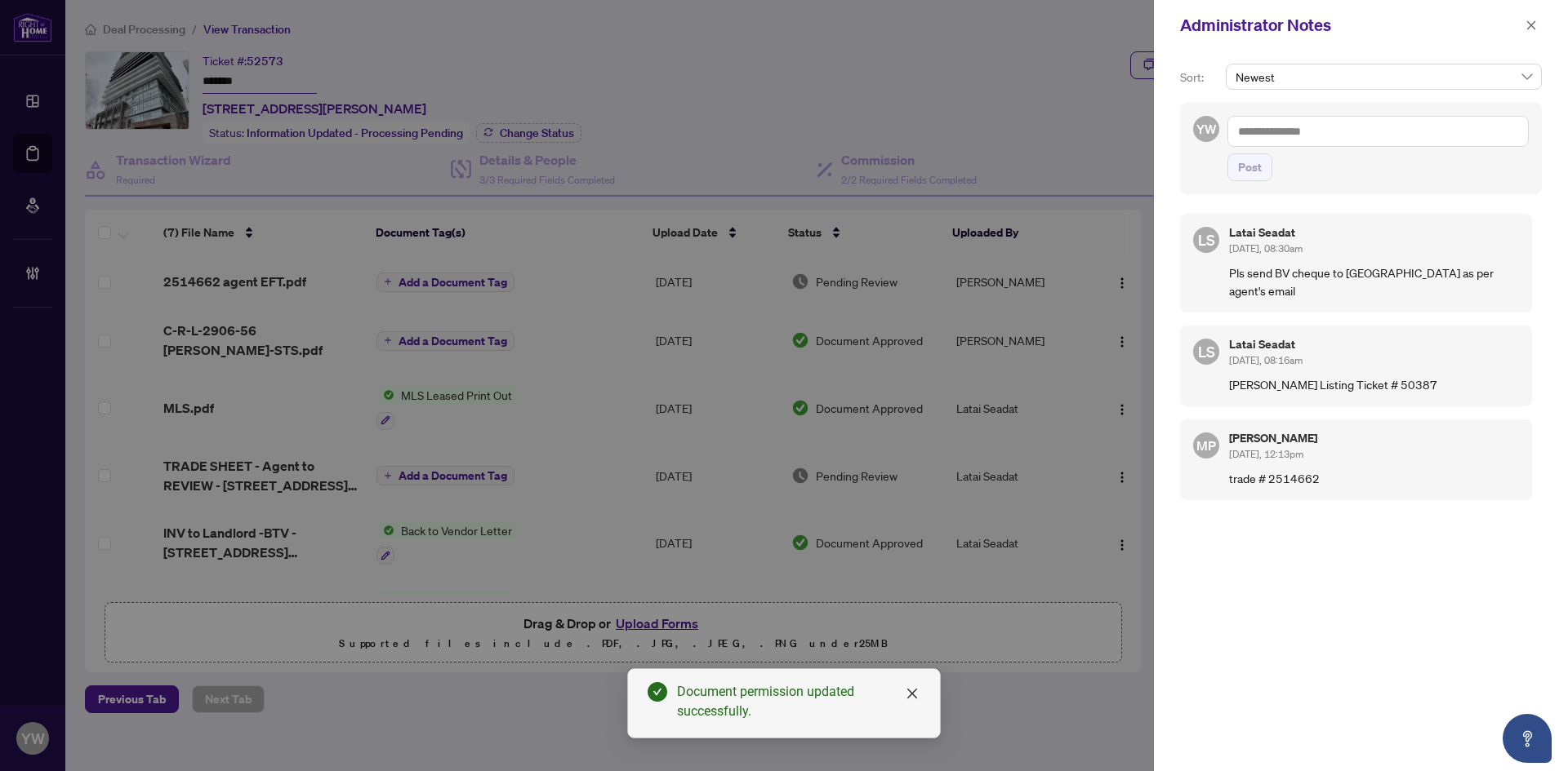
click at [1359, 123] on textarea at bounding box center [1378, 131] width 301 height 31
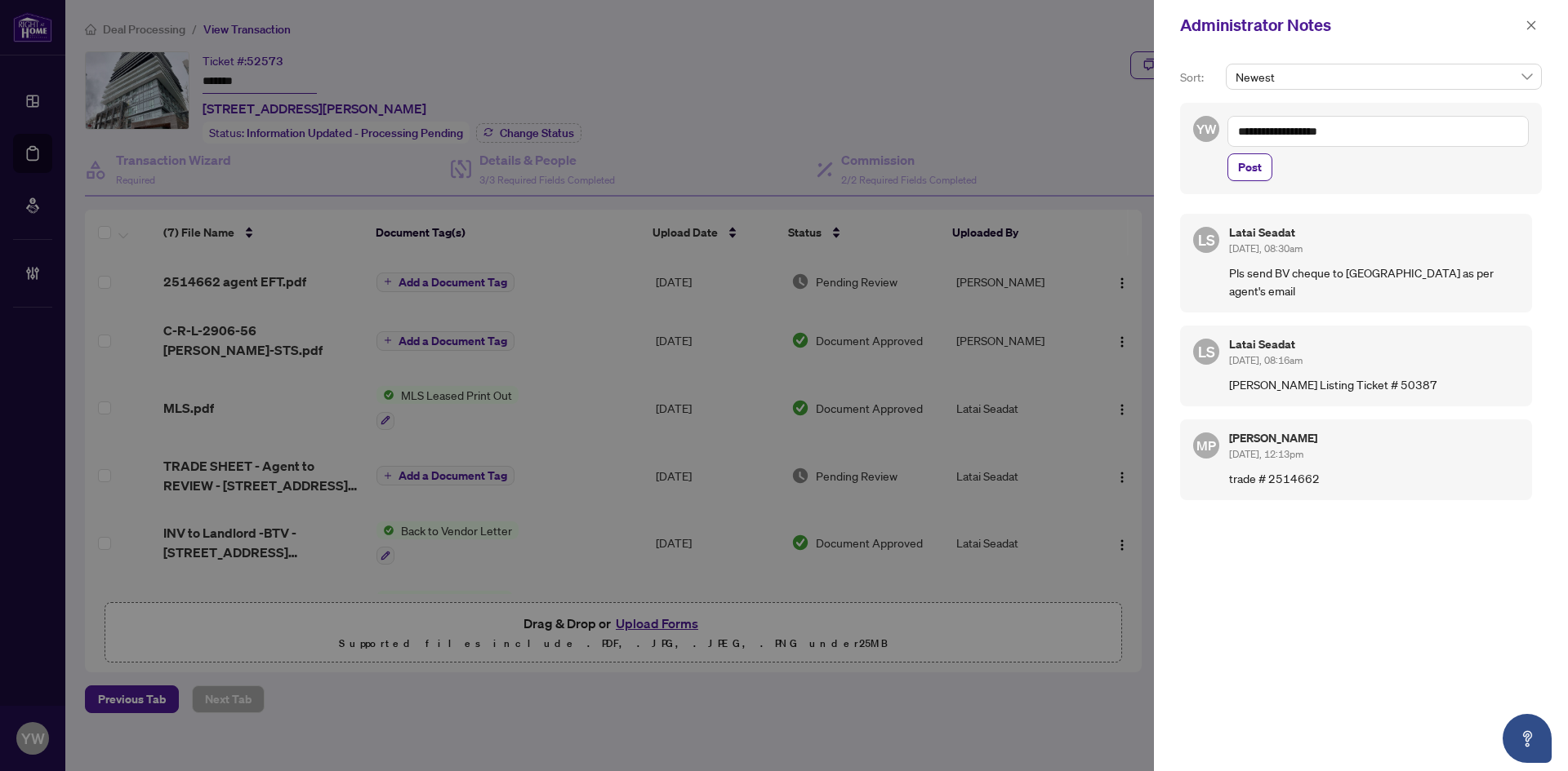
click at [1232, 83] on div "Newest" at bounding box center [1384, 76] width 316 height 26
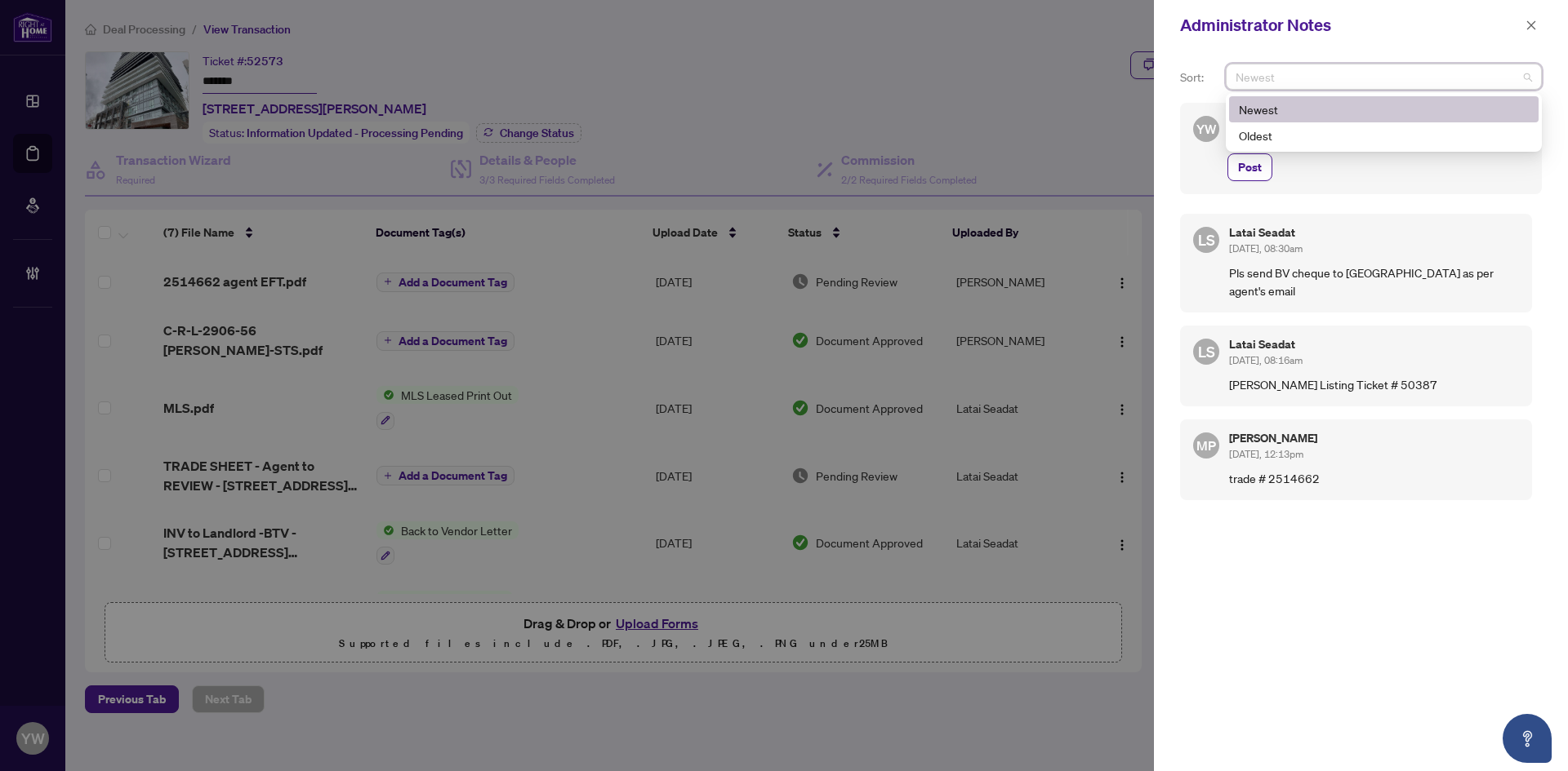
click at [1207, 35] on div "Administrator Notes" at bounding box center [1350, 25] width 341 height 24
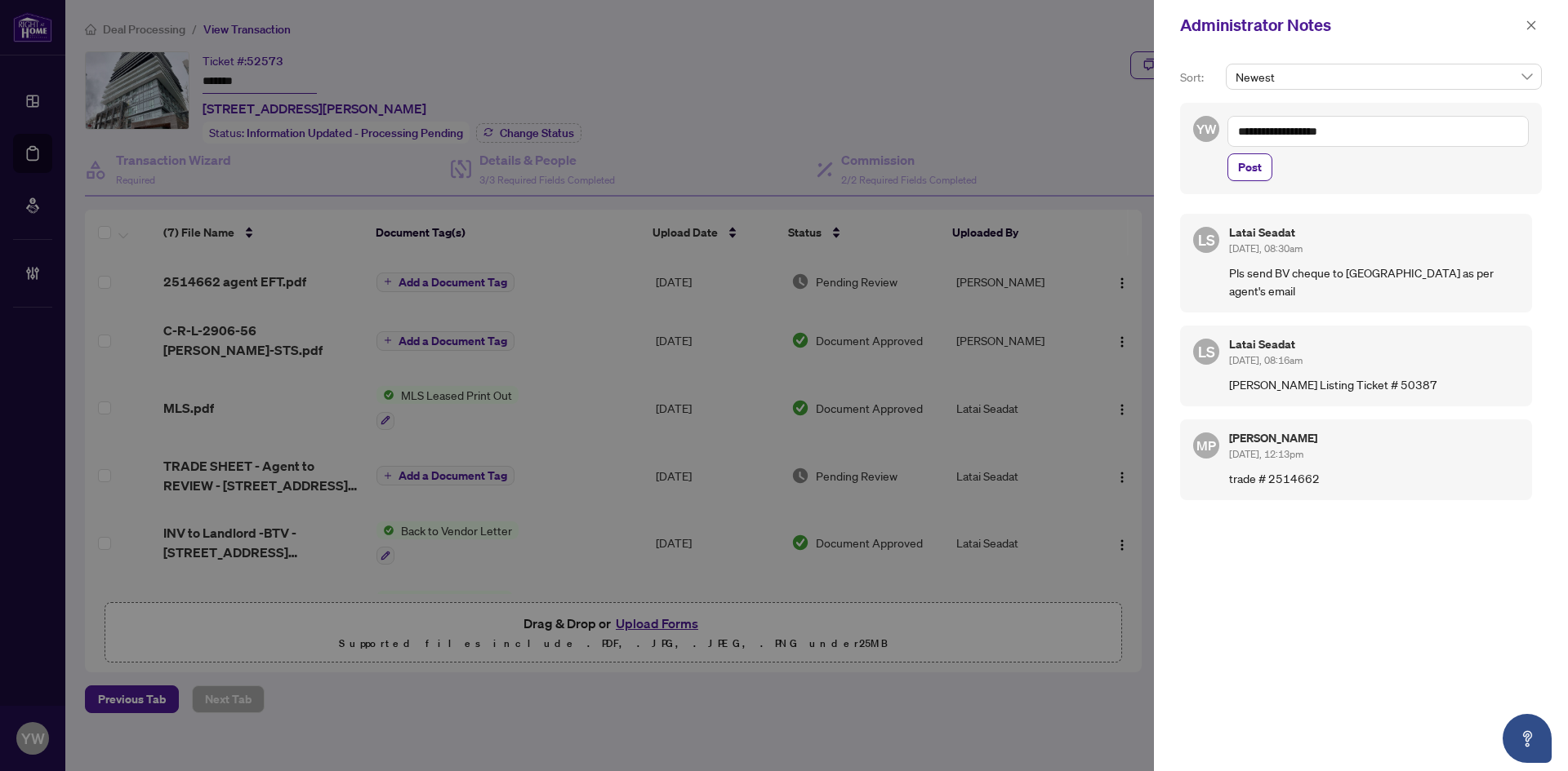
click at [1382, 136] on textarea "**********" at bounding box center [1378, 131] width 301 height 31
type textarea "**********"
click at [1257, 170] on span "Post" at bounding box center [1249, 167] width 24 height 26
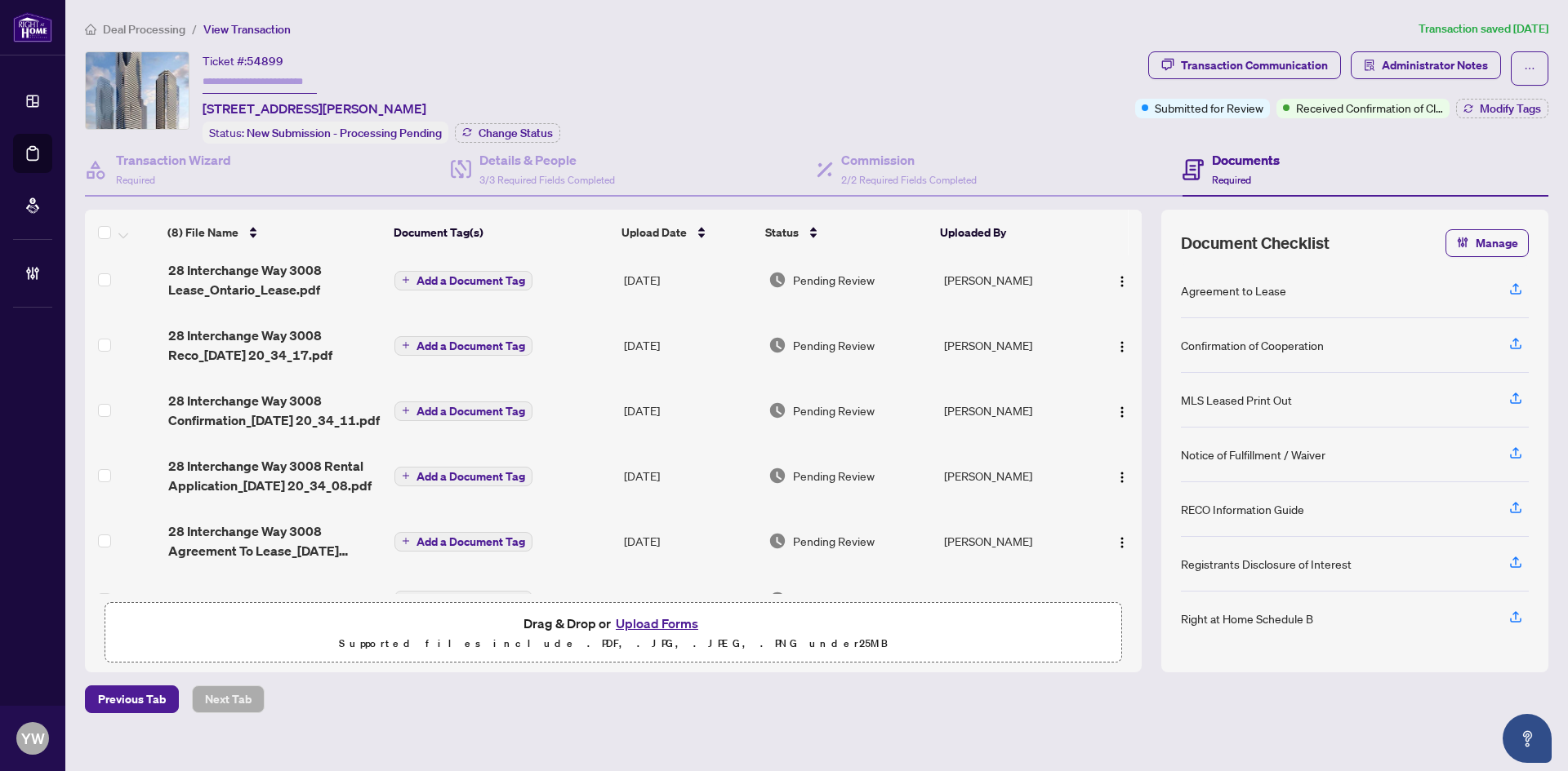
scroll to position [177, 0]
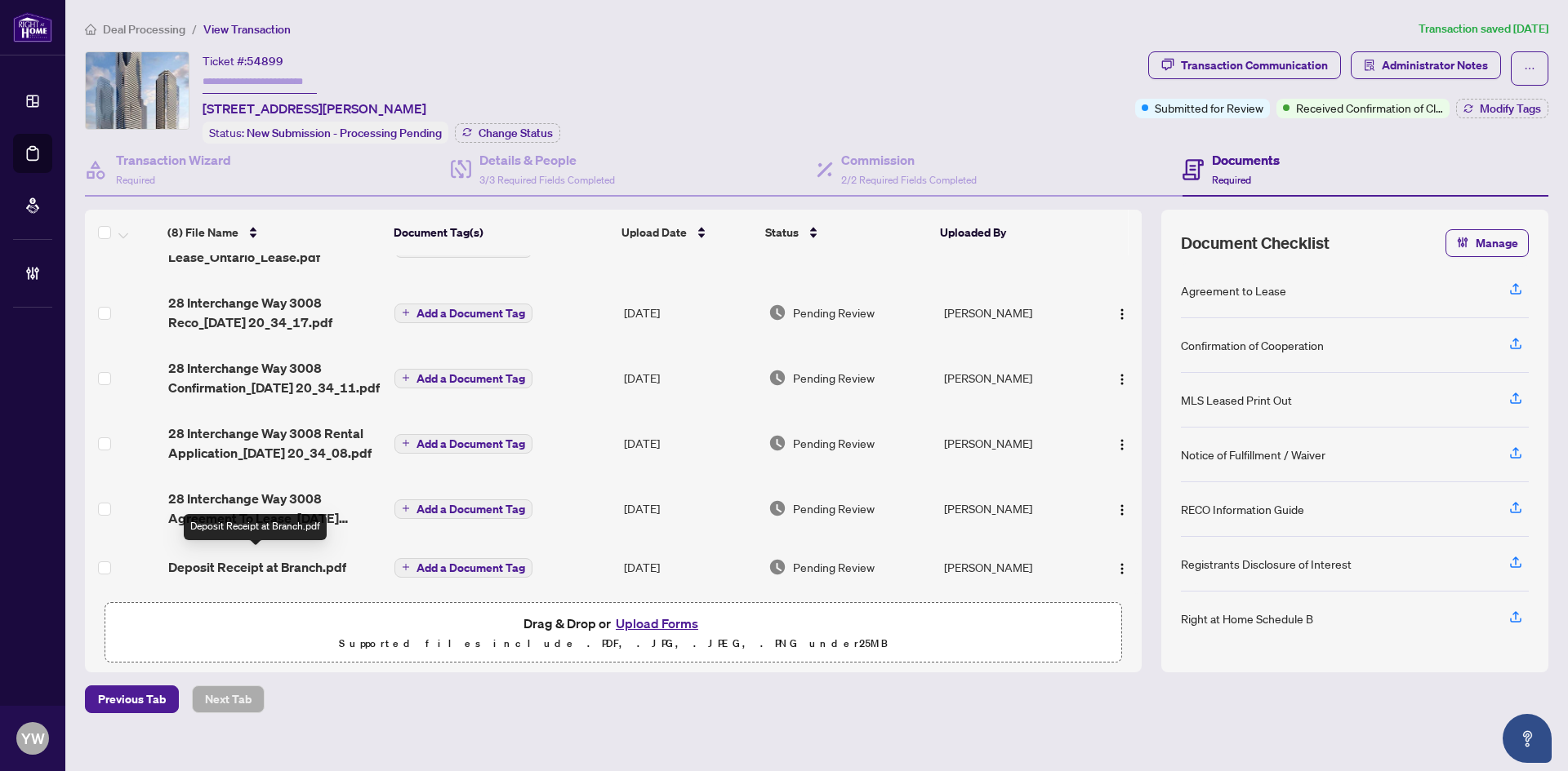
click at [305, 562] on span "Deposit Receipt at Branch.pdf" at bounding box center [257, 567] width 178 height 19
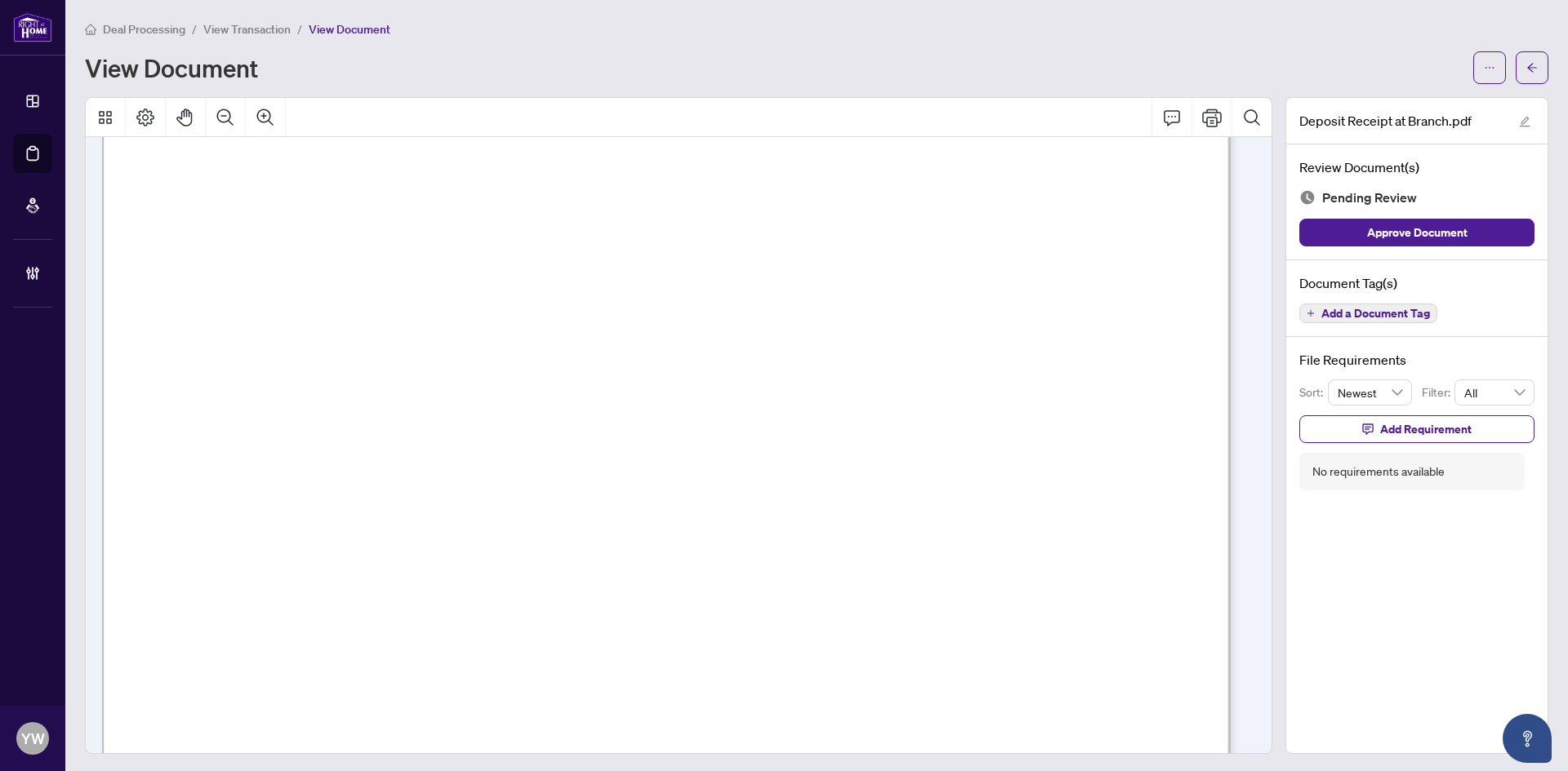
scroll to position [734, 0]
click at [1527, 69] on button "button" at bounding box center [1532, 68] width 33 height 33
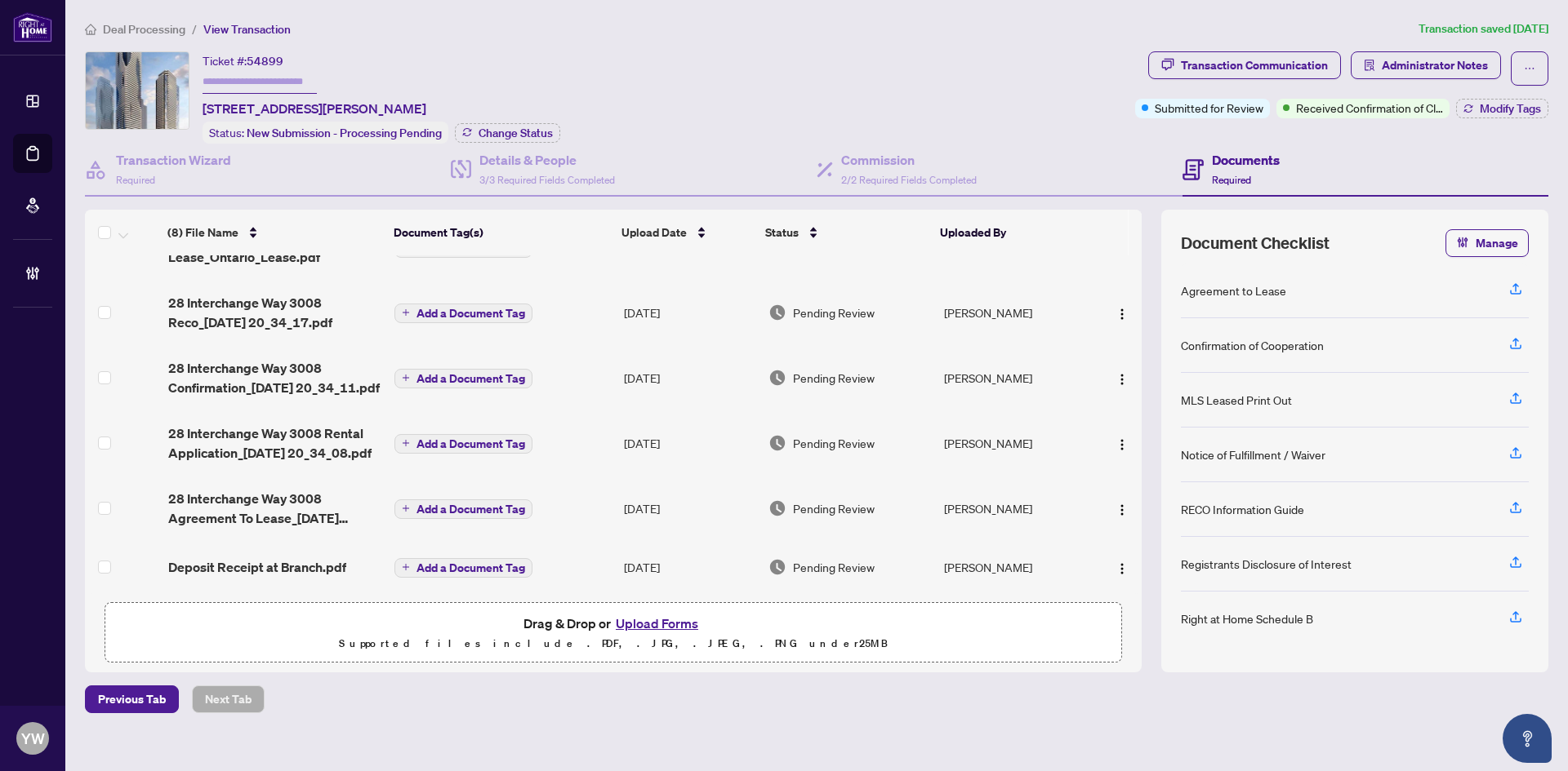
scroll to position [14, 0]
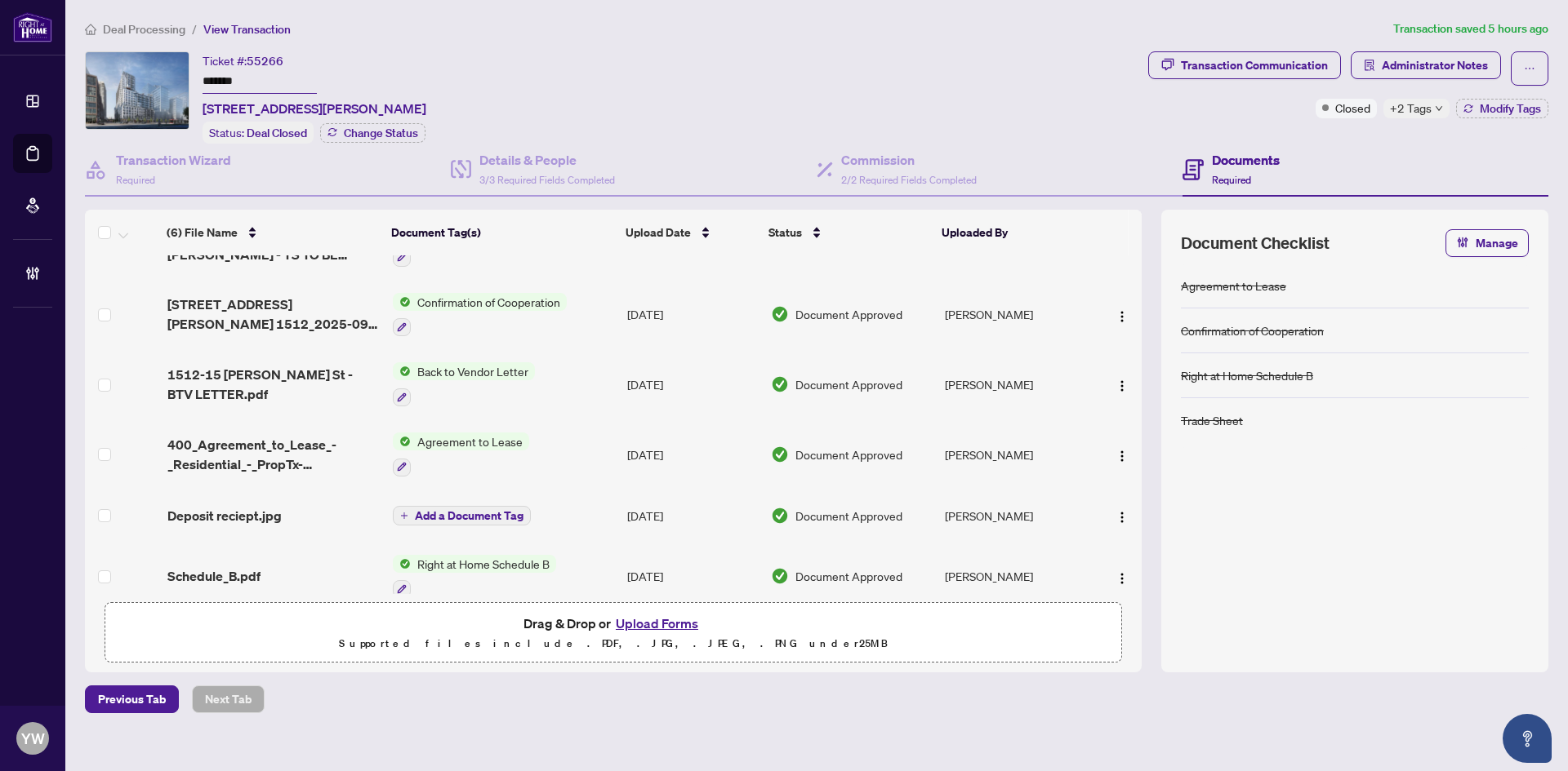
scroll to position [67, 0]
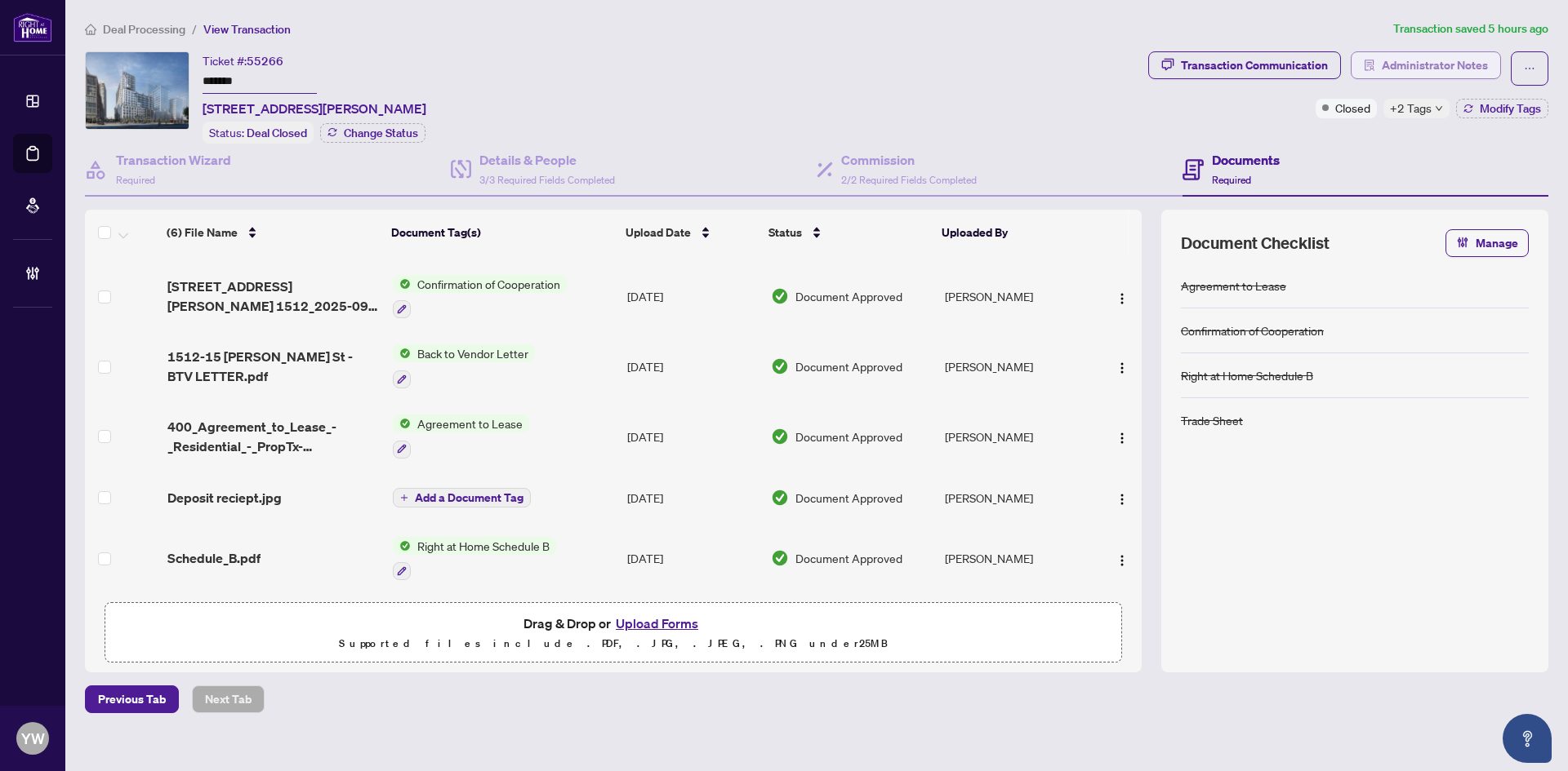
click at [1418, 67] on span "Administrator Notes" at bounding box center [1435, 65] width 106 height 26
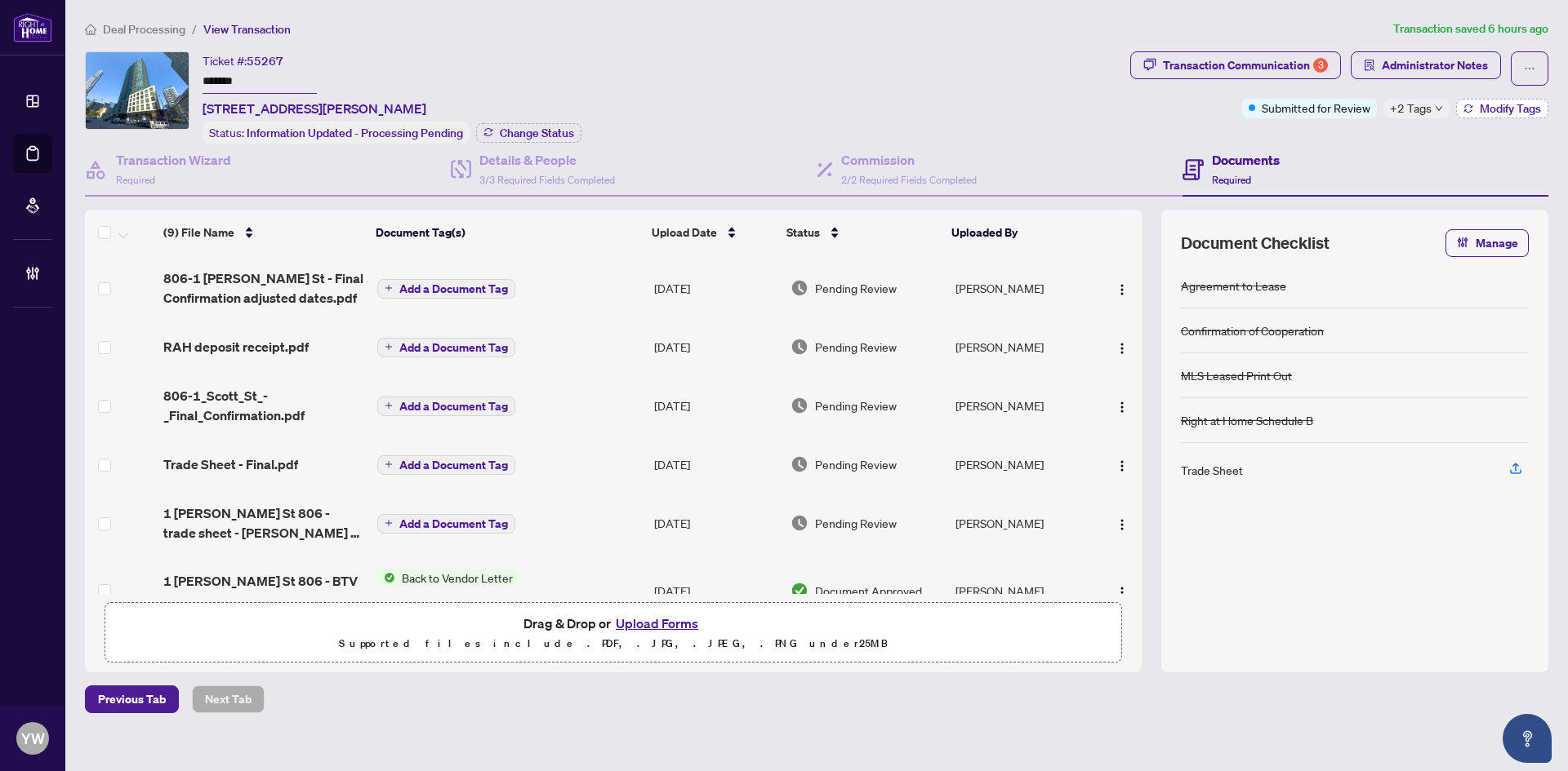
click at [1494, 99] on button "Modify Tags" at bounding box center [1502, 108] width 93 height 19
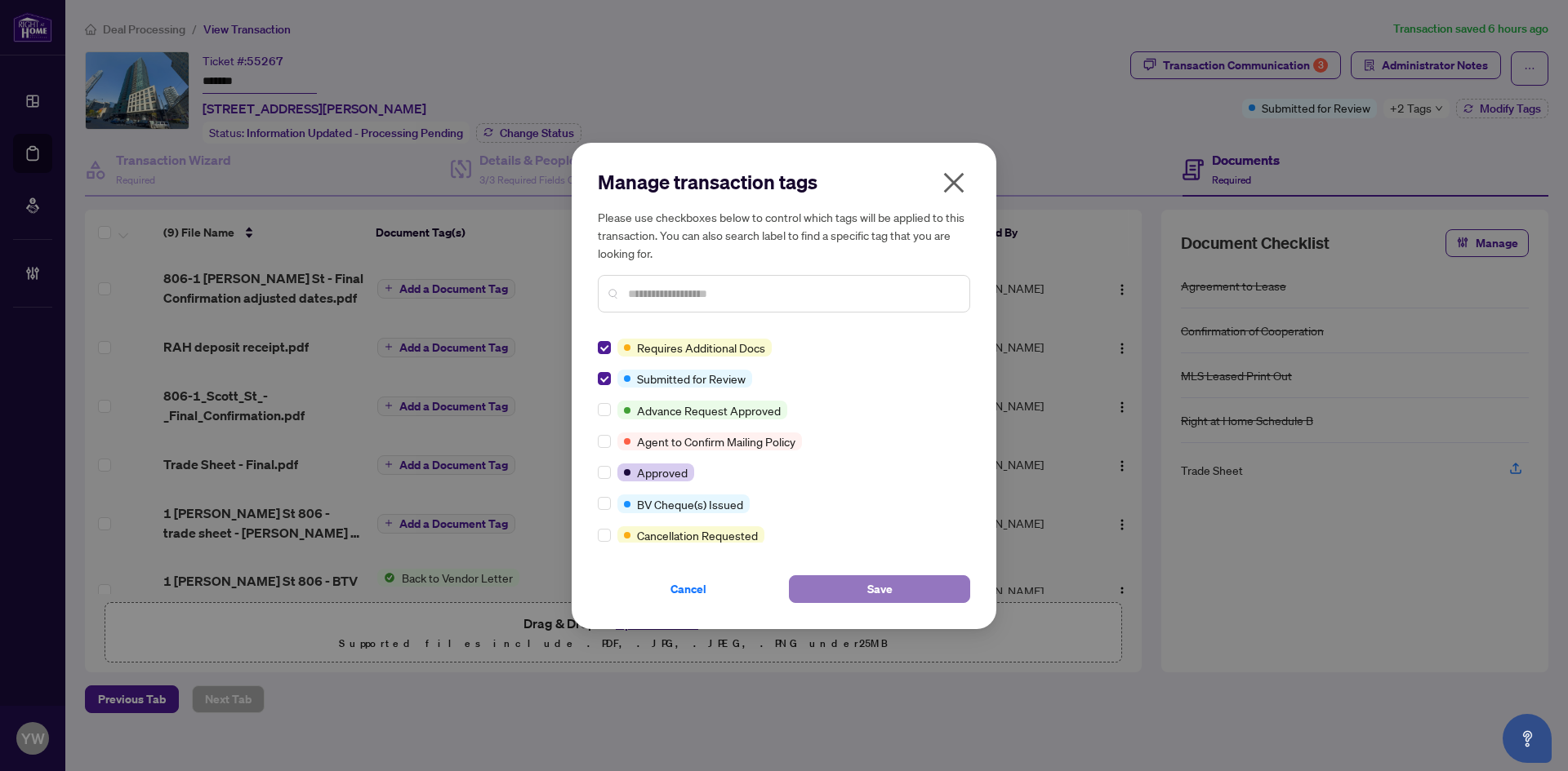
click at [904, 591] on button "Save" at bounding box center [880, 589] width 182 height 28
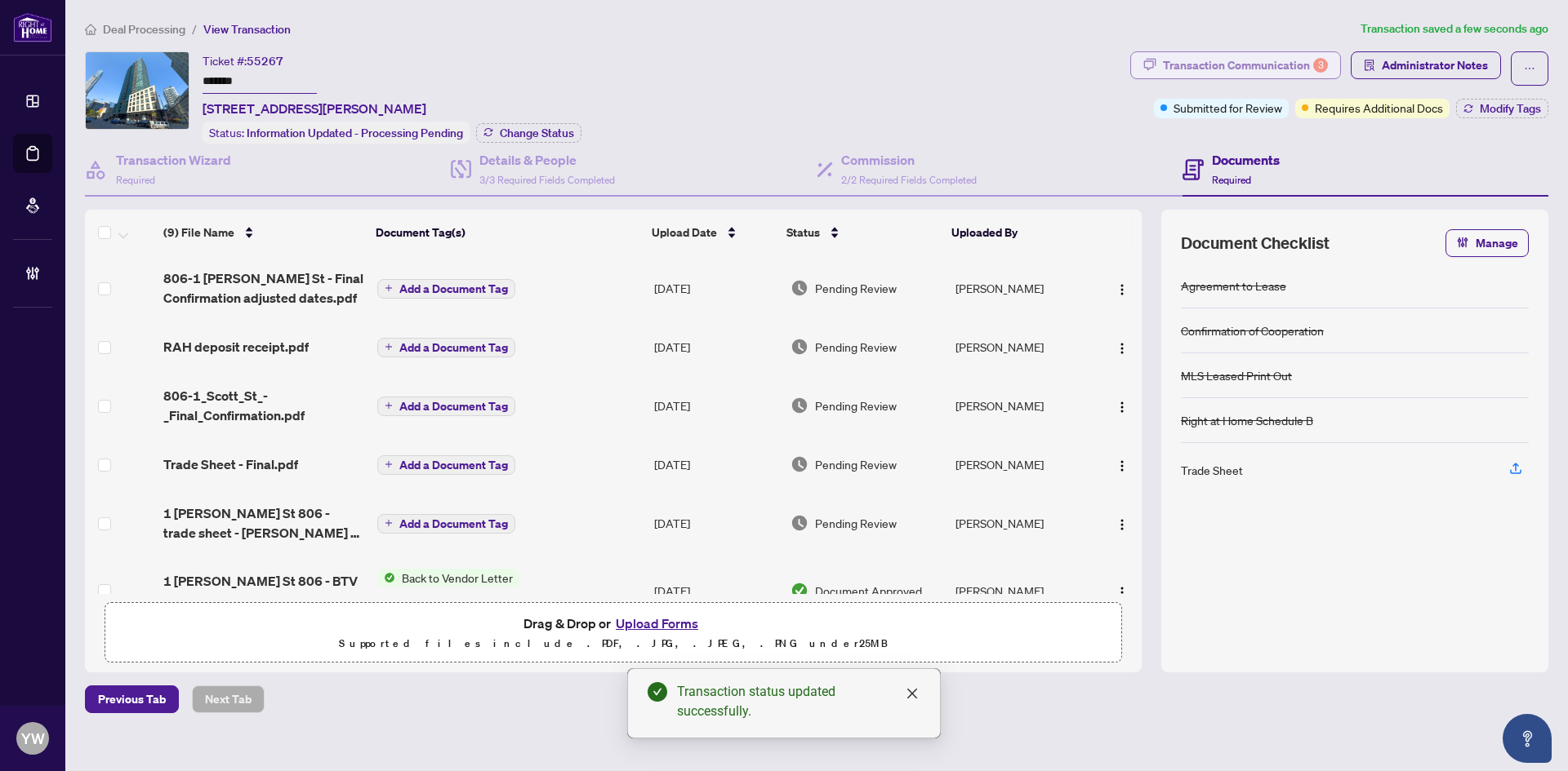
click at [1272, 62] on div "Transaction Communication 3" at bounding box center [1246, 65] width 165 height 26
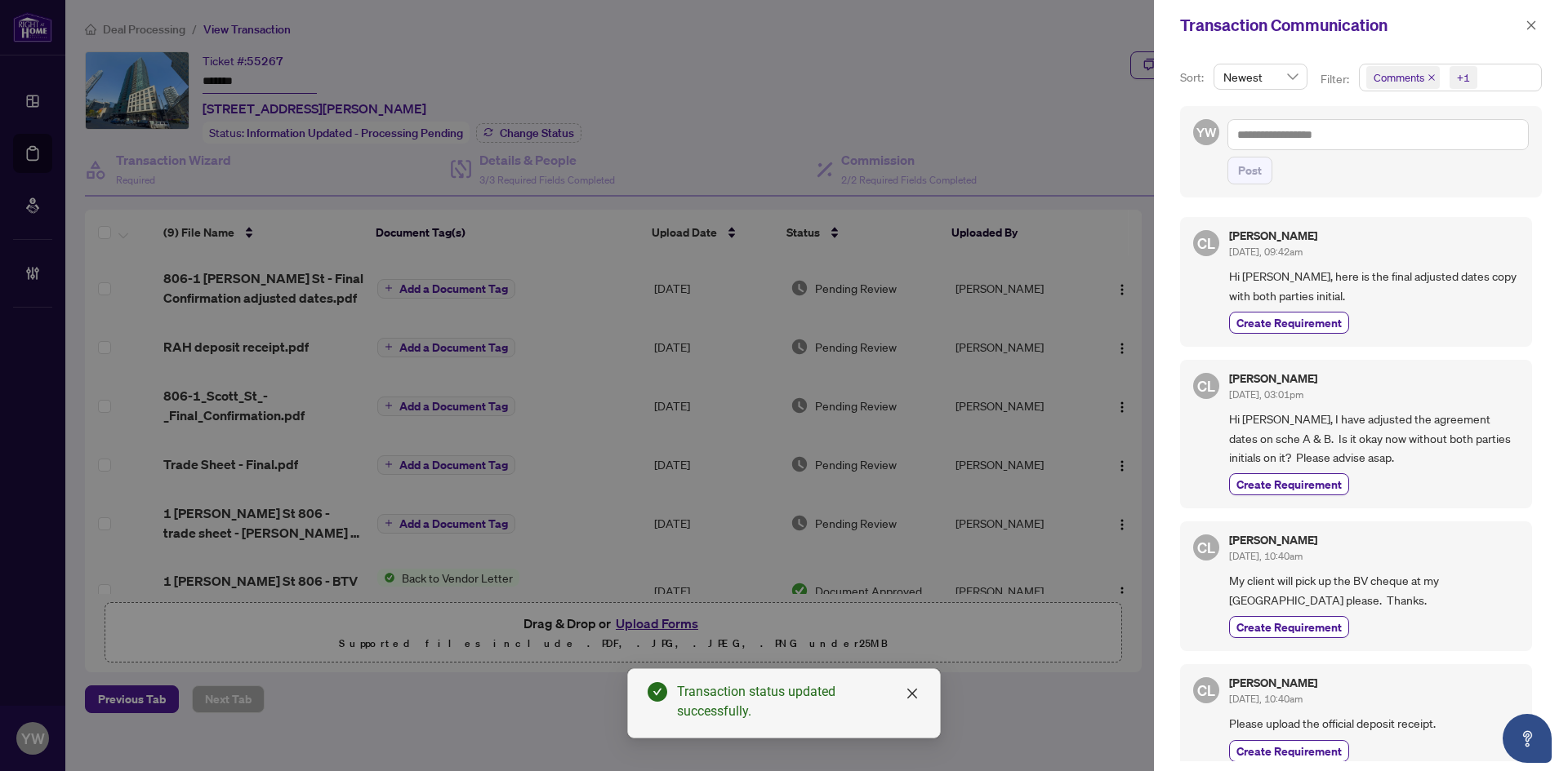
click at [1434, 73] on icon "close" at bounding box center [1432, 77] width 8 height 8
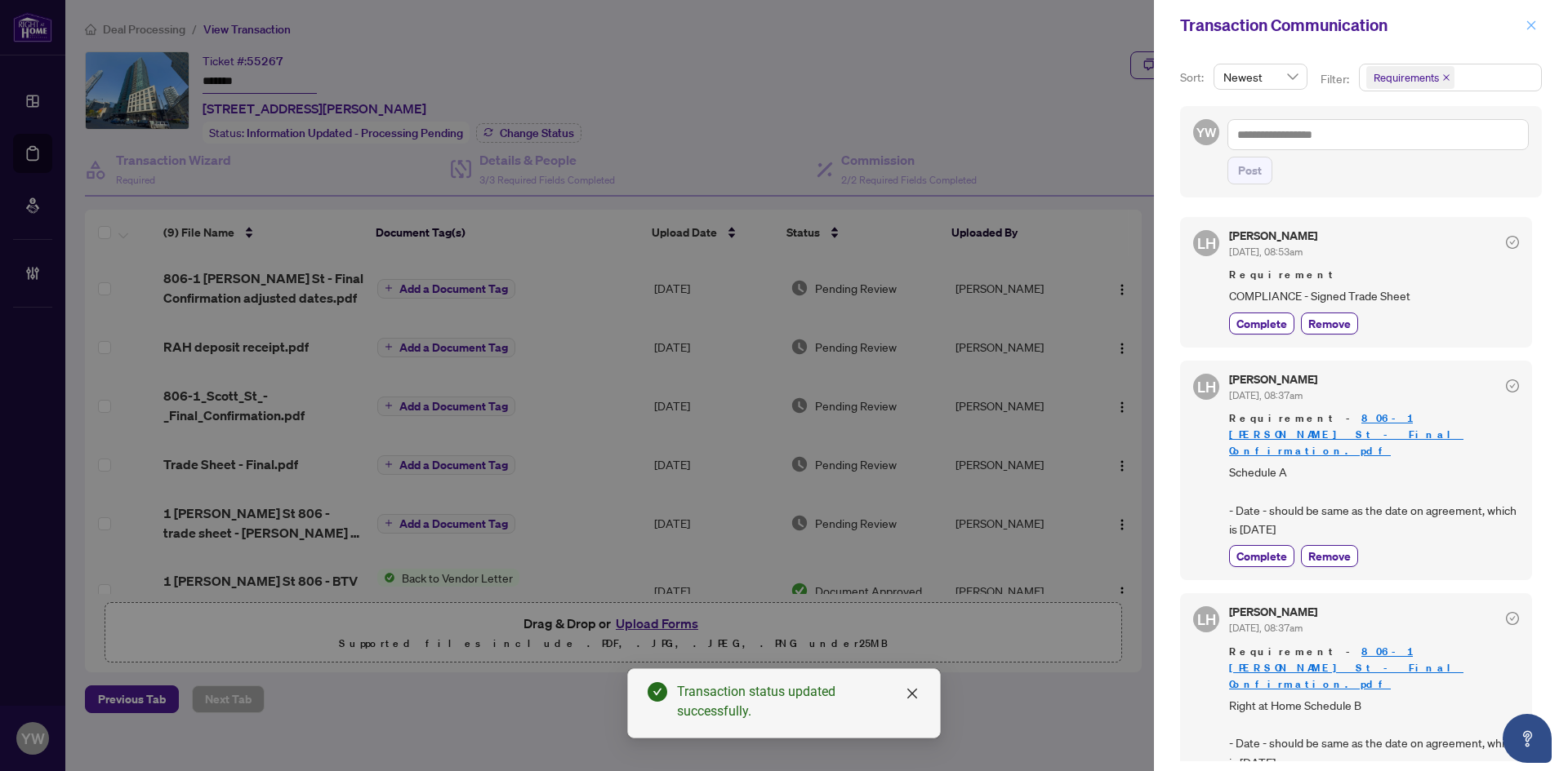
click at [1539, 22] on button "button" at bounding box center [1531, 25] width 21 height 19
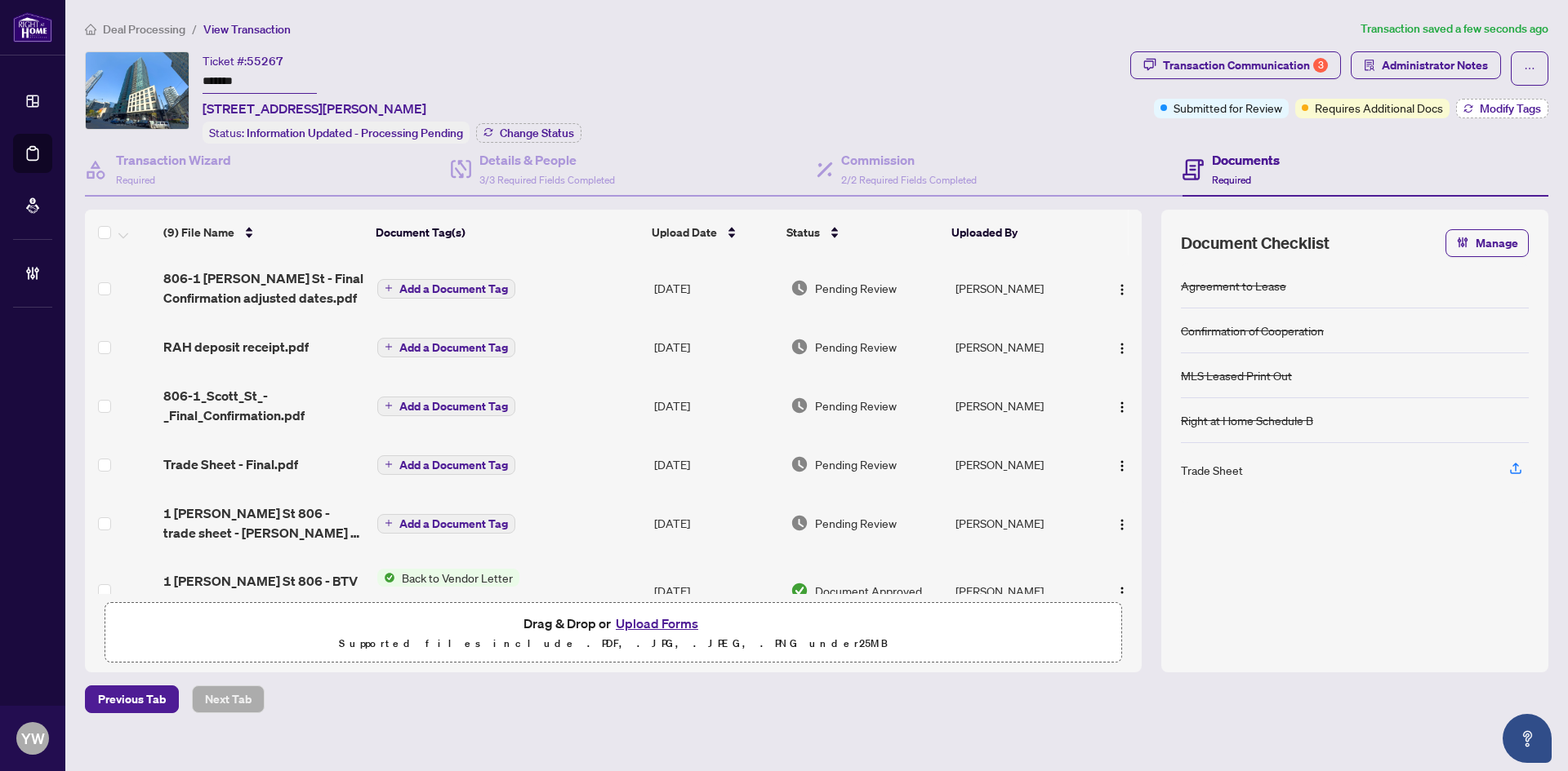
click at [1480, 108] on span "Modify Tags" at bounding box center [1510, 109] width 61 height 12
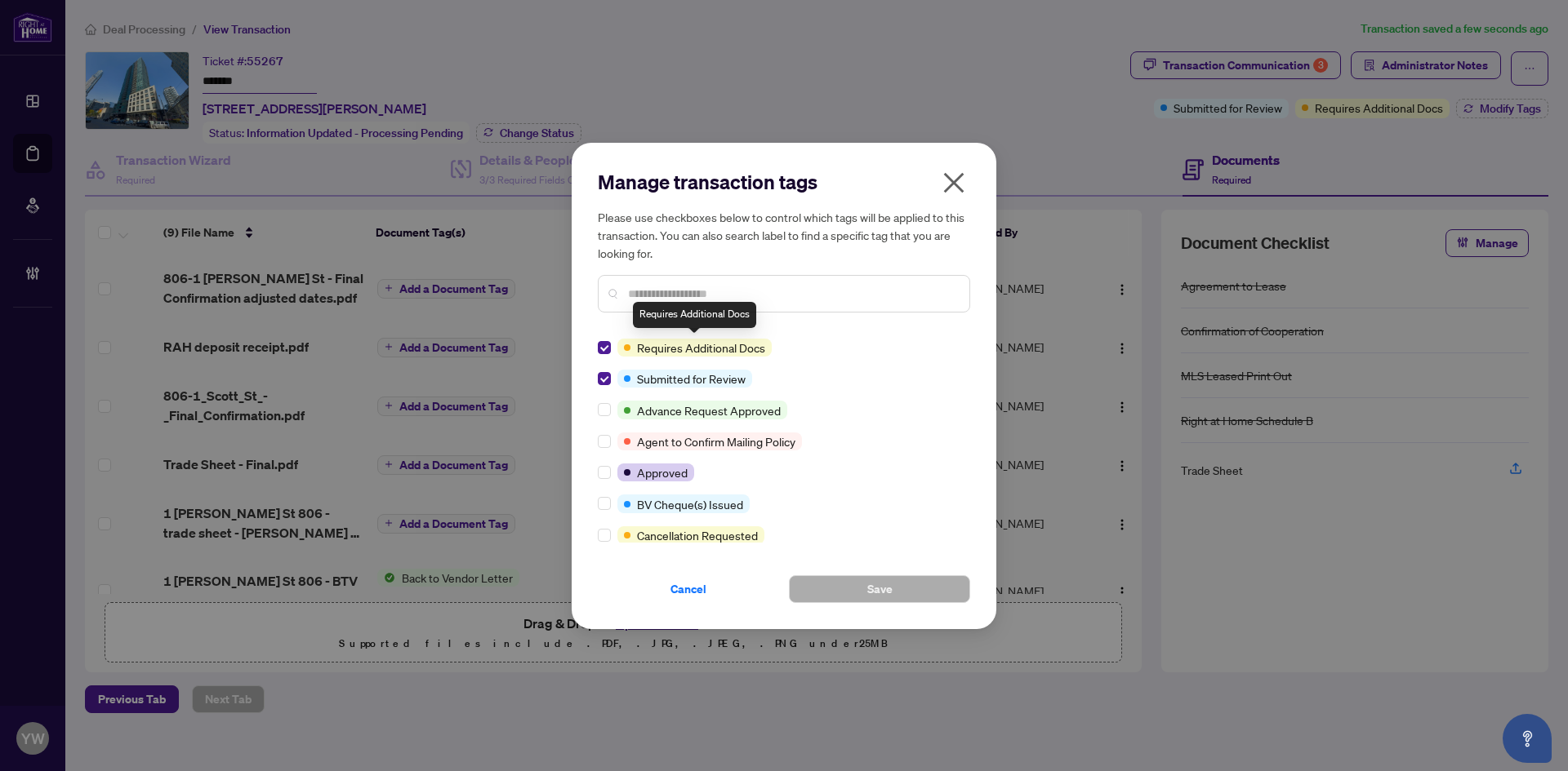
click at [713, 290] on input "text" at bounding box center [792, 293] width 328 height 18
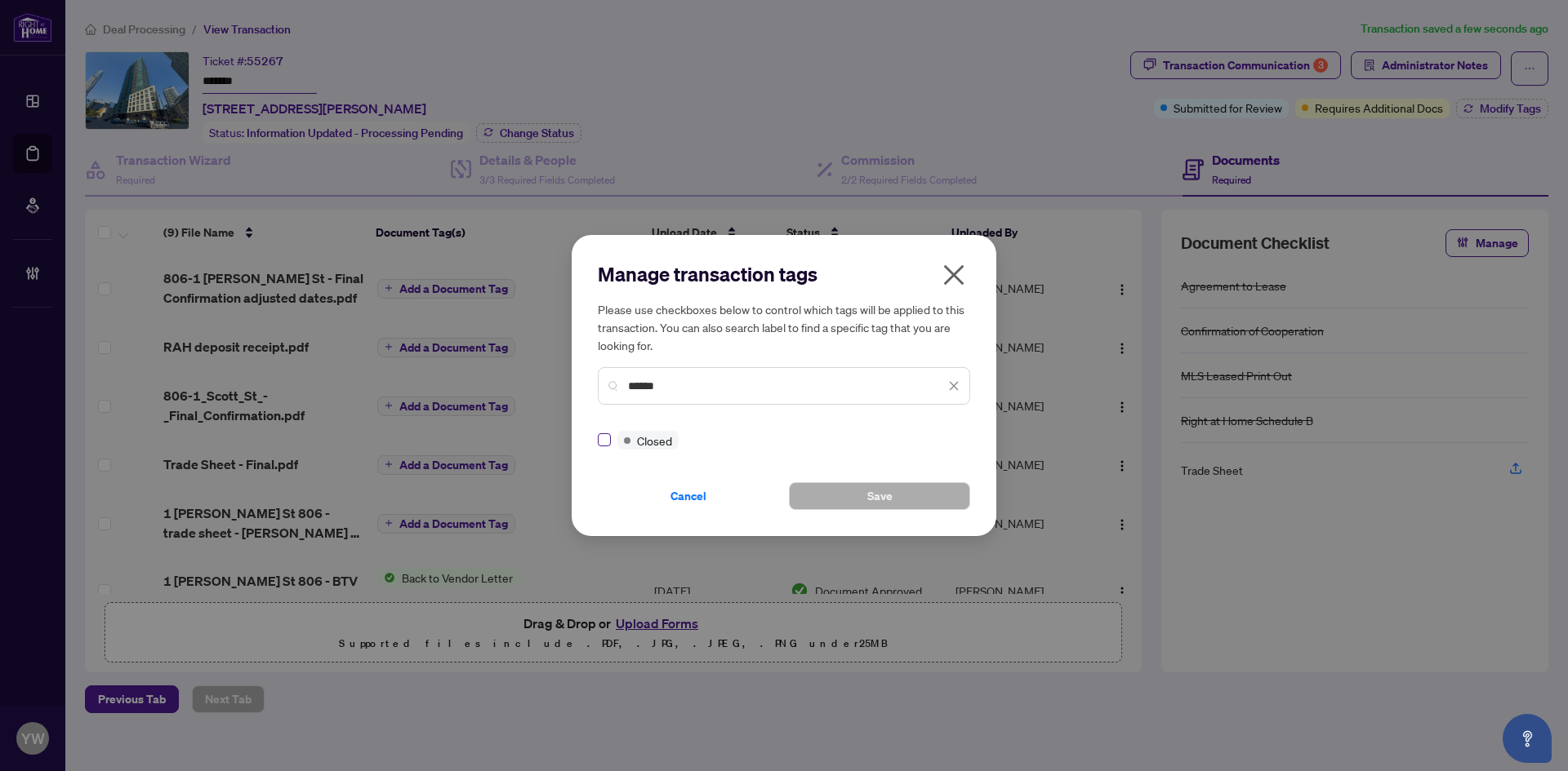
type input "******"
click at [853, 491] on button "Save" at bounding box center [880, 496] width 182 height 28
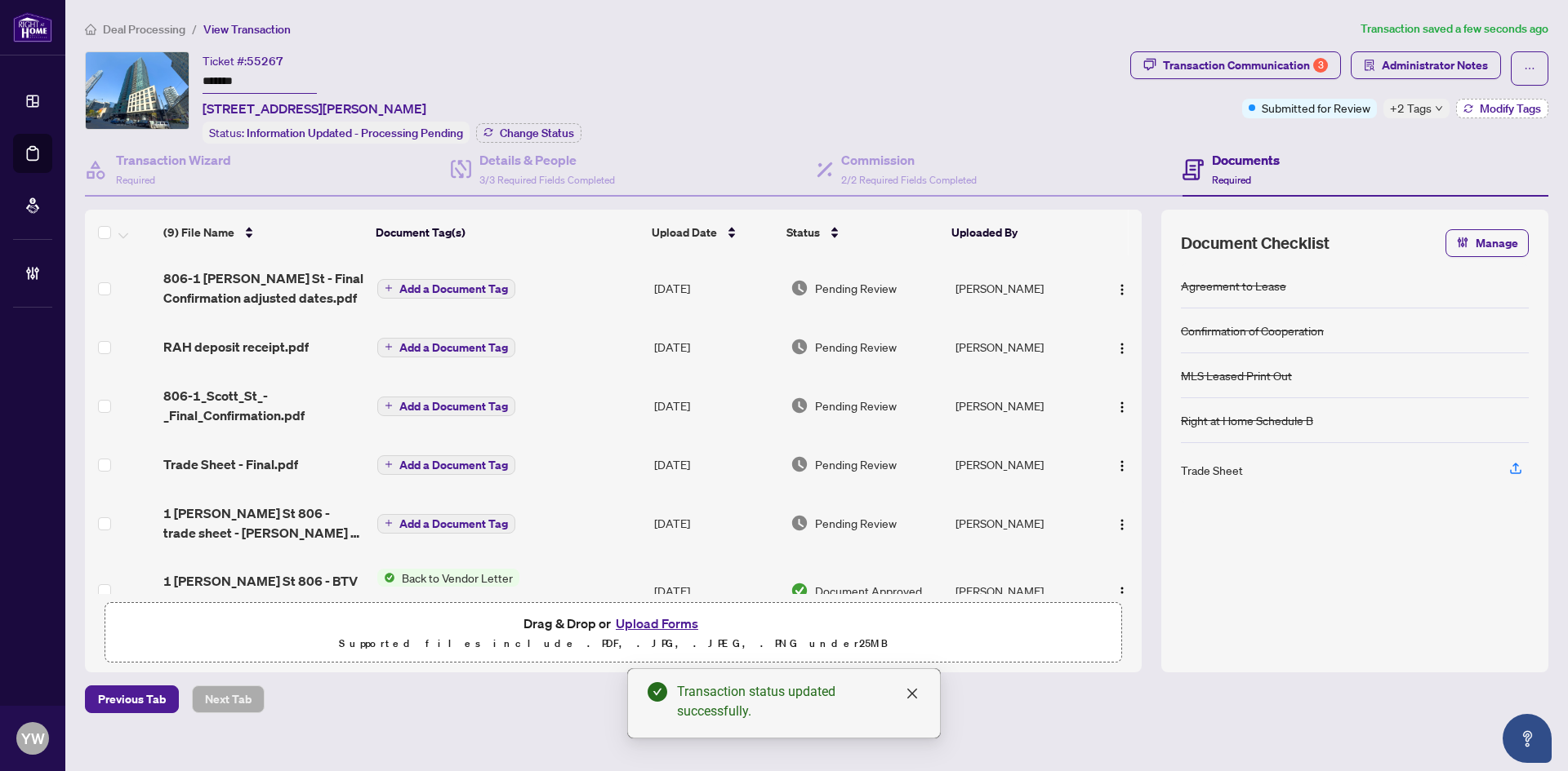
click at [1499, 105] on span "Modify Tags" at bounding box center [1510, 109] width 61 height 12
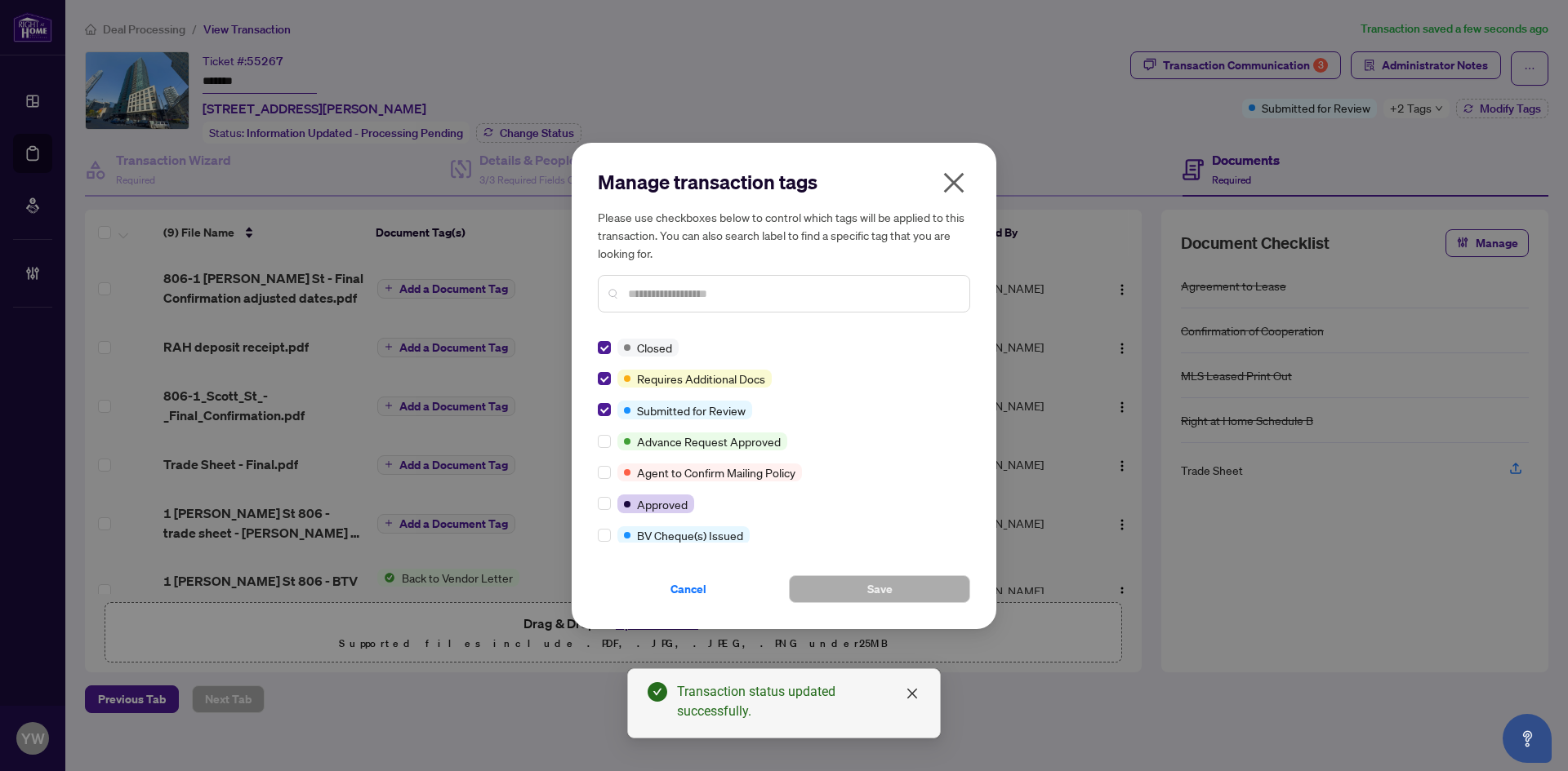
click at [653, 299] on input "text" at bounding box center [792, 293] width 328 height 18
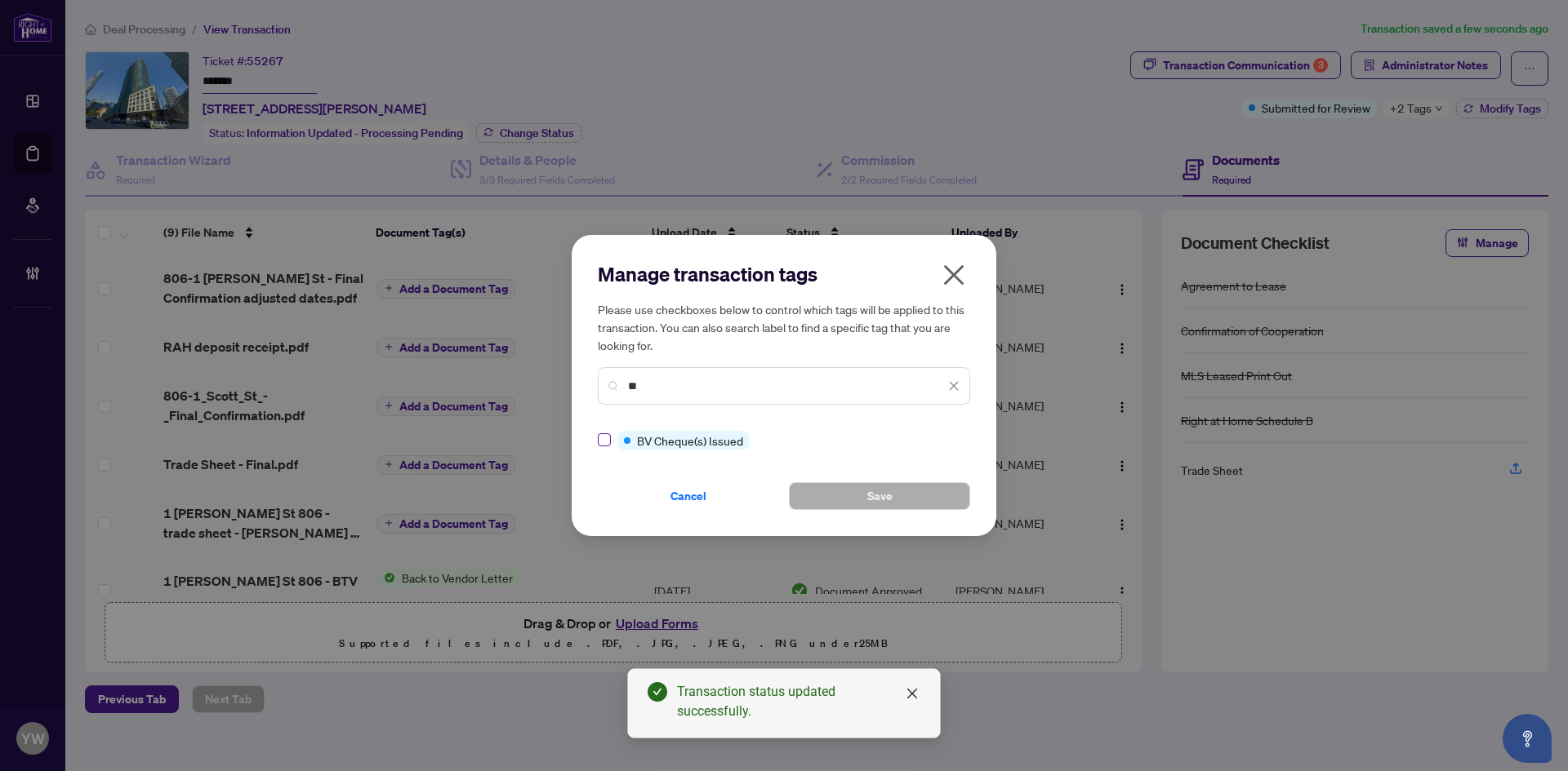
type input "**"
click at [907, 492] on button "Save" at bounding box center [880, 496] width 182 height 28
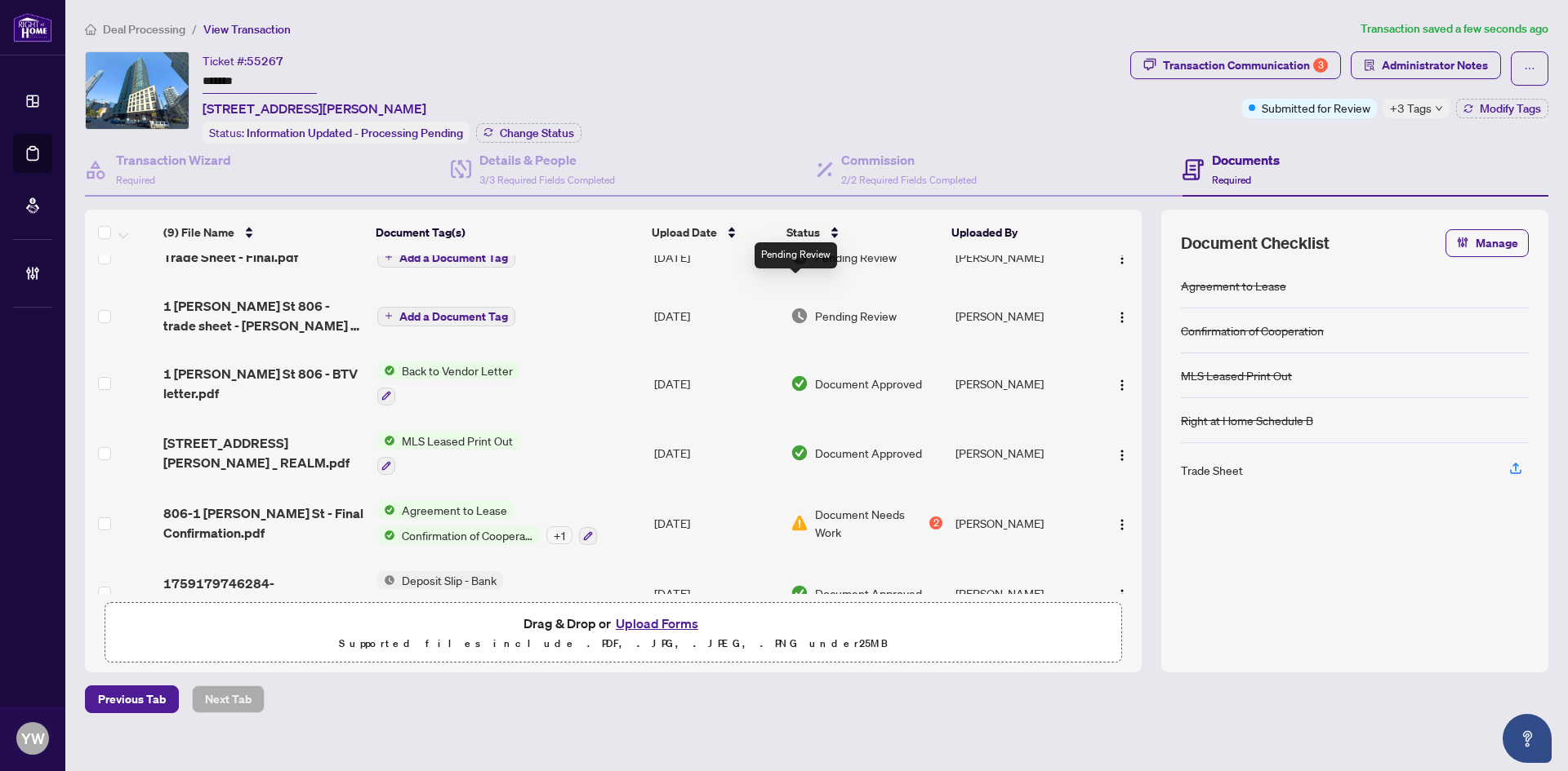
scroll to position [246, 0]
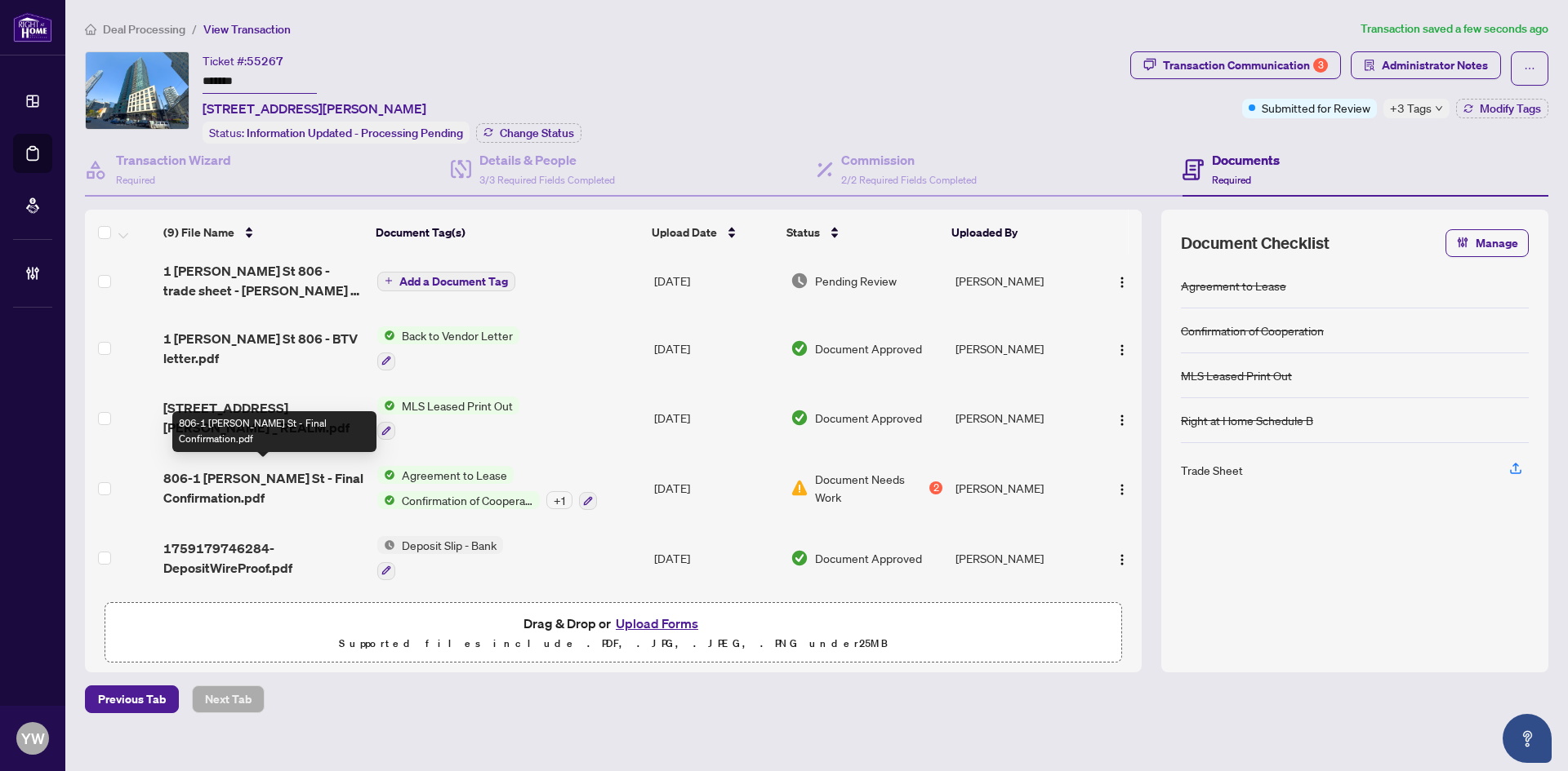
click at [263, 481] on span "806-1 [PERSON_NAME] St - Final Confirmation.pdf" at bounding box center [264, 488] width 201 height 40
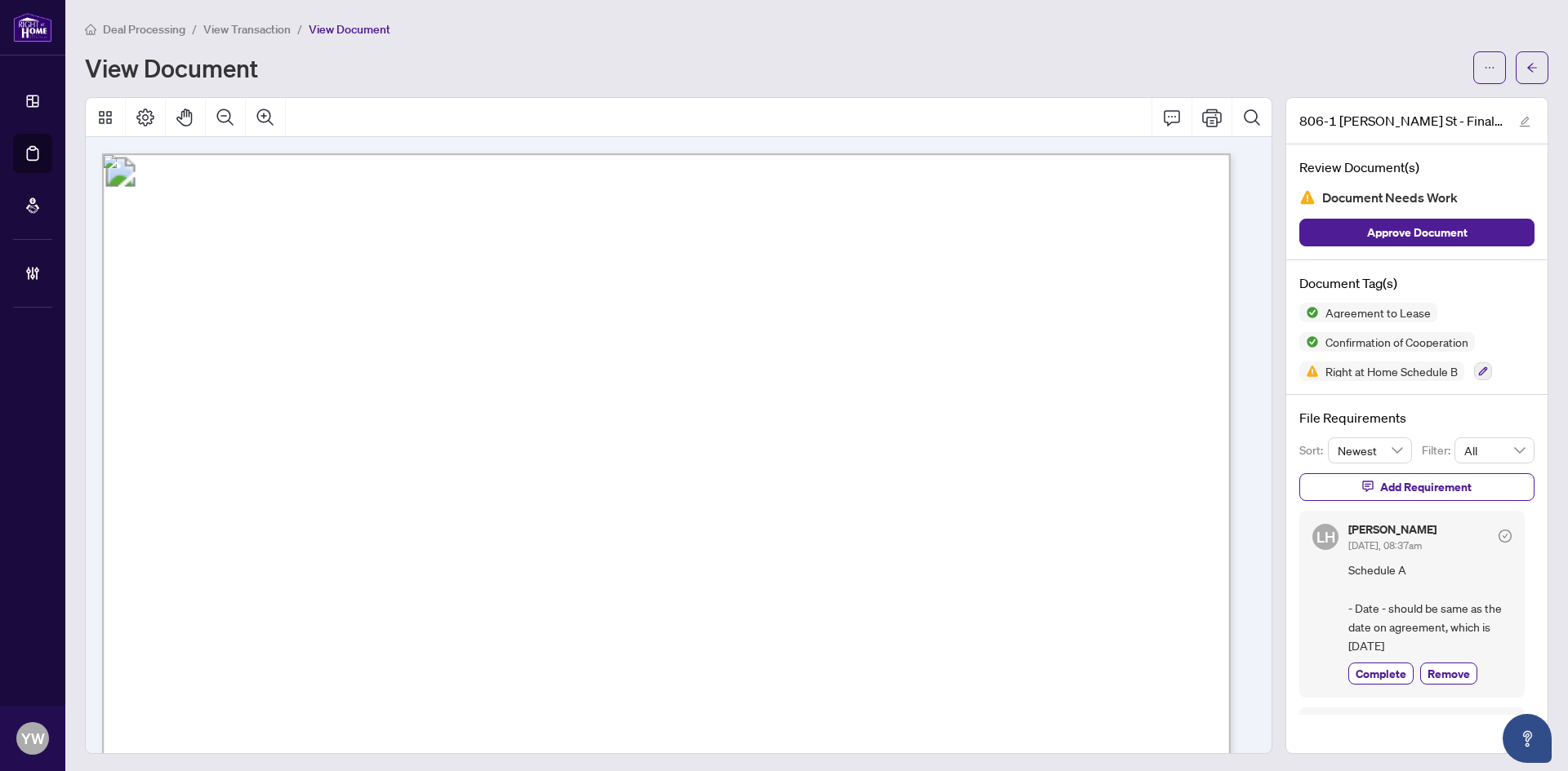
click at [164, 456] on span "CL" at bounding box center [148, 474] width 32 height 35
click at [1516, 70] on button "button" at bounding box center [1532, 68] width 33 height 33
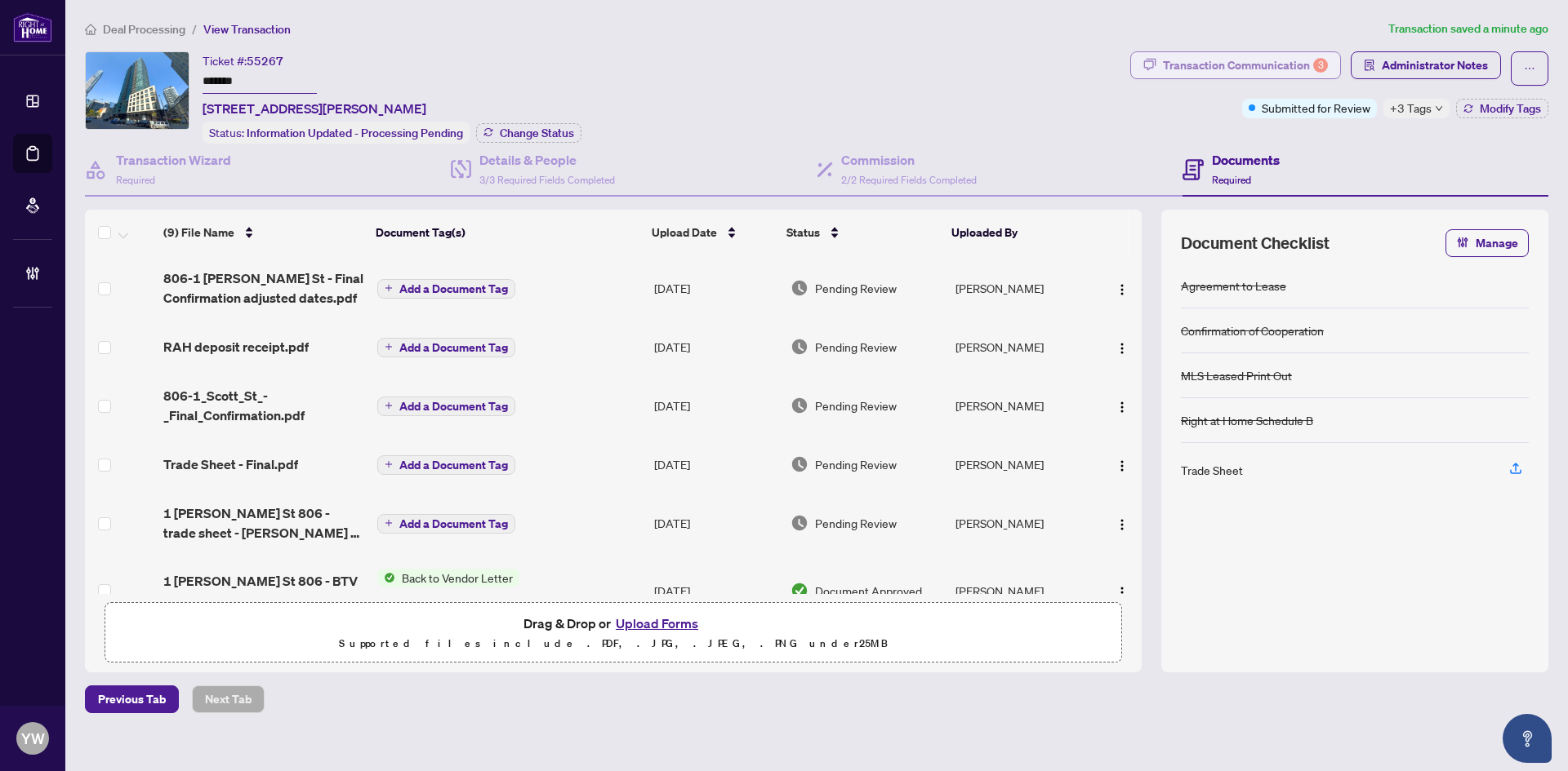
click at [1291, 69] on div "Transaction Communication 3" at bounding box center [1246, 65] width 165 height 26
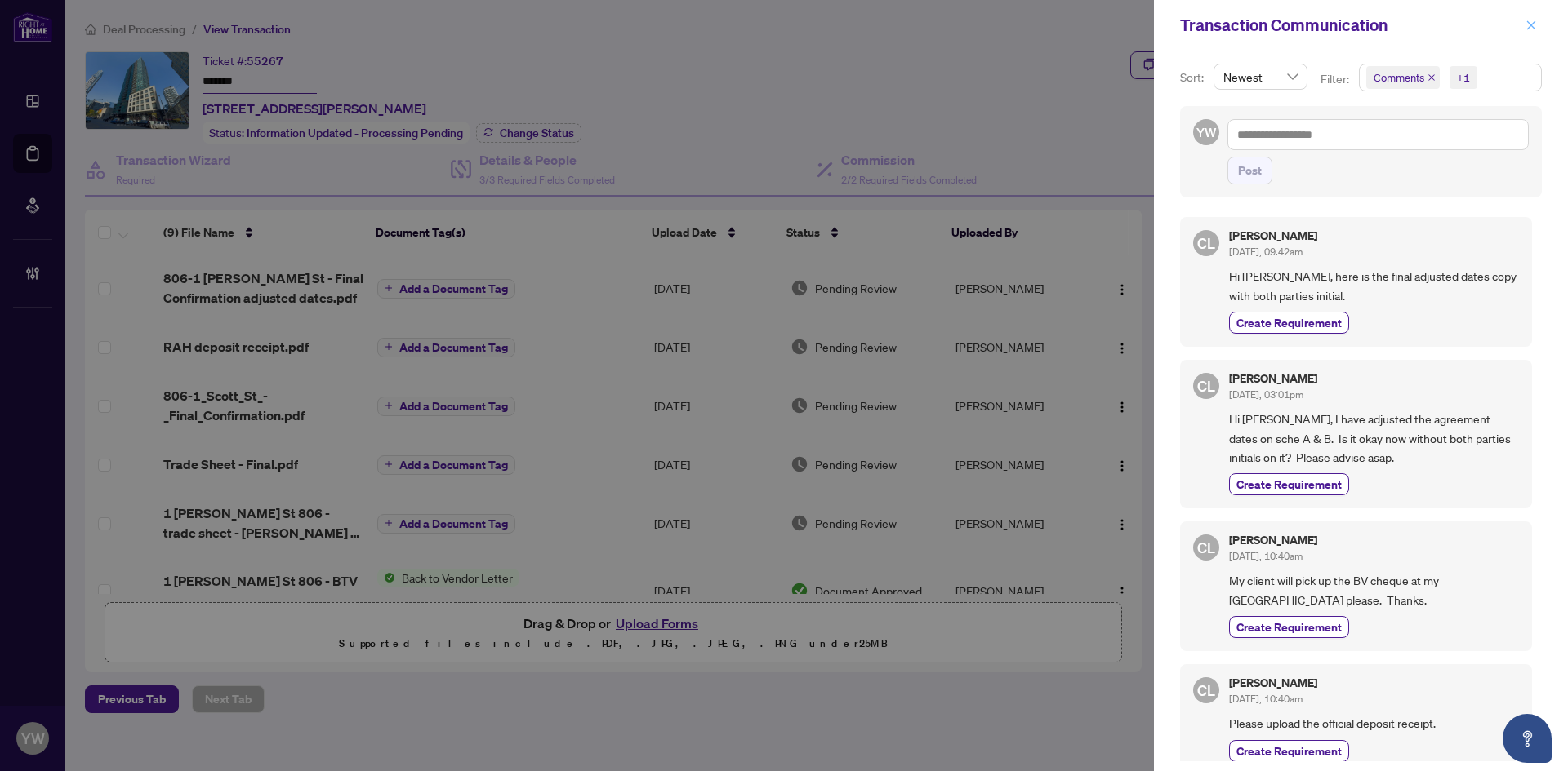
click at [1536, 21] on icon "close" at bounding box center [1531, 25] width 12 height 12
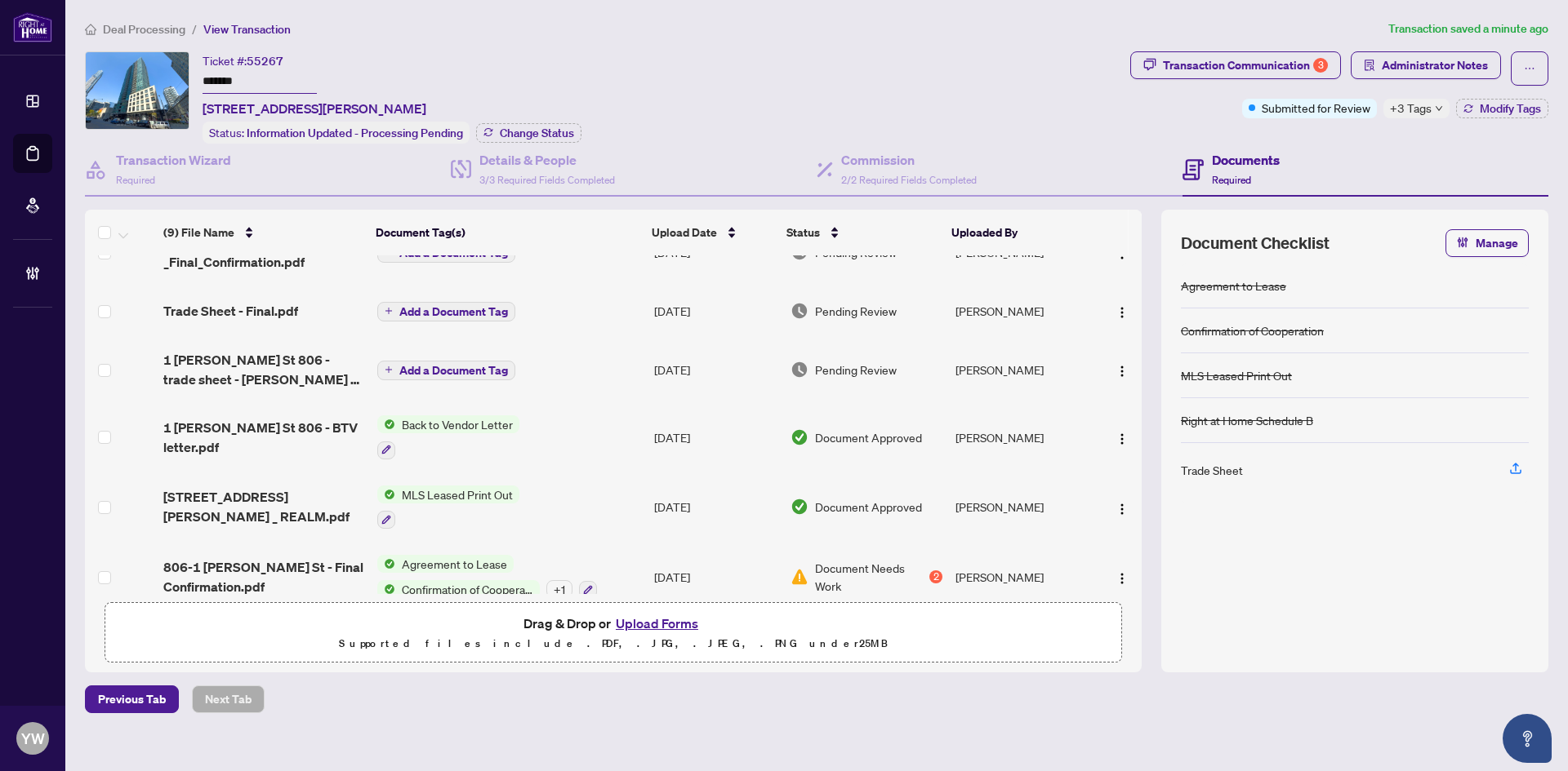
scroll to position [245, 0]
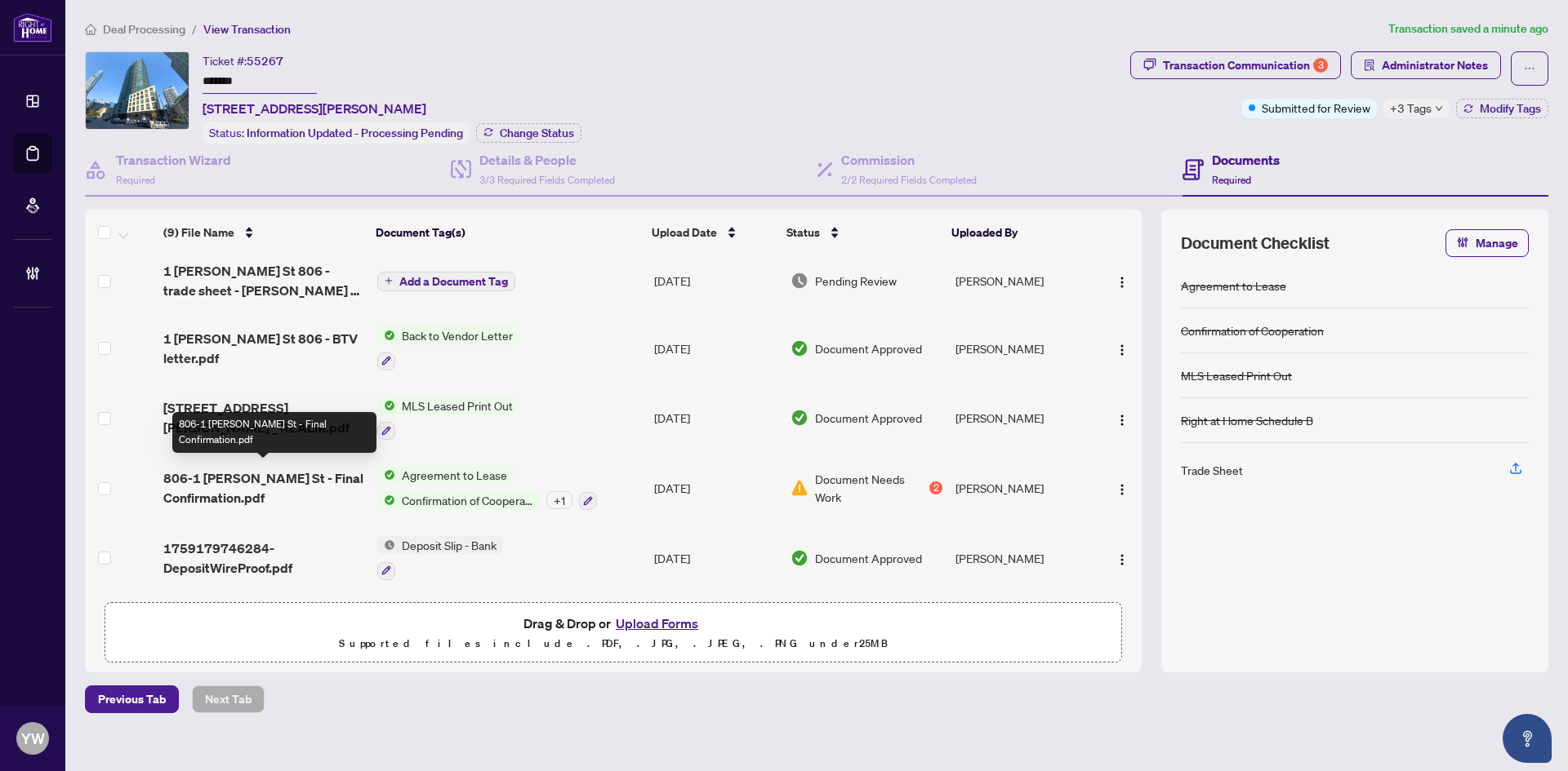
click at [226, 484] on span "806-1 Scott St - Final Confirmation.pdf" at bounding box center [264, 488] width 201 height 40
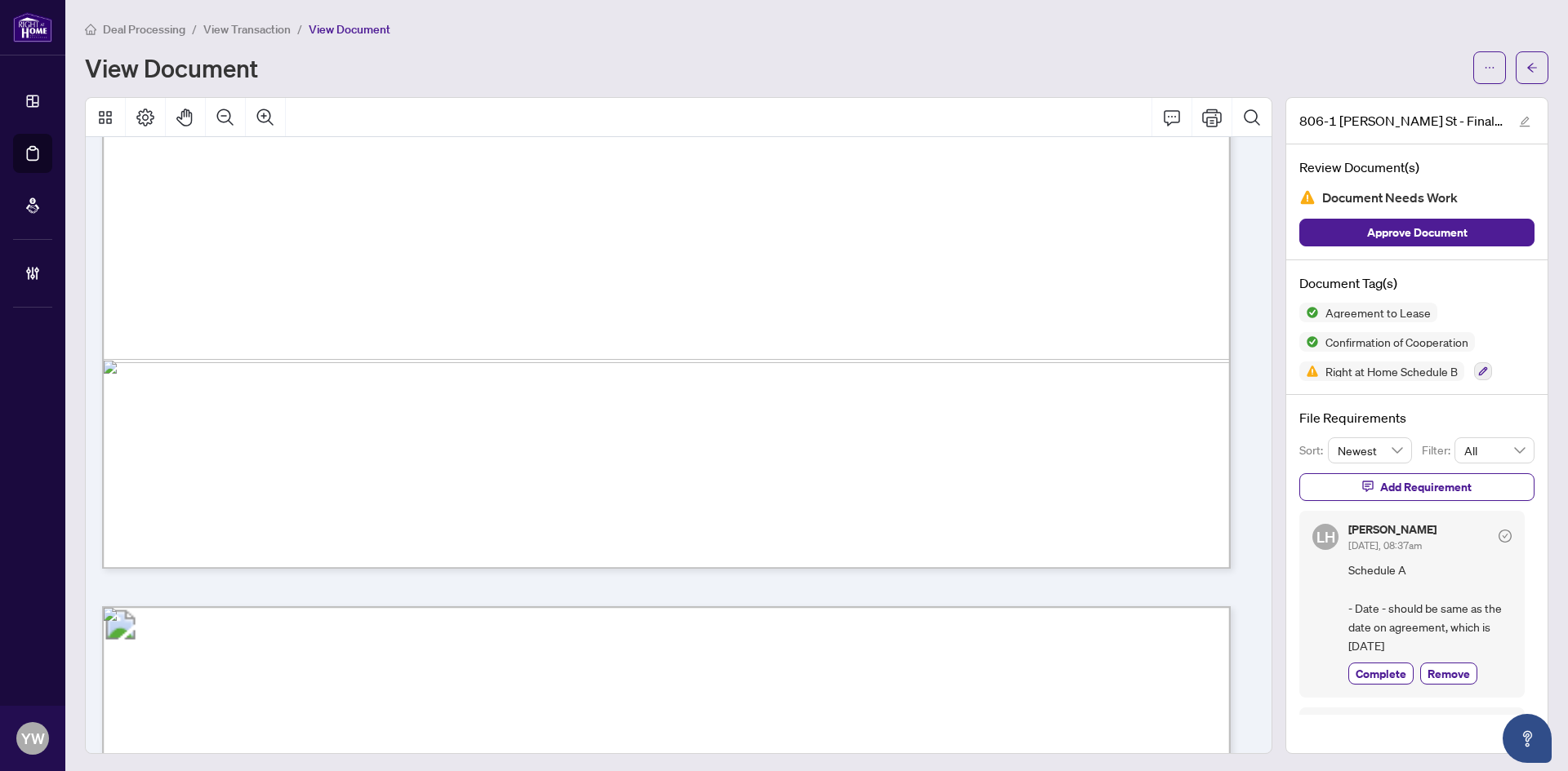
scroll to position [1143, 0]
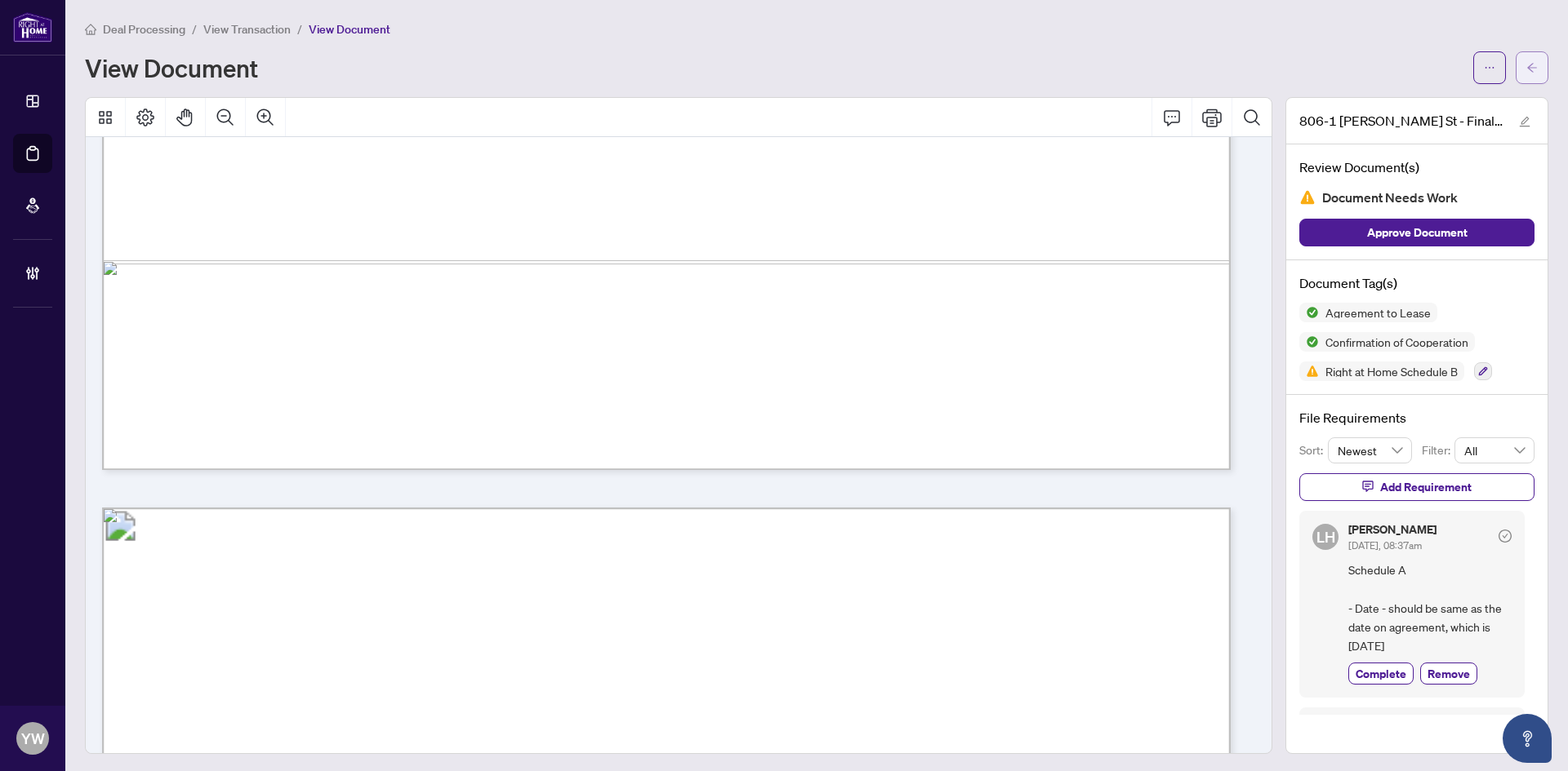
click at [1526, 68] on button "button" at bounding box center [1532, 68] width 33 height 33
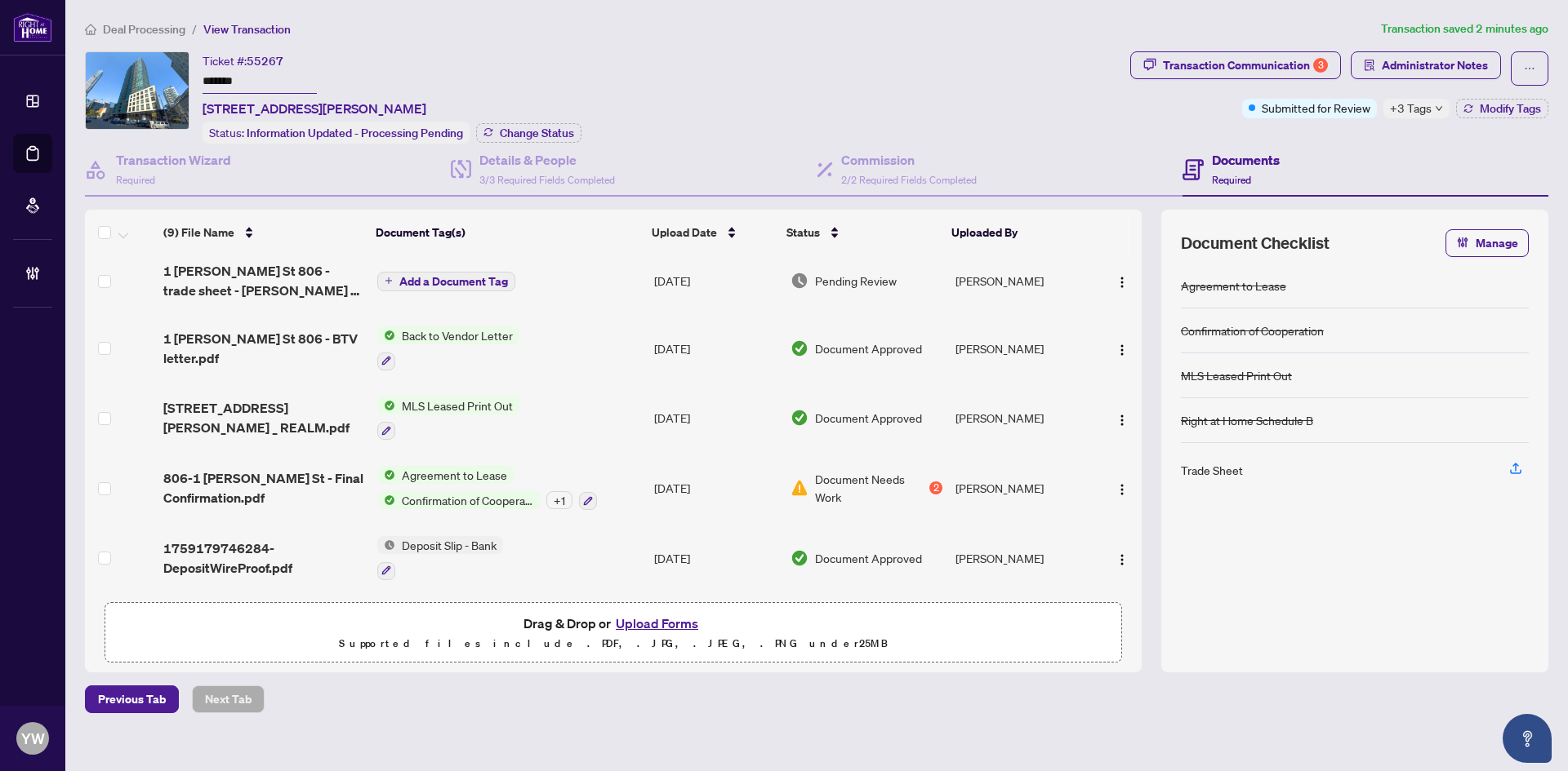
scroll to position [246, 0]
click at [1432, 65] on span "Administrator Notes" at bounding box center [1435, 65] width 106 height 26
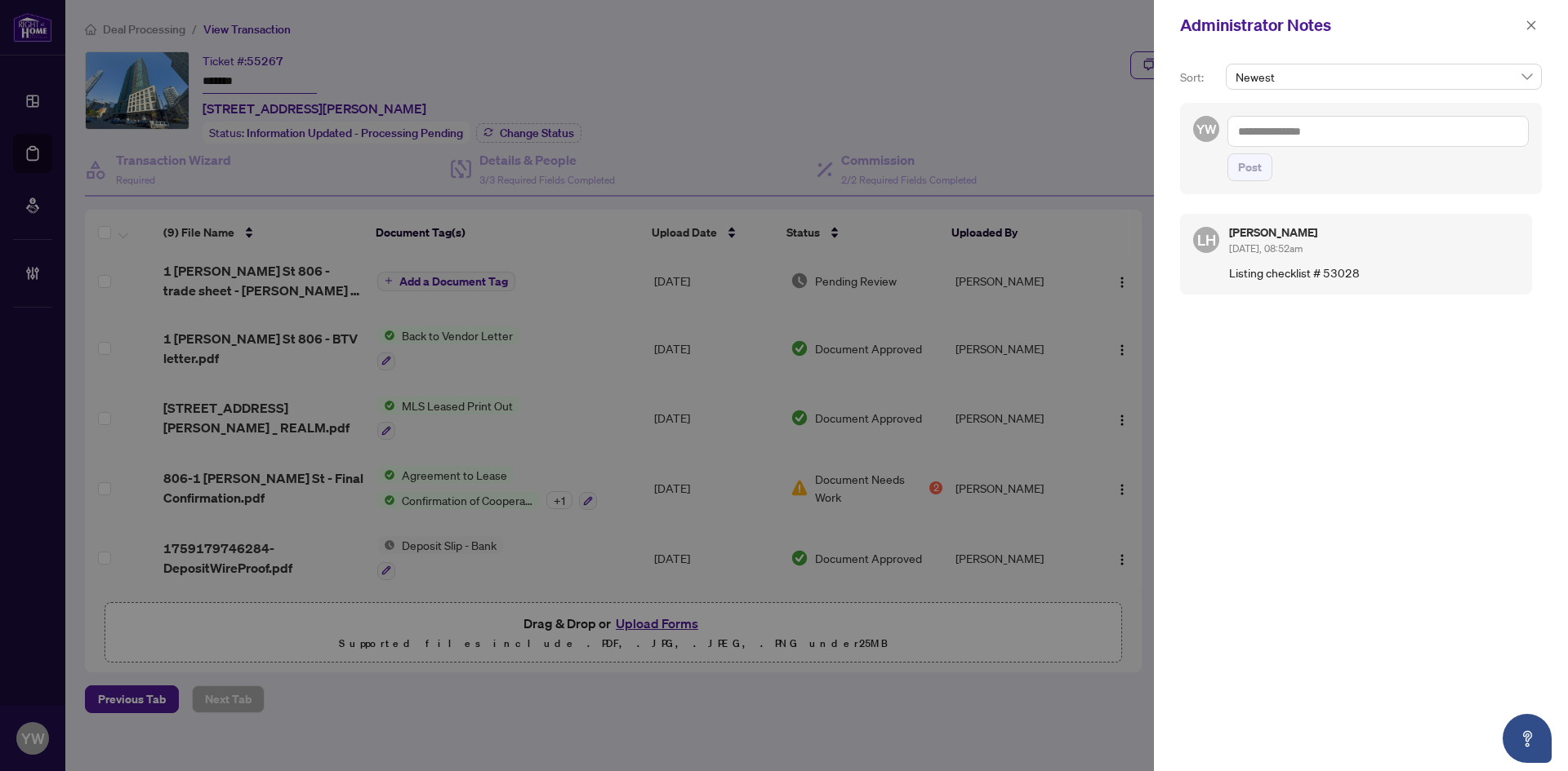
click at [1364, 129] on textarea at bounding box center [1378, 131] width 301 height 31
click at [1532, 25] on icon "close" at bounding box center [1531, 24] width 9 height 9
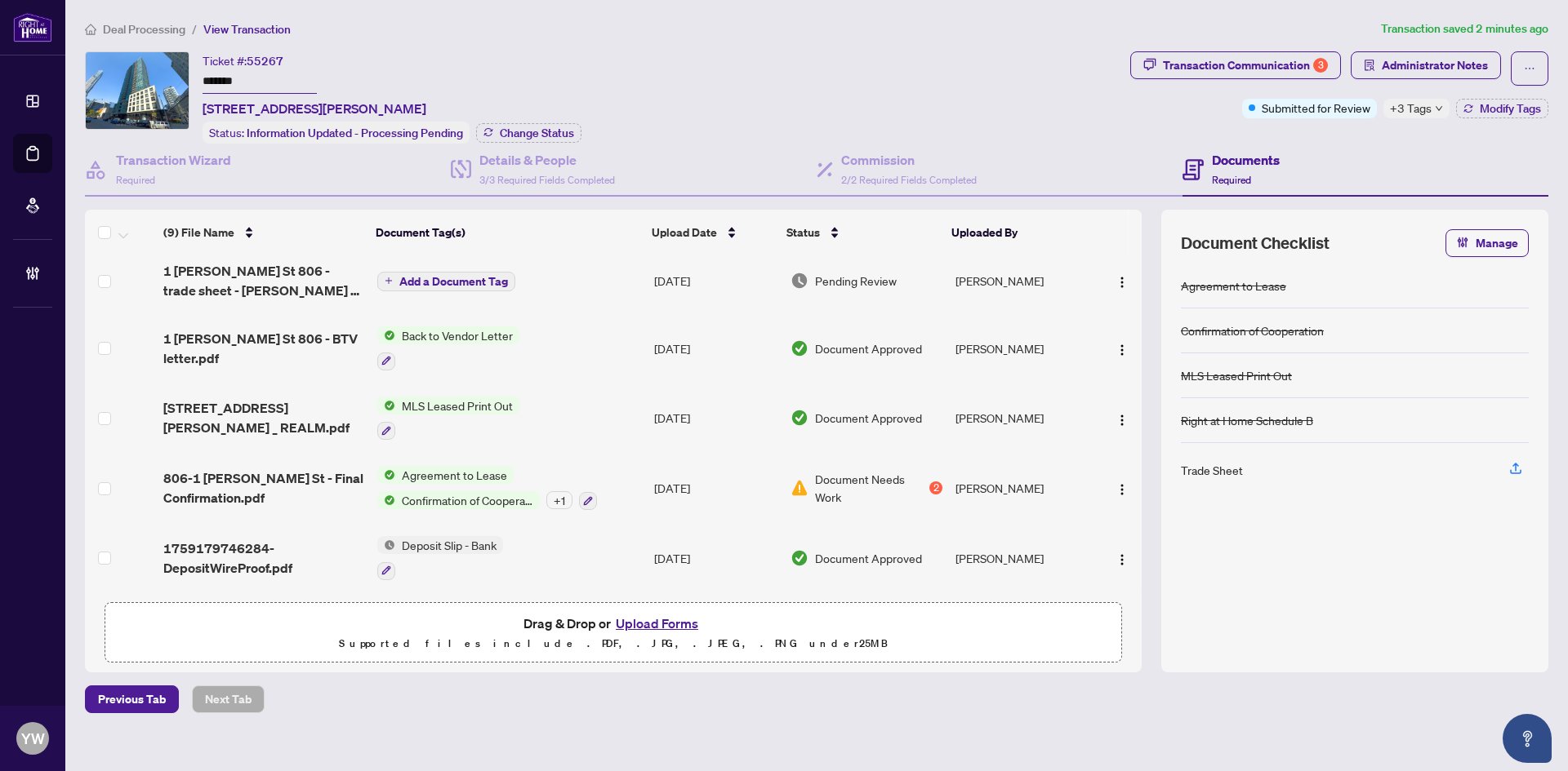
click at [120, 29] on span "Deal Processing" at bounding box center [144, 29] width 82 height 14
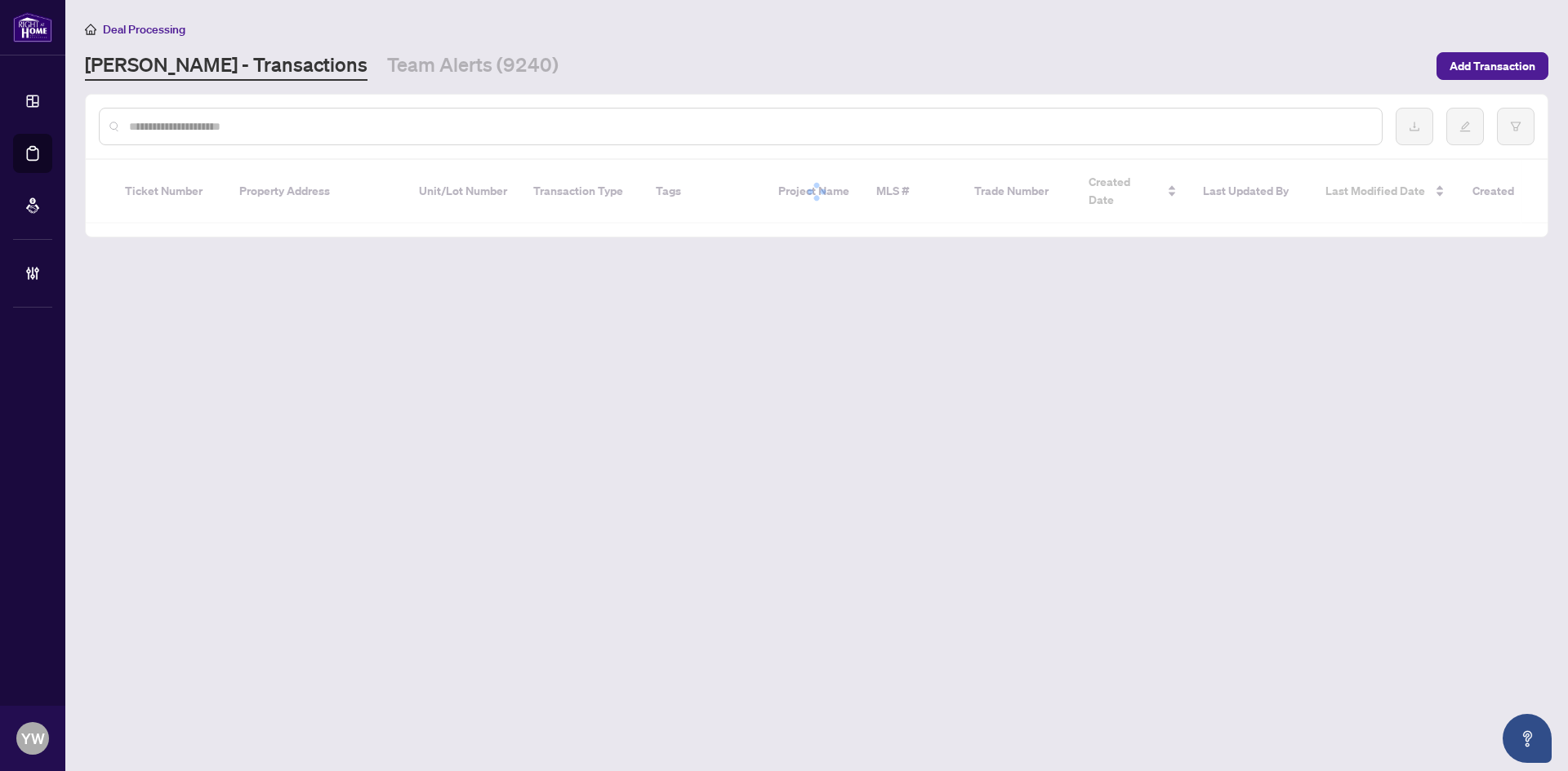
click at [238, 126] on input "text" at bounding box center [749, 126] width 1240 height 18
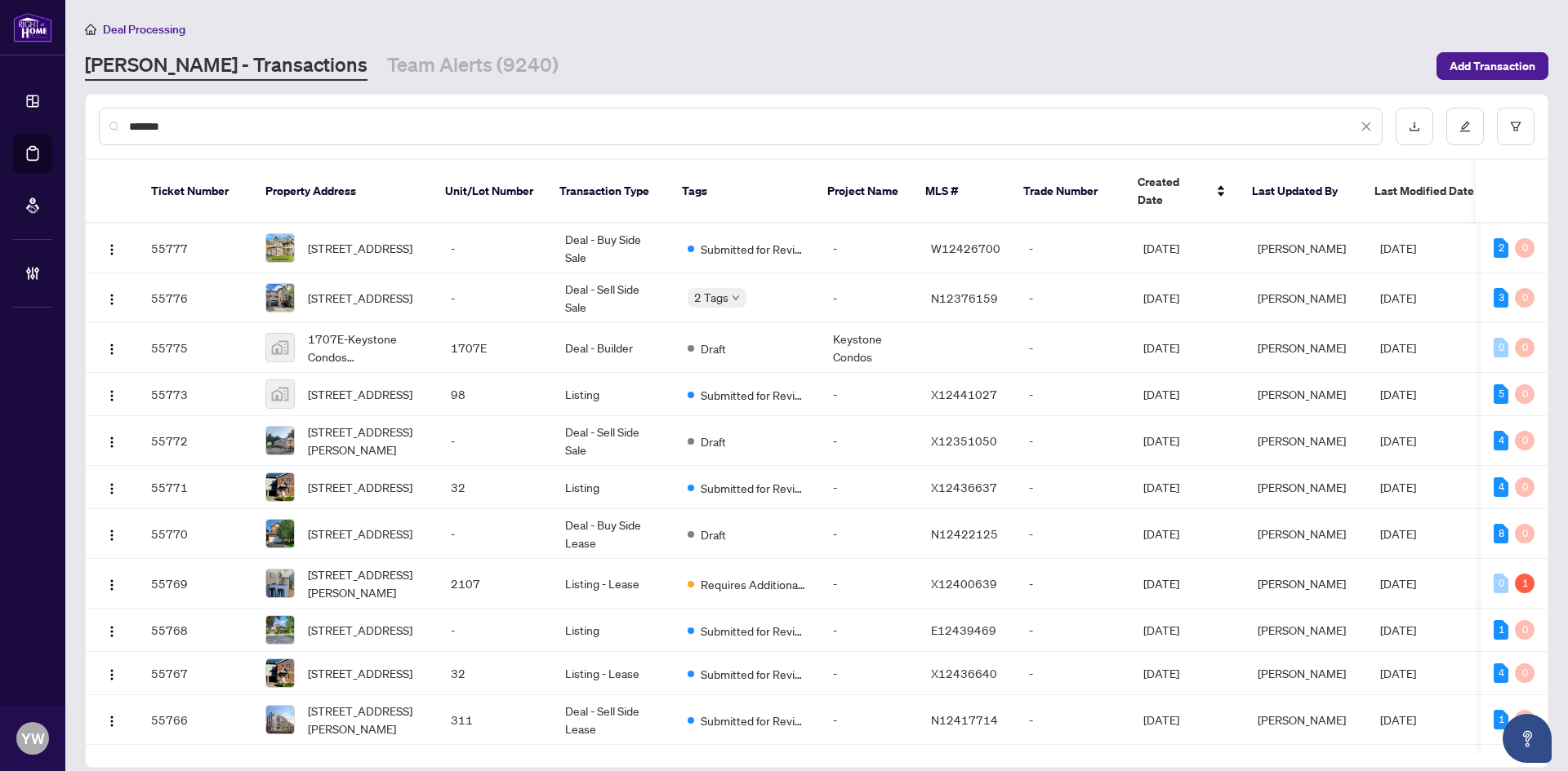
type input "*******"
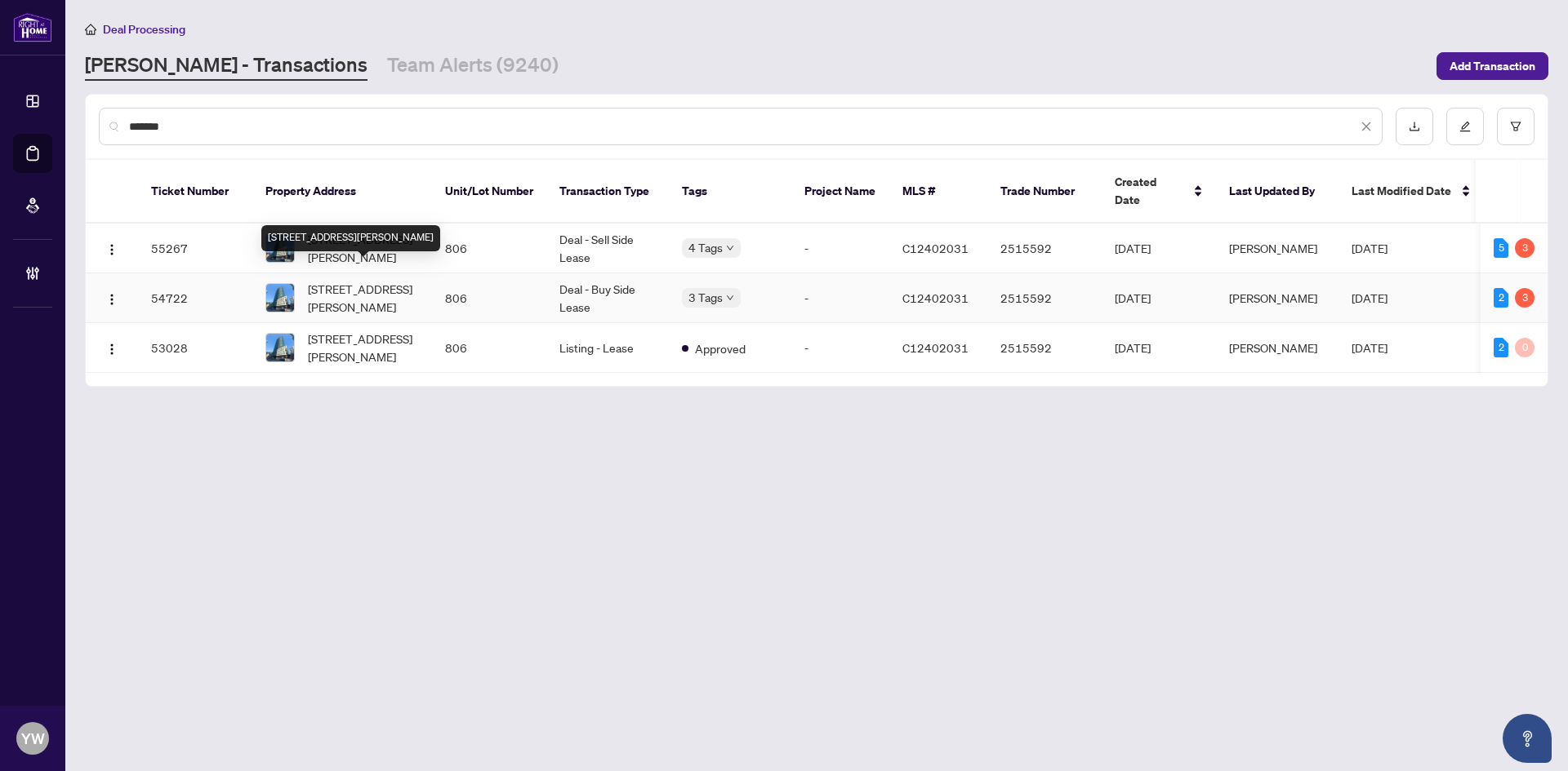
click at [368, 280] on span "806-1 Scott St, Toronto, Ontario M5E 1A1, Canada" at bounding box center [363, 297] width 111 height 36
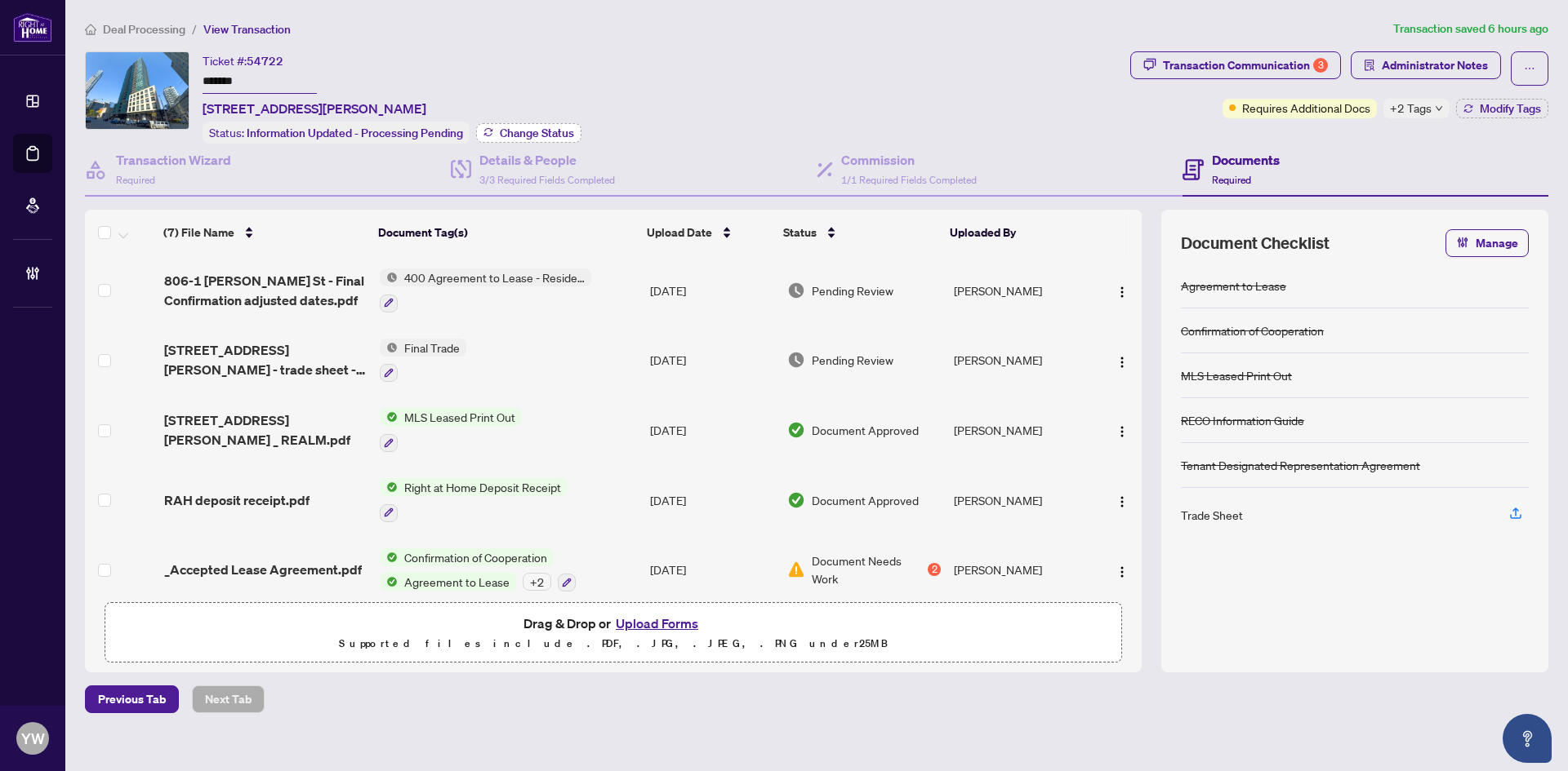
click at [534, 132] on span "Change Status" at bounding box center [537, 133] width 74 height 12
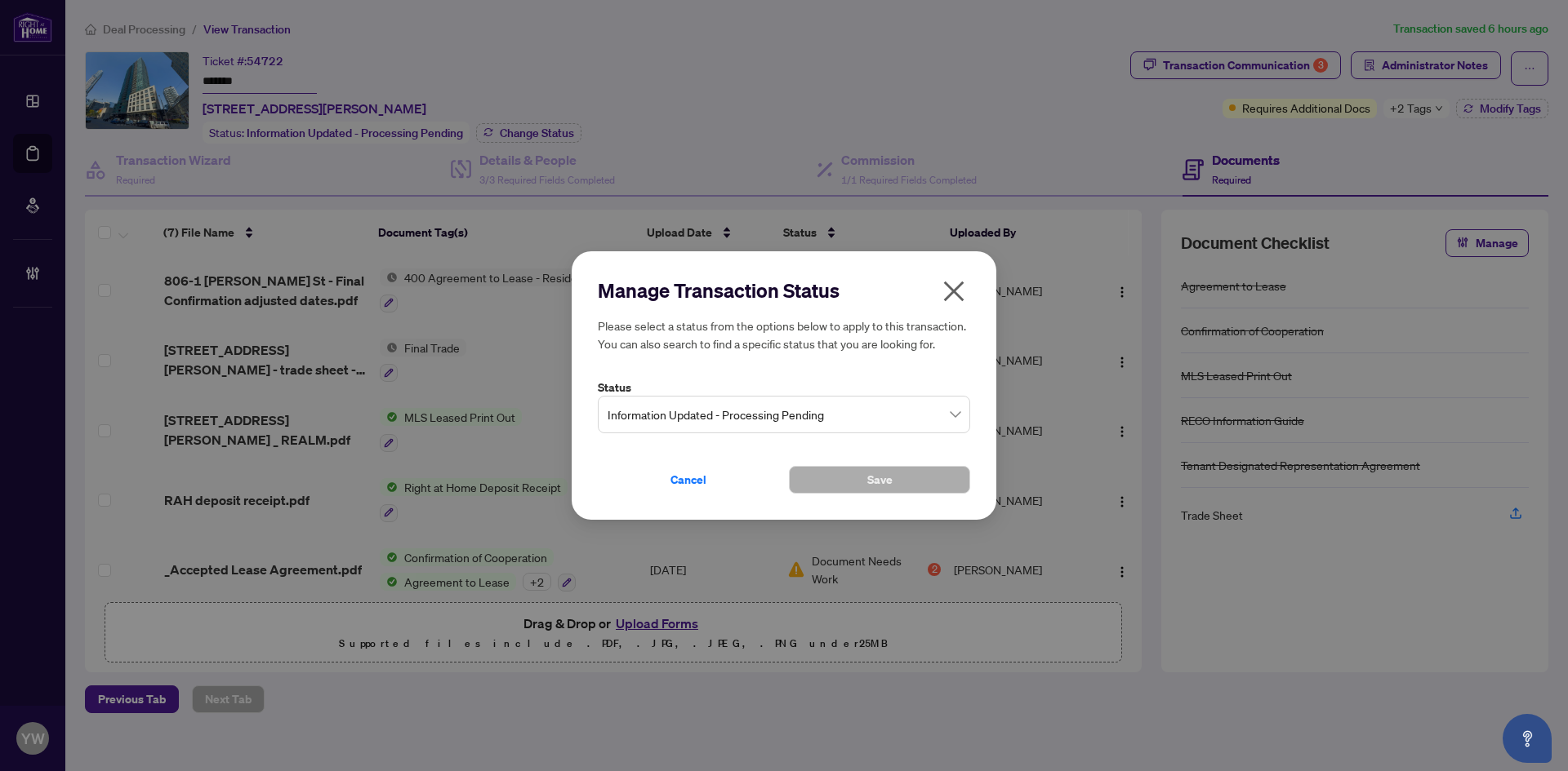
click at [749, 410] on span "Information Updated - Processing Pending" at bounding box center [783, 415] width 352 height 31
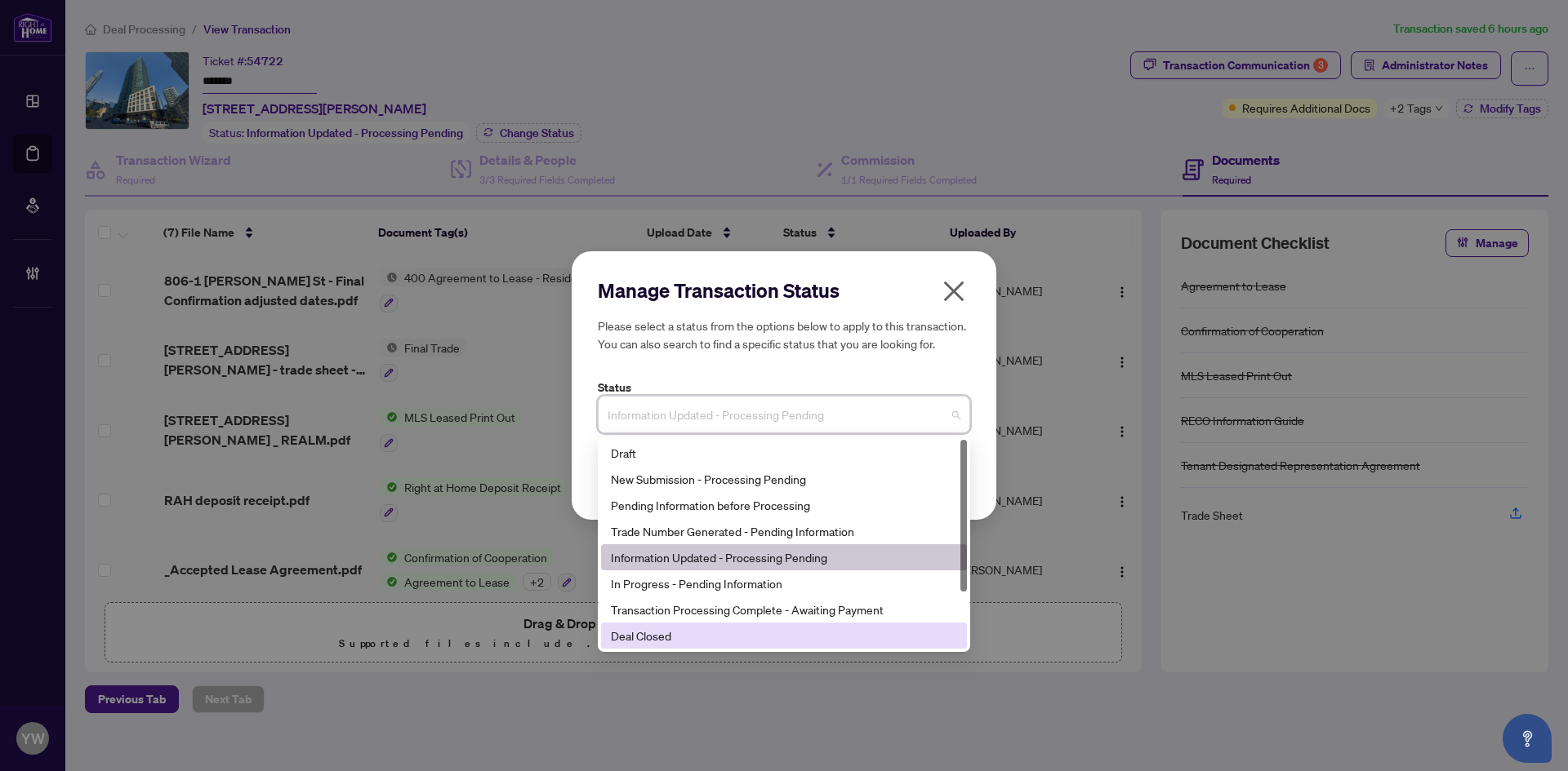
click at [681, 636] on div "Deal Closed" at bounding box center [784, 636] width 347 height 18
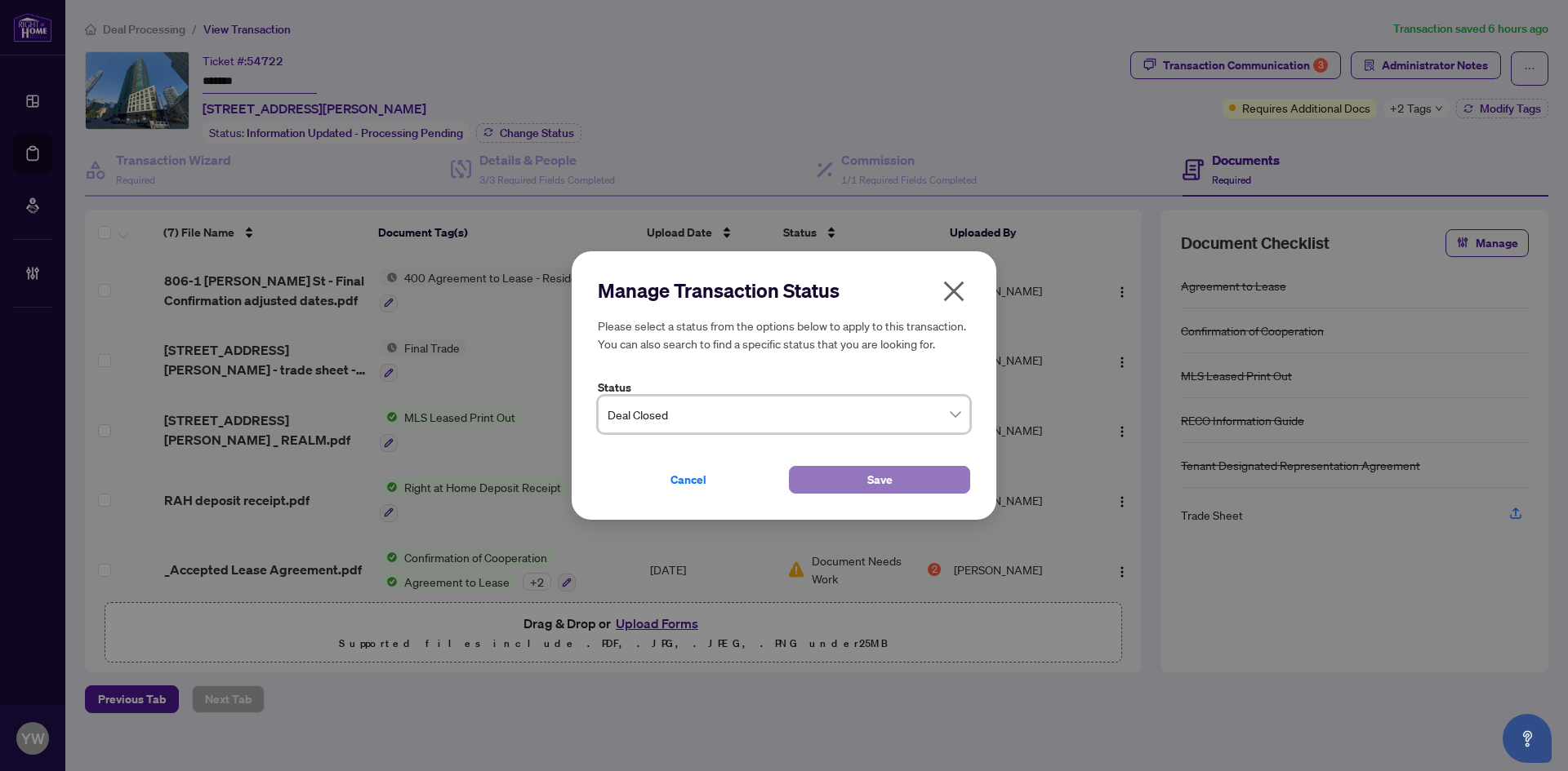
click at [868, 468] on span "Save" at bounding box center [880, 480] width 25 height 26
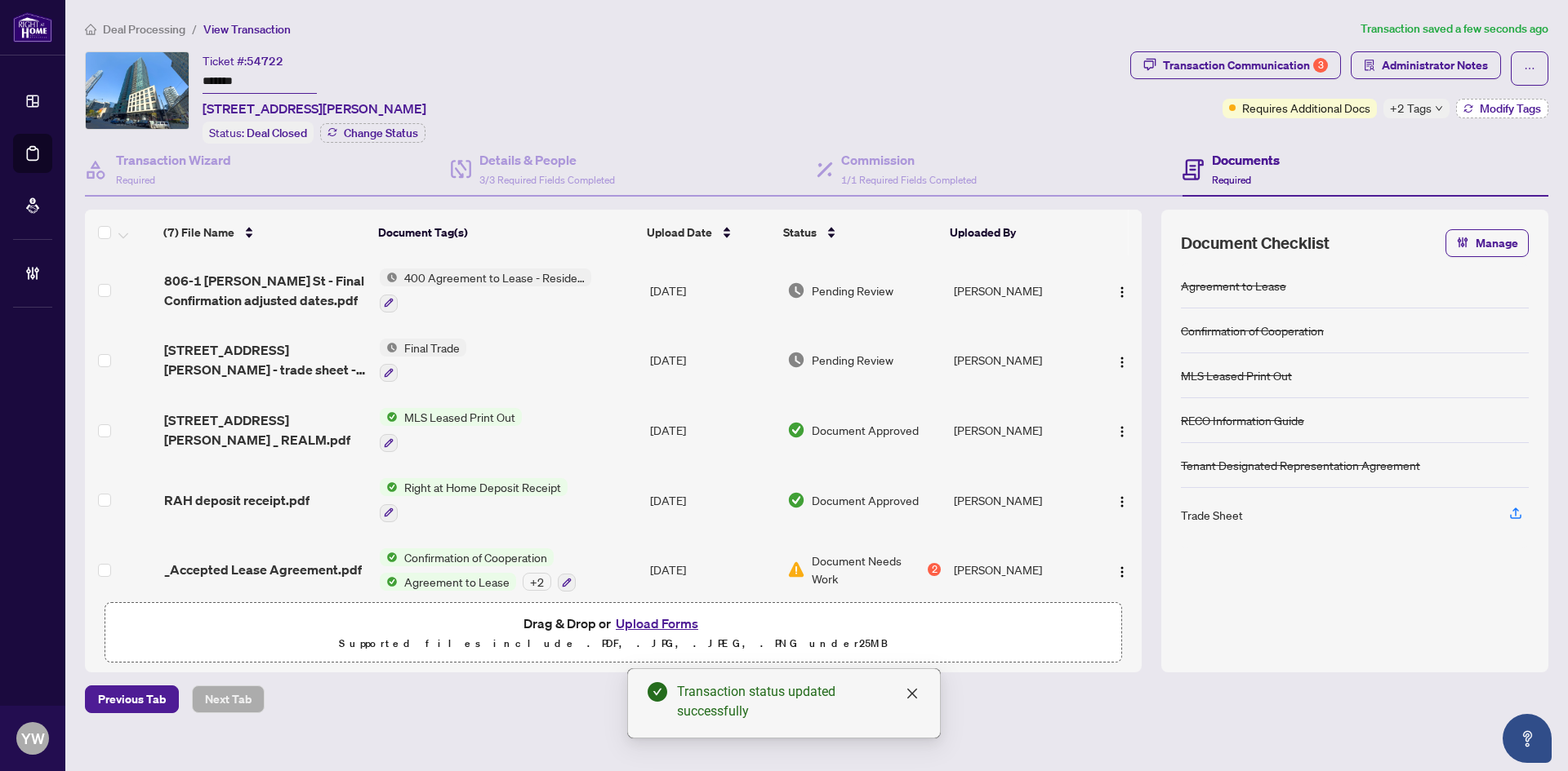
click at [1489, 110] on span "Modify Tags" at bounding box center [1510, 109] width 61 height 12
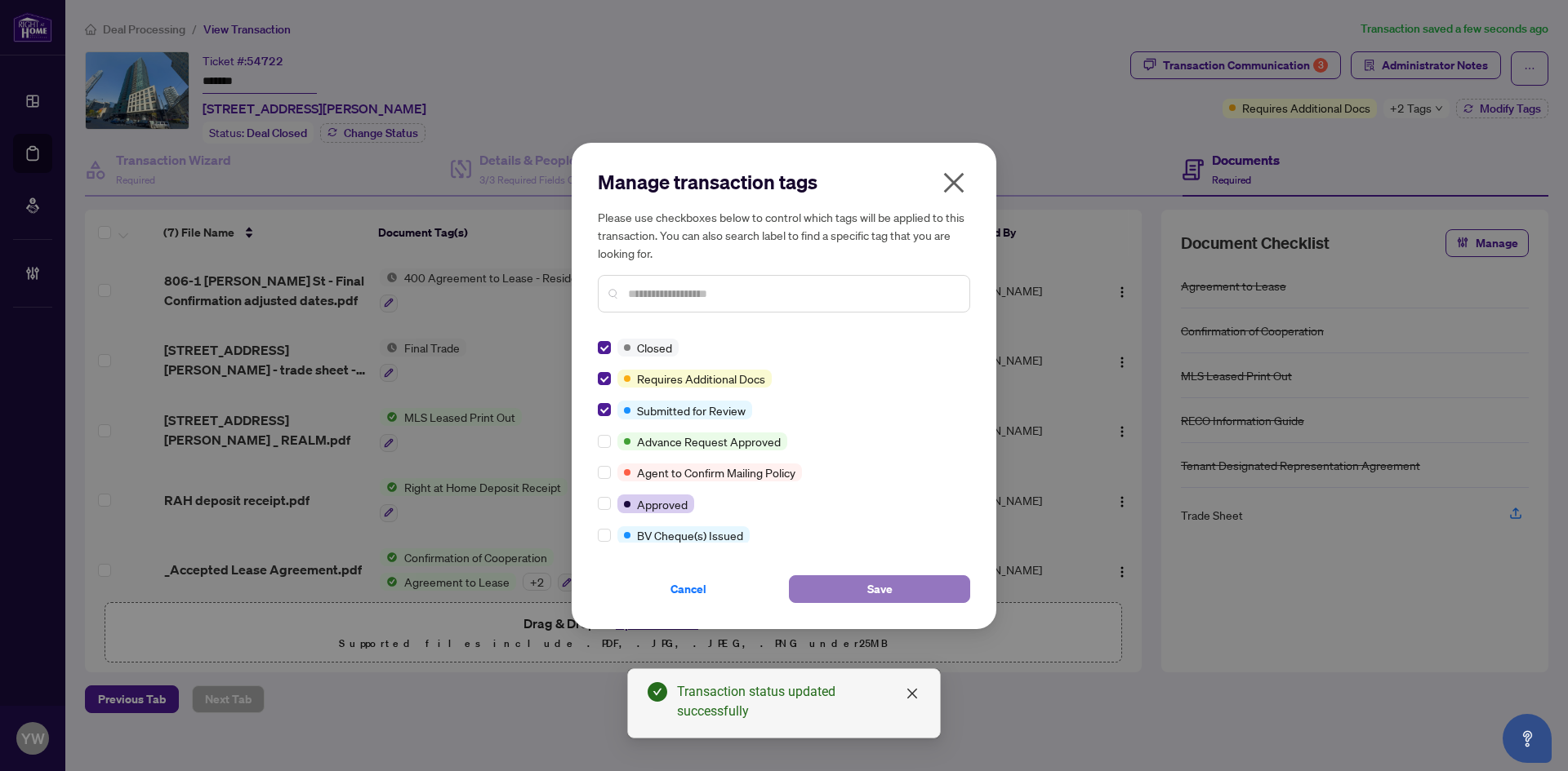
click at [831, 580] on button "Save" at bounding box center [880, 589] width 182 height 28
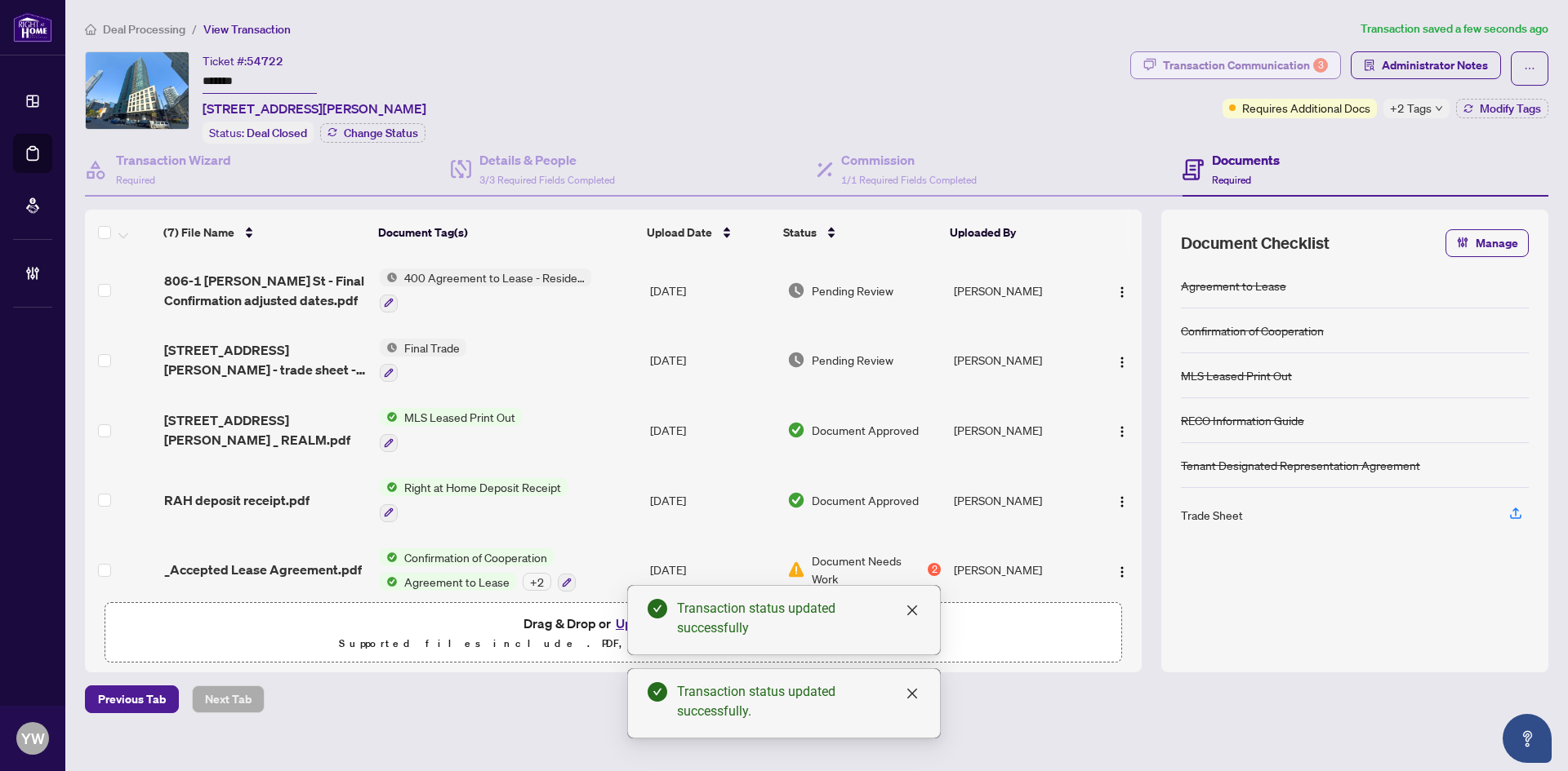
click at [1273, 71] on div "Transaction Communication 3" at bounding box center [1246, 65] width 165 height 26
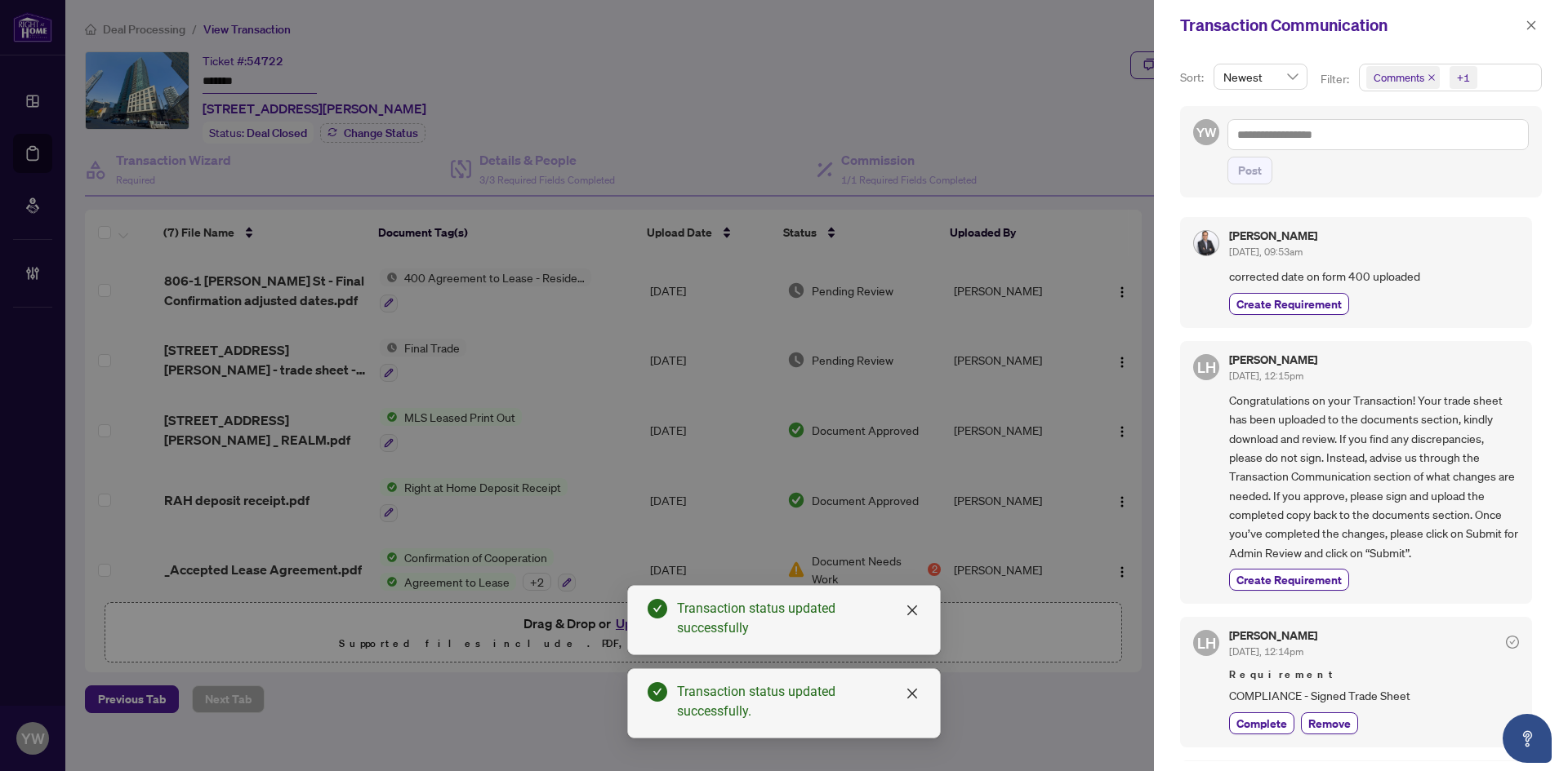
click at [1429, 73] on icon "close" at bounding box center [1432, 77] width 8 height 8
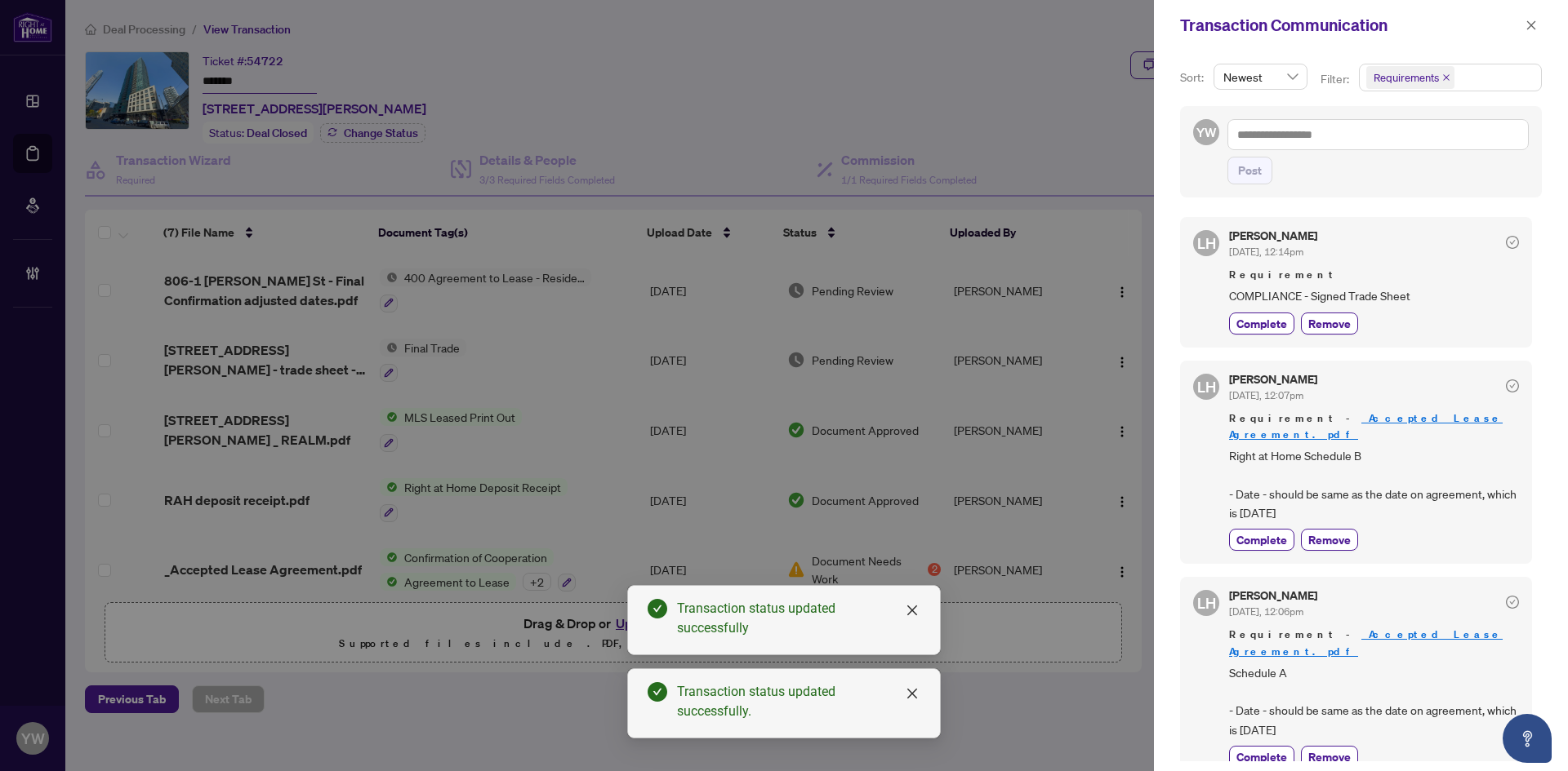
scroll to position [3, 0]
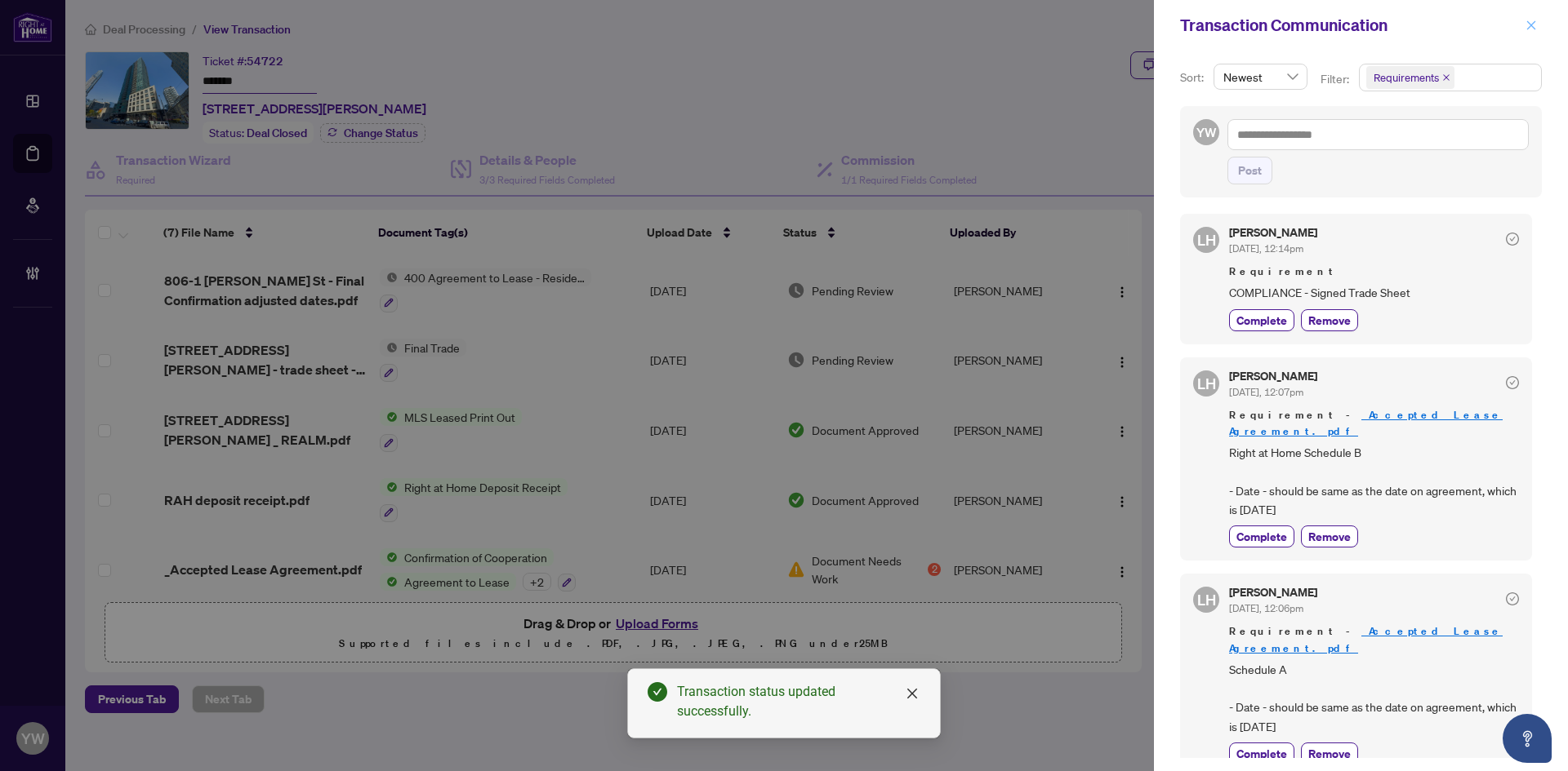
click at [1529, 30] on icon "close" at bounding box center [1531, 25] width 12 height 12
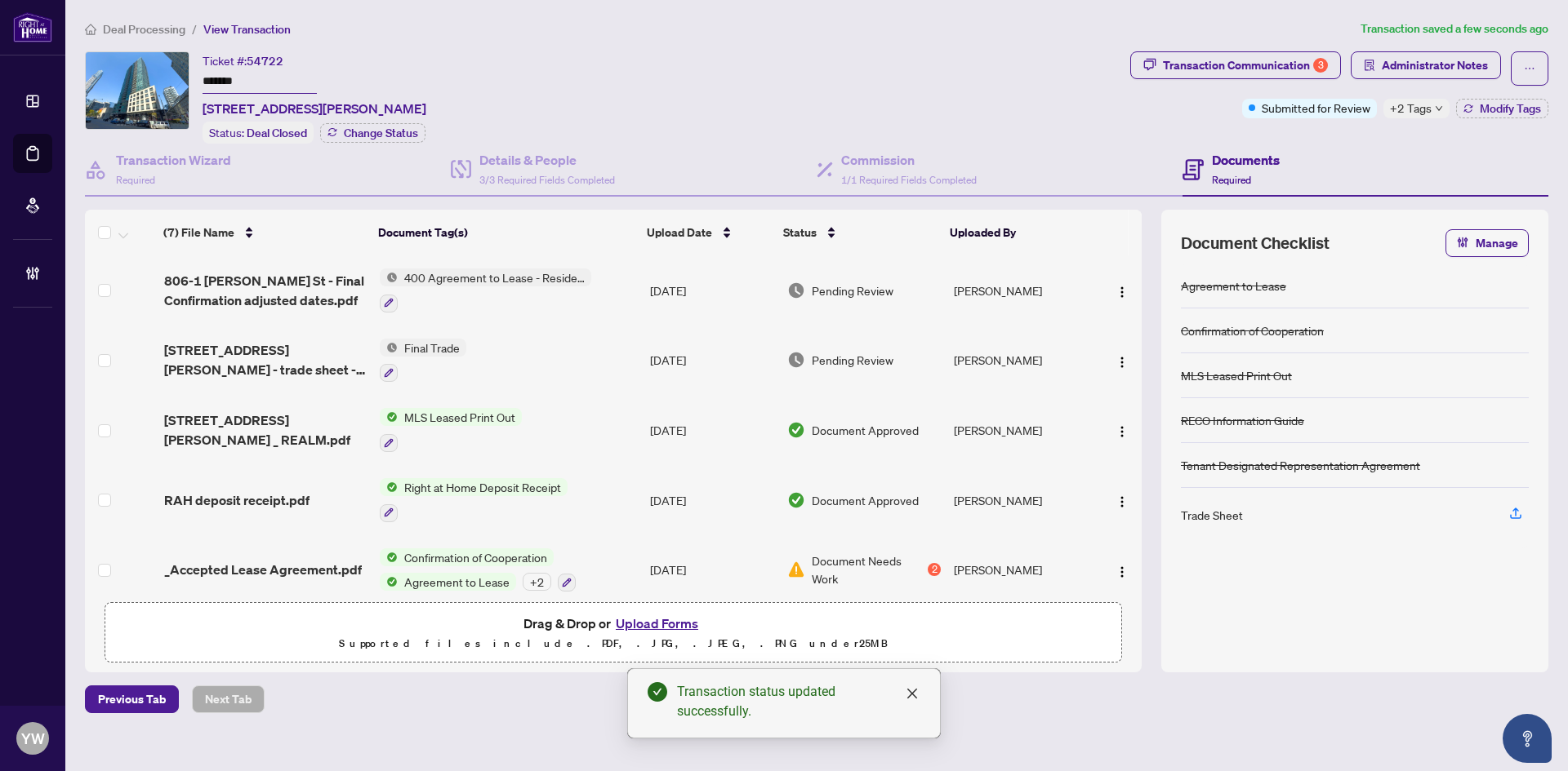
click at [236, 364] on span "1 Scott St 806 - trade sheet - Conrad to review.pdf" at bounding box center [266, 360] width 203 height 40
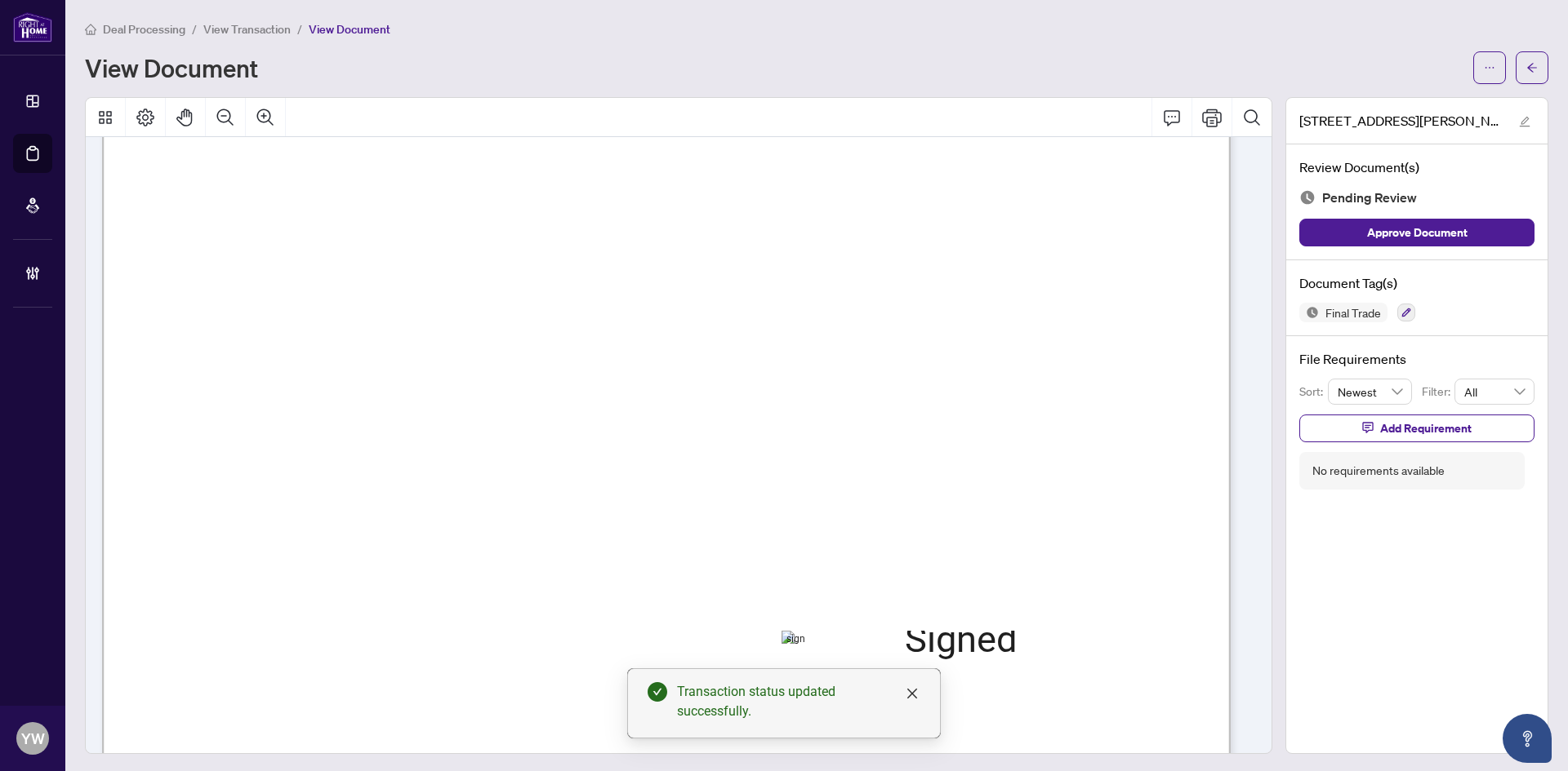
scroll to position [490, 0]
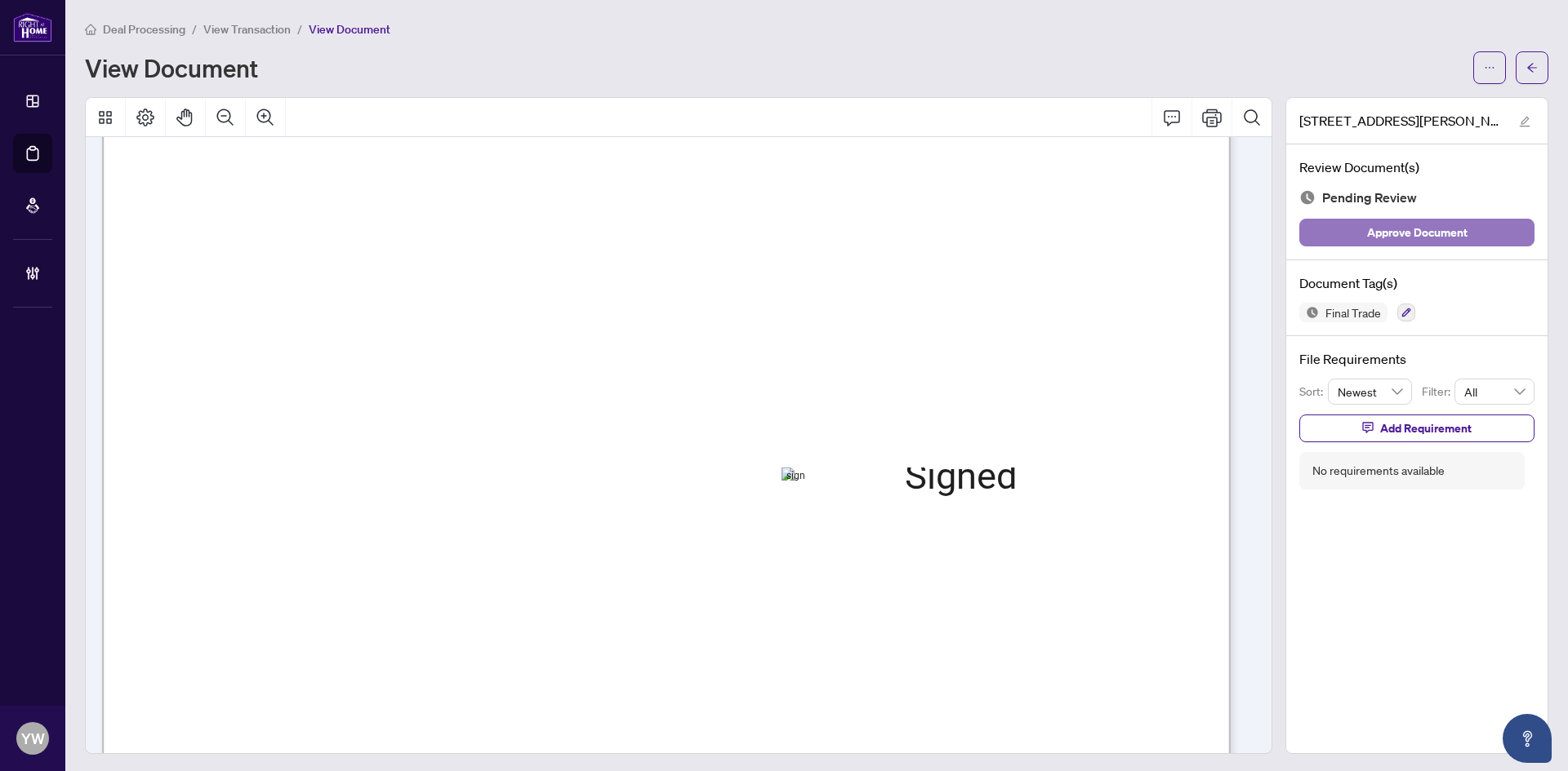
click at [1453, 220] on span "Approve Document" at bounding box center [1417, 233] width 100 height 26
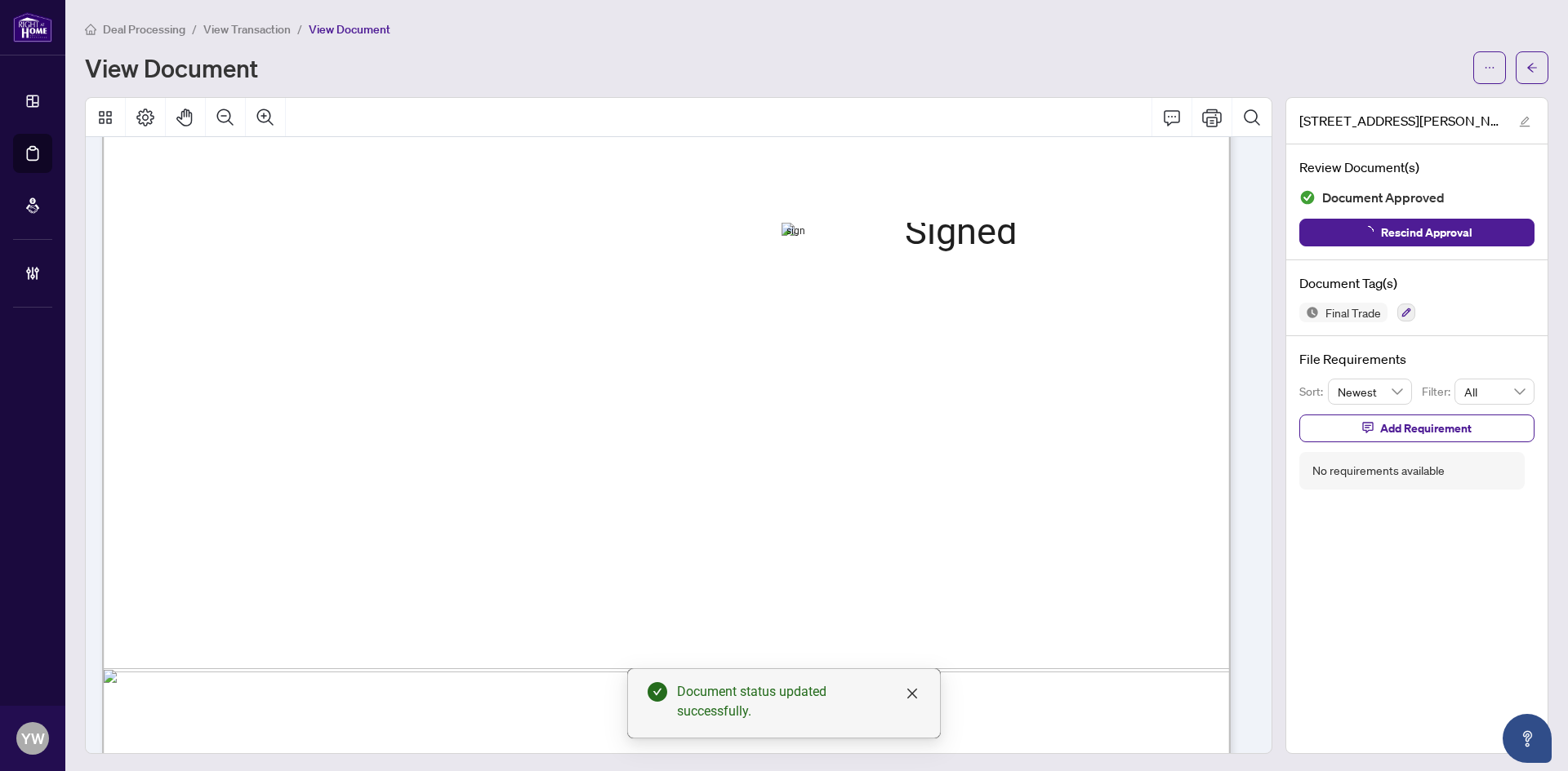
scroll to position [876, 0]
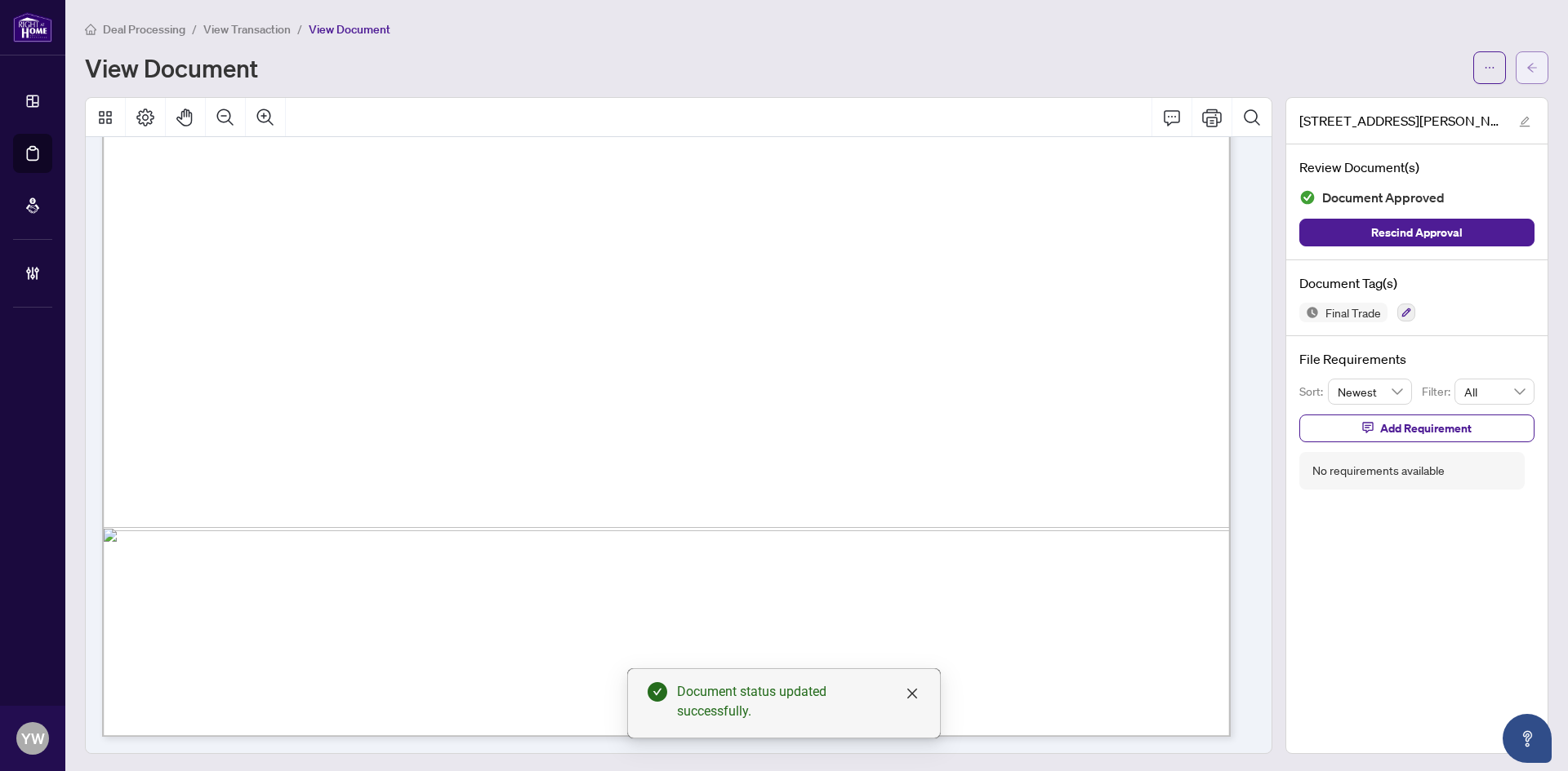
click at [1526, 66] on icon "arrow-left" at bounding box center [1532, 68] width 12 height 12
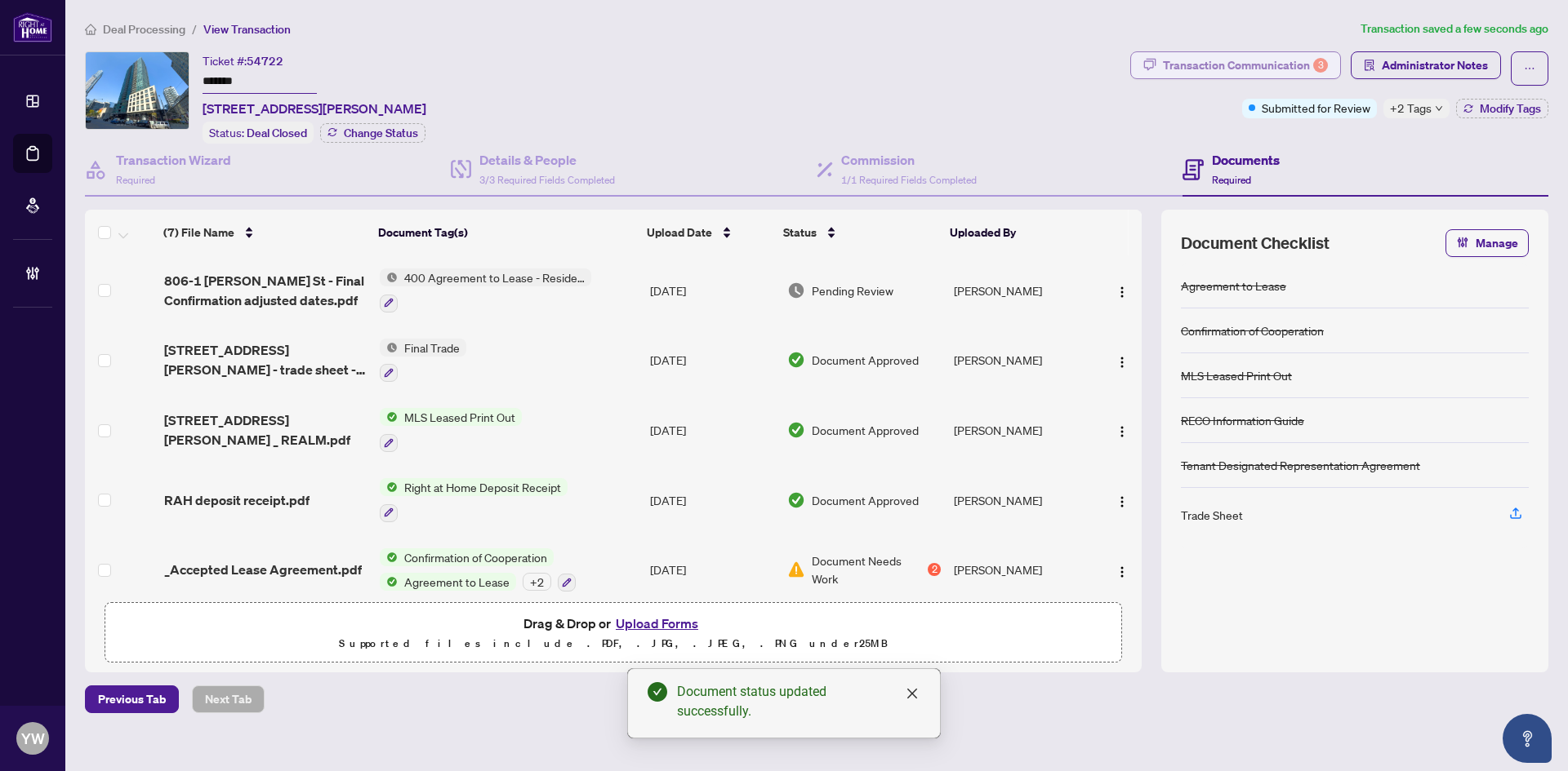
click at [1246, 59] on div "Transaction Communication 3" at bounding box center [1246, 65] width 165 height 26
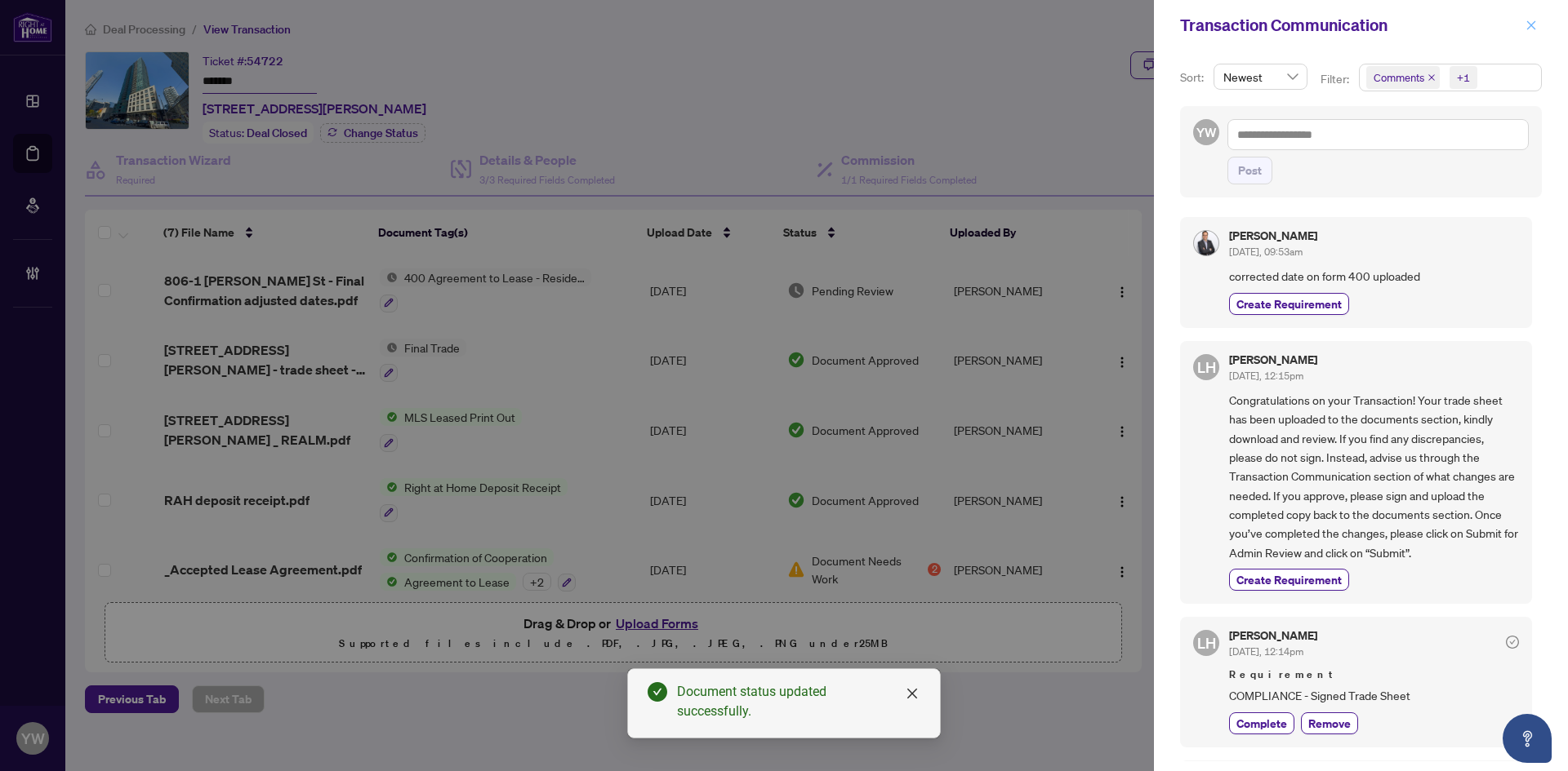
click at [1533, 24] on icon "close" at bounding box center [1531, 24] width 9 height 9
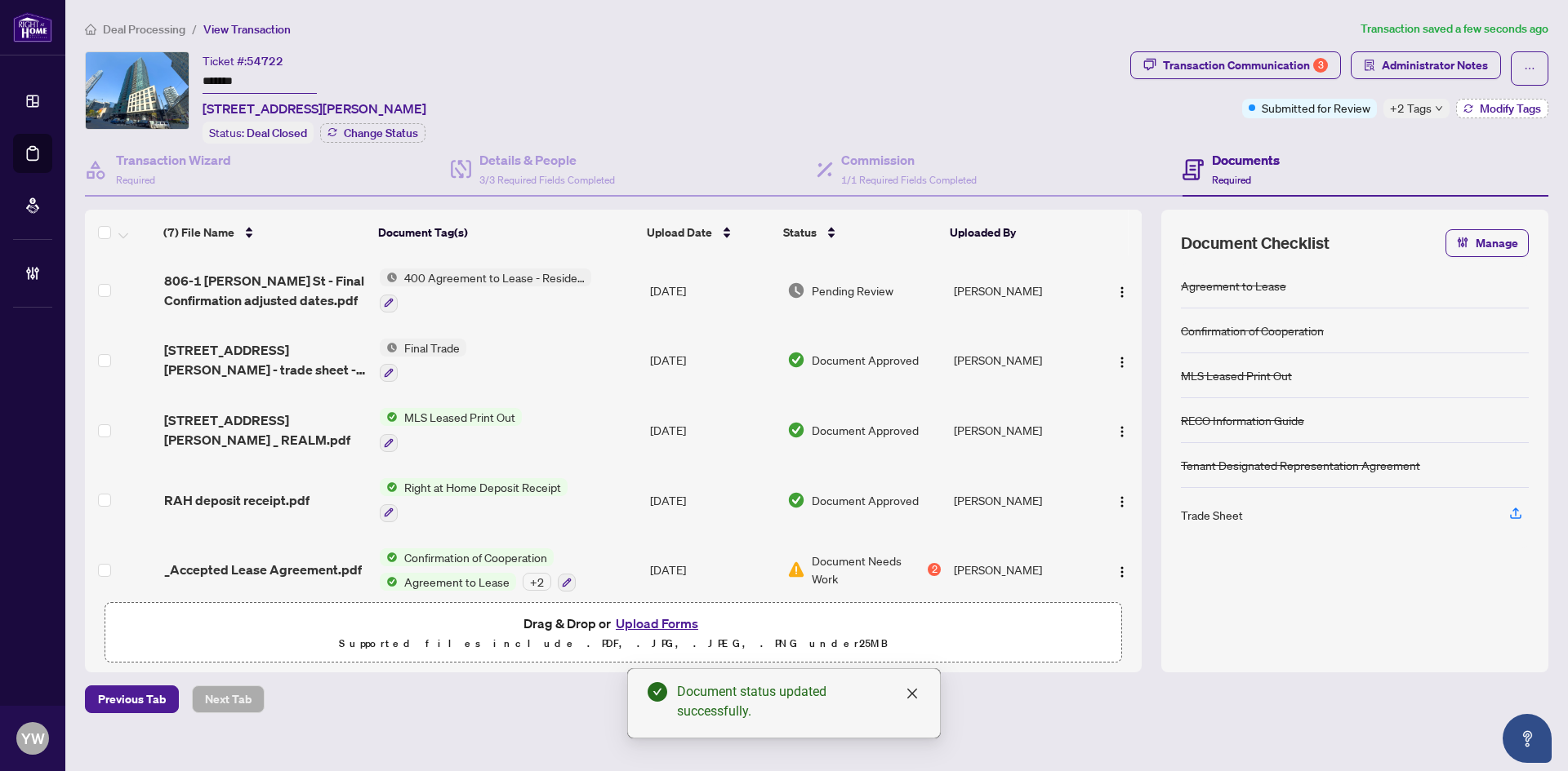
click at [1501, 103] on span "Modify Tags" at bounding box center [1510, 109] width 61 height 12
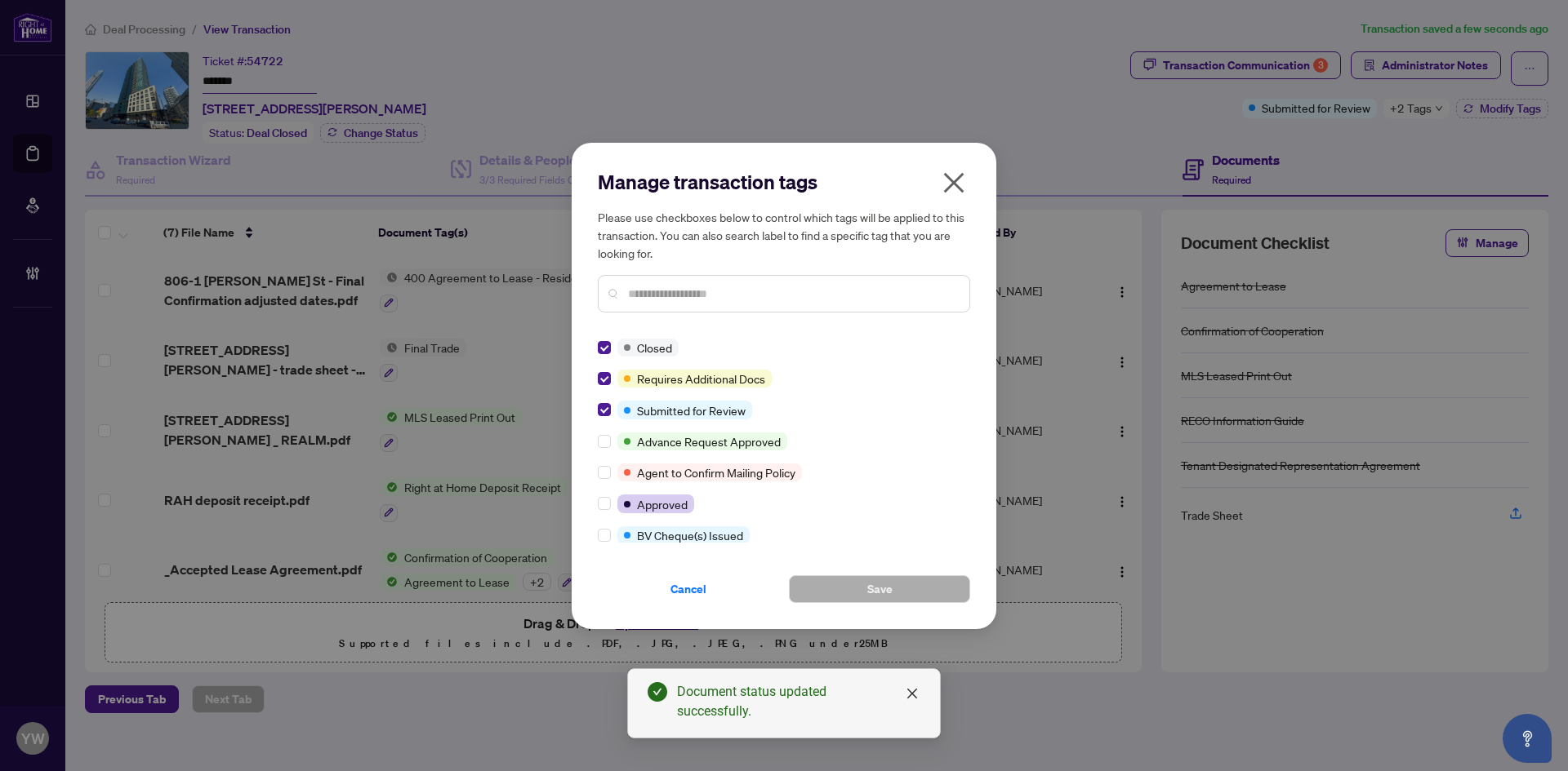
click at [696, 289] on input "text" at bounding box center [792, 293] width 328 height 18
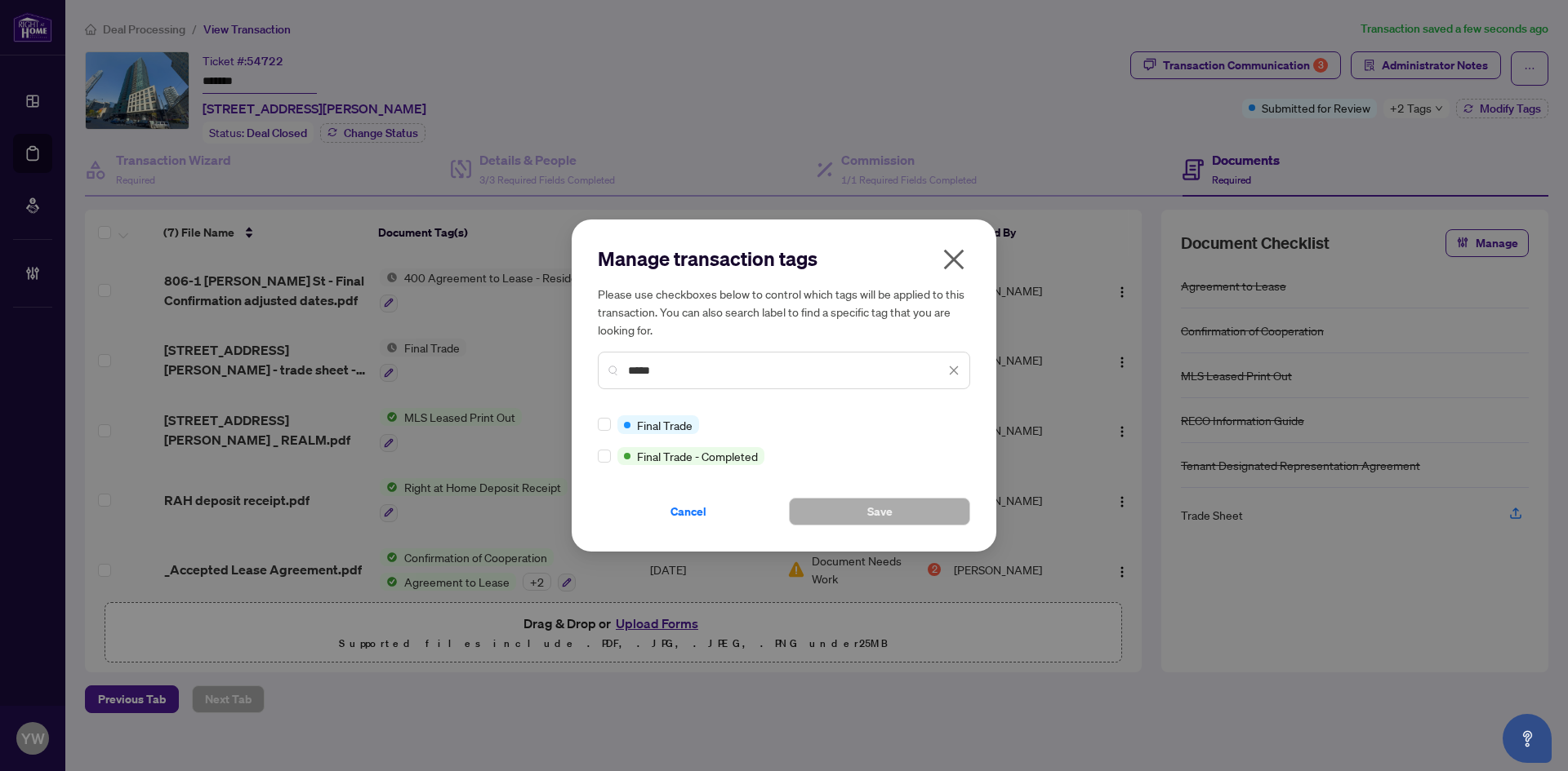
type input "*****"
click at [882, 493] on div "Cancel Save" at bounding box center [784, 502] width 373 height 47
click at [909, 517] on button "Save" at bounding box center [880, 511] width 182 height 28
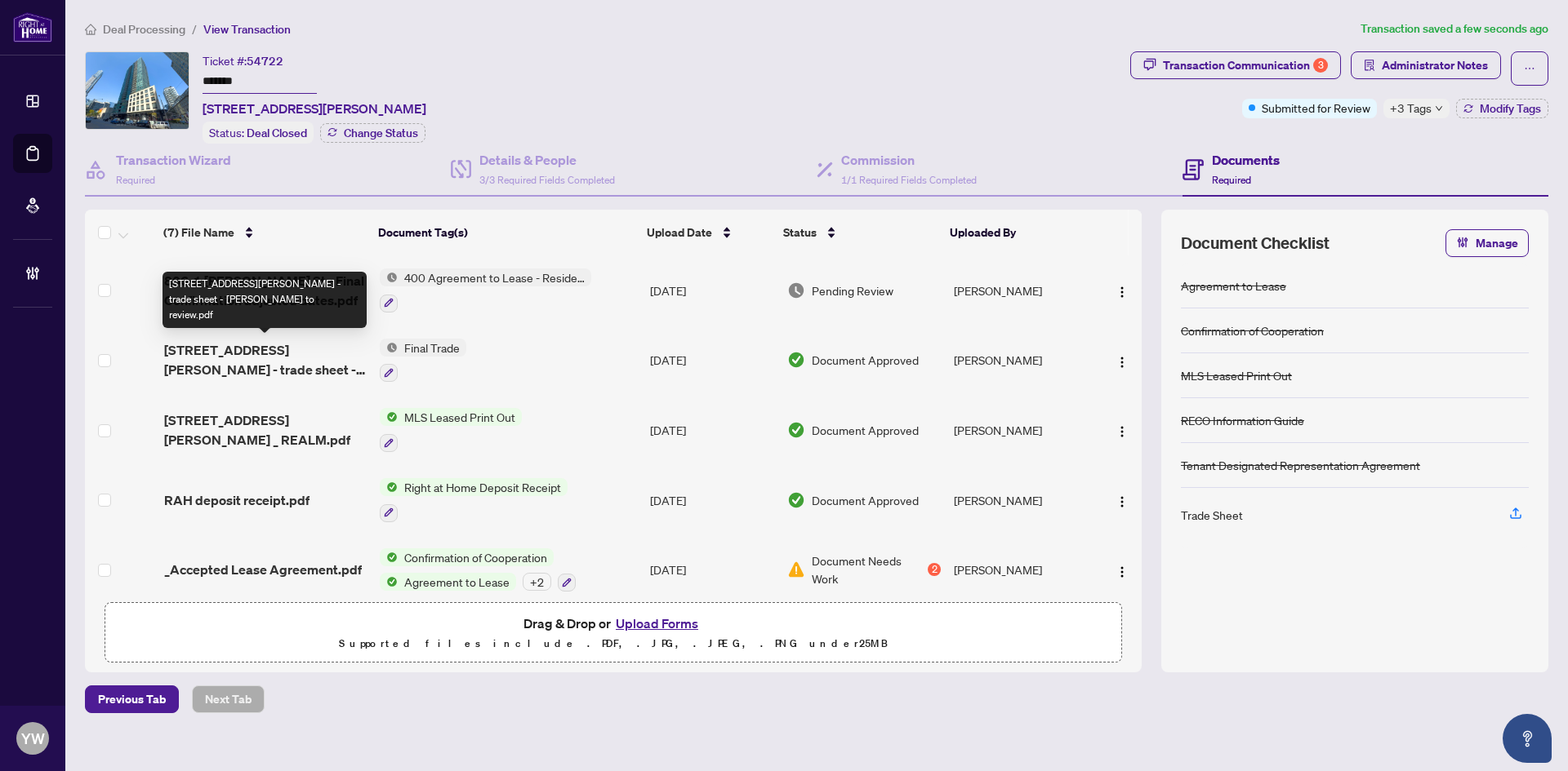
click at [294, 356] on span "1 Scott St 806 - trade sheet - Conrad to review.pdf" at bounding box center [266, 360] width 203 height 40
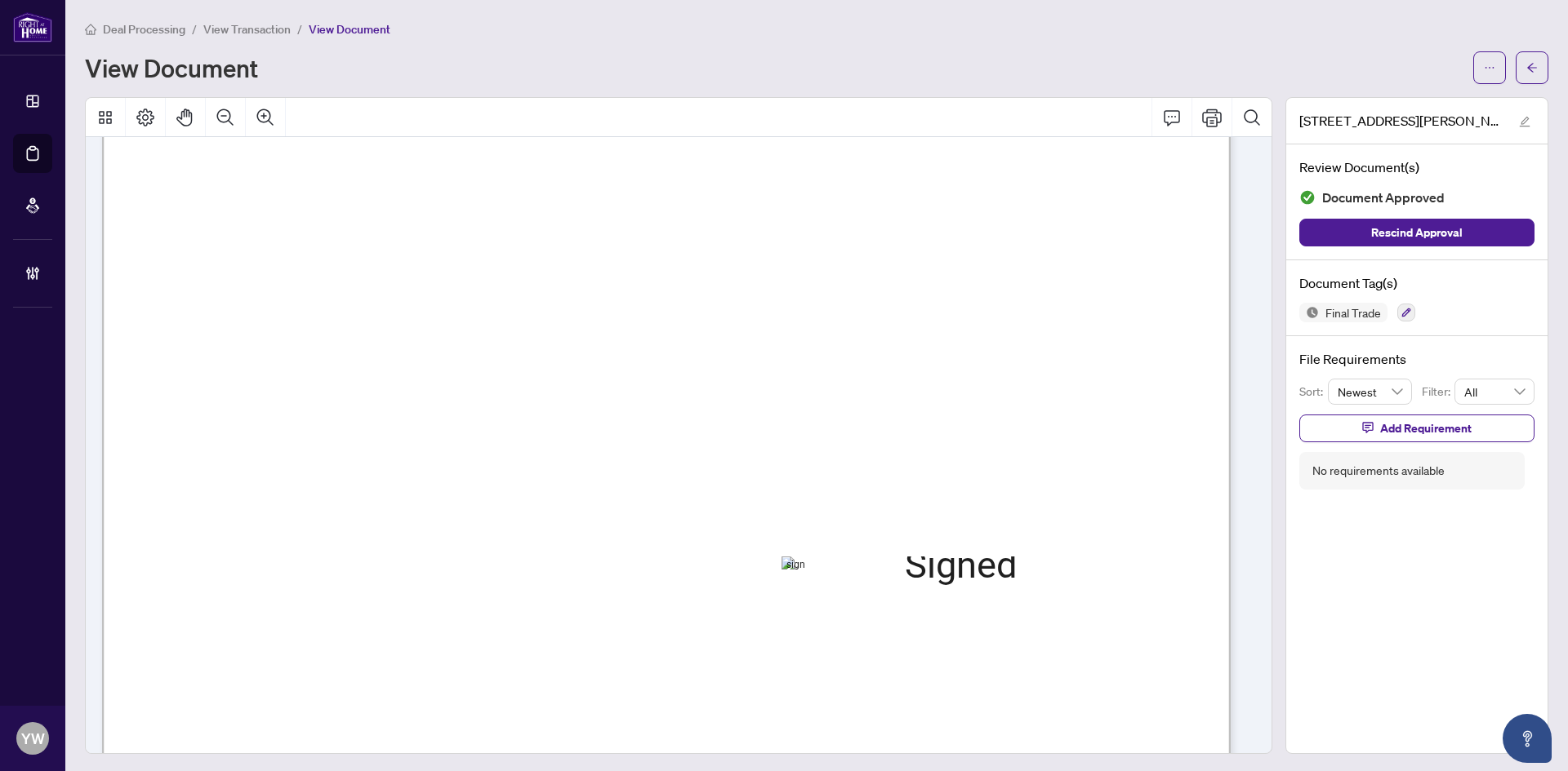
scroll to position [408, 0]
click at [1526, 57] on span "button" at bounding box center [1532, 68] width 12 height 26
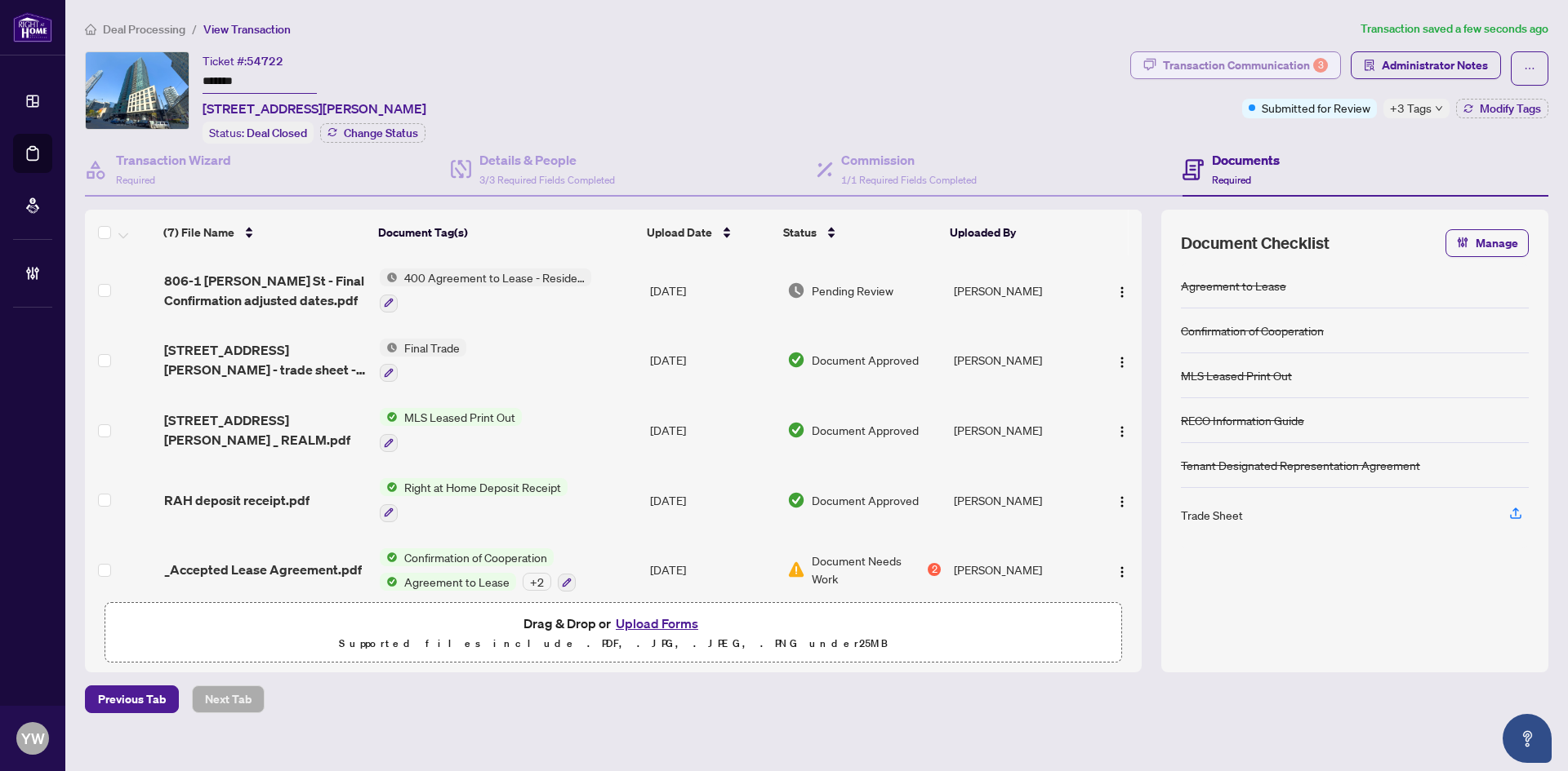
click at [1258, 56] on div "Transaction Communication 3" at bounding box center [1246, 65] width 165 height 26
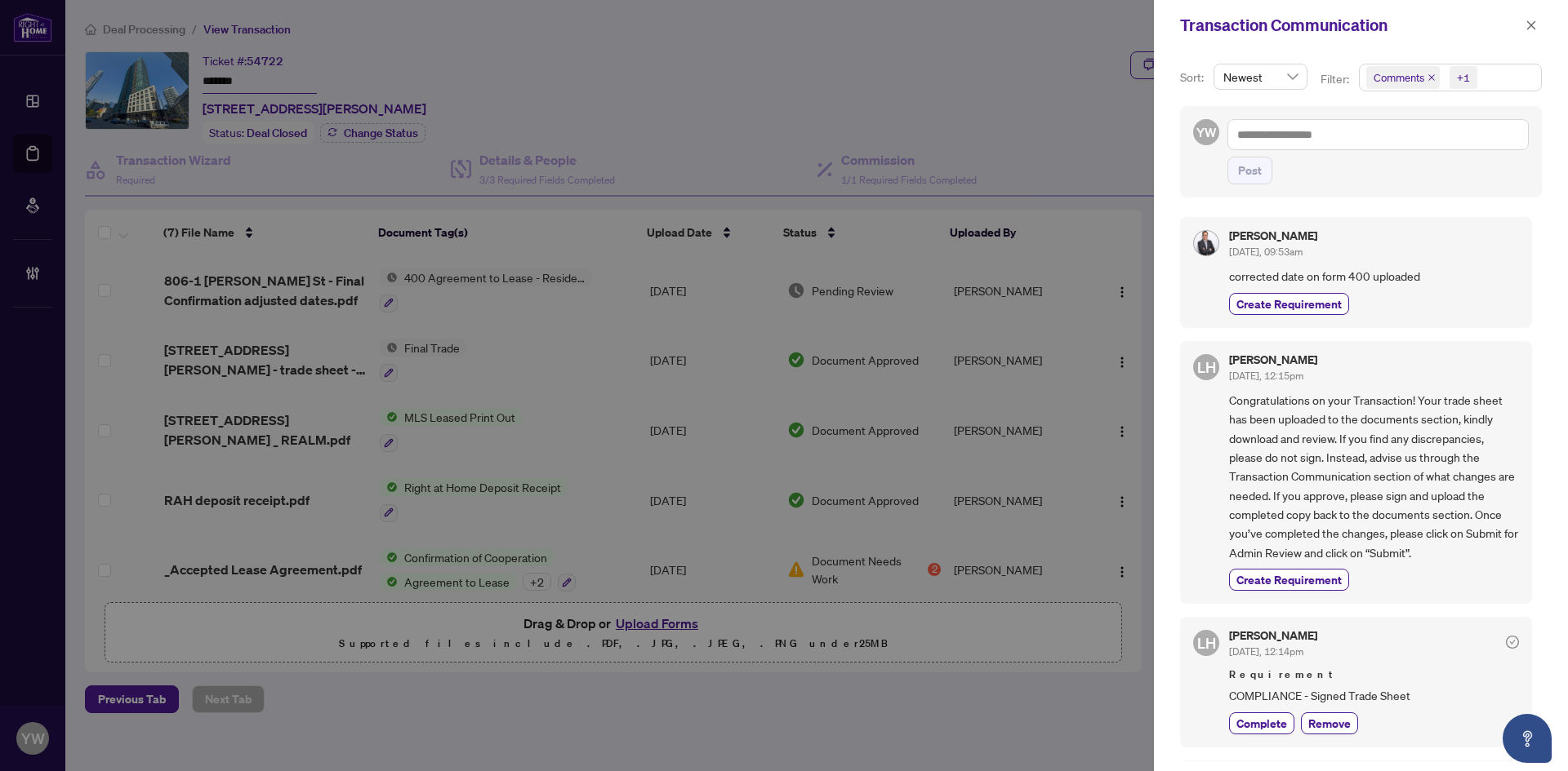
click at [1430, 77] on icon "close" at bounding box center [1432, 77] width 8 height 8
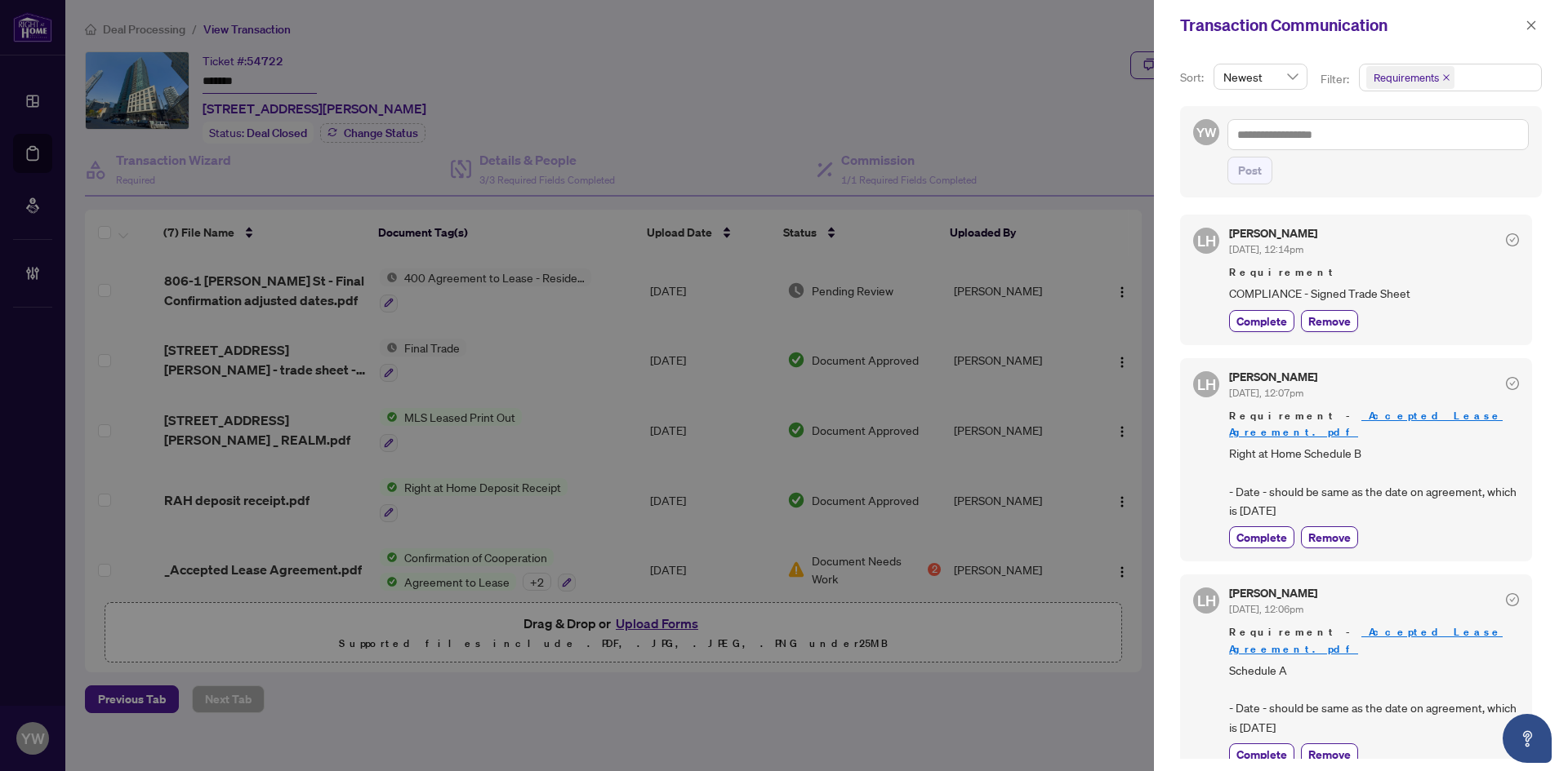
scroll to position [3, 0]
click at [1254, 319] on span "Complete" at bounding box center [1262, 320] width 50 height 17
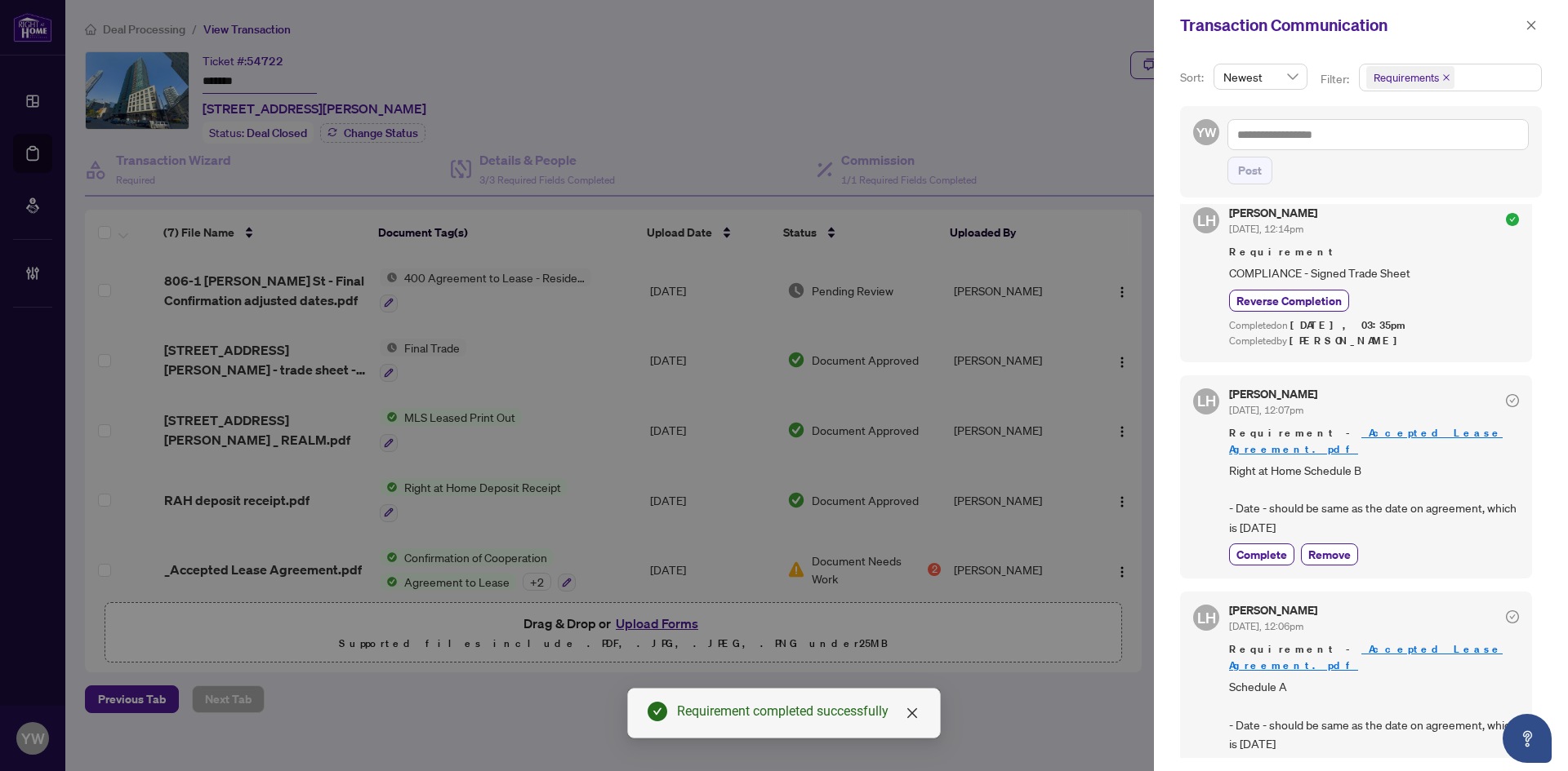
scroll to position [24, 0]
drag, startPoint x: 1534, startPoint y: 18, endPoint x: 1497, endPoint y: 18, distance: 37.0
click at [1534, 18] on span "button" at bounding box center [1531, 25] width 12 height 26
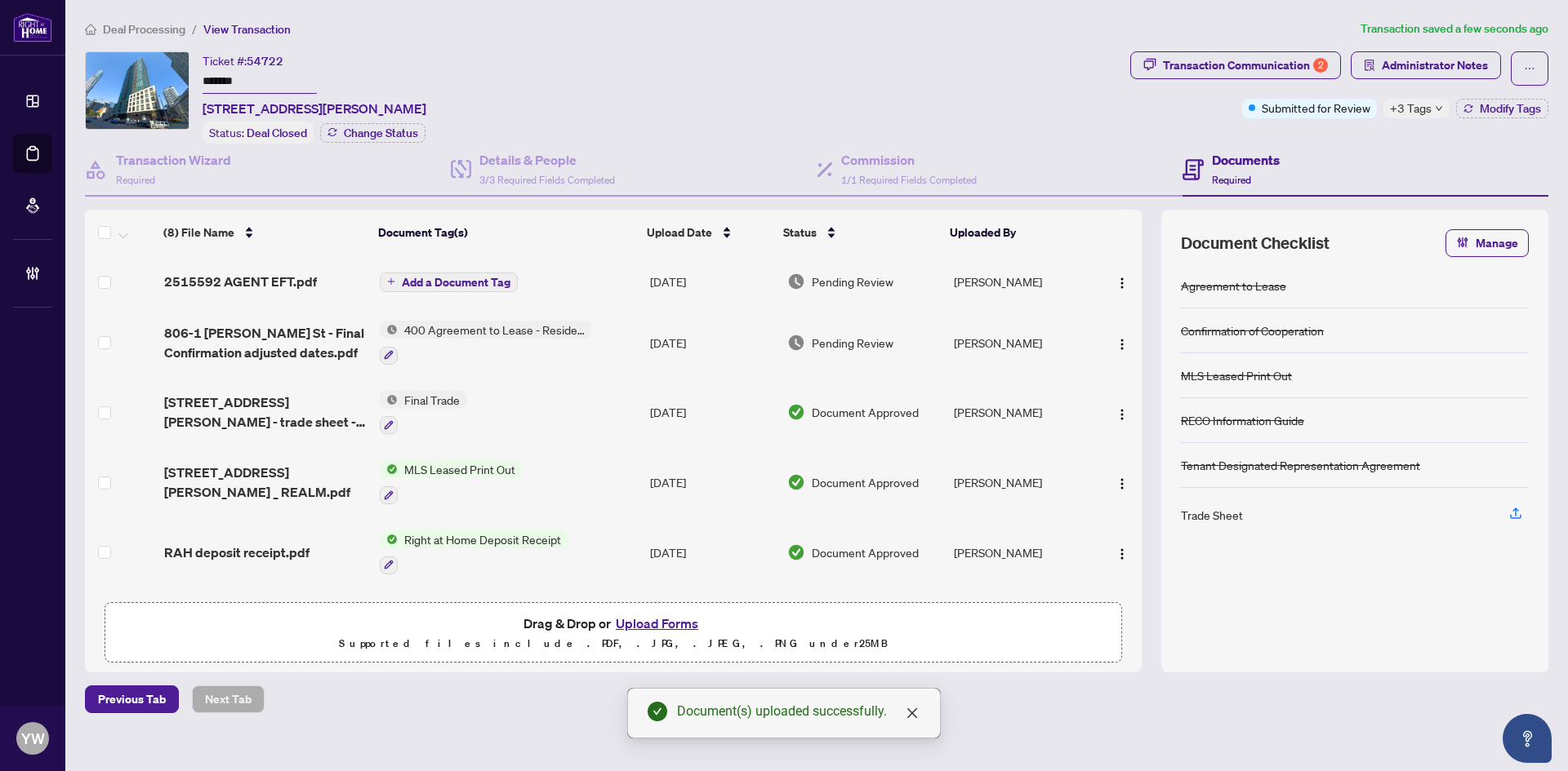
click at [490, 282] on span "Add a Document Tag" at bounding box center [456, 283] width 108 height 12
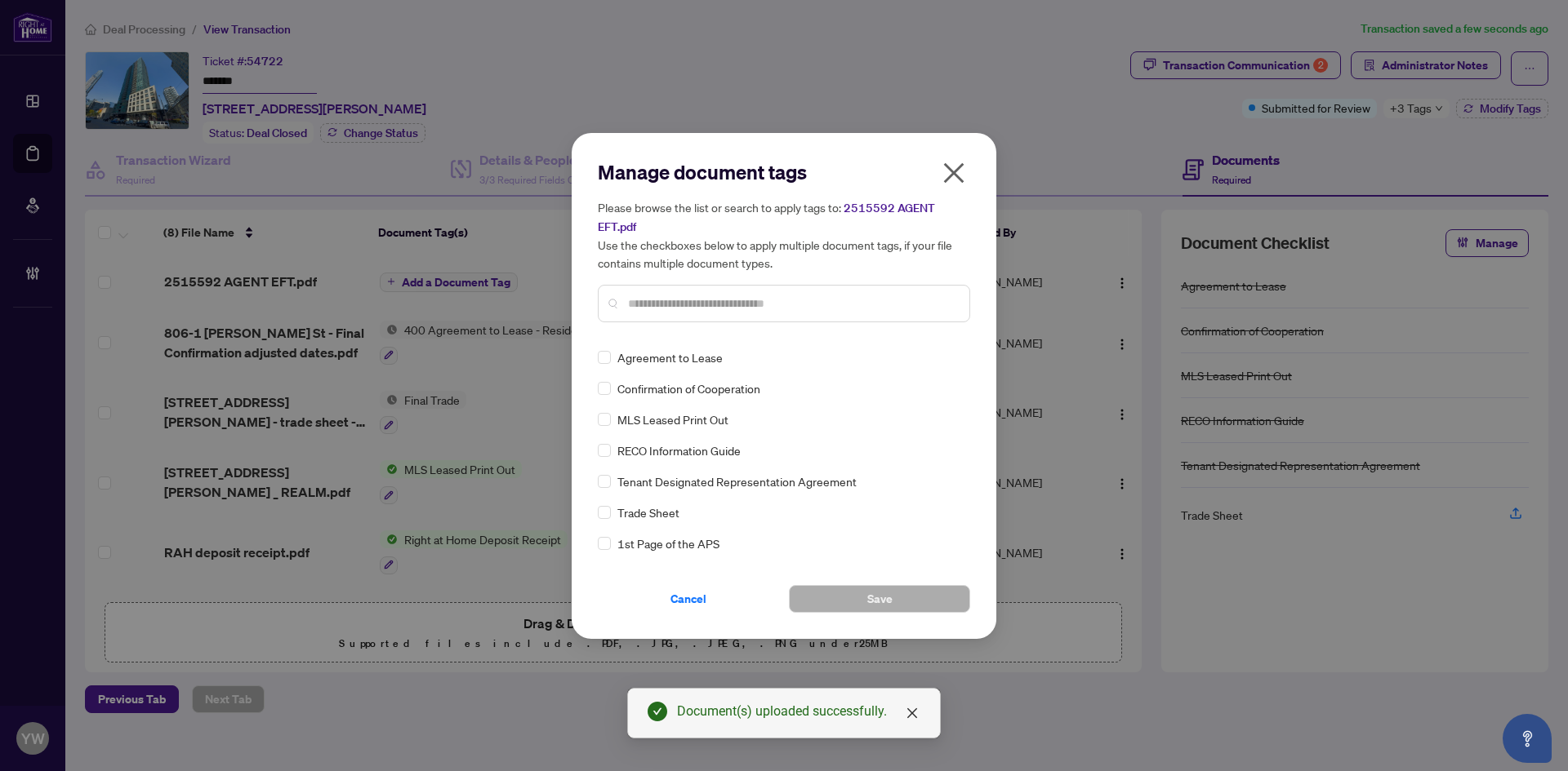
click at [697, 307] on input "text" at bounding box center [792, 303] width 328 height 18
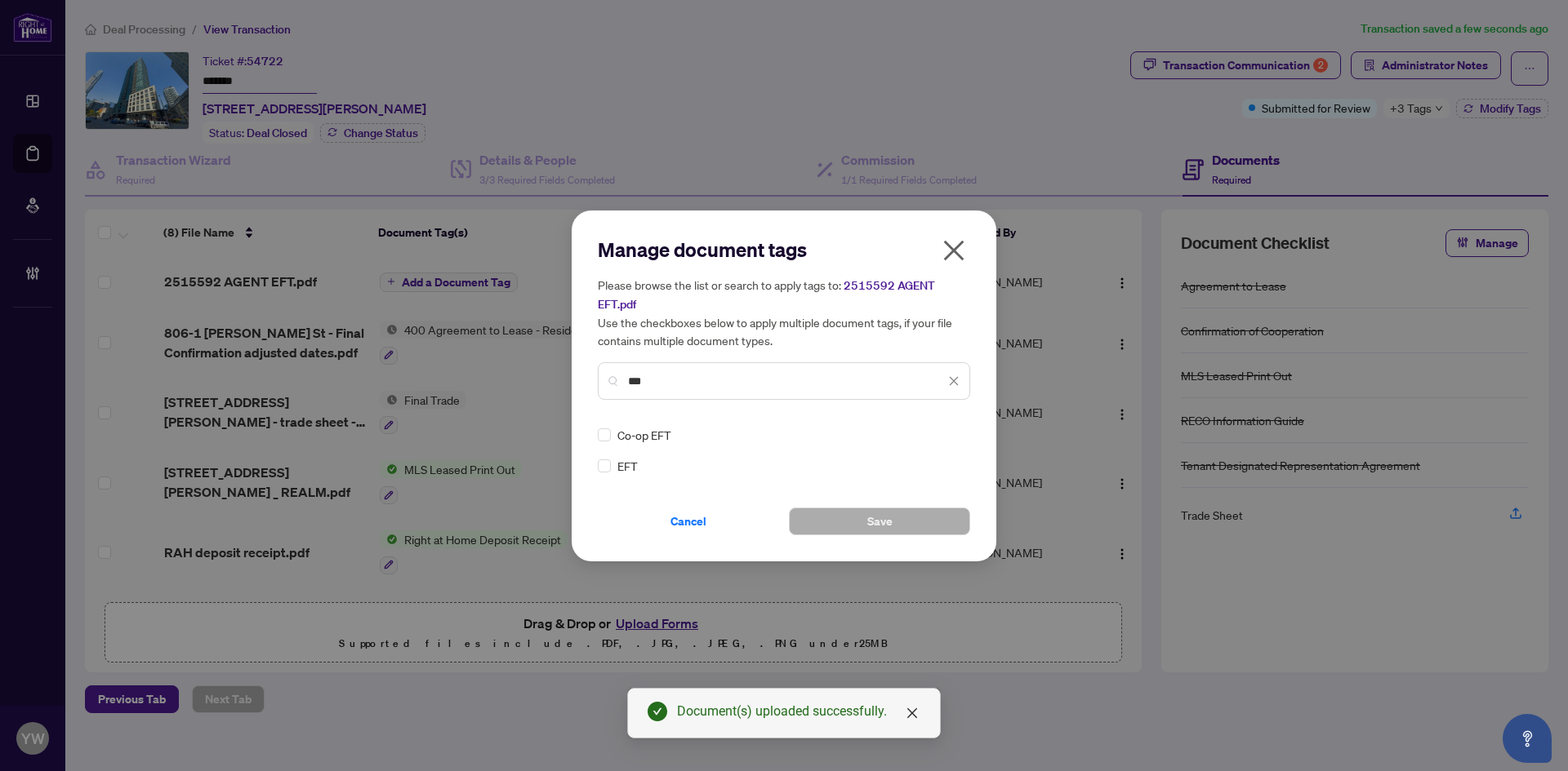
type input "***"
click at [958, 432] on icon at bounding box center [955, 434] width 10 height 6
click at [910, 517] on div "Approved" at bounding box center [895, 514] width 104 height 18
click at [931, 511] on button "Save" at bounding box center [880, 521] width 182 height 28
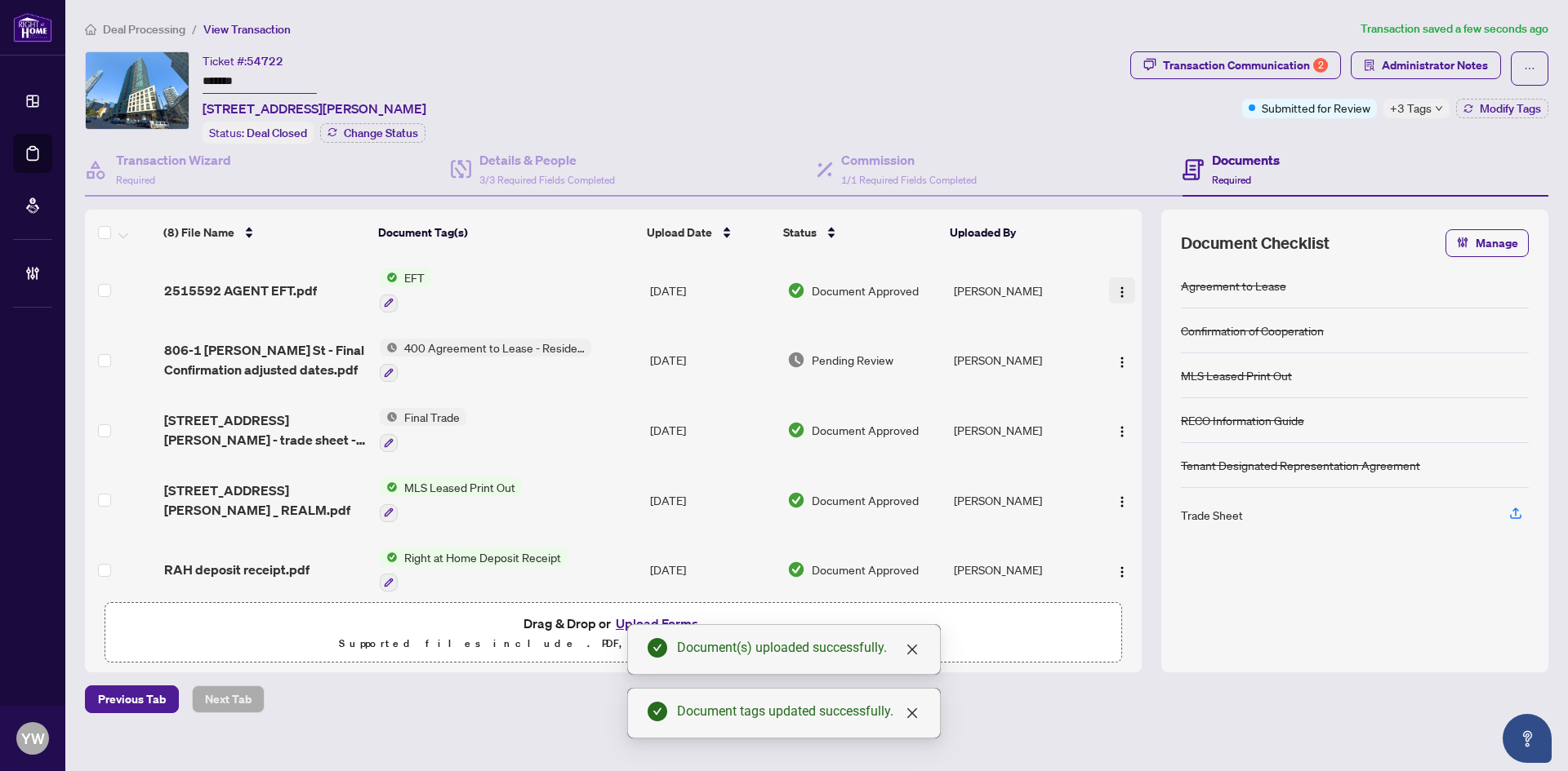
click at [1115, 294] on img "button" at bounding box center [1122, 292] width 14 height 14
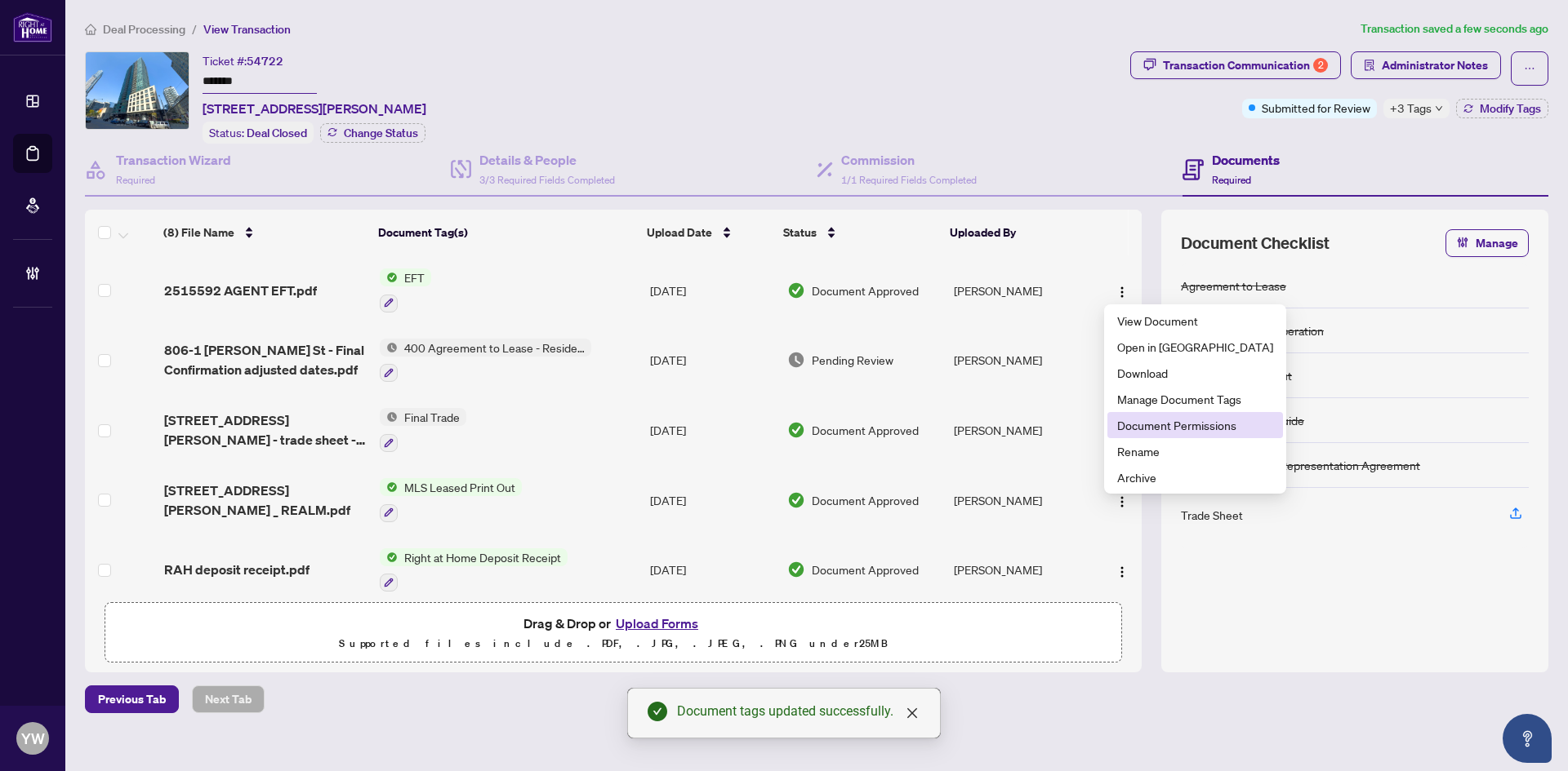
click at [1156, 427] on span "Document Permissions" at bounding box center [1195, 425] width 156 height 18
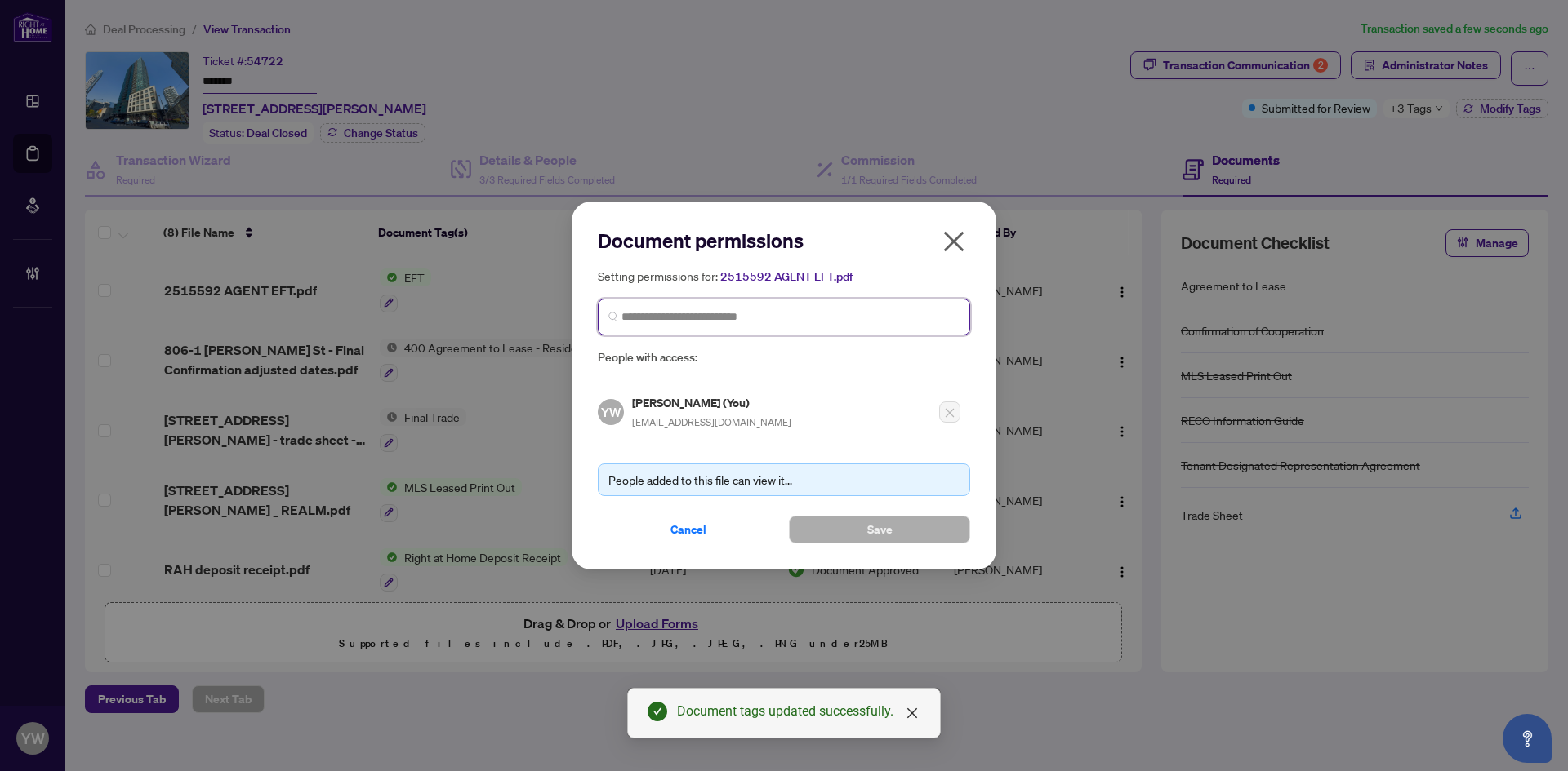
click at [755, 320] on input "search" at bounding box center [791, 317] width 338 height 17
click at [638, 323] on input "search" at bounding box center [791, 317] width 338 height 17
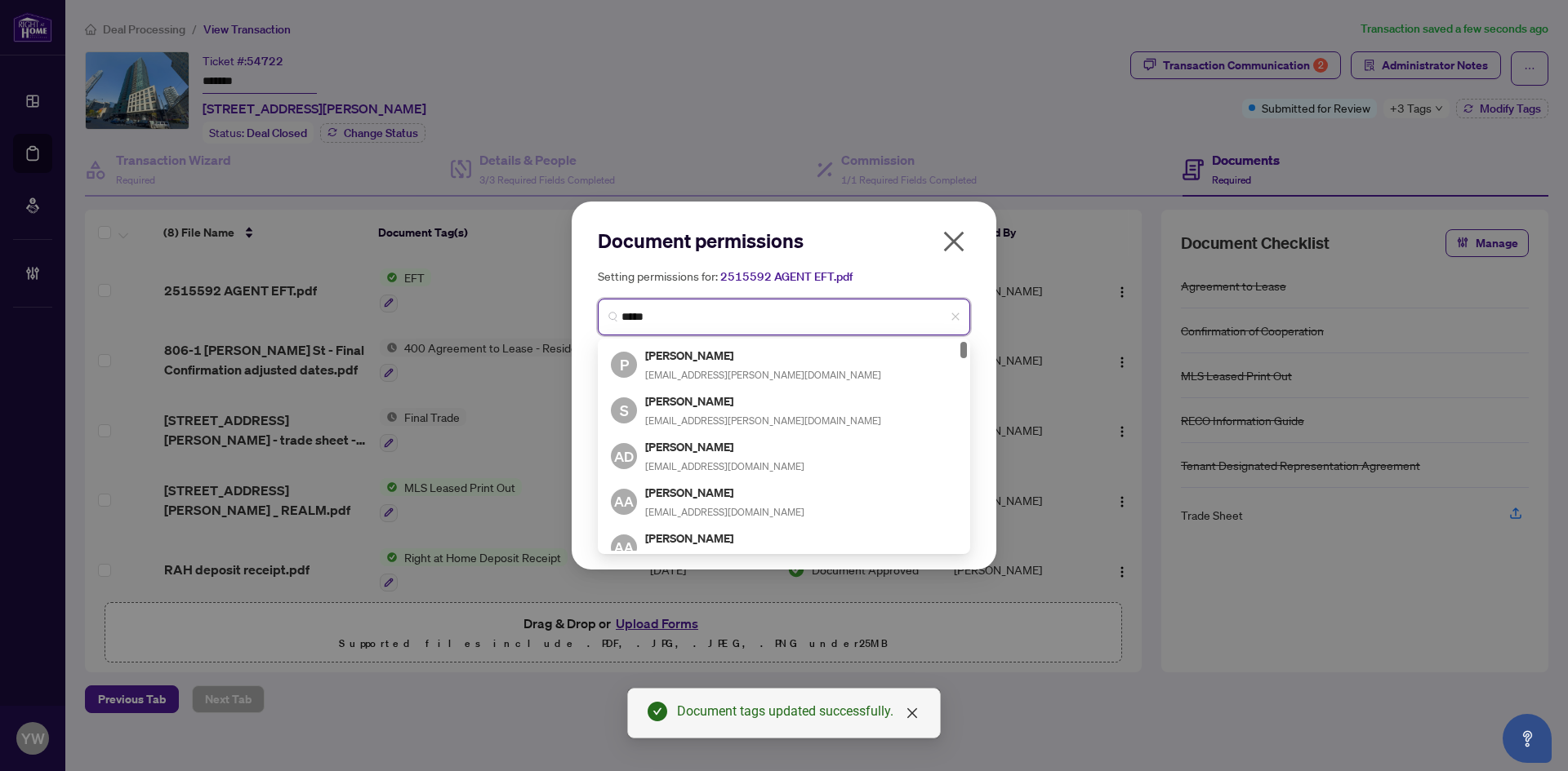
type input "******"
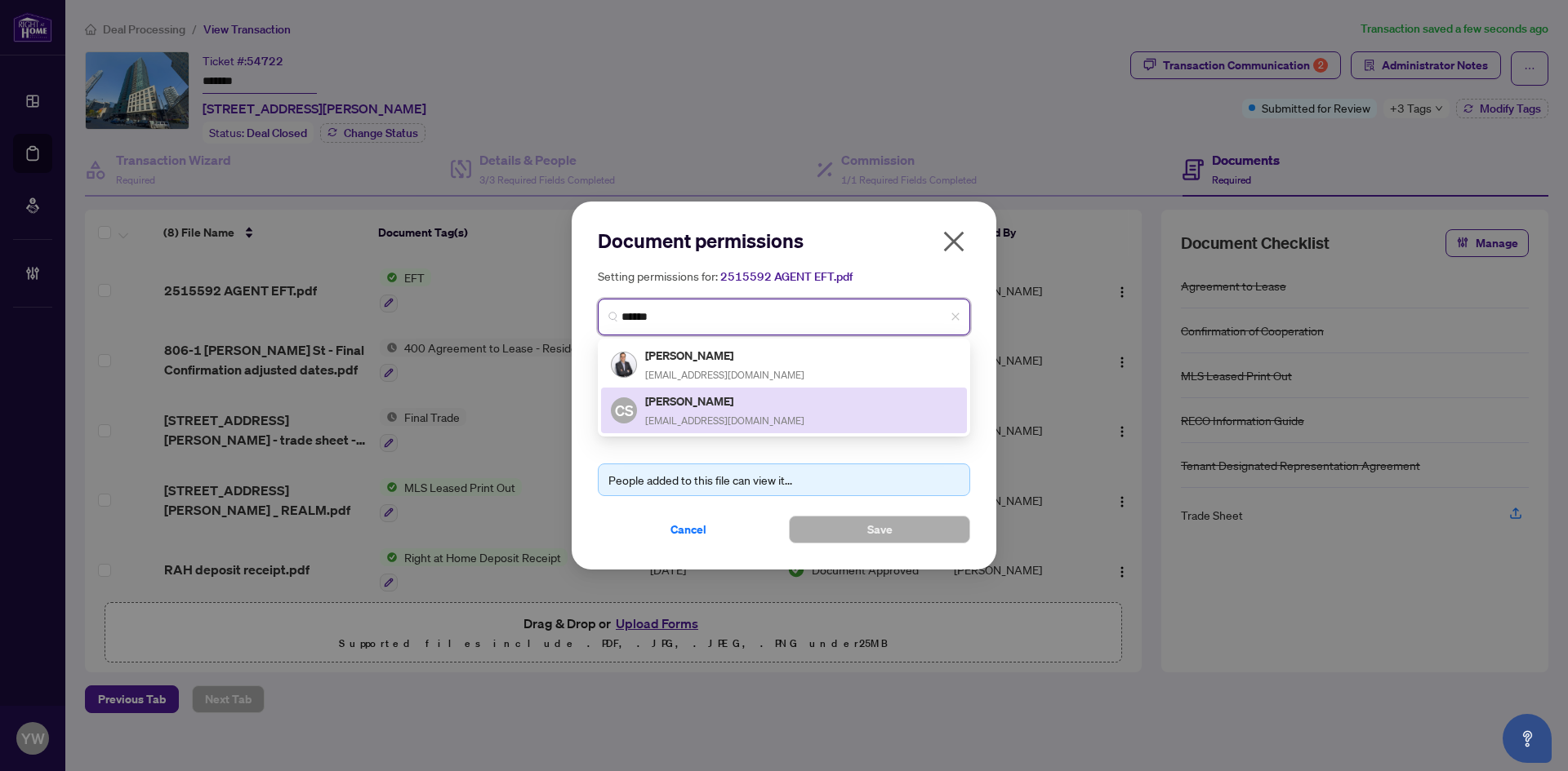
click at [722, 362] on h5 "Conrad Rygier" at bounding box center [724, 355] width 159 height 18
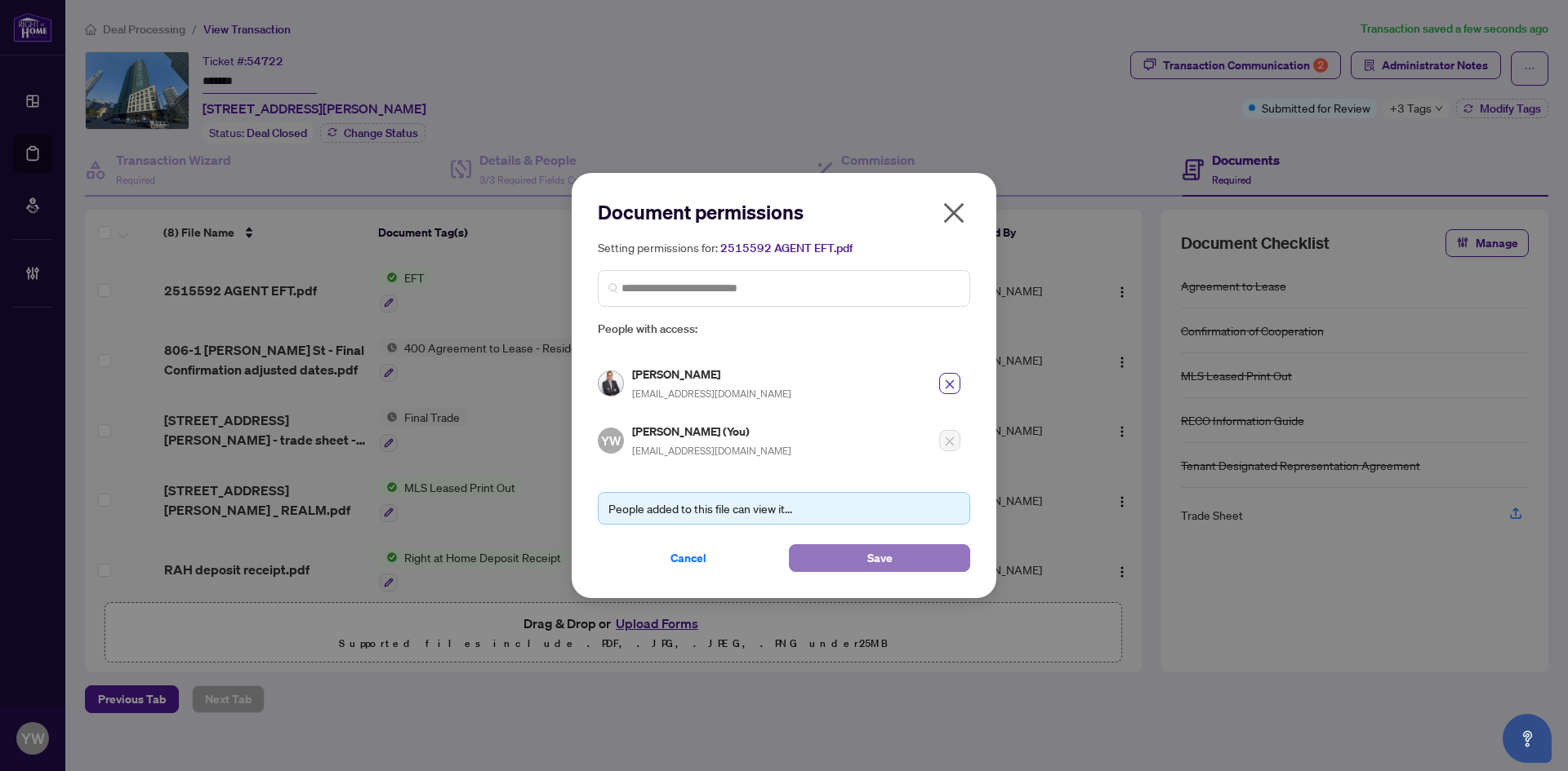
click at [882, 559] on span "Save" at bounding box center [880, 558] width 25 height 26
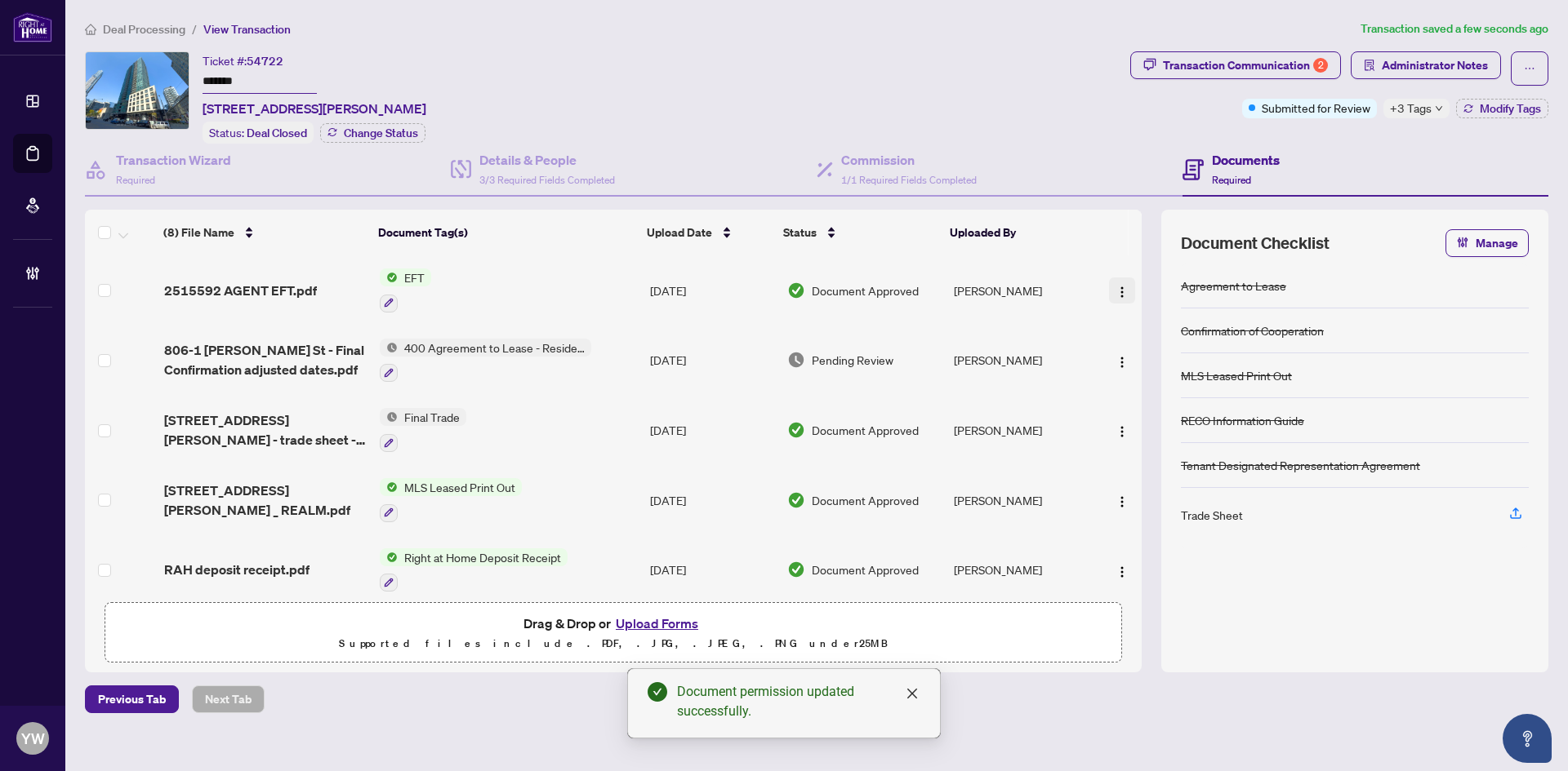
click at [1121, 289] on img "button" at bounding box center [1122, 292] width 14 height 14
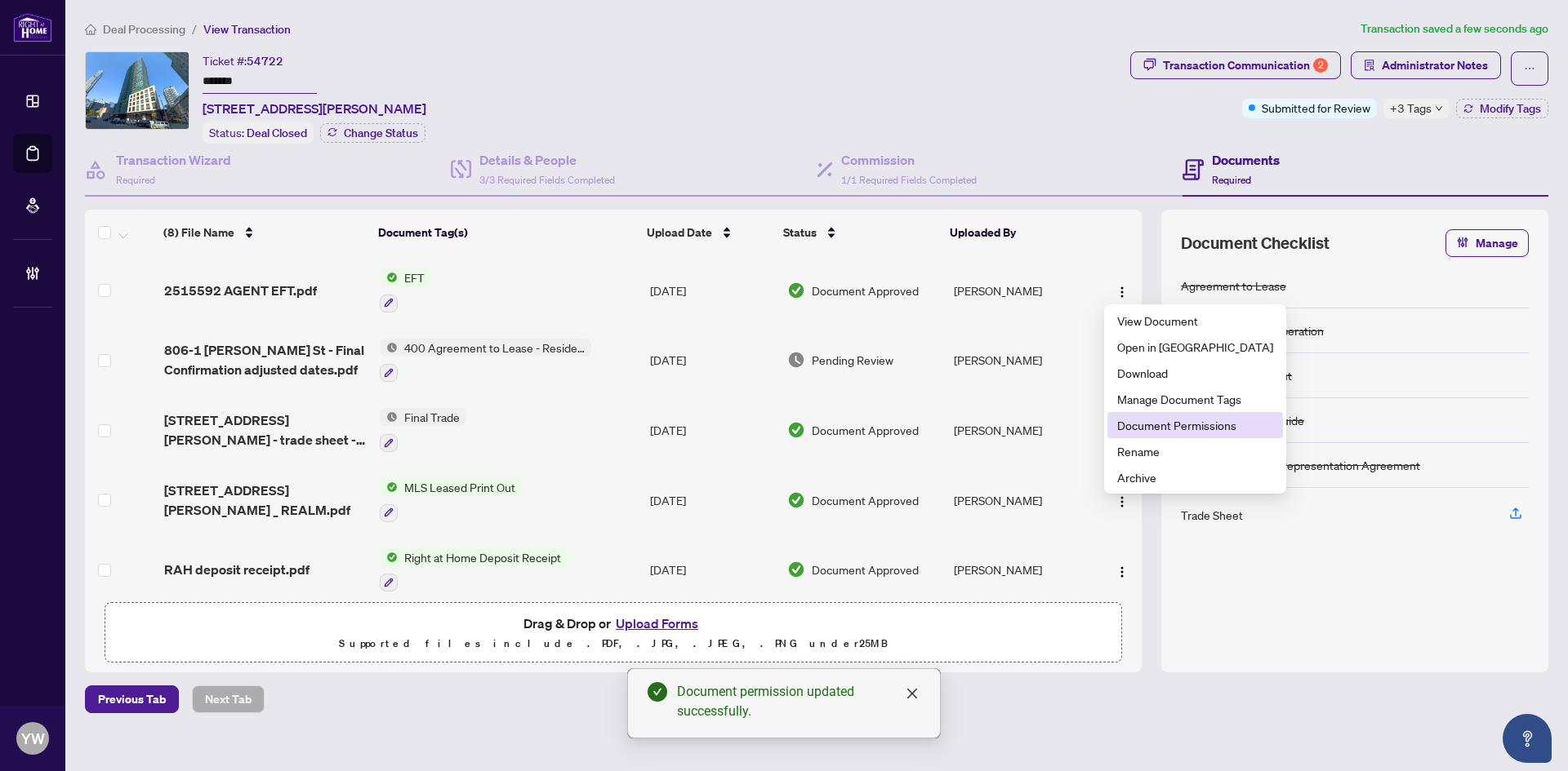
click at [1176, 426] on span "Document Permissions" at bounding box center [1195, 425] width 156 height 18
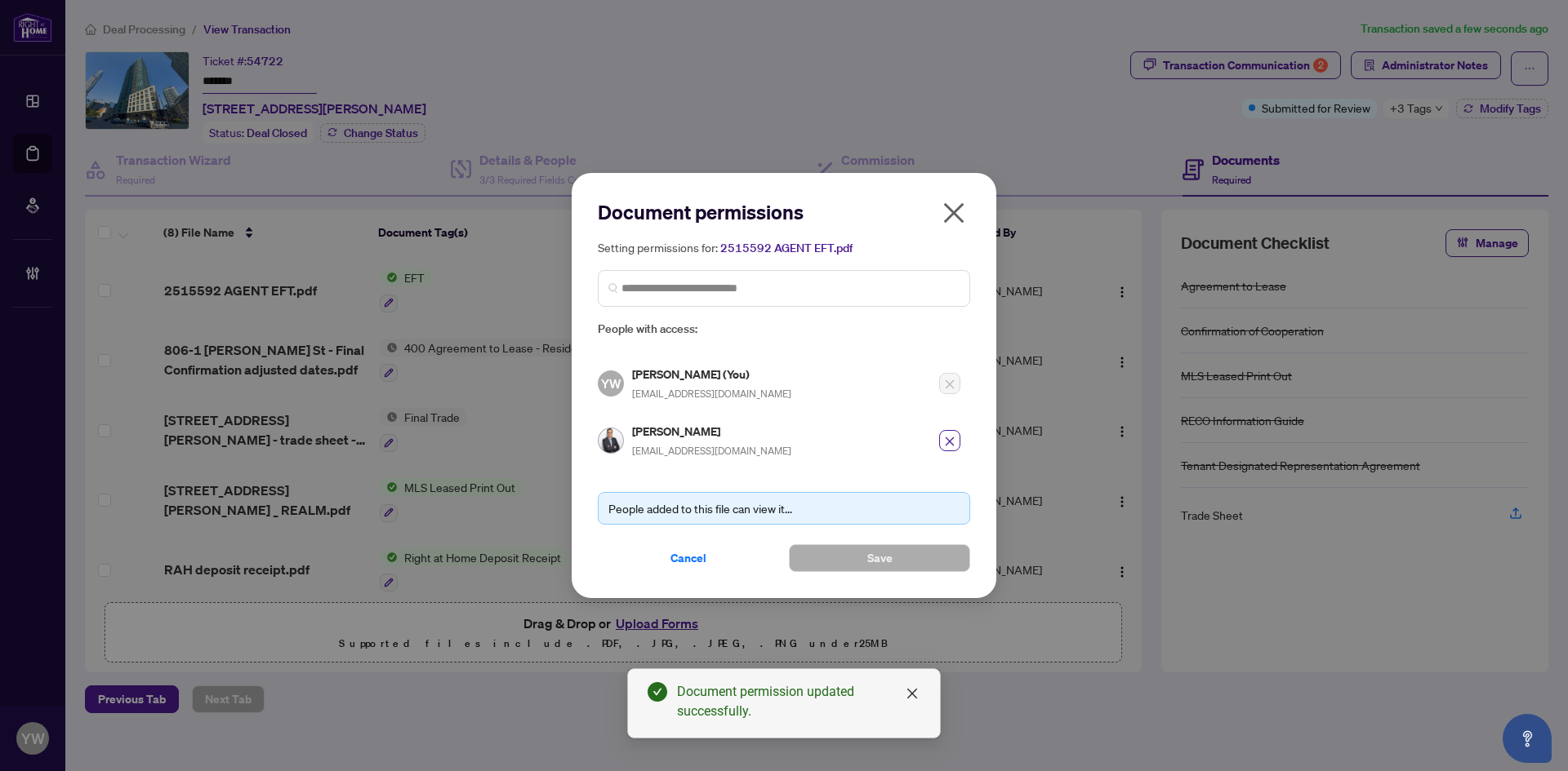
click at [682, 563] on span "Cancel" at bounding box center [687, 558] width 36 height 26
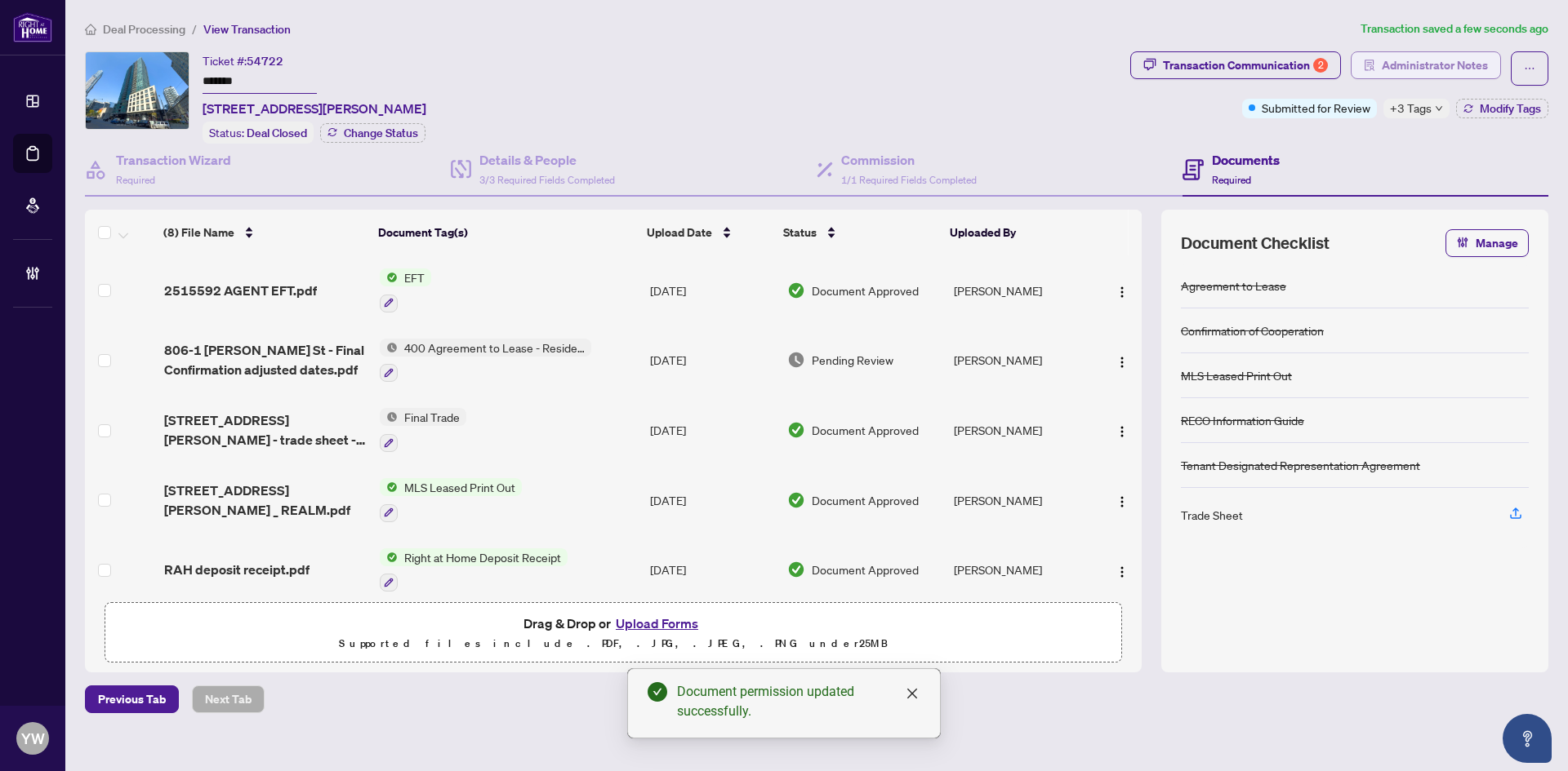
click at [1424, 56] on span "Administrator Notes" at bounding box center [1435, 65] width 106 height 26
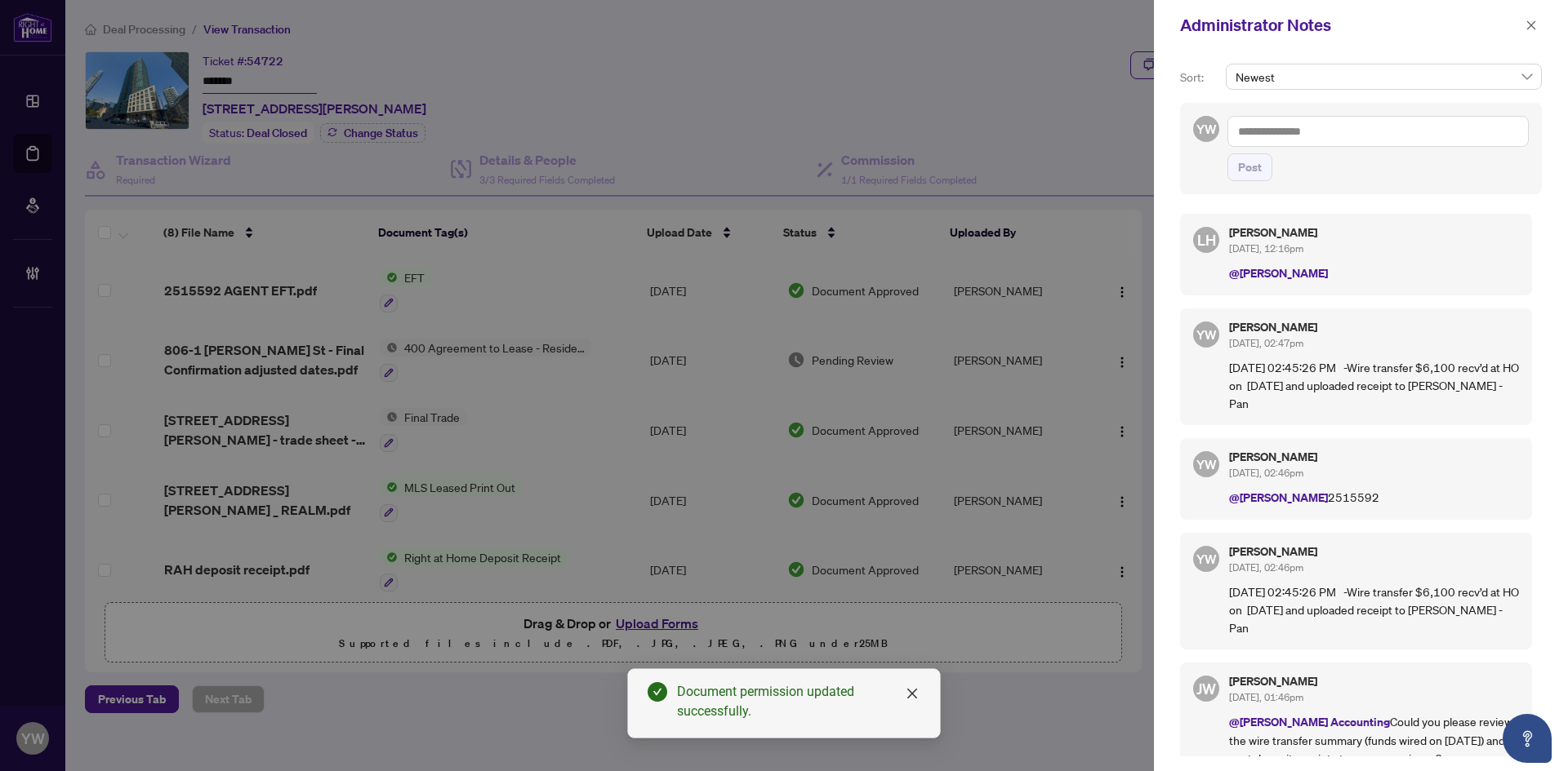
click at [1308, 134] on textarea at bounding box center [1378, 131] width 301 height 31
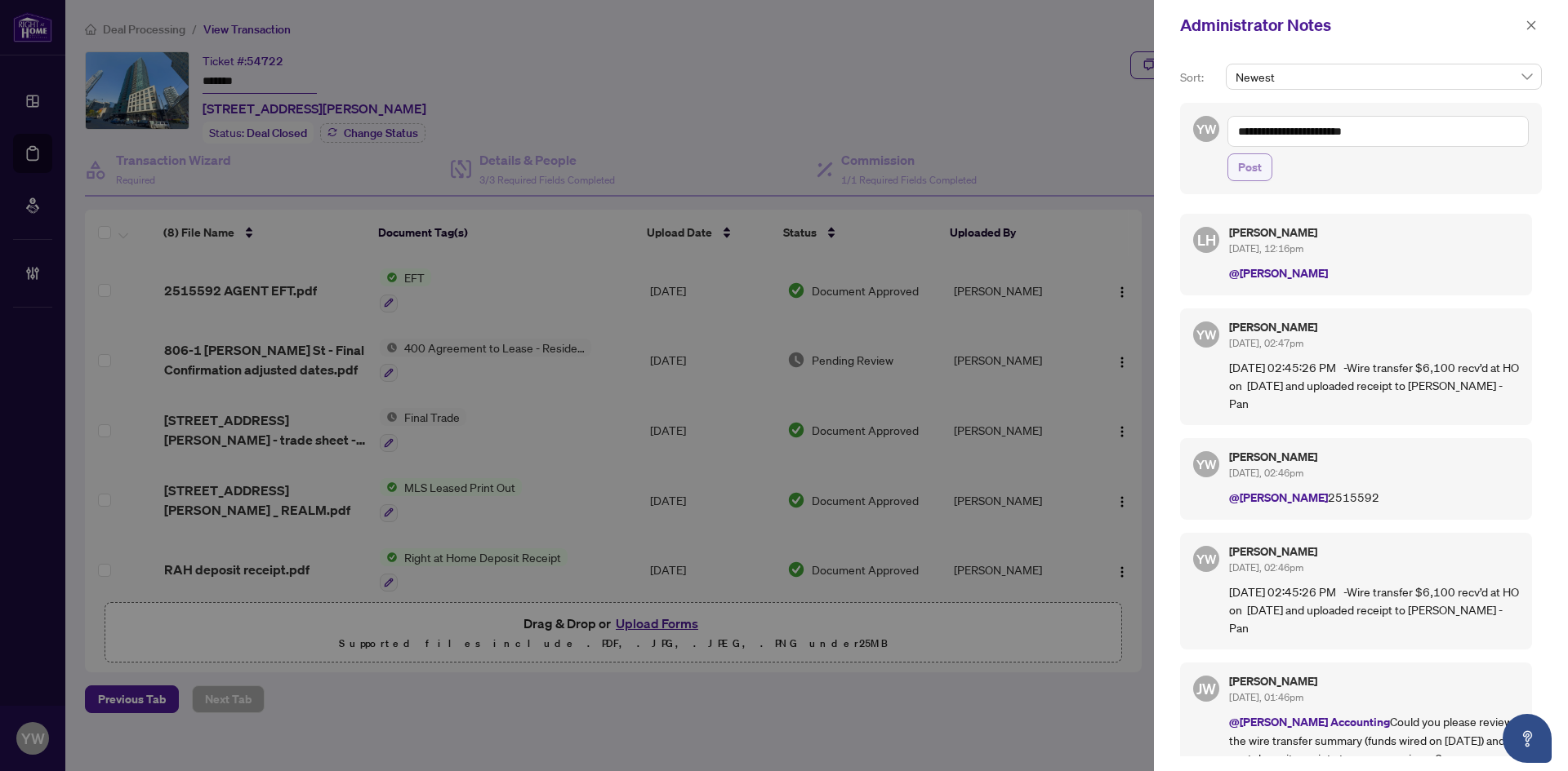
type textarea "**********"
click at [1247, 164] on span "Post" at bounding box center [1249, 167] width 24 height 26
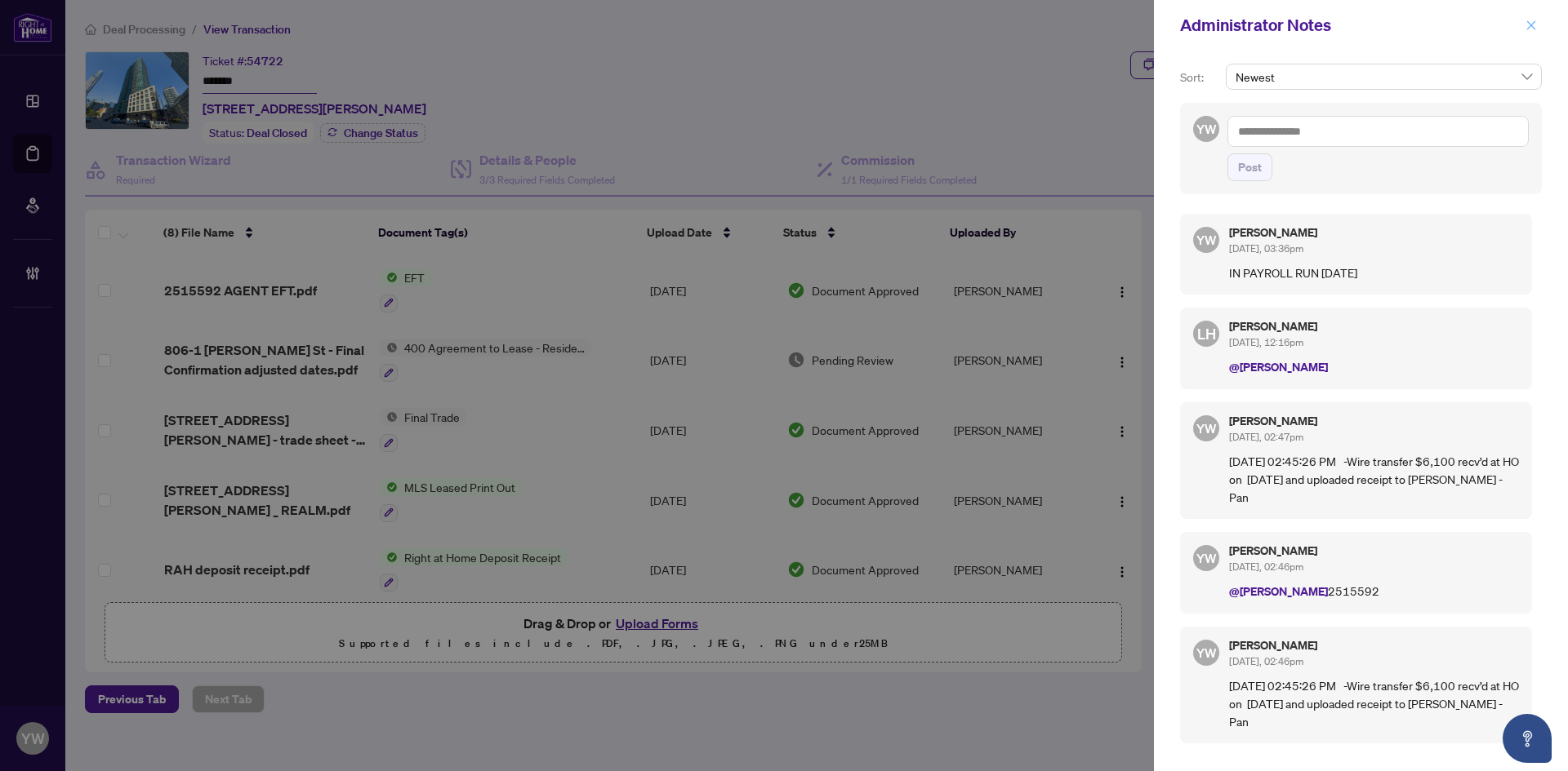
click at [1534, 18] on span "button" at bounding box center [1531, 25] width 12 height 26
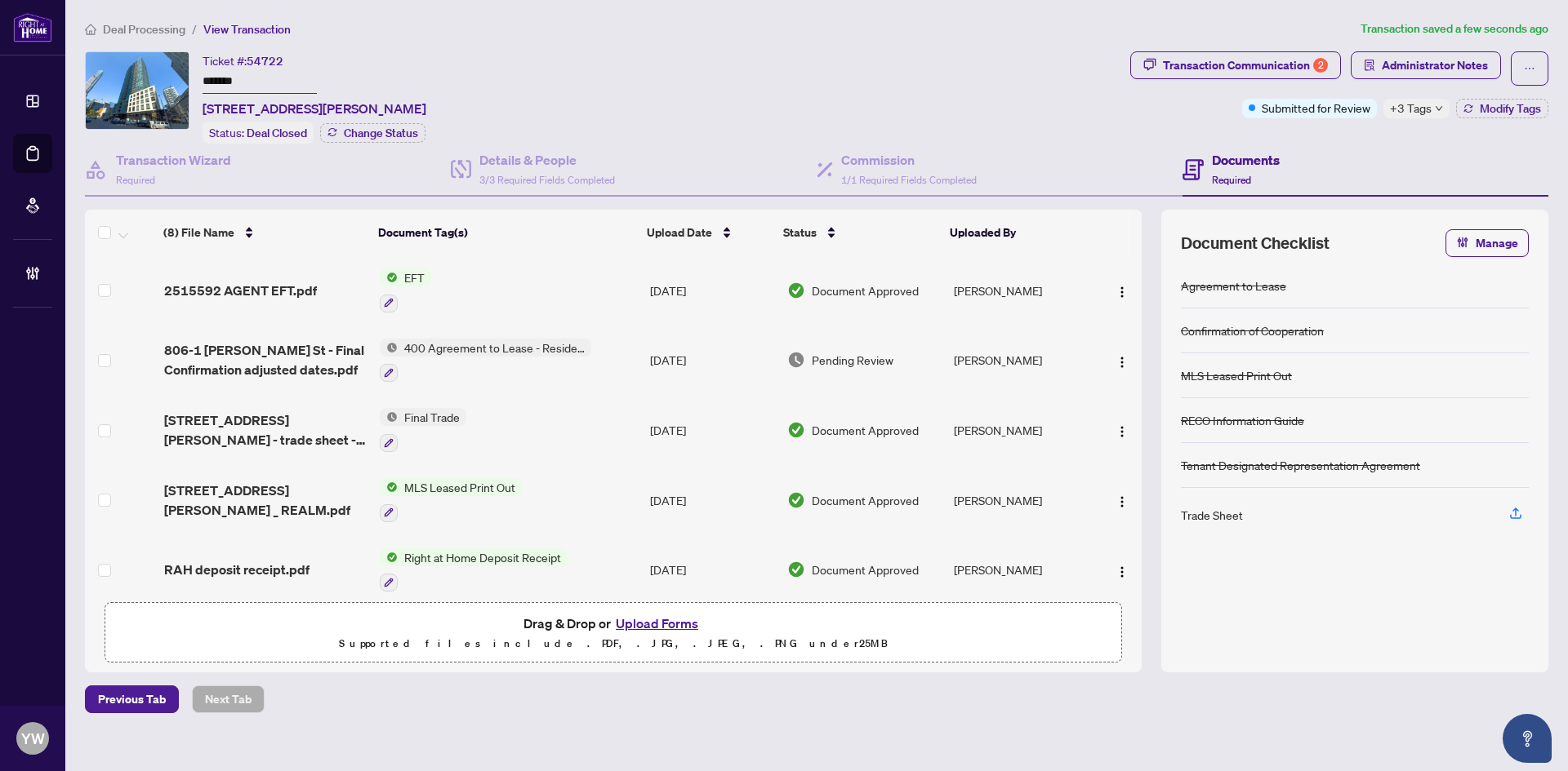
drag, startPoint x: 137, startPoint y: 26, endPoint x: 210, endPoint y: 91, distance: 97.7
click at [137, 26] on span "Deal Processing" at bounding box center [144, 29] width 82 height 14
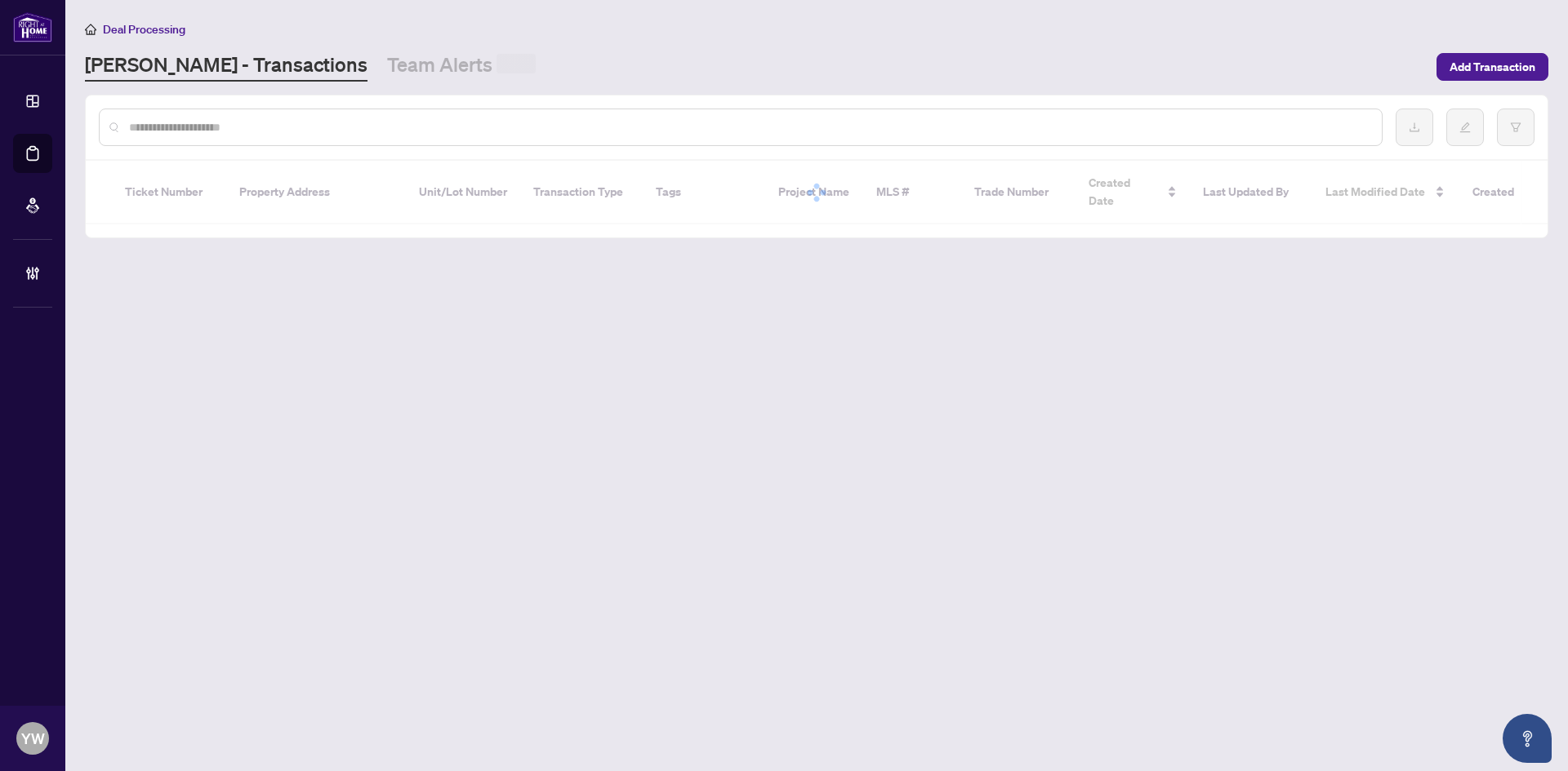
click at [166, 129] on input "text" at bounding box center [749, 127] width 1240 height 18
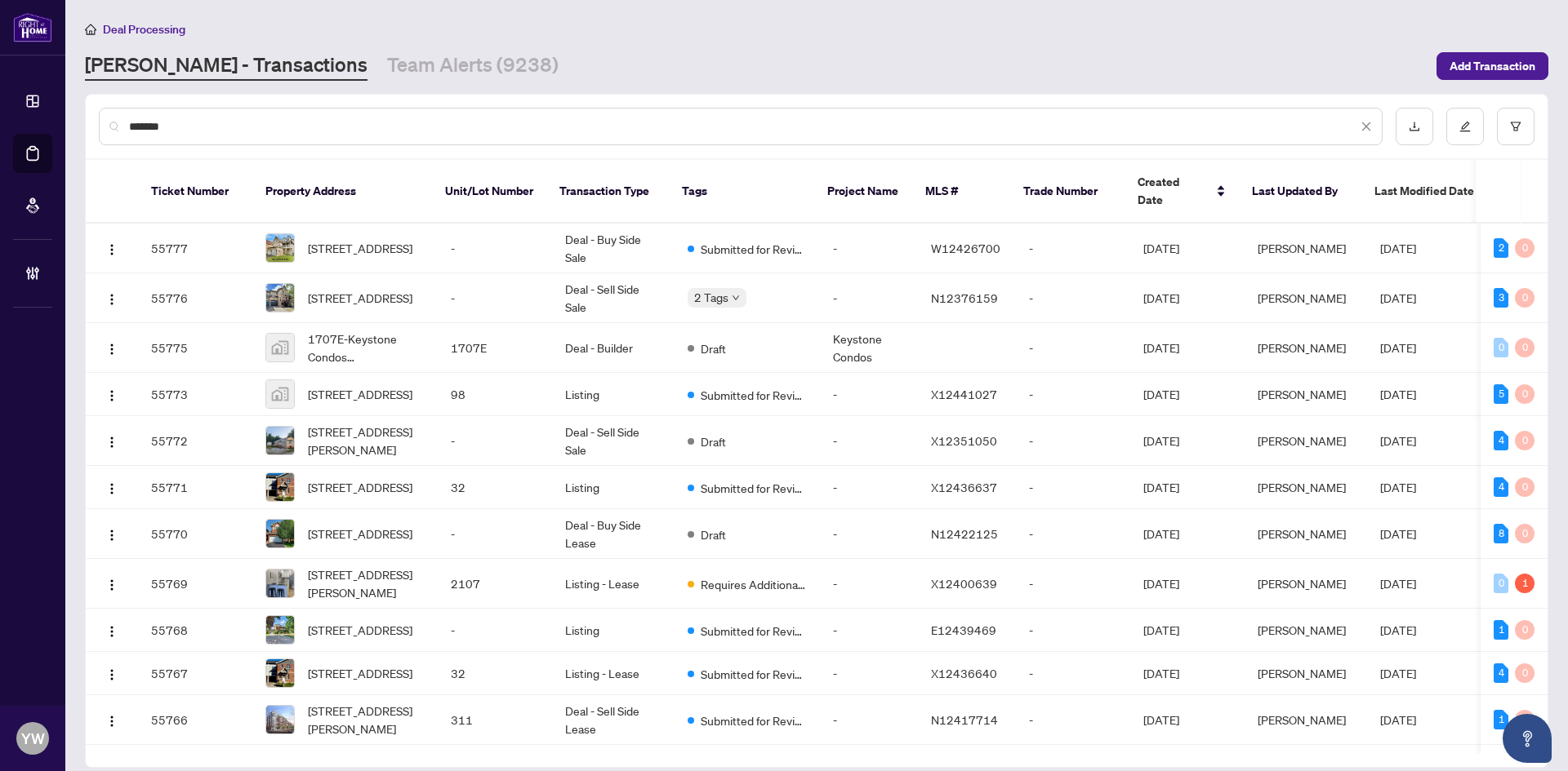
type input "*******"
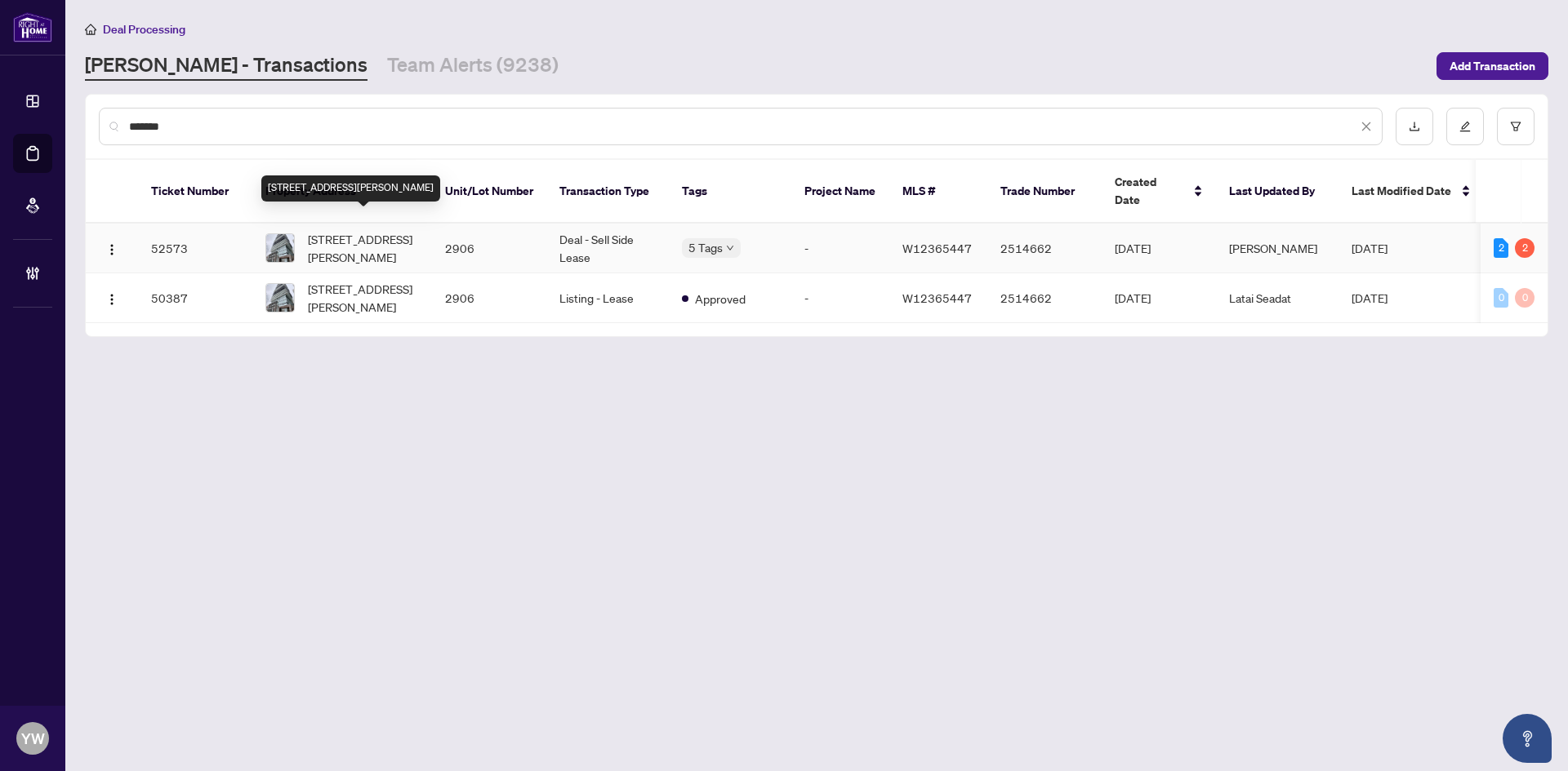
click at [346, 231] on span "2906-56 ANNIE CRAIG Dr, Toronto, Ontario M8V 0C8, Canada" at bounding box center [363, 248] width 111 height 36
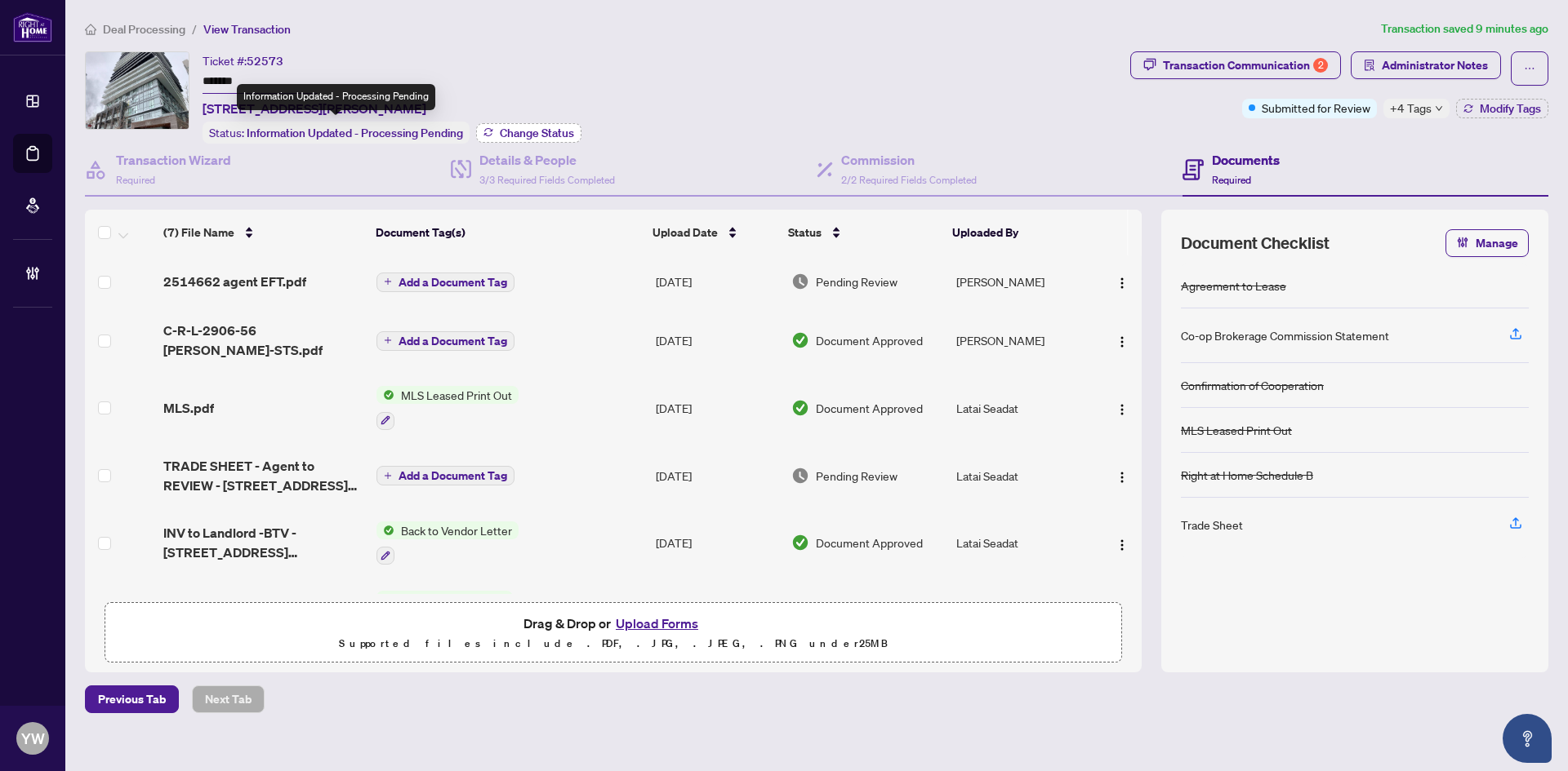
click at [534, 129] on span "Change Status" at bounding box center [537, 133] width 74 height 12
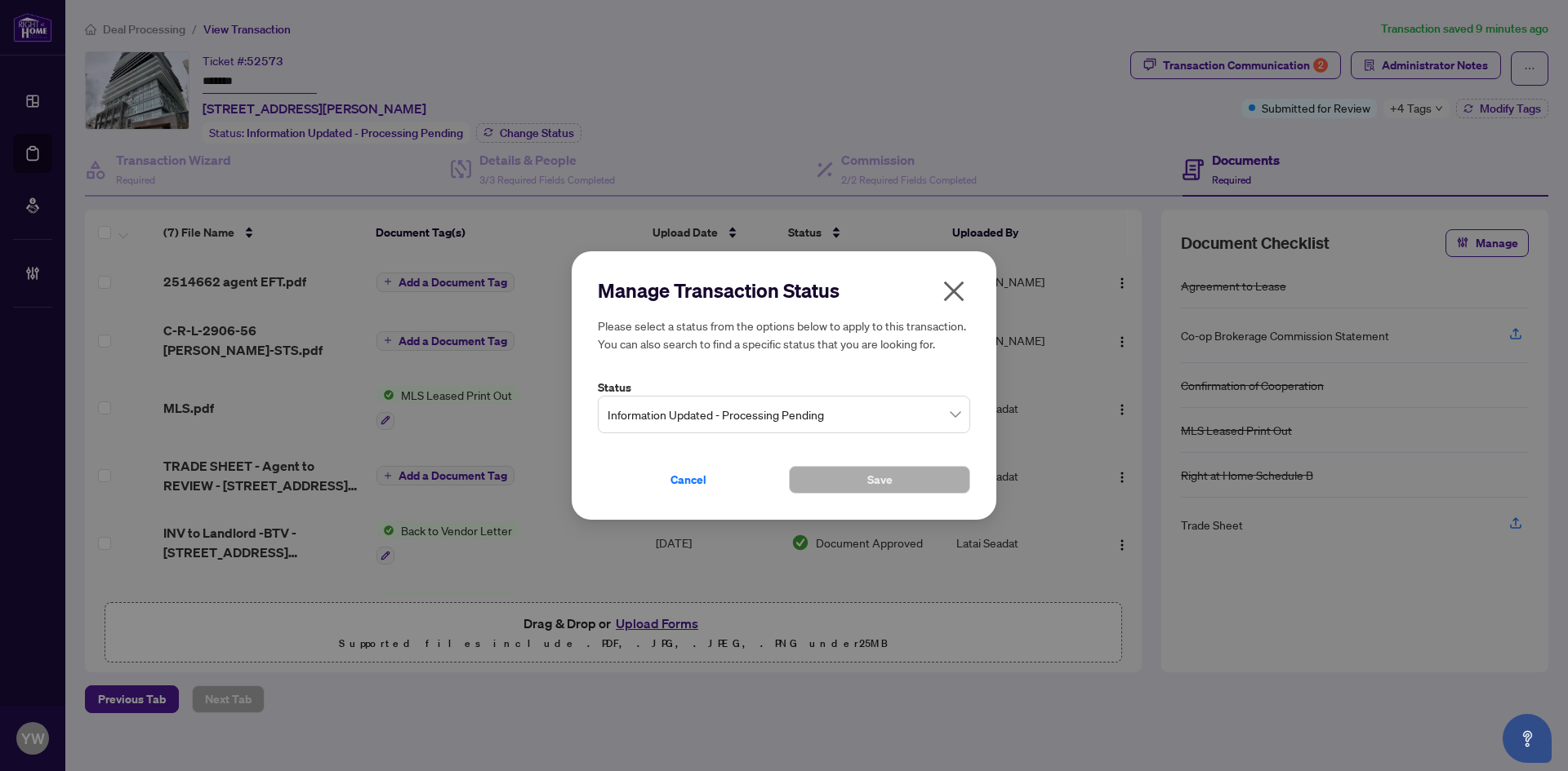
click at [783, 414] on span "Information Updated - Processing Pending" at bounding box center [783, 415] width 352 height 31
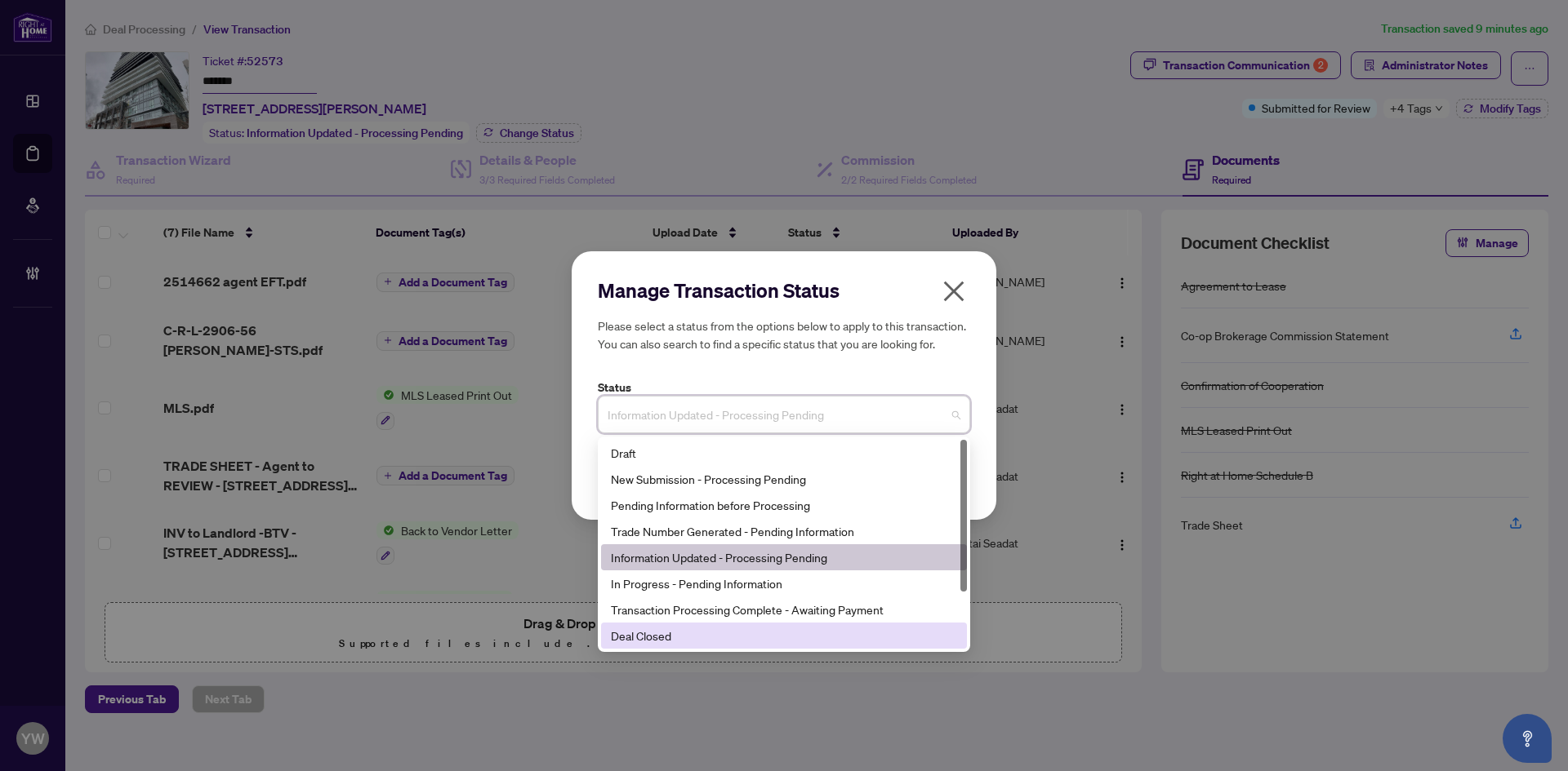
click at [723, 633] on div "Deal Closed" at bounding box center [784, 636] width 347 height 18
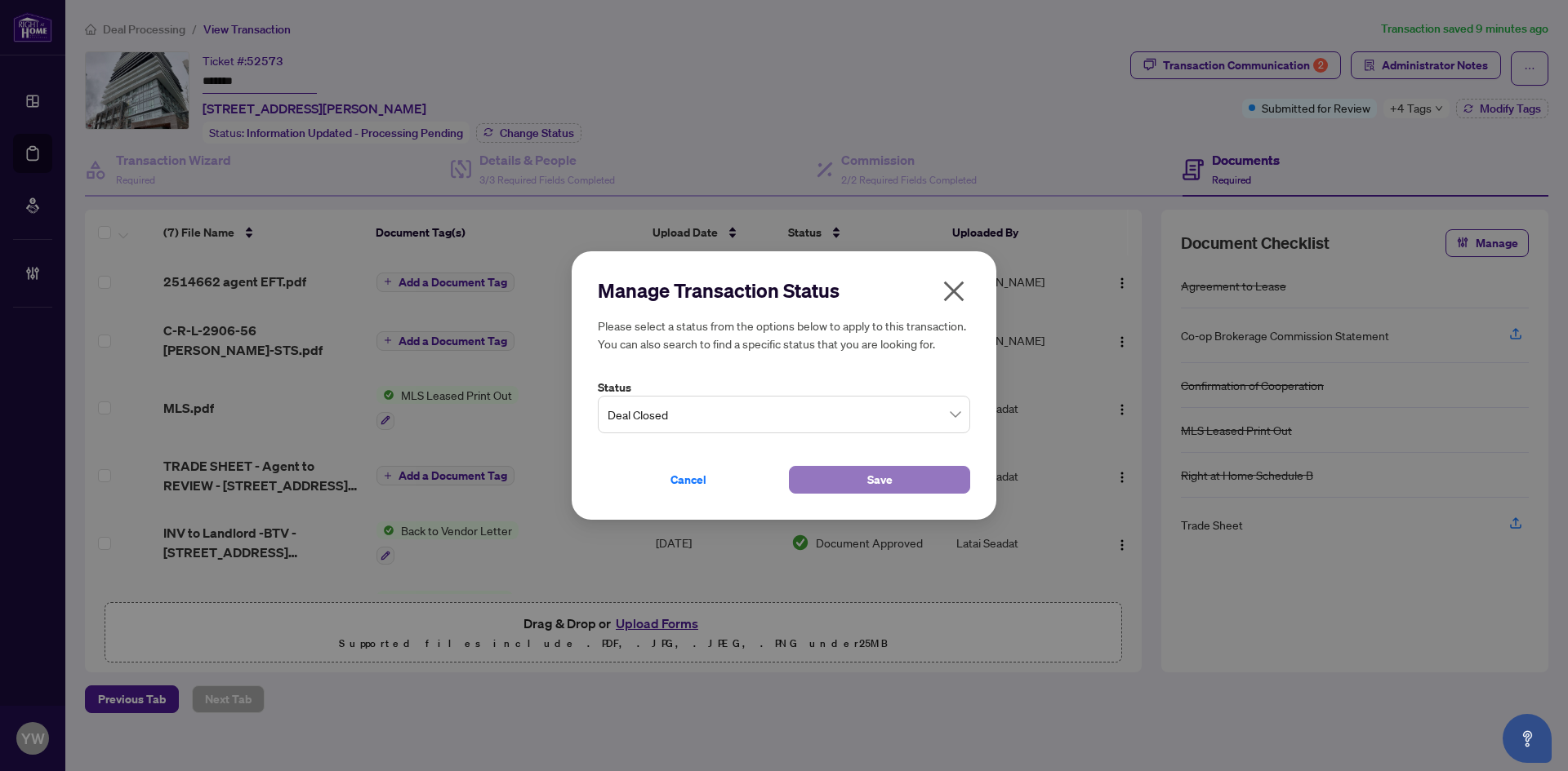
click at [864, 477] on button "Save" at bounding box center [880, 480] width 182 height 28
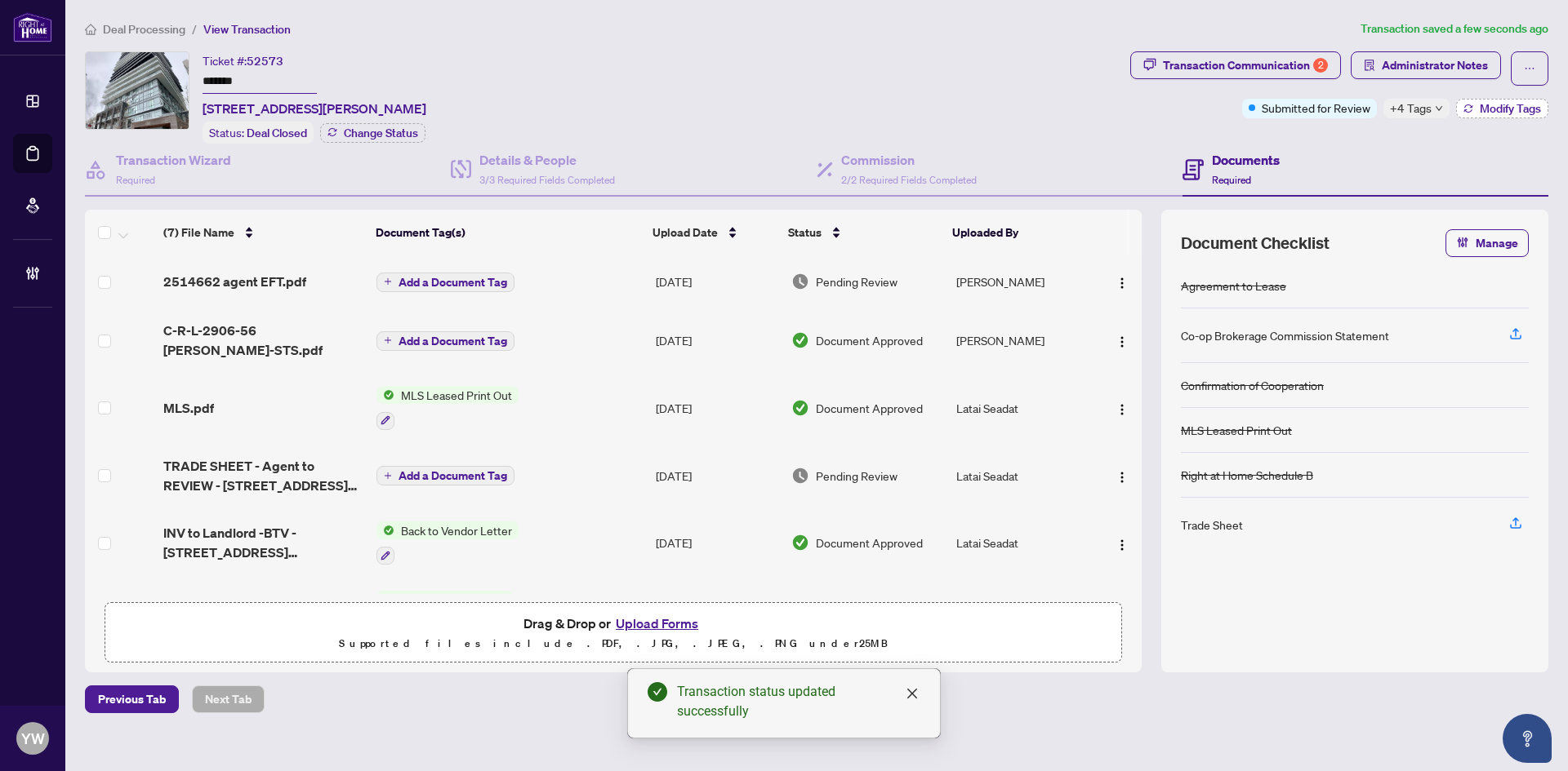
click at [1497, 105] on span "Modify Tags" at bounding box center [1510, 109] width 61 height 12
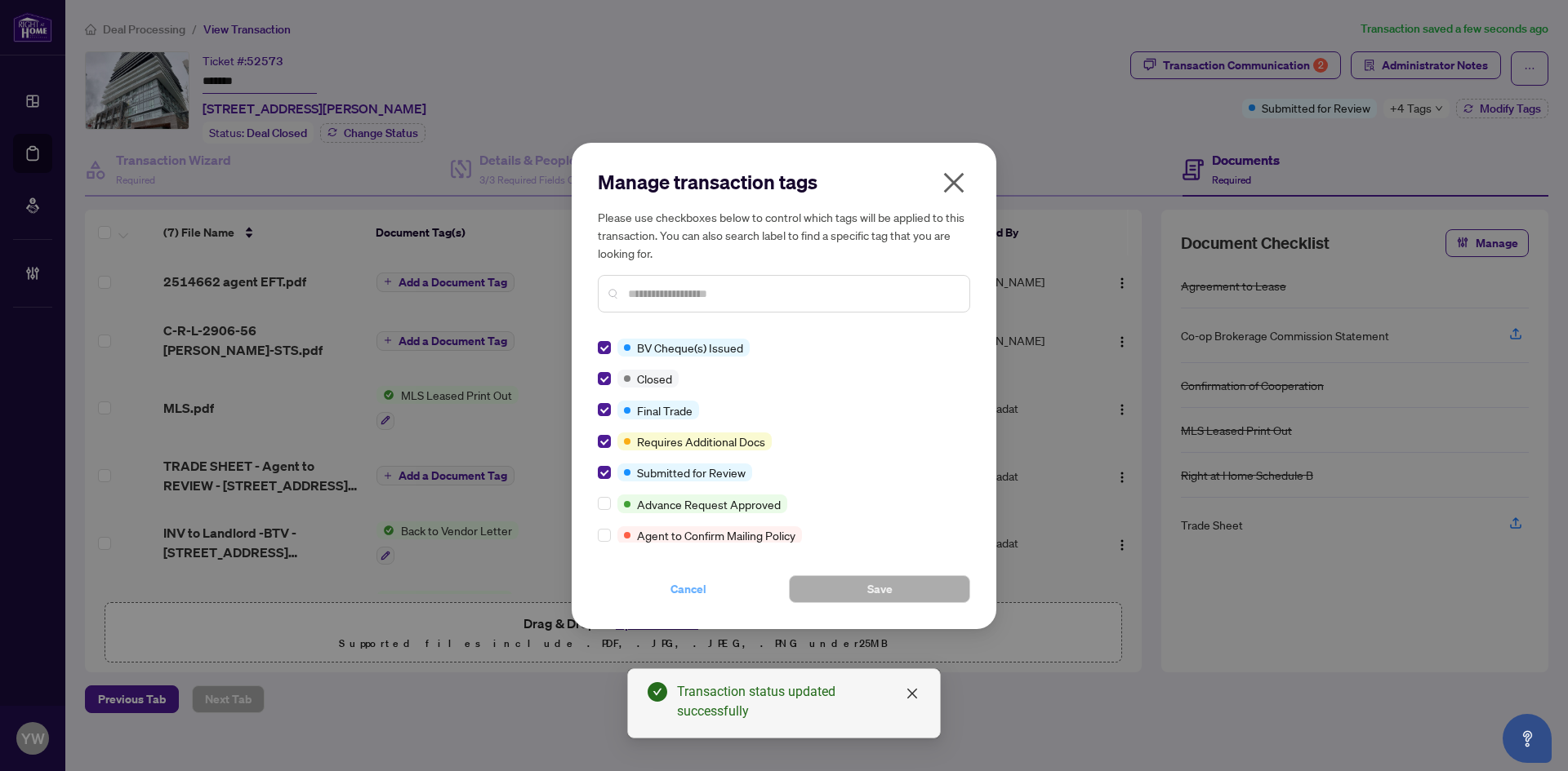
click at [686, 591] on span "Cancel" at bounding box center [687, 589] width 36 height 26
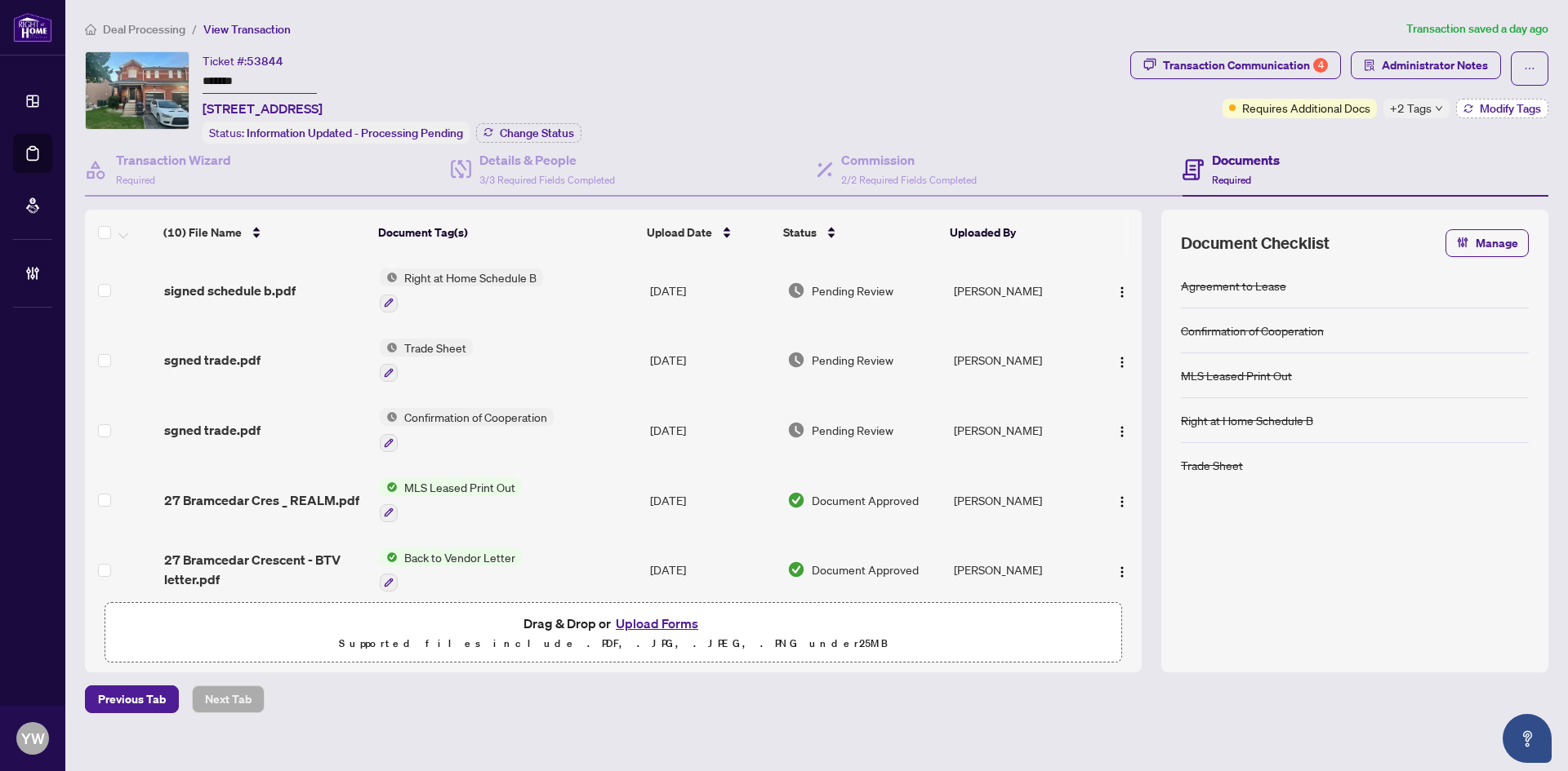
click at [1465, 102] on button "Modify Tags" at bounding box center [1502, 108] width 93 height 19
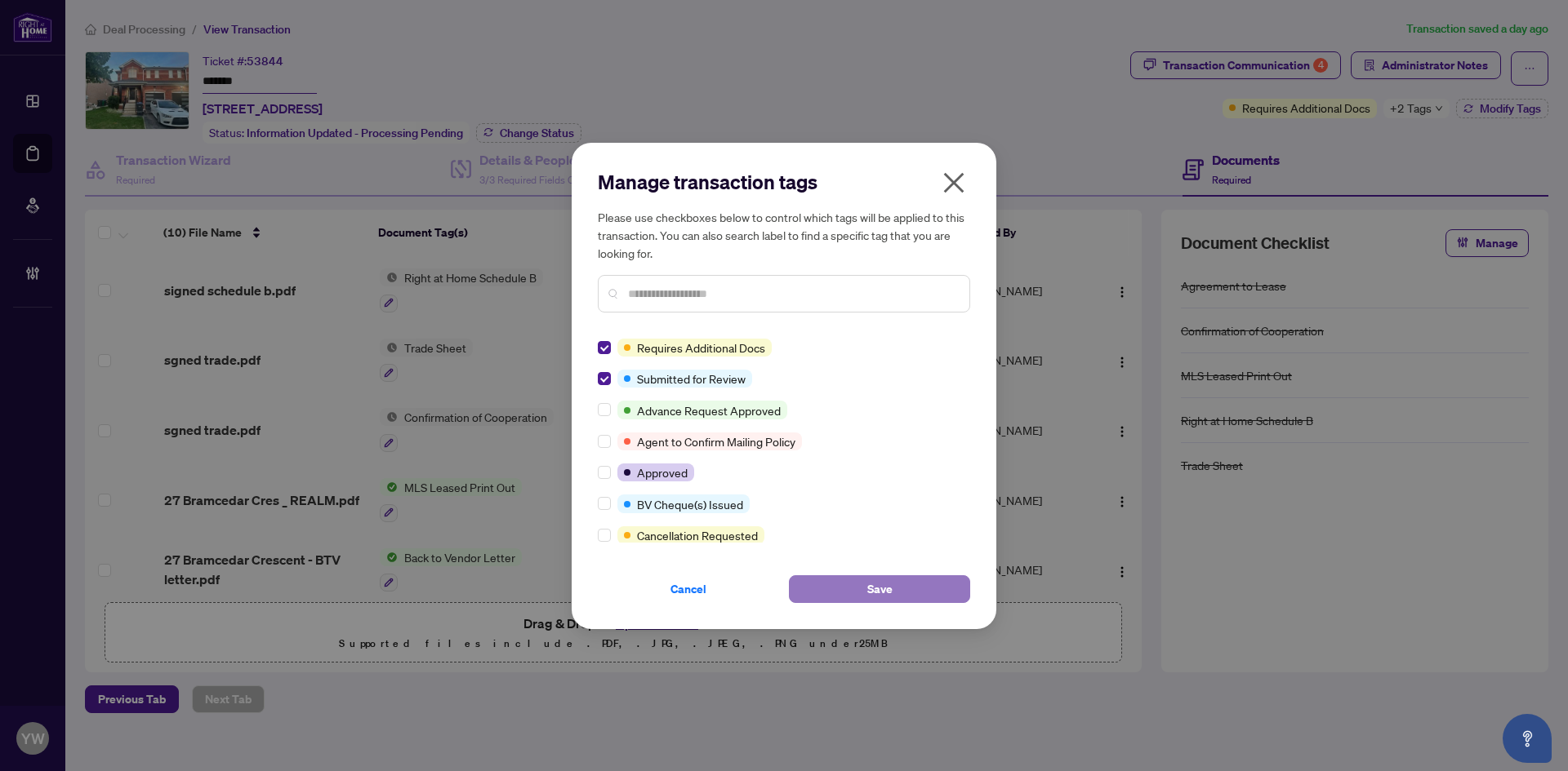
click at [823, 580] on button "Save" at bounding box center [880, 589] width 182 height 28
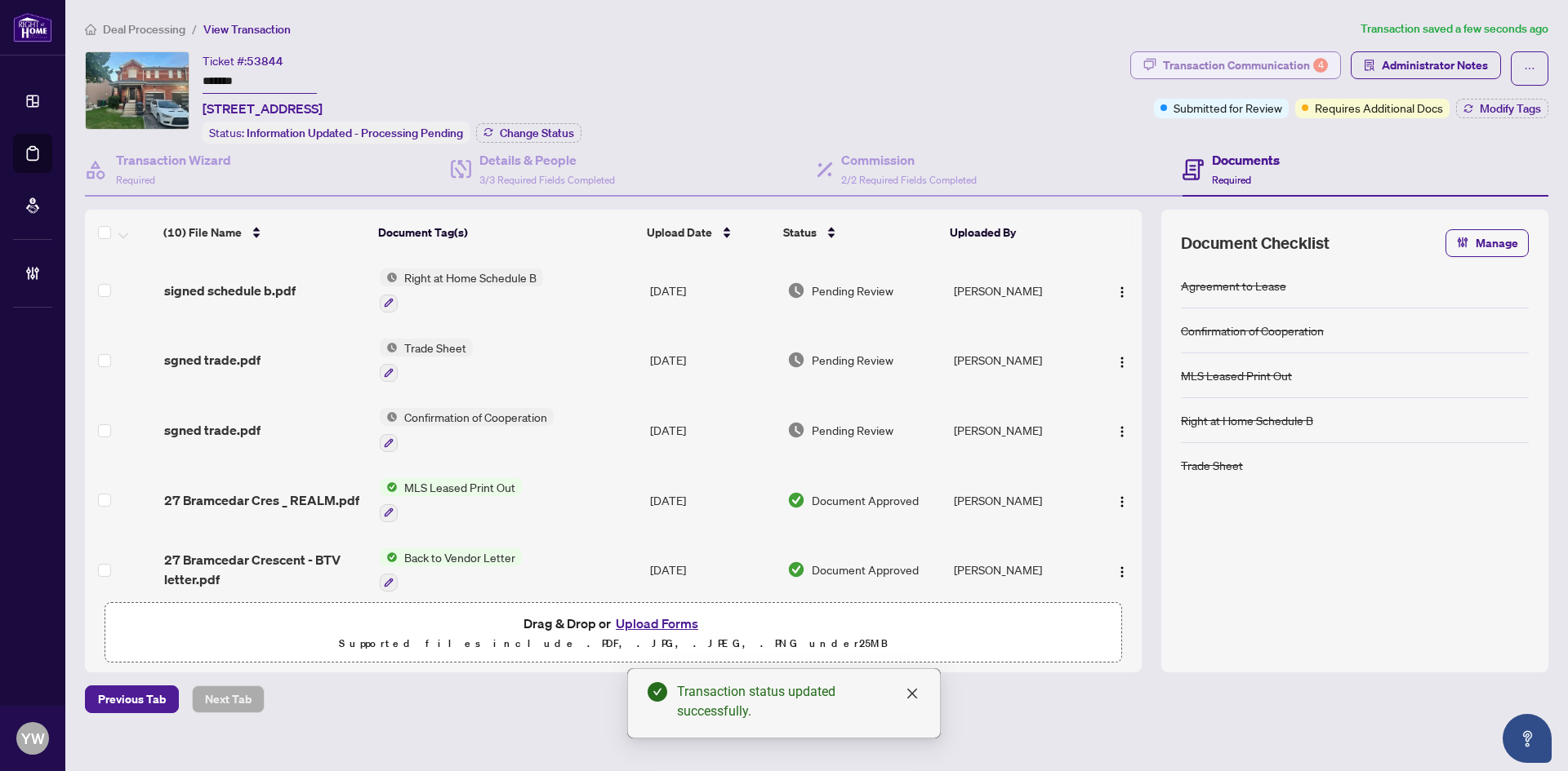
click at [1192, 61] on div "Transaction Communication 4" at bounding box center [1246, 65] width 165 height 26
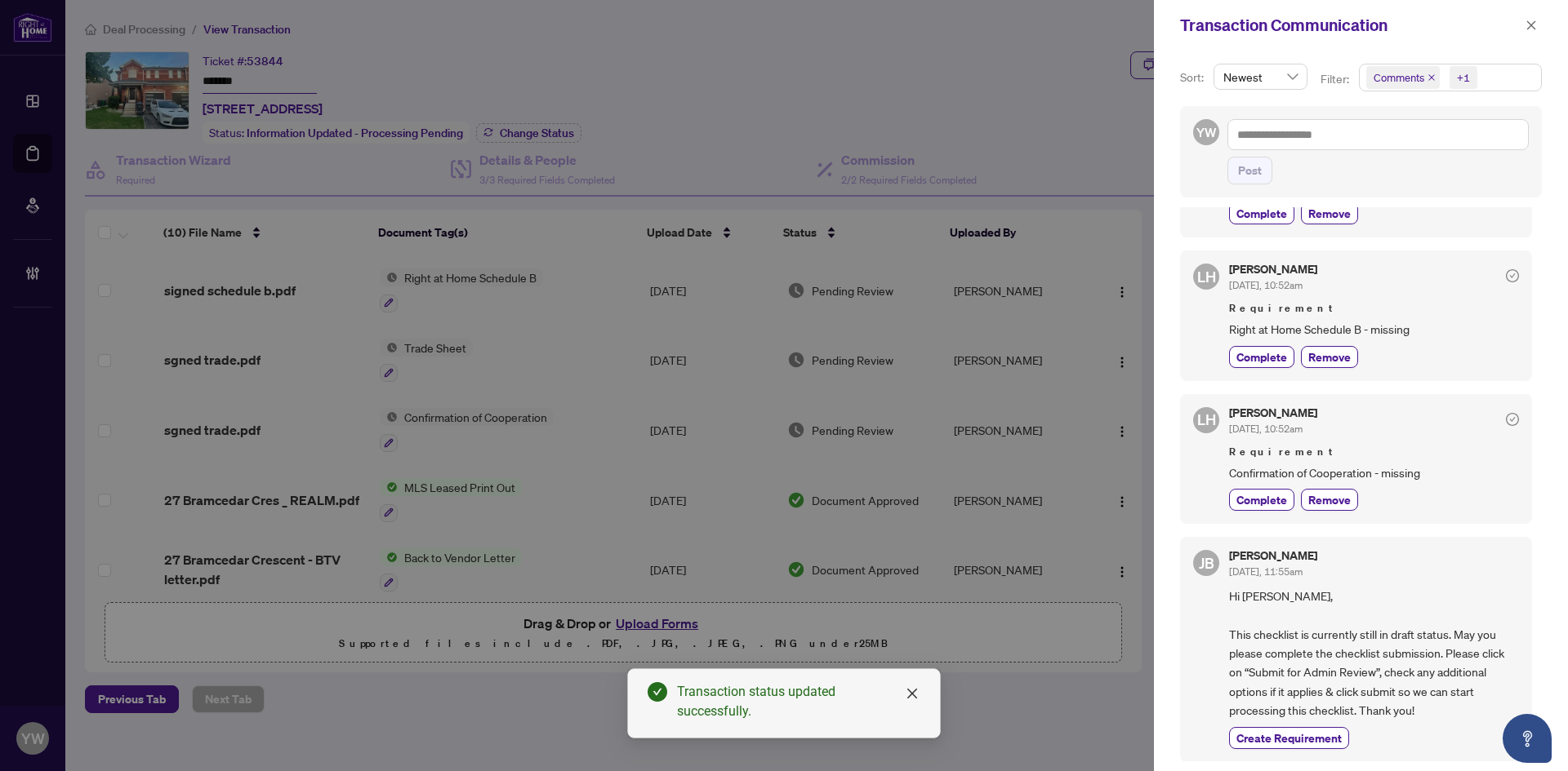
scroll to position [1255, 0]
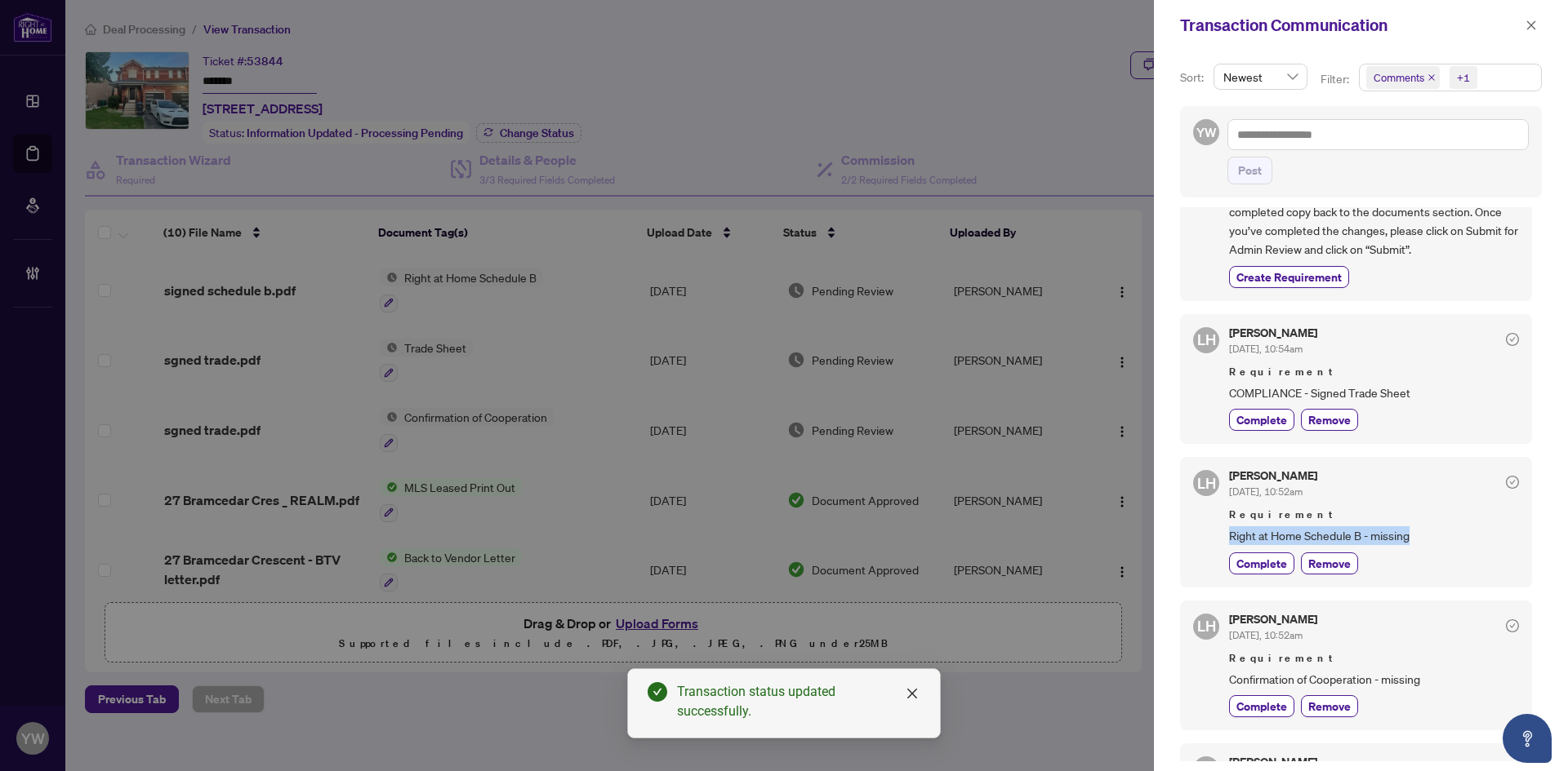
click at [1530, 560] on div "SC [PERSON_NAME] [DATE], 12:58pm PlssendBOVchequetomississaugaoffice Create Req…" at bounding box center [1360, 484] width 362 height 554
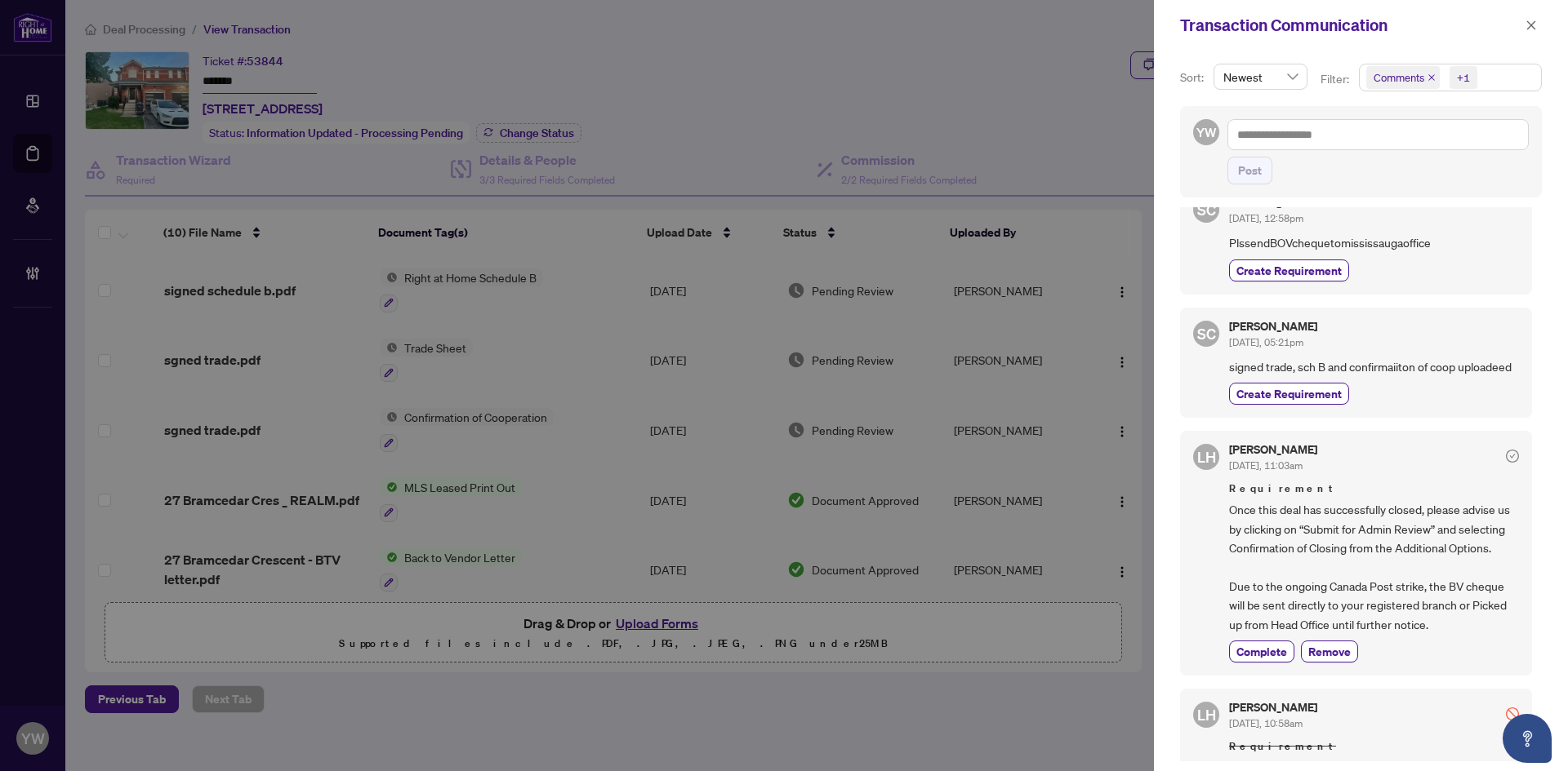
scroll to position [0, 0]
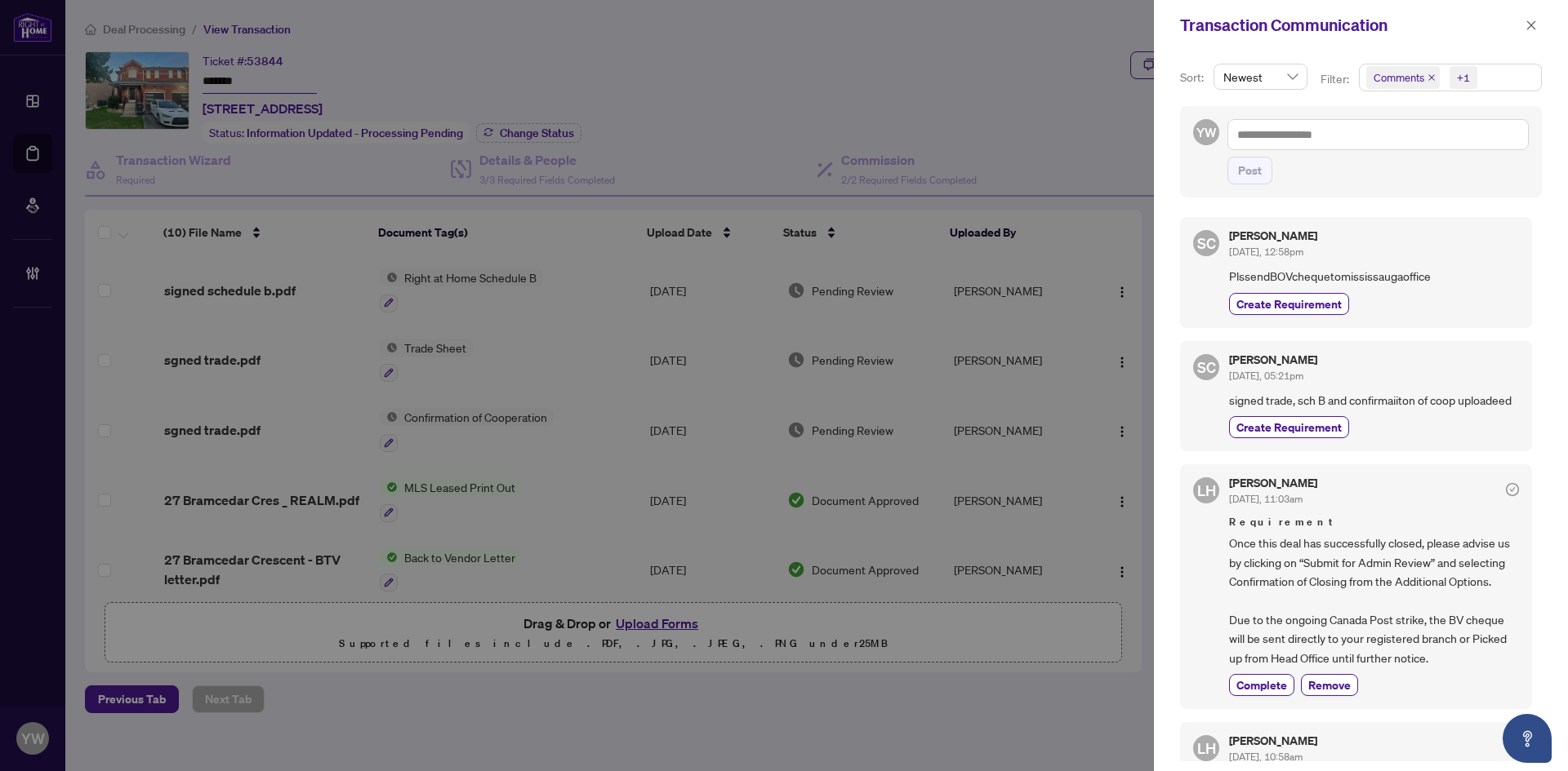
click at [1429, 78] on icon "close" at bounding box center [1431, 77] width 7 height 7
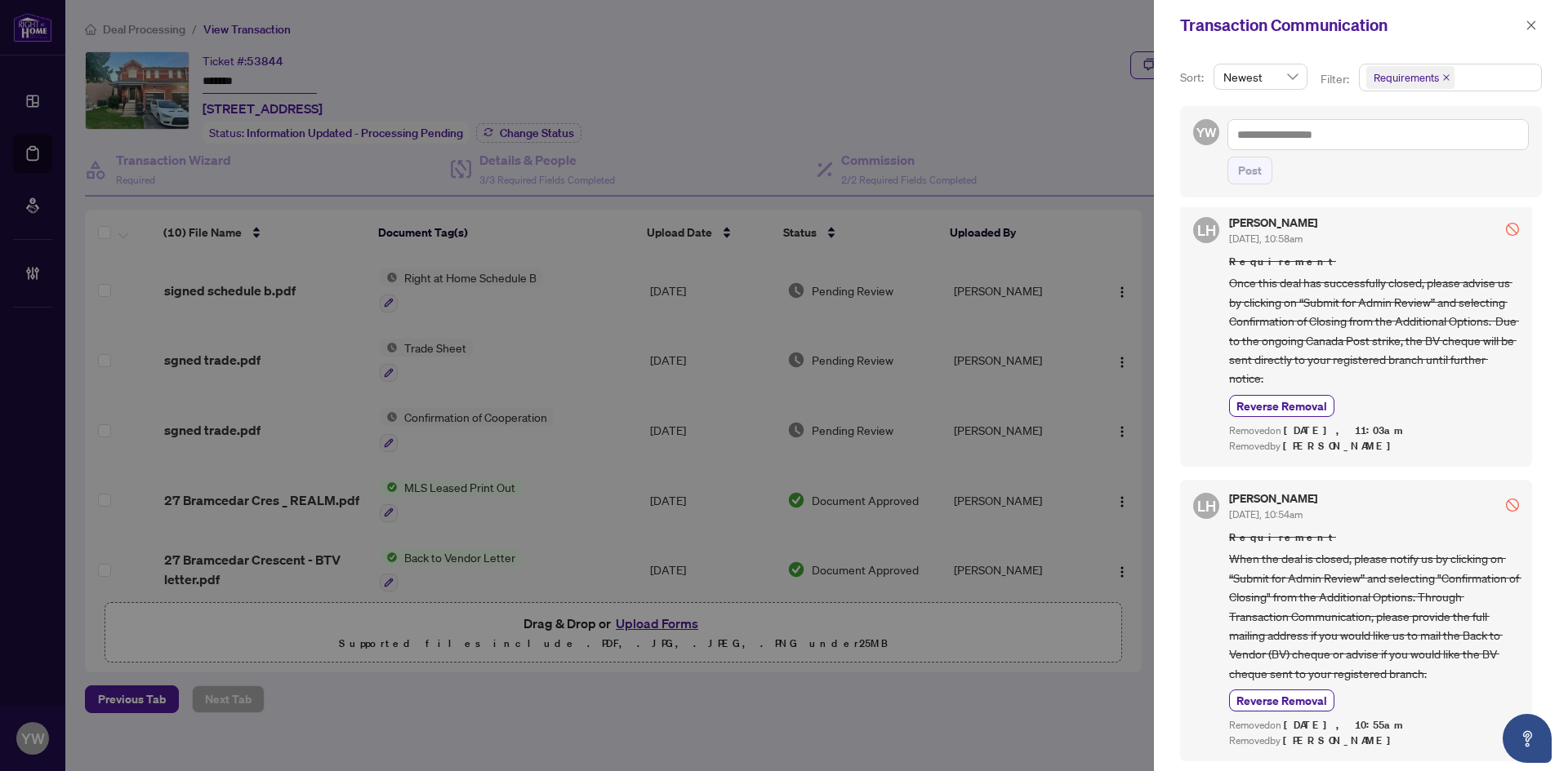
scroll to position [3, 0]
click at [1529, 24] on icon "close" at bounding box center [1531, 25] width 12 height 12
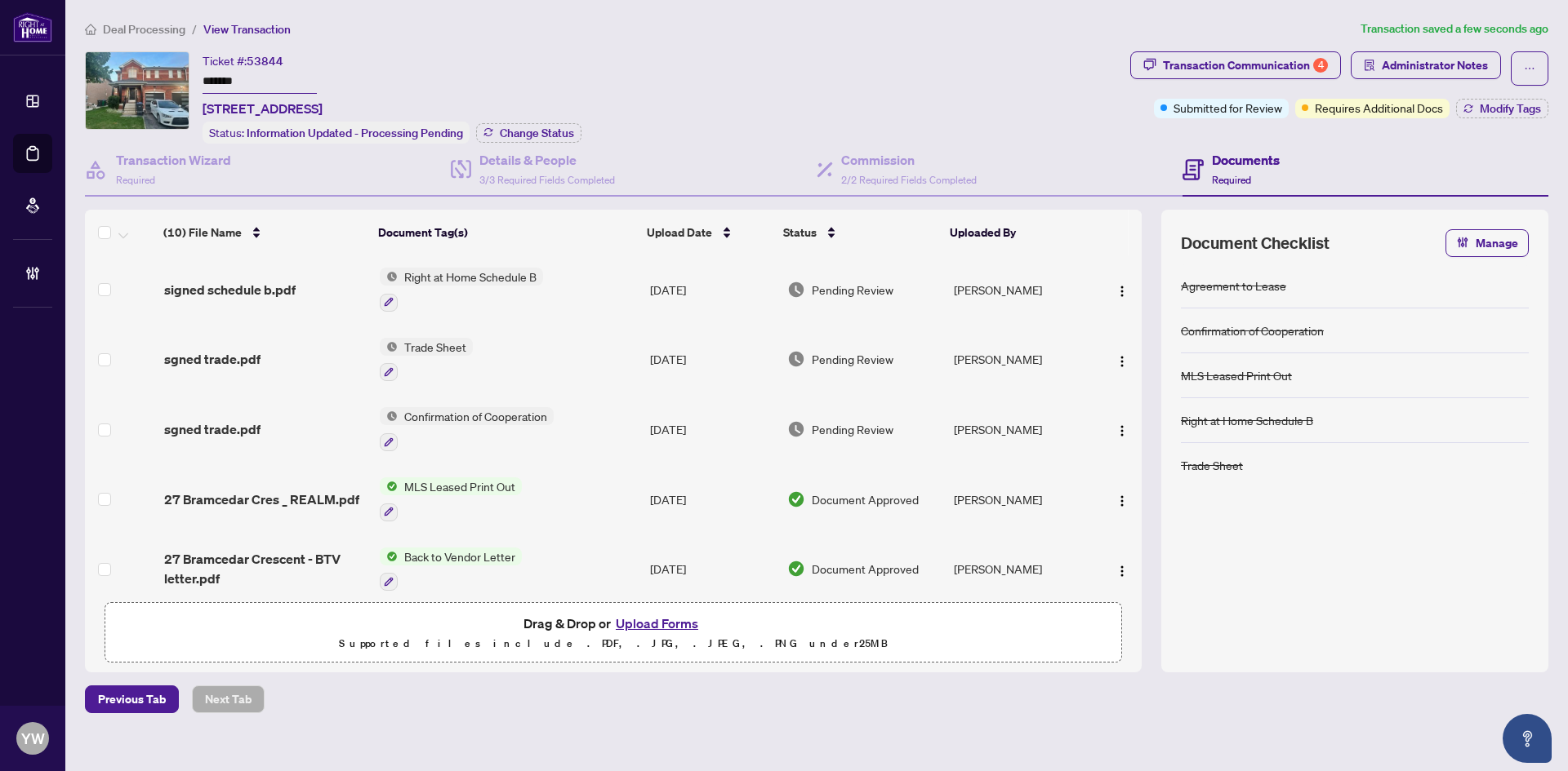
scroll to position [0, 0]
click at [225, 363] on span "sgned trade.pdf" at bounding box center [212, 360] width 97 height 19
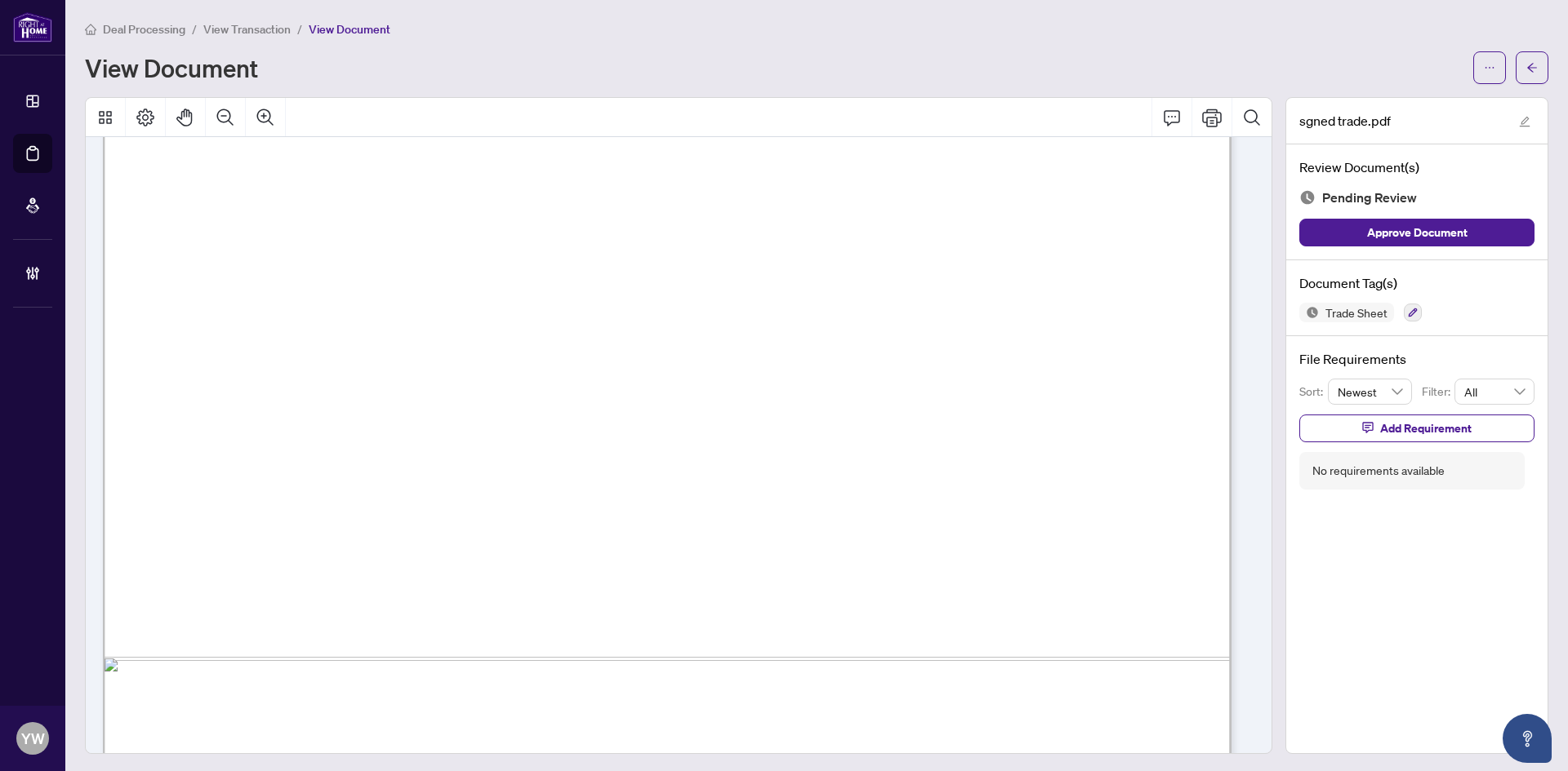
scroll to position [897, 0]
click at [1516, 66] on button "button" at bounding box center [1532, 68] width 33 height 33
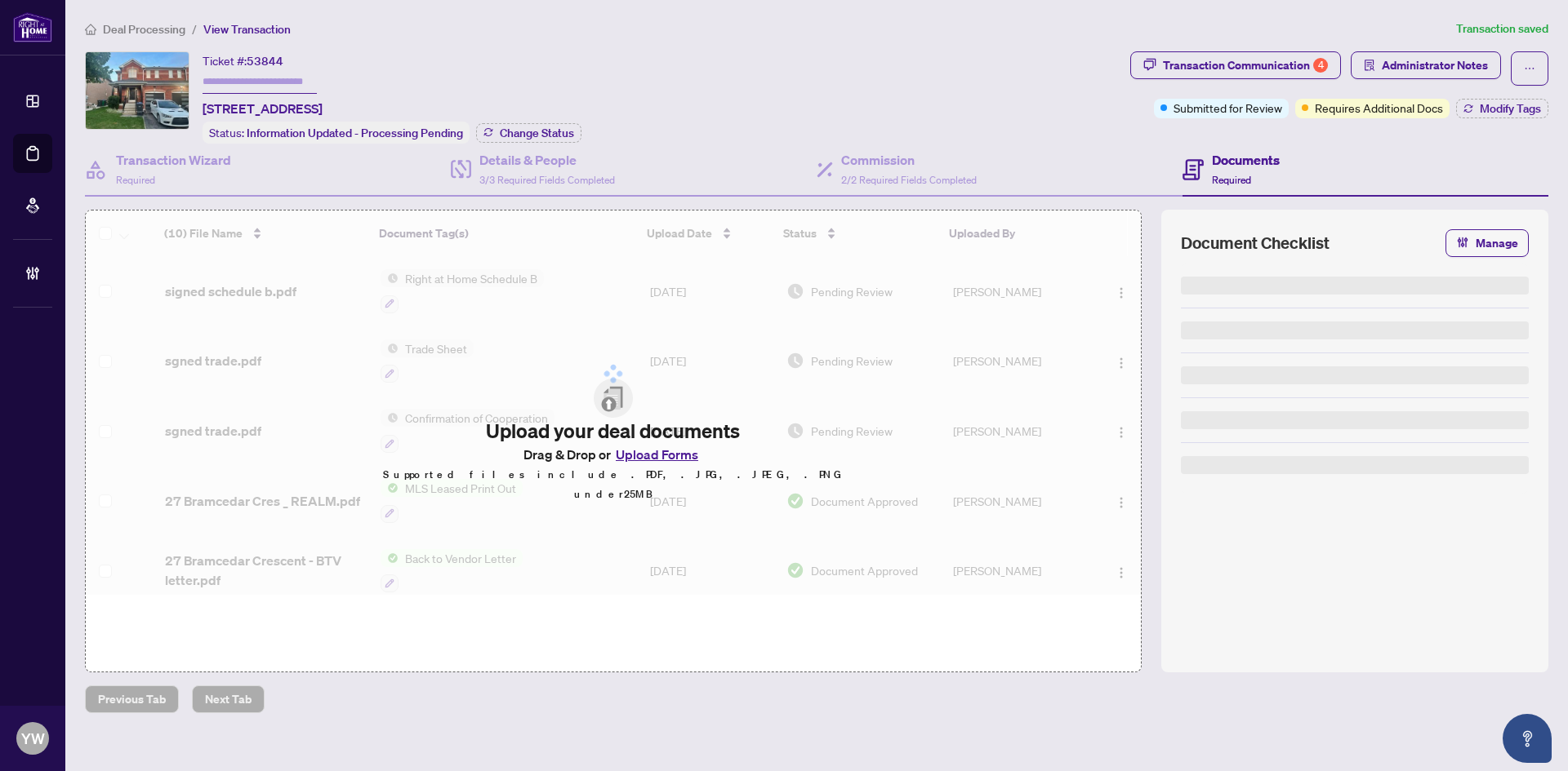
type input "*******"
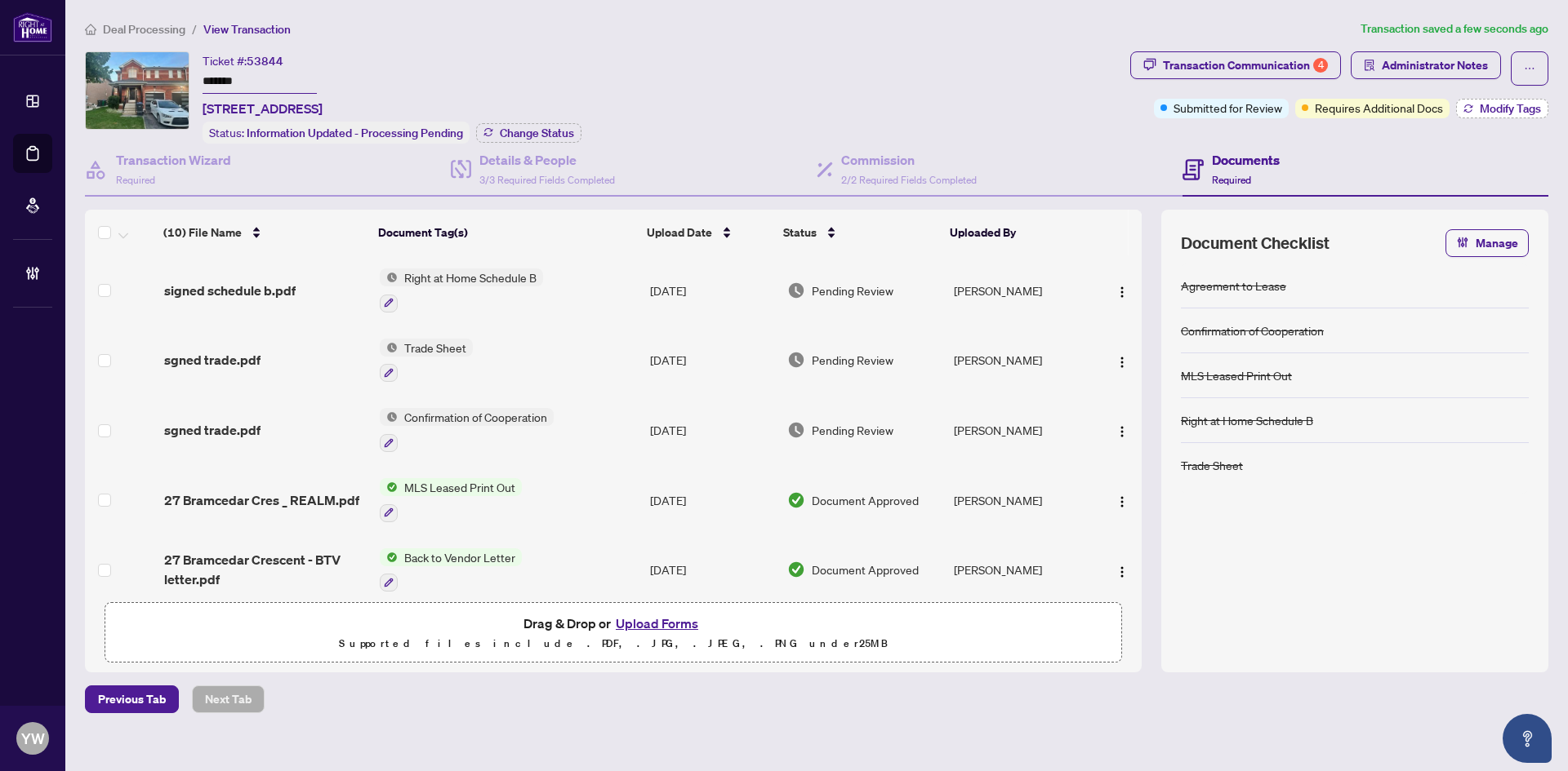
click at [1507, 110] on span "Modify Tags" at bounding box center [1510, 109] width 61 height 12
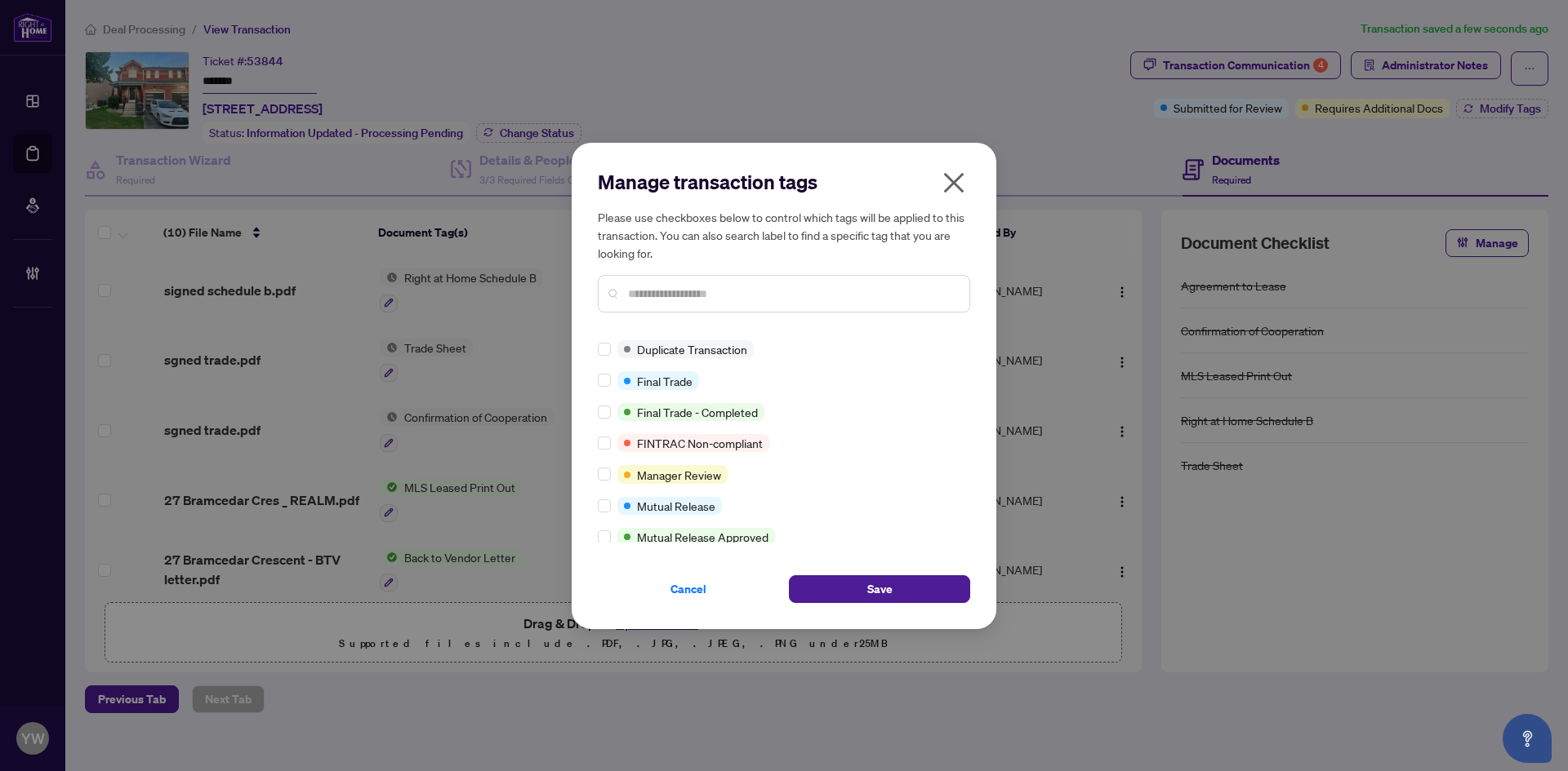
scroll to position [408, 0]
click at [958, 186] on icon "close" at bounding box center [954, 181] width 20 height 20
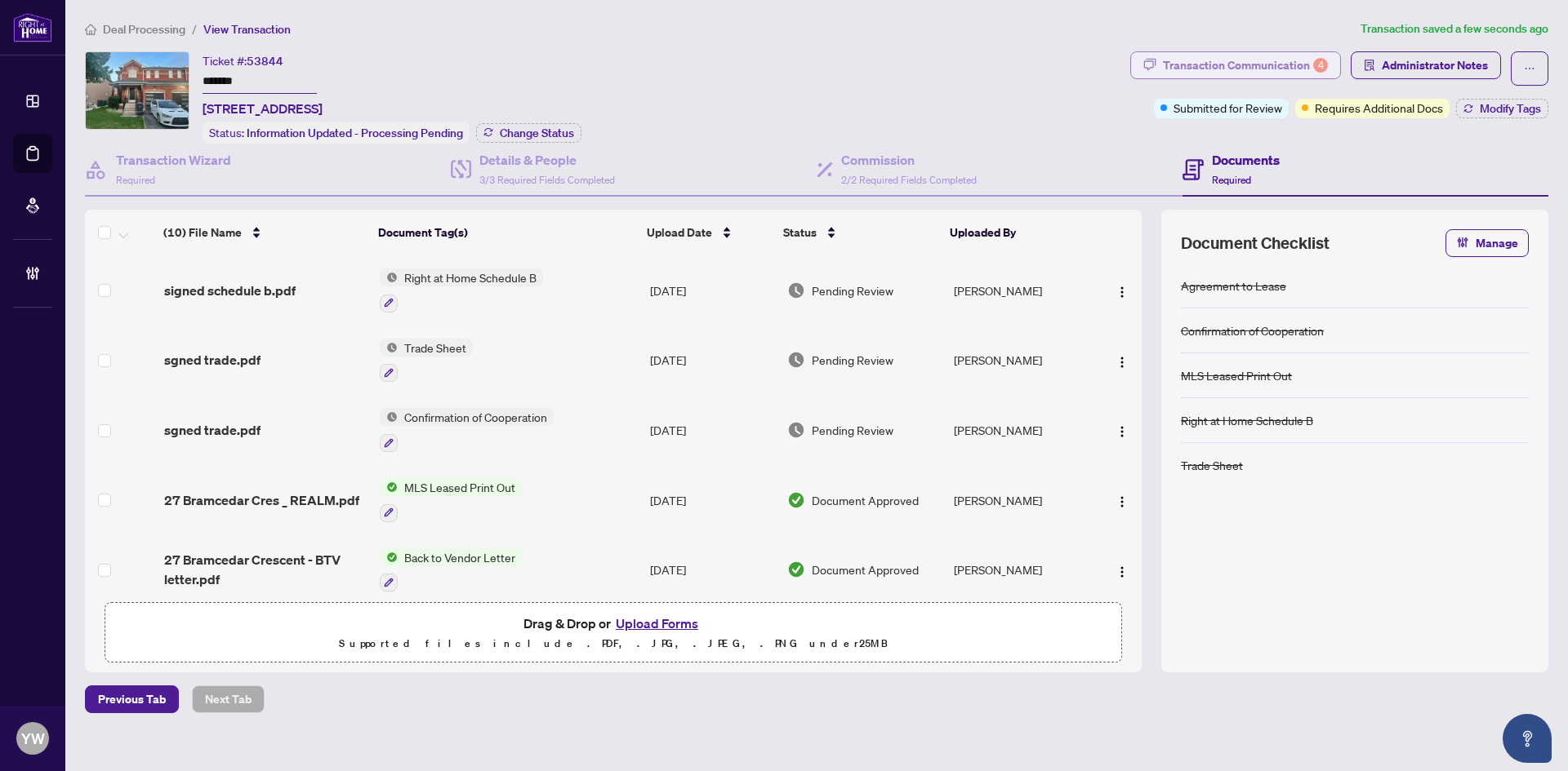
click at [1286, 67] on div "Transaction Communication 4" at bounding box center [1246, 65] width 165 height 26
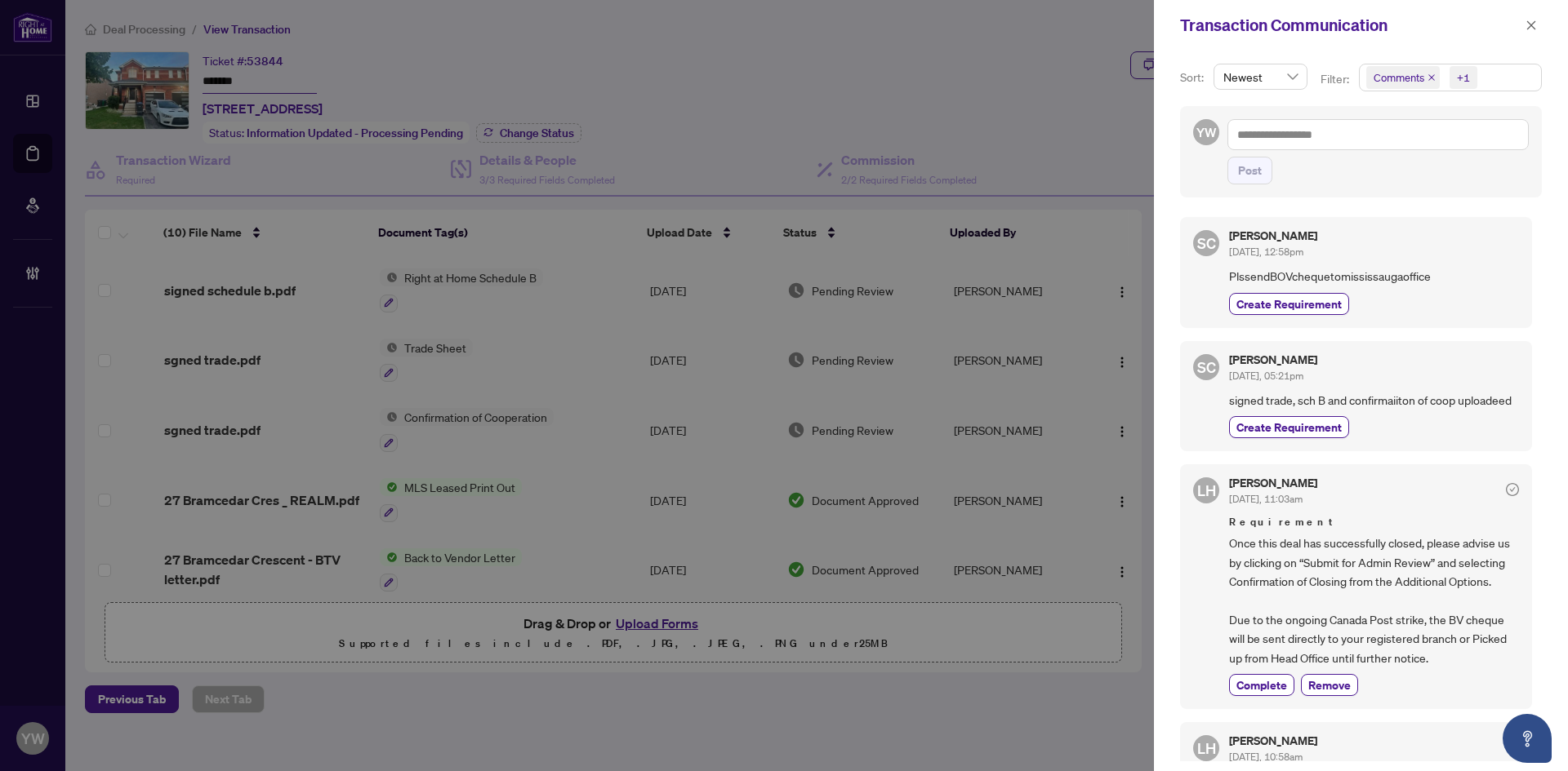
click at [1428, 75] on icon "close" at bounding box center [1432, 77] width 8 height 8
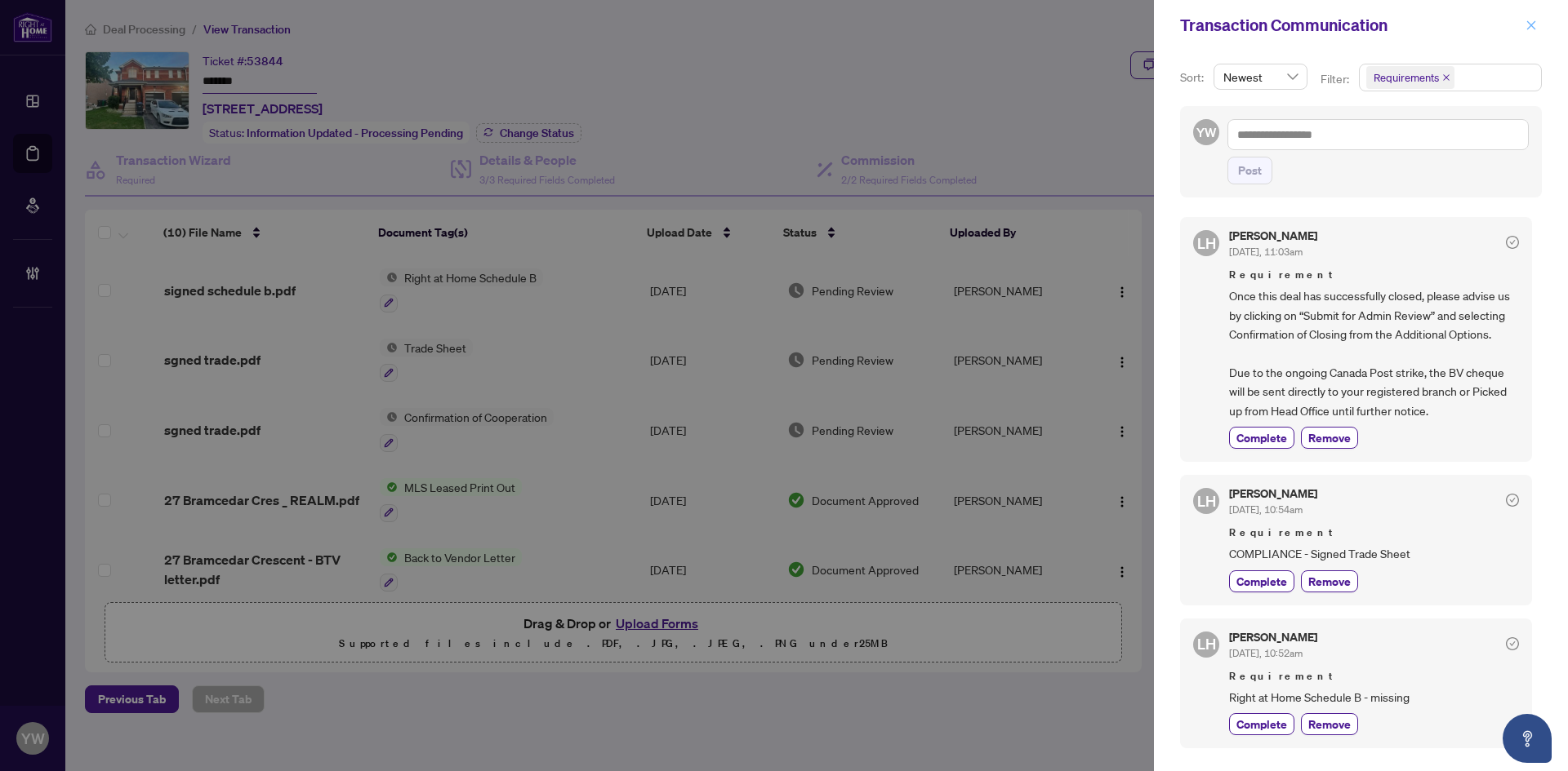
click at [1532, 19] on icon "close" at bounding box center [1531, 25] width 12 height 12
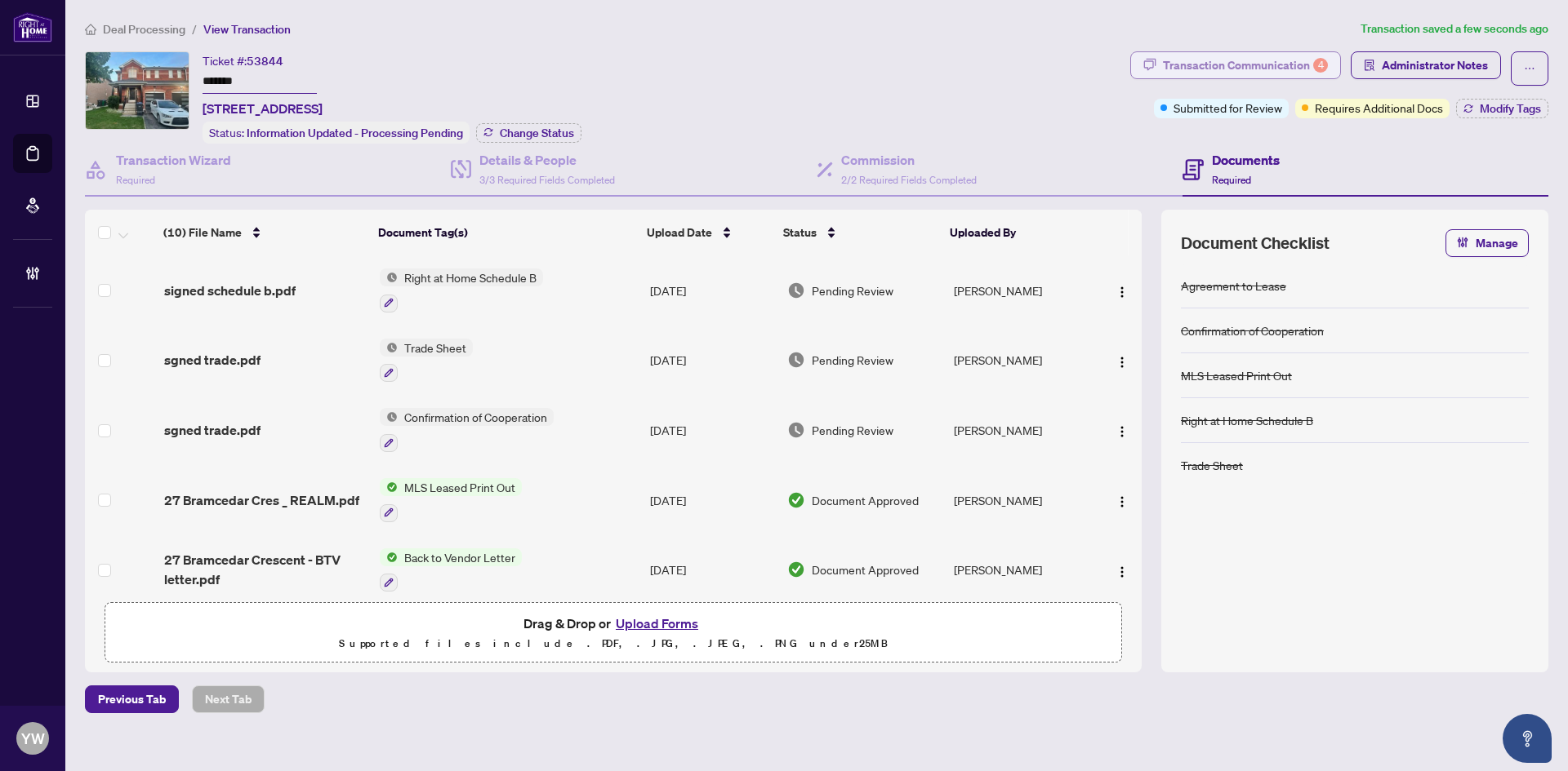
click at [1222, 70] on div "Transaction Communication 4" at bounding box center [1246, 65] width 165 height 26
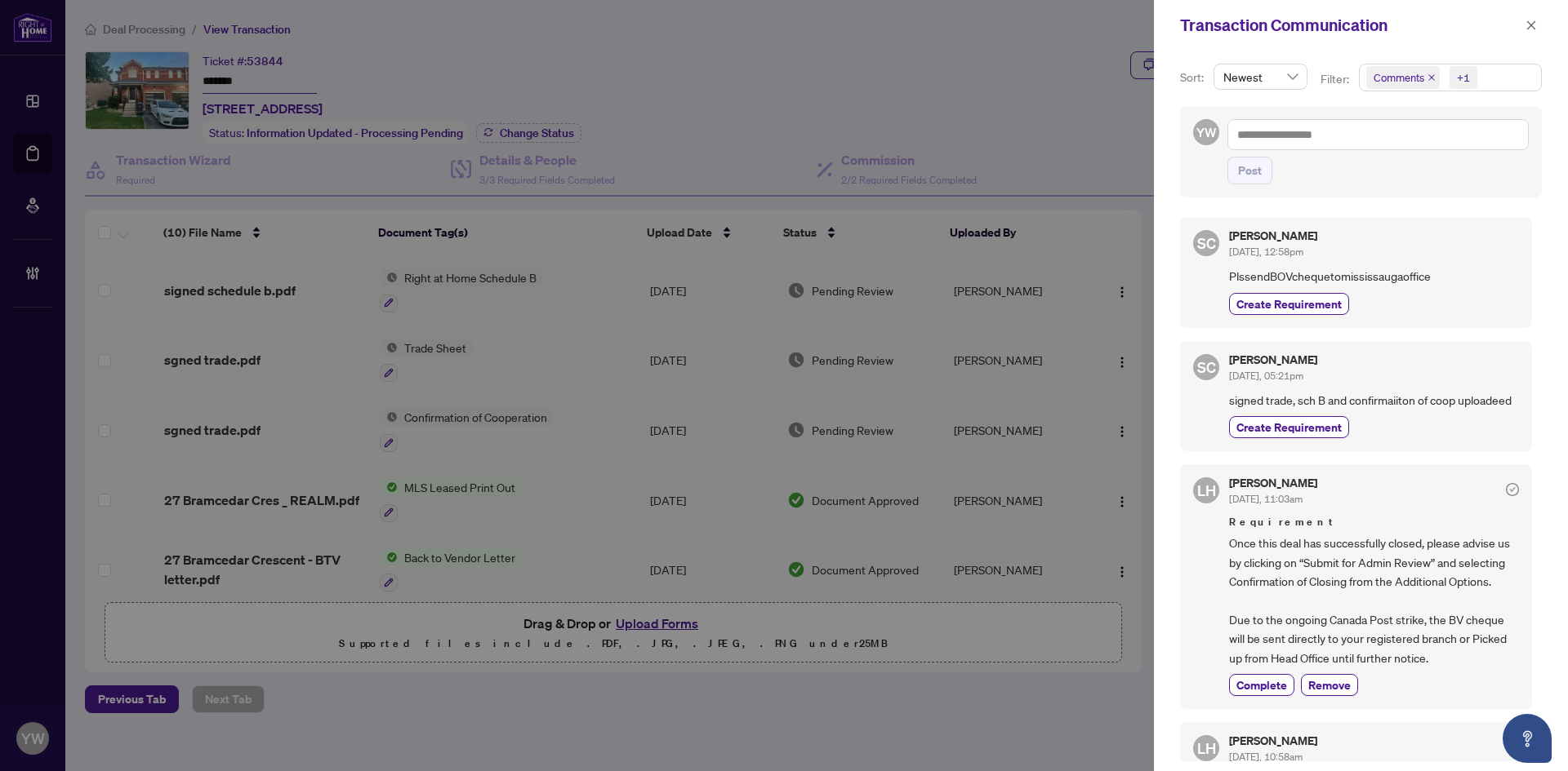
click at [1434, 74] on icon "close" at bounding box center [1432, 77] width 8 height 8
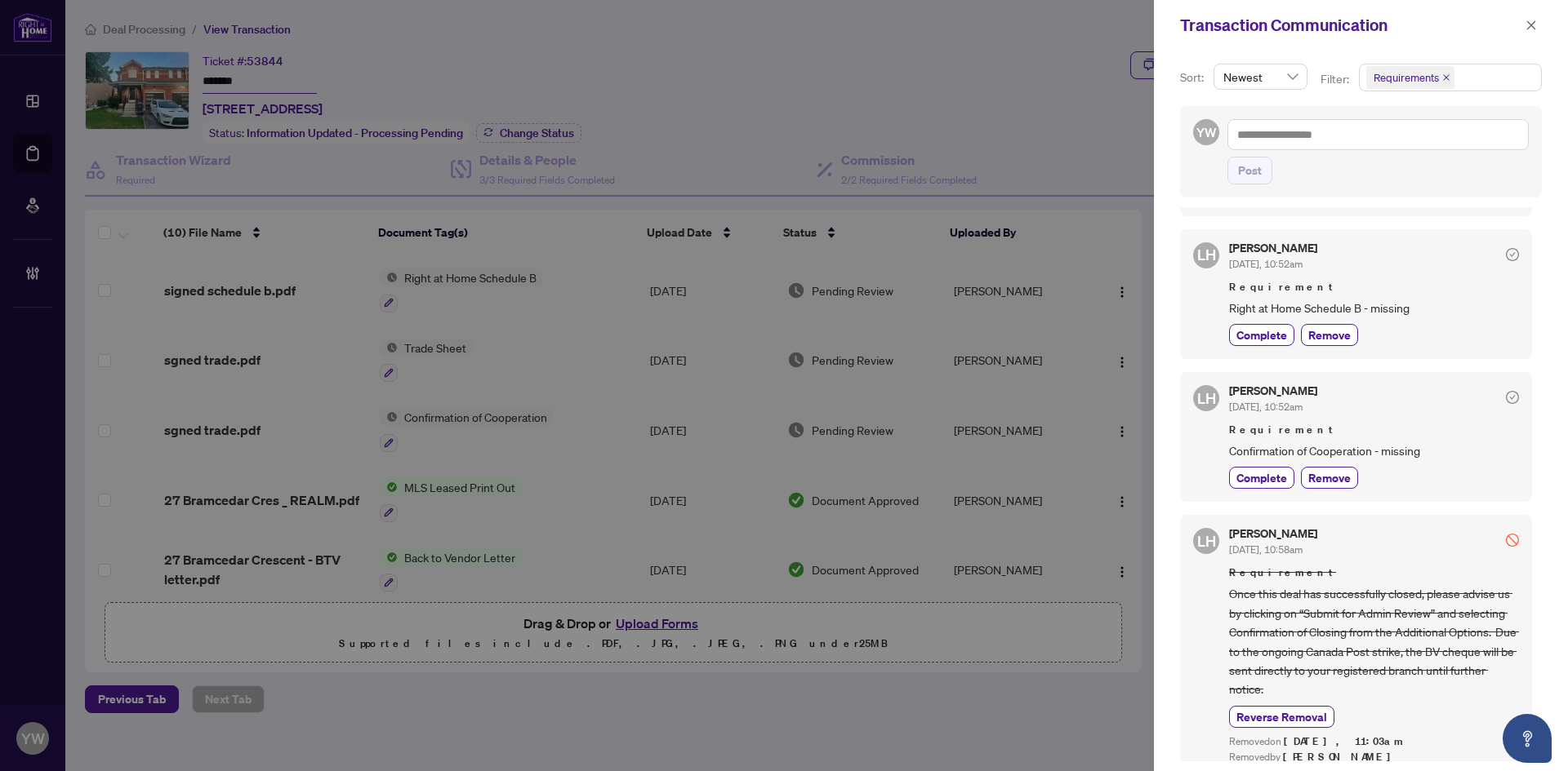
scroll to position [490, 0]
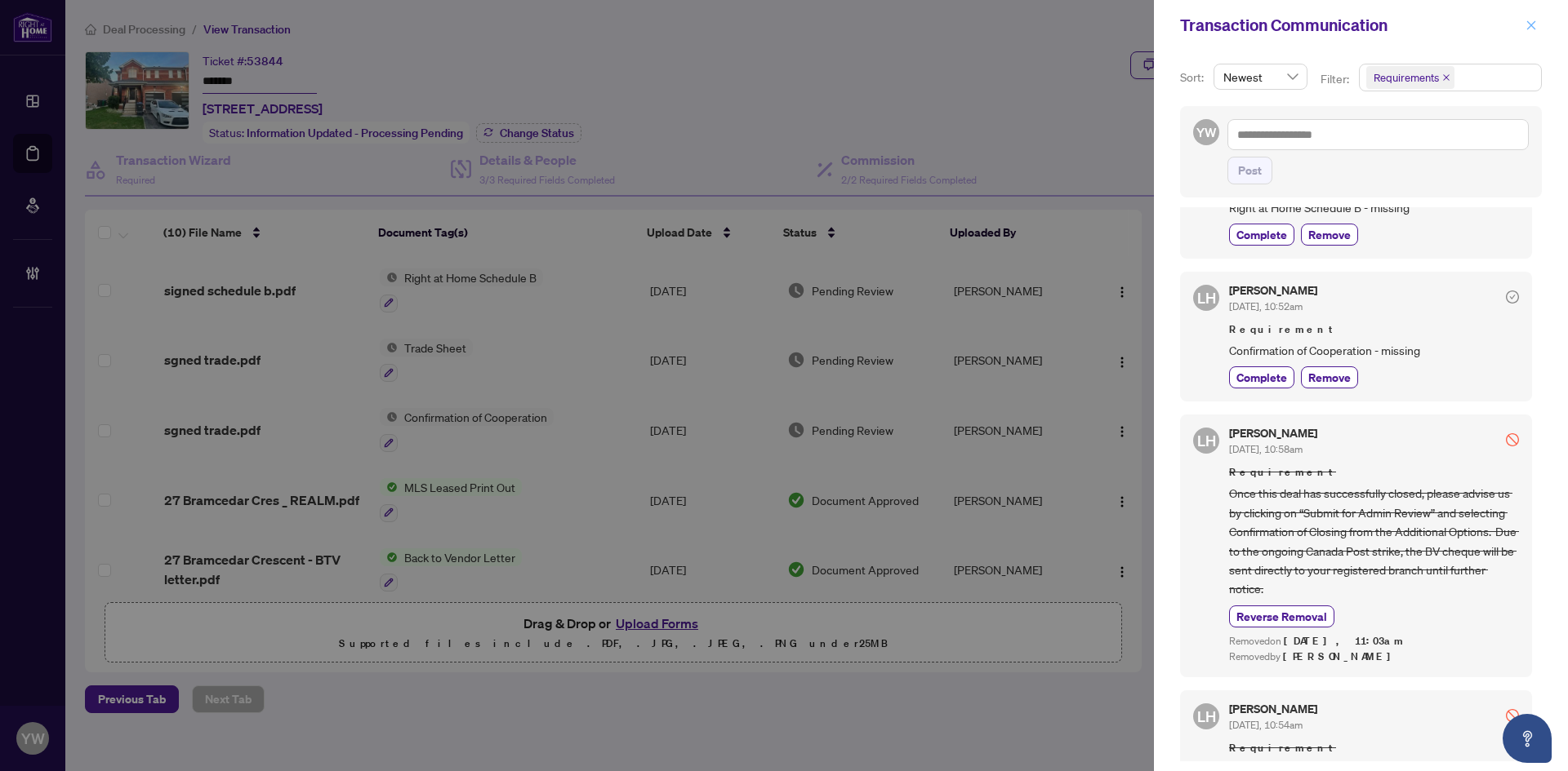
drag, startPoint x: 1534, startPoint y: 20, endPoint x: 1189, endPoint y: 41, distance: 345.6
click at [1534, 21] on icon "close" at bounding box center [1531, 25] width 12 height 12
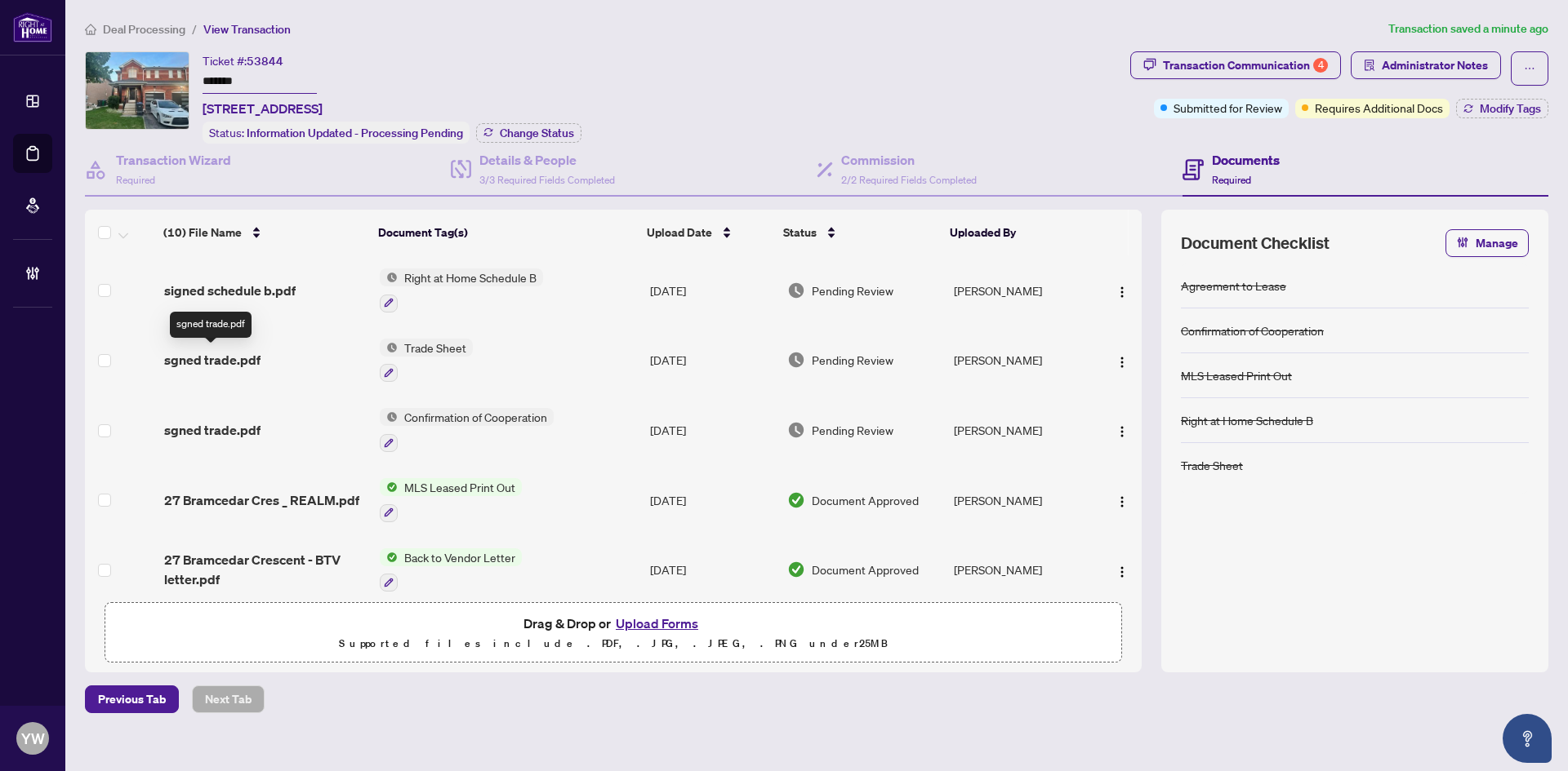
click at [244, 357] on span "sgned trade.pdf" at bounding box center [212, 360] width 97 height 19
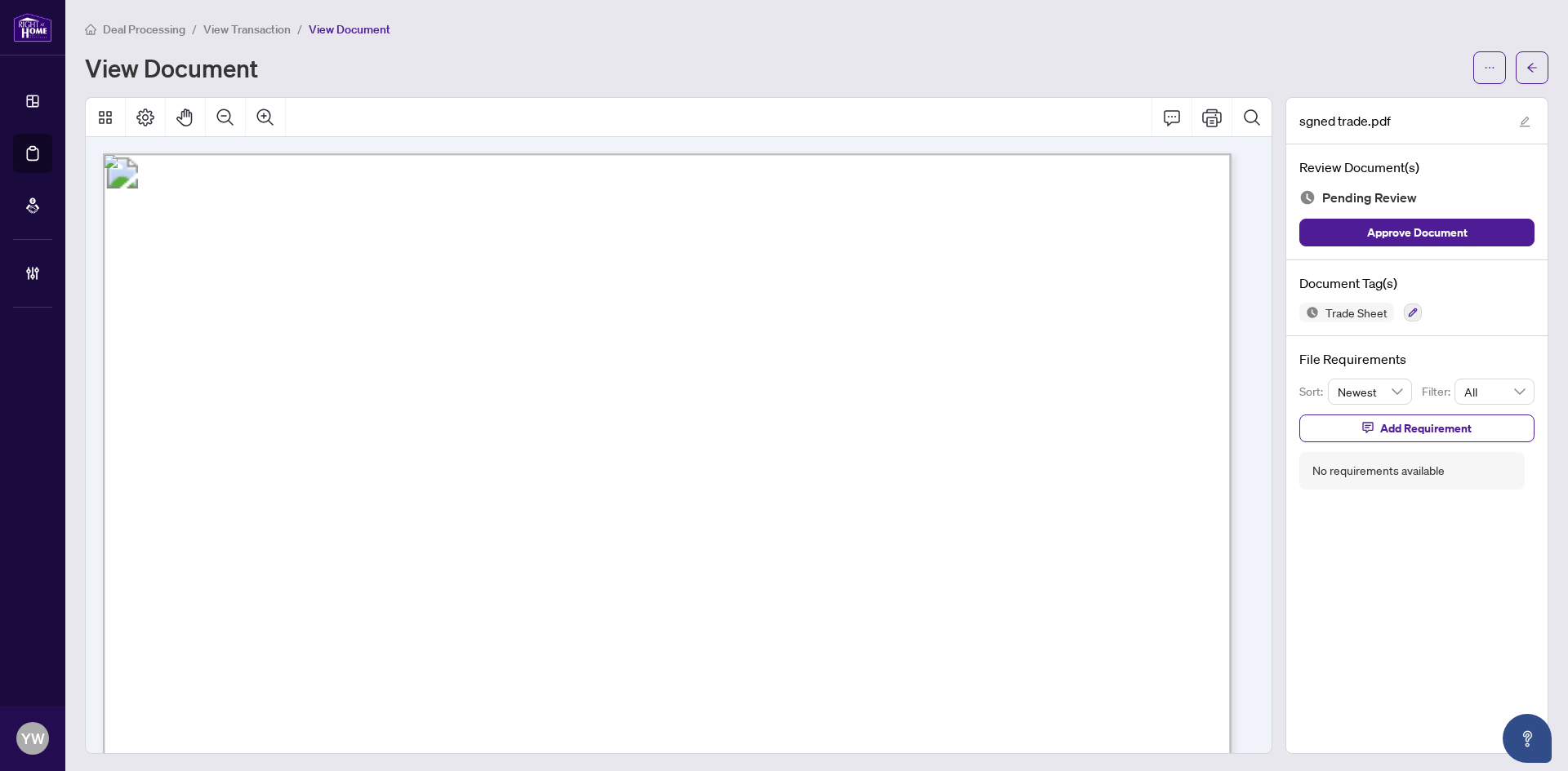
click at [77, 619] on main "Deal Processing / View Transaction / View Document View Document sgned trade.pd…" at bounding box center [817, 385] width 1502 height 771
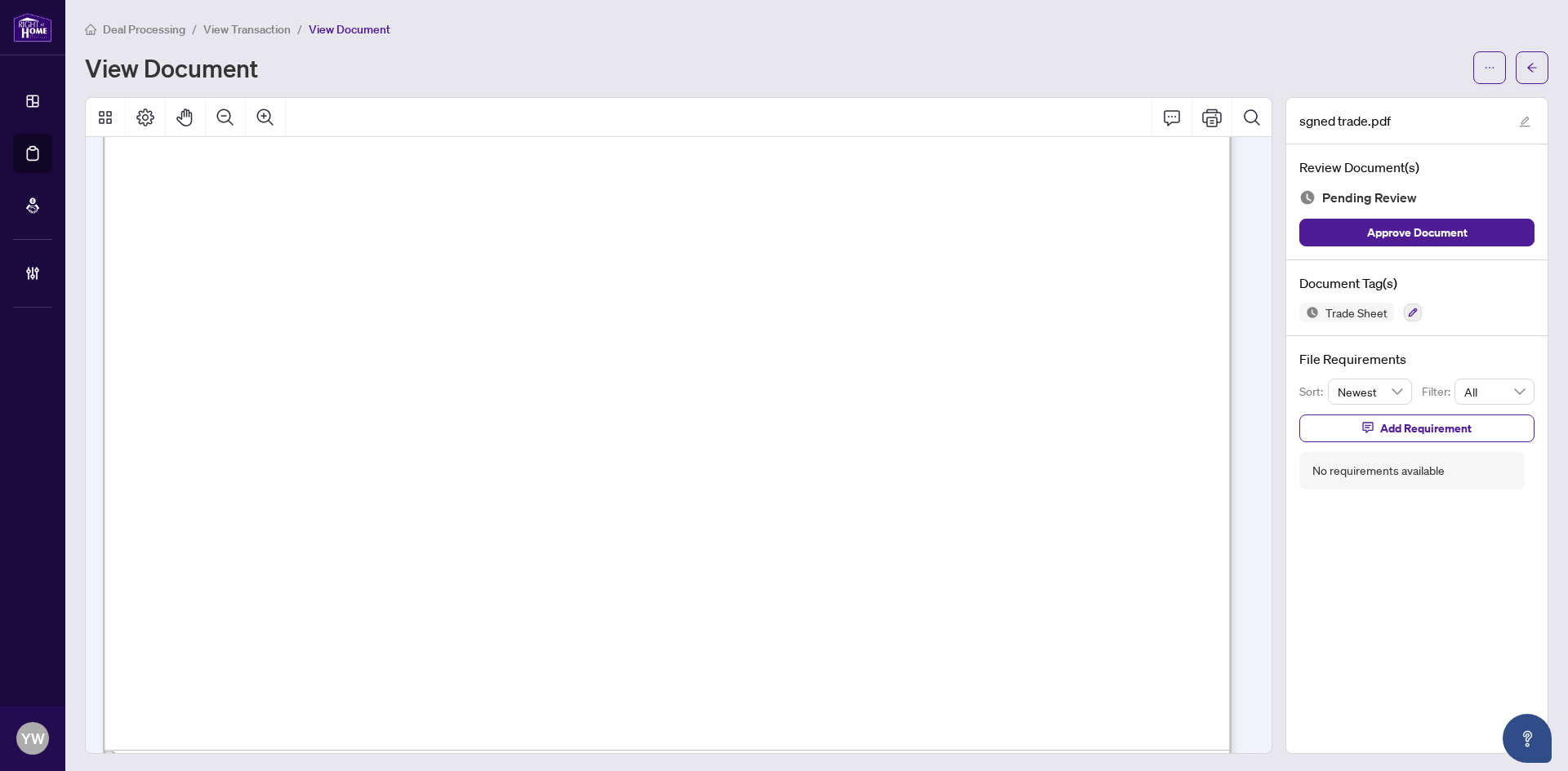
scroll to position [979, 0]
drag, startPoint x: 925, startPoint y: 403, endPoint x: 956, endPoint y: 380, distance: 38.6
click at [1526, 69] on icon "arrow-left" at bounding box center [1532, 68] width 12 height 12
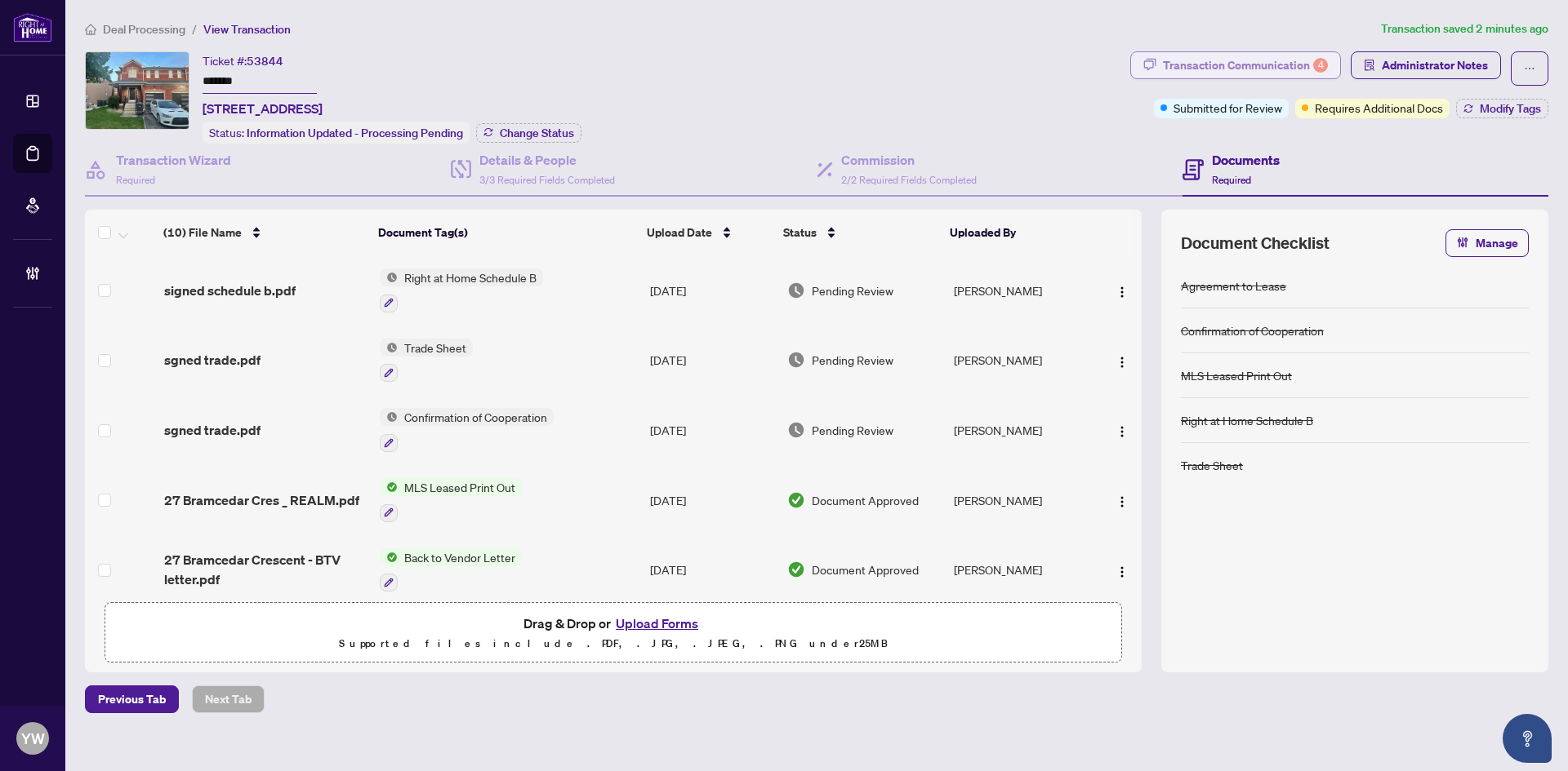
click at [1224, 67] on div "Transaction Communication 4" at bounding box center [1246, 65] width 165 height 26
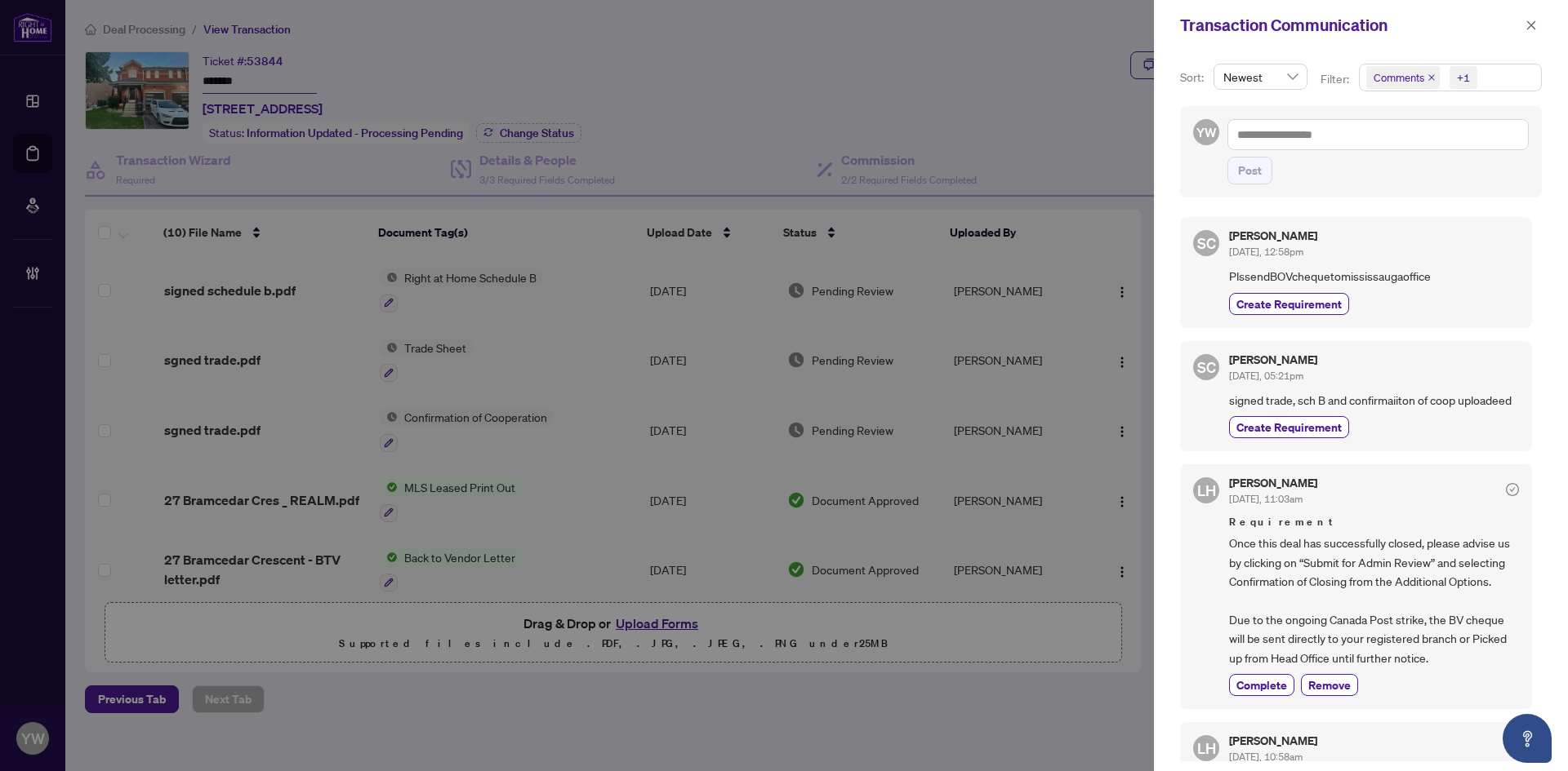
click at [1431, 72] on span "Comments" at bounding box center [1403, 78] width 73 height 23
click at [1422, 494] on div "LH Lulu Hao Sep/29/2025, 11:03am Requirement Once this deal has successfully cl…" at bounding box center [1356, 587] width 352 height 245
click at [1428, 75] on icon "close" at bounding box center [1432, 77] width 8 height 8
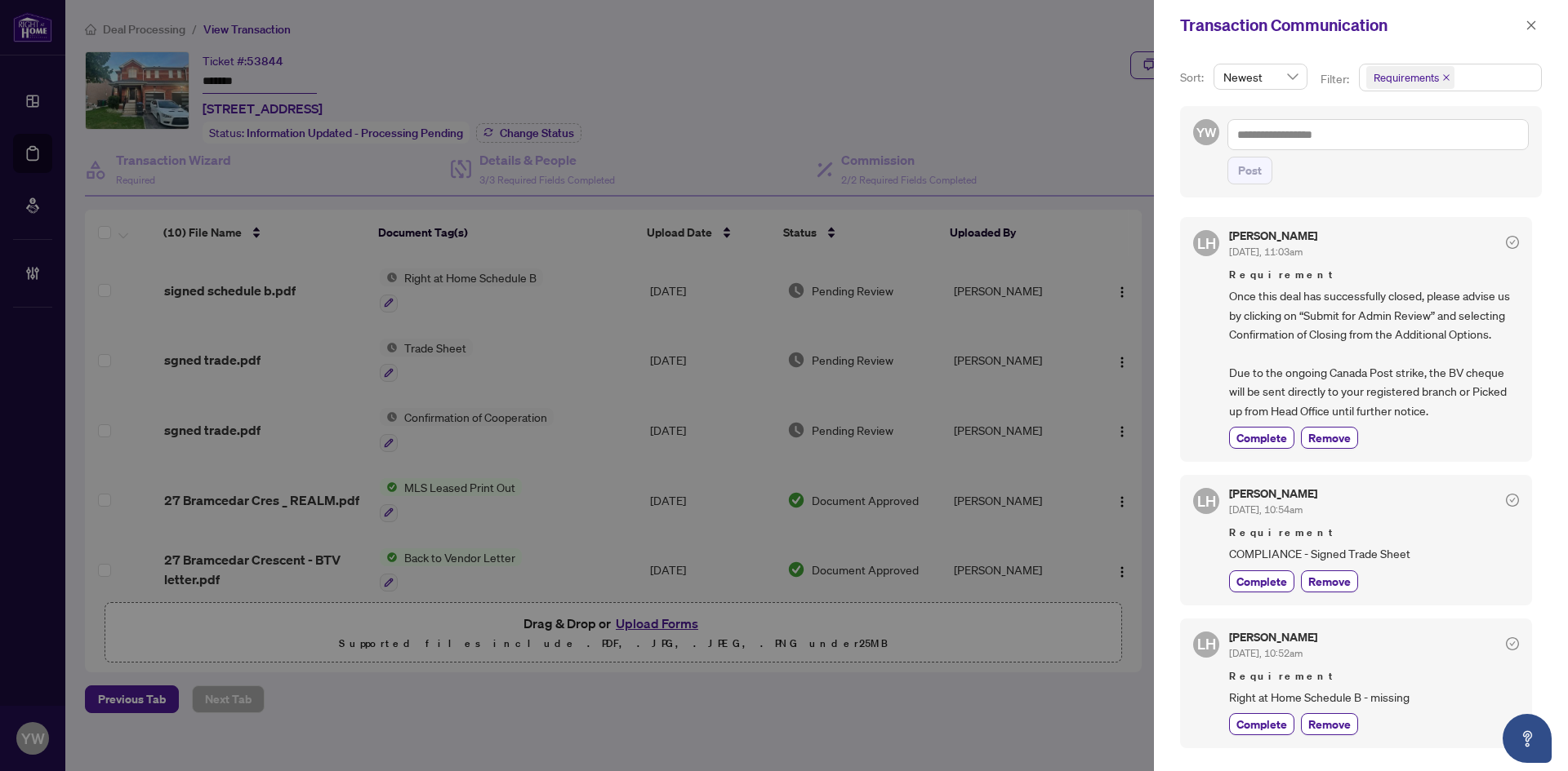
scroll to position [163, 0]
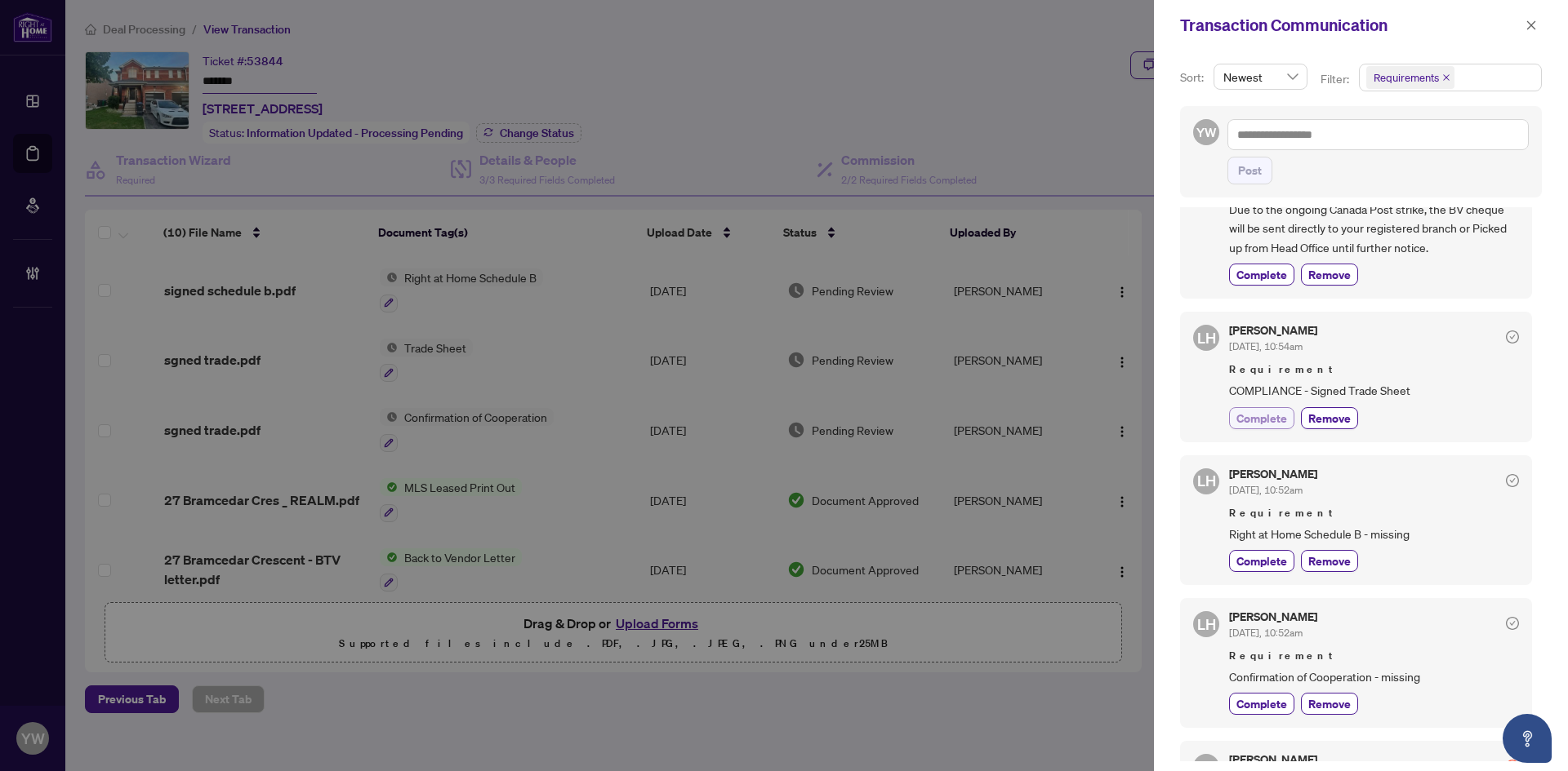
click at [1258, 427] on span "Complete" at bounding box center [1262, 419] width 50 height 17
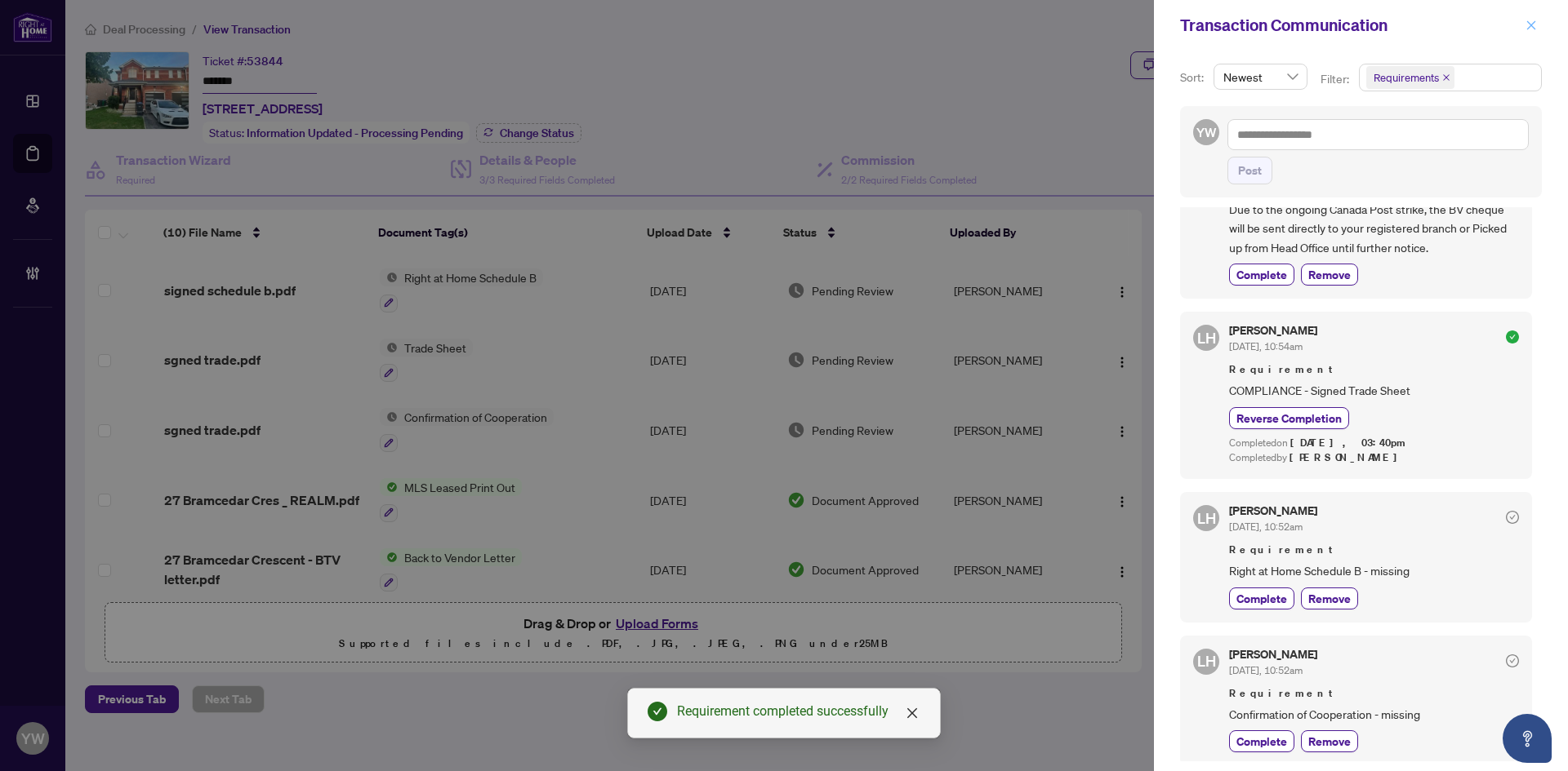
click at [1530, 19] on icon "close" at bounding box center [1531, 25] width 12 height 12
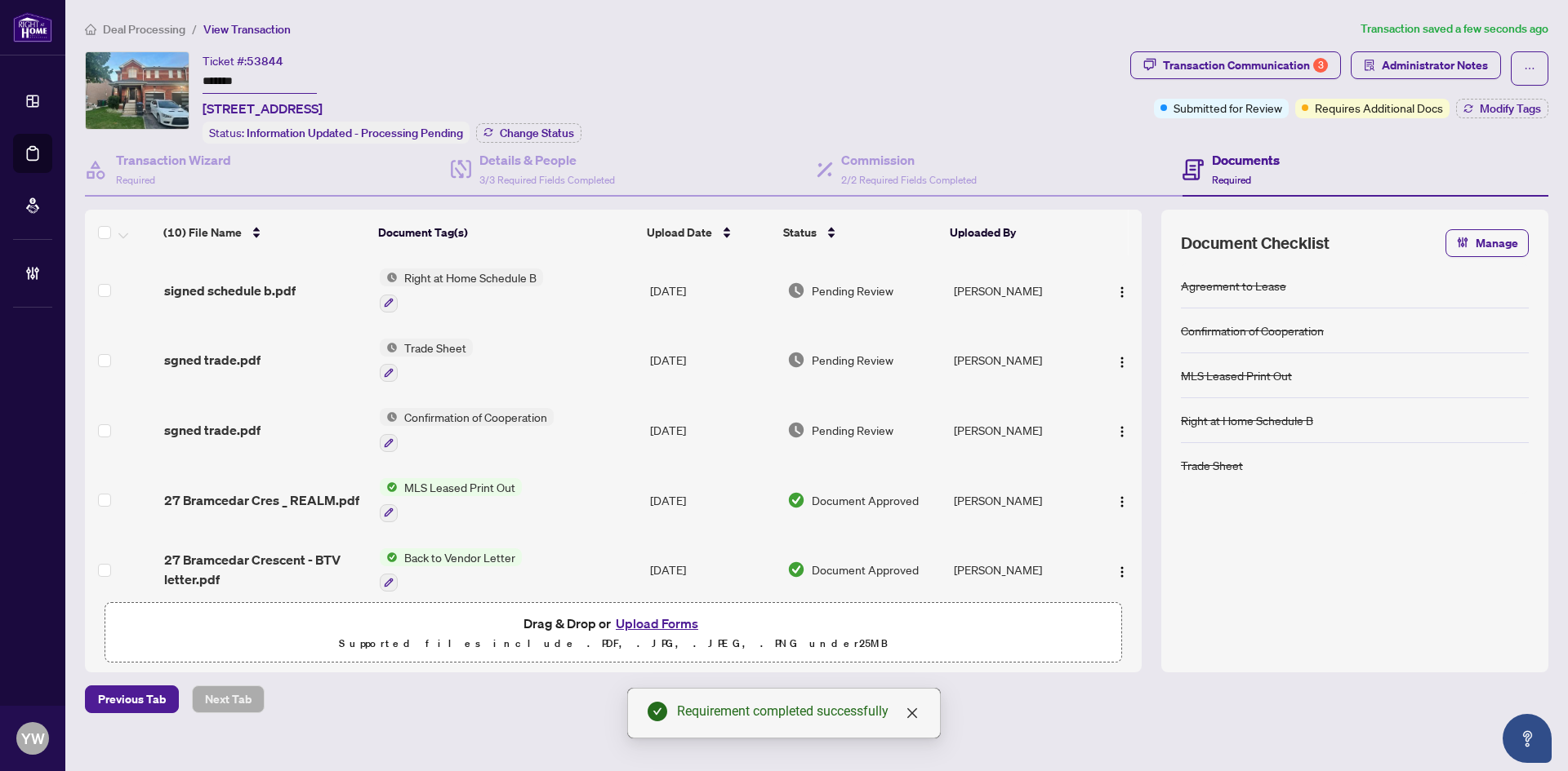
click at [227, 352] on span "sgned trade.pdf" at bounding box center [212, 360] width 97 height 19
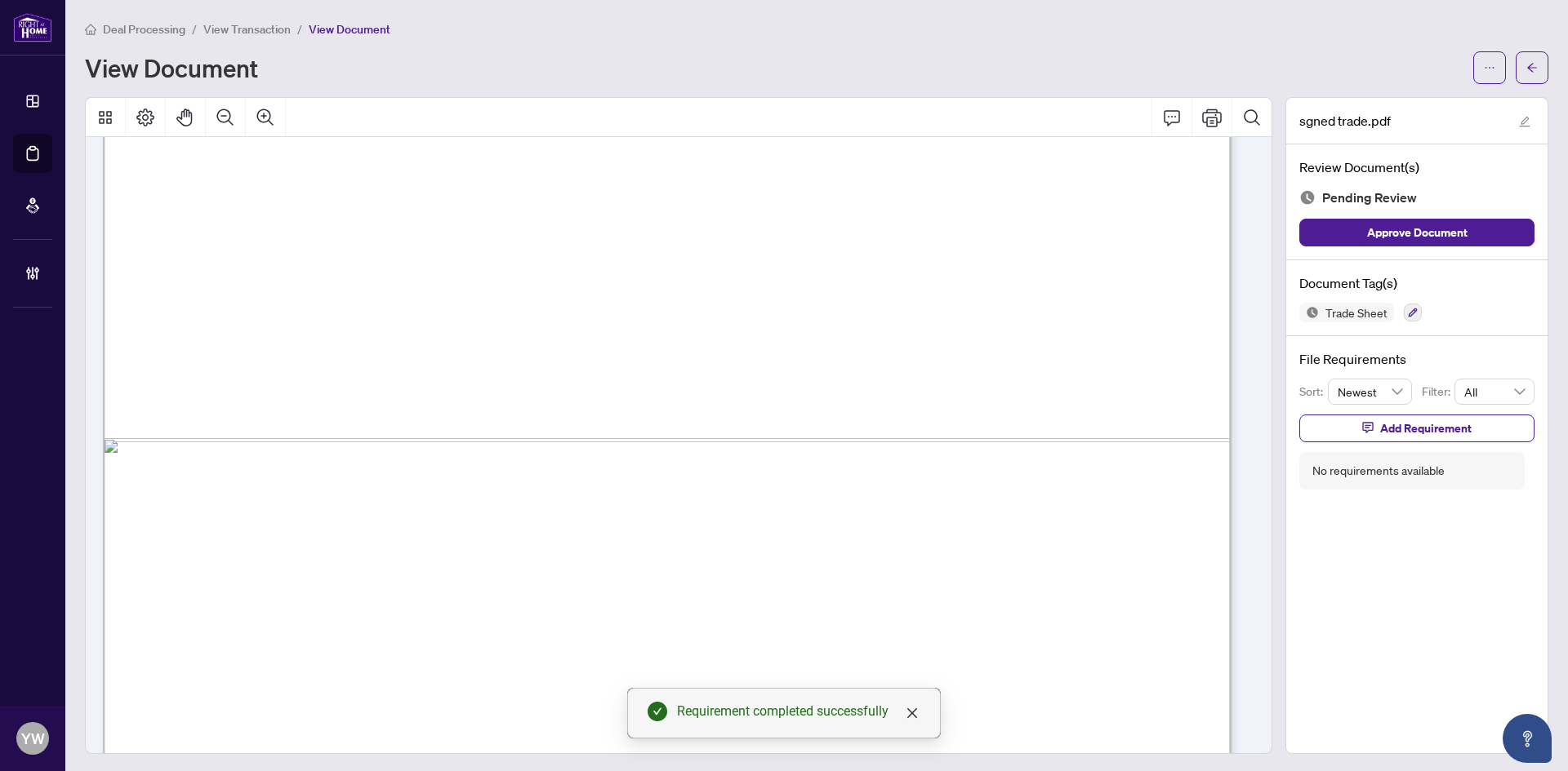
scroll to position [979, 0]
click at [1452, 243] on span "Approve Document" at bounding box center [1417, 233] width 100 height 26
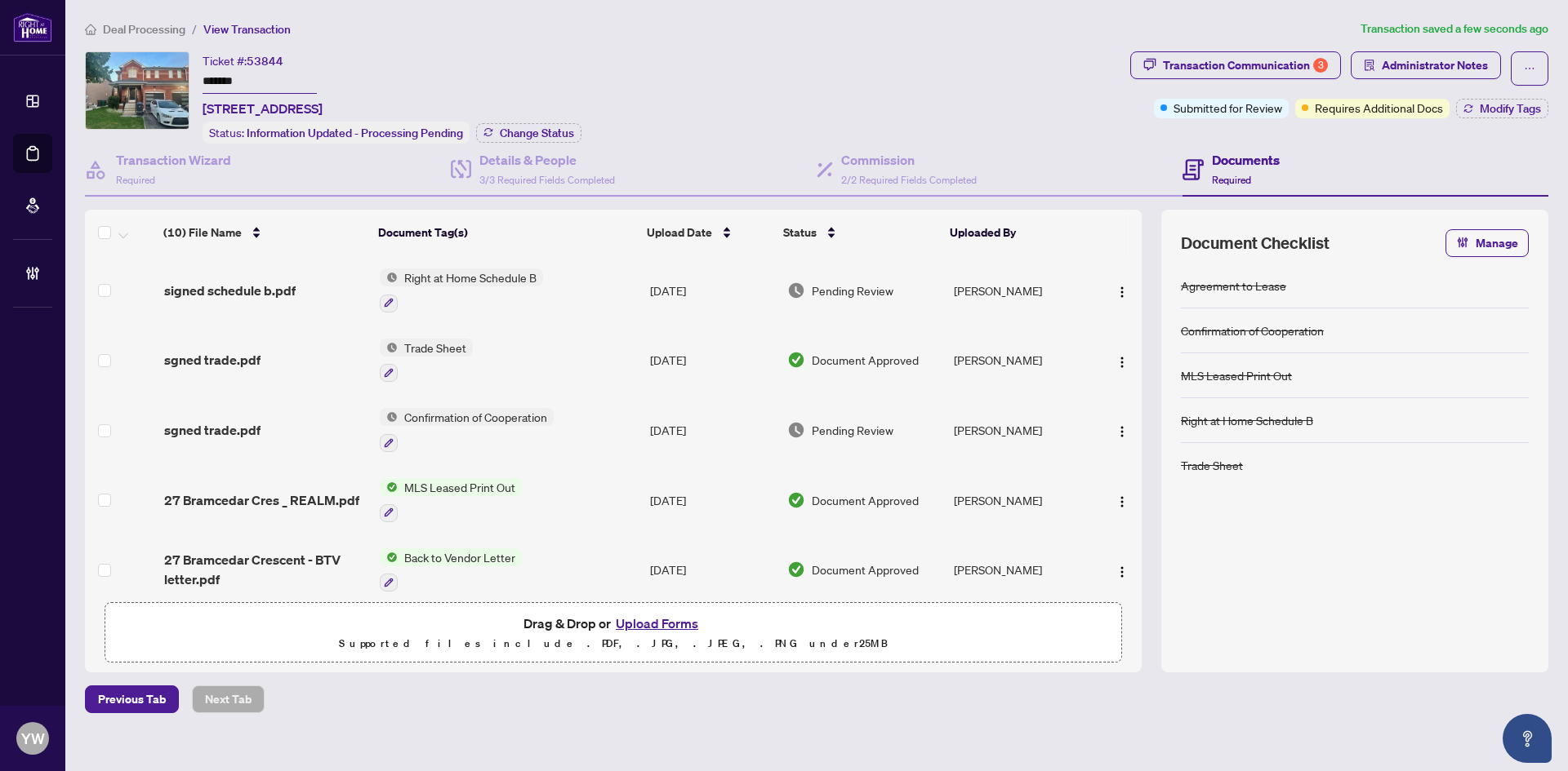
click at [223, 353] on span "sgned trade.pdf" at bounding box center [212, 360] width 97 height 19
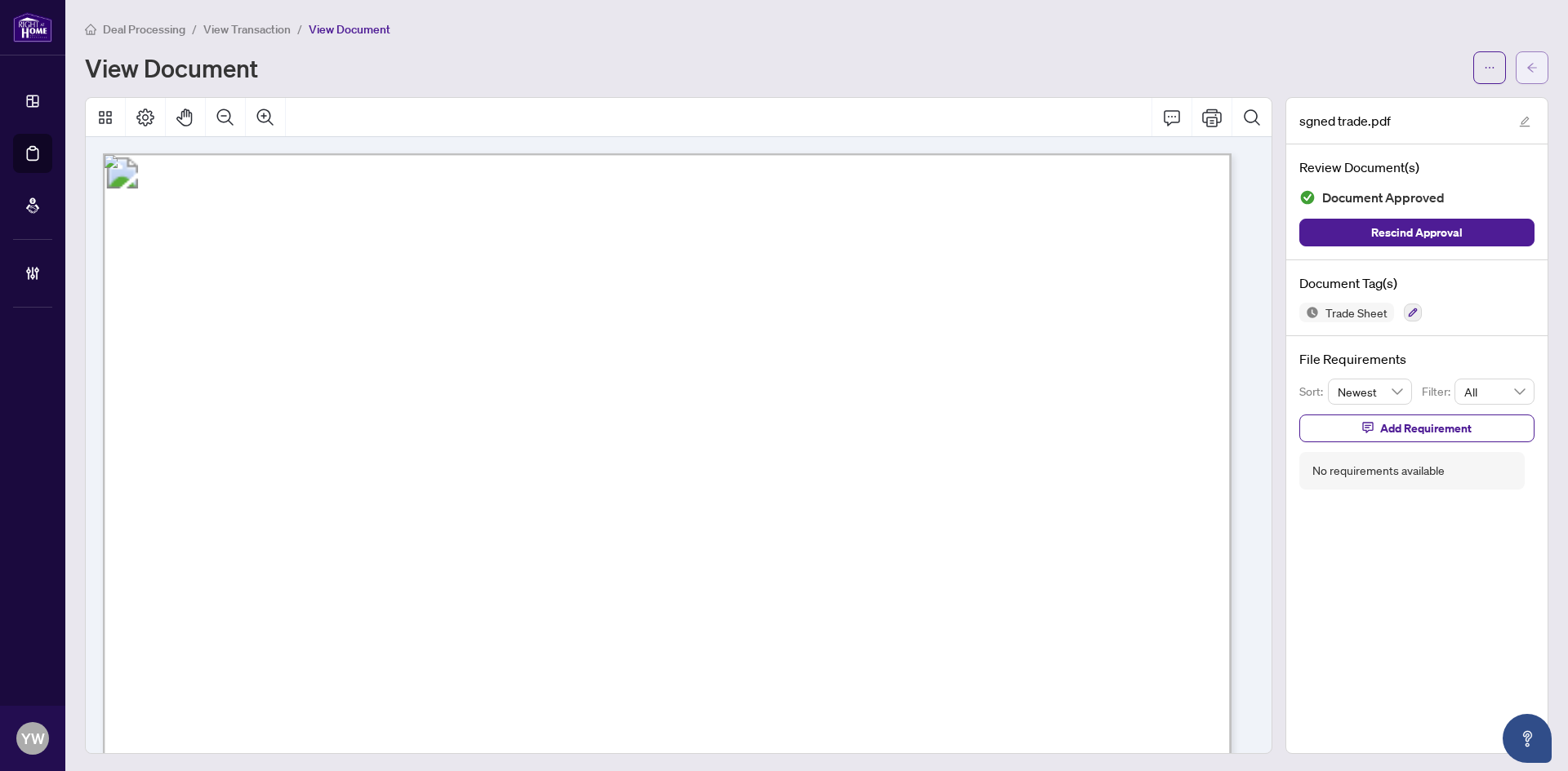
click at [1526, 66] on icon "arrow-left" at bounding box center [1532, 68] width 12 height 12
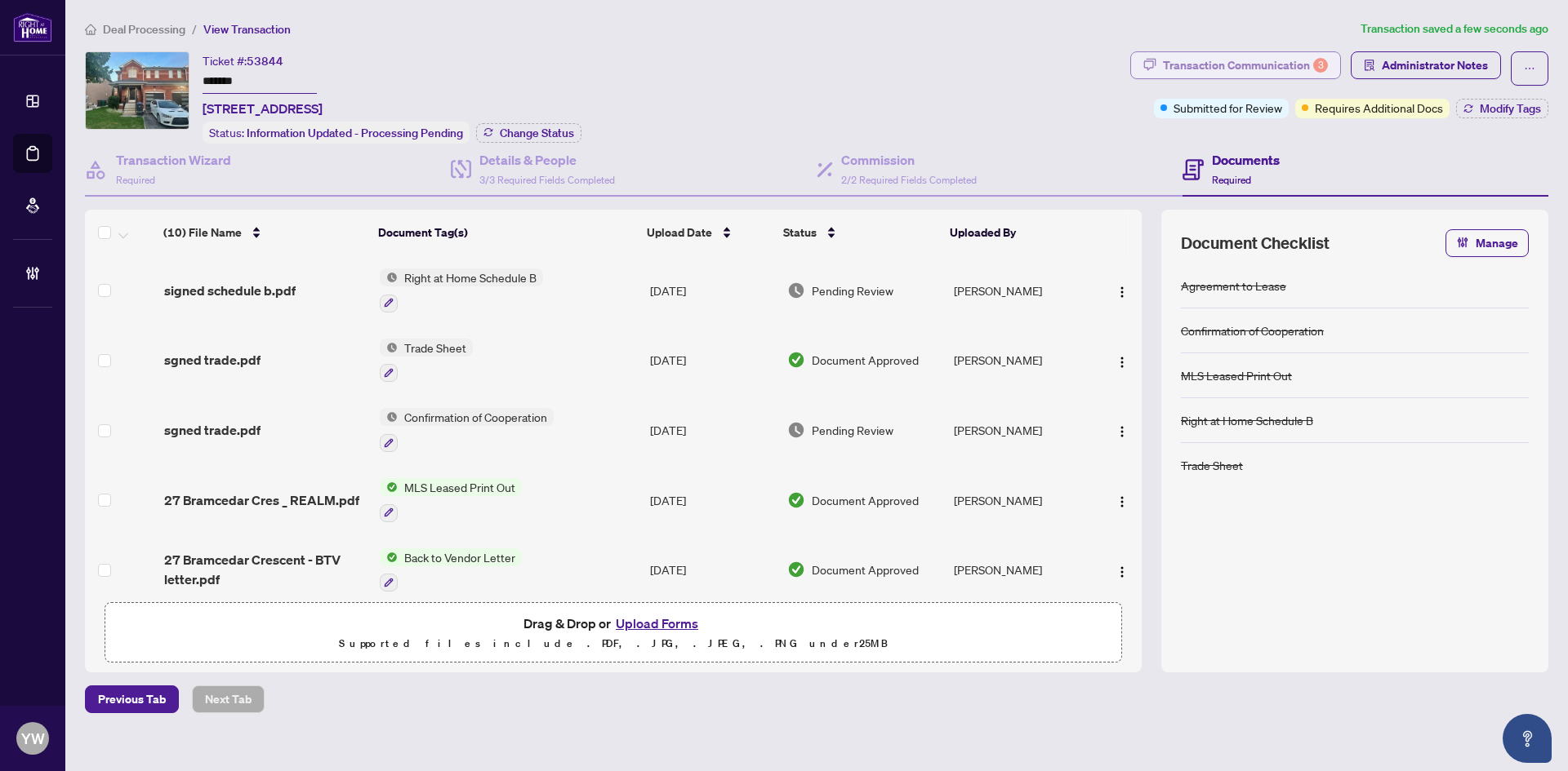
click at [1274, 60] on div "Transaction Communication 3" at bounding box center [1246, 65] width 165 height 26
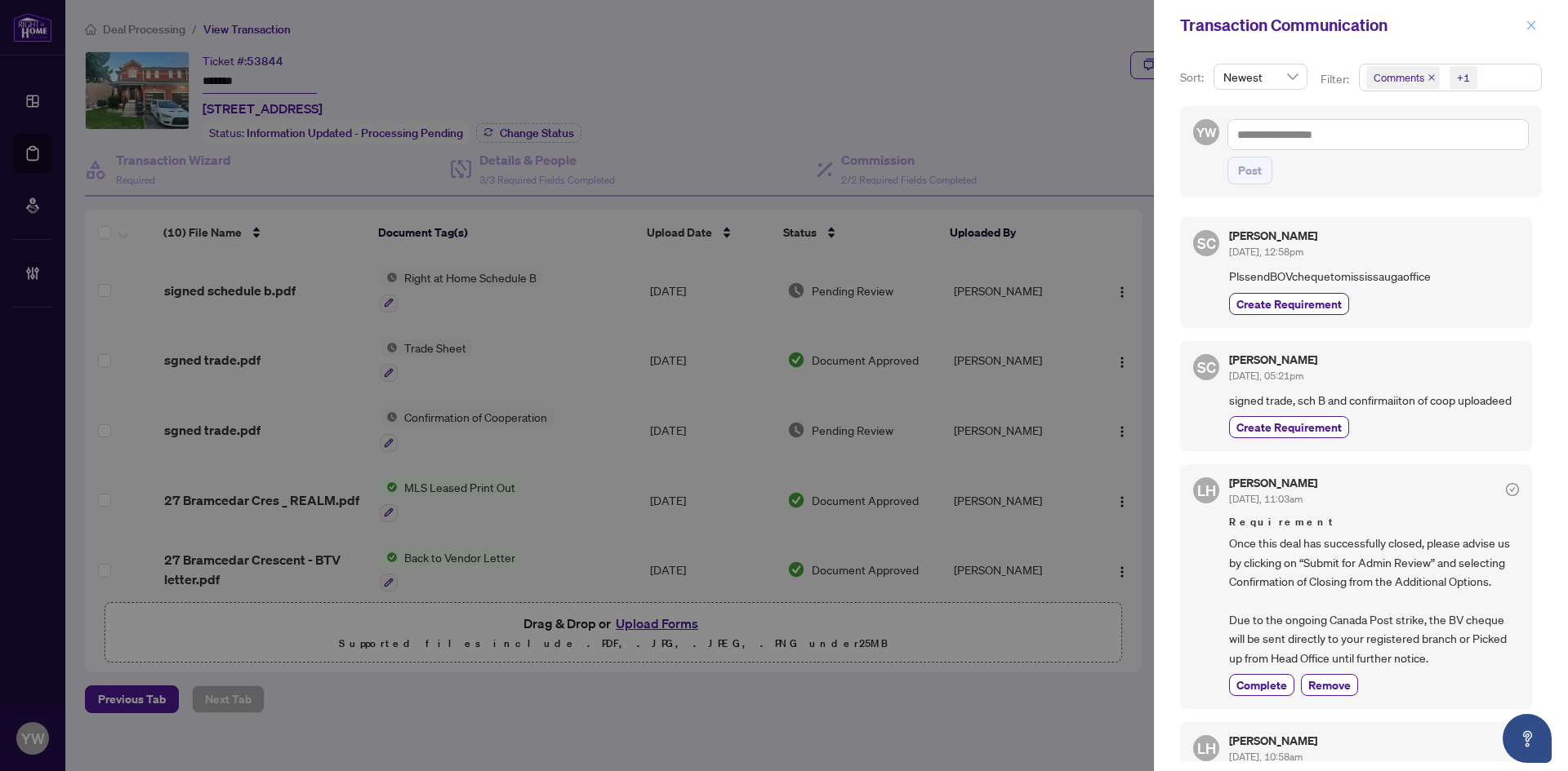
click at [1530, 26] on icon "close" at bounding box center [1531, 24] width 9 height 9
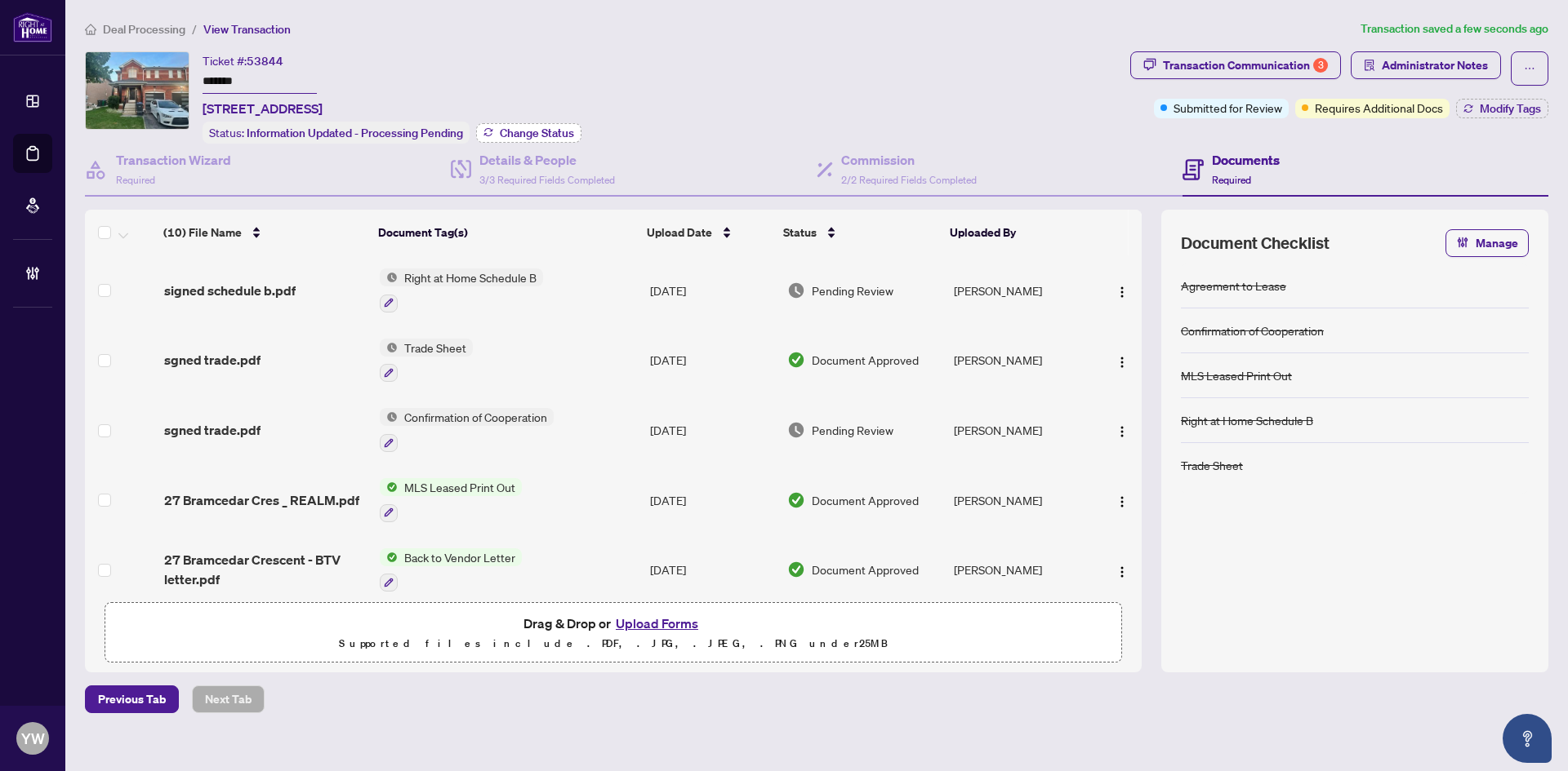
click at [538, 131] on span "Change Status" at bounding box center [537, 133] width 74 height 12
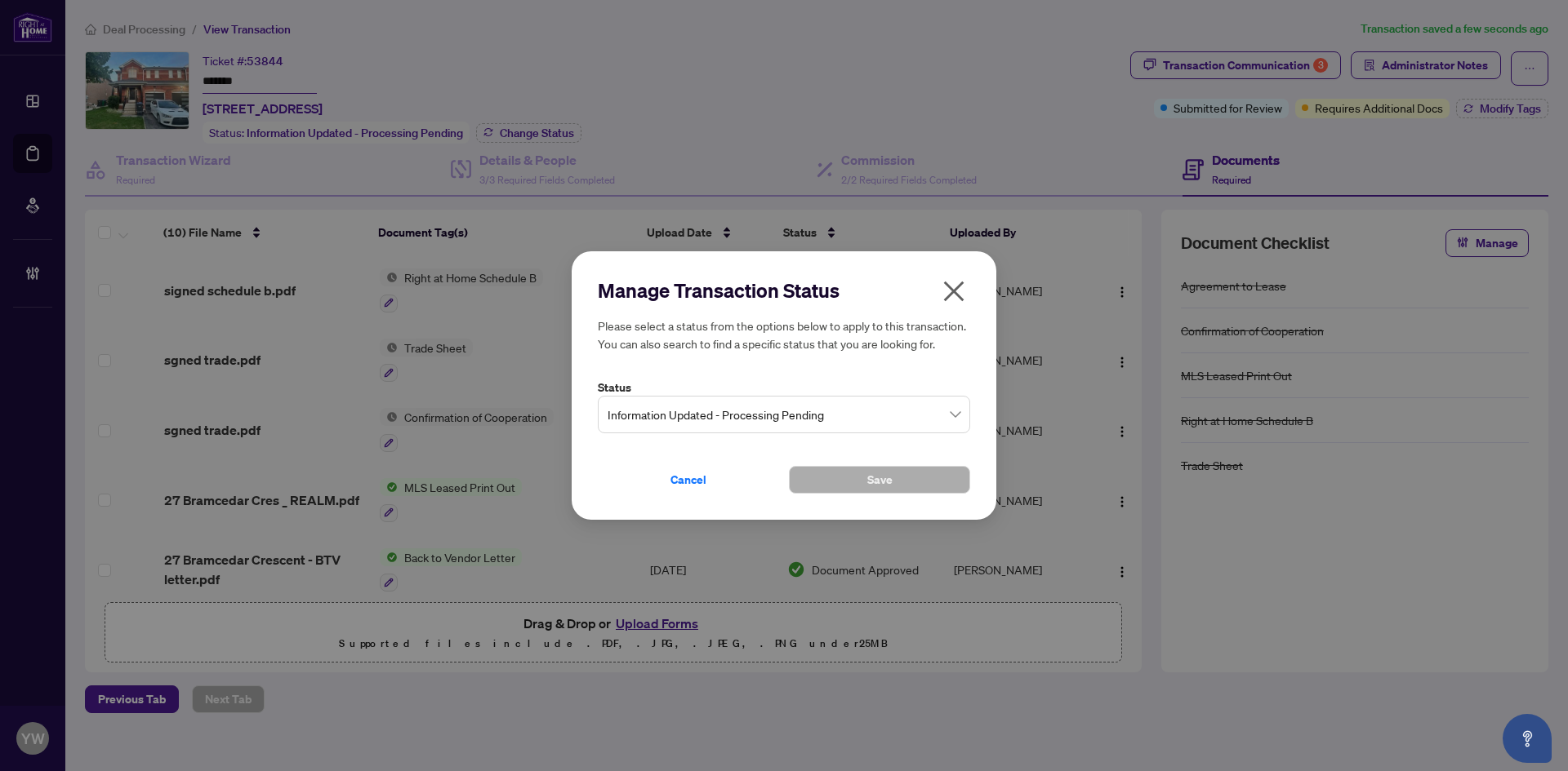
click at [702, 421] on span "Information Updated - Processing Pending" at bounding box center [783, 415] width 352 height 31
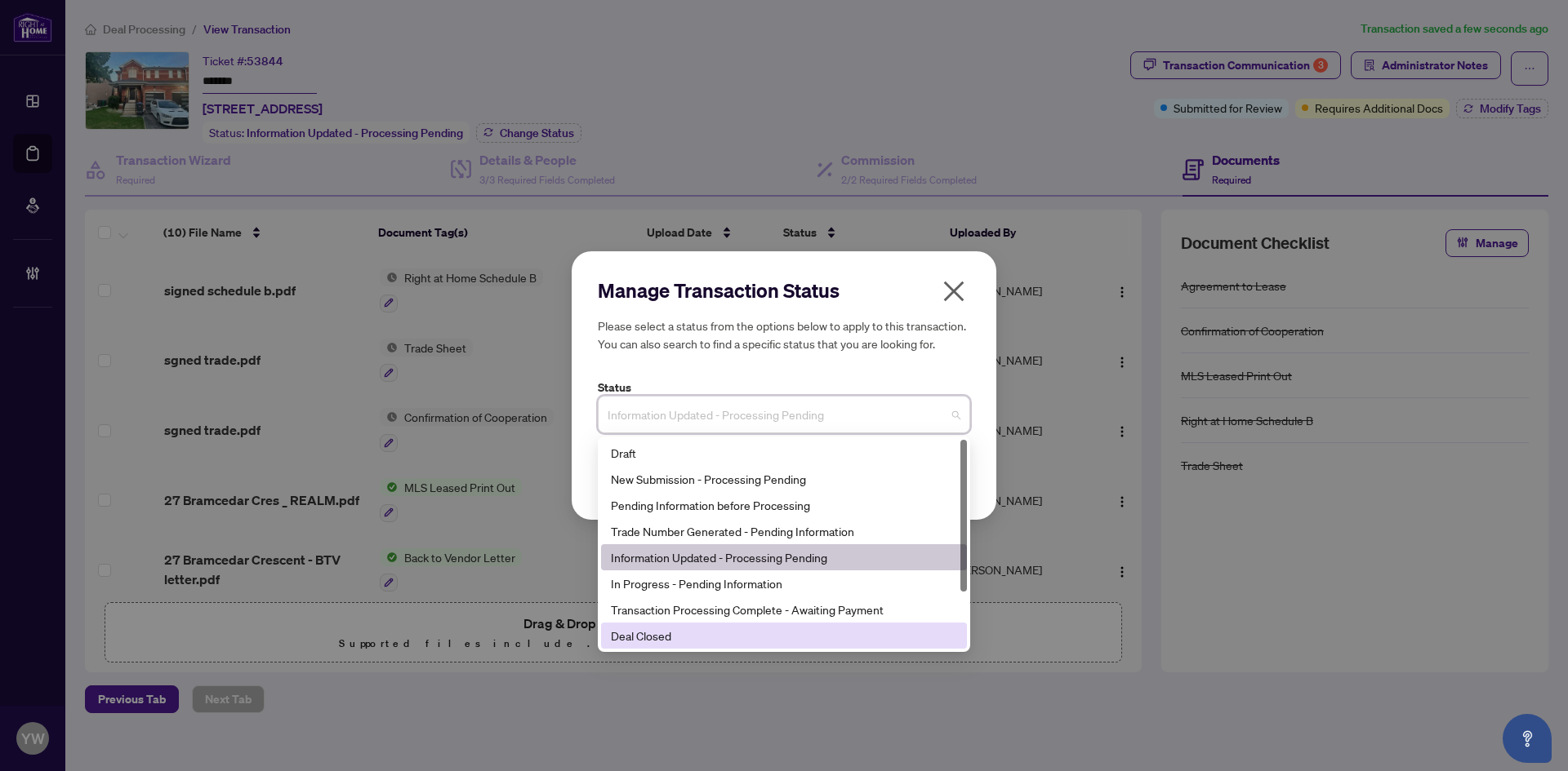
click at [658, 636] on div "Deal Closed" at bounding box center [784, 636] width 347 height 18
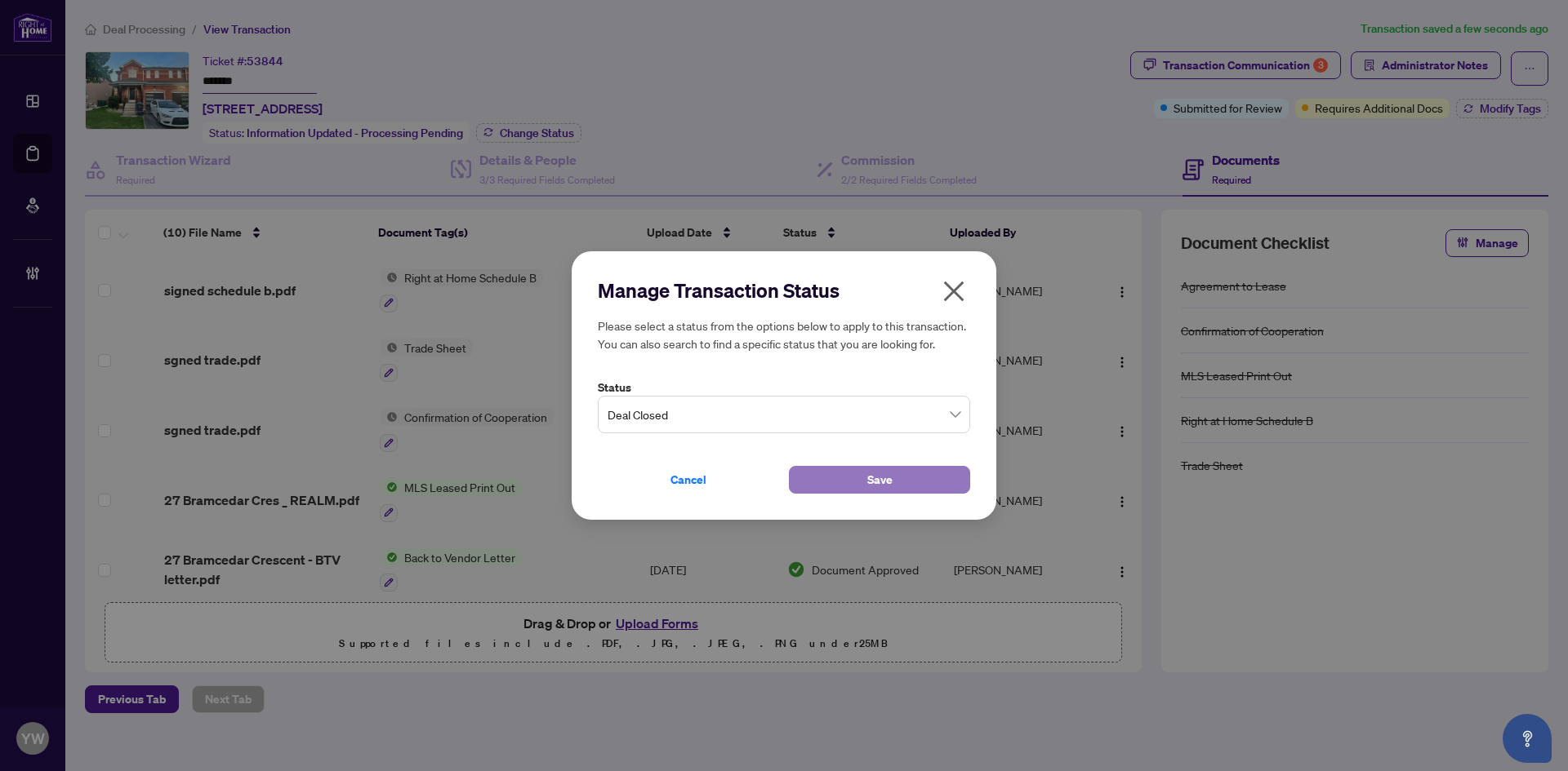
click at [871, 474] on span "Save" at bounding box center [880, 480] width 25 height 26
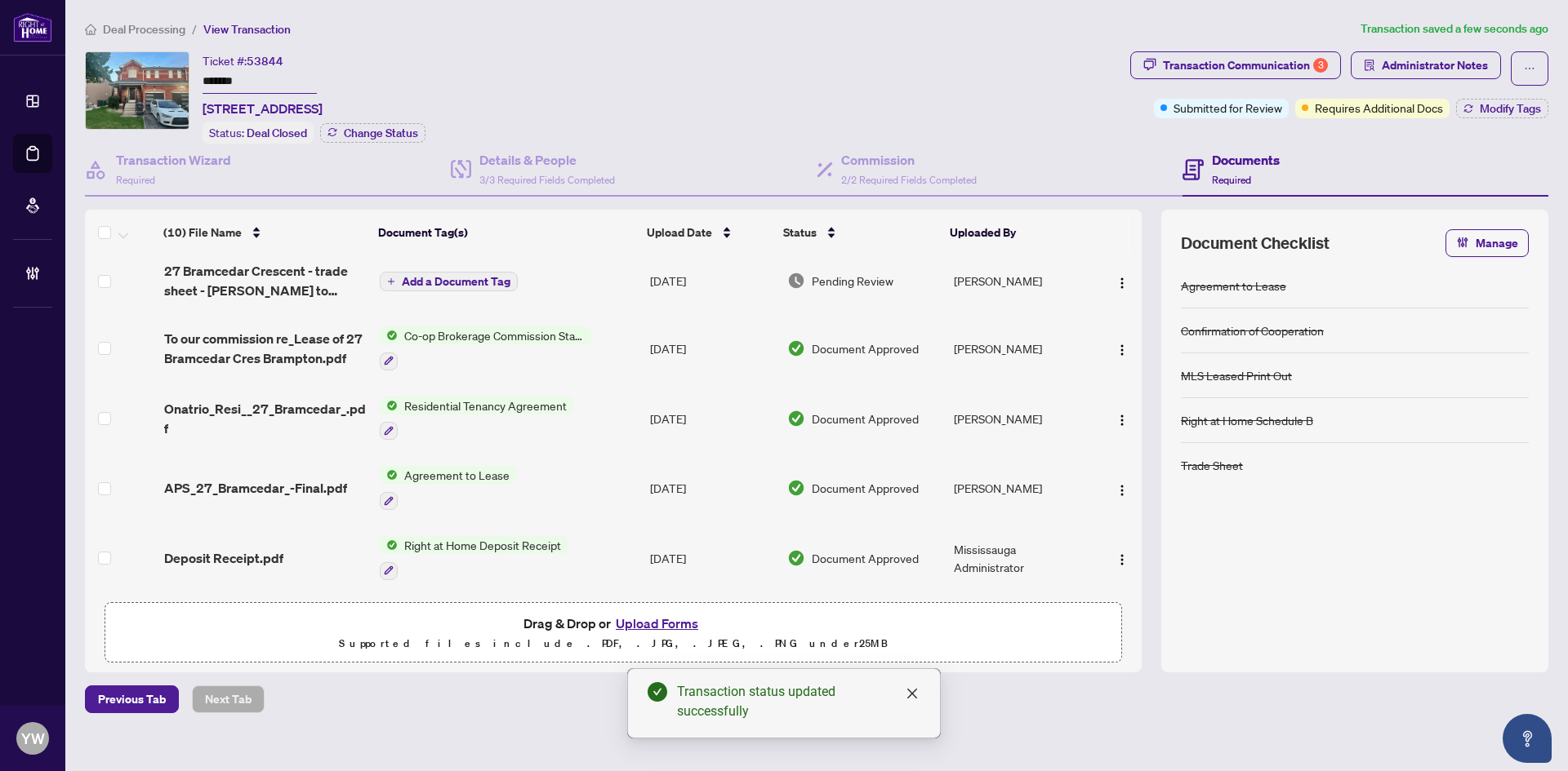
scroll to position [358, 0]
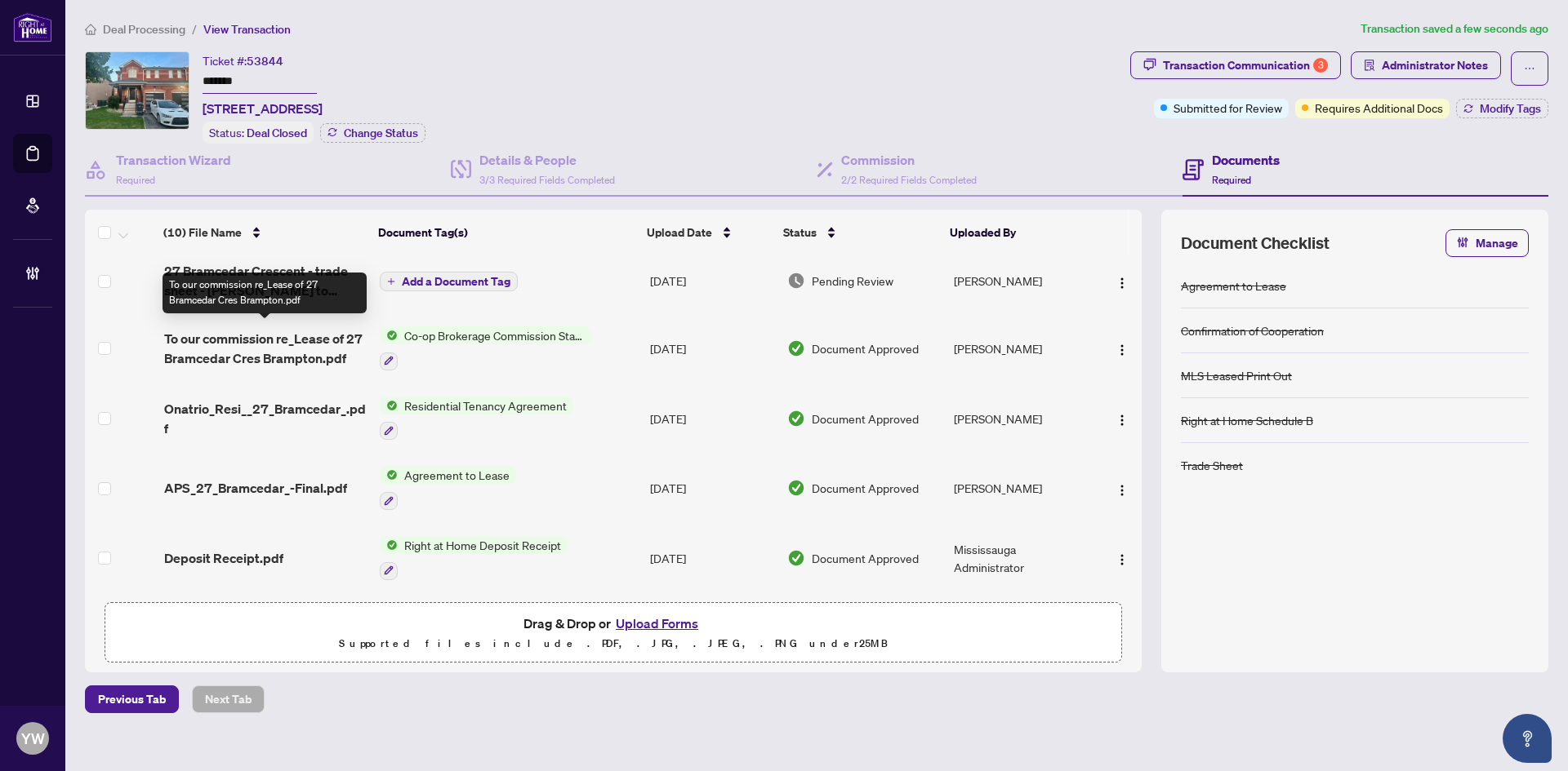
click at [318, 346] on span "To our commission re_Lease of 27 Bramcedar Cres Brampton.pdf" at bounding box center [266, 348] width 203 height 40
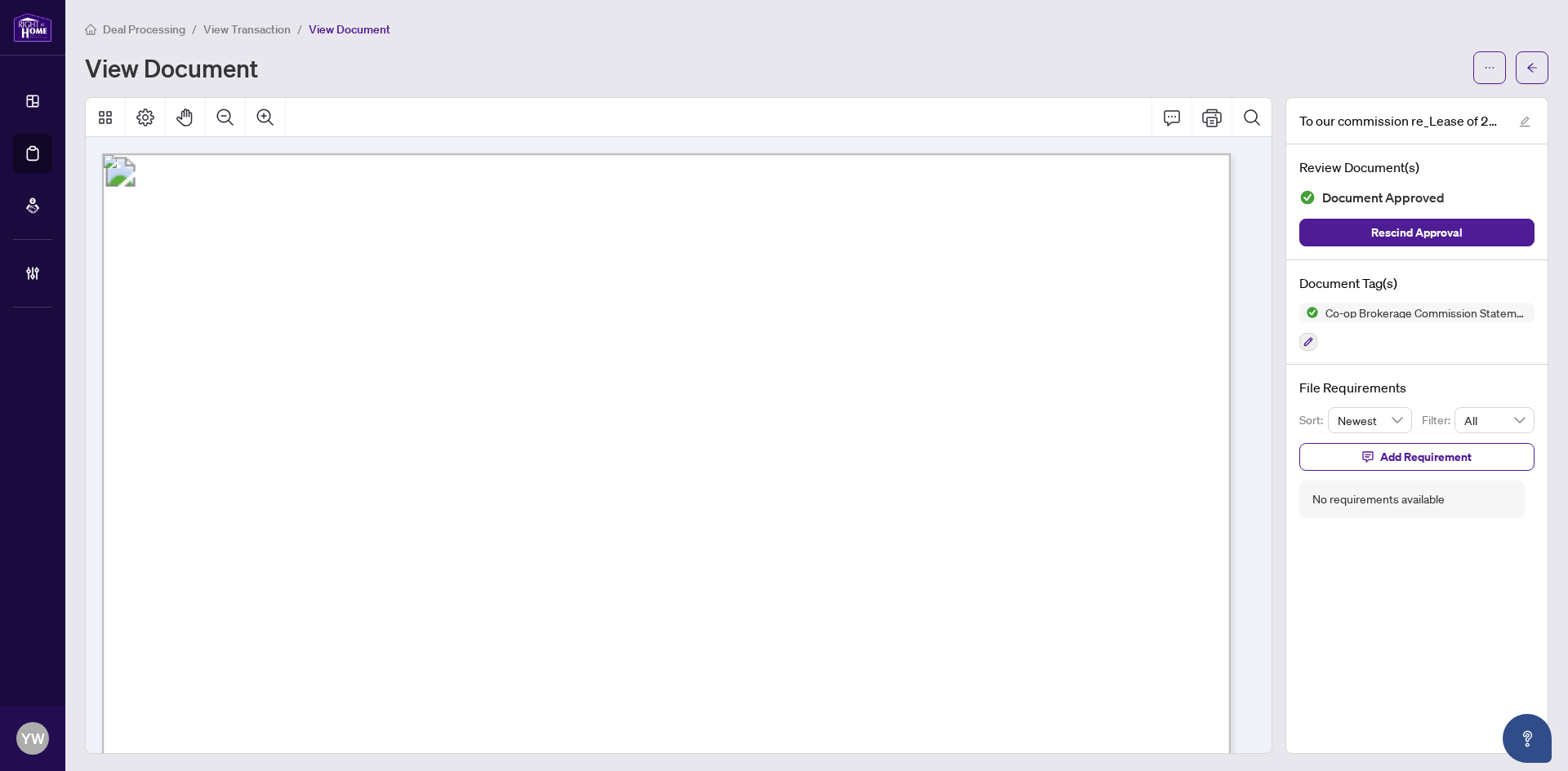
drag, startPoint x: 635, startPoint y: 472, endPoint x: 635, endPoint y: 493, distance: 21.0
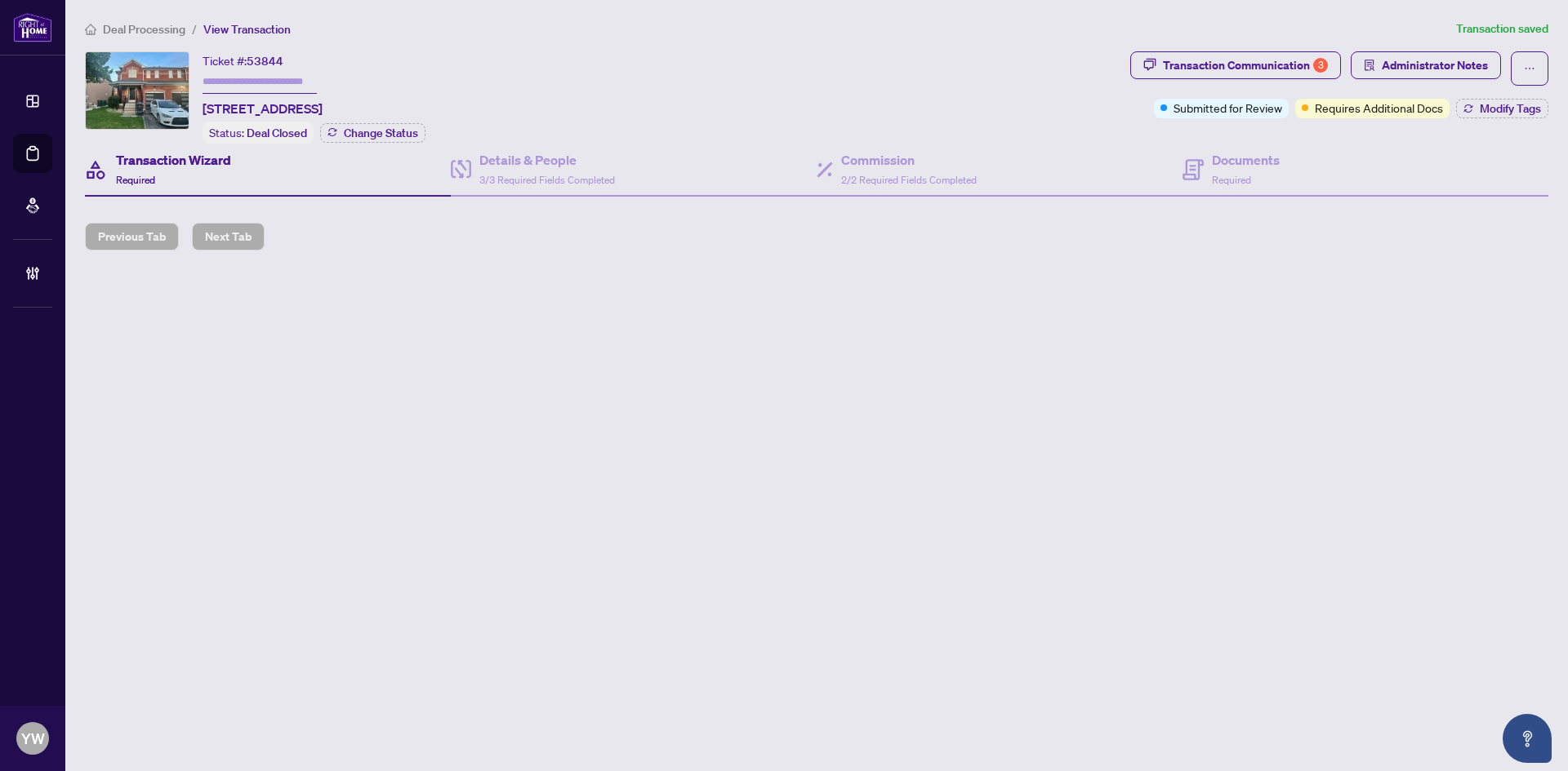
type input "*******"
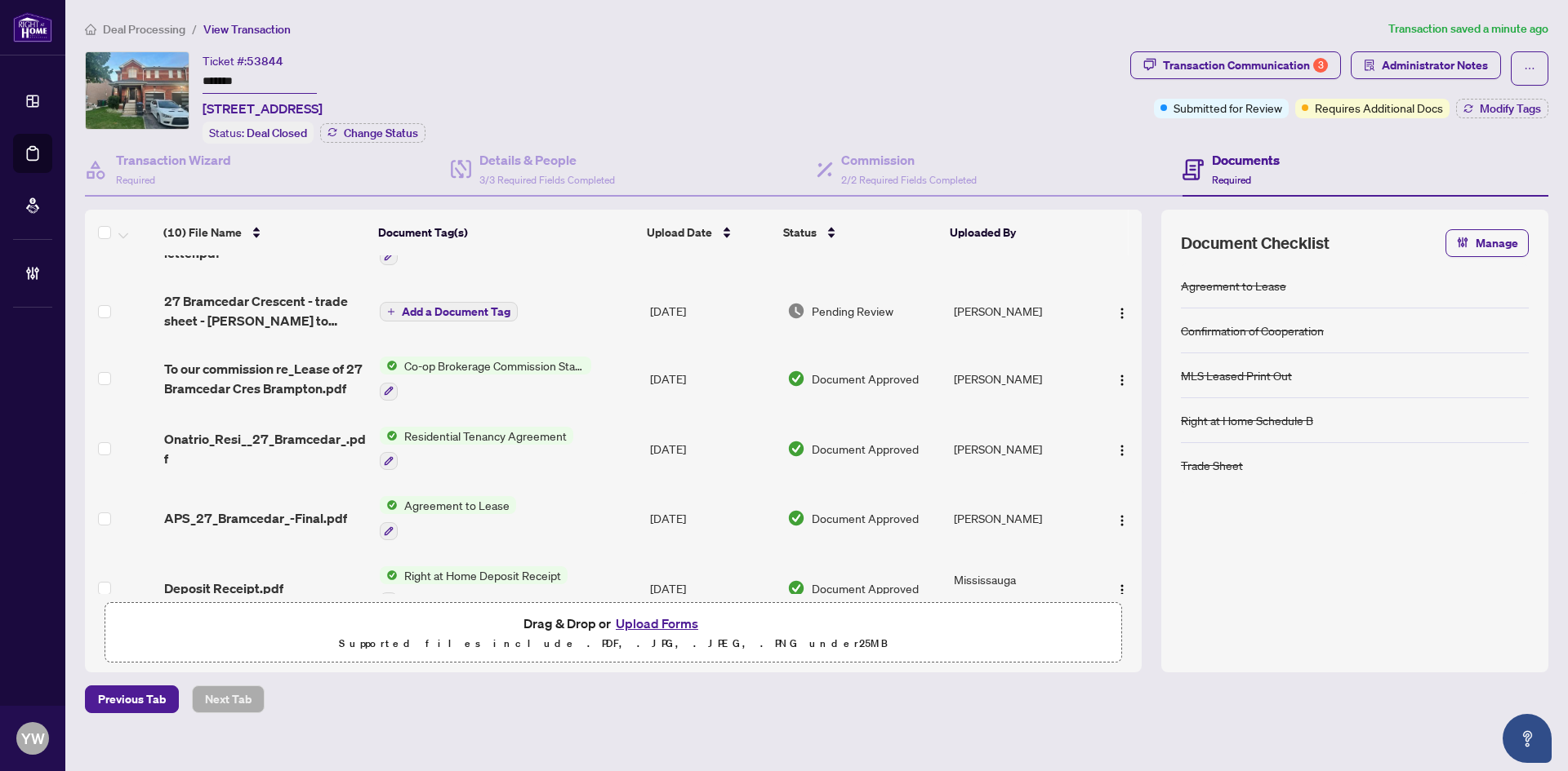
scroll to position [358, 0]
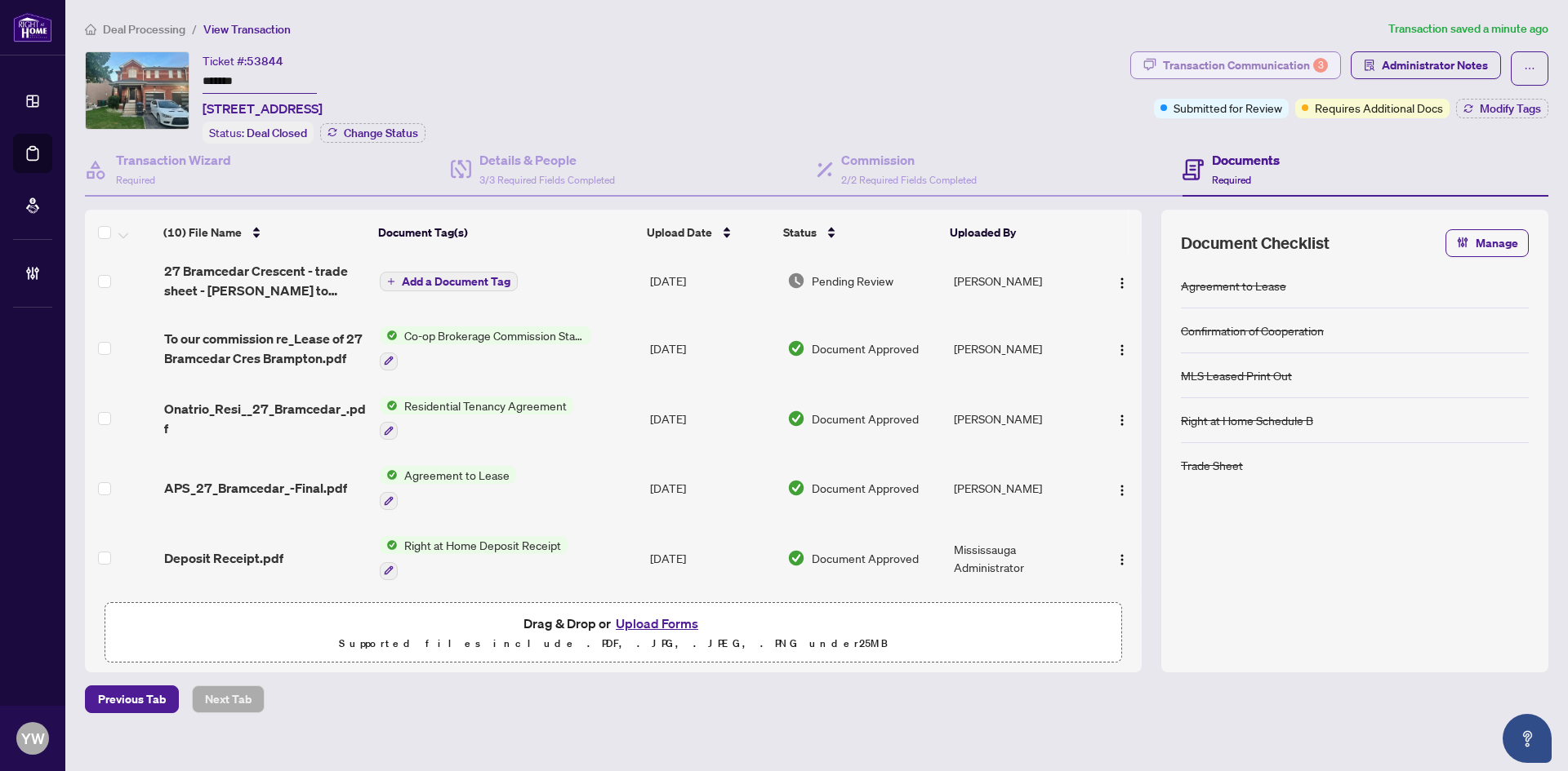
click at [1279, 57] on div "Transaction Communication 3" at bounding box center [1246, 65] width 165 height 26
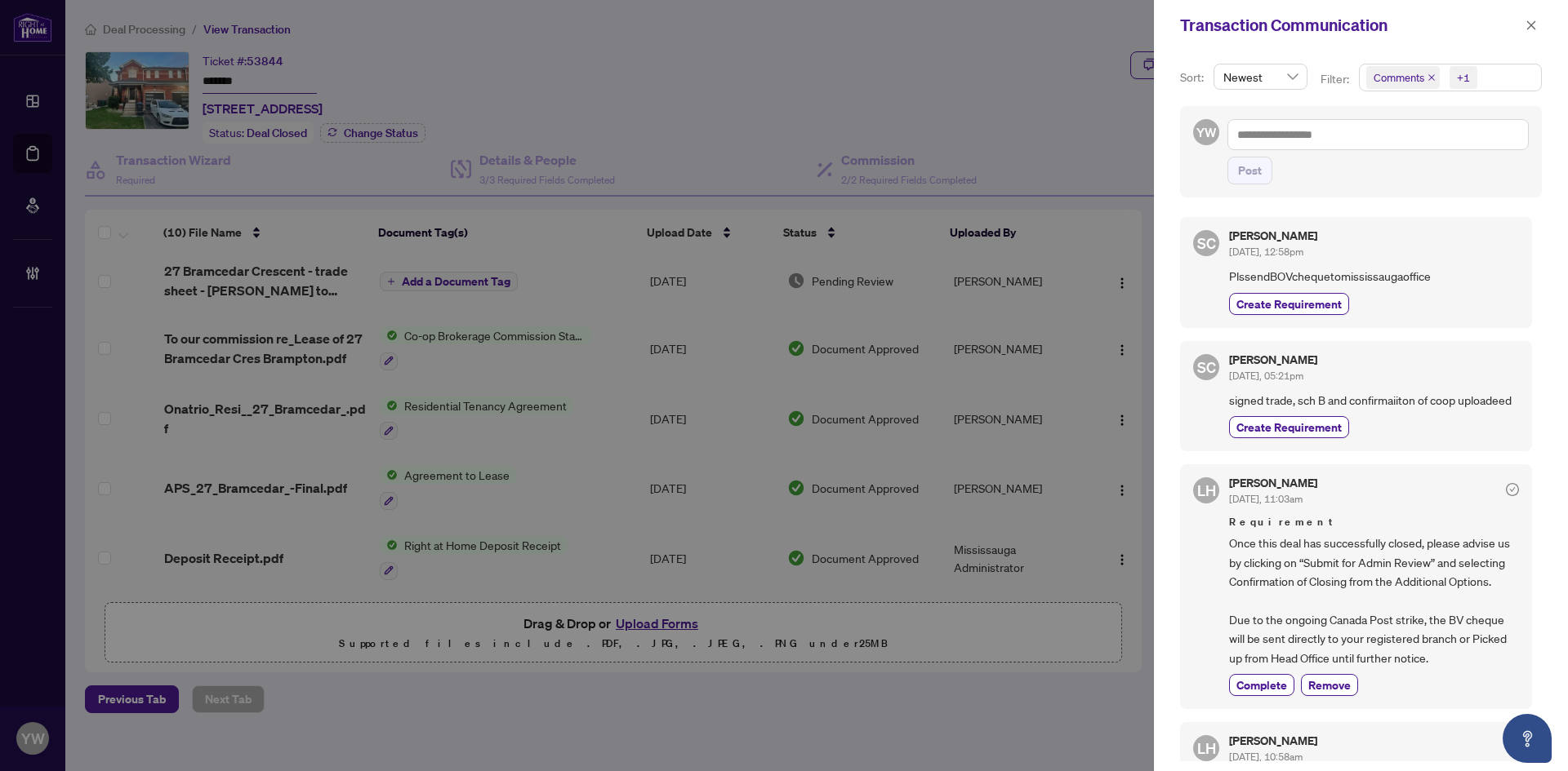
click at [1431, 71] on span "Comments" at bounding box center [1403, 78] width 73 height 23
click at [1431, 78] on icon "close" at bounding box center [1431, 77] width 7 height 7
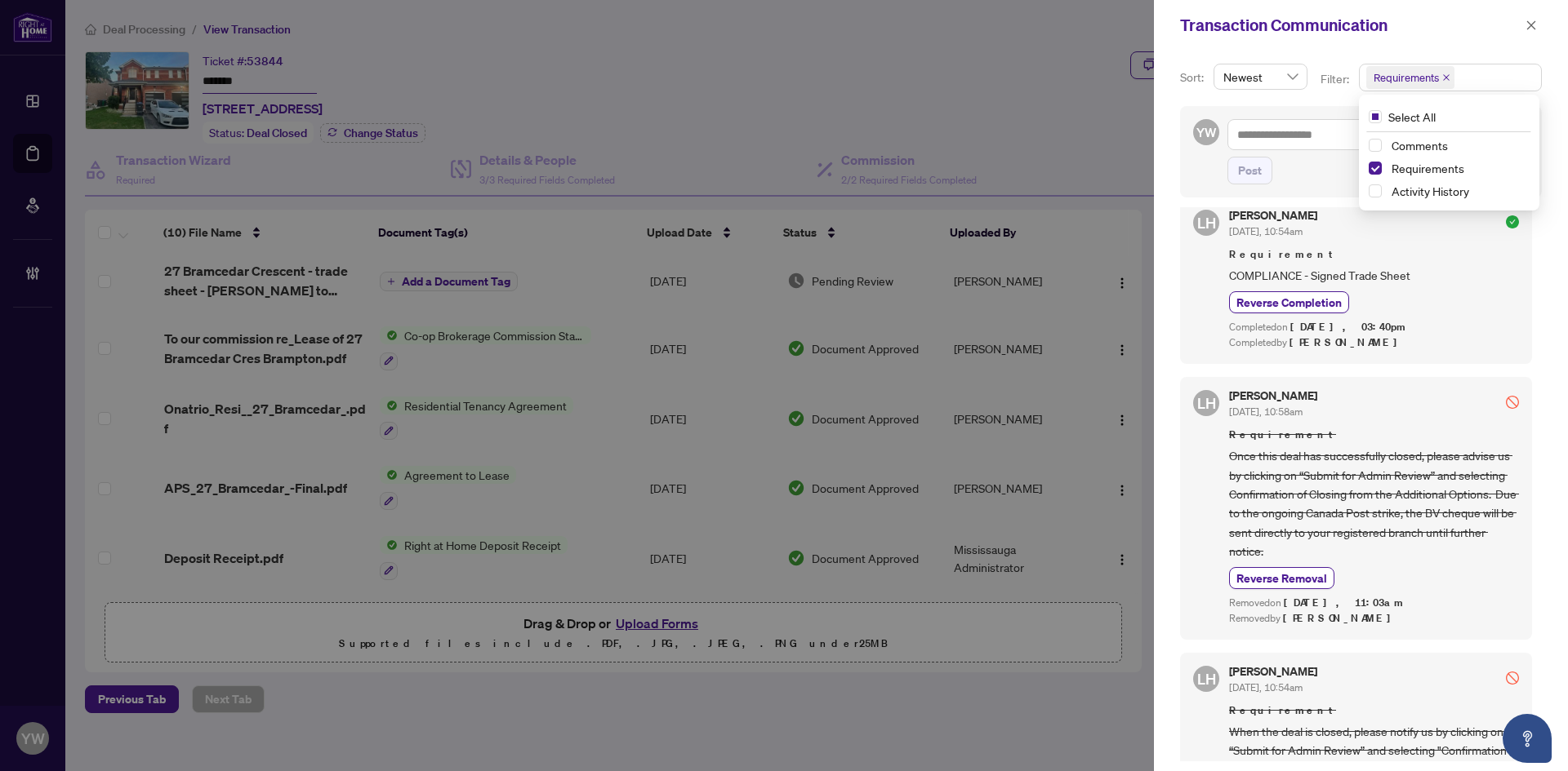
scroll to position [571, 0]
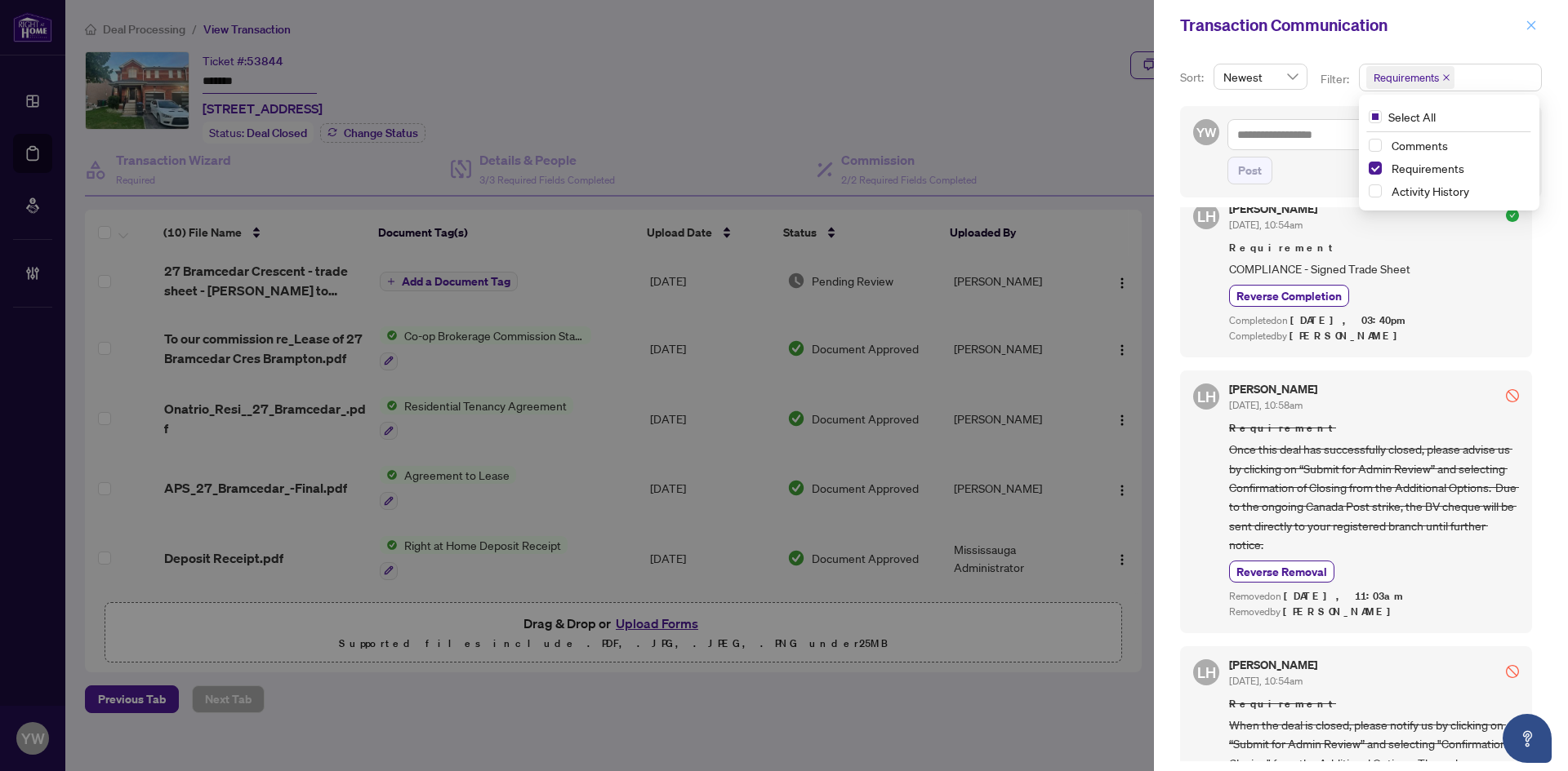
click at [1532, 28] on icon "close" at bounding box center [1531, 25] width 12 height 12
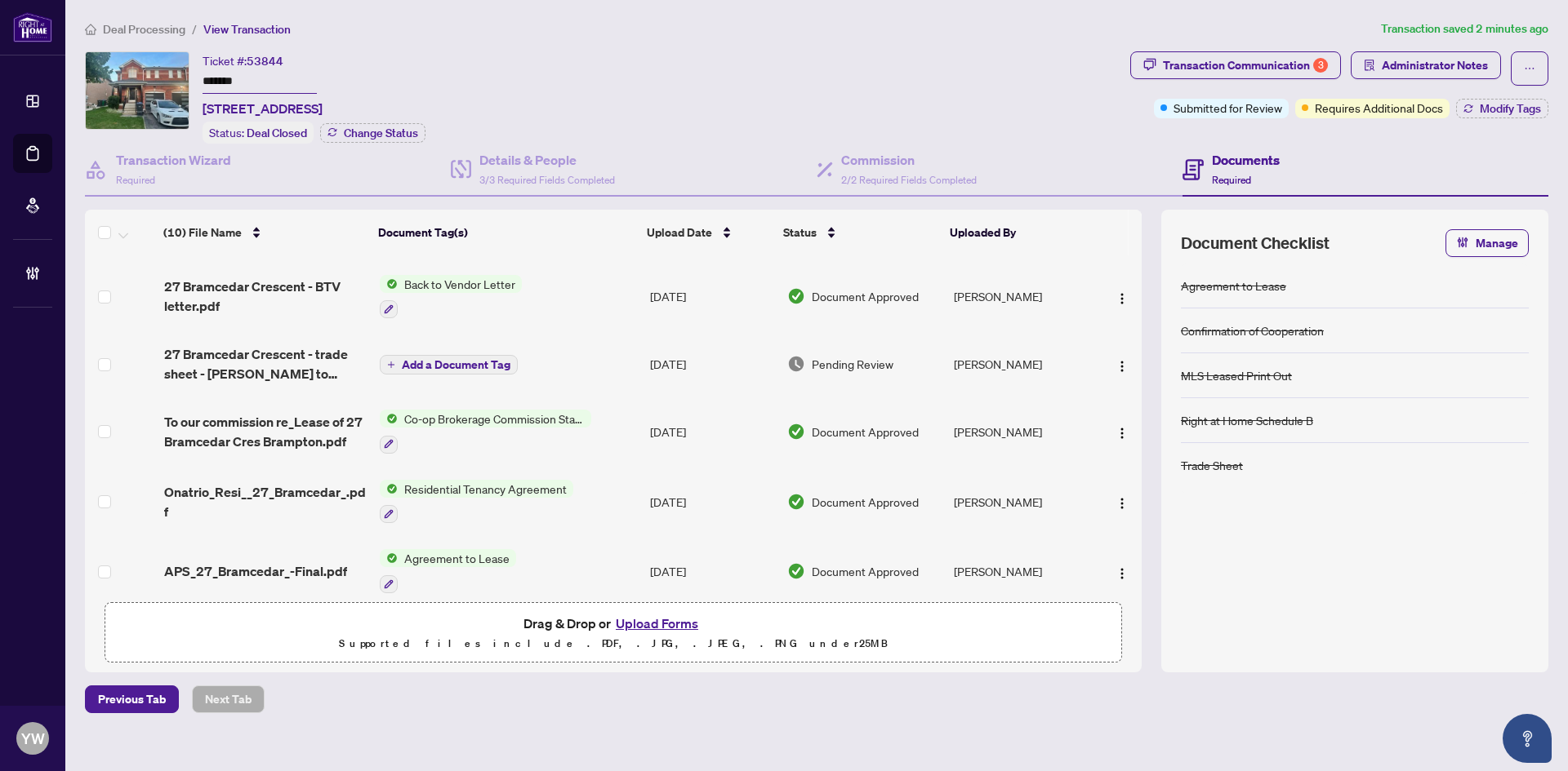
scroll to position [195, 0]
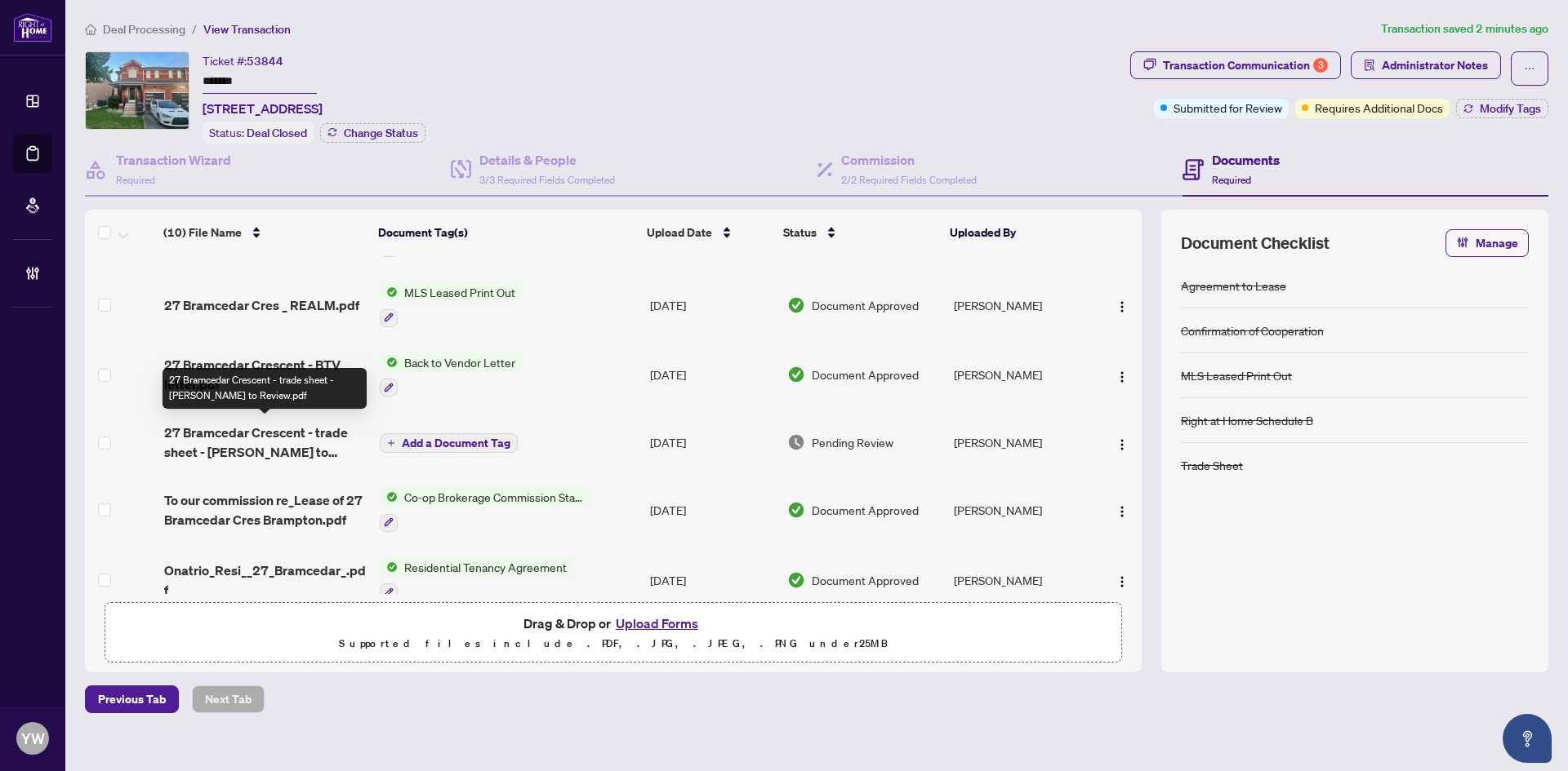
click at [284, 442] on span "27 Bramcedar Crescent - trade sheet - [PERSON_NAME] to Review.pdf" at bounding box center [266, 442] width 203 height 40
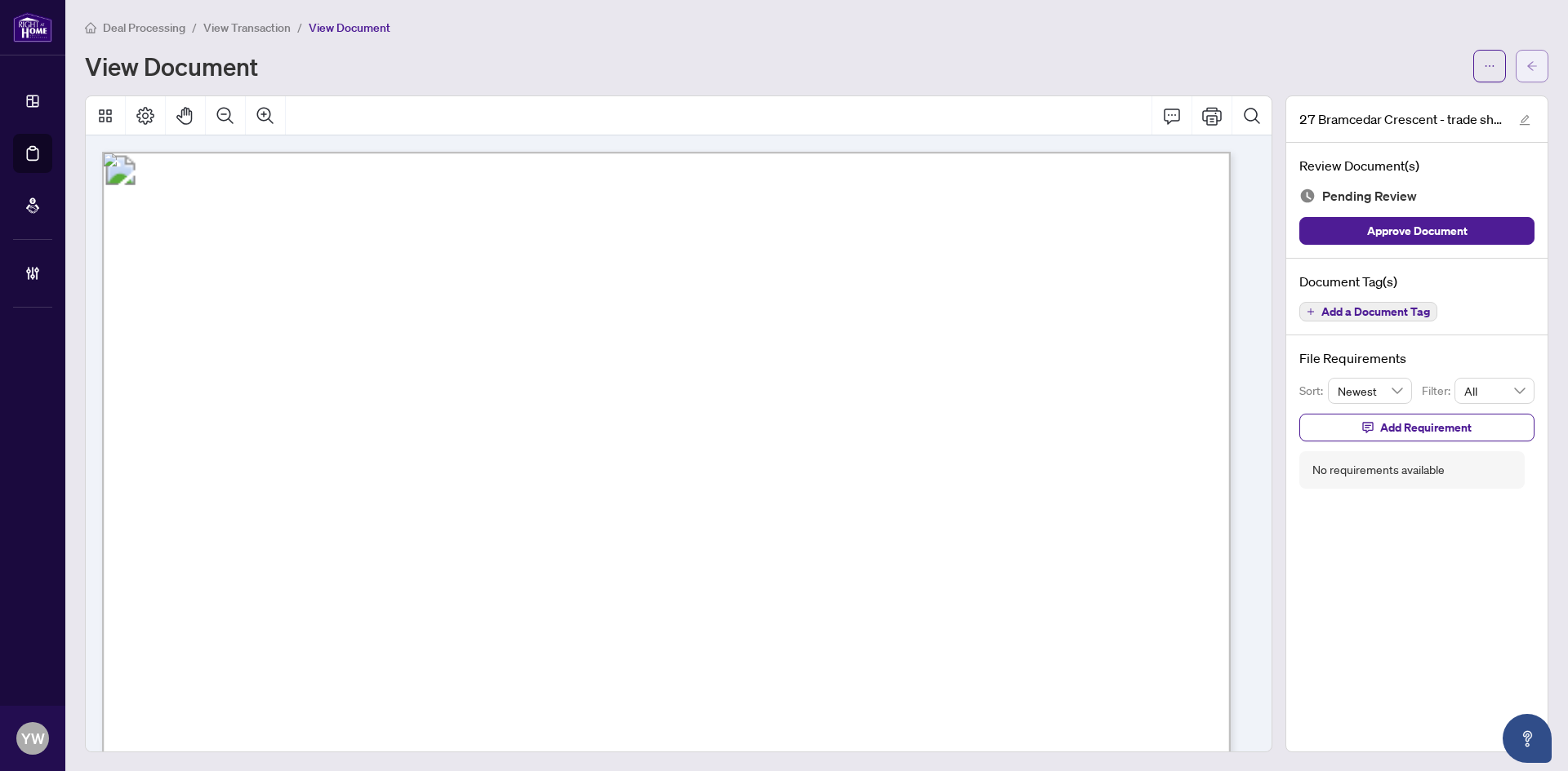
click at [1530, 65] on button "button" at bounding box center [1532, 67] width 33 height 33
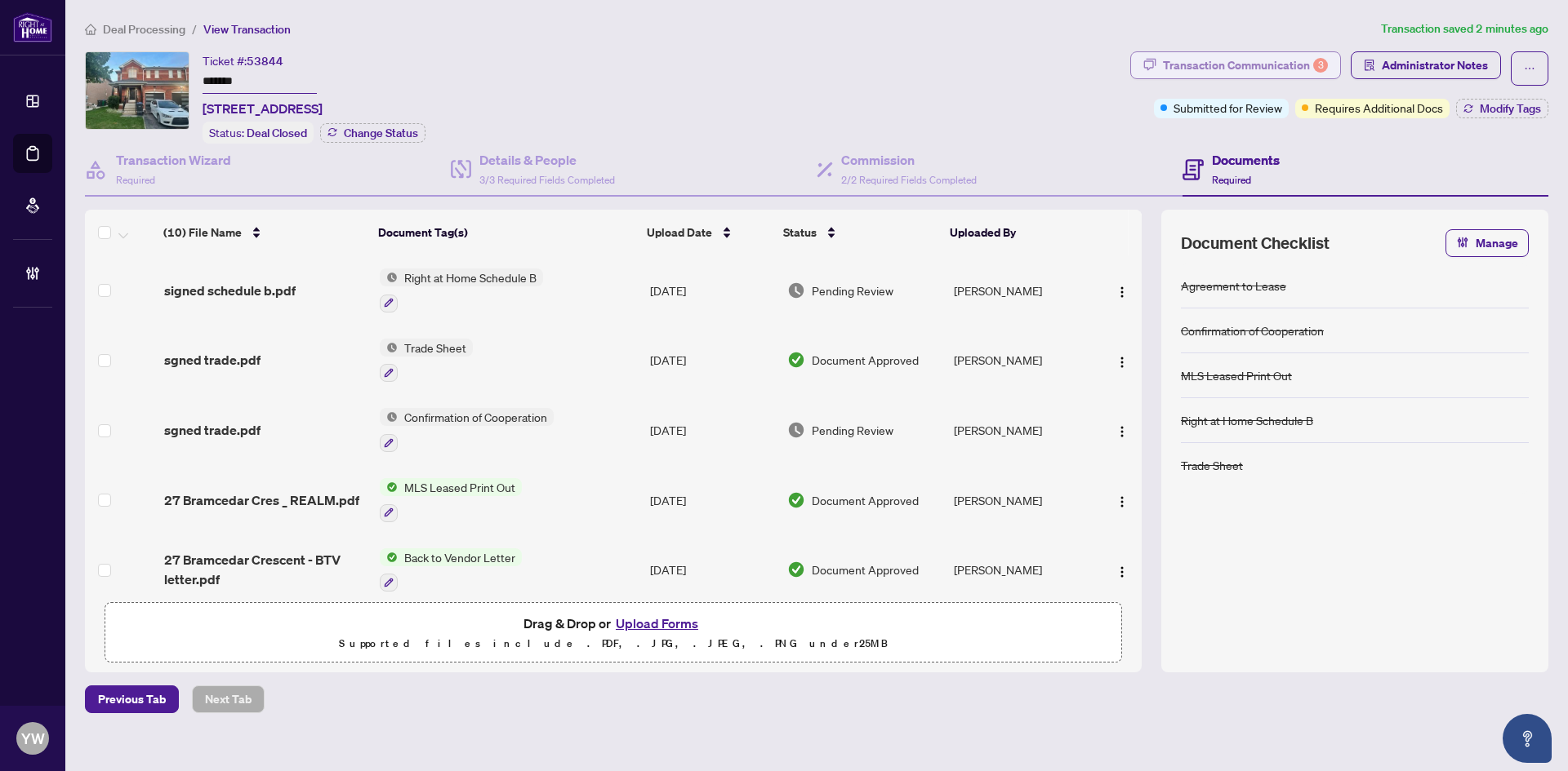
click at [1267, 63] on div "Transaction Communication 3" at bounding box center [1246, 65] width 165 height 26
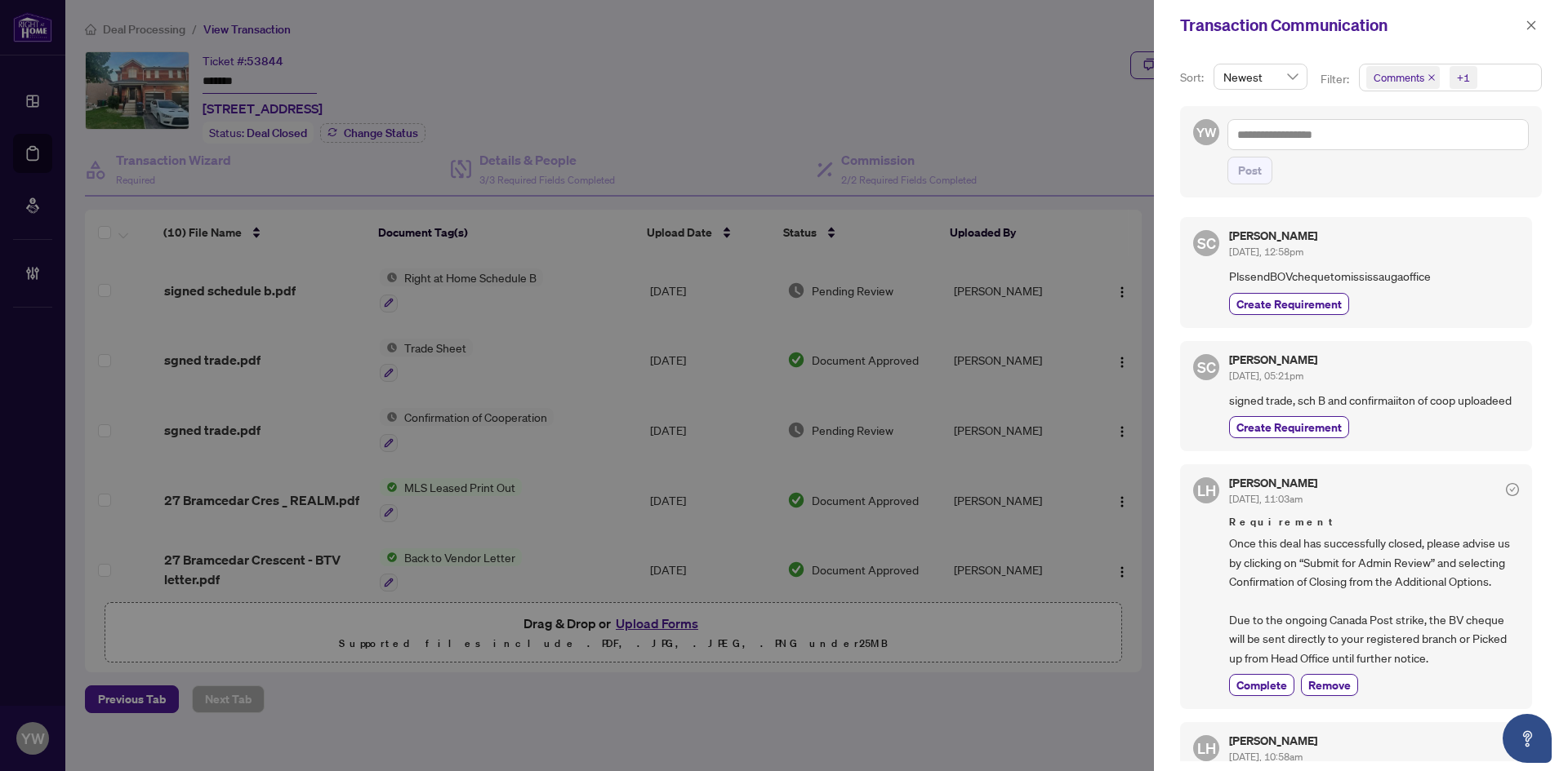
click at [1429, 79] on icon "close" at bounding box center [1431, 77] width 7 height 7
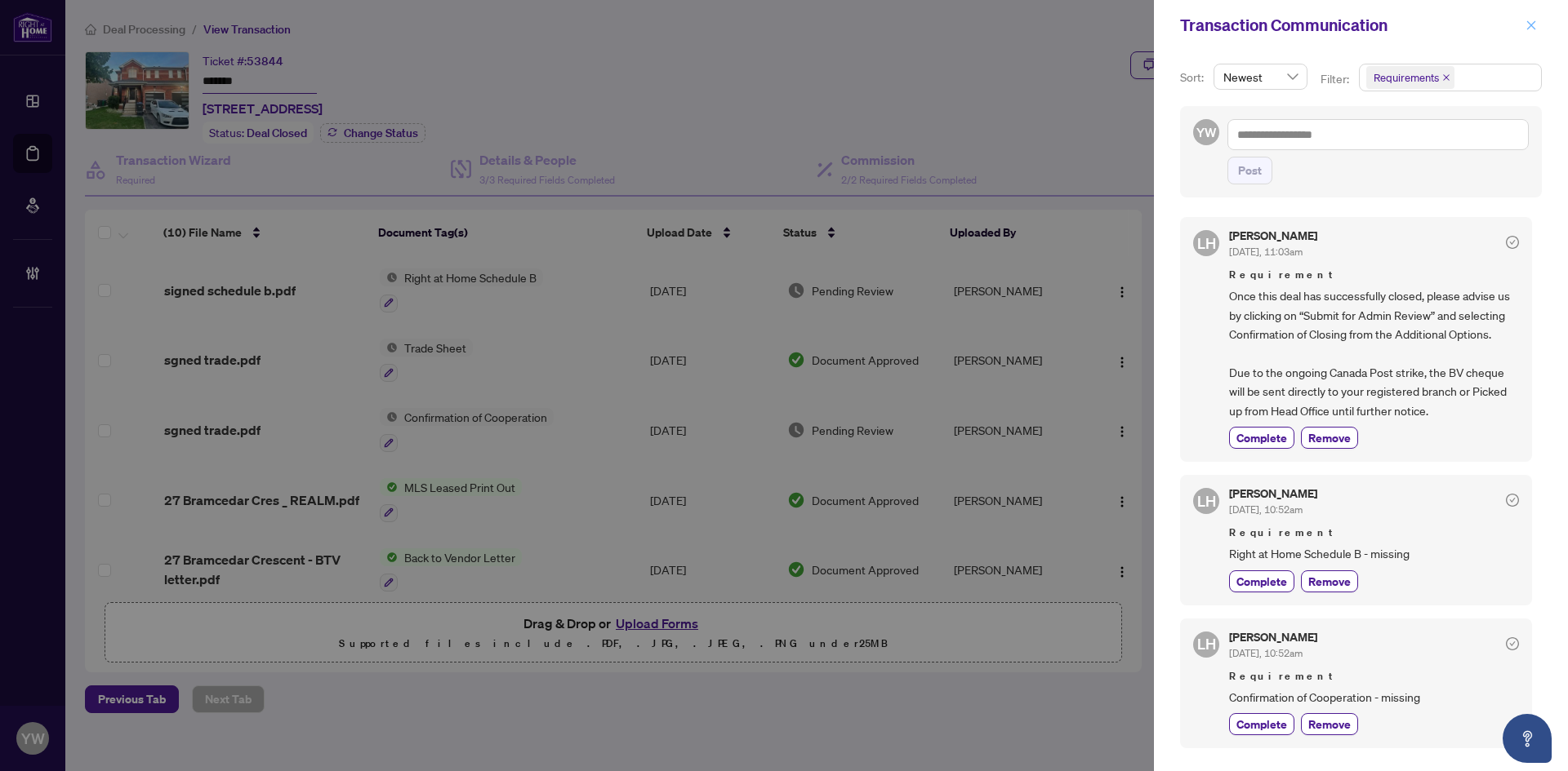
click at [1529, 25] on icon "close" at bounding box center [1531, 25] width 12 height 12
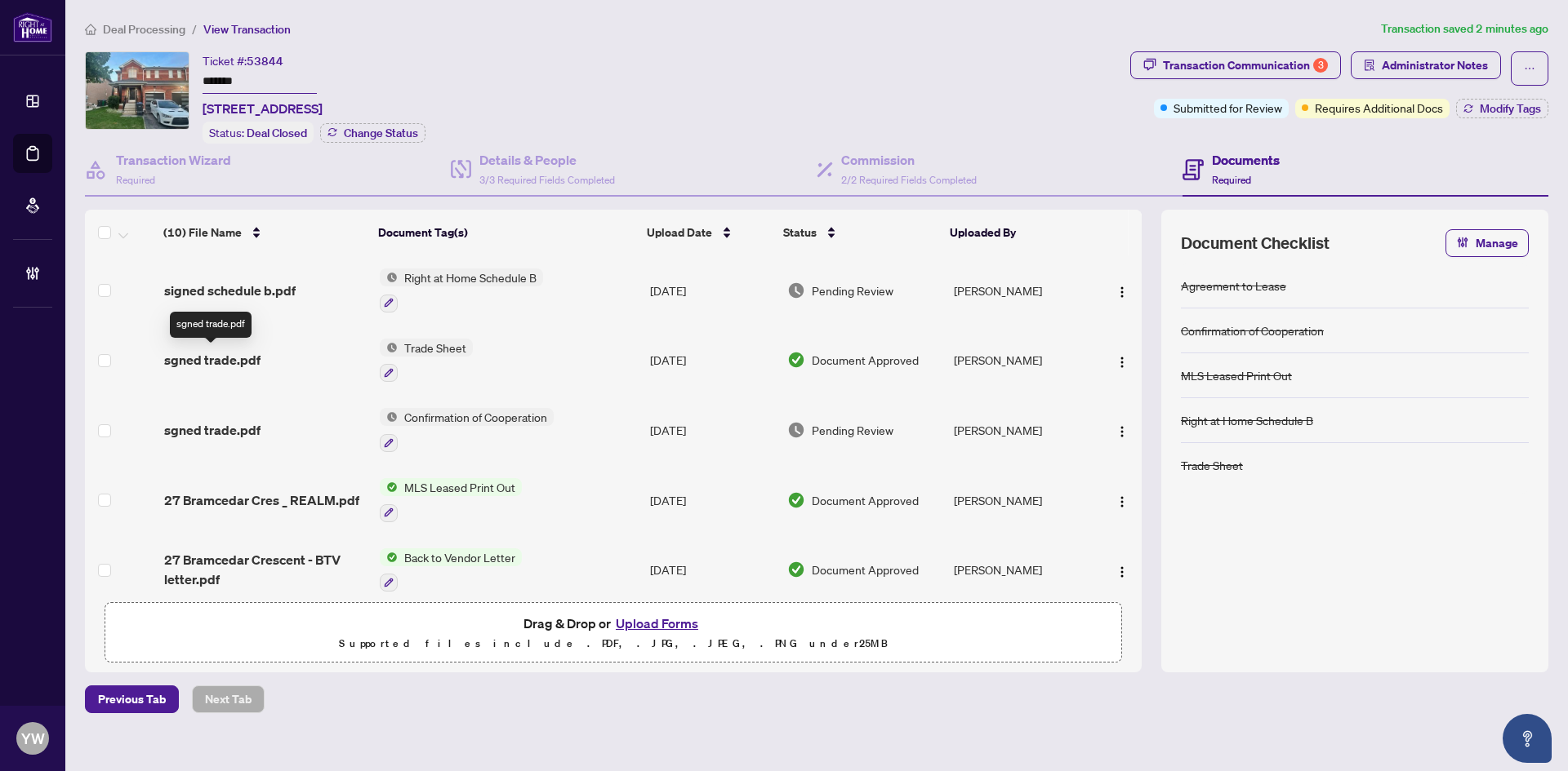
click at [238, 354] on span "sgned trade.pdf" at bounding box center [212, 360] width 97 height 19
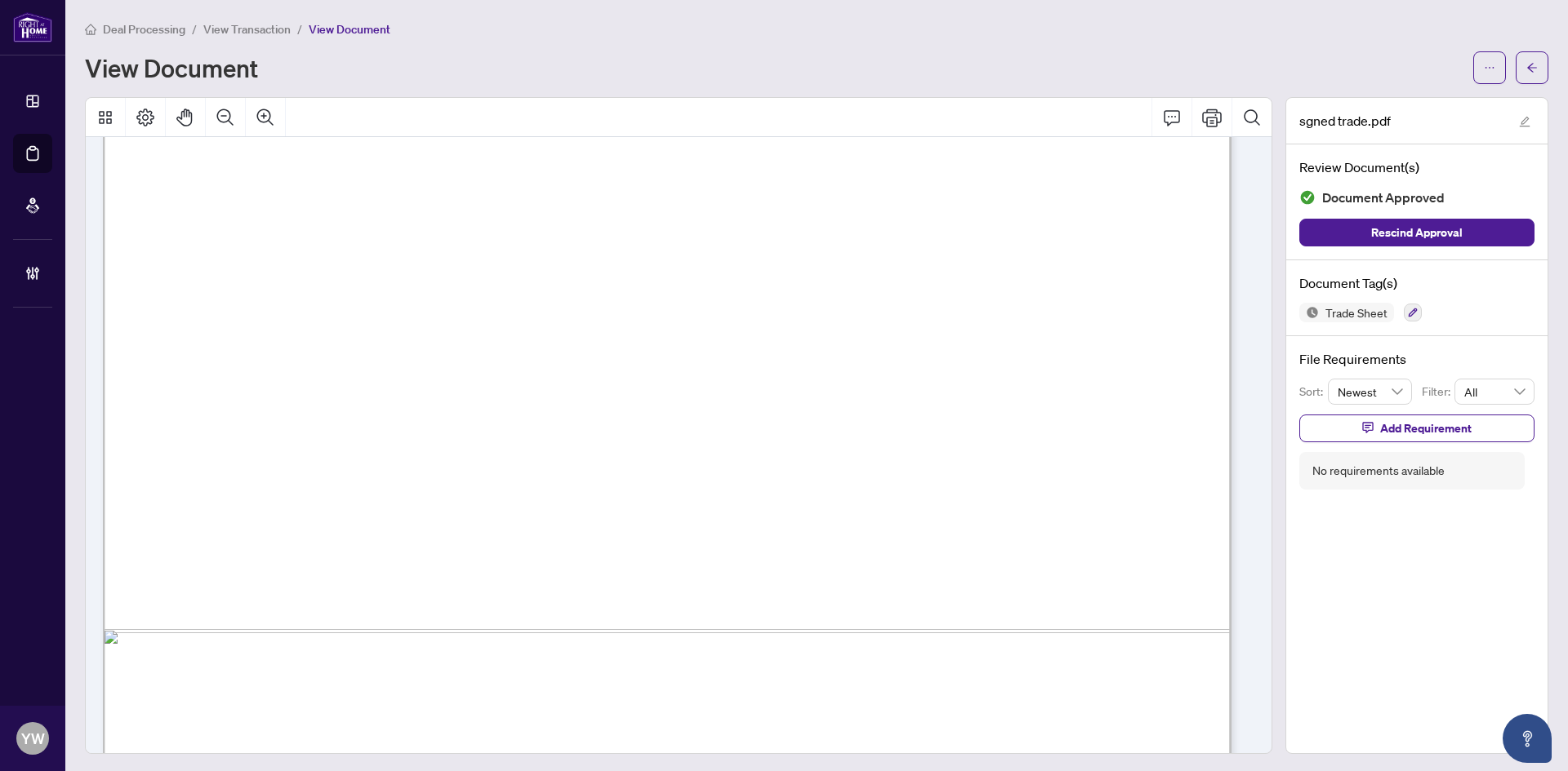
scroll to position [816, 0]
click at [1526, 69] on icon "arrow-left" at bounding box center [1532, 68] width 12 height 12
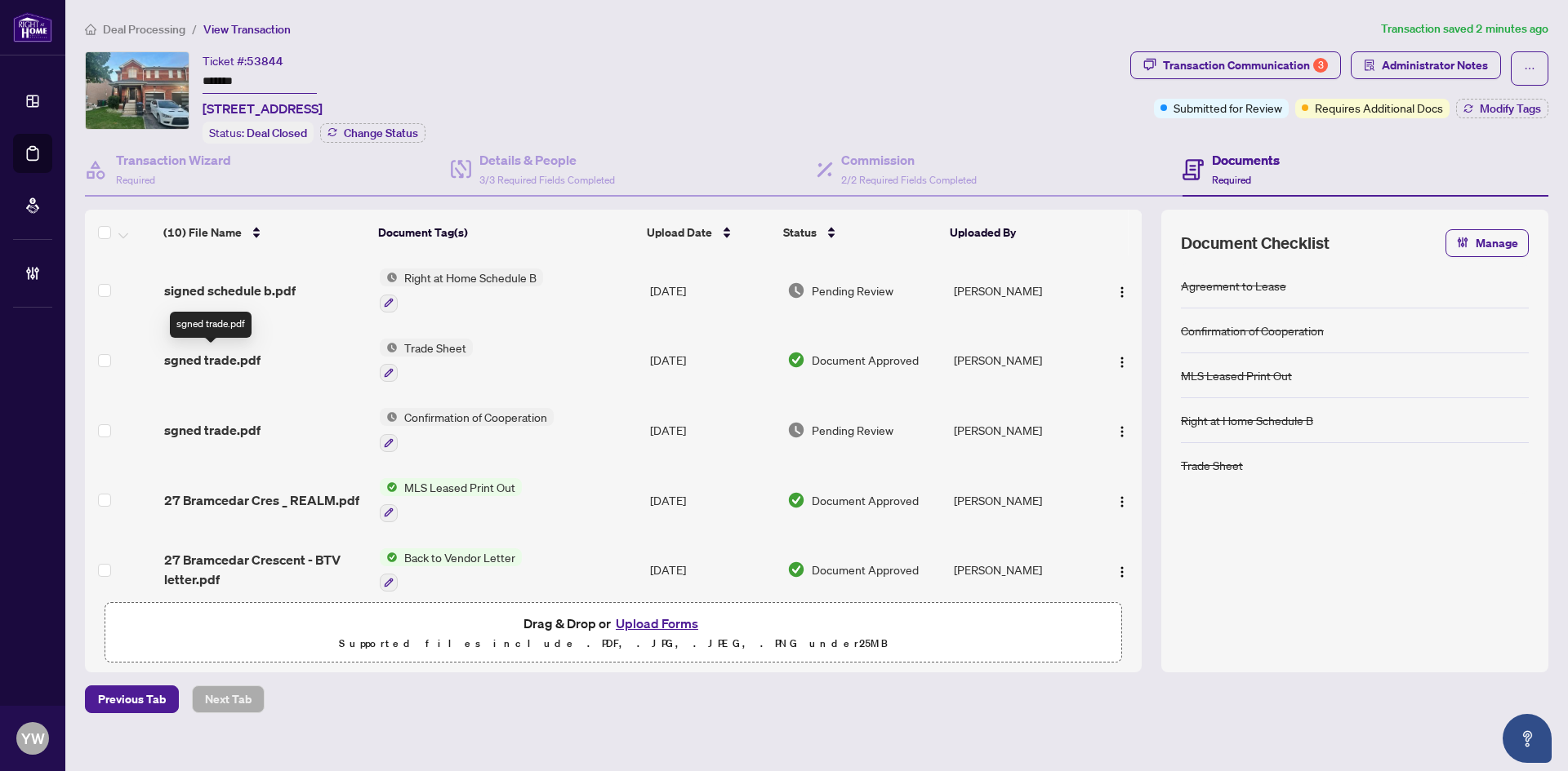
click at [220, 357] on span "sgned trade.pdf" at bounding box center [212, 360] width 97 height 19
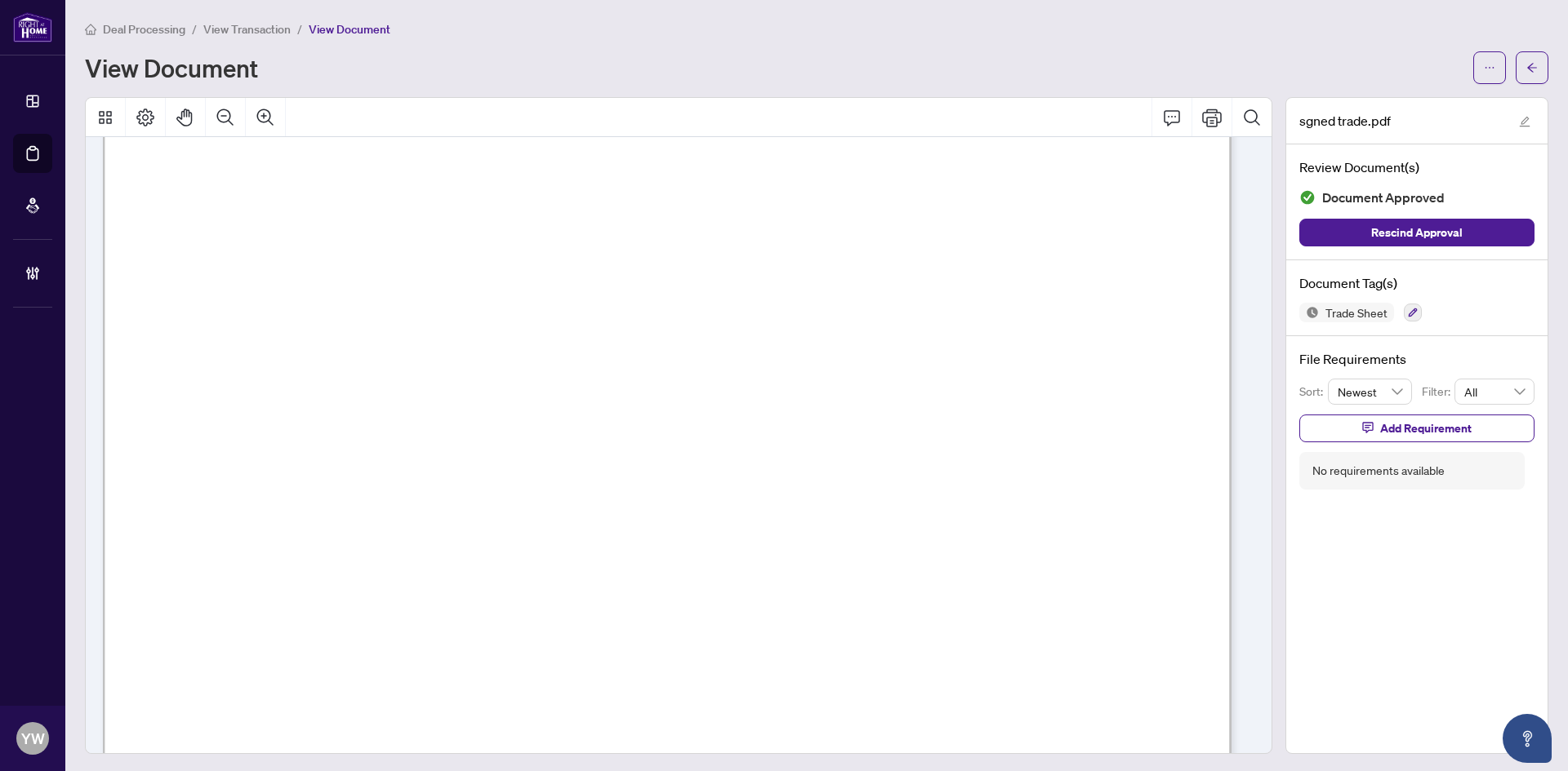
scroll to position [490, 0]
click at [1526, 67] on button "button" at bounding box center [1532, 68] width 33 height 33
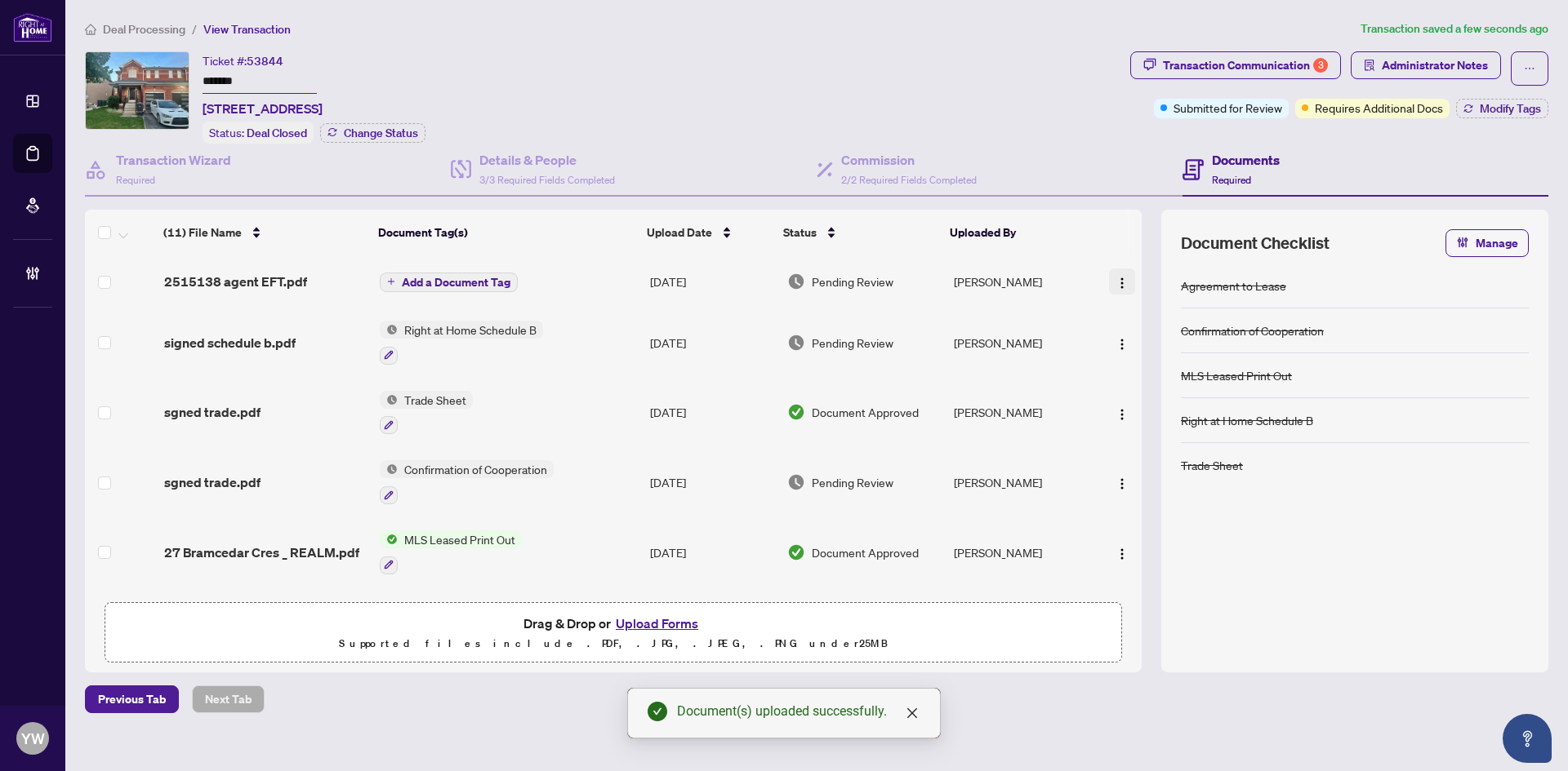
drag, startPoint x: 1113, startPoint y: 276, endPoint x: 1128, endPoint y: 277, distance: 15.0
click at [1115, 277] on img "button" at bounding box center [1122, 284] width 14 height 14
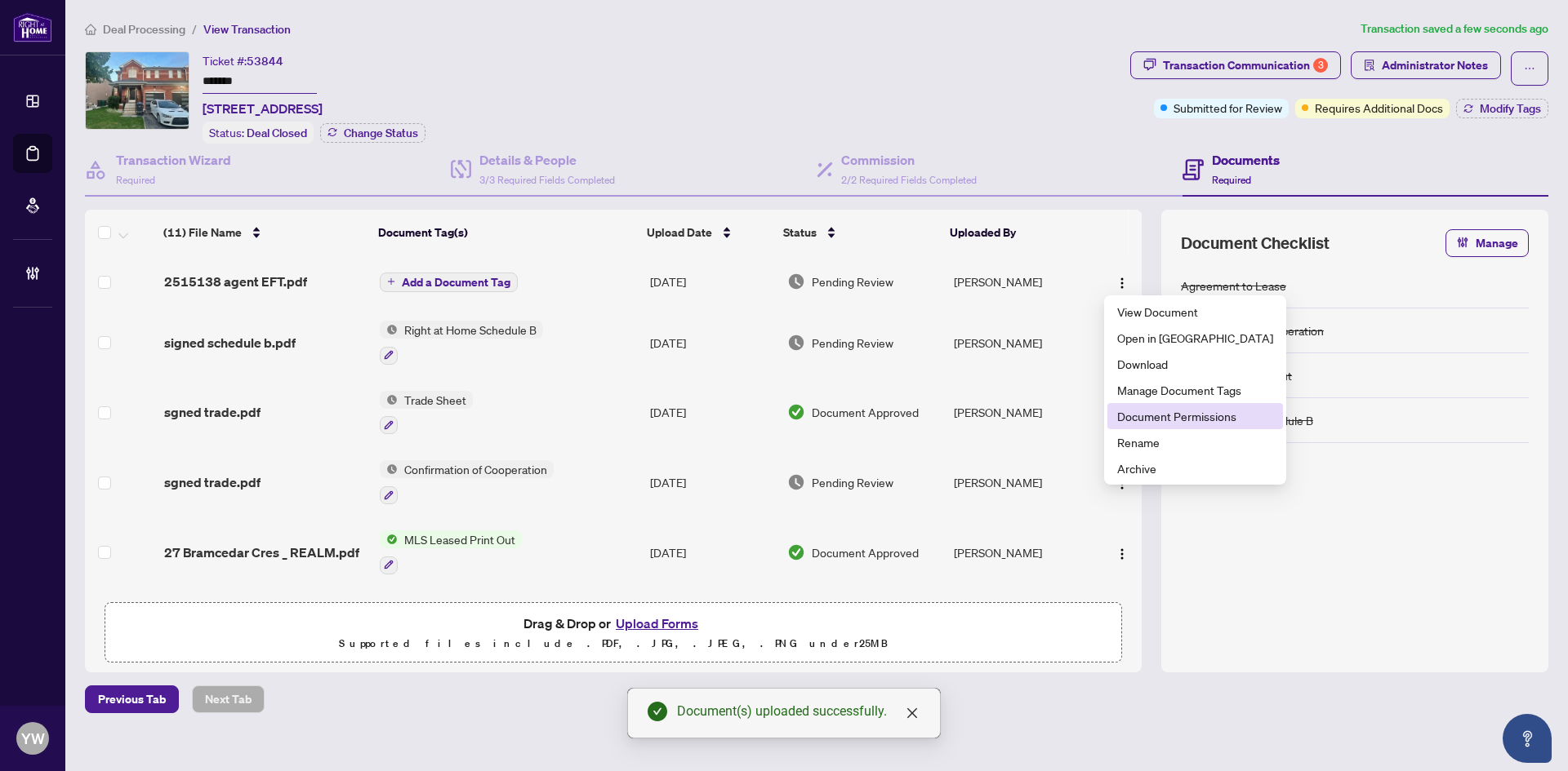
click at [1190, 419] on span "Document Permissions" at bounding box center [1195, 416] width 156 height 18
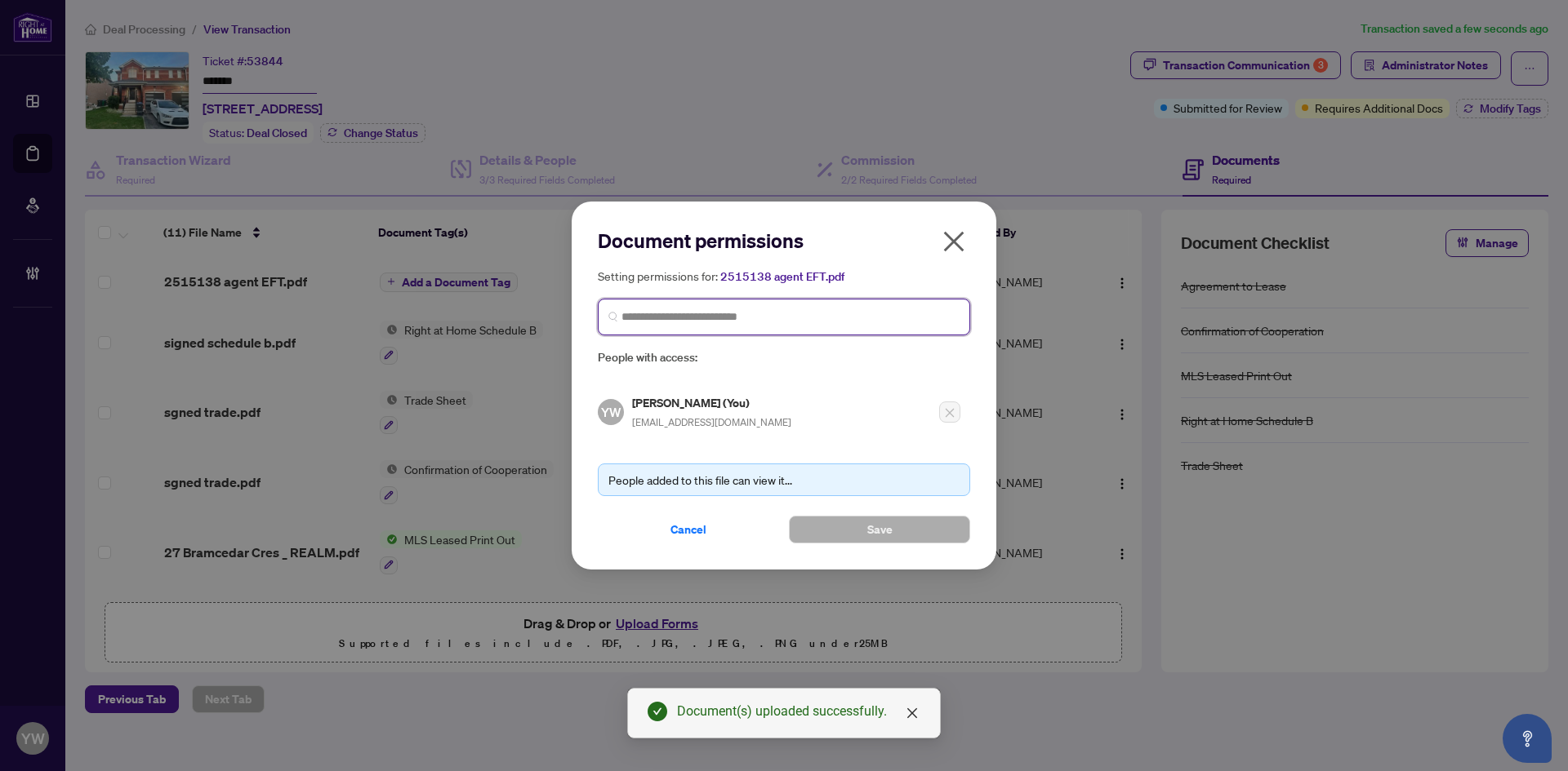
click at [656, 318] on input "search" at bounding box center [791, 317] width 338 height 17
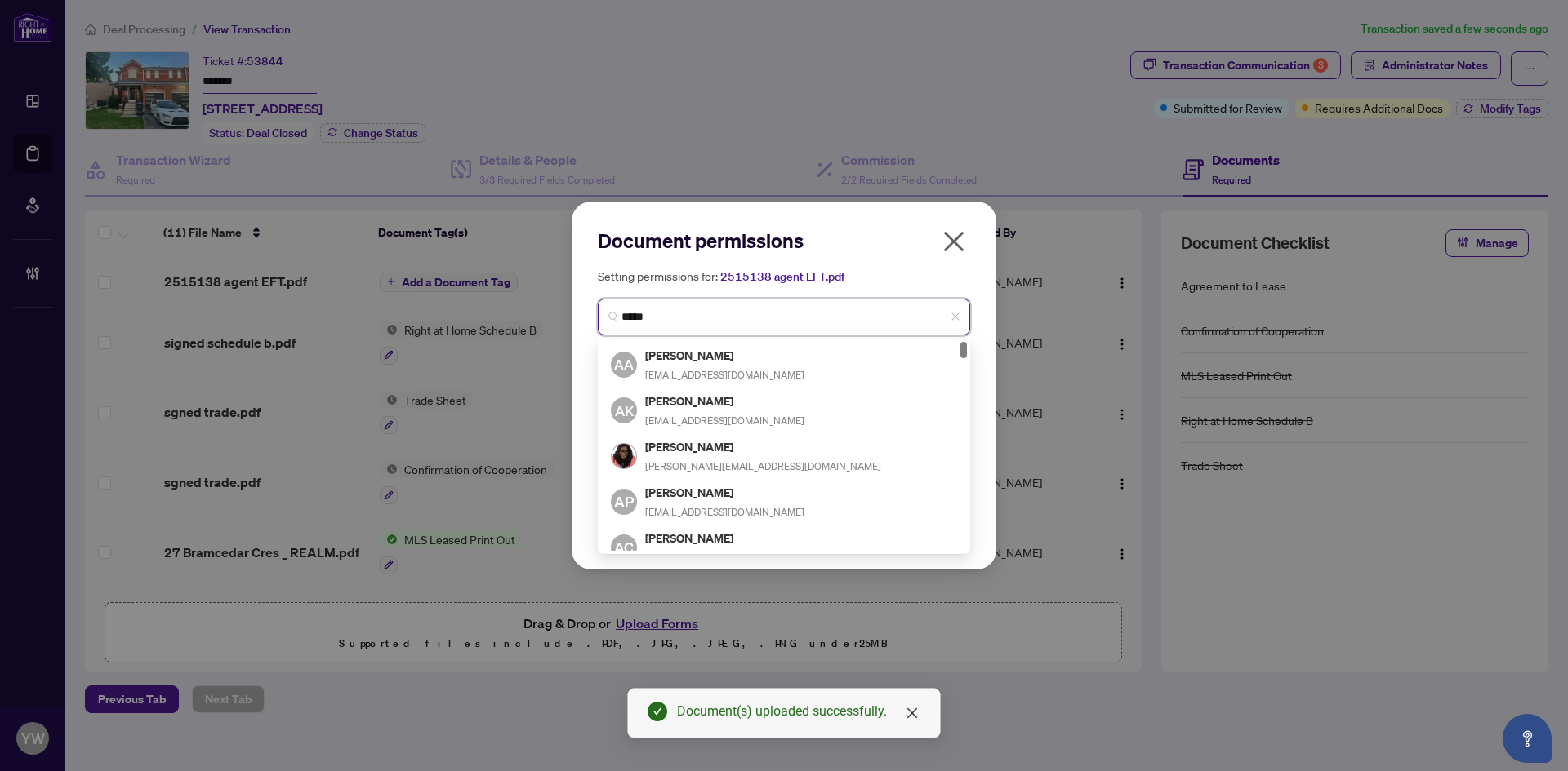
type input "******"
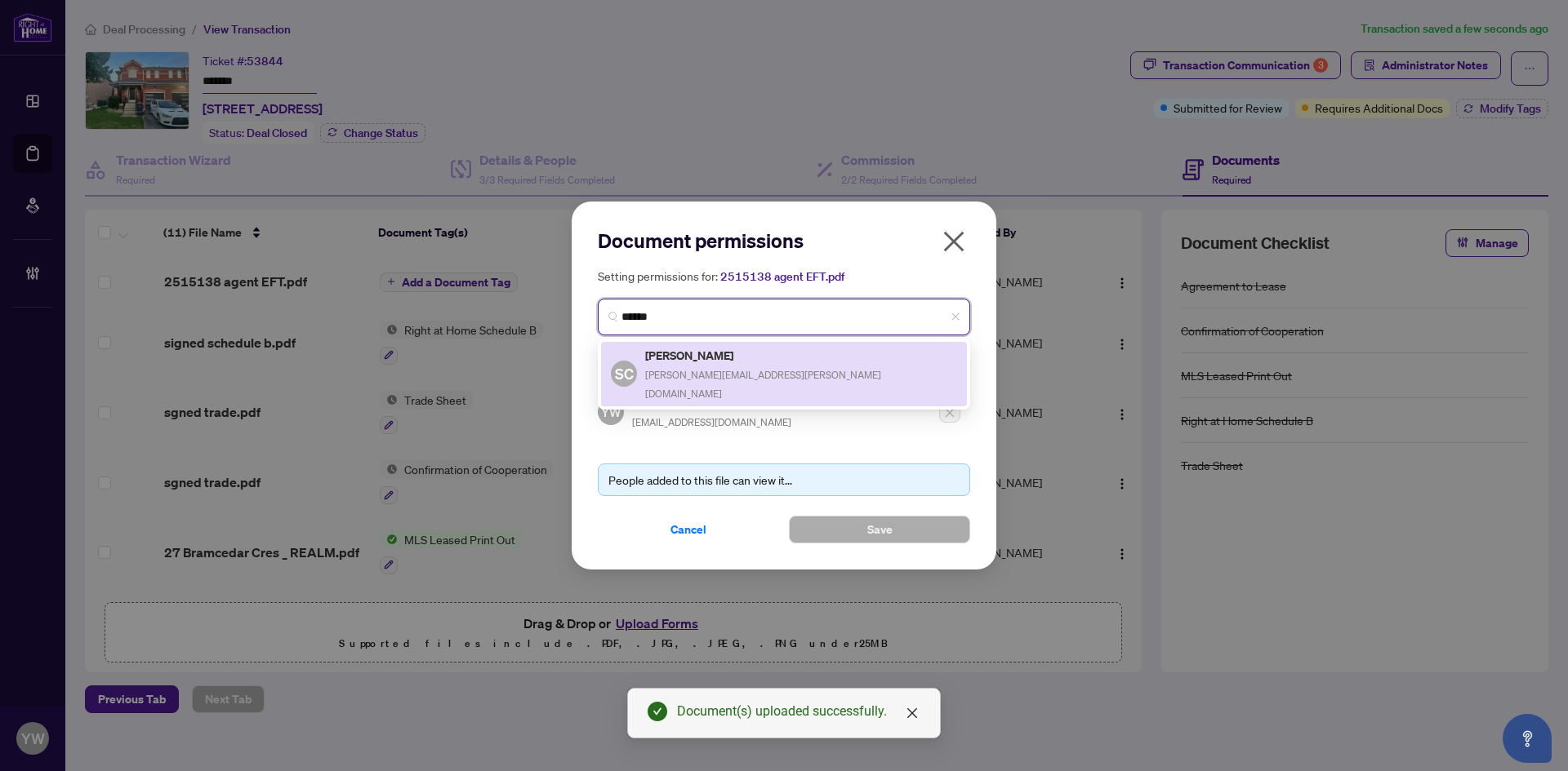
click at [714, 374] on span "[PERSON_NAME][EMAIL_ADDRESS][PERSON_NAME][DOMAIN_NAME]" at bounding box center [763, 384] width 236 height 31
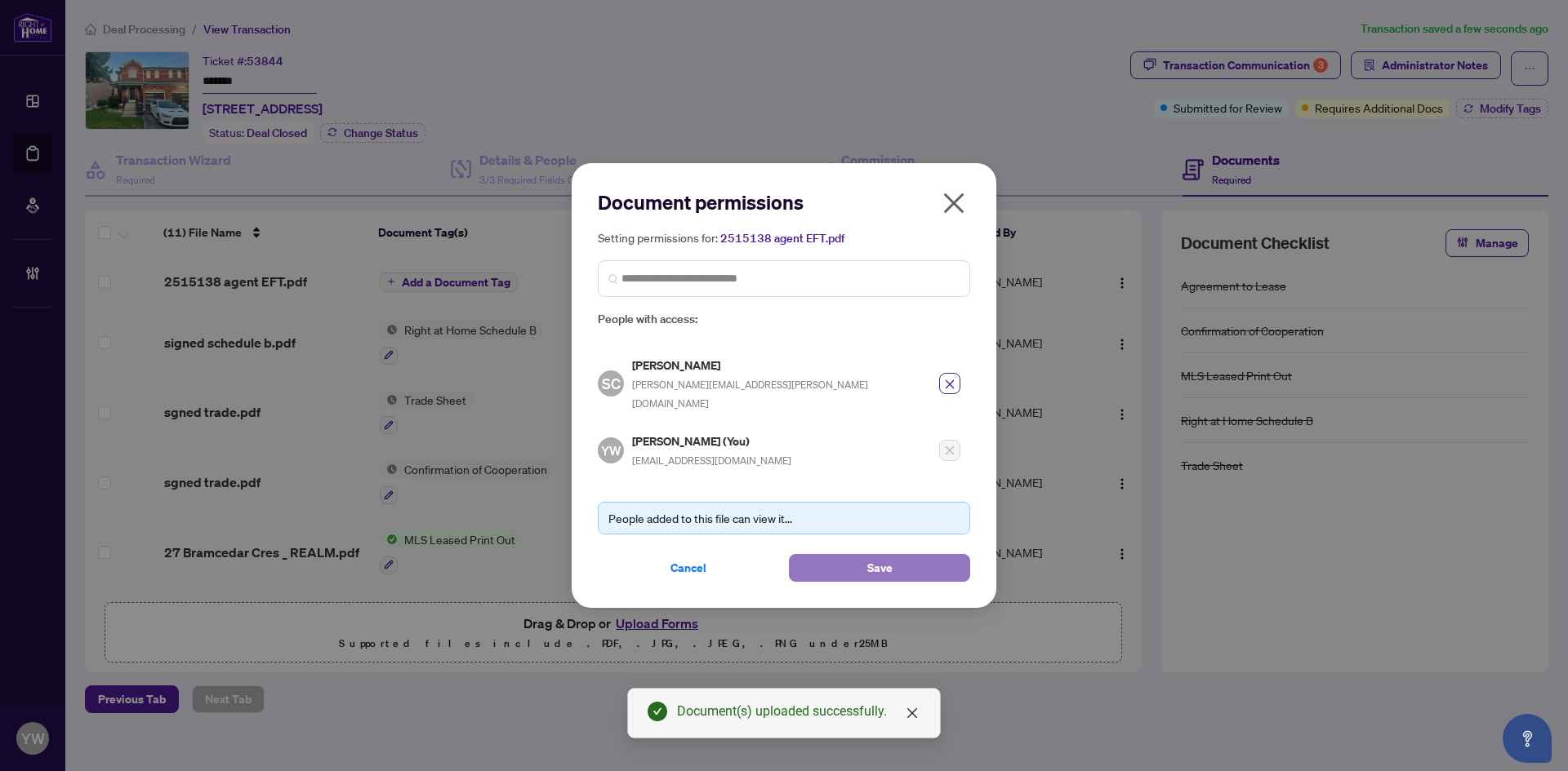
click at [885, 555] on span "Save" at bounding box center [880, 567] width 25 height 26
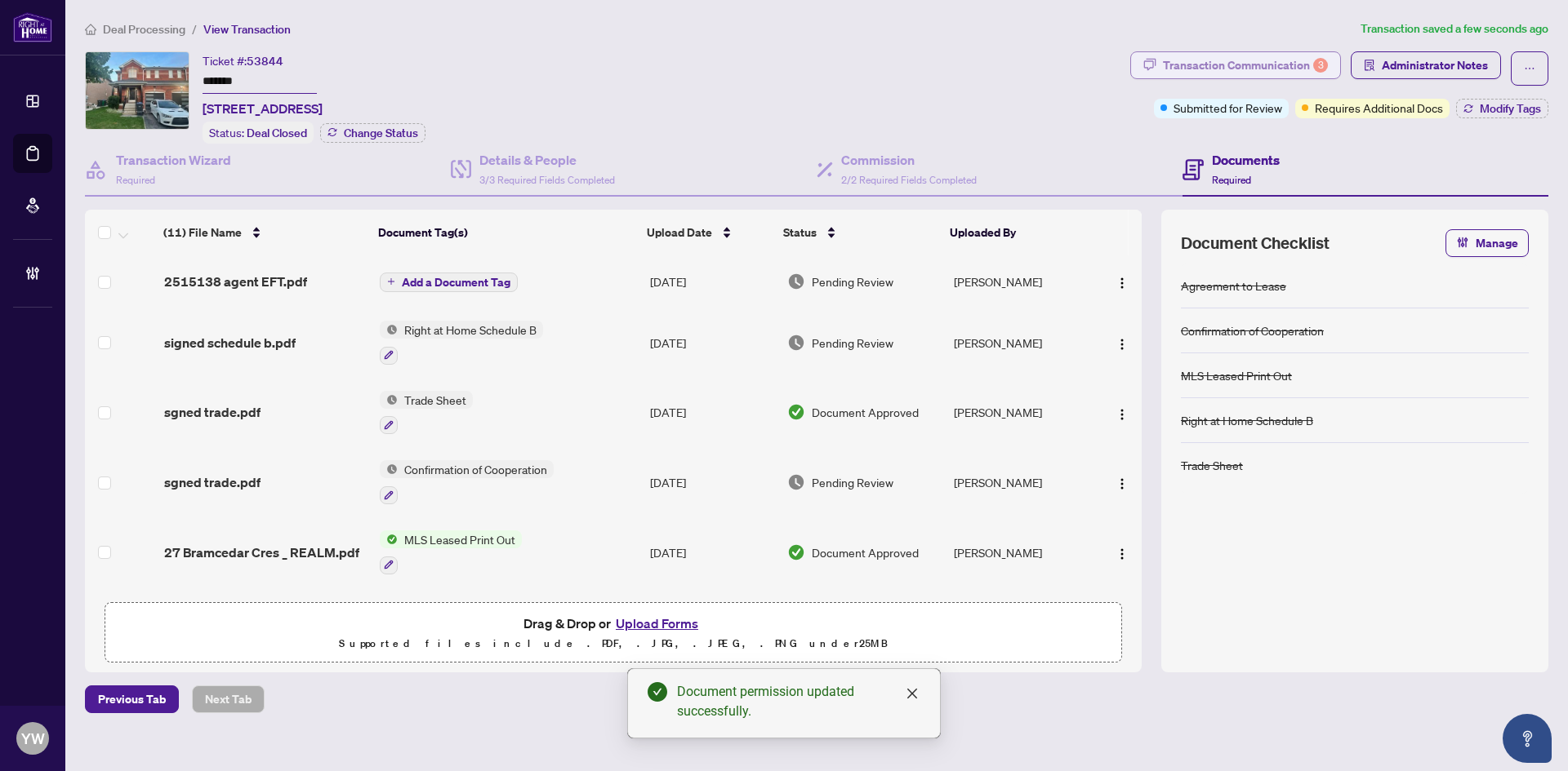
click at [1277, 56] on div "Transaction Communication 3" at bounding box center [1246, 65] width 165 height 26
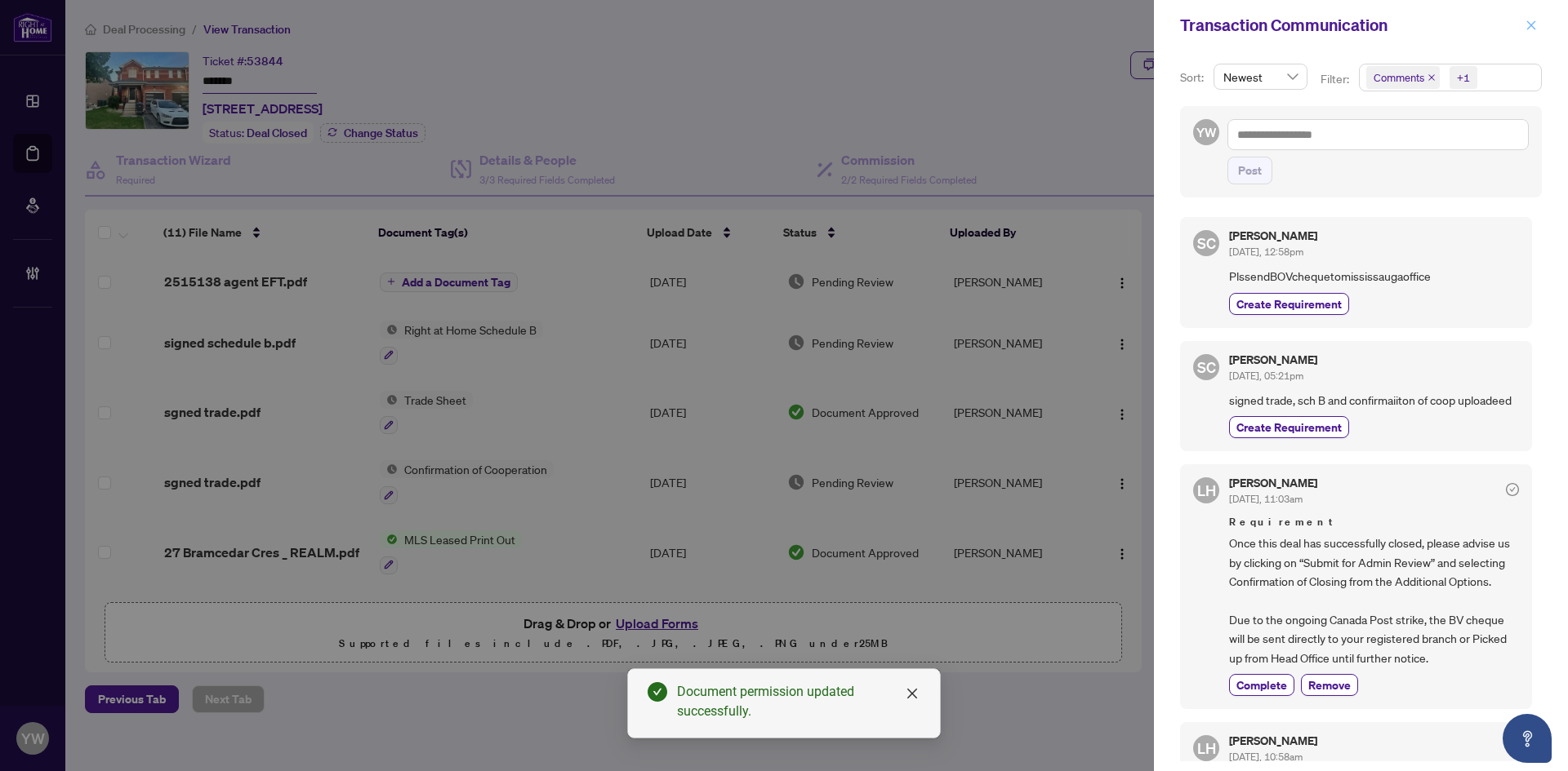
click at [1524, 18] on button "button" at bounding box center [1531, 25] width 21 height 19
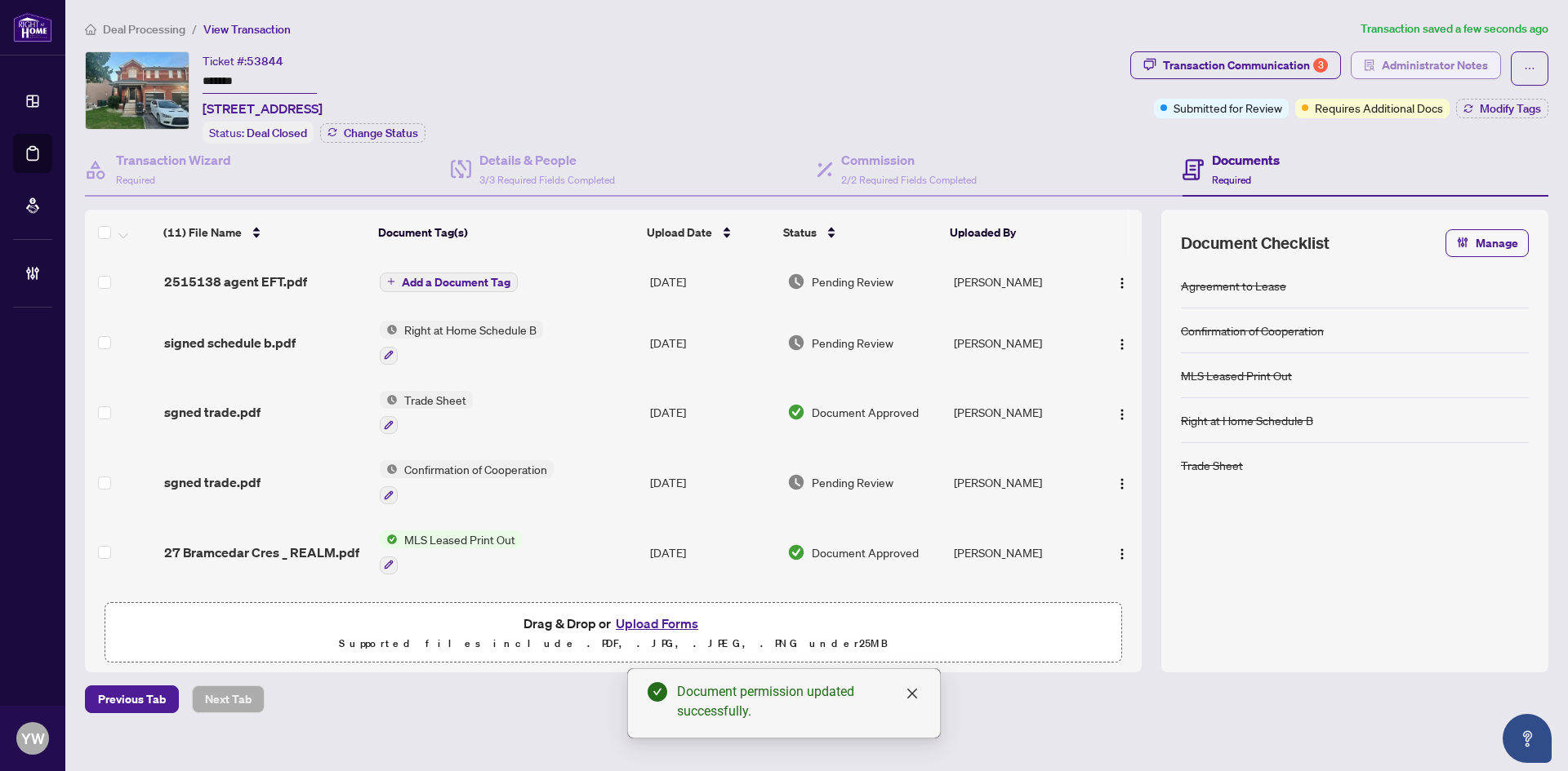
click at [1442, 60] on span "Administrator Notes" at bounding box center [1435, 65] width 106 height 26
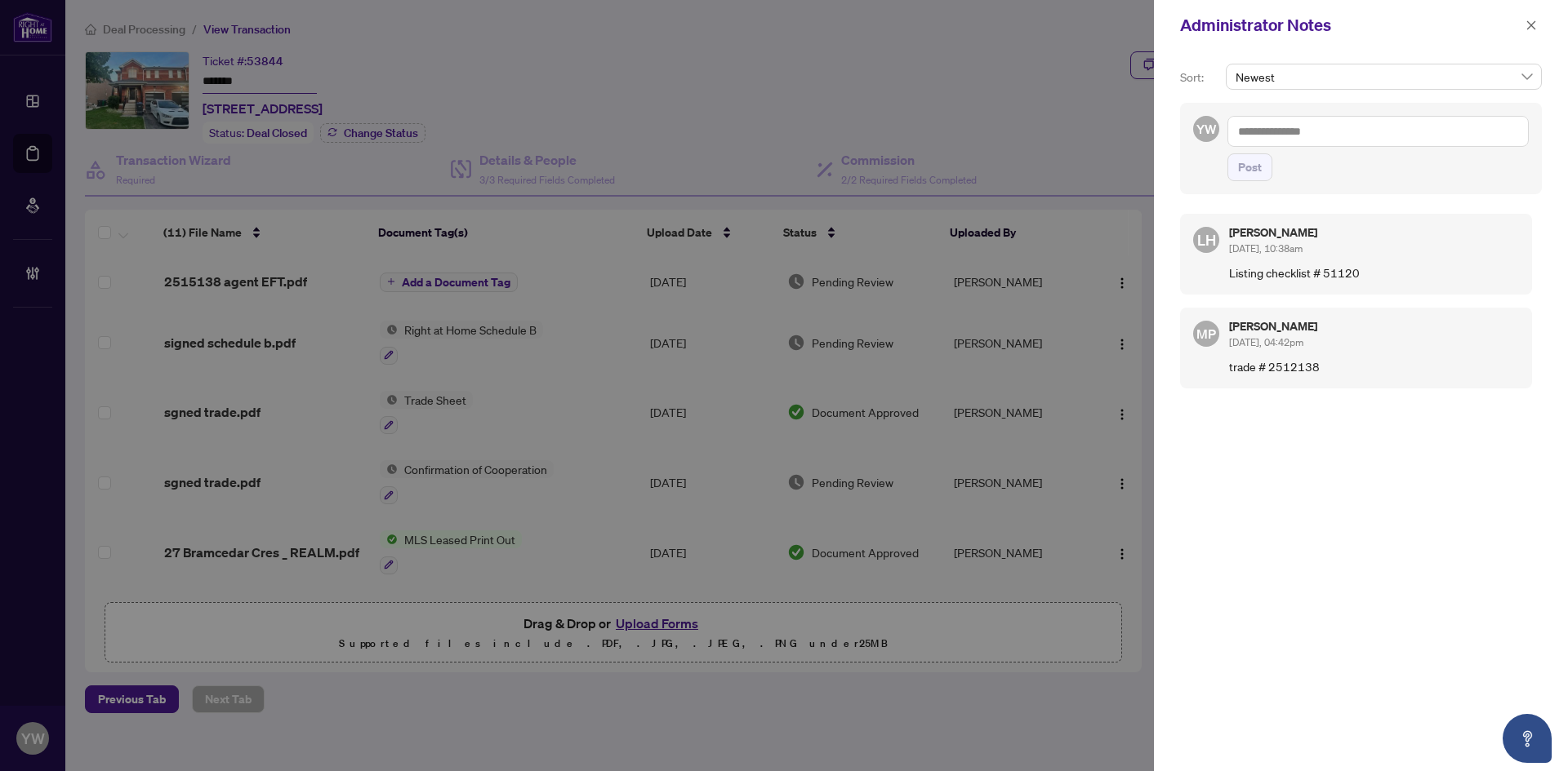
click at [1264, 138] on textarea at bounding box center [1378, 131] width 301 height 31
click at [1395, 135] on textarea "******" at bounding box center [1378, 131] width 301 height 31
drag, startPoint x: 1310, startPoint y: 137, endPoint x: 1279, endPoint y: 196, distance: 66.6
click at [1153, 129] on div "Administrator Notes Sort: Newest YW IN PAY ****** Post LH [PERSON_NAME] [DATE],…" at bounding box center [784, 385] width 1568 height 771
paste textarea "**********"
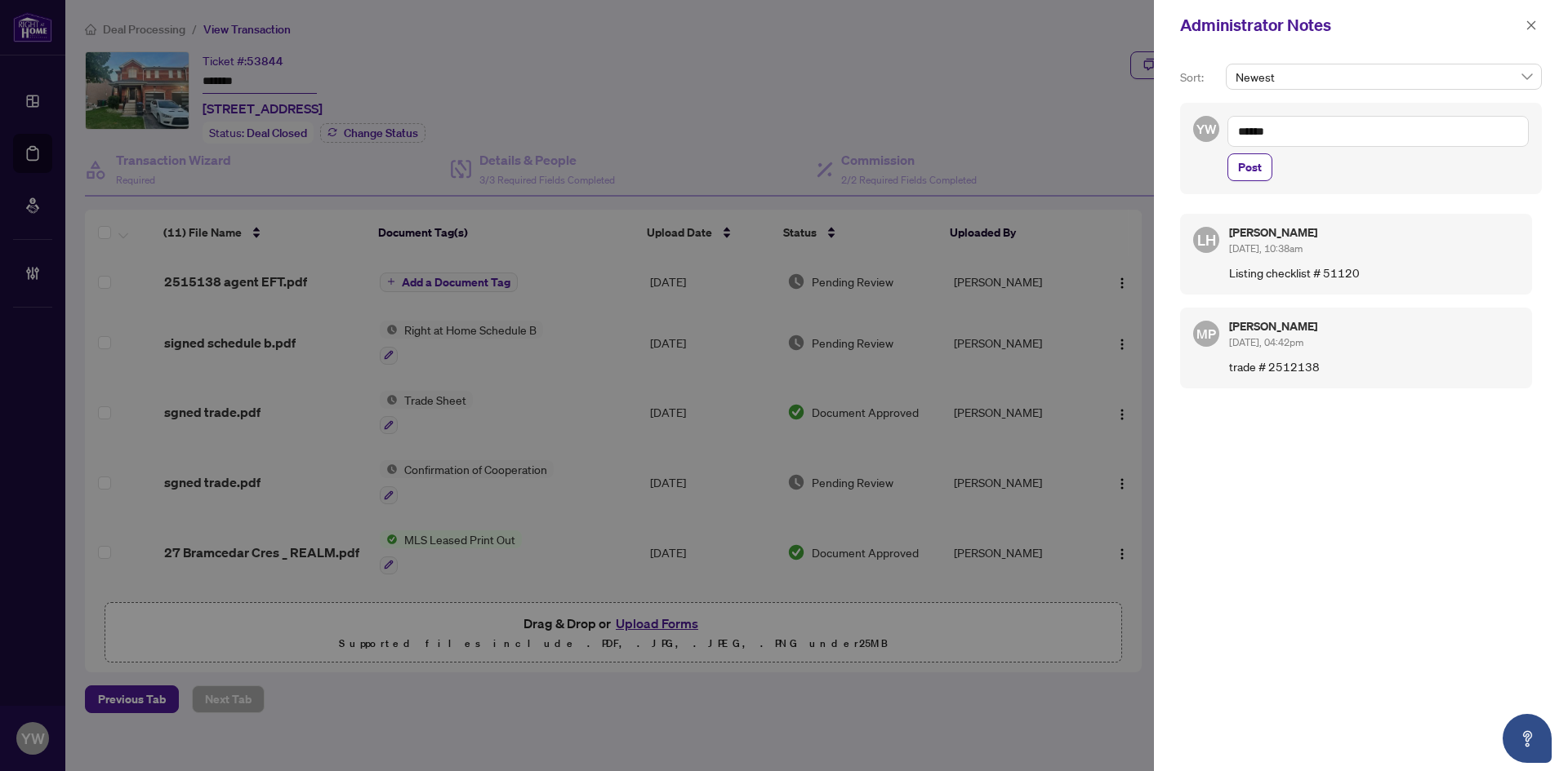
type textarea "**********"
click at [1257, 164] on span "Post" at bounding box center [1249, 167] width 24 height 26
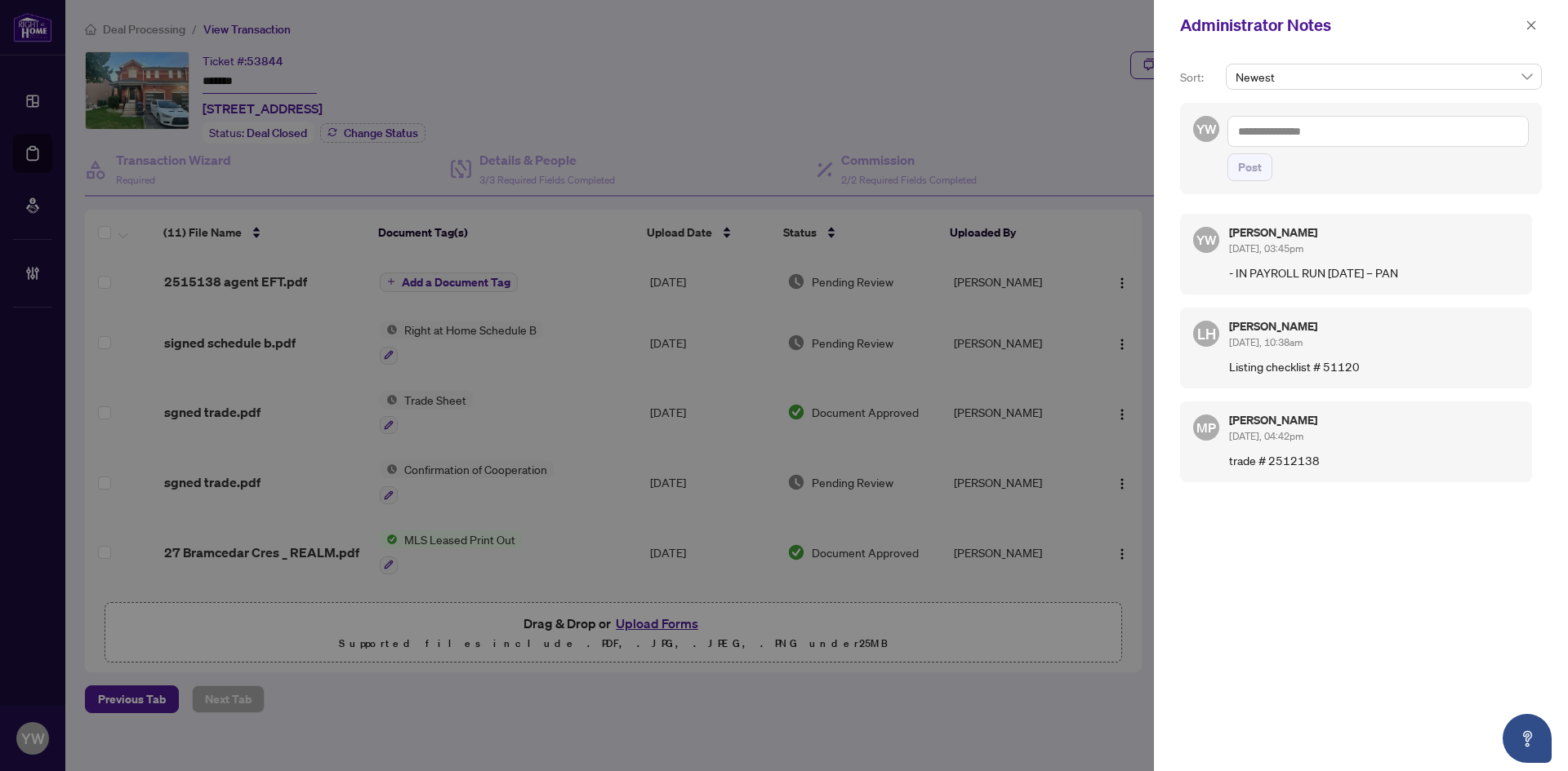
click at [1386, 131] on textarea at bounding box center [1378, 131] width 301 height 31
paste textarea "**********"
type textarea "**********"
click at [1224, 194] on div "**********" at bounding box center [1360, 149] width 362 height 92
click at [1247, 180] on span "Post" at bounding box center [1249, 167] width 24 height 26
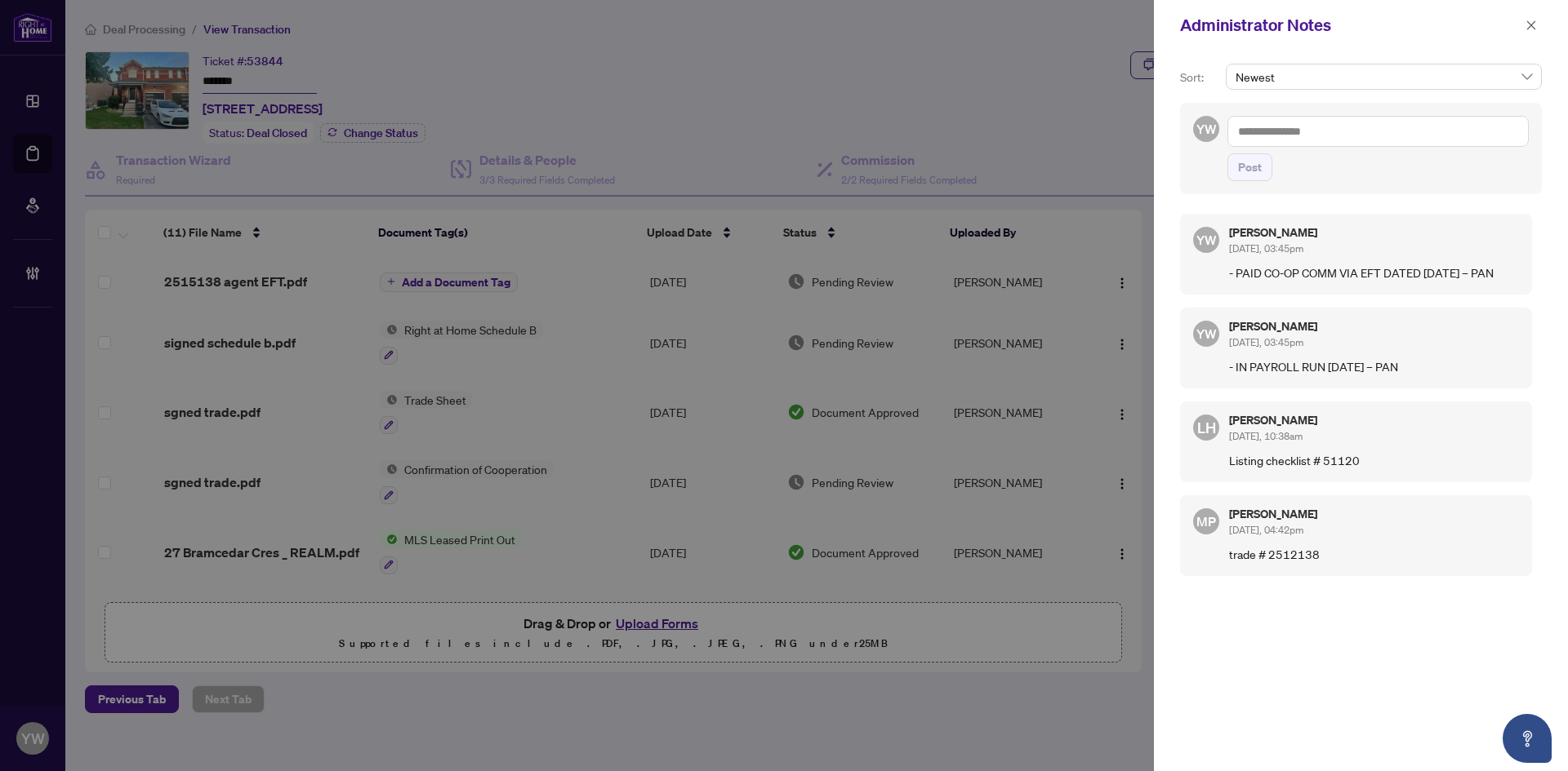
drag, startPoint x: 1534, startPoint y: 29, endPoint x: 1190, endPoint y: 4, distance: 344.9
click at [1534, 29] on icon "close" at bounding box center [1531, 24] width 9 height 9
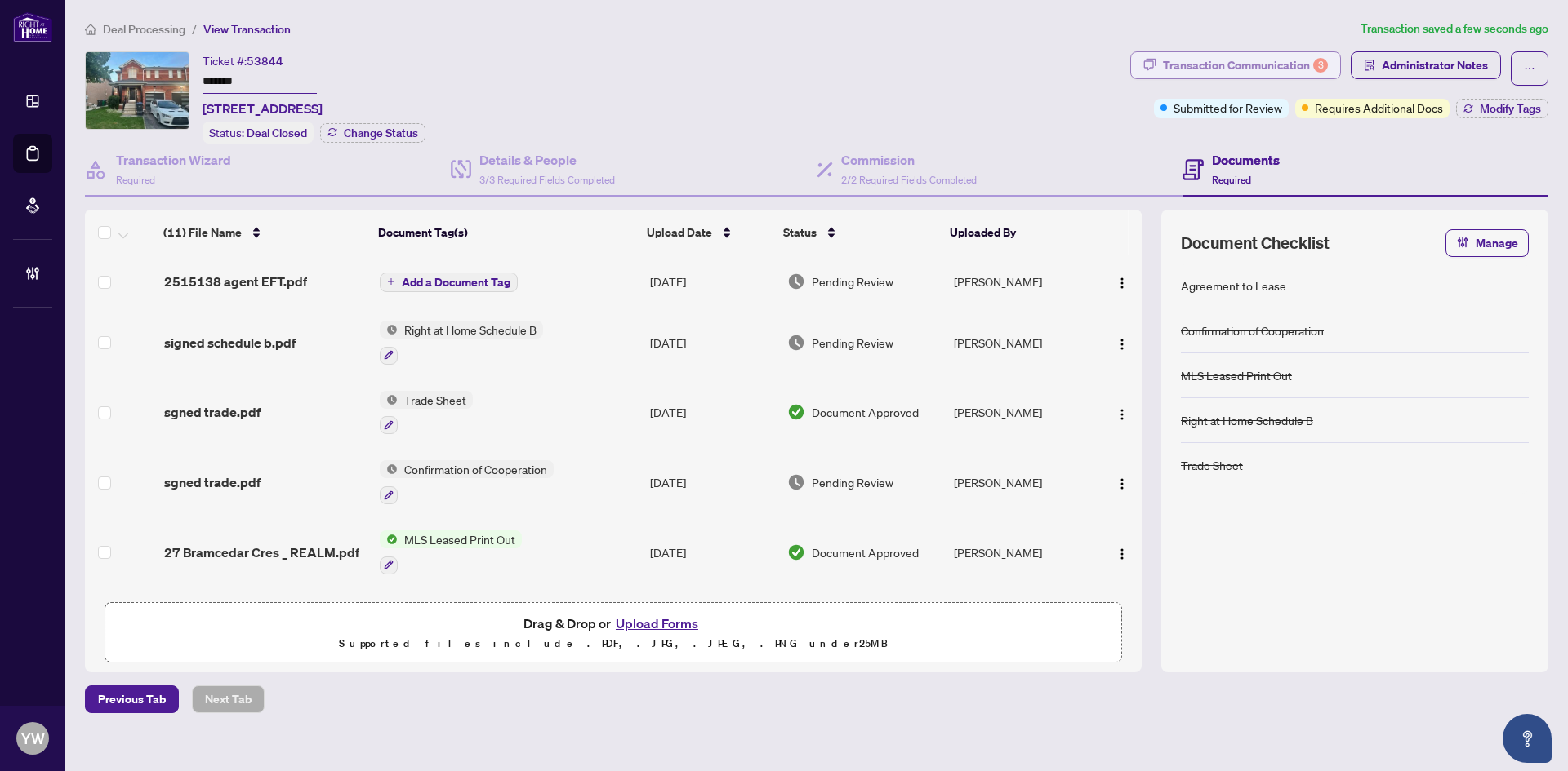
click at [1251, 71] on div "Transaction Communication 3" at bounding box center [1246, 65] width 165 height 26
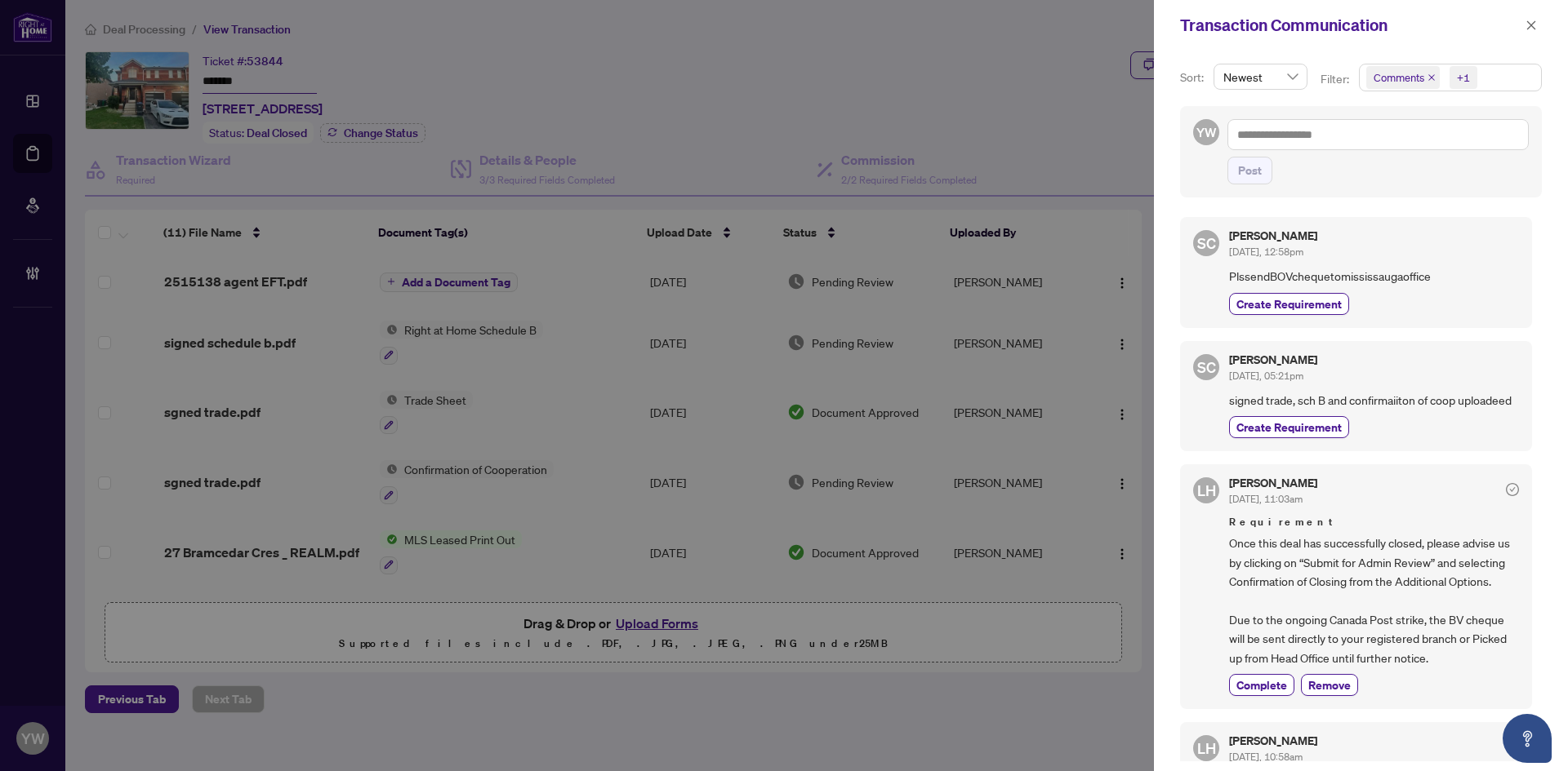
drag, startPoint x: 1531, startPoint y: 25, endPoint x: 1490, endPoint y: 29, distance: 41.2
click at [1531, 25] on icon "close" at bounding box center [1531, 24] width 9 height 9
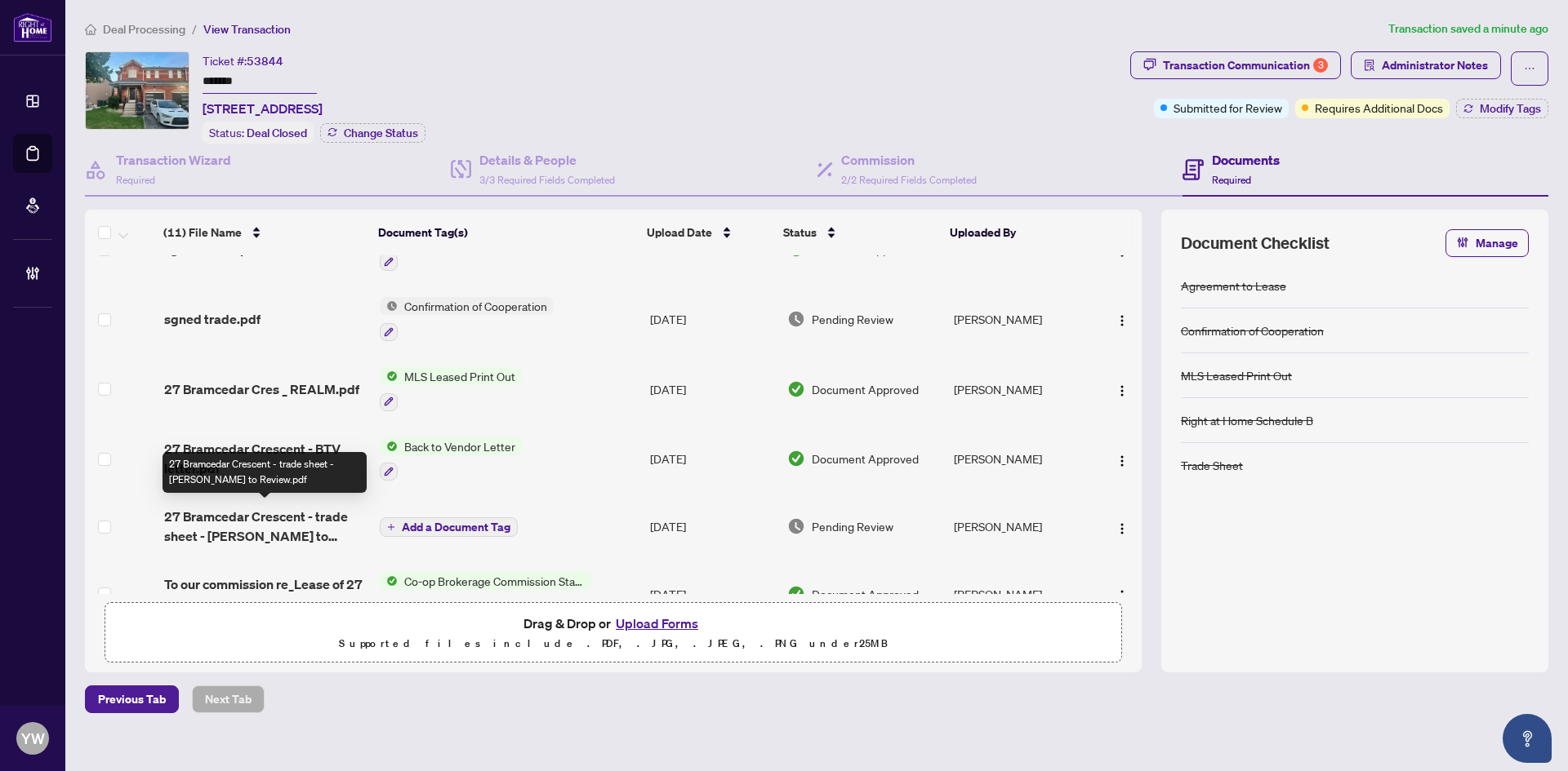
scroll to position [408, 0]
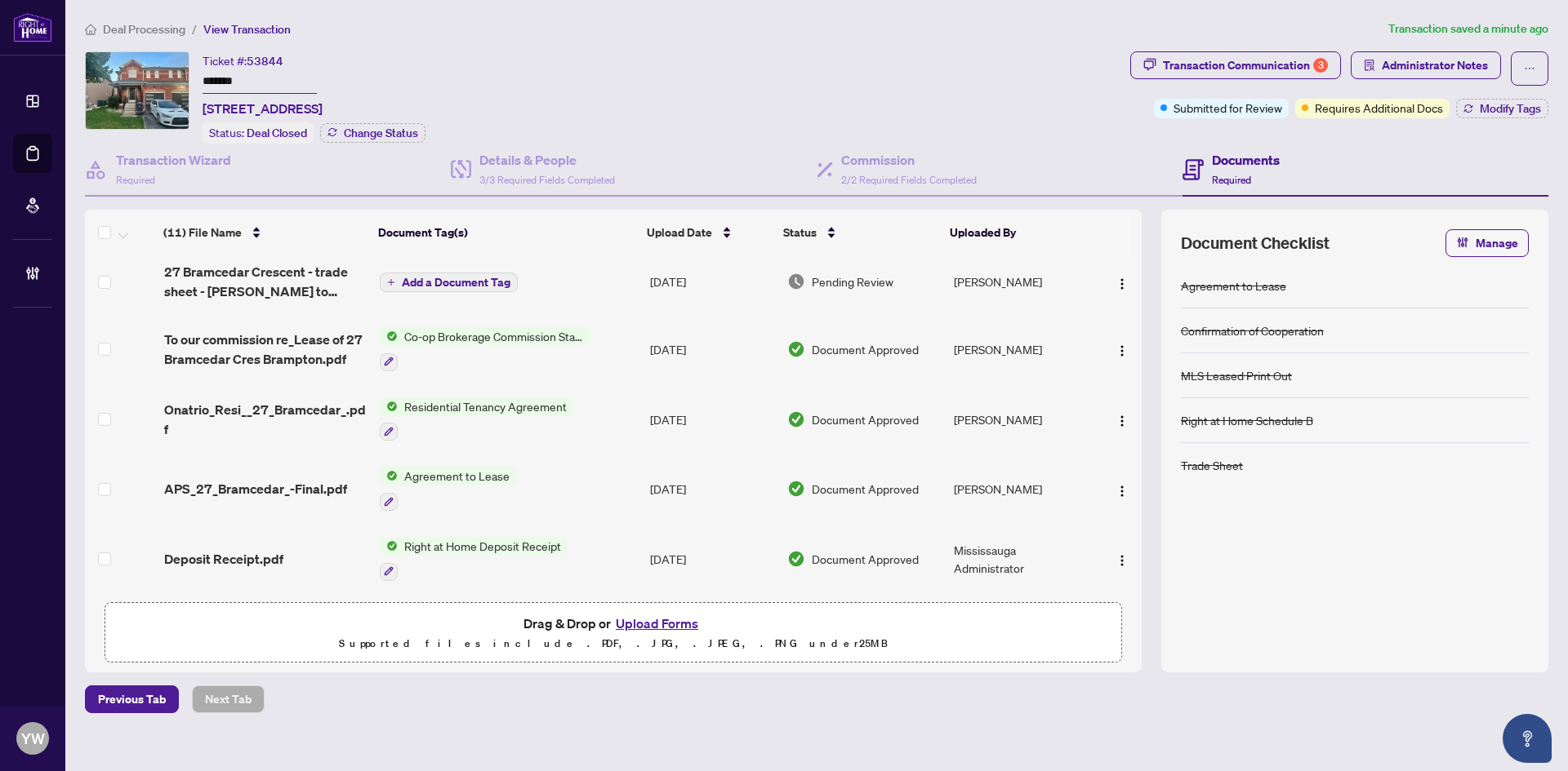
click at [278, 486] on span "APS_27_Bramcedar_-Final.pdf" at bounding box center [255, 489] width 182 height 19
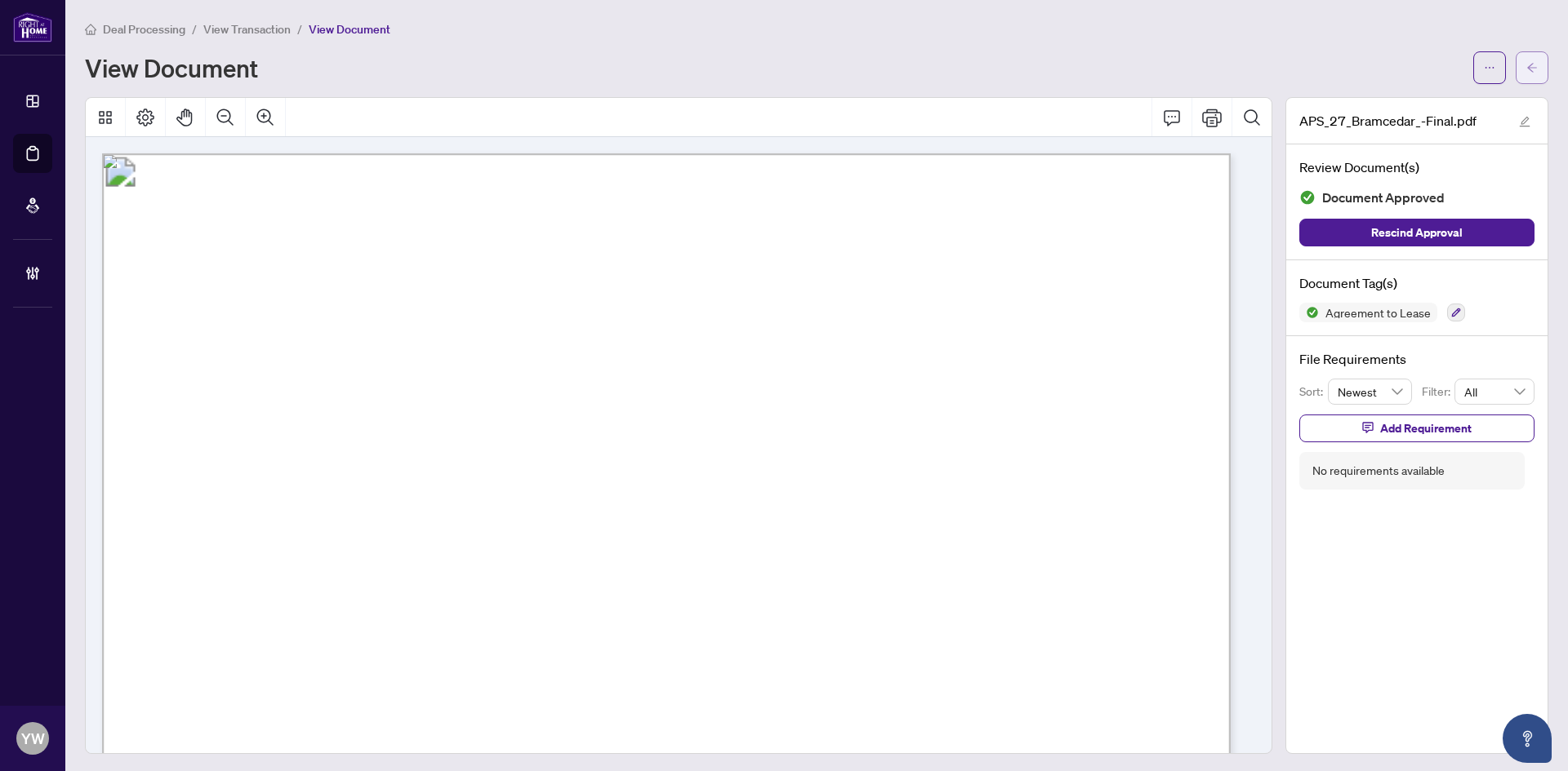
click at [1529, 72] on button "button" at bounding box center [1532, 68] width 33 height 33
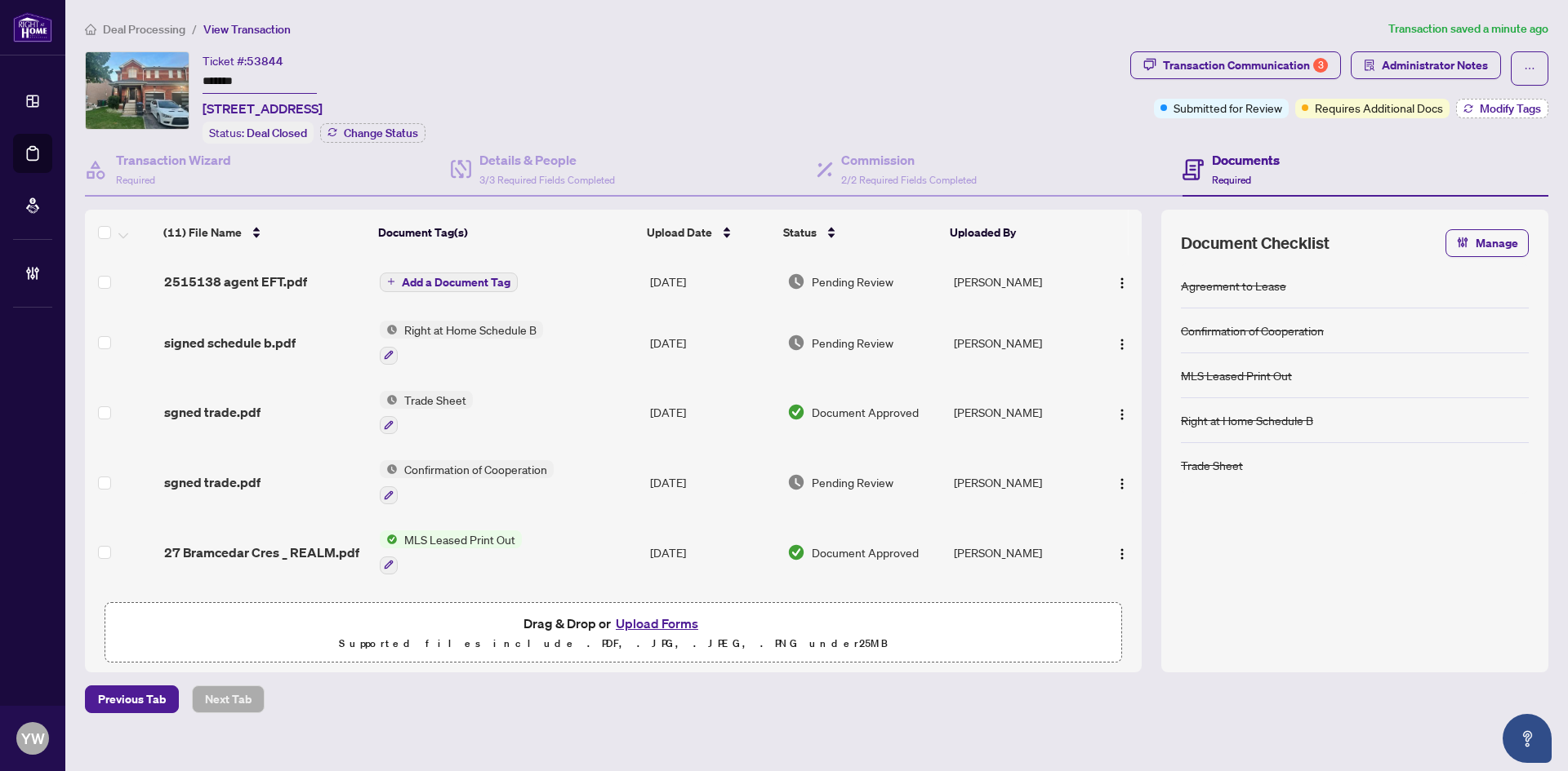
click at [1500, 115] on button "Modify Tags" at bounding box center [1502, 108] width 93 height 19
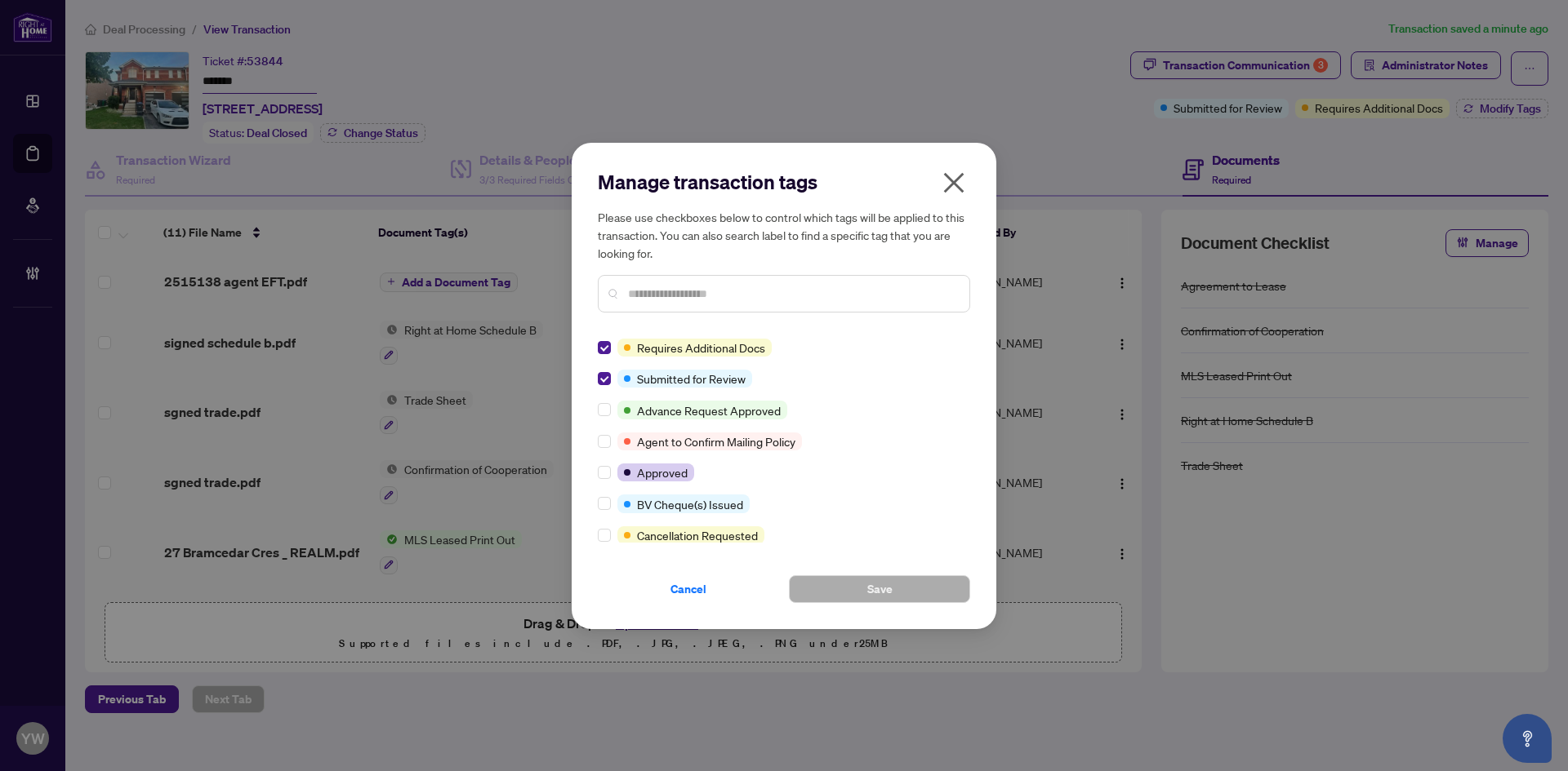
click at [637, 298] on input "text" at bounding box center [792, 293] width 328 height 18
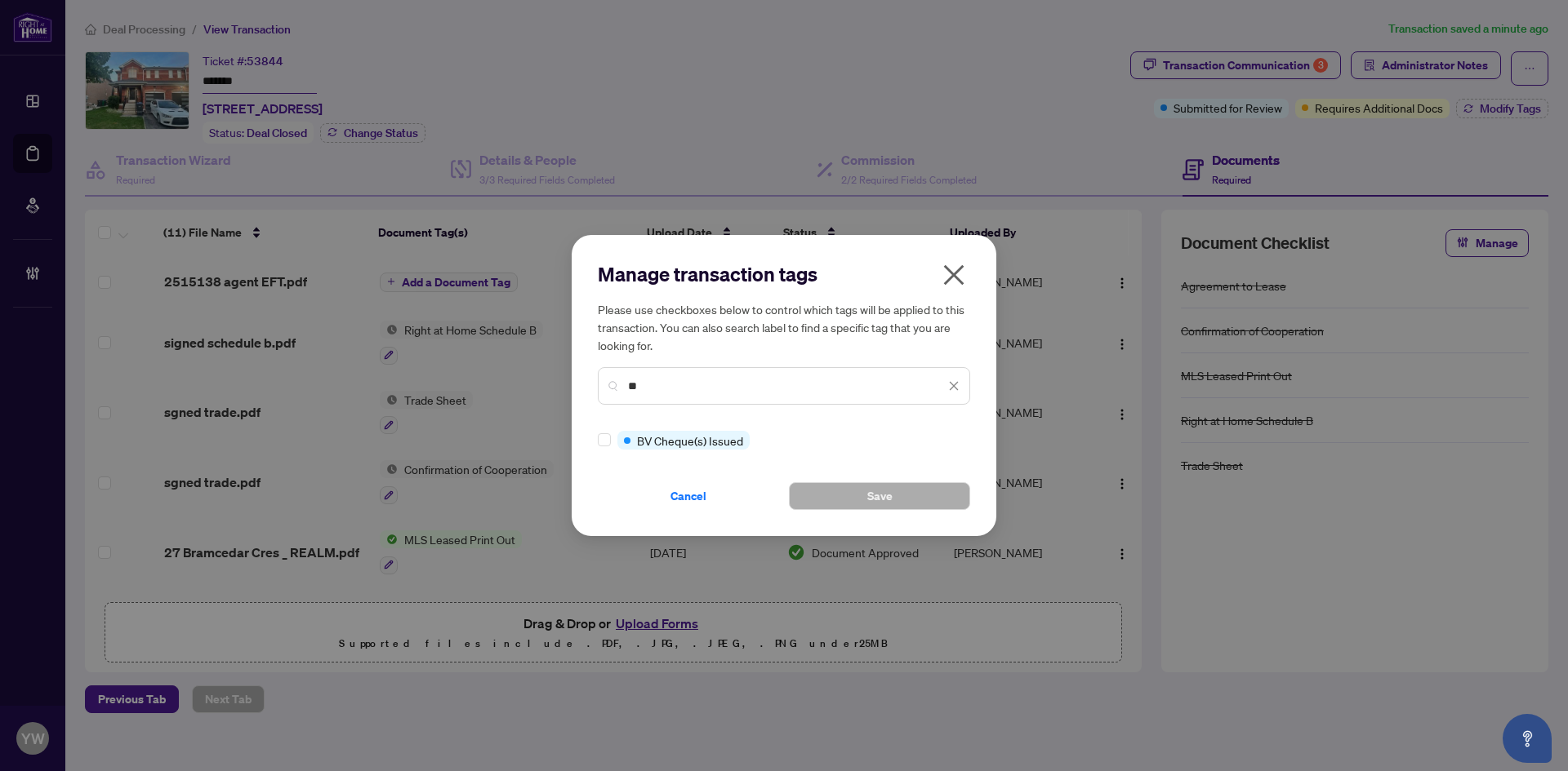
type input "**"
click at [596, 442] on div "Manage transaction tags Please use checkboxes below to control which tags will …" at bounding box center [784, 385] width 425 height 300
click at [832, 496] on button "Save" at bounding box center [880, 496] width 182 height 28
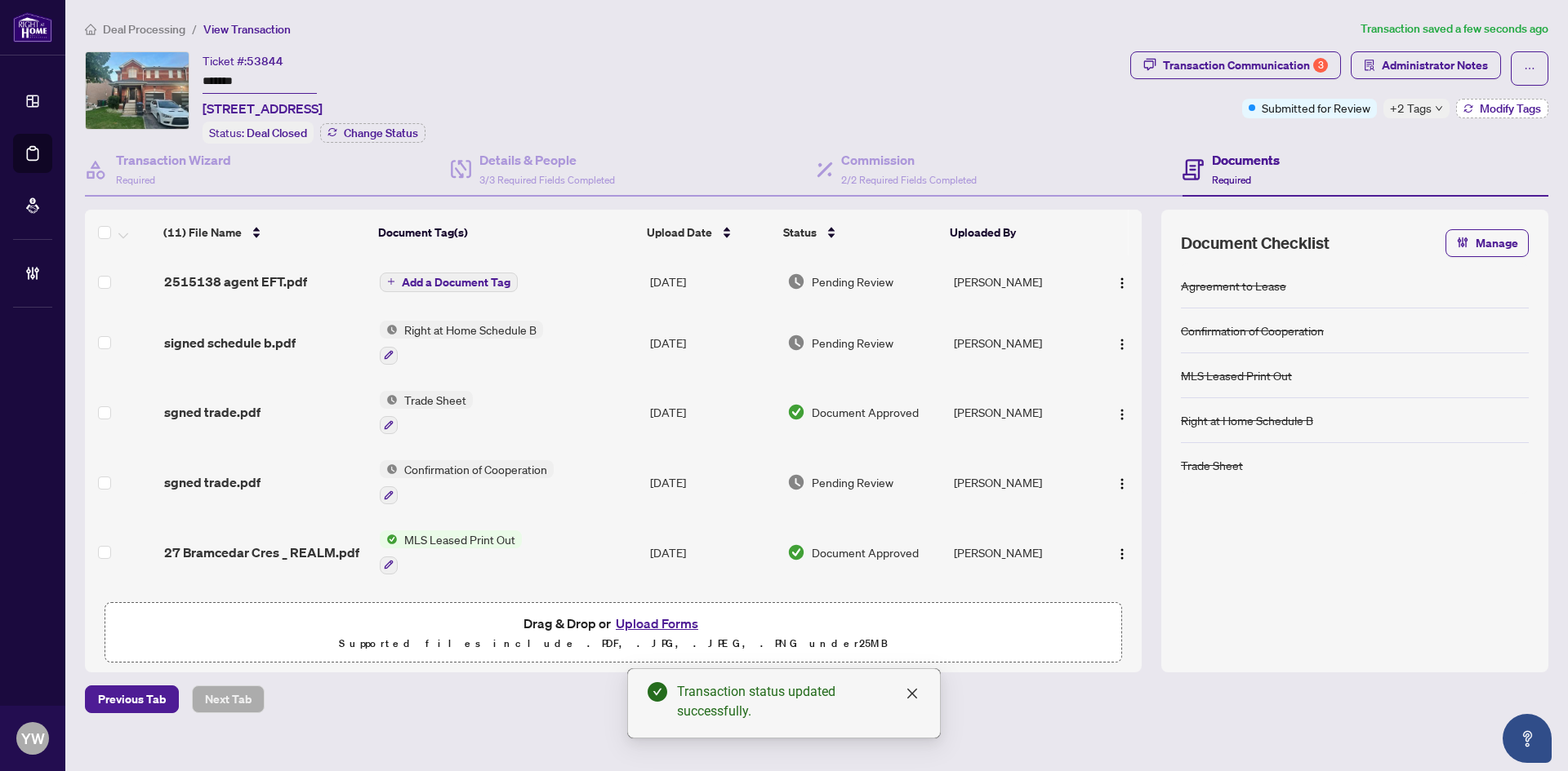
click at [1521, 104] on span "Modify Tags" at bounding box center [1510, 109] width 61 height 12
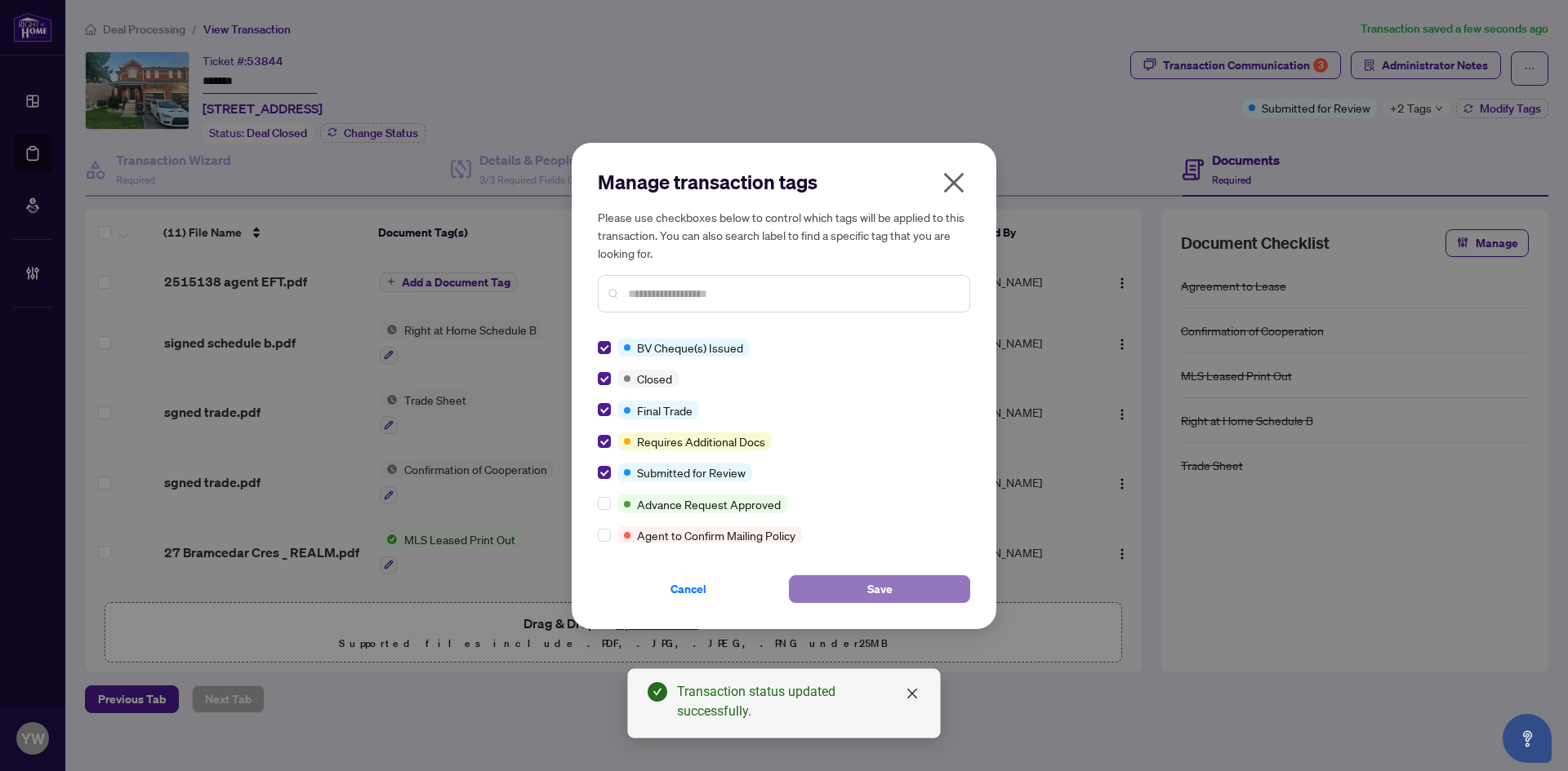
click at [882, 598] on span "Save" at bounding box center [880, 589] width 25 height 26
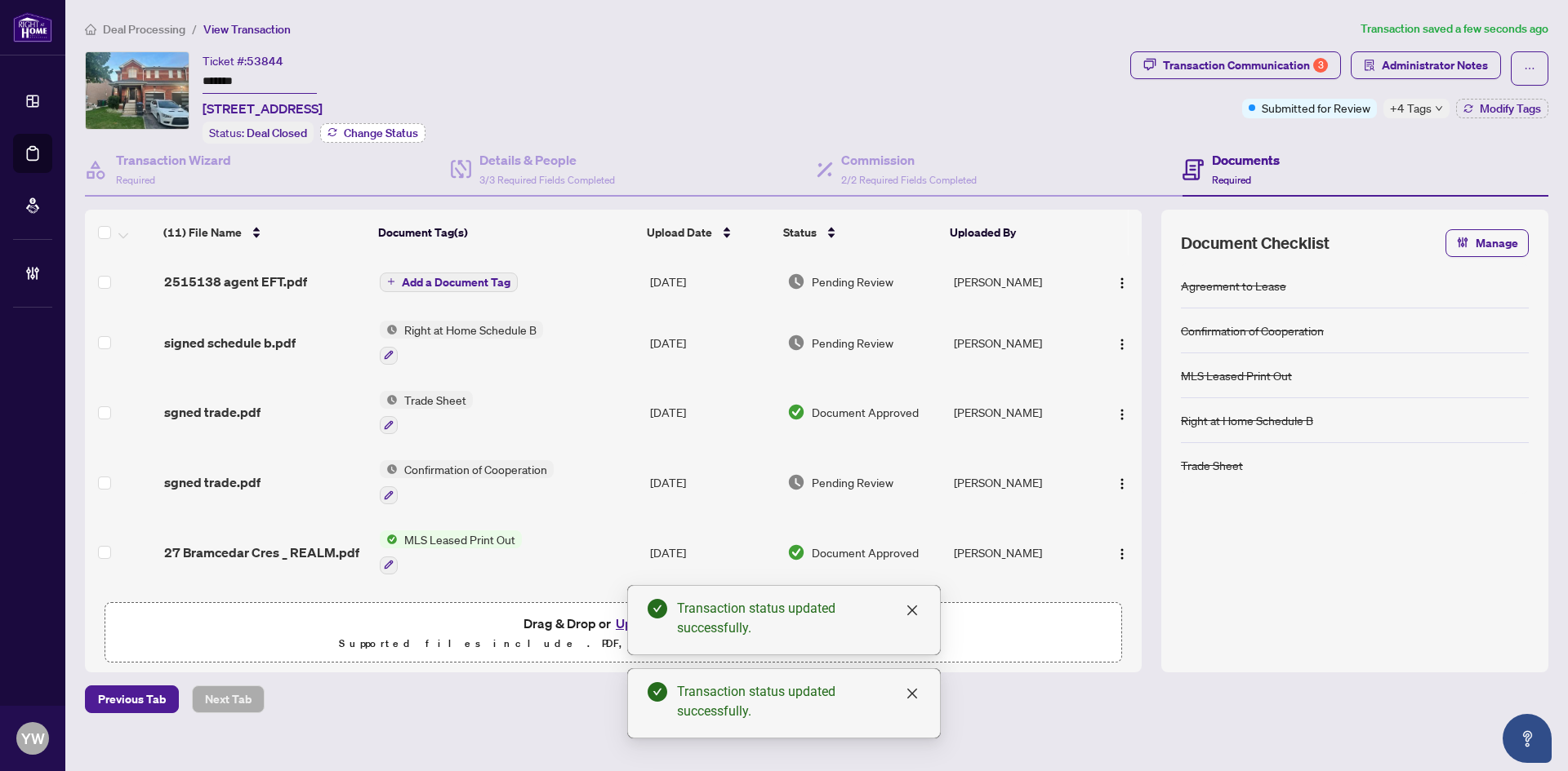
click at [391, 131] on span "Change Status" at bounding box center [380, 133] width 74 height 12
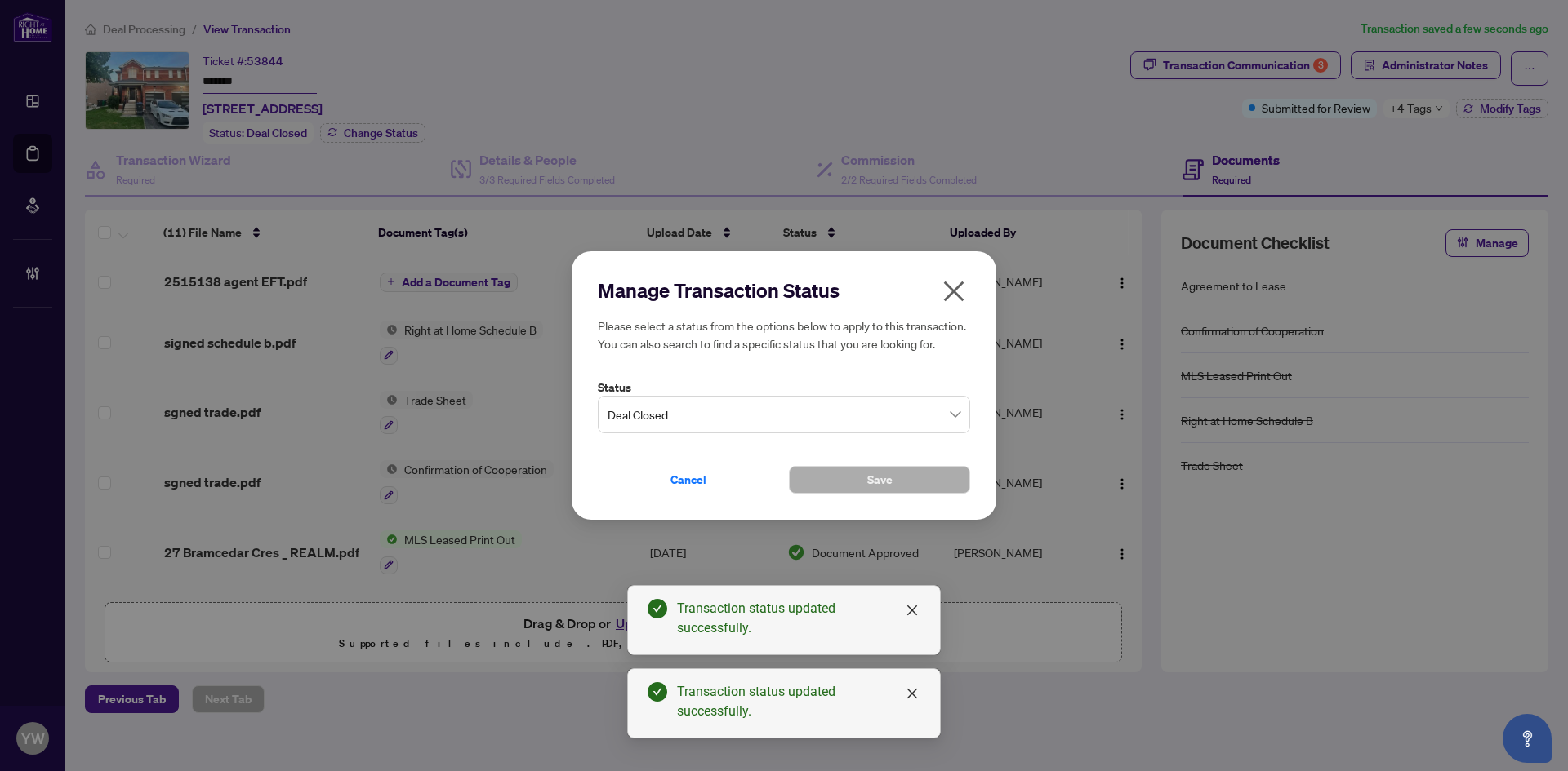
click at [960, 284] on icon "close" at bounding box center [953, 290] width 26 height 26
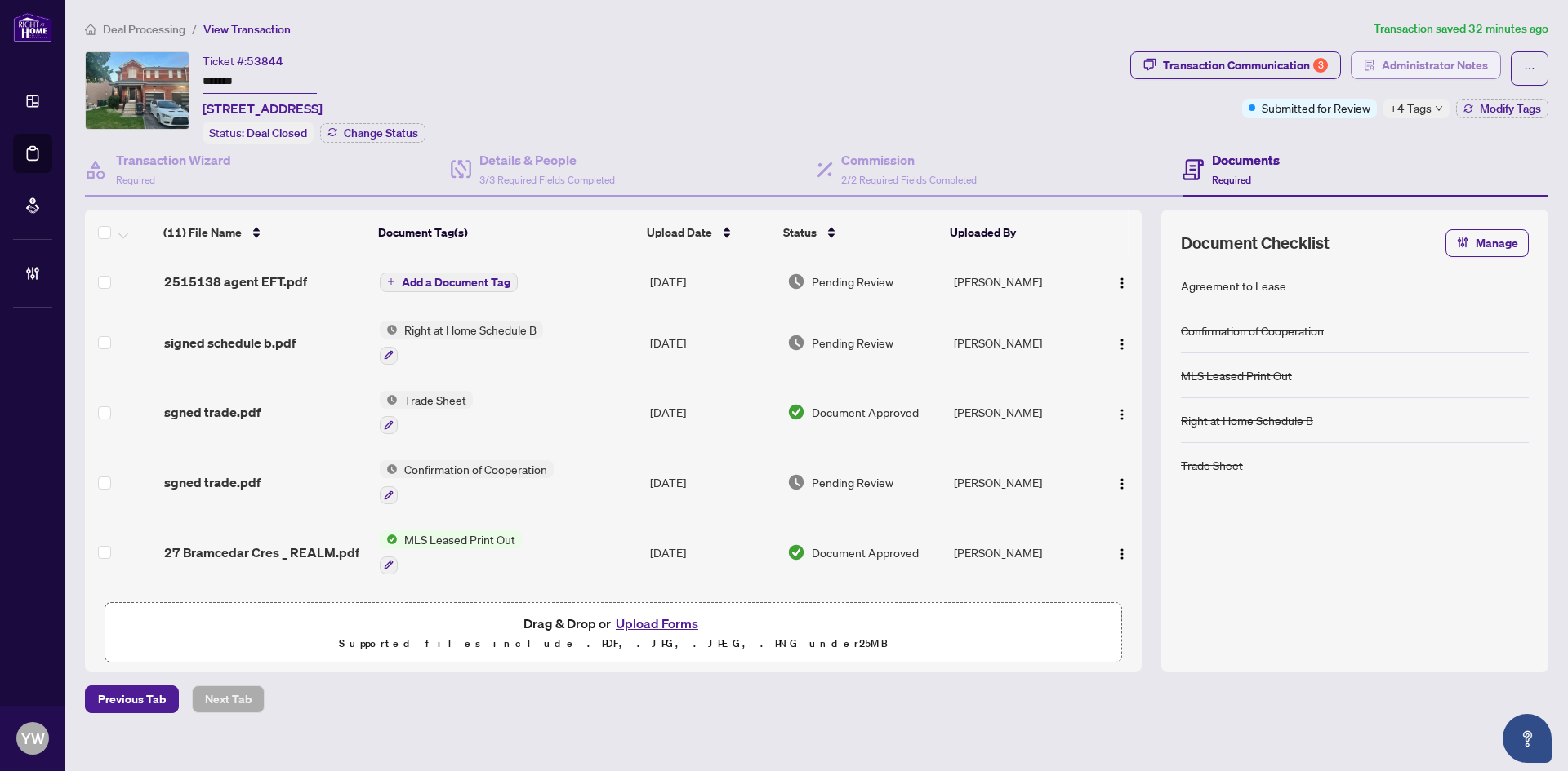
click at [1460, 60] on span "Administrator Notes" at bounding box center [1435, 65] width 106 height 26
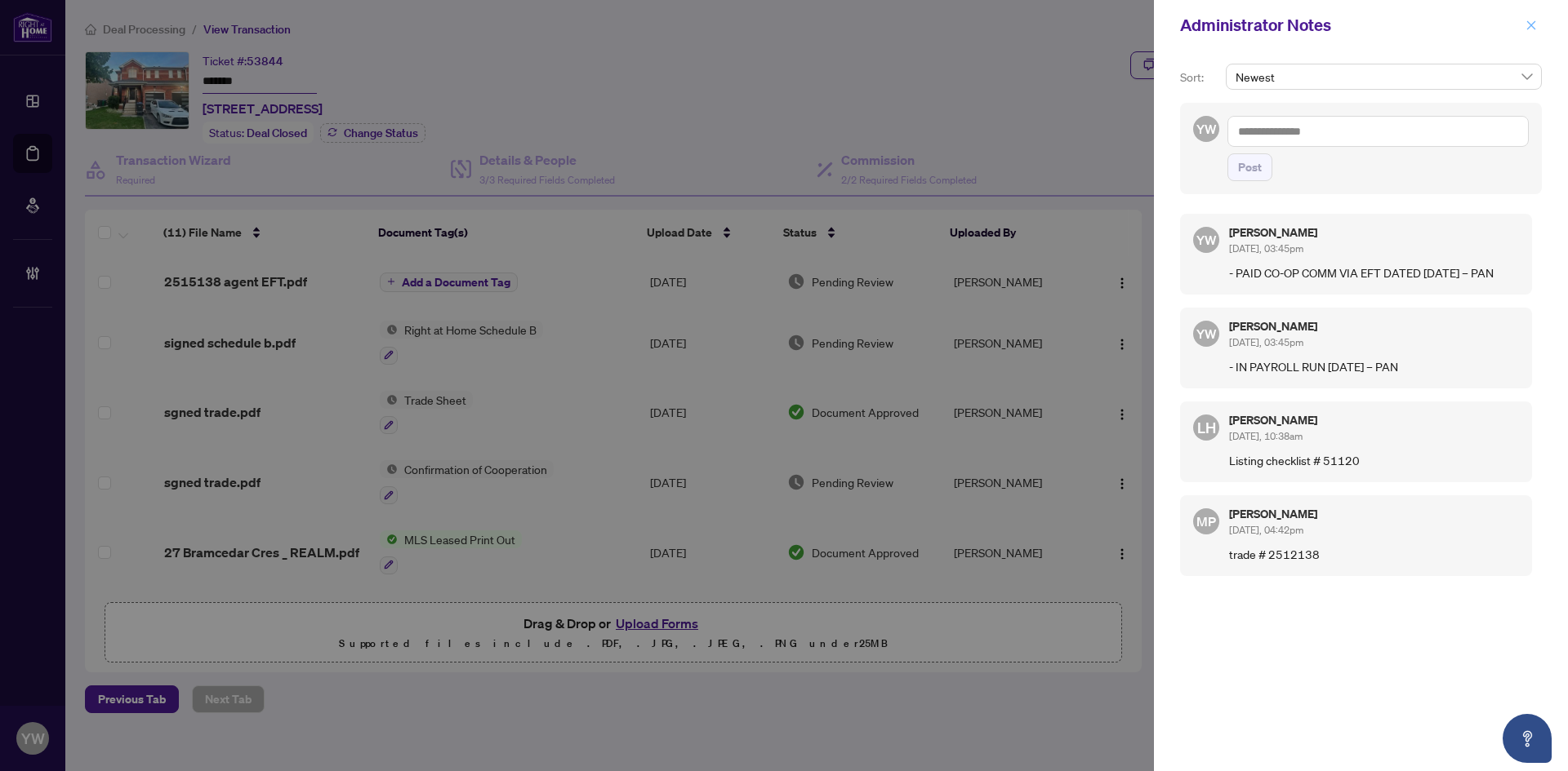
click at [1536, 25] on icon "close" at bounding box center [1531, 25] width 12 height 12
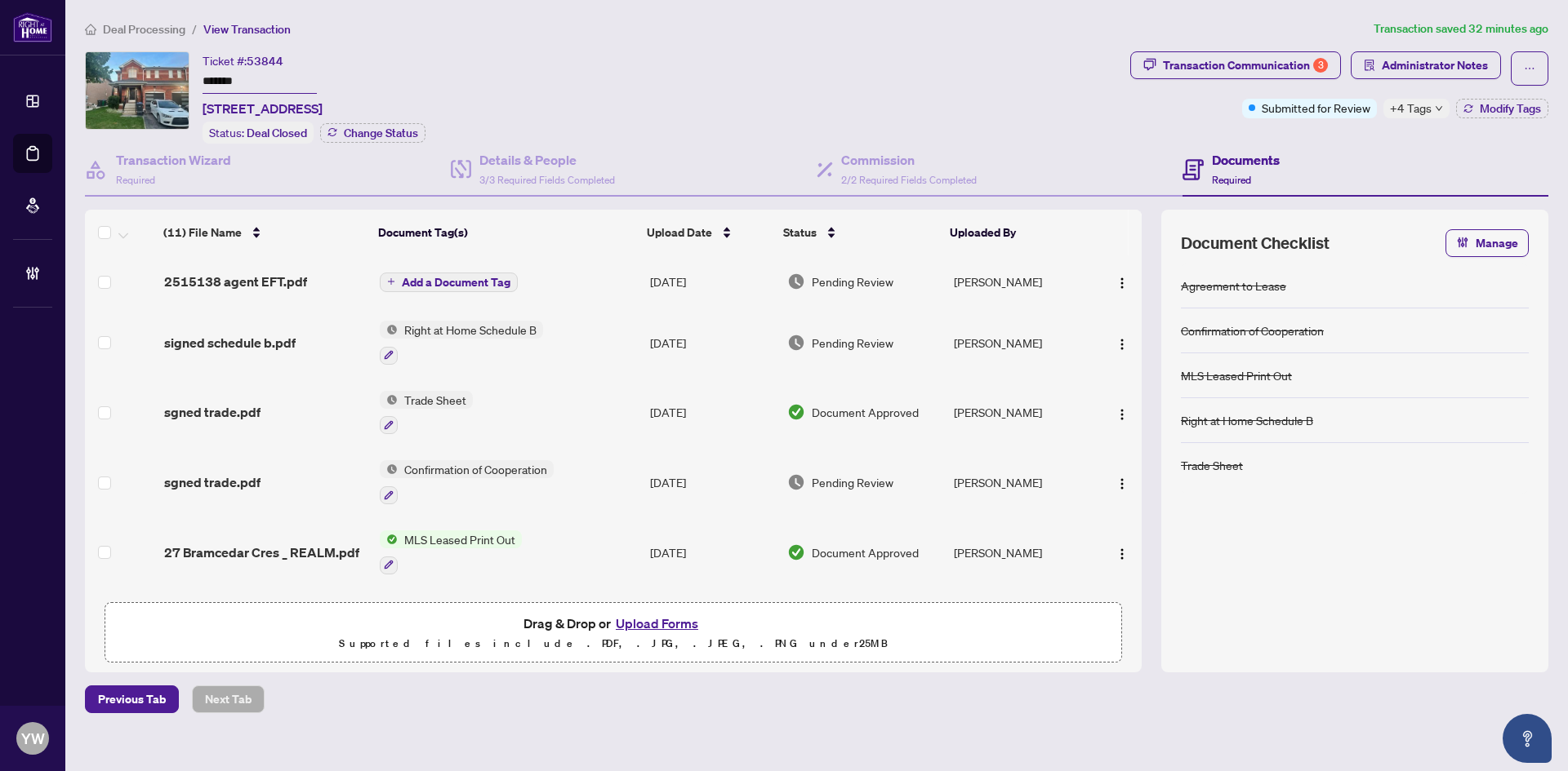
click at [129, 29] on span "Deal Processing" at bounding box center [144, 29] width 82 height 14
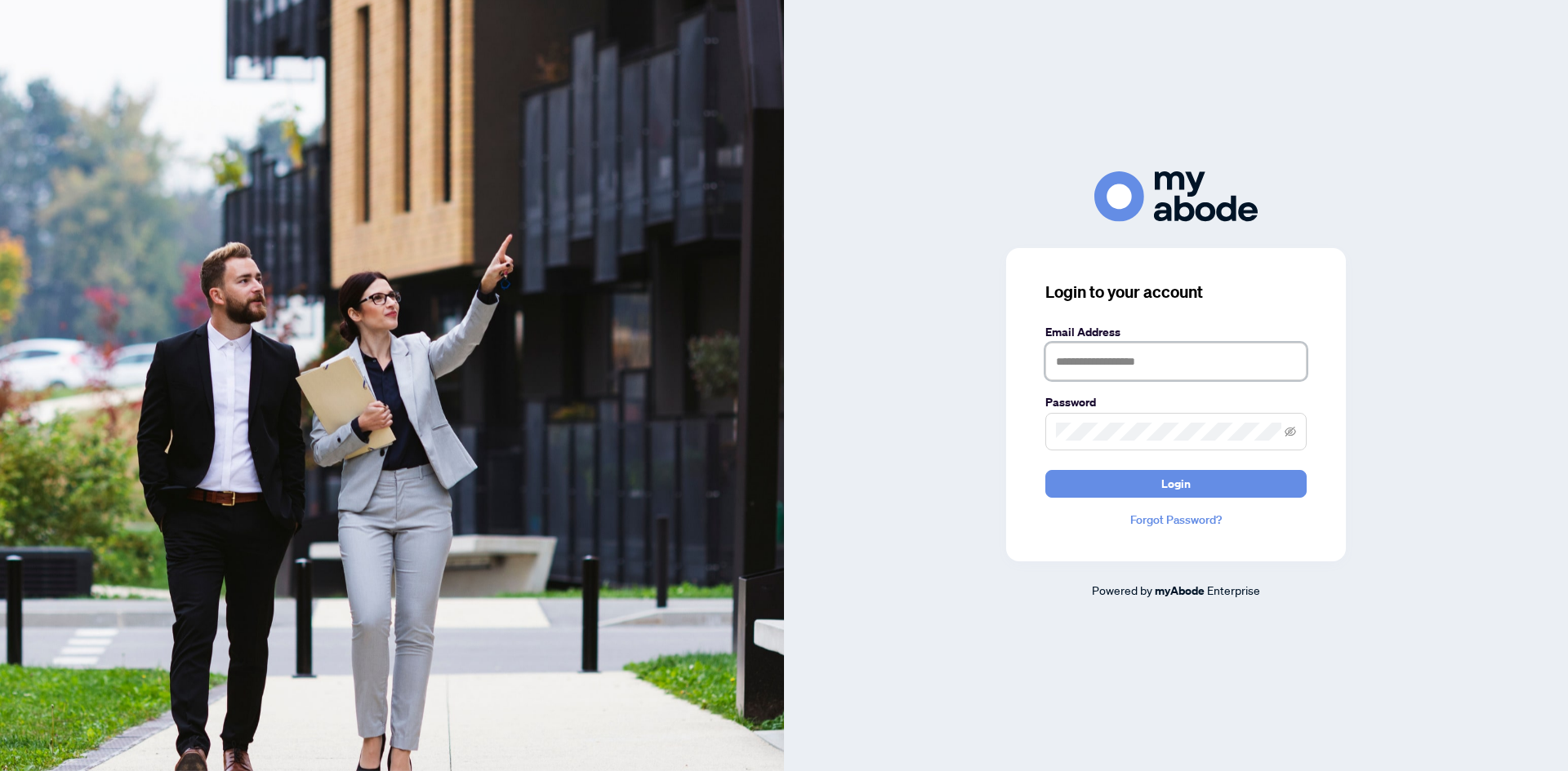
click at [1128, 349] on input "text" at bounding box center [1176, 361] width 262 height 38
type input "**********"
click at [1198, 480] on button "Login" at bounding box center [1176, 483] width 262 height 28
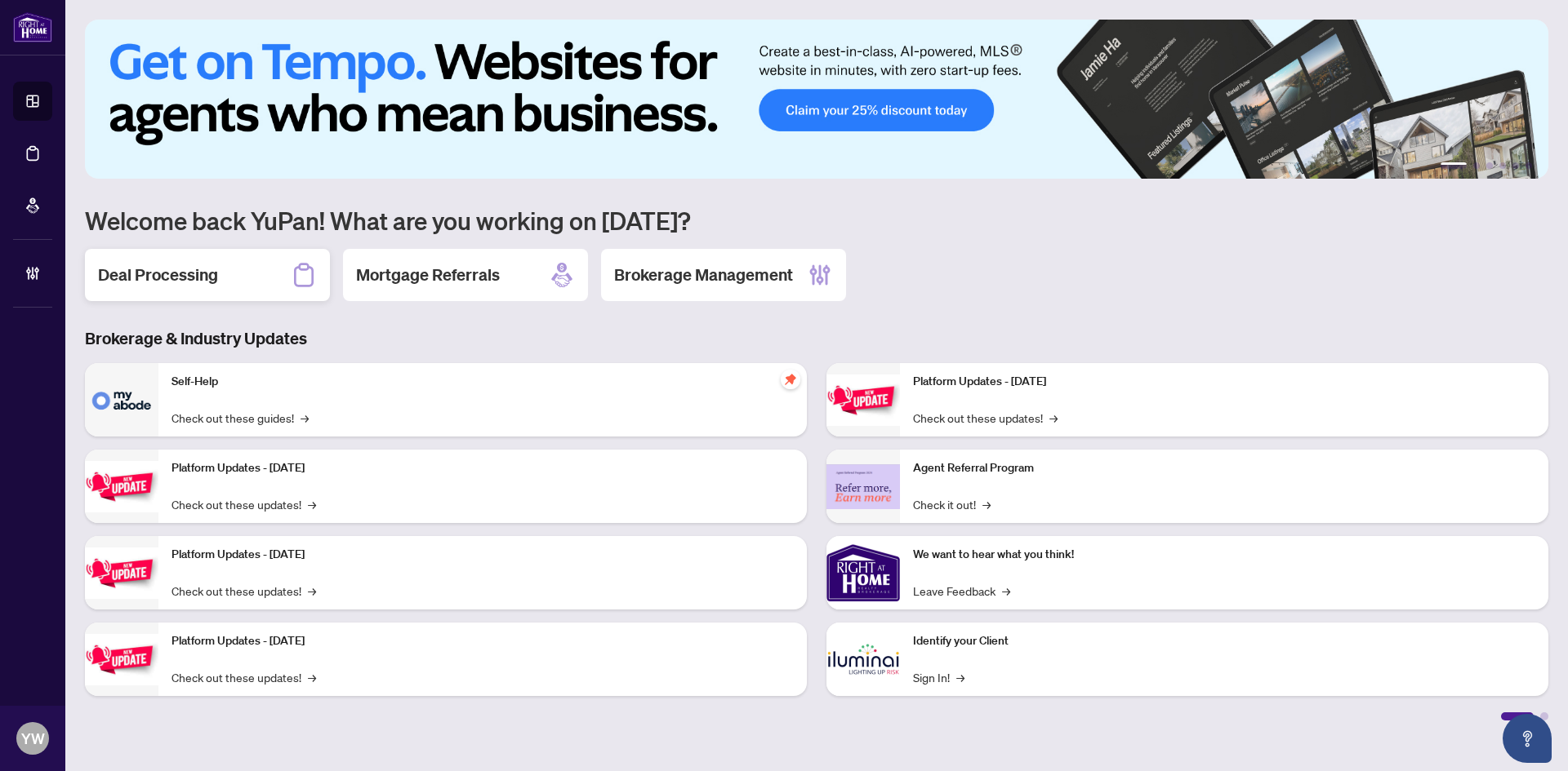
click at [179, 276] on h2 "Deal Processing" at bounding box center [158, 275] width 120 height 23
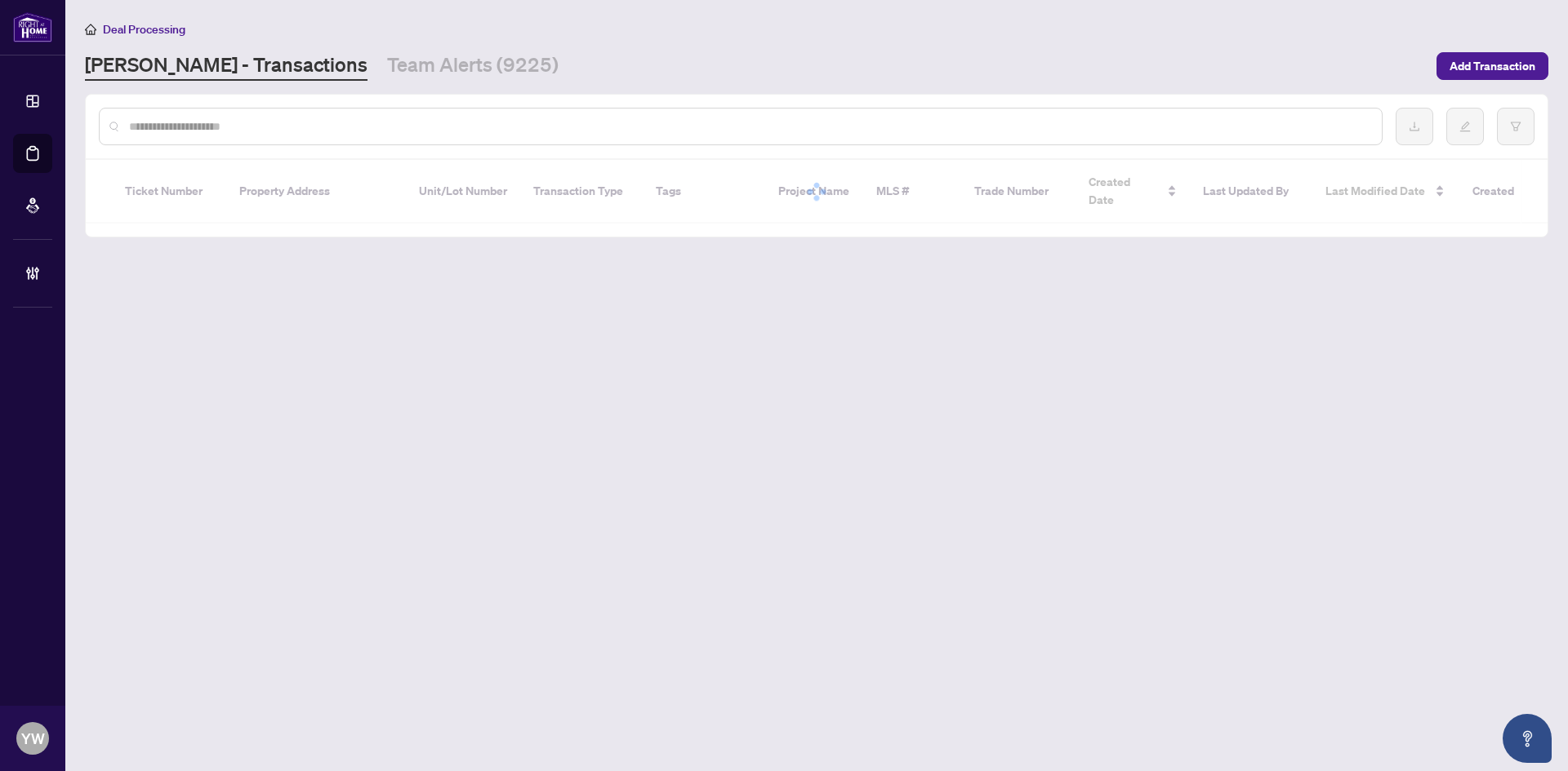
click at [175, 122] on input "text" at bounding box center [749, 126] width 1240 height 18
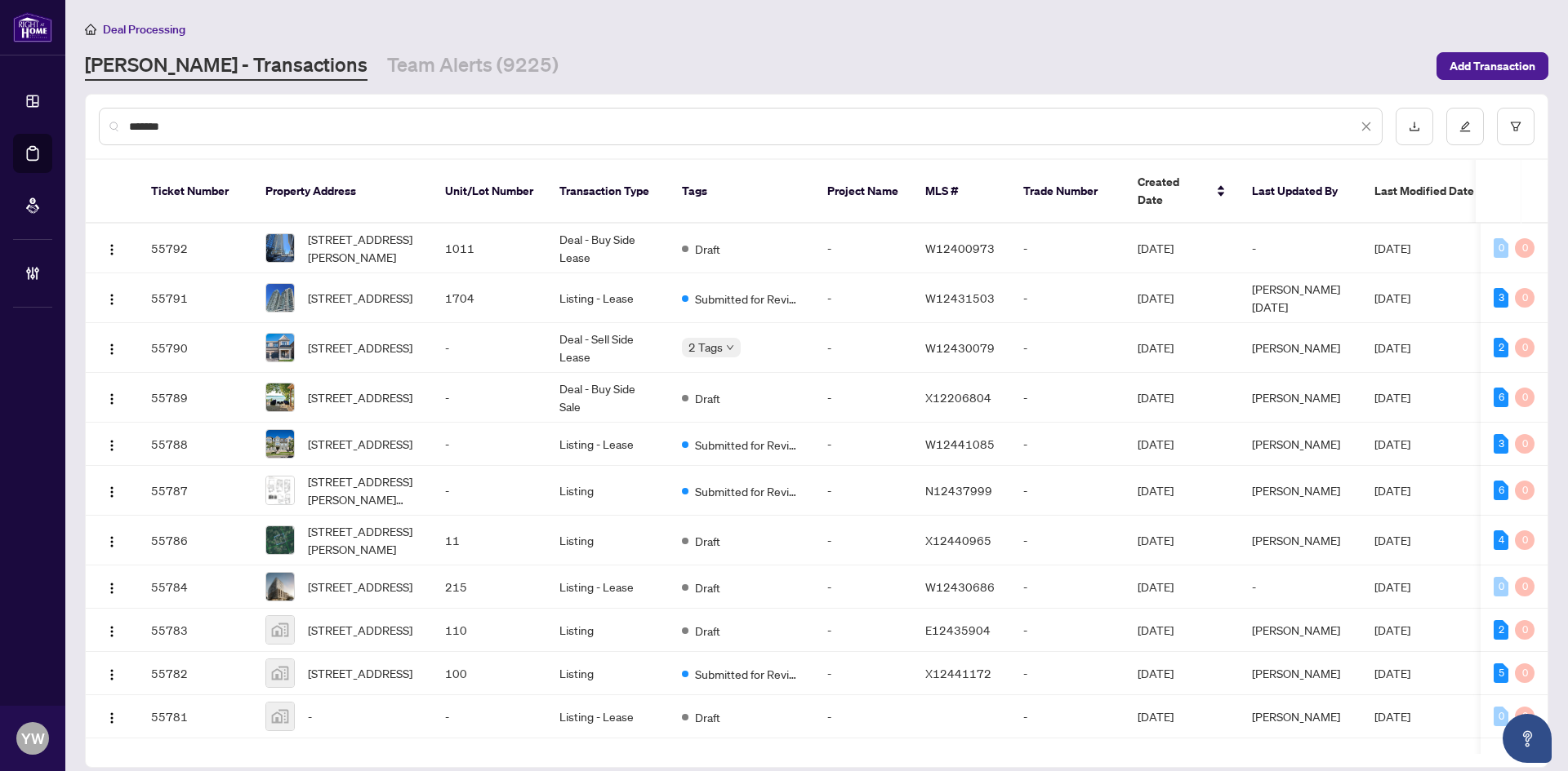
type input "*******"
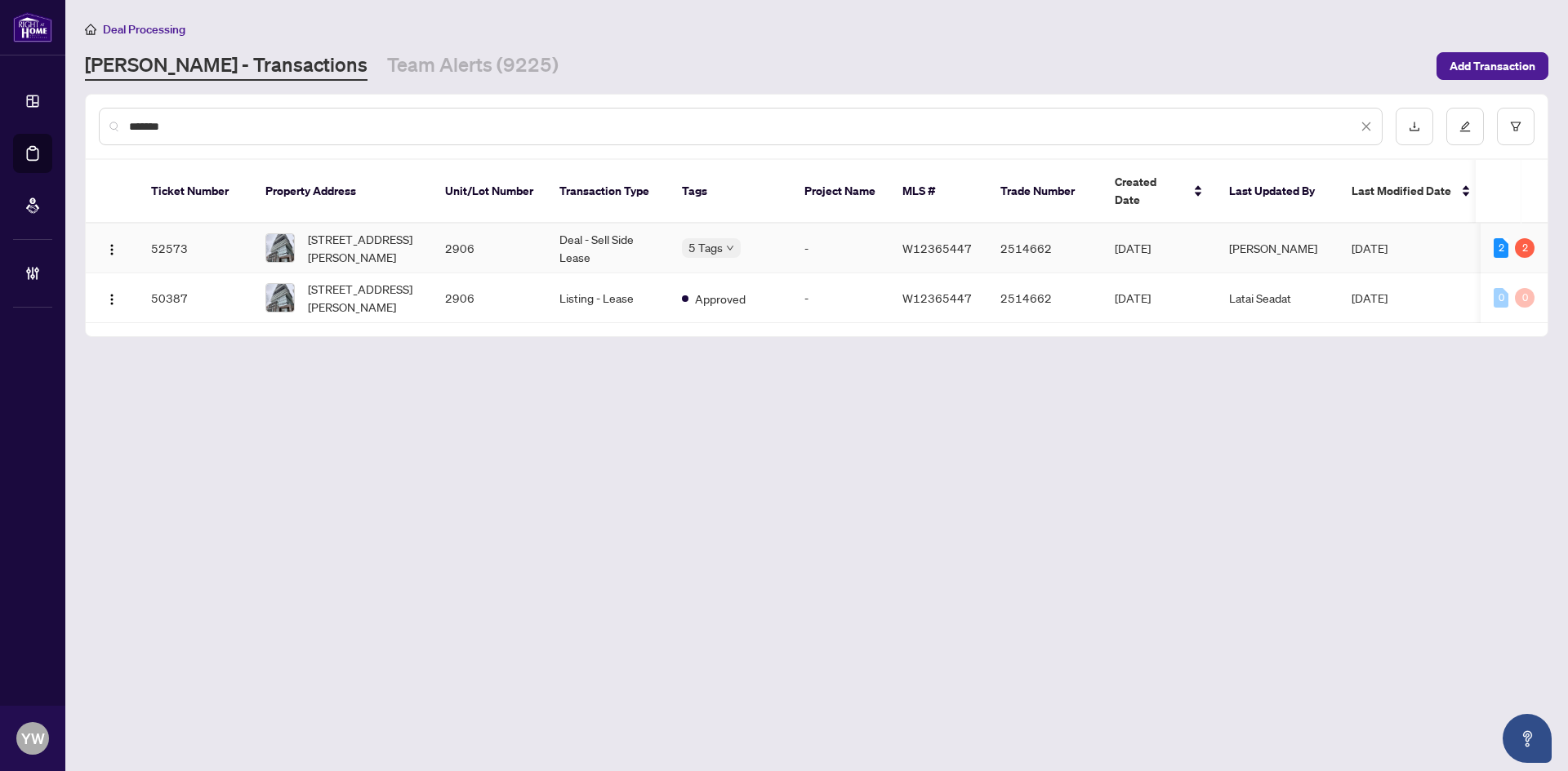
click at [356, 231] on span "[STREET_ADDRESS][PERSON_NAME]" at bounding box center [363, 248] width 111 height 36
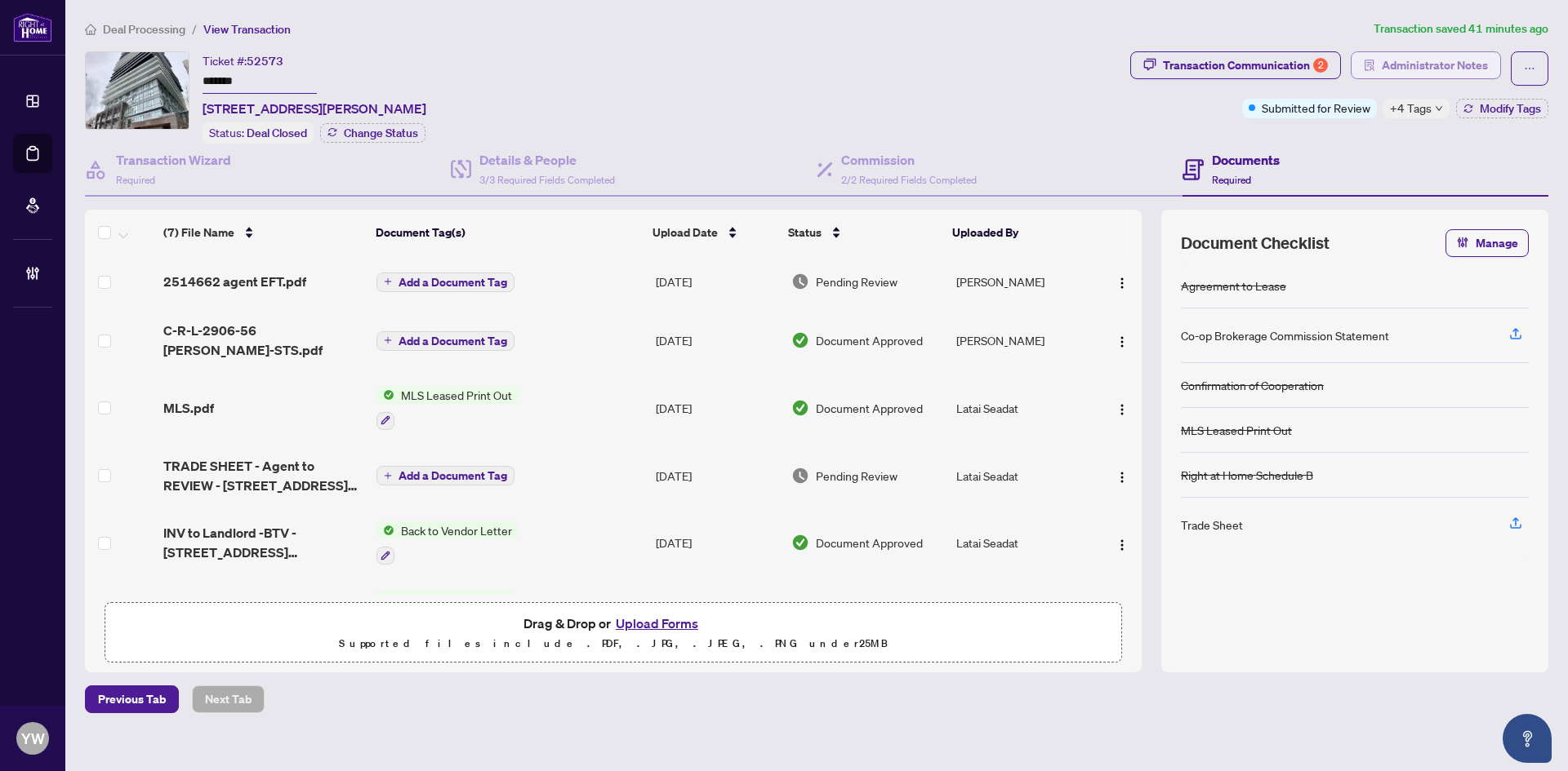
click at [1439, 68] on span "Administrator Notes" at bounding box center [1435, 65] width 106 height 26
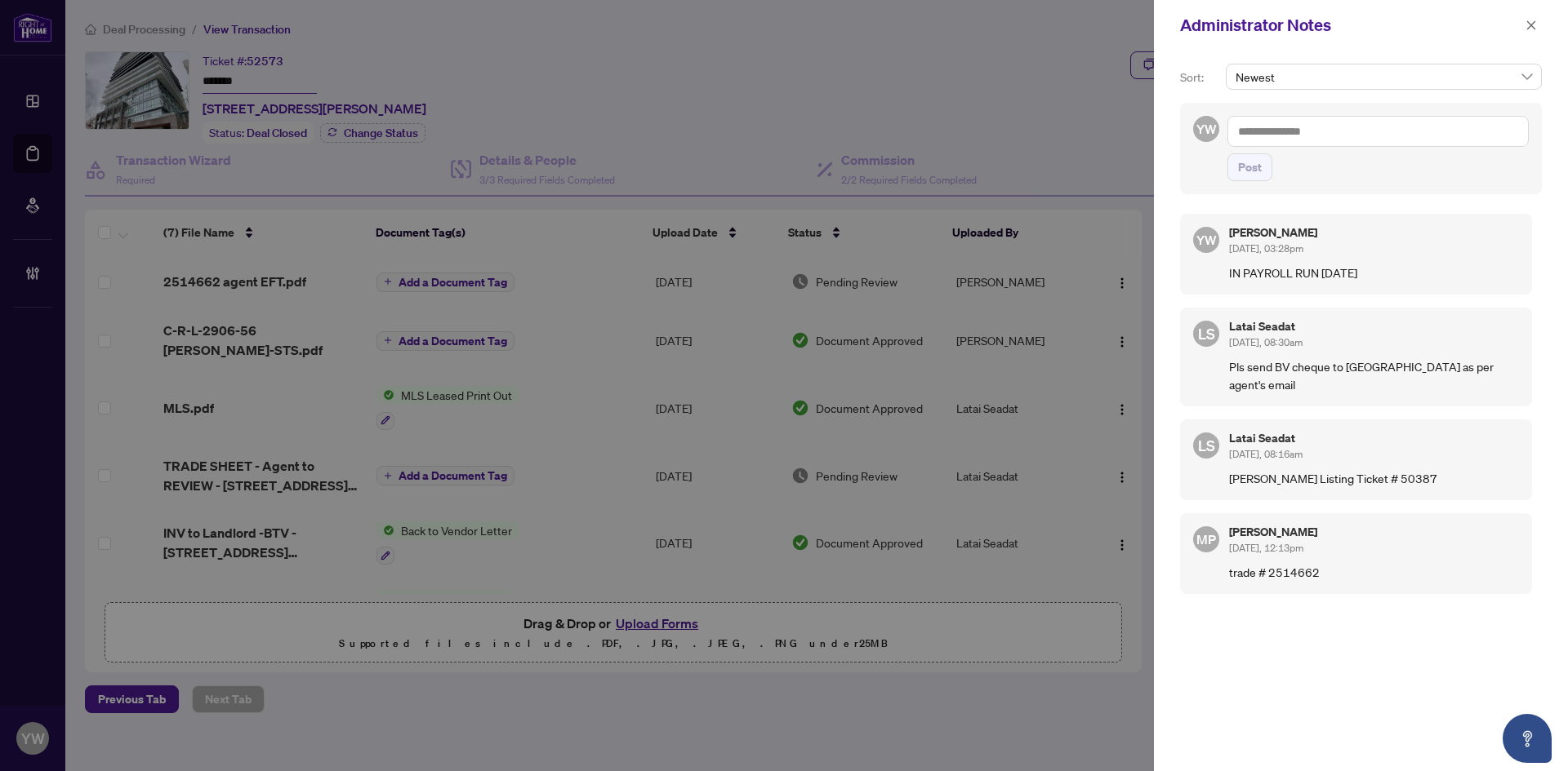
click at [1330, 143] on textarea at bounding box center [1378, 131] width 301 height 31
click at [1449, 117] on textarea "**********" at bounding box center [1378, 131] width 301 height 31
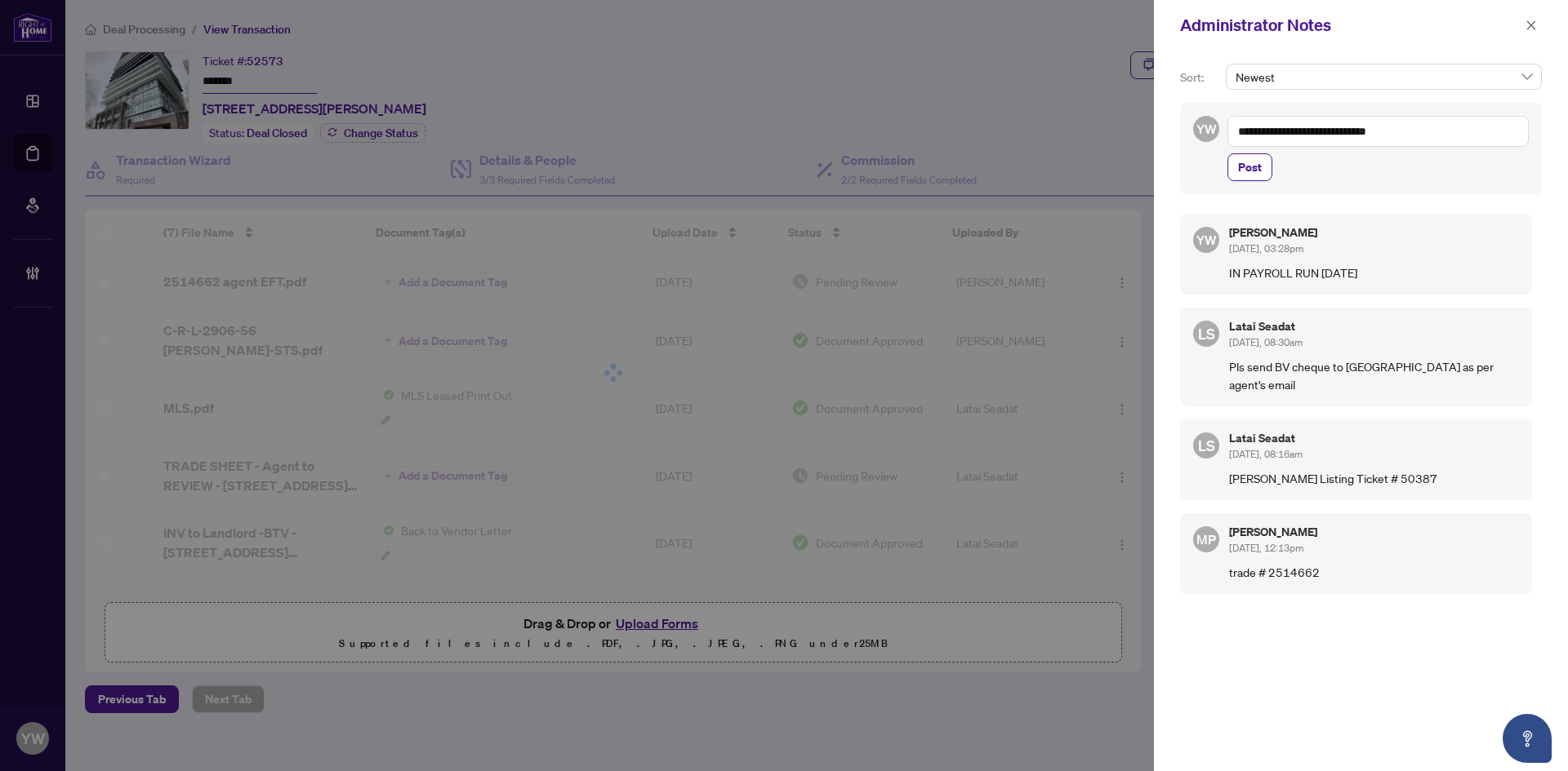
drag, startPoint x: 1264, startPoint y: 132, endPoint x: 1107, endPoint y: 150, distance: 158.0
click at [1089, 138] on div "**********" at bounding box center [784, 385] width 1568 height 771
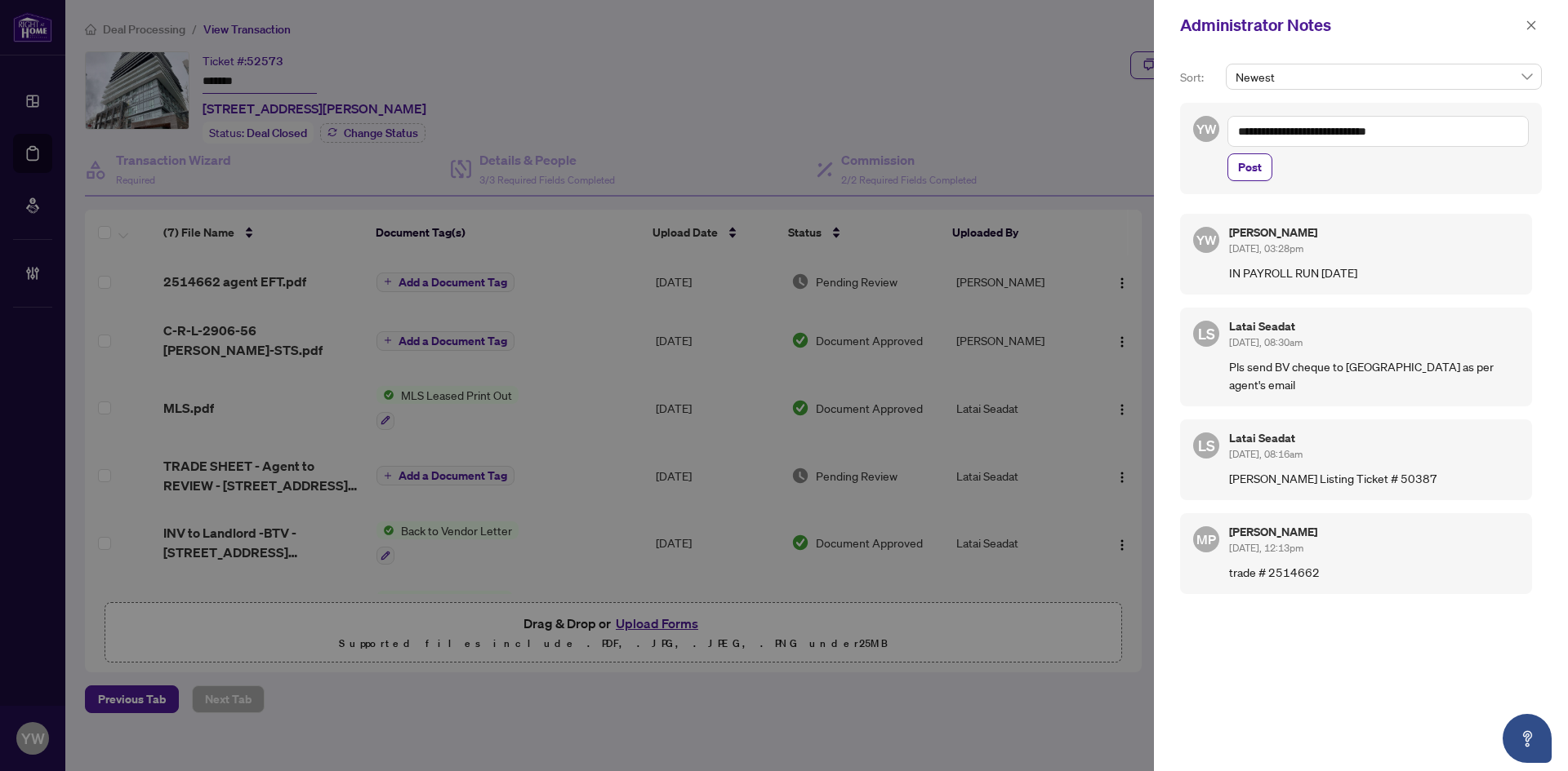
paste textarea "**********"
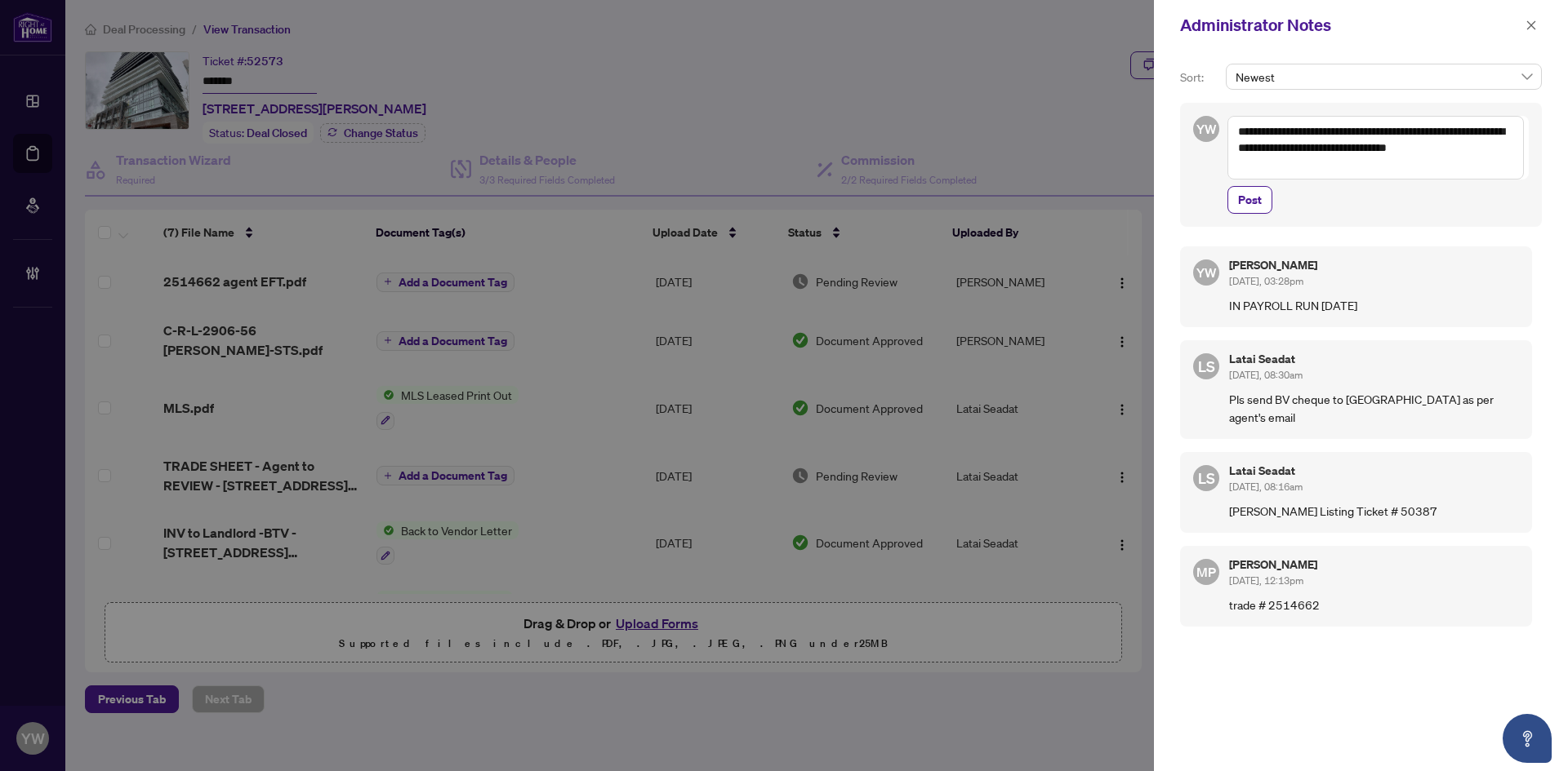
drag, startPoint x: 1382, startPoint y: 145, endPoint x: 1402, endPoint y: 145, distance: 20.0
click at [1401, 145] on textarea "**********" at bounding box center [1375, 148] width 296 height 64
click at [1402, 145] on textarea "**********" at bounding box center [1375, 148] width 296 height 64
type textarea "**********"
click at [1267, 205] on button "Post" at bounding box center [1249, 200] width 45 height 28
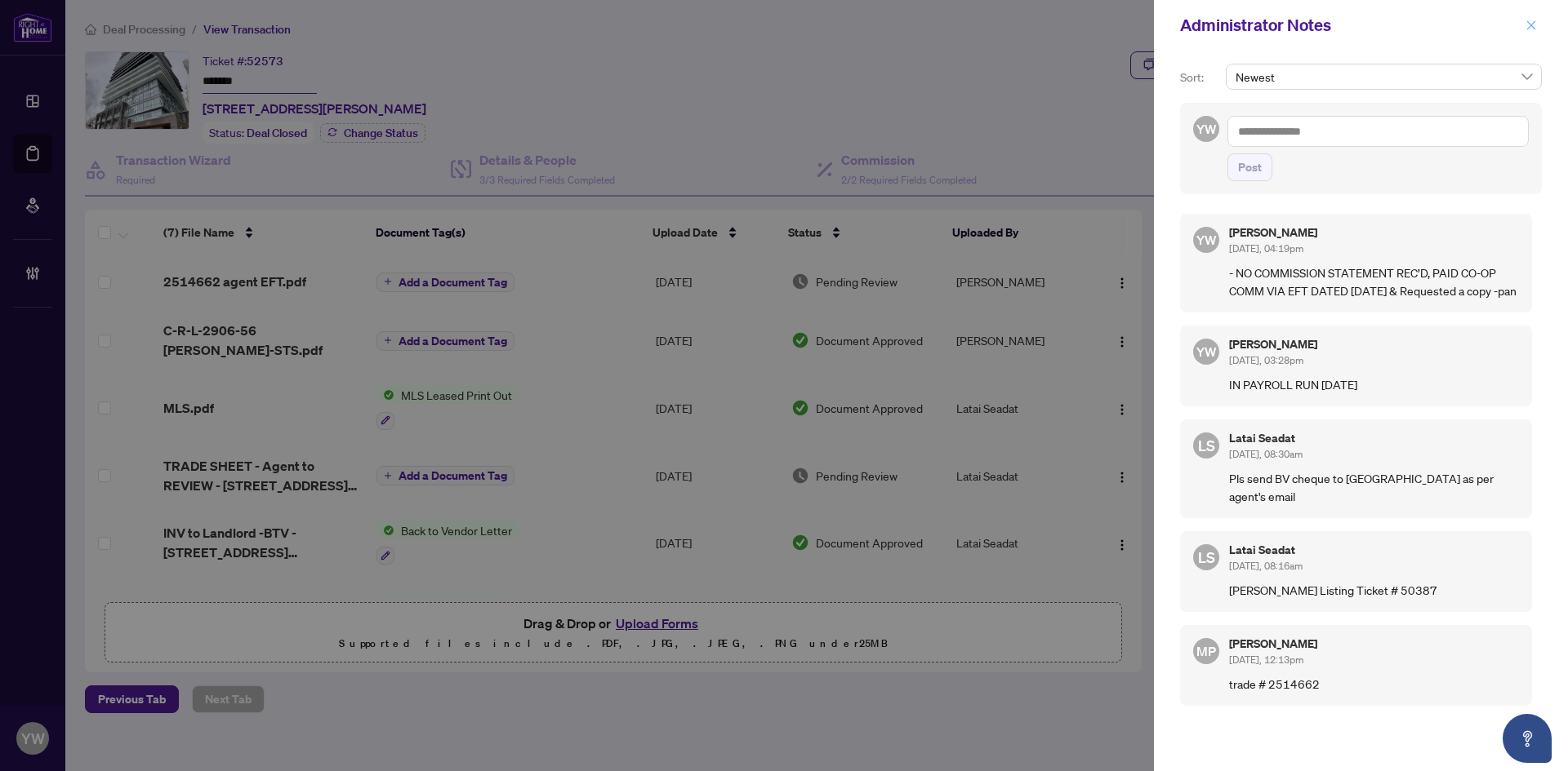
click at [1534, 24] on icon "close" at bounding box center [1531, 25] width 12 height 12
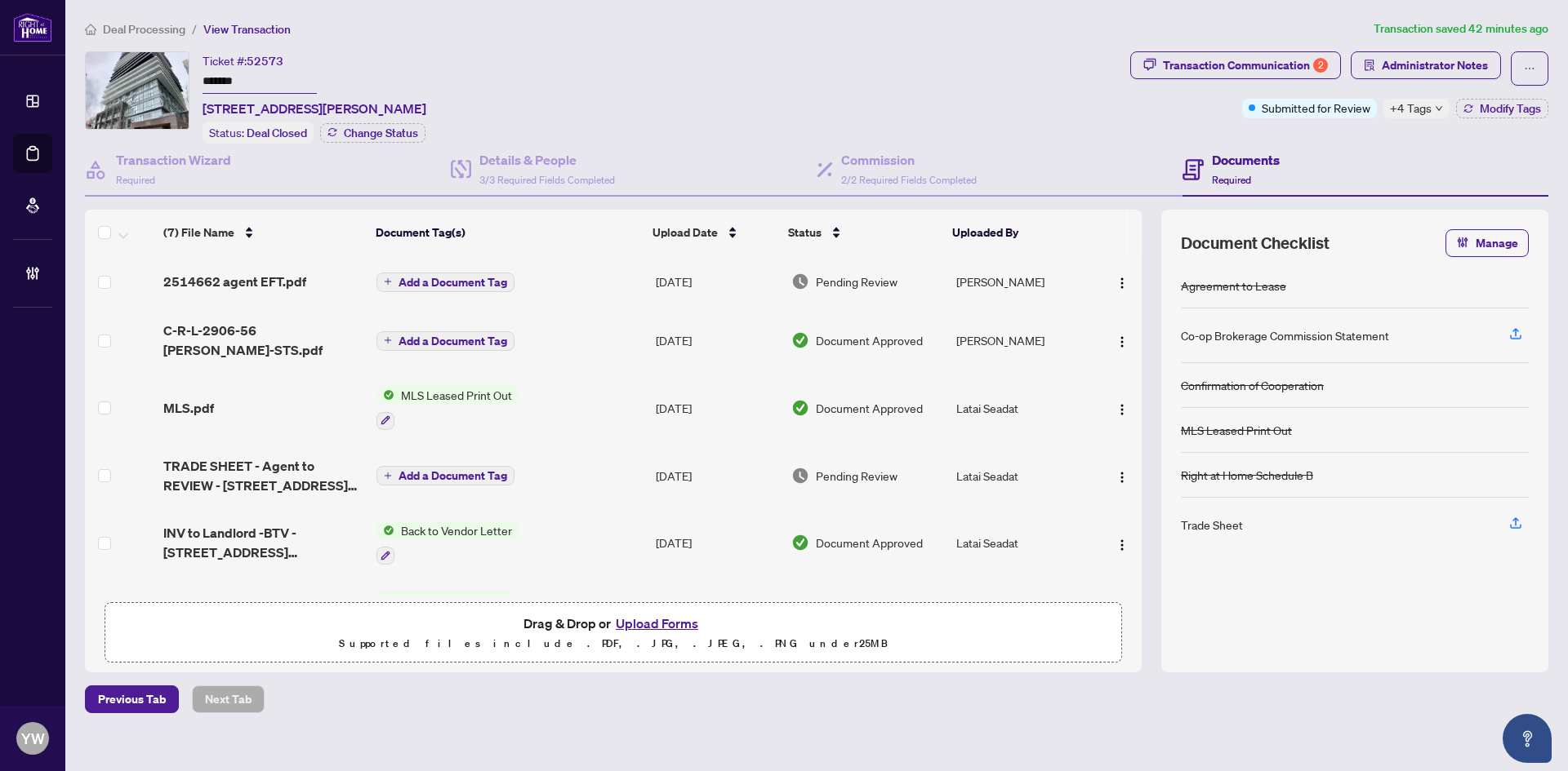
click at [151, 29] on span "Deal Processing" at bounding box center [144, 29] width 82 height 14
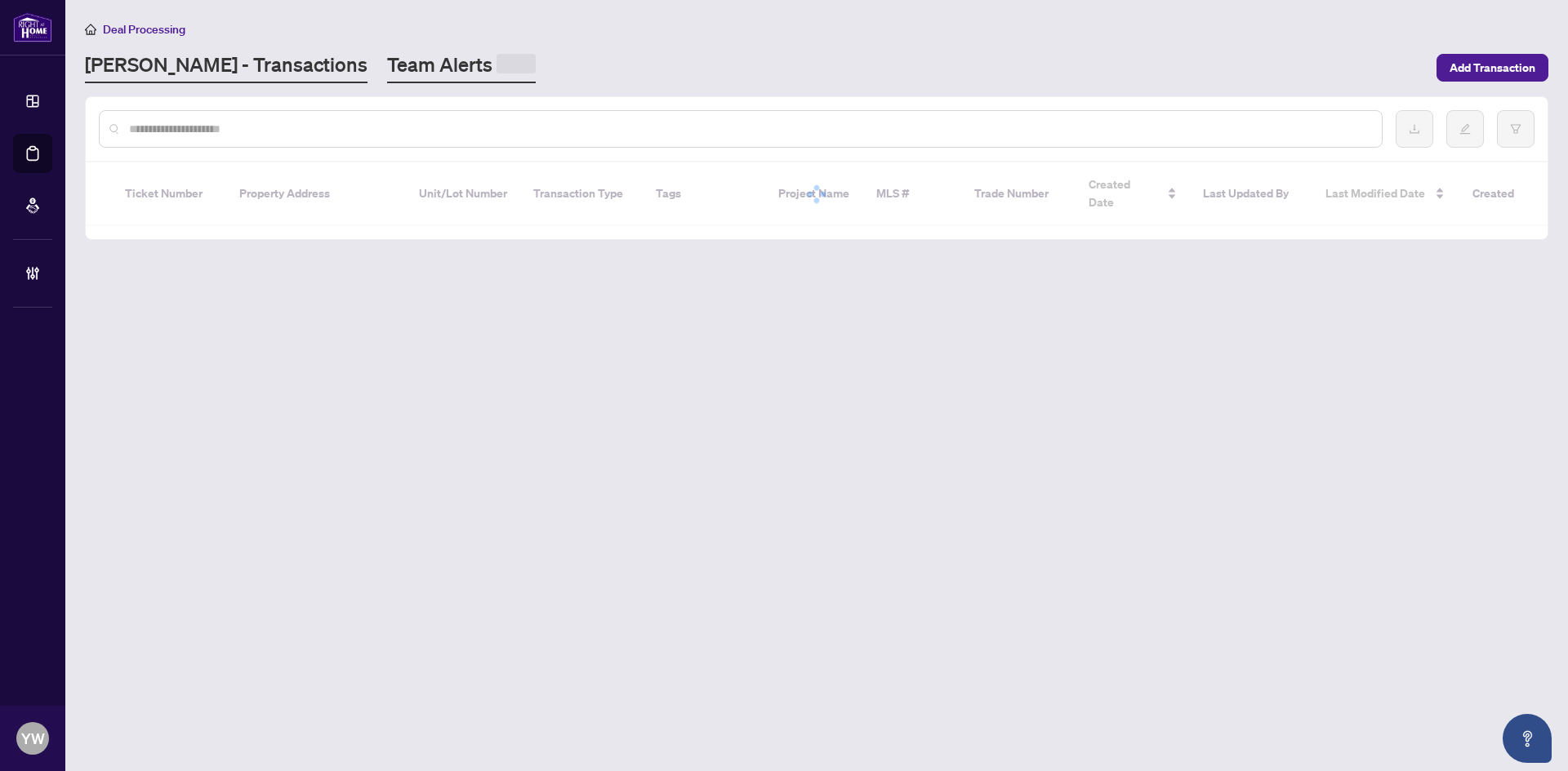
click at [387, 66] on link "Team Alerts" at bounding box center [462, 67] width 149 height 32
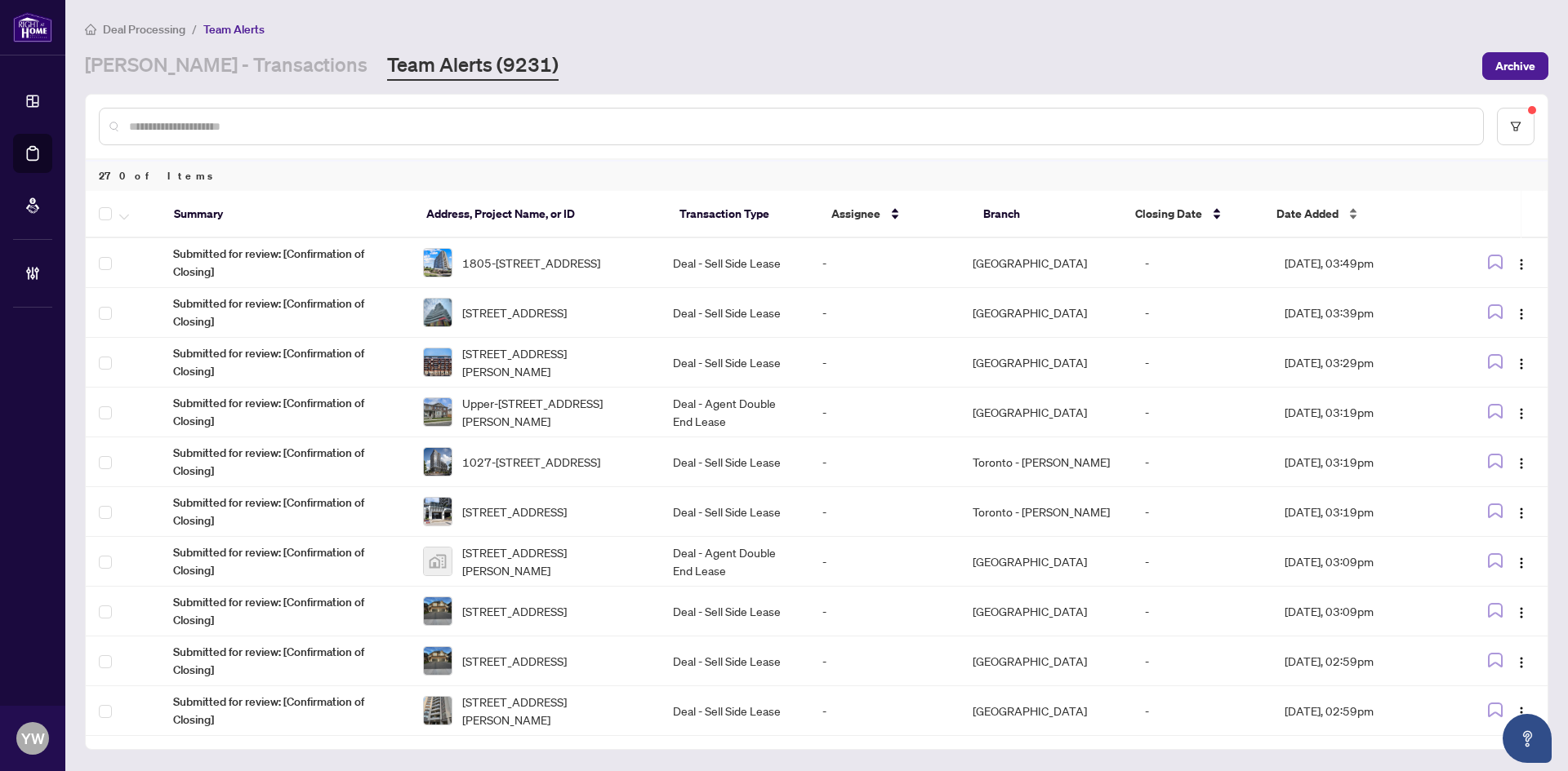
click at [1321, 207] on span "Date Added" at bounding box center [1307, 213] width 62 height 18
click at [1320, 208] on span "Date Added" at bounding box center [1307, 213] width 62 height 18
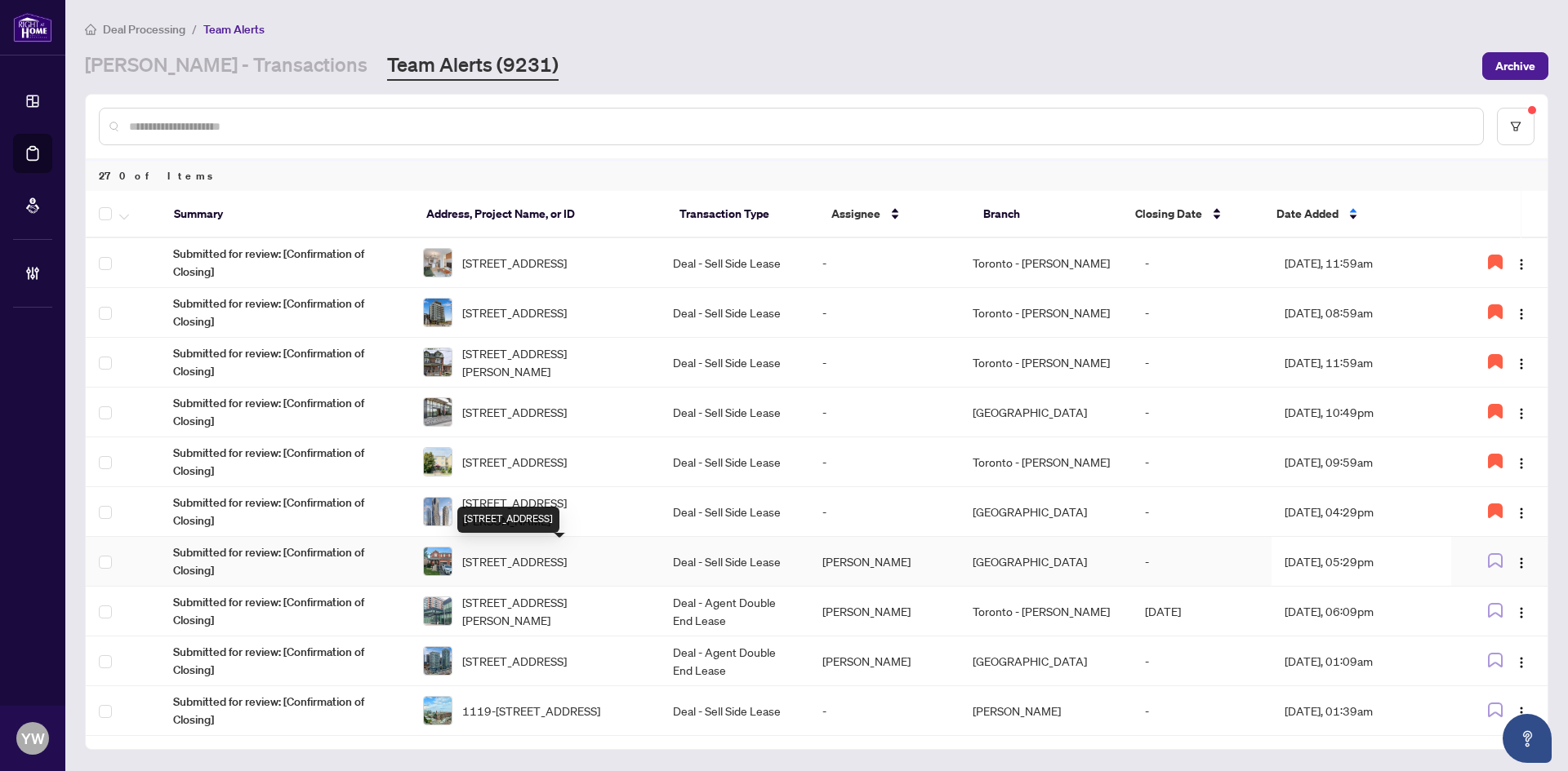
click at [567, 561] on span "[STREET_ADDRESS]" at bounding box center [515, 562] width 104 height 18
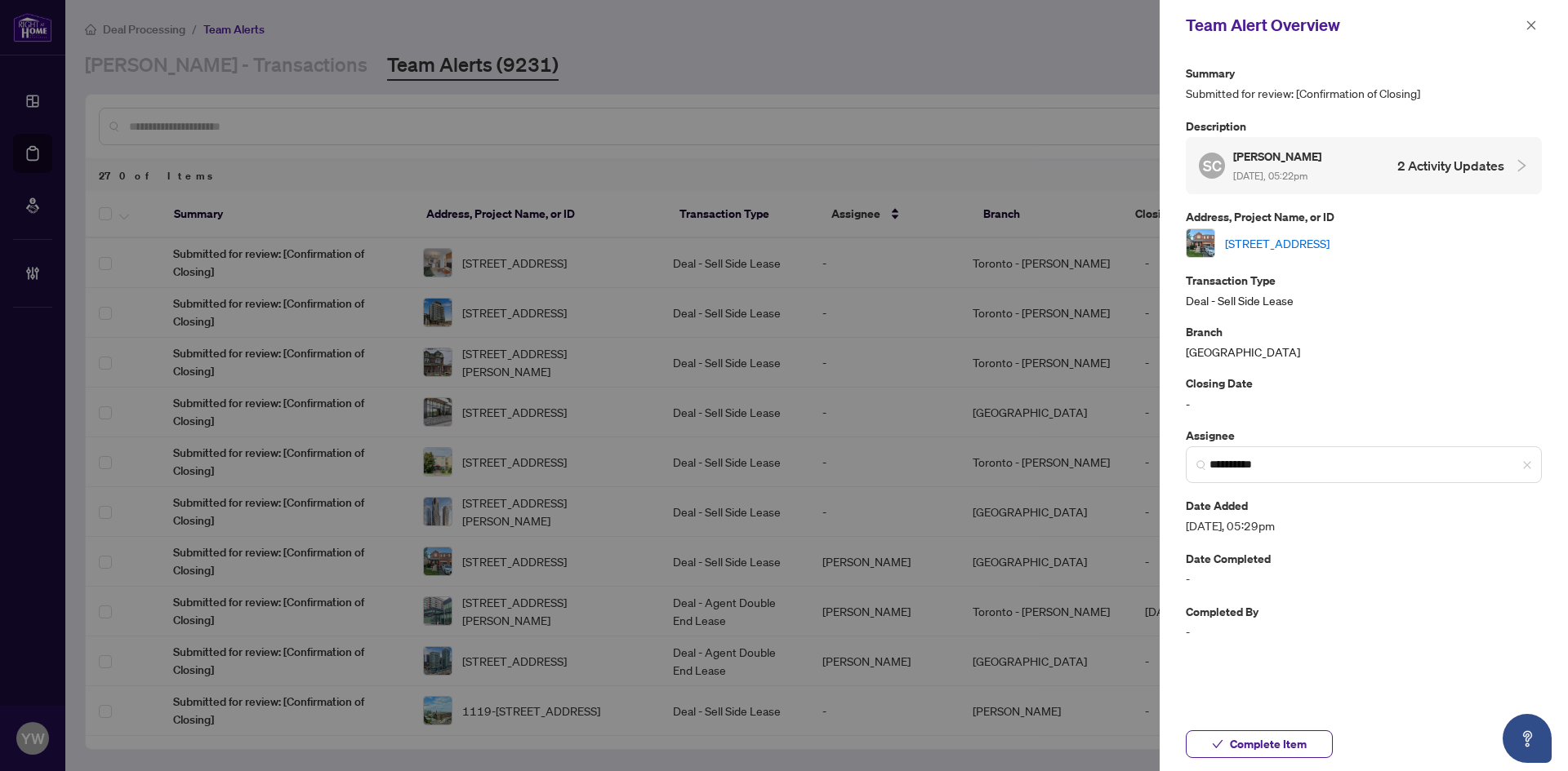
click at [1257, 244] on link "[STREET_ADDRESS]" at bounding box center [1277, 243] width 104 height 18
click at [1299, 746] on span "Complete Item" at bounding box center [1269, 744] width 77 height 26
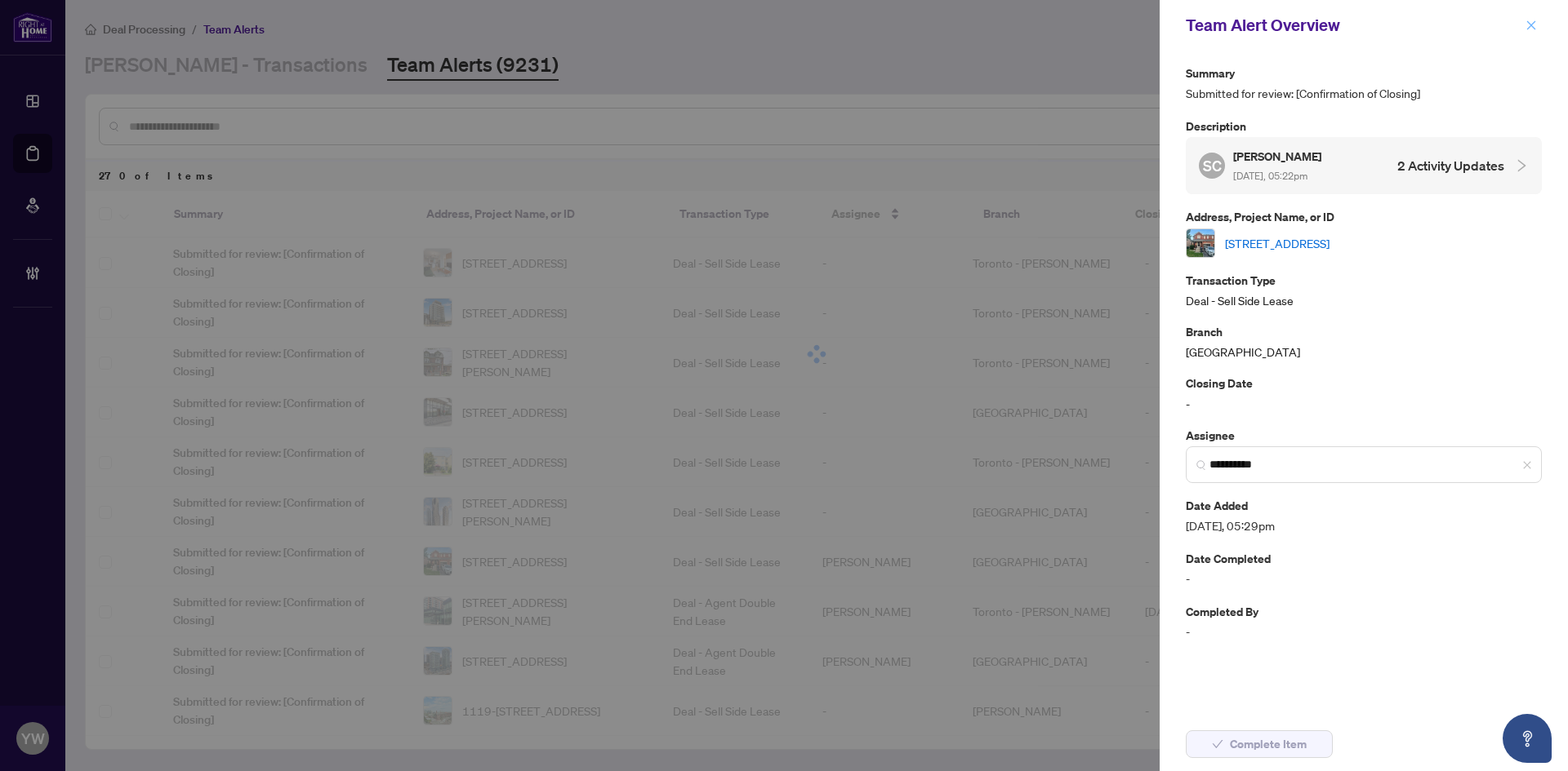
click at [1526, 26] on icon "close" at bounding box center [1531, 25] width 12 height 12
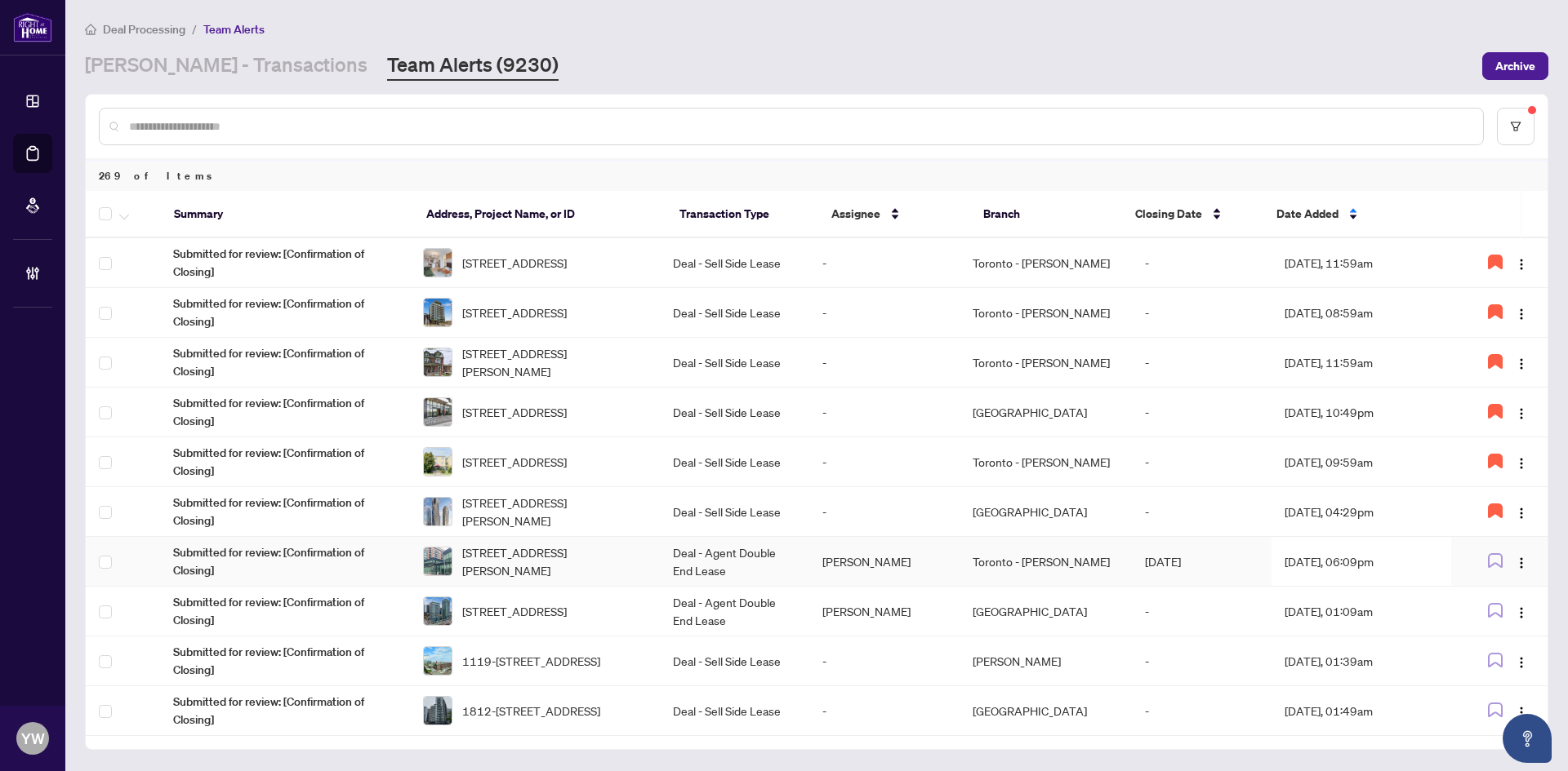
click at [513, 546] on span "1105-525 Wilson Ave, Toronto, Ontario M3H 0A7, Canada" at bounding box center [554, 561] width 184 height 36
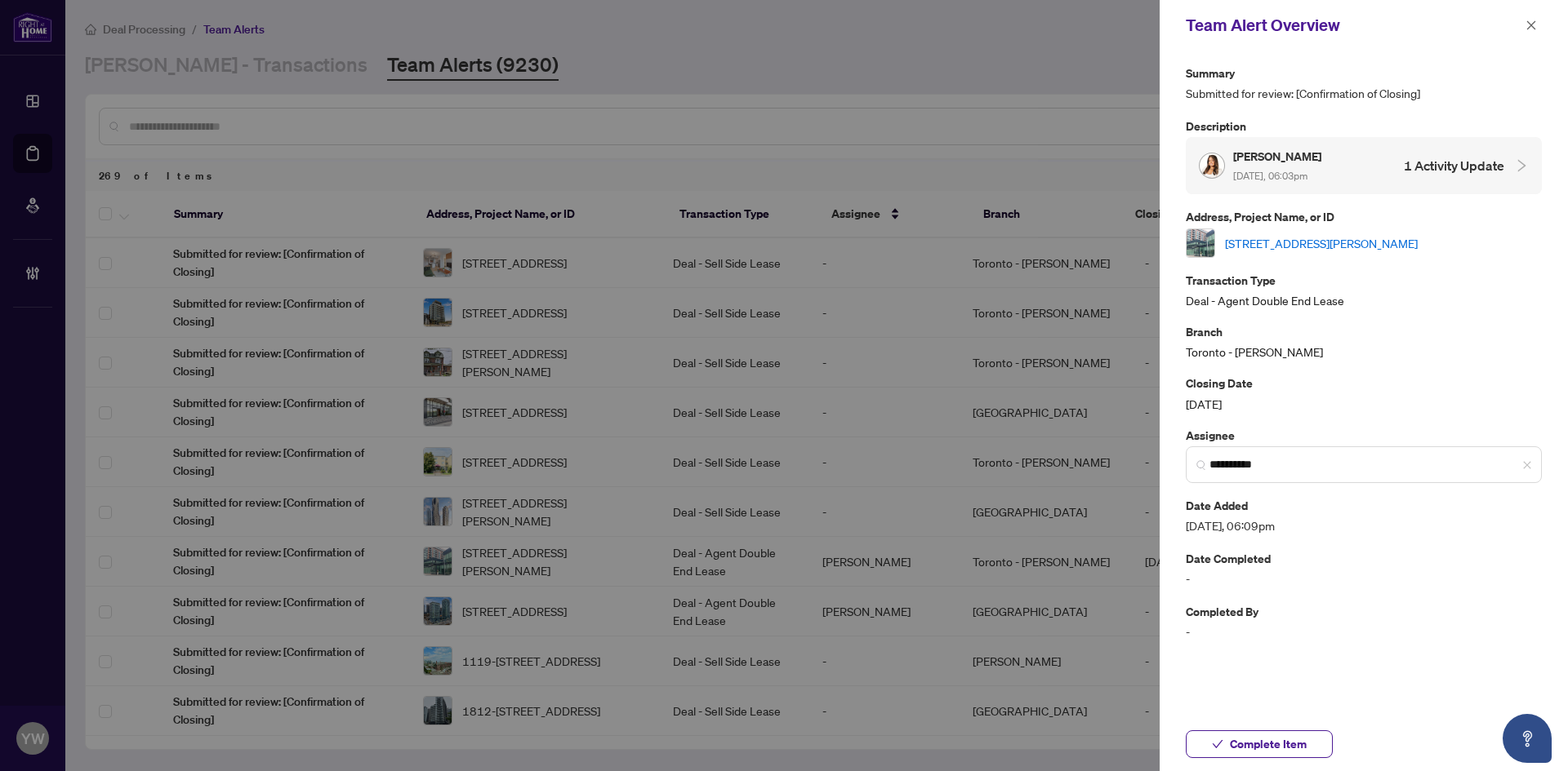
click at [1364, 237] on link "1105-525 Wilson Ave, Toronto, Ontario M3H 0A7, Canada" at bounding box center [1322, 243] width 193 height 18
click at [1532, 27] on icon "close" at bounding box center [1531, 24] width 9 height 9
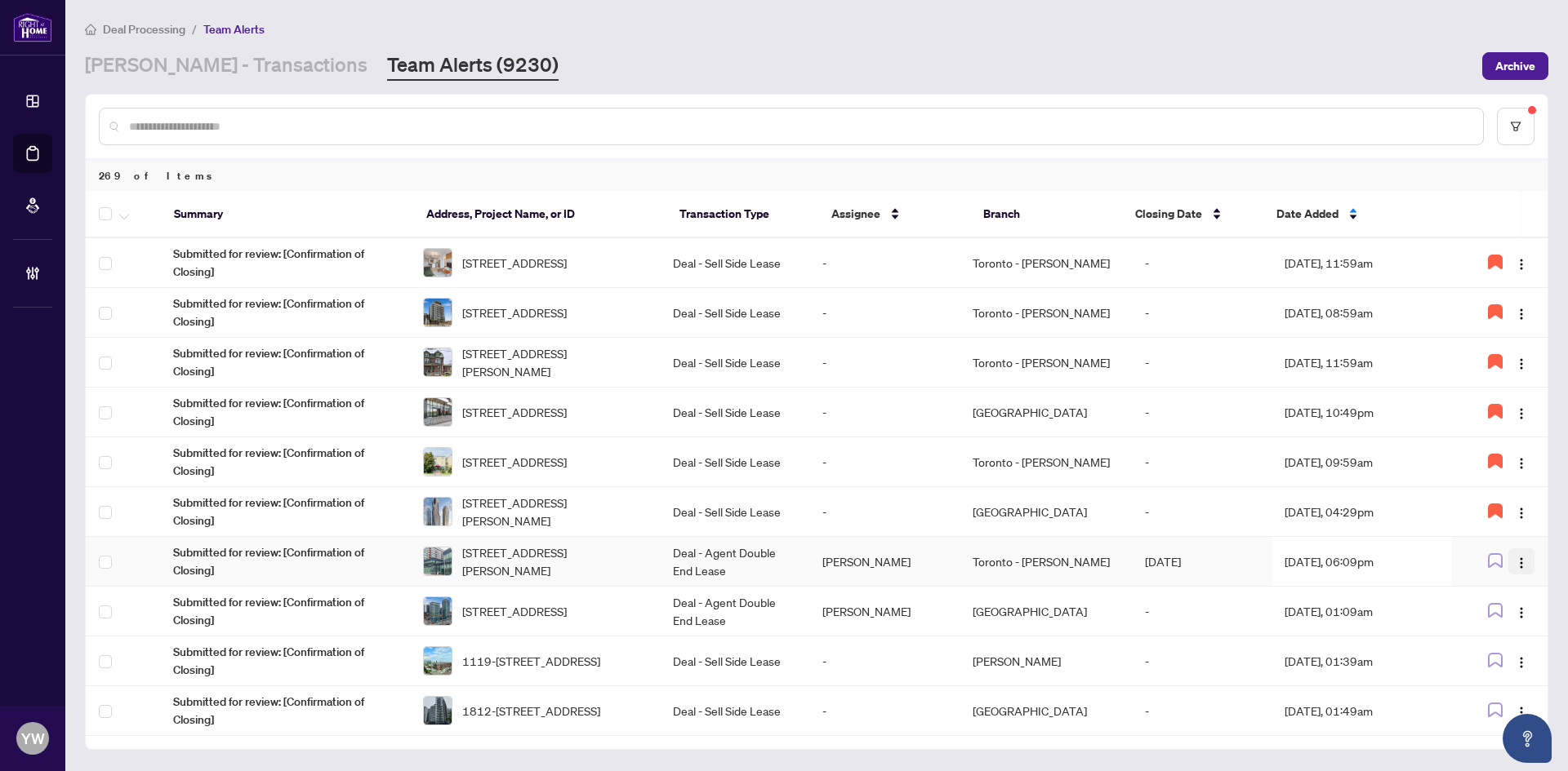
click at [1515, 561] on img "button" at bounding box center [1522, 564] width 14 height 14
click at [1487, 592] on span "Unassign Myself" at bounding box center [1474, 593] width 83 height 18
click at [1497, 559] on icon "button" at bounding box center [1496, 561] width 14 height 14
click at [231, 124] on input "text" at bounding box center [799, 126] width 1341 height 18
click at [162, 68] on link "RAHR - Transactions" at bounding box center [226, 66] width 283 height 29
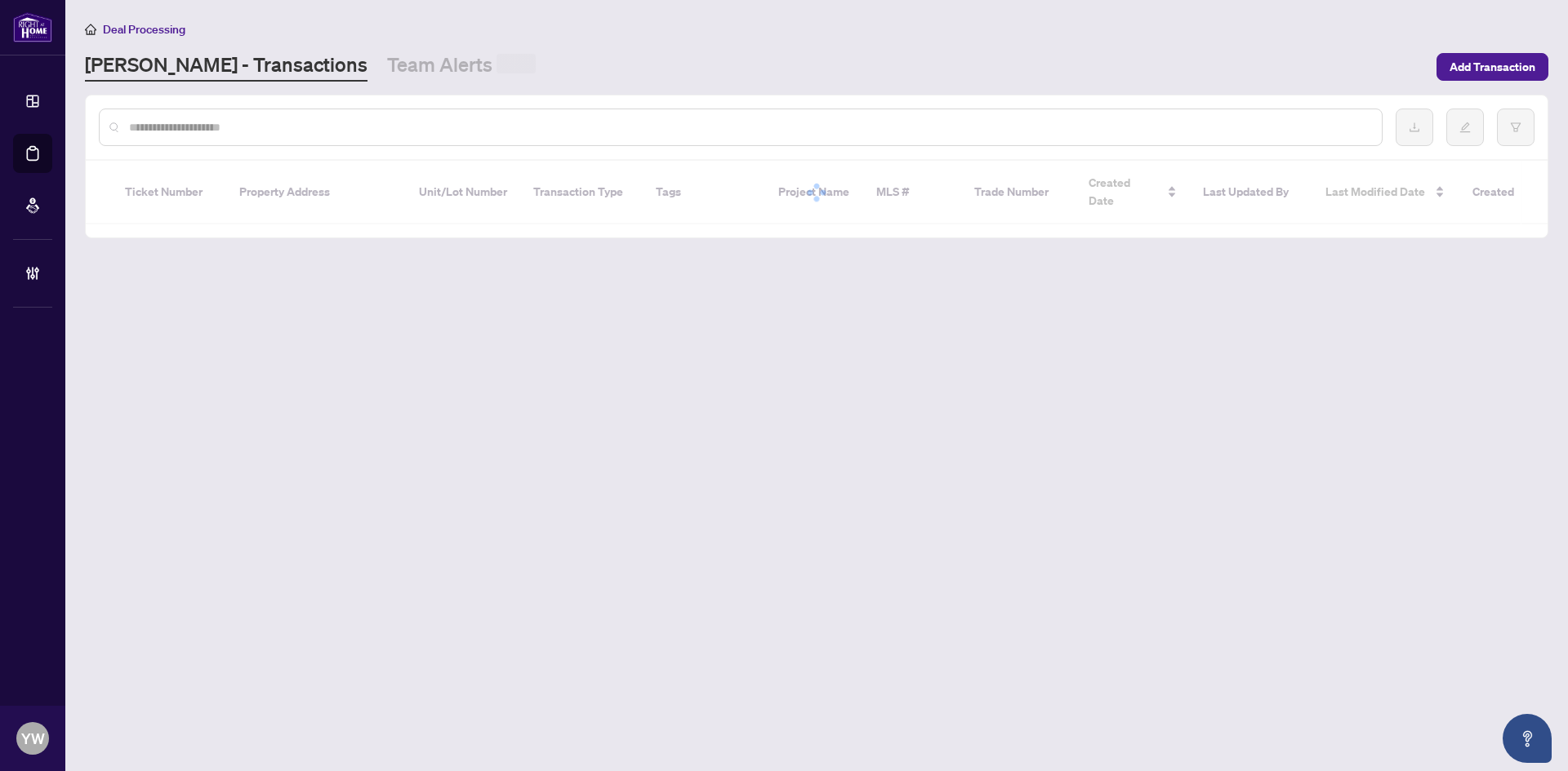
click at [158, 131] on input "text" at bounding box center [749, 127] width 1240 height 18
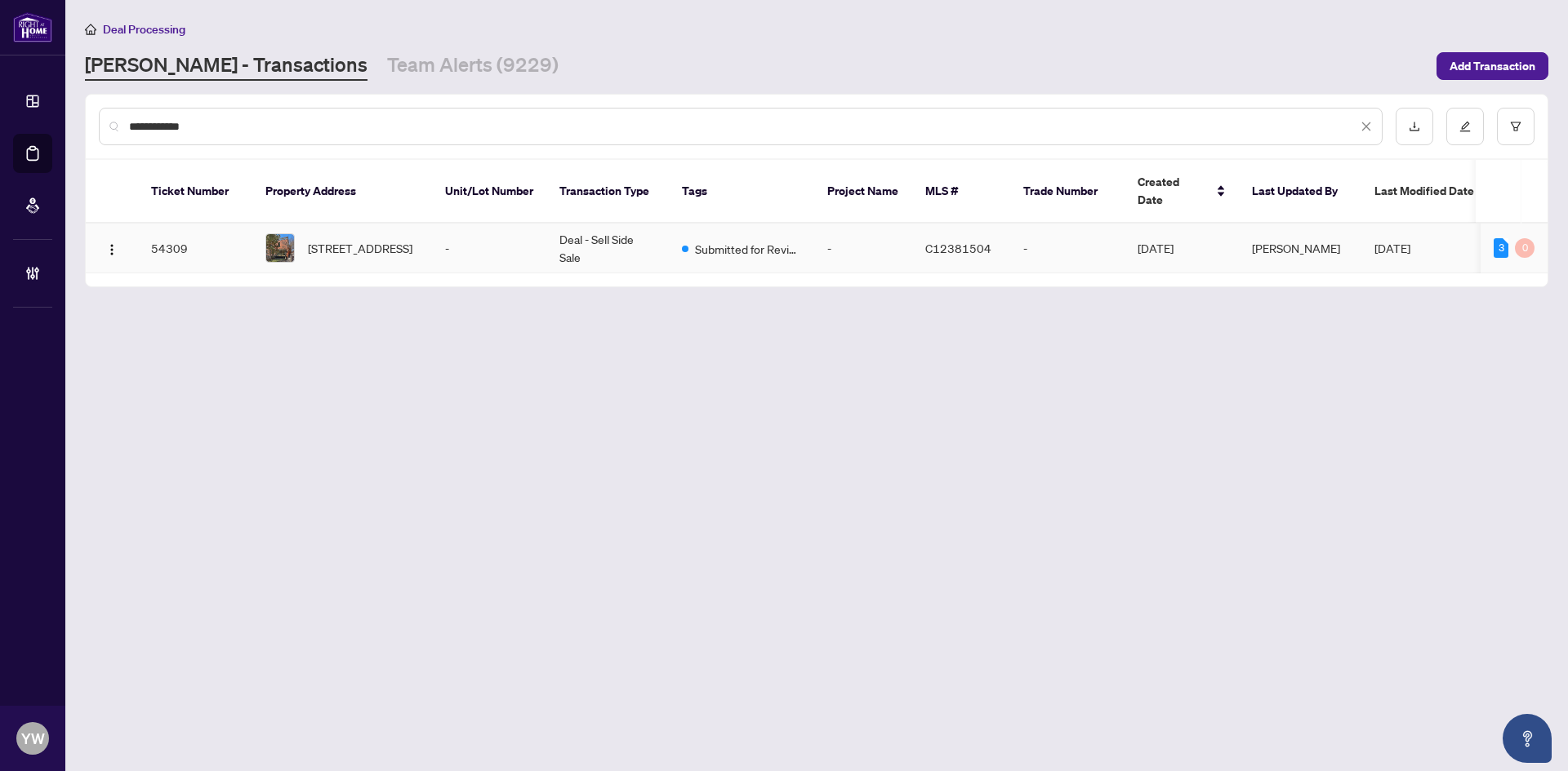
type input "**********"
click at [363, 239] on span "694 Richmond St, Toronto, Ontario M6J 1C5, Canada" at bounding box center [360, 248] width 104 height 18
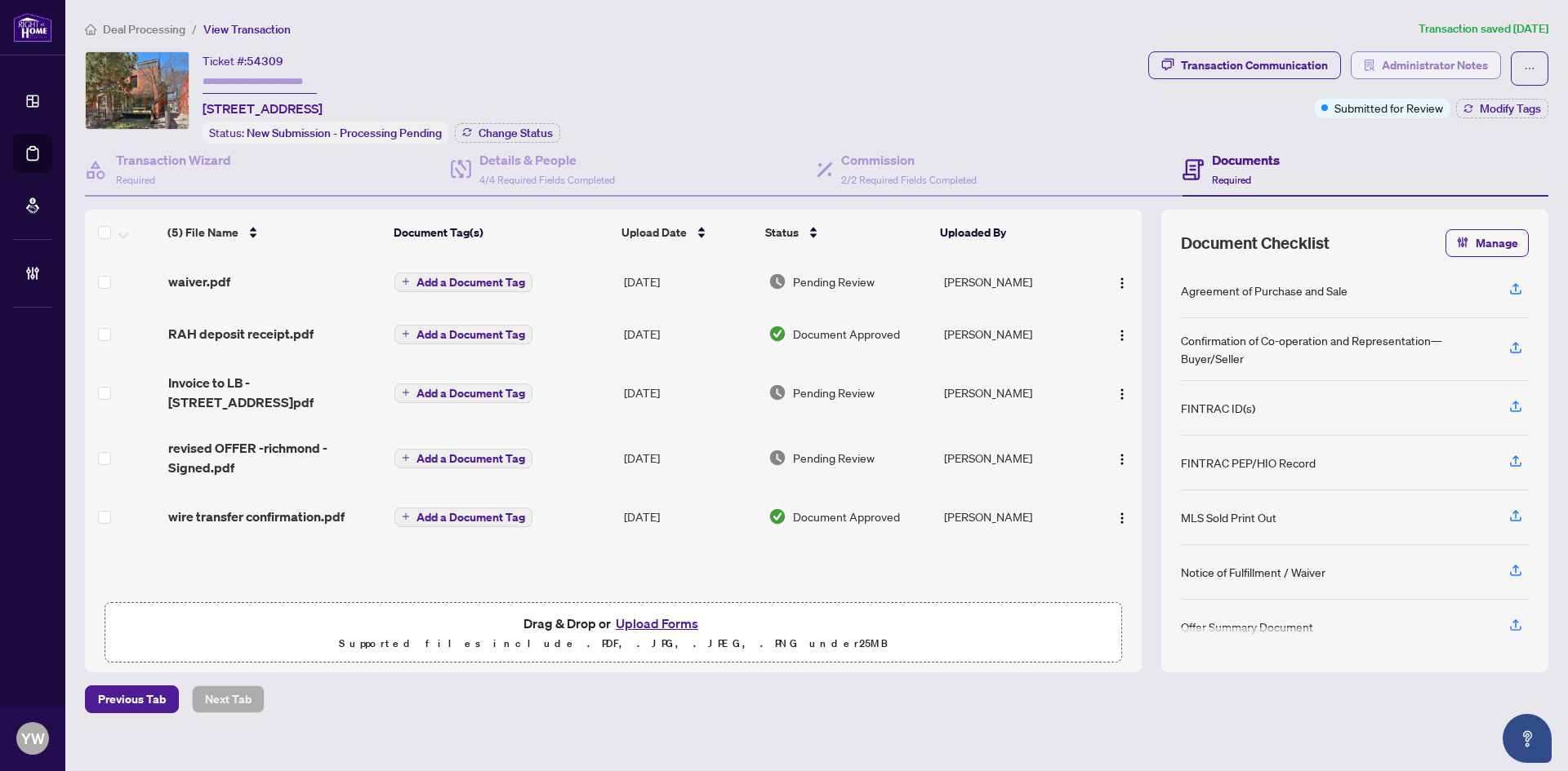
click at [1470, 58] on span "Administrator Notes" at bounding box center [1435, 65] width 106 height 26
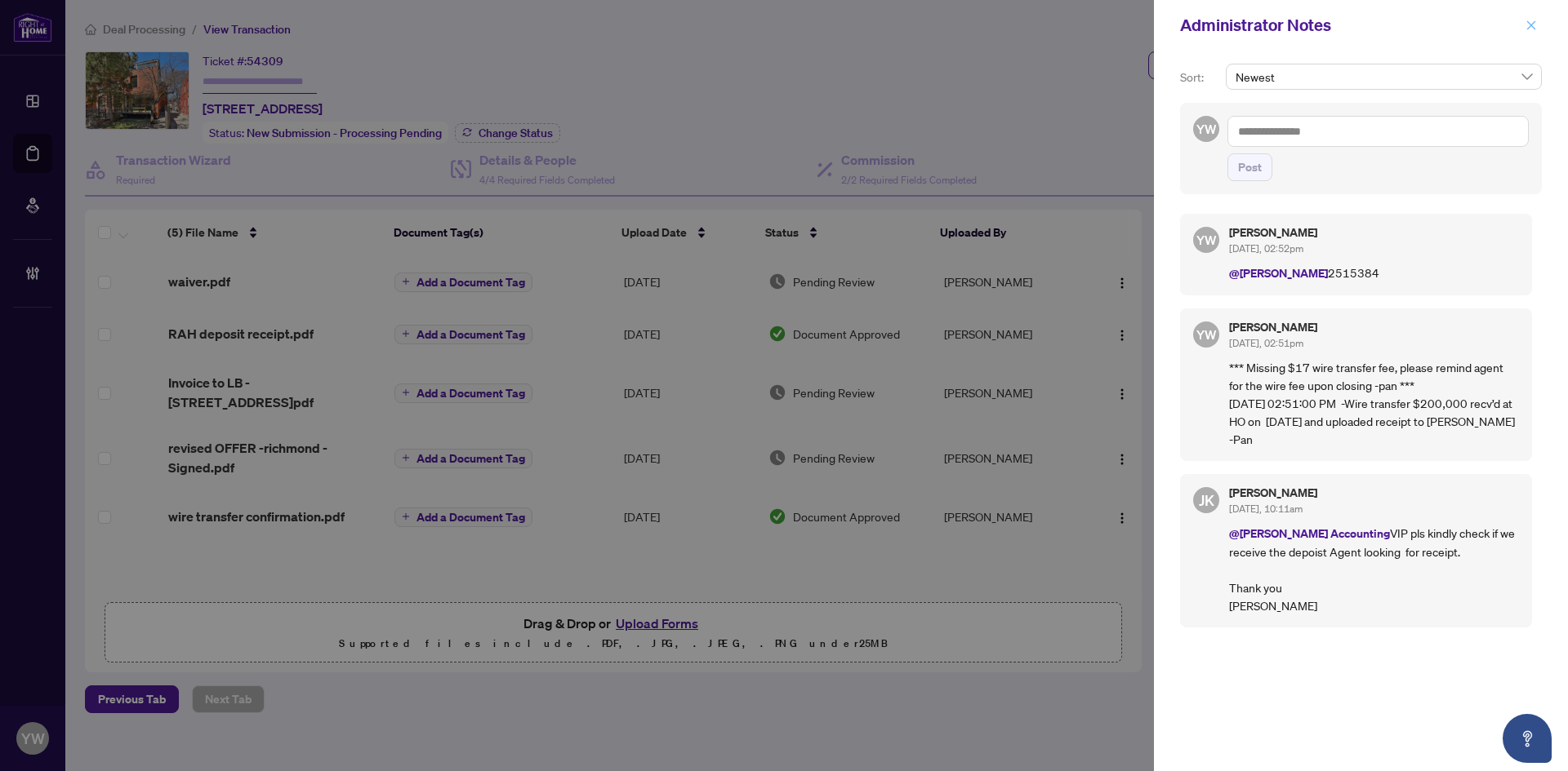
click at [1528, 18] on span "button" at bounding box center [1531, 25] width 12 height 26
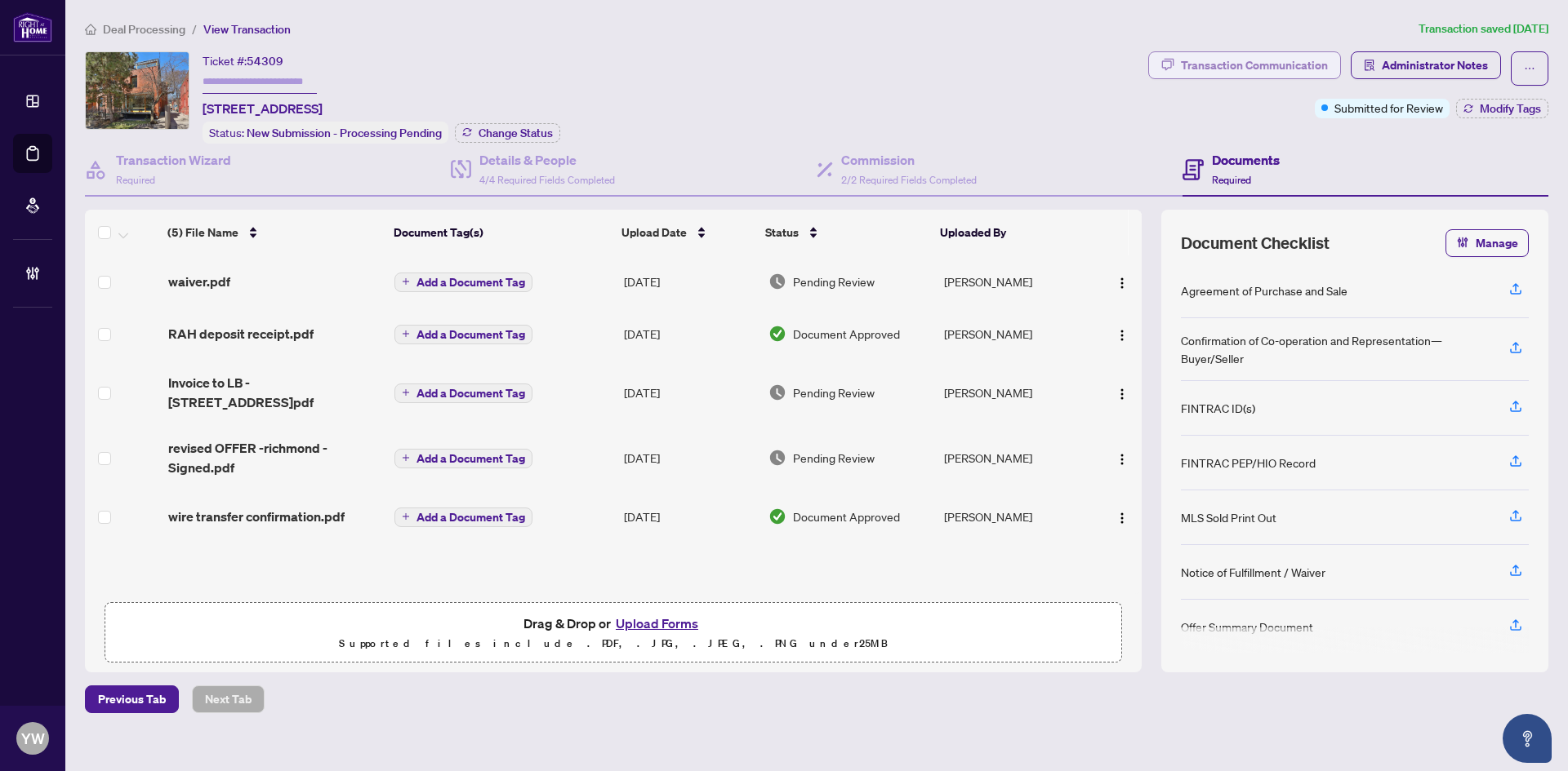
click at [1261, 67] on div "Transaction Communication" at bounding box center [1254, 65] width 147 height 26
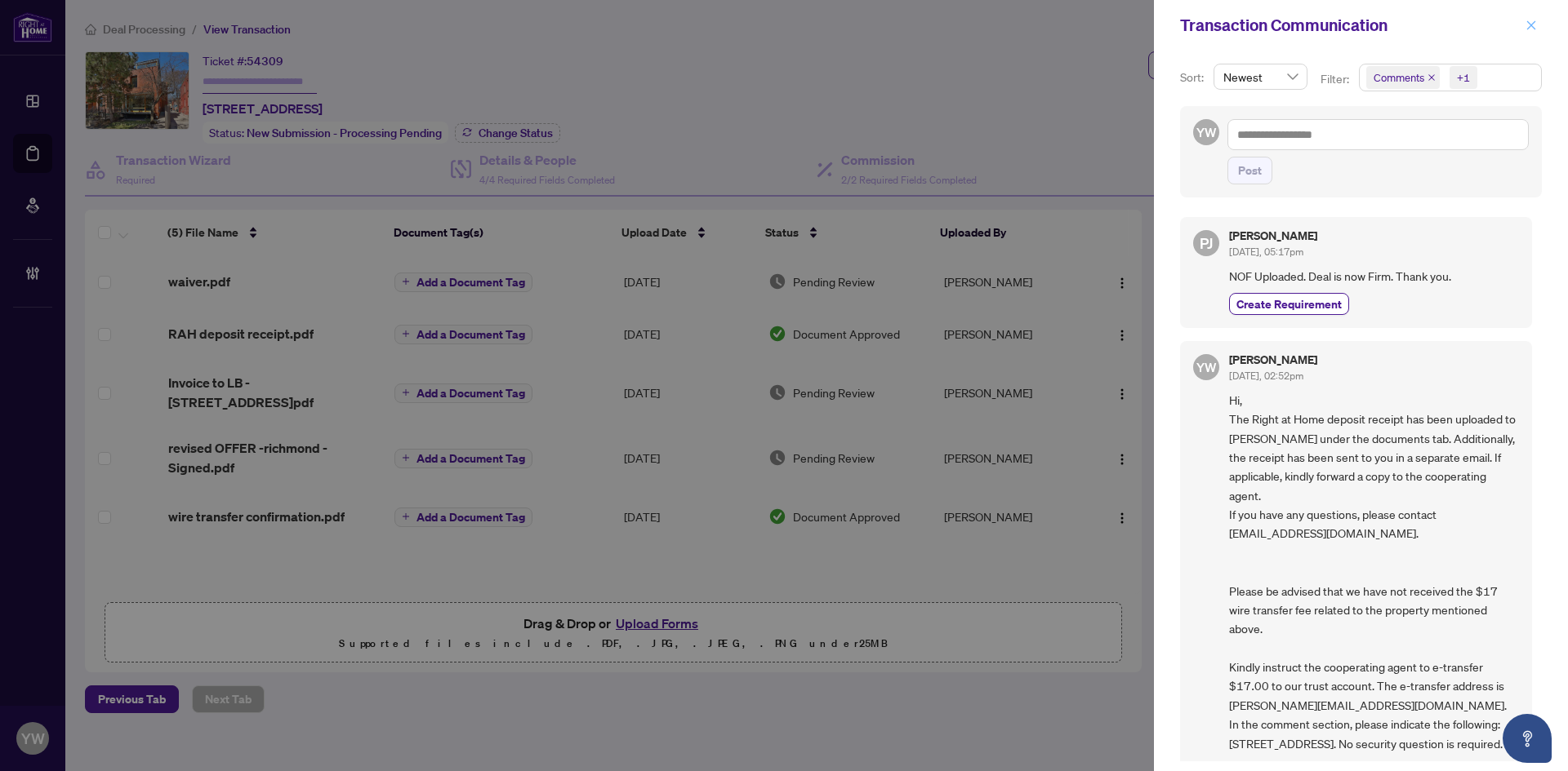
click at [1536, 18] on span "button" at bounding box center [1531, 25] width 12 height 26
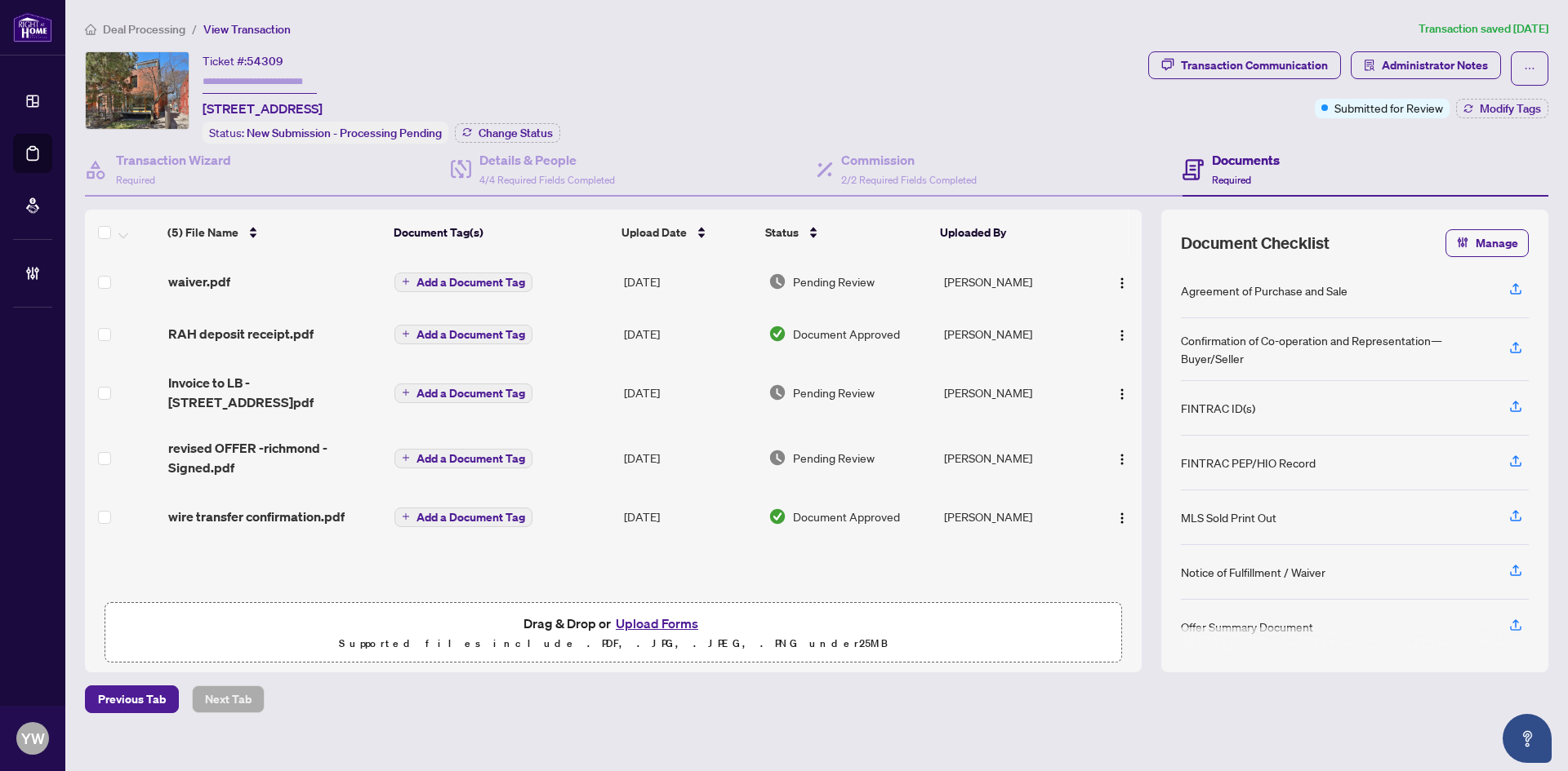
click at [144, 35] on span "Deal Processing" at bounding box center [144, 29] width 82 height 14
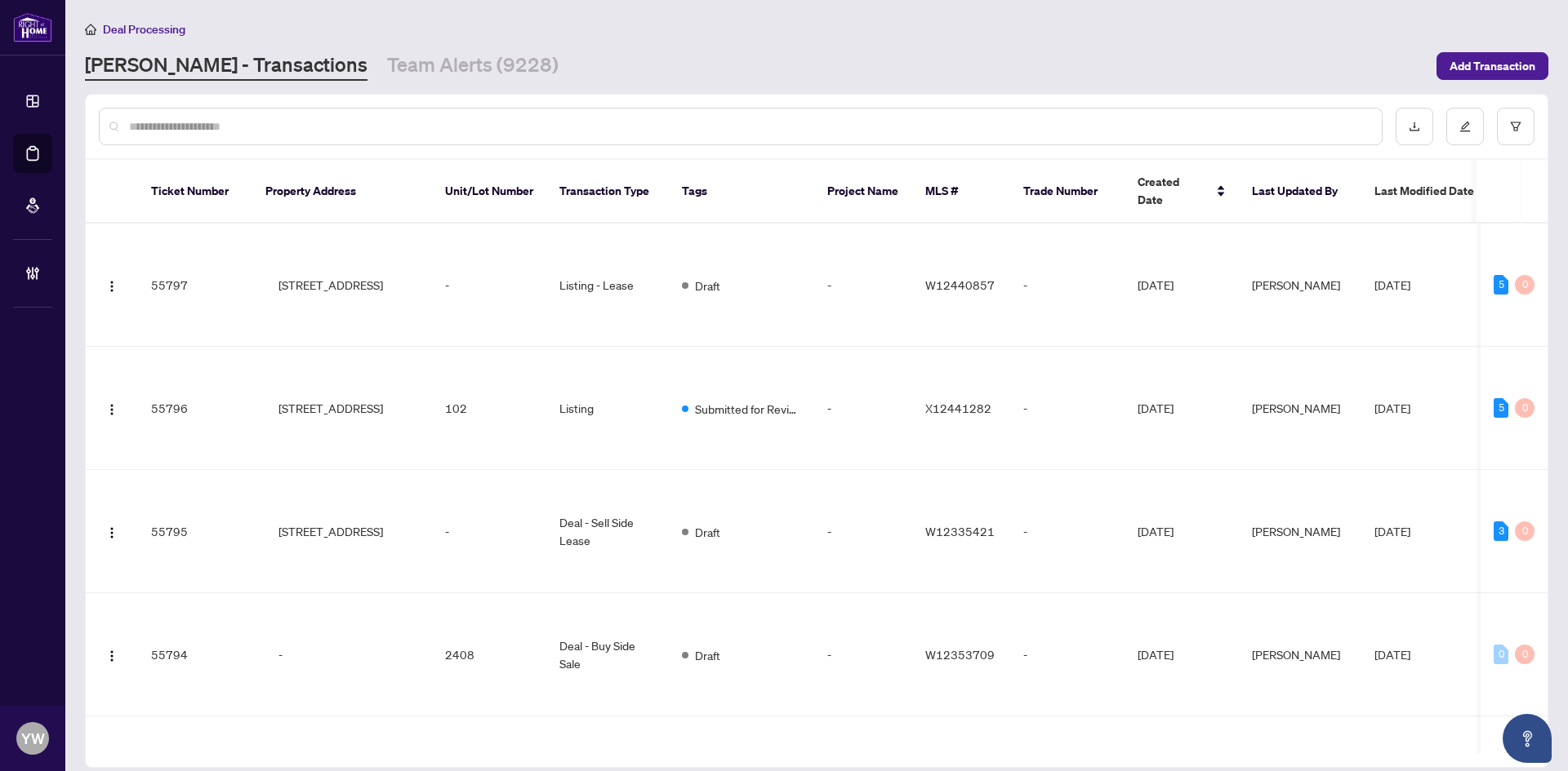
click at [194, 120] on input "text" at bounding box center [749, 126] width 1240 height 18
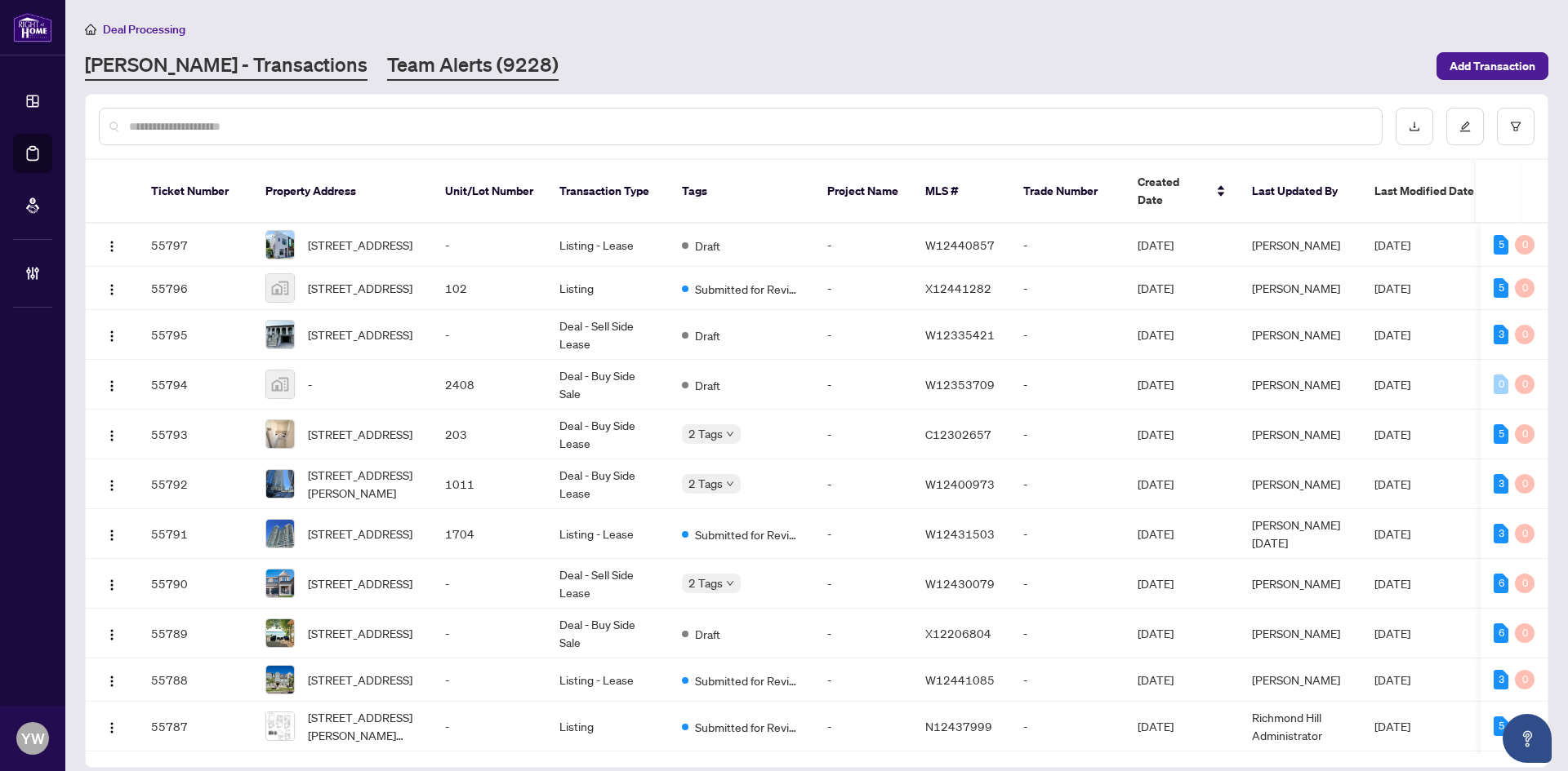
click at [387, 66] on link "Team Alerts (9228)" at bounding box center [473, 66] width 172 height 29
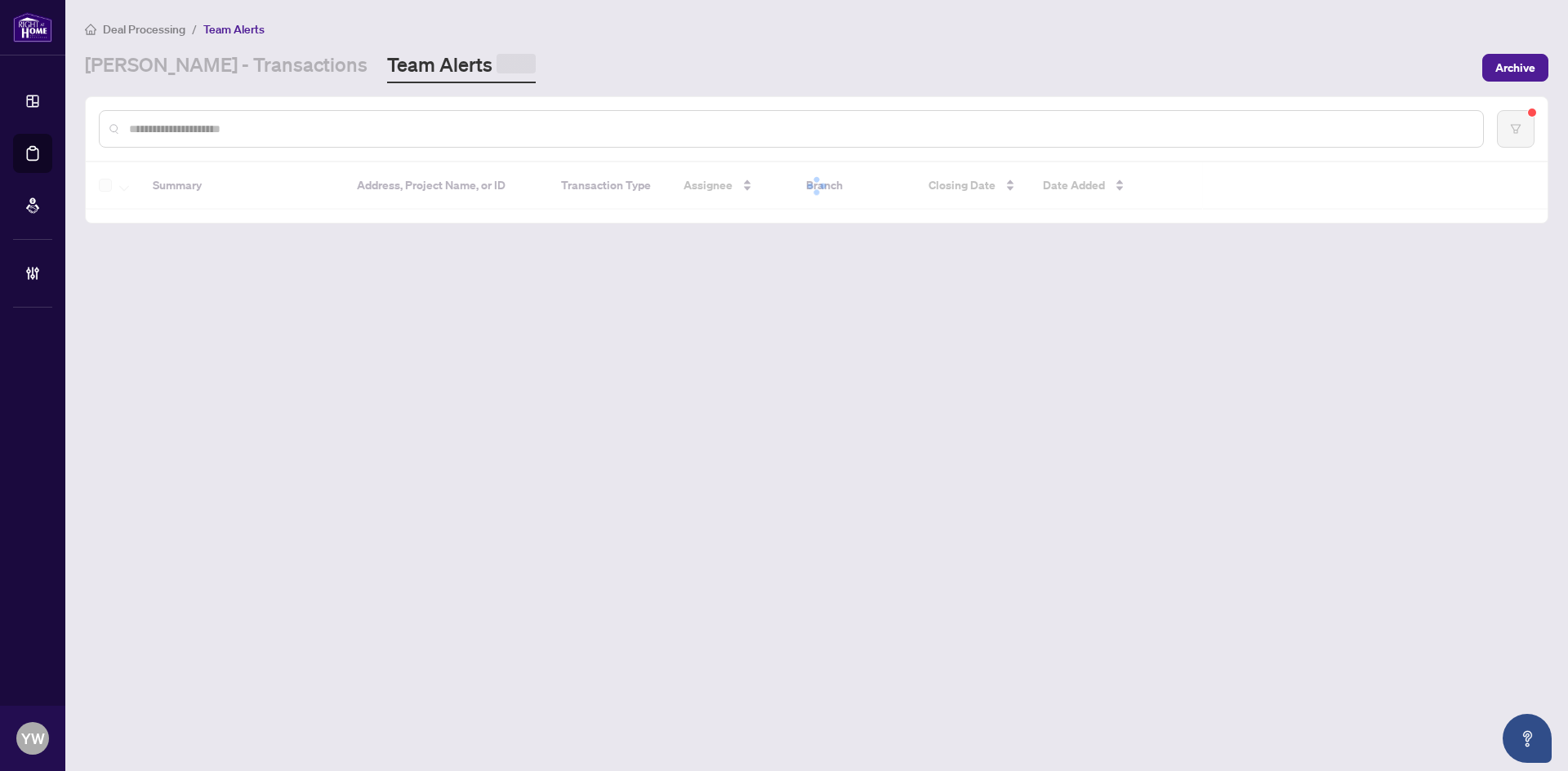
click at [166, 120] on input "text" at bounding box center [799, 128] width 1341 height 18
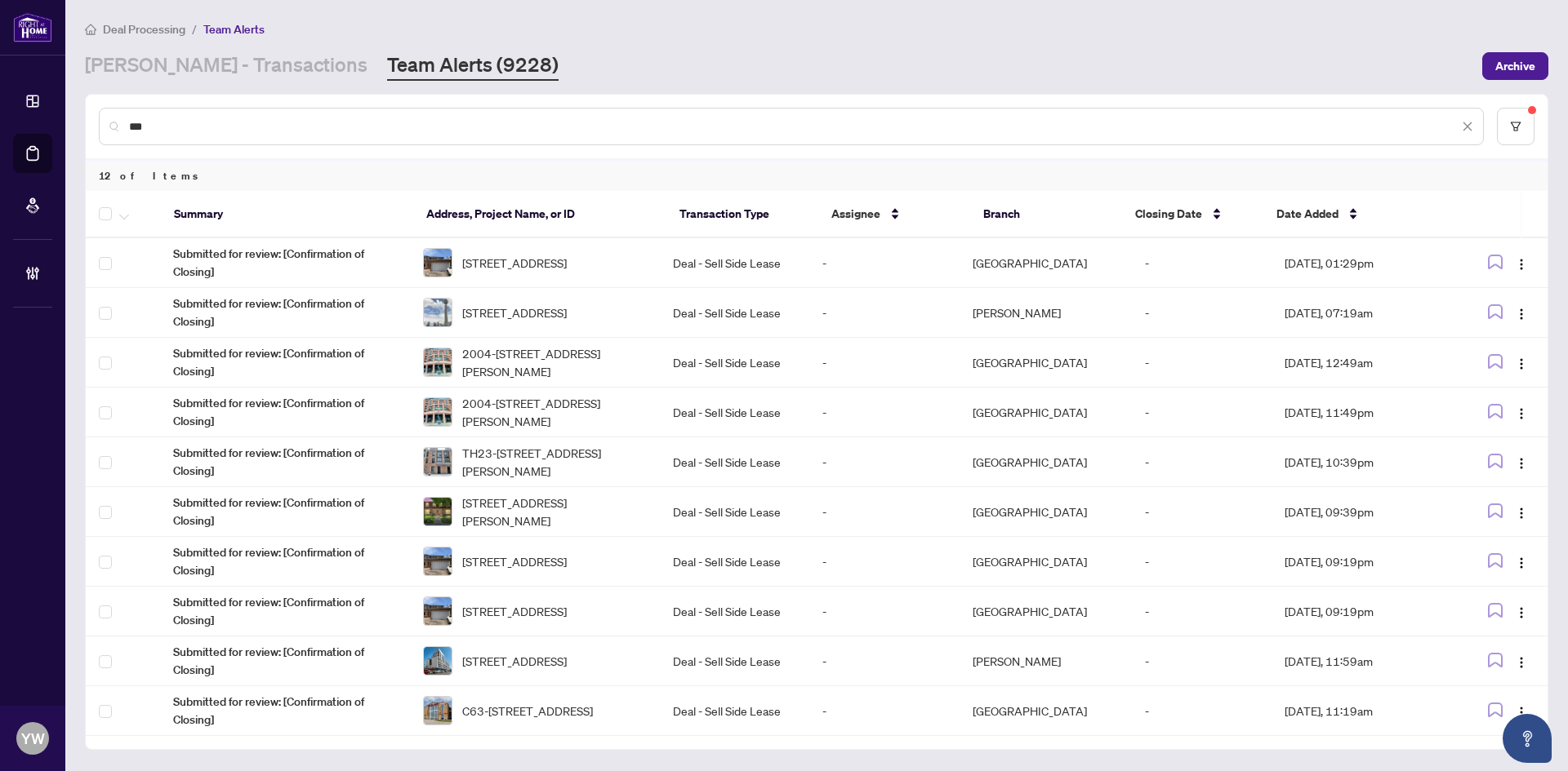
type input "**"
click at [152, 67] on link "RAHR - Transactions" at bounding box center [226, 66] width 283 height 29
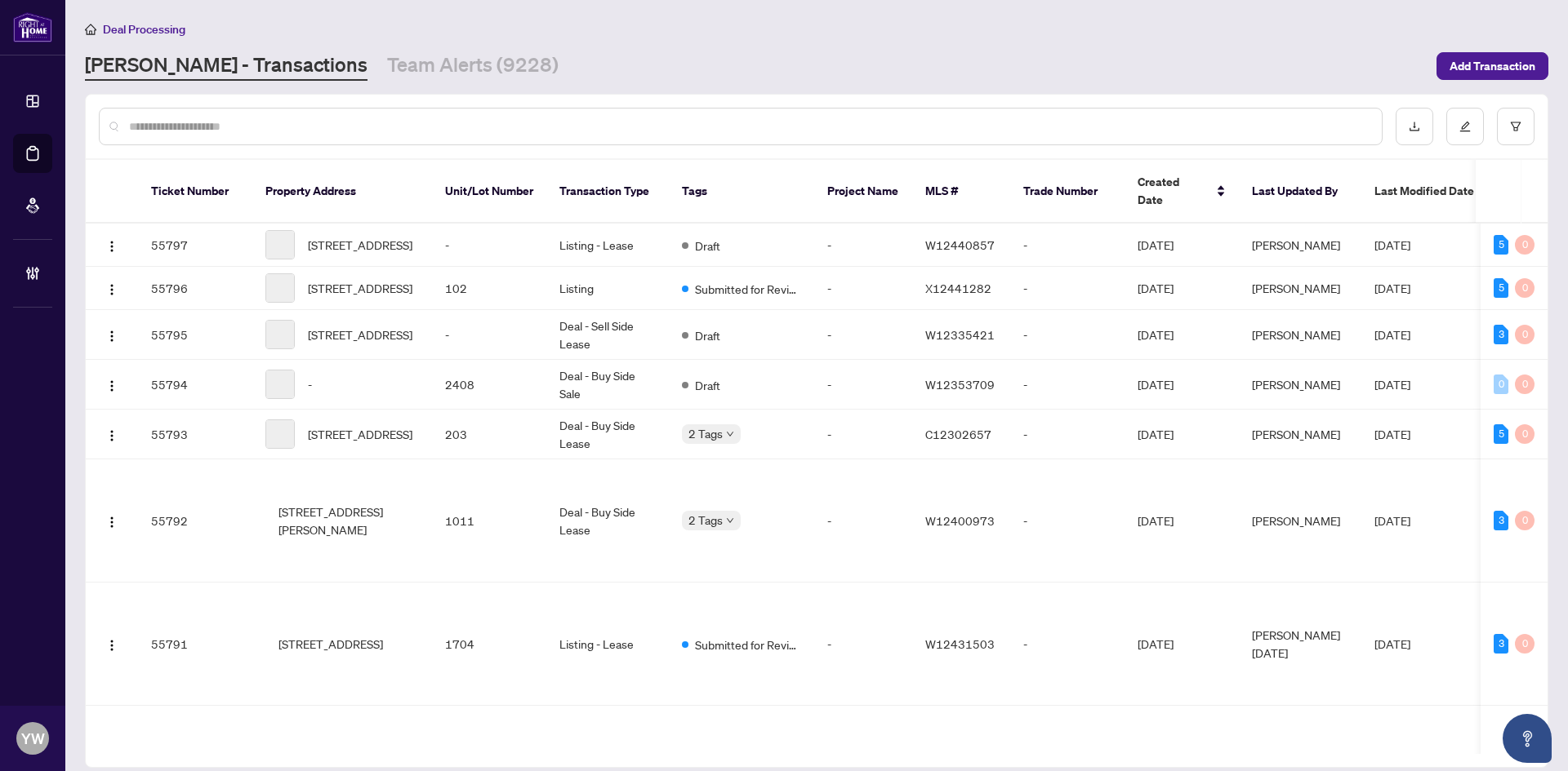
click at [169, 125] on input "text" at bounding box center [749, 126] width 1240 height 18
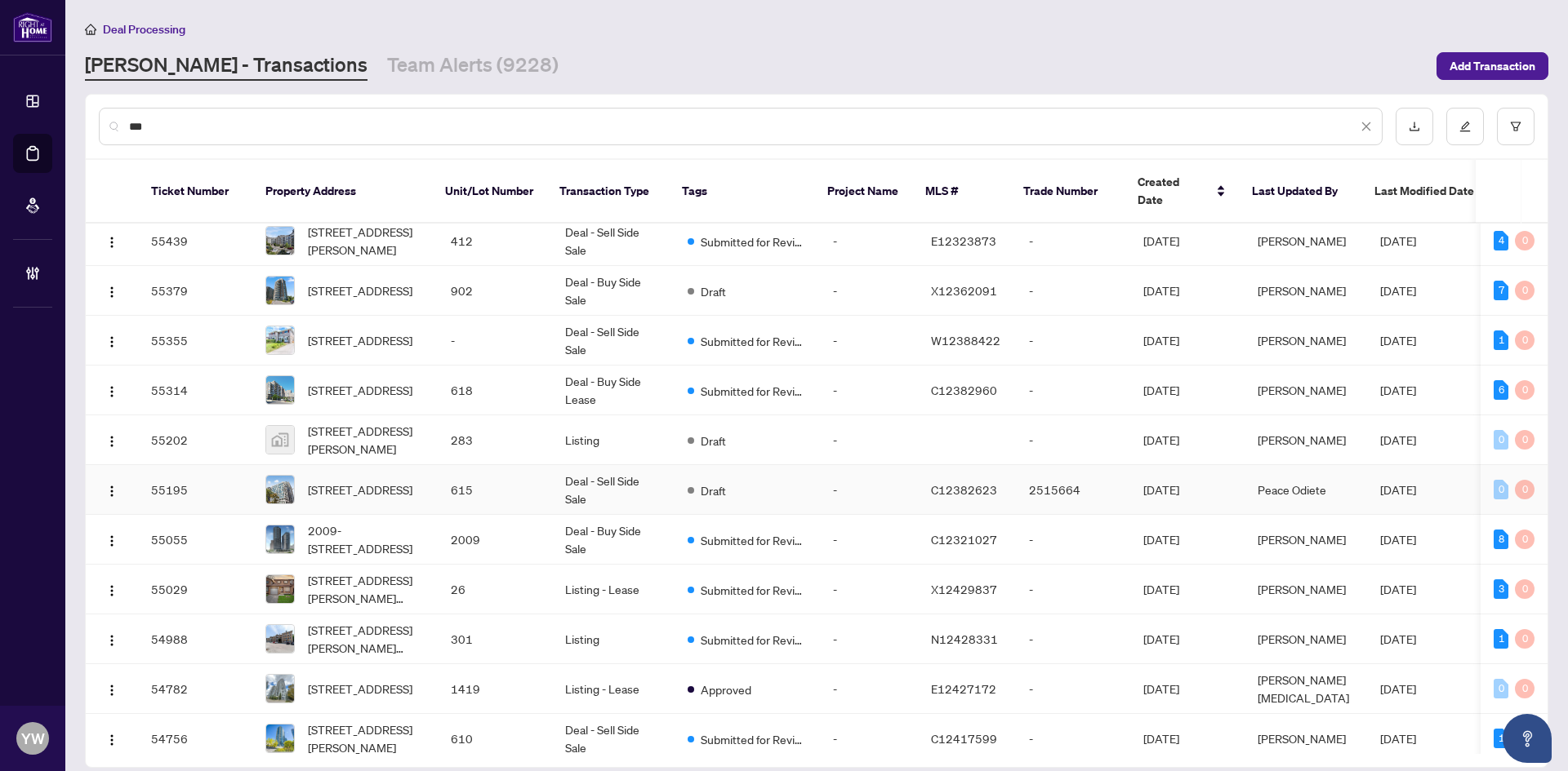
scroll to position [465, 0]
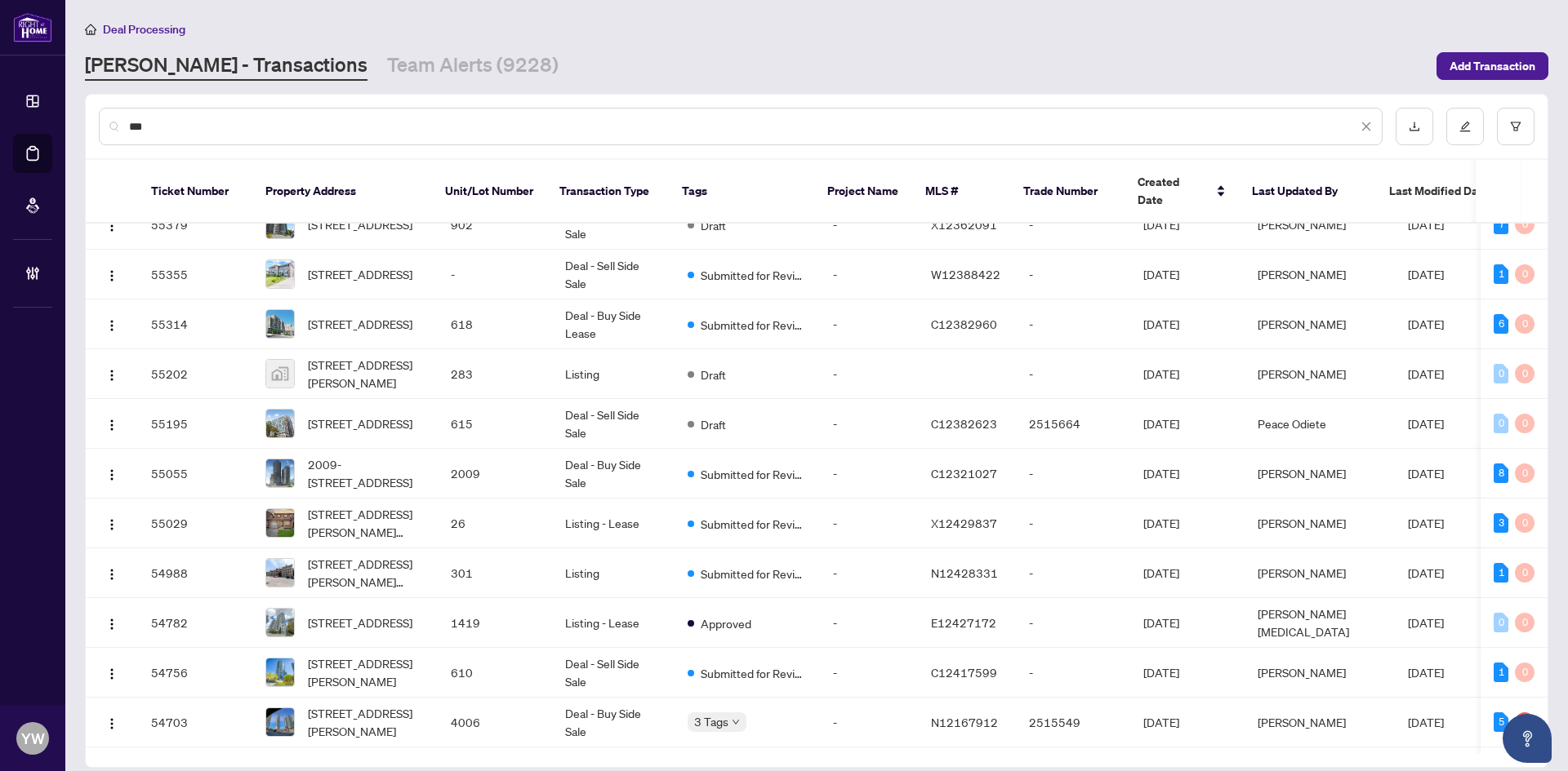
click at [182, 129] on input "**" at bounding box center [743, 126] width 1228 height 18
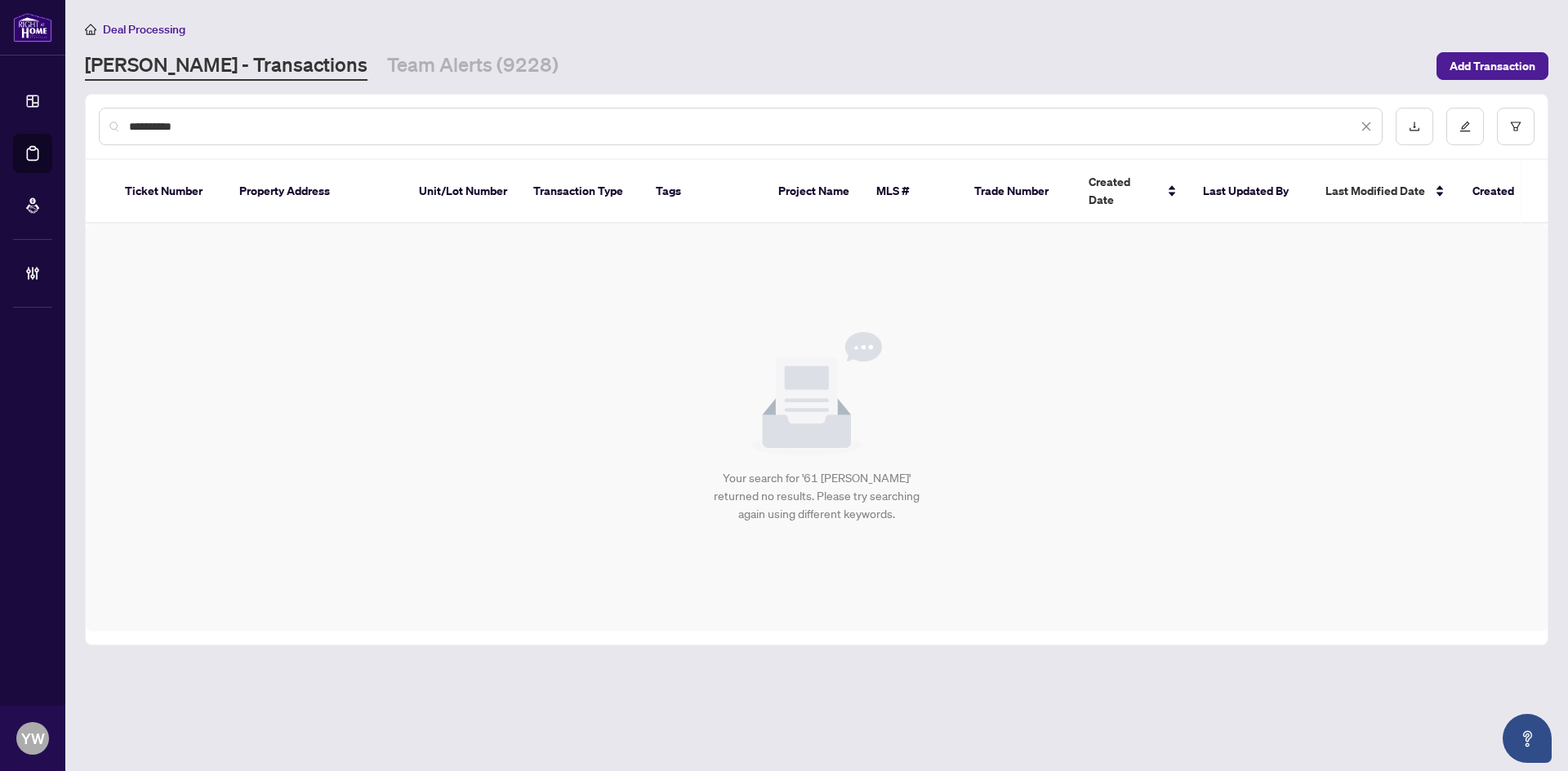
scroll to position [0, 0]
click at [234, 132] on input "**********" at bounding box center [743, 126] width 1228 height 18
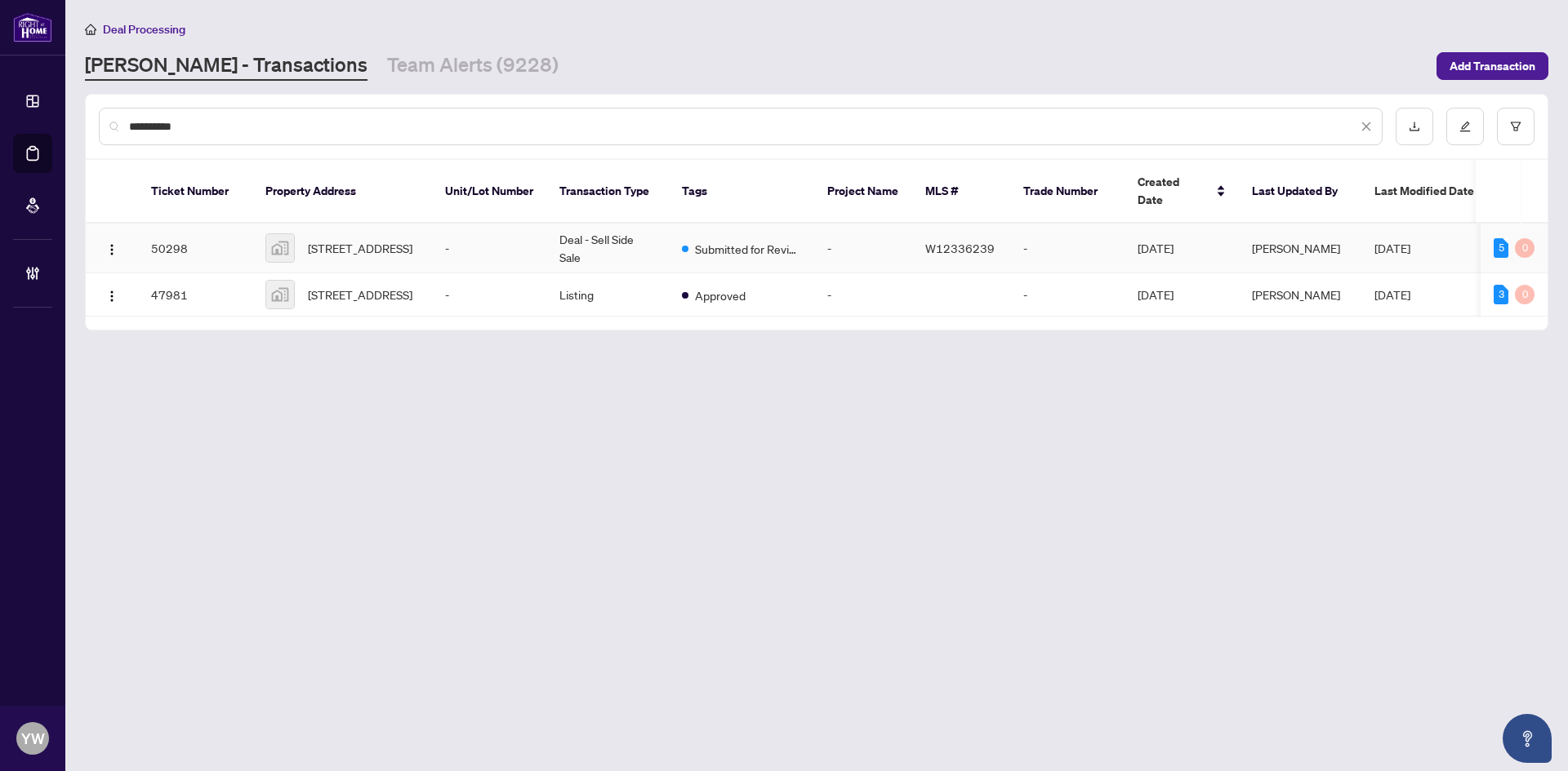
type input "**********"
click at [373, 239] on span "61 Chalfield Lane, Mississauga, ON, Canada" at bounding box center [360, 248] width 104 height 18
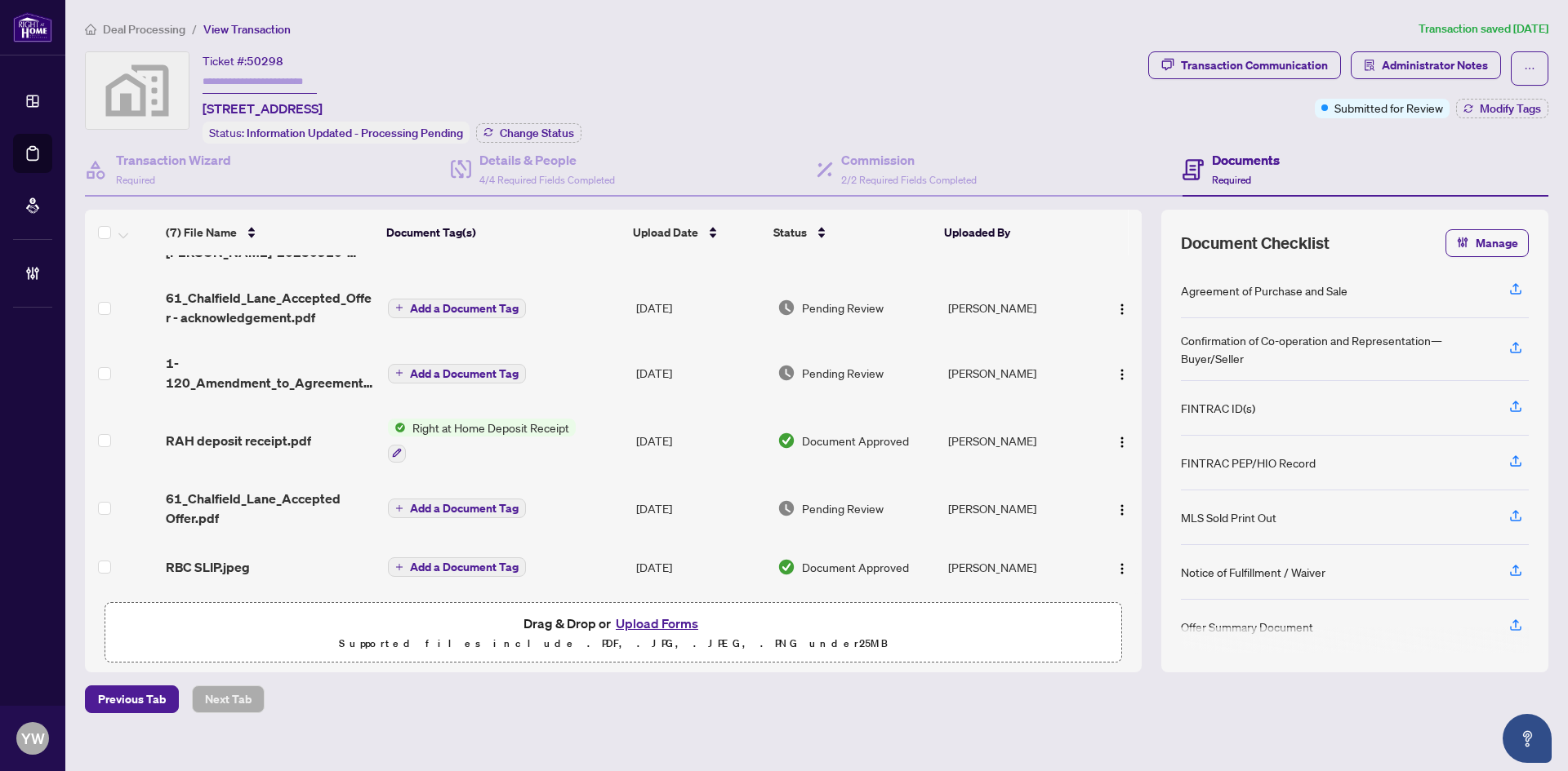
scroll to position [115, 0]
click at [302, 490] on span "61_Chalfield_Lane_Accepted Offer.pdf" at bounding box center [270, 509] width 210 height 40
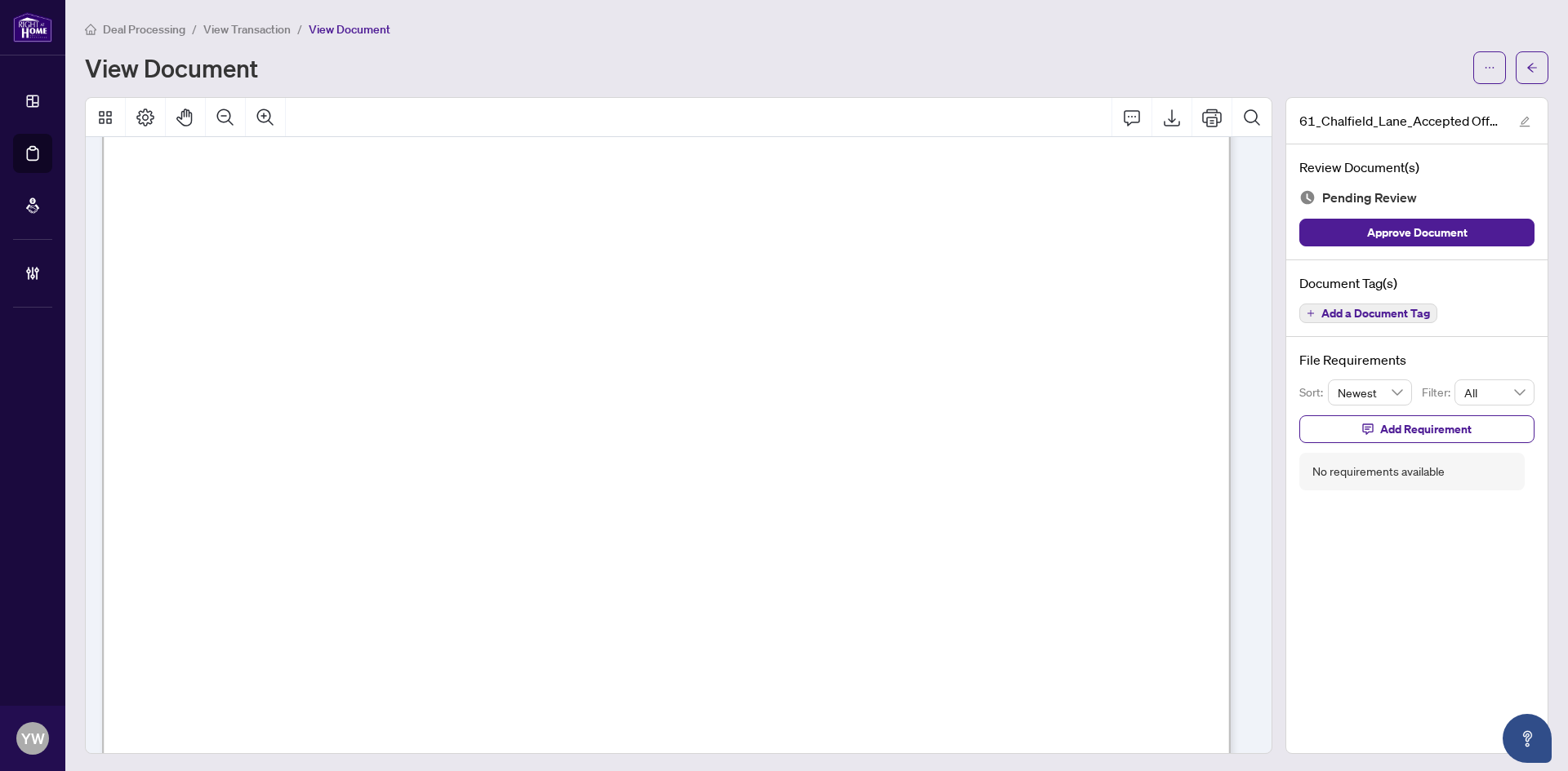
scroll to position [4652, 0]
click at [858, 60] on div "View Document" at bounding box center [774, 68] width 1379 height 26
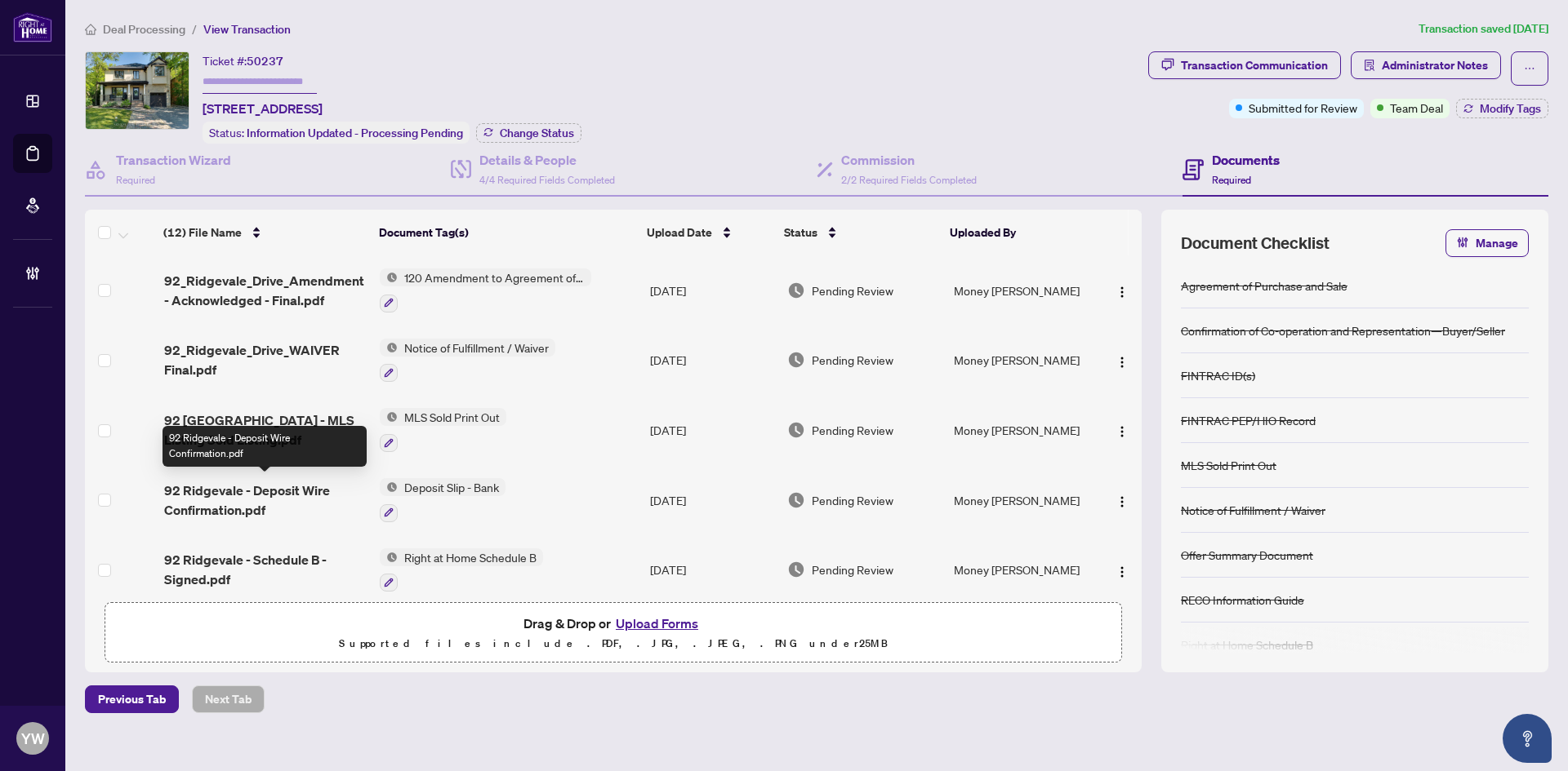
click at [264, 493] on span "92 Ridgevale - Deposit Wire Confirmation.pdf" at bounding box center [266, 500] width 203 height 40
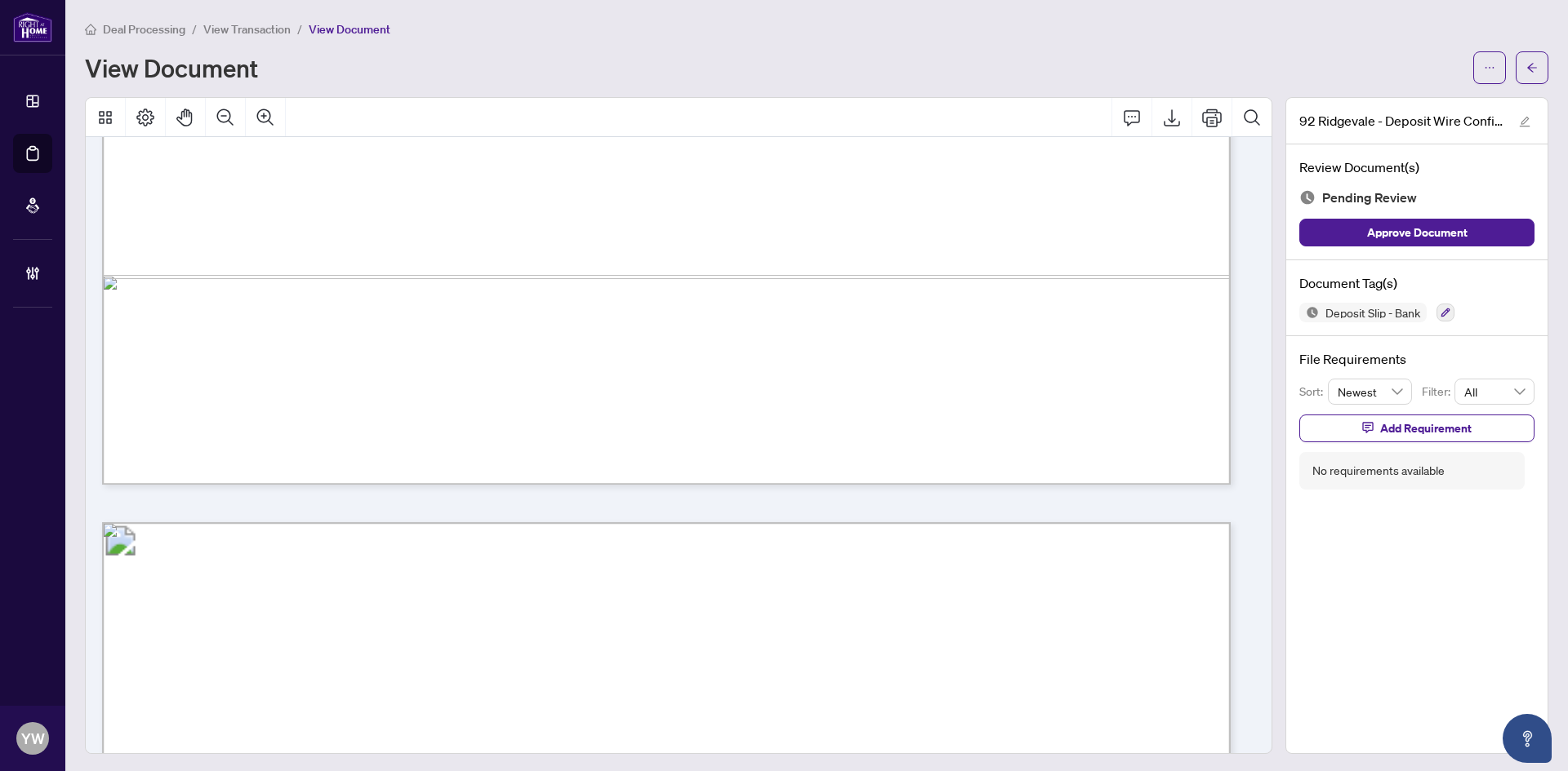
scroll to position [897, 0]
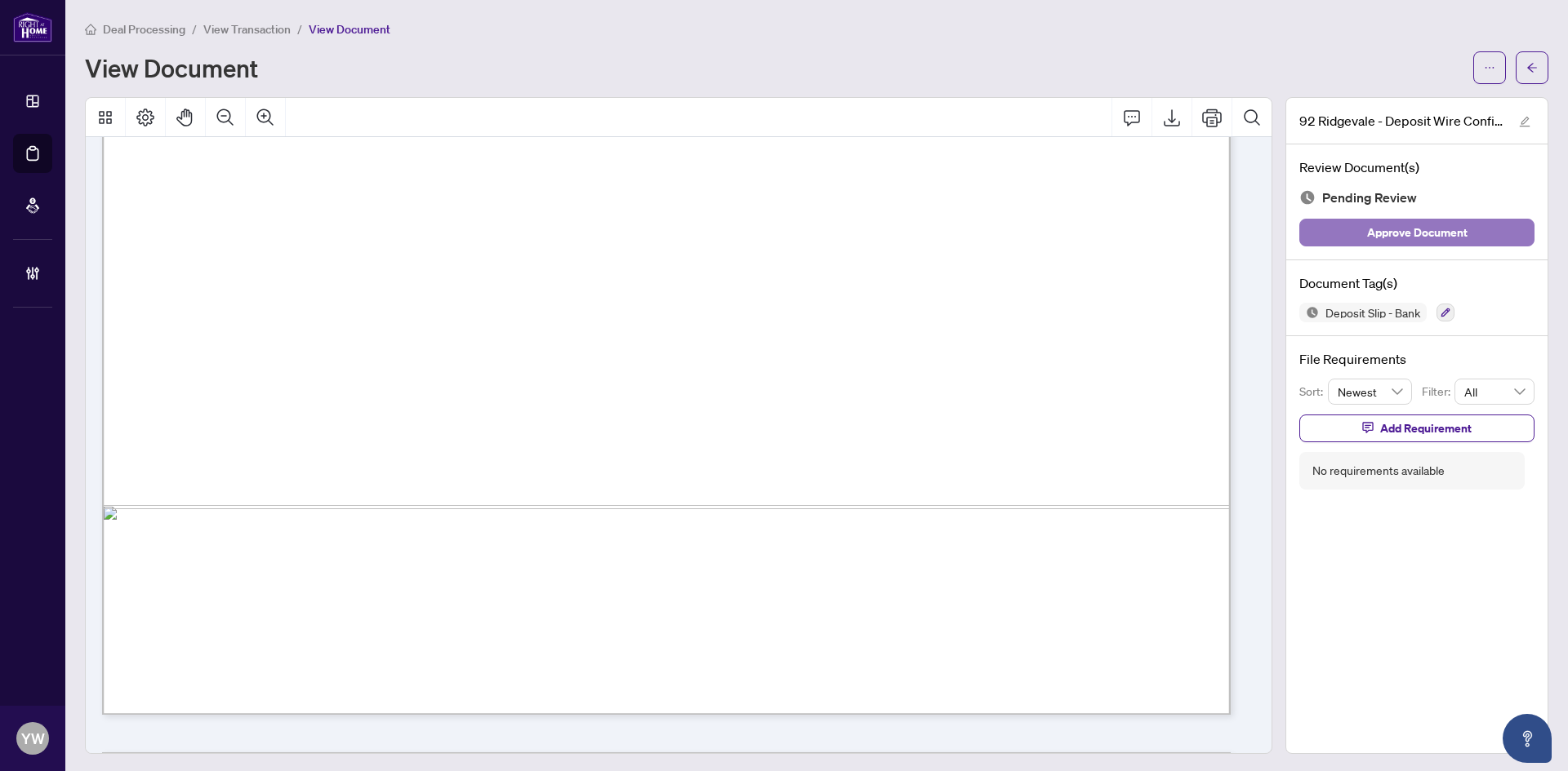
click at [1376, 232] on span "Approve Document" at bounding box center [1417, 233] width 100 height 26
click at [1519, 120] on icon "edit" at bounding box center [1525, 122] width 12 height 12
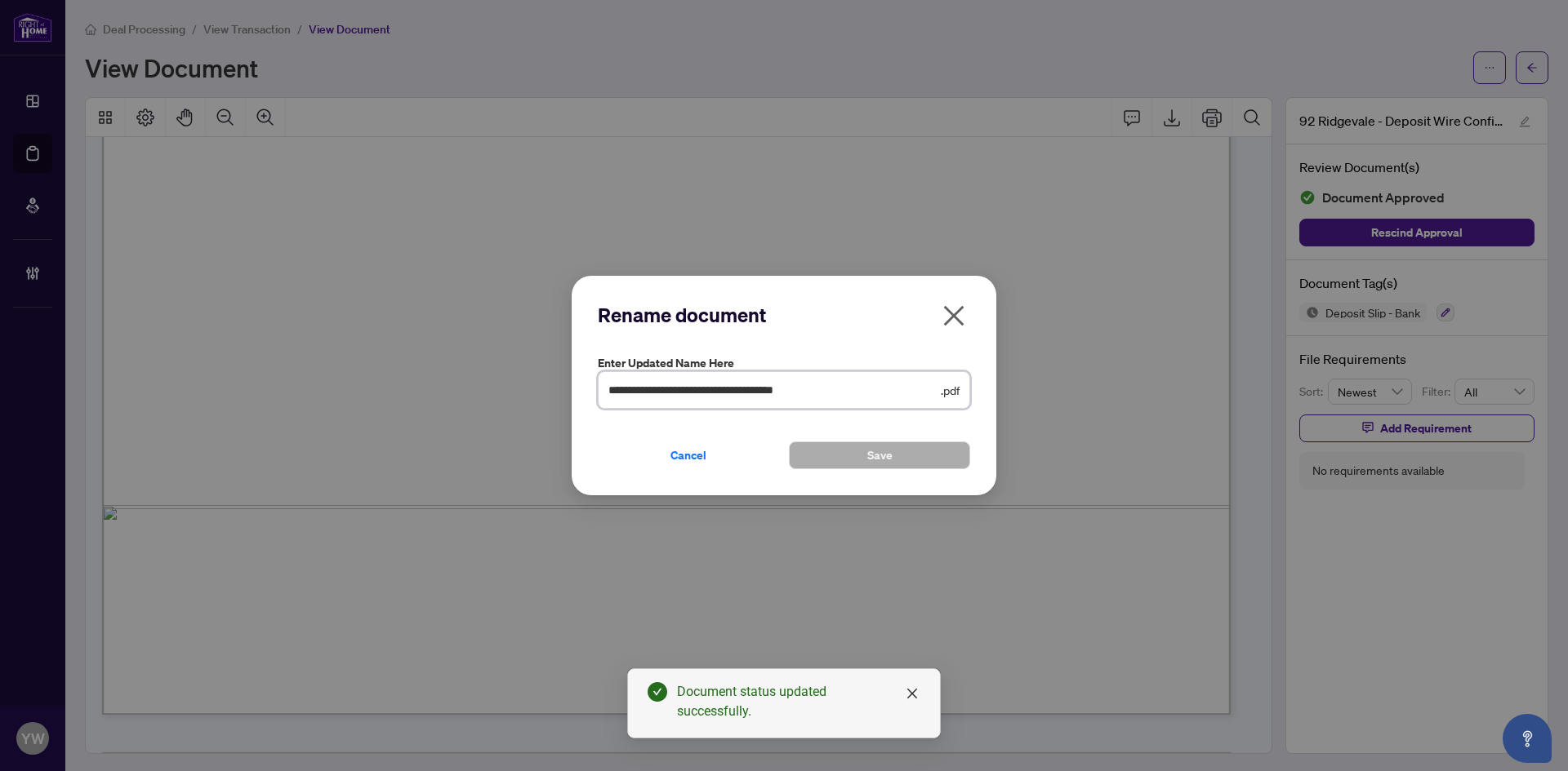
drag, startPoint x: 872, startPoint y: 389, endPoint x: 566, endPoint y: 396, distance: 306.1
click at [566, 396] on div "**********" at bounding box center [784, 385] width 1568 height 771
click at [885, 222] on div "**********" at bounding box center [784, 385] width 1568 height 771
click at [960, 315] on icon "close" at bounding box center [953, 316] width 26 height 26
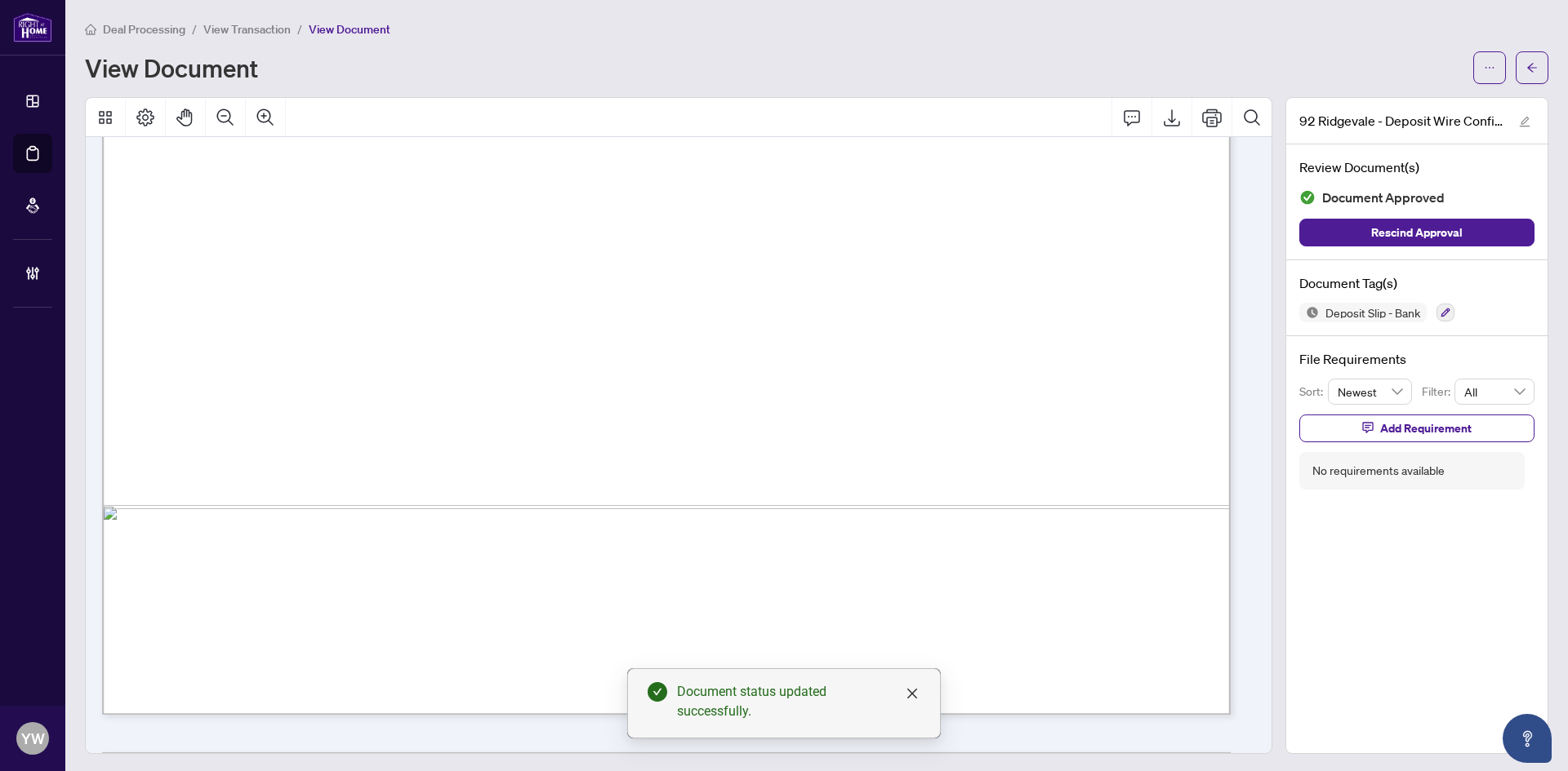
click at [348, 180] on span "EFT payments (1)" at bounding box center [266, 183] width 163 height 30
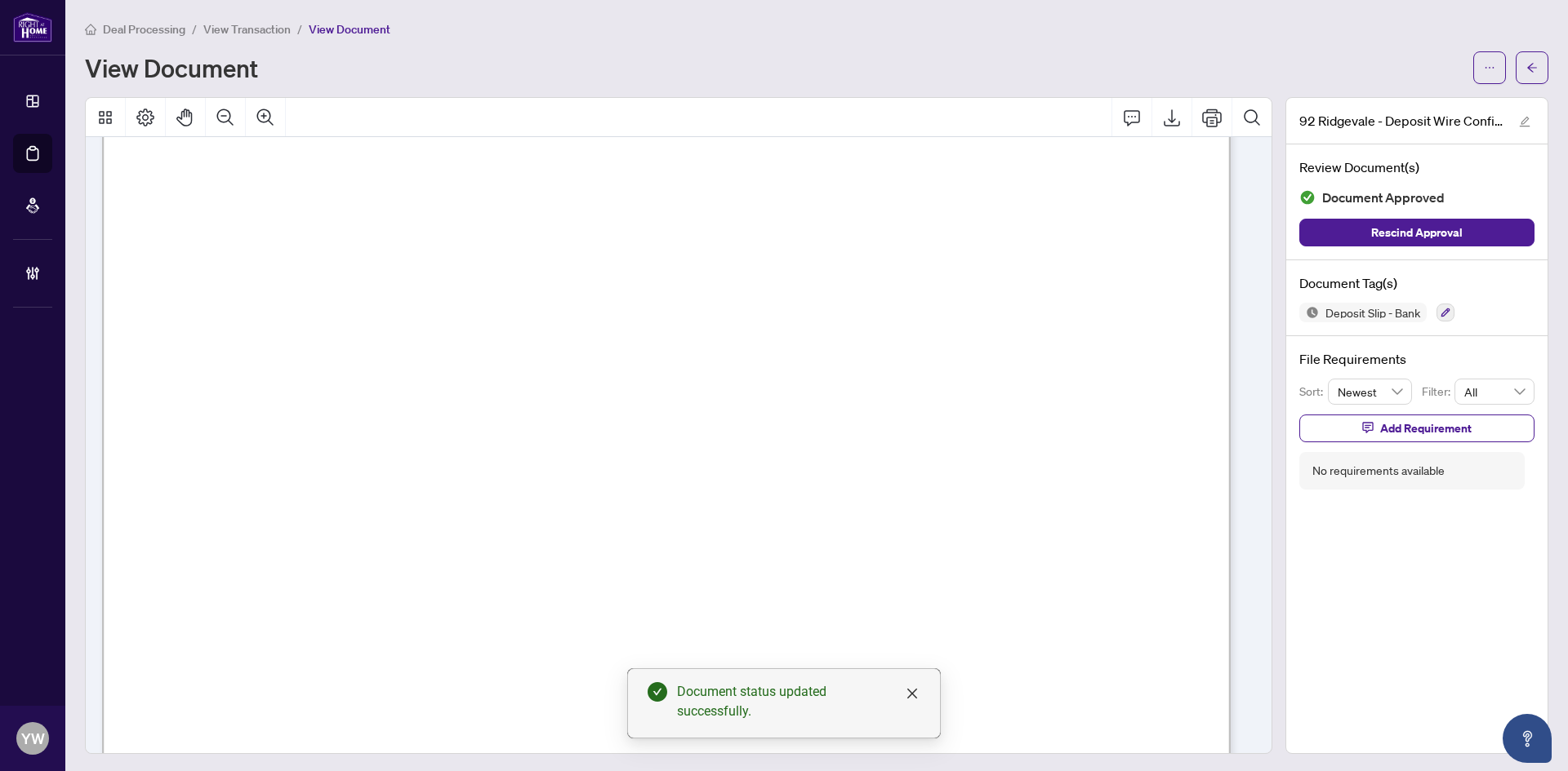
scroll to position [326, 0]
click at [1526, 62] on button "button" at bounding box center [1532, 68] width 33 height 33
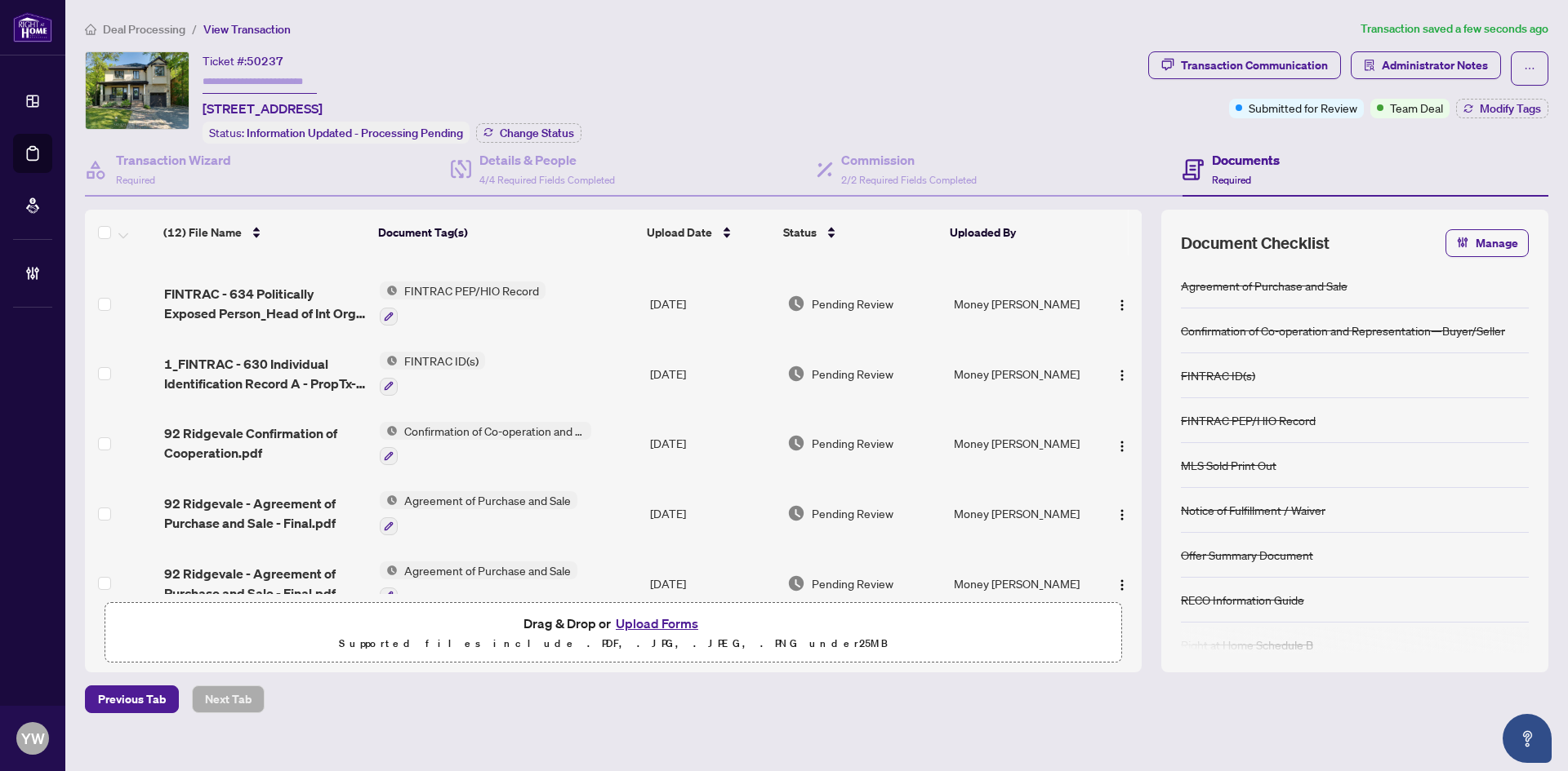
scroll to position [490, 0]
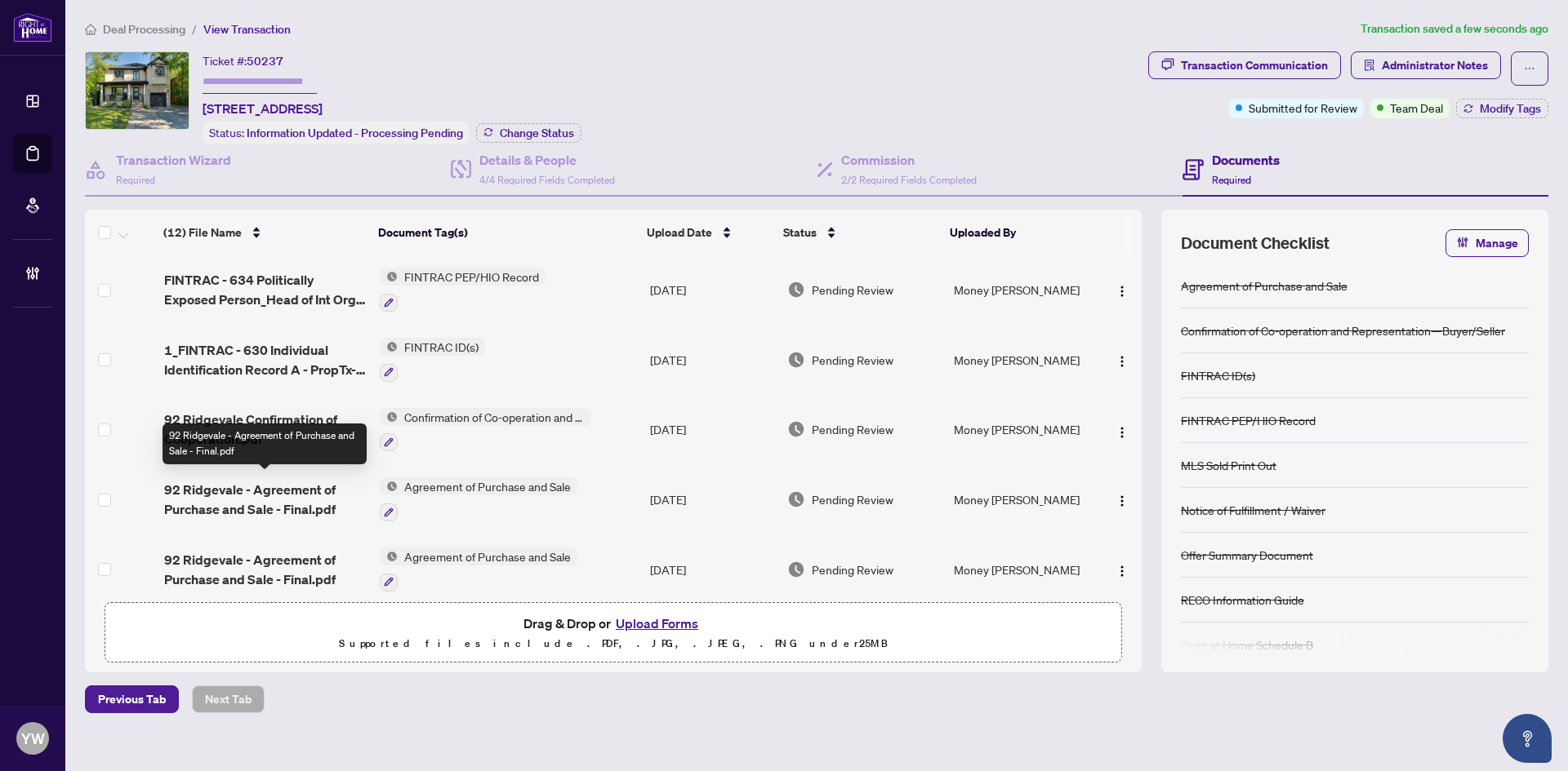
click at [322, 482] on span "92 Ridgevale - Agreement of Purchase and Sale - Final.pdf" at bounding box center [266, 499] width 203 height 40
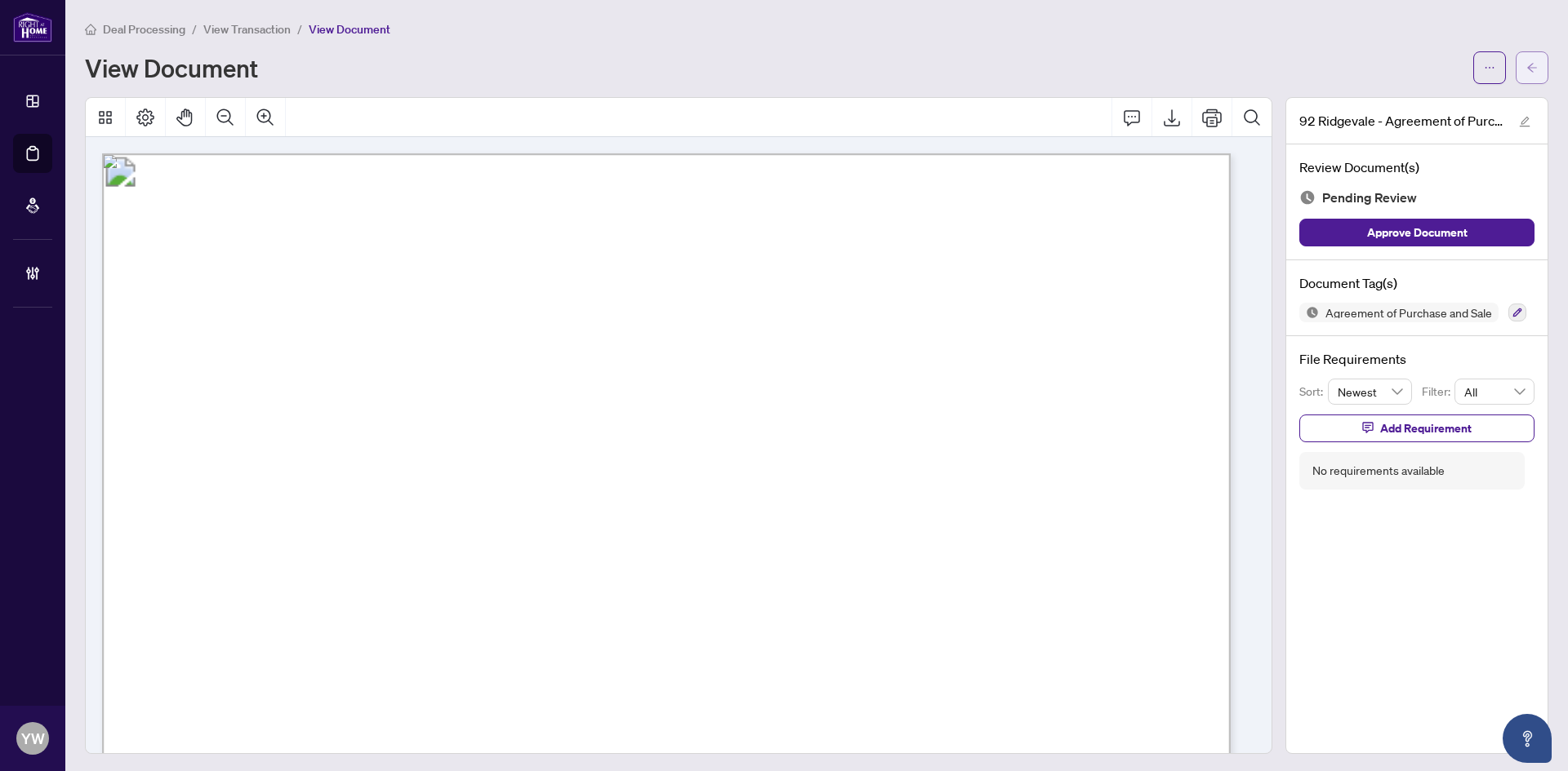
click at [1526, 58] on span "button" at bounding box center [1532, 68] width 12 height 26
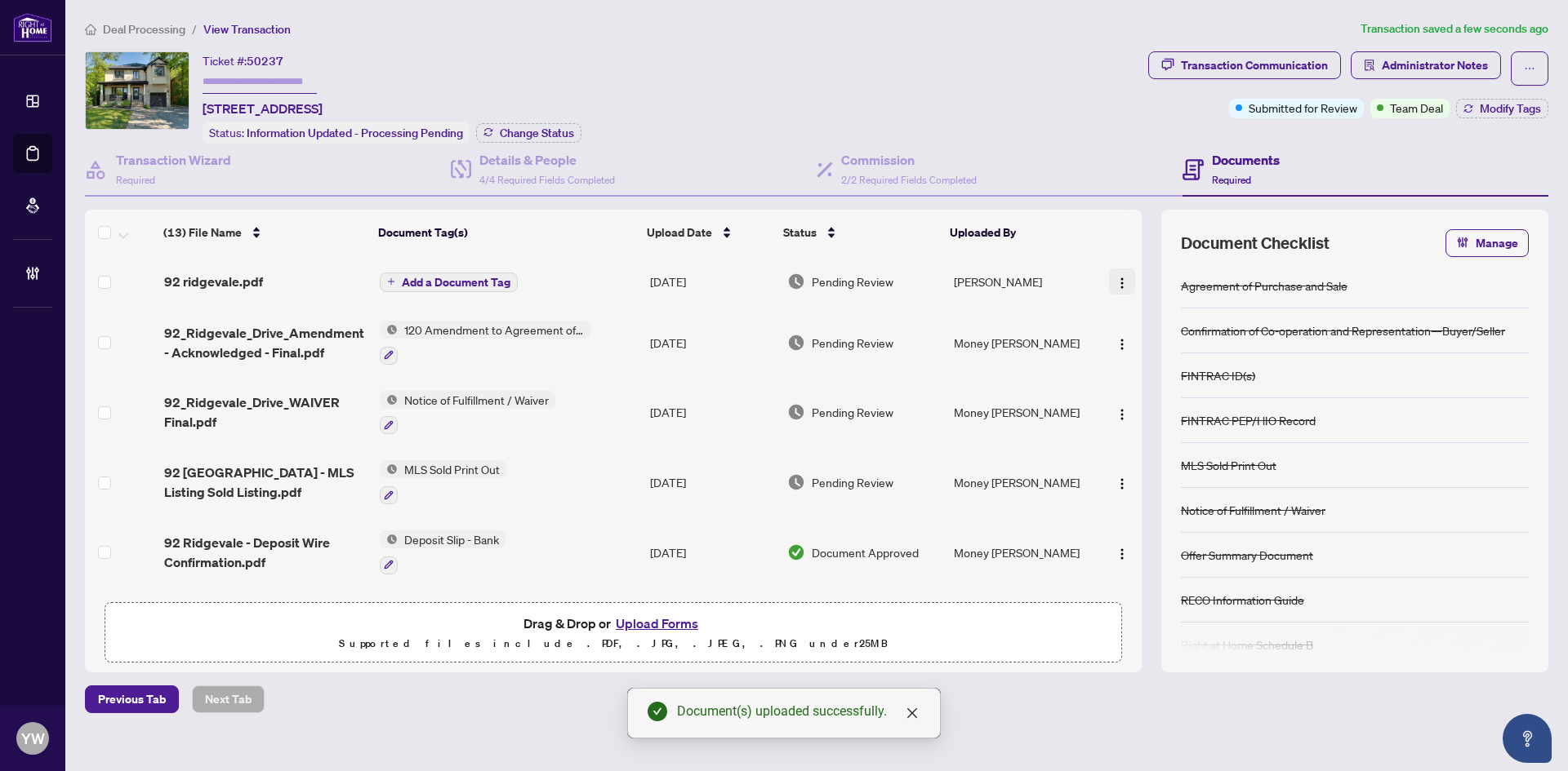
click at [1121, 282] on img "button" at bounding box center [1122, 284] width 14 height 14
click at [1145, 445] on span "Rename" at bounding box center [1195, 442] width 156 height 18
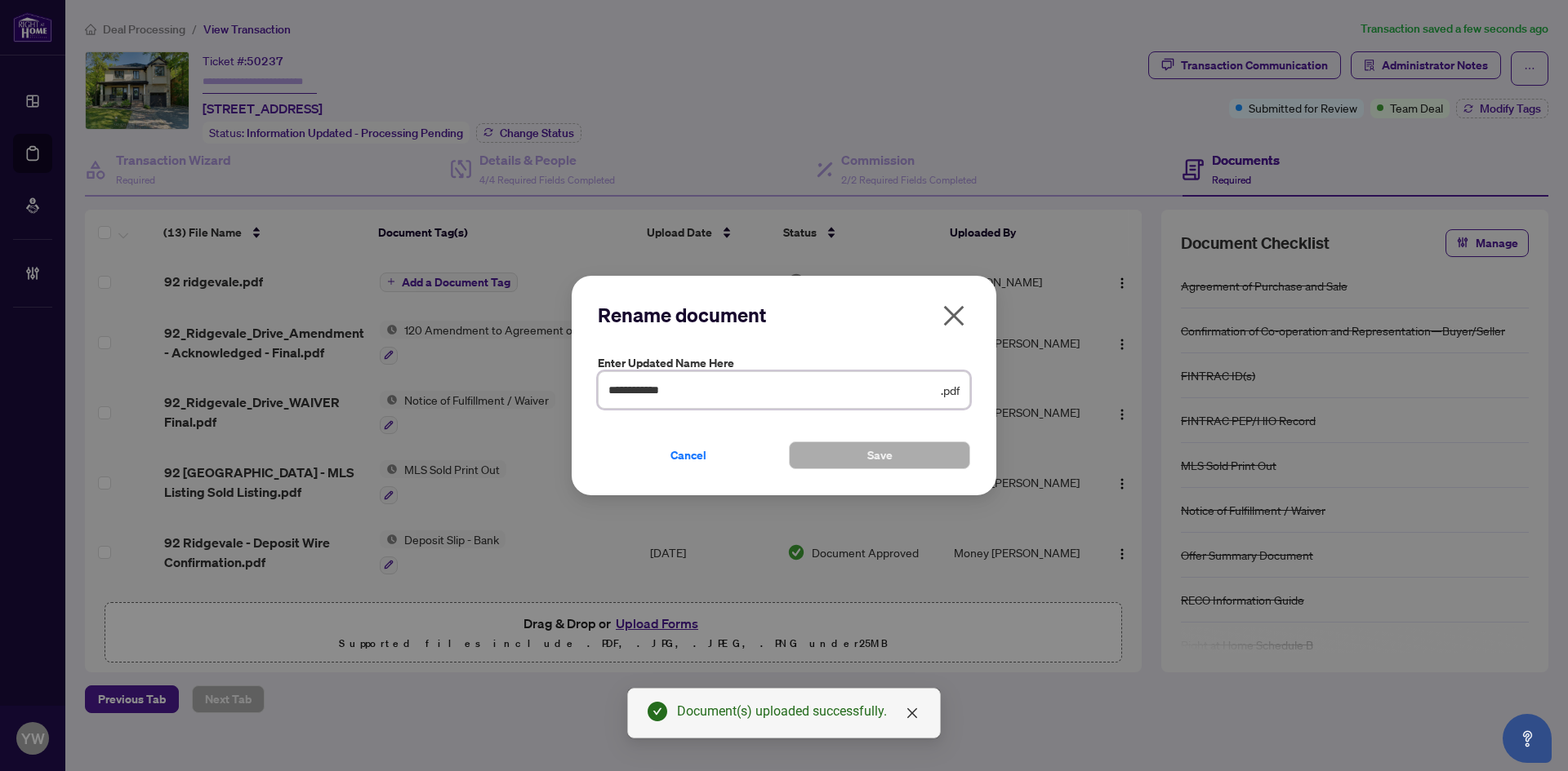
drag, startPoint x: 706, startPoint y: 387, endPoint x: 527, endPoint y: 387, distance: 179.0
click at [527, 387] on div "**********" at bounding box center [784, 385] width 1568 height 771
type input "**********"
click at [886, 449] on span "Save" at bounding box center [880, 454] width 25 height 26
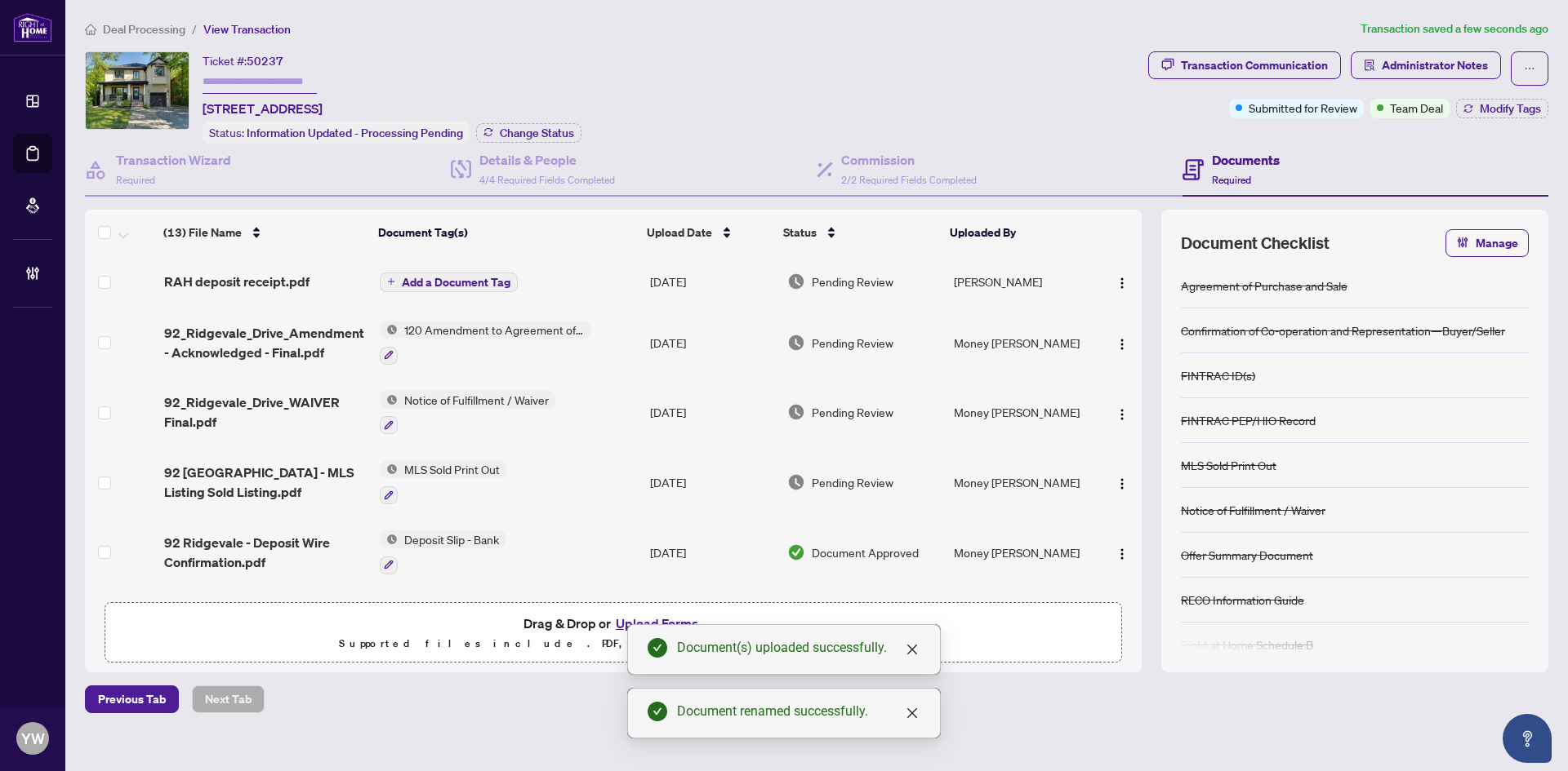
drag, startPoint x: 1122, startPoint y: 272, endPoint x: 1163, endPoint y: 321, distance: 63.9
click at [1122, 273] on span "button" at bounding box center [1122, 282] width 14 height 18
click at [1195, 415] on span "Document Permissions" at bounding box center [1195, 416] width 156 height 18
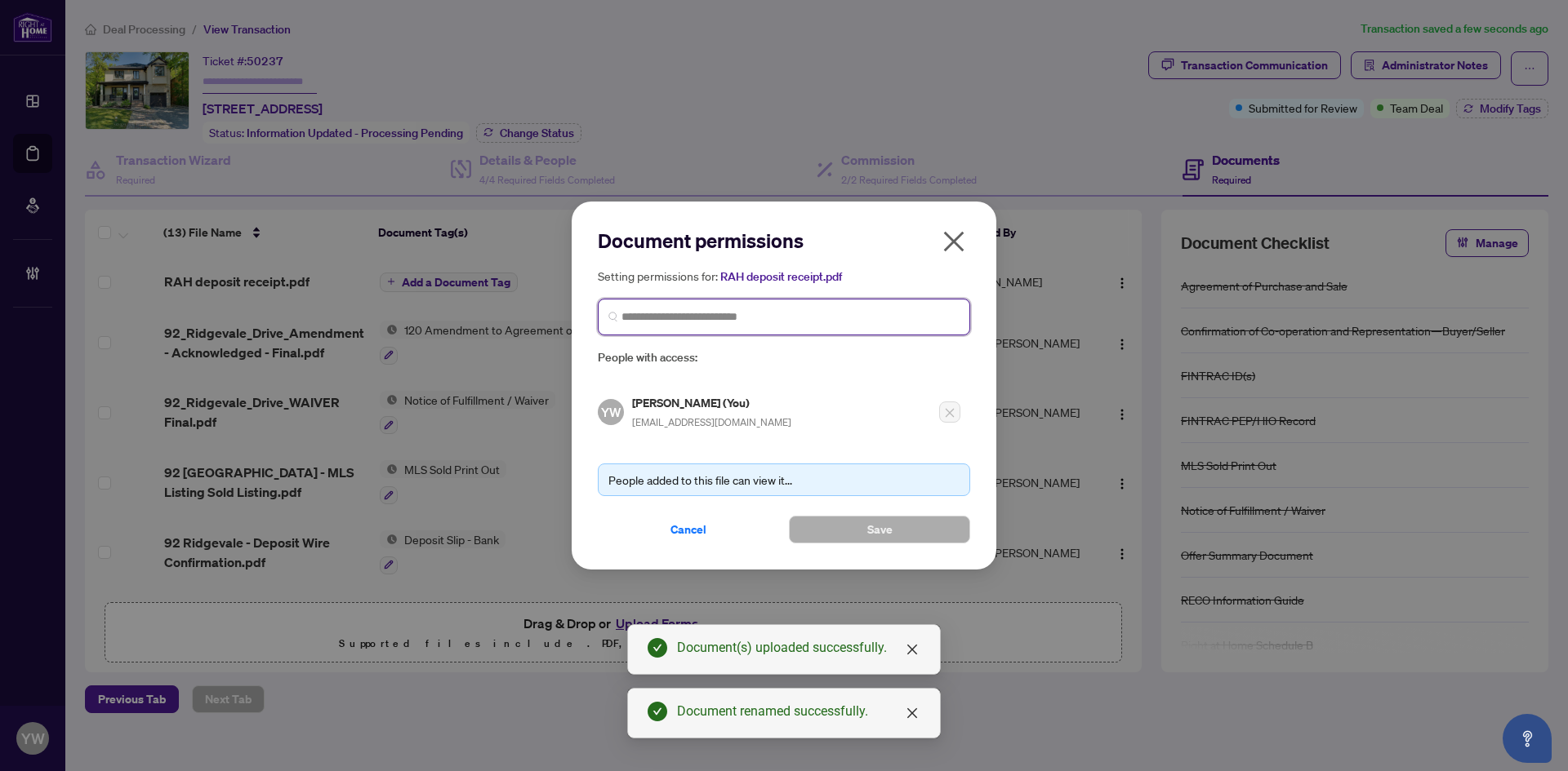
click at [755, 317] on input "search" at bounding box center [791, 317] width 338 height 17
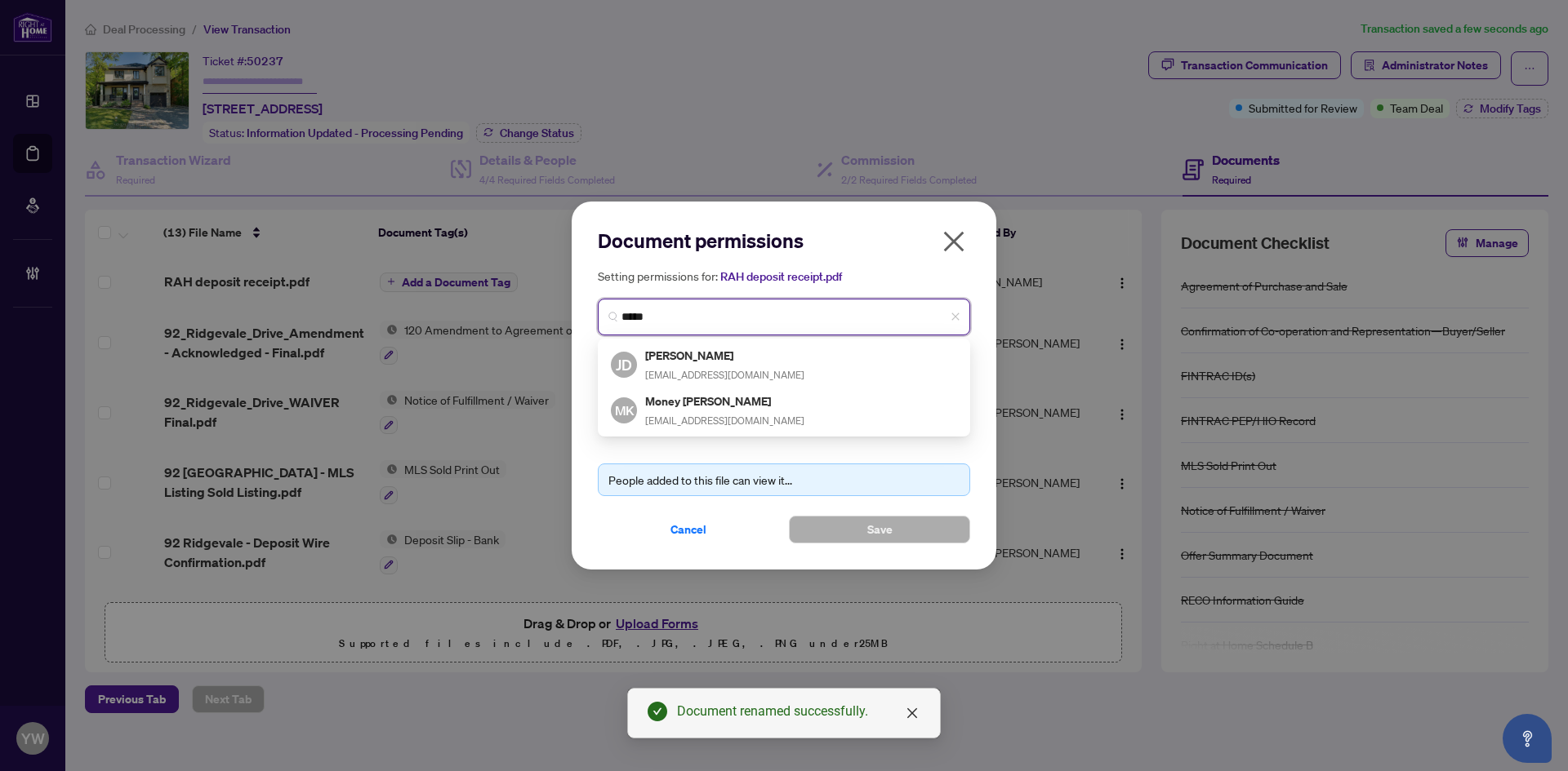
type input "*****"
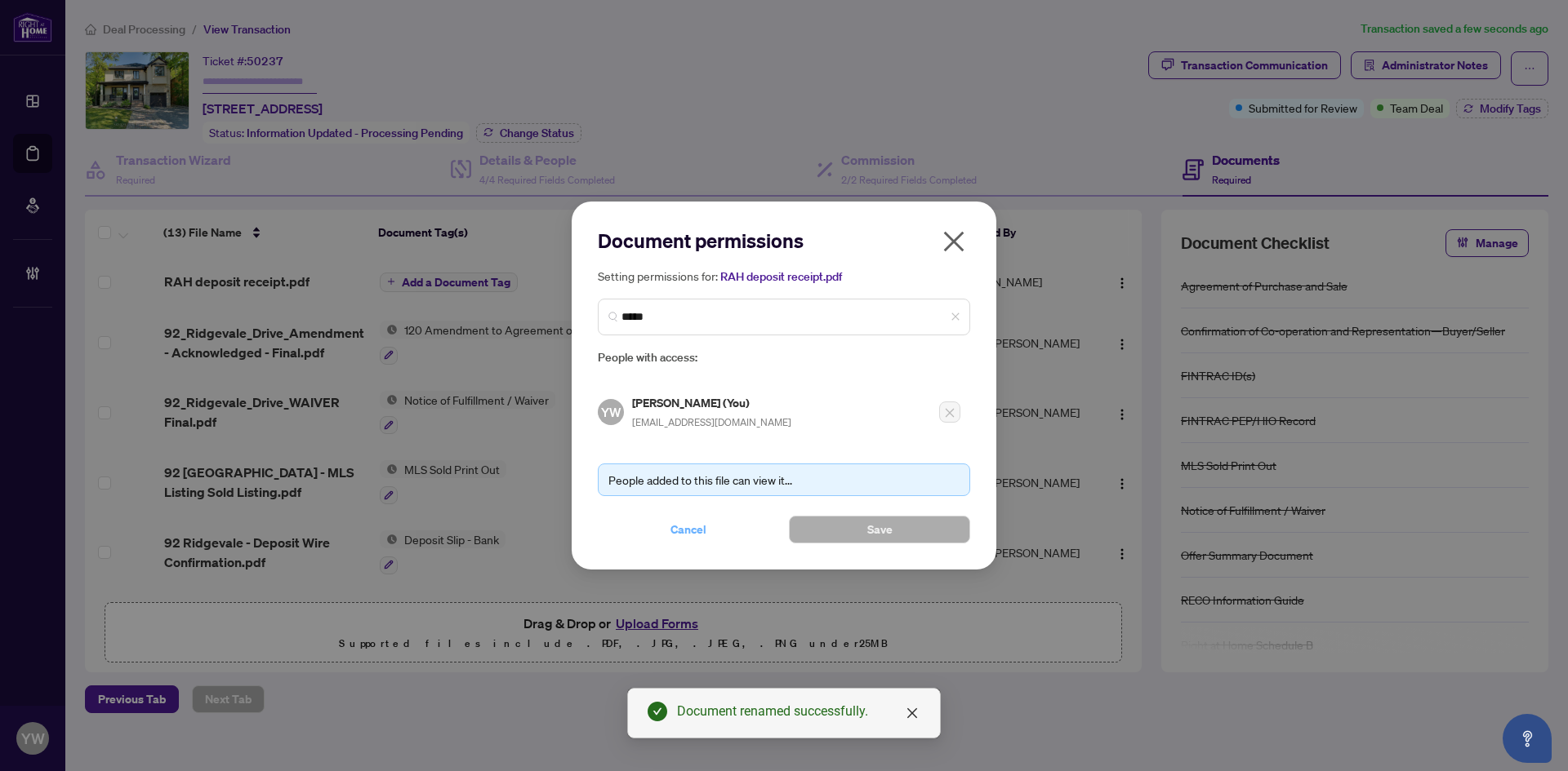
click at [712, 529] on button "Cancel" at bounding box center [688, 530] width 182 height 28
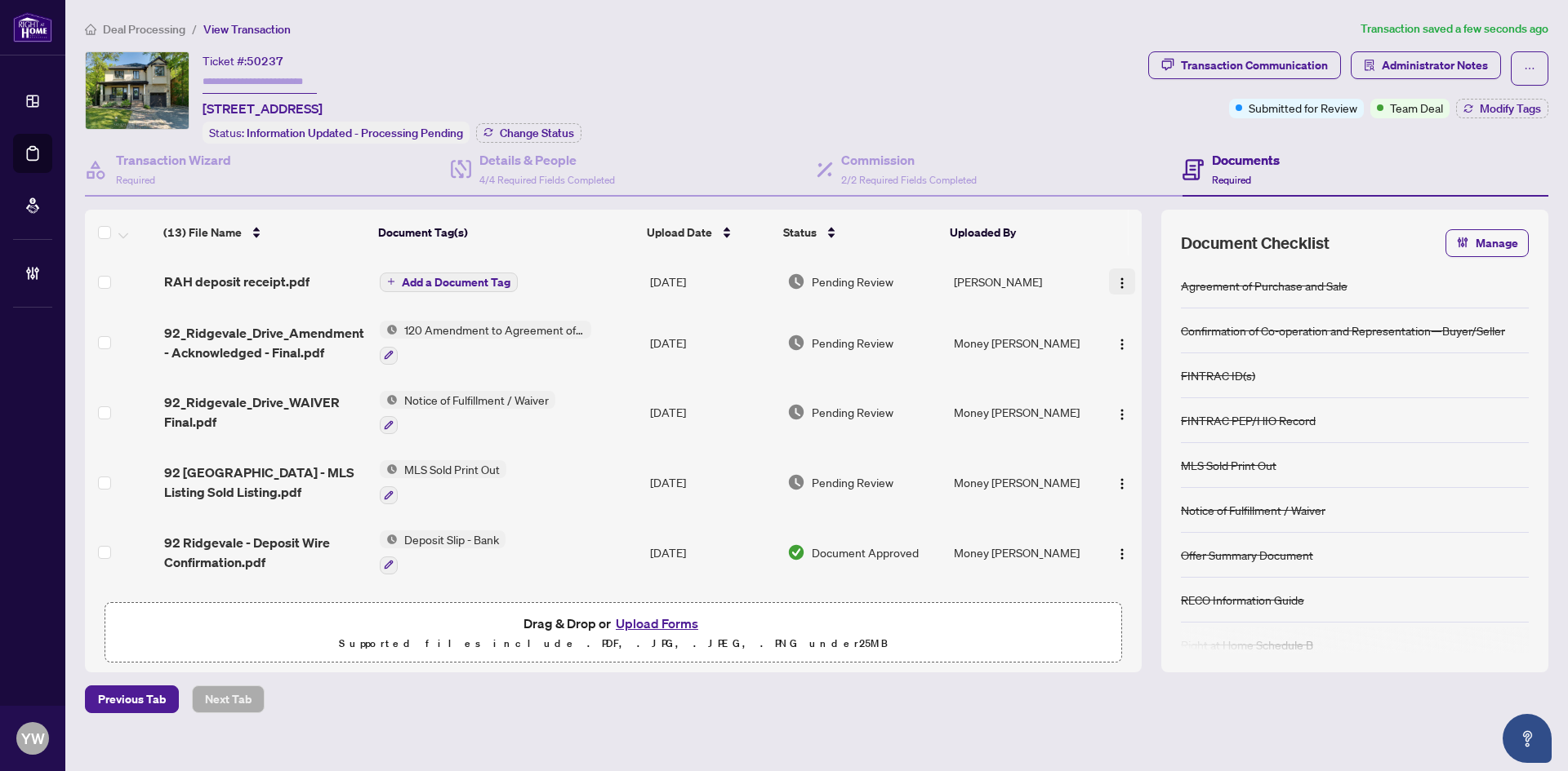
click at [1116, 277] on img "button" at bounding box center [1122, 284] width 14 height 14
click at [1189, 408] on span "Document Permissions" at bounding box center [1195, 416] width 156 height 18
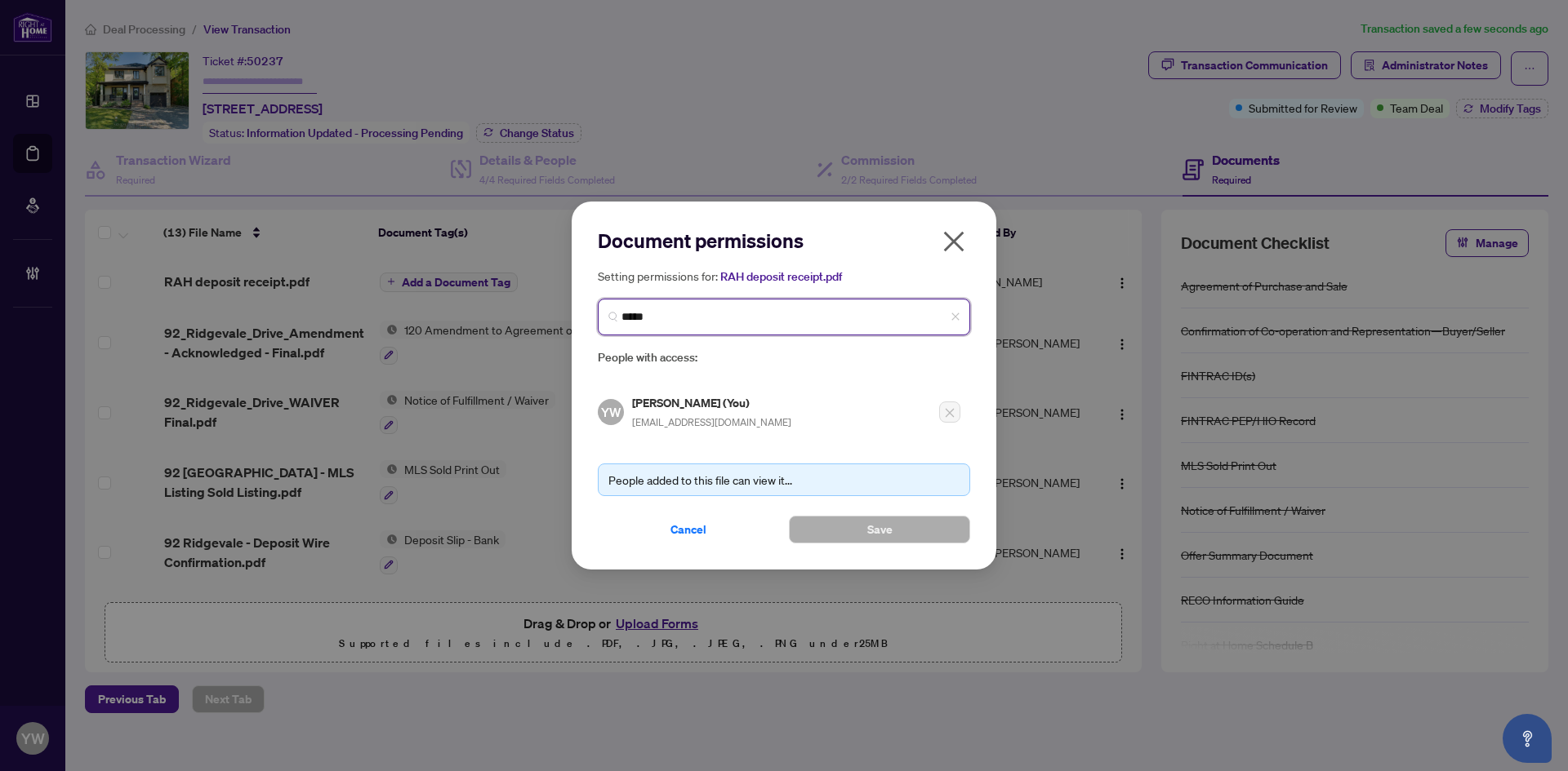
click at [686, 323] on input "*****" at bounding box center [791, 317] width 338 height 17
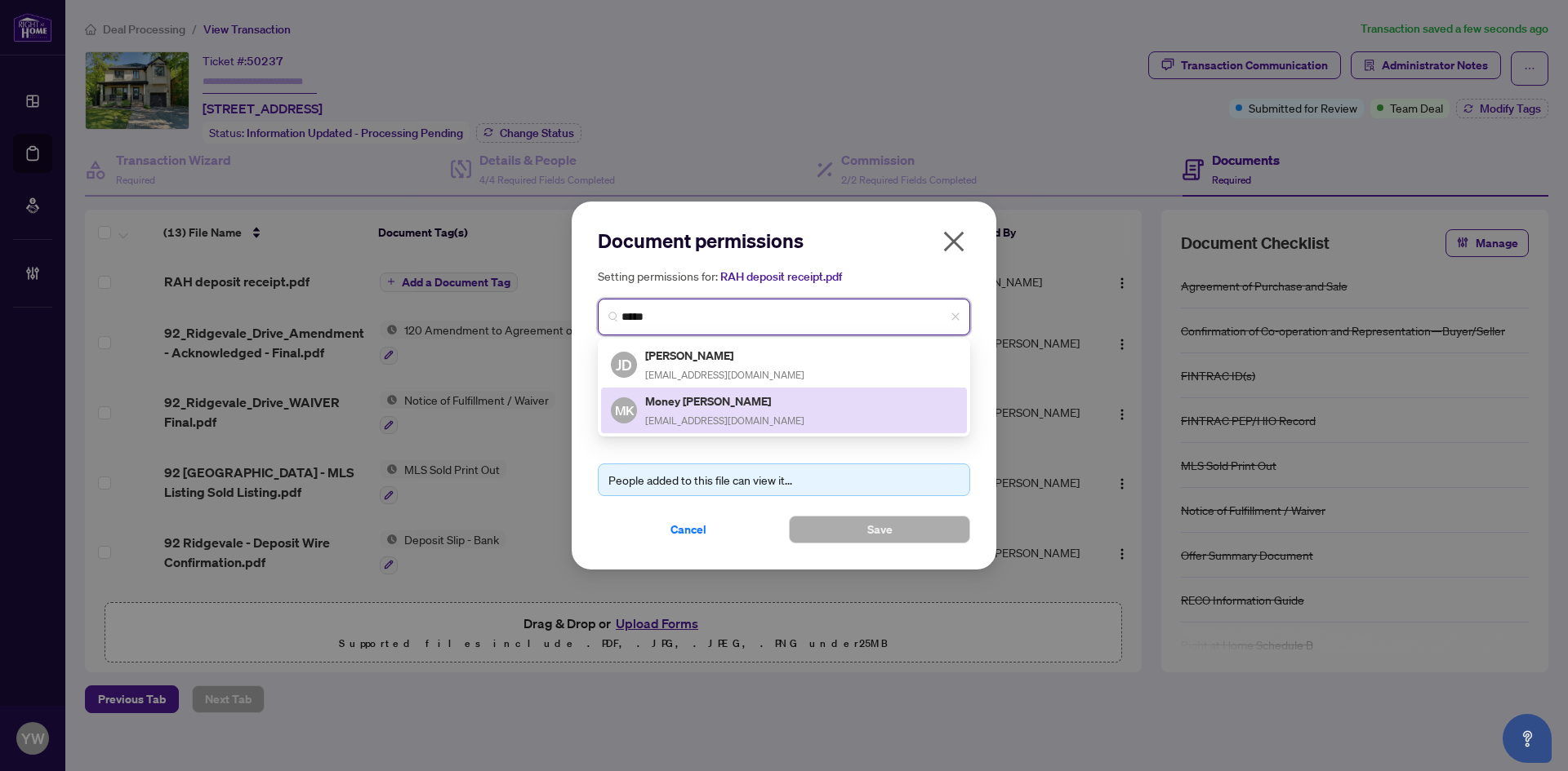
click at [720, 415] on span "money.khoromi@gmail.com" at bounding box center [724, 421] width 159 height 13
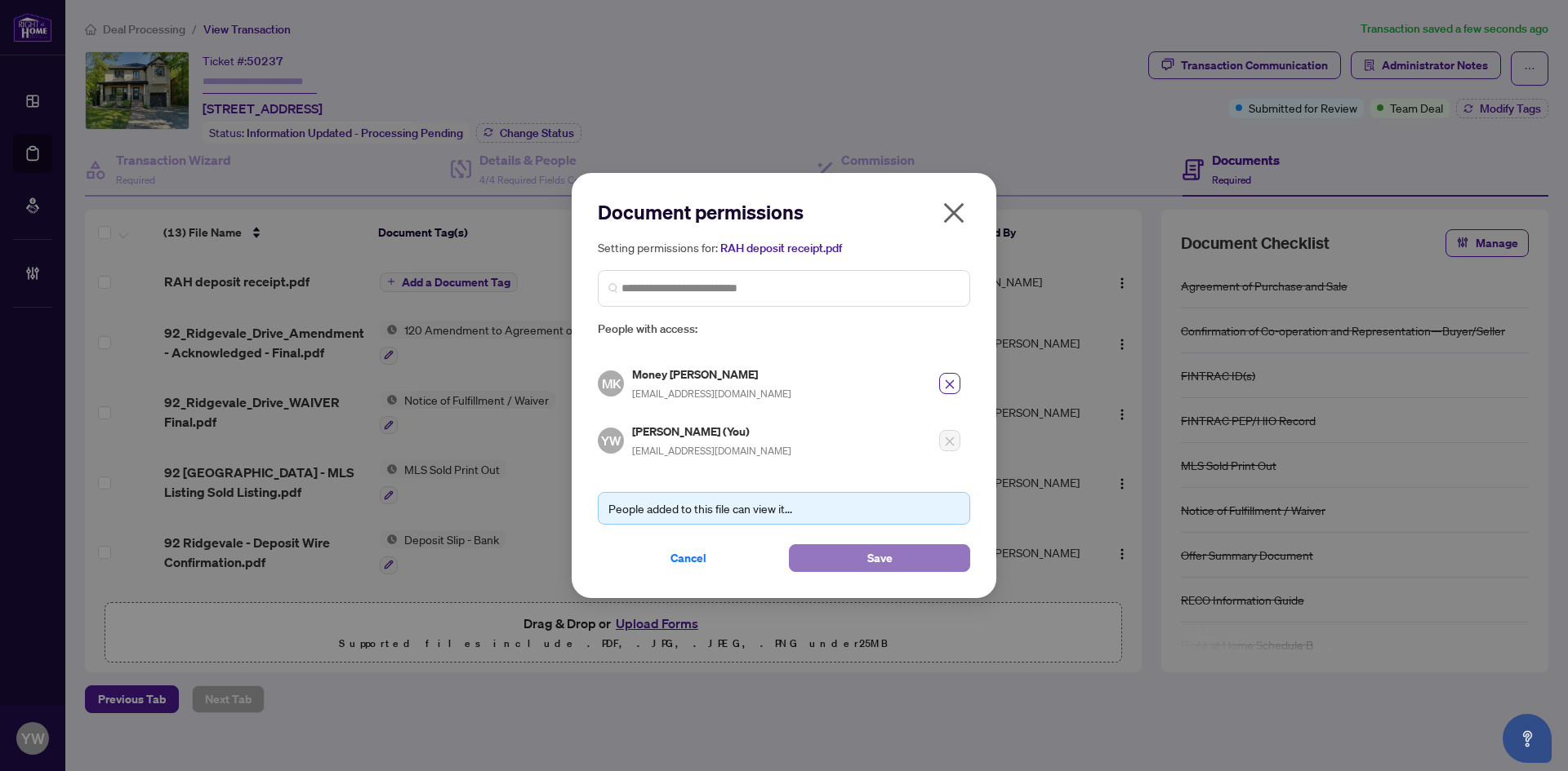
click at [838, 559] on button "Save" at bounding box center [880, 558] width 182 height 28
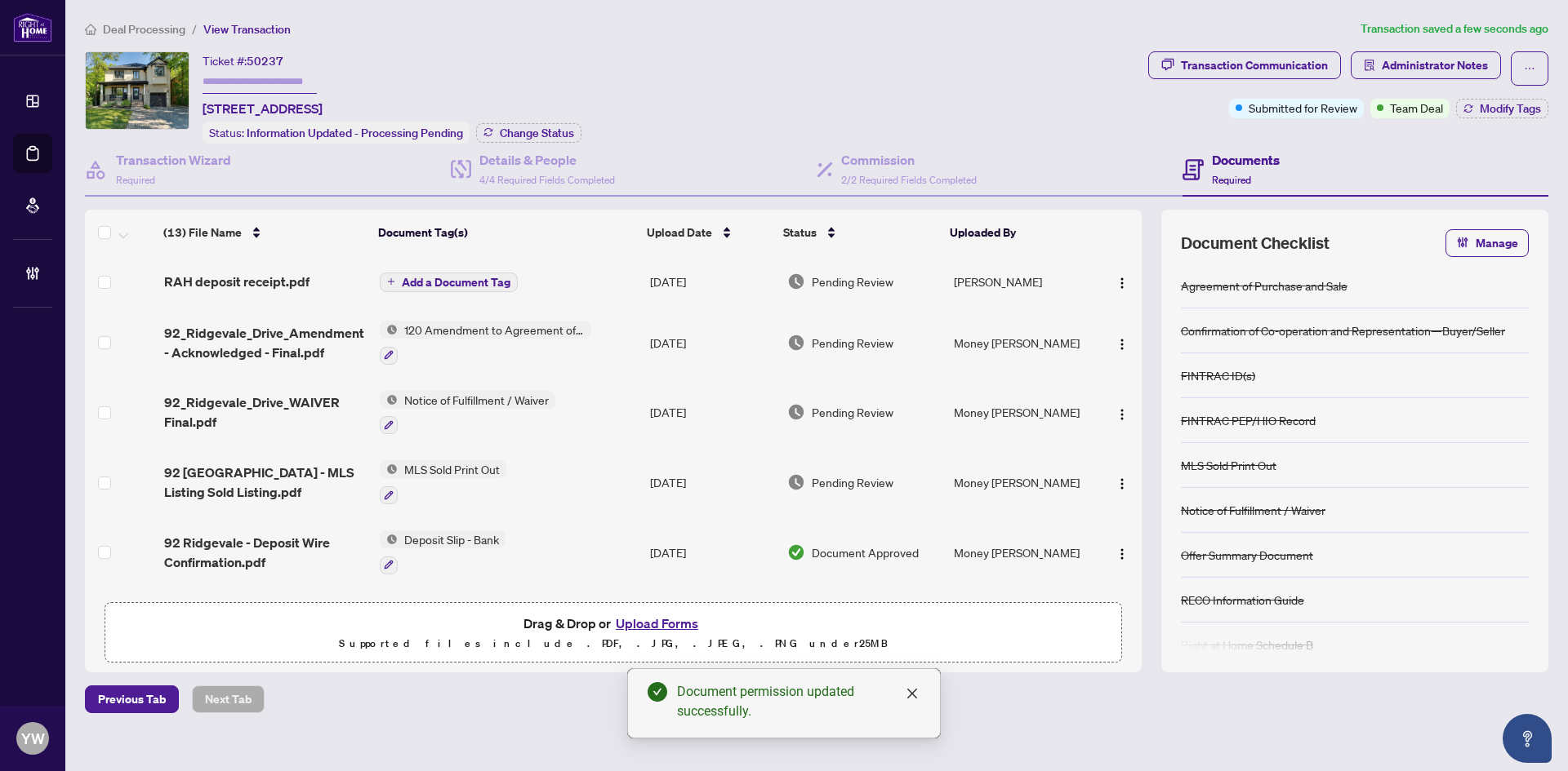
click at [459, 280] on span "Add a Document Tag" at bounding box center [456, 283] width 108 height 12
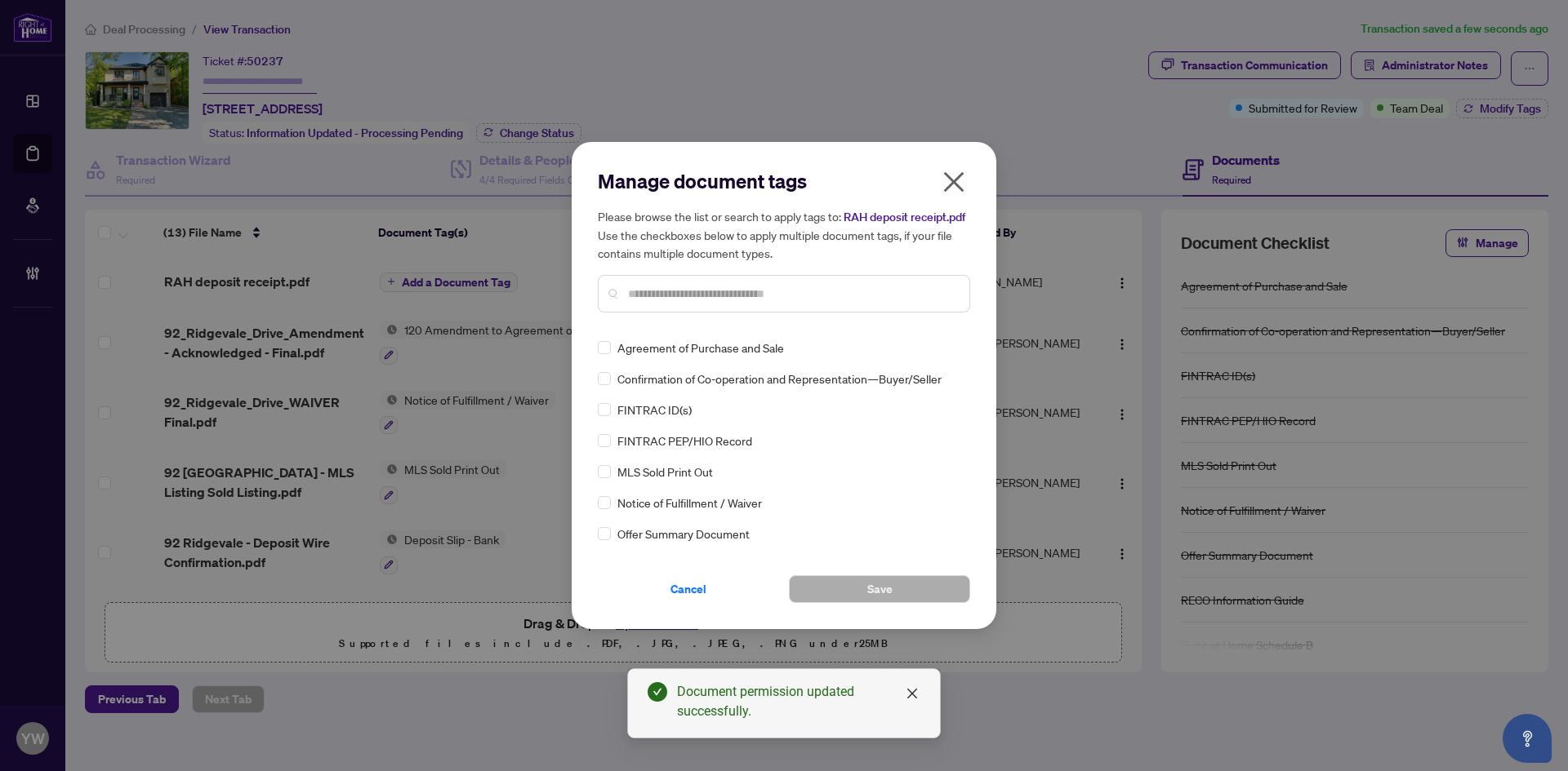
click at [698, 294] on input "text" at bounding box center [792, 293] width 328 height 18
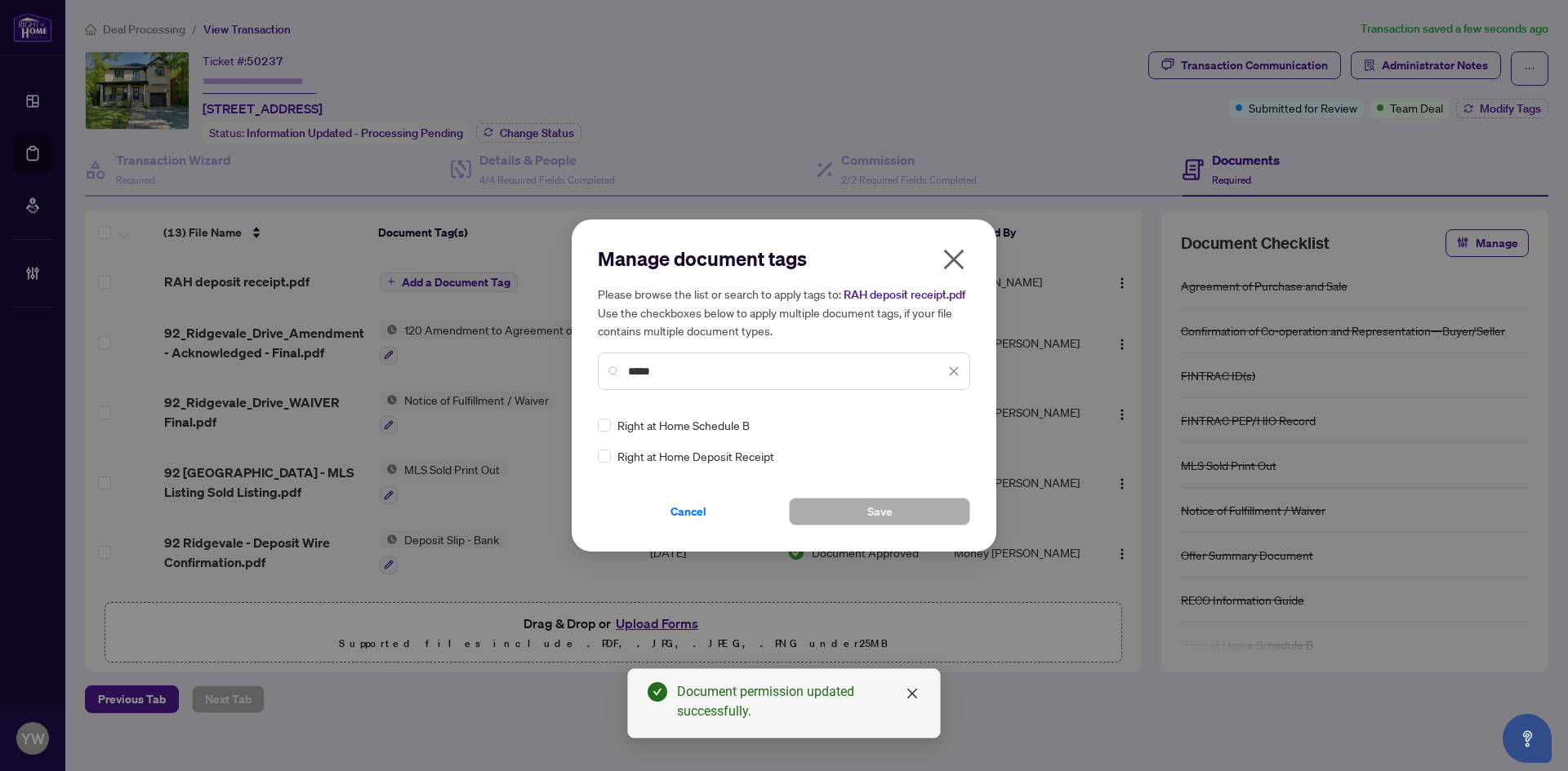
type input "*****"
click at [612, 453] on div "Right at Home Deposit Receipt" at bounding box center [779, 456] width 363 height 18
click at [936, 432] on img at bounding box center [937, 425] width 16 height 16
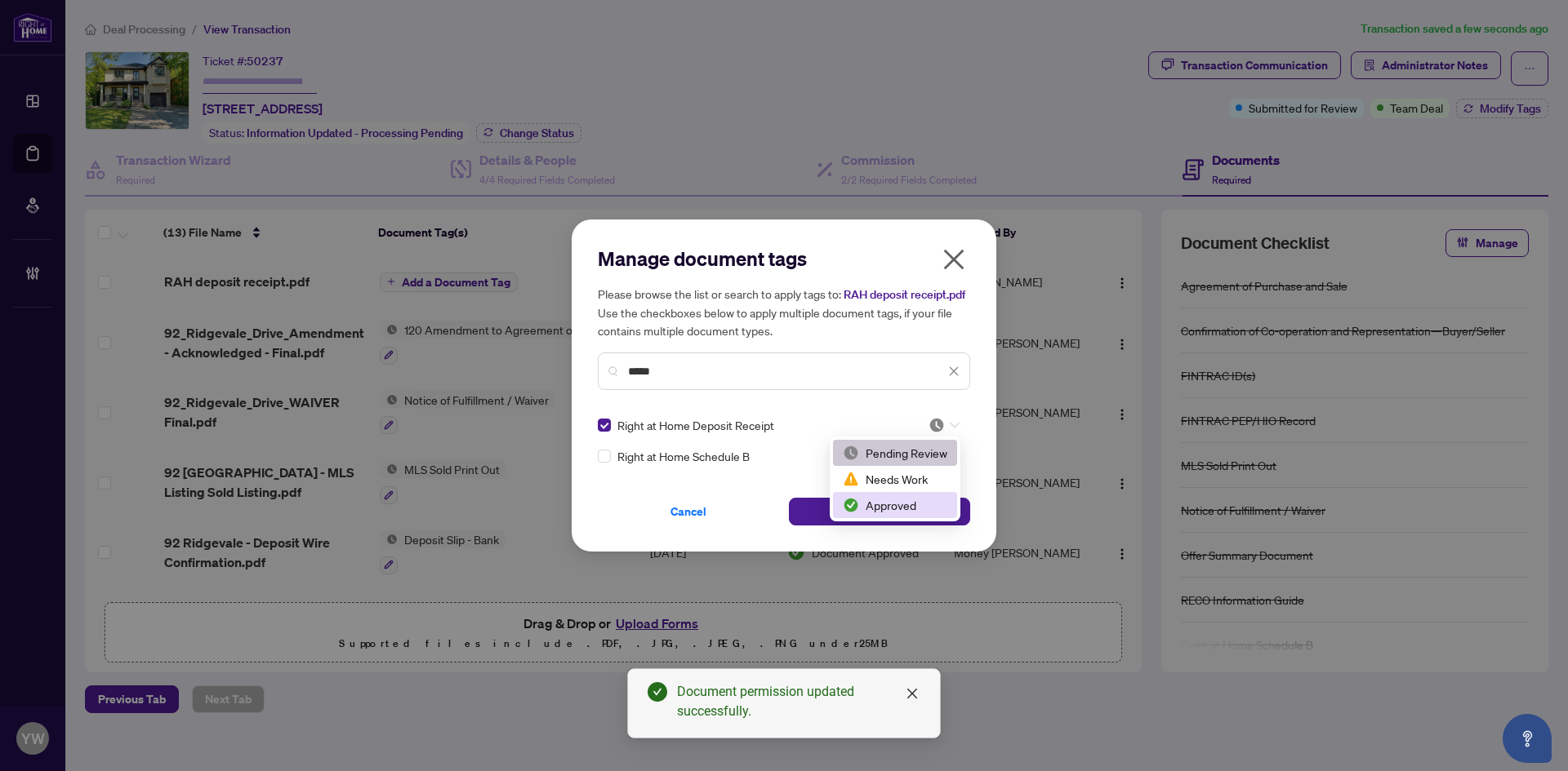
click at [927, 500] on div "Approved" at bounding box center [895, 505] width 104 height 18
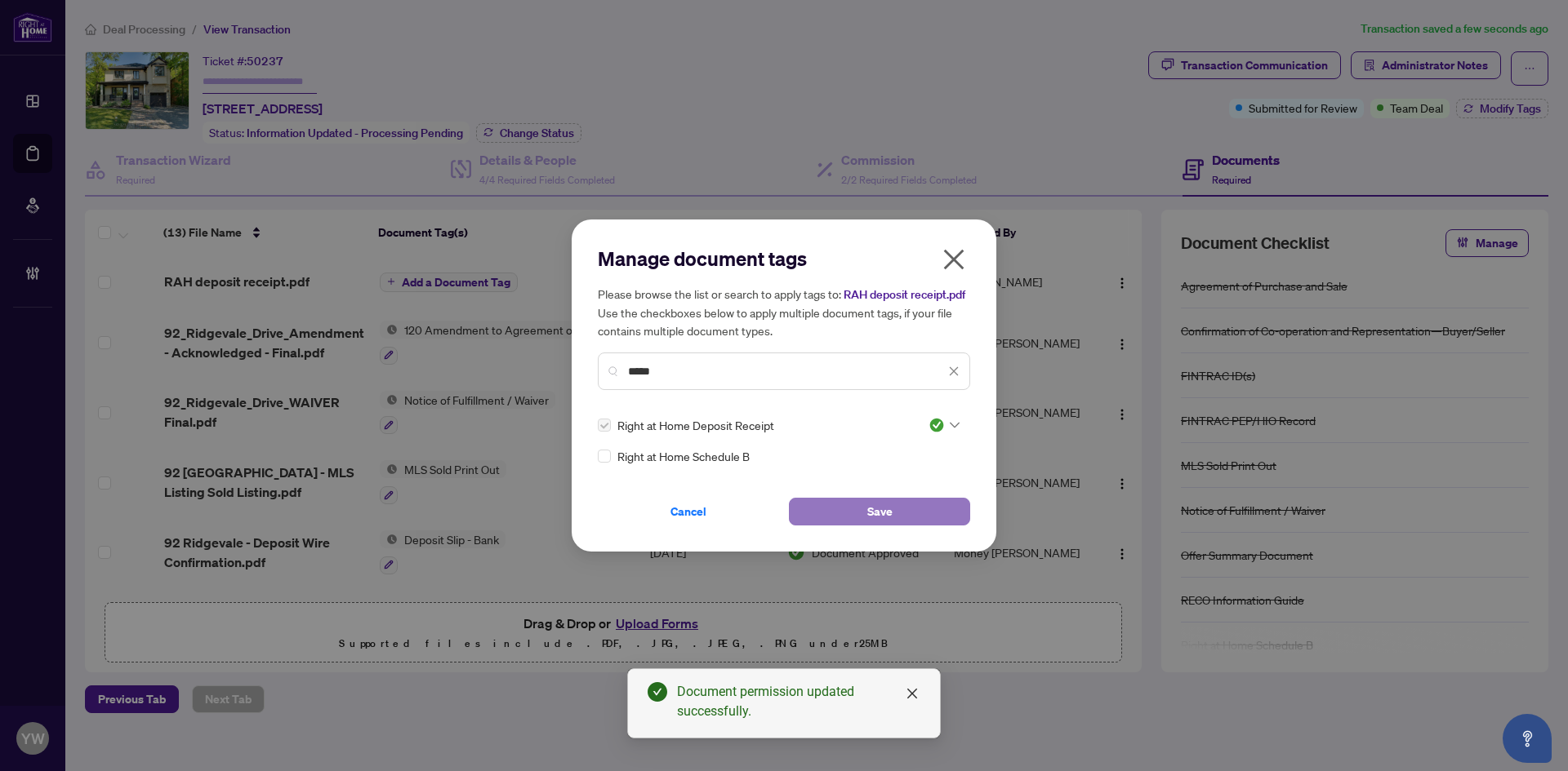
click at [929, 498] on button "Save" at bounding box center [880, 511] width 182 height 28
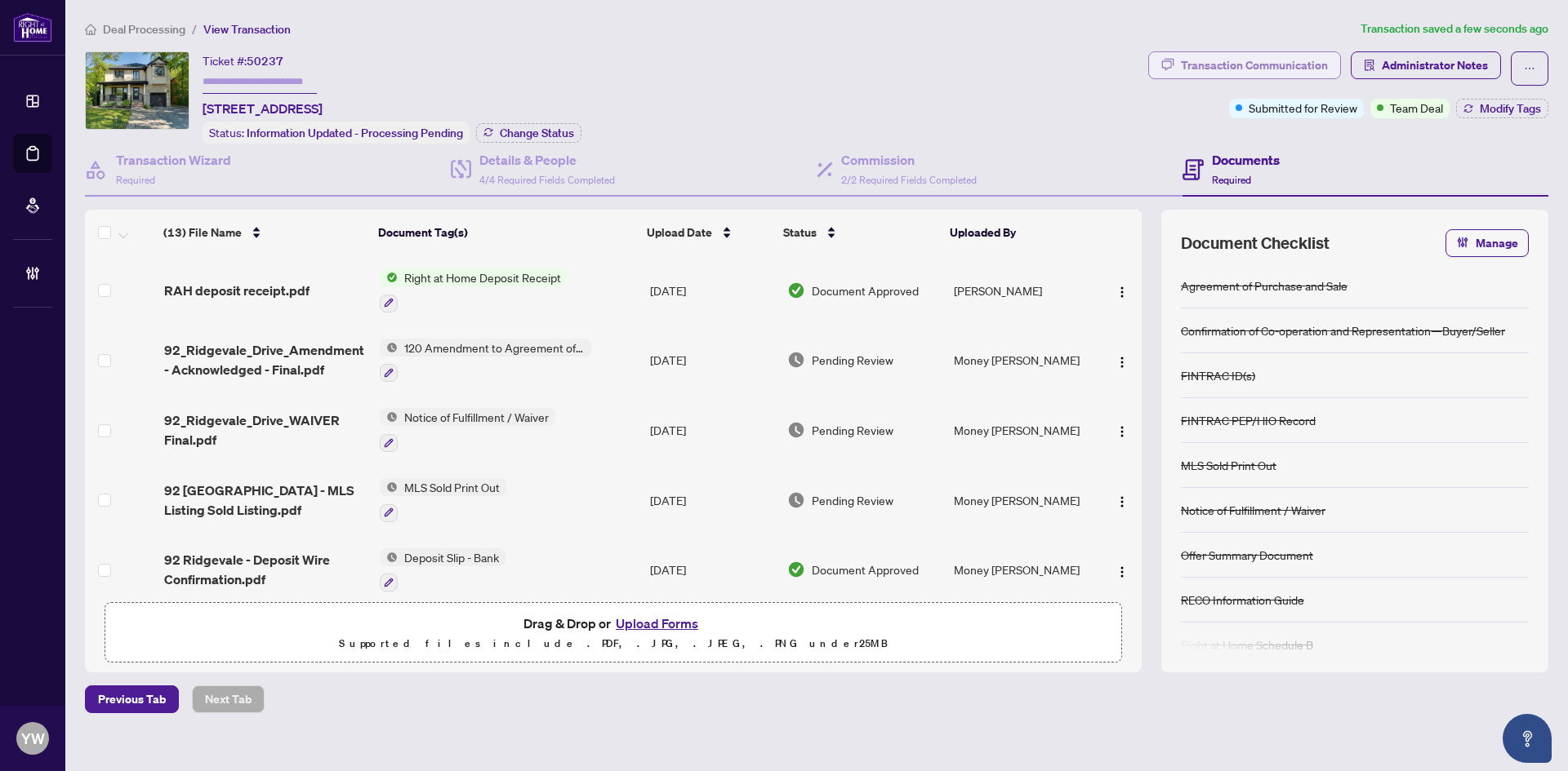
click at [1246, 74] on div "Transaction Communication" at bounding box center [1254, 65] width 147 height 26
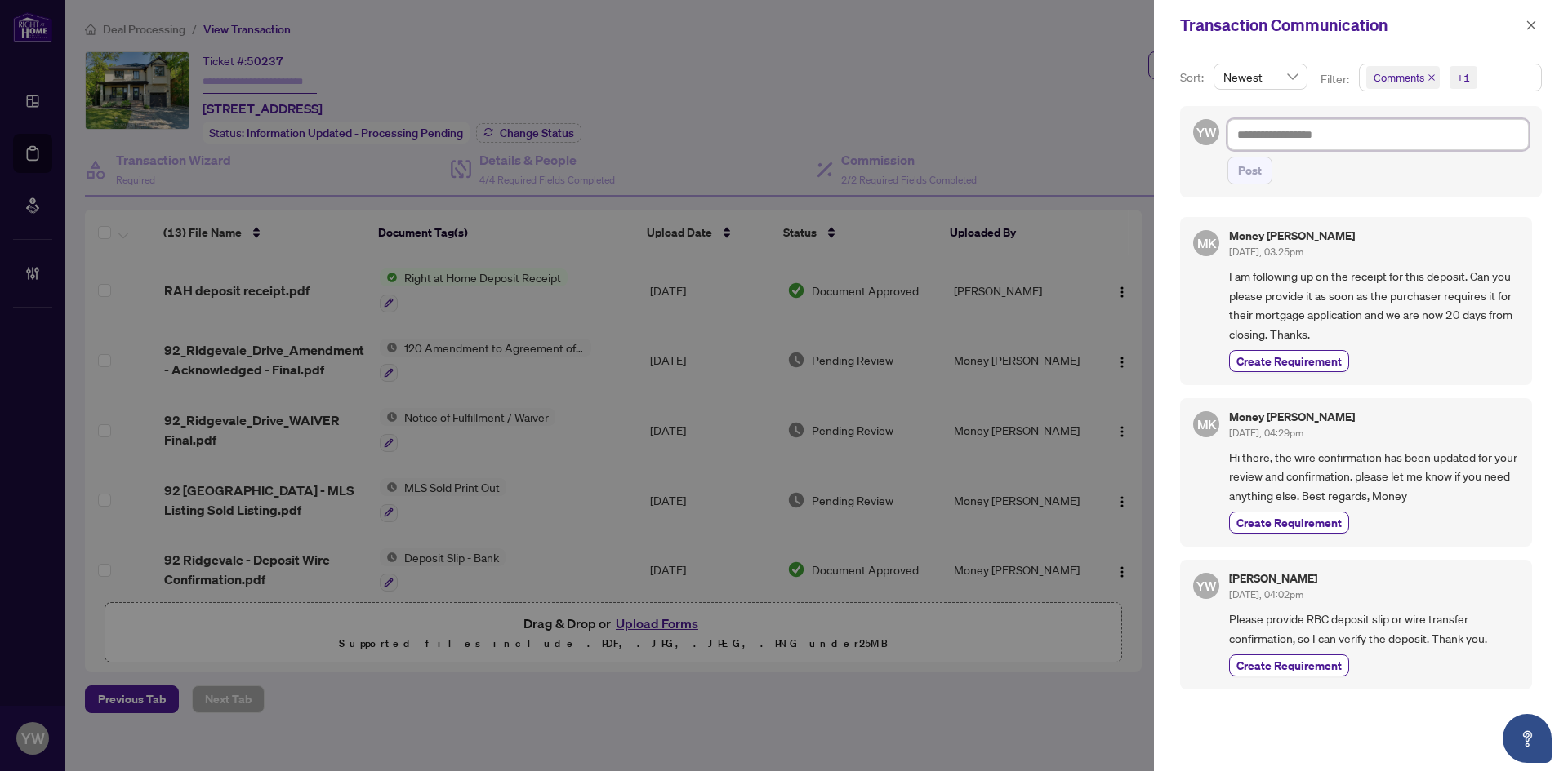
click at [1348, 129] on textarea at bounding box center [1378, 134] width 301 height 31
click at [1302, 142] on textarea at bounding box center [1378, 134] width 301 height 31
paste textarea "**********"
type textarea "**********"
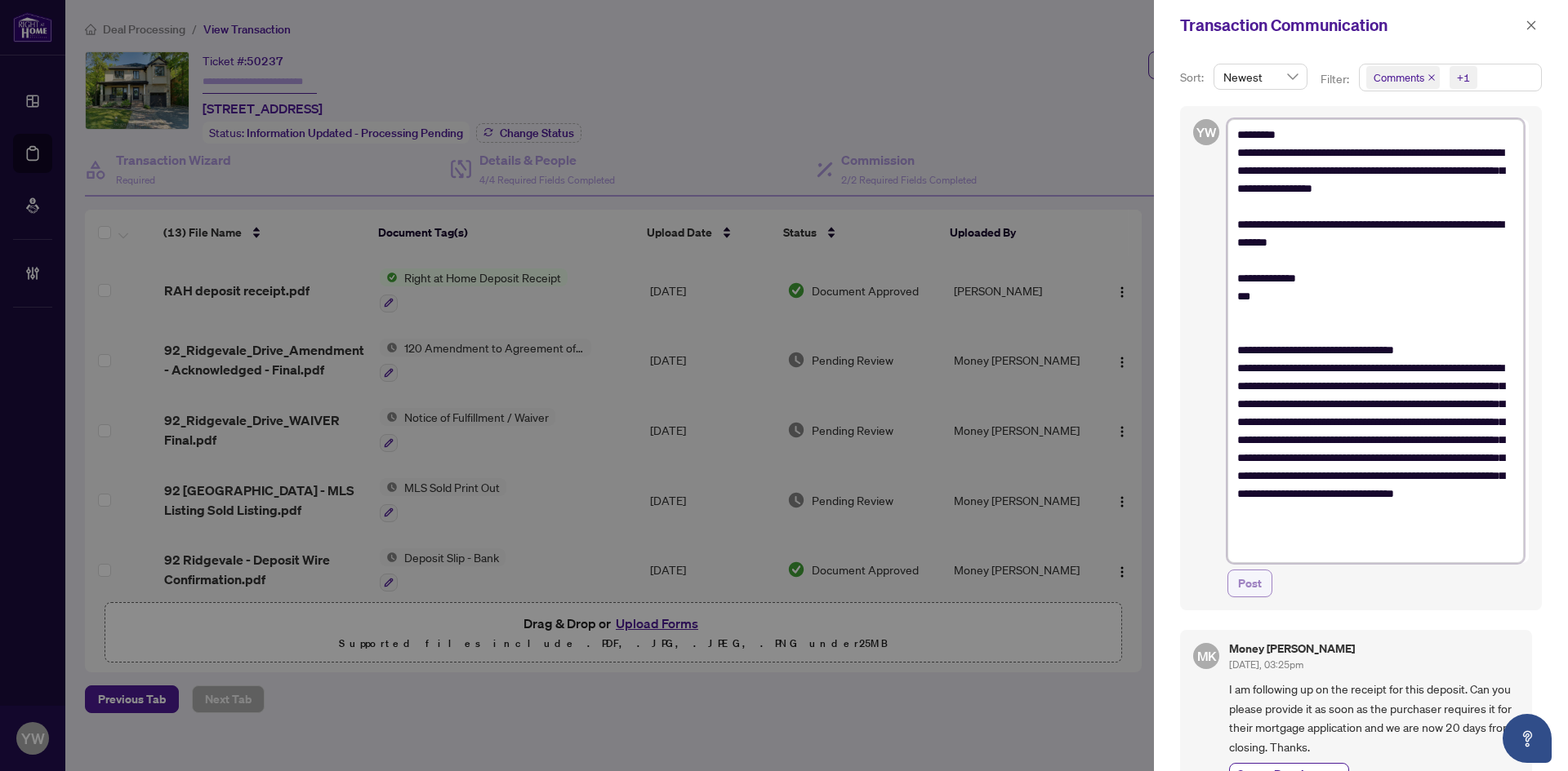
type textarea "**********"
click at [1247, 578] on span "Post" at bounding box center [1249, 583] width 24 height 26
type textarea "**********"
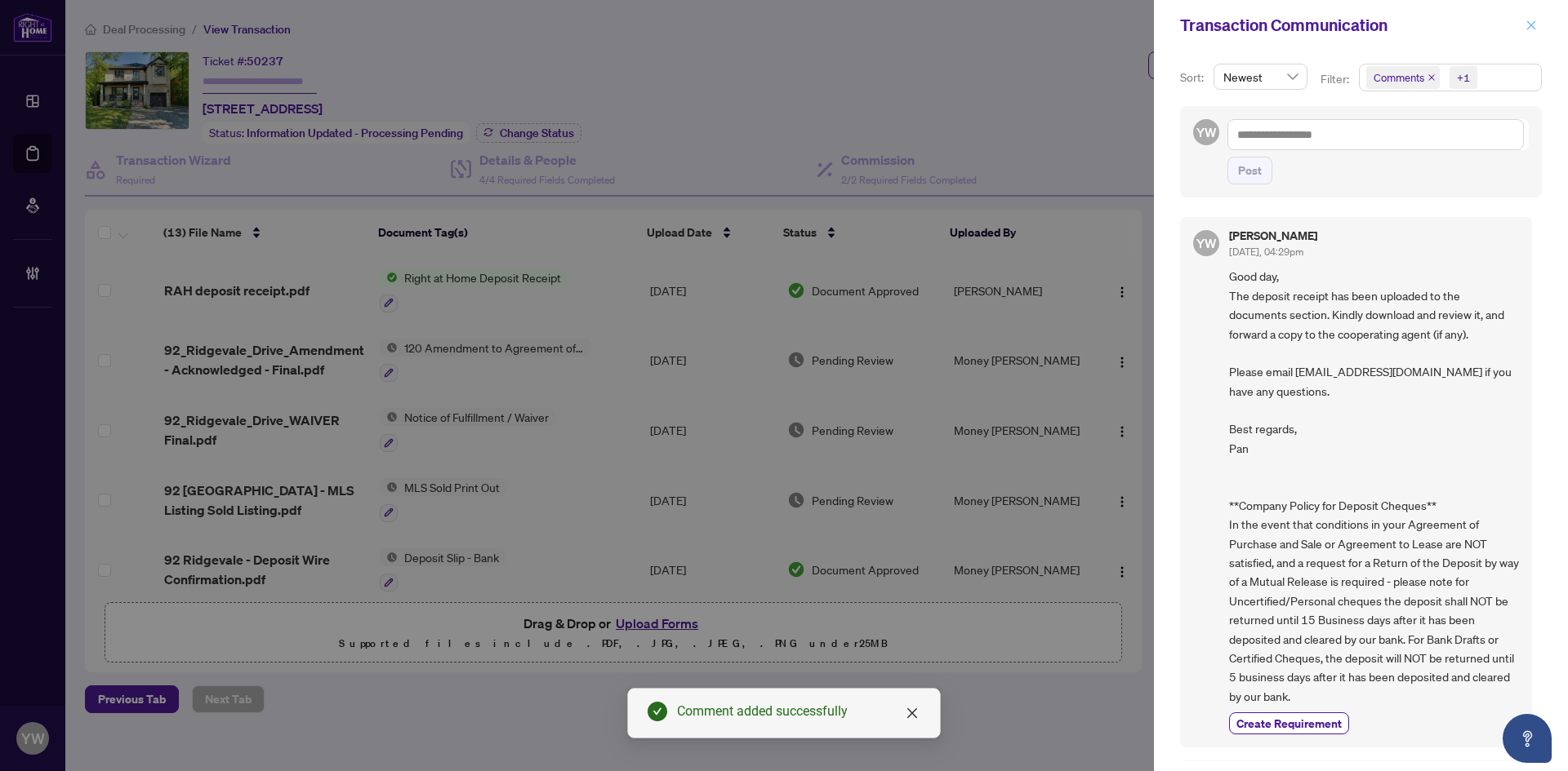
click at [1528, 24] on icon "close" at bounding box center [1531, 25] width 12 height 12
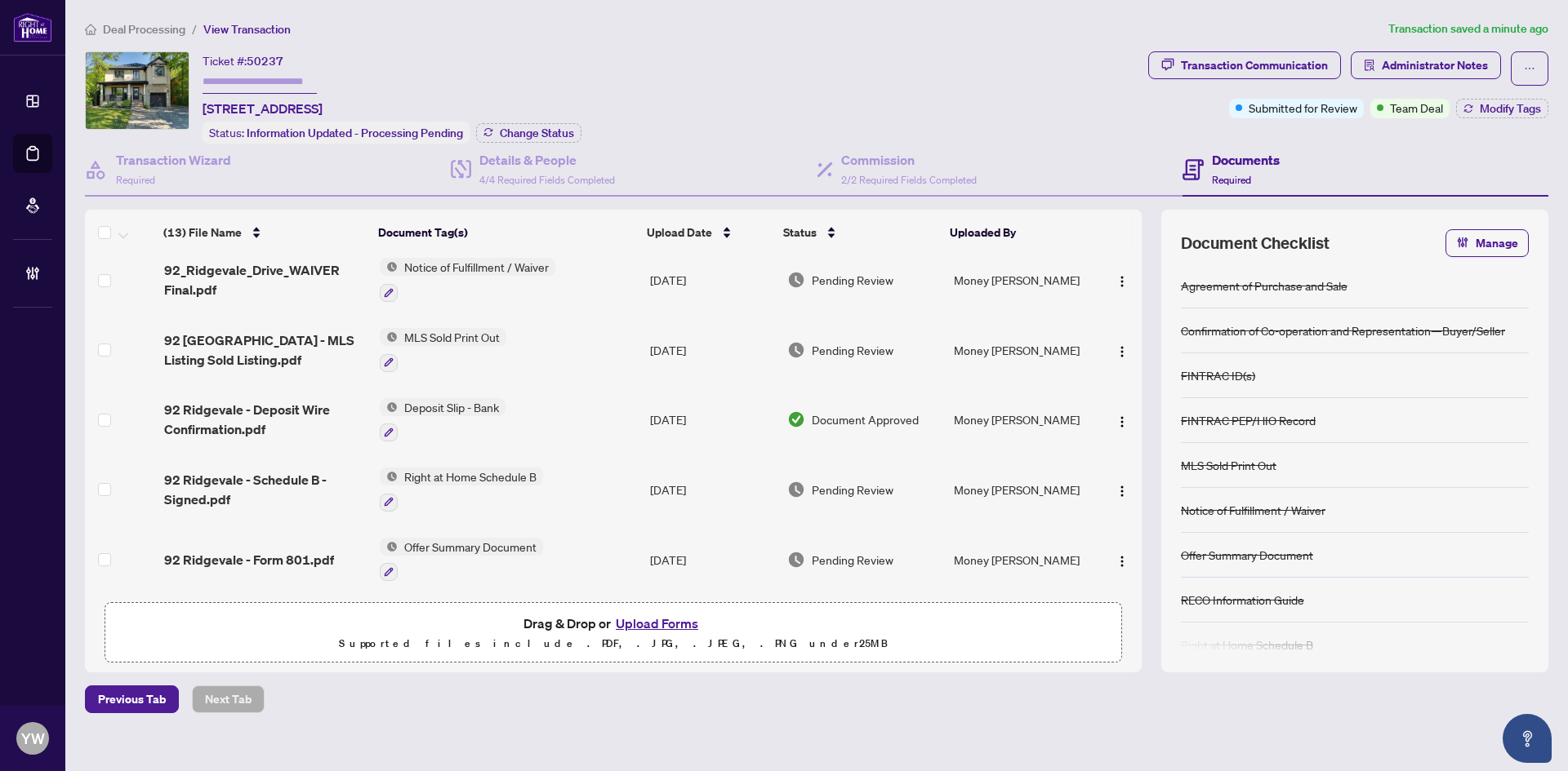
scroll to position [82, 0]
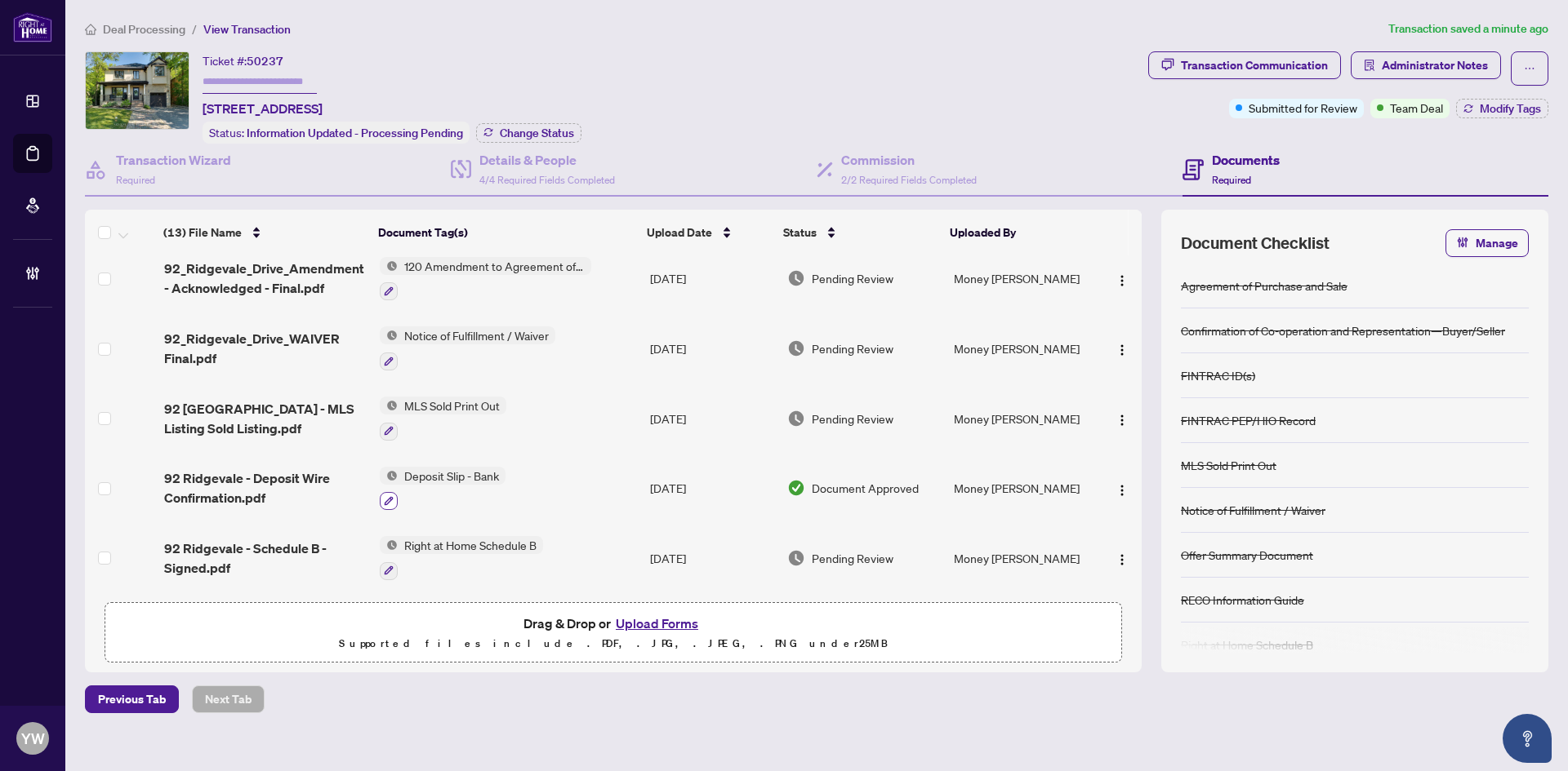
click at [388, 497] on icon "button" at bounding box center [389, 501] width 10 height 10
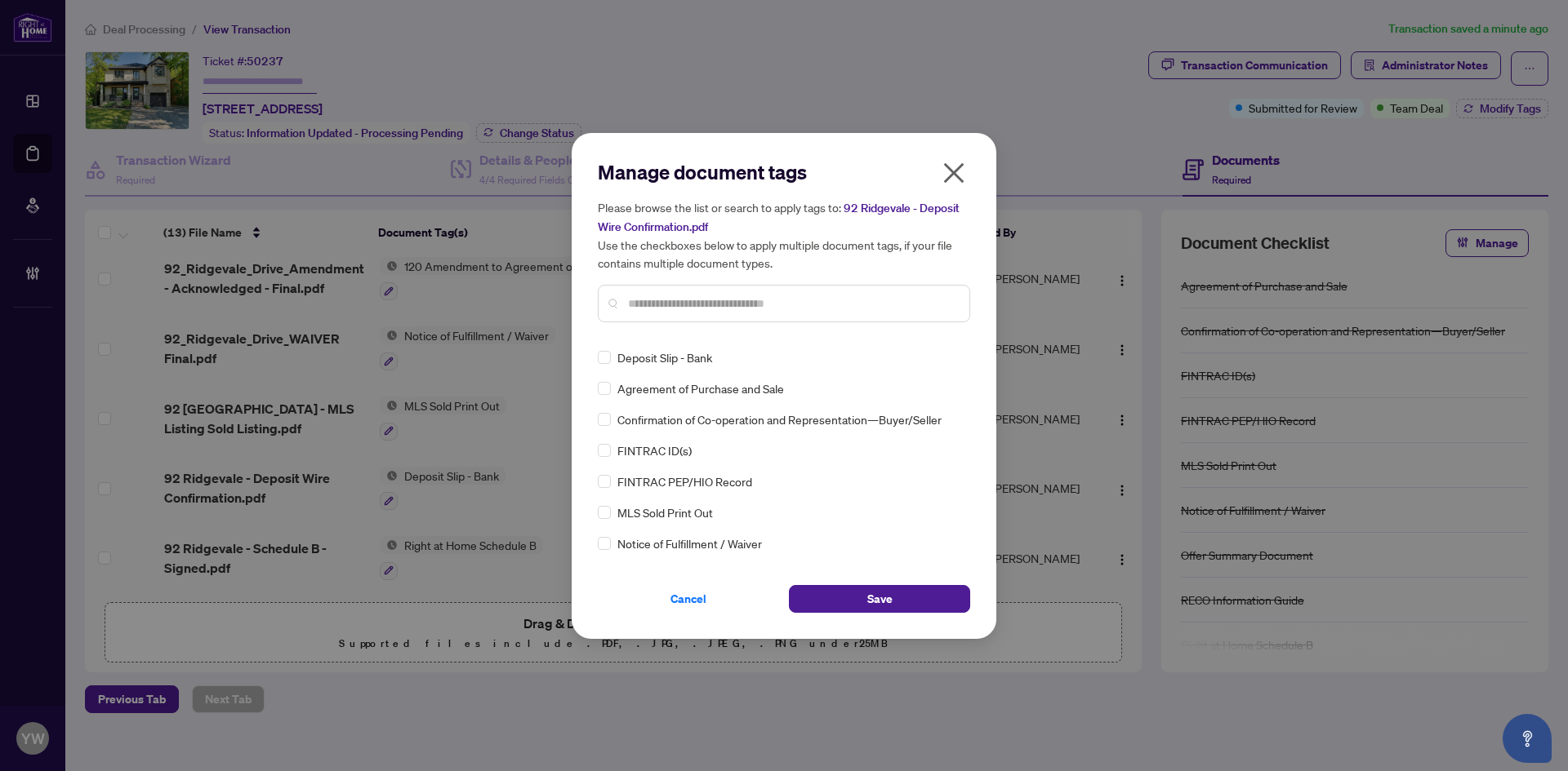
click at [638, 300] on input "text" at bounding box center [792, 303] width 328 height 18
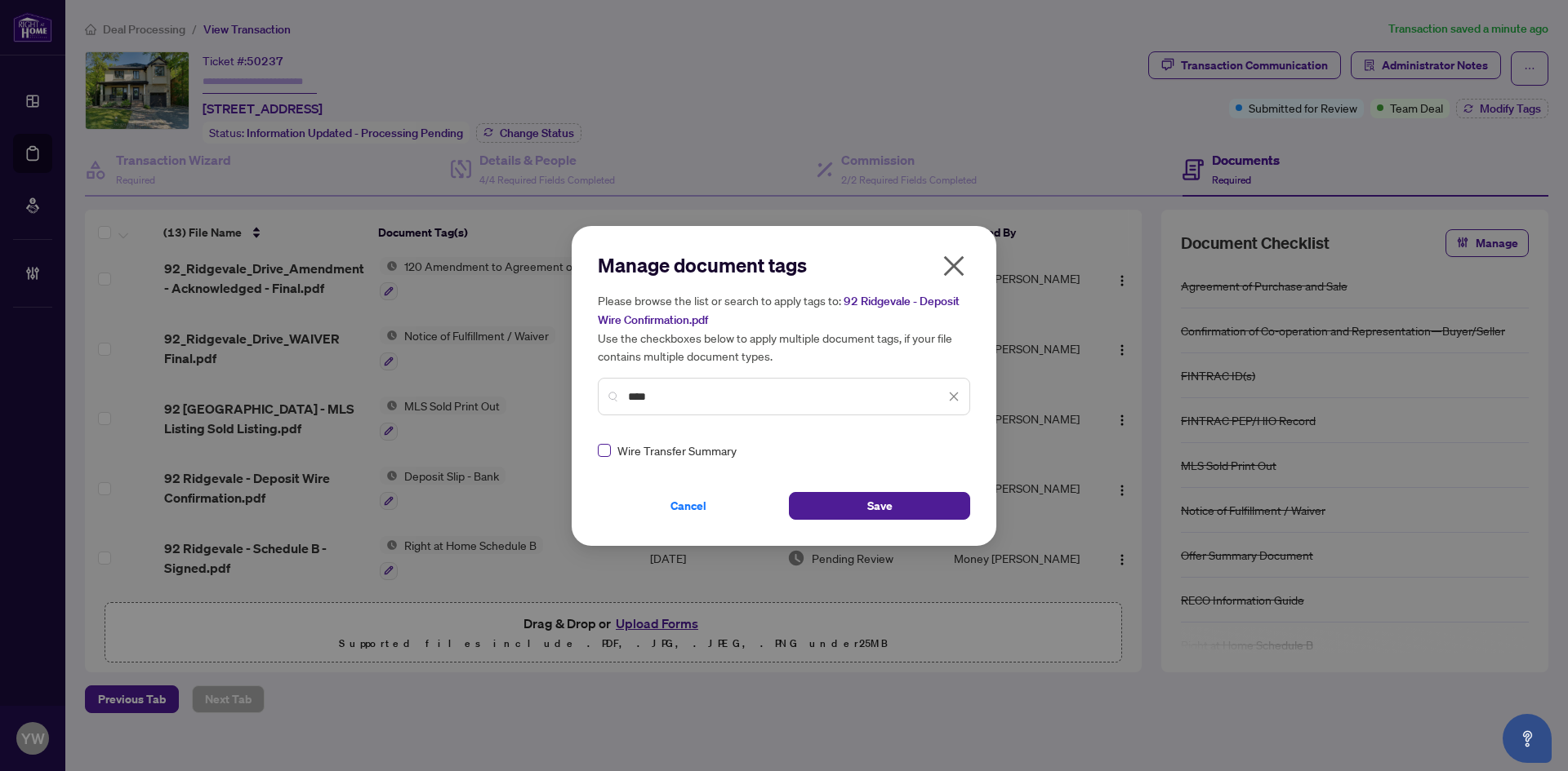
type input "****"
click at [933, 448] on img at bounding box center [937, 450] width 16 height 16
click at [915, 514] on div "Needs Work" at bounding box center [890, 503] width 125 height 26
click at [930, 450] on img at bounding box center [937, 450] width 16 height 16
click at [914, 517] on div "Approved" at bounding box center [890, 529] width 125 height 26
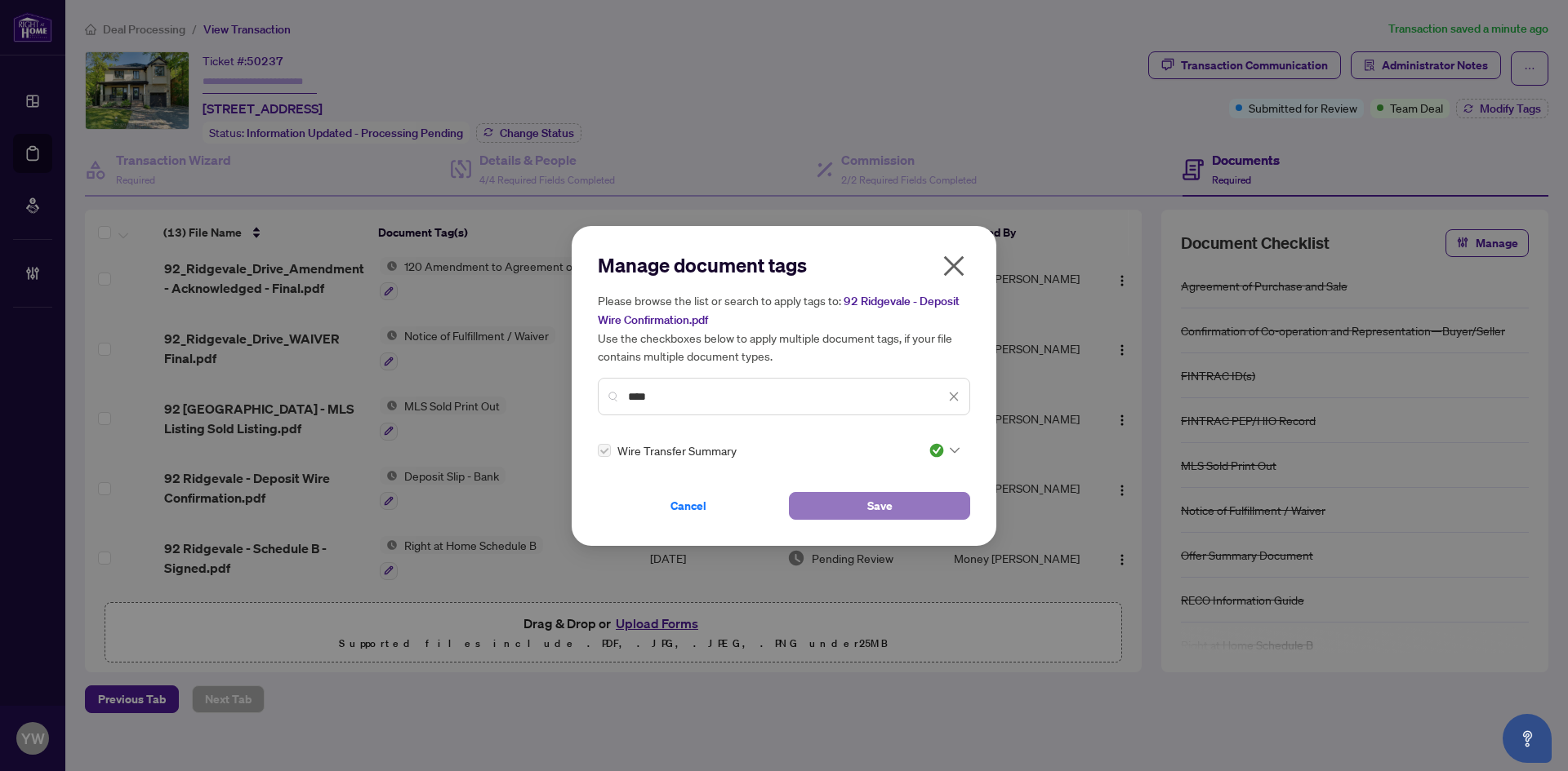
click at [936, 504] on button "Save" at bounding box center [880, 506] width 182 height 28
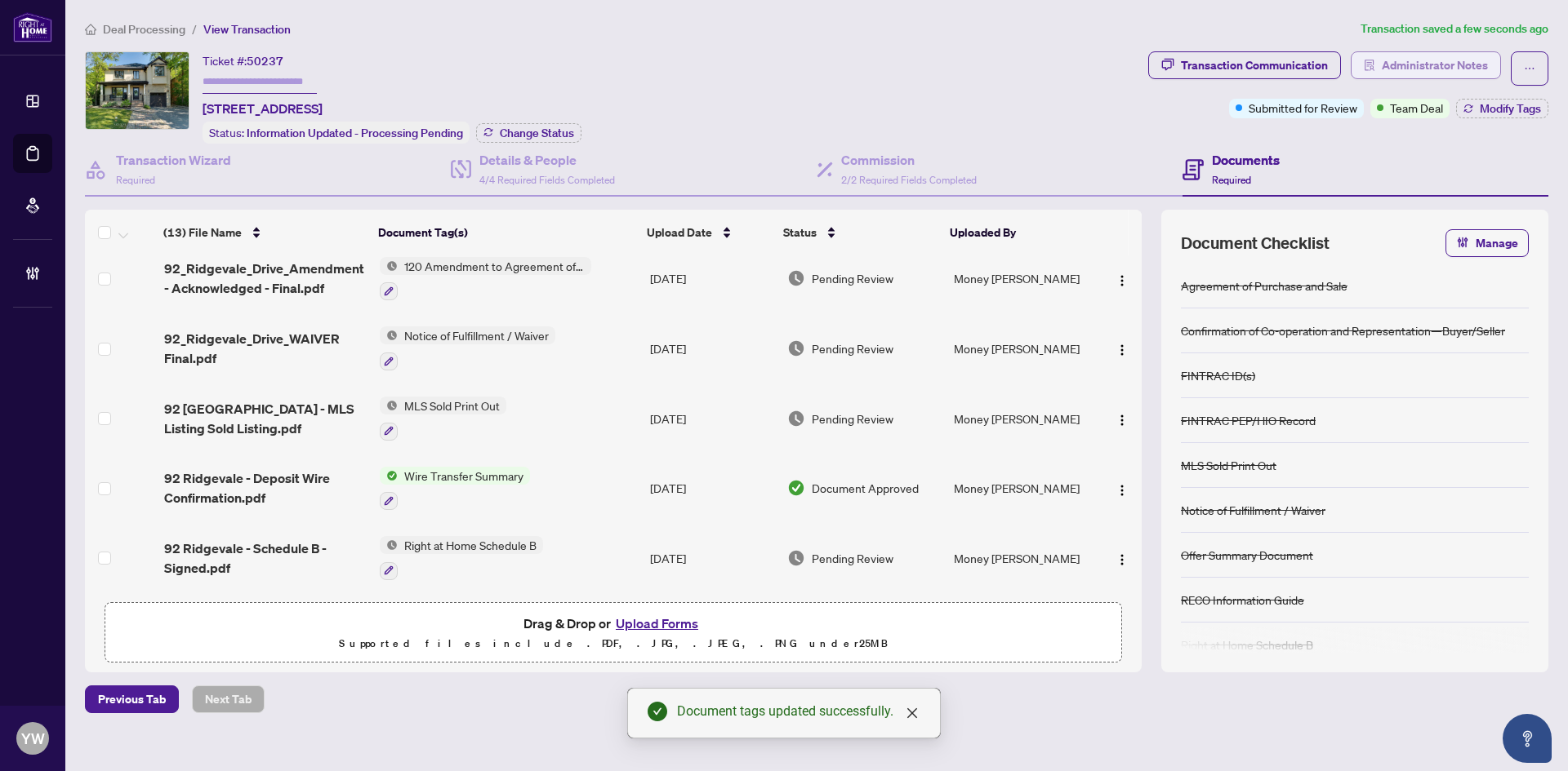
click at [1449, 61] on span "Administrator Notes" at bounding box center [1435, 65] width 106 height 26
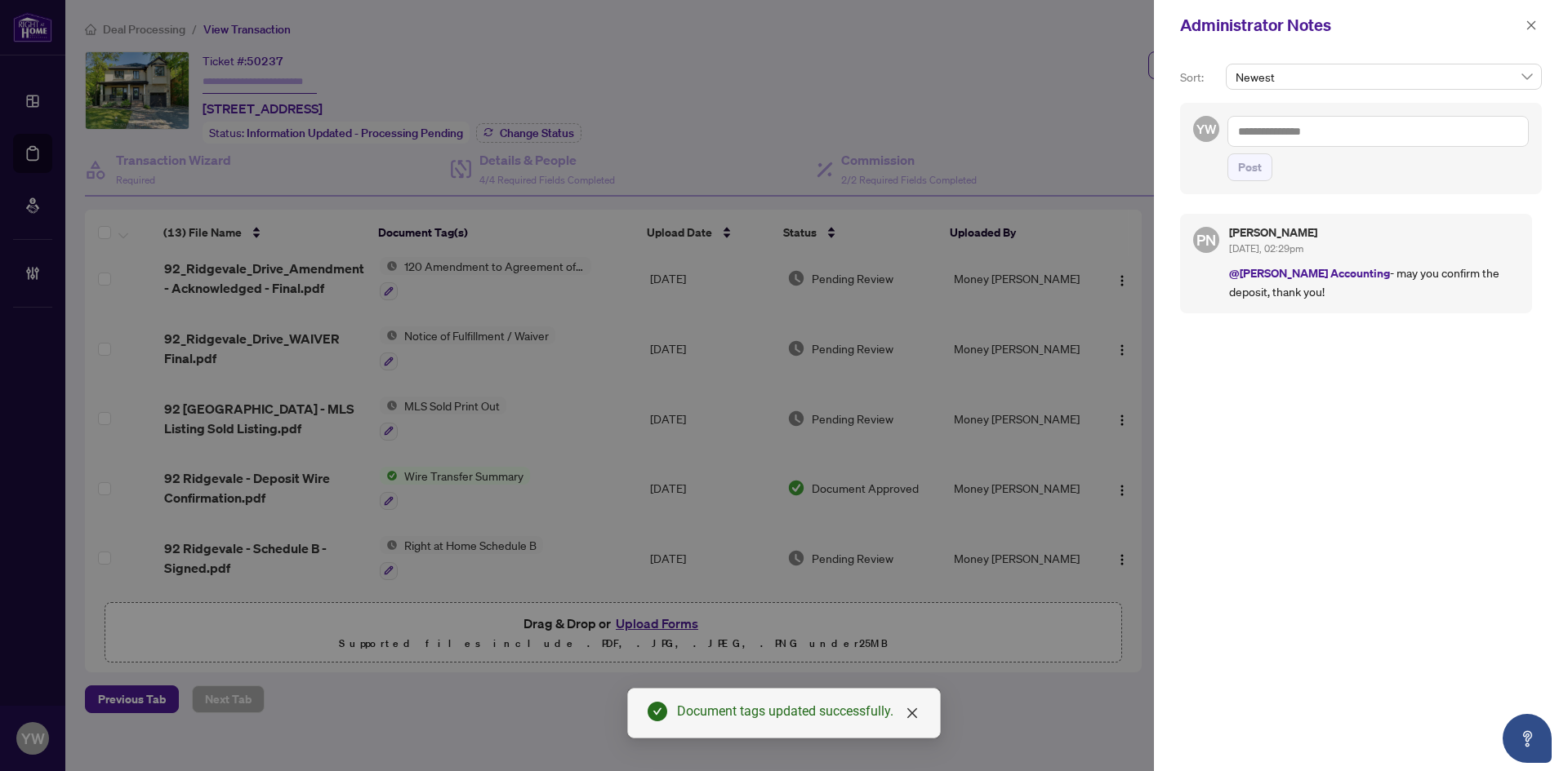
drag, startPoint x: 1328, startPoint y: 130, endPoint x: 1346, endPoint y: 154, distance: 30.0
click at [1328, 130] on textarea at bounding box center [1378, 131] width 301 height 31
paste textarea "**********"
type textarea "**********"
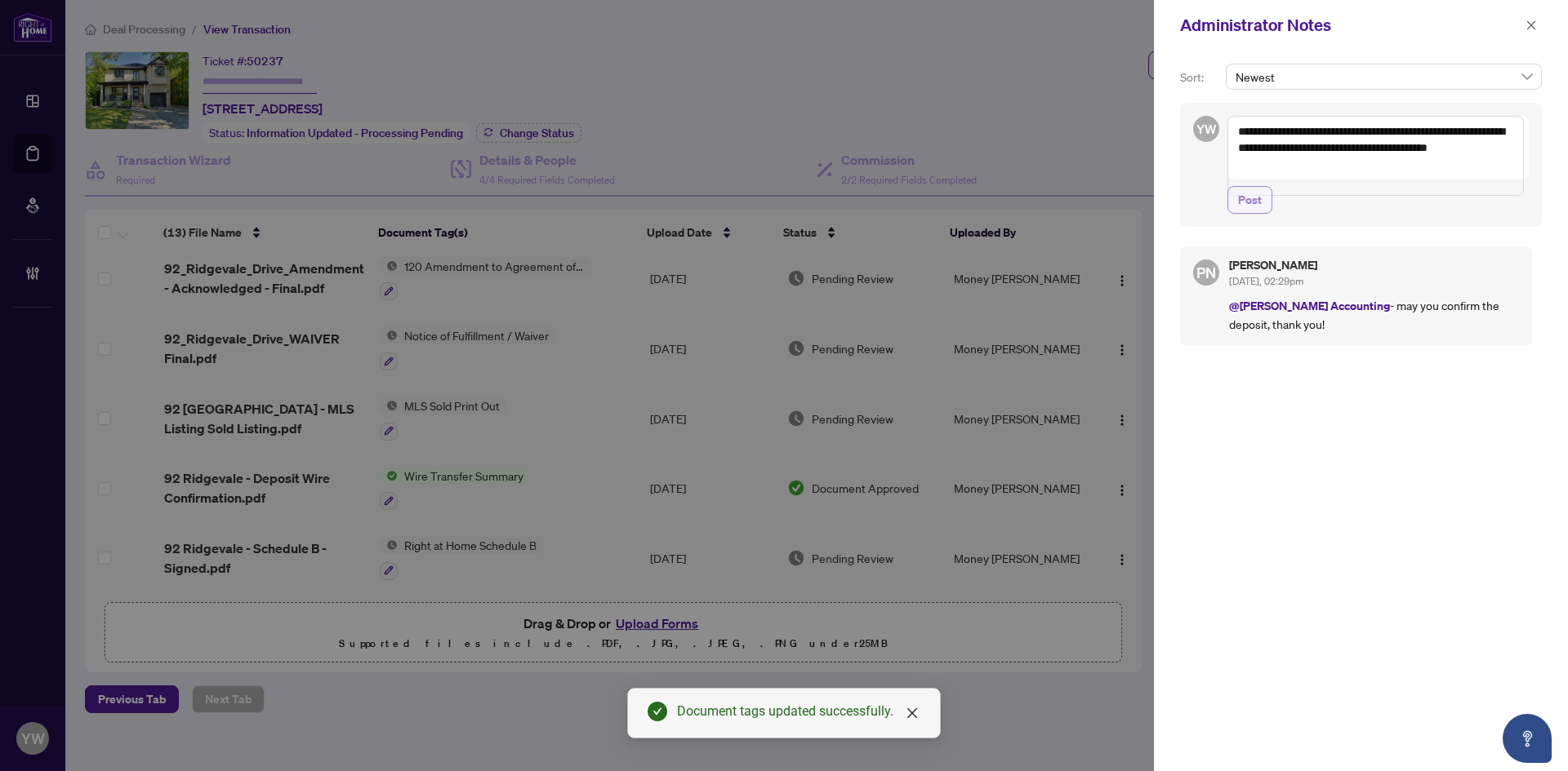
click at [1248, 213] on span "Post" at bounding box center [1249, 200] width 24 height 26
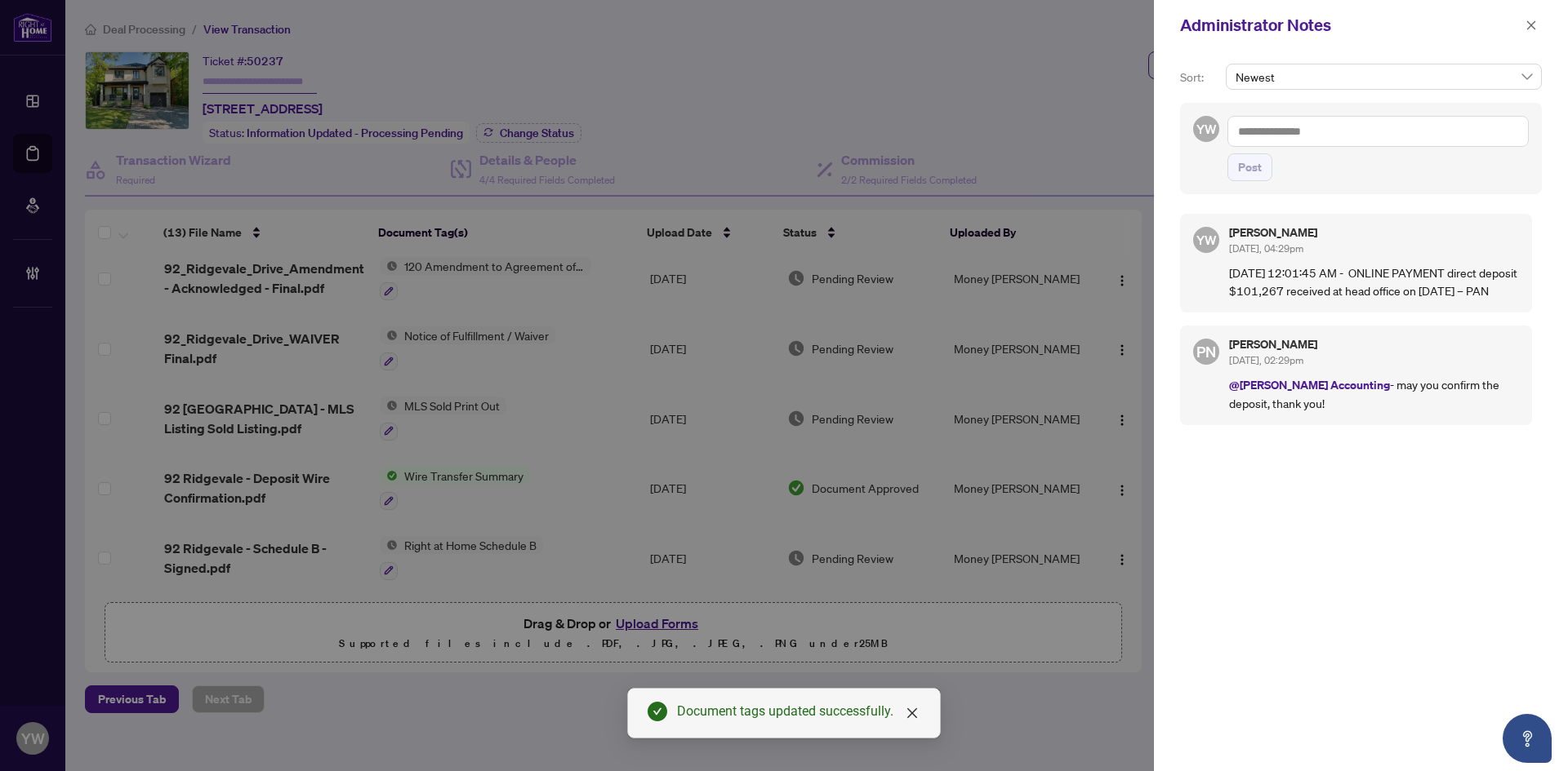
click at [1277, 135] on textarea at bounding box center [1378, 131] width 301 height 31
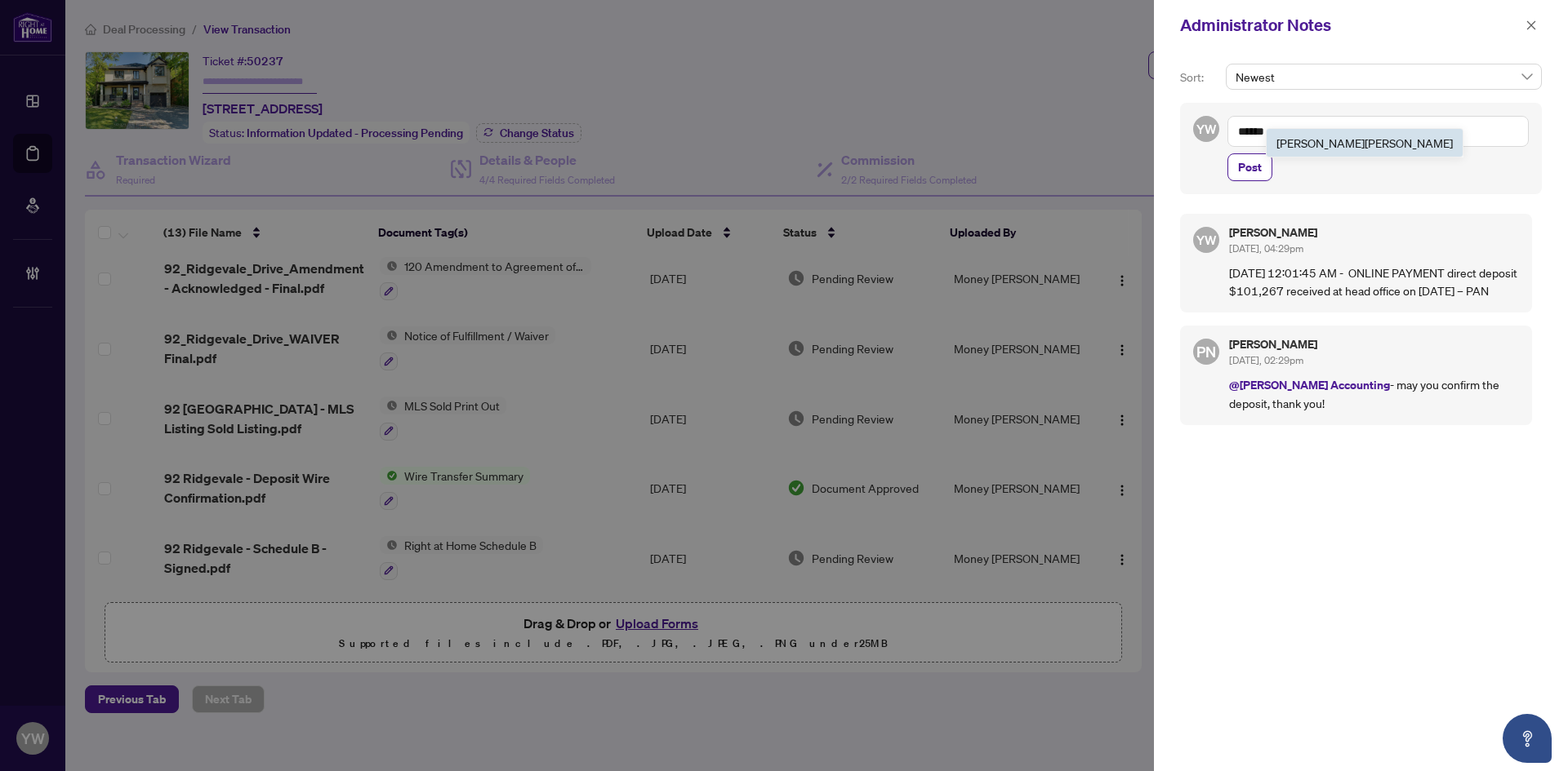
click at [1305, 143] on span "Paula Nguyen" at bounding box center [1364, 142] width 177 height 14
type textarea "**********"
click at [1252, 167] on span "Post" at bounding box center [1249, 167] width 24 height 26
click at [1548, 25] on div "Administrator Notes" at bounding box center [1360, 25] width 414 height 50
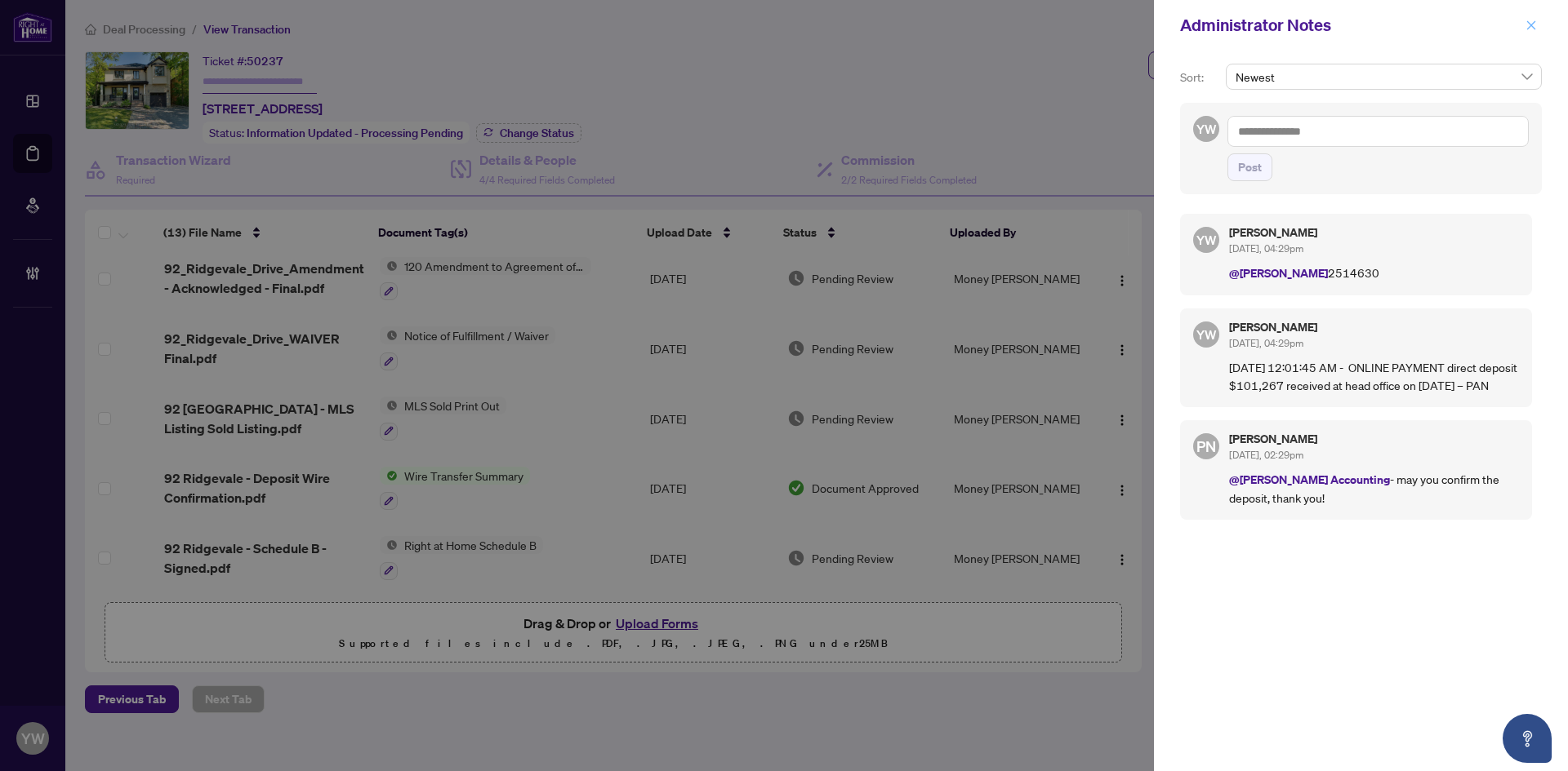
click at [1528, 17] on span "button" at bounding box center [1531, 25] width 12 height 26
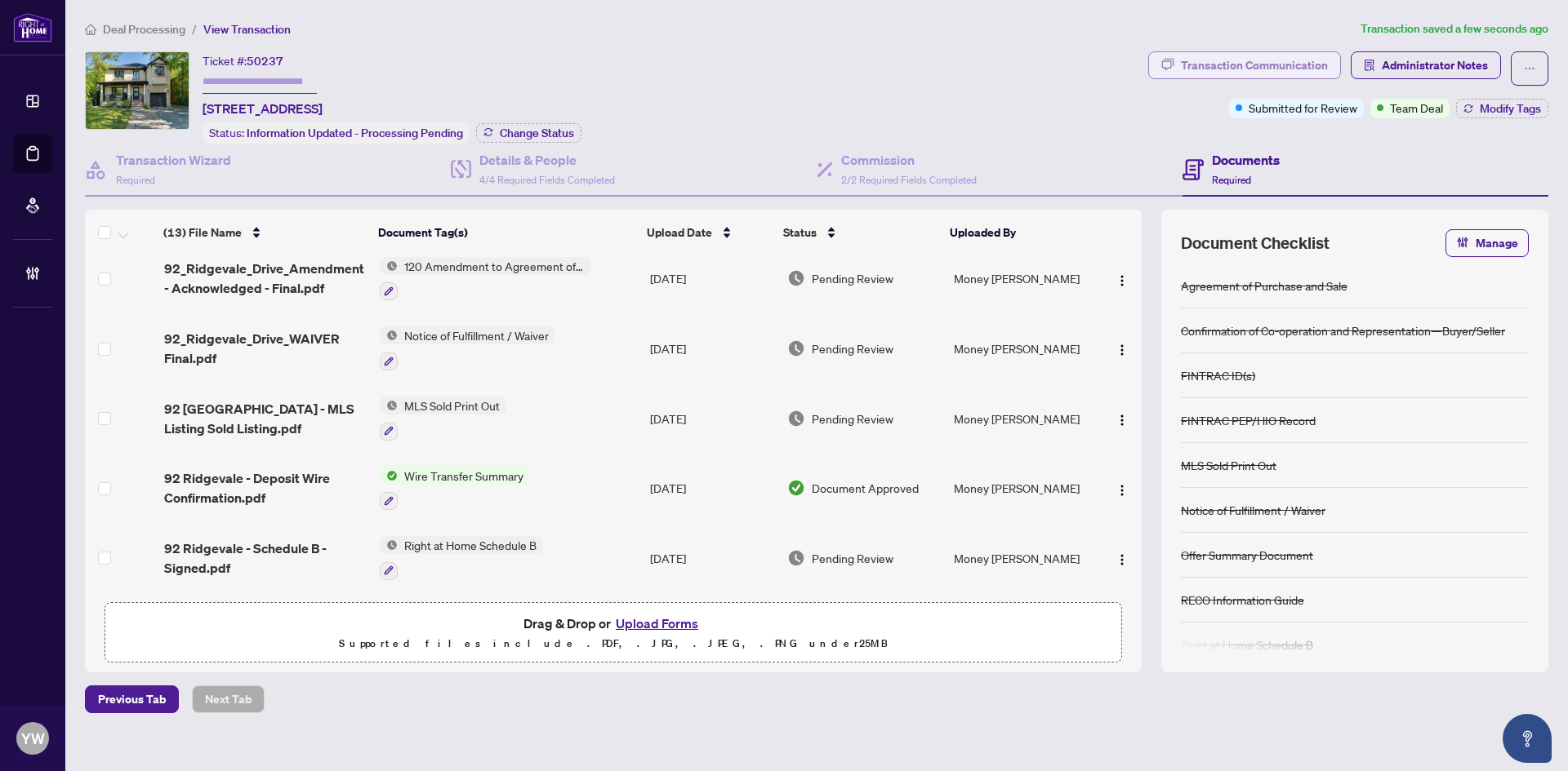
click at [1226, 61] on div "Transaction Communication" at bounding box center [1254, 65] width 147 height 26
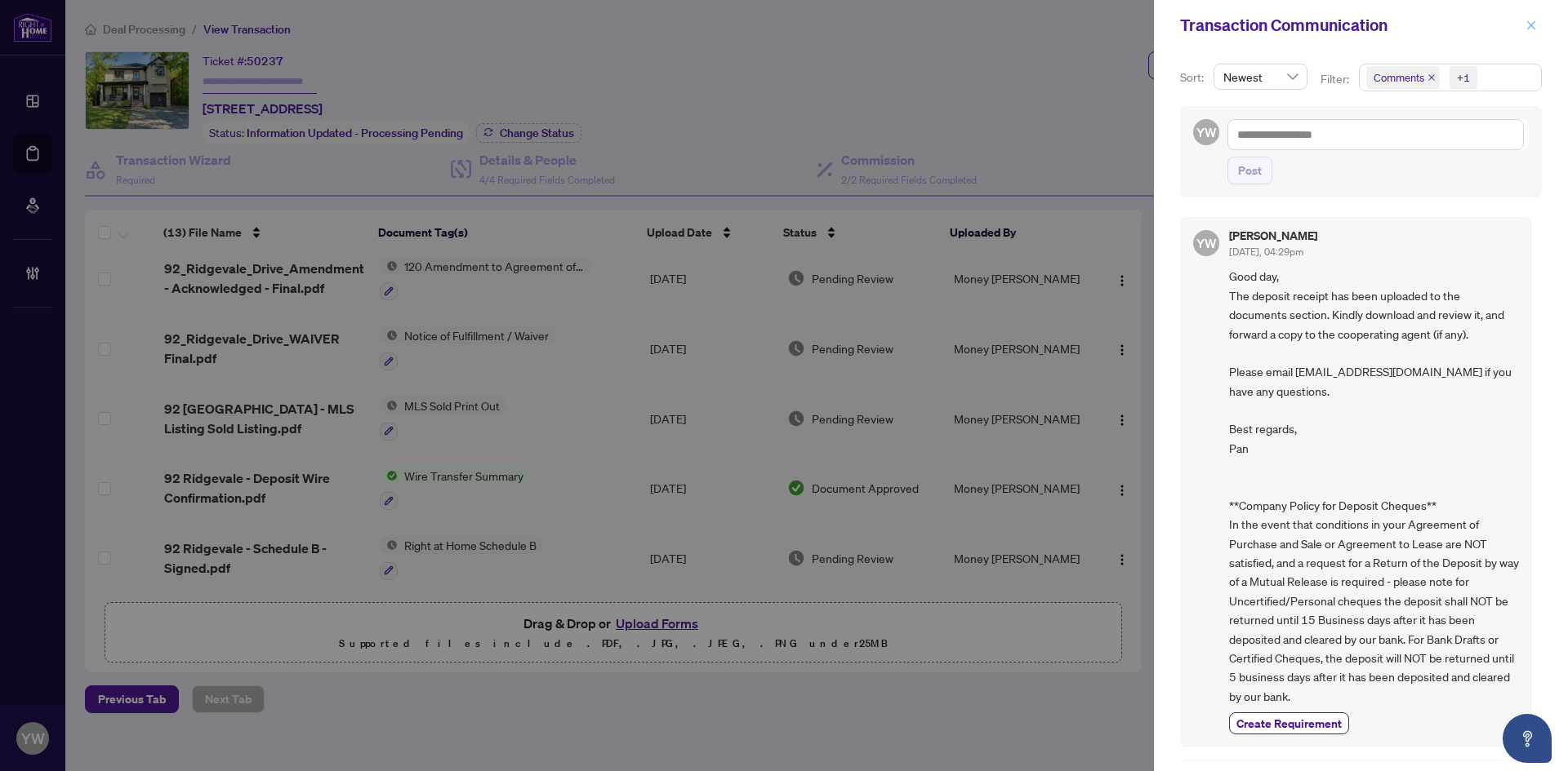
click at [1532, 25] on icon "close" at bounding box center [1531, 24] width 9 height 9
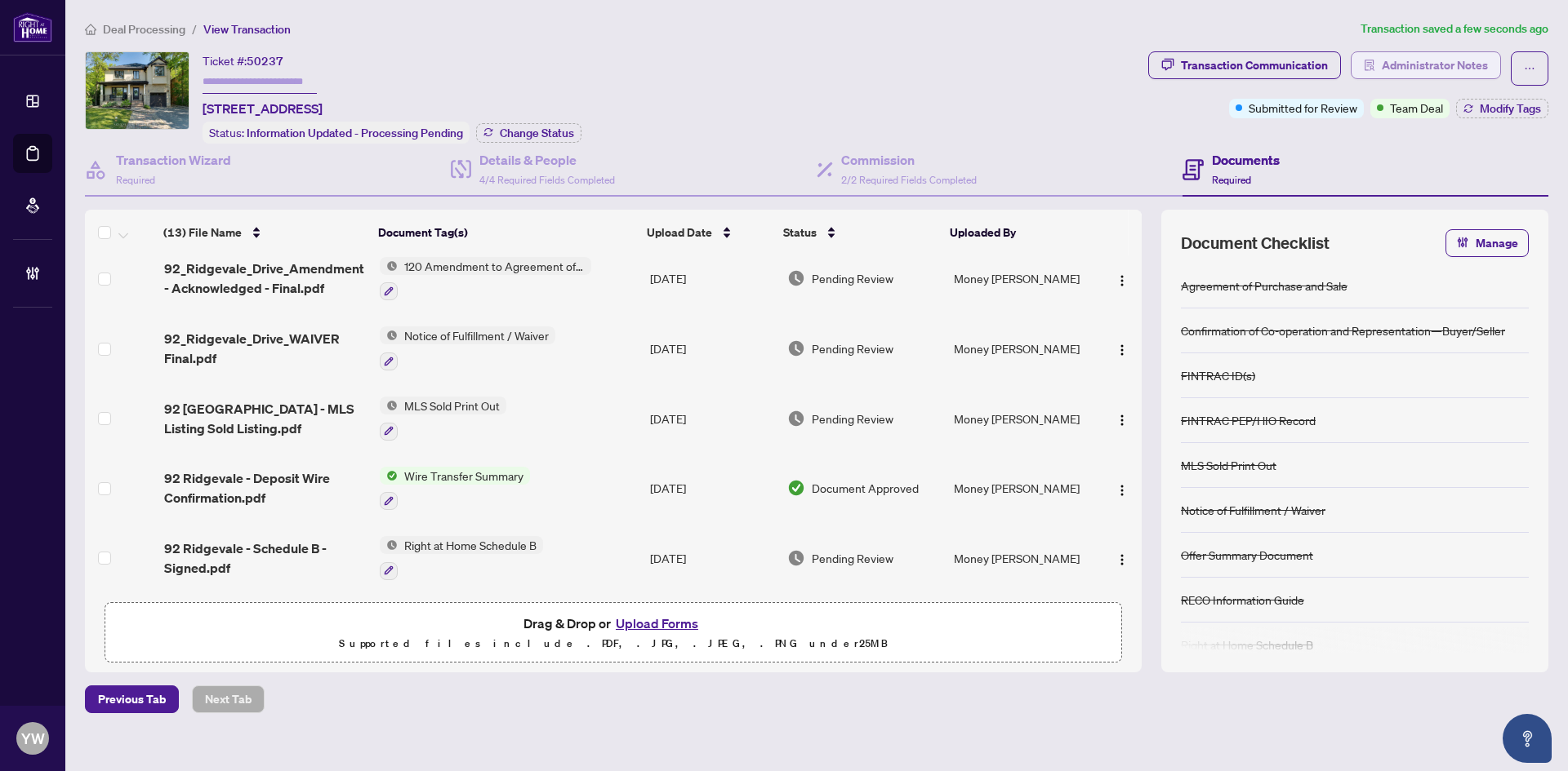
click at [1440, 71] on span "Administrator Notes" at bounding box center [1435, 65] width 106 height 26
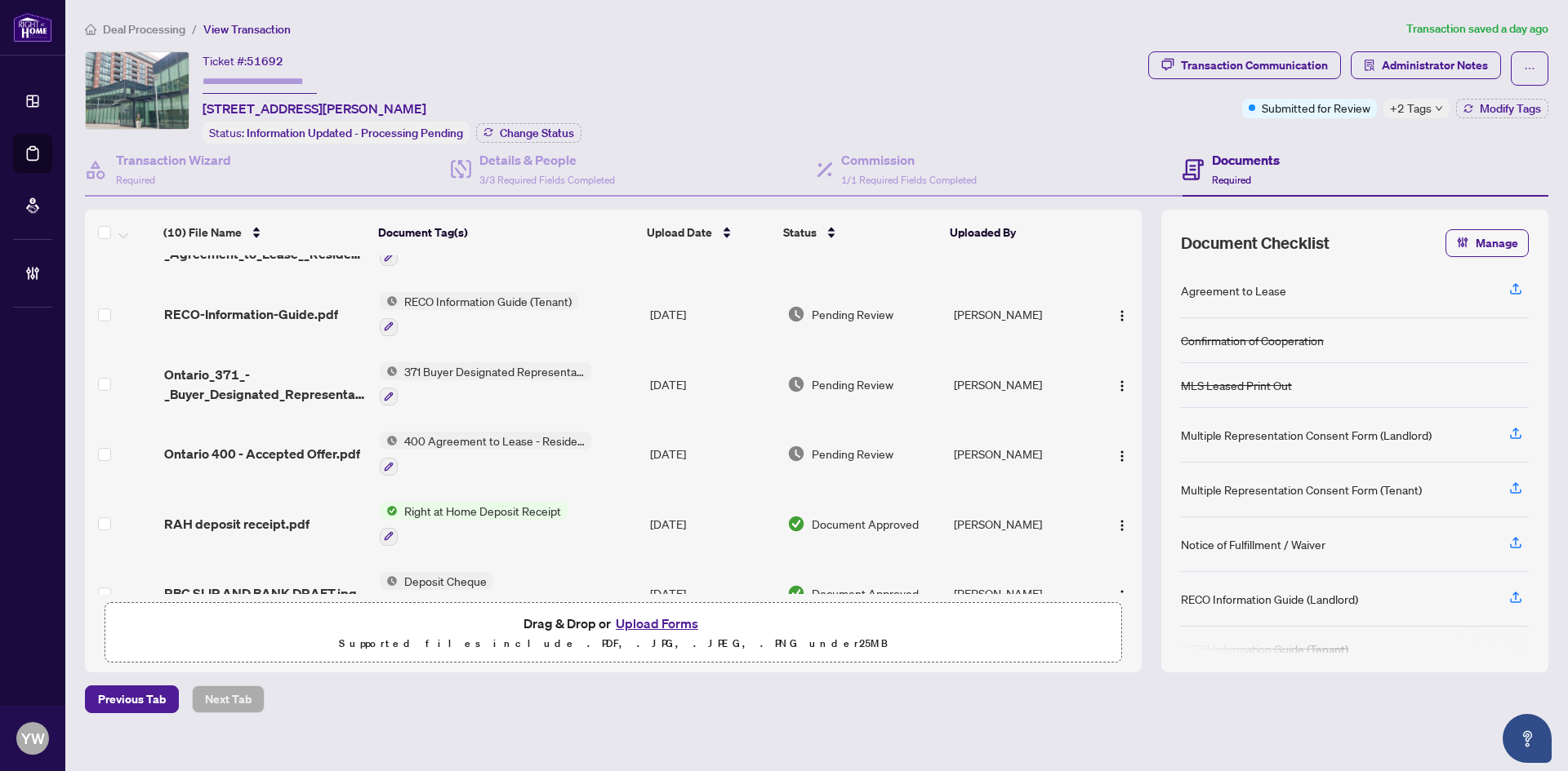
scroll to position [363, 0]
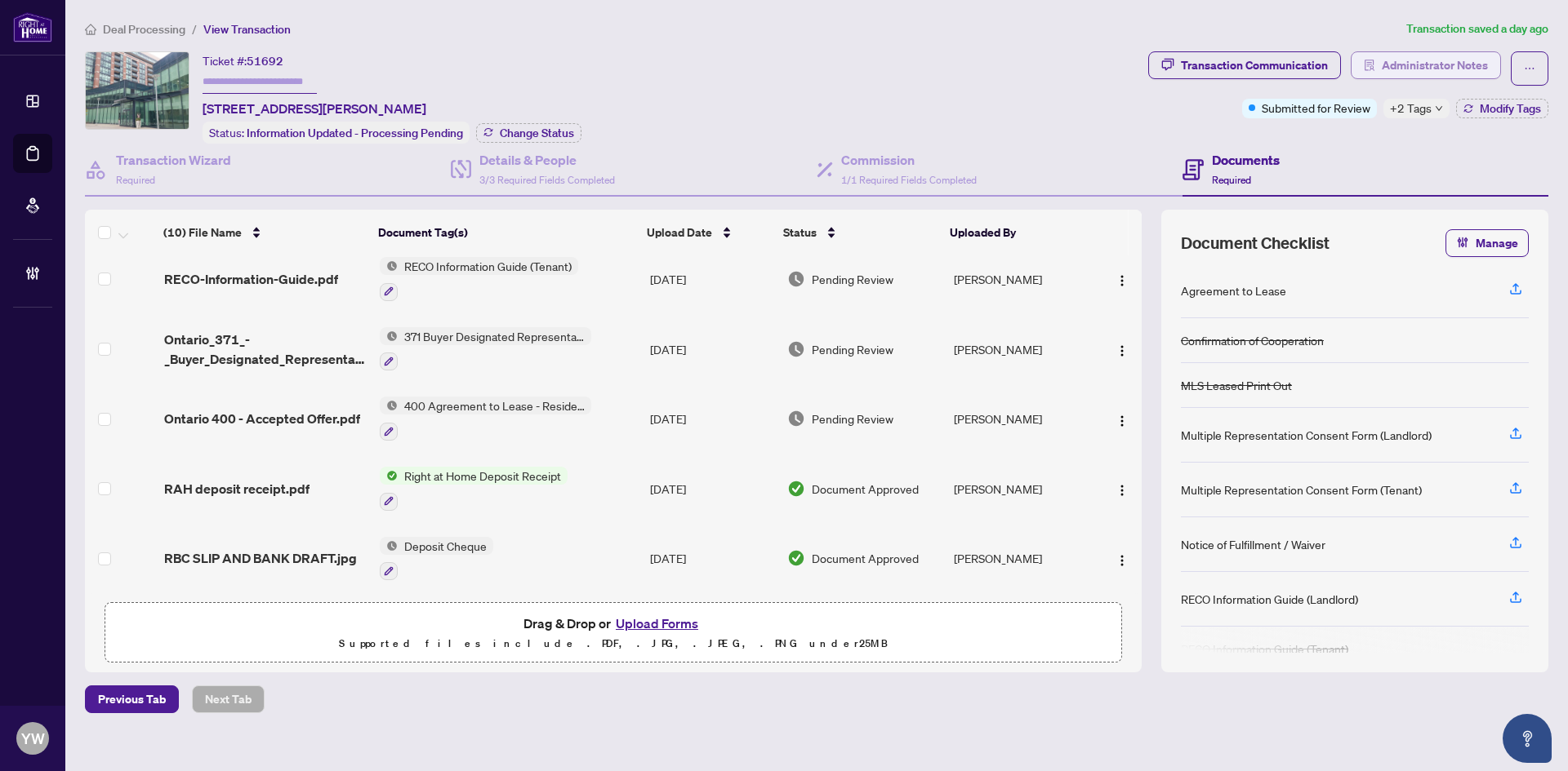
click at [1412, 67] on span "Administrator Notes" at bounding box center [1435, 65] width 106 height 26
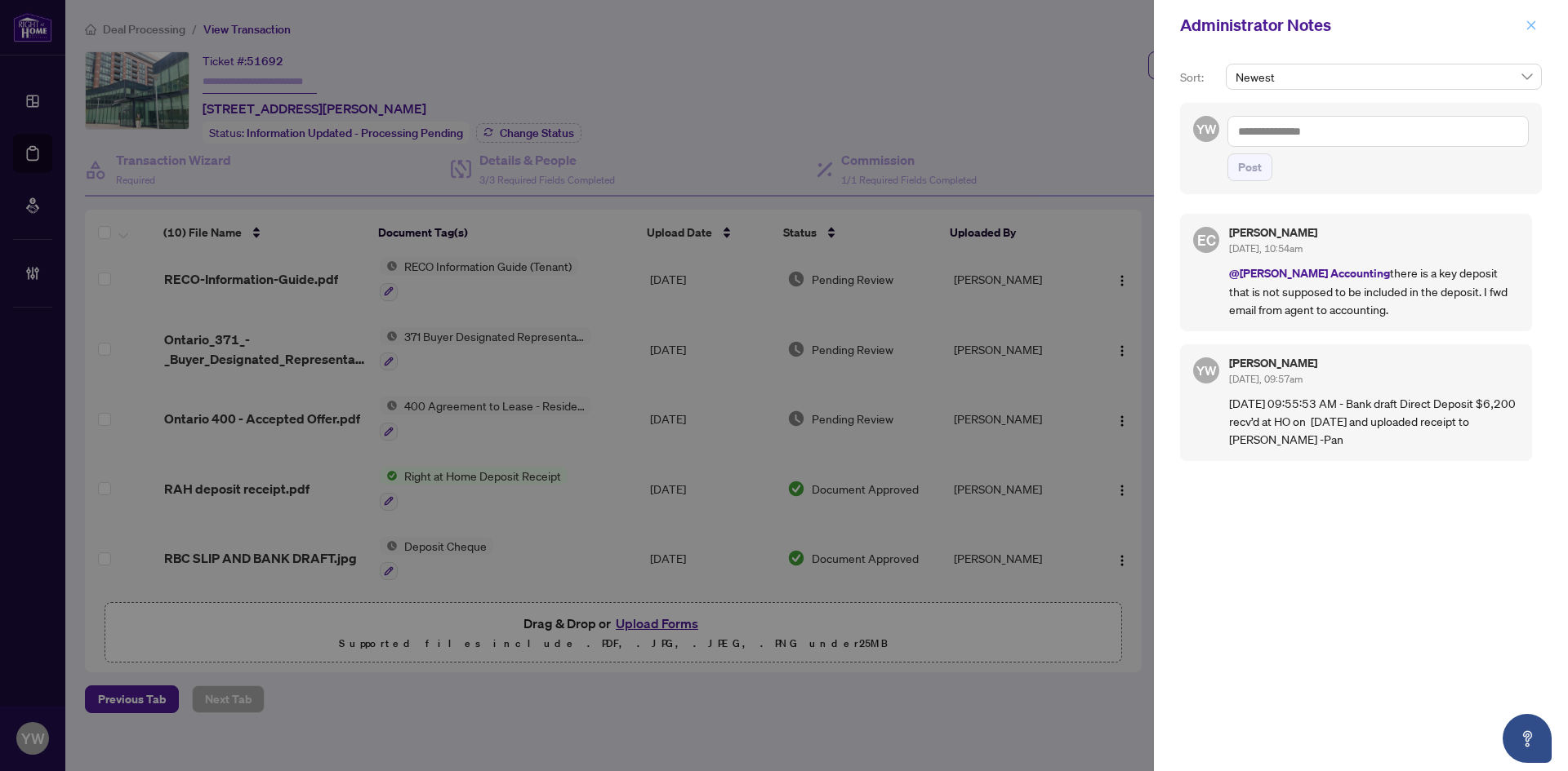
click at [1536, 25] on icon "close" at bounding box center [1531, 25] width 12 height 12
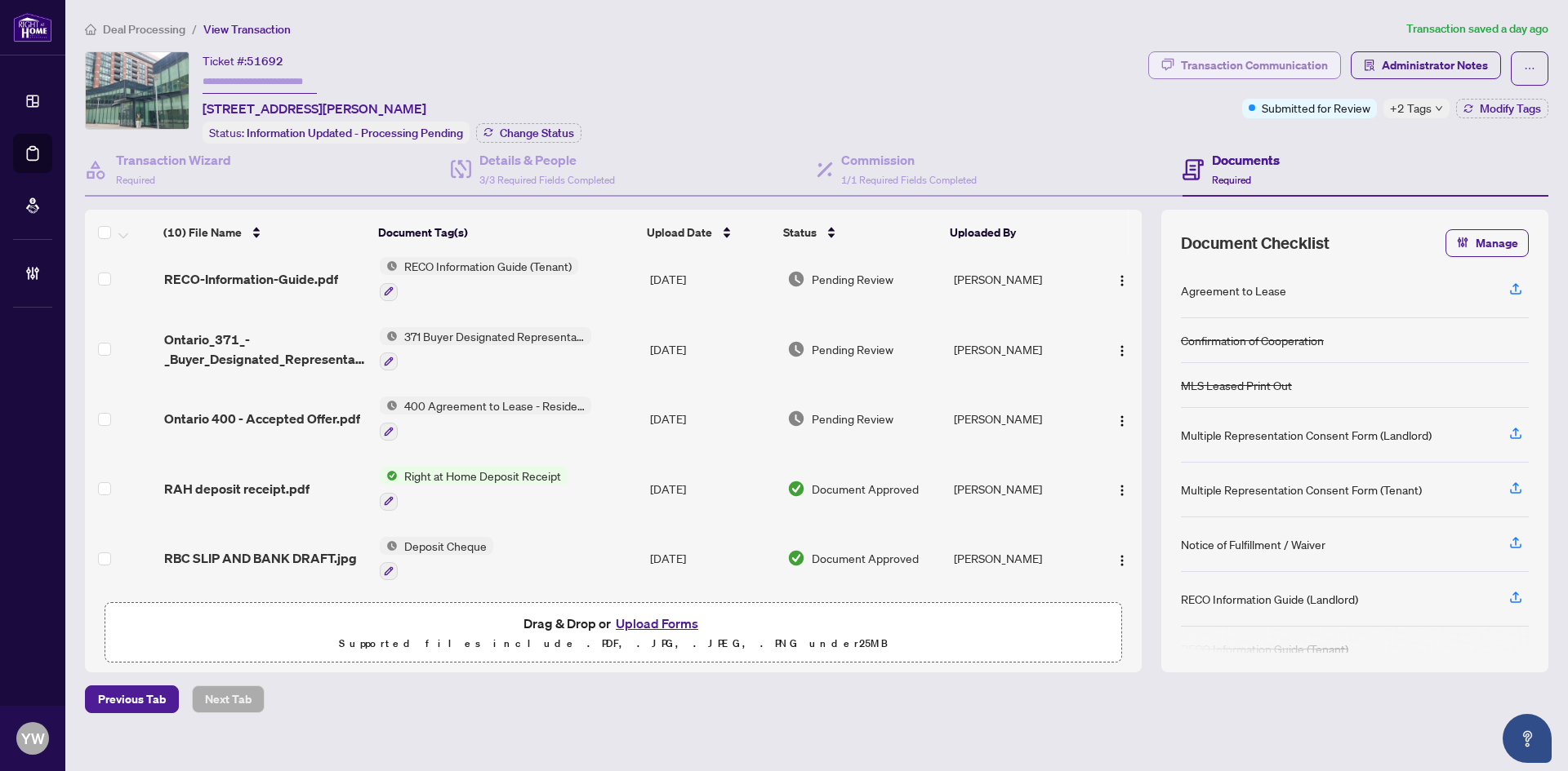
click at [1239, 70] on div "Transaction Communication" at bounding box center [1254, 65] width 147 height 26
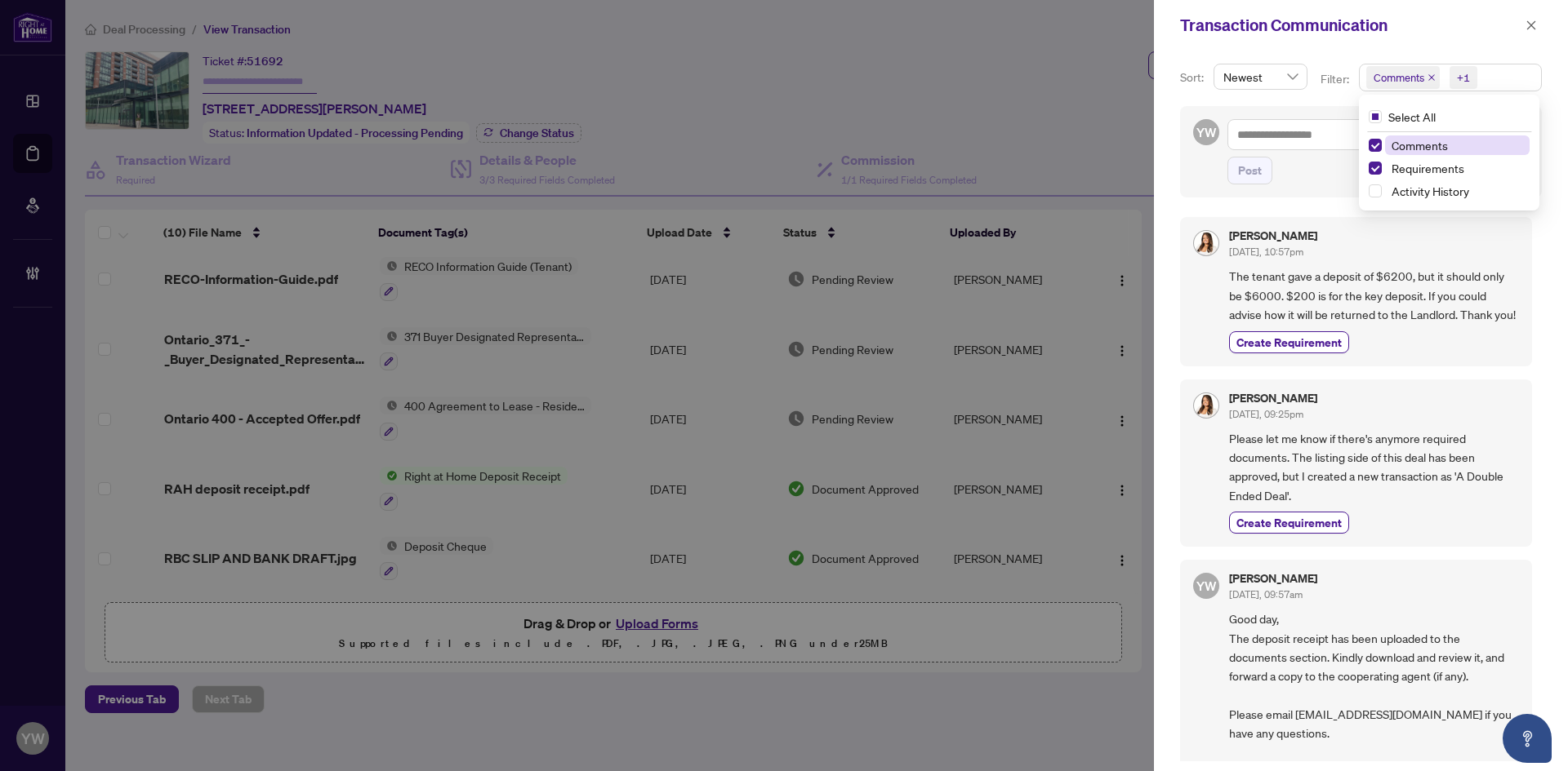
click at [1436, 74] on span "Comments" at bounding box center [1403, 78] width 73 height 23
click at [1434, 74] on icon "close" at bounding box center [1432, 77] width 8 height 8
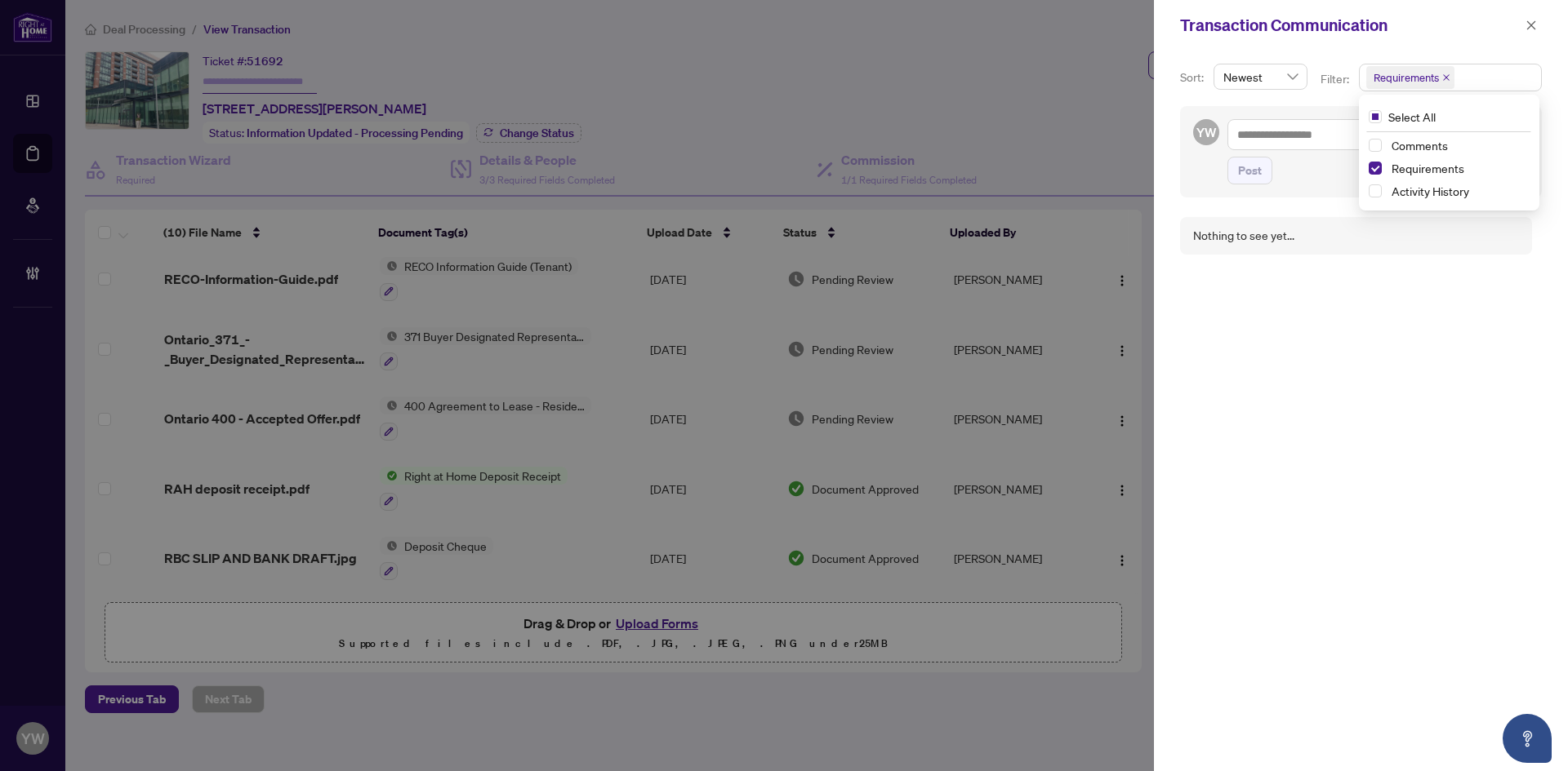
click at [1440, 76] on span "Requirements" at bounding box center [1410, 78] width 88 height 23
click at [1443, 75] on icon "close" at bounding box center [1446, 77] width 8 height 8
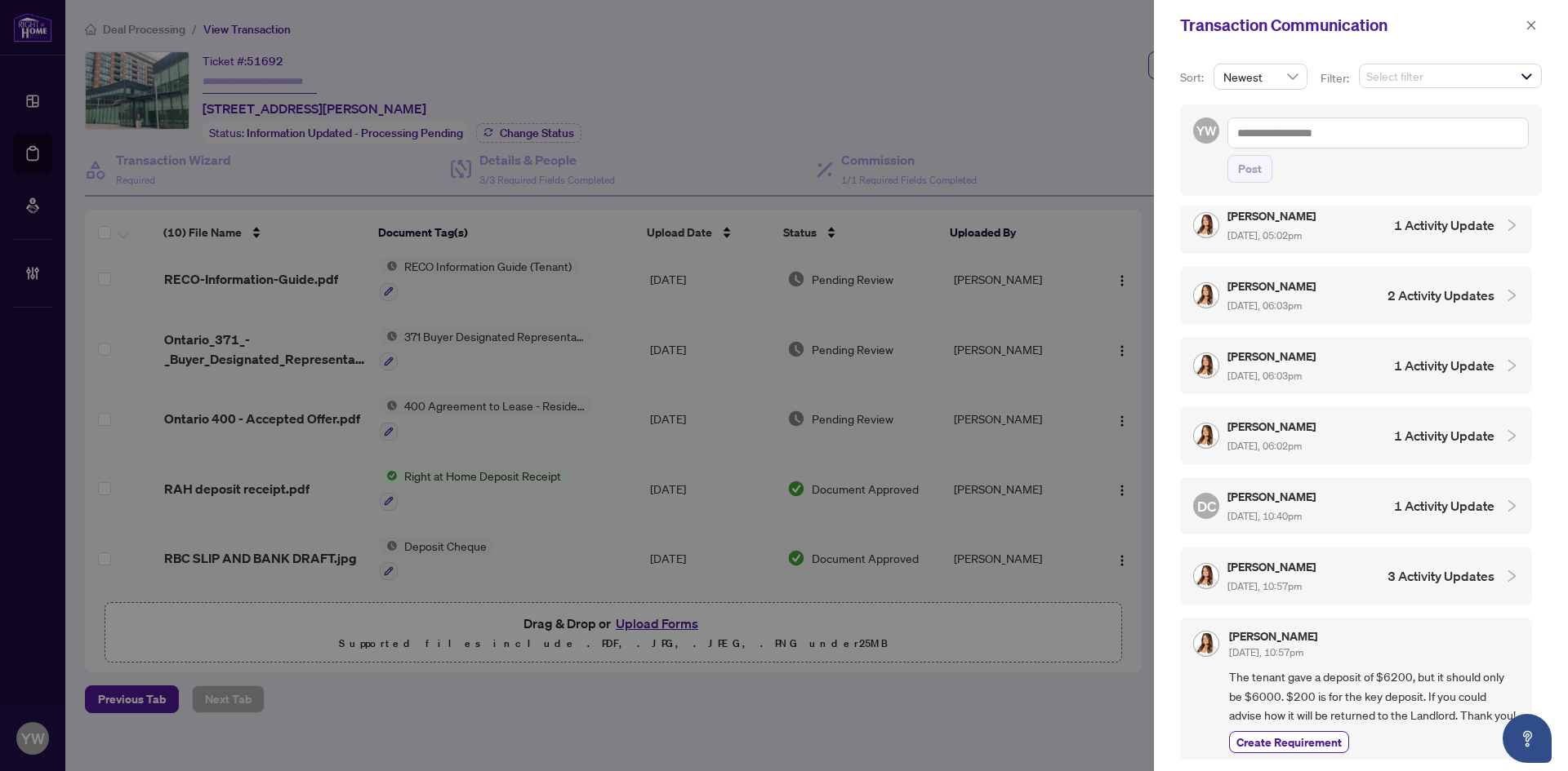
scroll to position [0, 0]
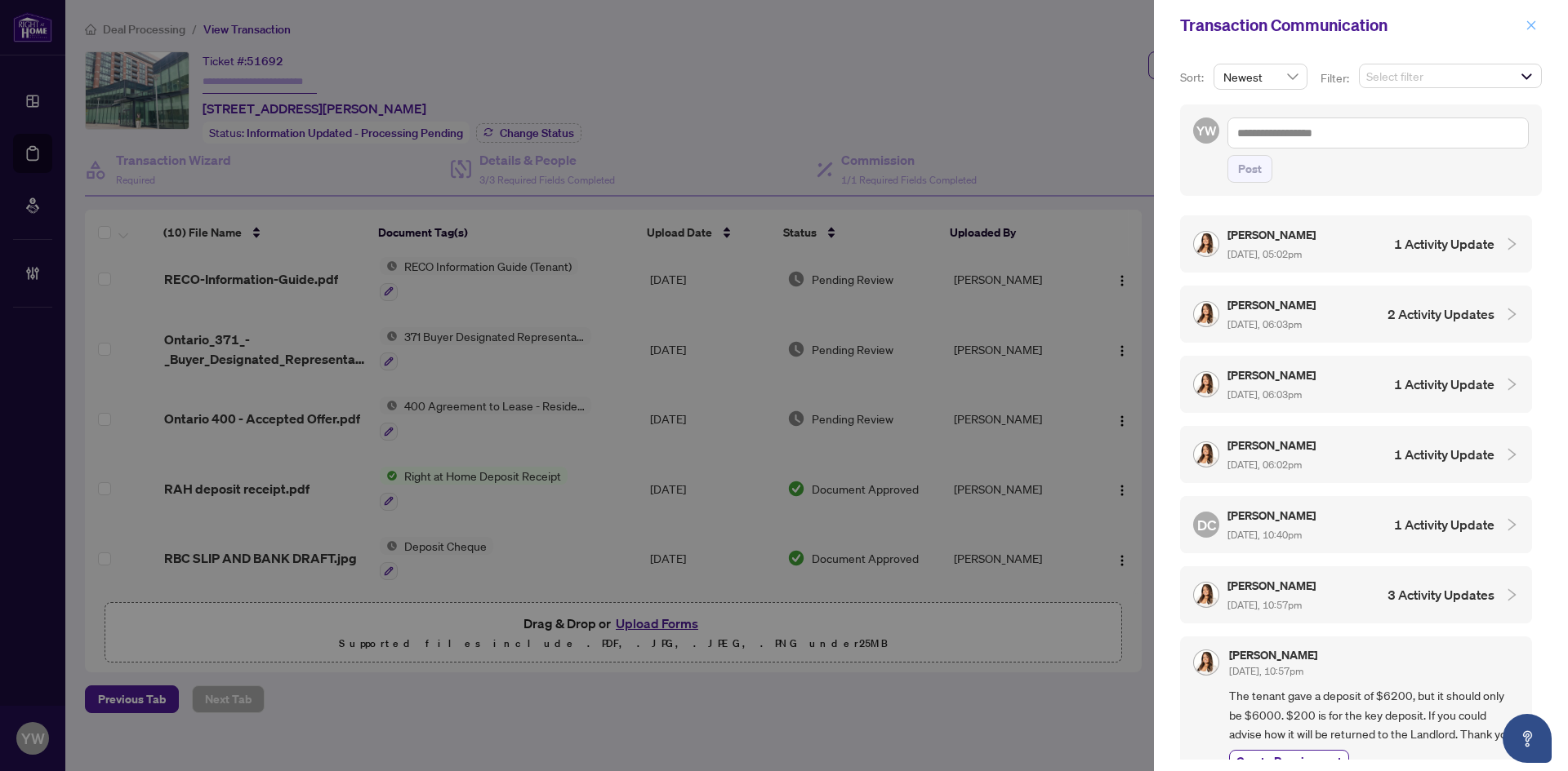
click at [1533, 21] on icon "close" at bounding box center [1531, 25] width 12 height 12
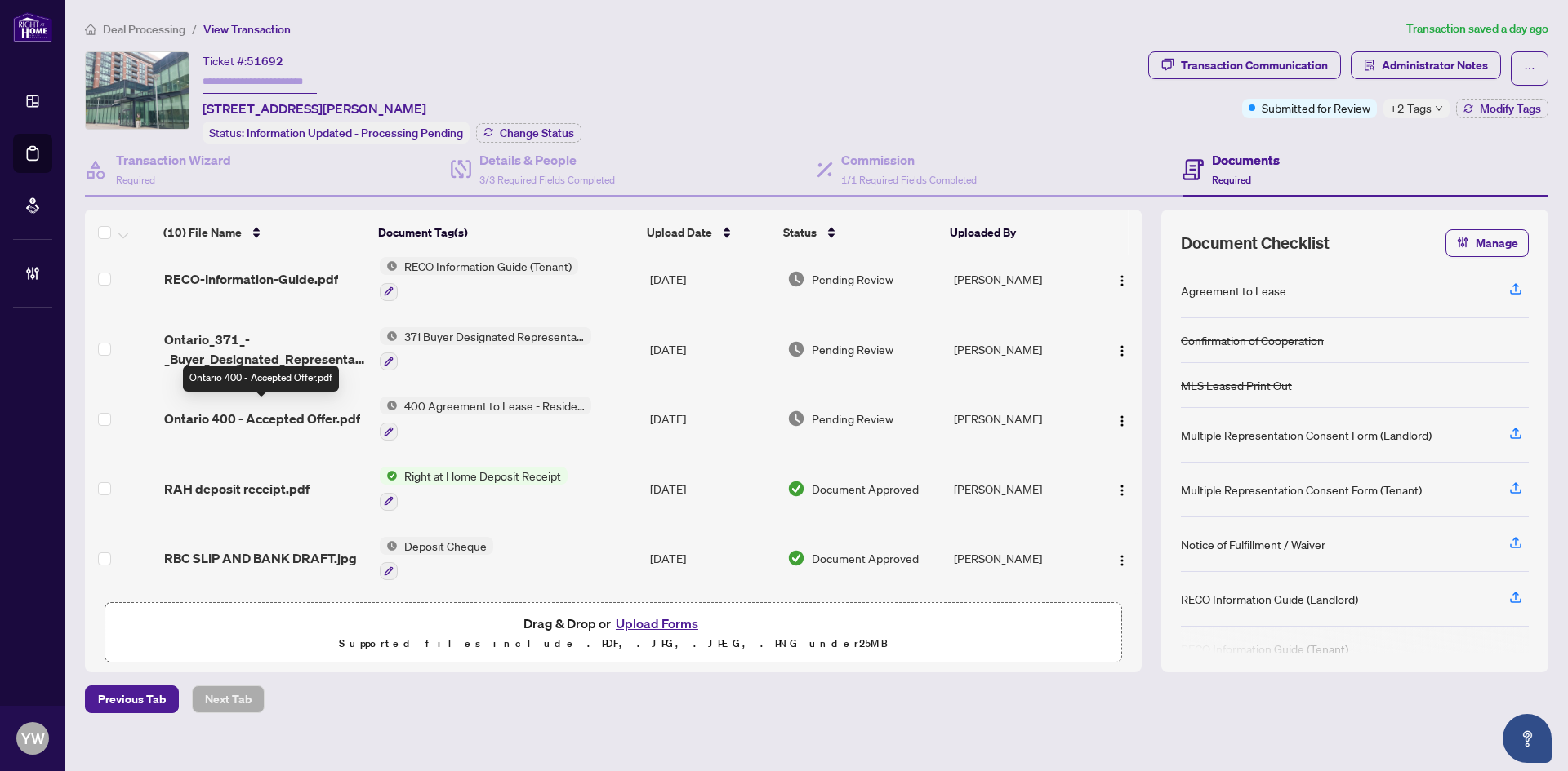
click at [252, 417] on span "Ontario 400 - Accepted Offer.pdf" at bounding box center [262, 419] width 196 height 19
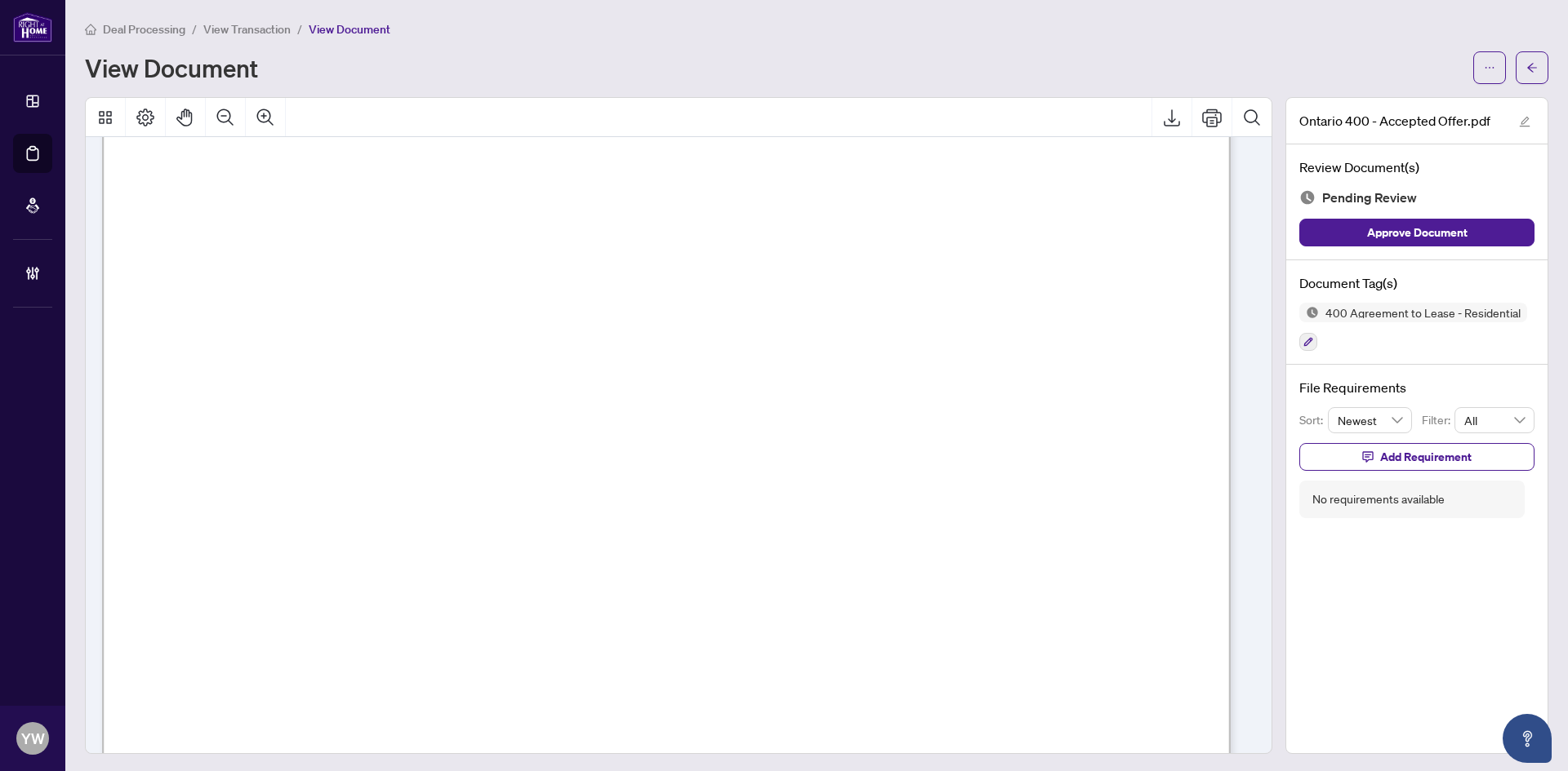
scroll to position [5366, 0]
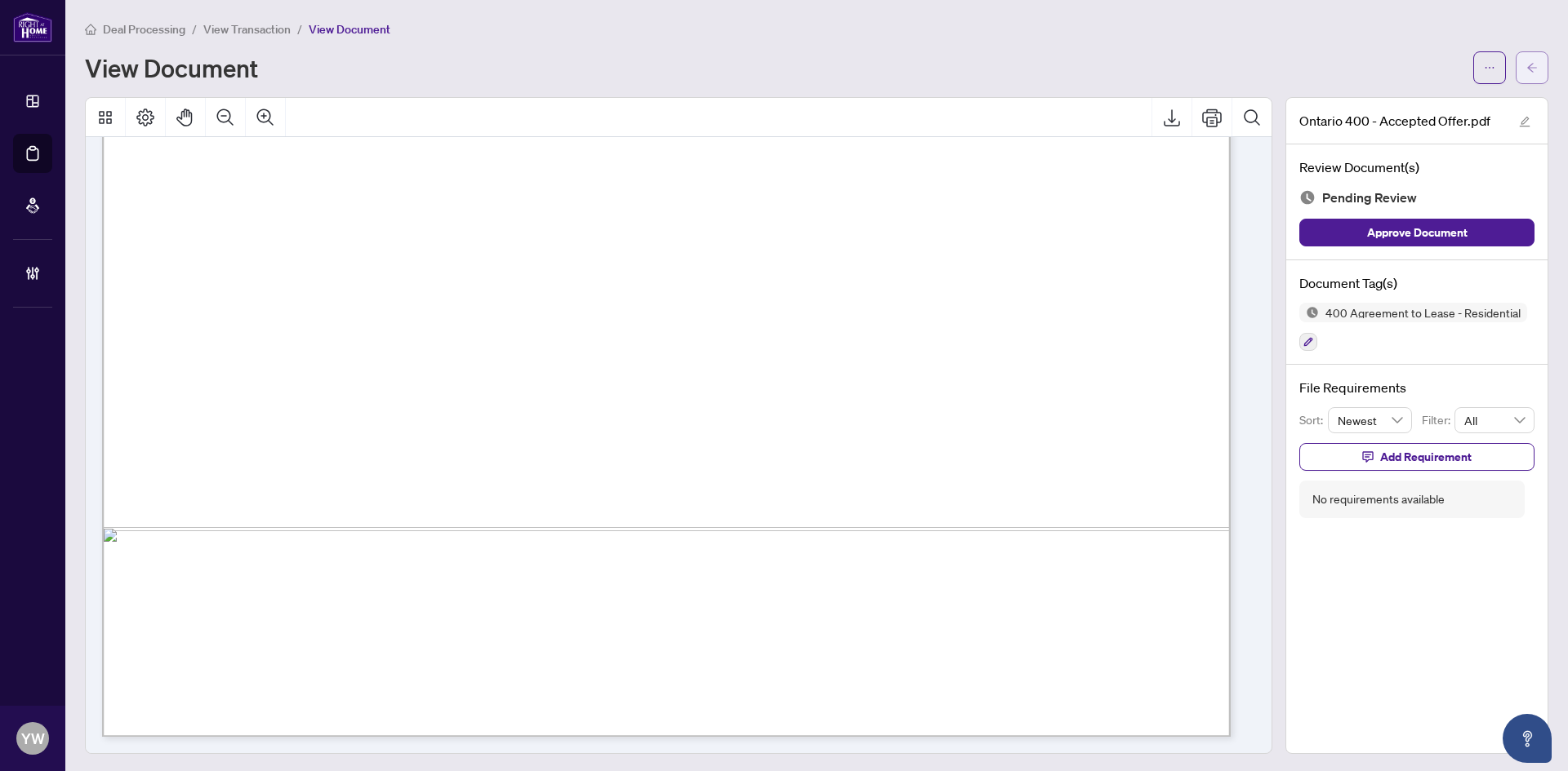
click at [1526, 70] on icon "arrow-left" at bounding box center [1532, 68] width 12 height 12
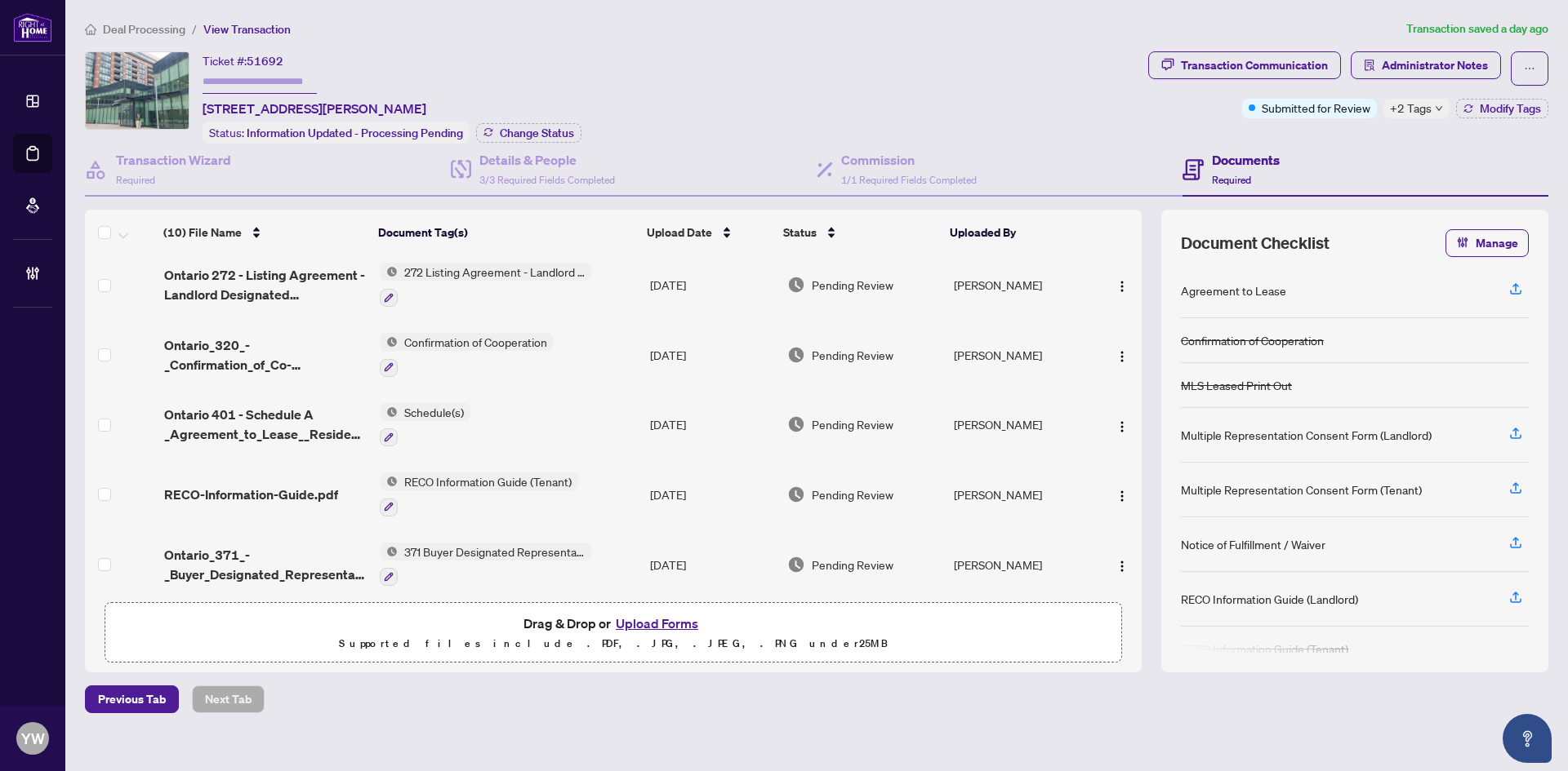
scroll to position [163, 0]
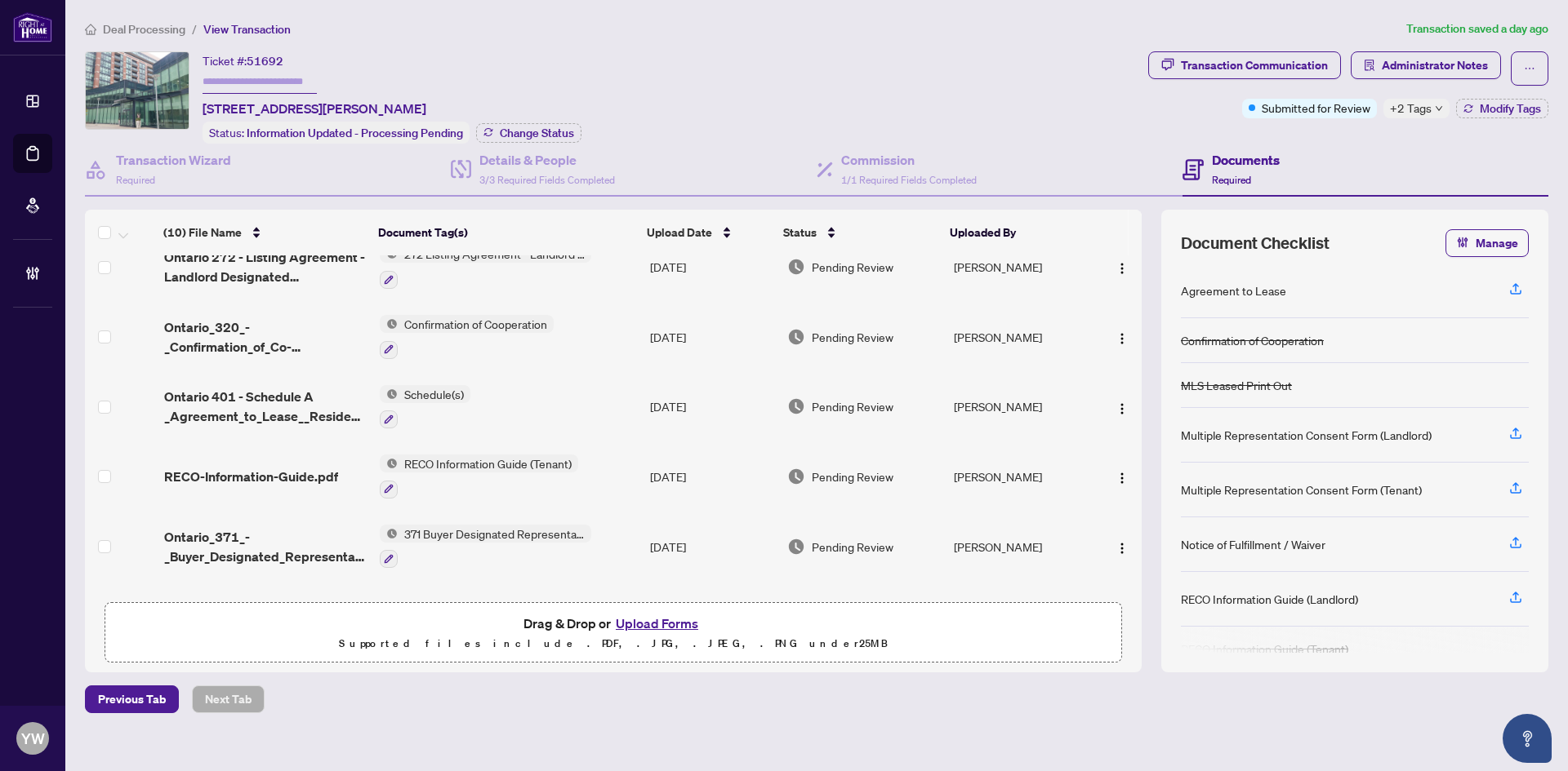
click at [294, 415] on span "Ontario 401 - Schedule A _Agreement_to_Lease__Residential.pdf" at bounding box center [266, 406] width 203 height 40
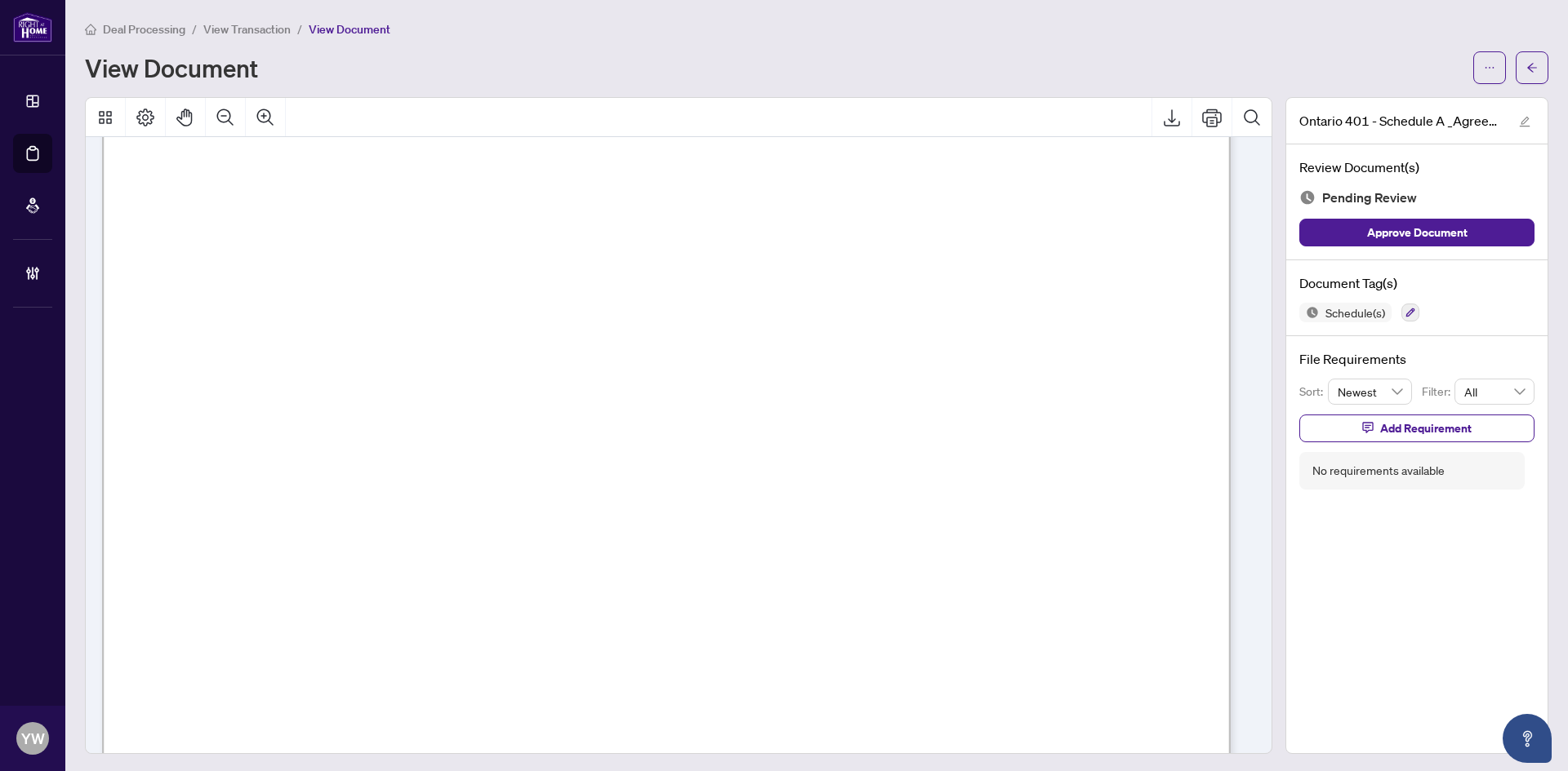
scroll to position [3510, 0]
click at [1526, 69] on icon "arrow-left" at bounding box center [1532, 68] width 12 height 12
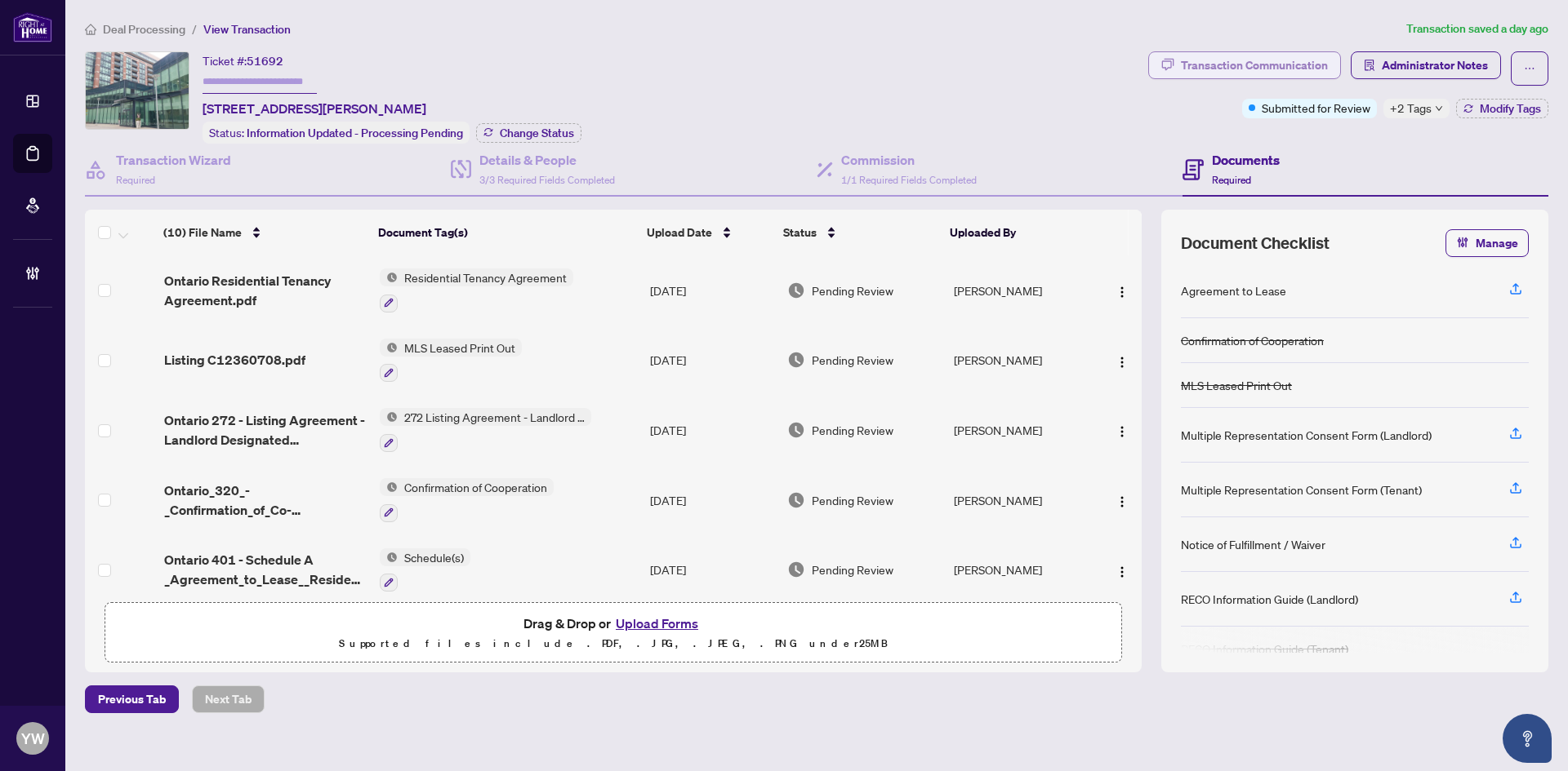
click at [1238, 64] on div "Transaction Communication" at bounding box center [1254, 65] width 147 height 26
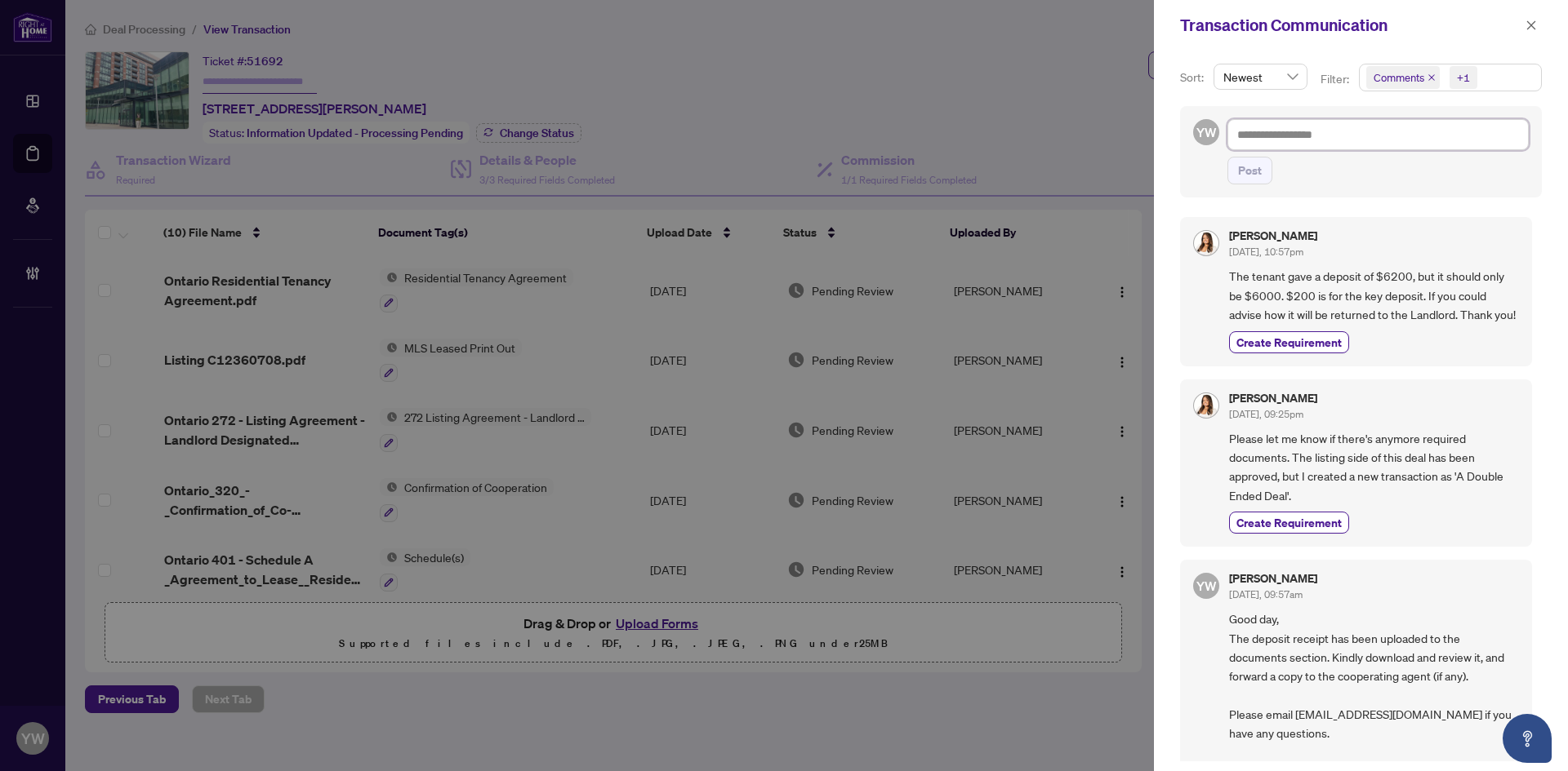
click at [1296, 143] on textarea at bounding box center [1378, 134] width 301 height 31
type textarea "*"
type textarea "**"
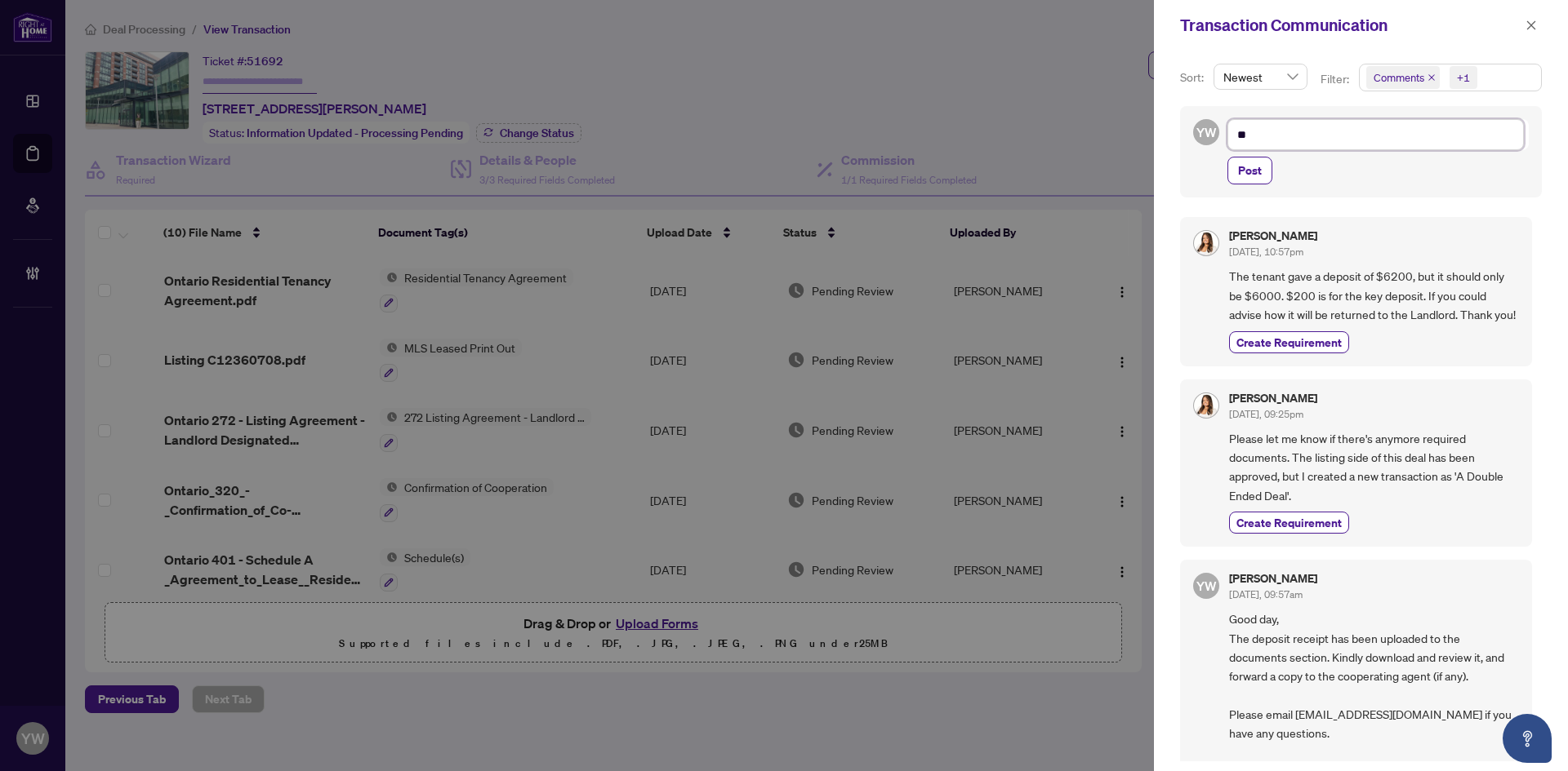
type textarea "*"
type textarea "**********"
type textarea "*"
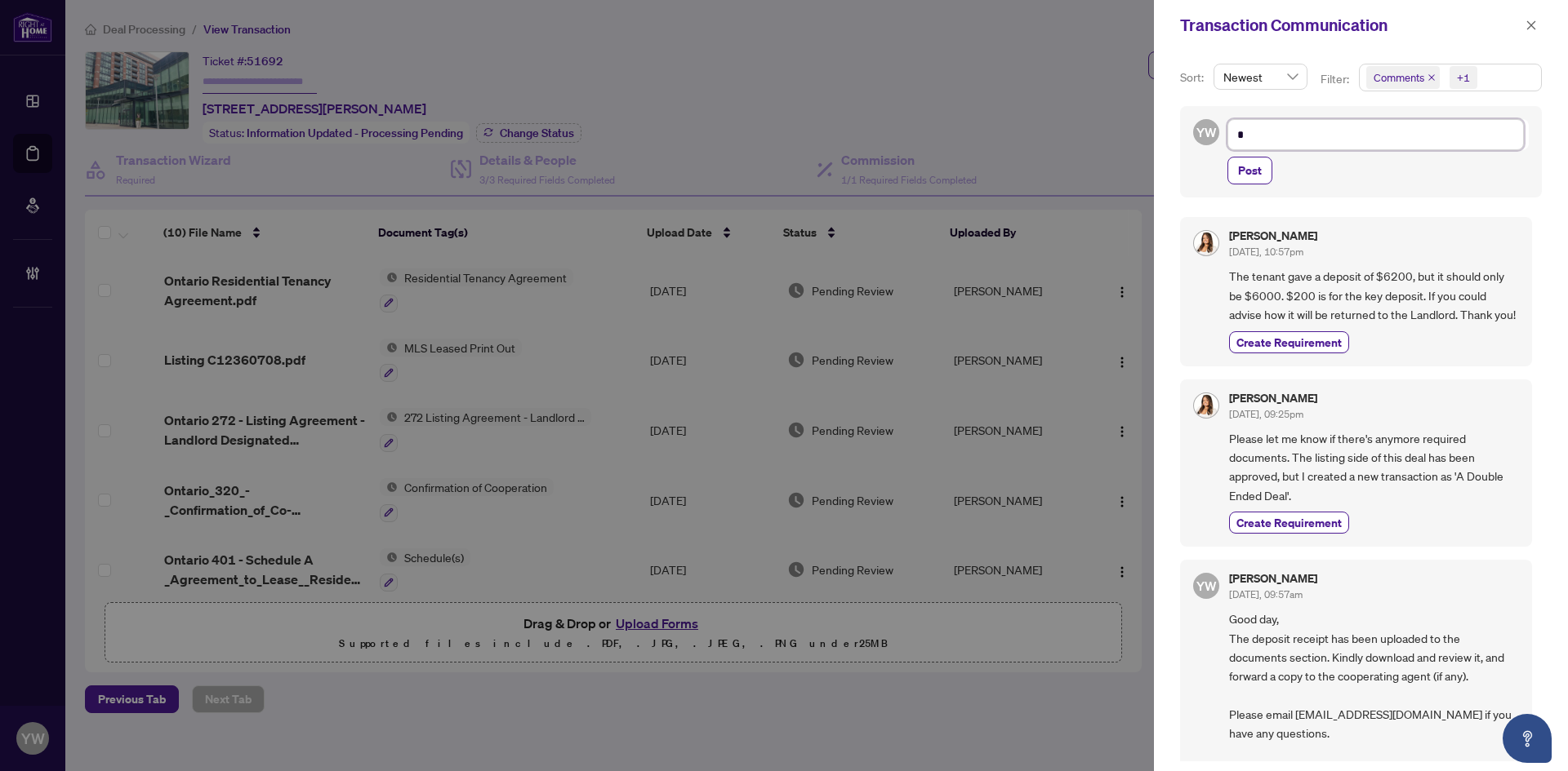
type textarea "**"
type textarea "****"
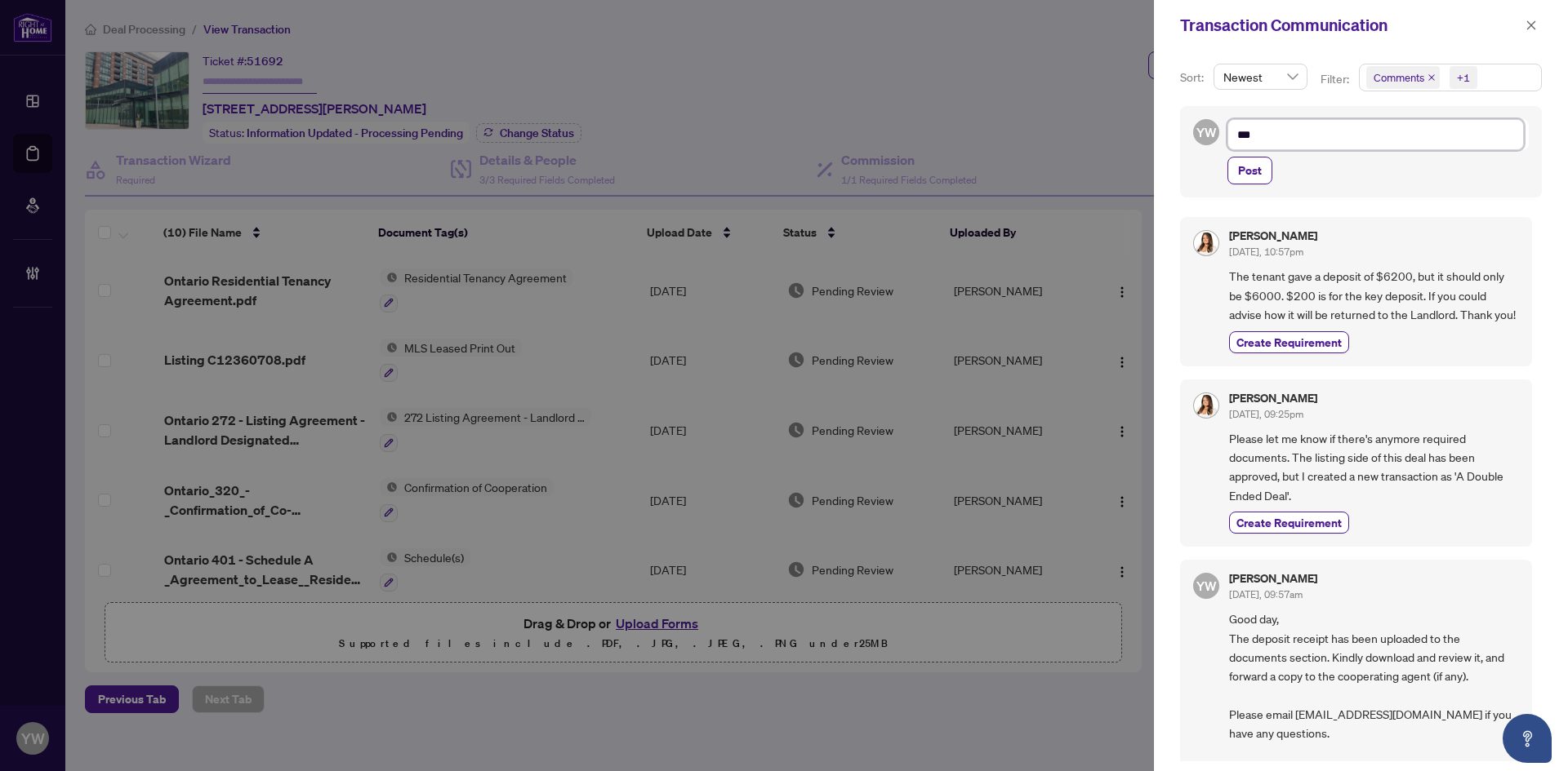
type textarea "****"
type textarea "*****"
type textarea "******"
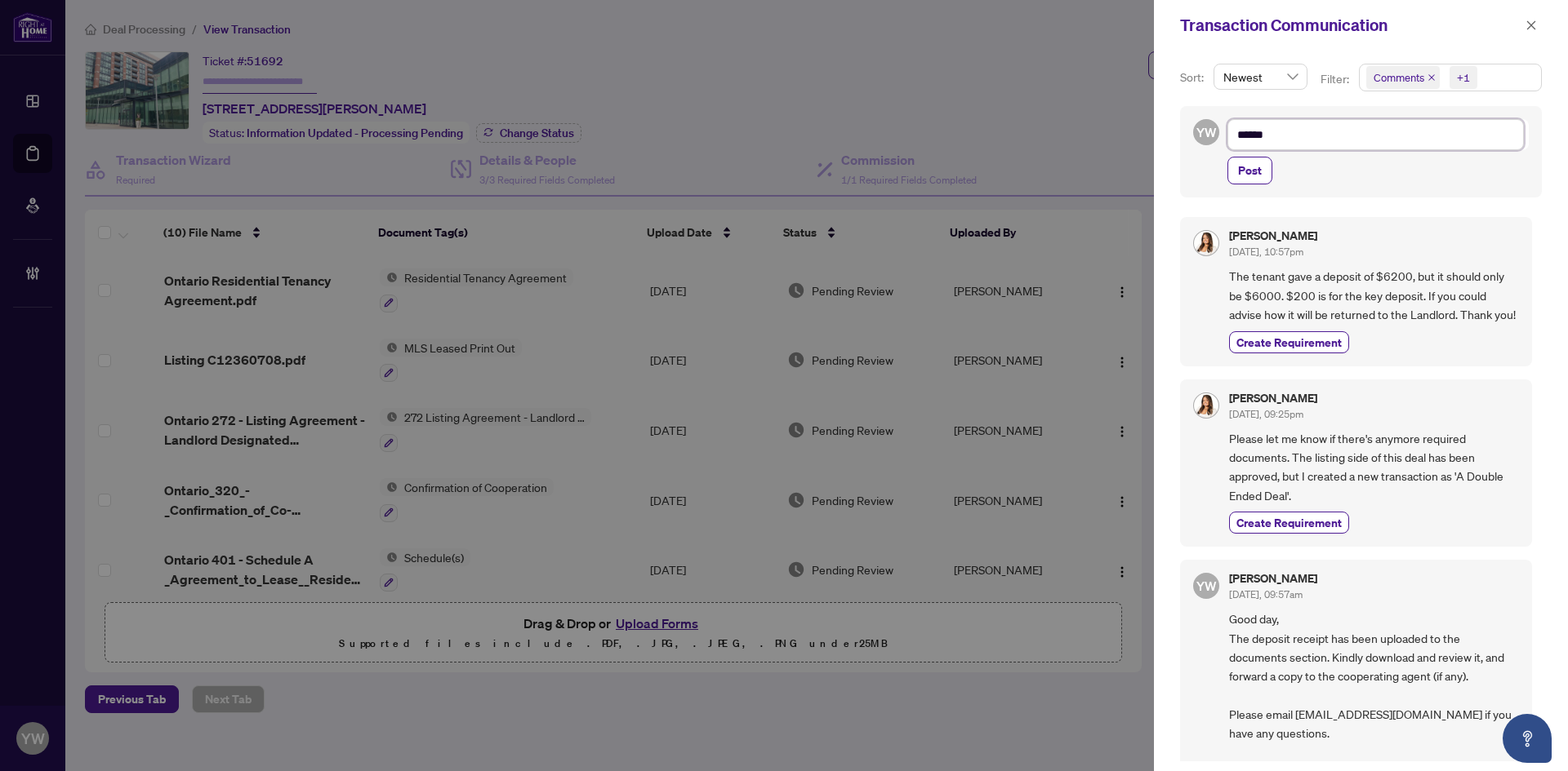
type textarea "*******"
type textarea "********"
type textarea "*********"
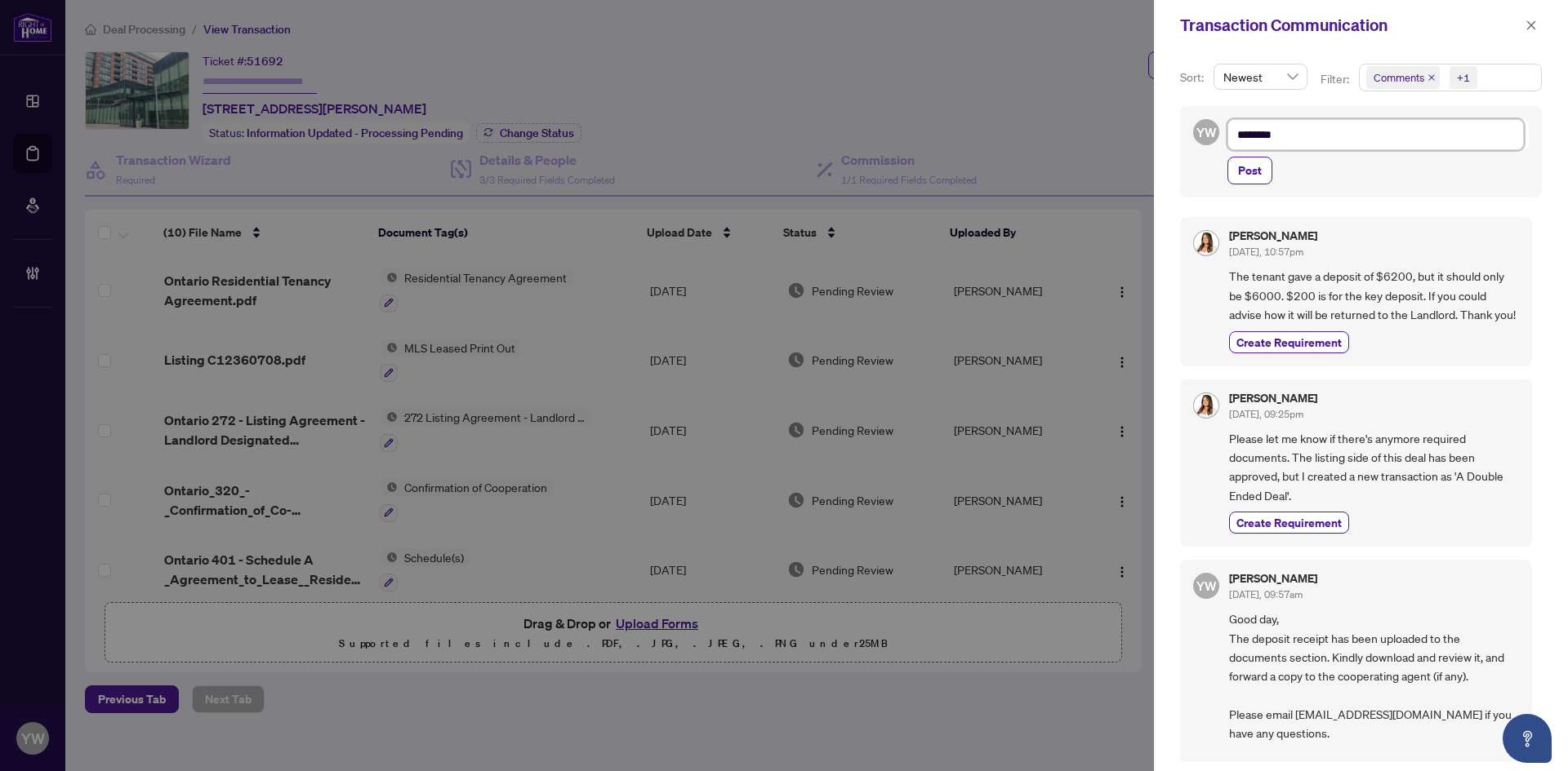
type textarea "*********"
type textarea "**********"
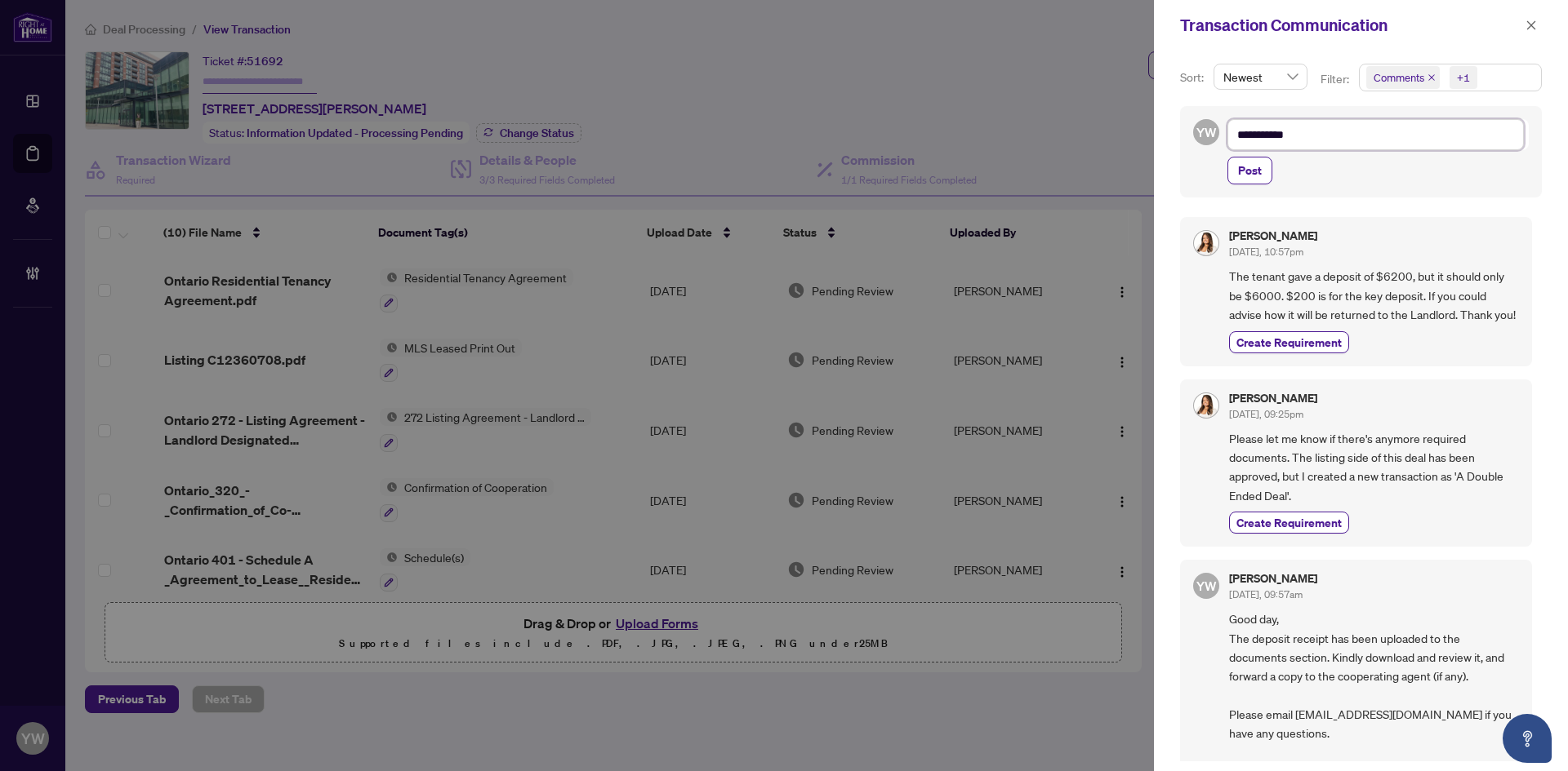
type textarea "**********"
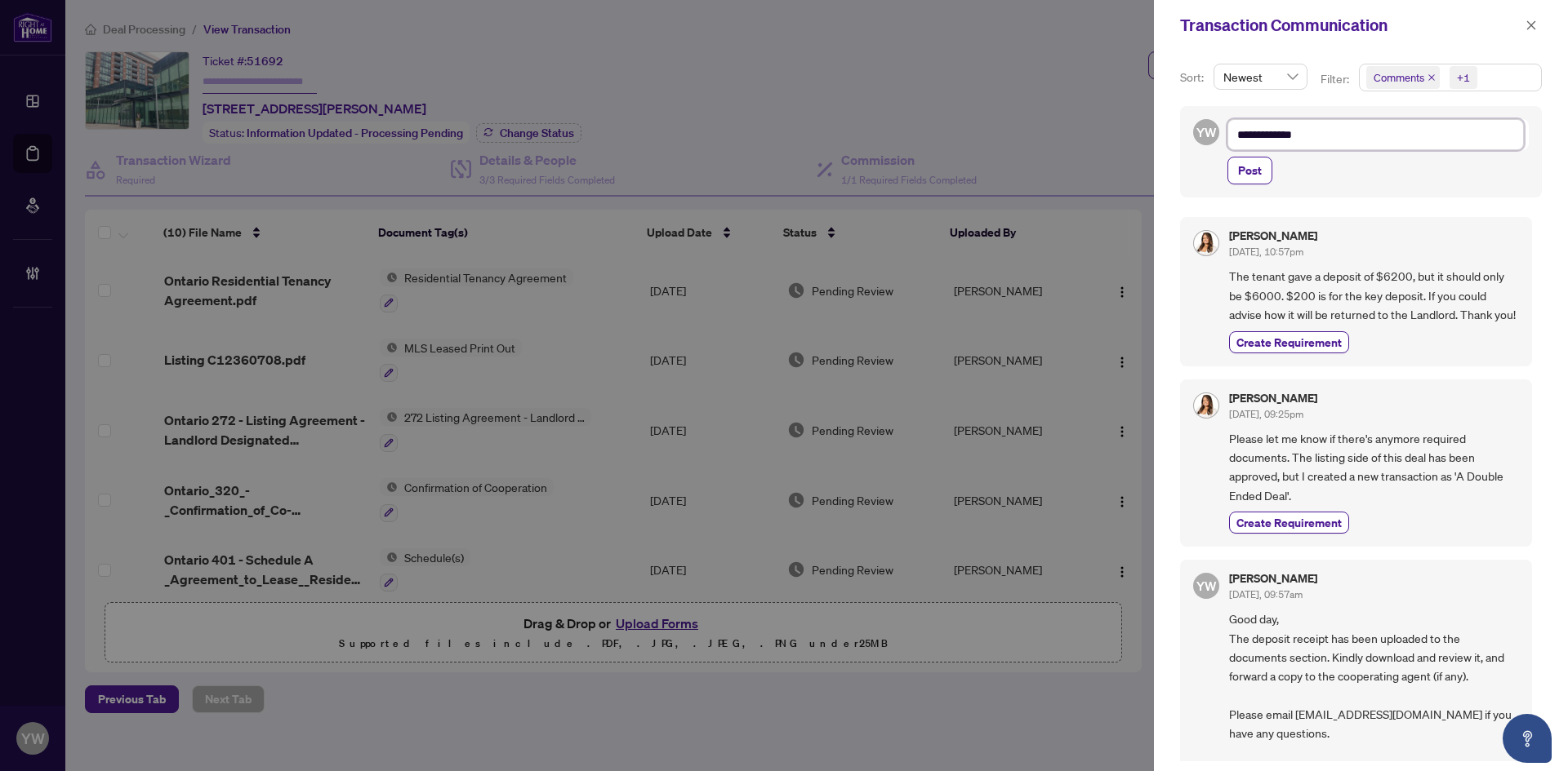
type textarea "**********"
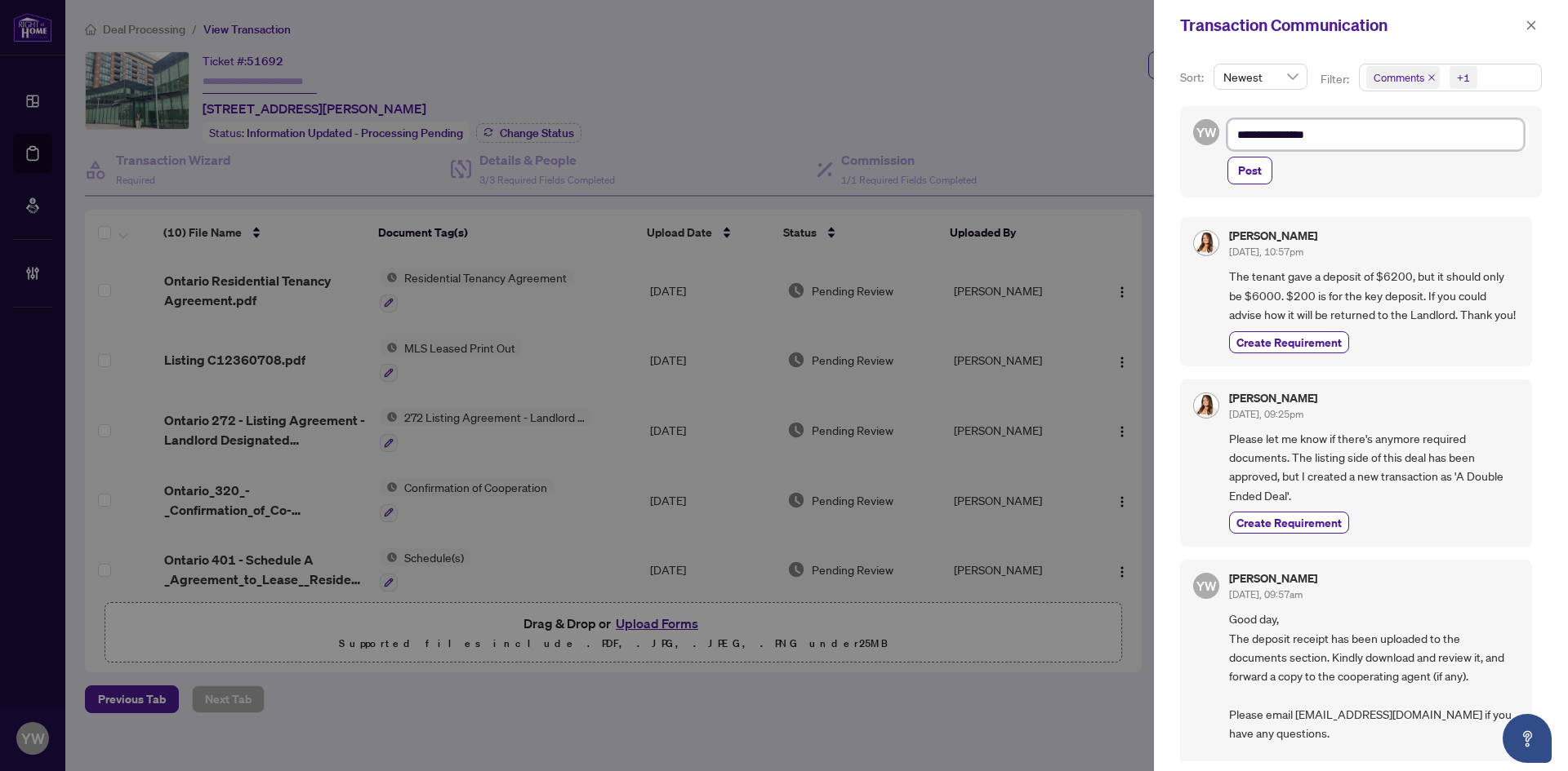
type textarea "**********"
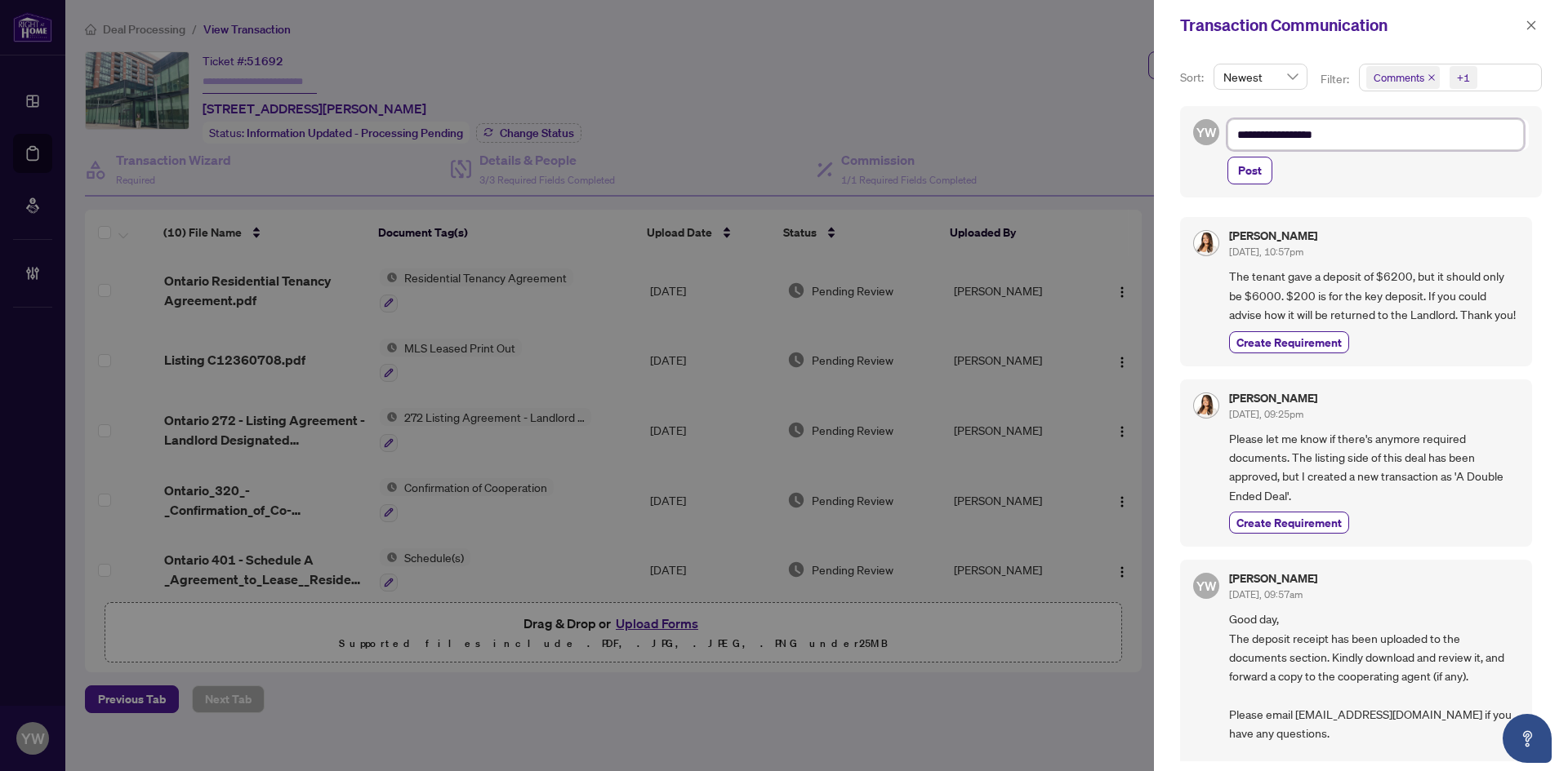
type textarea "**********"
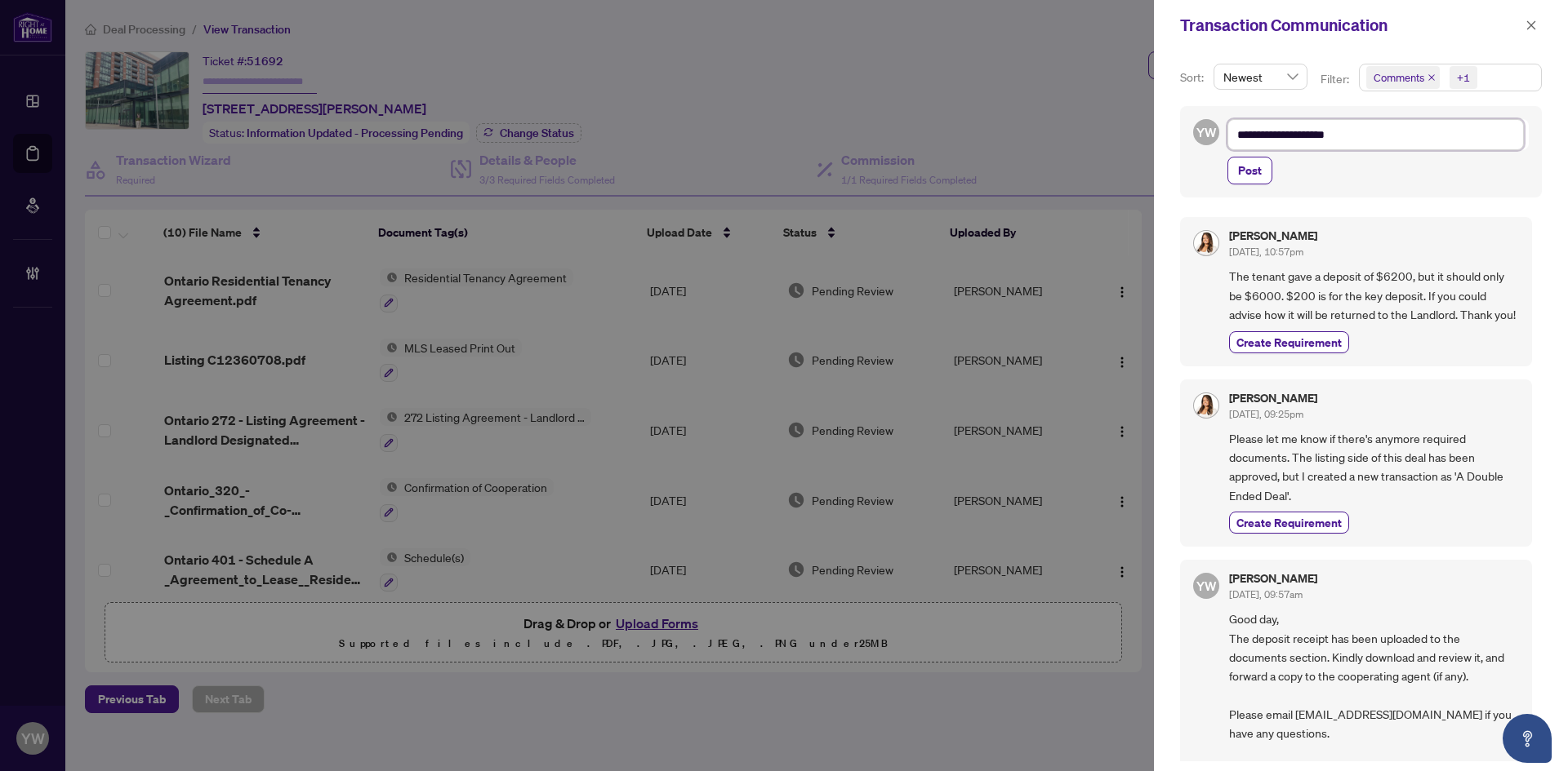
type textarea "**********"
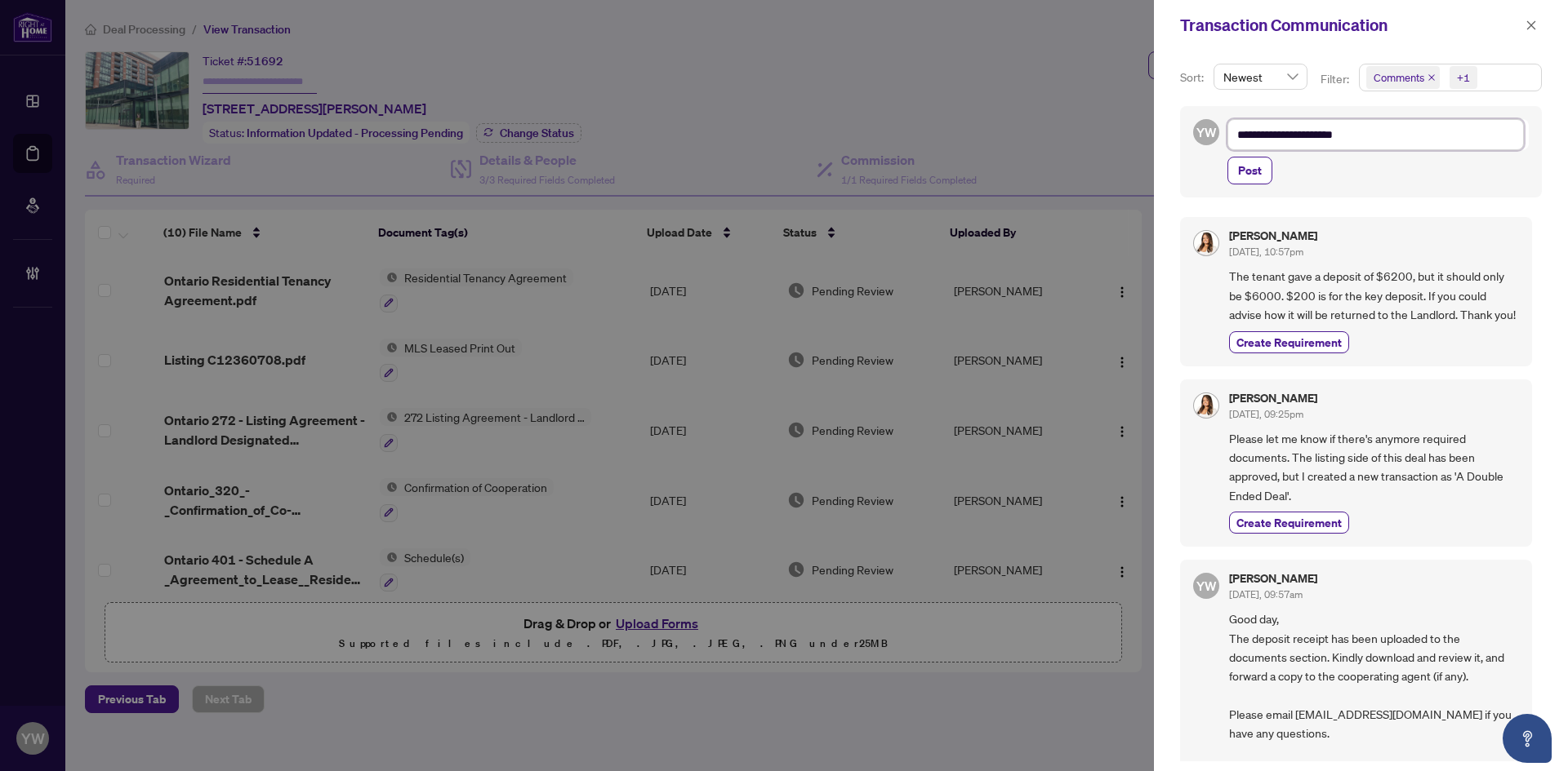
type textarea "**********"
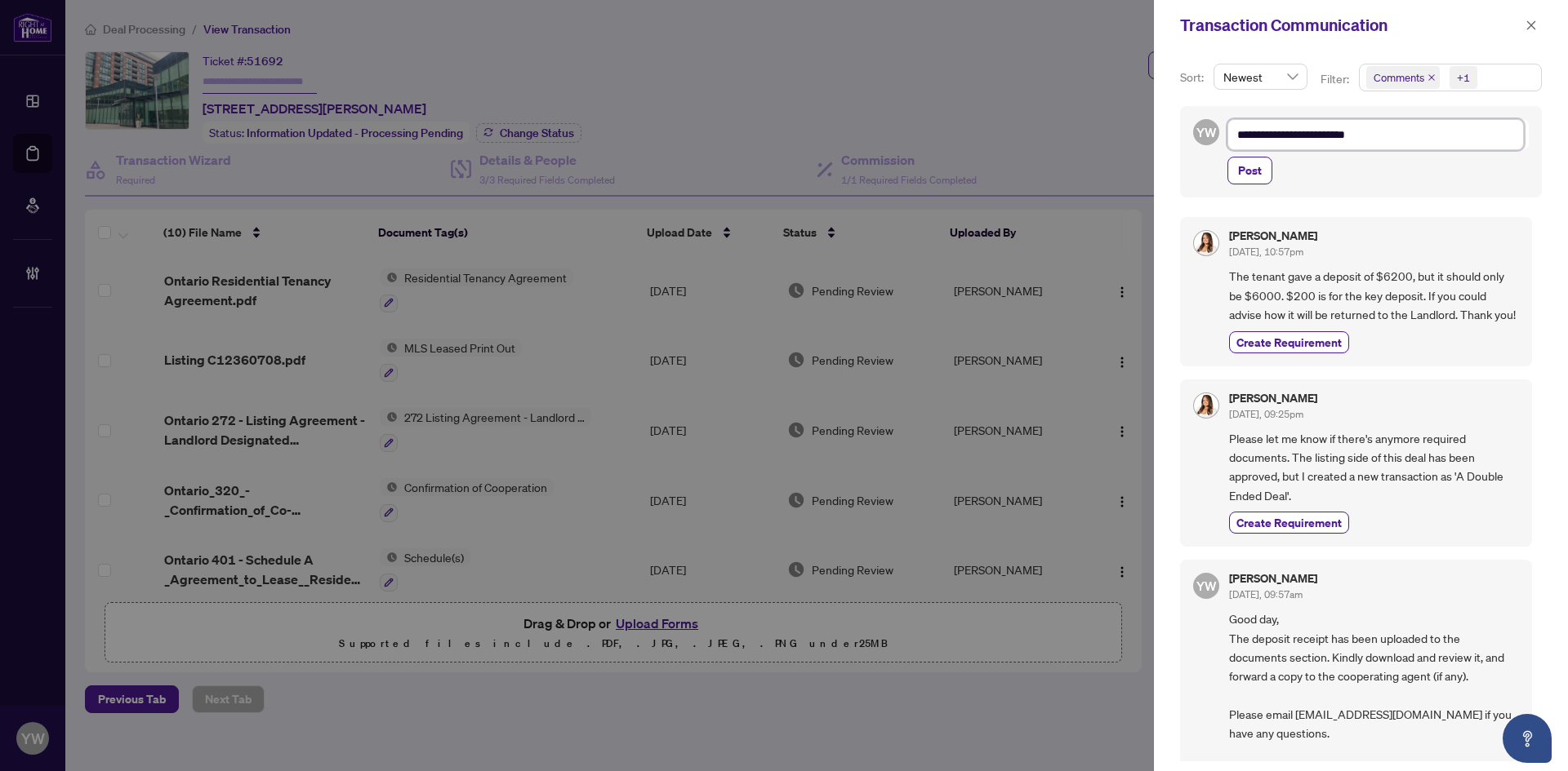
type textarea "**********"
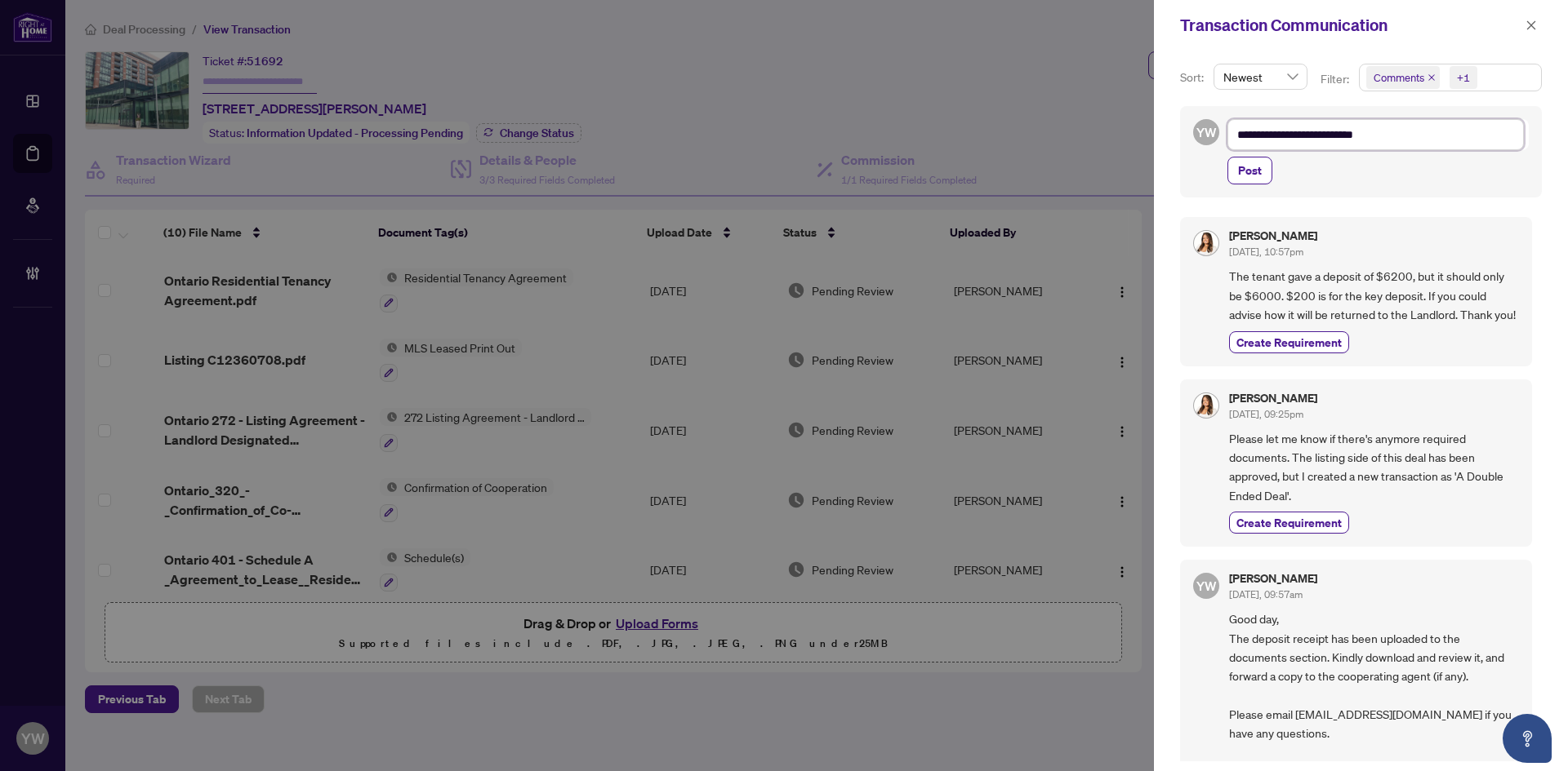
type textarea "**********"
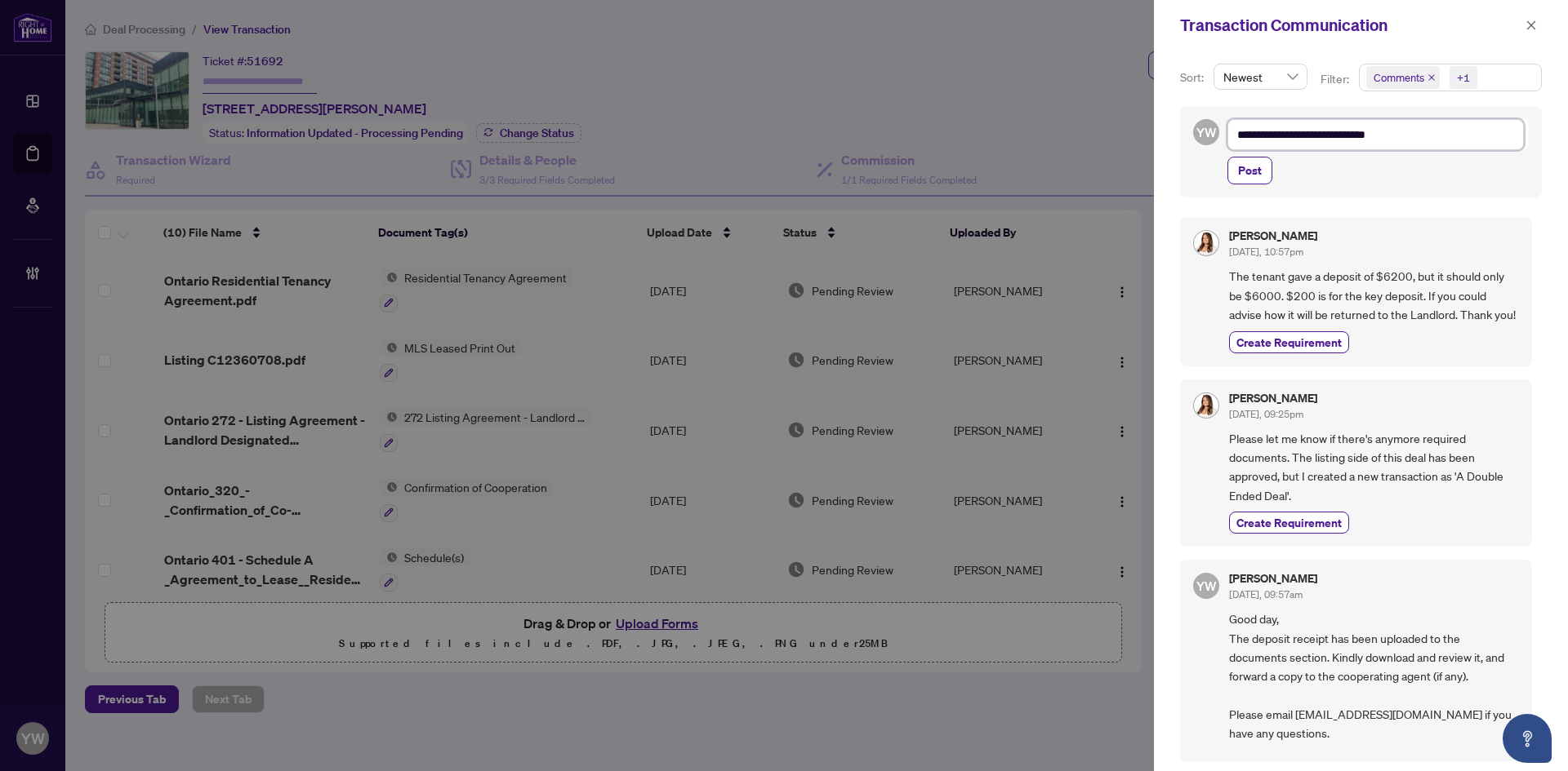
type textarea "**********"
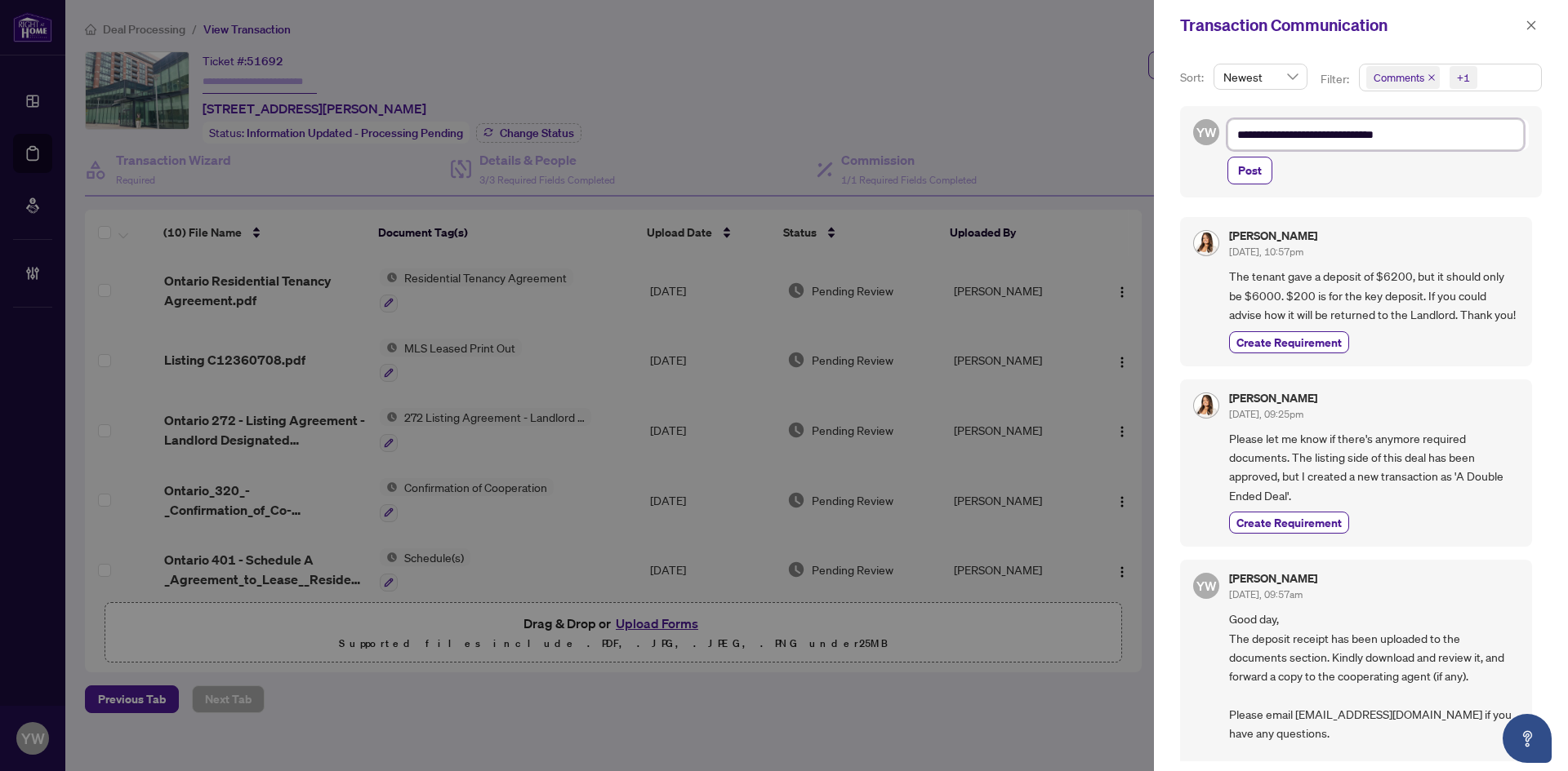
type textarea "**********"
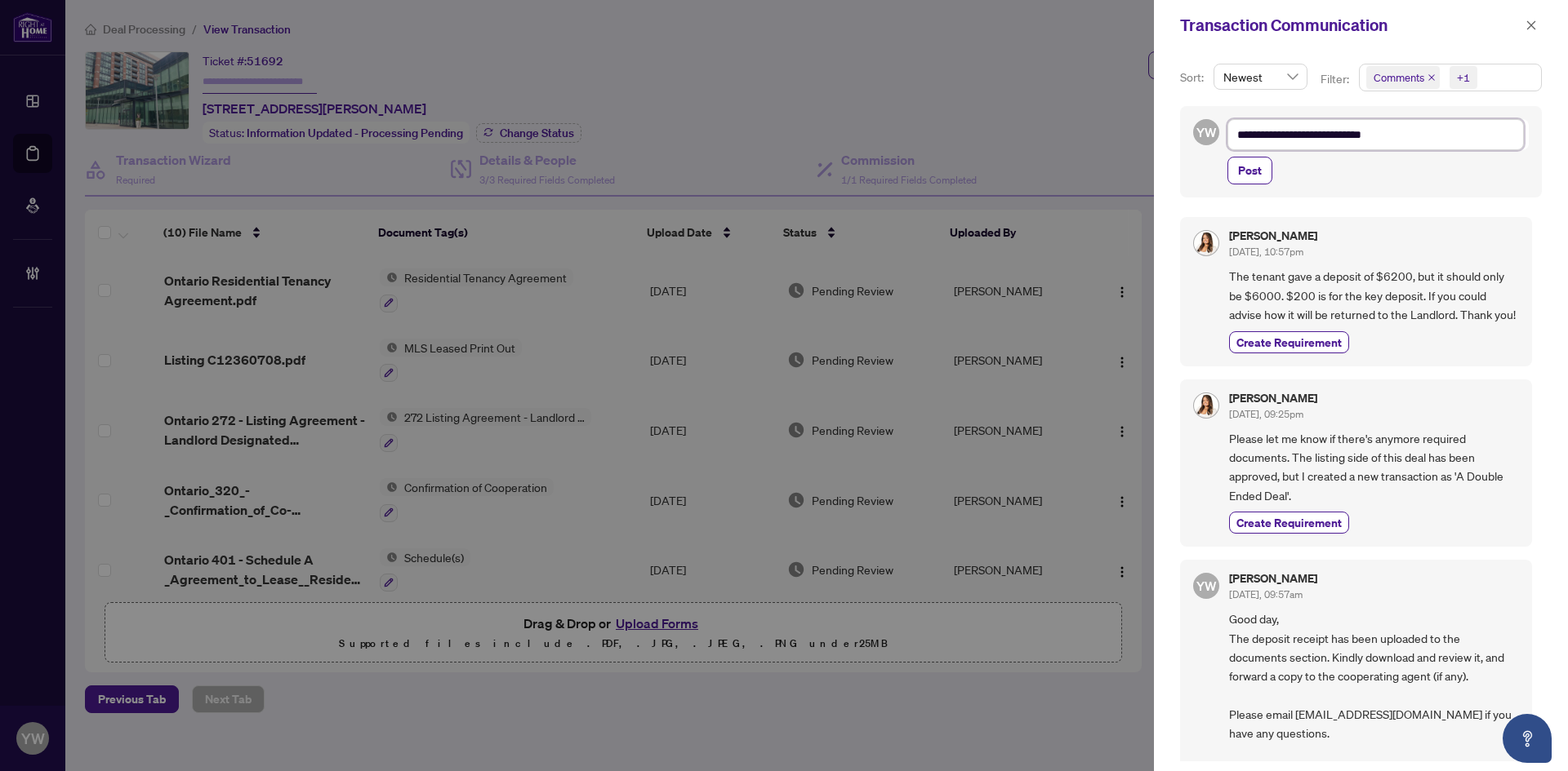
type textarea "**********"
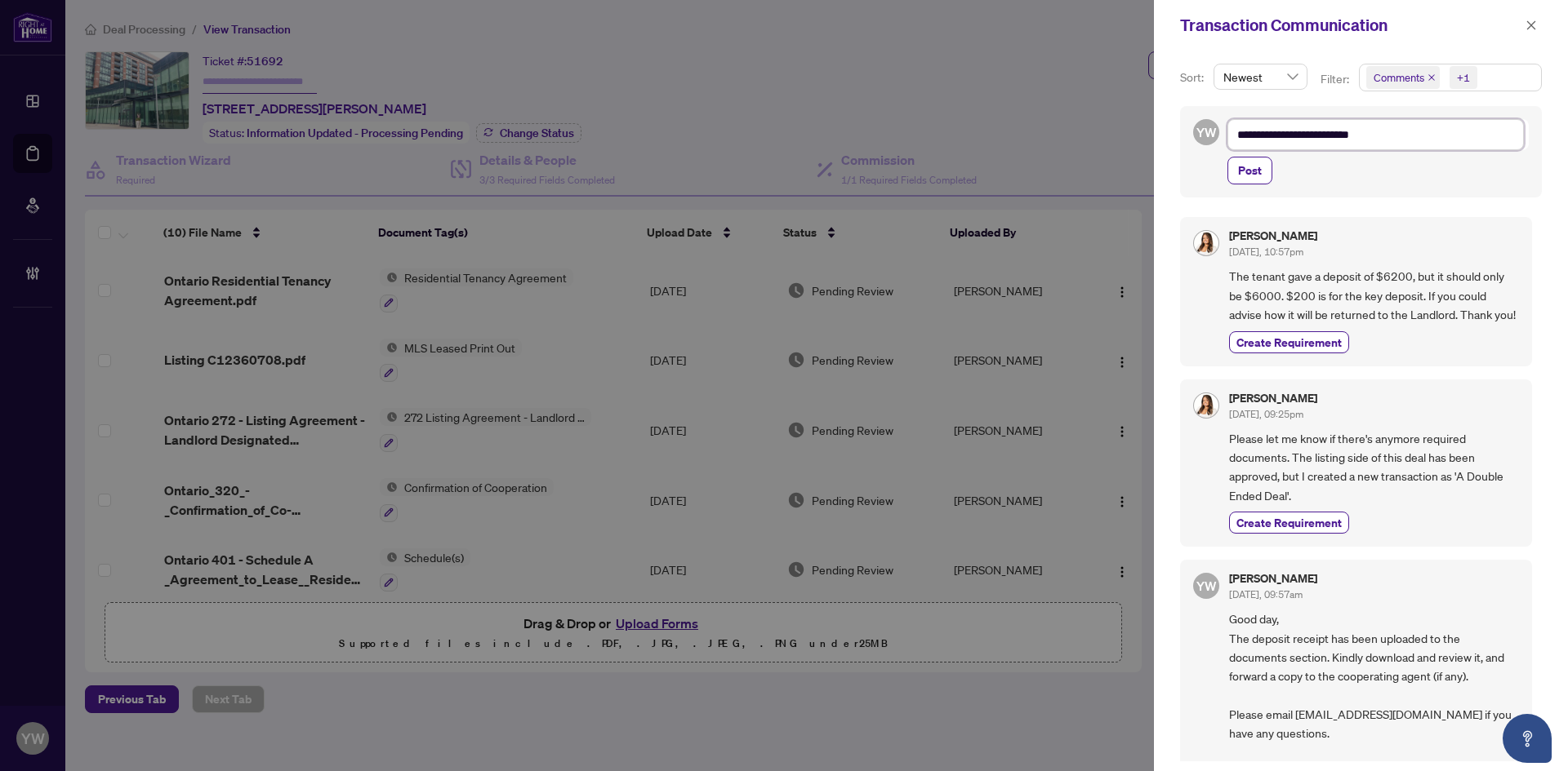
type textarea "**********"
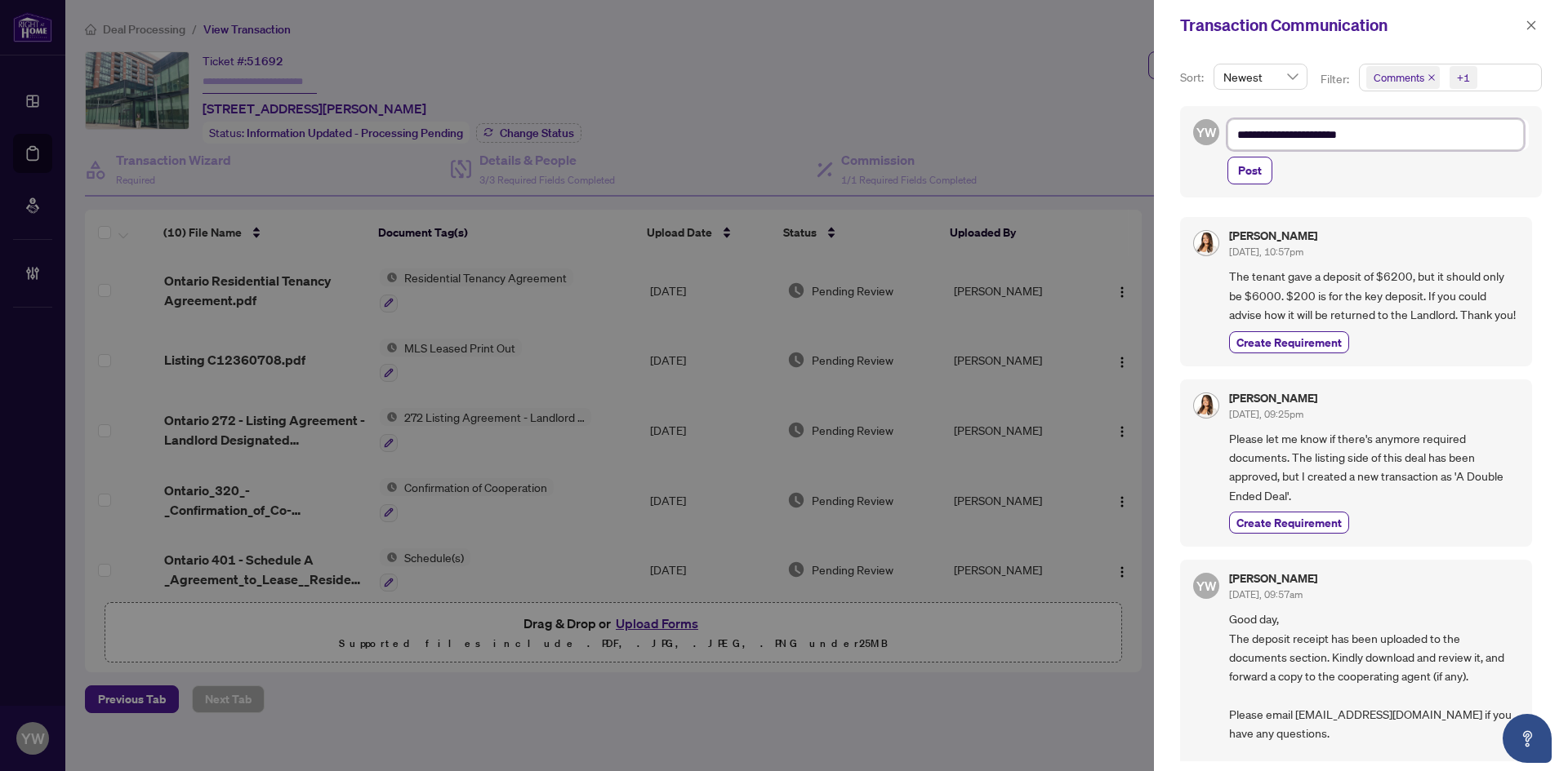
type textarea "**********"
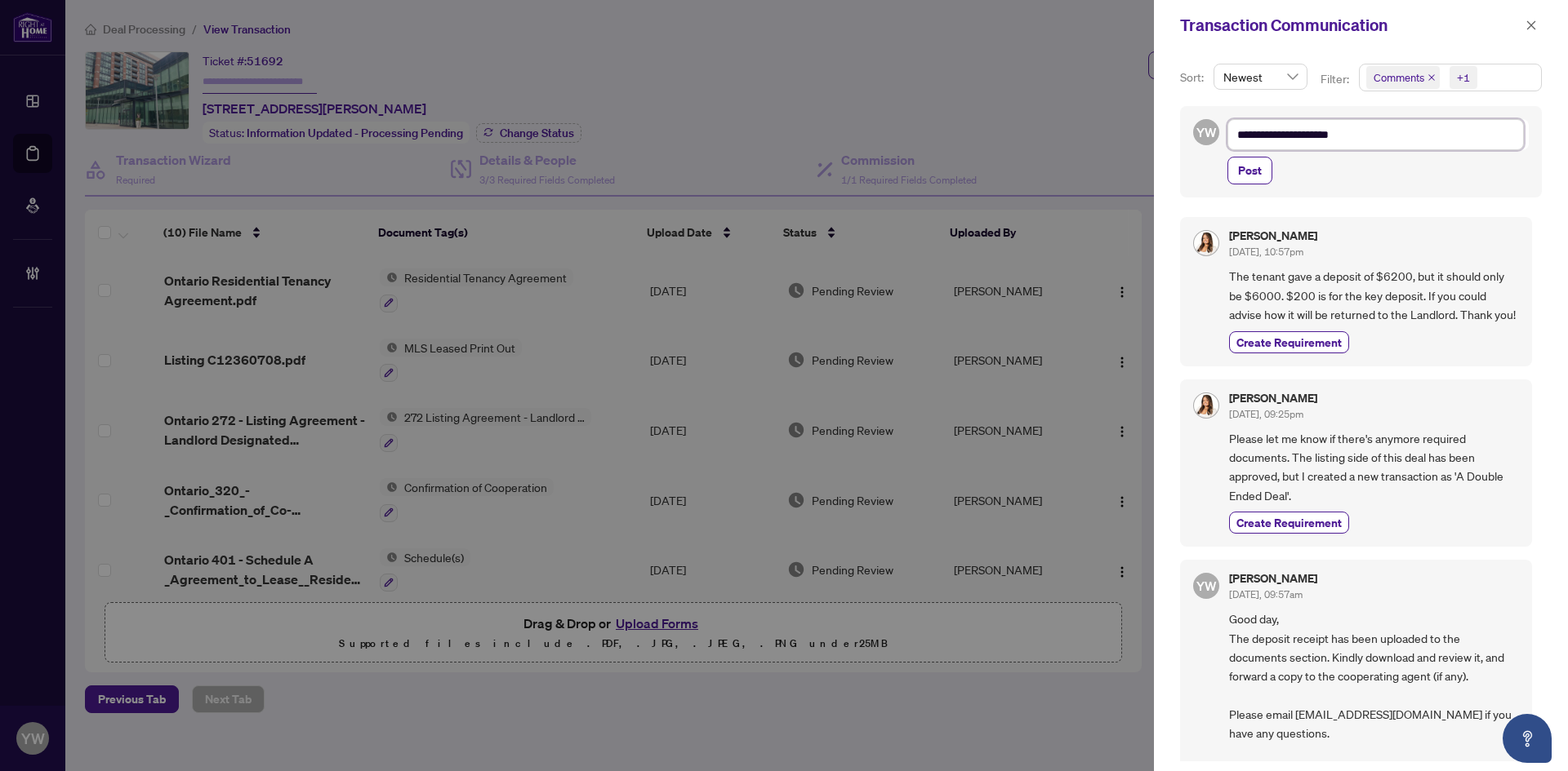
type textarea "**********"
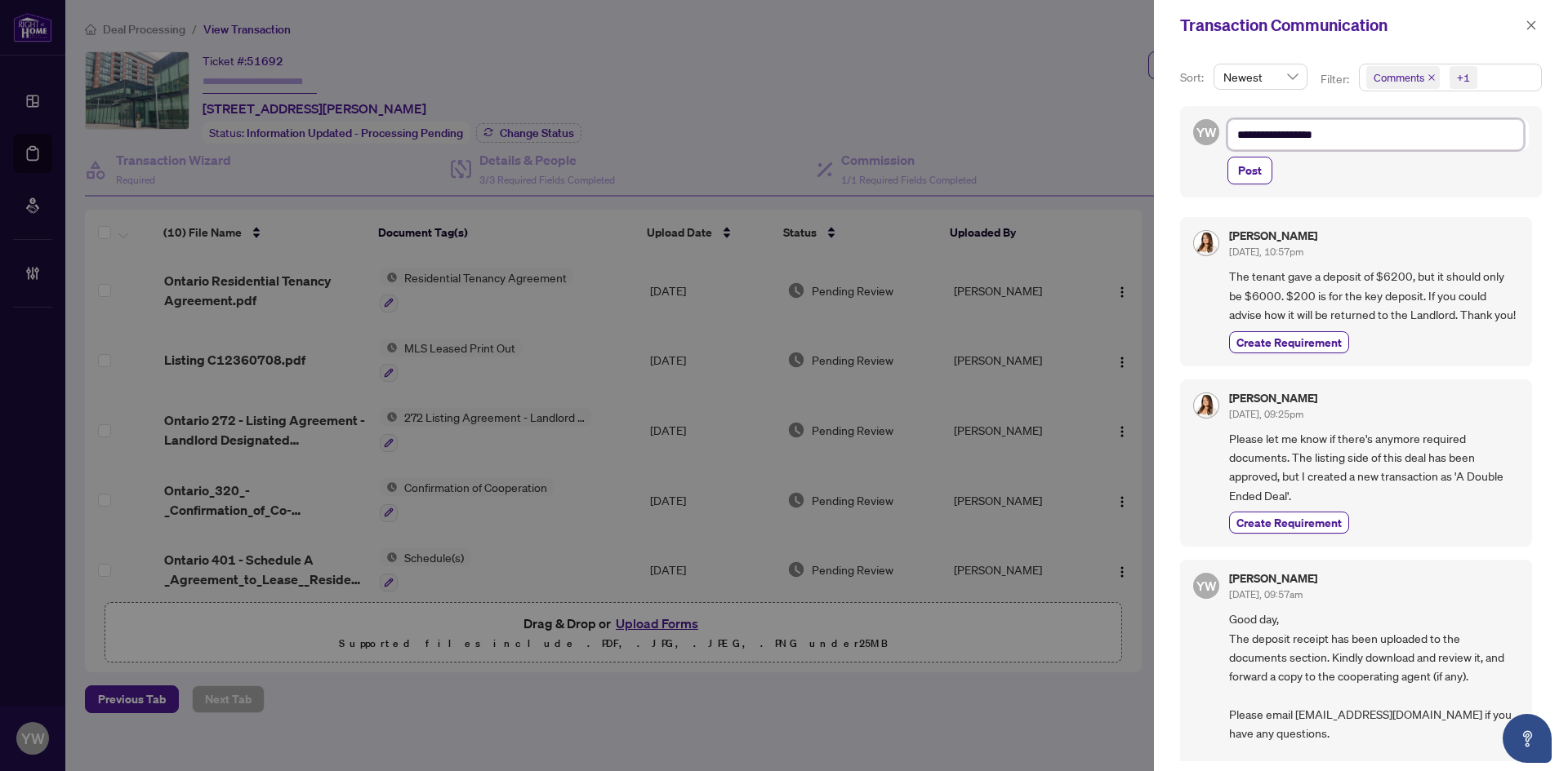
type textarea "**********"
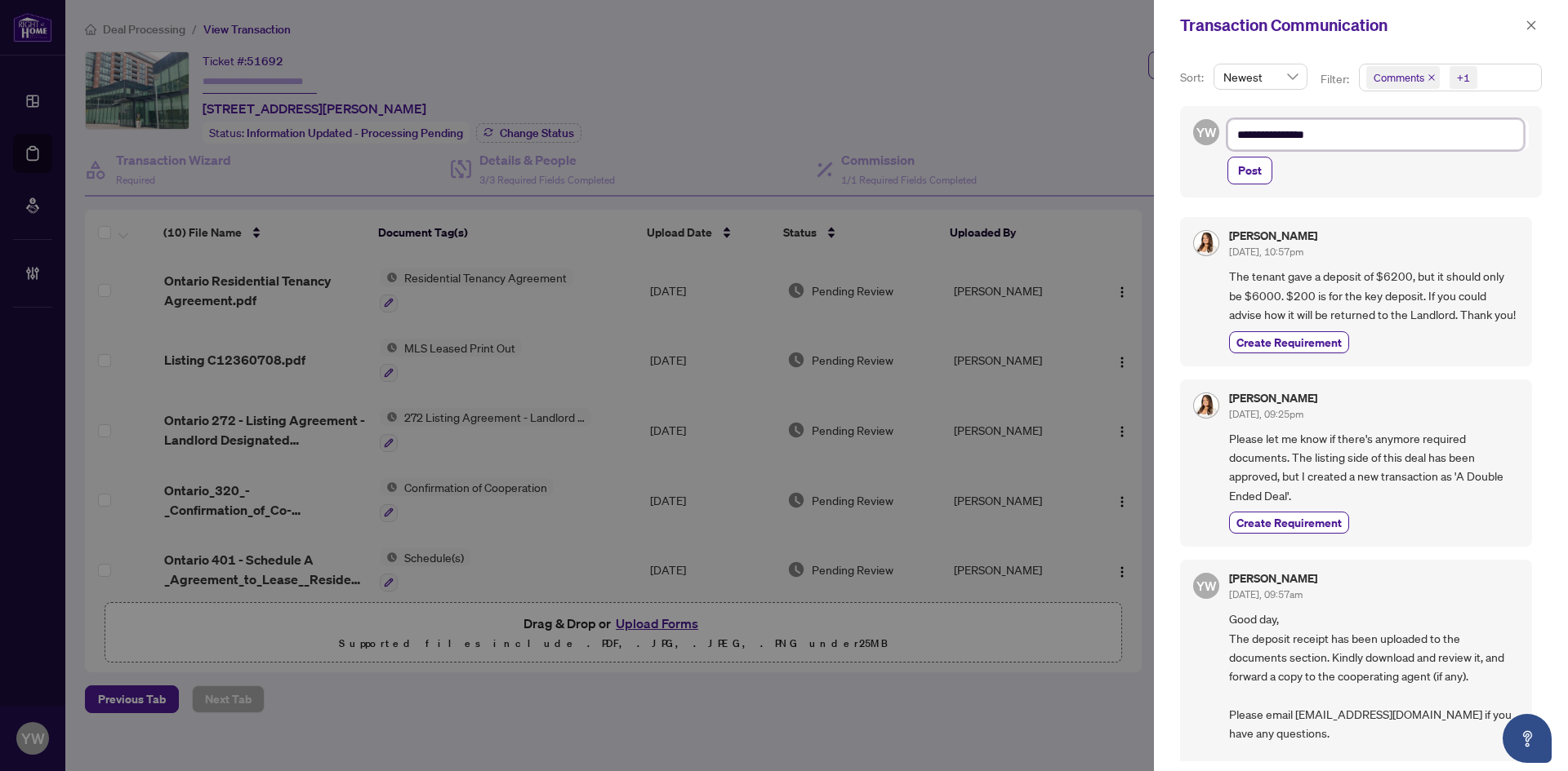
type textarea "**********"
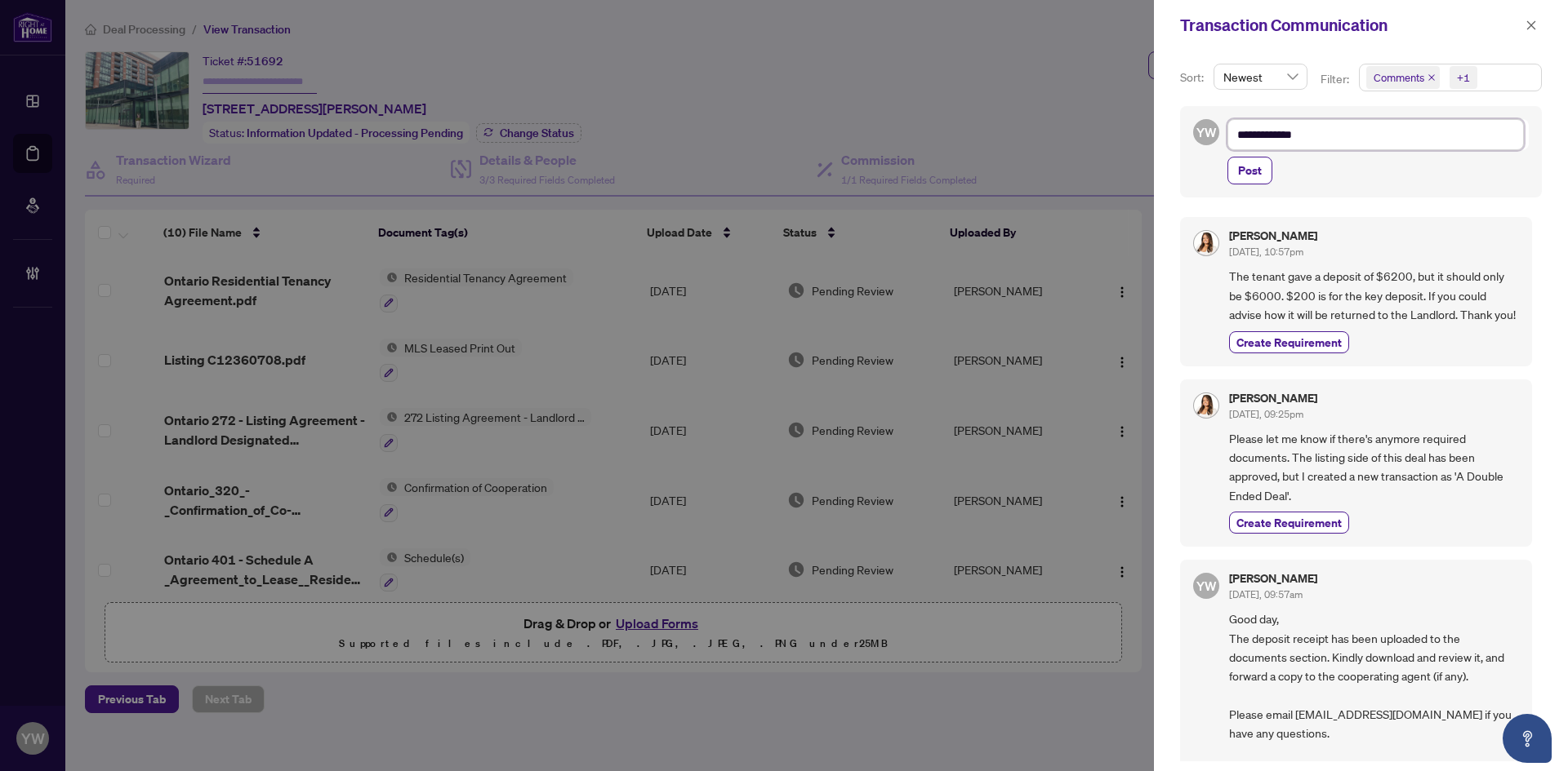
type textarea "**********"
drag, startPoint x: 1312, startPoint y: 135, endPoint x: 1218, endPoint y: 127, distance: 94.3
click at [1218, 127] on div "**********" at bounding box center [1360, 151] width 362 height 92
type textarea "**********"
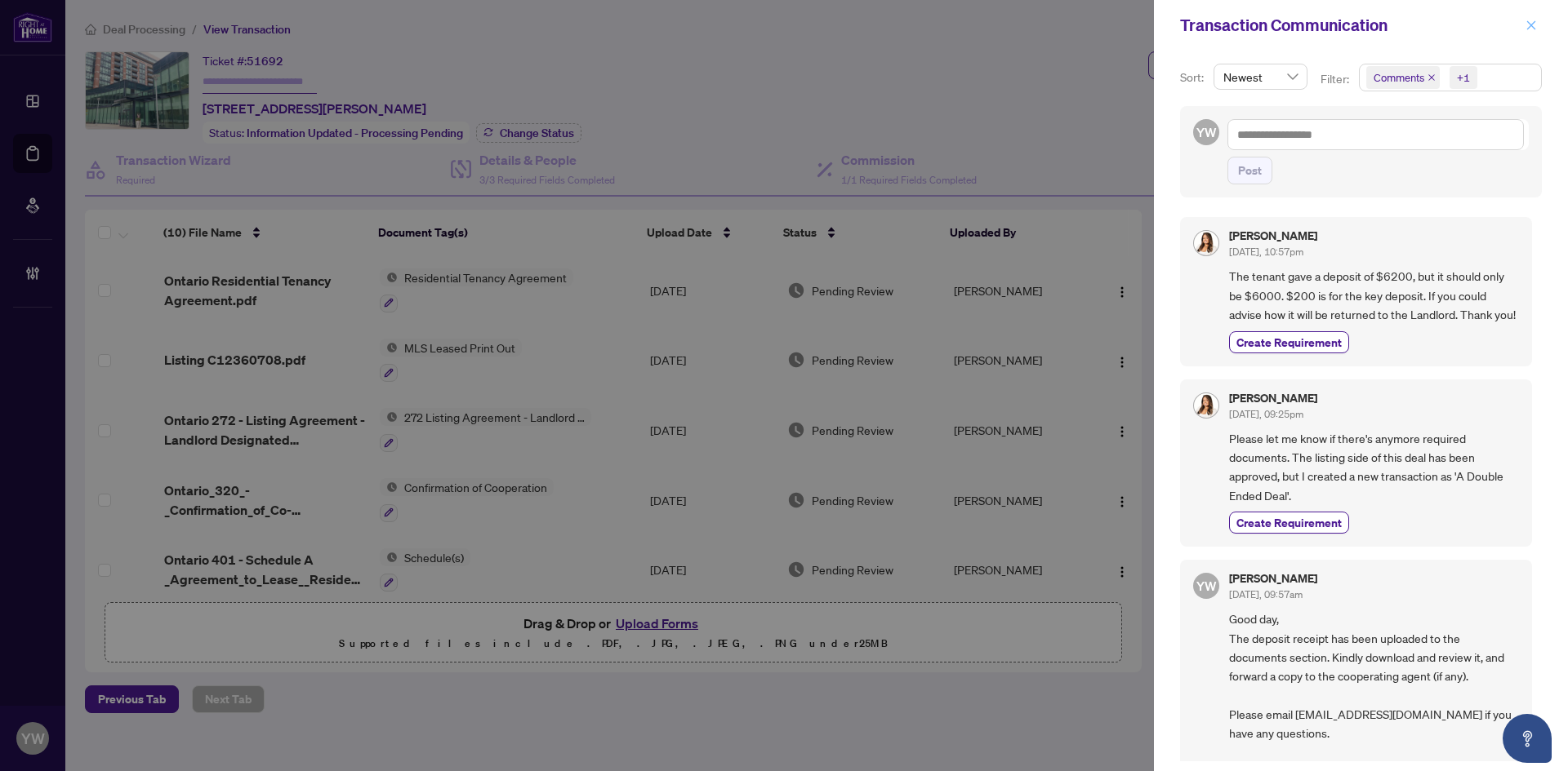
click at [1532, 23] on icon "close" at bounding box center [1531, 25] width 12 height 12
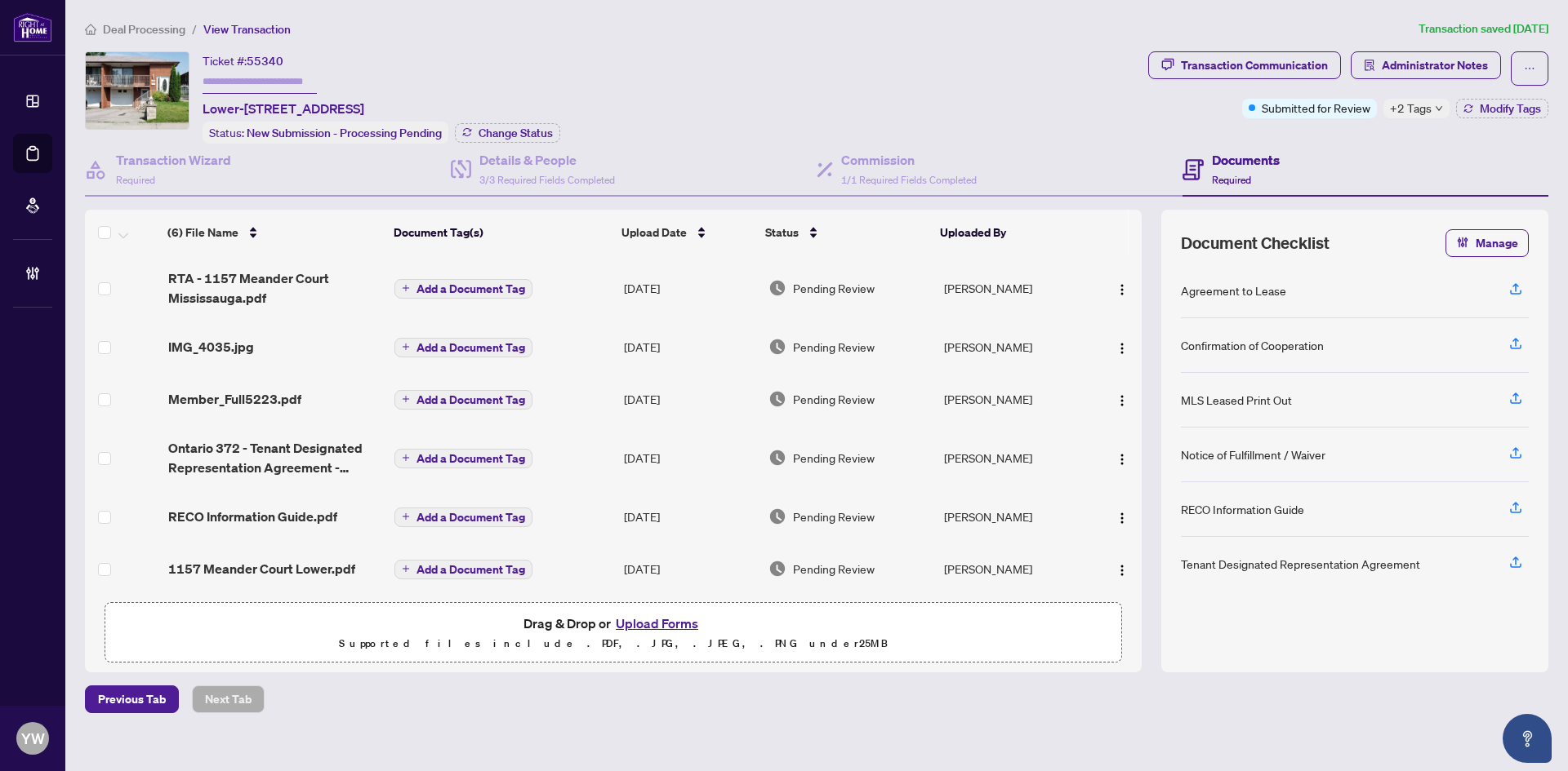
scroll to position [7, 0]
click at [234, 340] on span "IMG_4035.jpg" at bounding box center [210, 345] width 86 height 19
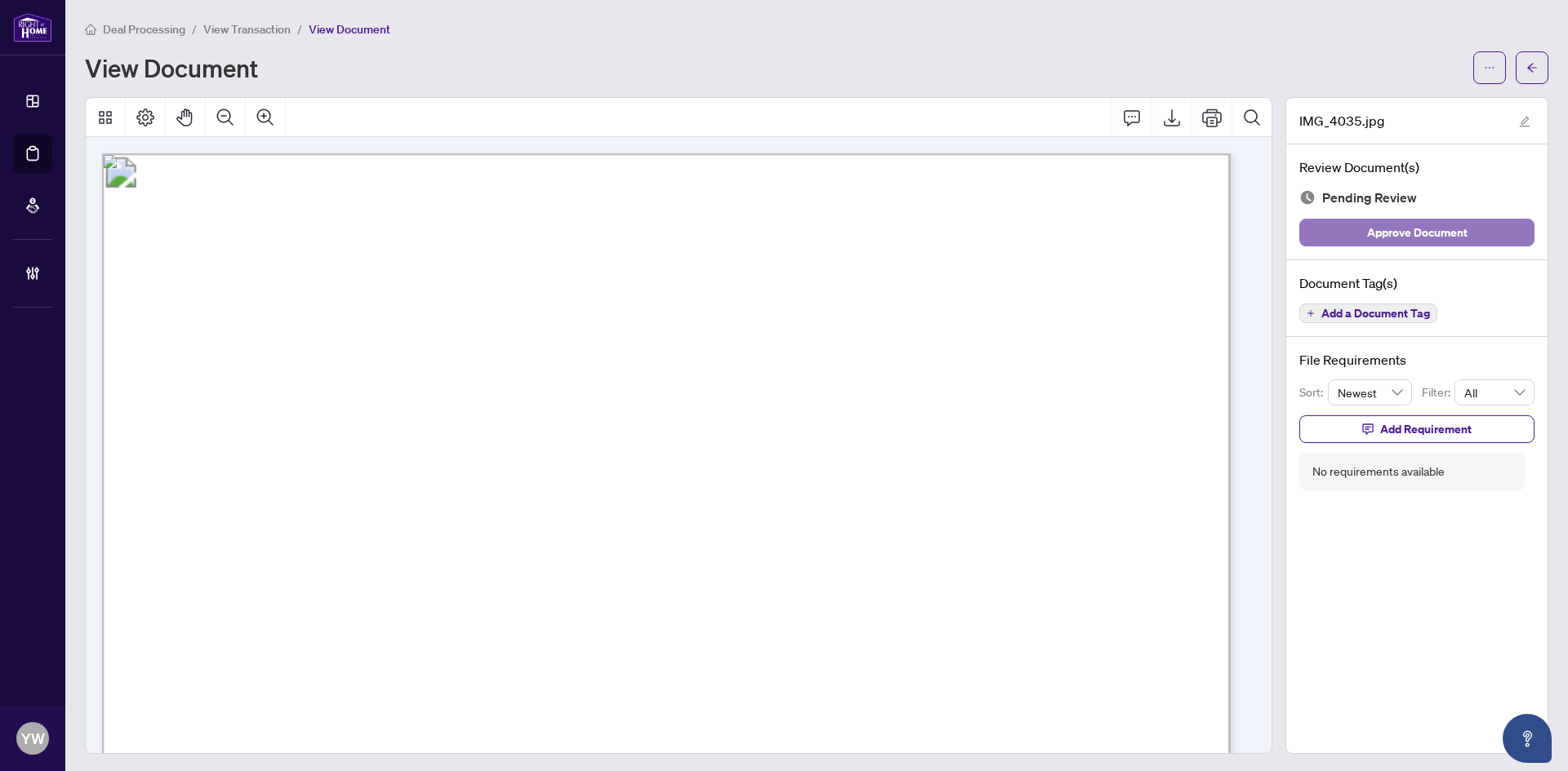
click at [1460, 226] on button "Approve Document" at bounding box center [1417, 233] width 236 height 28
click at [1519, 120] on icon "edit" at bounding box center [1525, 122] width 12 height 12
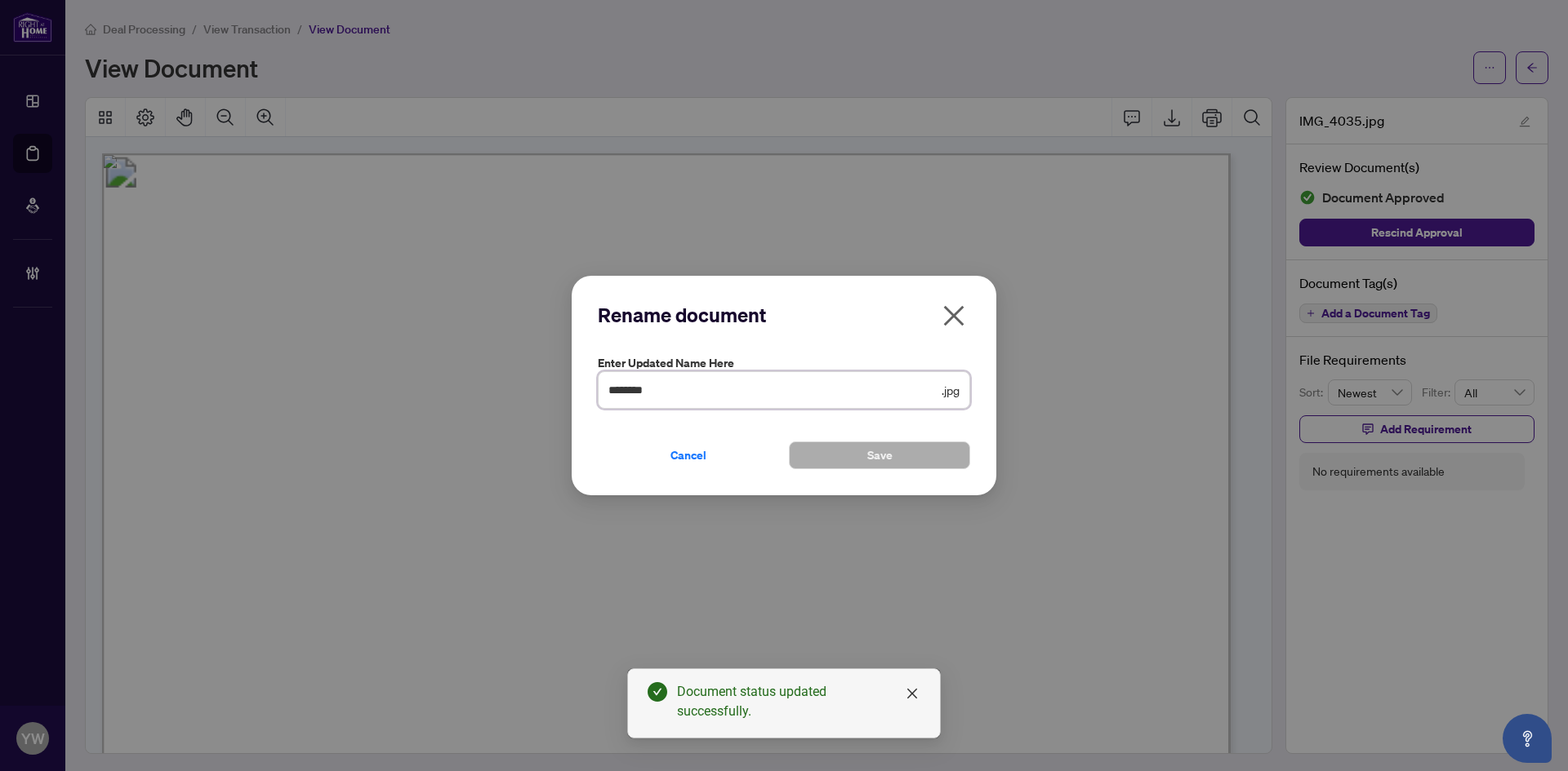
drag, startPoint x: 671, startPoint y: 396, endPoint x: 630, endPoint y: 415, distance: 45.2
click at [534, 387] on div "Rename document Enter updated name here ******** .jpg Cancel Save Cancel OK" at bounding box center [784, 385] width 1568 height 771
type input "**********"
click at [902, 459] on button "Save" at bounding box center [880, 455] width 182 height 28
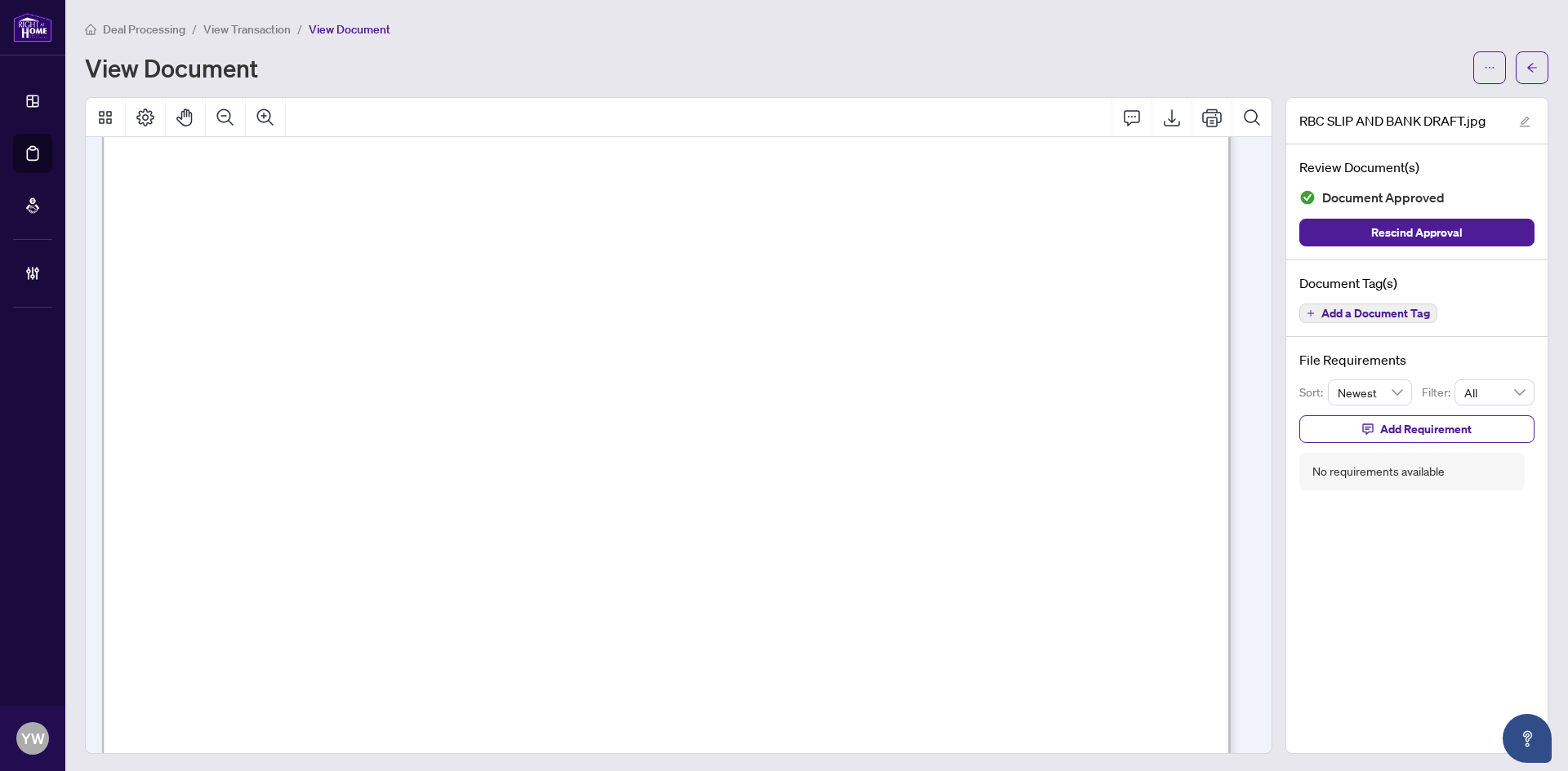
scroll to position [82, 0]
click at [1526, 73] on button "button" at bounding box center [1532, 68] width 33 height 33
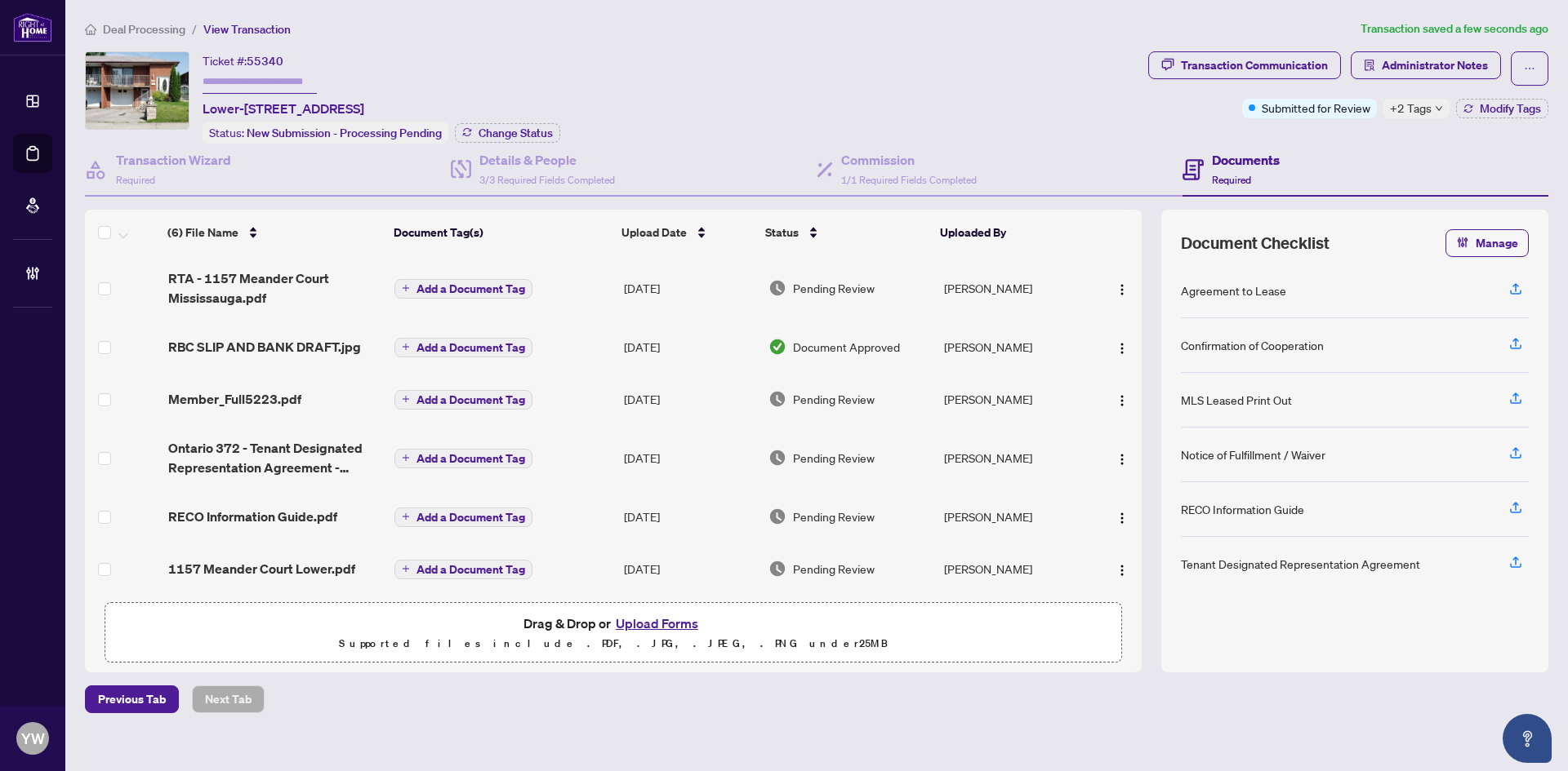
scroll to position [7, 0]
click at [275, 338] on div "(6) File Name Document Tag(s) Upload Date Status Uploaded By (6) File Name Docu…" at bounding box center [613, 401] width 1057 height 384
click at [308, 336] on span "RBC SLIP AND BANK DRAFT.jpg" at bounding box center [265, 345] width 193 height 19
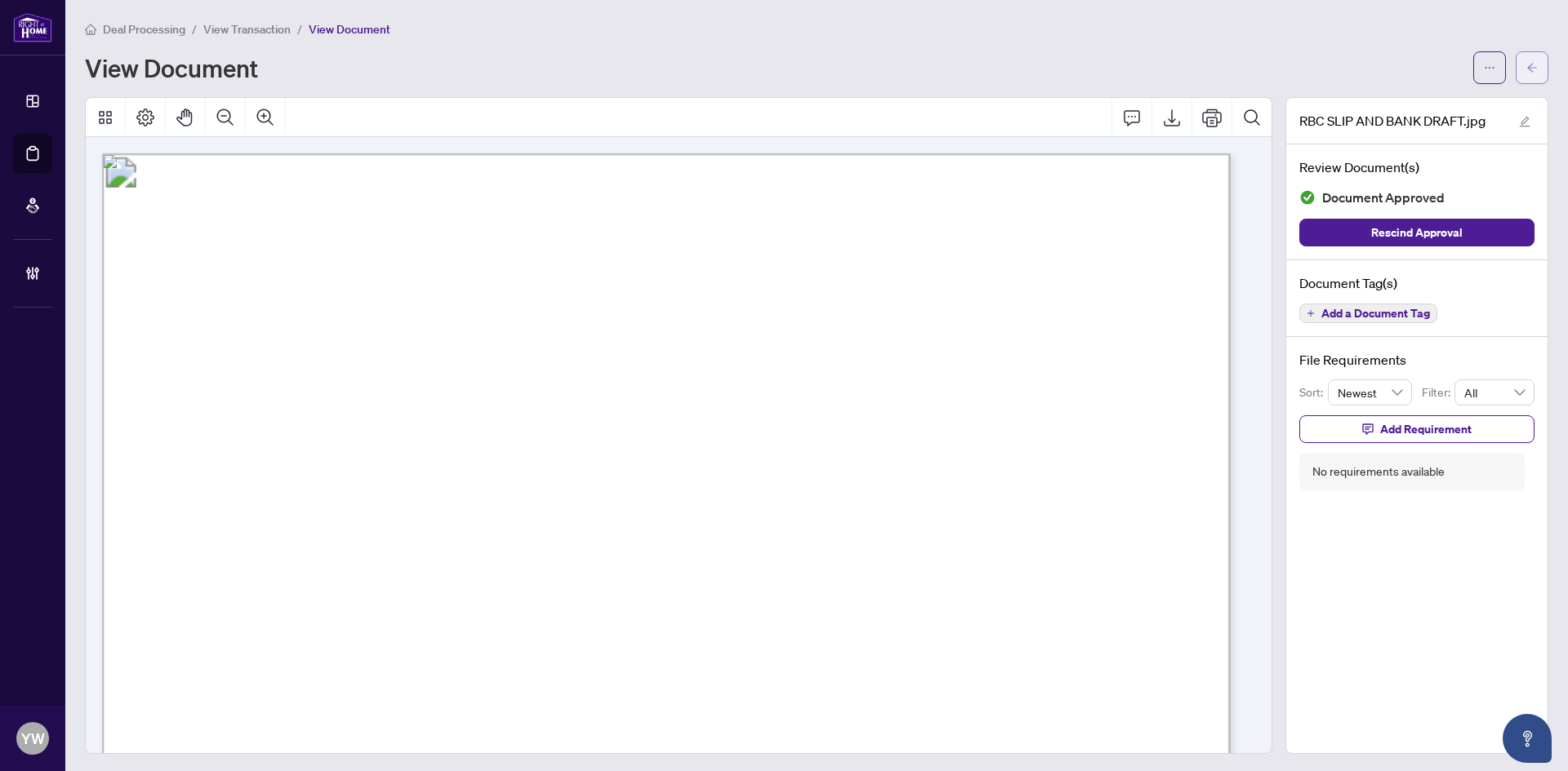
click at [1526, 71] on icon "arrow-left" at bounding box center [1532, 68] width 12 height 12
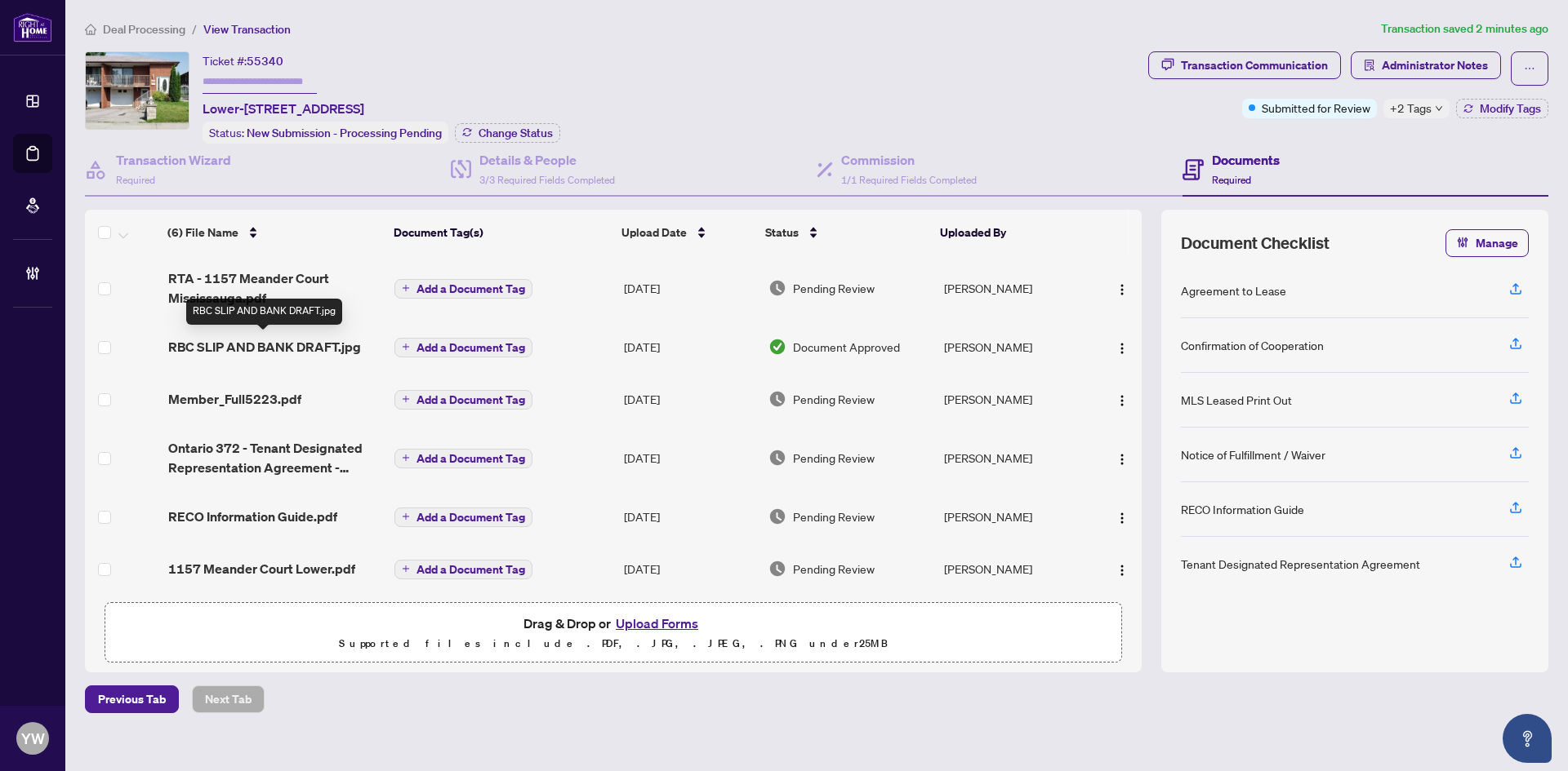
click at [345, 341] on span "RBC SLIP AND BANK DRAFT.jpg" at bounding box center [265, 346] width 193 height 19
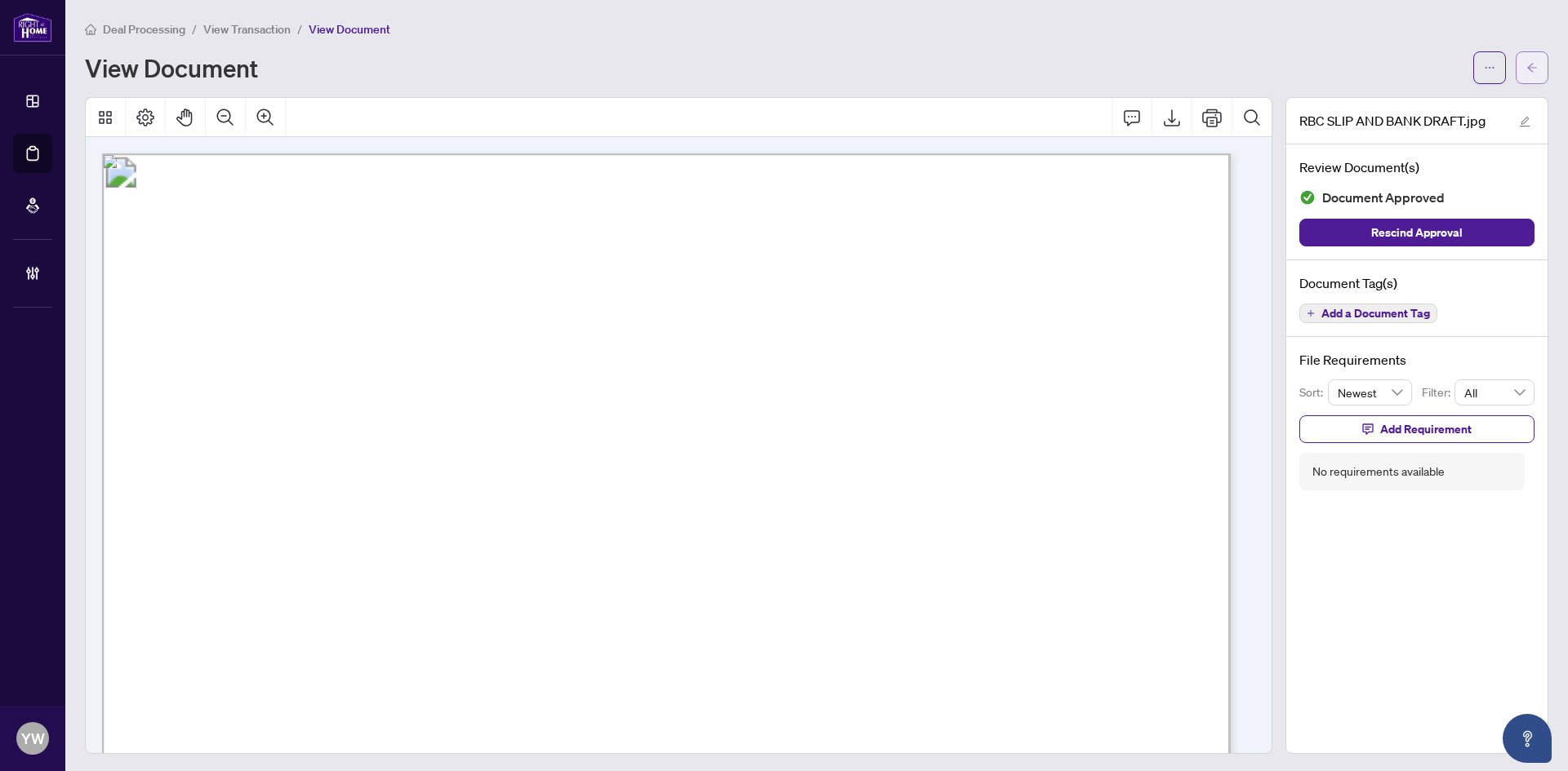
click at [1526, 65] on icon "arrow-left" at bounding box center [1532, 68] width 12 height 12
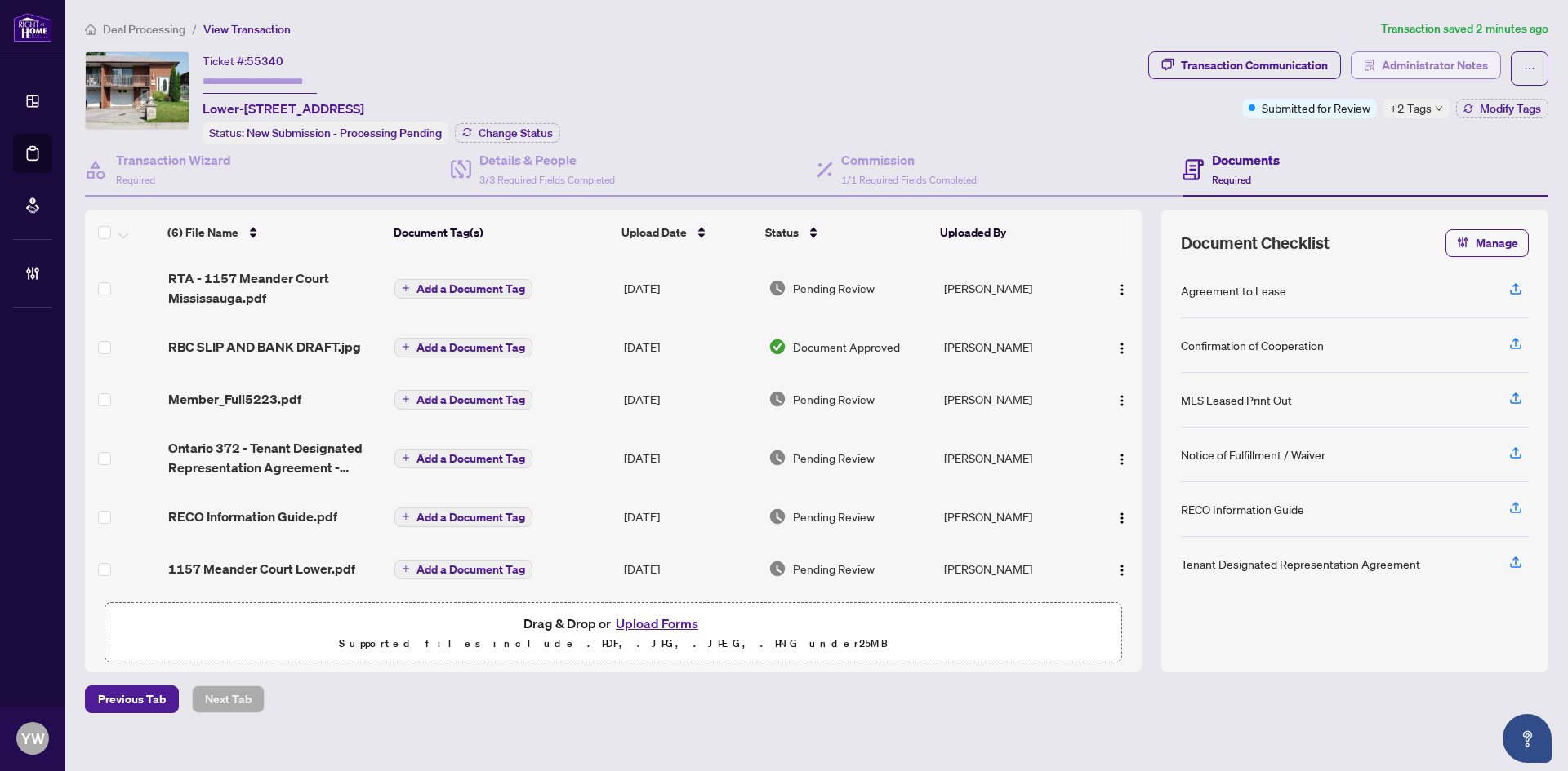
click at [1396, 69] on span "Administrator Notes" at bounding box center [1435, 65] width 106 height 26
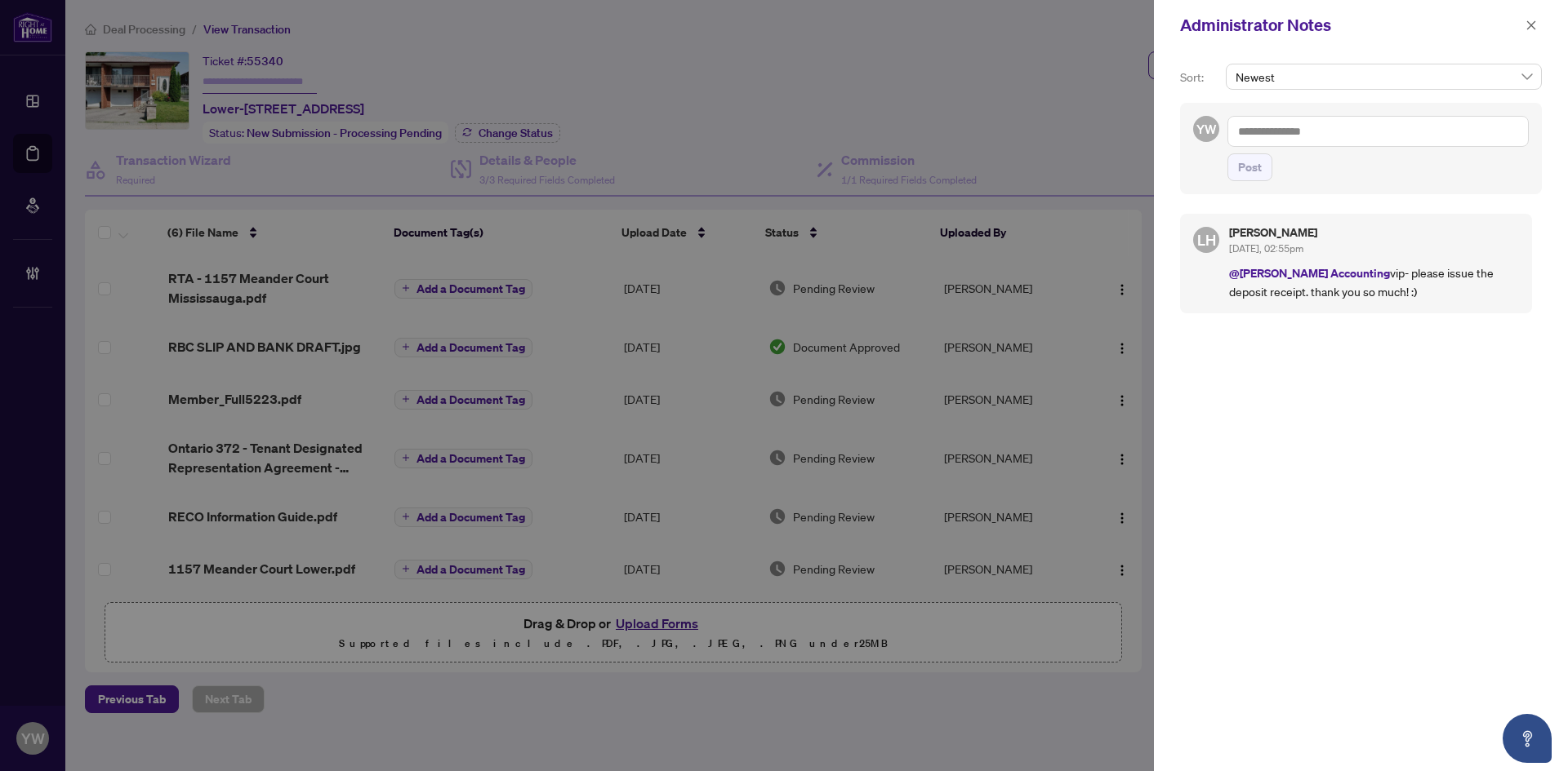
drag, startPoint x: 1292, startPoint y: 127, endPoint x: 1261, endPoint y: 128, distance: 31.0
click at [1292, 127] on textarea at bounding box center [1378, 131] width 301 height 31
click at [1295, 142] on textarea at bounding box center [1378, 131] width 301 height 31
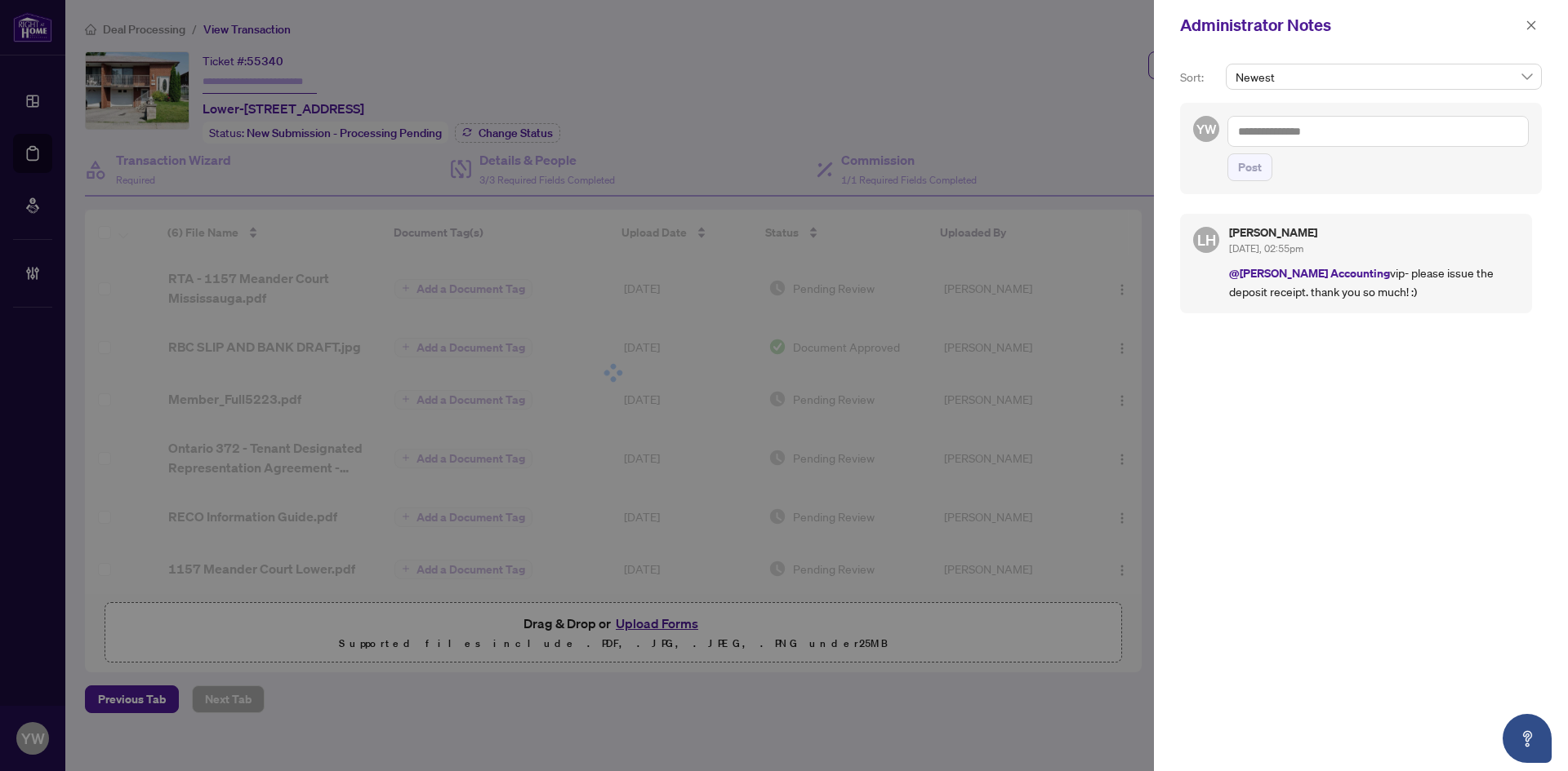
paste textarea "**********"
type textarea "**********"
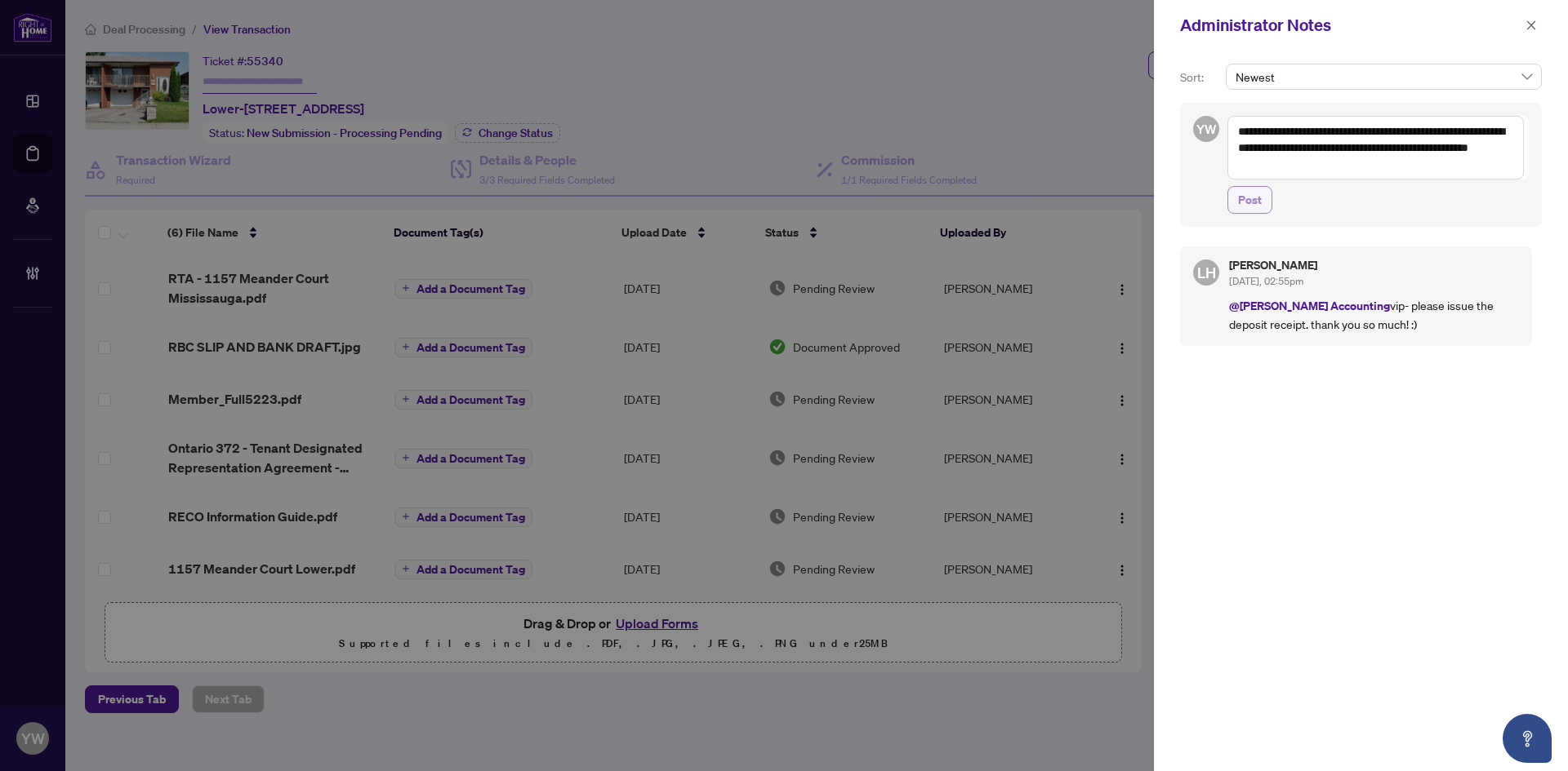
click at [1262, 198] on button "Post" at bounding box center [1249, 200] width 45 height 28
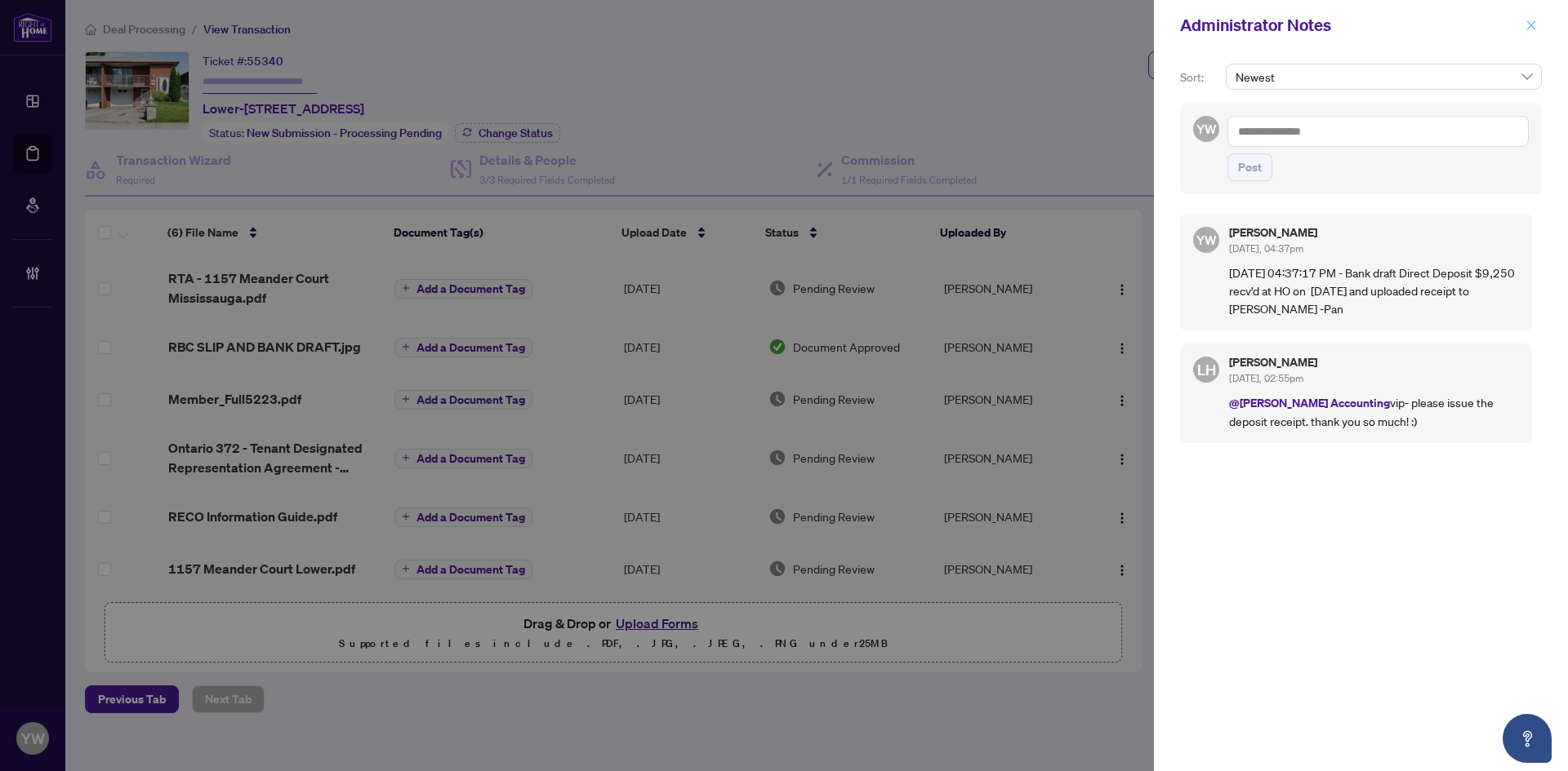
click at [1530, 25] on icon "close" at bounding box center [1531, 24] width 9 height 9
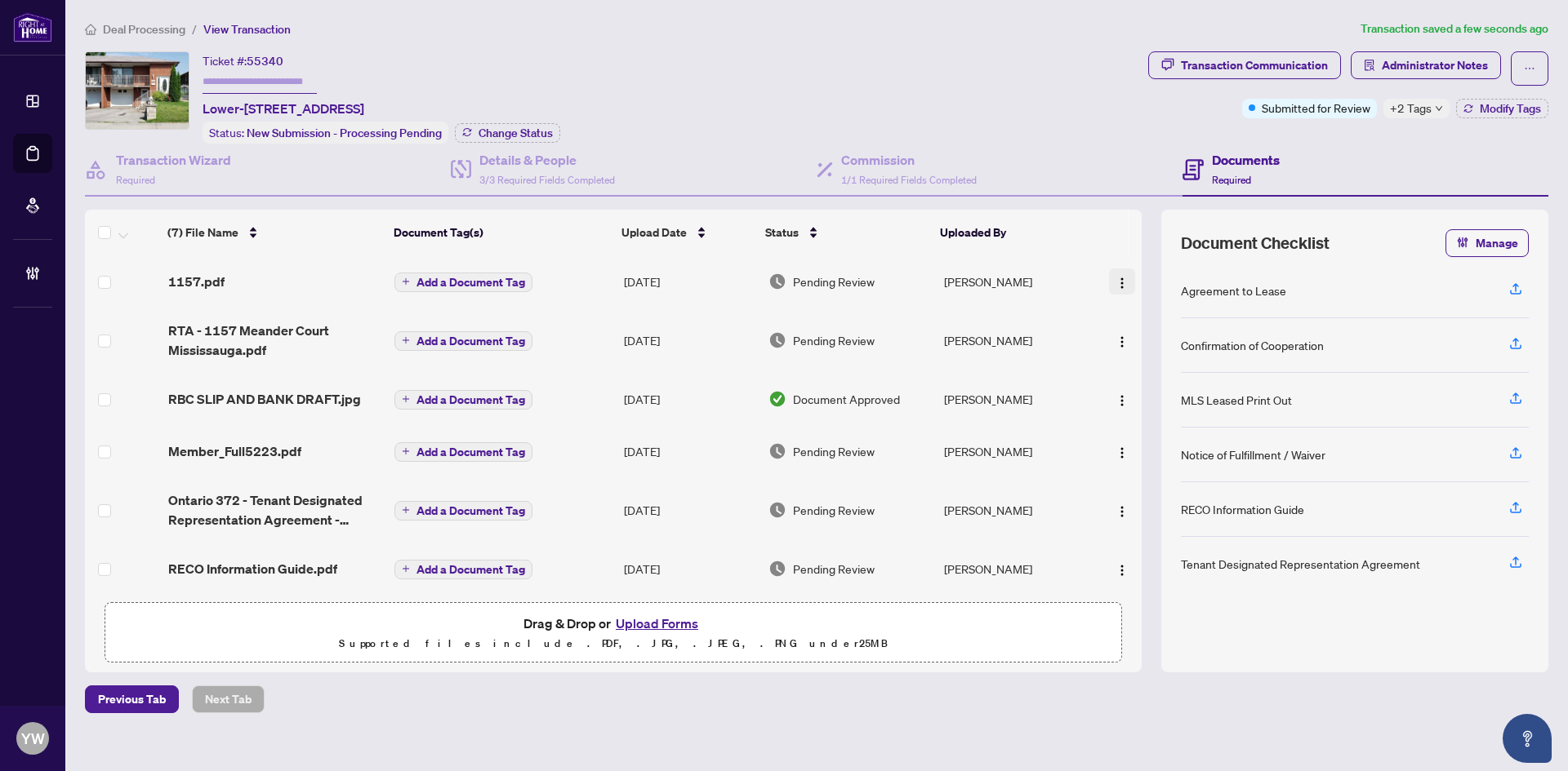
click at [1116, 277] on img "button" at bounding box center [1122, 284] width 14 height 14
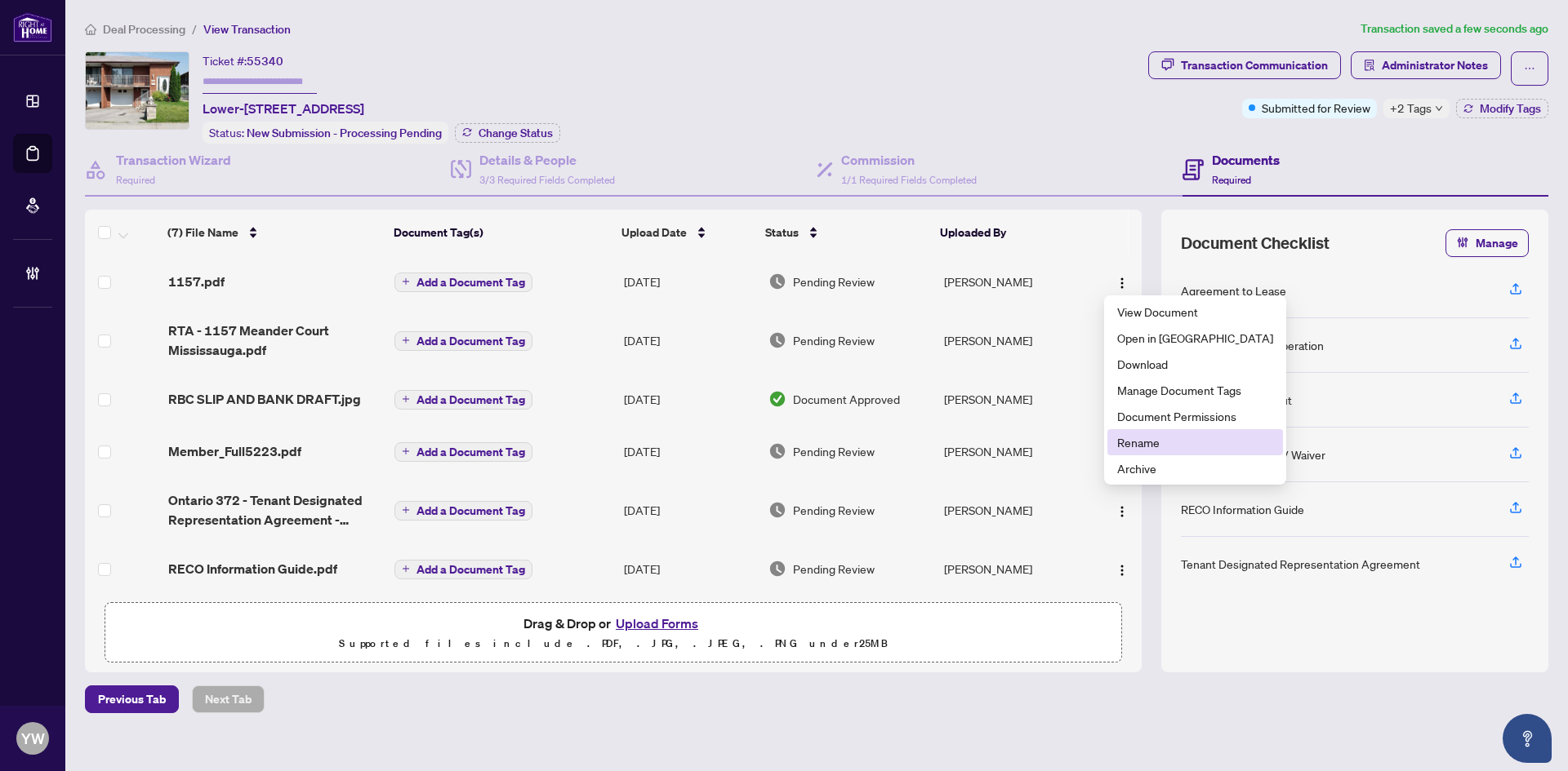
click at [1168, 438] on span "Rename" at bounding box center [1195, 442] width 156 height 18
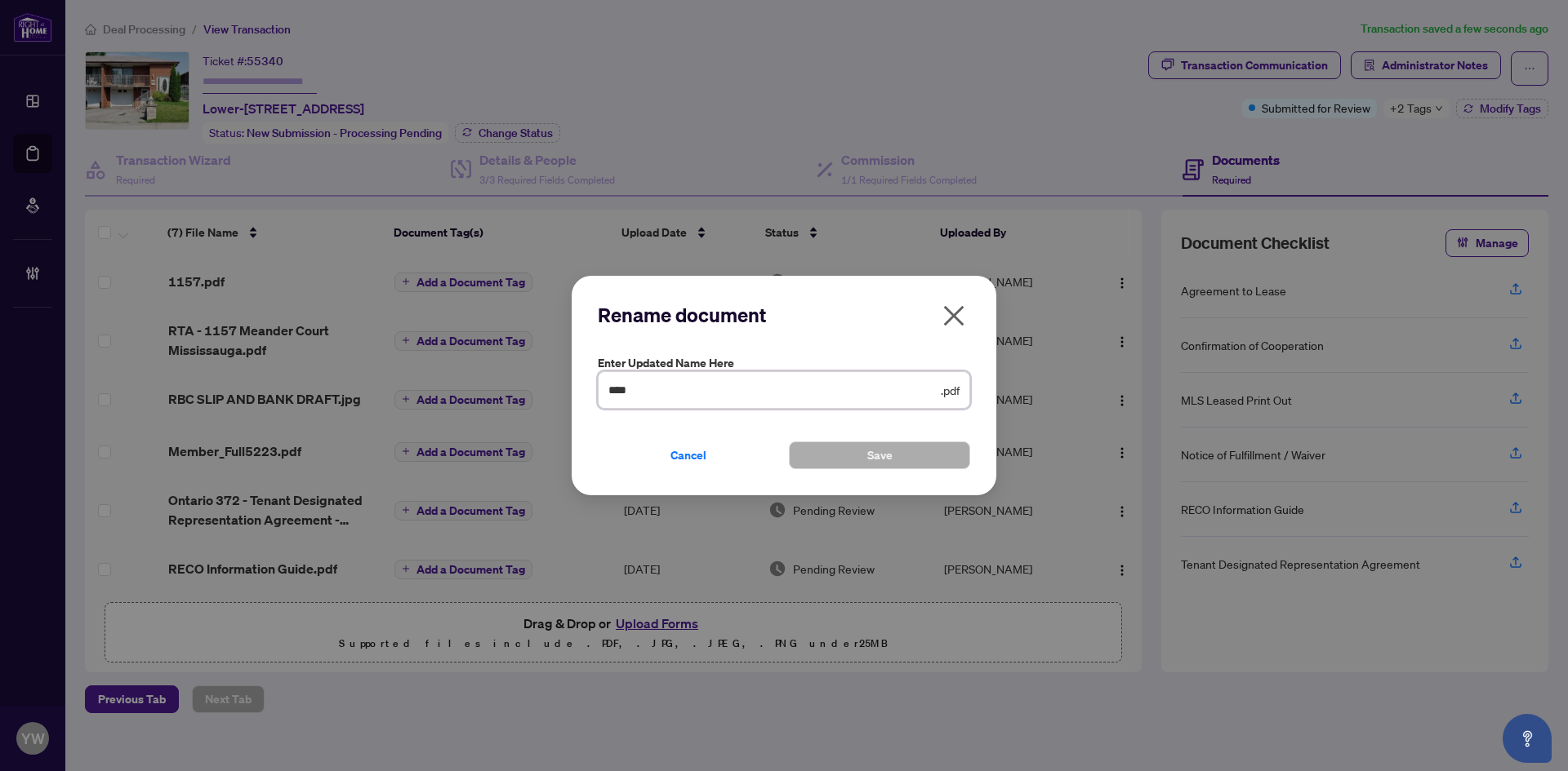
drag, startPoint x: 656, startPoint y: 392, endPoint x: 541, endPoint y: 385, distance: 115.2
click at [541, 385] on div "Rename document Enter updated name here **** .pdf Cancel Save Cancel OK" at bounding box center [784, 385] width 1568 height 771
type input "**********"
click at [909, 464] on button "Save" at bounding box center [880, 455] width 182 height 28
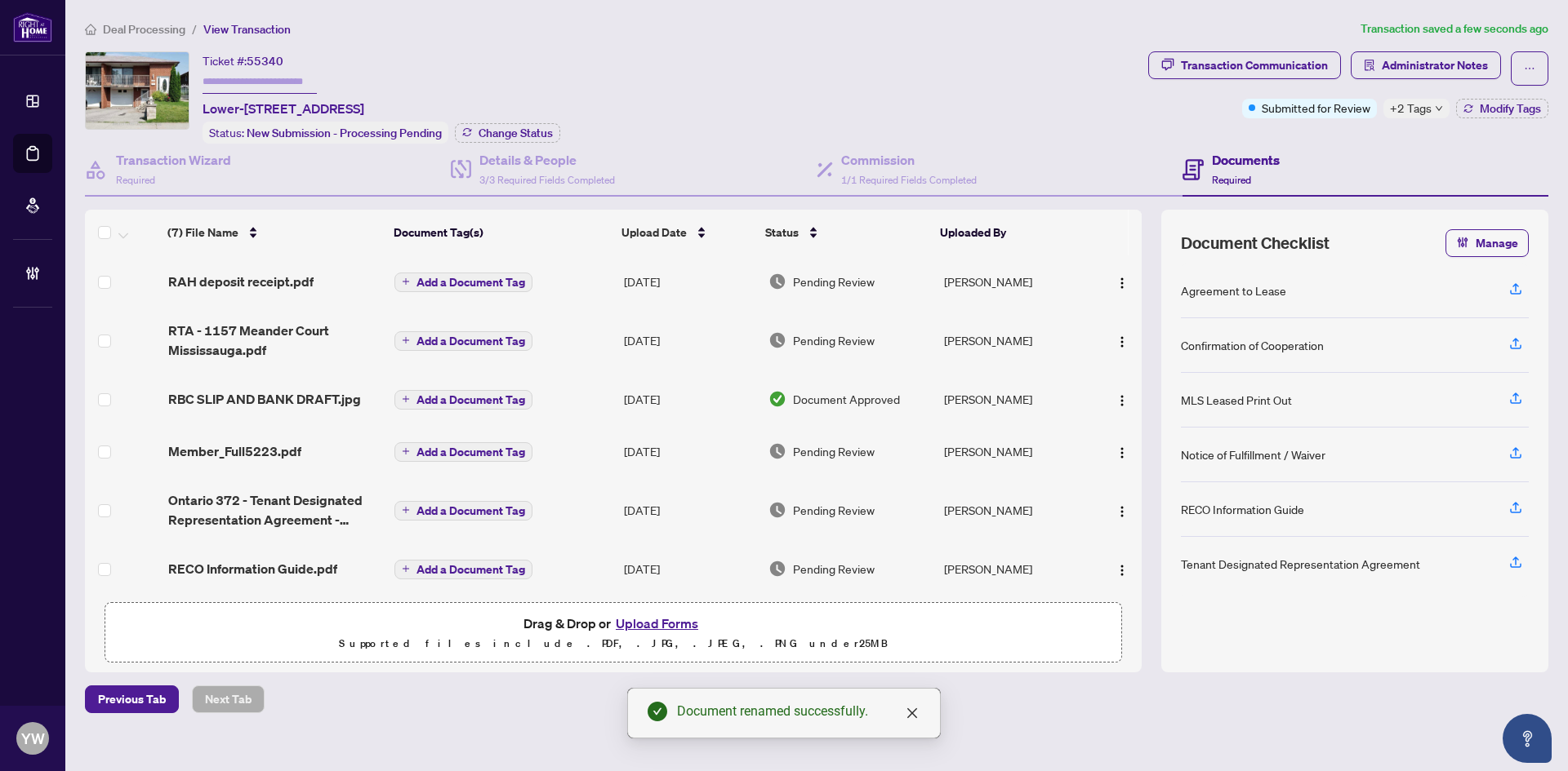
drag, startPoint x: 1126, startPoint y: 278, endPoint x: 1145, endPoint y: 307, distance: 34.7
click at [1126, 278] on button "button" at bounding box center [1122, 281] width 26 height 26
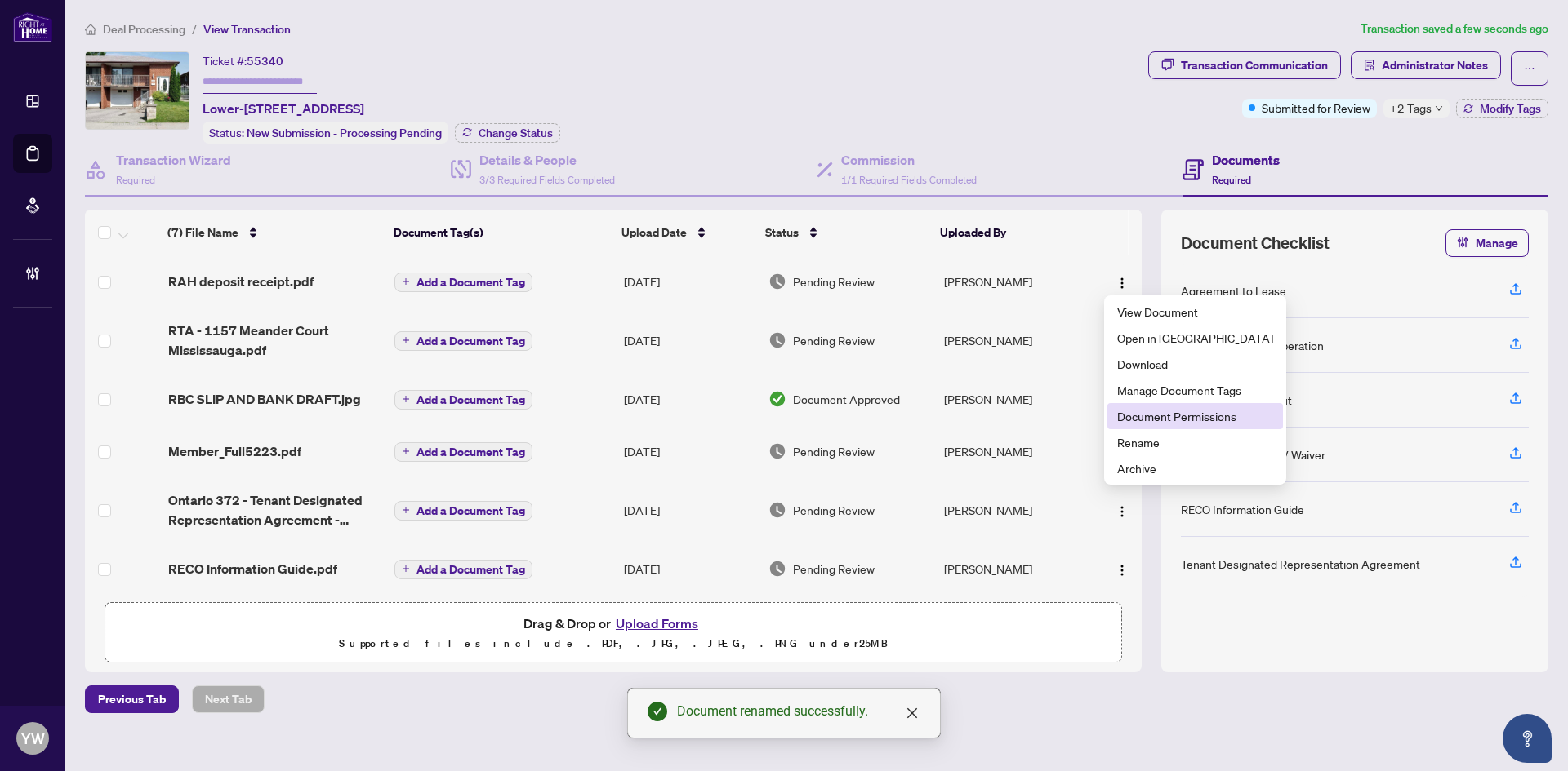
click at [1172, 412] on span "Document Permissions" at bounding box center [1195, 416] width 156 height 18
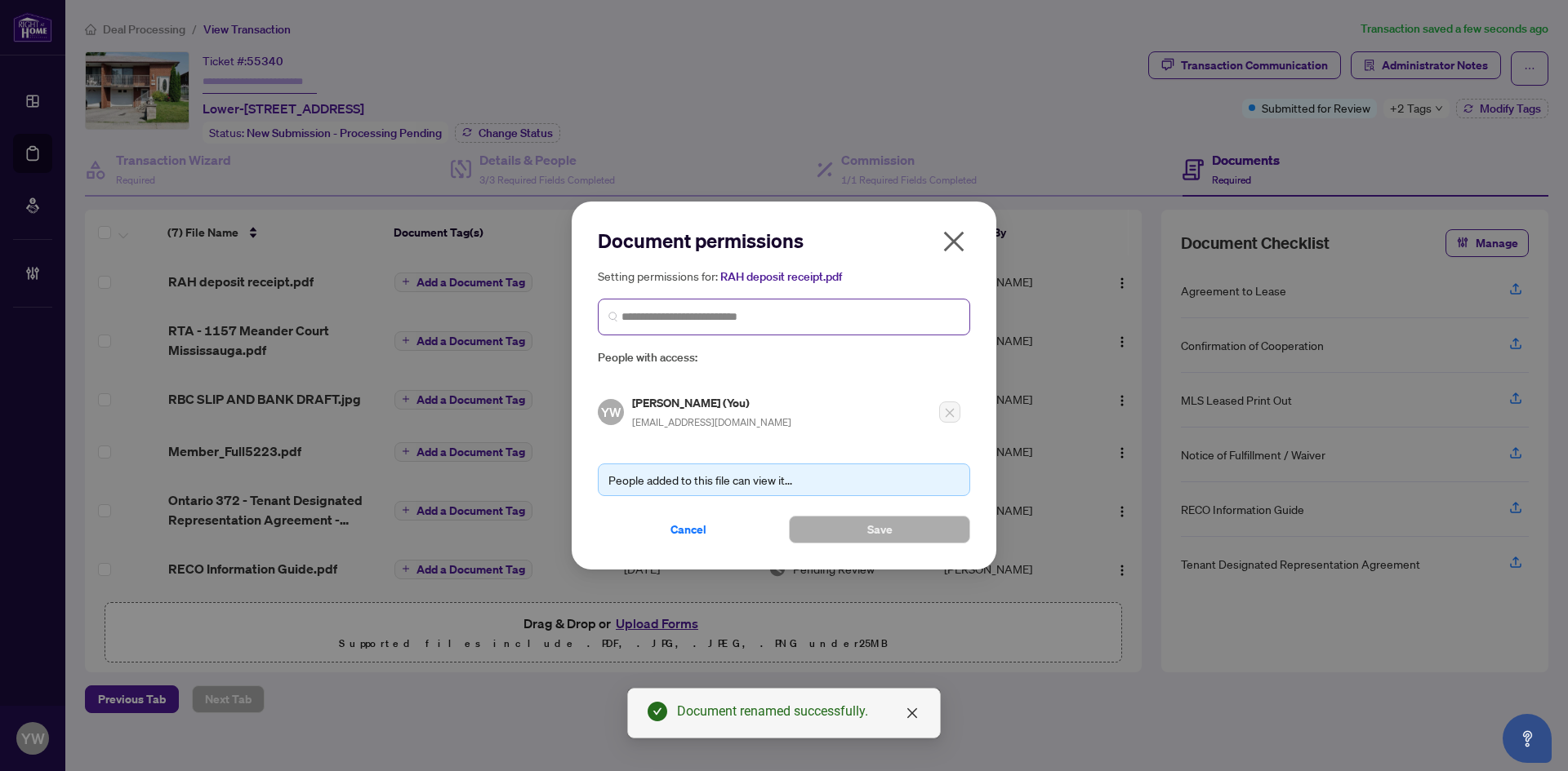
click at [835, 326] on span at bounding box center [784, 317] width 373 height 37
type input "**********"
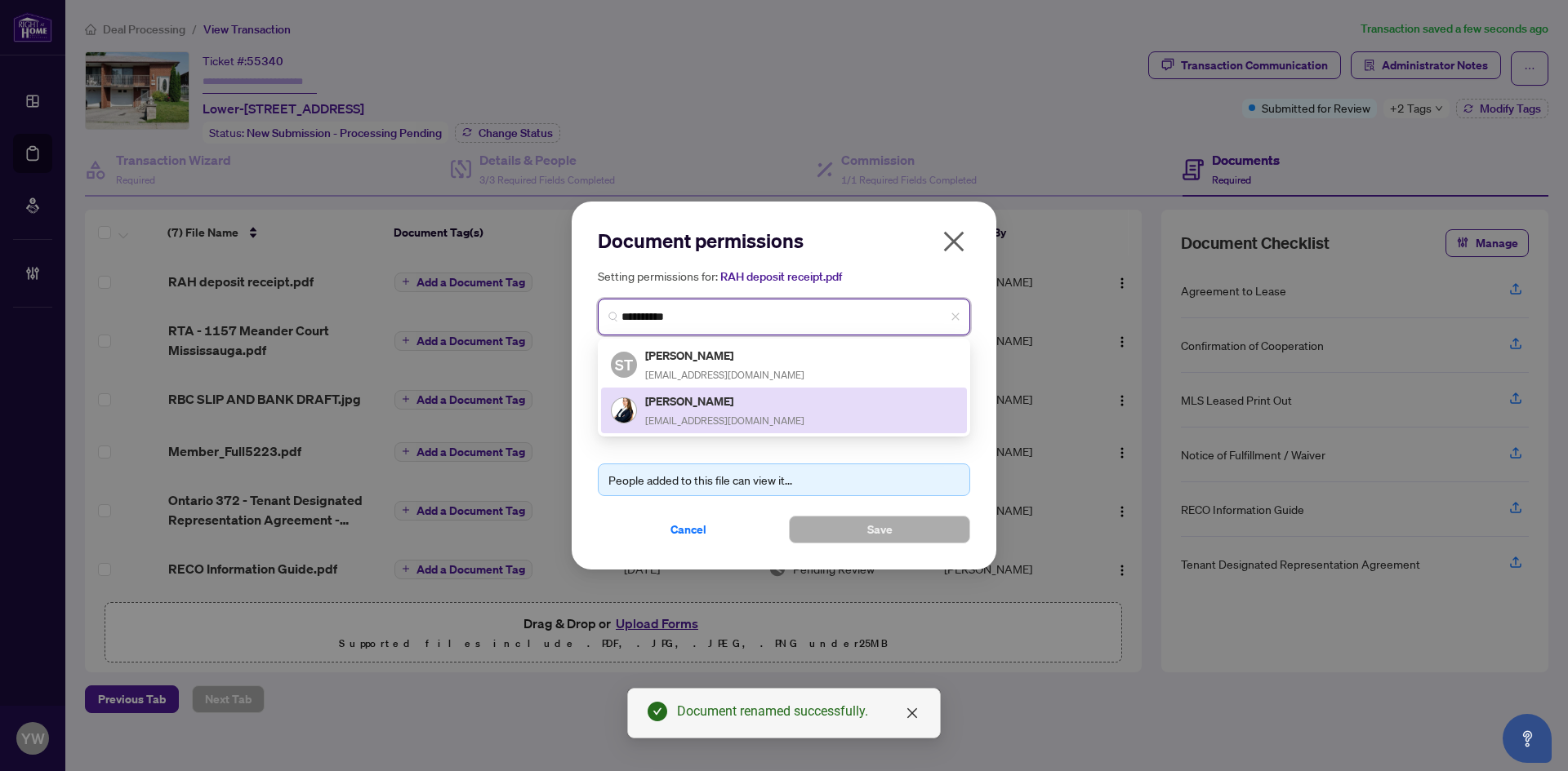
click at [730, 411] on div "Samantha Toteda Movewithsammie@gmail.com" at bounding box center [724, 410] width 159 height 38
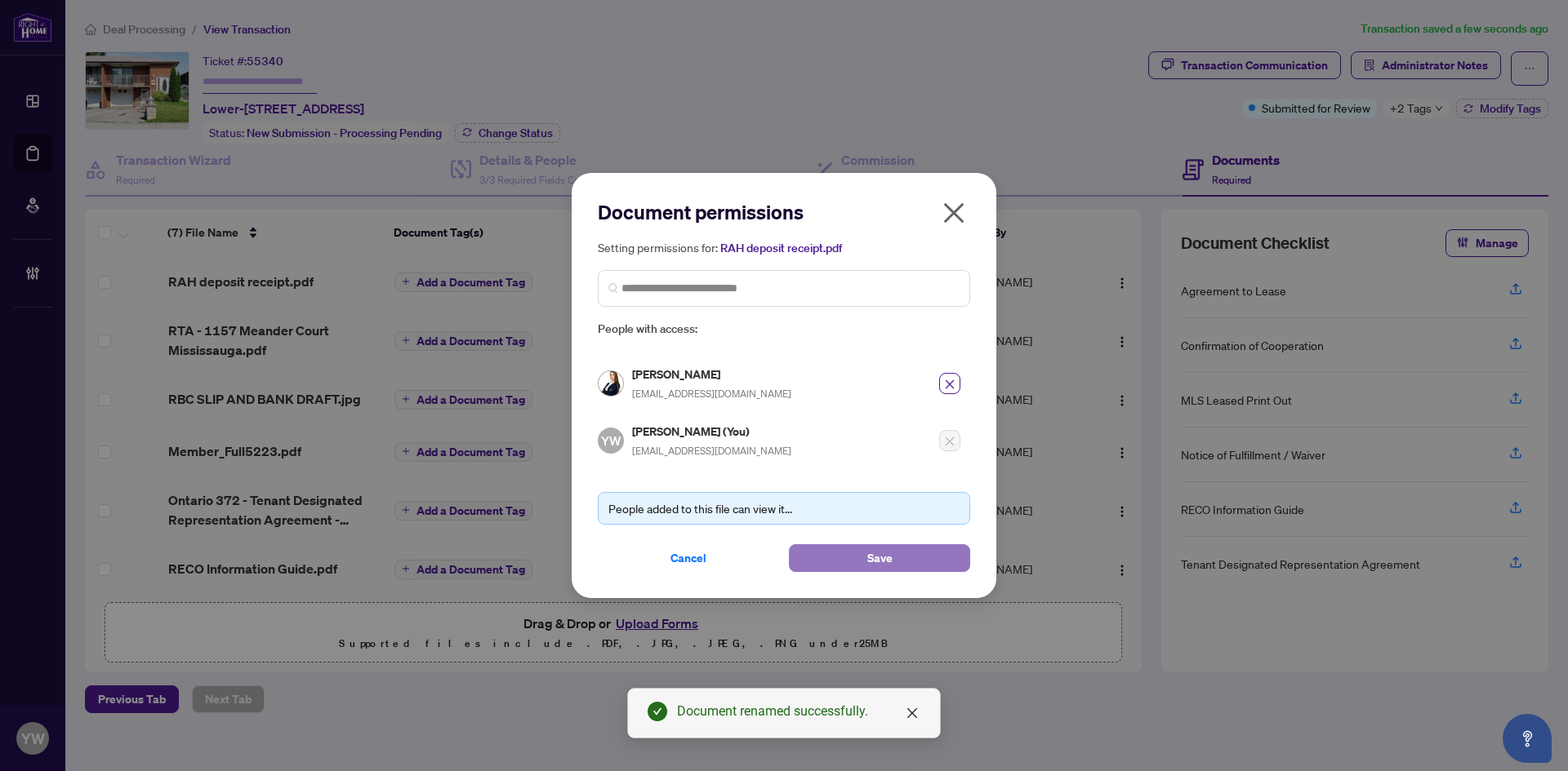
click at [829, 553] on button "Save" at bounding box center [880, 558] width 182 height 28
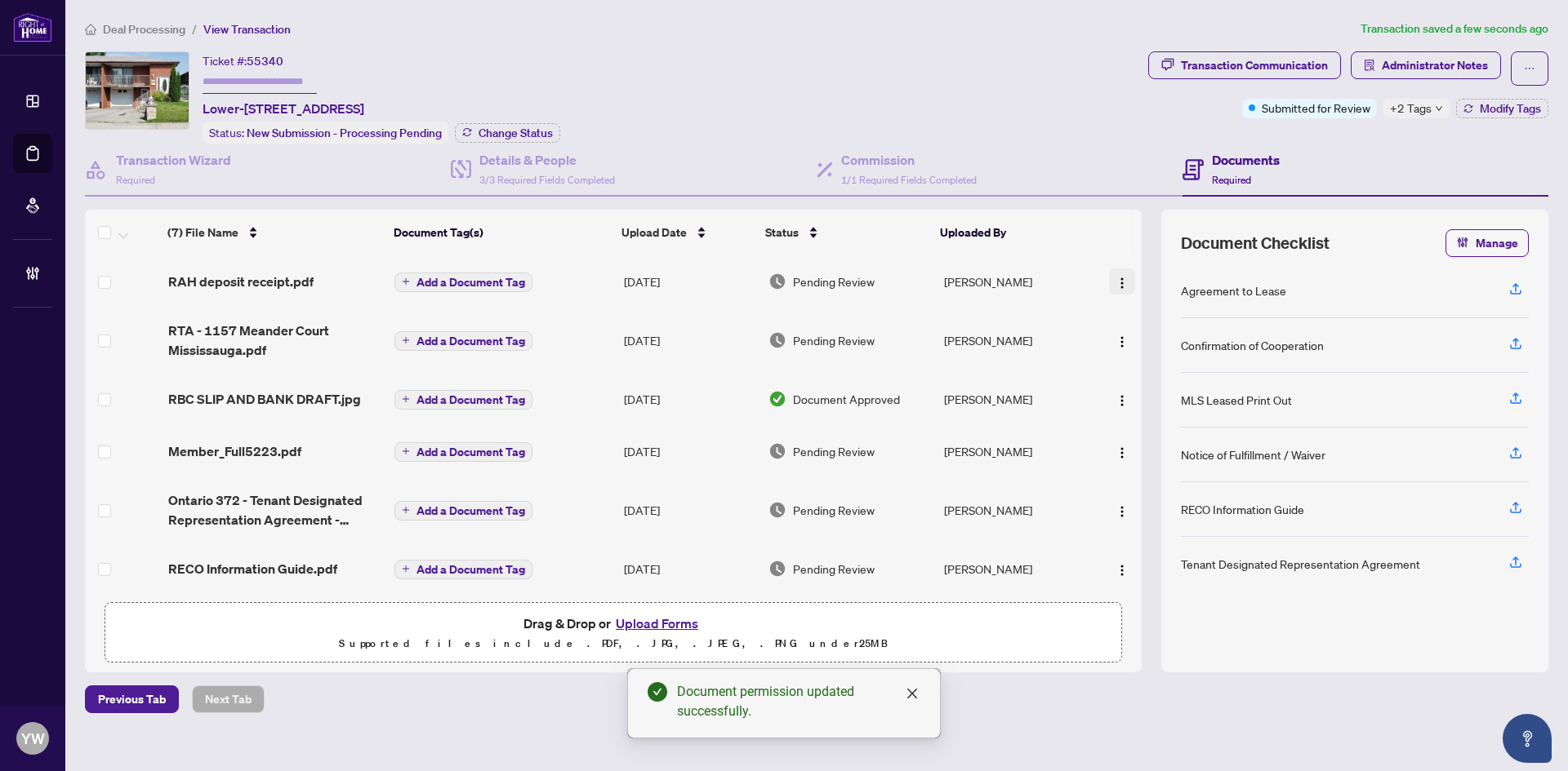
click at [1117, 273] on div "(7) File Name Document Tag(s) Upload Date Status Uploaded By (7) File Name Docu…" at bounding box center [613, 401] width 1057 height 384
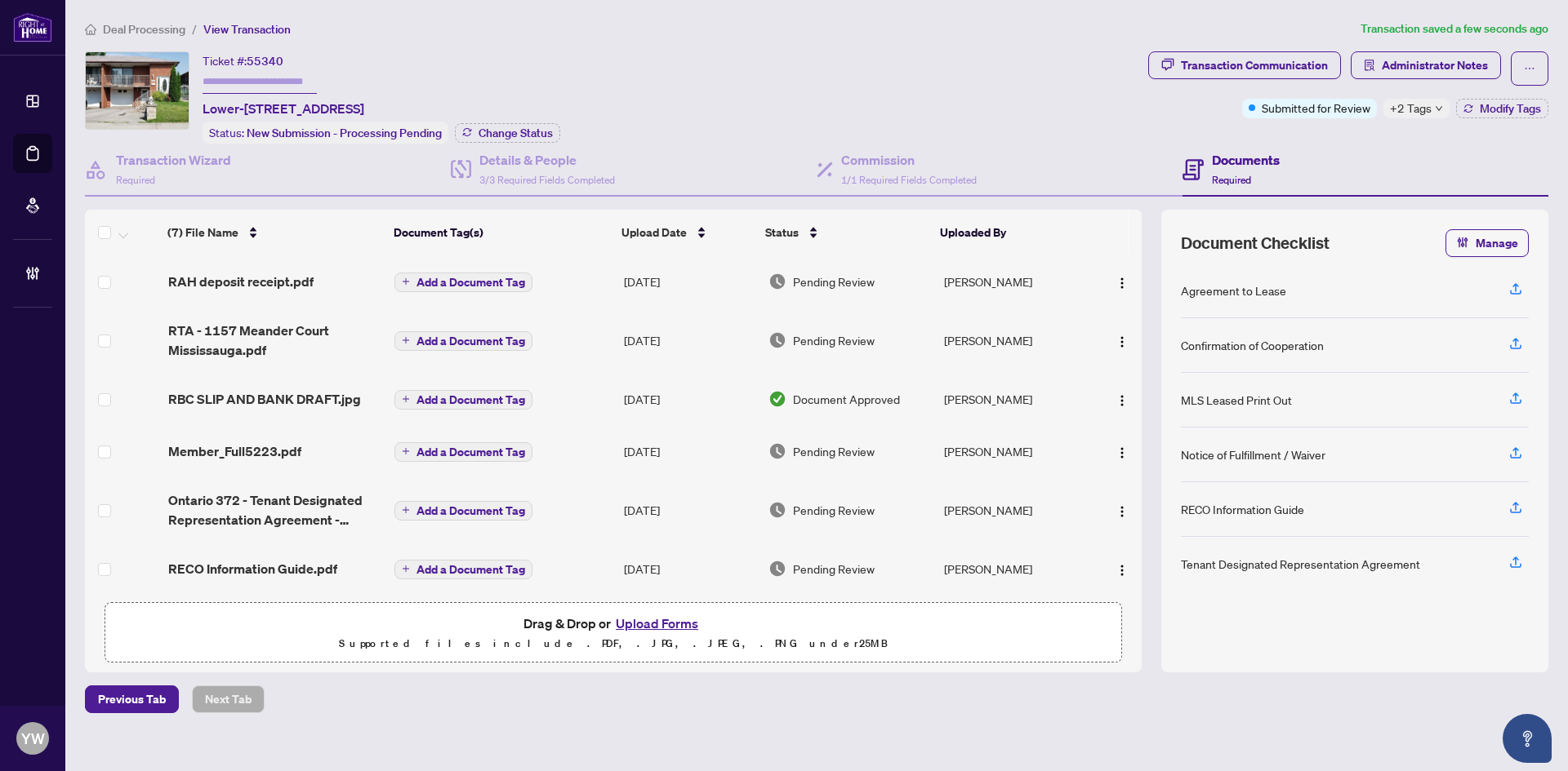
click at [506, 278] on span "Add a Document Tag" at bounding box center [470, 283] width 108 height 12
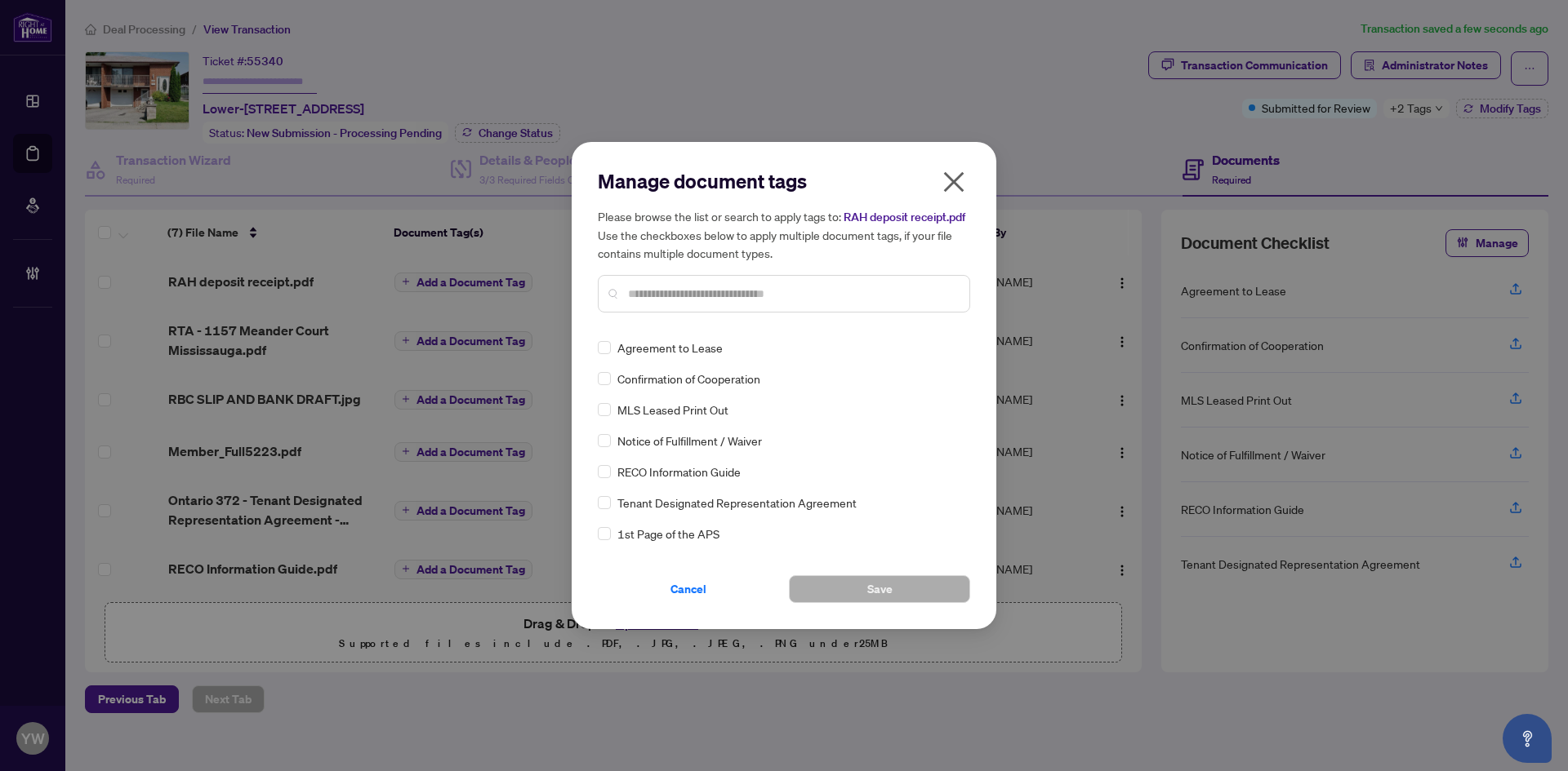
click at [738, 297] on input "text" at bounding box center [792, 293] width 328 height 18
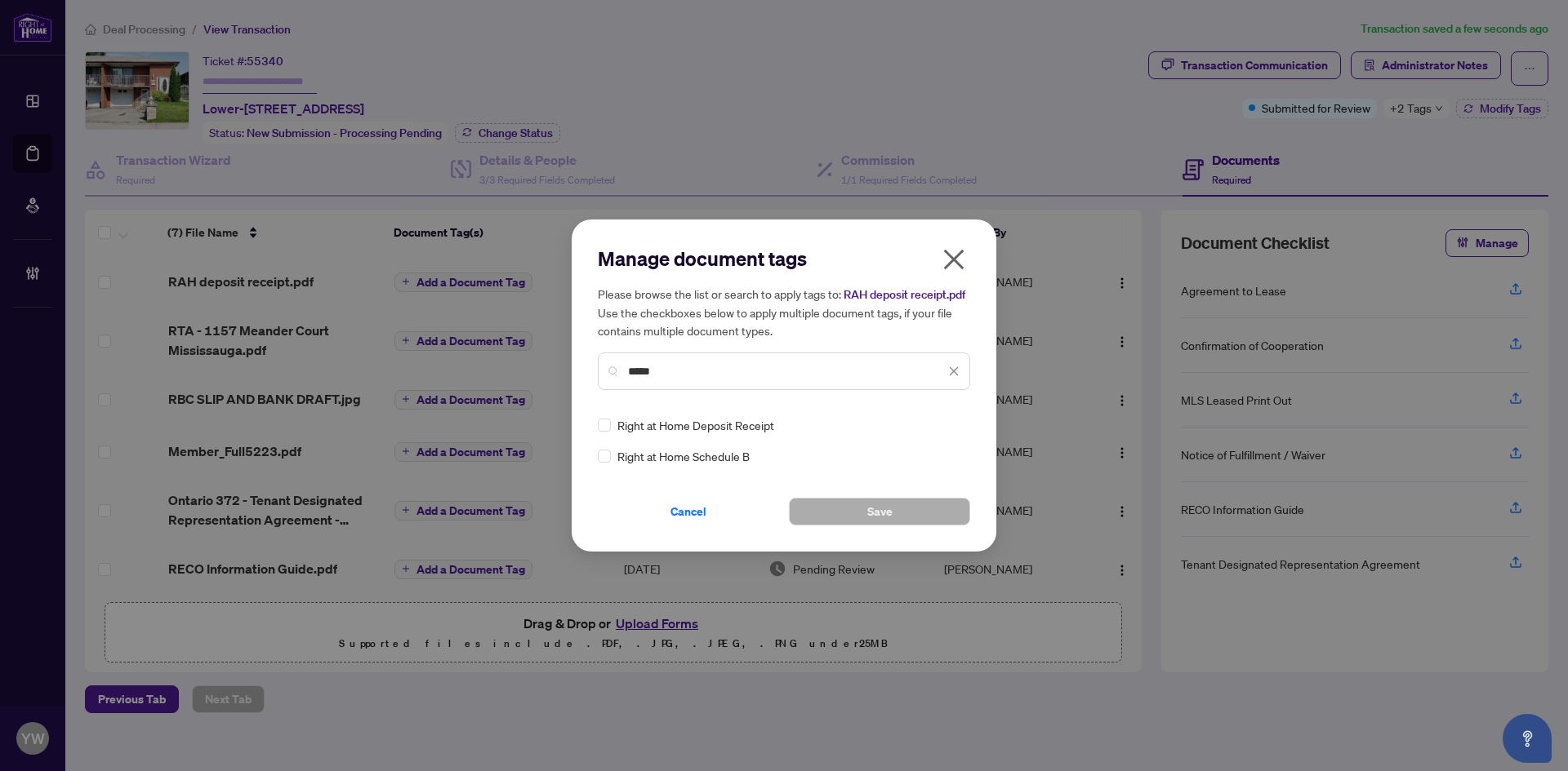
type input "*****"
click at [946, 424] on div at bounding box center [944, 425] width 31 height 16
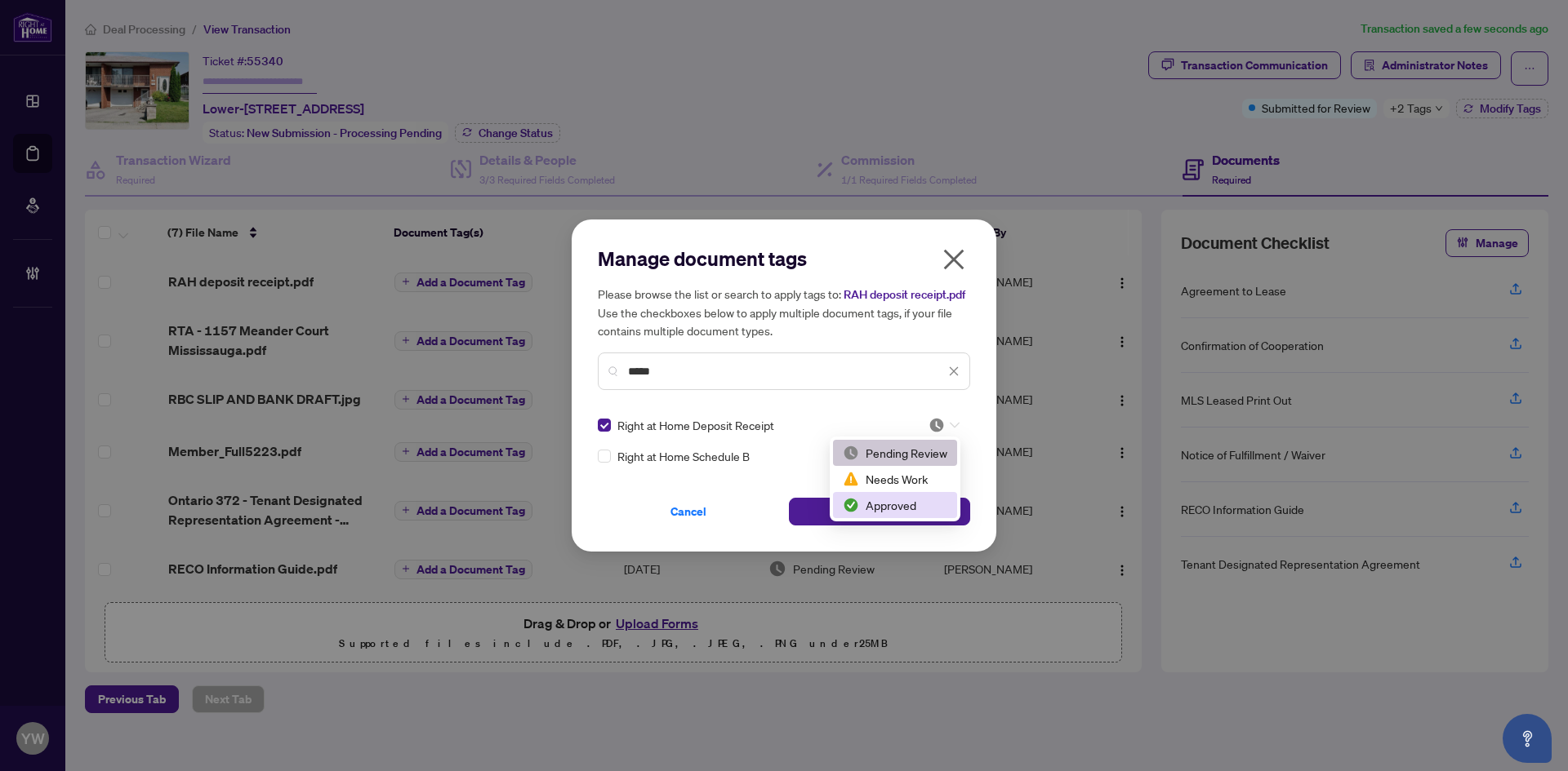
click at [928, 504] on div "Approved" at bounding box center [895, 505] width 104 height 18
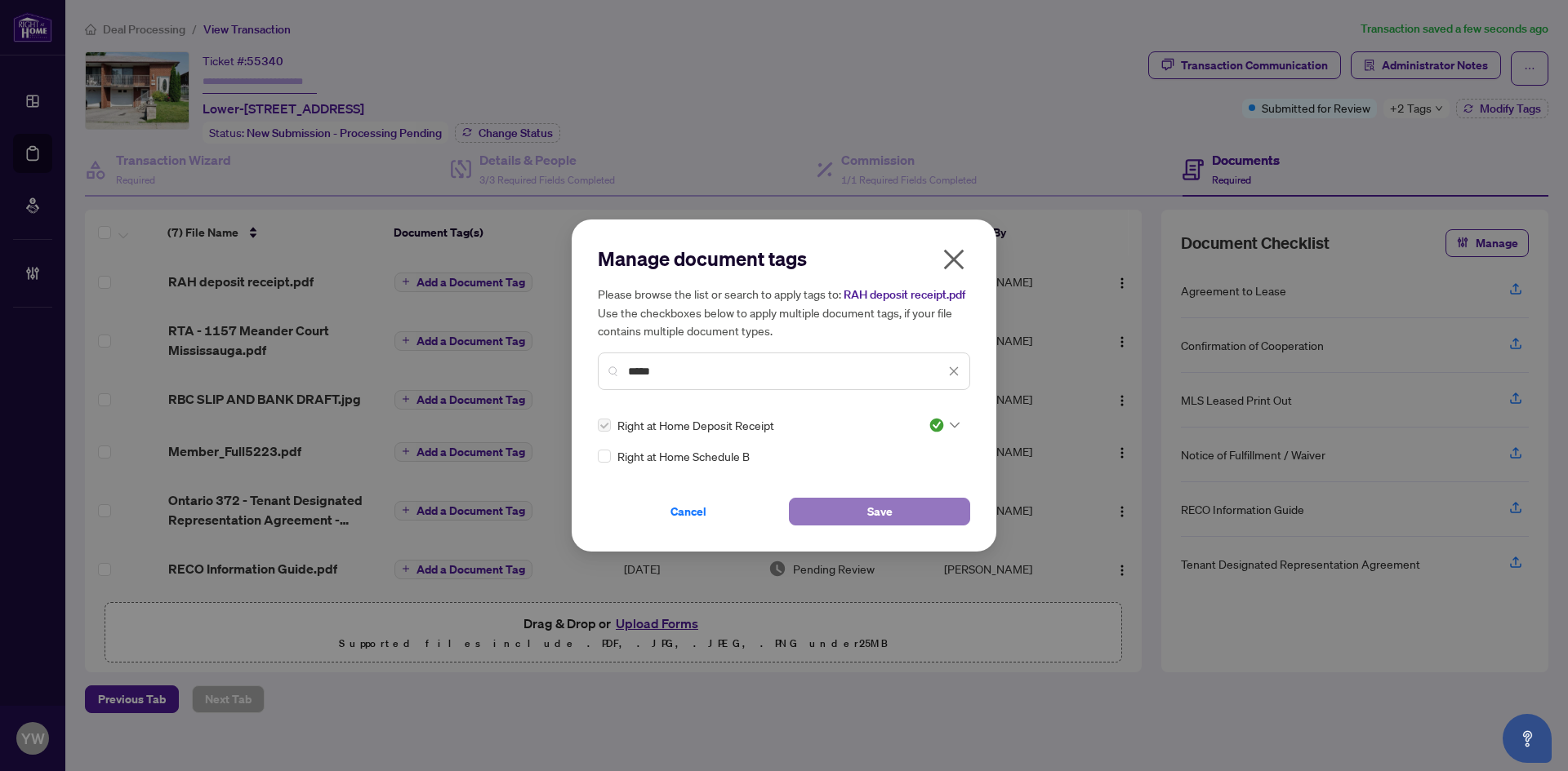
click at [852, 509] on button "Save" at bounding box center [880, 511] width 182 height 28
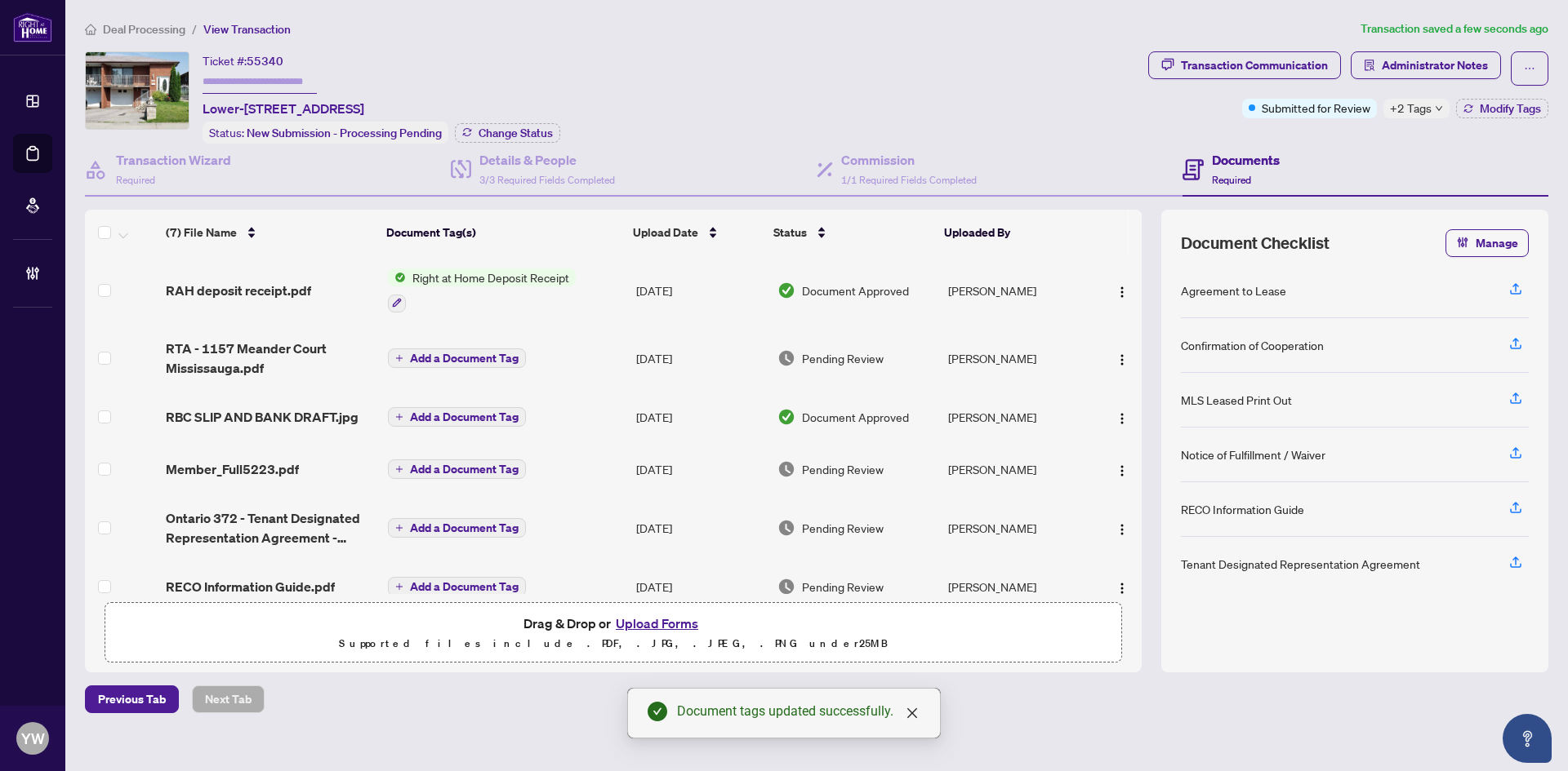
click at [1245, 79] on span "Transaction Communication" at bounding box center [1245, 69] width 193 height 35
click at [1238, 71] on div "Transaction Communication" at bounding box center [1254, 65] width 147 height 26
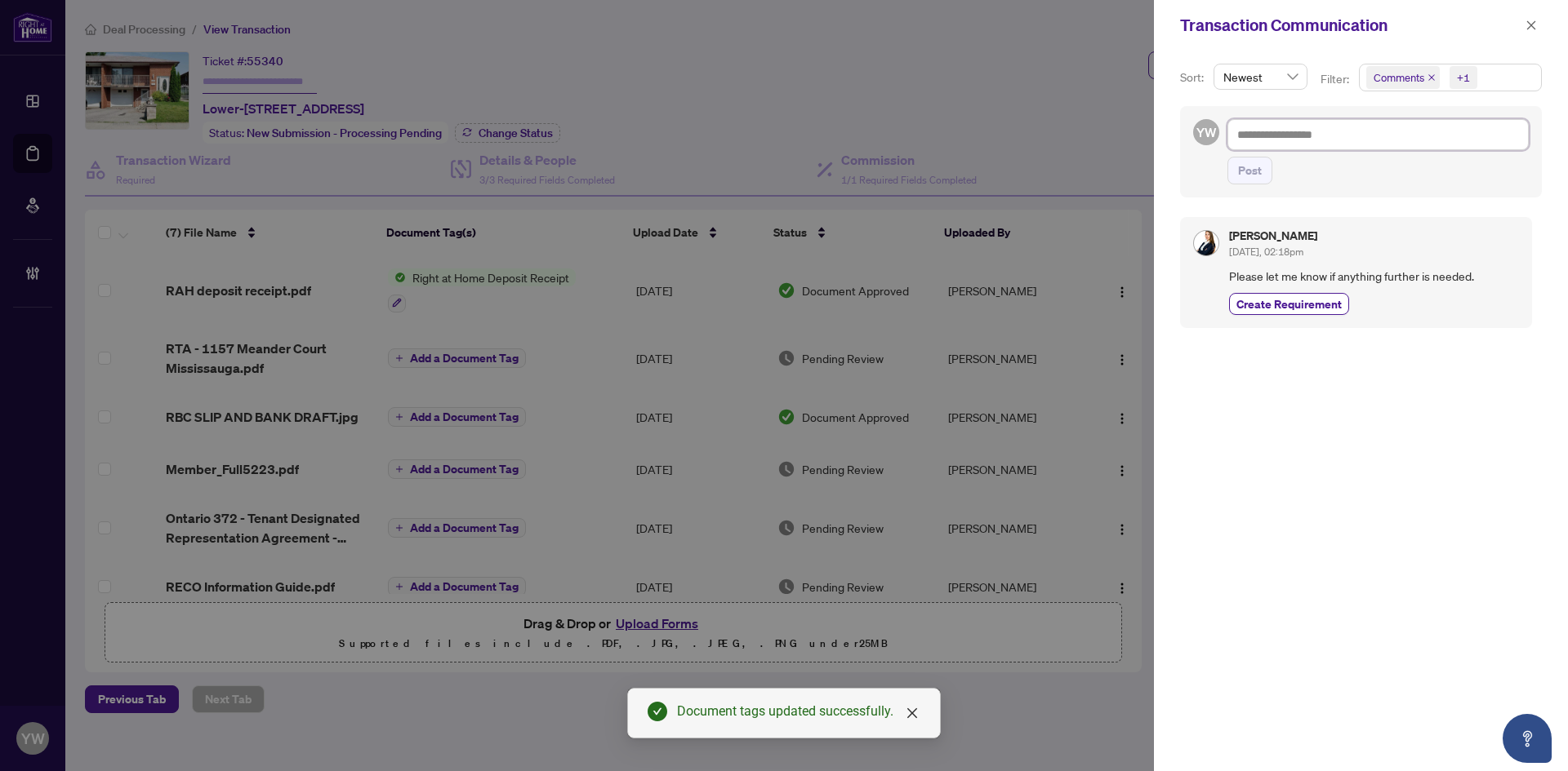
click at [1348, 134] on textarea at bounding box center [1378, 134] width 301 height 31
paste textarea "**********"
type textarea "**********"
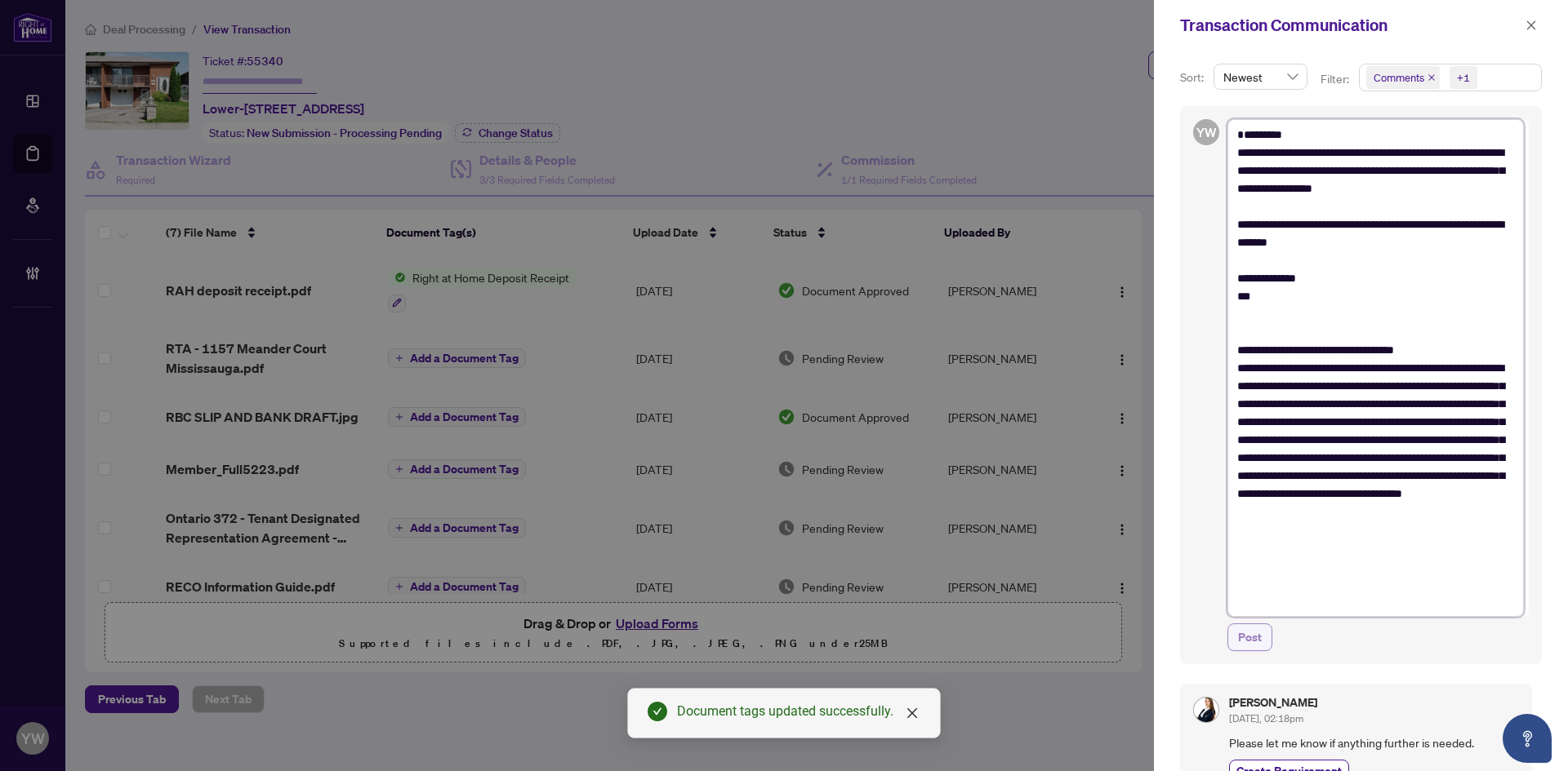
type textarea "**********"
click at [1252, 634] on span "Post" at bounding box center [1249, 637] width 24 height 26
type textarea "**********"
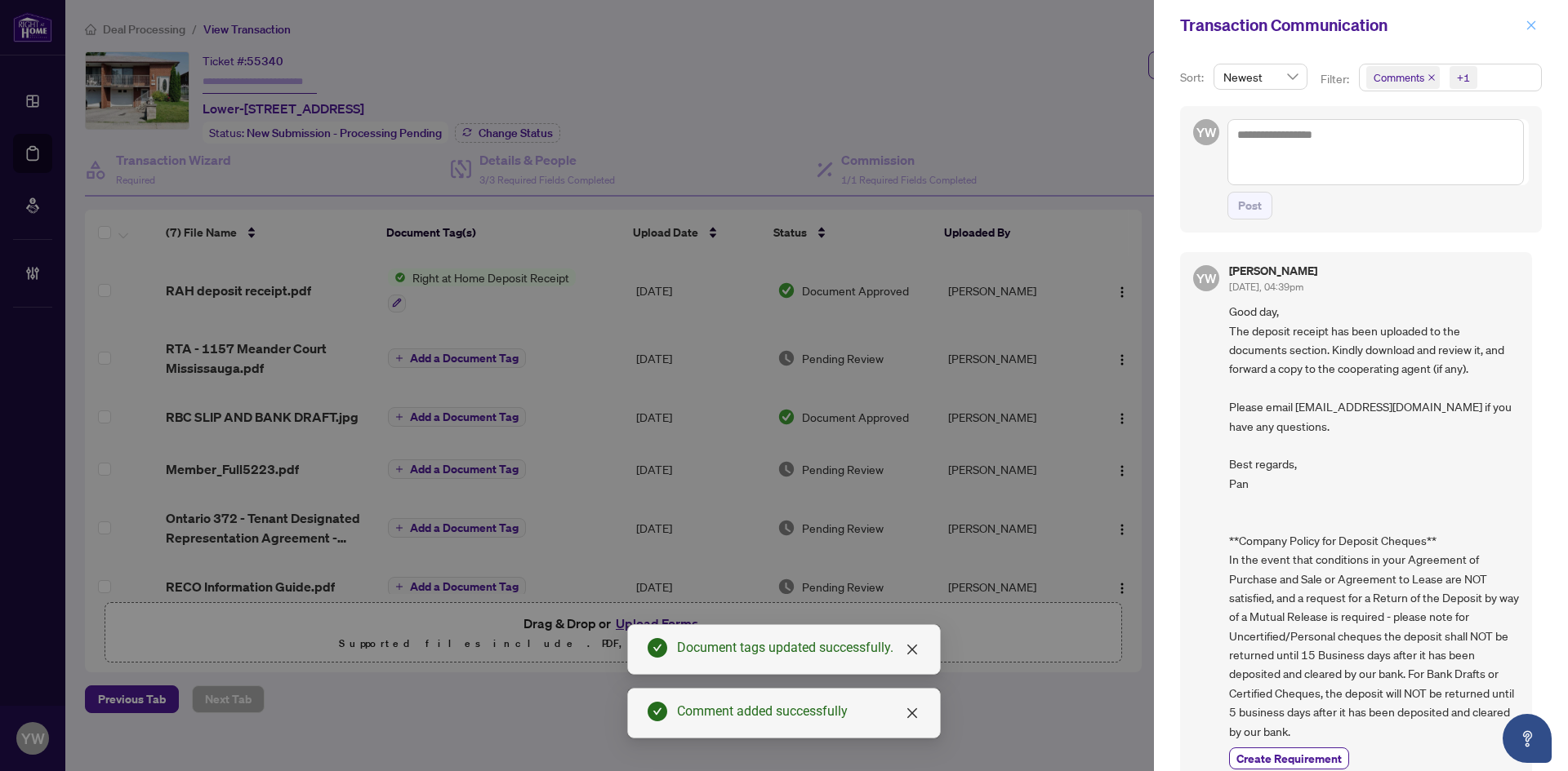
click at [1539, 27] on button "button" at bounding box center [1531, 25] width 21 height 19
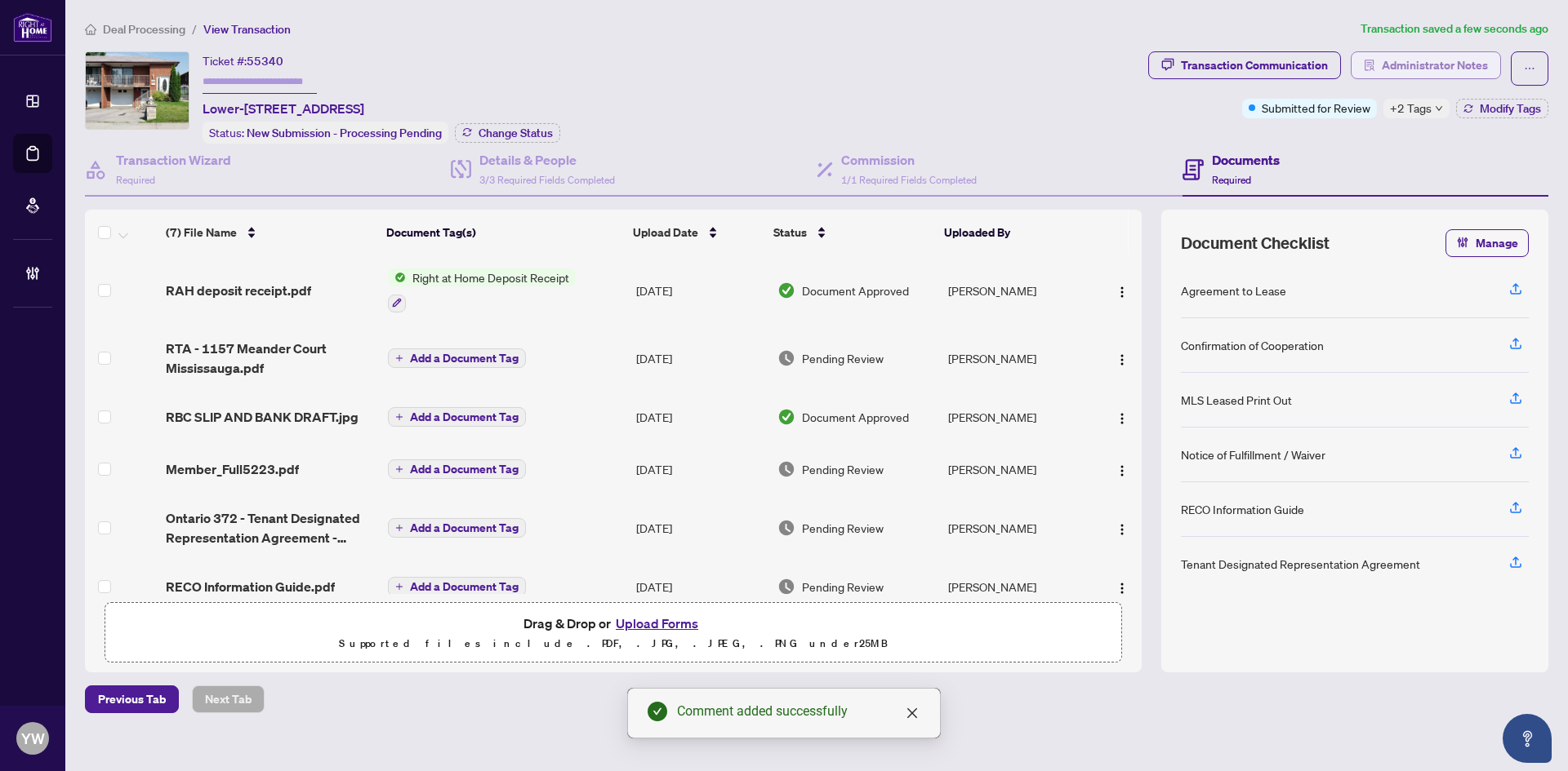
click at [1449, 56] on span "Administrator Notes" at bounding box center [1435, 65] width 106 height 26
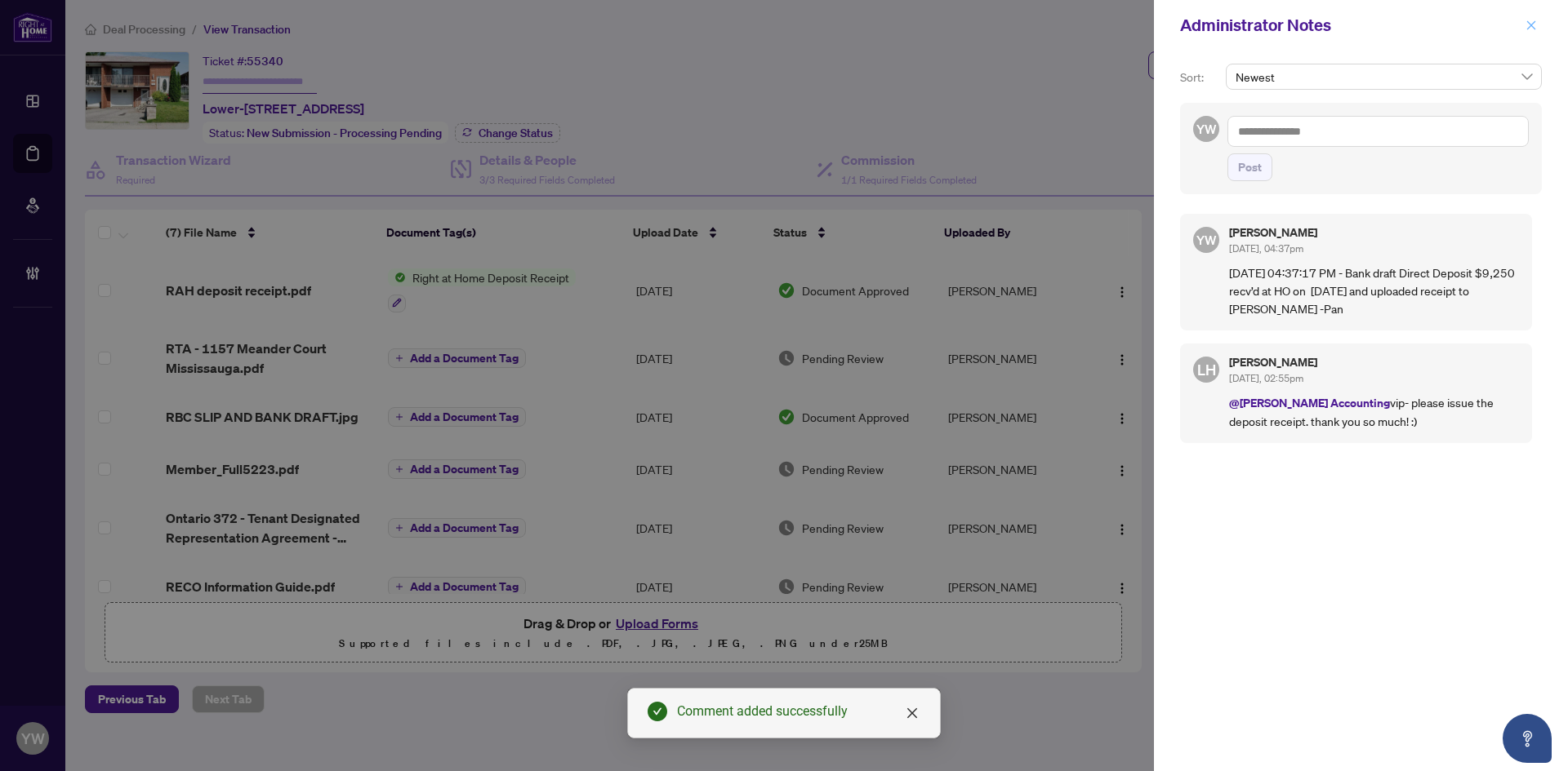
click at [1524, 21] on button "button" at bounding box center [1531, 25] width 21 height 19
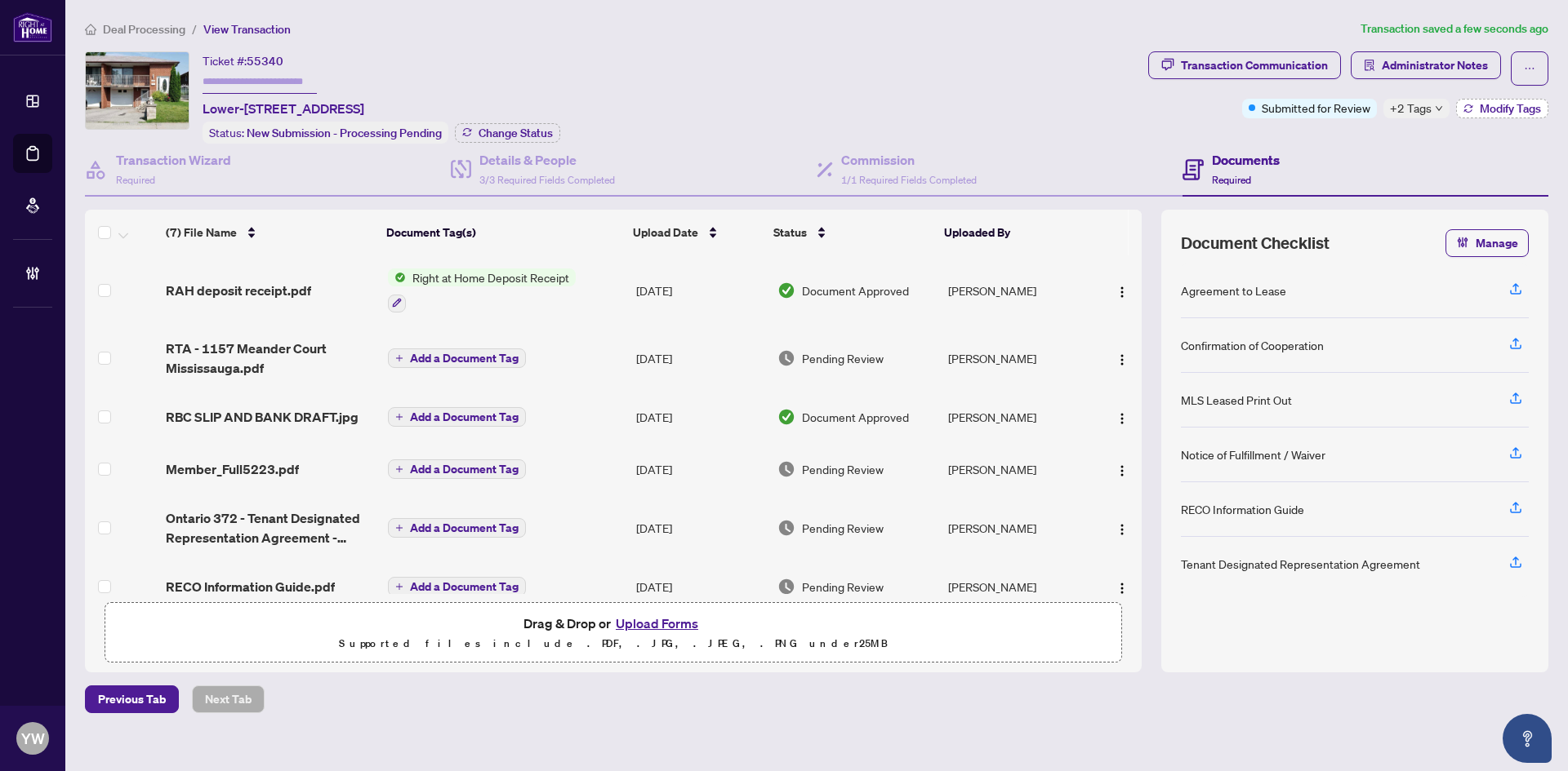
click at [1492, 110] on span "Modify Tags" at bounding box center [1510, 109] width 61 height 12
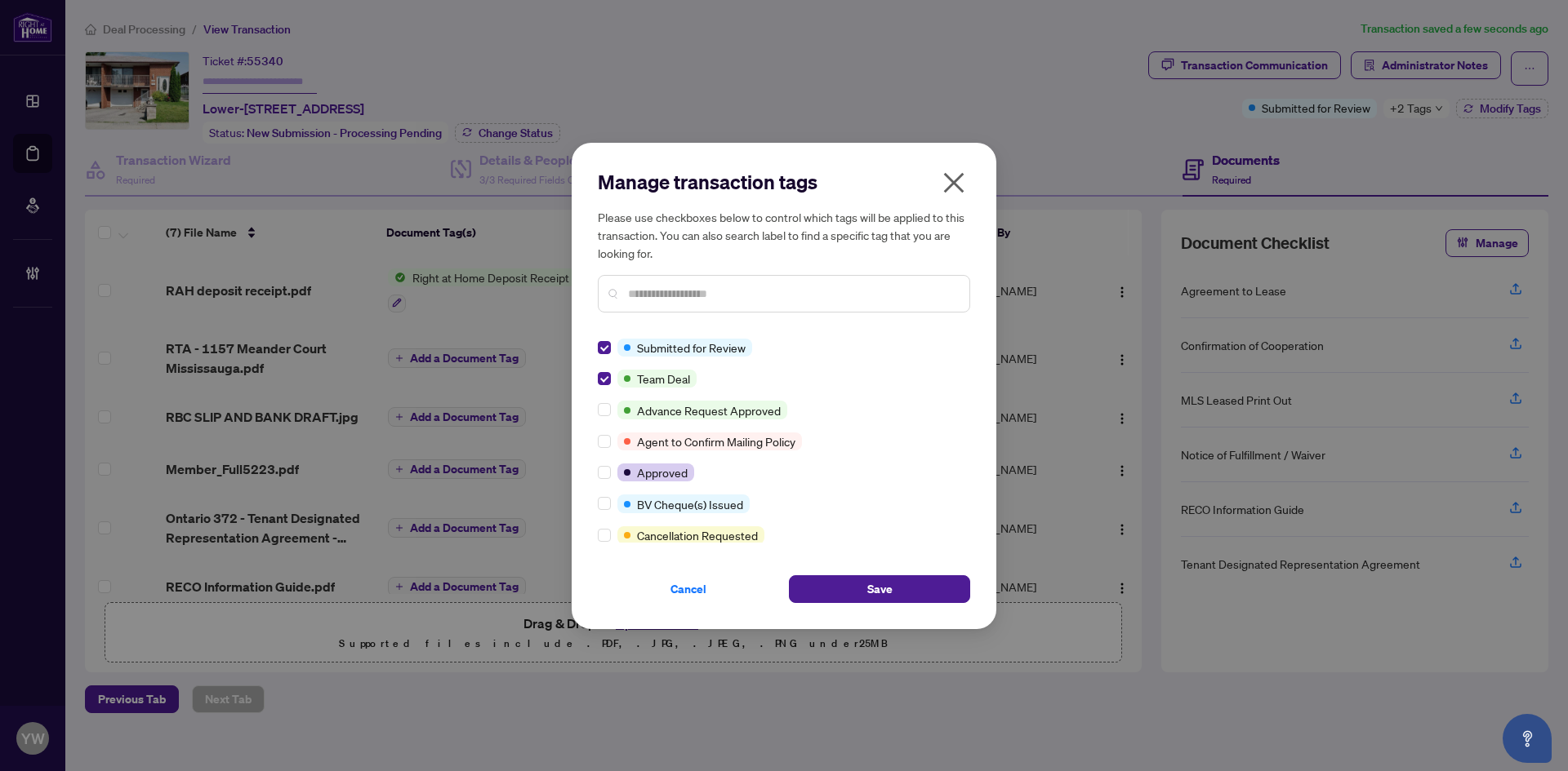
click at [824, 571] on div "Cancel Save" at bounding box center [784, 579] width 373 height 47
click at [830, 580] on button "Save" at bounding box center [880, 589] width 182 height 28
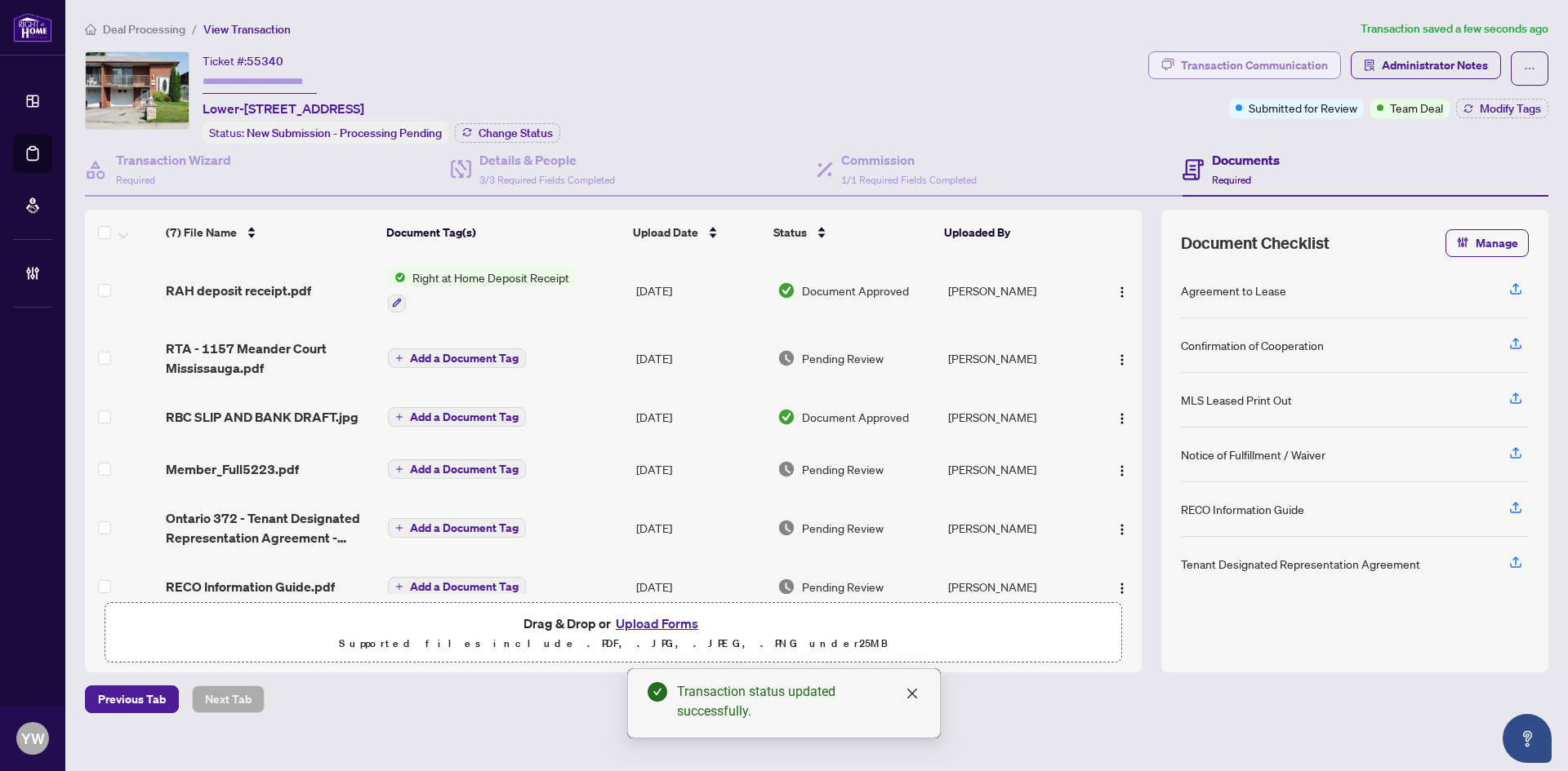
click at [1196, 65] on div "Transaction Communication" at bounding box center [1254, 65] width 147 height 26
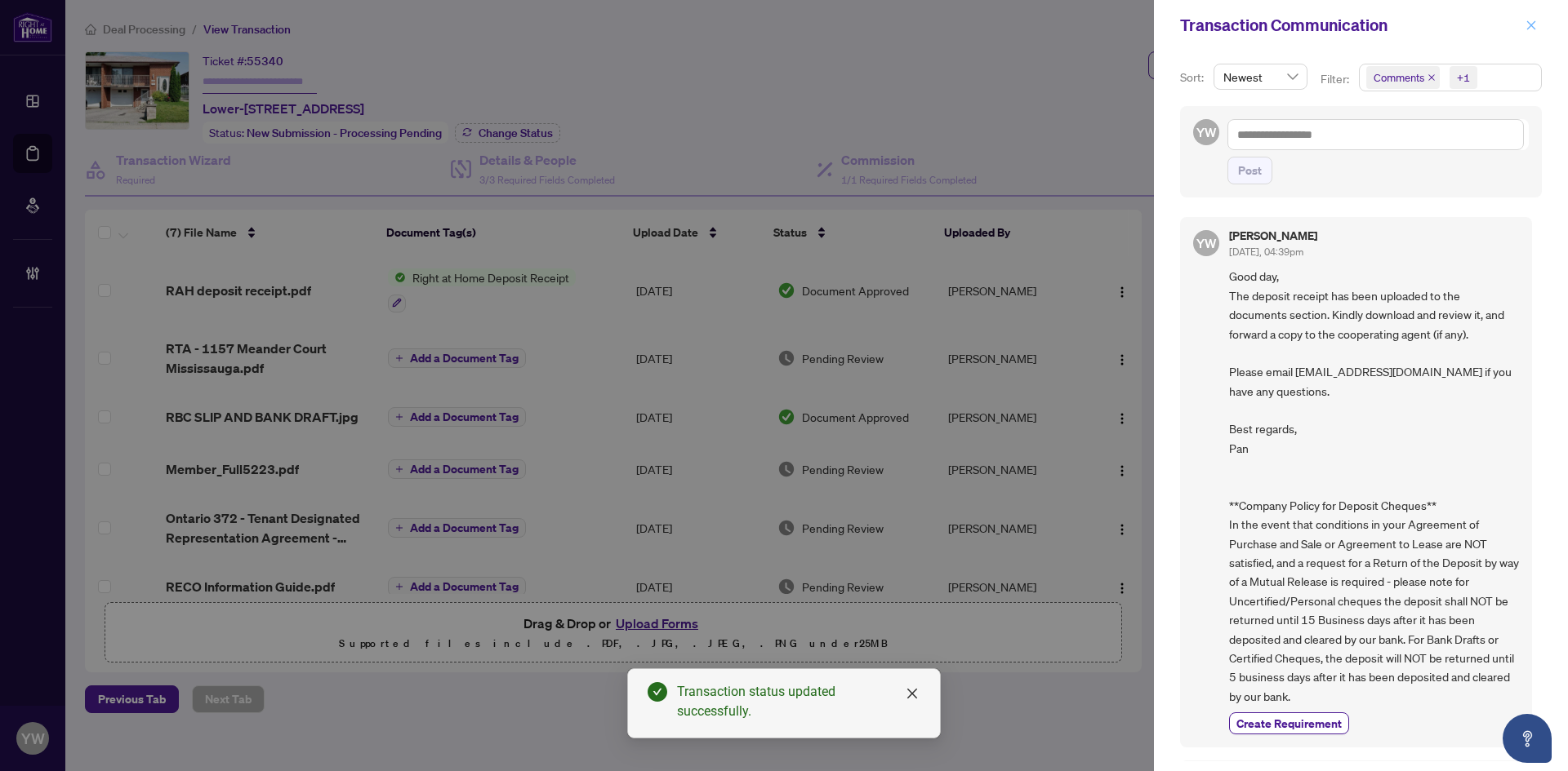
click at [1526, 21] on icon "close" at bounding box center [1531, 25] width 12 height 12
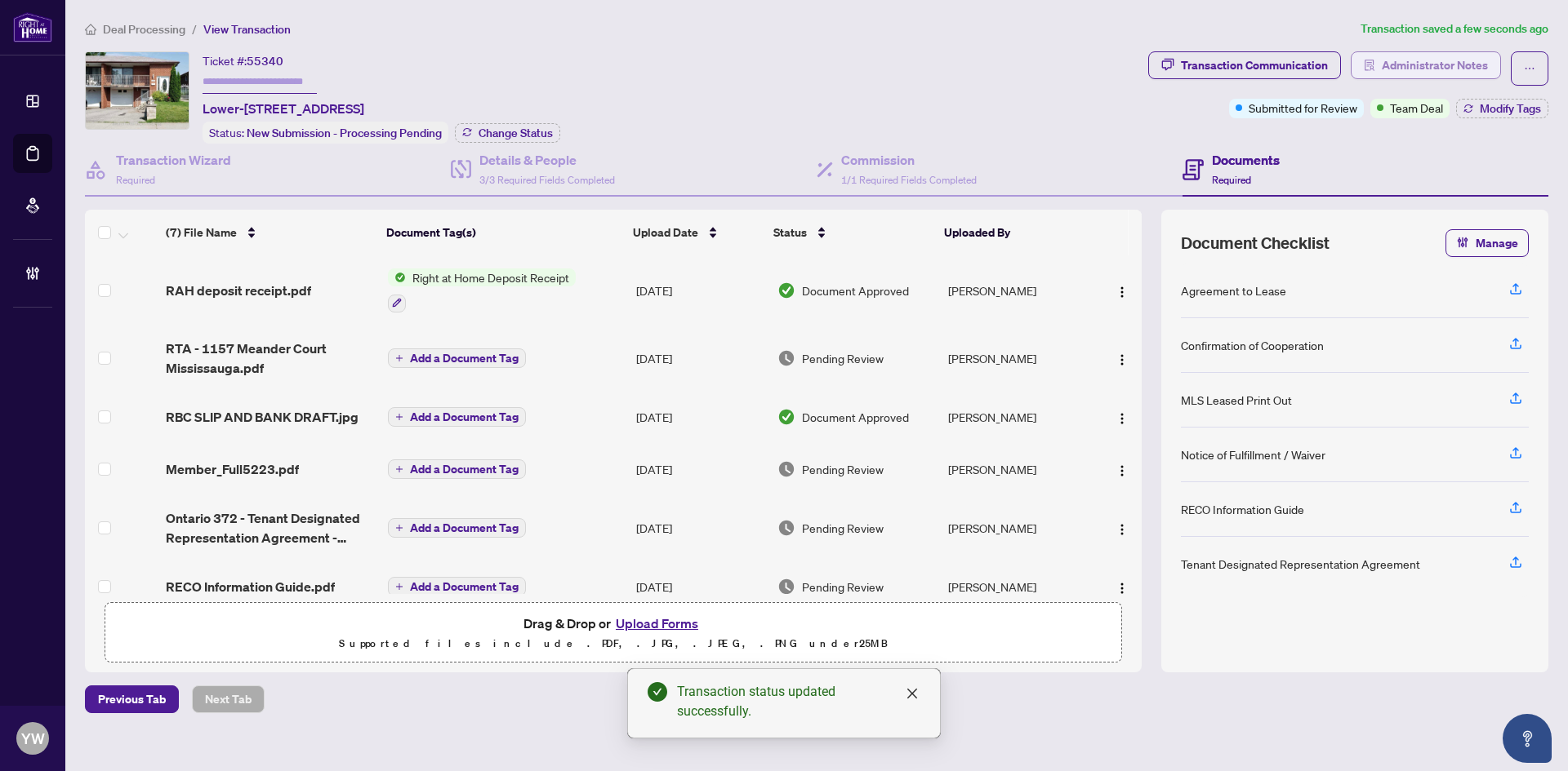
click at [1468, 67] on span "Administrator Notes" at bounding box center [1435, 65] width 106 height 26
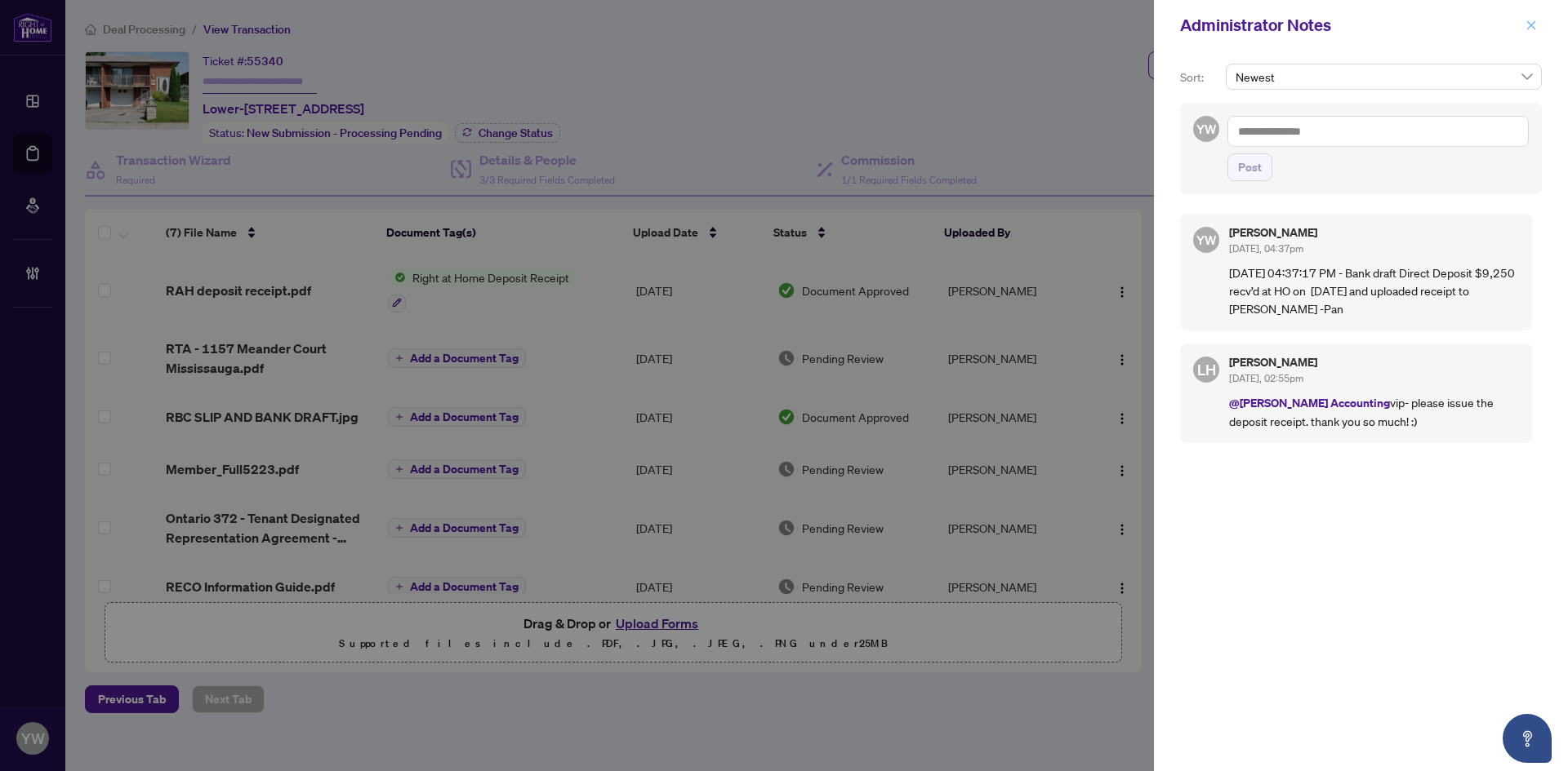
click at [1538, 20] on div "Administrator Notes" at bounding box center [1360, 25] width 414 height 50
click at [1531, 20] on icon "close" at bounding box center [1531, 25] width 12 height 12
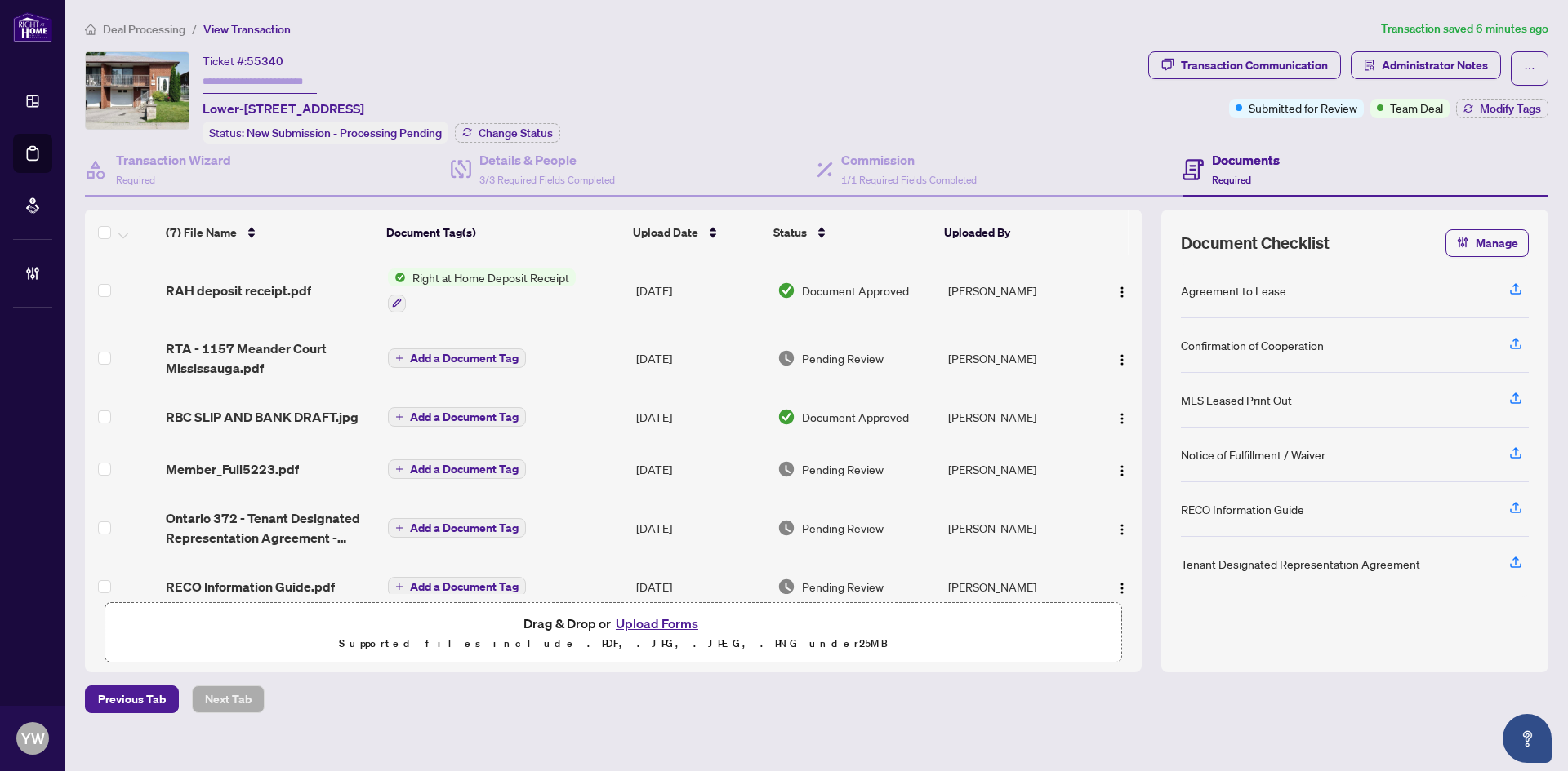
click at [144, 26] on span "Deal Processing" at bounding box center [144, 29] width 82 height 14
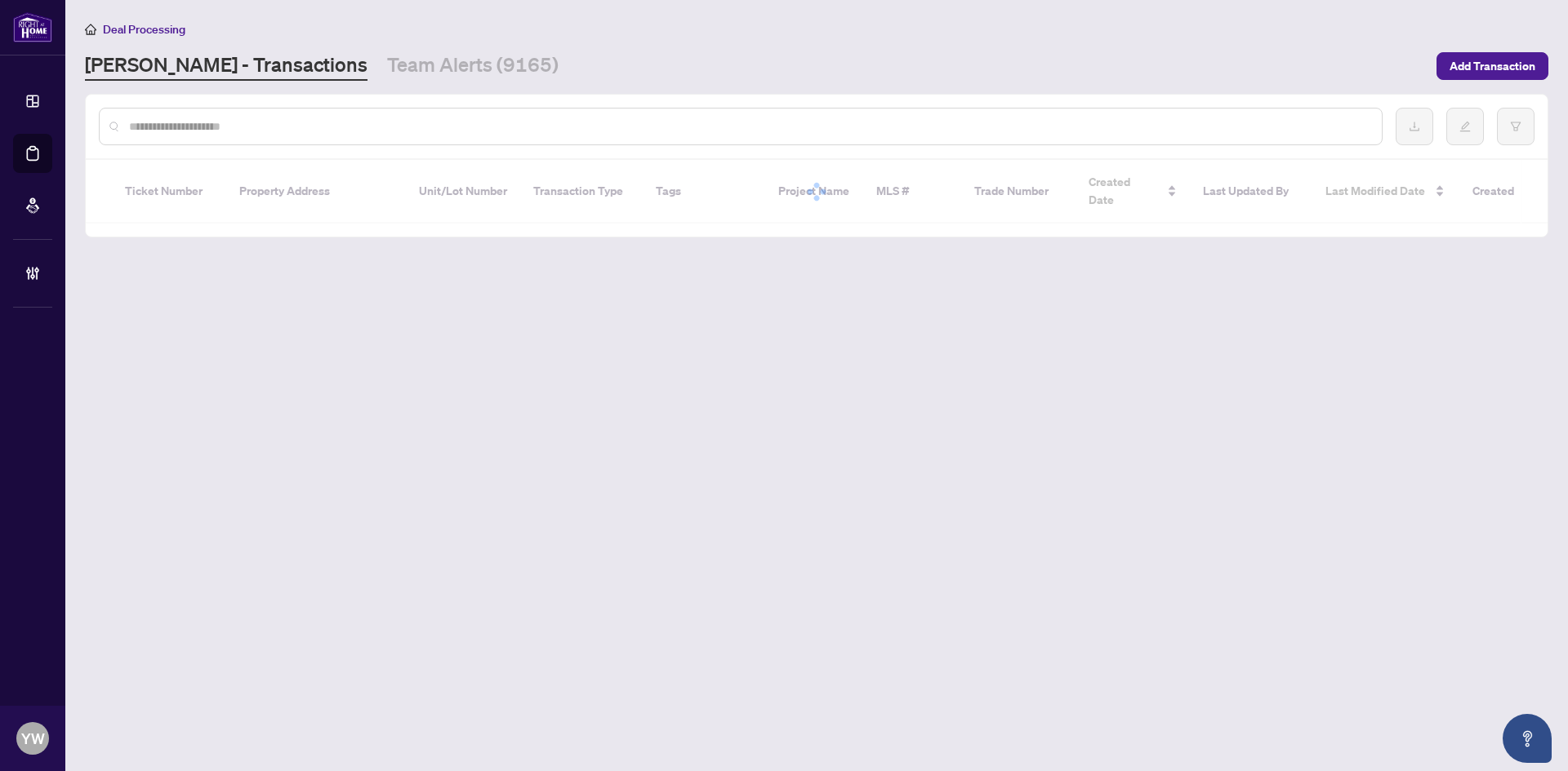
click at [146, 134] on input "text" at bounding box center [749, 126] width 1240 height 18
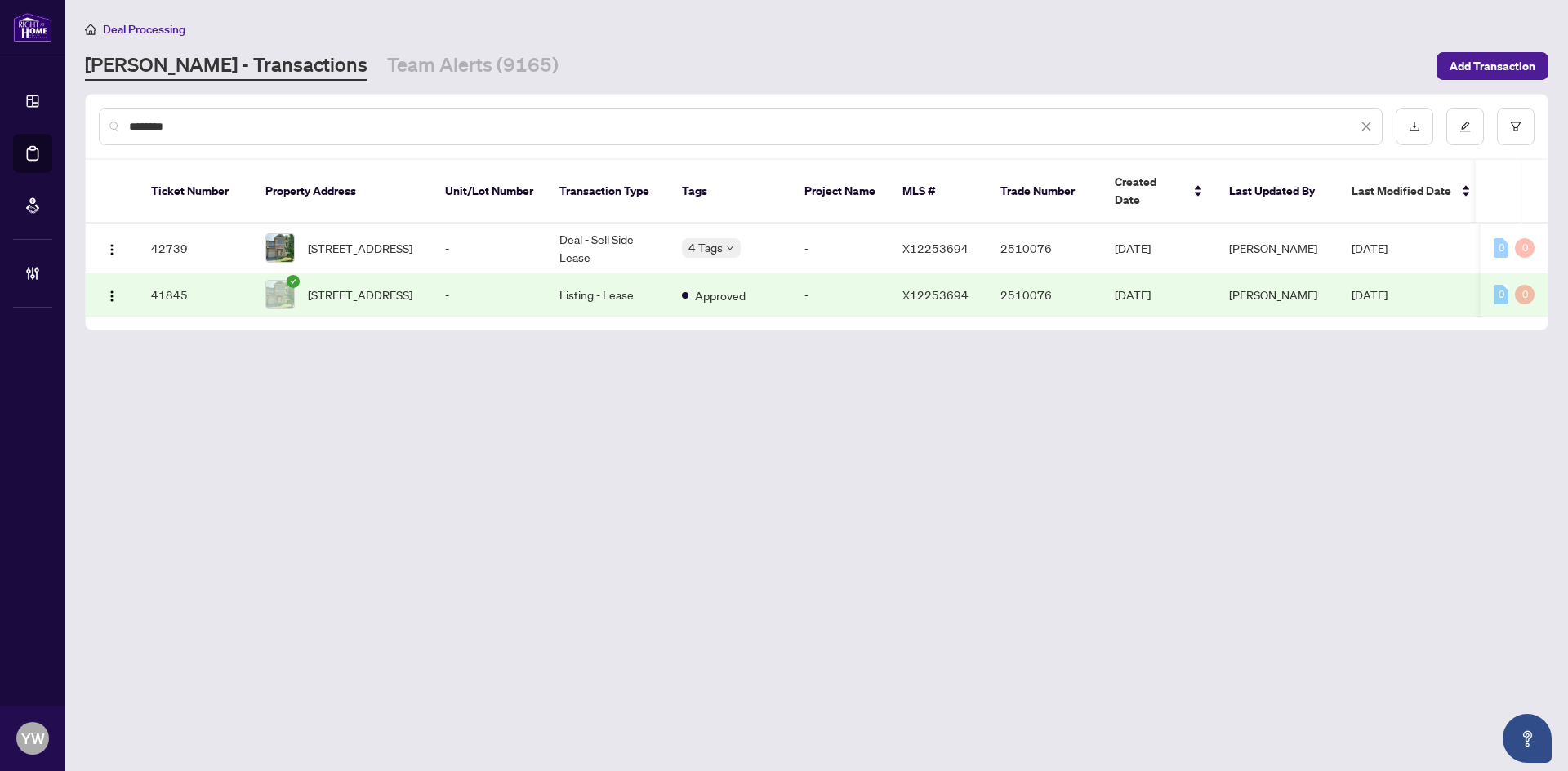
type input "********"
click at [366, 239] on span "125 HORNCHURCH Lane, Ottawa, Ontario K2J 0A6, Canada" at bounding box center [360, 248] width 104 height 18
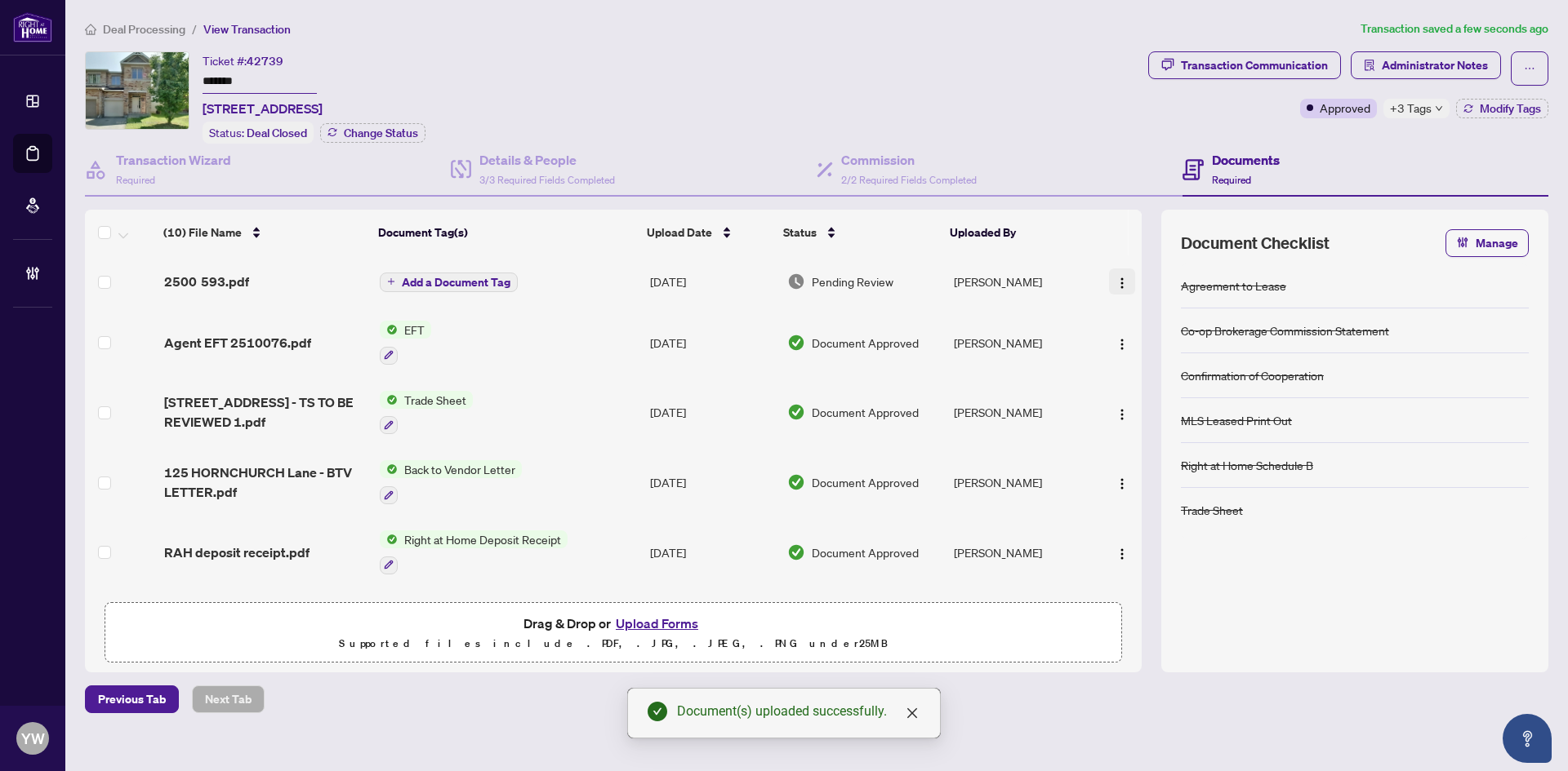
drag, startPoint x: 1119, startPoint y: 278, endPoint x: 1122, endPoint y: 292, distance: 14.3
click at [1119, 278] on img "button" at bounding box center [1122, 284] width 14 height 14
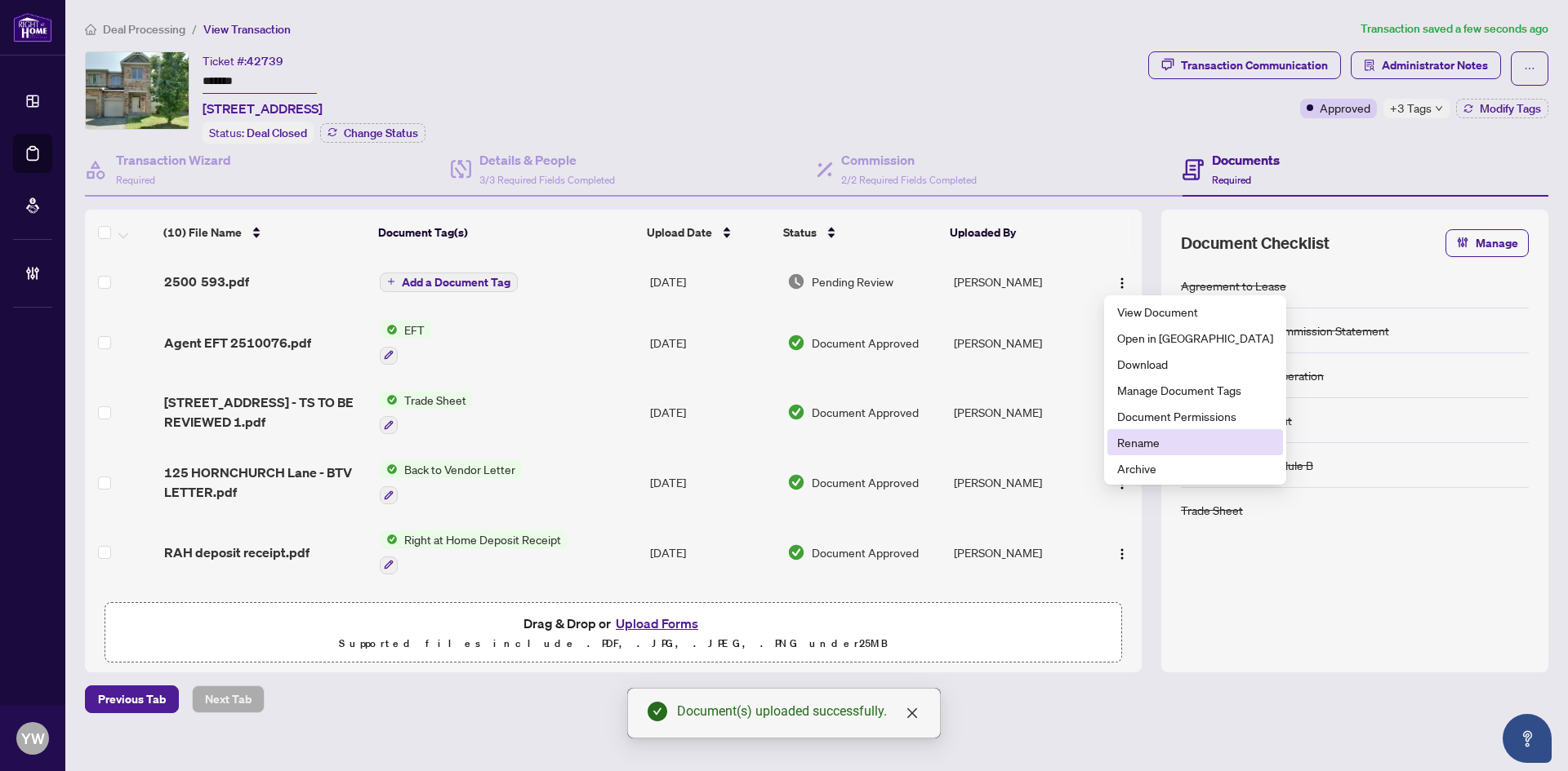
click at [1138, 440] on span "Rename" at bounding box center [1195, 442] width 156 height 18
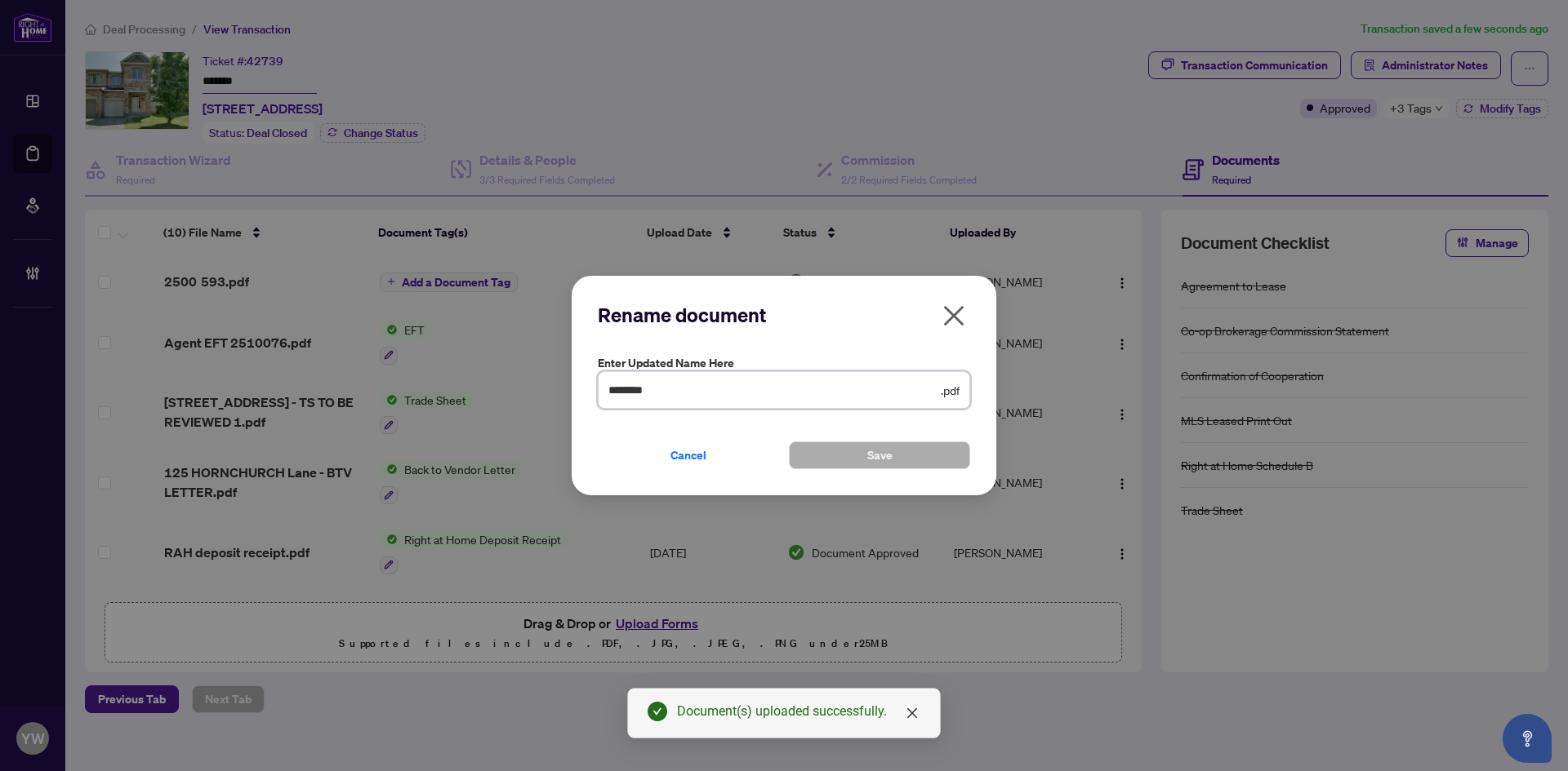
drag, startPoint x: 690, startPoint y: 388, endPoint x: 576, endPoint y: 388, distance: 114.0
click at [608, 388] on input "********" at bounding box center [772, 390] width 329 height 18
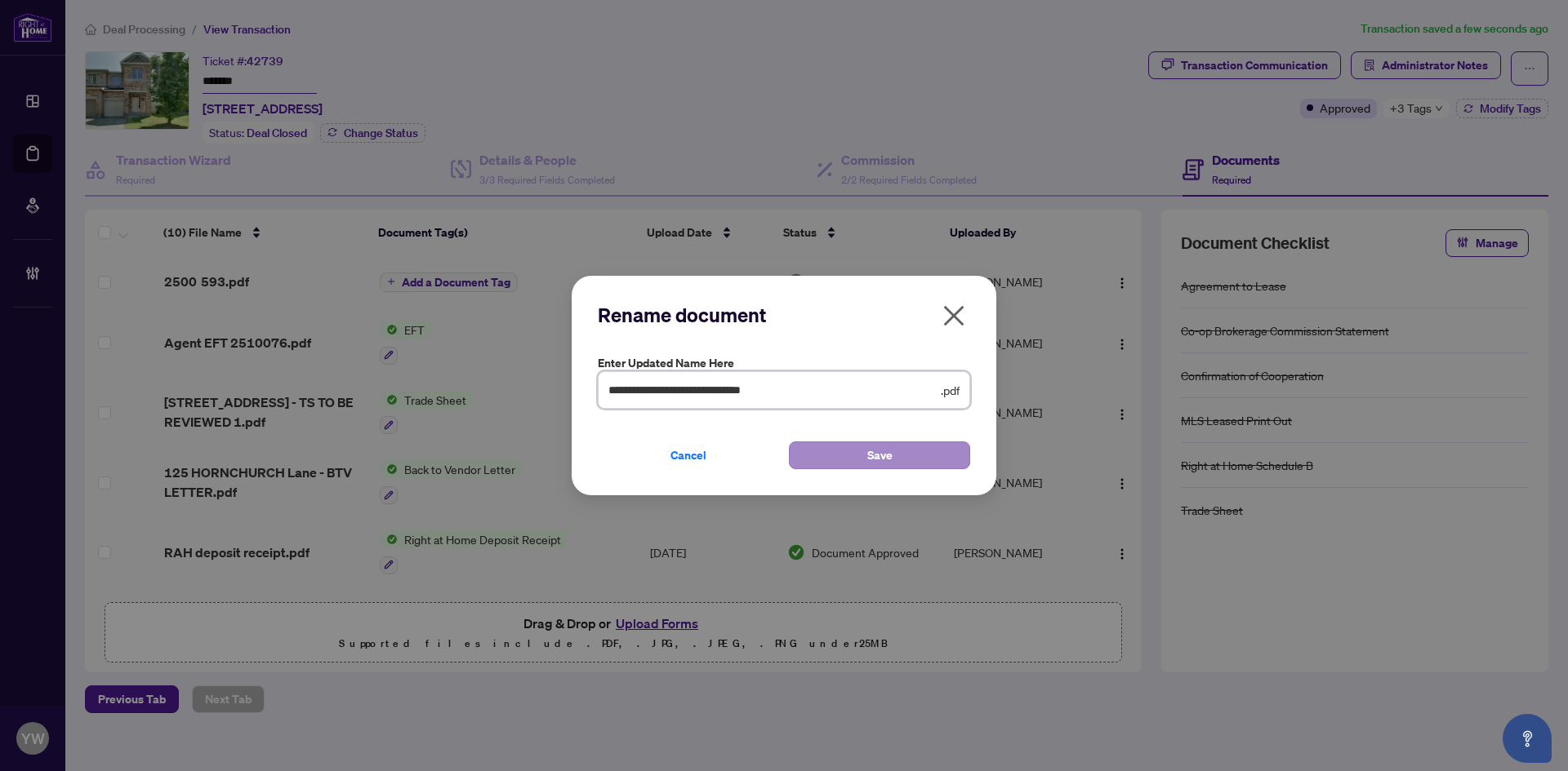
type input "**********"
click at [848, 450] on button "Save" at bounding box center [880, 455] width 182 height 28
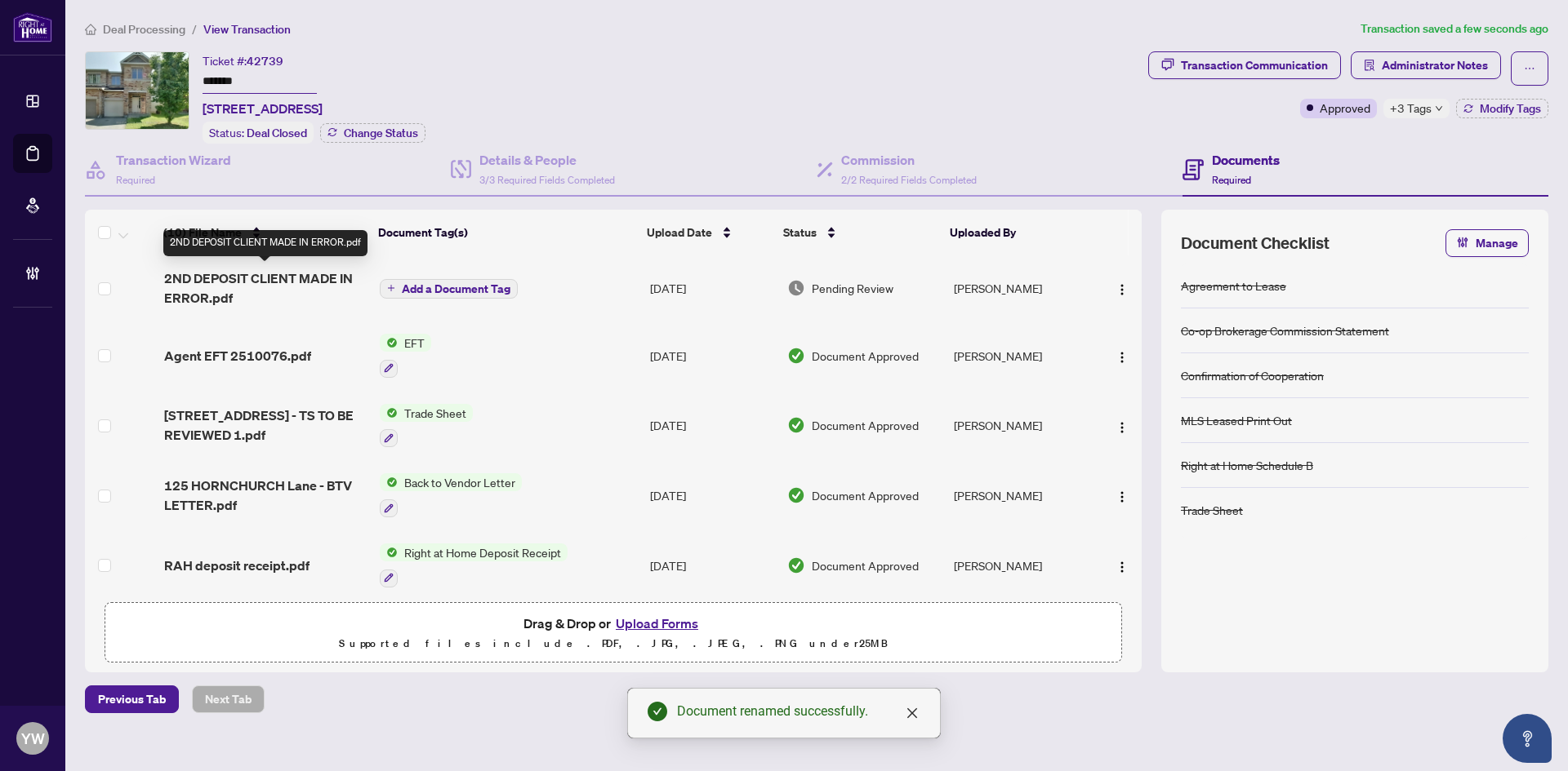
click at [263, 270] on span "2ND DEPOSIT CLIENT MADE IN ERROR.pdf" at bounding box center [266, 288] width 203 height 40
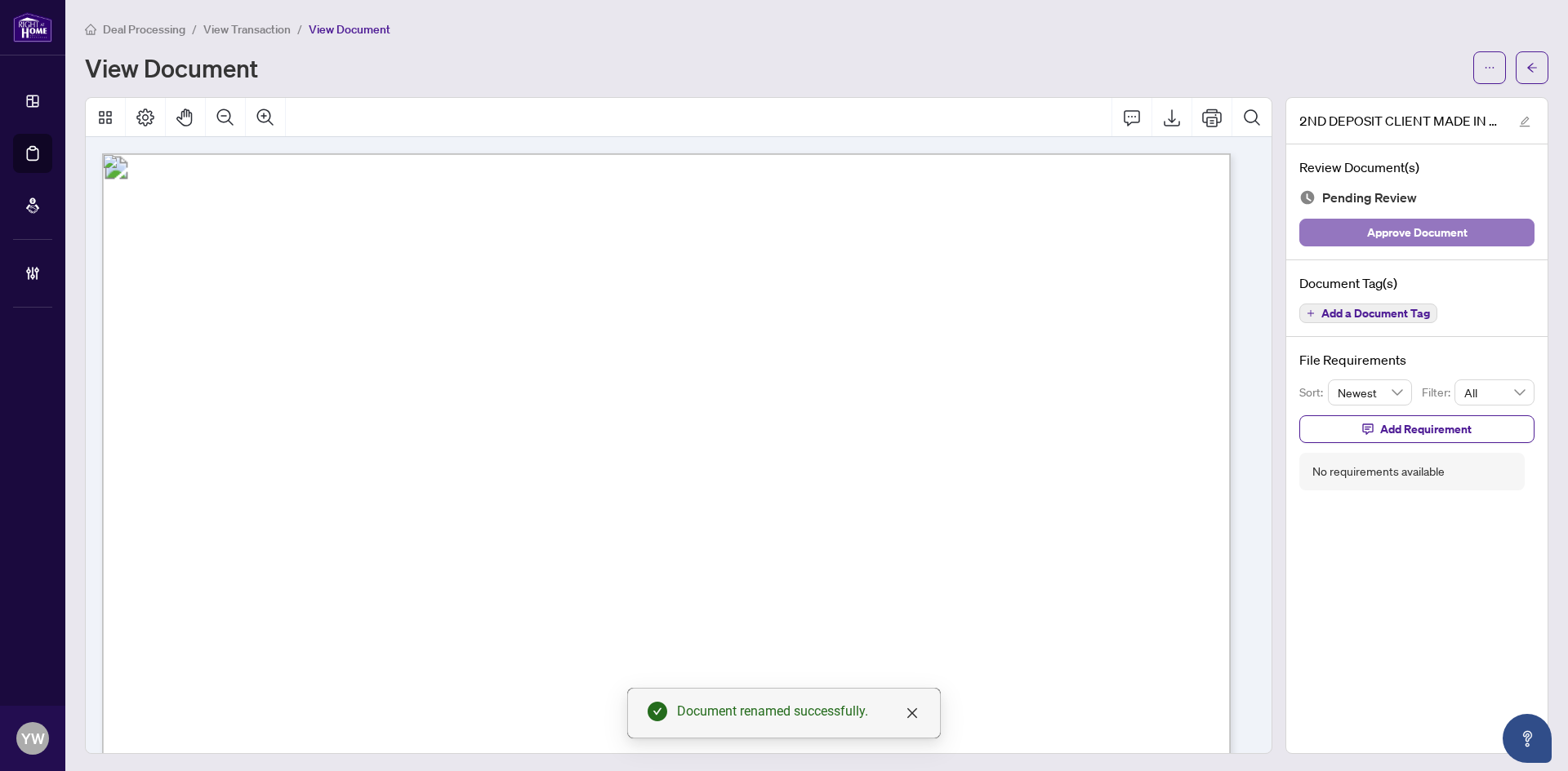
click at [1413, 242] on span "Approve Document" at bounding box center [1417, 233] width 100 height 26
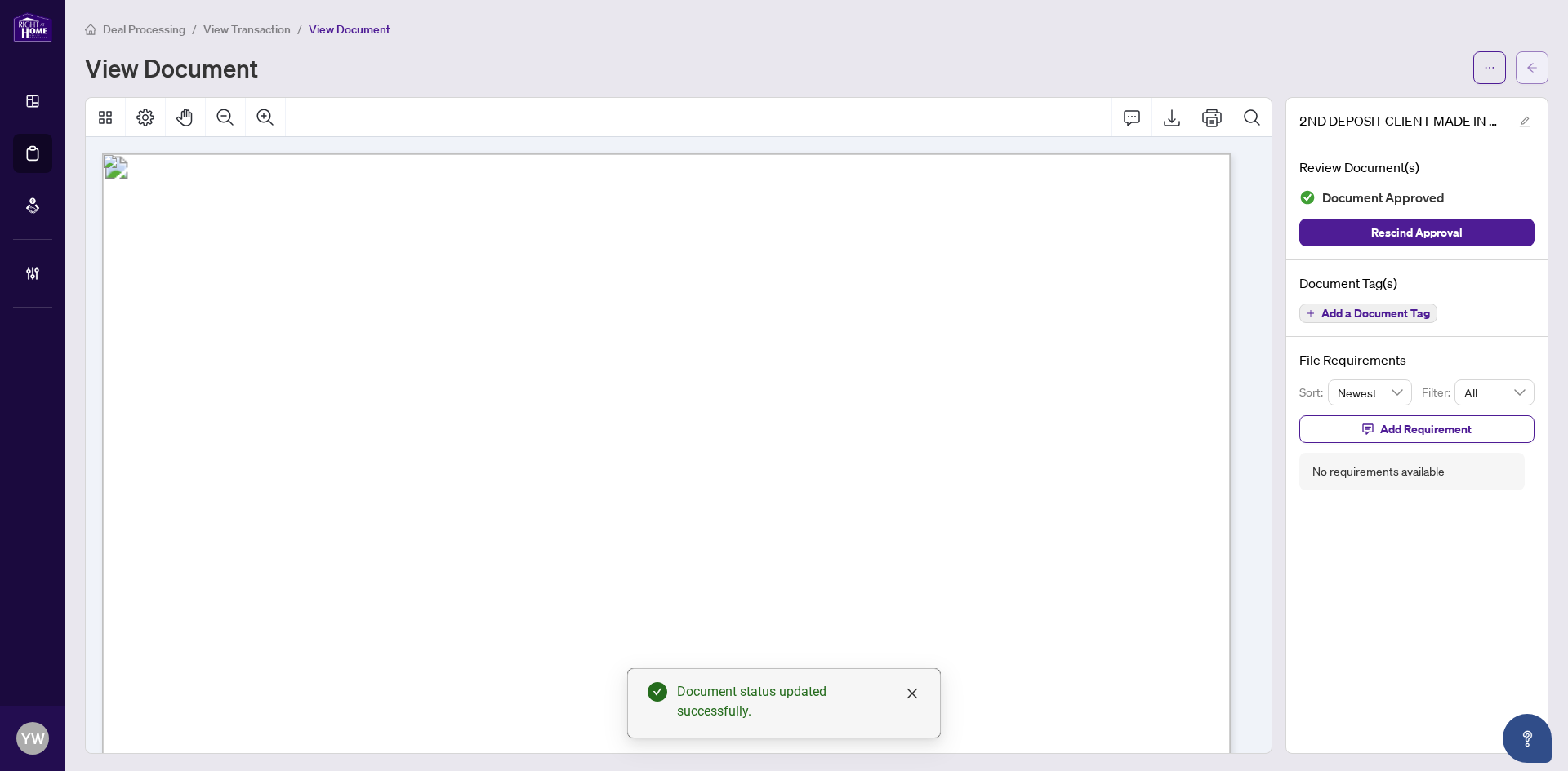
click at [1527, 75] on button "button" at bounding box center [1532, 68] width 33 height 33
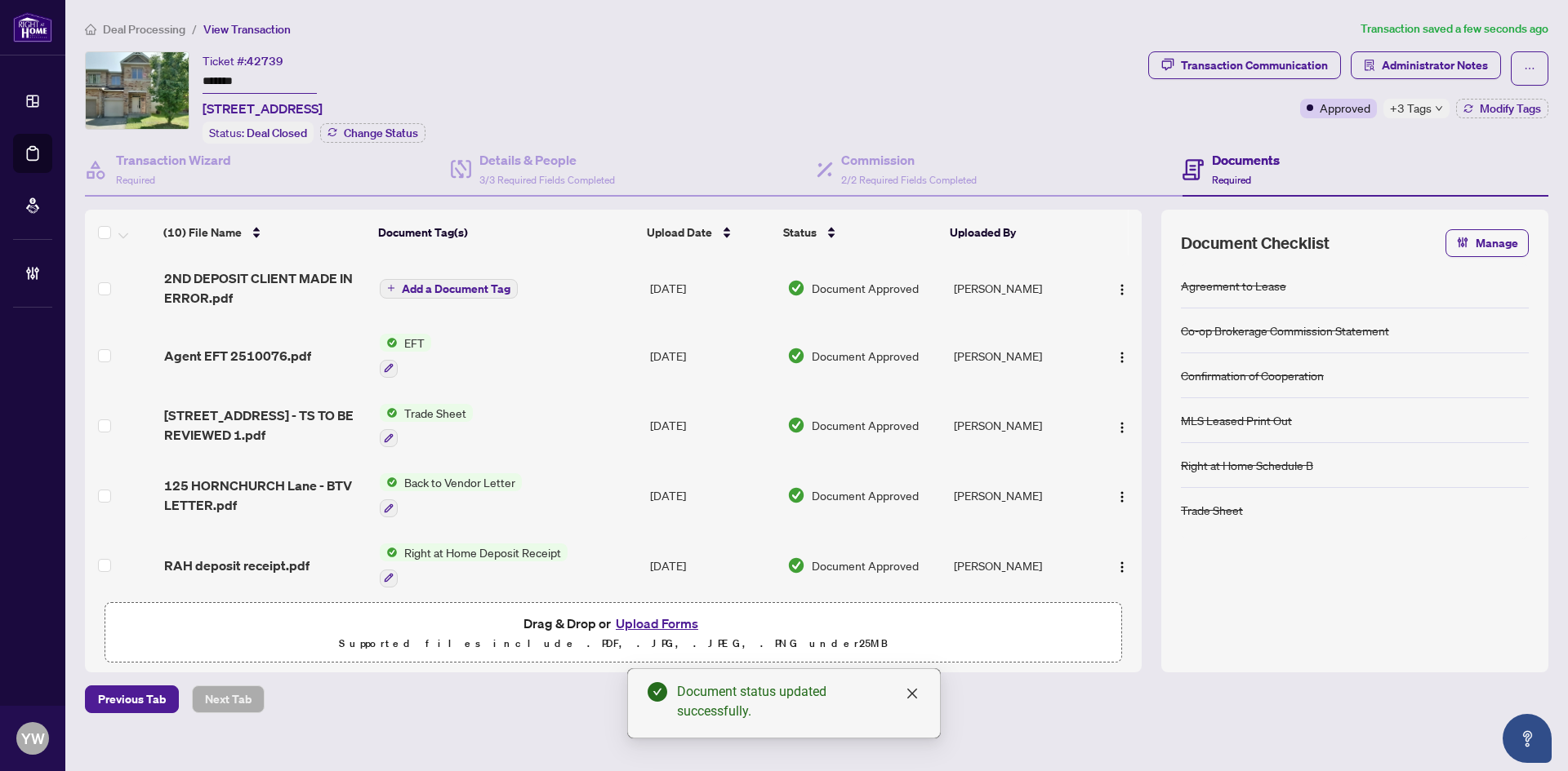
click at [484, 294] on button "Add a Document Tag" at bounding box center [448, 289] width 138 height 19
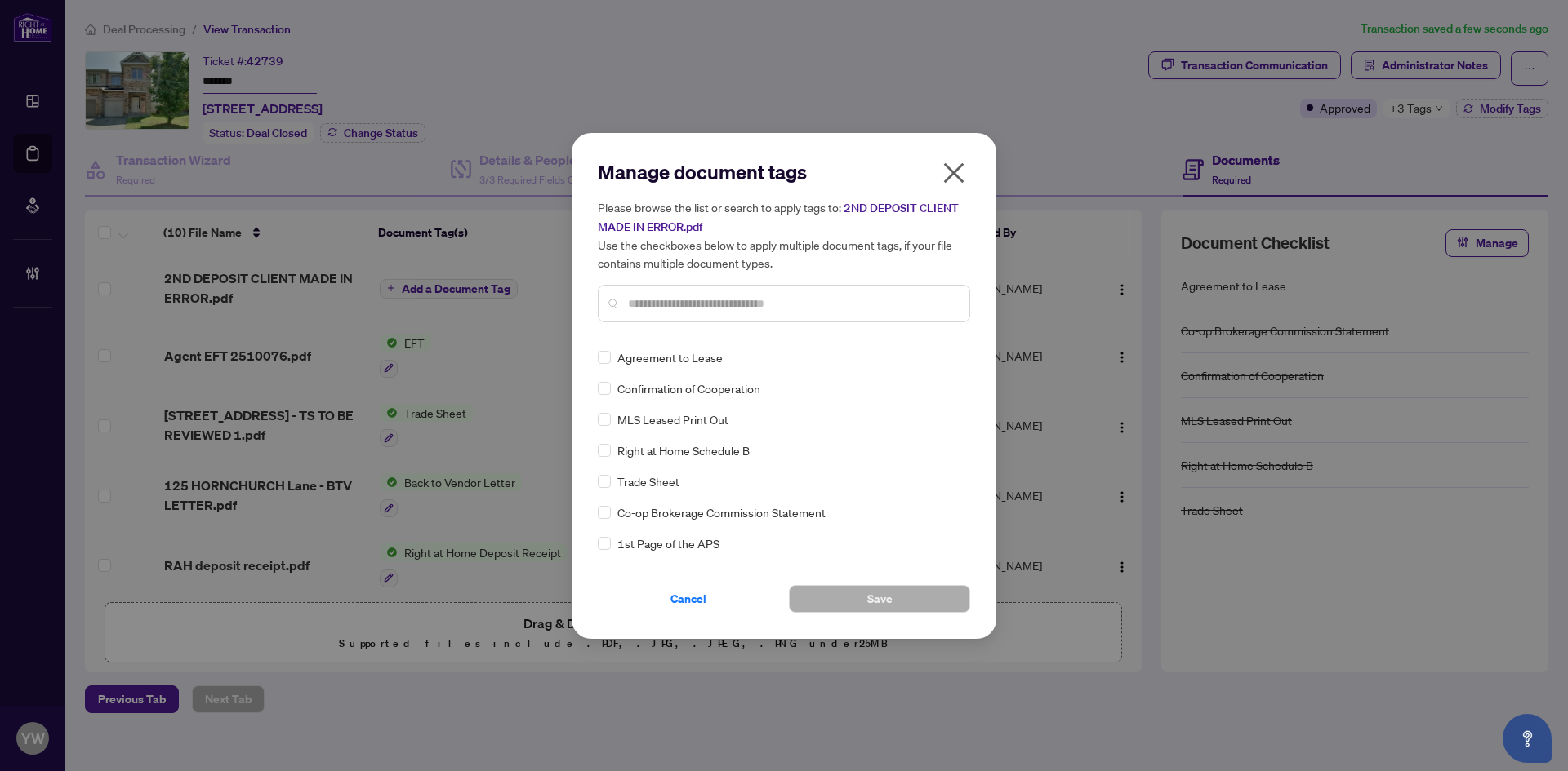
click at [694, 303] on input "text" at bounding box center [792, 303] width 328 height 18
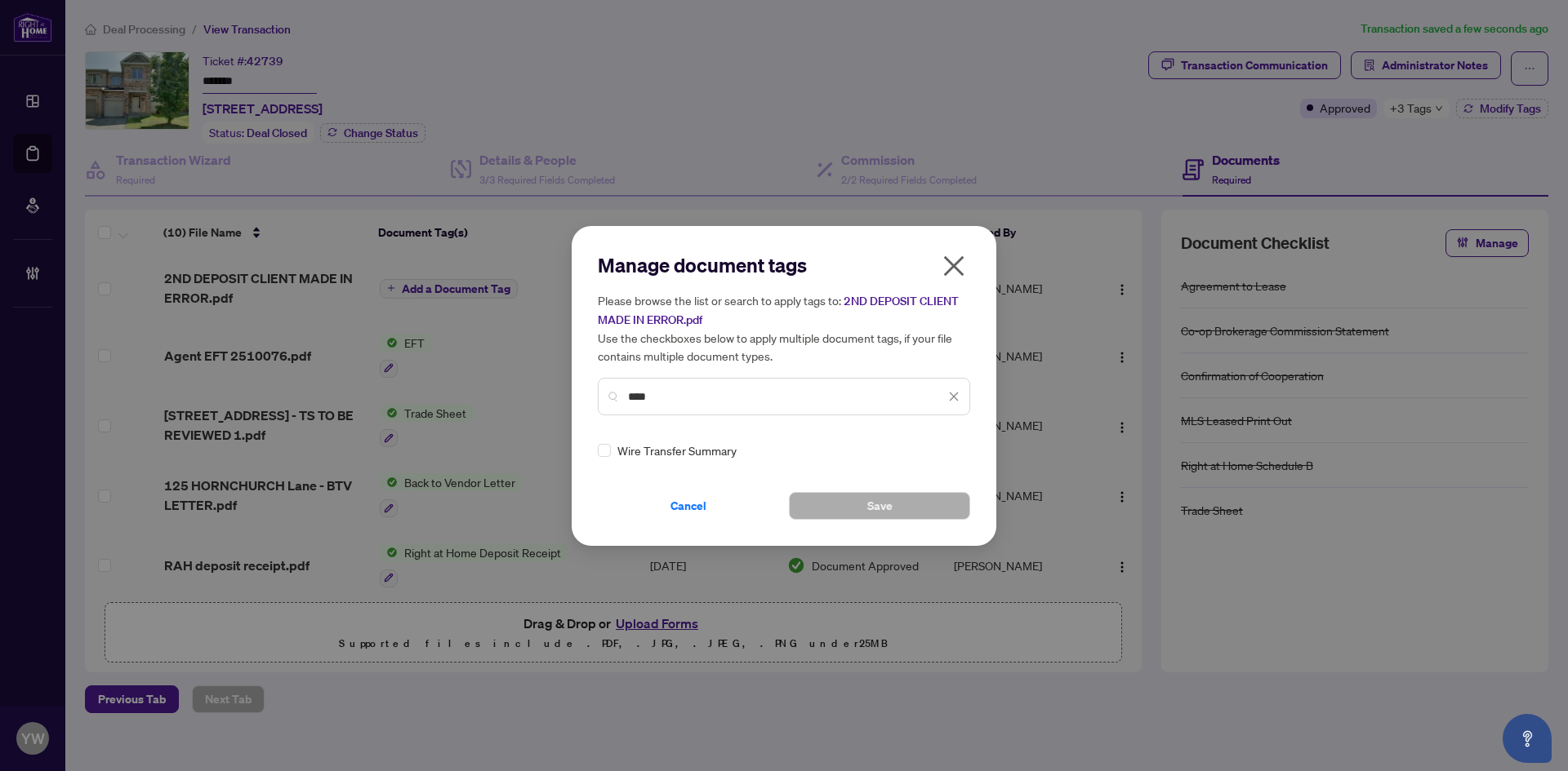
type input "****"
click at [941, 452] on div at bounding box center [944, 450] width 31 height 16
click at [896, 530] on div "Approved" at bounding box center [890, 530] width 104 height 18
click at [933, 507] on button "Save" at bounding box center [880, 506] width 182 height 28
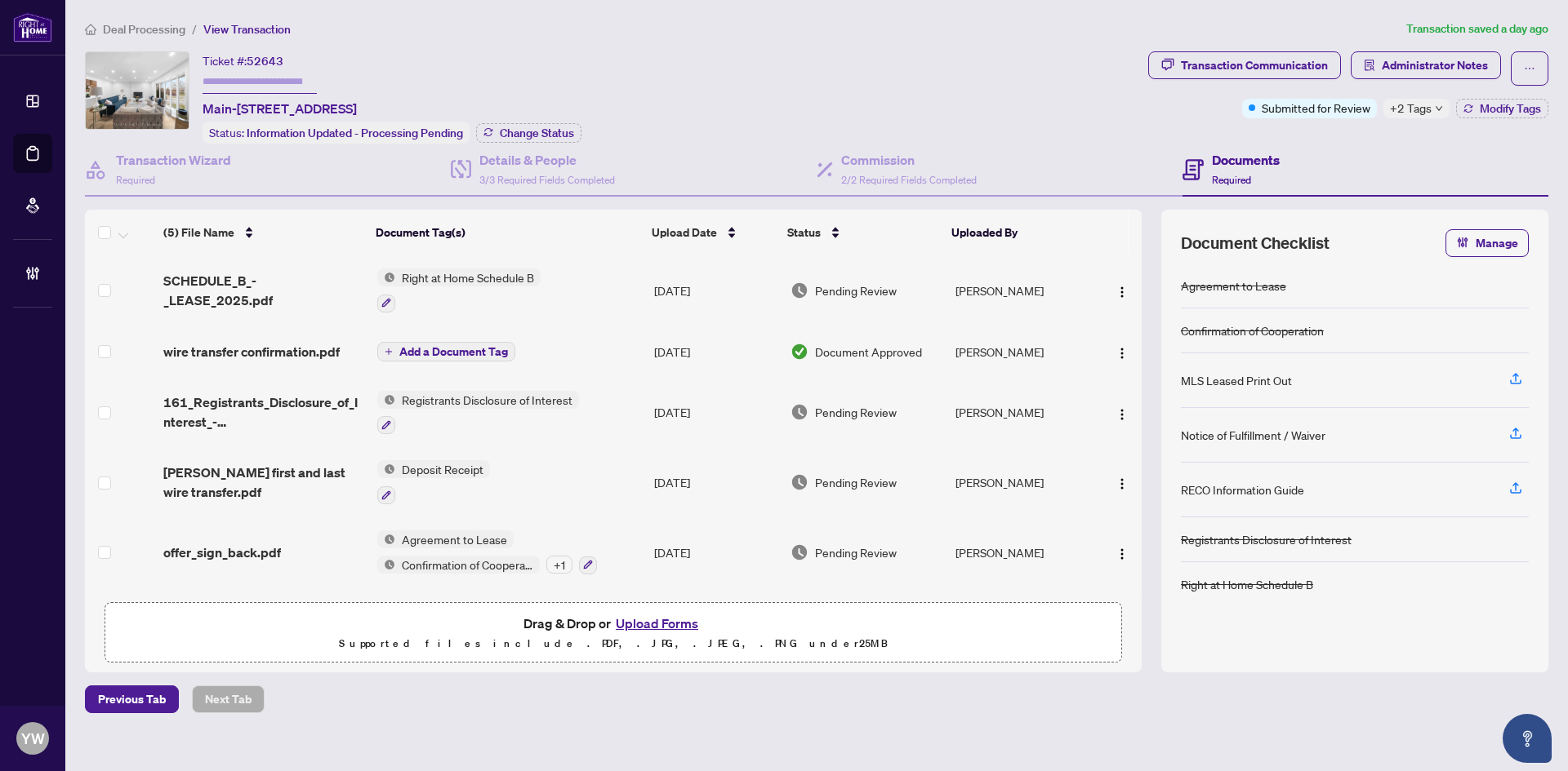
click at [264, 344] on span "wire transfer confirmation.pdf" at bounding box center [251, 351] width 177 height 19
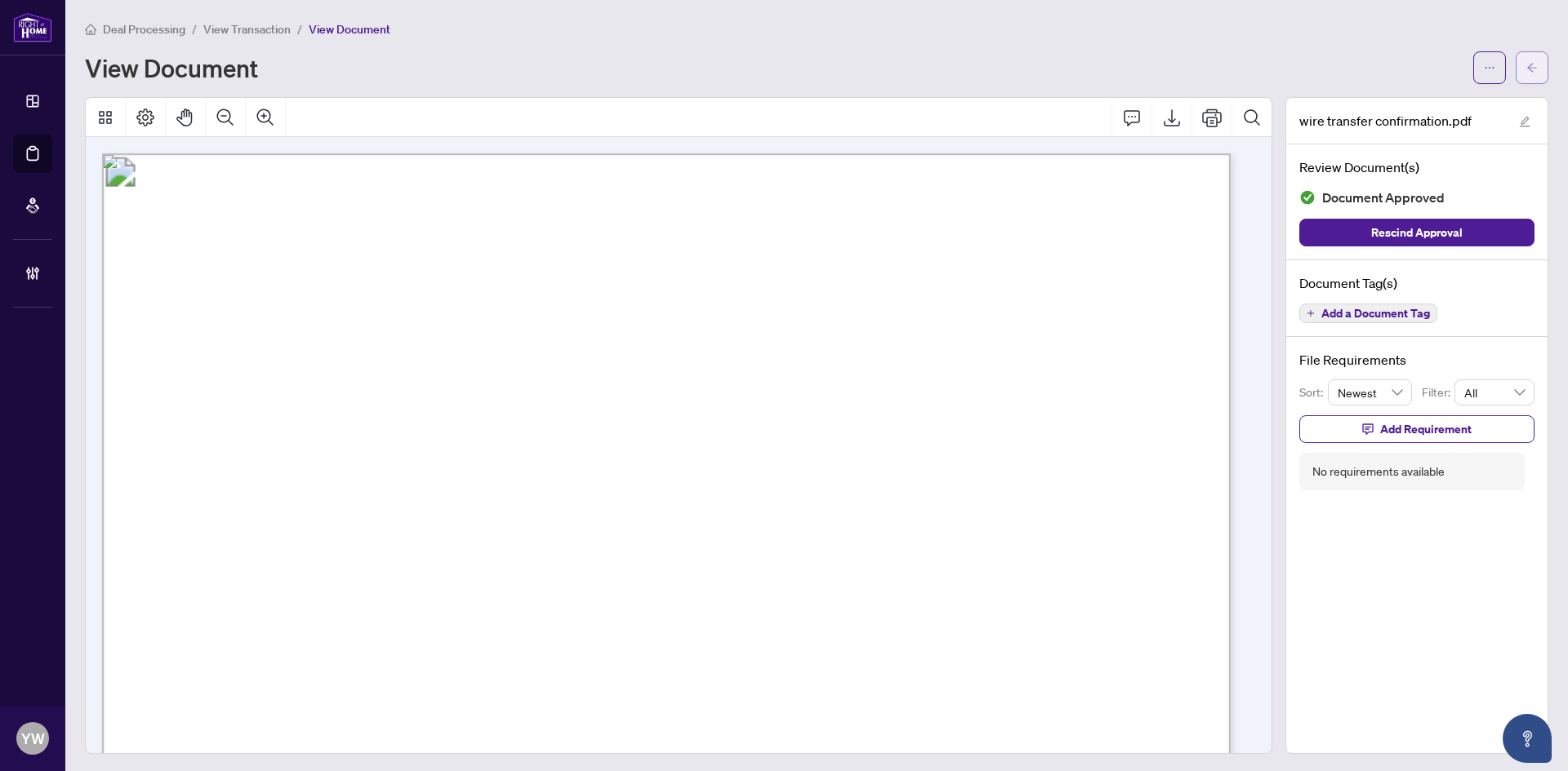
click at [1516, 67] on button "button" at bounding box center [1532, 68] width 33 height 33
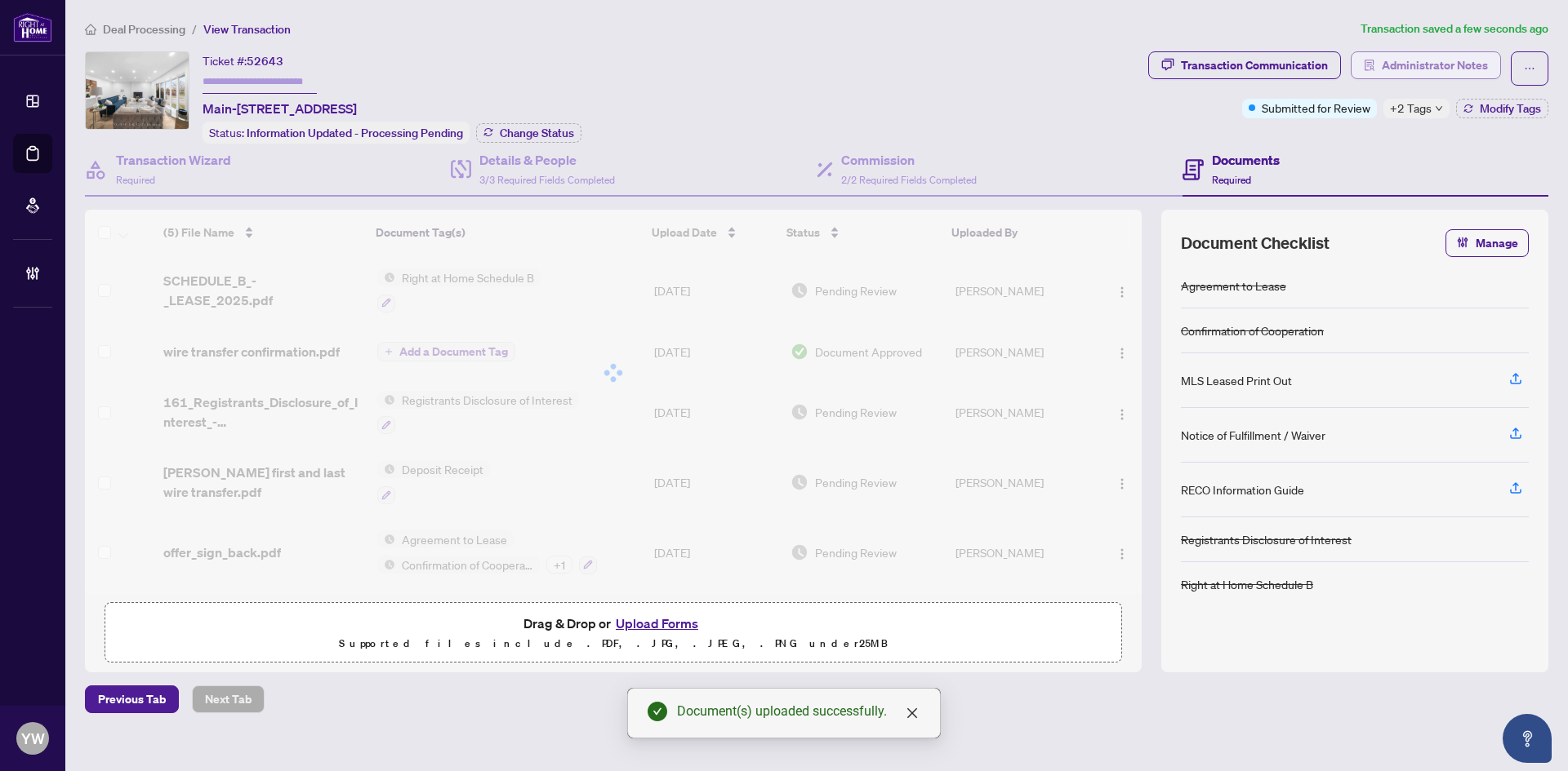
click at [1460, 64] on span "Administrator Notes" at bounding box center [1435, 65] width 106 height 26
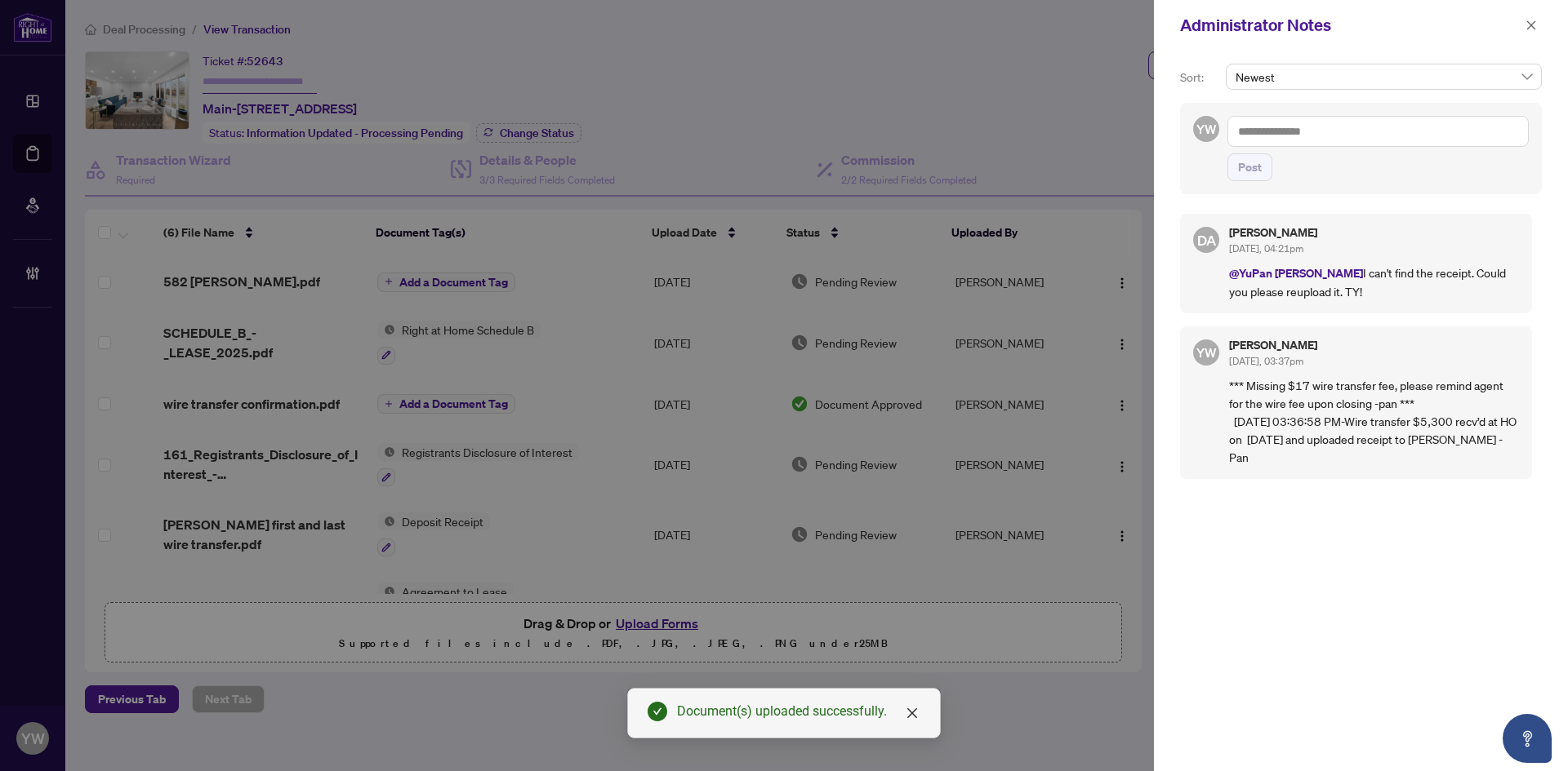
click at [1294, 131] on textarea at bounding box center [1378, 131] width 301 height 31
click at [1310, 137] on span "[PERSON_NAME]" at bounding box center [1351, 142] width 132 height 14
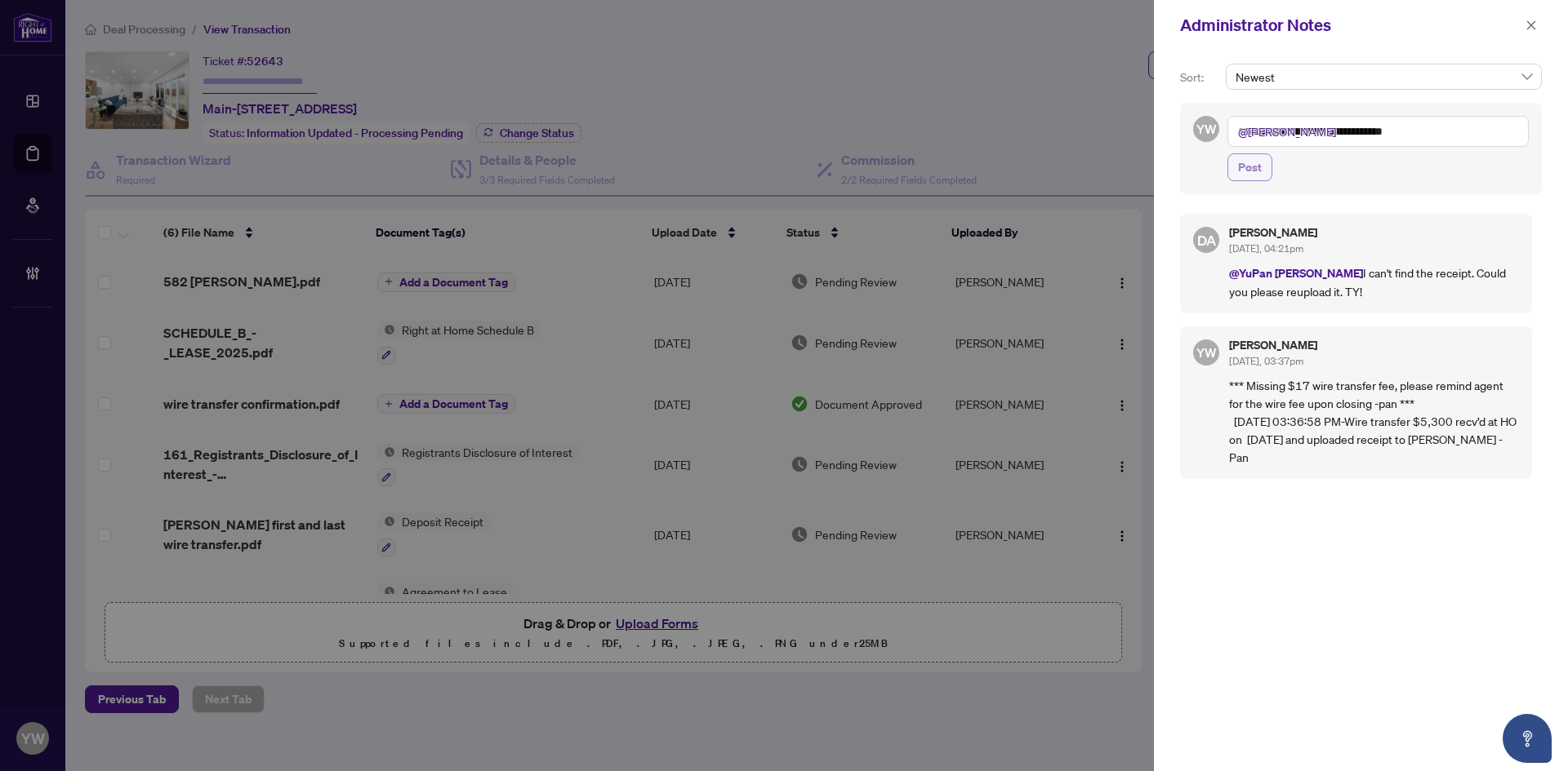
type textarea "**********"
click at [1243, 166] on span "Post" at bounding box center [1249, 167] width 24 height 26
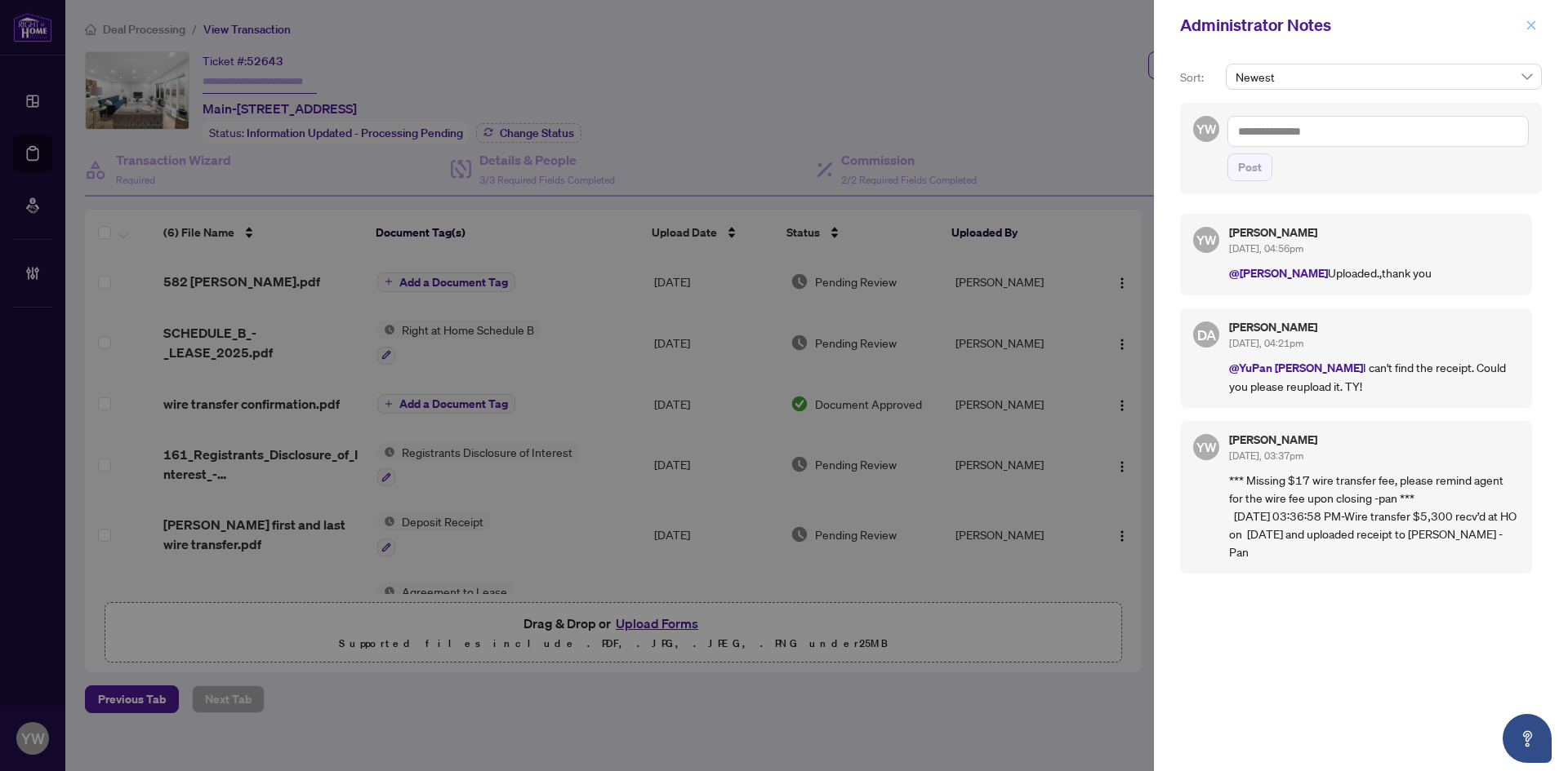
click at [1523, 16] on button "button" at bounding box center [1531, 25] width 21 height 19
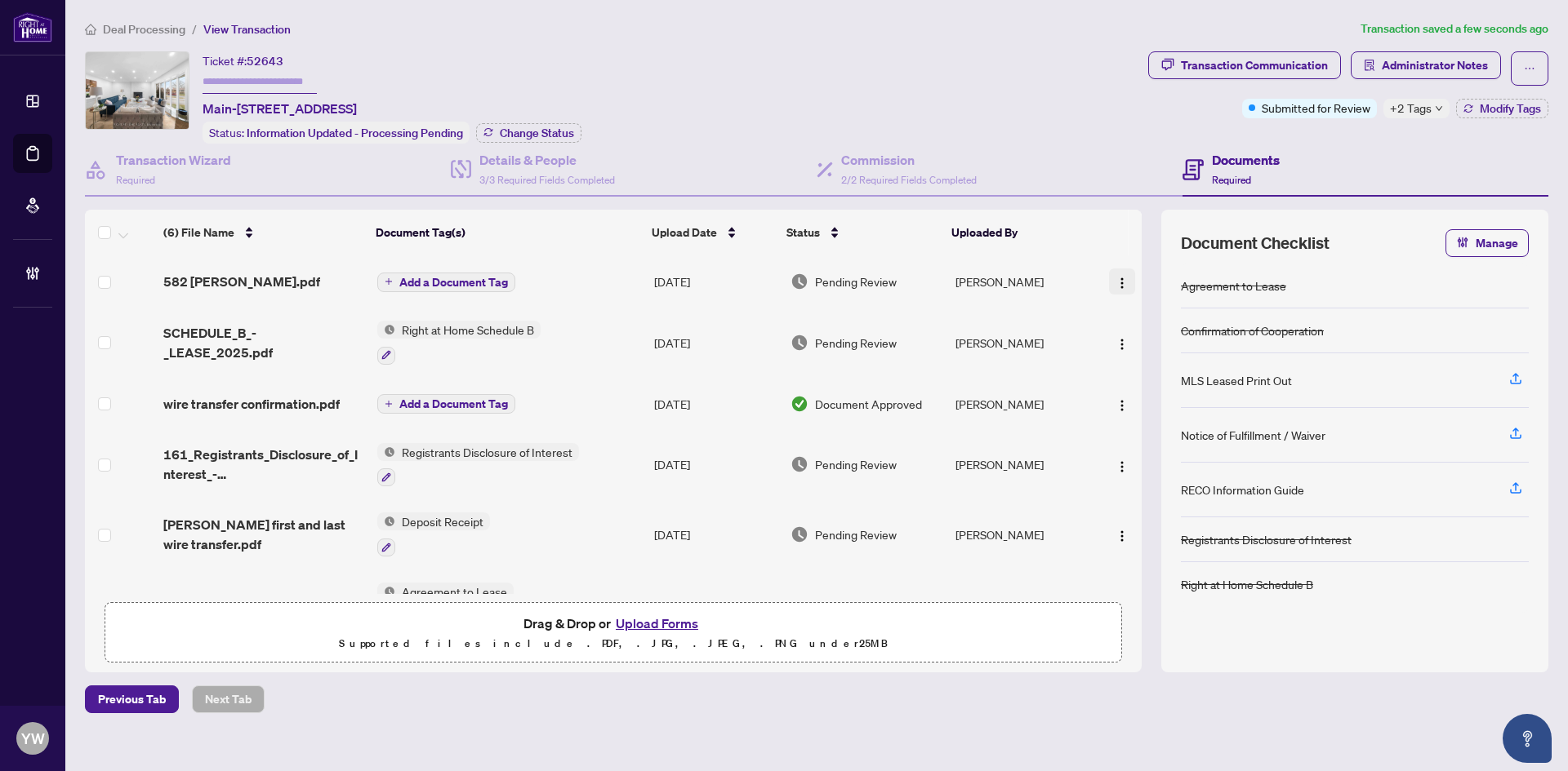
click at [1109, 279] on button "button" at bounding box center [1122, 281] width 26 height 26
click at [1147, 431] on li "Rename" at bounding box center [1195, 442] width 176 height 26
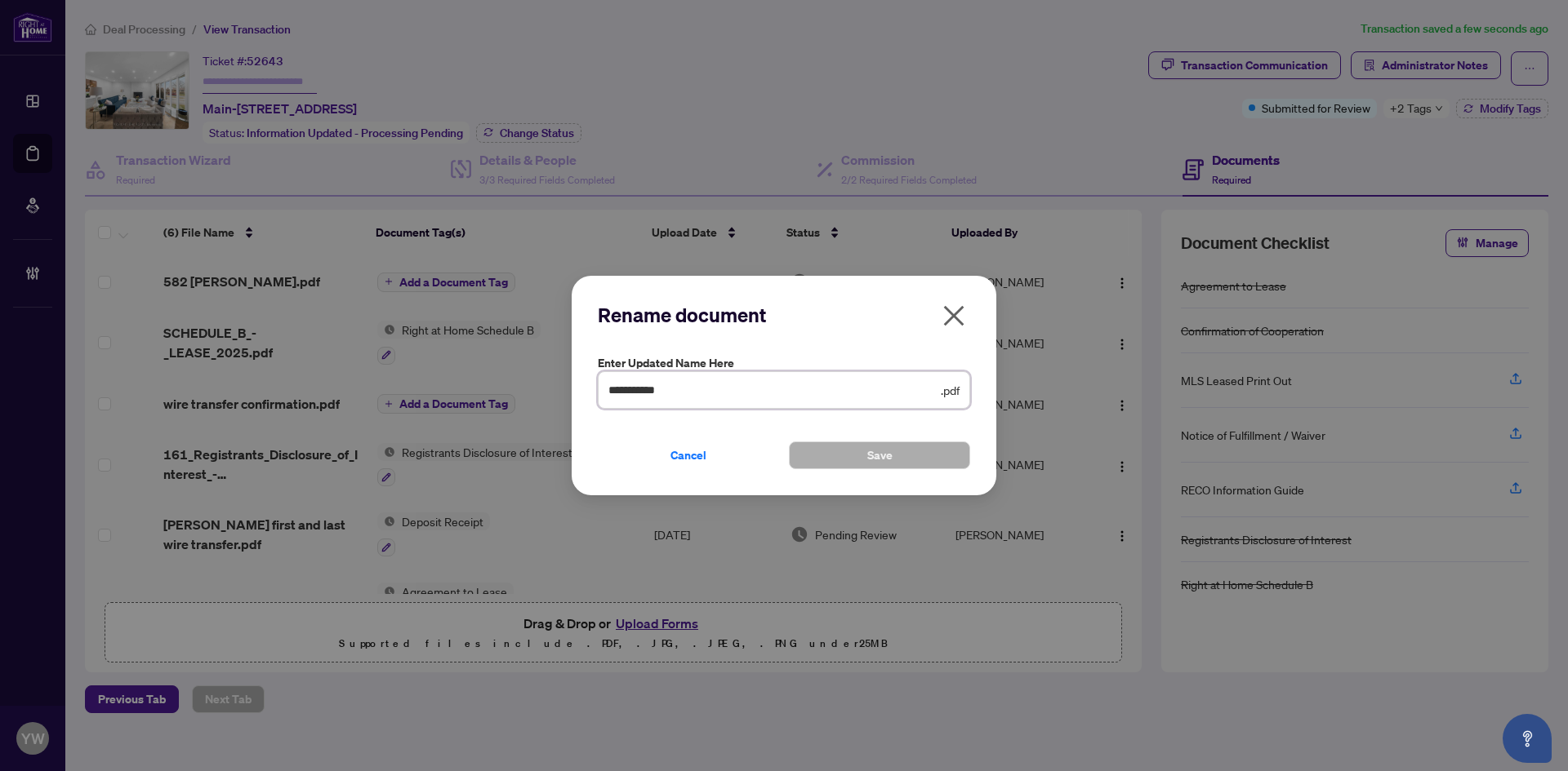
drag, startPoint x: 610, startPoint y: 384, endPoint x: 513, endPoint y: 382, distance: 97.0
click at [512, 378] on div "**********" at bounding box center [784, 385] width 1568 height 771
type input "**********"
click at [867, 449] on span "Save" at bounding box center [880, 454] width 25 height 26
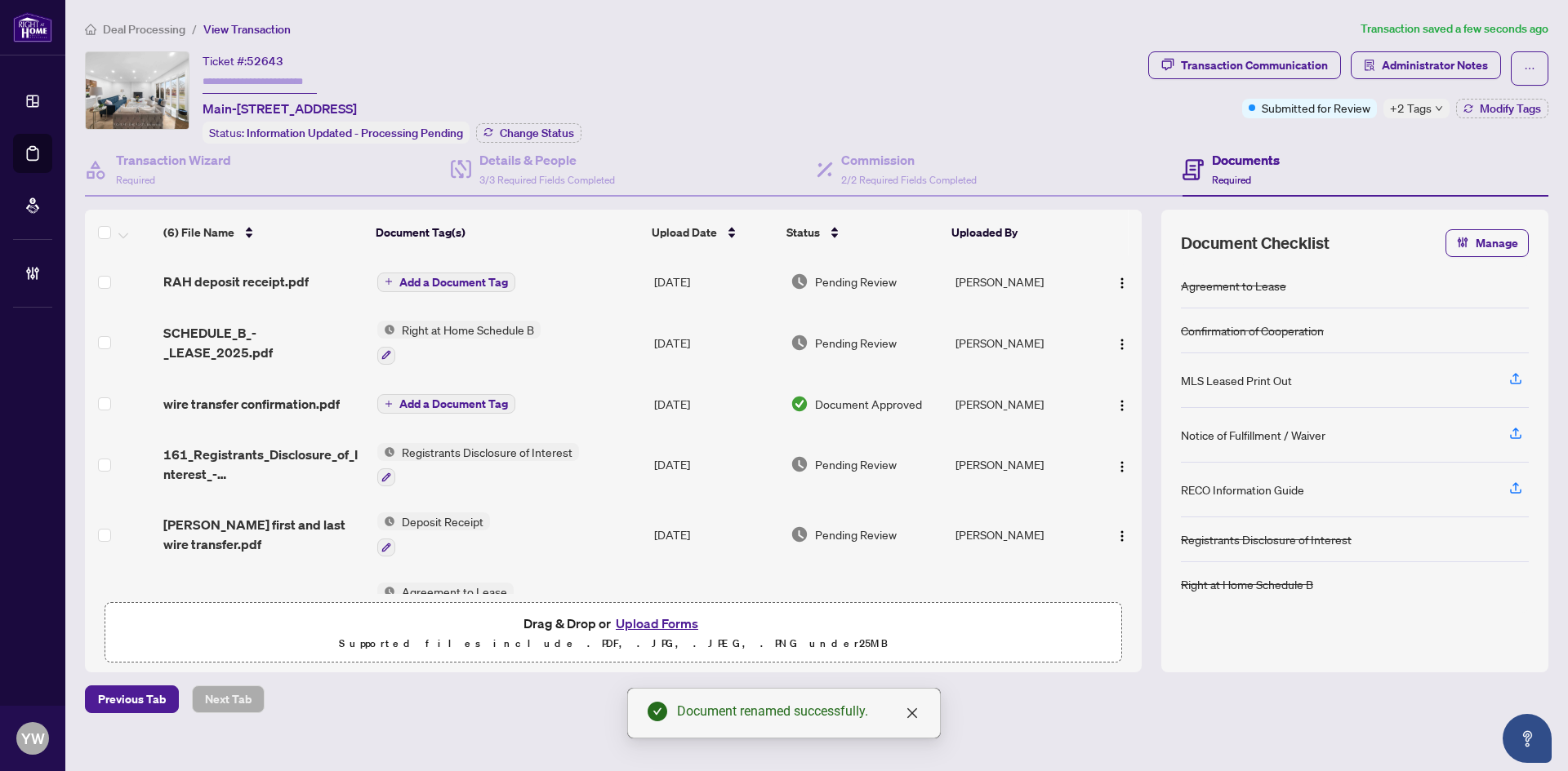
drag, startPoint x: 1116, startPoint y: 277, endPoint x: 1145, endPoint y: 322, distance: 53.5
click at [1116, 277] on img "button" at bounding box center [1122, 284] width 14 height 14
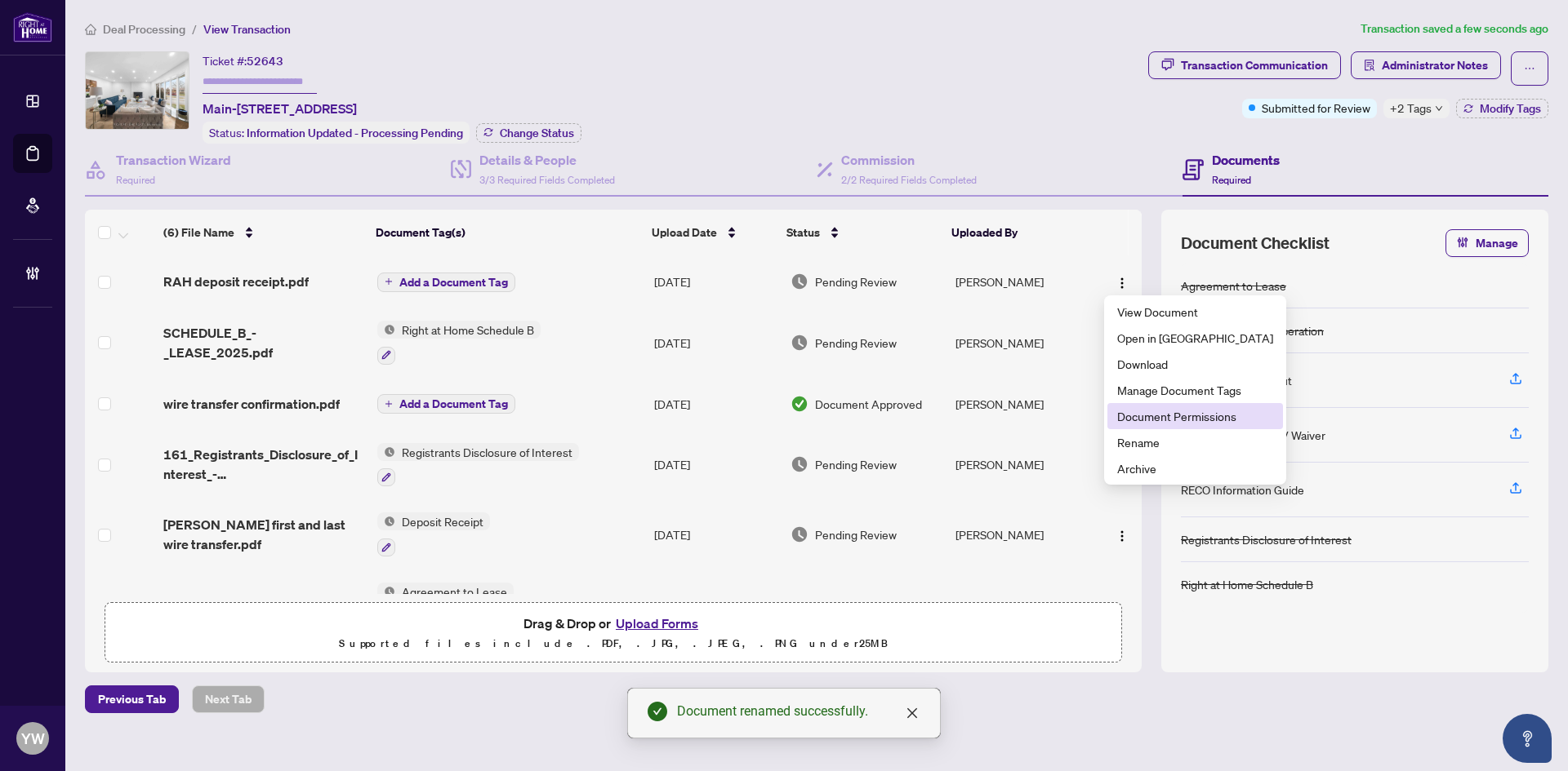
click at [1184, 421] on span "Document Permissions" at bounding box center [1195, 416] width 156 height 18
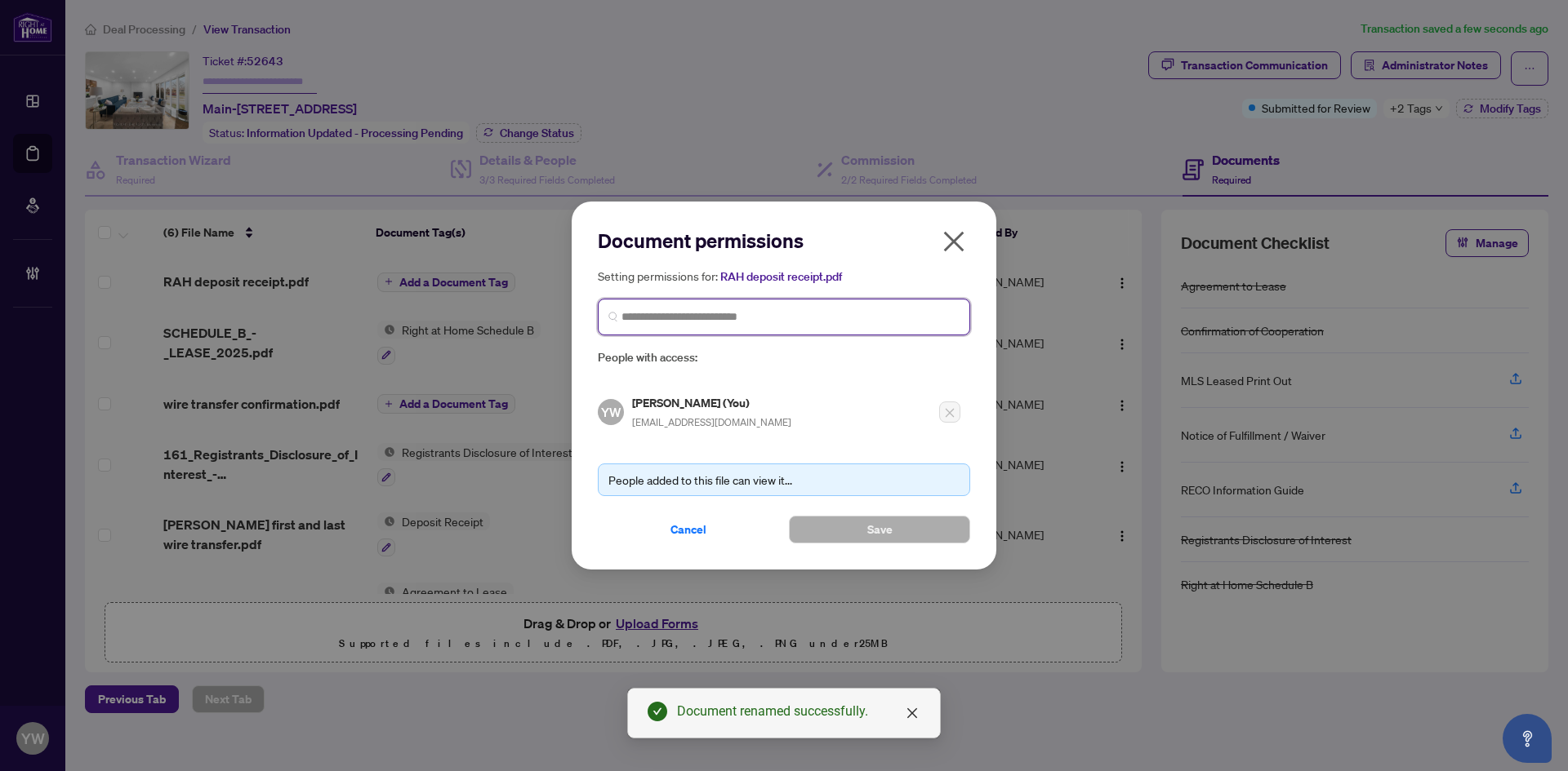
click at [699, 325] on input "search" at bounding box center [791, 317] width 338 height 17
type input "*"
type input "*****"
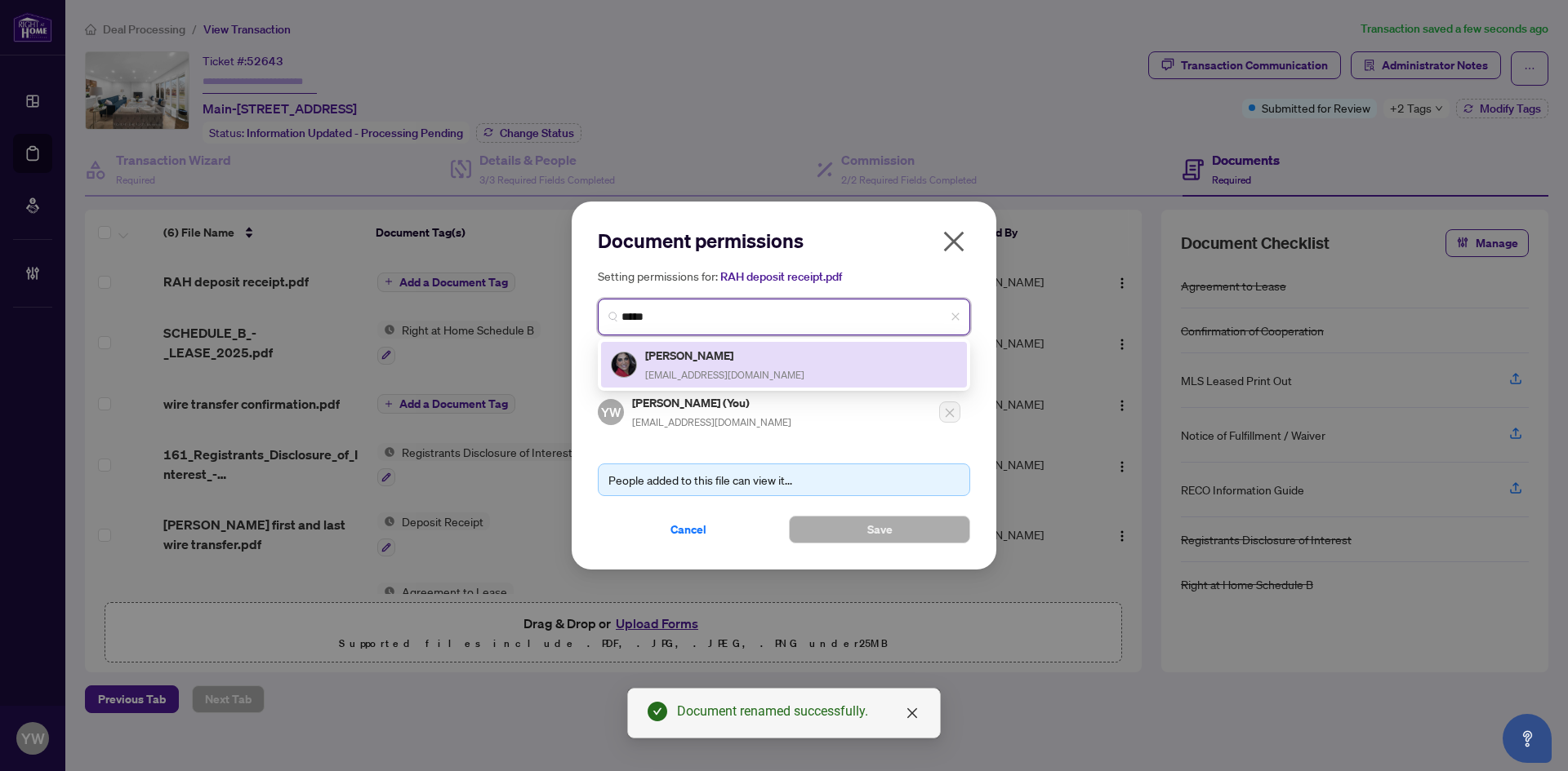
click at [729, 362] on h5 "[PERSON_NAME]" at bounding box center [724, 355] width 159 height 18
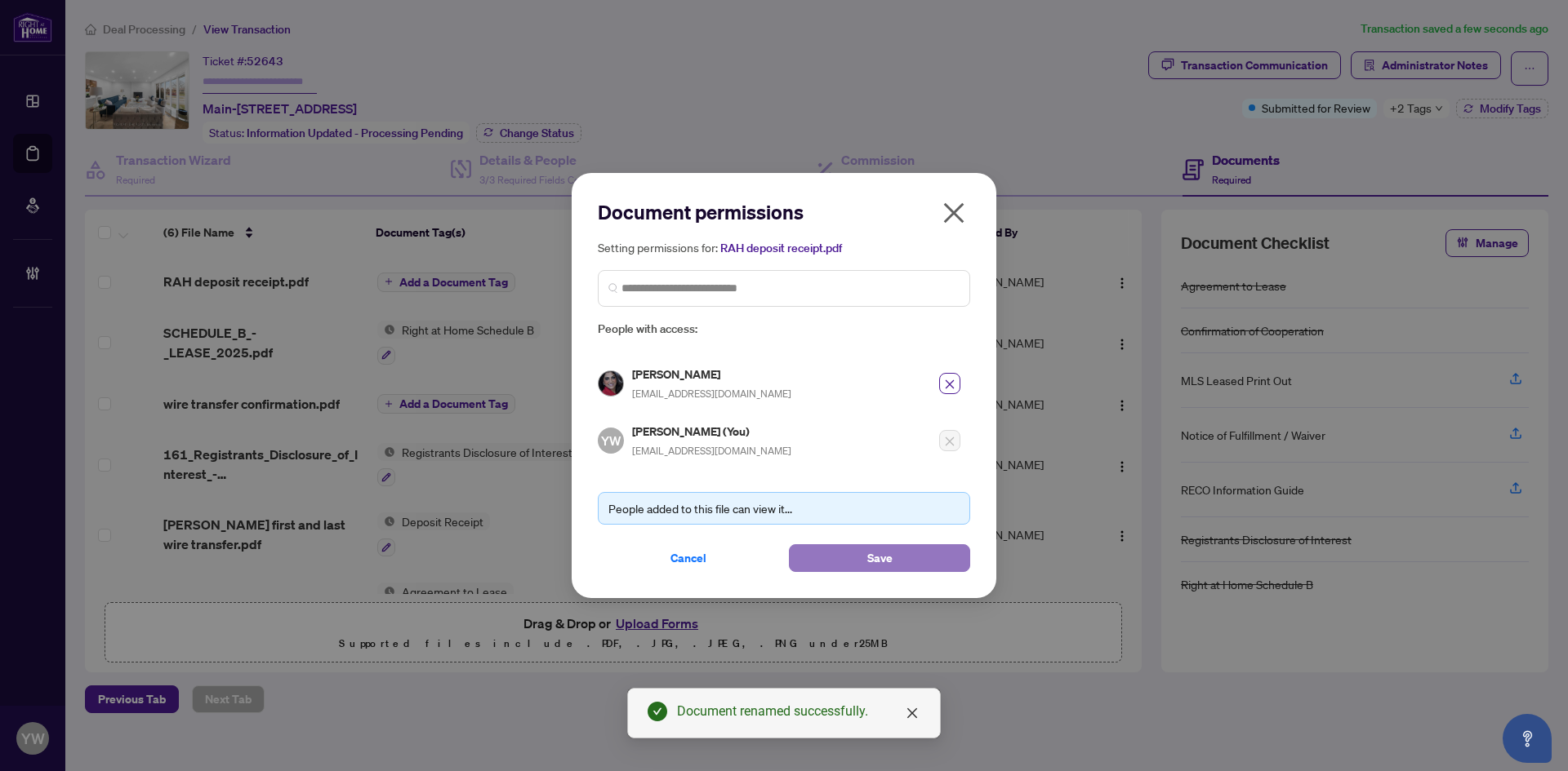
click at [854, 553] on button "Save" at bounding box center [880, 558] width 182 height 28
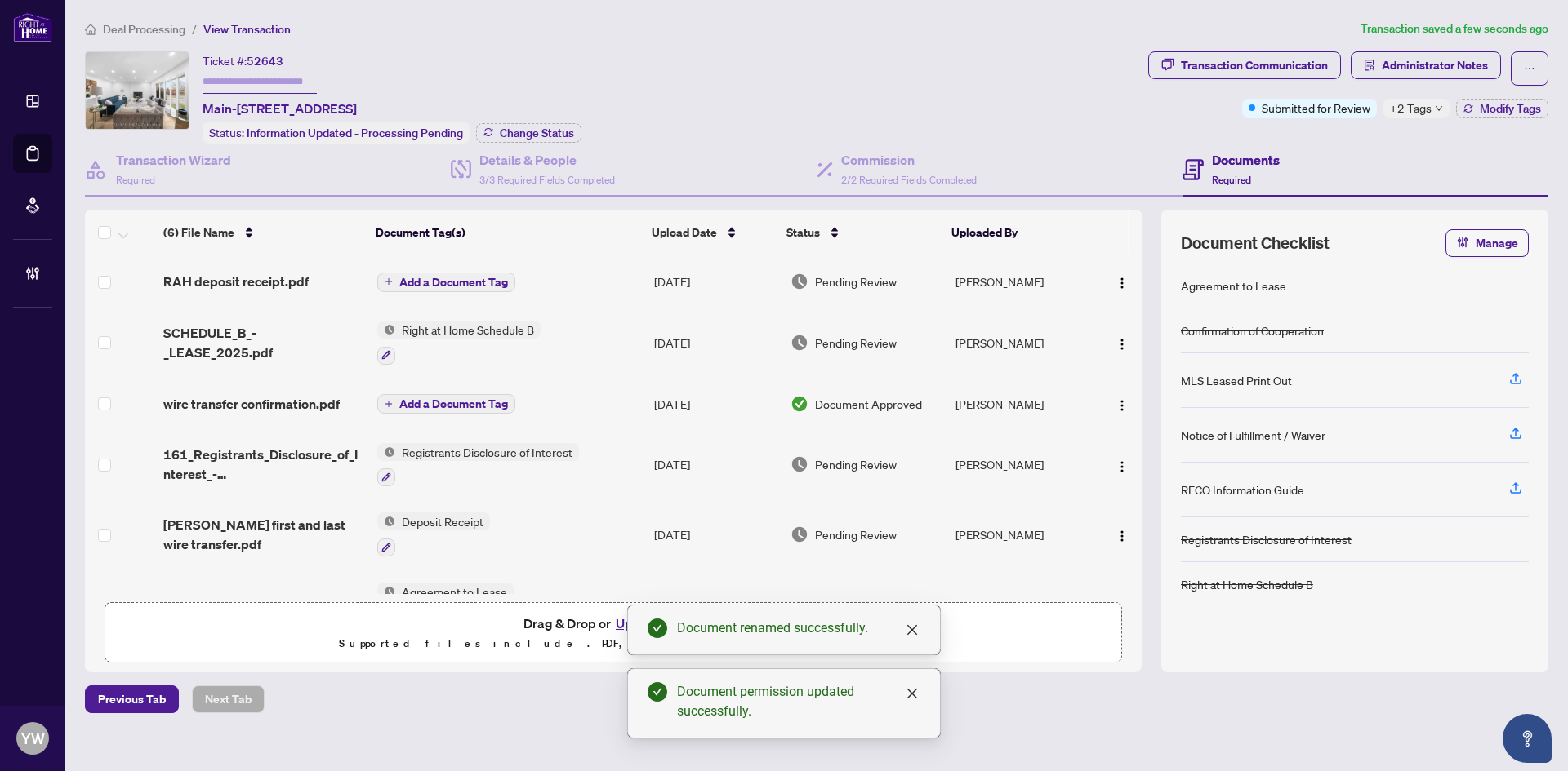
click at [490, 282] on span "Add a Document Tag" at bounding box center [454, 283] width 108 height 12
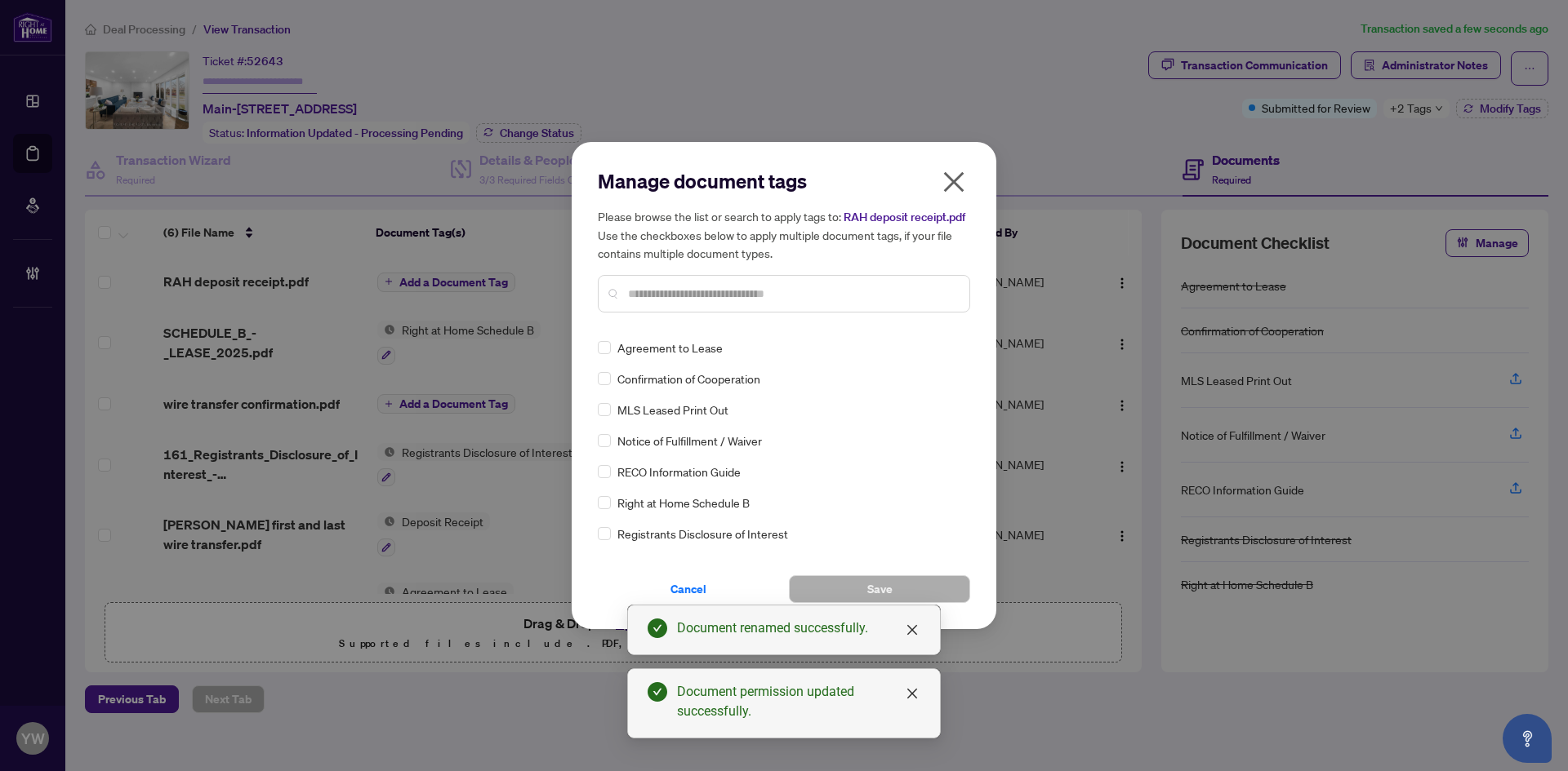
click at [732, 308] on div at bounding box center [784, 293] width 373 height 38
click at [714, 293] on input "text" at bounding box center [792, 293] width 328 height 18
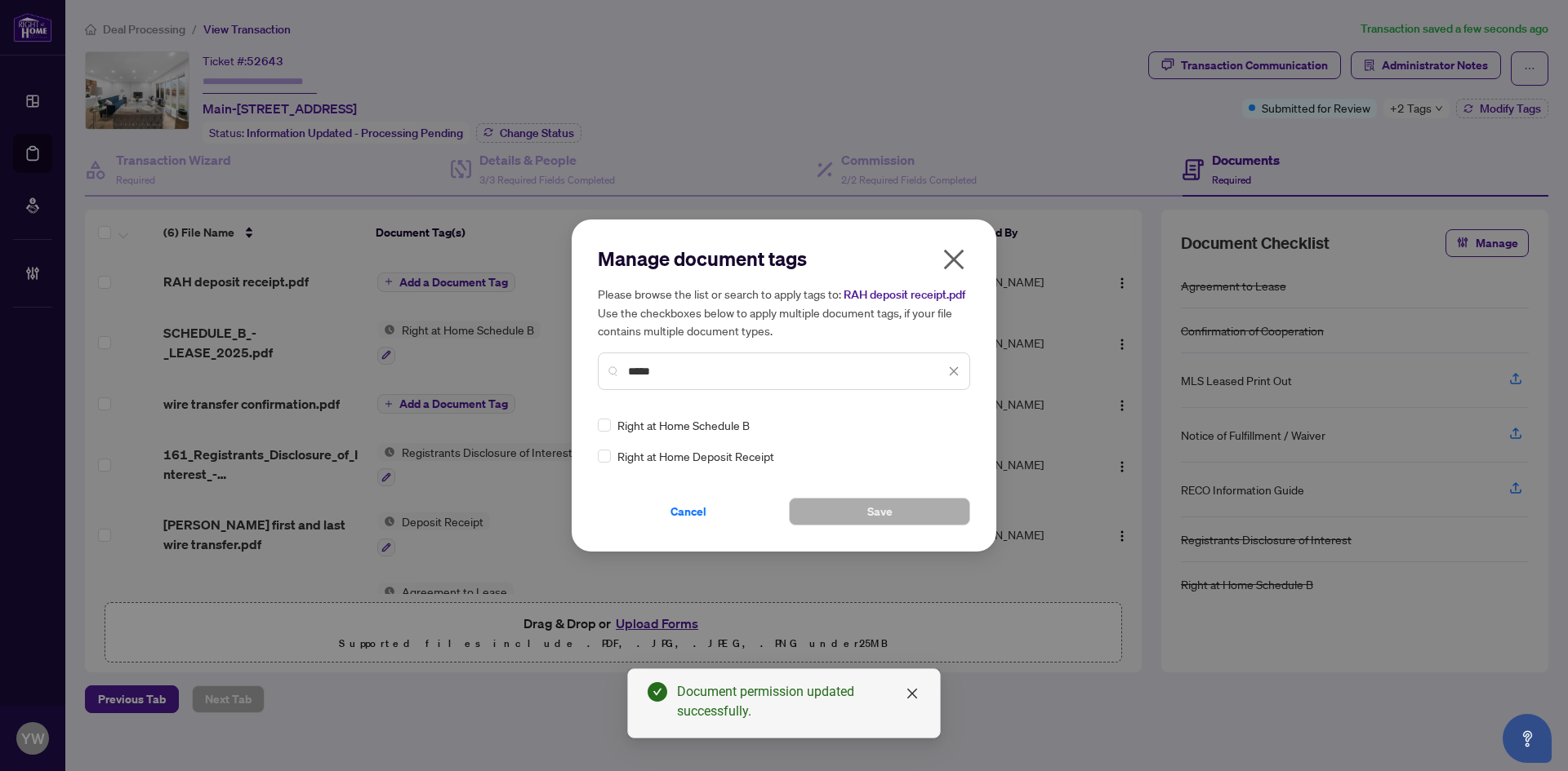
type input "*****"
click at [930, 421] on img at bounding box center [937, 425] width 16 height 16
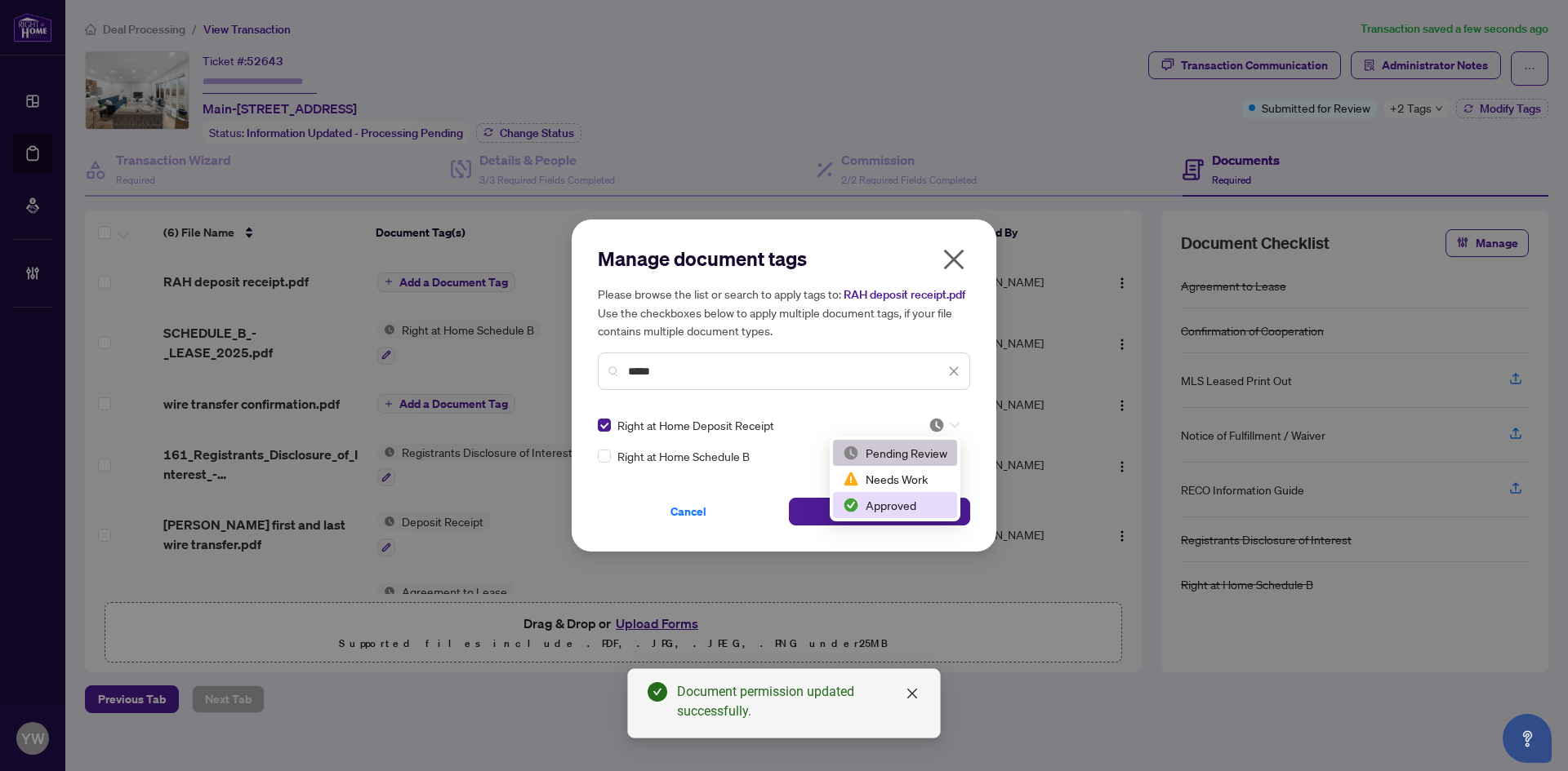
click at [898, 511] on div "Approved" at bounding box center [895, 505] width 104 height 18
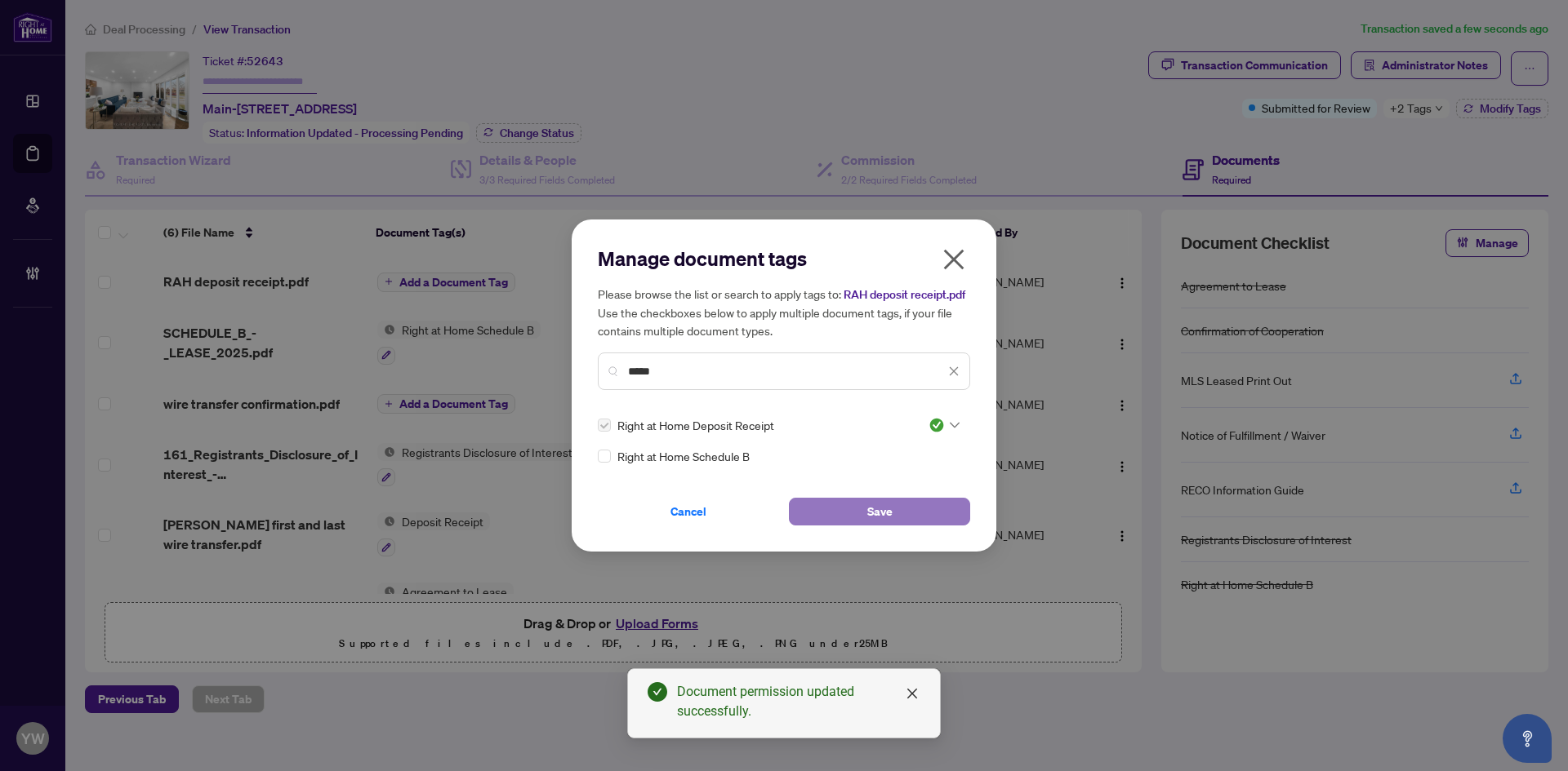
click at [959, 508] on button "Save" at bounding box center [880, 511] width 182 height 28
